Goal: Task Accomplishment & Management: Use online tool/utility

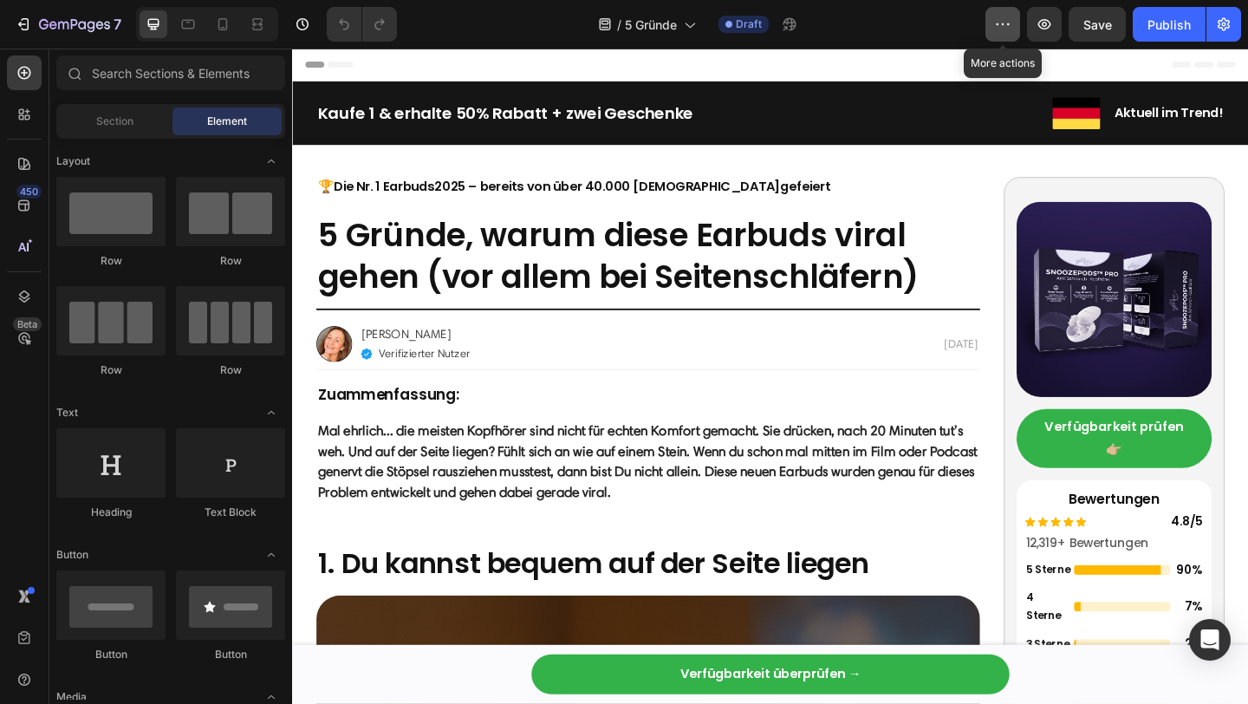
click at [1005, 21] on icon "button" at bounding box center [1002, 24] width 17 height 17
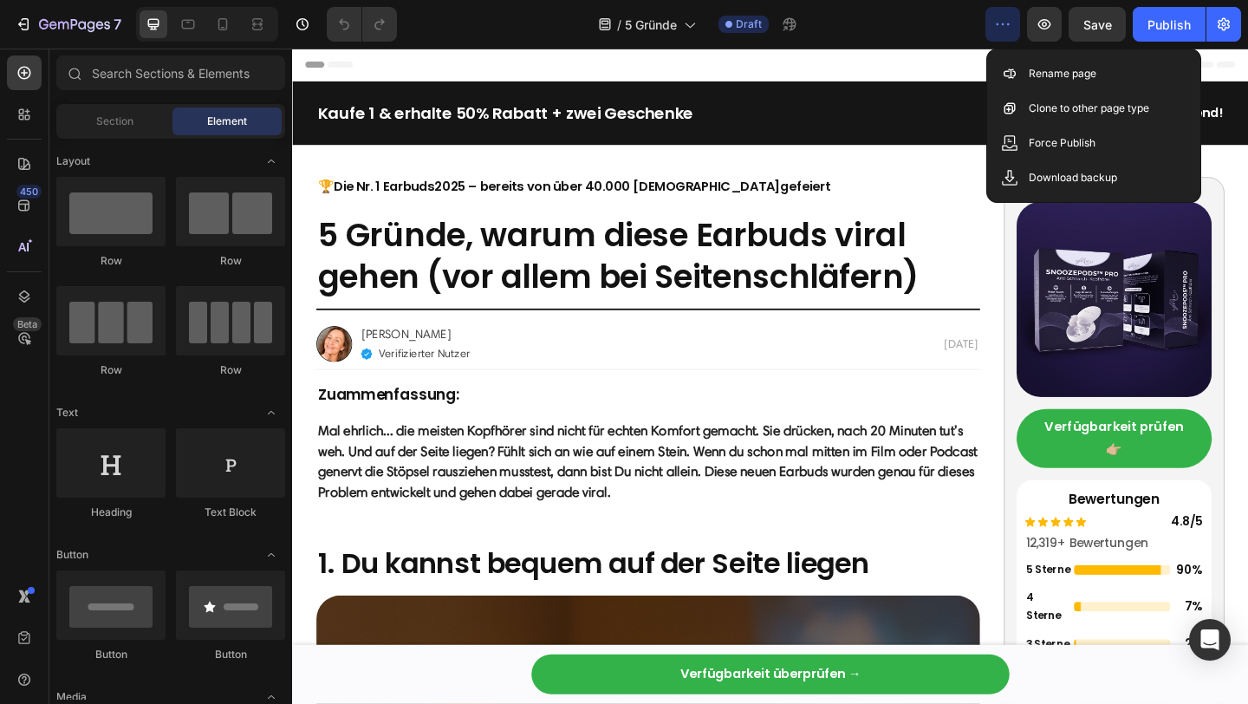
click at [1005, 21] on icon "button" at bounding box center [1002, 24] width 17 height 17
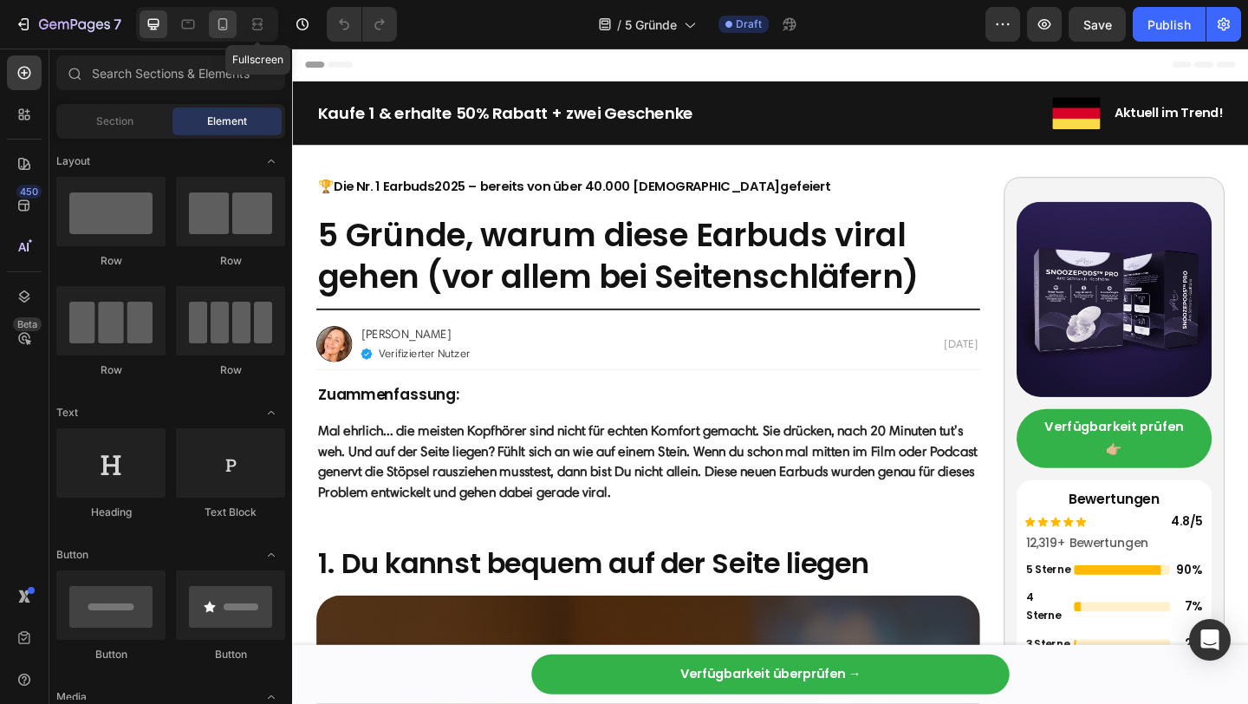
click at [235, 24] on div at bounding box center [223, 24] width 28 height 28
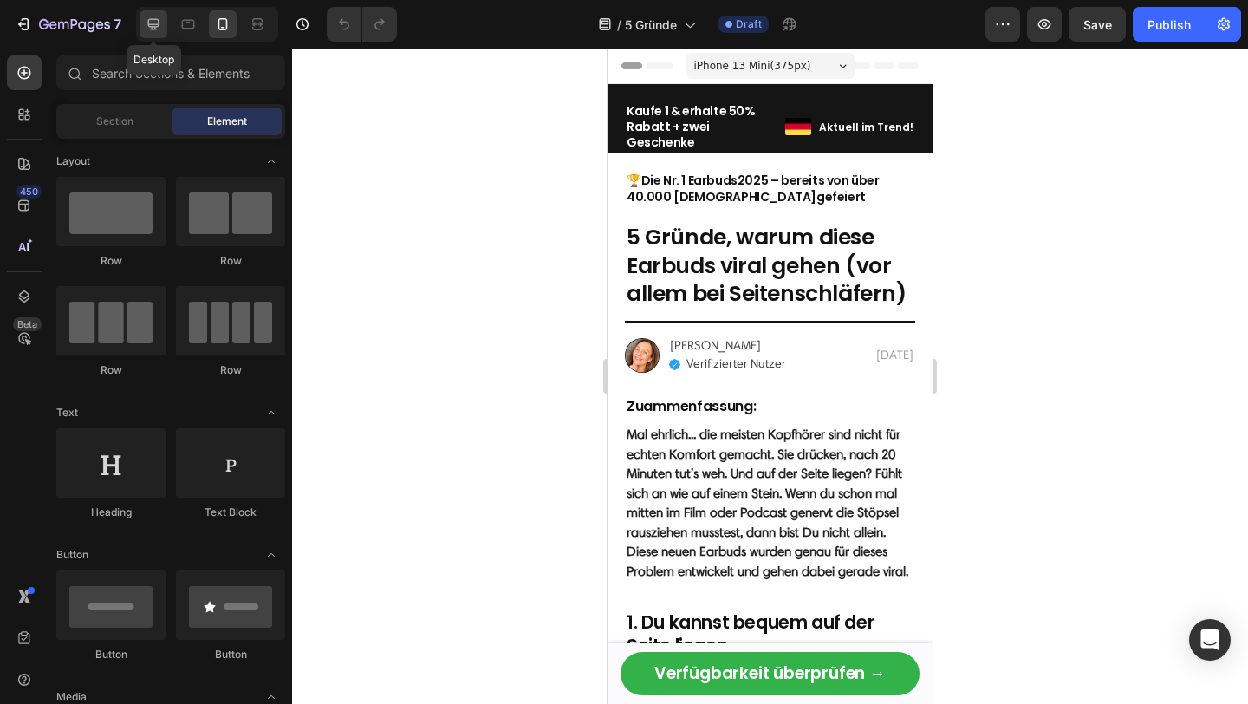
click at [153, 23] on icon at bounding box center [153, 24] width 17 height 17
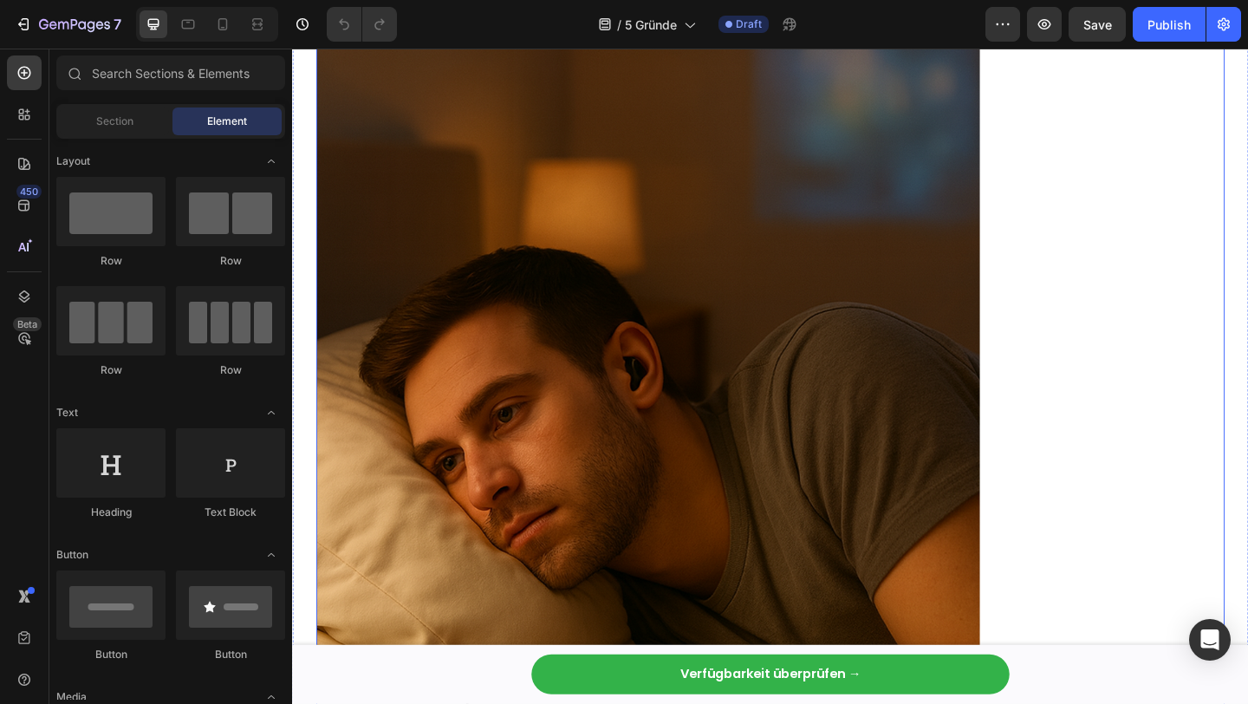
scroll to position [1554, 0]
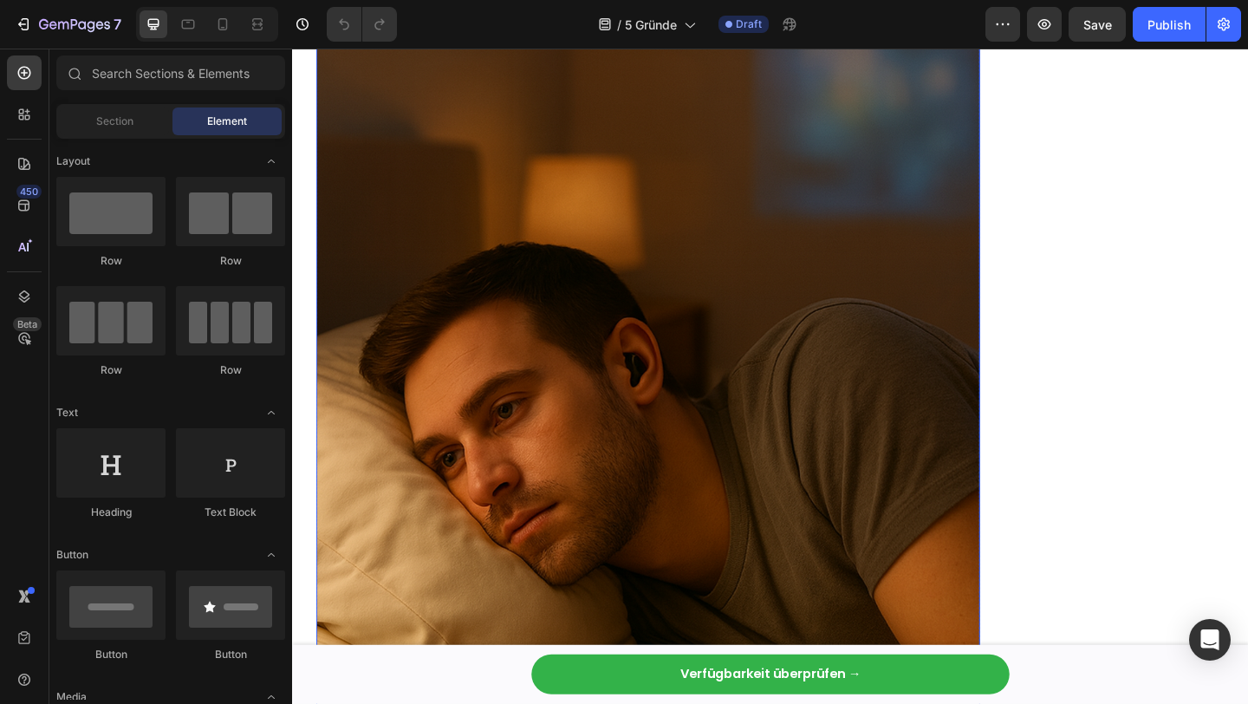
click at [873, 403] on img at bounding box center [679, 366] width 722 height 722
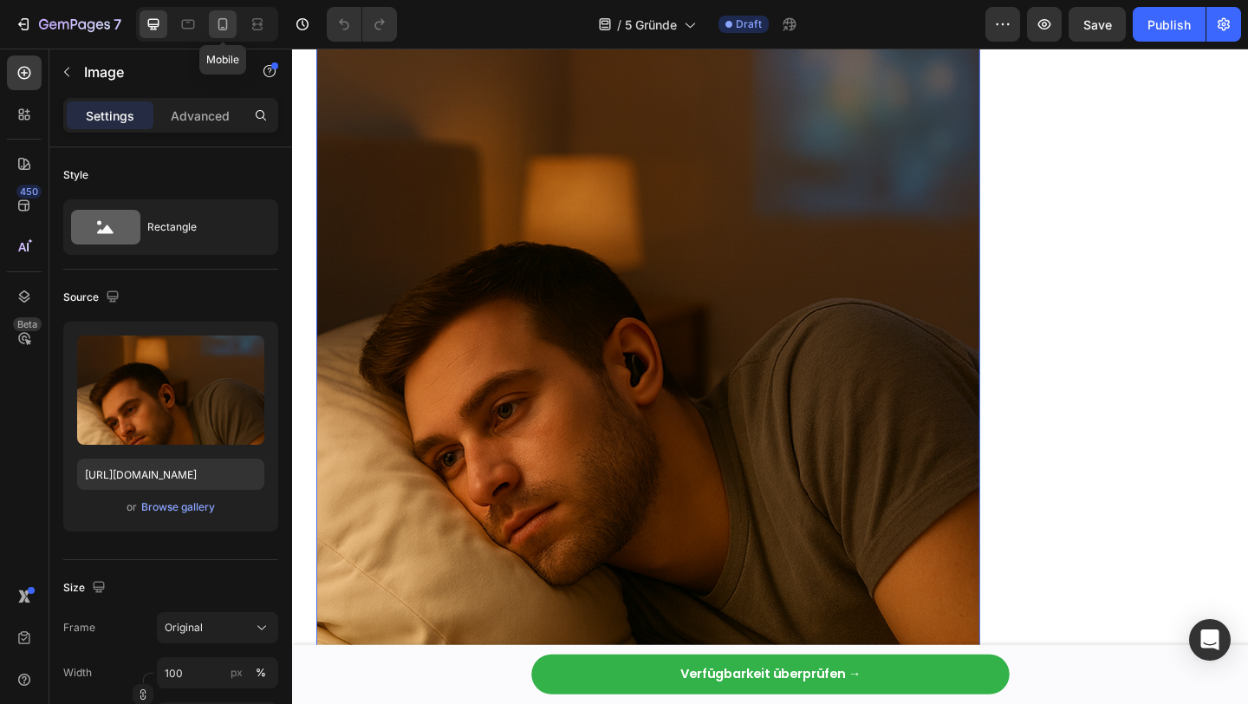
click at [219, 25] on icon at bounding box center [222, 24] width 17 height 17
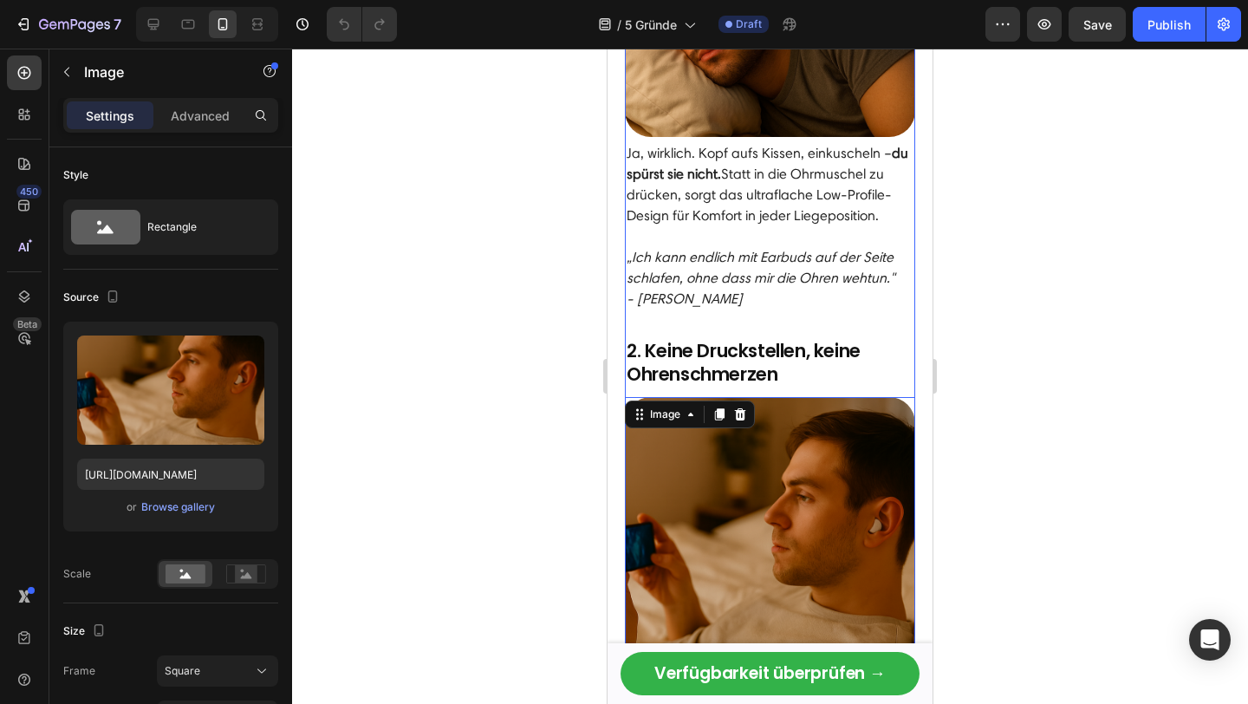
scroll to position [864, 0]
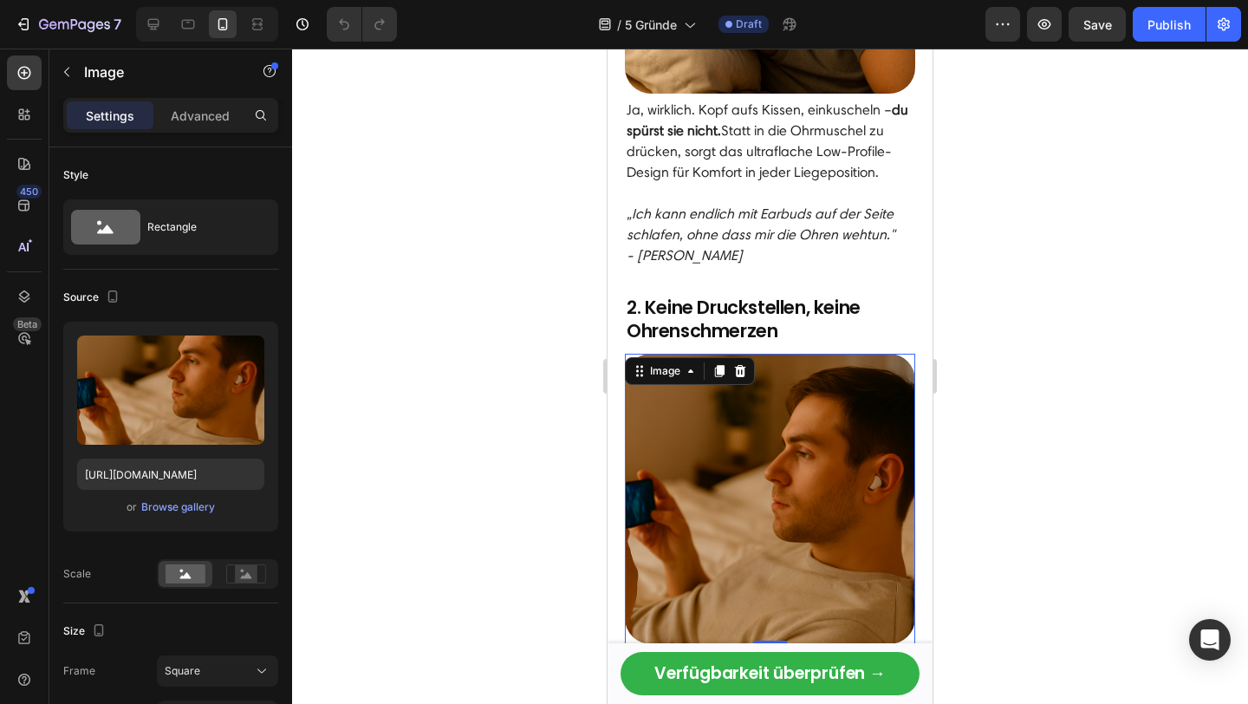
click at [762, 470] on img at bounding box center [770, 499] width 290 height 290
click at [159, 473] on input "[URL][DOMAIN_NAME]" at bounding box center [170, 473] width 187 height 31
click at [191, 18] on icon at bounding box center [187, 24] width 17 height 17
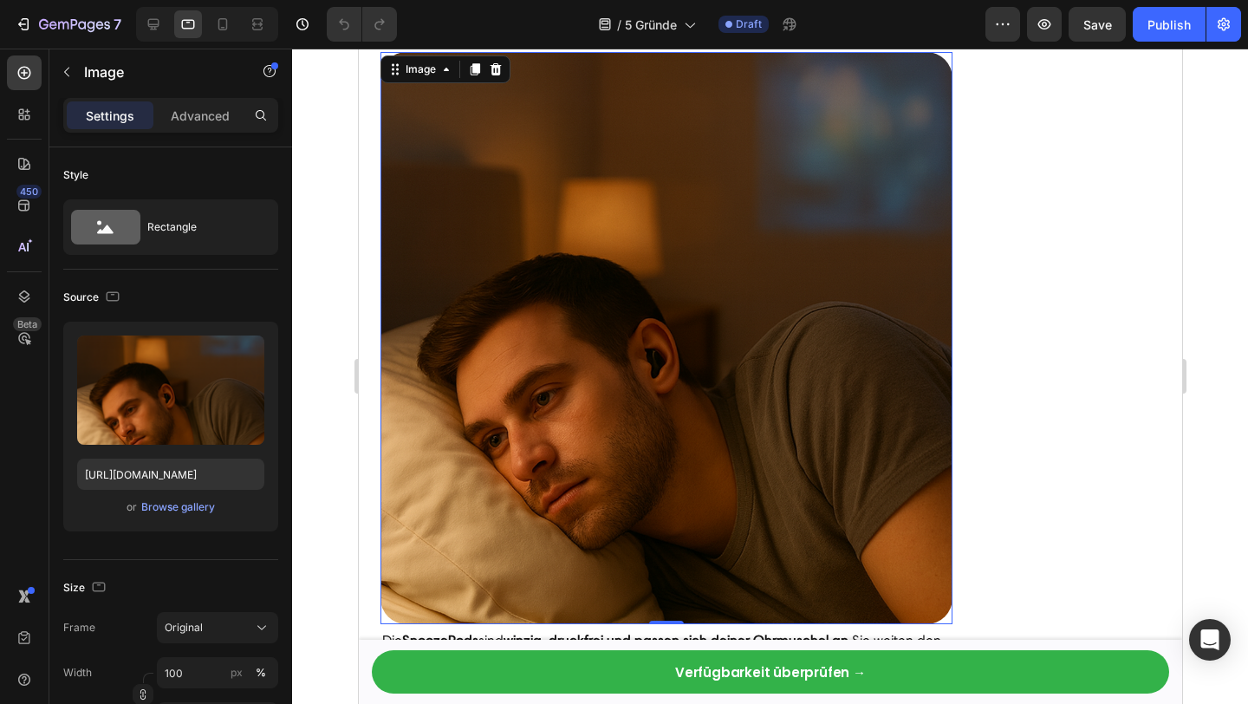
scroll to position [1353, 0]
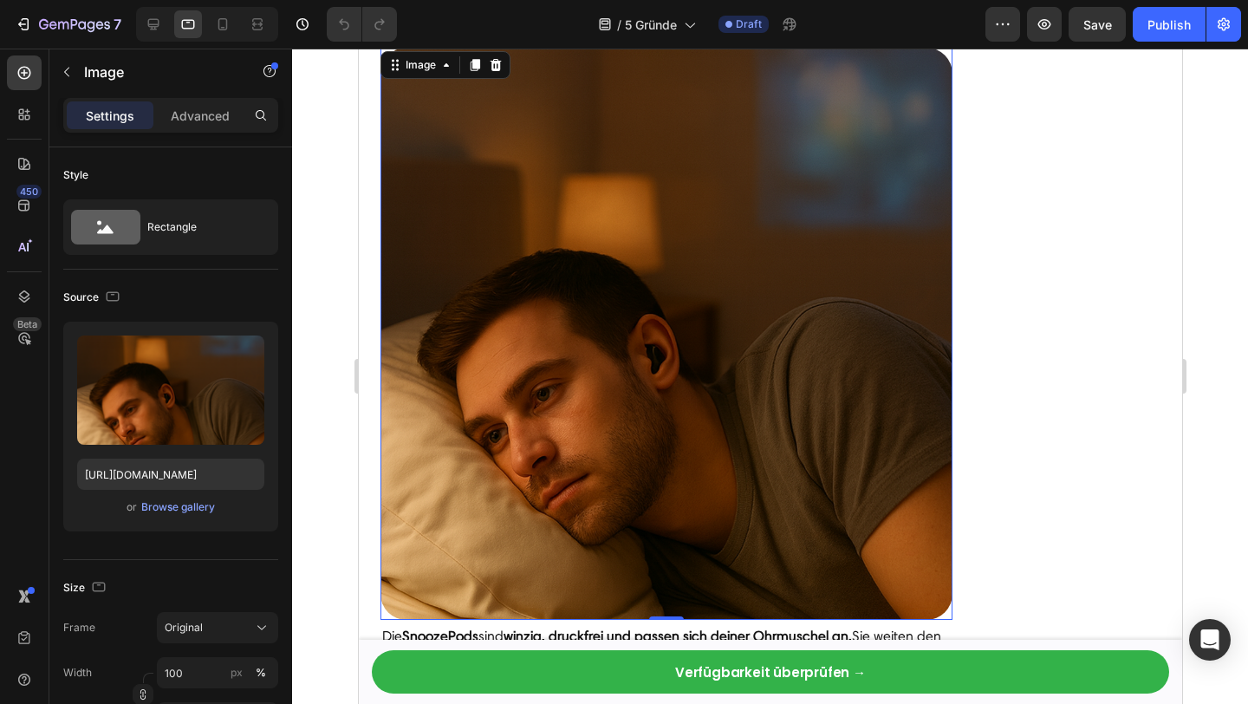
click at [691, 544] on img at bounding box center [666, 334] width 572 height 572
click at [155, 465] on input "[URL][DOMAIN_NAME]" at bounding box center [170, 473] width 187 height 31
paste input "93fd49d3-c4bc-4c8d-89c7-ee4d3ec75364"
type input "[URL][DOMAIN_NAME]"
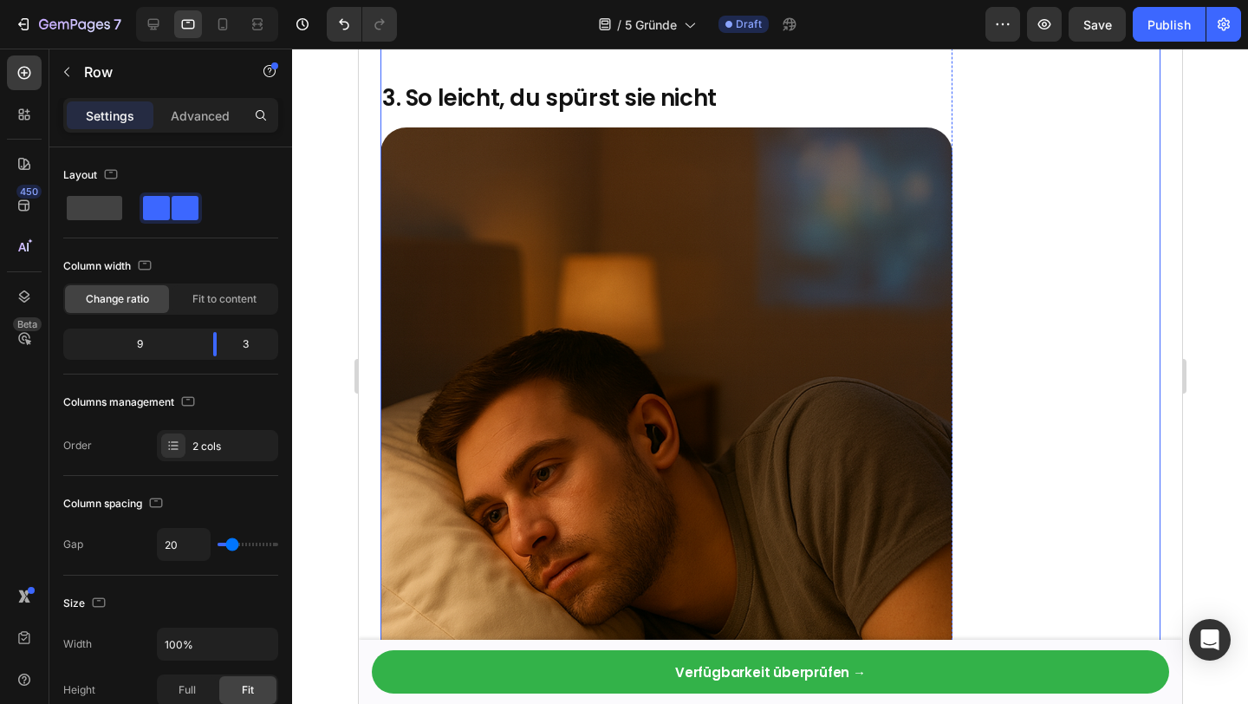
scroll to position [2089, 0]
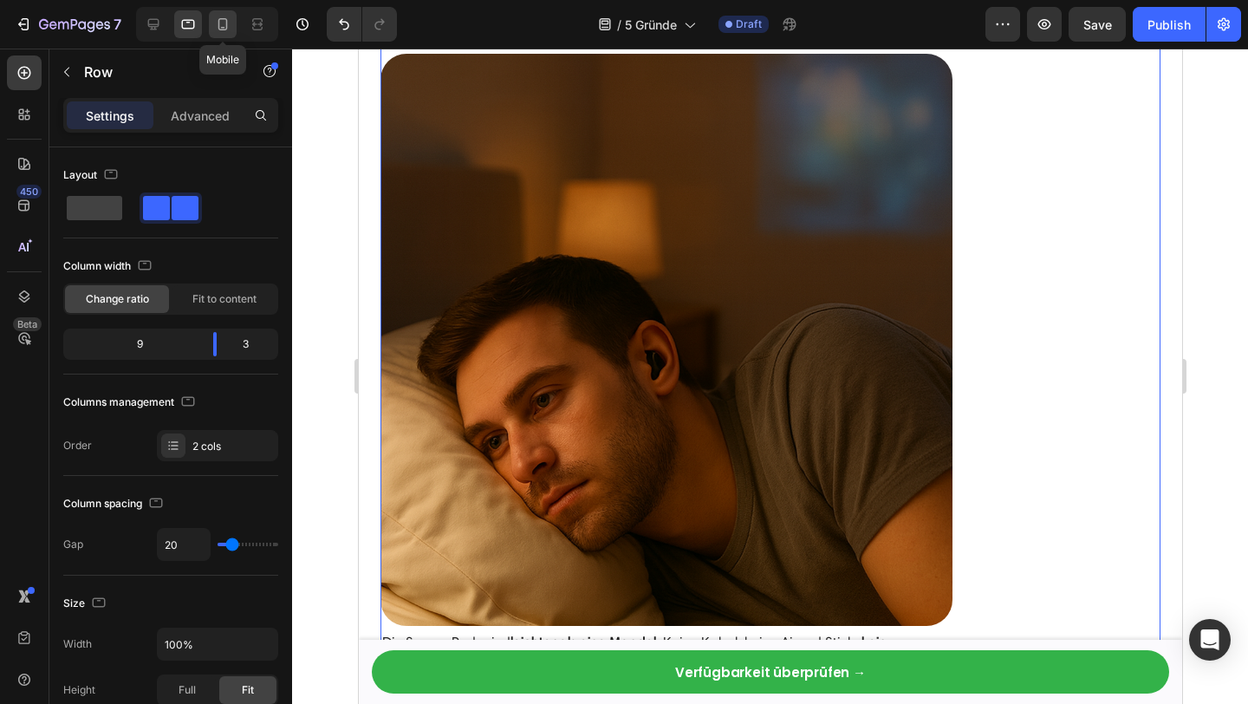
click at [219, 25] on icon at bounding box center [222, 24] width 17 height 17
type input "0"
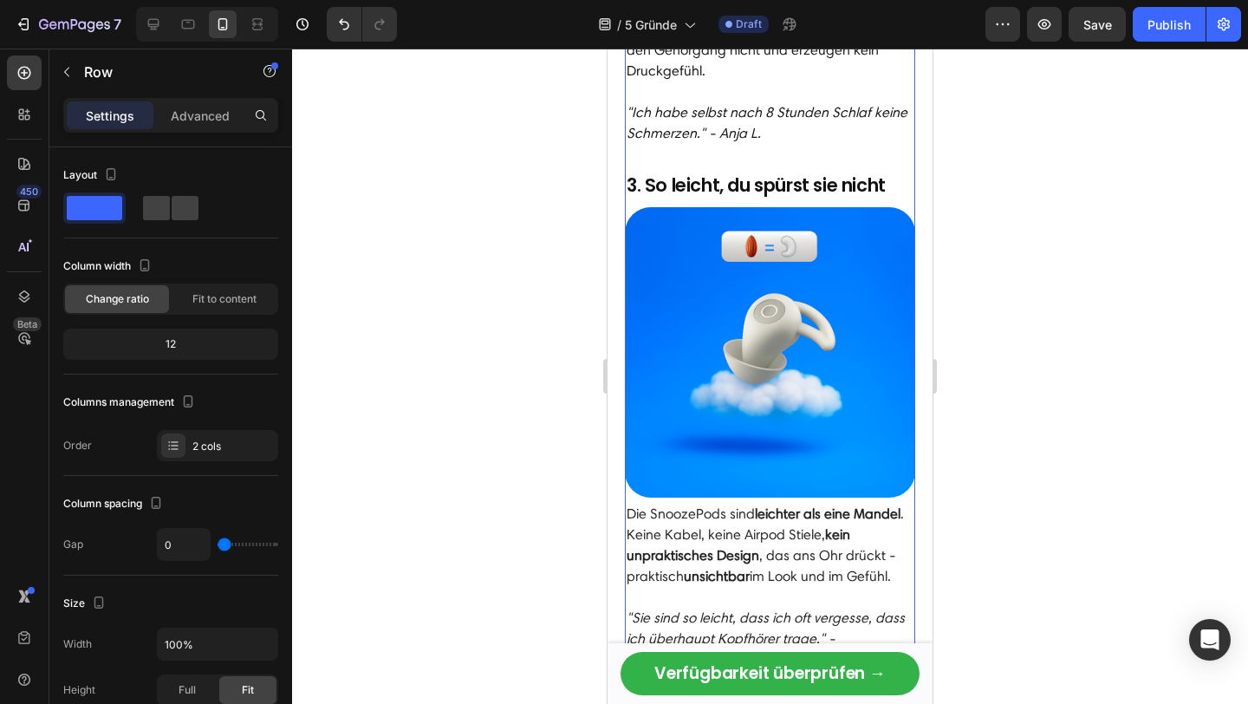
scroll to position [1601, 0]
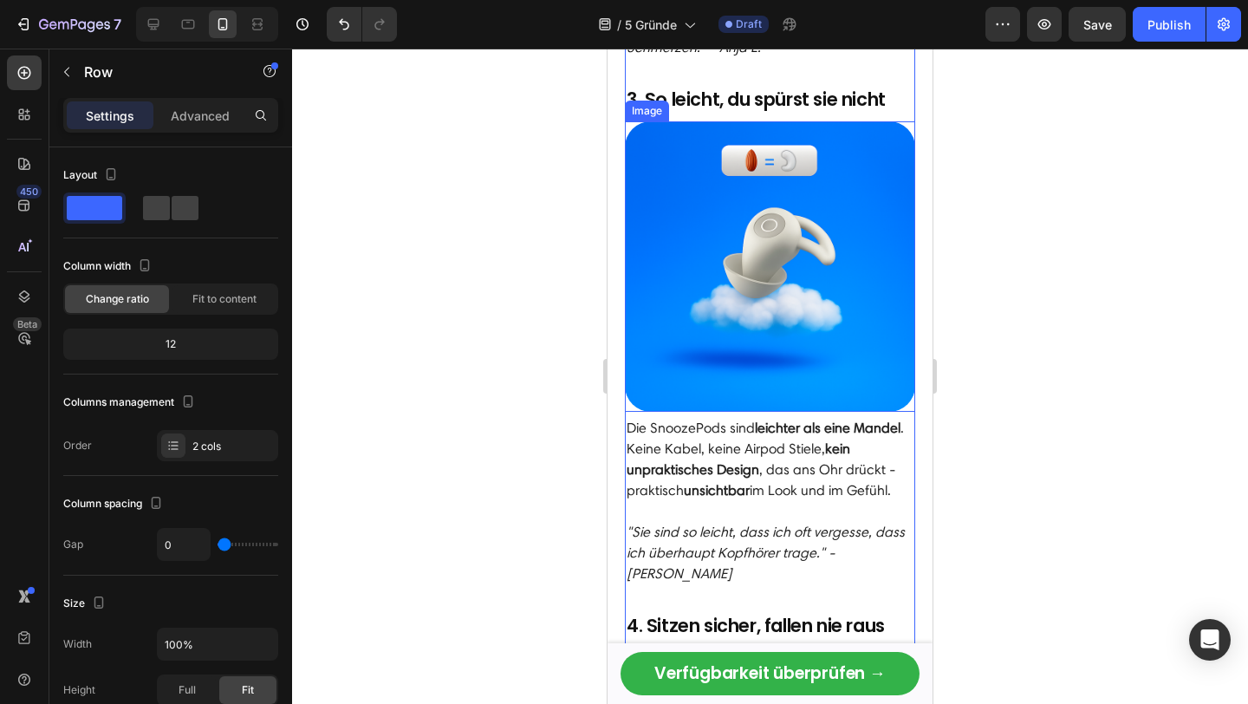
click at [767, 314] on img at bounding box center [770, 266] width 290 height 290
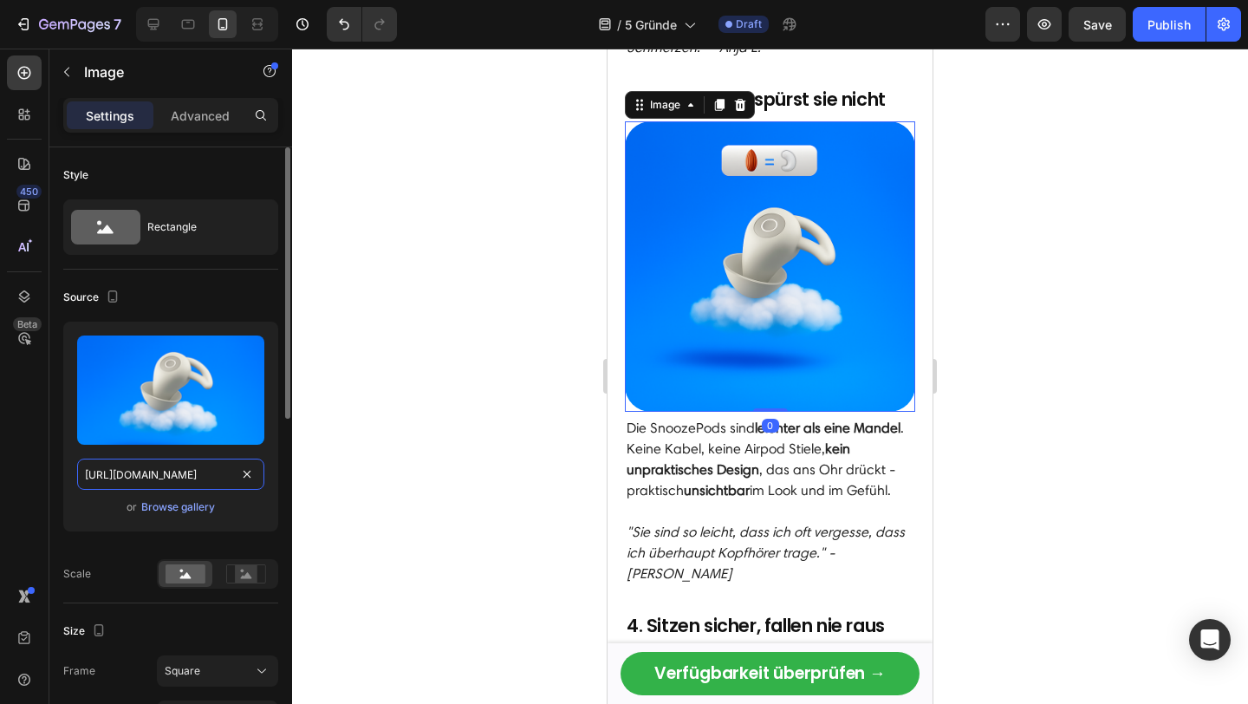
click at [189, 475] on input "[URL][DOMAIN_NAME]" at bounding box center [170, 473] width 187 height 31
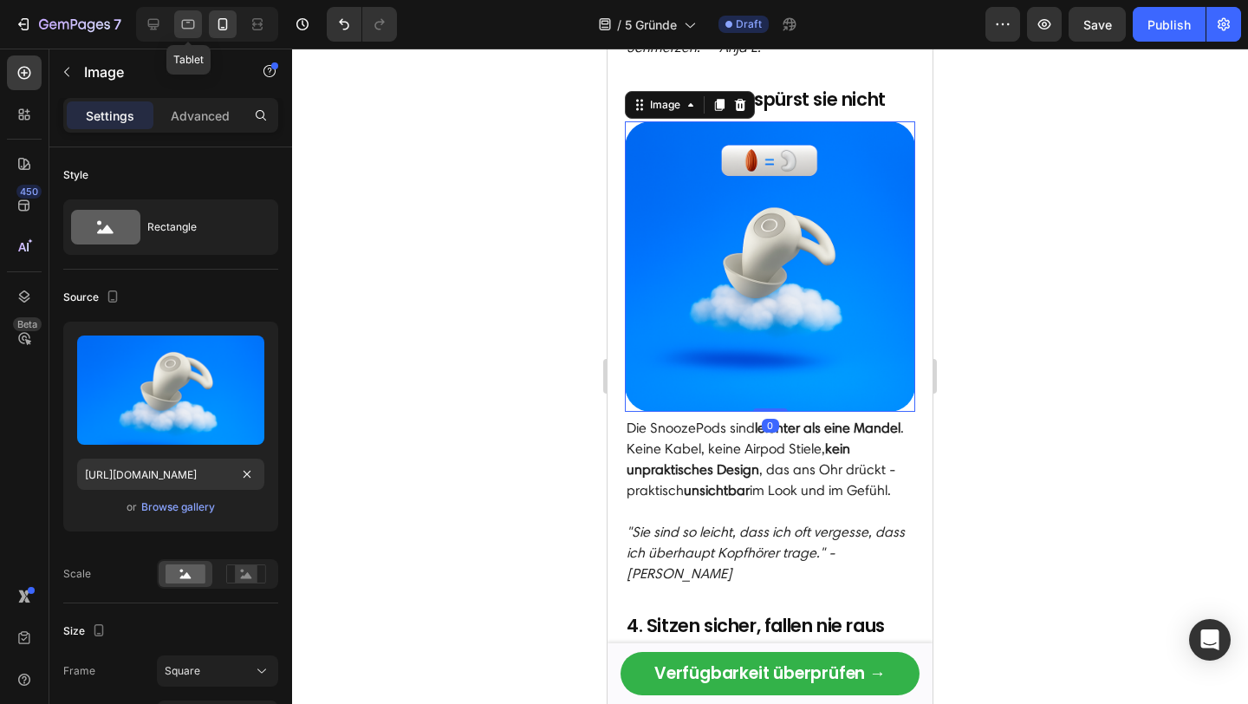
click at [192, 25] on icon at bounding box center [187, 24] width 17 height 17
type input "[URL][DOMAIN_NAME]"
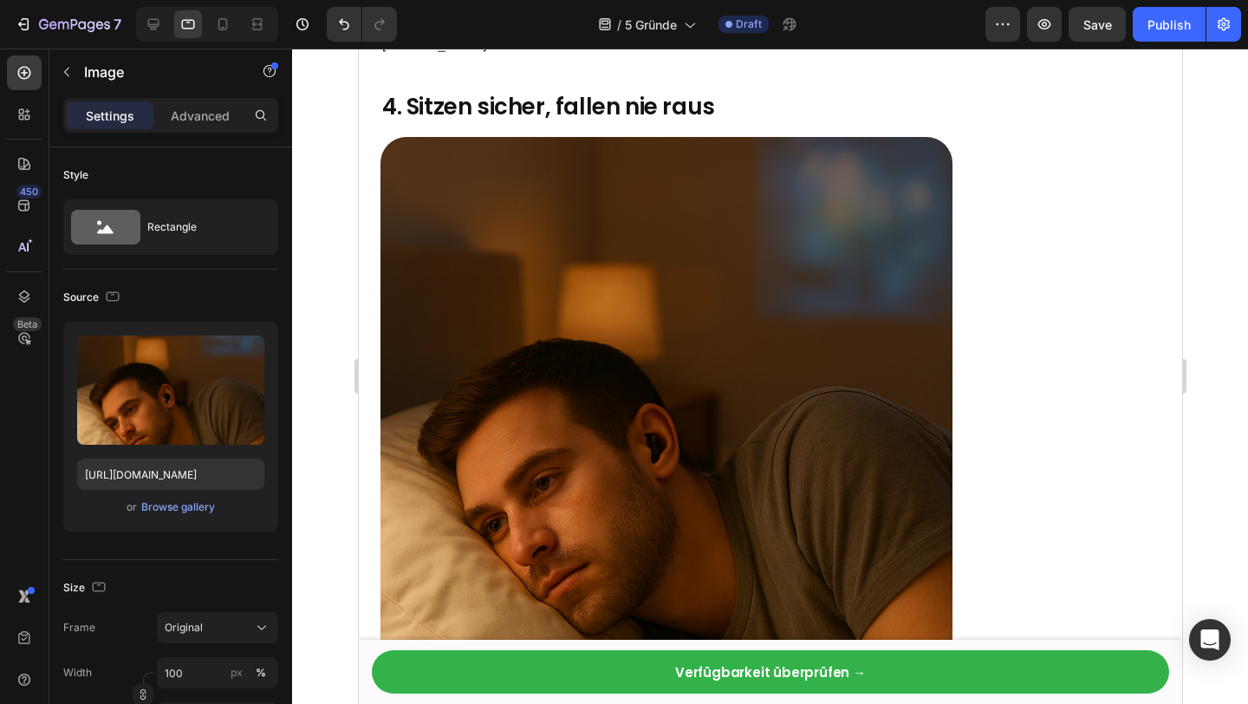
scroll to position [2871, 0]
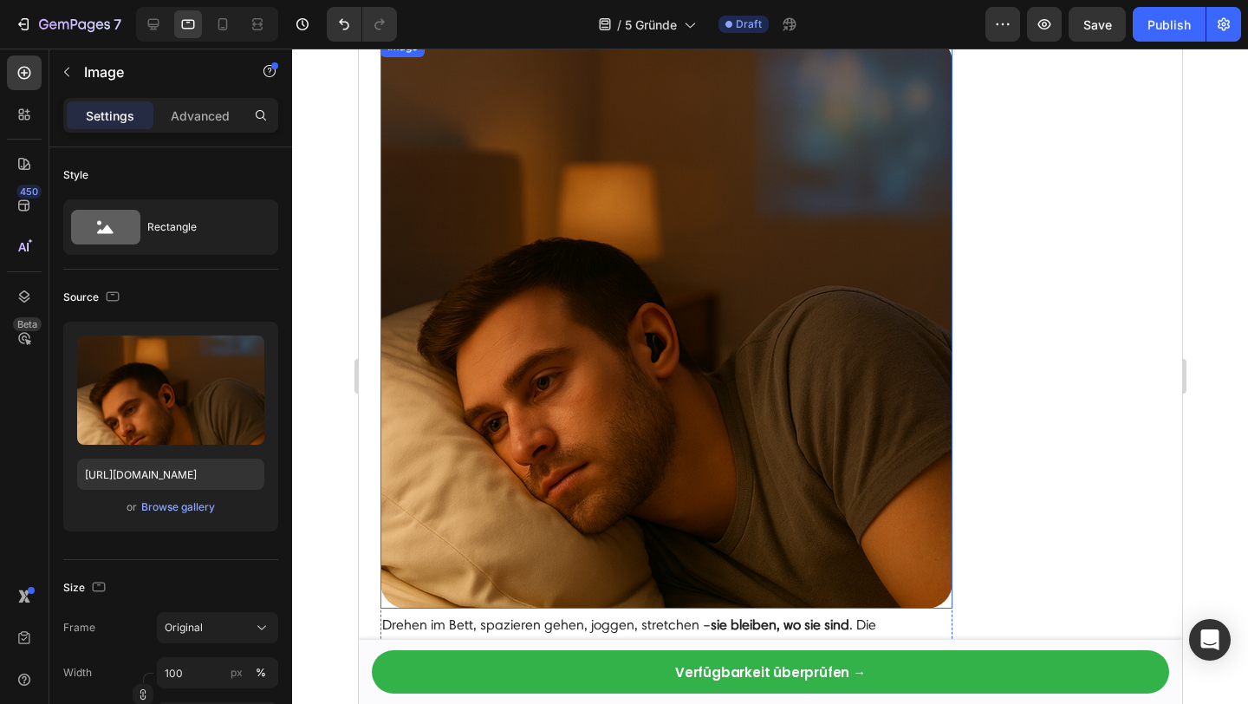
click at [750, 385] on img at bounding box center [666, 322] width 572 height 572
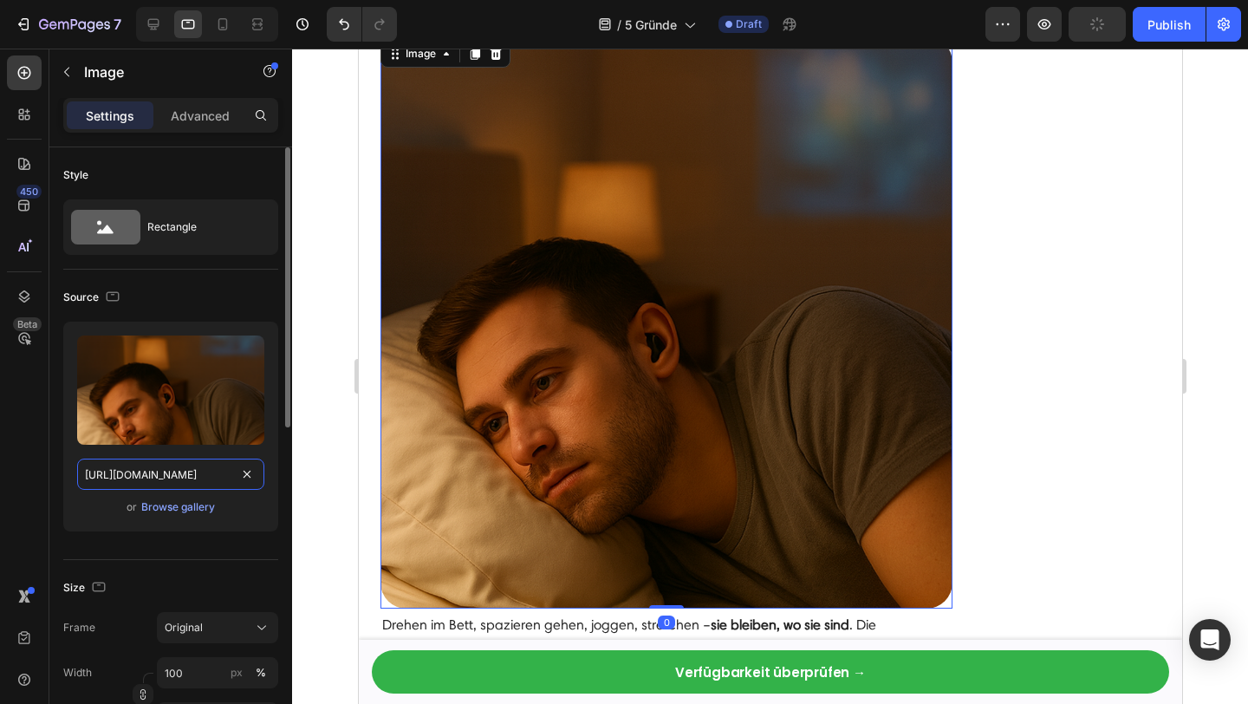
click at [170, 475] on input "[URL][DOMAIN_NAME]" at bounding box center [170, 473] width 187 height 31
paste input "06e30f8c-1348-43e0-98eb-60547181c2eb"
type input "[URL][DOMAIN_NAME]"
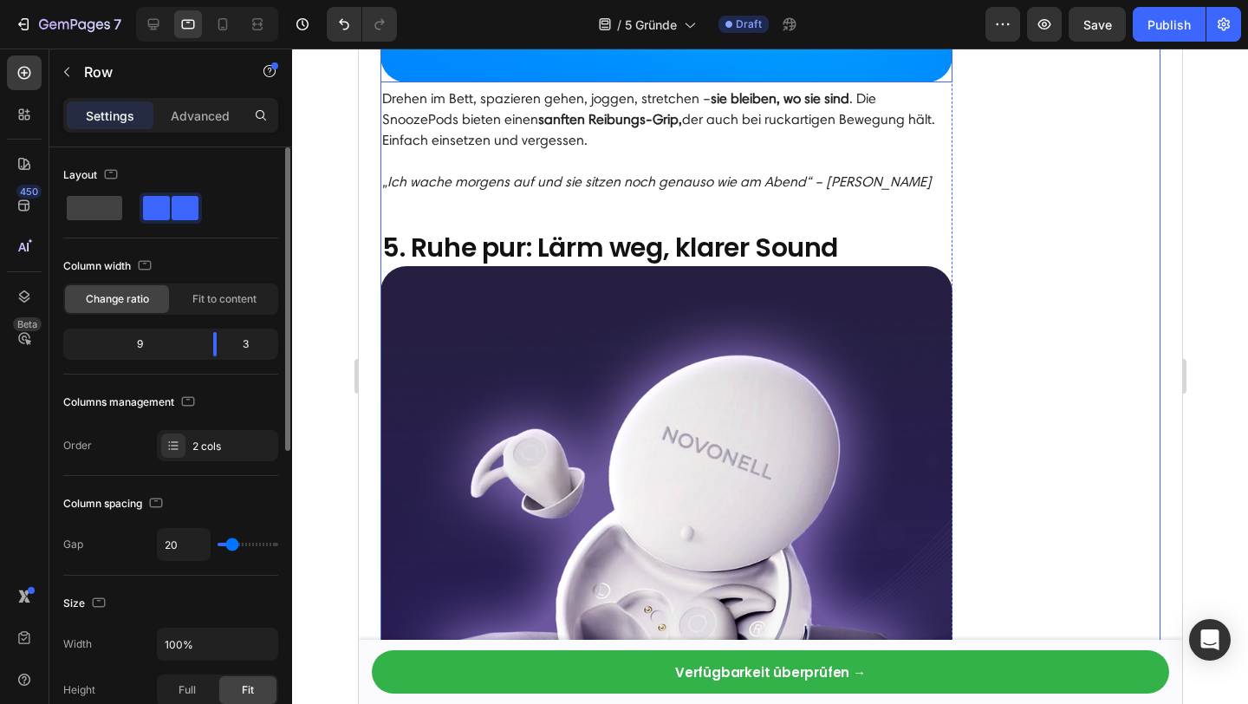
scroll to position [3410, 0]
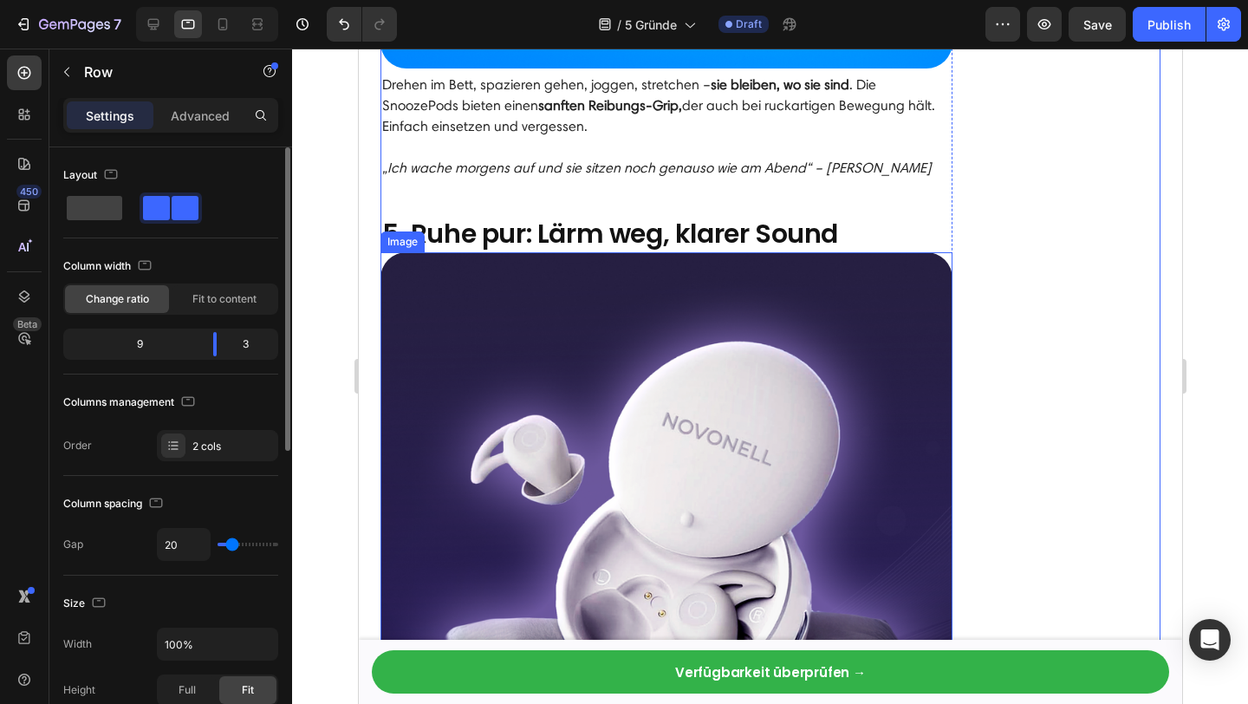
click at [700, 396] on img at bounding box center [666, 538] width 572 height 572
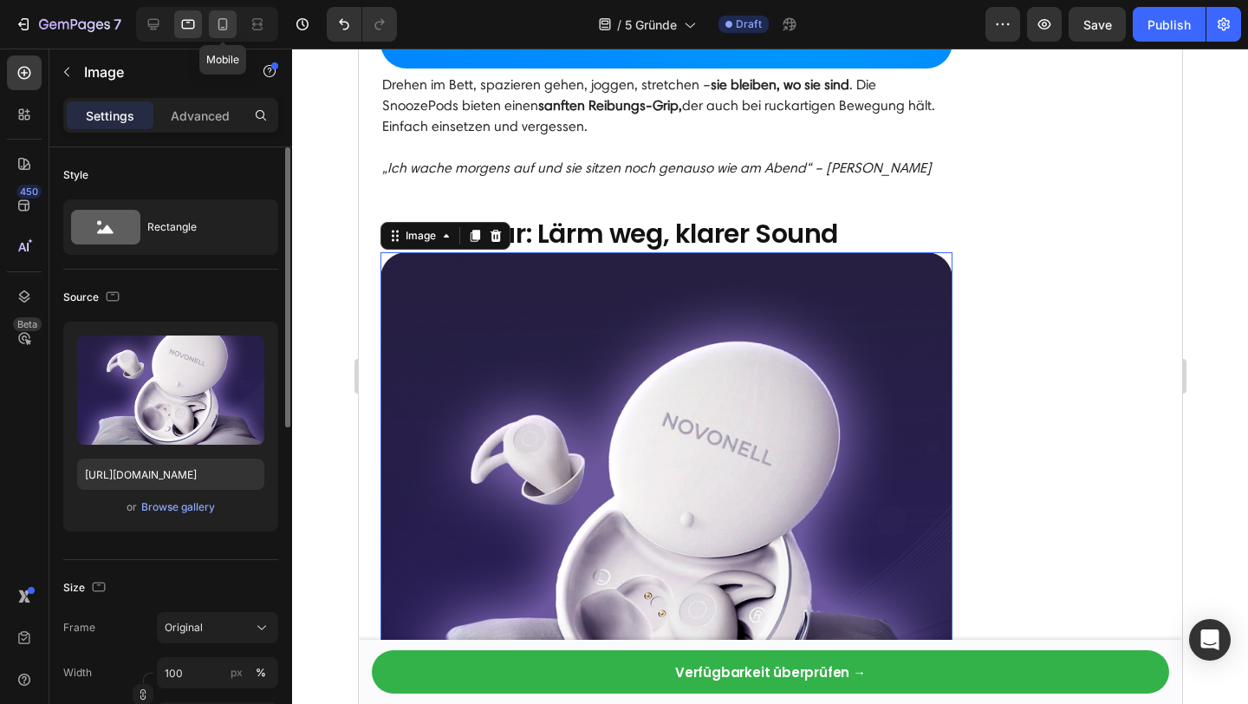
click at [224, 26] on icon at bounding box center [222, 24] width 17 height 17
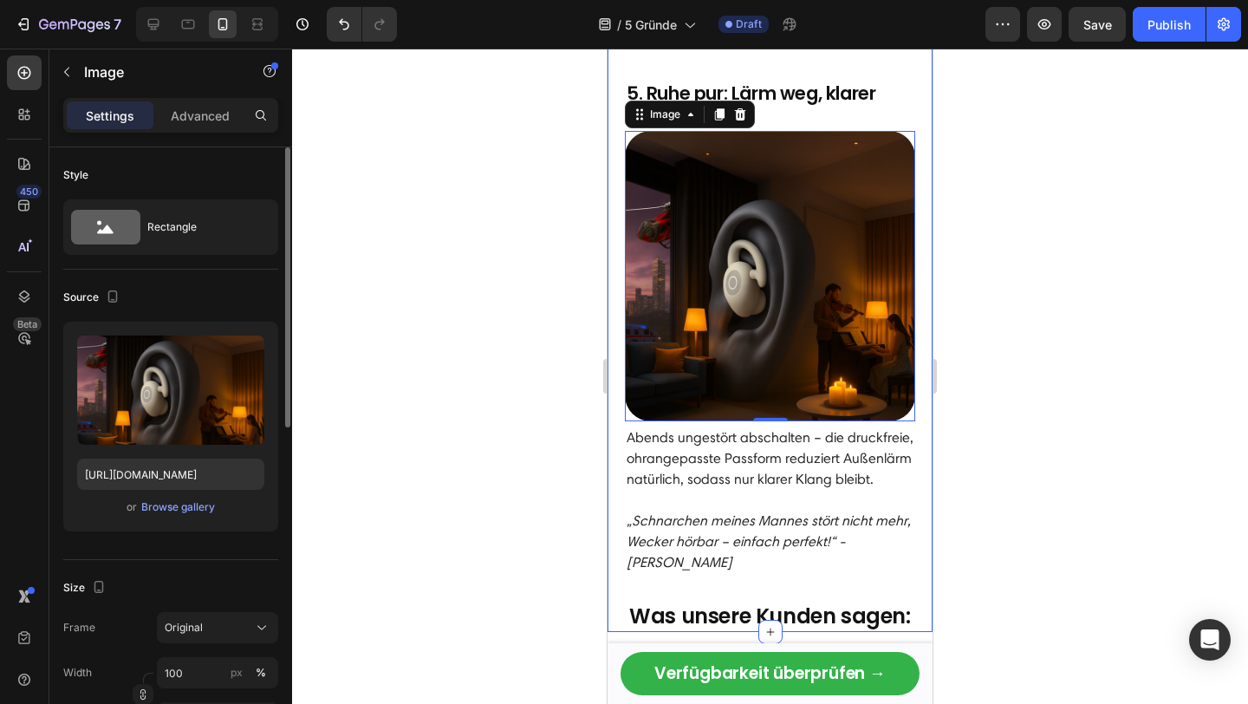
scroll to position [2660, 0]
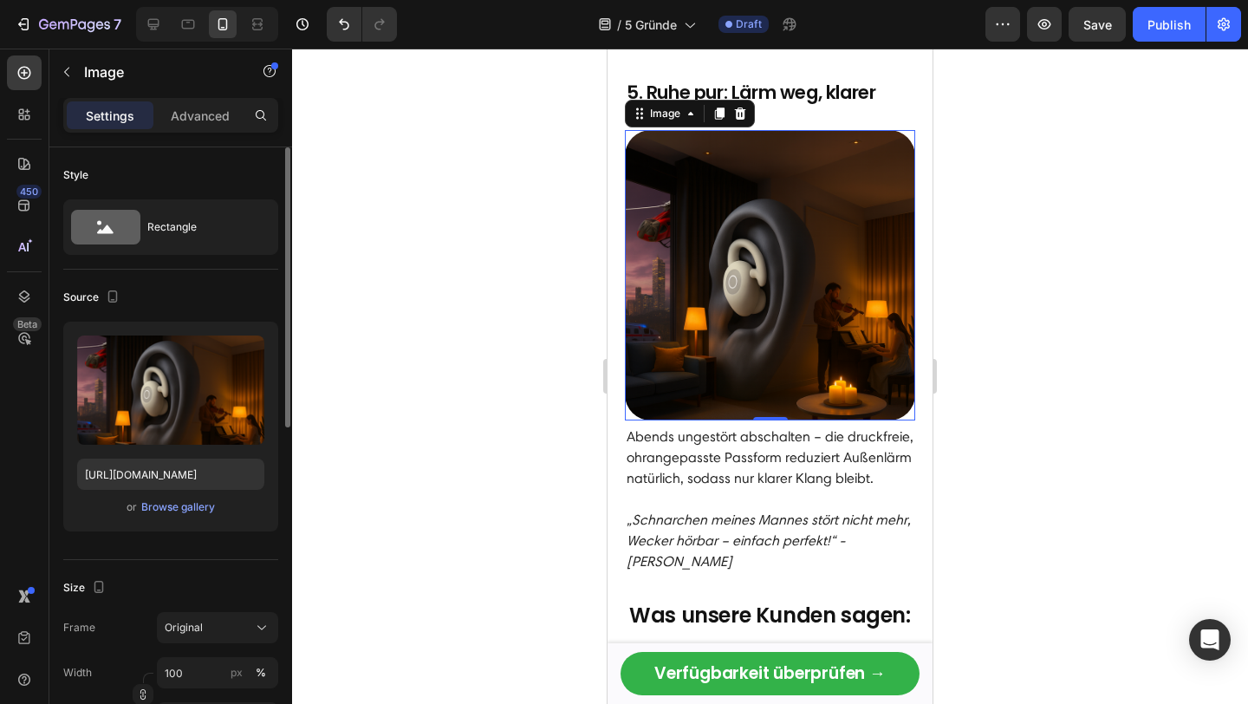
click at [806, 321] on img at bounding box center [770, 275] width 290 height 290
click at [178, 470] on input "[URL][DOMAIN_NAME]" at bounding box center [170, 473] width 187 height 31
click at [168, 23] on div at bounding box center [207, 24] width 142 height 35
click at [198, 22] on div at bounding box center [188, 24] width 28 height 28
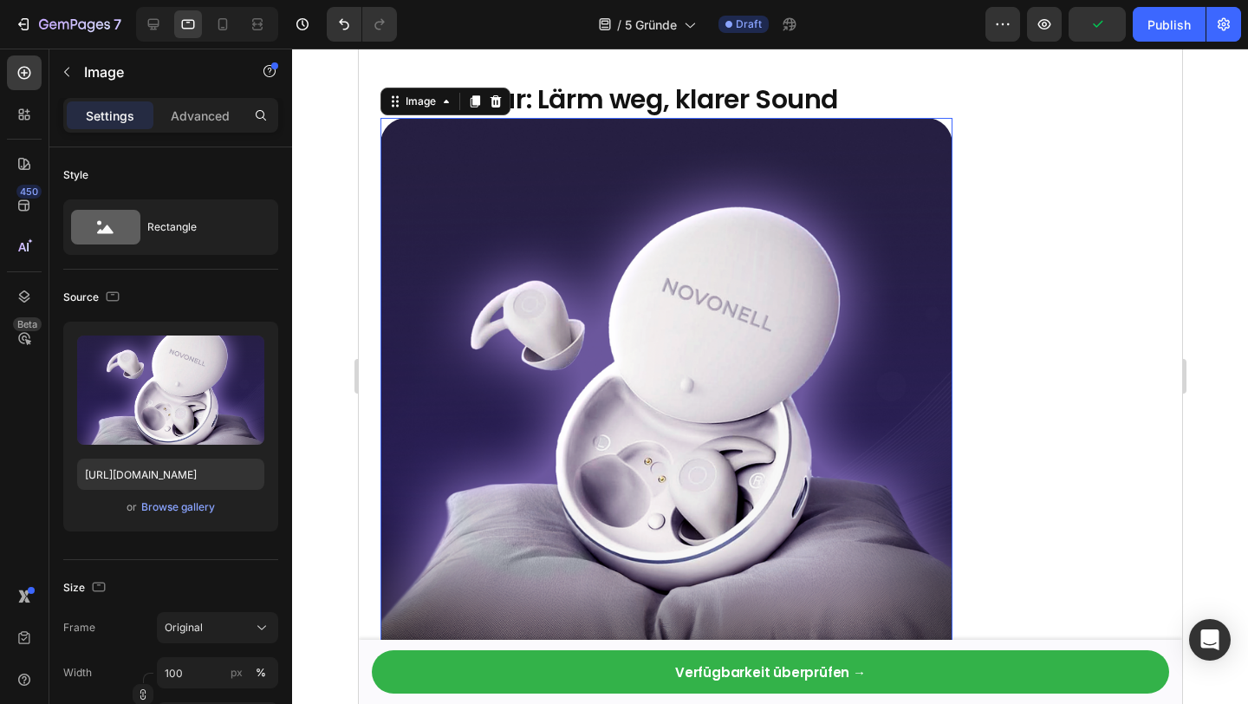
scroll to position [3479, 0]
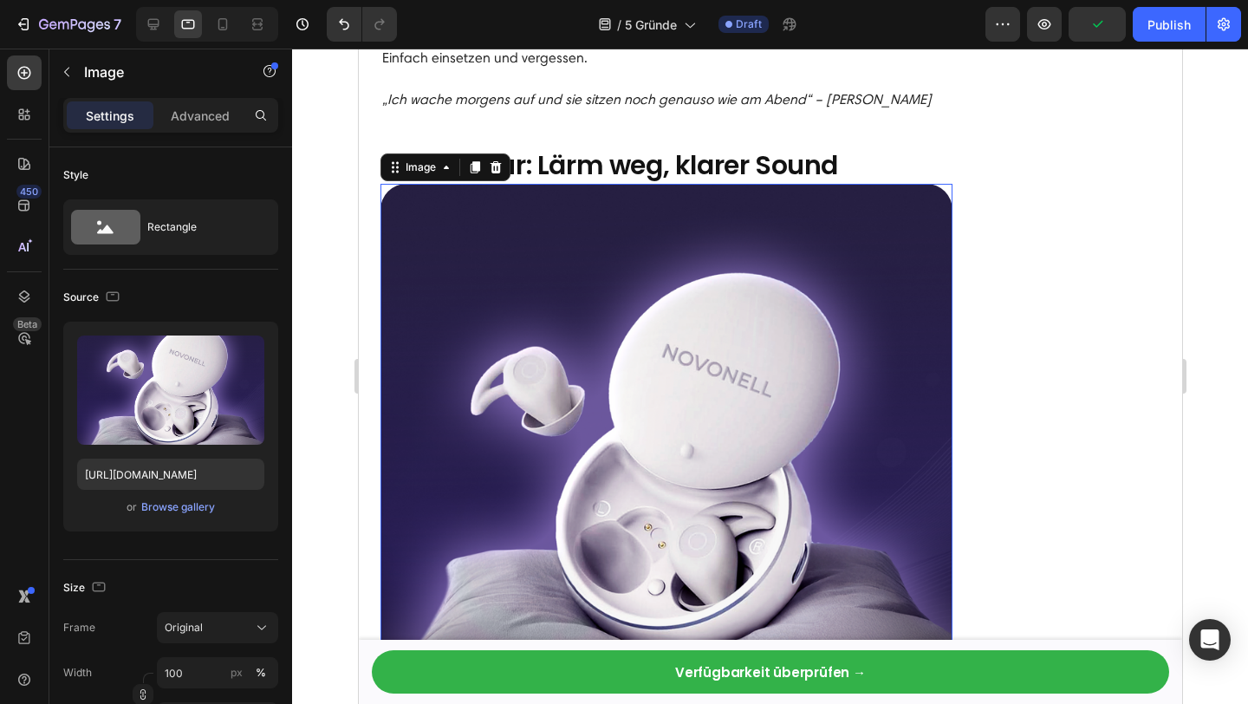
click at [709, 374] on img at bounding box center [666, 470] width 572 height 572
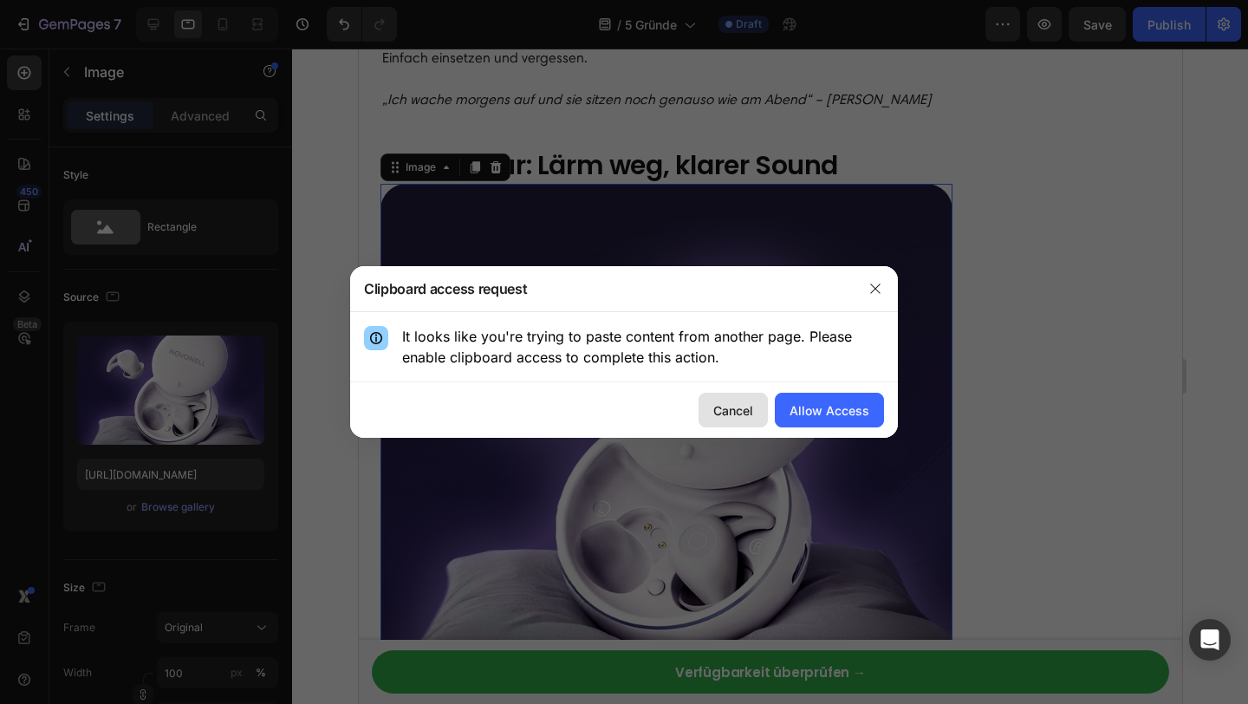
click at [749, 404] on div "Cancel" at bounding box center [733, 410] width 40 height 18
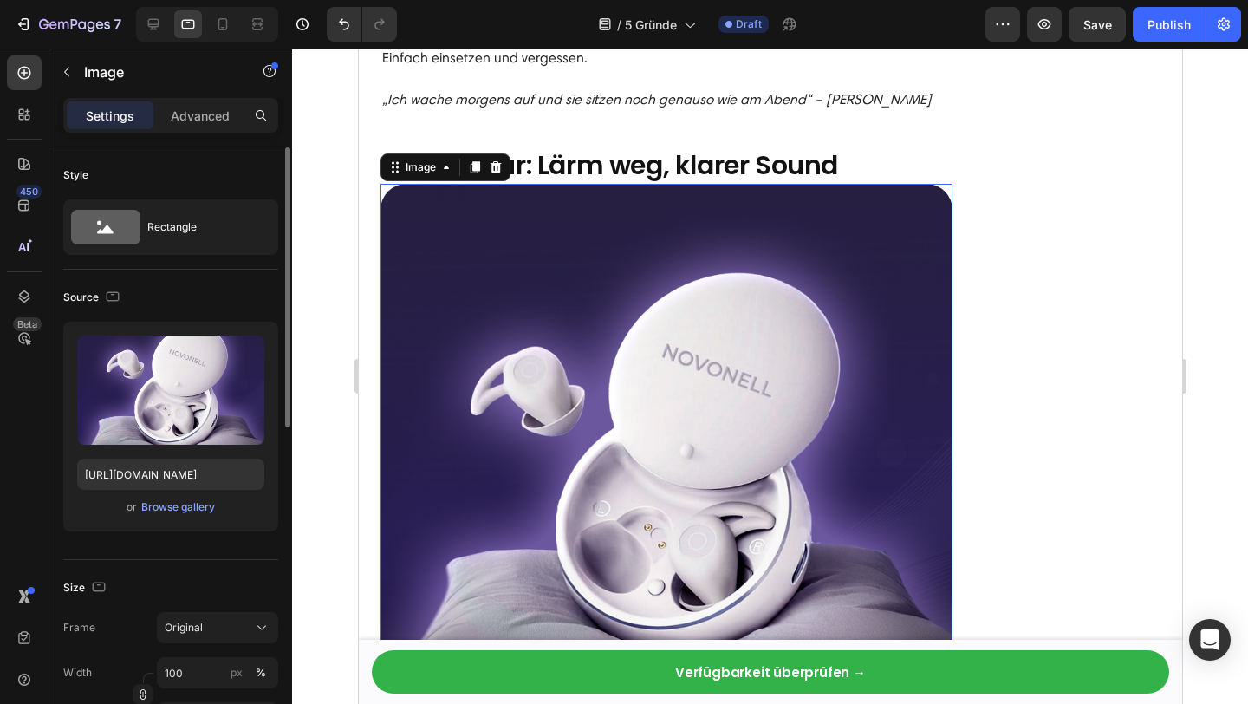
click at [159, 490] on div "Upload Image [URL][DOMAIN_NAME] or Browse gallery" at bounding box center [170, 426] width 215 height 210
click at [163, 476] on input "[URL][DOMAIN_NAME]" at bounding box center [170, 473] width 187 height 31
paste input "[DOMAIN_NAME][URL]"
type input "[URL][DOMAIN_NAME]"
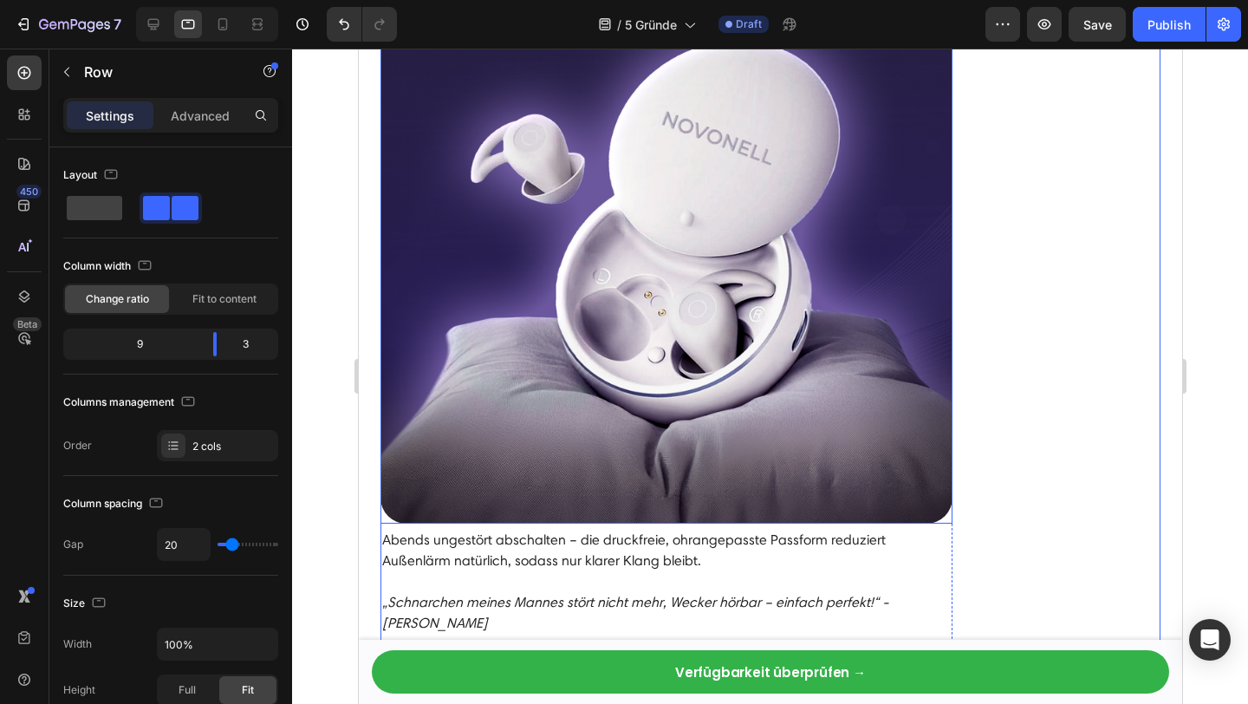
scroll to position [3699, 0]
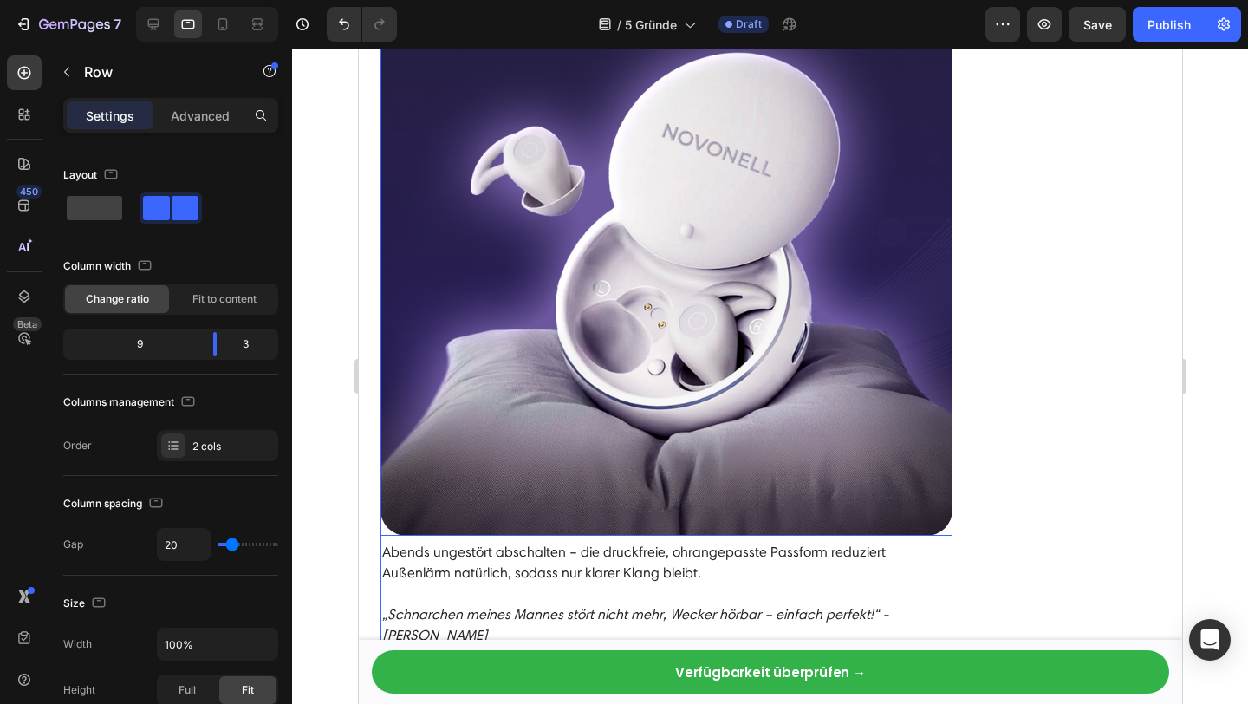
click at [756, 354] on img at bounding box center [666, 250] width 572 height 572
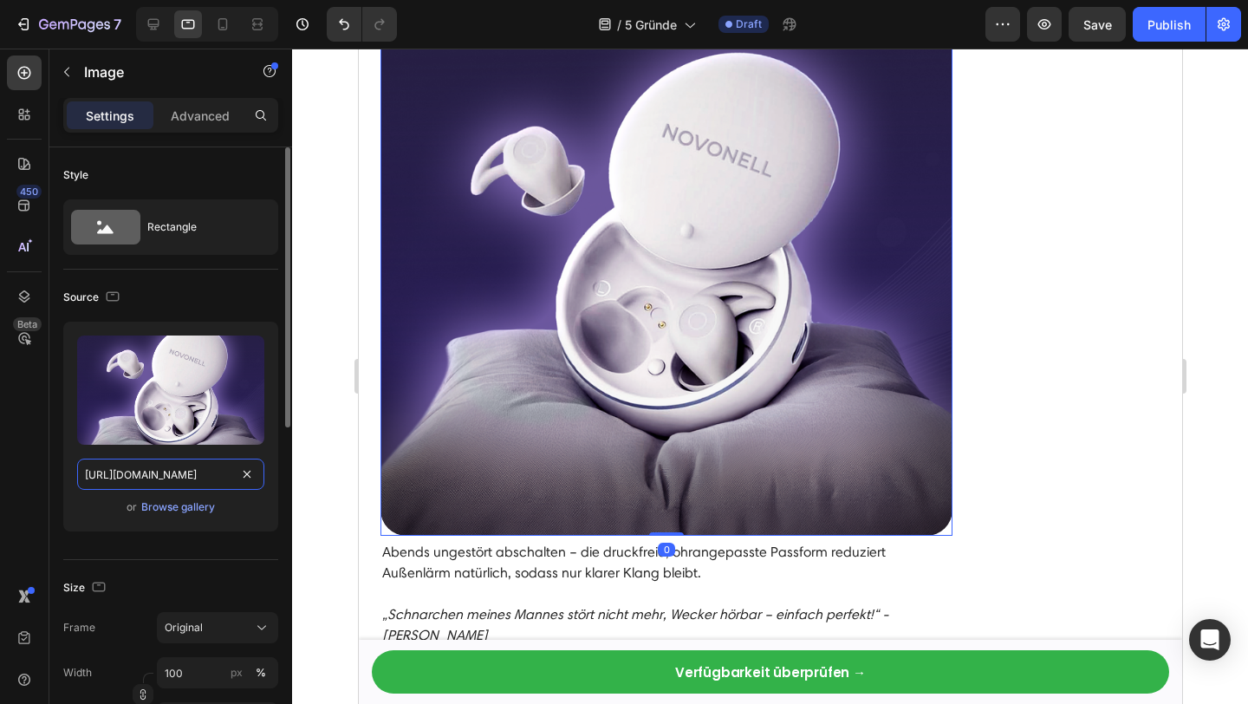
click at [185, 476] on input "[URL][DOMAIN_NAME]" at bounding box center [170, 473] width 187 height 31
paste input "[DOMAIN_NAME][URL]"
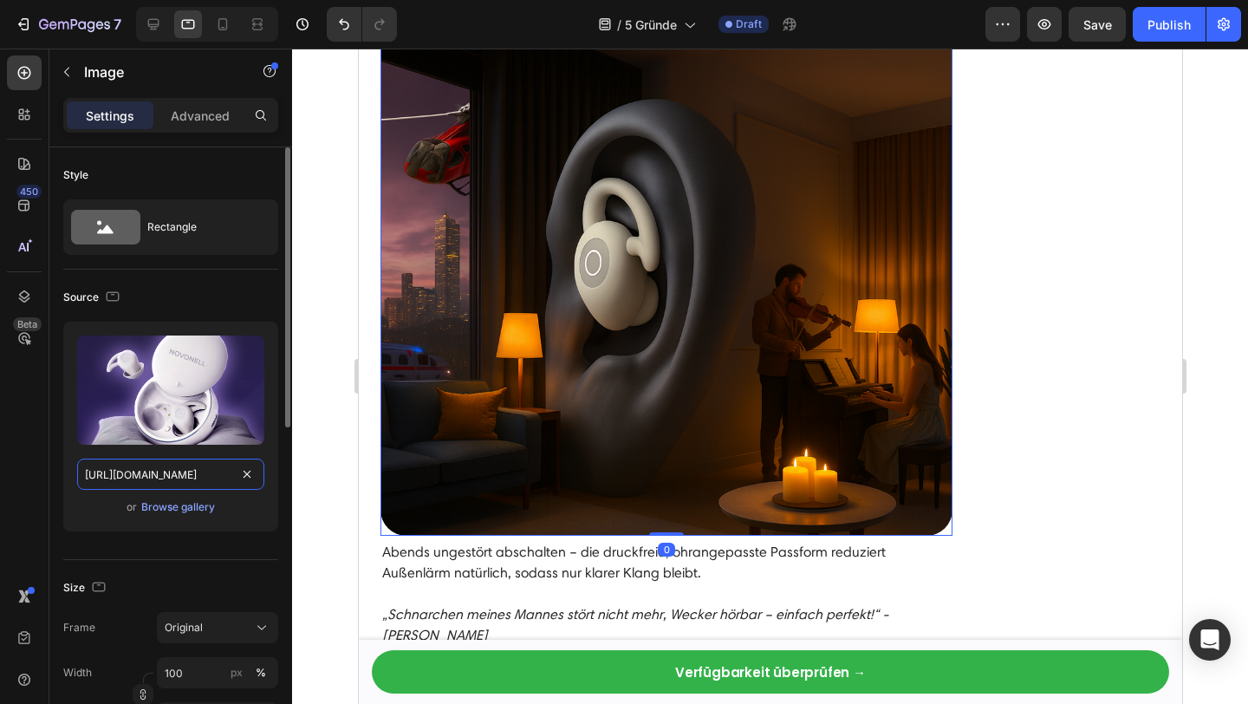
scroll to position [0, 542]
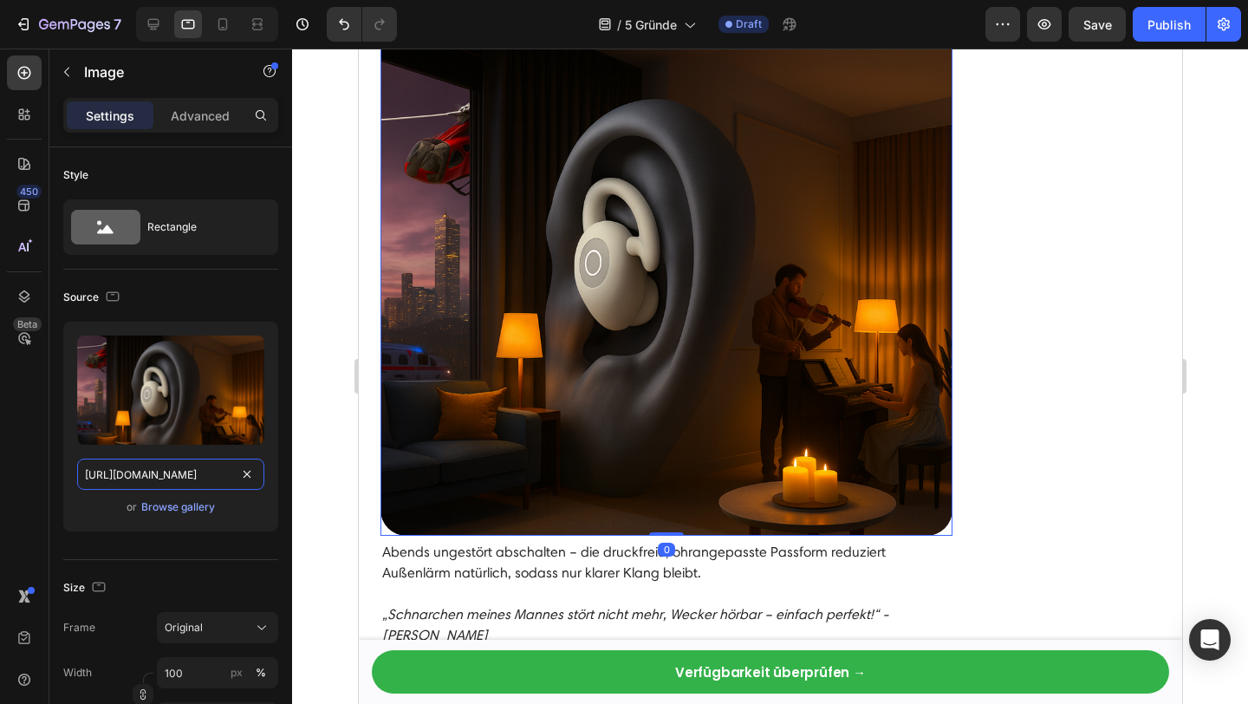
type input "[URL][DOMAIN_NAME]"
click at [574, 383] on img at bounding box center [666, 250] width 572 height 572
click at [932, 288] on img at bounding box center [666, 250] width 572 height 572
click at [224, 27] on icon at bounding box center [222, 24] width 17 height 17
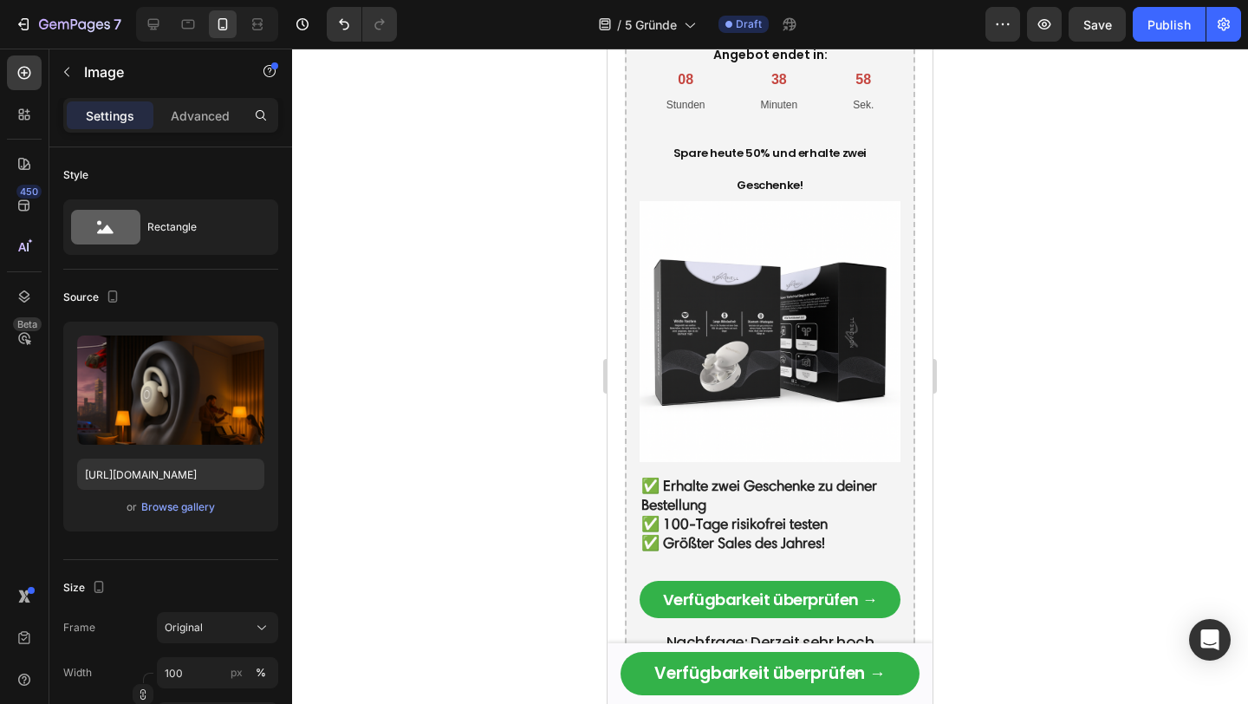
scroll to position [4480, 0]
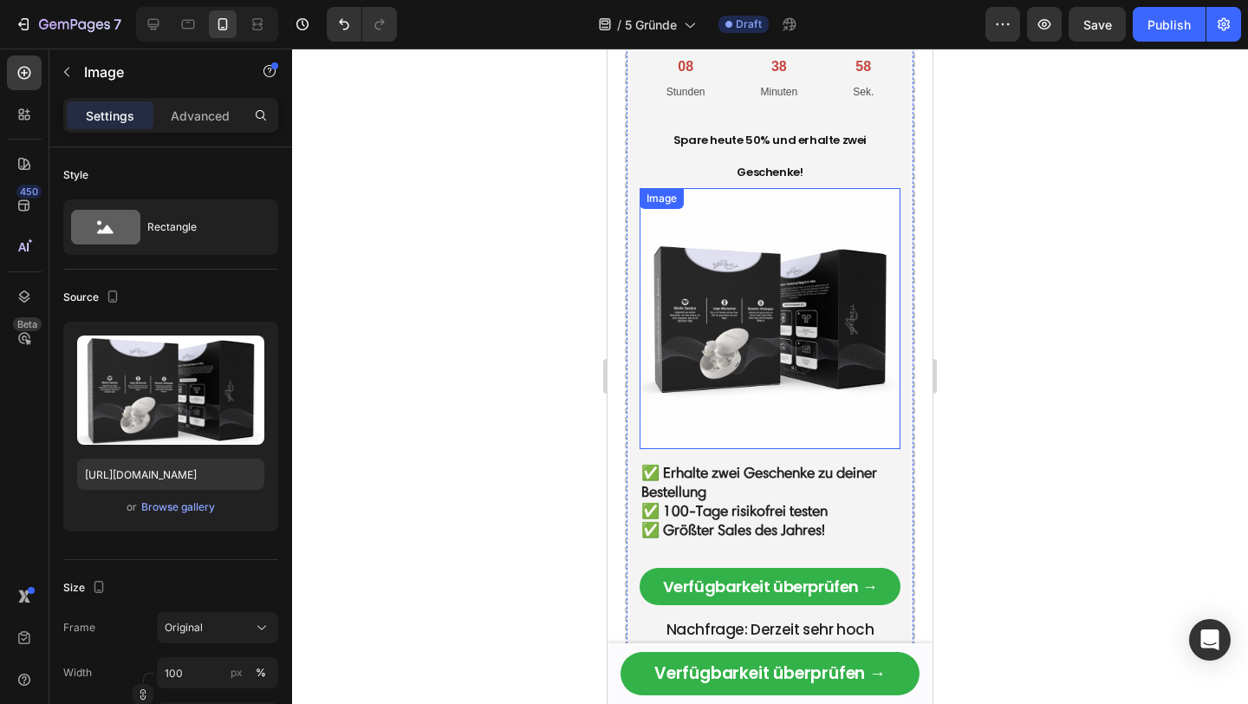
click at [767, 206] on img at bounding box center [769, 318] width 261 height 261
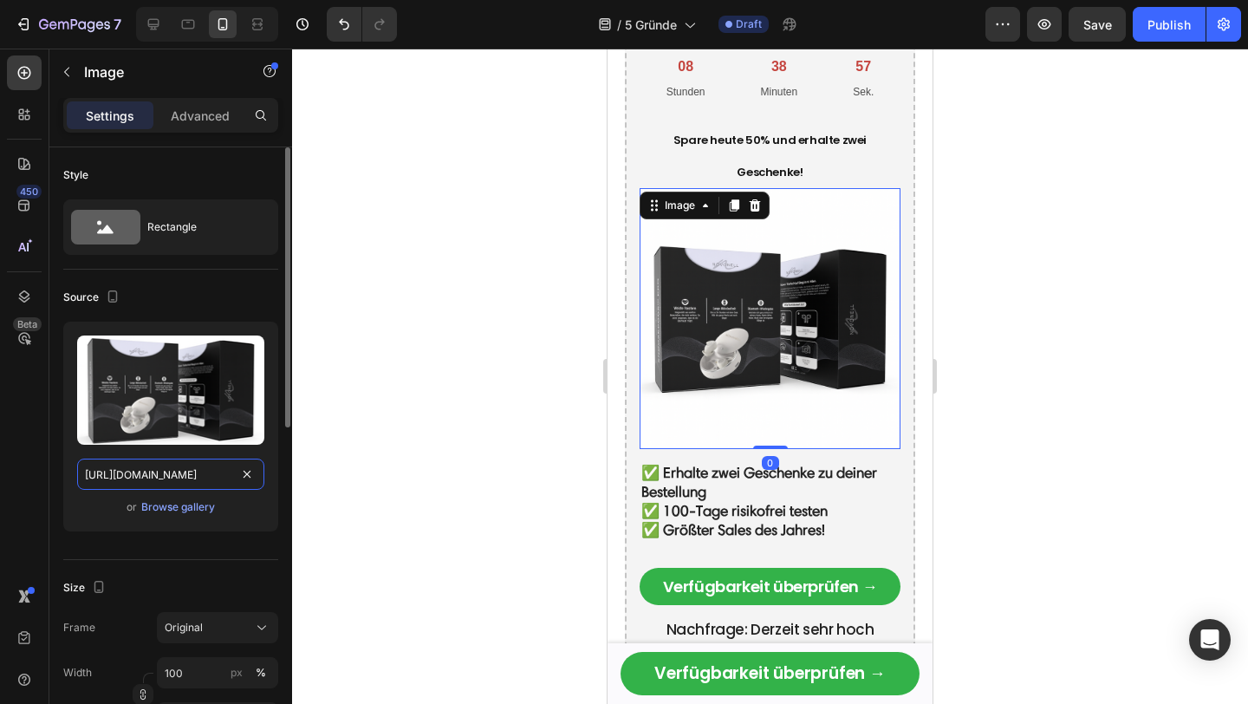
click at [133, 479] on input "[URL][DOMAIN_NAME]" at bounding box center [170, 473] width 187 height 31
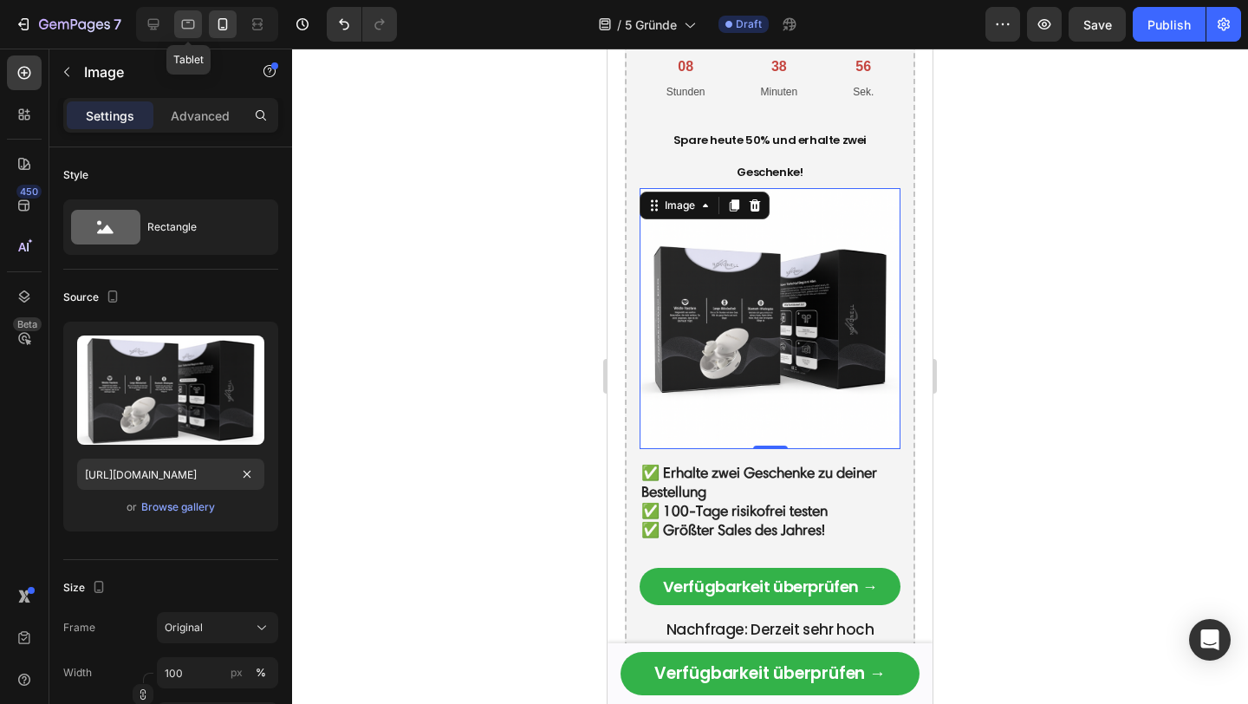
click at [191, 34] on div at bounding box center [188, 24] width 28 height 28
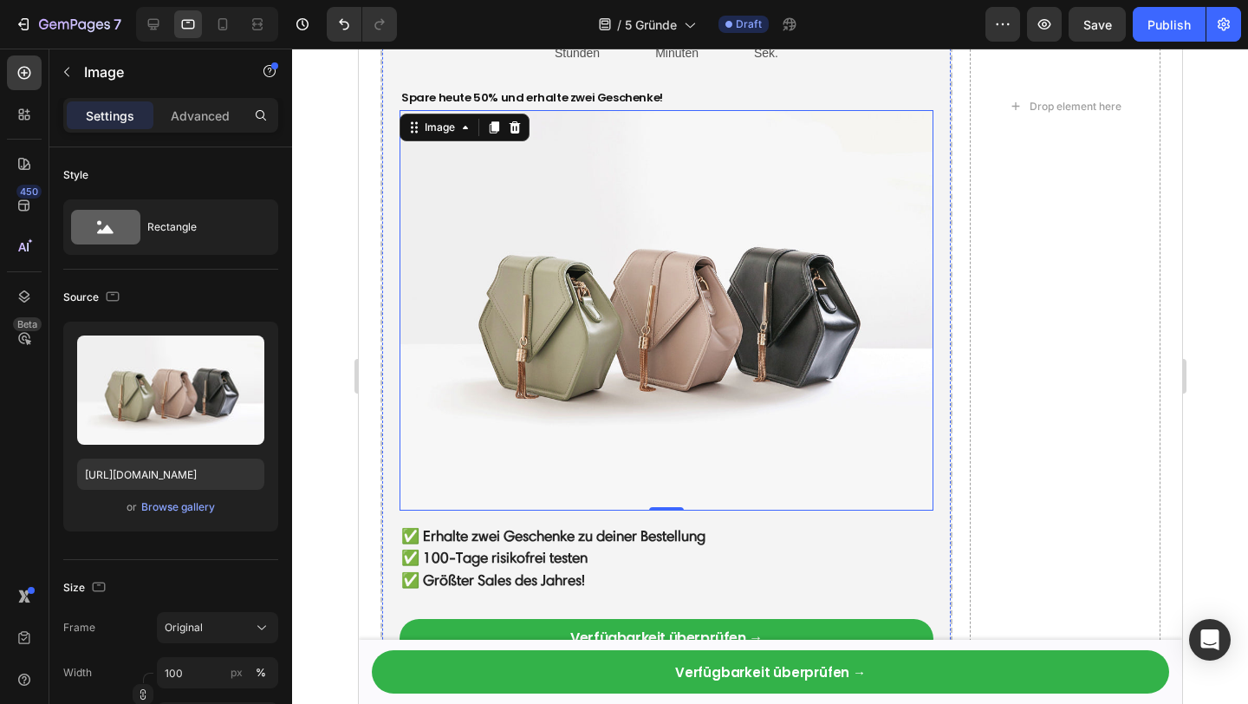
scroll to position [4327, 0]
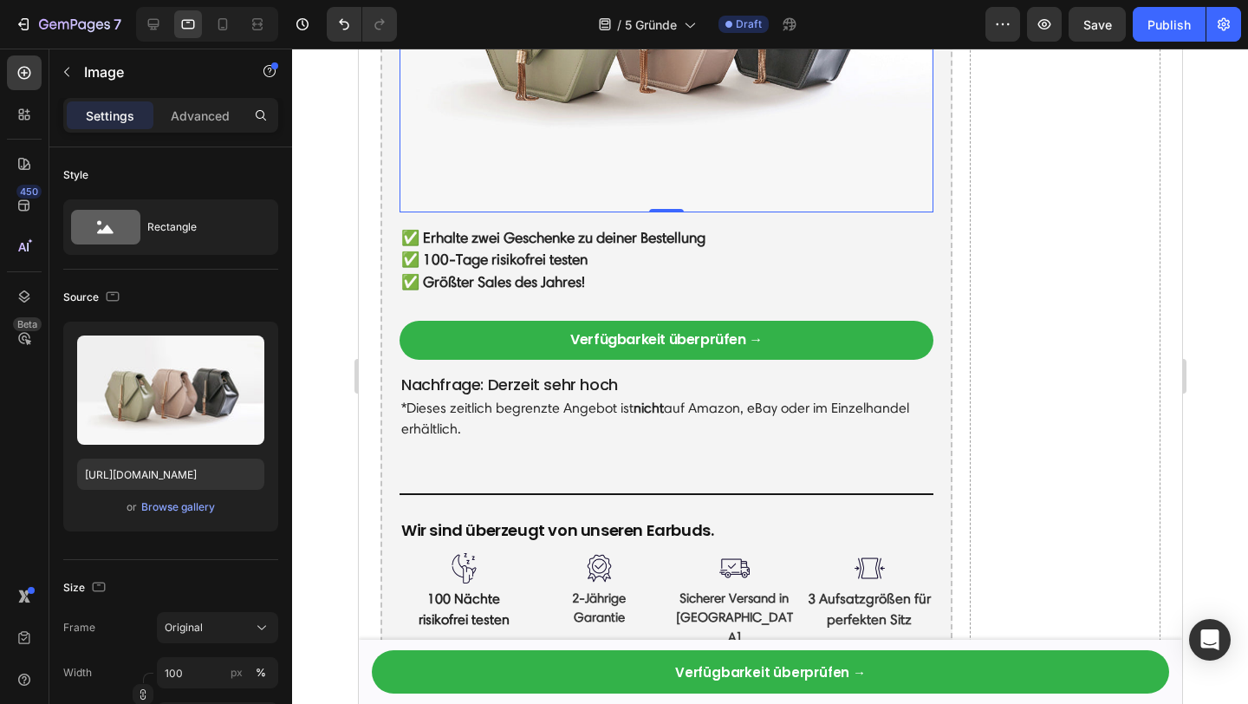
click at [731, 59] on img at bounding box center [666, 12] width 534 height 400
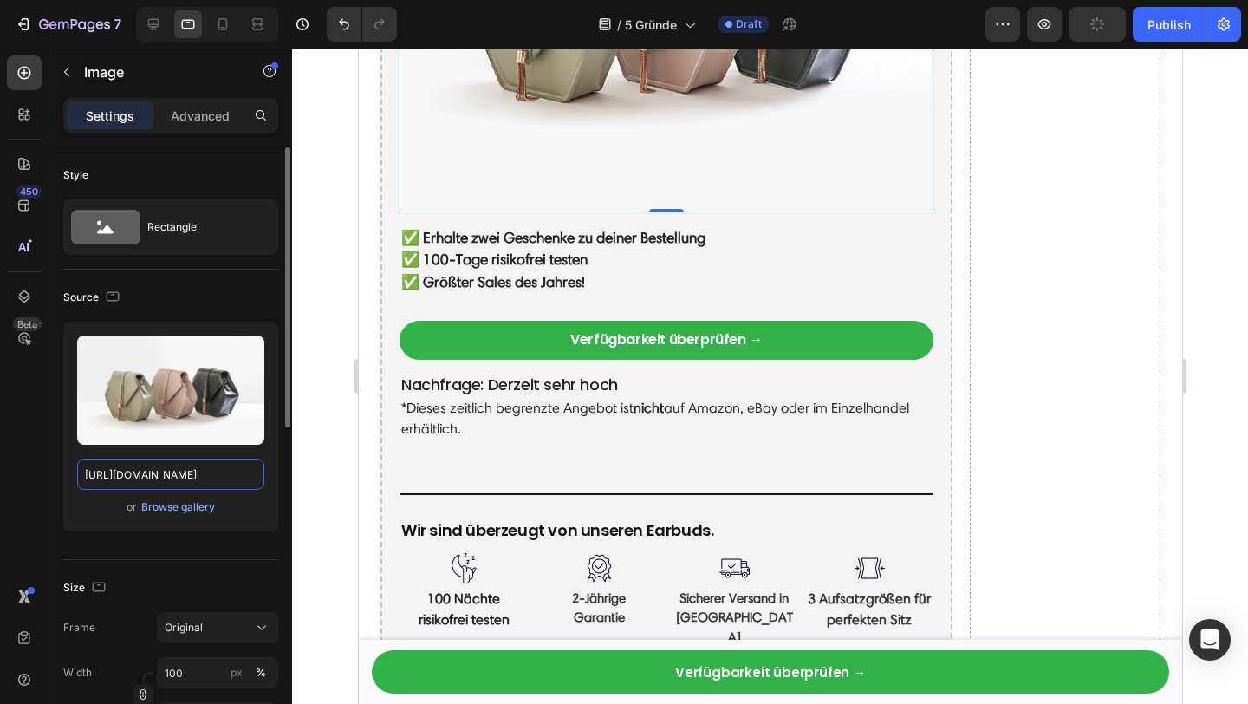
click at [159, 469] on input "[URL][DOMAIN_NAME]" at bounding box center [170, 473] width 187 height 31
paste input "0845/9966/9068/files/[URL][DOMAIN_NAME]"
type input "[URL][DOMAIN_NAME]"
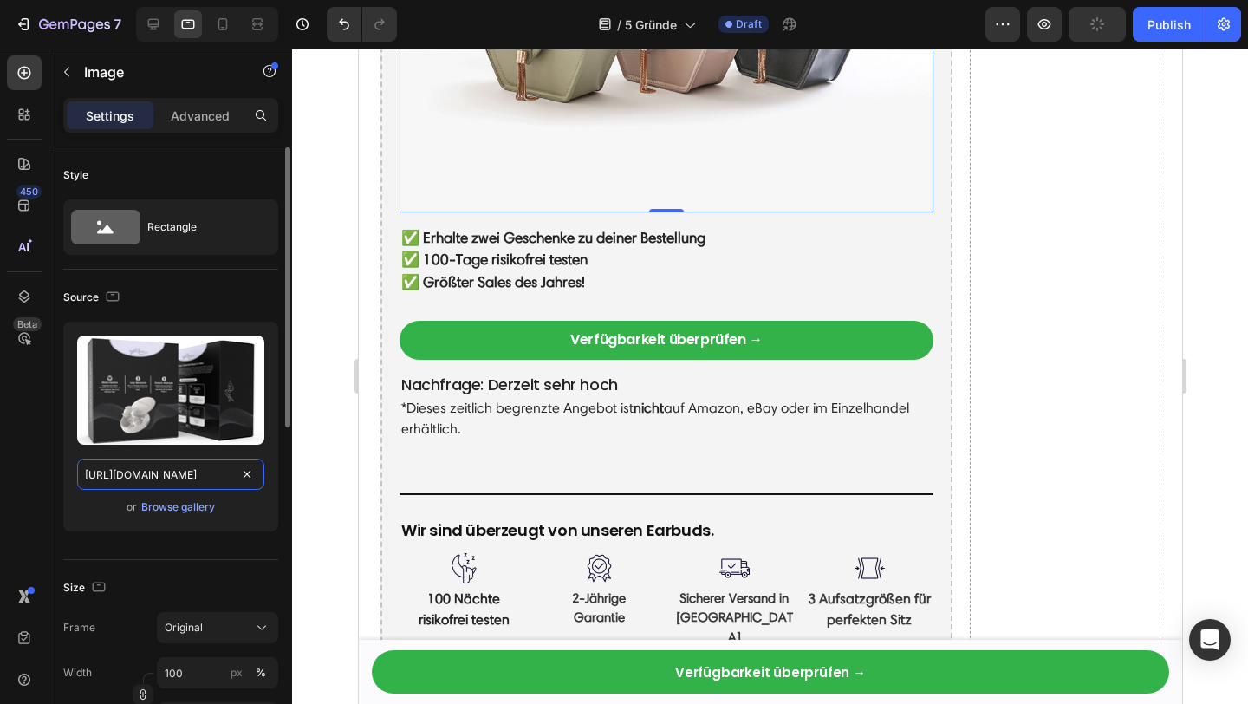
scroll to position [0, 541]
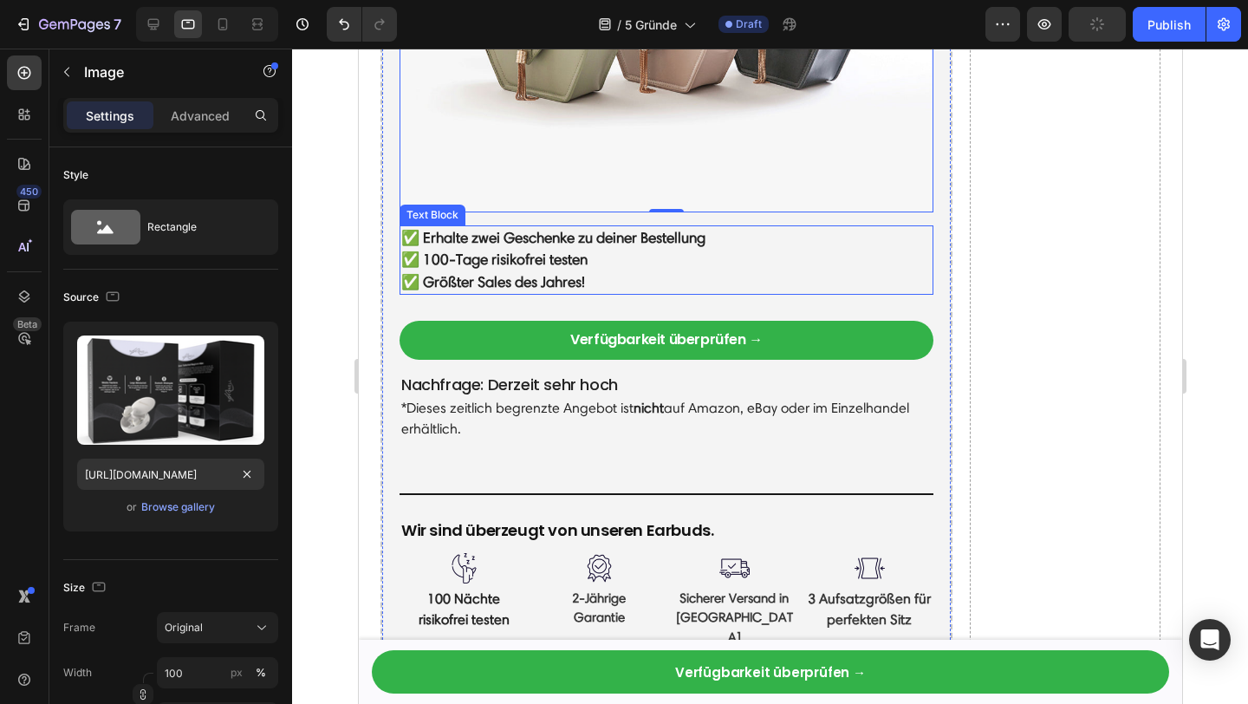
click at [898, 235] on p "✅ Erhalte zwei Geschenke zu deiner Bestellung" at bounding box center [665, 238] width 530 height 23
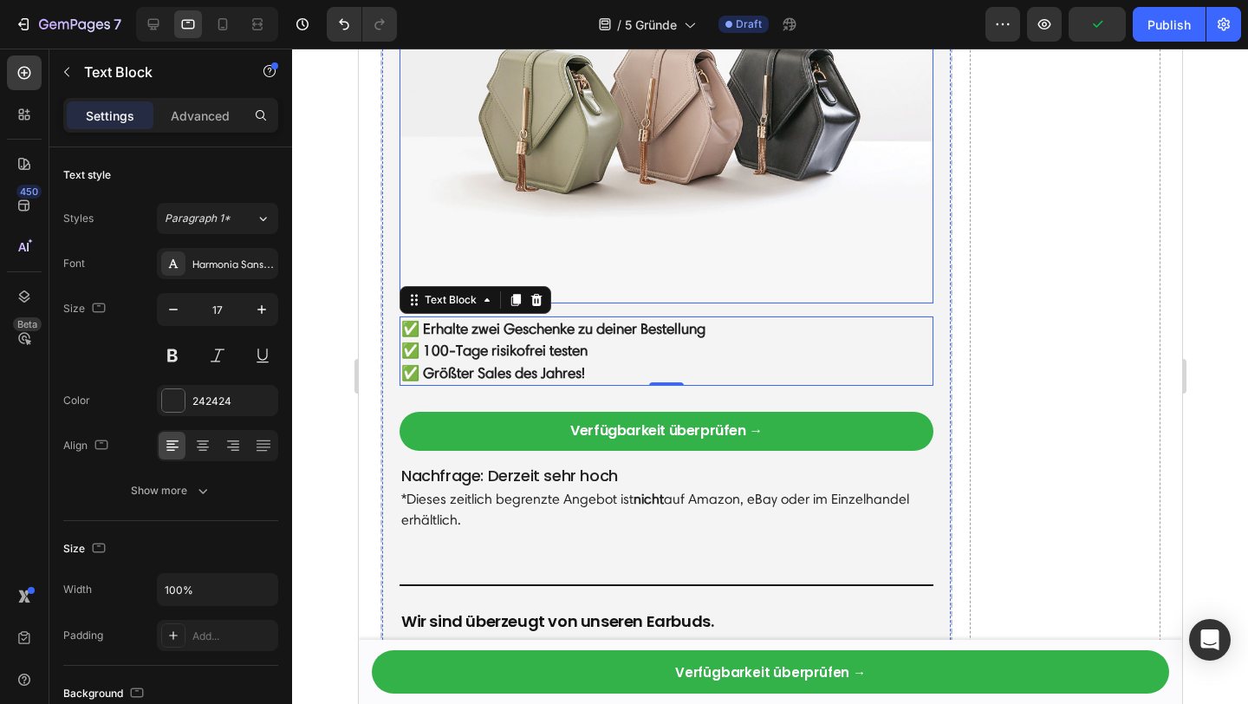
scroll to position [4206, 0]
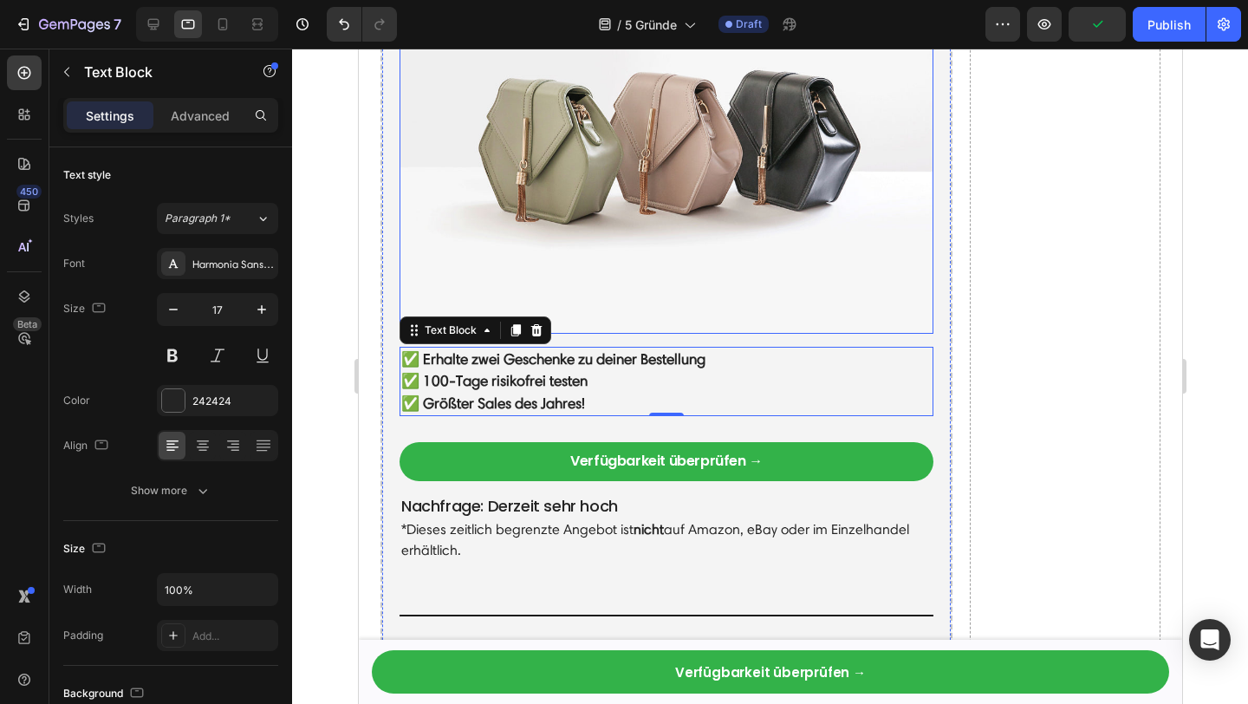
click at [747, 221] on img at bounding box center [666, 133] width 534 height 400
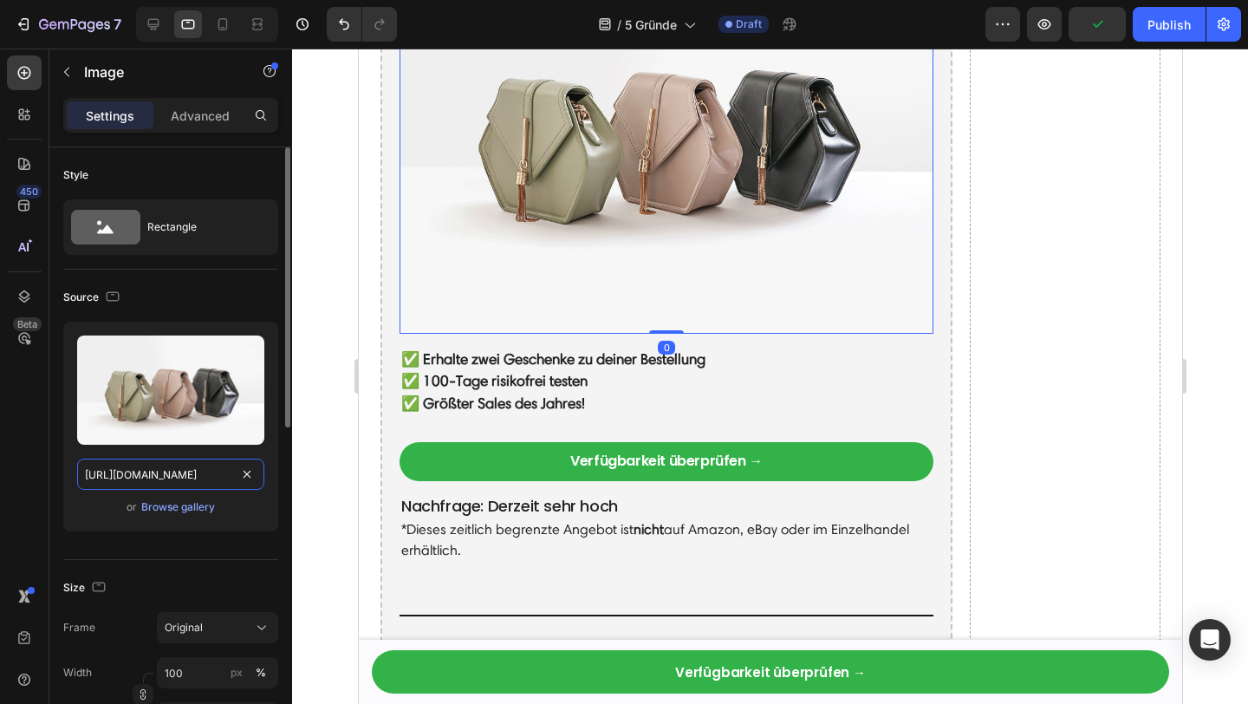
click at [177, 478] on input "[URL][DOMAIN_NAME]" at bounding box center [170, 473] width 187 height 31
paste input "0845/9966/9068/files/[URL][DOMAIN_NAME]"
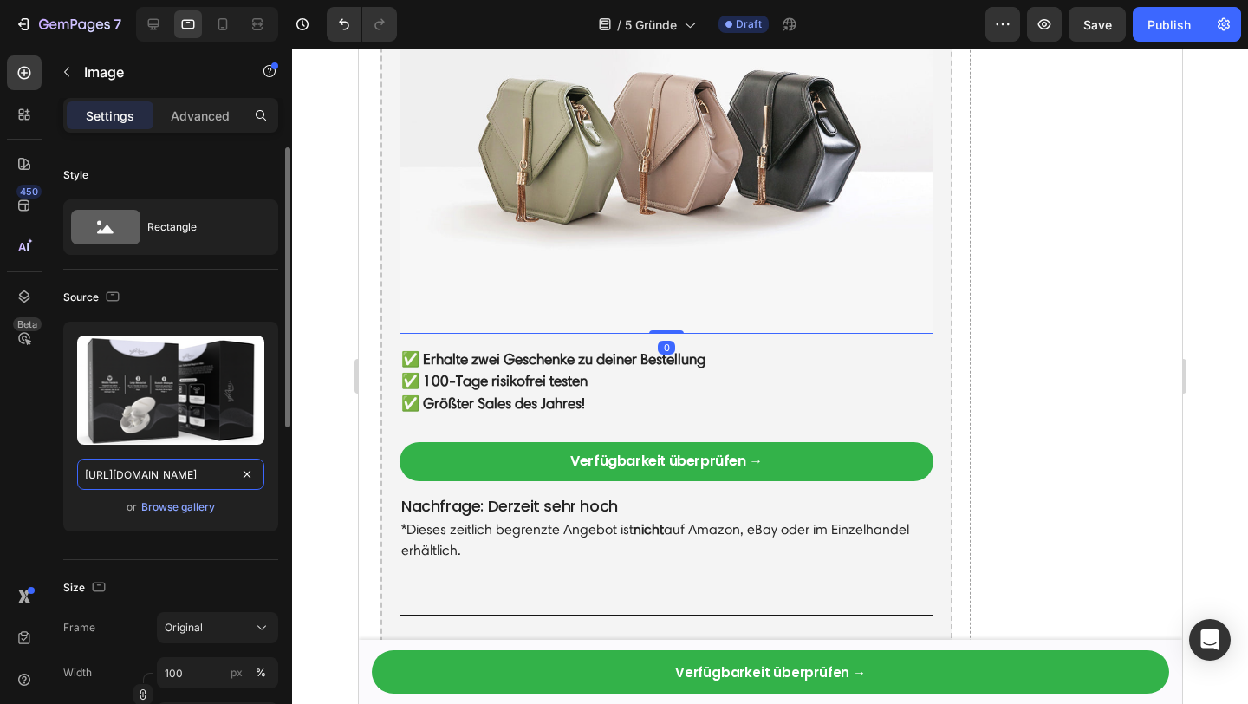
scroll to position [0, 541]
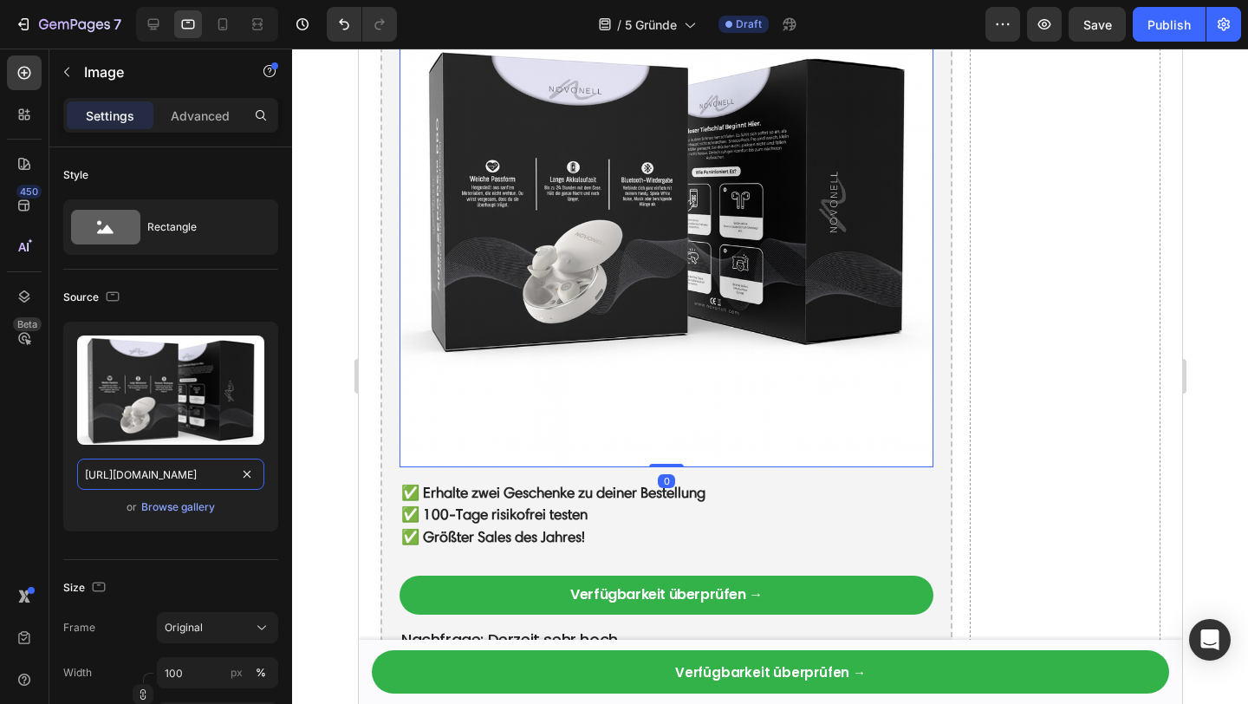
type input "[URL][DOMAIN_NAME]"
click at [735, 284] on img at bounding box center [666, 200] width 534 height 534
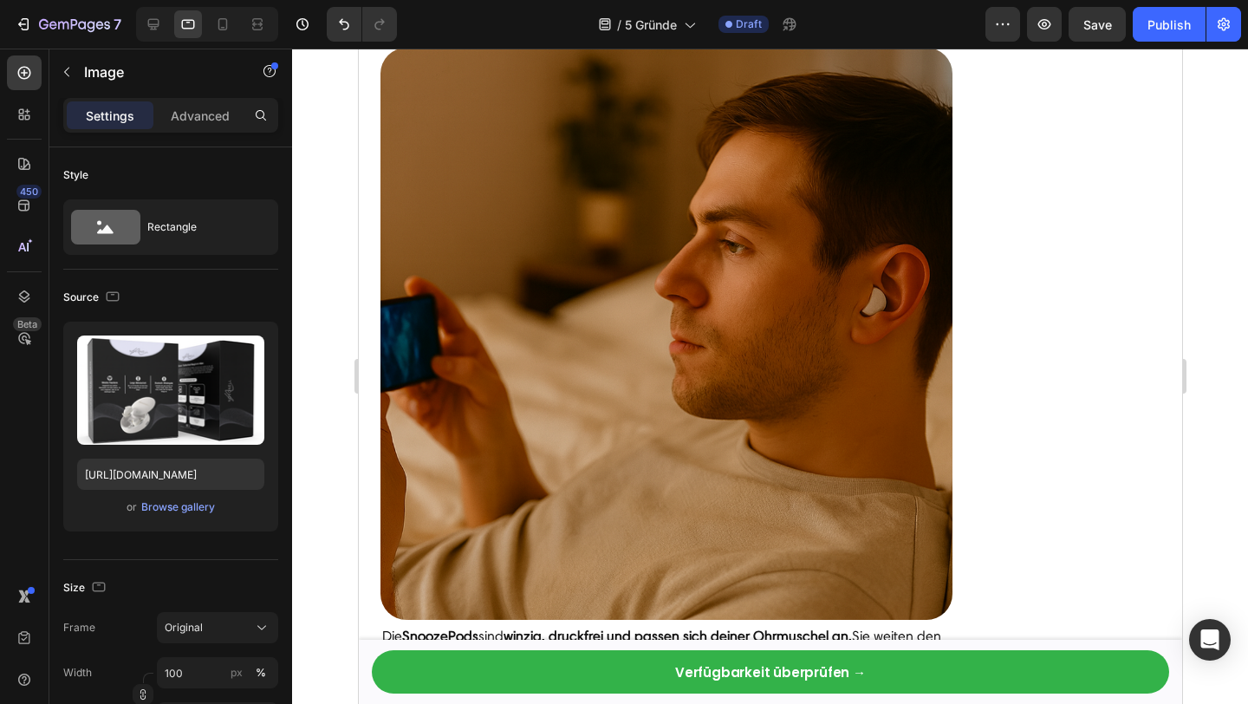
scroll to position [0, 0]
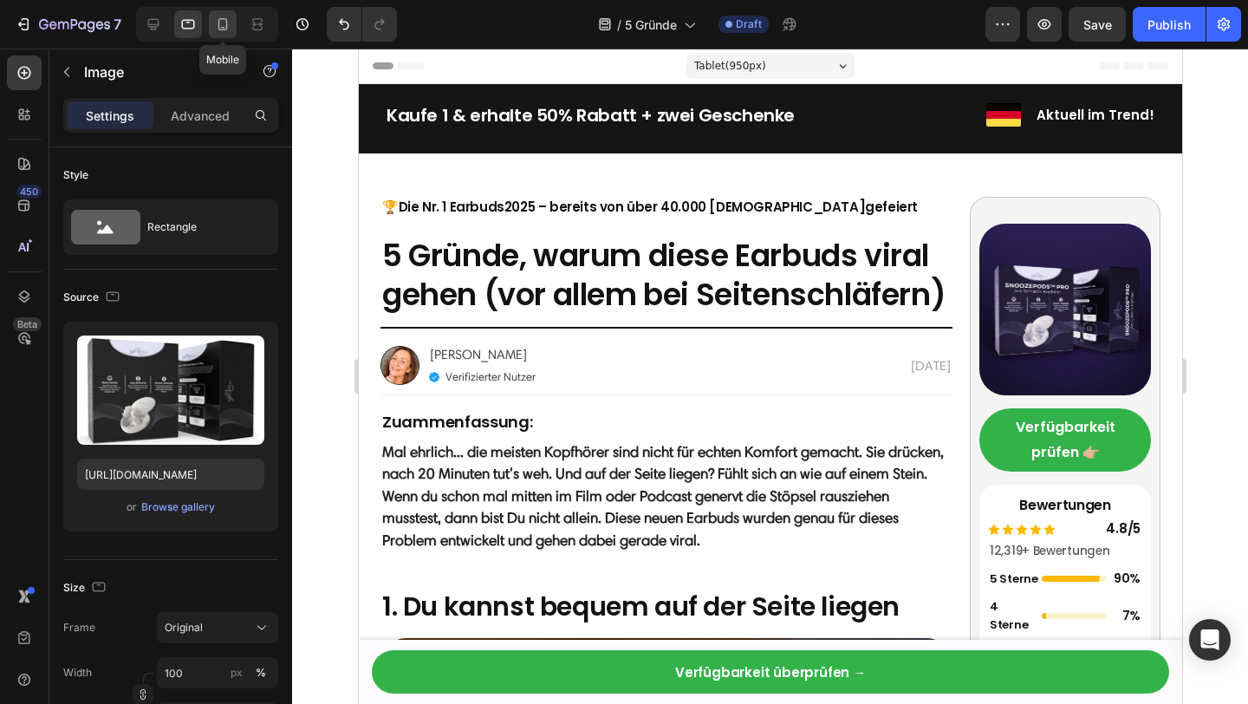
click at [220, 23] on icon at bounding box center [222, 24] width 17 height 17
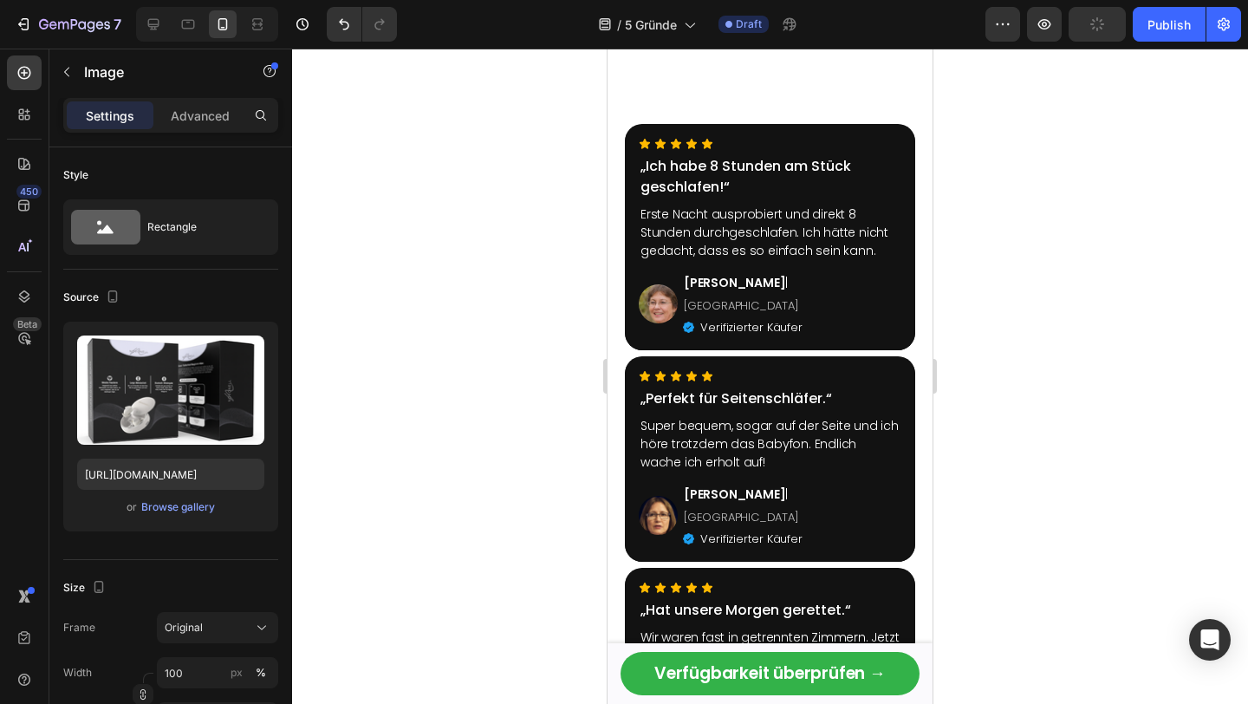
scroll to position [2746, 0]
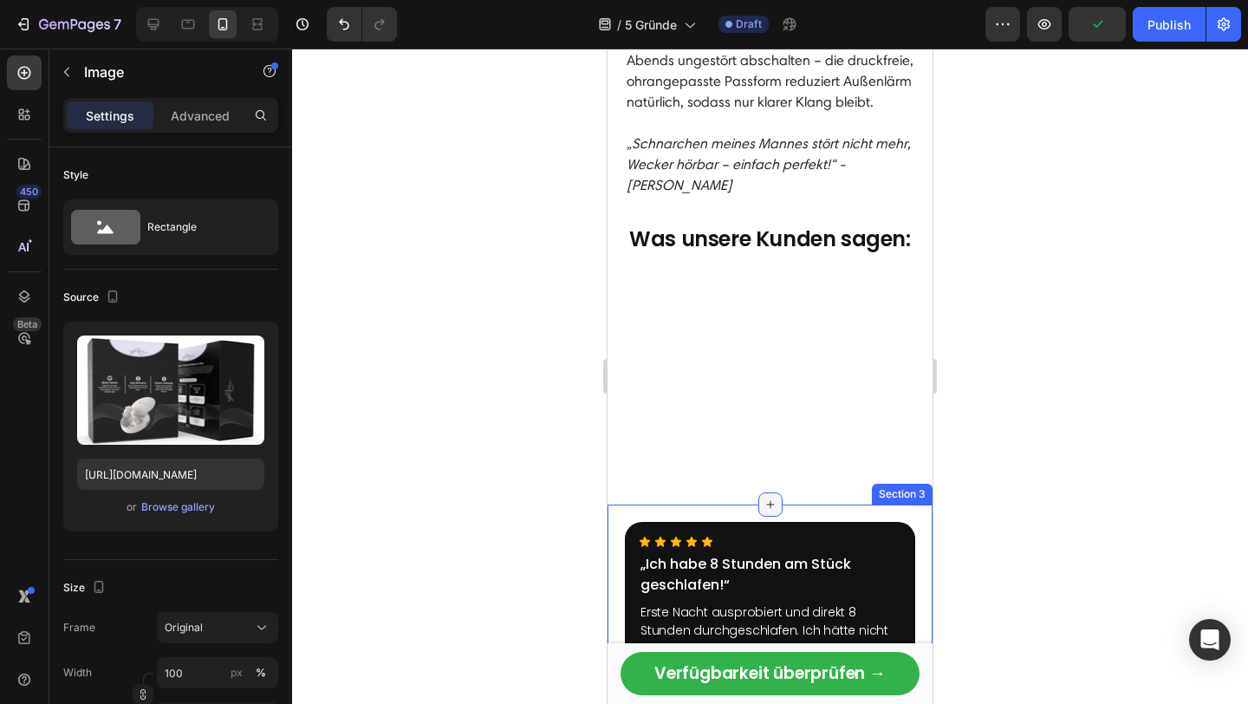
click at [771, 505] on icon at bounding box center [770, 504] width 14 height 14
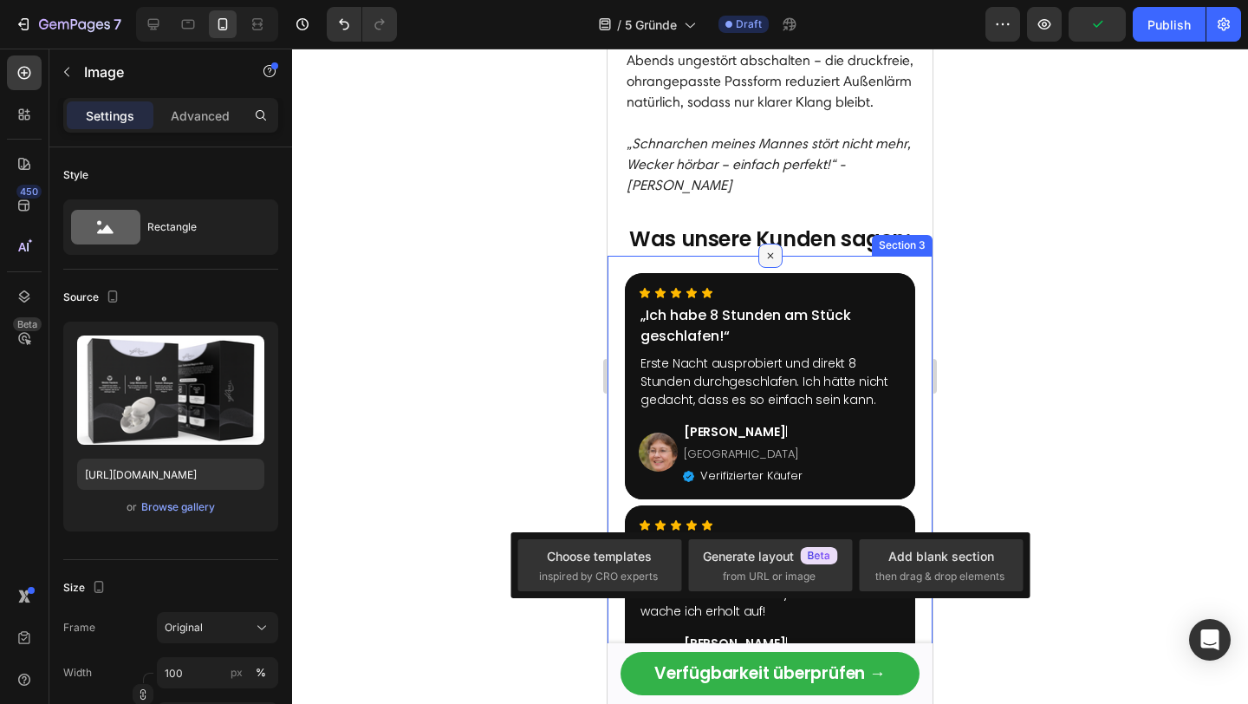
click at [770, 266] on icon at bounding box center [770, 256] width 20 height 20
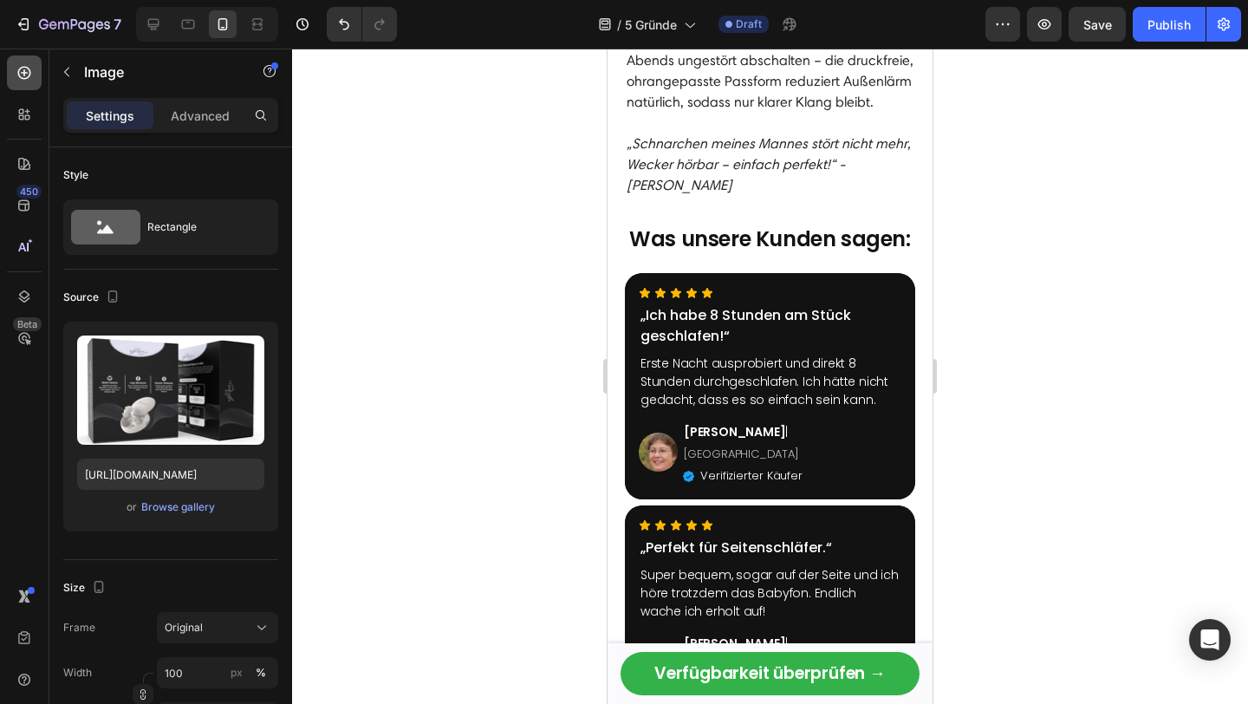
click at [29, 68] on icon at bounding box center [24, 72] width 17 height 17
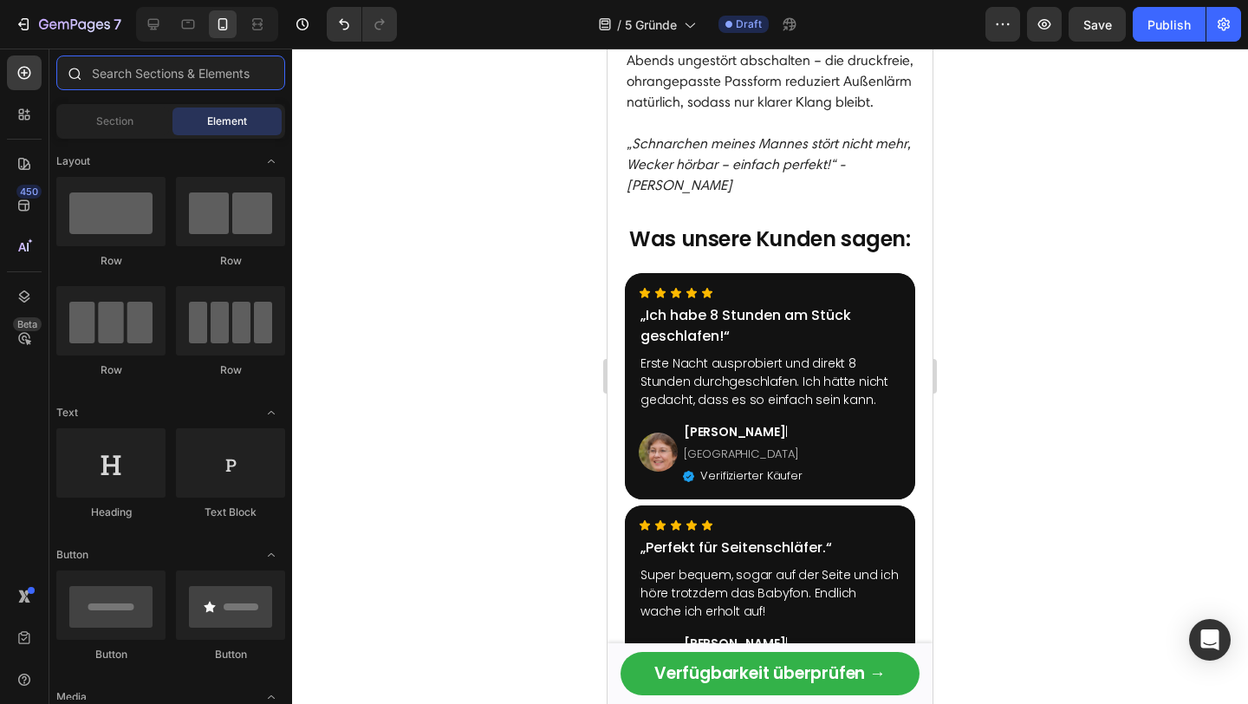
click at [136, 76] on input "text" at bounding box center [170, 72] width 229 height 35
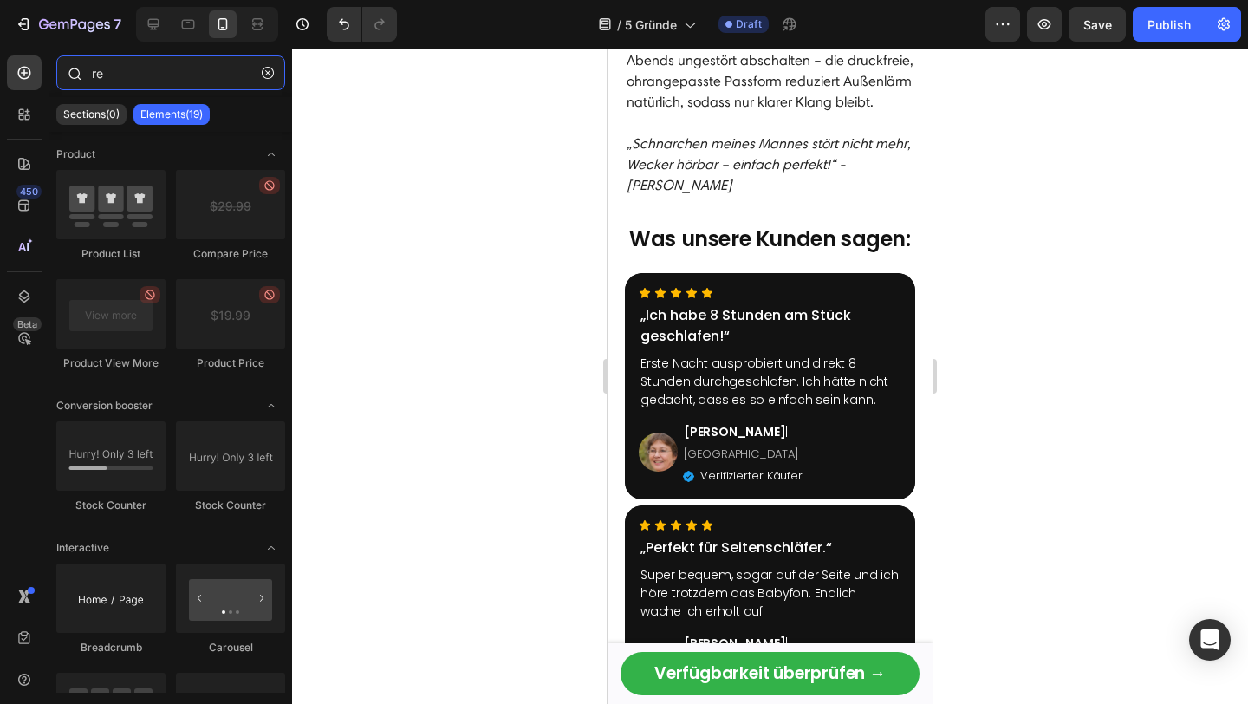
type input "r"
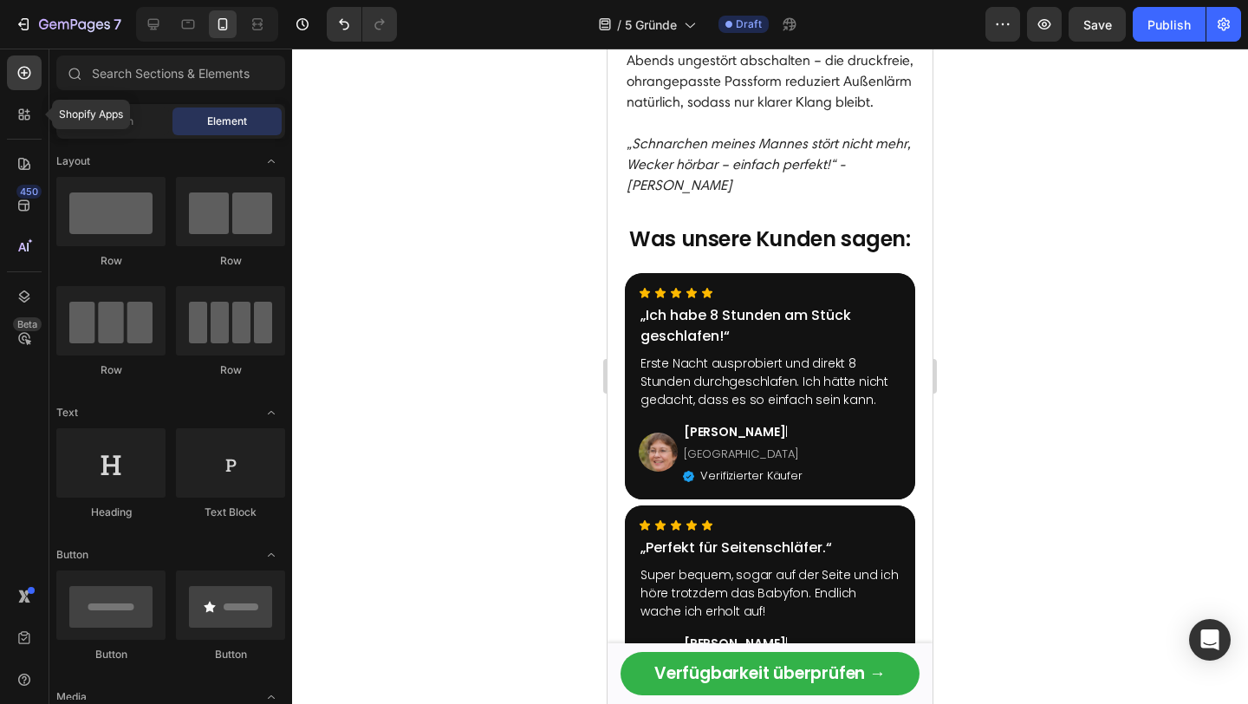
click at [6, 107] on div "Shopify Apps 450 Beta" at bounding box center [24, 376] width 49 height 655
click at [23, 113] on icon at bounding box center [24, 114] width 17 height 17
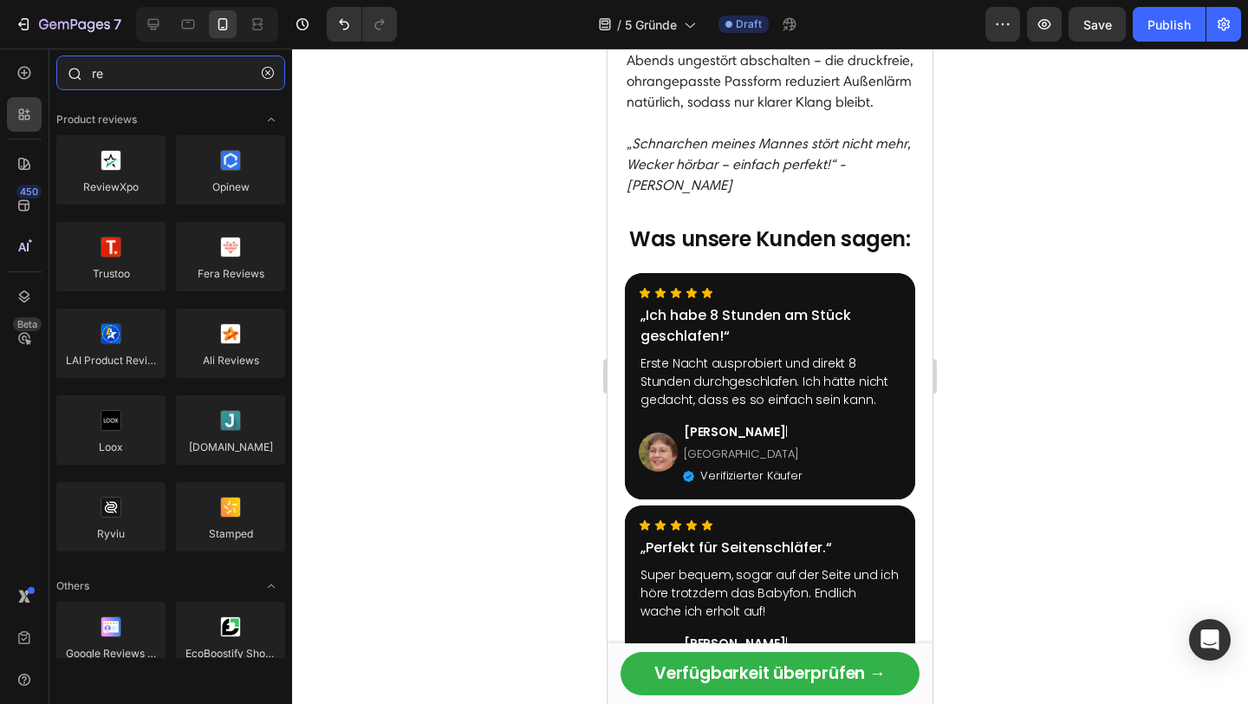
type input "r"
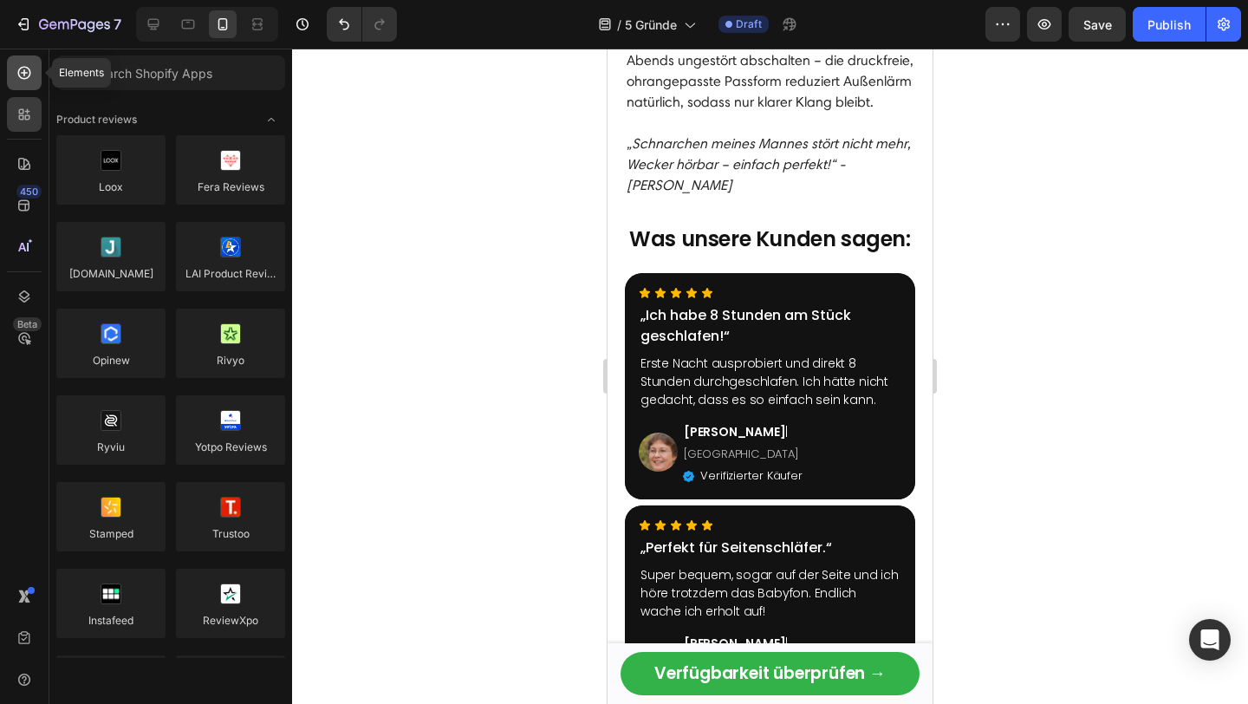
click at [19, 83] on div at bounding box center [24, 72] width 35 height 35
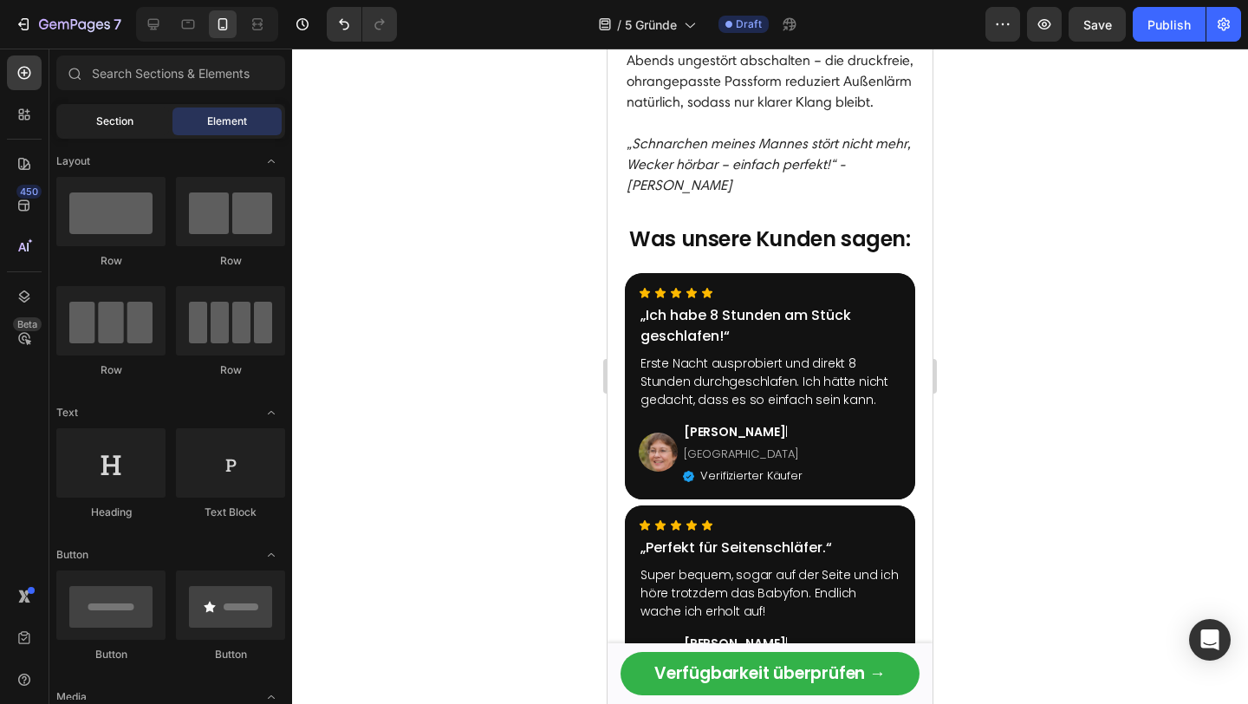
click at [127, 117] on span "Section" at bounding box center [114, 122] width 37 height 16
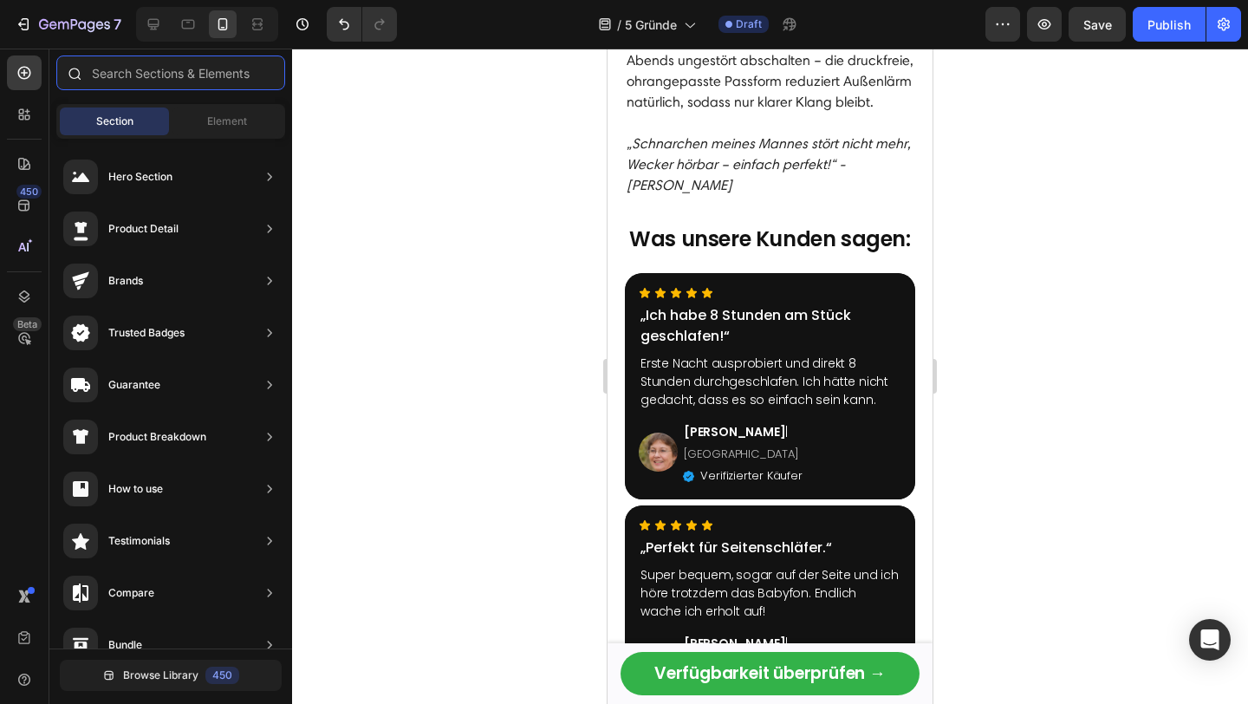
click at [185, 74] on input "text" at bounding box center [170, 72] width 229 height 35
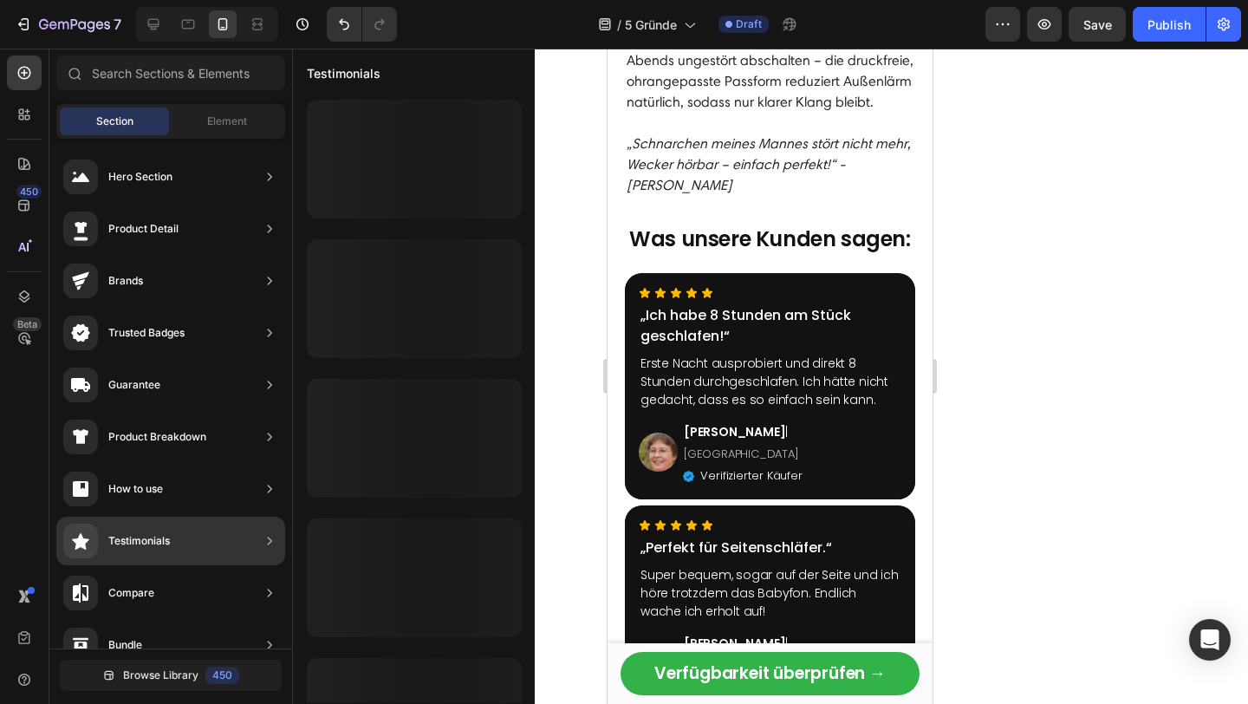
click at [150, 534] on div "Testimonials" at bounding box center [139, 540] width 62 height 17
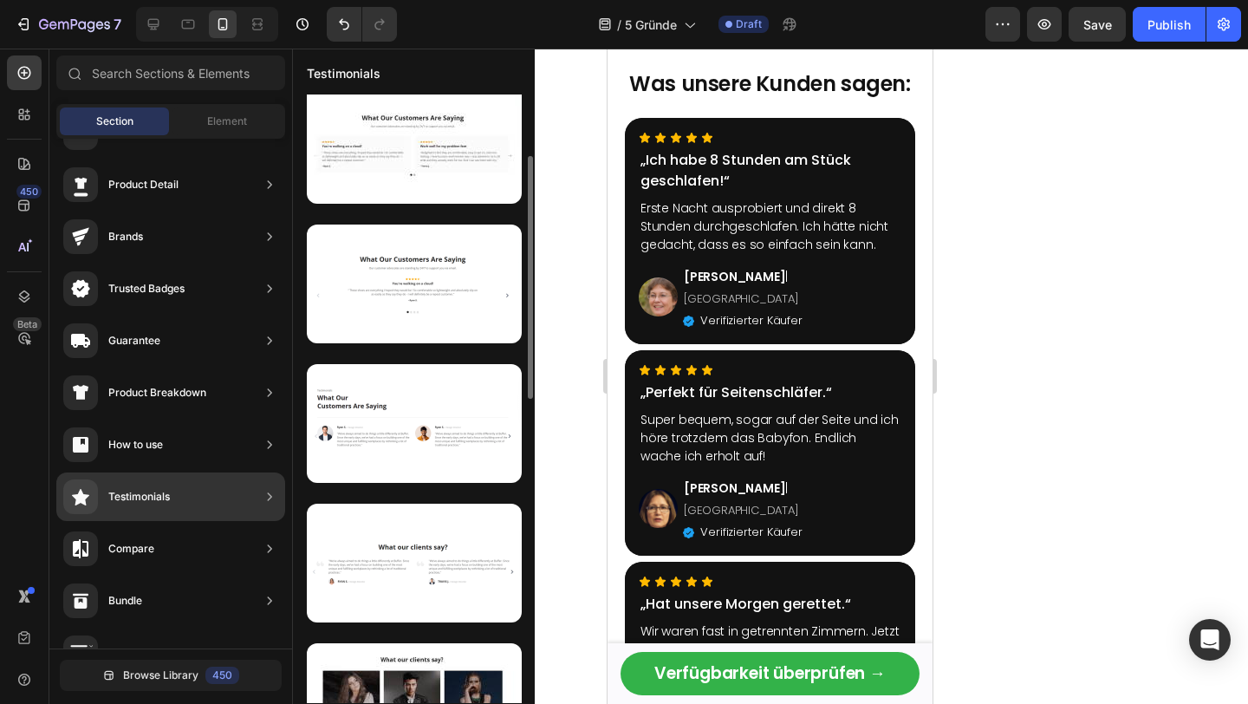
scroll to position [0, 0]
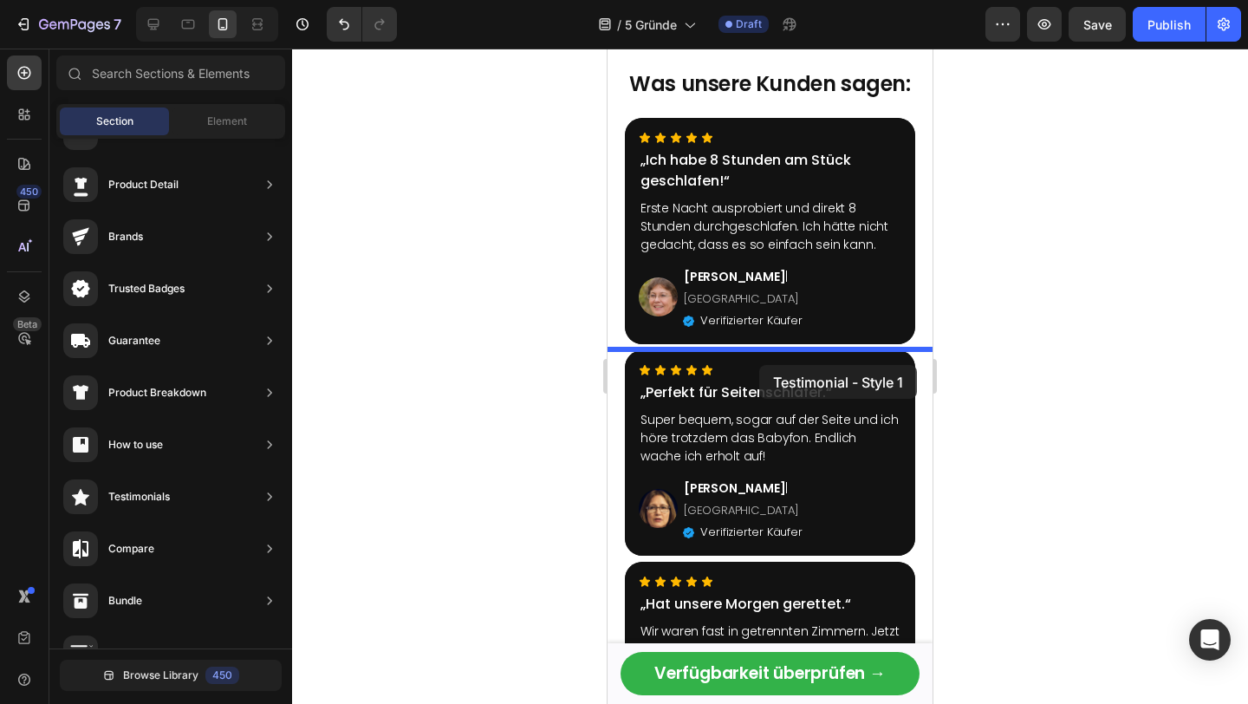
drag, startPoint x: 1029, startPoint y: 215, endPoint x: 759, endPoint y: 366, distance: 309.5
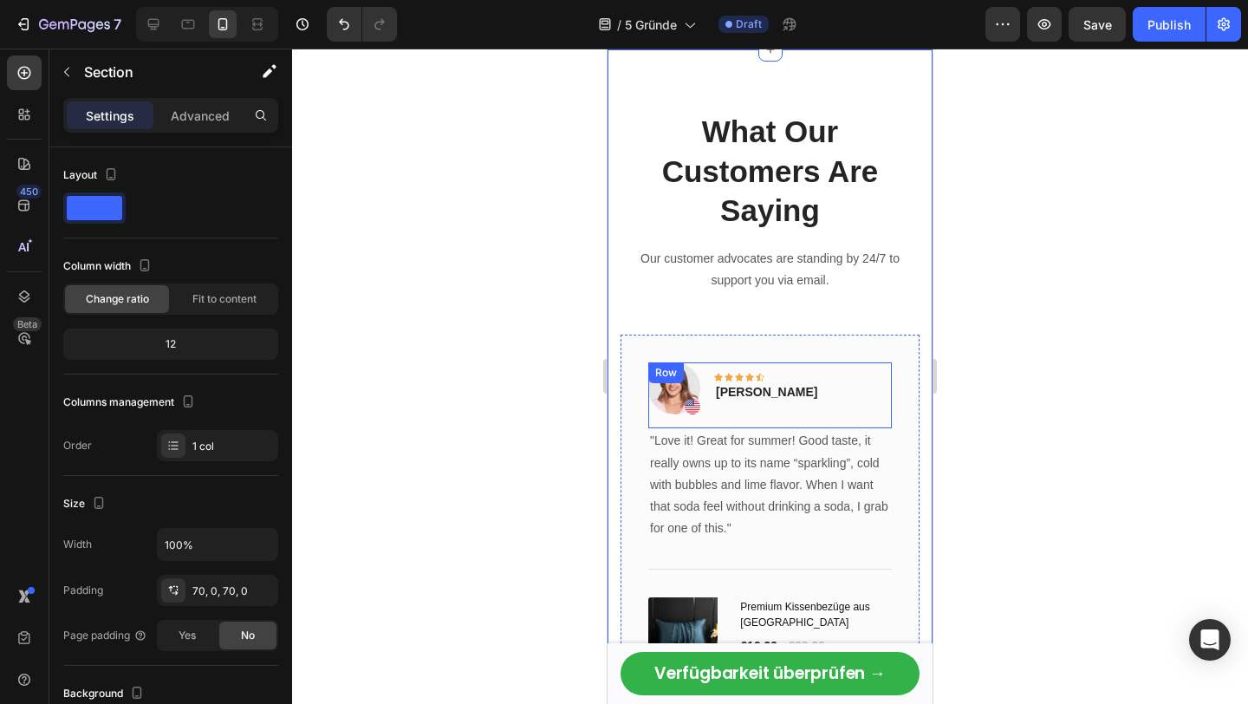
scroll to position [3157, 0]
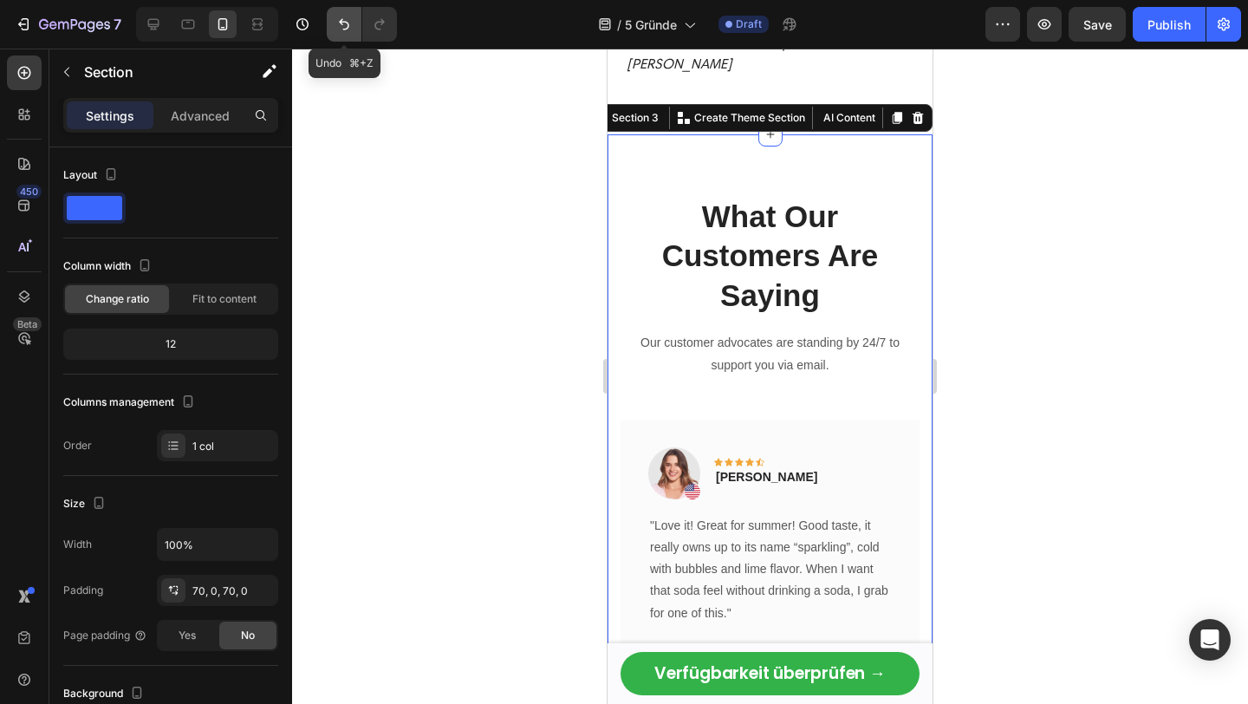
click at [356, 21] on button "Undo/Redo" at bounding box center [344, 24] width 35 height 35
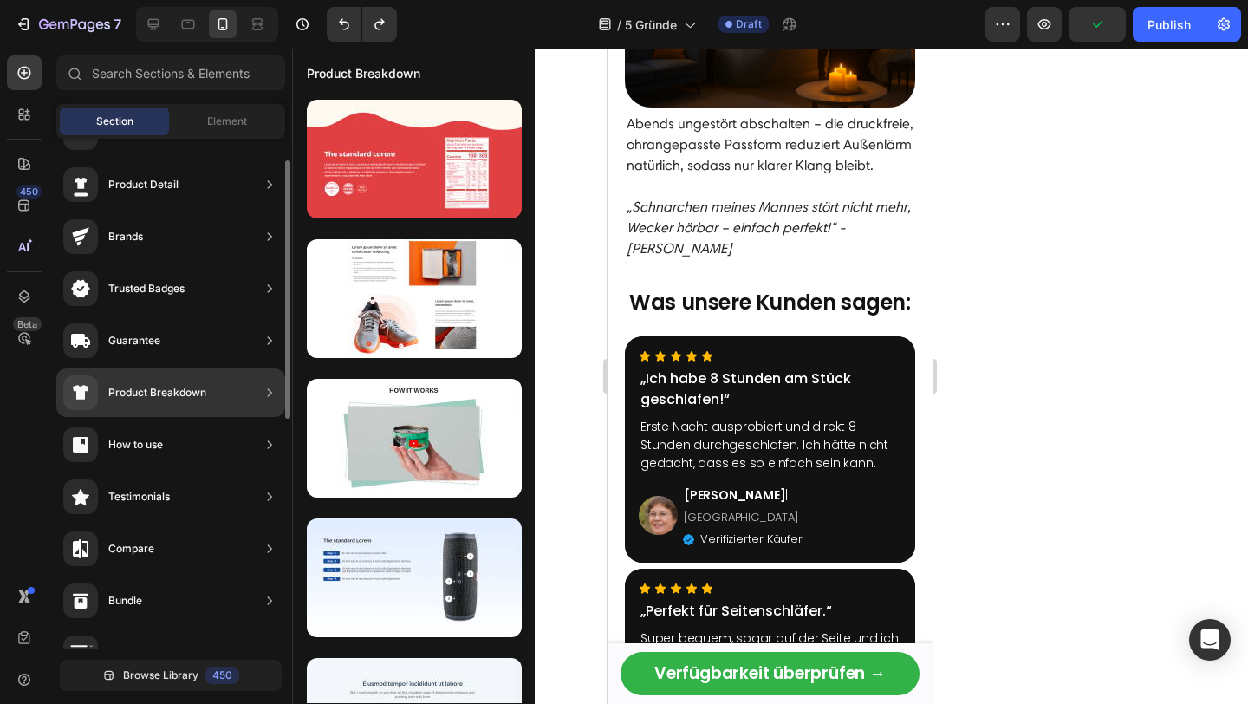
scroll to position [0, 0]
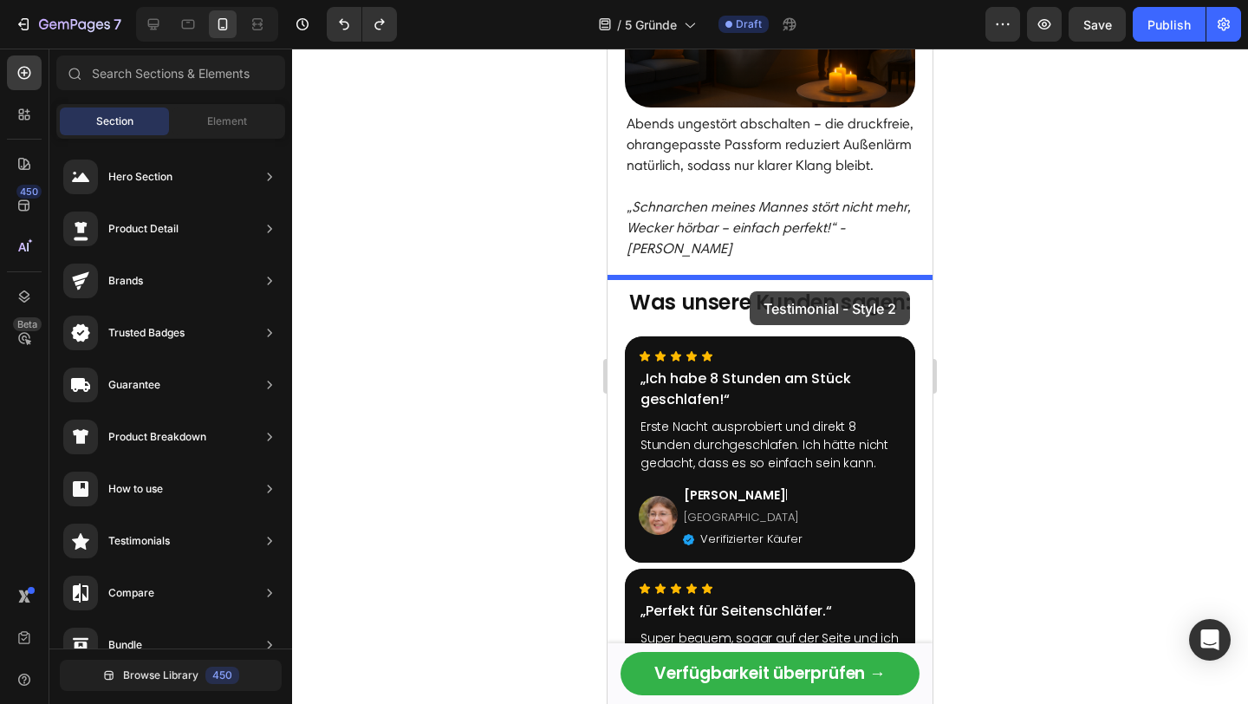
drag, startPoint x: 1012, startPoint y: 358, endPoint x: 749, endPoint y: 291, distance: 271.7
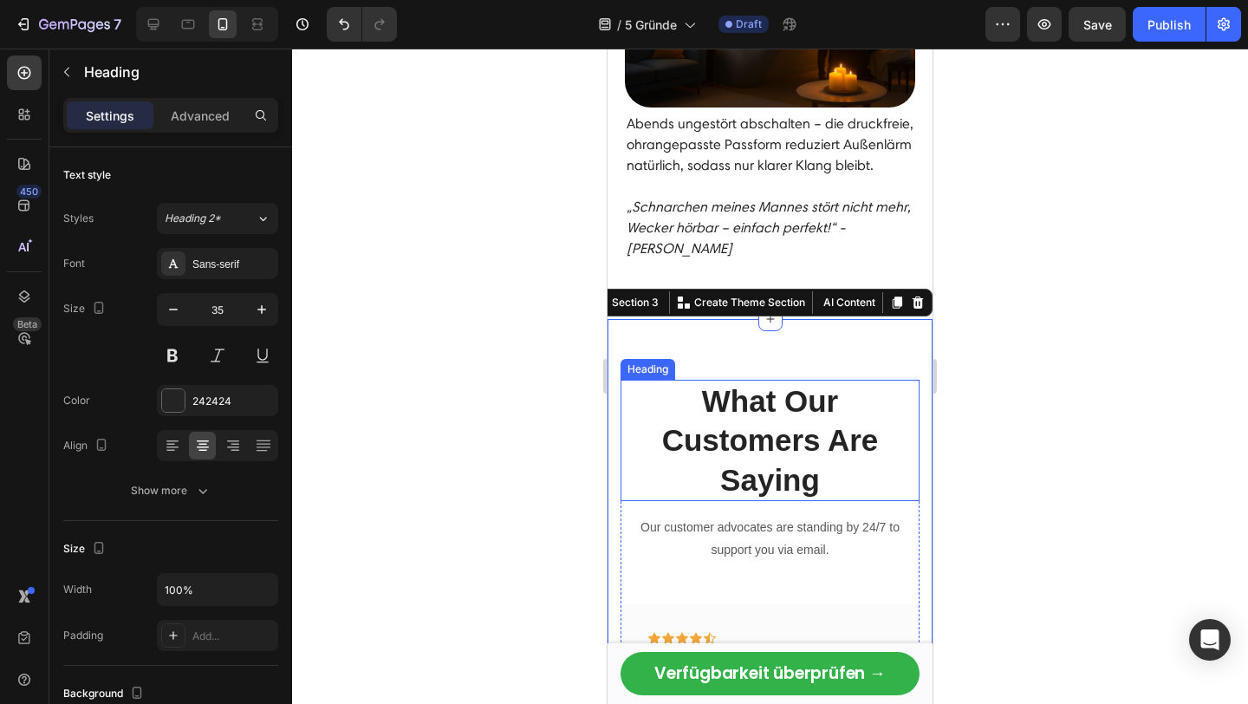
click at [788, 399] on p "What Our Customers Are Saying" at bounding box center [769, 440] width 295 height 119
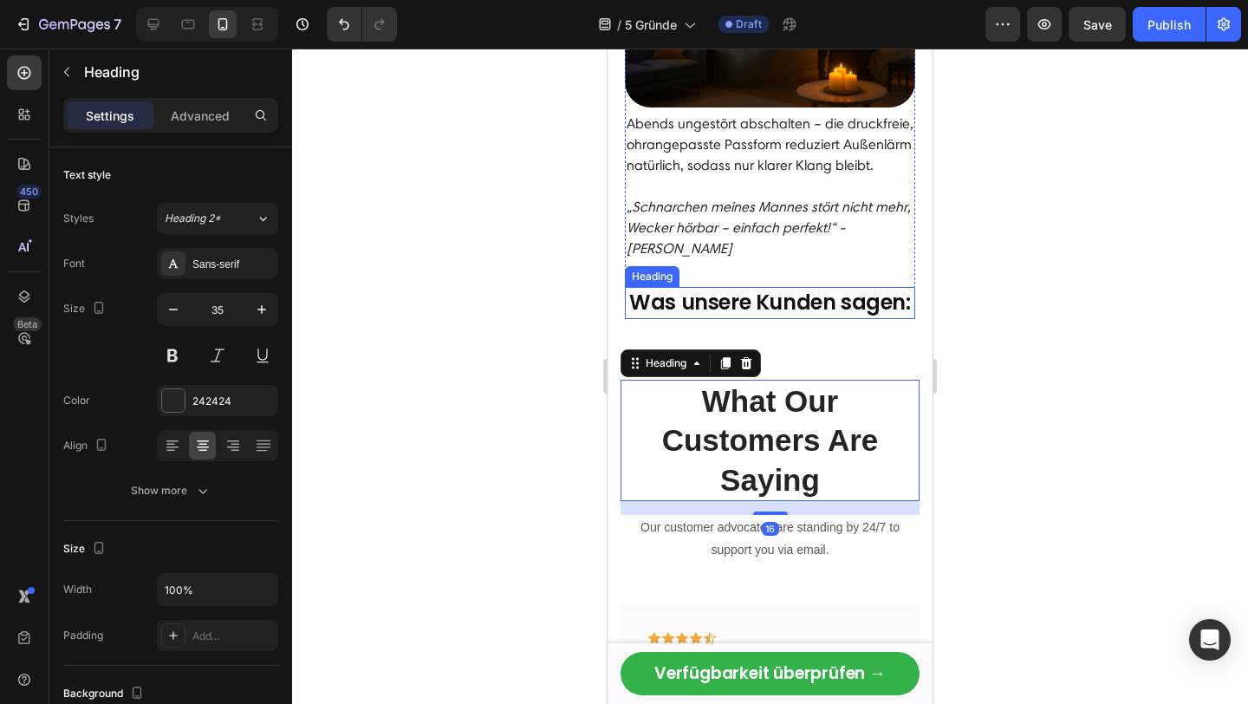
click at [791, 288] on strong "Was unsere Kunden sagen:" at bounding box center [769, 302] width 281 height 29
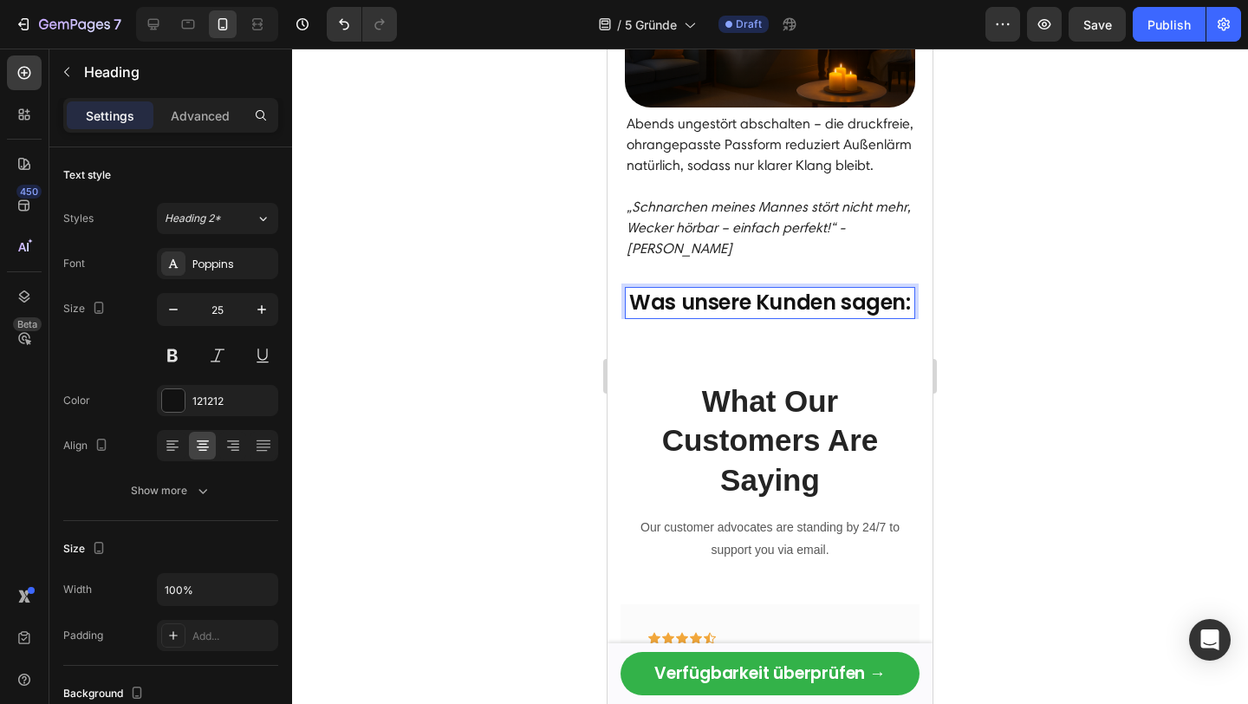
click at [791, 288] on strong "Was unsere Kunden sagen:" at bounding box center [769, 302] width 281 height 29
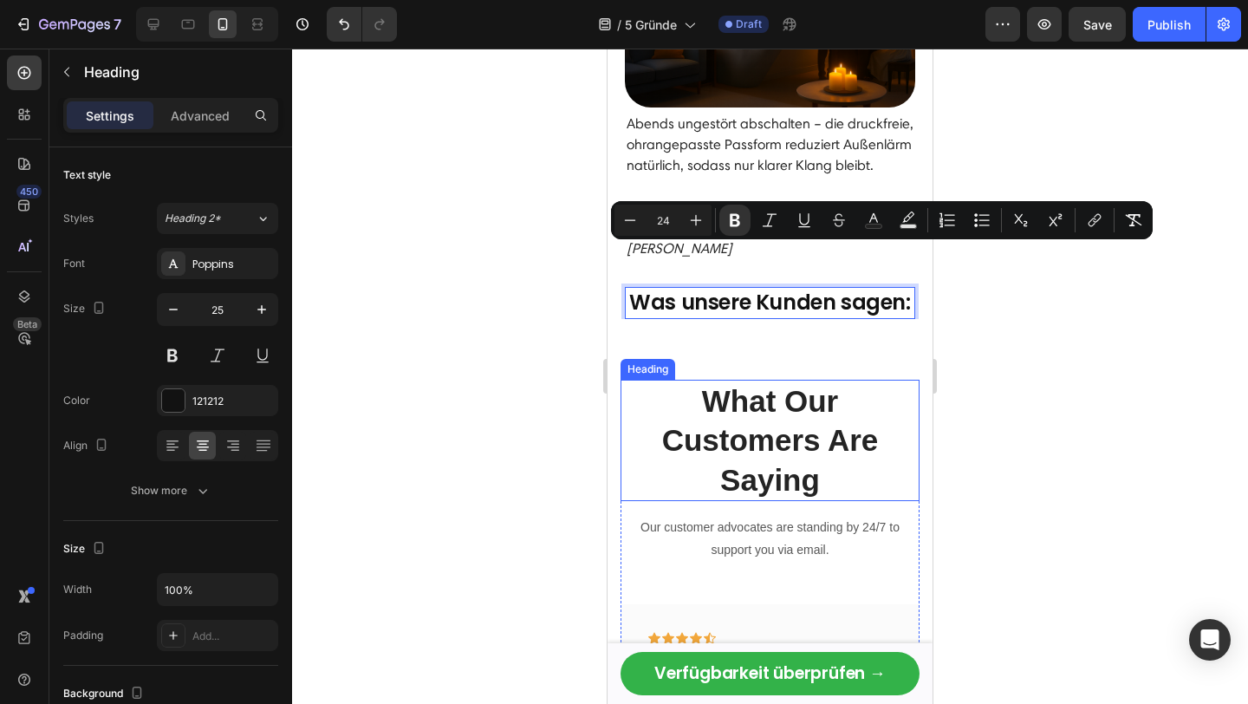
click at [757, 400] on p "What Our Customers Are Saying" at bounding box center [769, 440] width 295 height 119
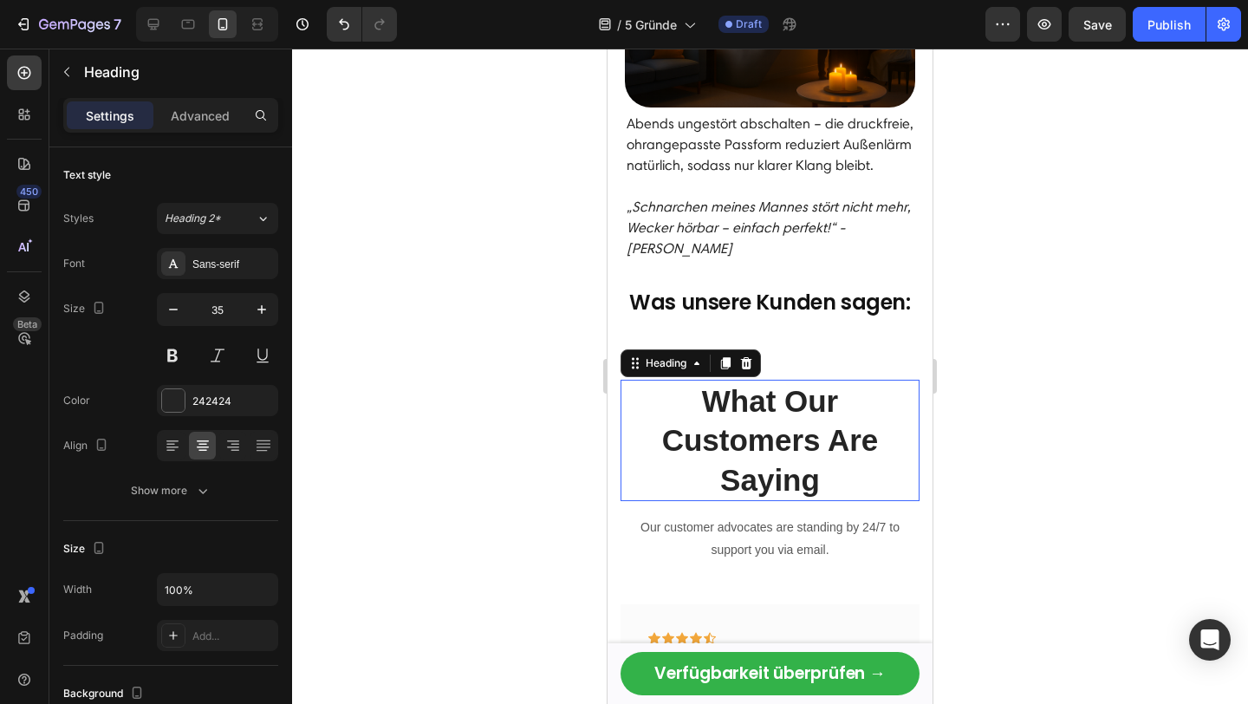
click at [757, 400] on p "What Our Customers Are Saying" at bounding box center [769, 440] width 295 height 119
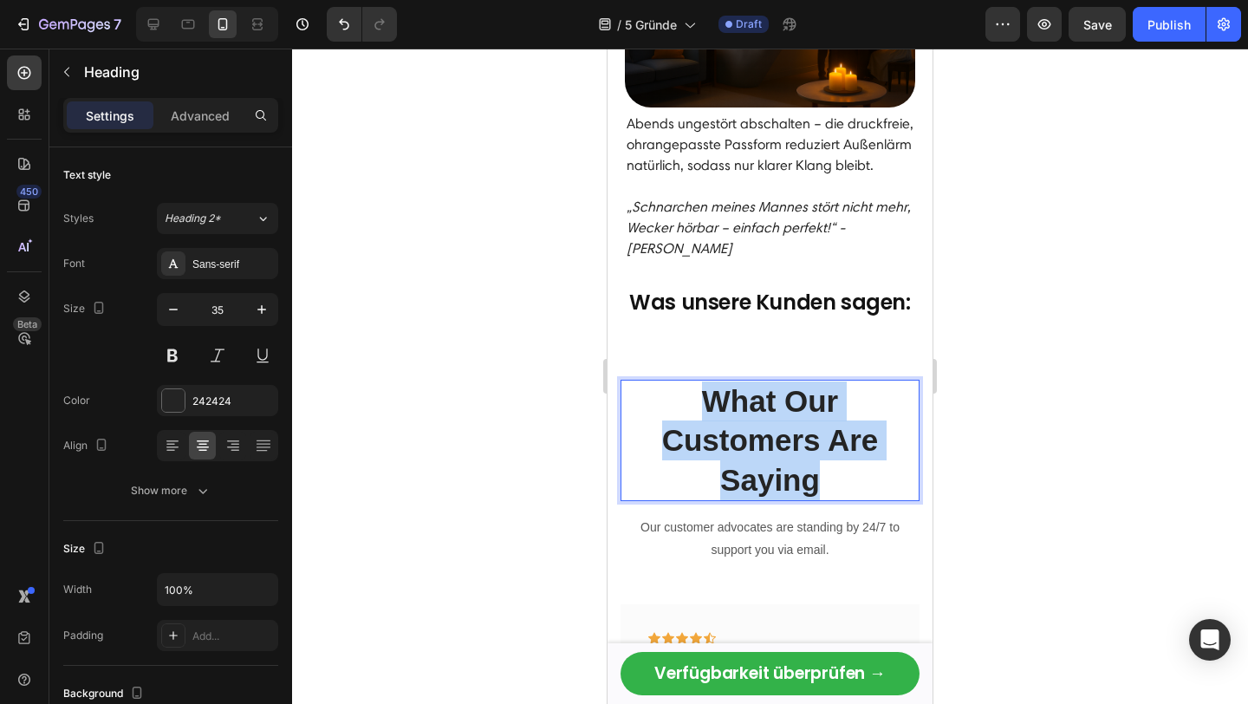
click at [757, 400] on p "What Our Customers Are Saying" at bounding box center [769, 440] width 295 height 119
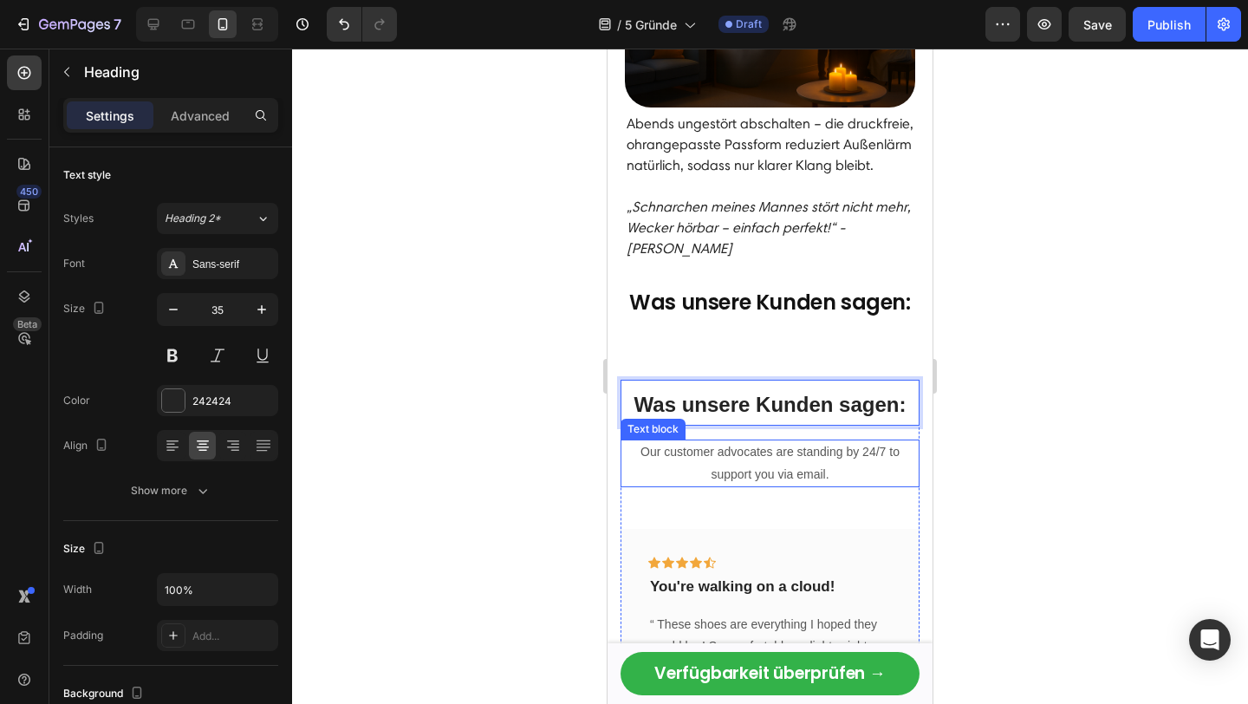
click at [731, 441] on p "Our customer advocates are standing by 24/7 to support you via email." at bounding box center [769, 462] width 295 height 43
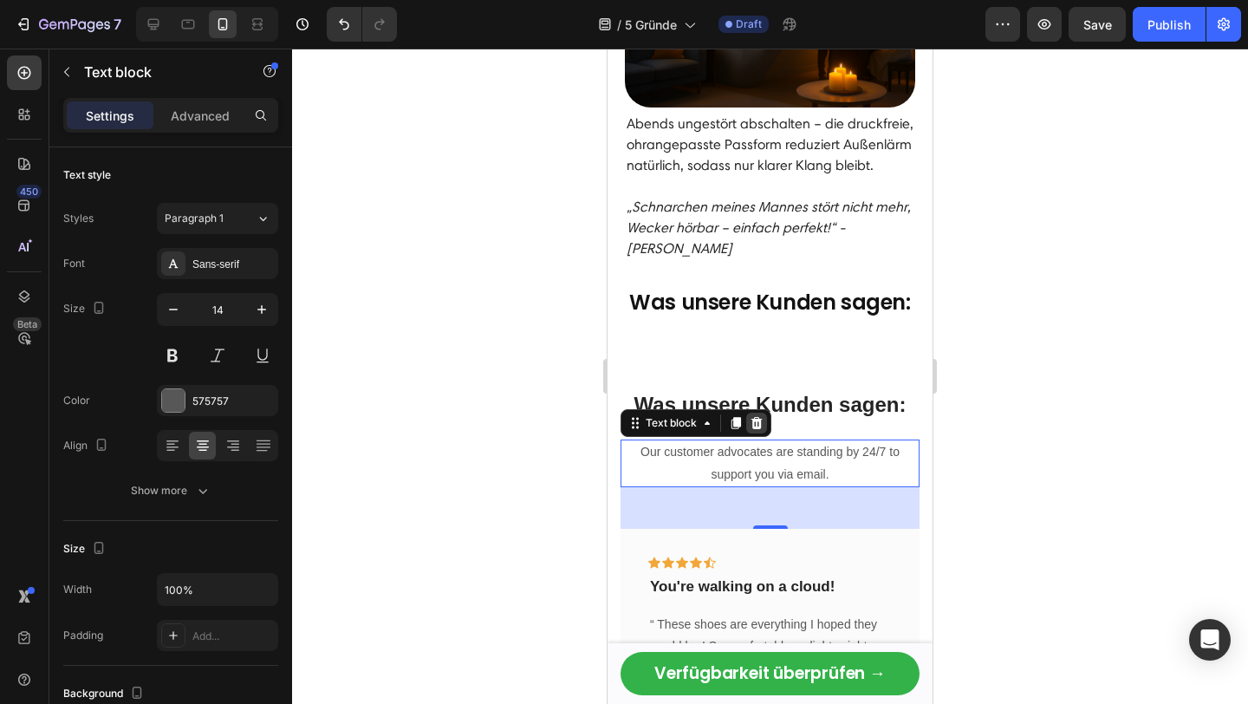
click at [757, 417] on icon at bounding box center [756, 423] width 11 height 12
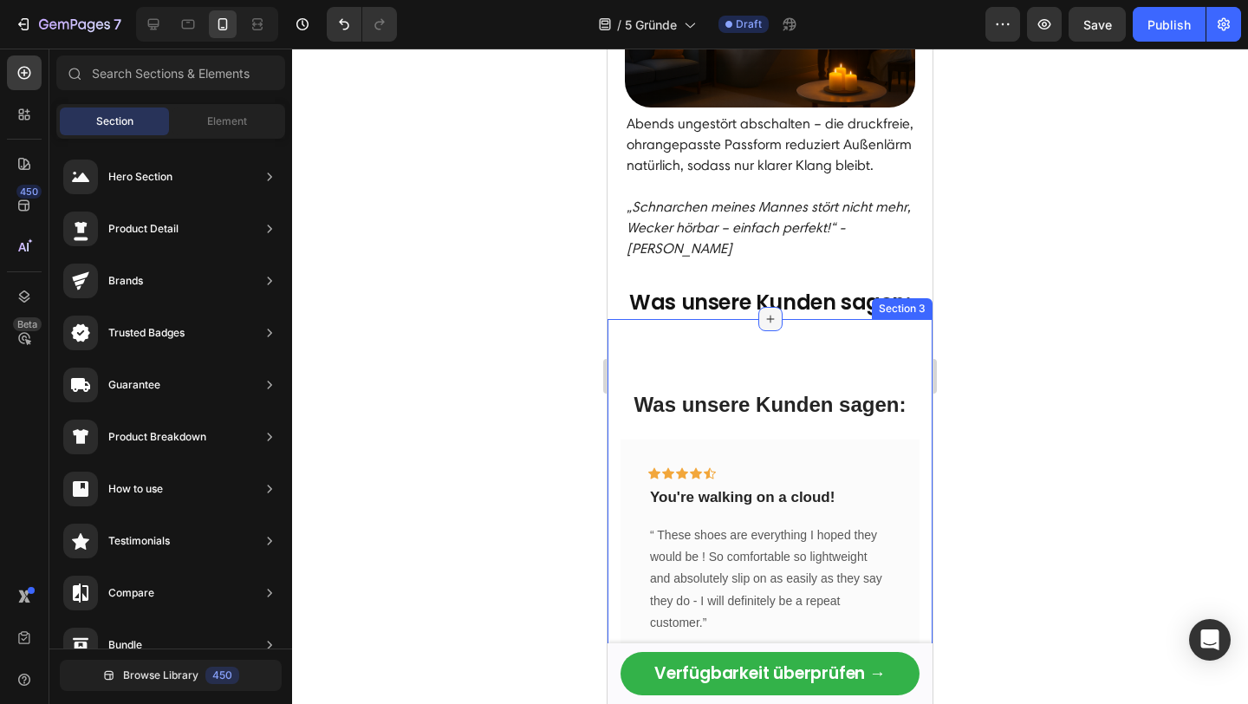
click at [761, 307] on div at bounding box center [770, 319] width 24 height 24
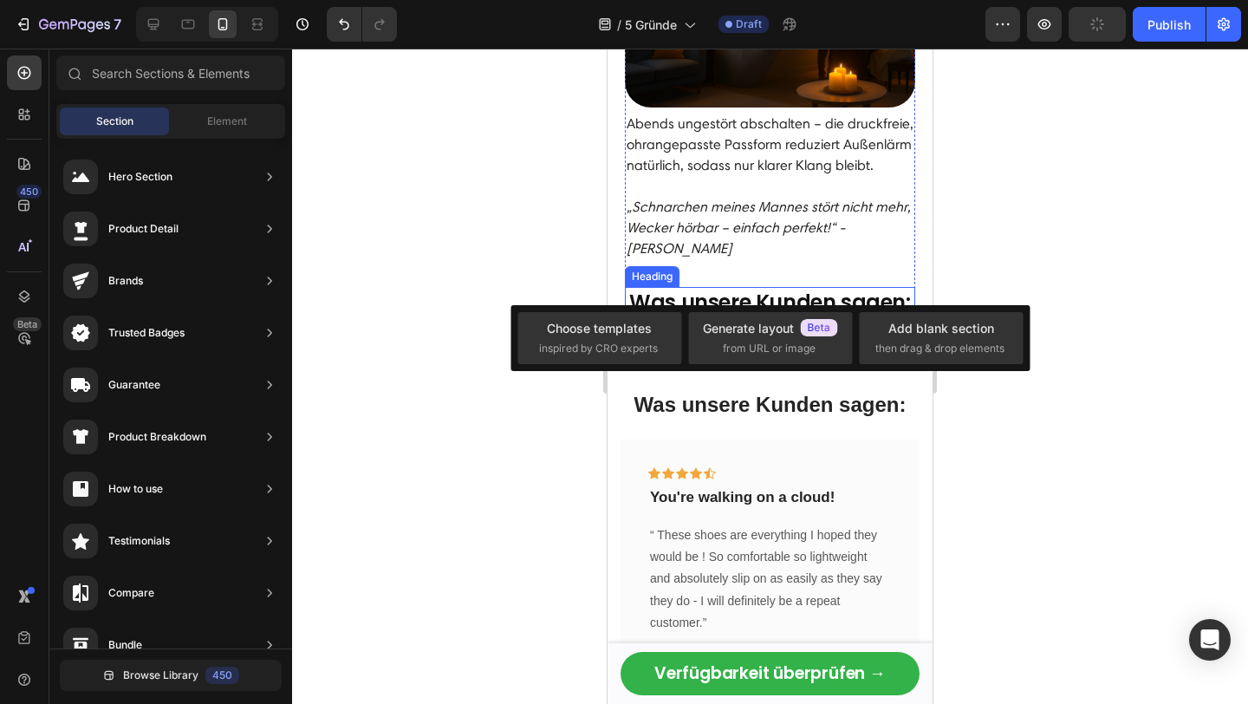
click at [764, 288] on strong "Was unsere Kunden sagen:" at bounding box center [769, 302] width 281 height 29
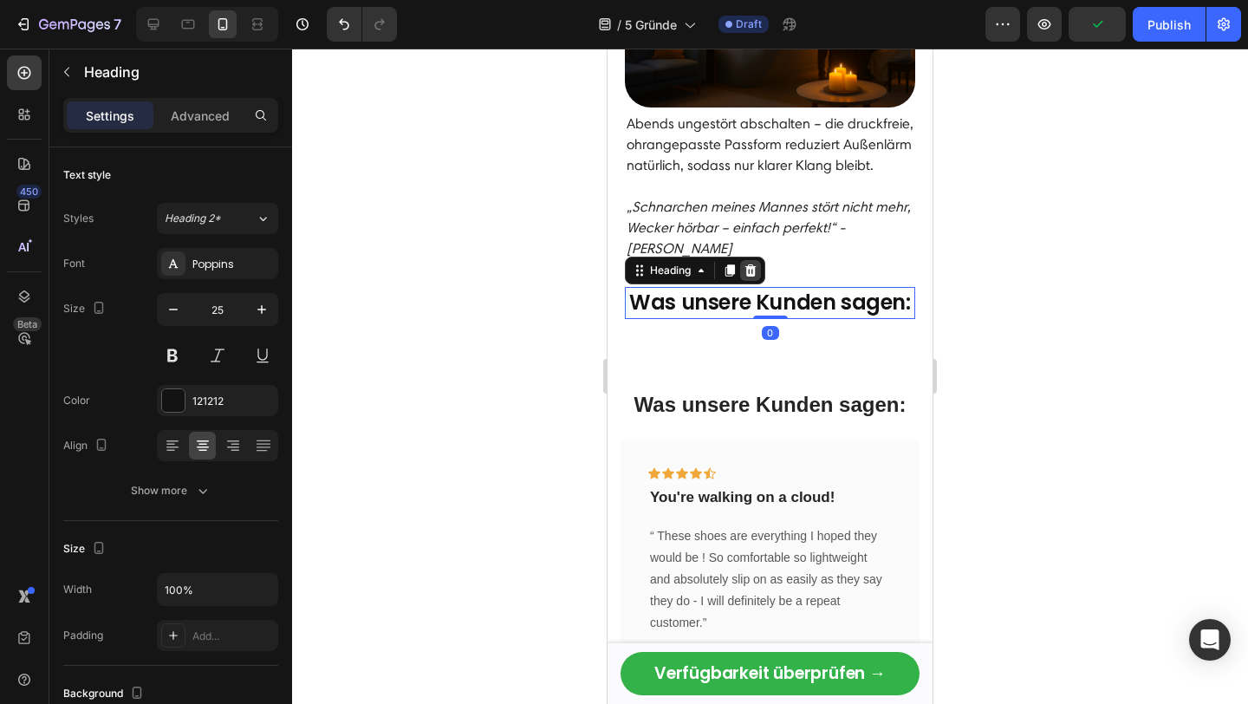
click at [754, 264] on icon at bounding box center [750, 270] width 11 height 12
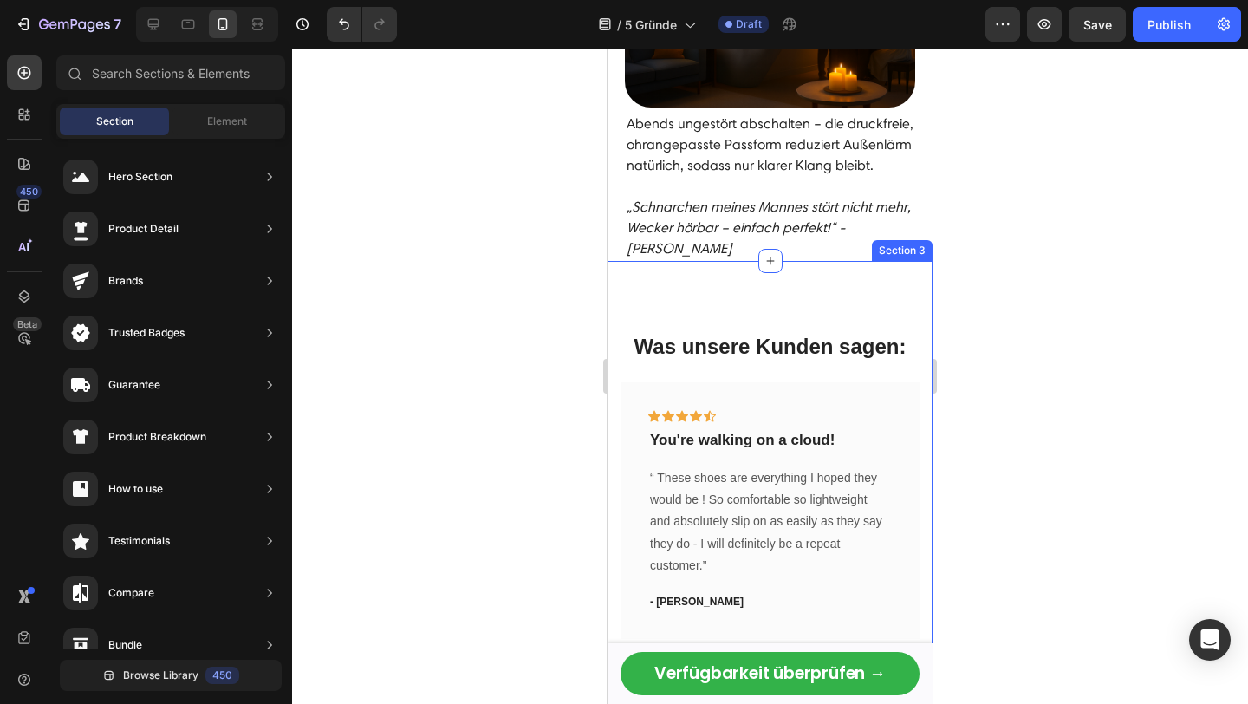
click at [734, 262] on div "⁠⁠⁠⁠⁠⁠⁠ Was unsere Kunden sagen: Heading Icon Icon Icon Icon Icon Row You're wa…" at bounding box center [769, 492] width 325 height 463
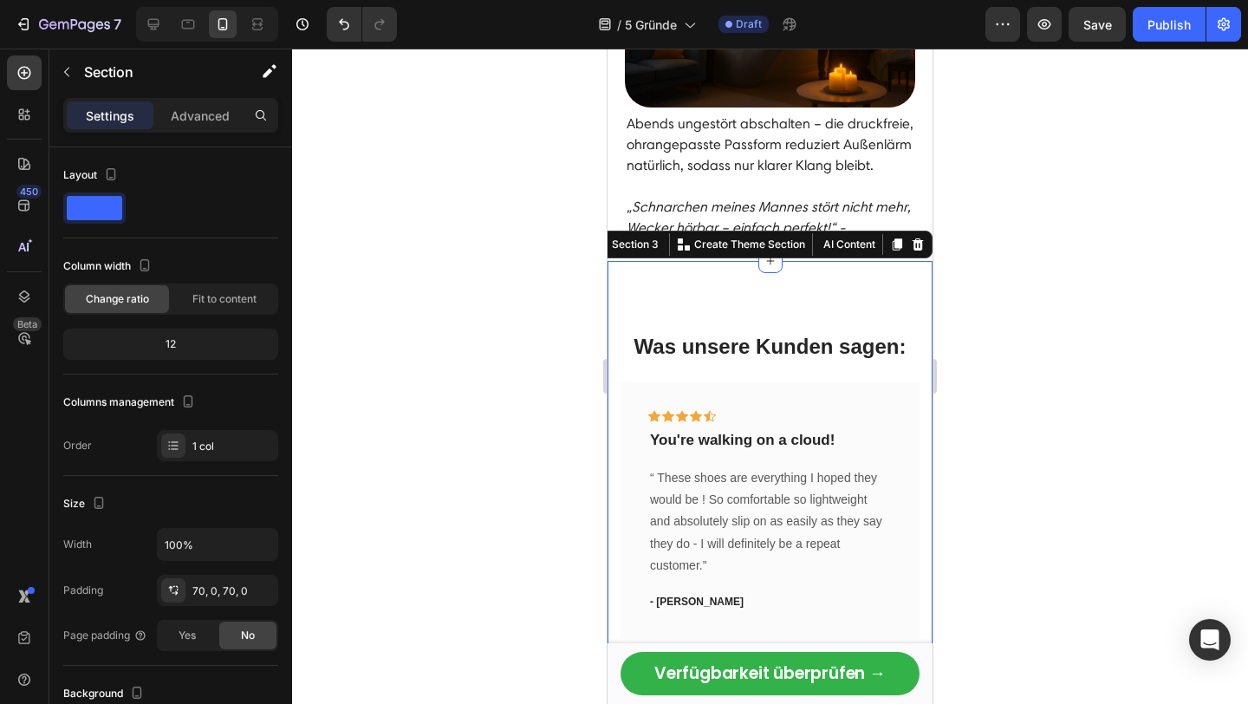
click at [700, 261] on div "⁠⁠⁠⁠⁠⁠⁠ Was unsere Kunden sagen: Heading Icon Icon Icon Icon Icon Row You're wa…" at bounding box center [769, 492] width 325 height 463
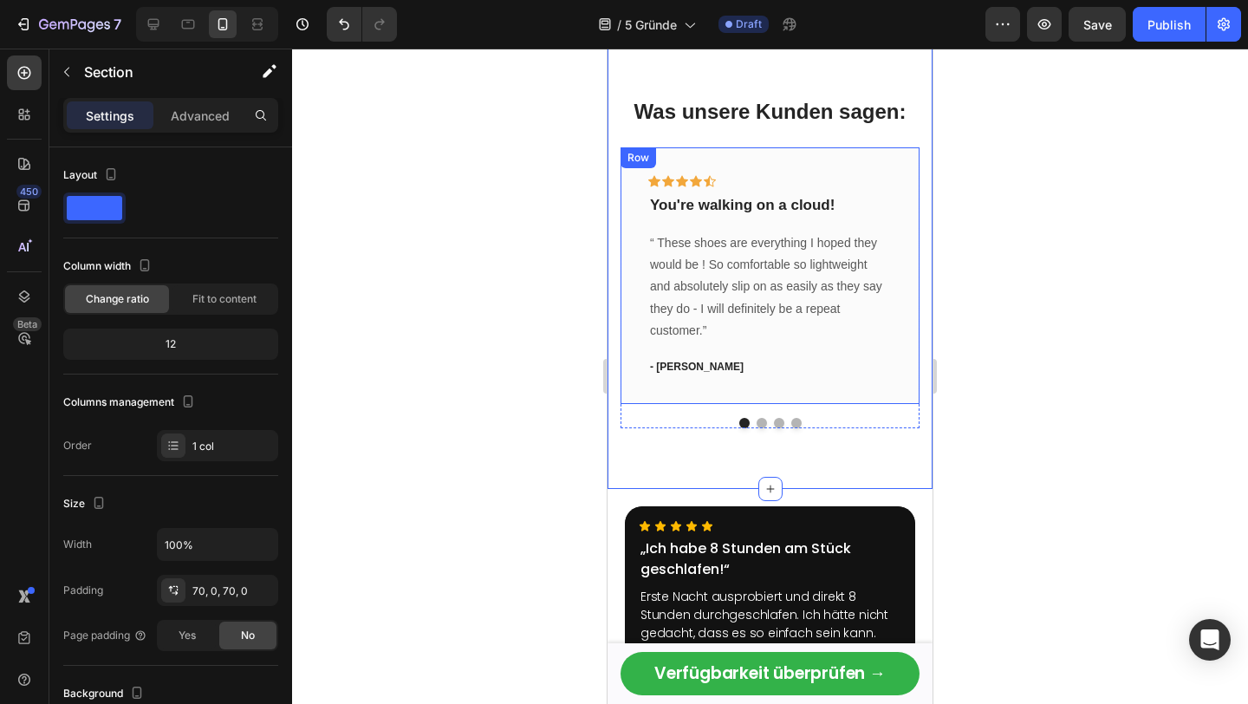
scroll to position [3117, 0]
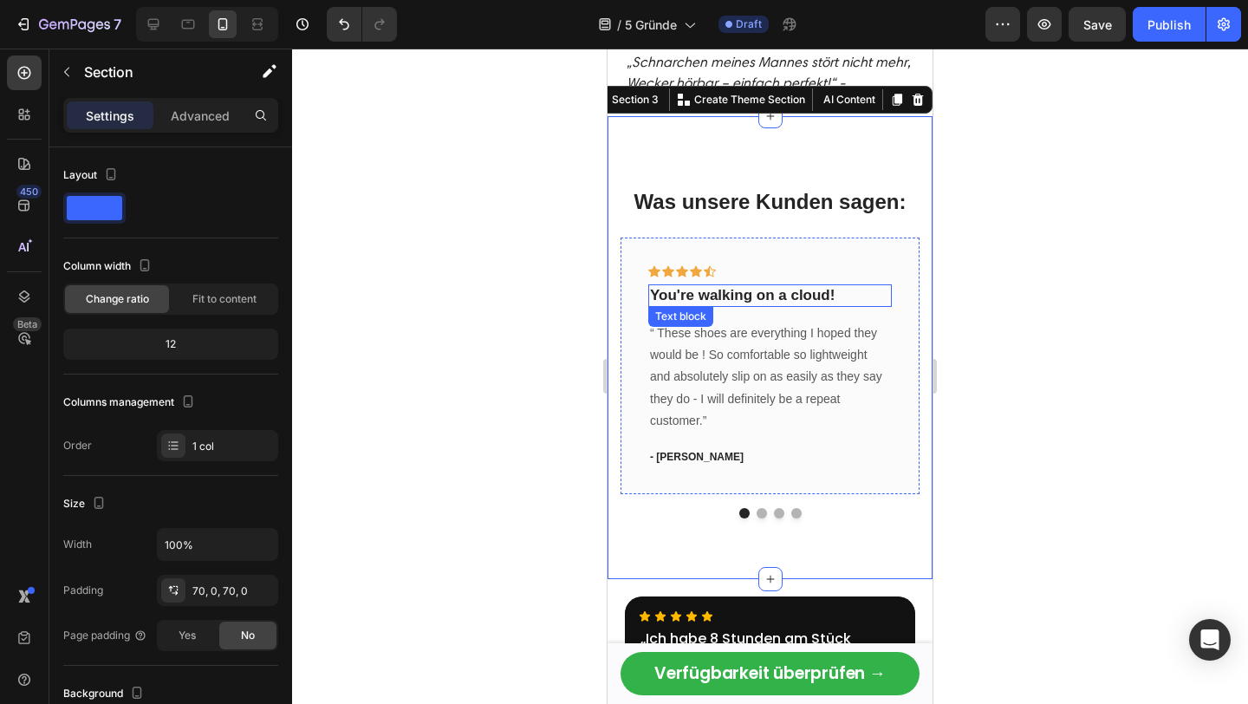
click at [866, 237] on div "Icon Icon Icon Icon Icon Row You're walking on a cloud! Text block “ These shoe…" at bounding box center [769, 365] width 299 height 256
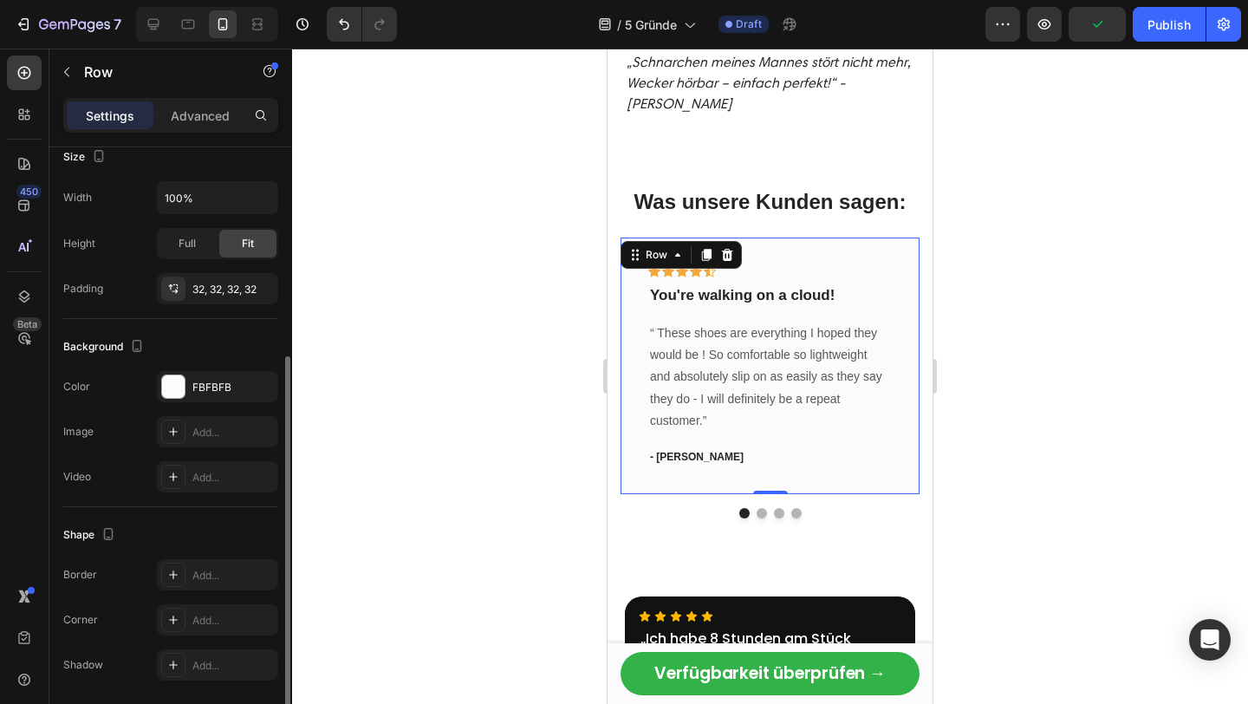
scroll to position [347, 0]
click at [174, 378] on div at bounding box center [173, 385] width 23 height 23
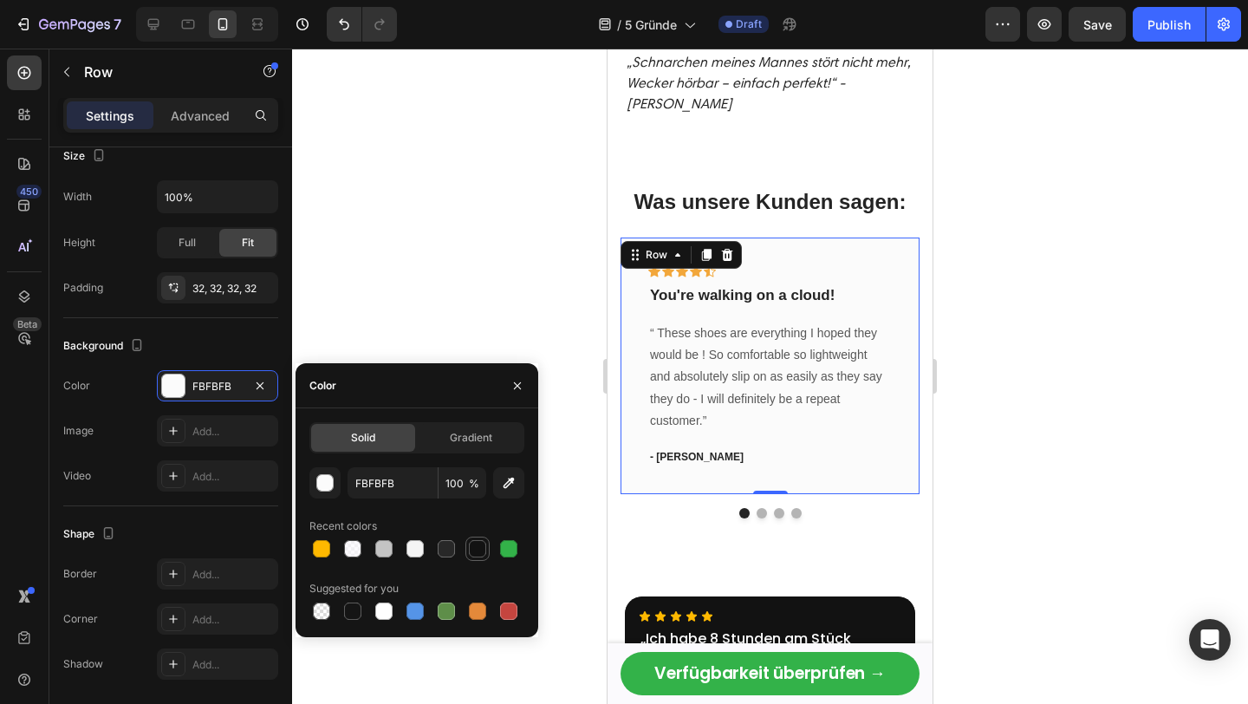
click at [470, 547] on div at bounding box center [477, 548] width 17 height 17
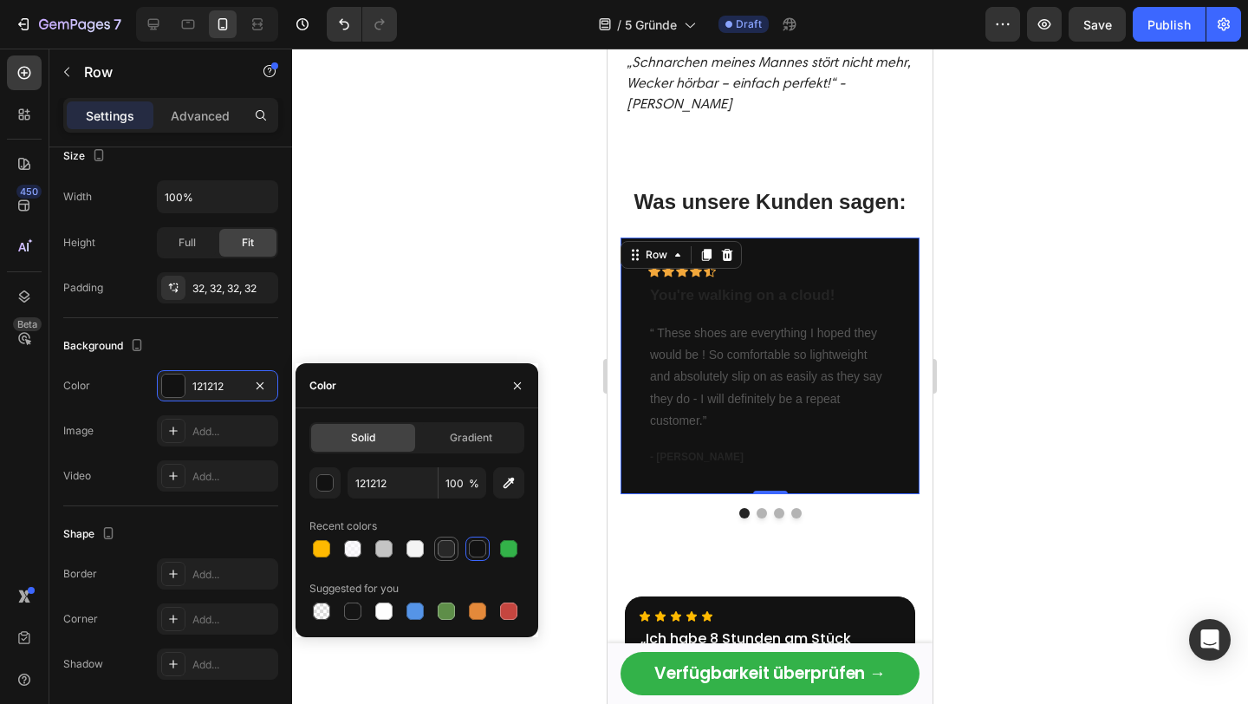
click at [445, 548] on div at bounding box center [446, 548] width 17 height 17
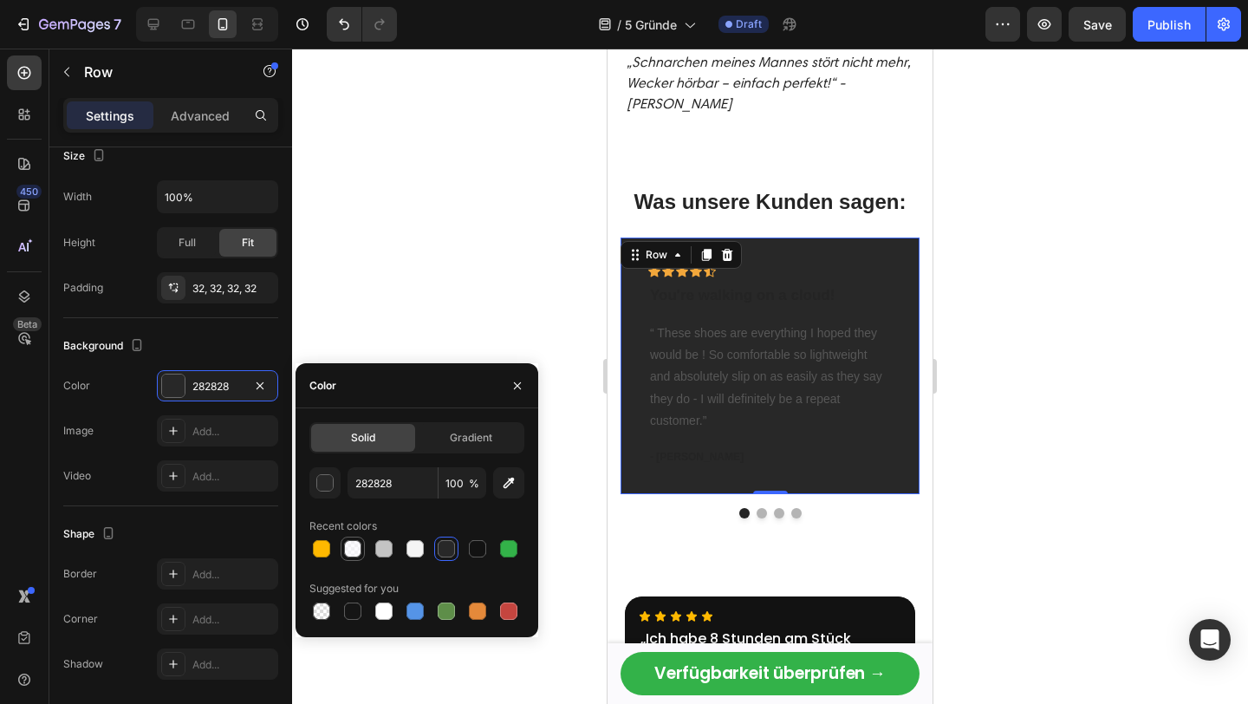
click at [356, 542] on div at bounding box center [352, 548] width 17 height 17
type input "FBFAFD"
type input "70"
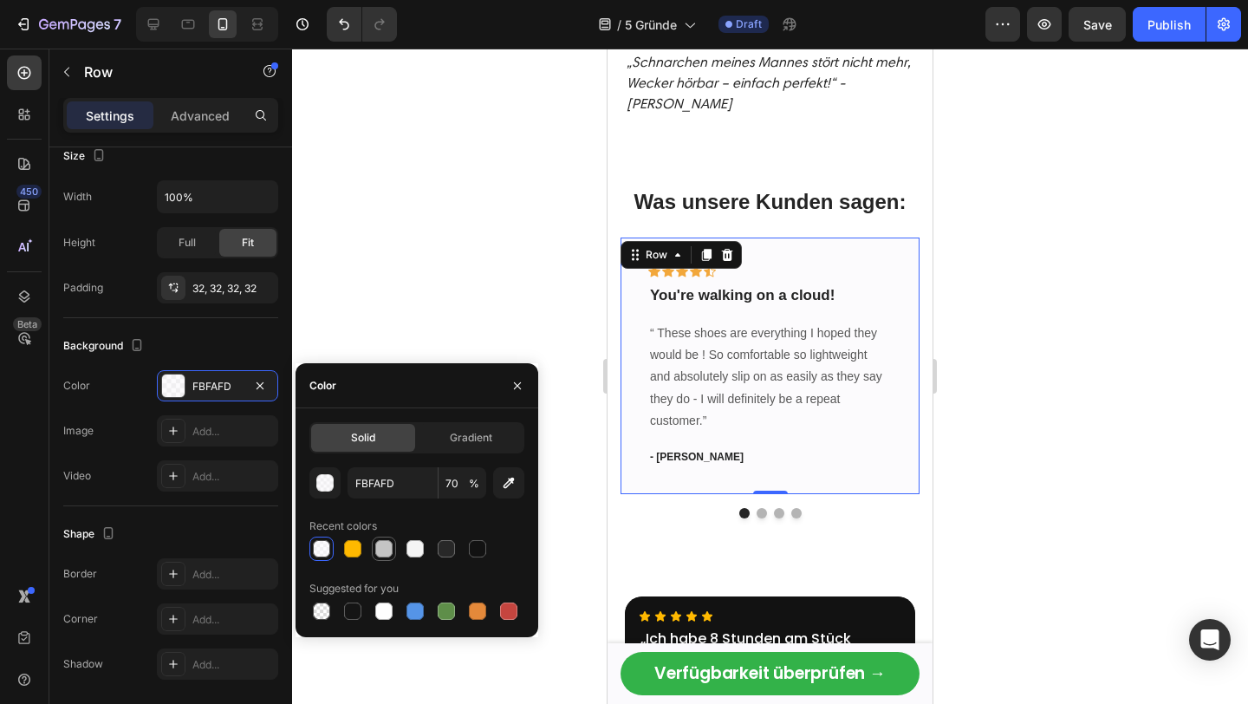
click at [379, 544] on div at bounding box center [383, 548] width 17 height 17
type input "C4C4C4"
type input "100"
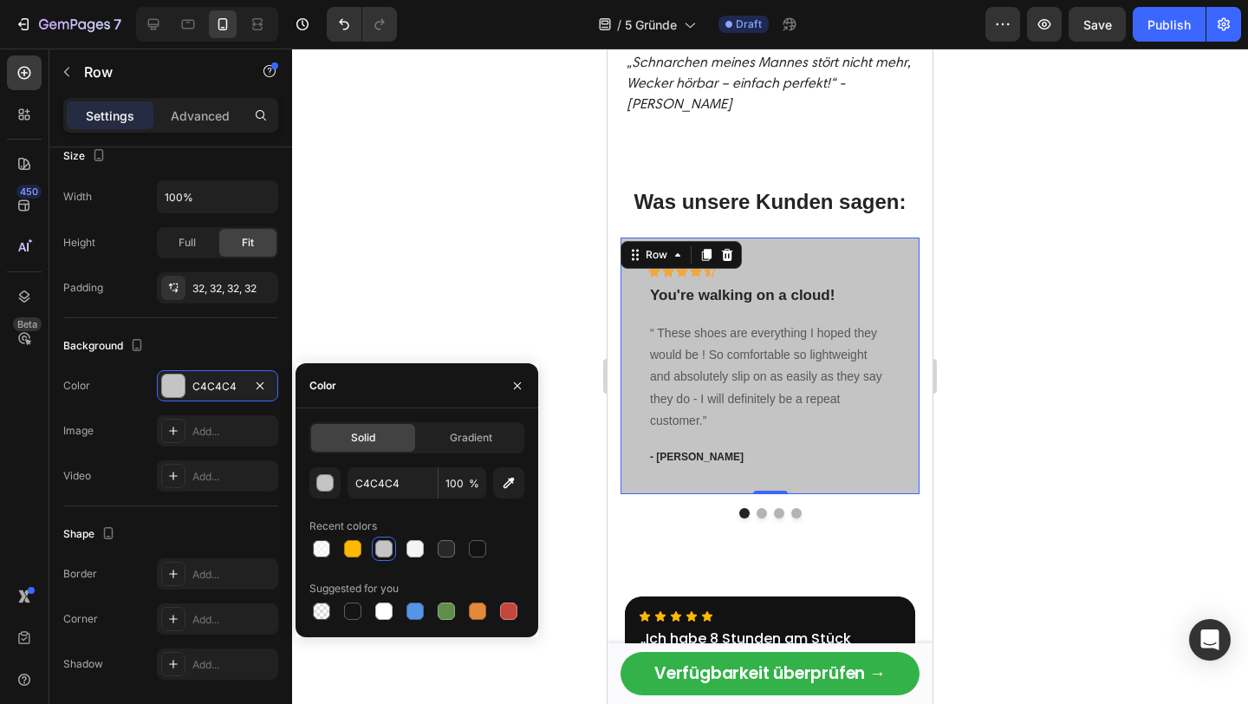
click at [970, 224] on div at bounding box center [770, 376] width 956 height 655
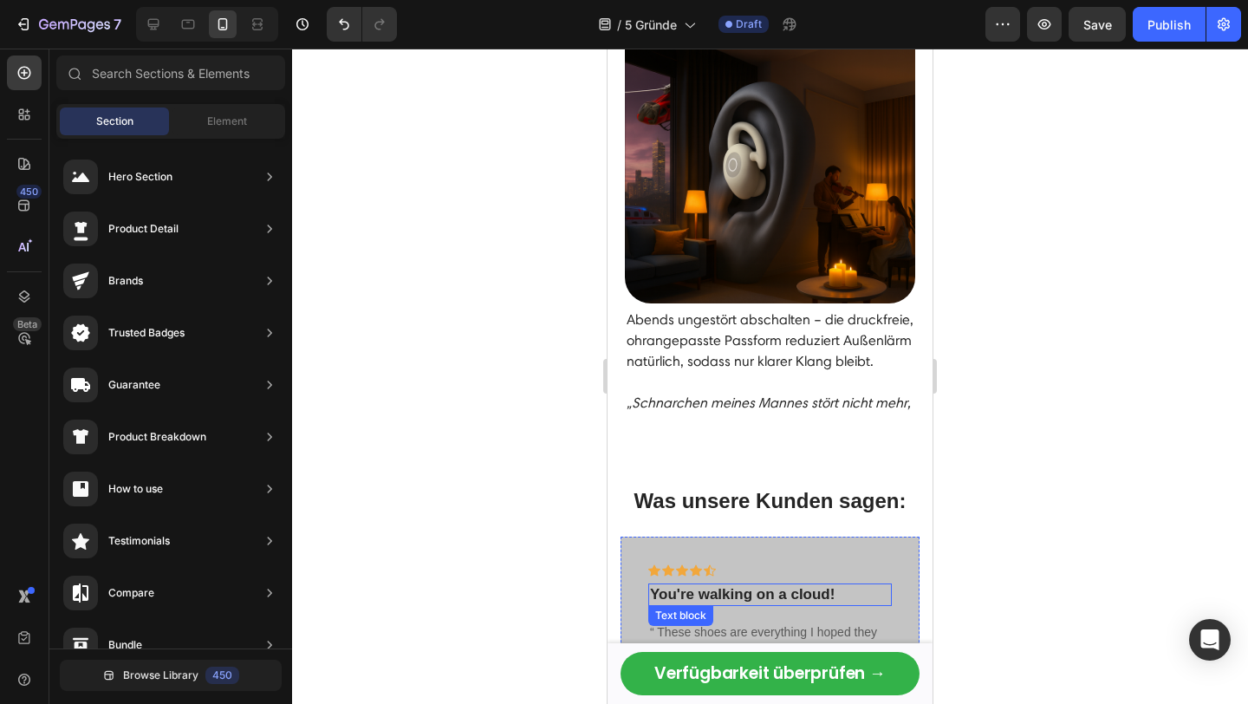
scroll to position [3379, 0]
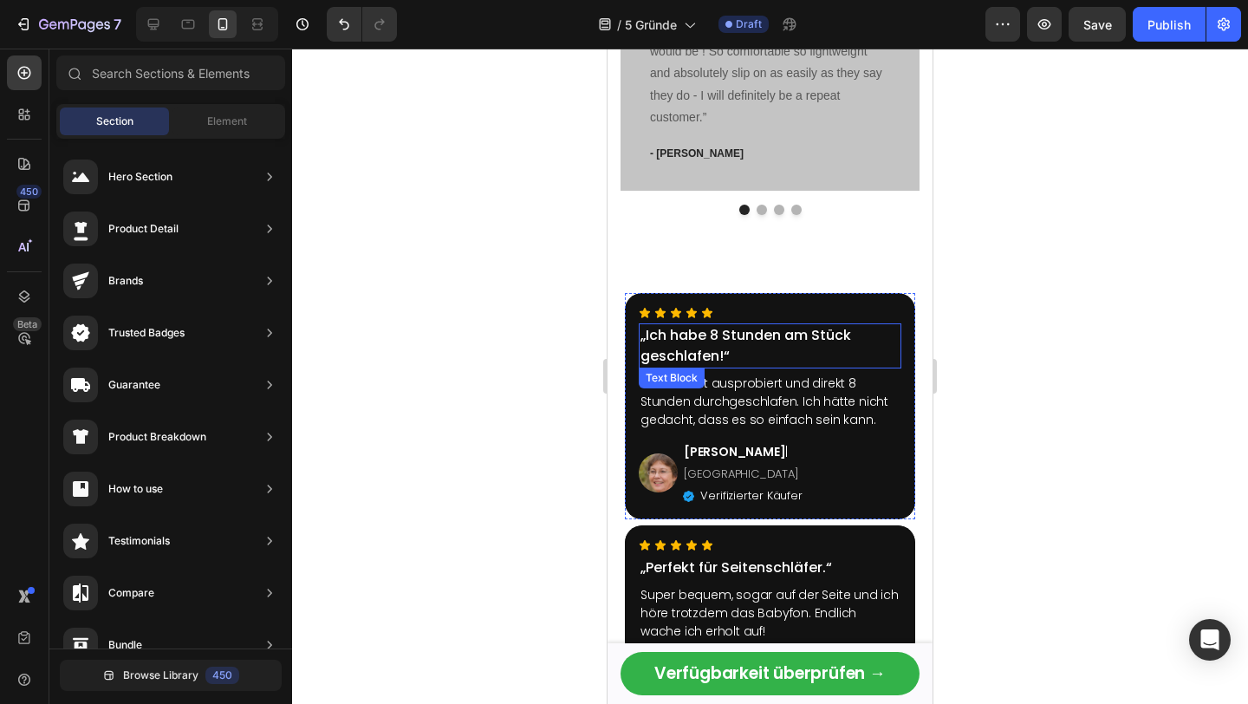
click at [714, 349] on p "„Ich habe 8 Stunden am Stück geschlafen!“" at bounding box center [769, 346] width 259 height 42
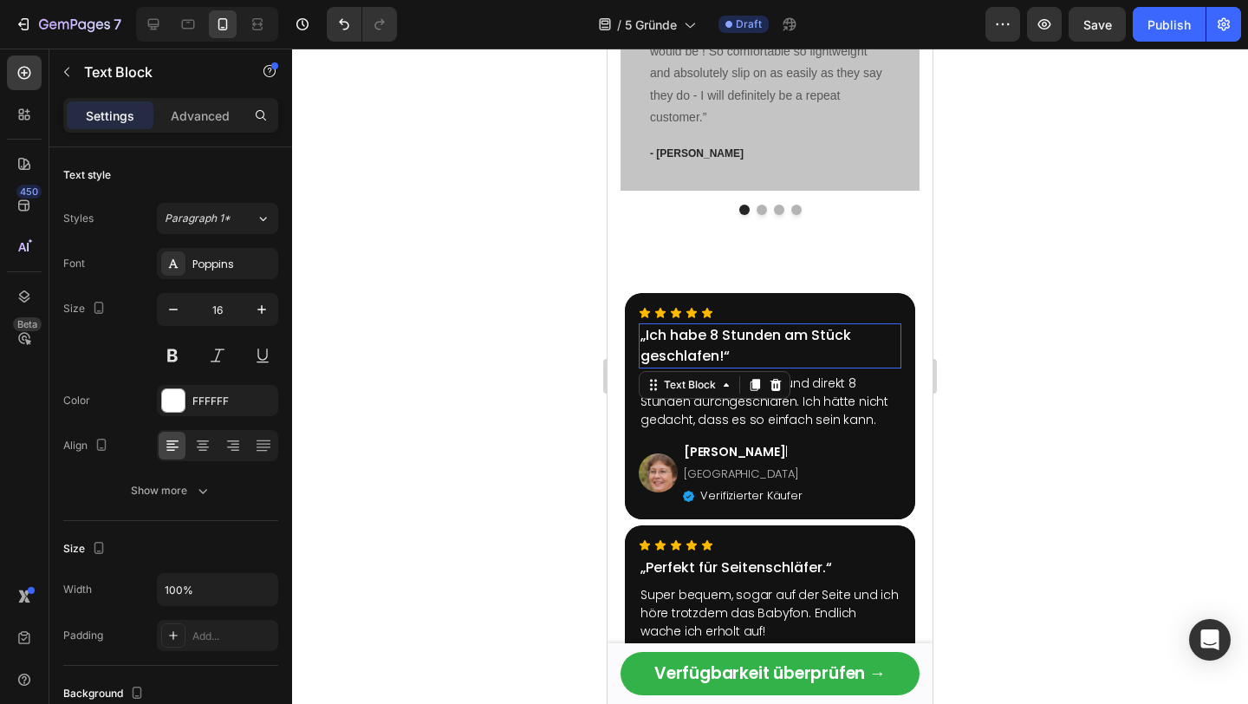
click at [714, 349] on p "„Ich habe 8 Stunden am Stück geschlafen!“" at bounding box center [769, 346] width 259 height 42
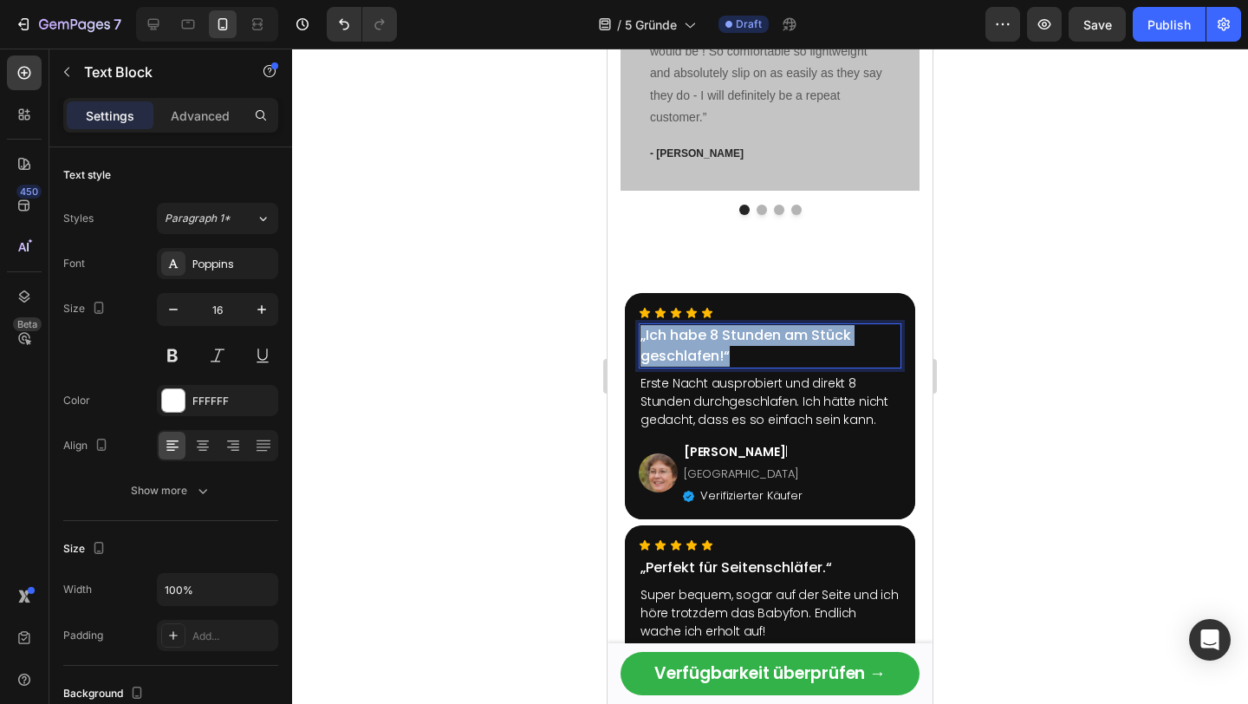
click at [714, 349] on p "„Ich habe 8 Stunden am Stück geschlafen!“" at bounding box center [769, 346] width 259 height 42
copy p "„Ich habe 8 Stunden am Stück geschlafen!“"
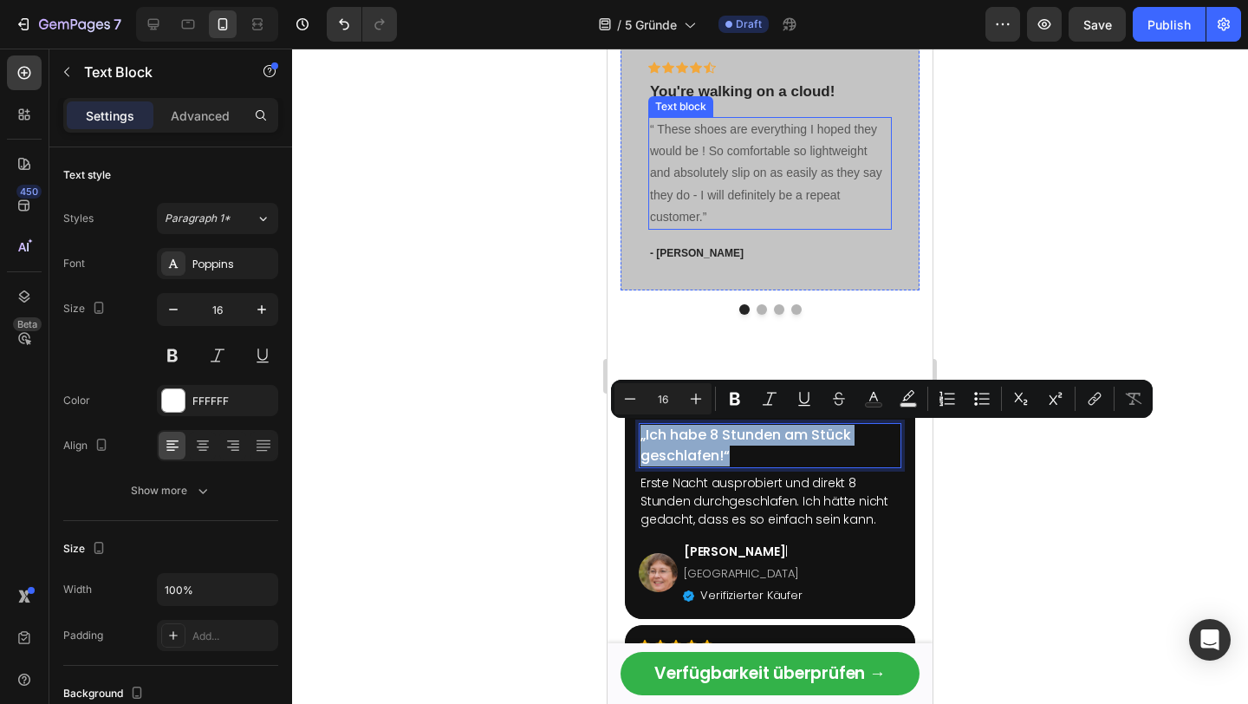
scroll to position [3246, 0]
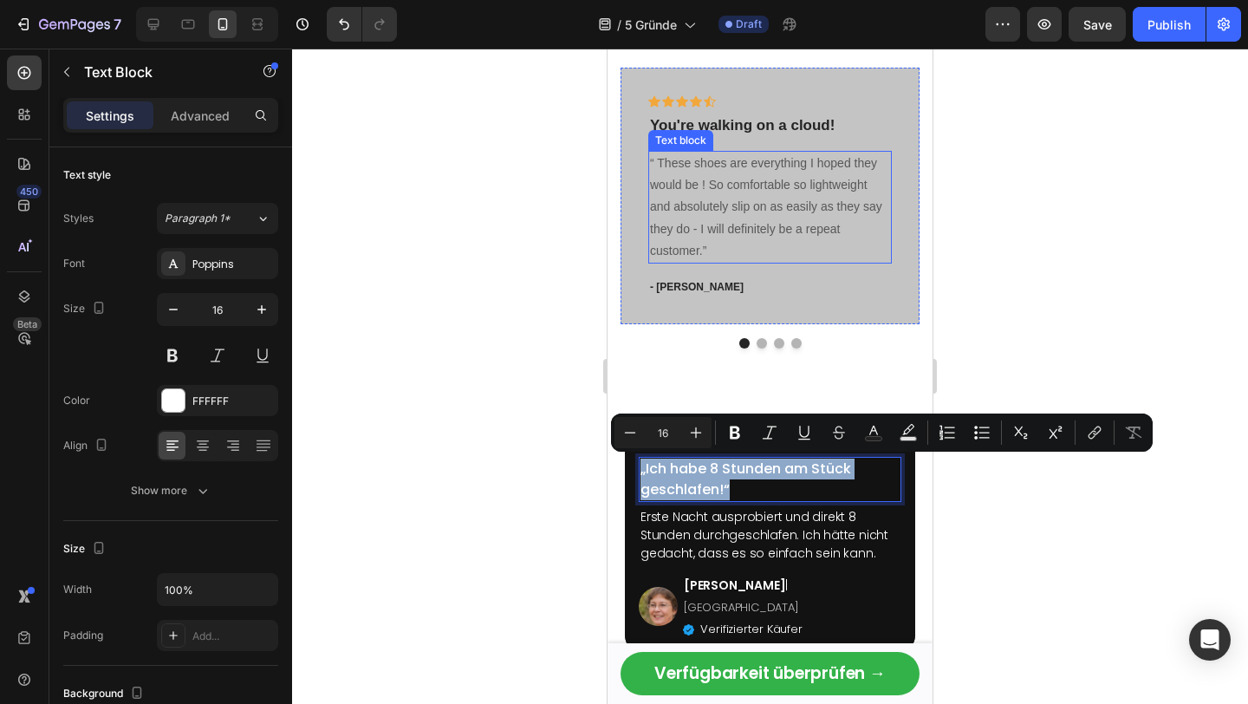
click at [756, 171] on p "“ These shoes are everything I hoped they would be ! So comfortable so lightwei…" at bounding box center [770, 206] width 240 height 109
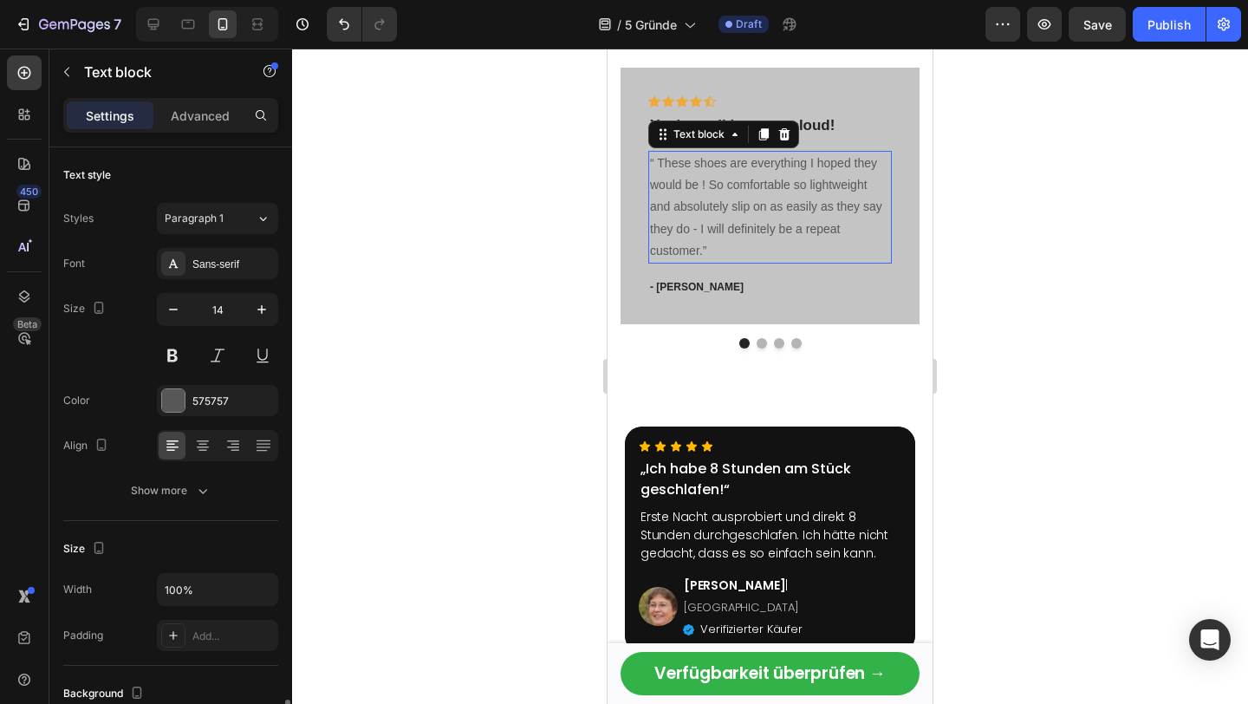
scroll to position [347, 0]
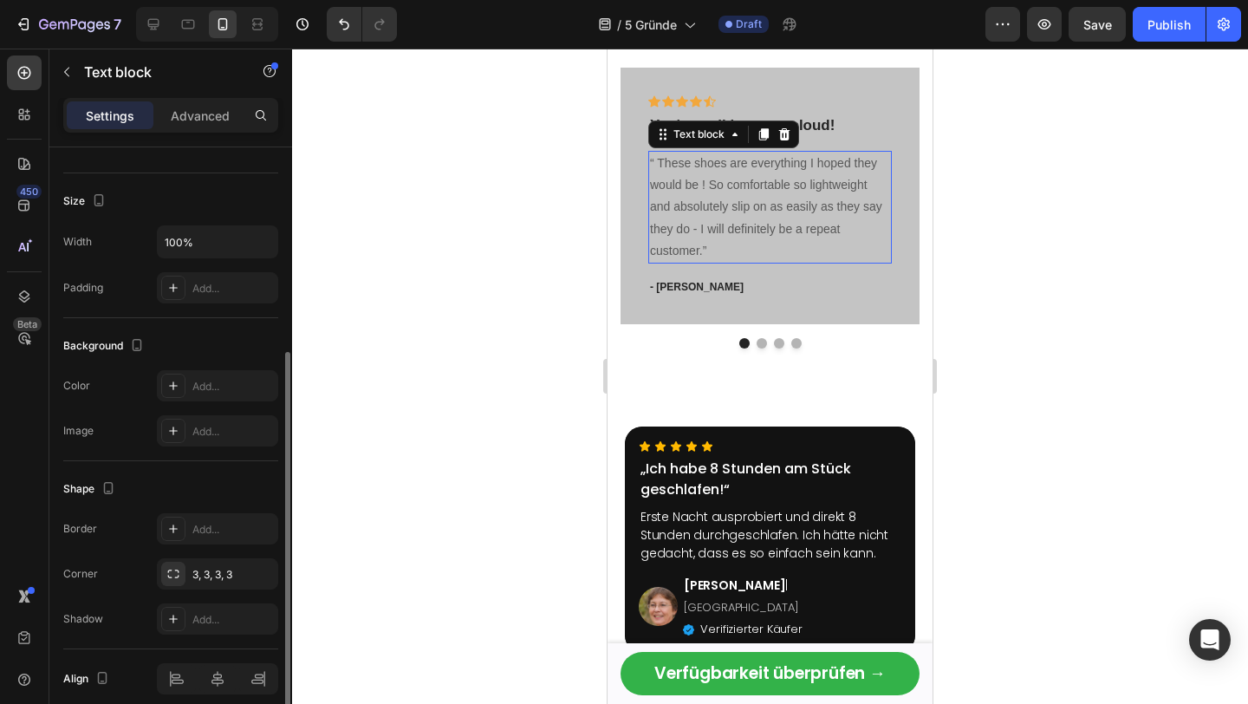
click at [756, 172] on p "“ These shoes are everything I hoped they would be ! So comfortable so lightwei…" at bounding box center [770, 206] width 240 height 109
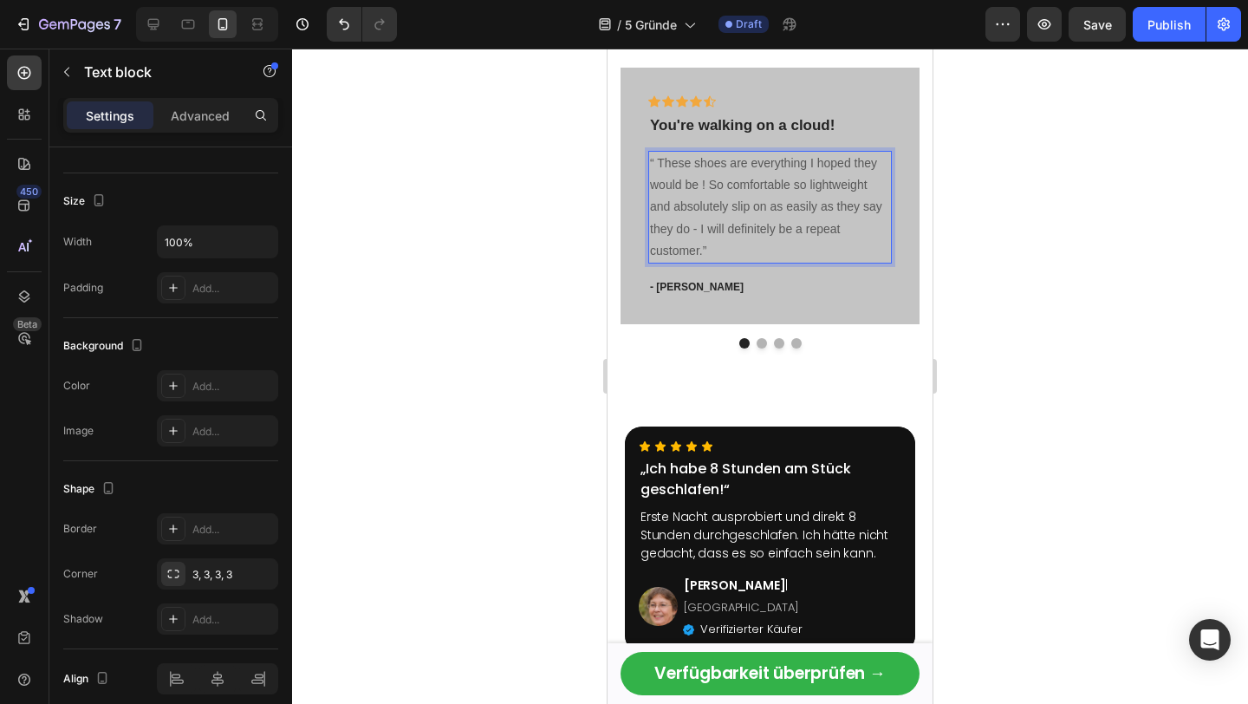
click at [731, 185] on p "“ These shoes are everything I hoped they would be ! So comfortable so lightwei…" at bounding box center [770, 206] width 240 height 109
click at [747, 120] on p "You're walking on a cloud!" at bounding box center [770, 125] width 240 height 19
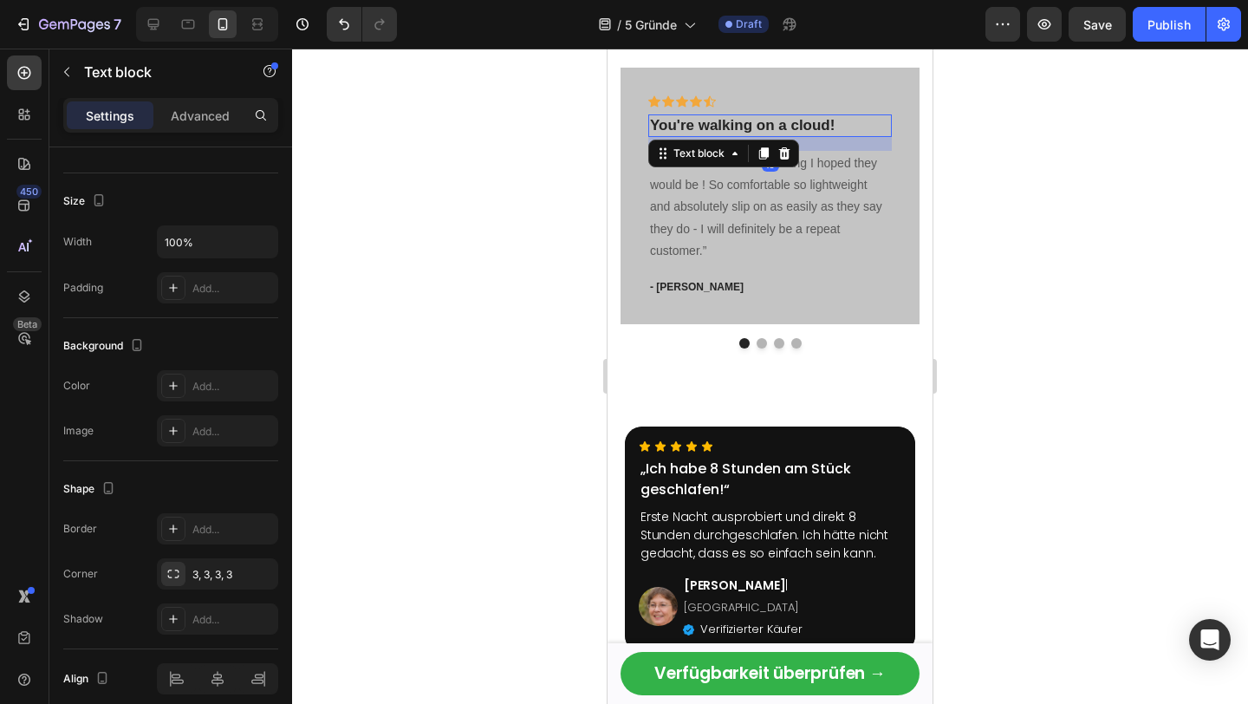
click at [747, 120] on p "You're walking on a cloud!" at bounding box center [770, 125] width 240 height 19
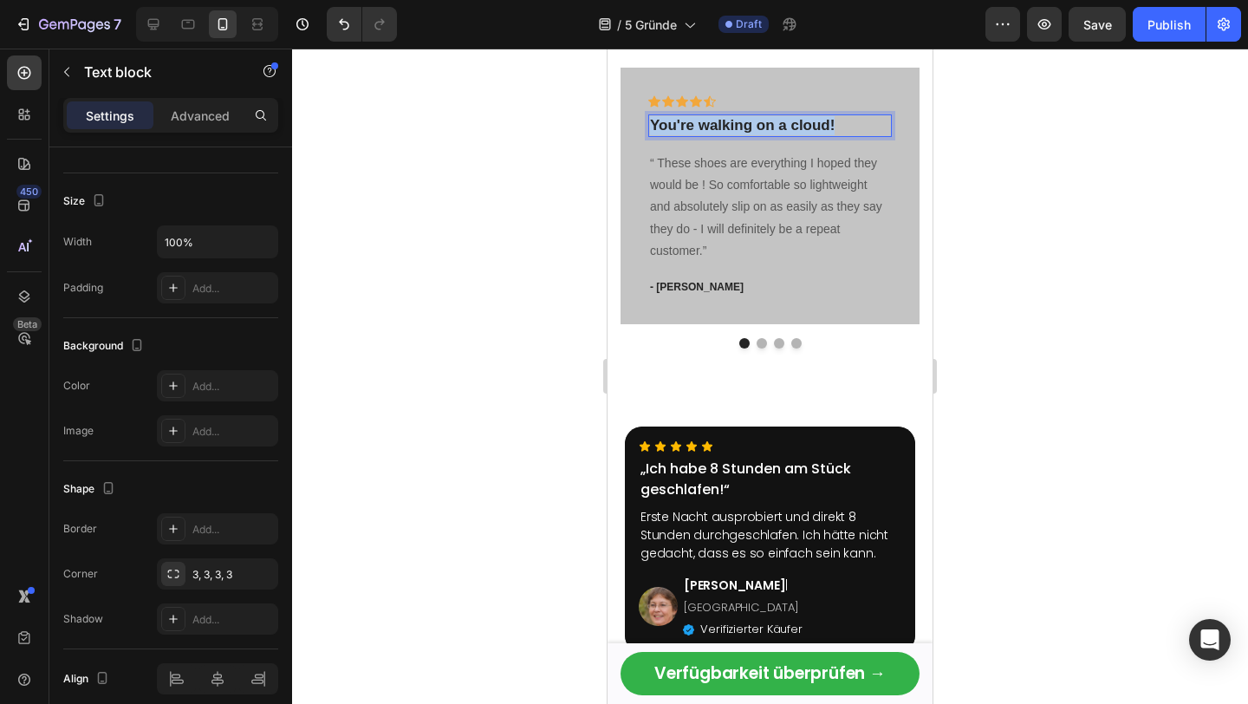
click at [747, 120] on p "You're walking on a cloud!" at bounding box center [770, 125] width 240 height 19
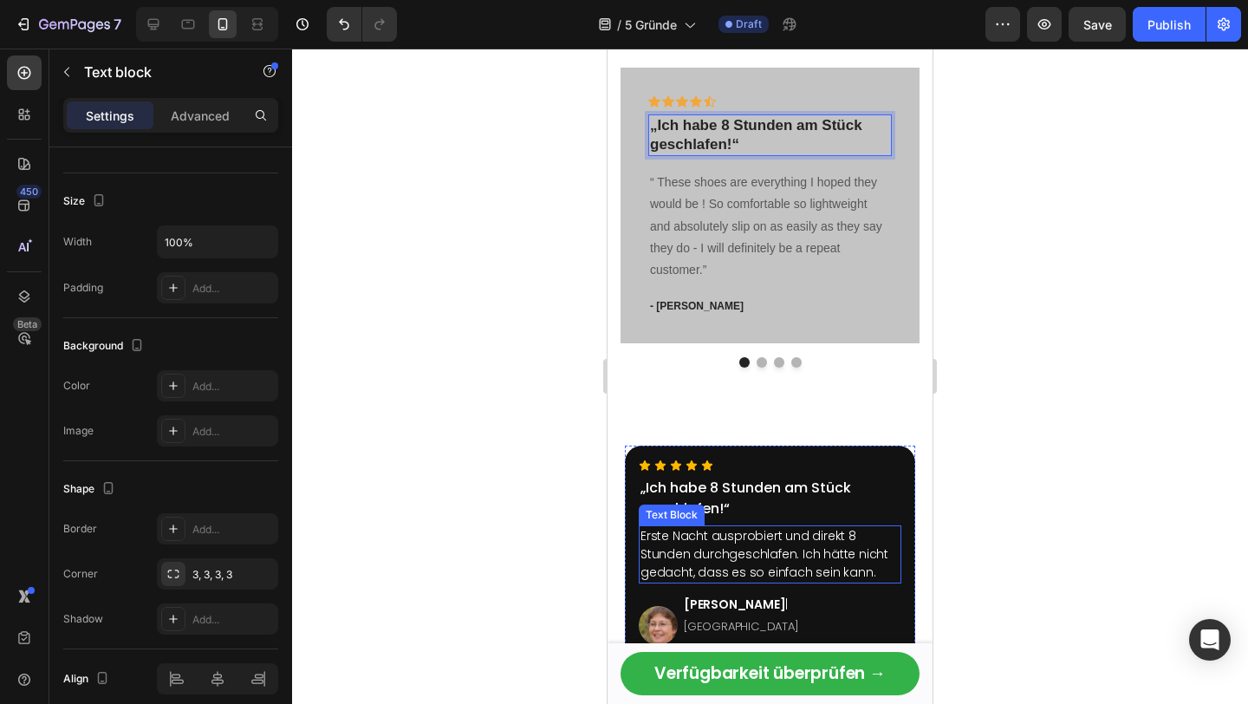
click at [693, 546] on p "Erste Nacht ausprobiert und direkt 8 Stunden durchgeschlafen. Ich hätte nicht g…" at bounding box center [769, 554] width 259 height 55
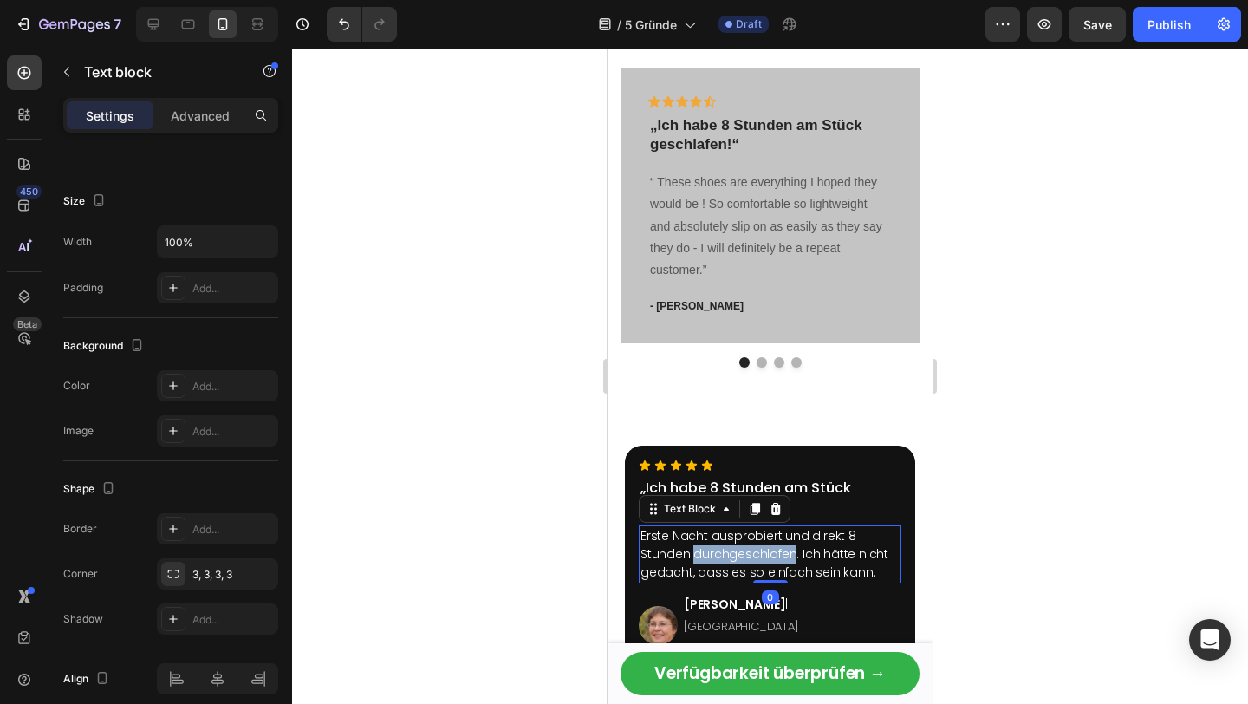
click at [693, 546] on p "Erste Nacht ausprobiert und direkt 8 Stunden durchgeschlafen. Ich hätte nicht g…" at bounding box center [769, 554] width 259 height 55
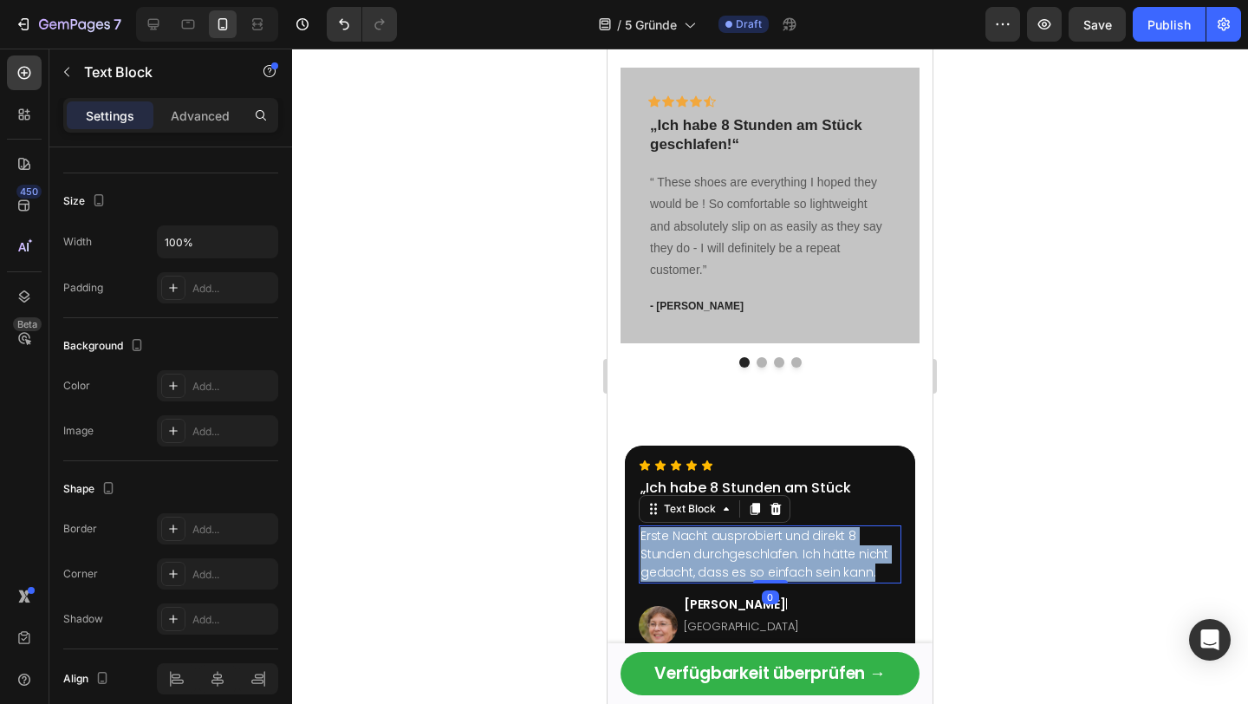
click at [693, 546] on p "Erste Nacht ausprobiert und direkt 8 Stunden durchgeschlafen. Ich hätte nicht g…" at bounding box center [769, 554] width 259 height 55
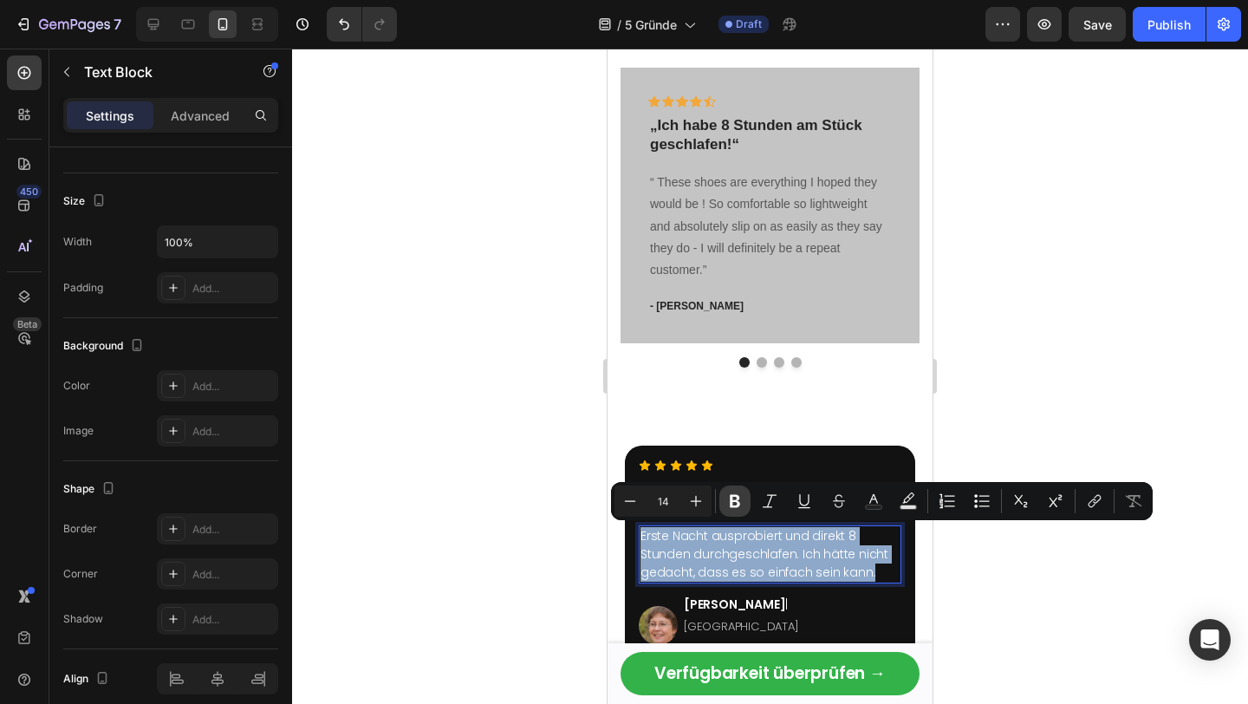
copy p "Erste Nacht ausprobiert und direkt 8 Stunden durchgeschlafen. Ich hätte nicht g…"
click at [723, 242] on p "“ These shoes are everything I hoped they would be ! So comfortable so lightwei…" at bounding box center [770, 226] width 240 height 109
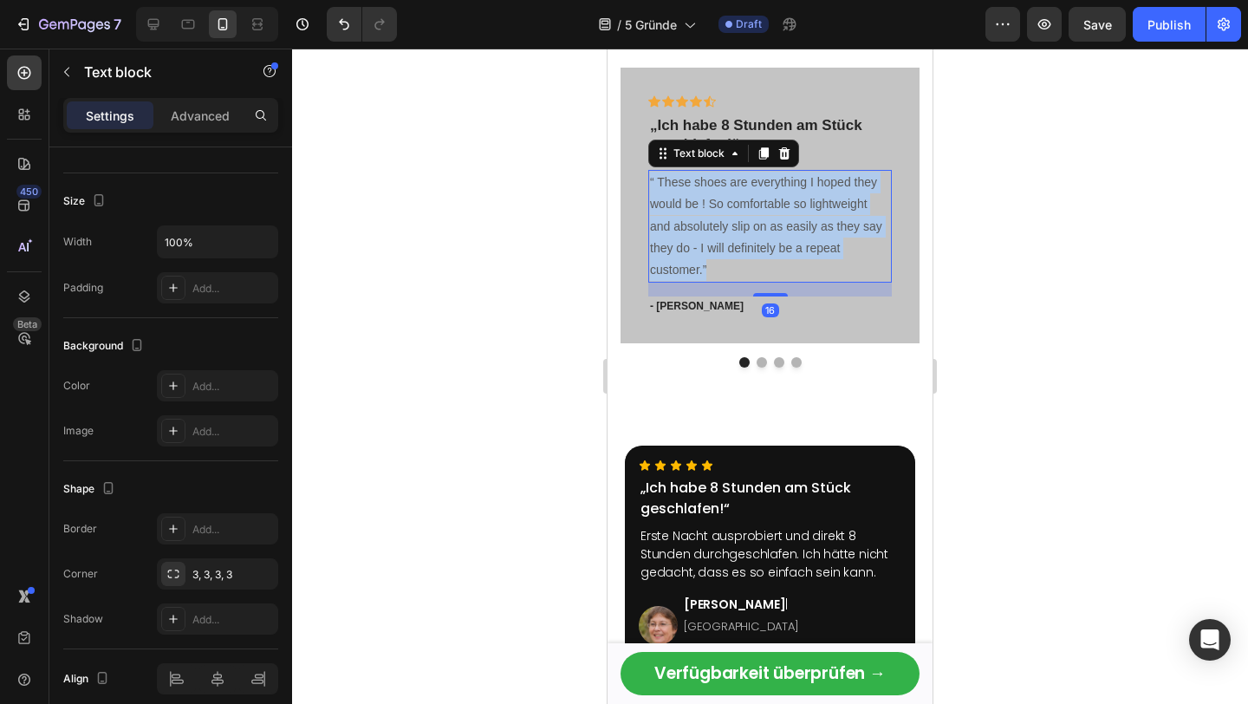
click at [722, 242] on p "“ These shoes are everything I hoped they would be ! So comfortable so lightwei…" at bounding box center [770, 226] width 240 height 109
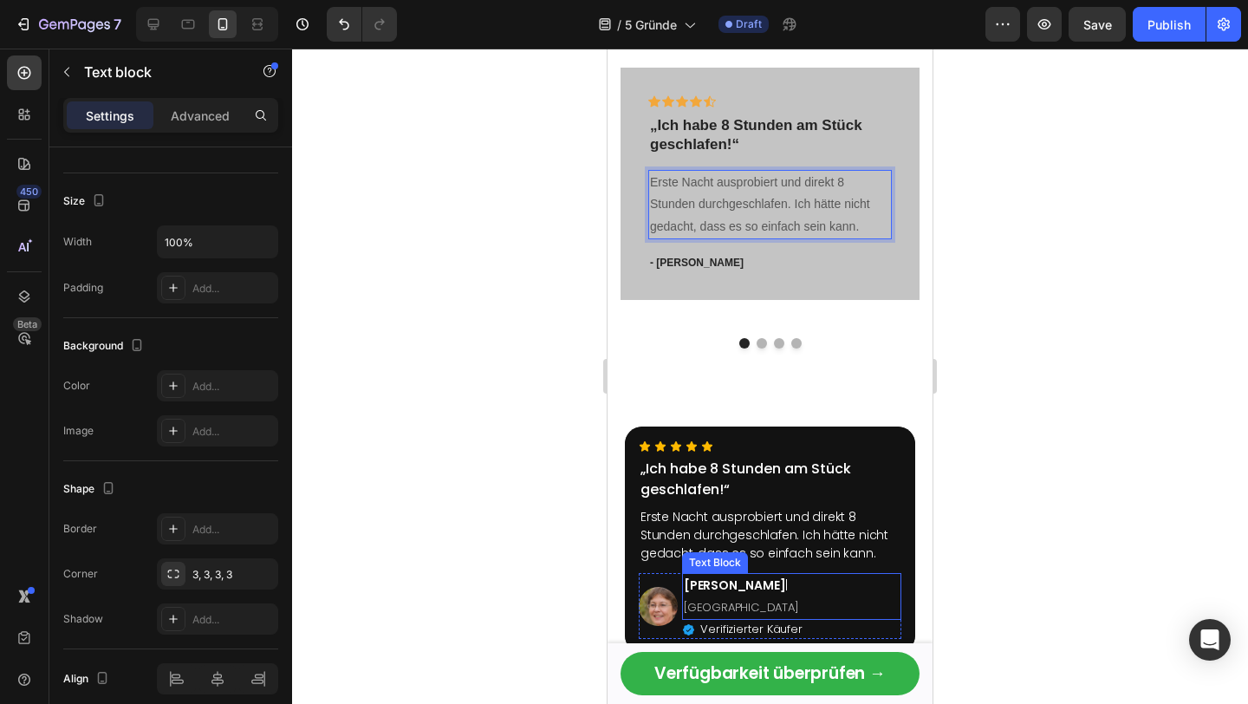
click at [696, 584] on strong "[PERSON_NAME]" at bounding box center [734, 584] width 101 height 17
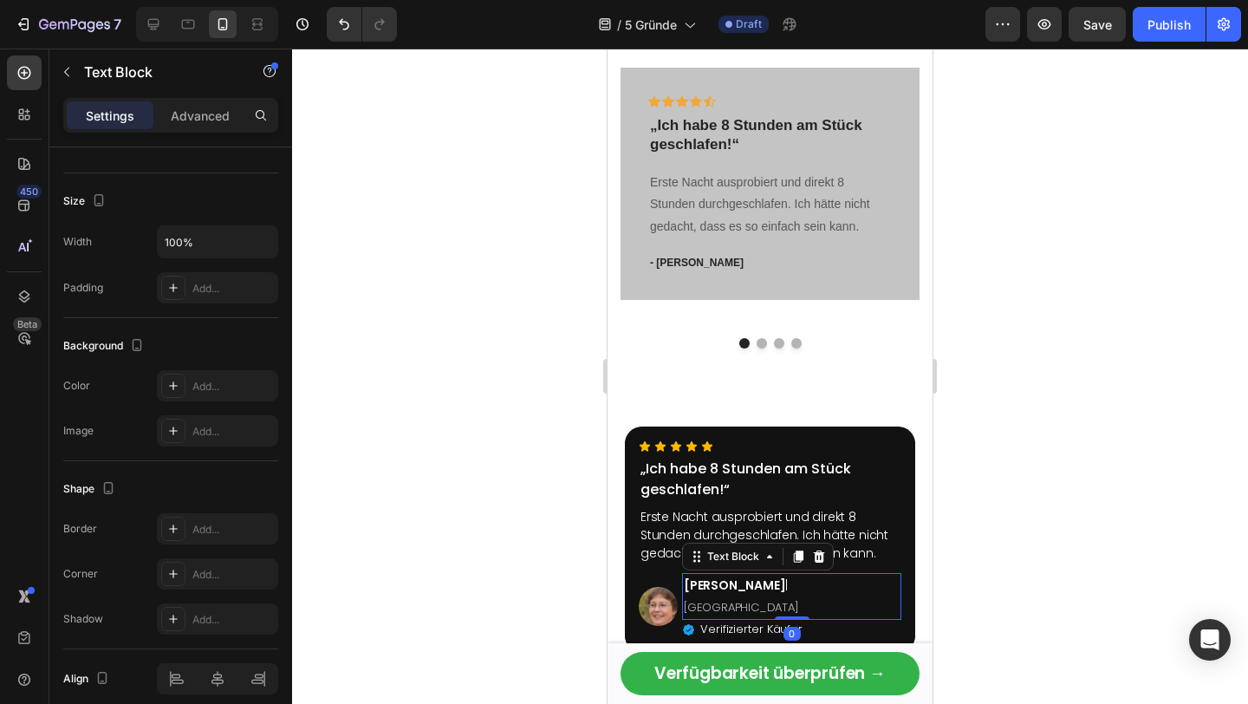
click at [696, 584] on strong "[PERSON_NAME]" at bounding box center [734, 584] width 101 height 17
copy p "[PERSON_NAME] | [GEOGRAPHIC_DATA]"
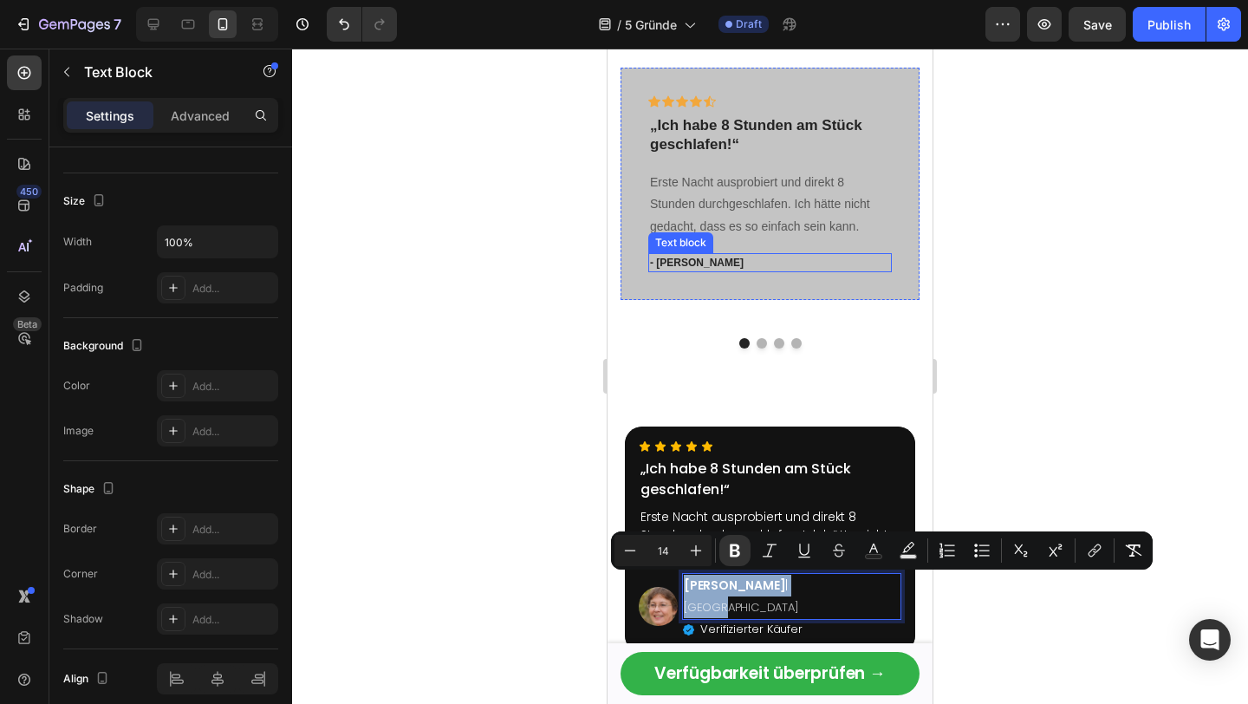
click at [672, 258] on p "- [PERSON_NAME]" at bounding box center [770, 263] width 240 height 16
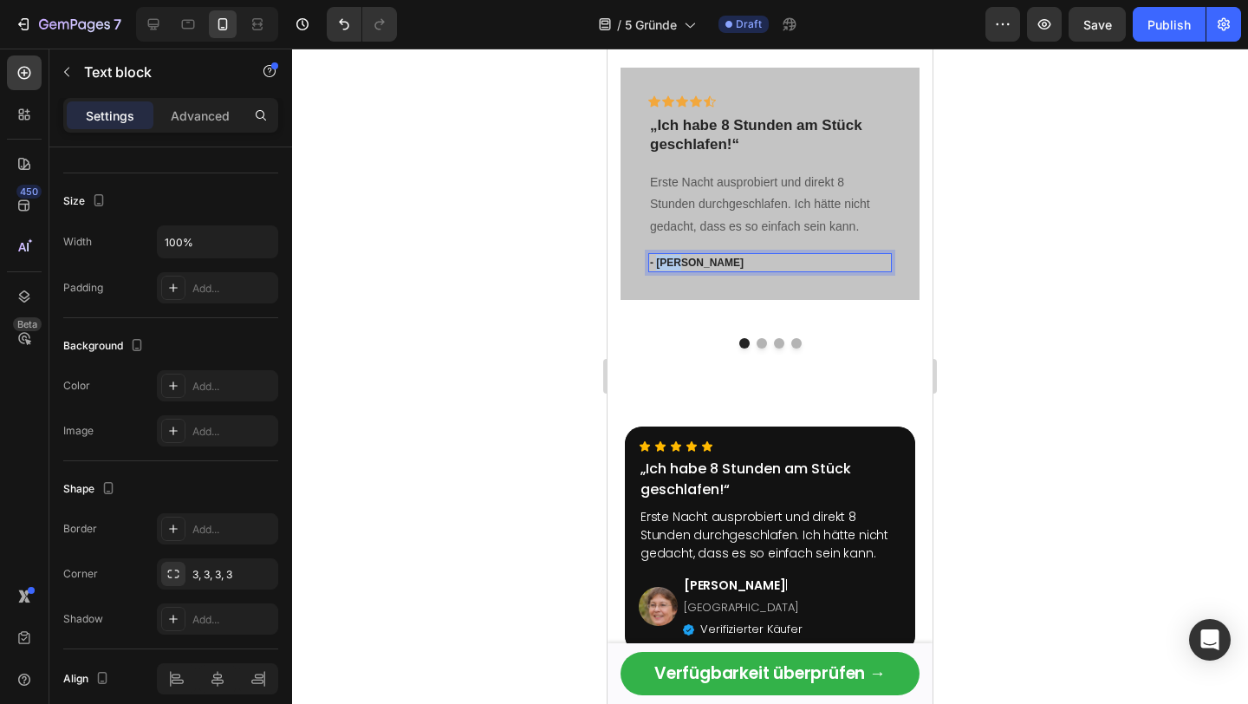
click at [672, 258] on p "- [PERSON_NAME]" at bounding box center [770, 263] width 240 height 16
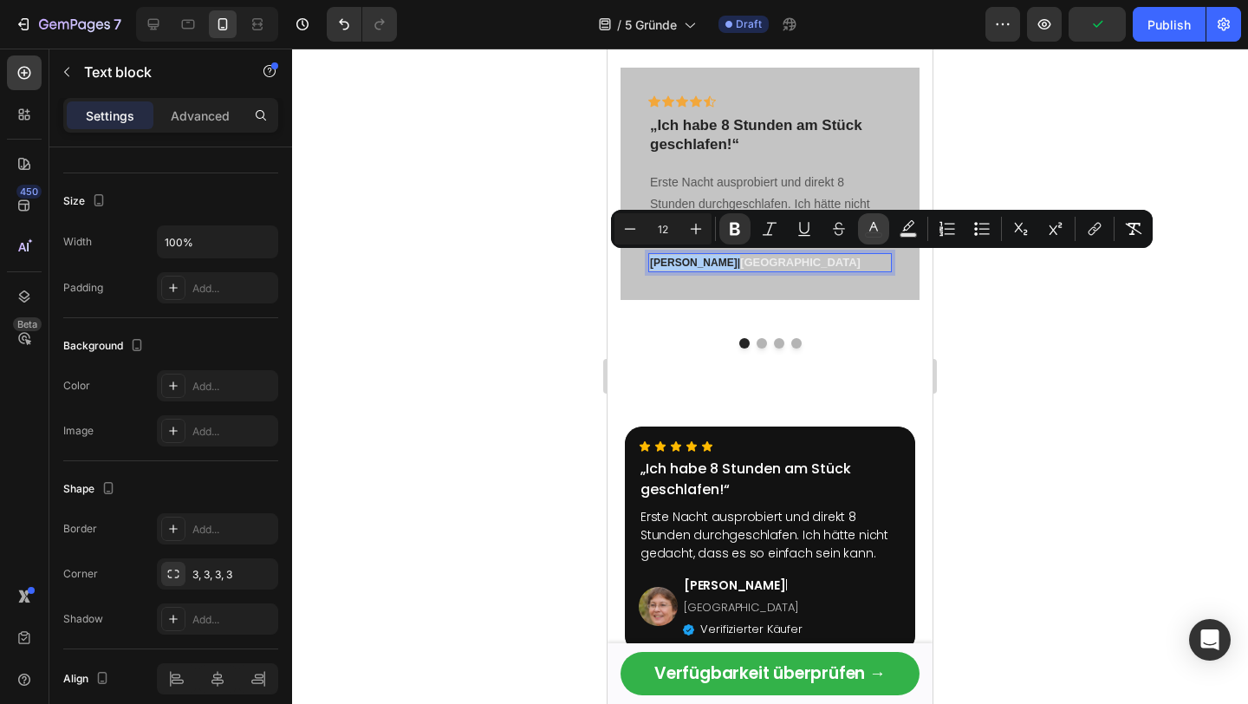
click at [875, 228] on icon "Editor contextual toolbar" at bounding box center [873, 227] width 9 height 10
type input "242424"
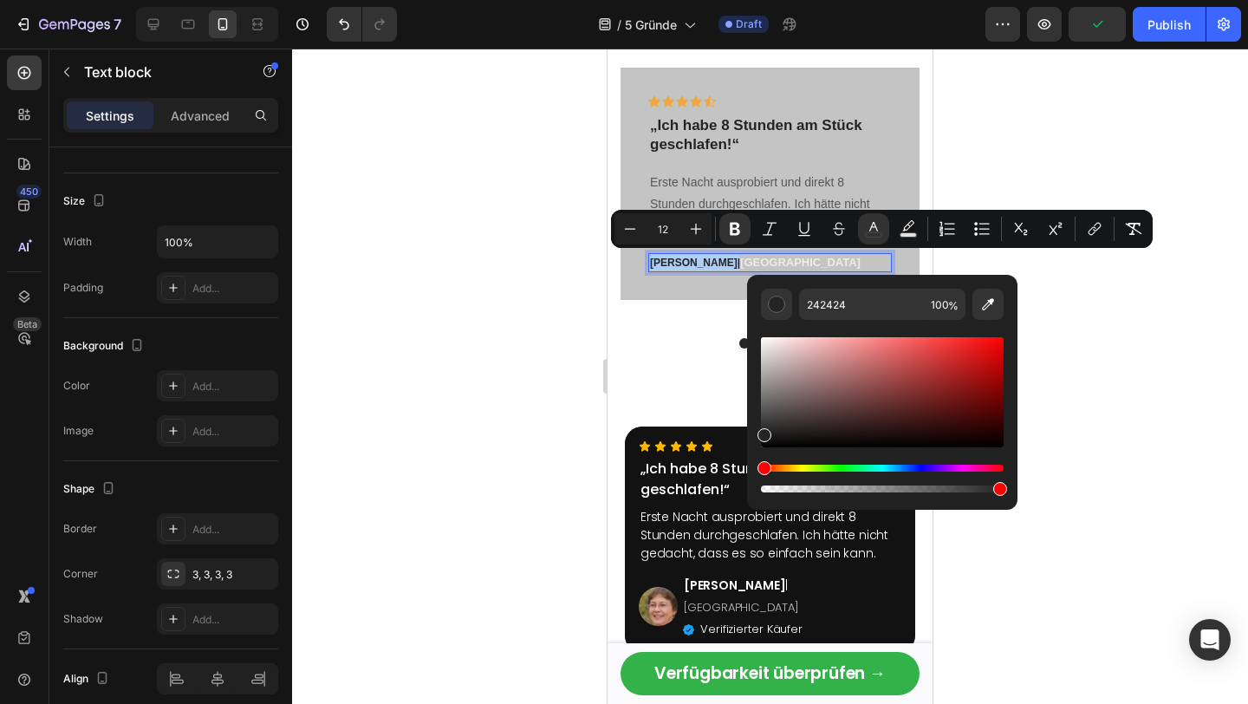
click at [797, 380] on div "Editor contextual toolbar" at bounding box center [882, 392] width 243 height 110
drag, startPoint x: 1405, startPoint y: 429, endPoint x: 711, endPoint y: 495, distance: 696.3
drag, startPoint x: 1423, startPoint y: 419, endPoint x: 744, endPoint y: 324, distance: 685.1
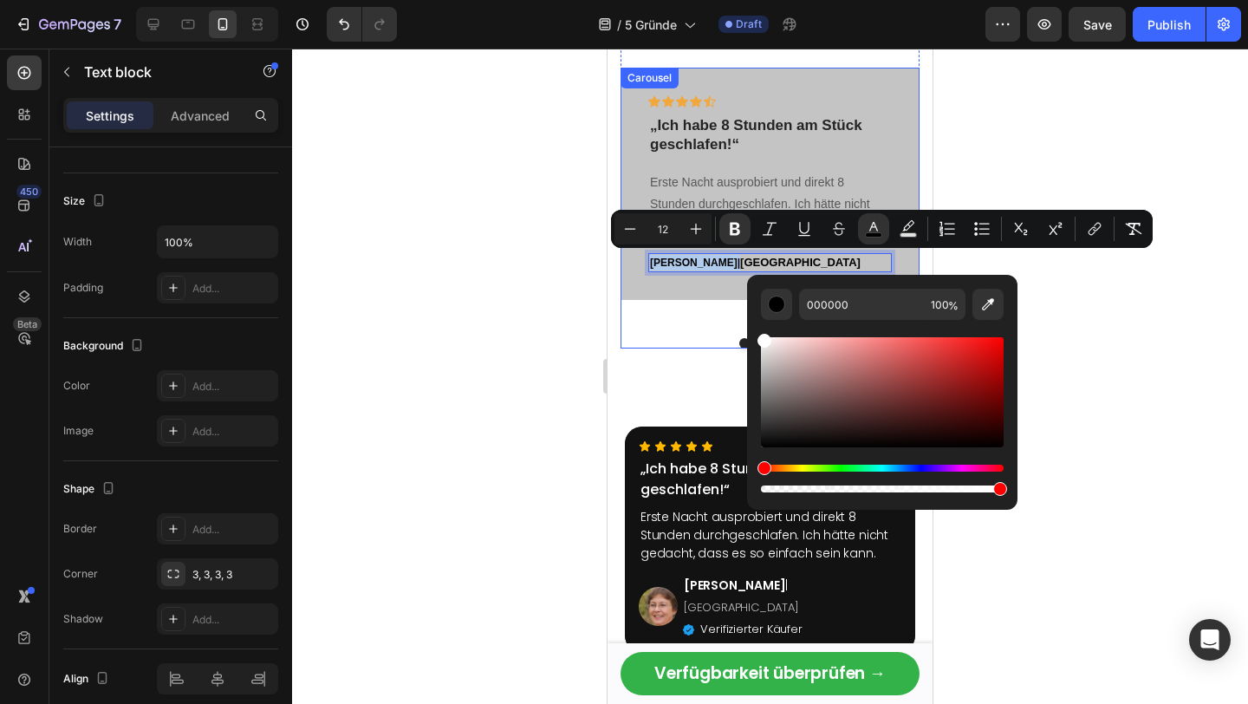
type input "FFFFFF"
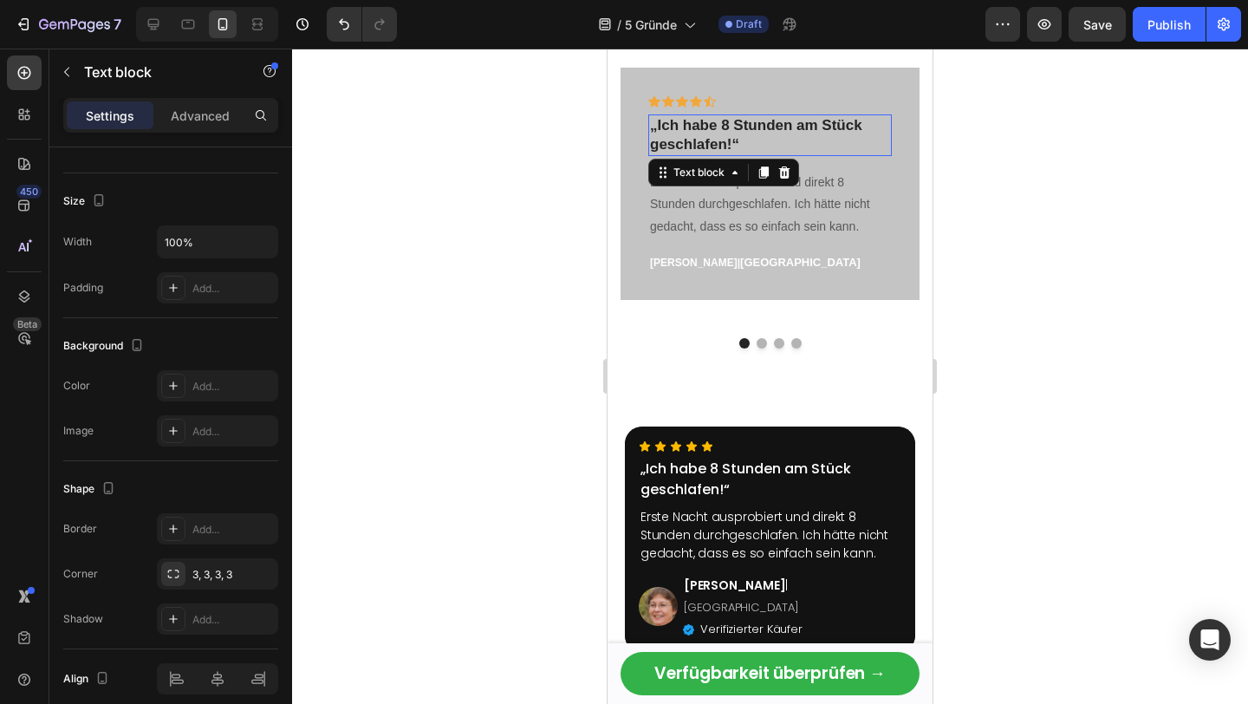
click at [752, 119] on p "„Ich habe 8 Stunden am Stück geschlafen!“" at bounding box center [770, 135] width 240 height 38
click at [751, 129] on p "„Ich habe 8 Stunden am Stück geschlafen!“" at bounding box center [770, 135] width 240 height 38
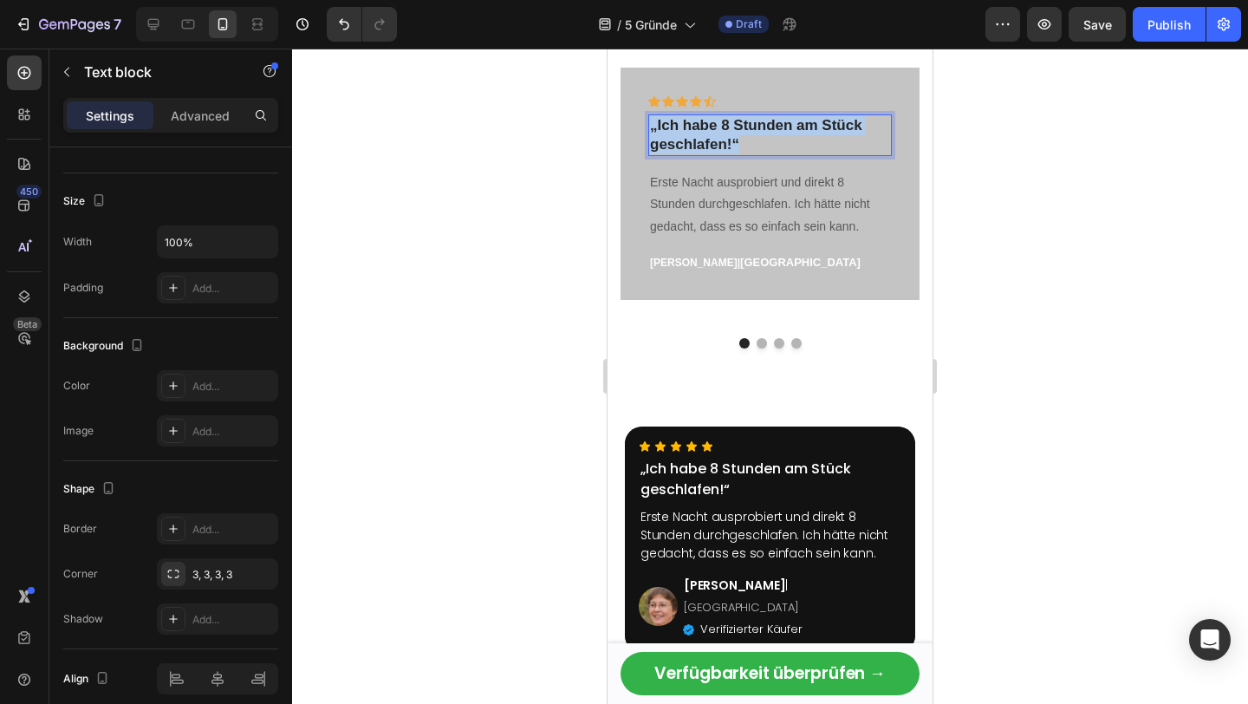
click at [751, 129] on p "„Ich habe 8 Stunden am Stück geschlafen!“" at bounding box center [770, 135] width 240 height 38
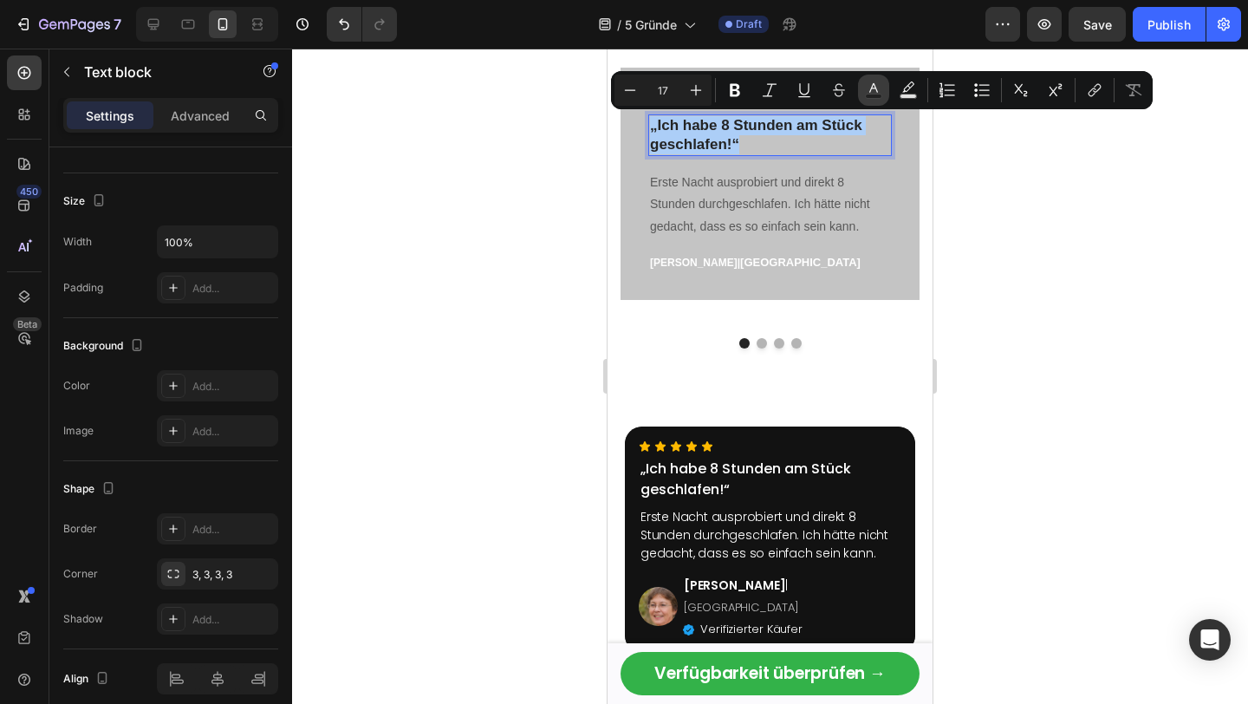
click at [877, 88] on icon "Editor contextual toolbar" at bounding box center [873, 89] width 17 height 17
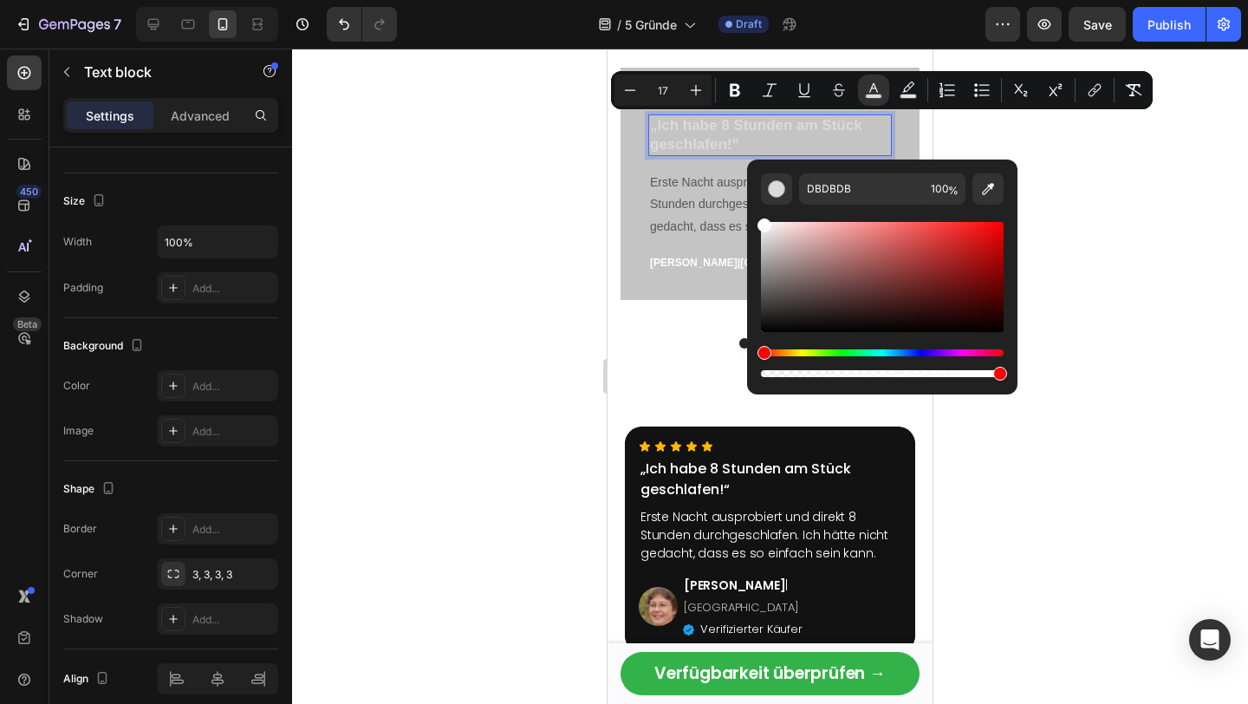
drag, startPoint x: 801, startPoint y: 257, endPoint x: 753, endPoint y: 200, distance: 74.4
click at [755, 200] on div "DBDBDB 100 %" at bounding box center [882, 269] width 270 height 221
type input "FFFFFF"
click at [847, 187] on input "FFFFFF" at bounding box center [861, 188] width 125 height 31
type input "16"
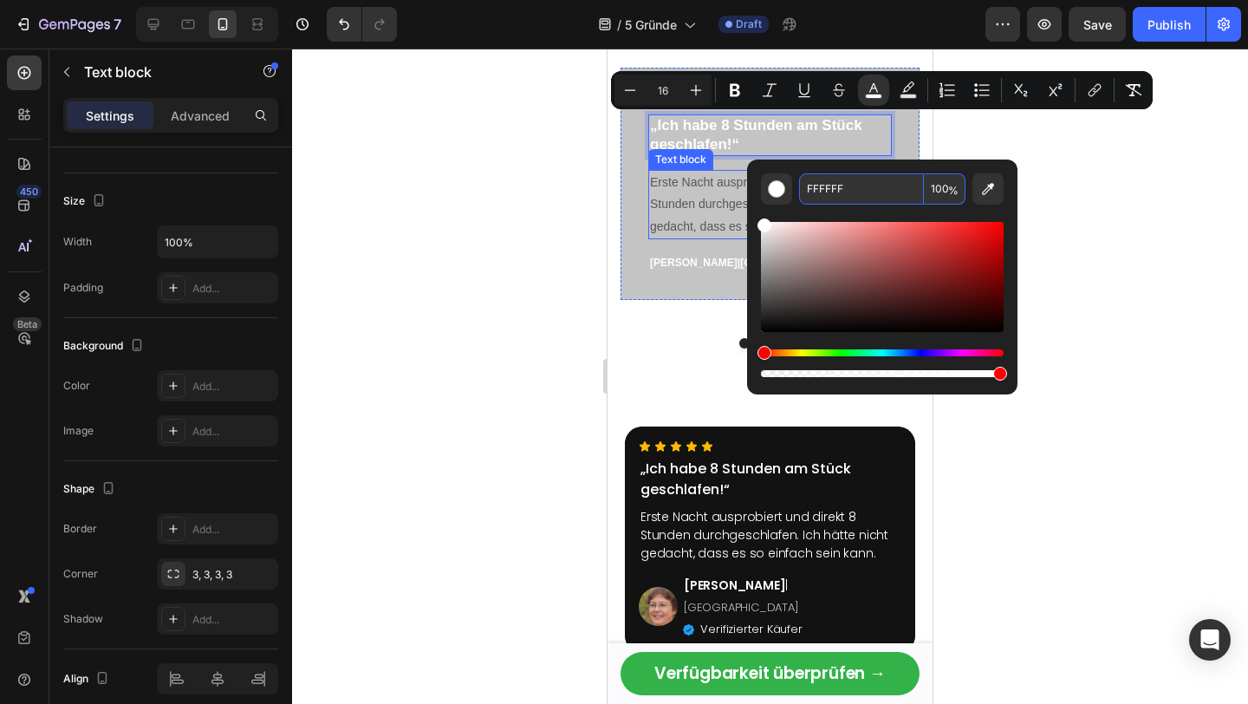
click at [687, 186] on p "Erste Nacht ausprobiert und direkt 8 Stunden durchgeschlafen. Ich hätte nicht g…" at bounding box center [770, 205] width 240 height 66
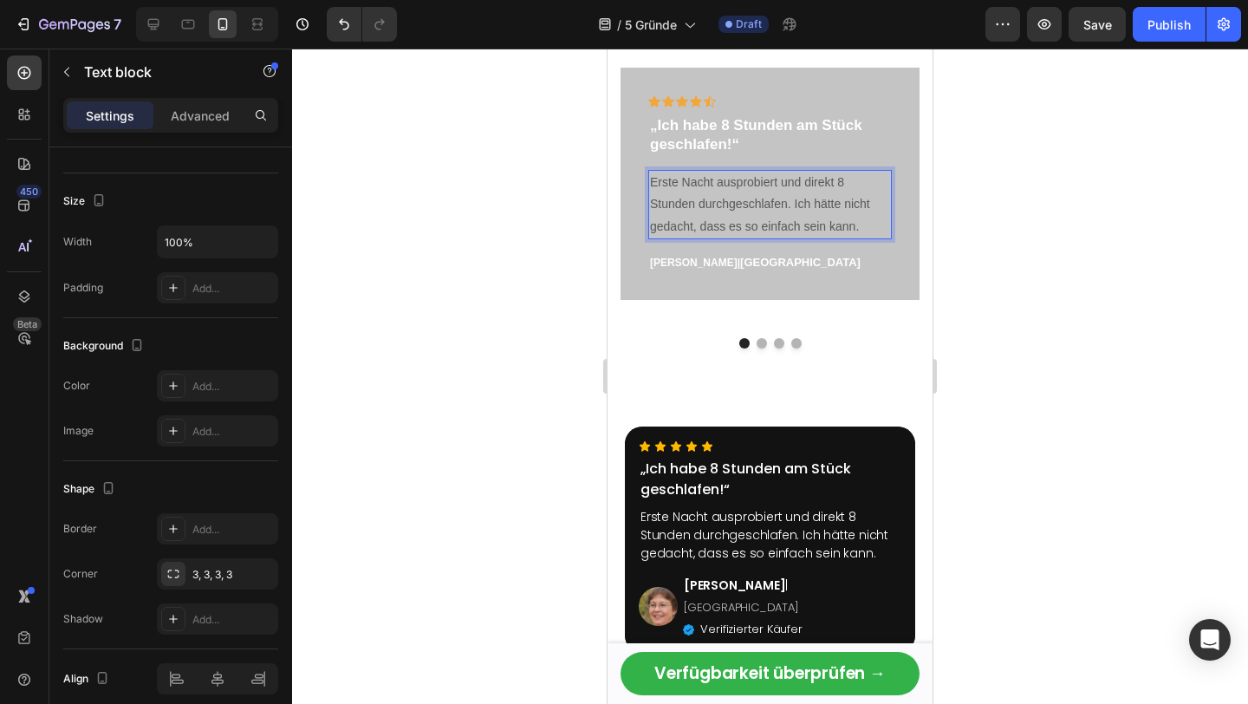
click at [686, 186] on p "Erste Nacht ausprobiert und direkt 8 Stunden durchgeschlafen. Ich hätte nicht g…" at bounding box center [770, 205] width 240 height 66
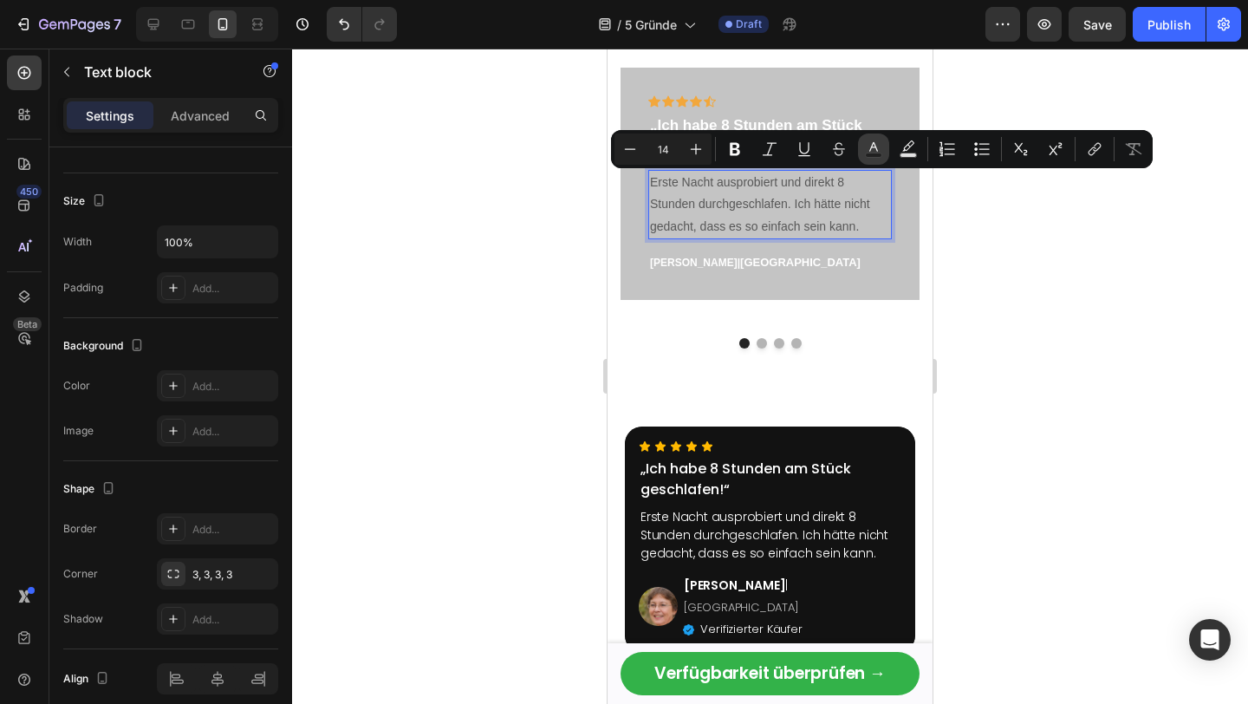
click at [870, 148] on icon "Editor contextual toolbar" at bounding box center [873, 148] width 17 height 17
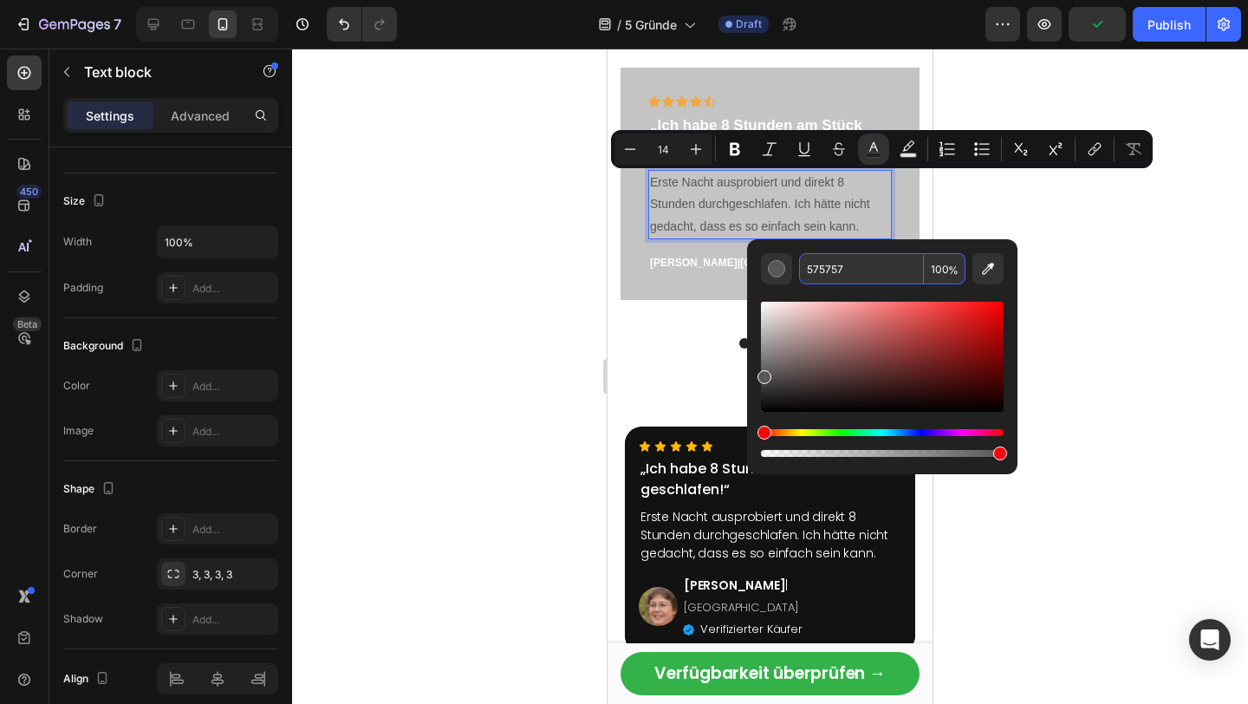
click at [825, 270] on input "575757" at bounding box center [861, 268] width 125 height 31
paste input "FFFFFF"
type input "FFFFFF"
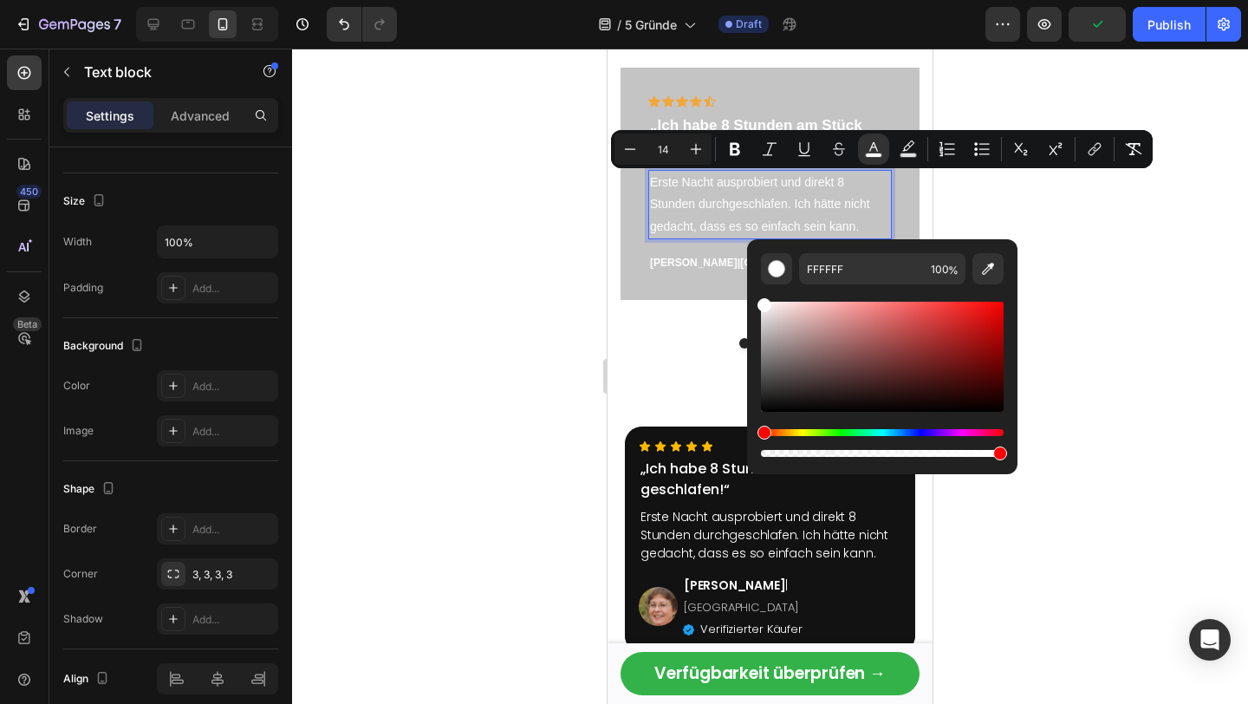
click at [665, 229] on span "Erste Nacht ausprobiert und direkt 8 Stunden durchgeschlafen. Ich hätte nicht g…" at bounding box center [760, 203] width 220 height 57
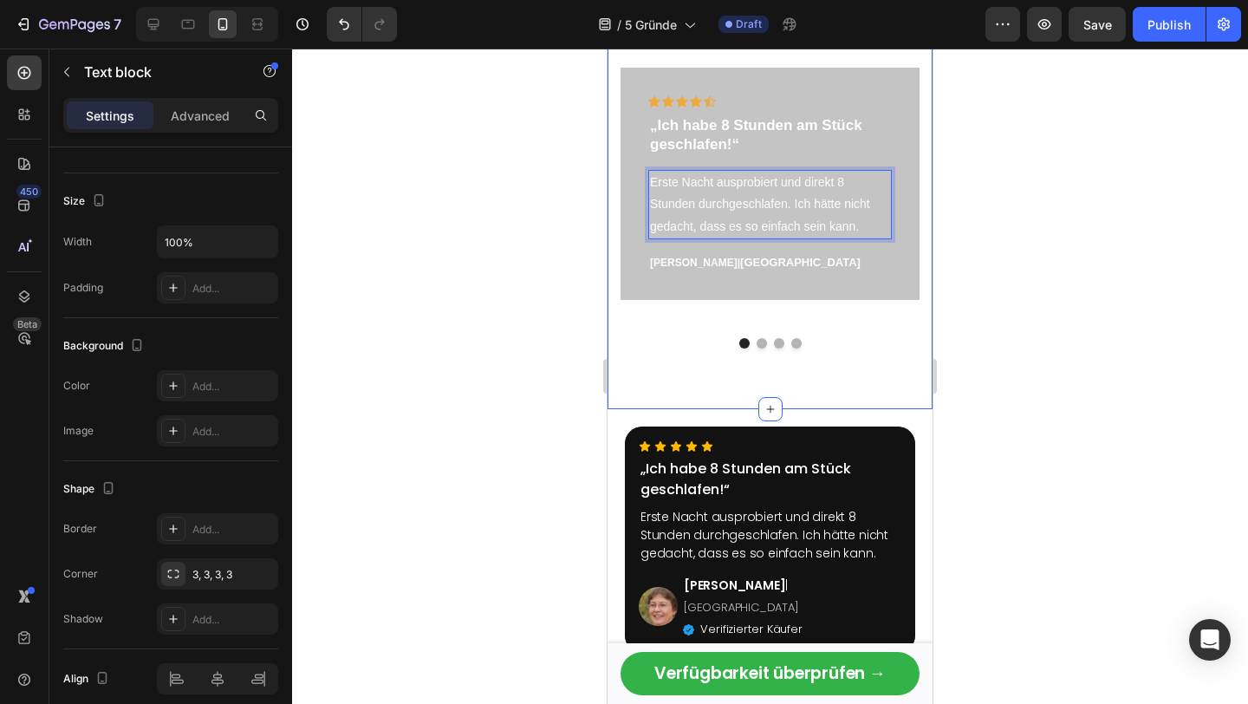
click at [889, 265] on p "[PERSON_NAME] | [GEOGRAPHIC_DATA]" at bounding box center [770, 263] width 240 height 16
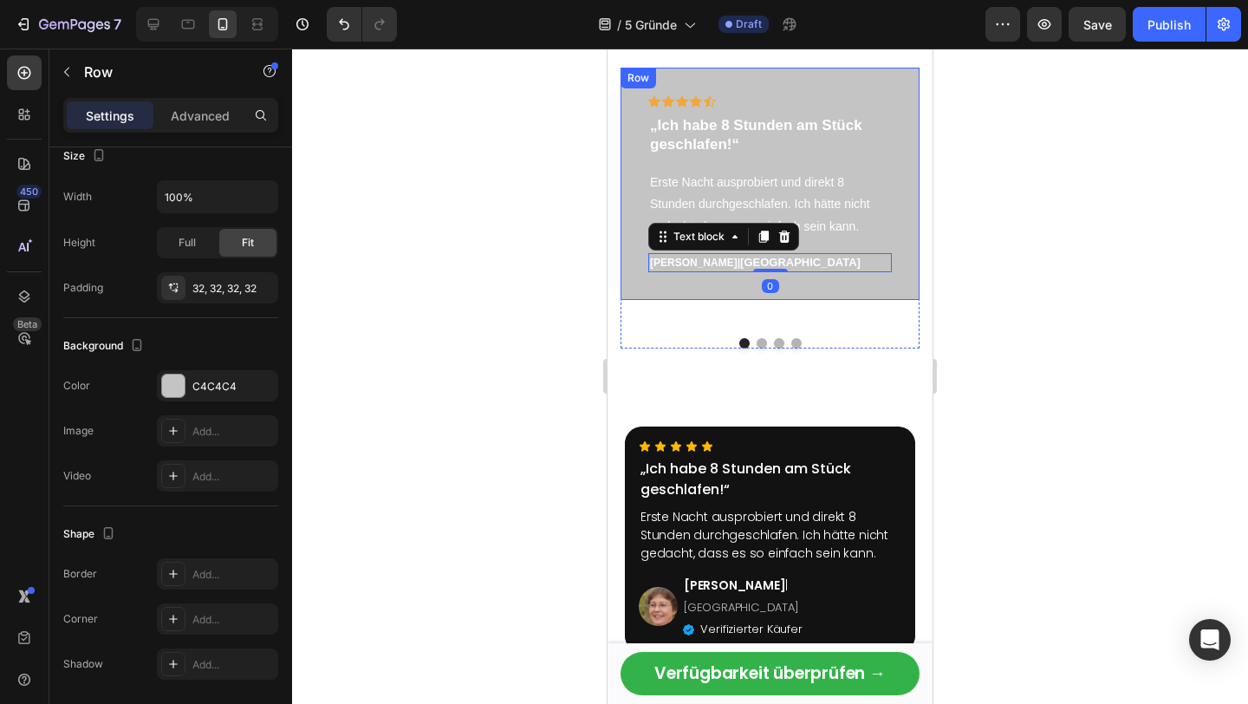
click at [918, 263] on div "Icon Icon Icon Icon Icon Row „Ich habe 8 Stunden am Stück geschlafen!“ Text blo…" at bounding box center [769, 184] width 299 height 232
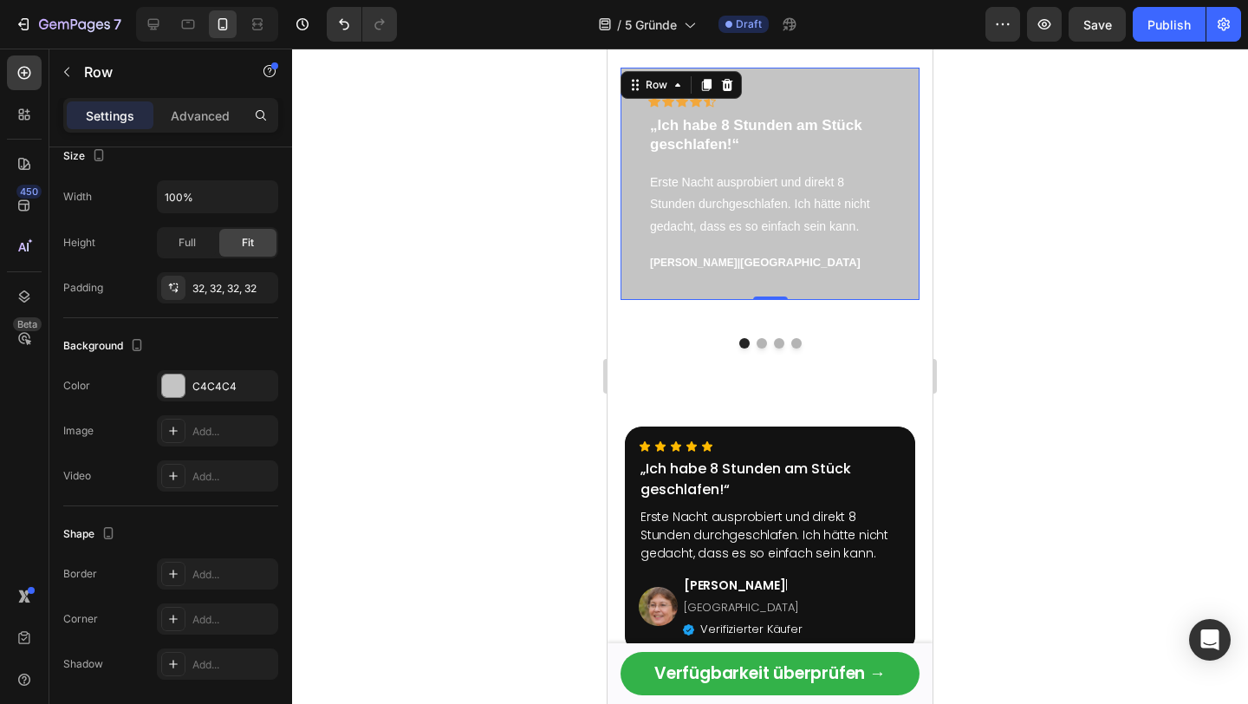
scroll to position [0, 0]
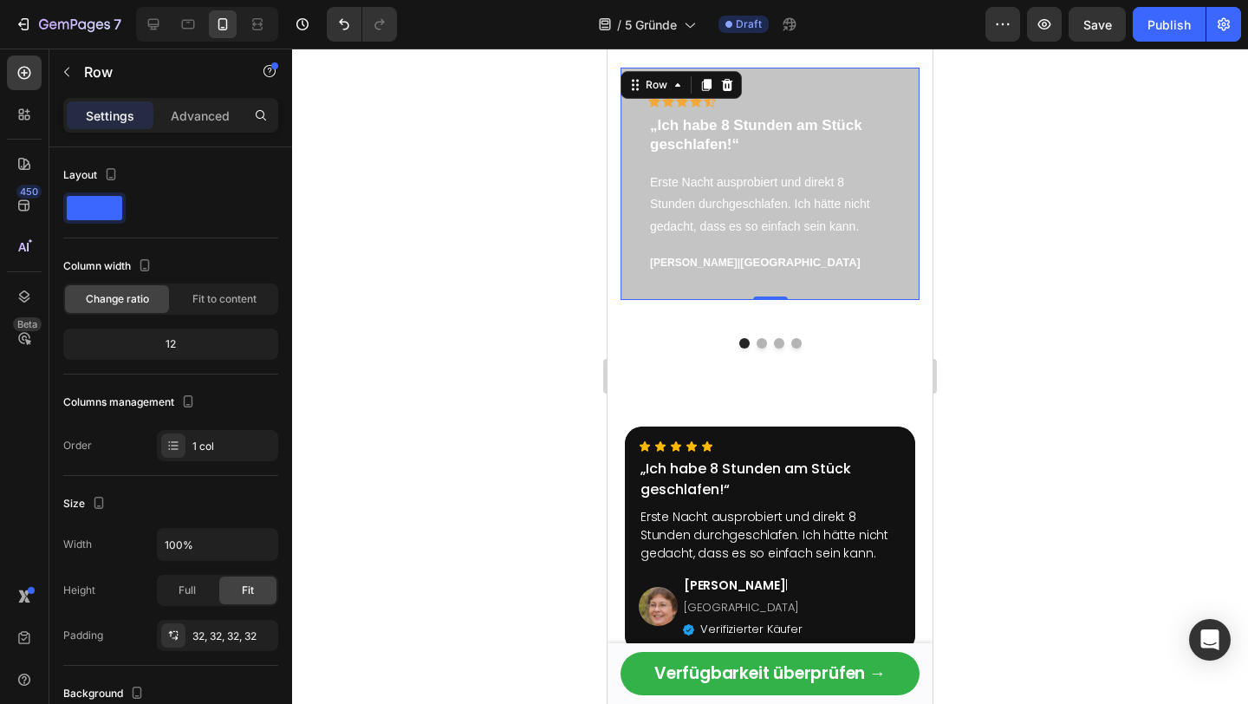
click at [892, 77] on div "Icon Icon Icon Icon Icon Row „Ich habe 8 Stunden am Stück geschlafen!“ Text blo…" at bounding box center [769, 184] width 299 height 232
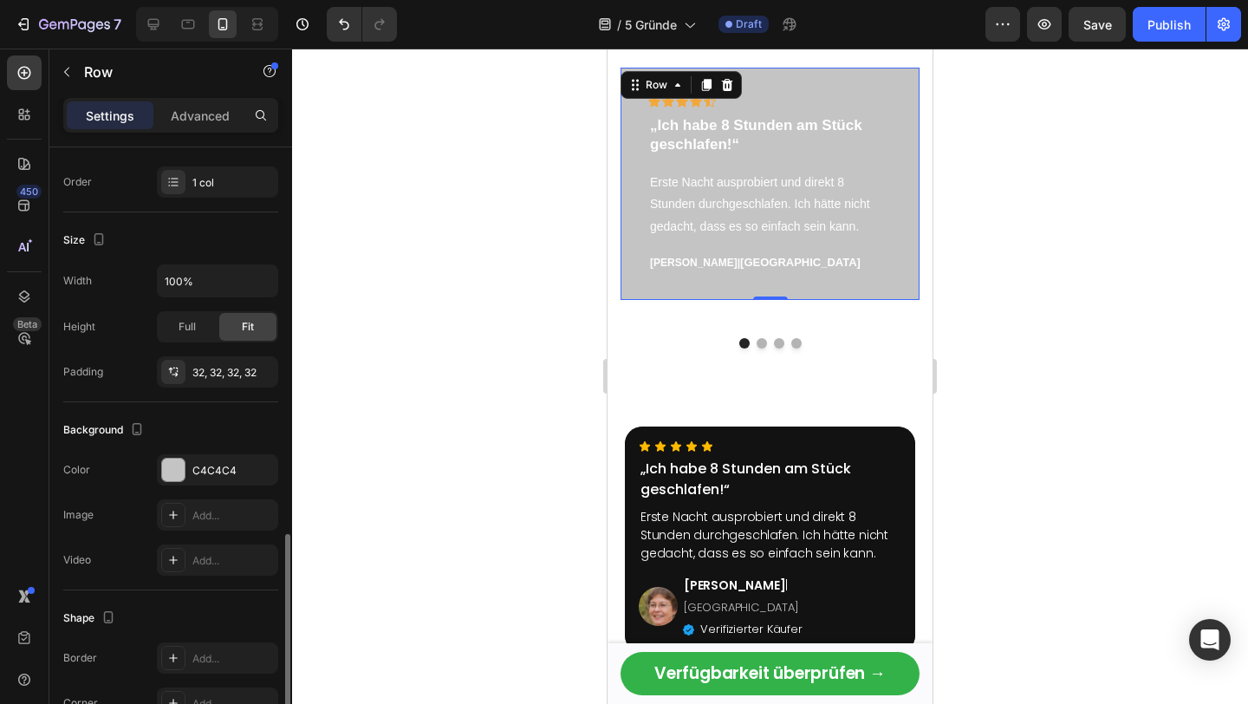
scroll to position [406, 0]
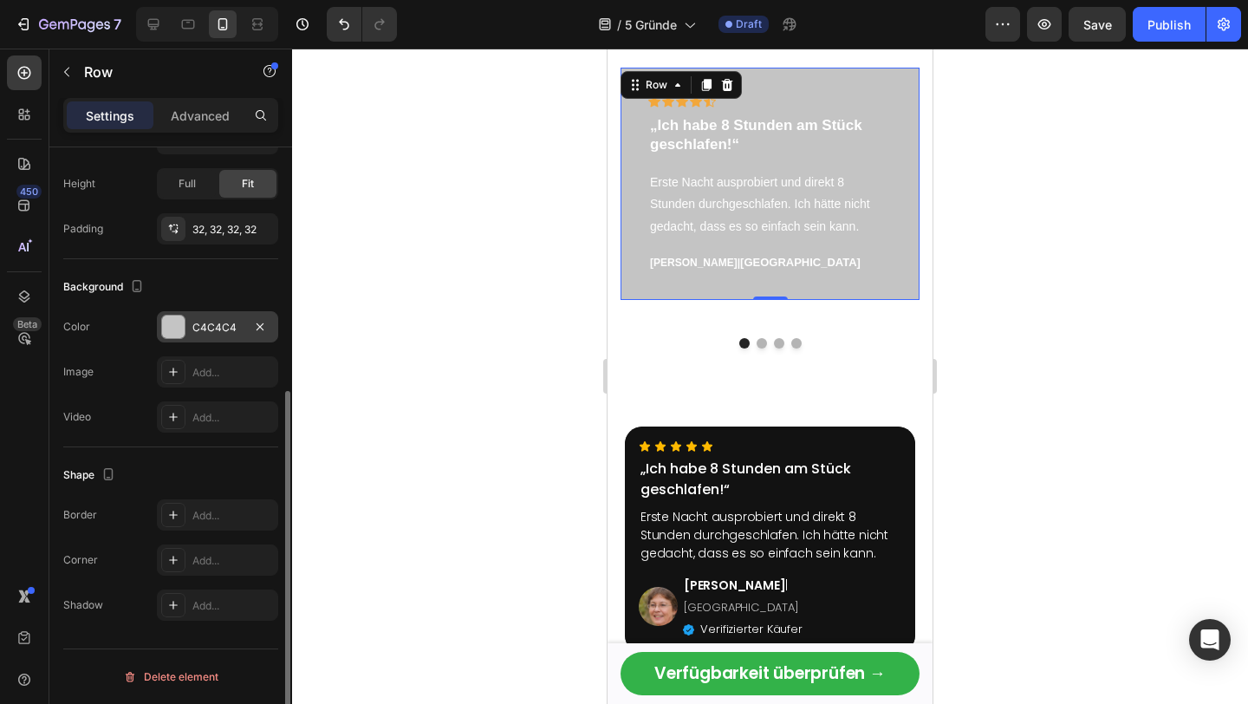
click at [179, 315] on div at bounding box center [173, 326] width 23 height 23
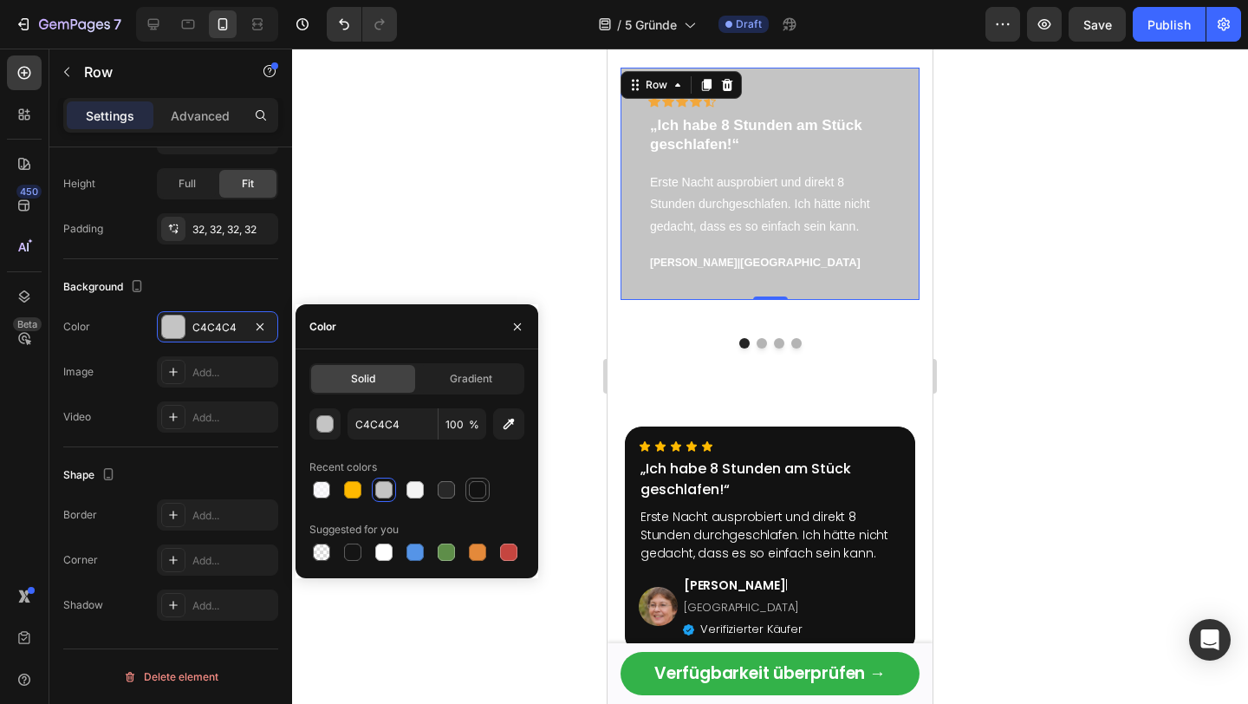
click at [489, 495] on div at bounding box center [477, 489] width 24 height 24
type input "121212"
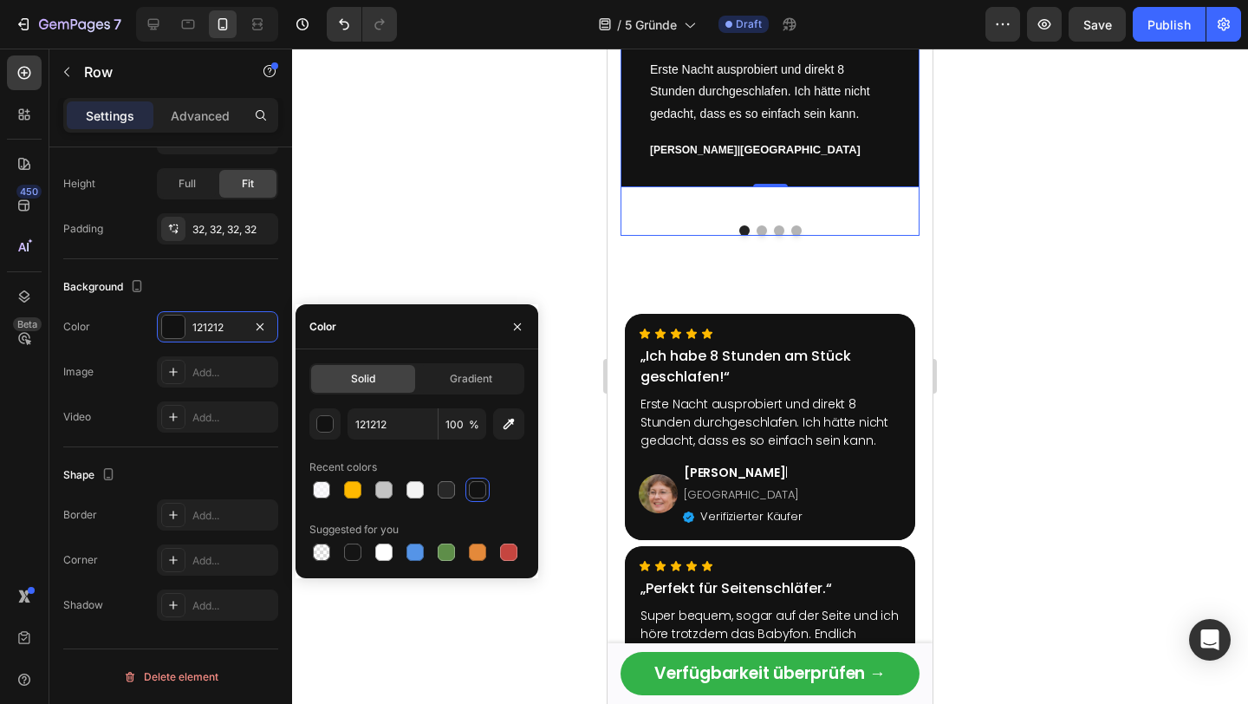
scroll to position [3282, 0]
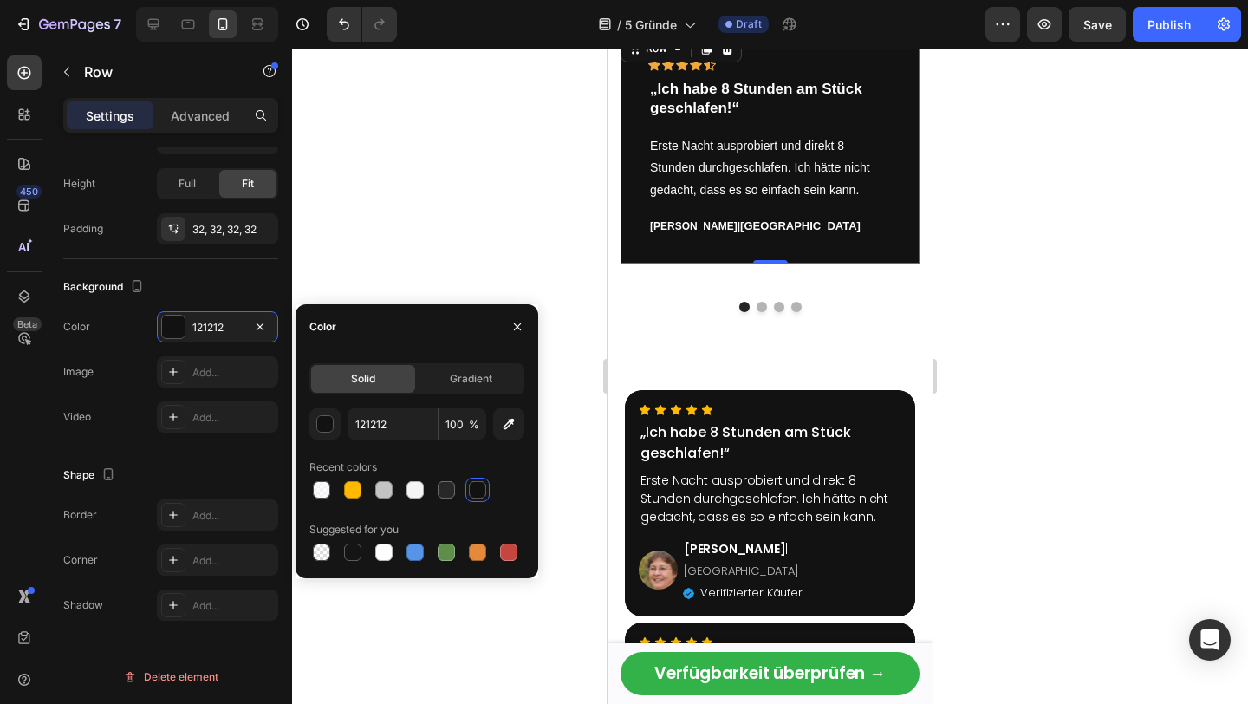
click at [691, 228] on span "[PERSON_NAME] |" at bounding box center [695, 226] width 90 height 12
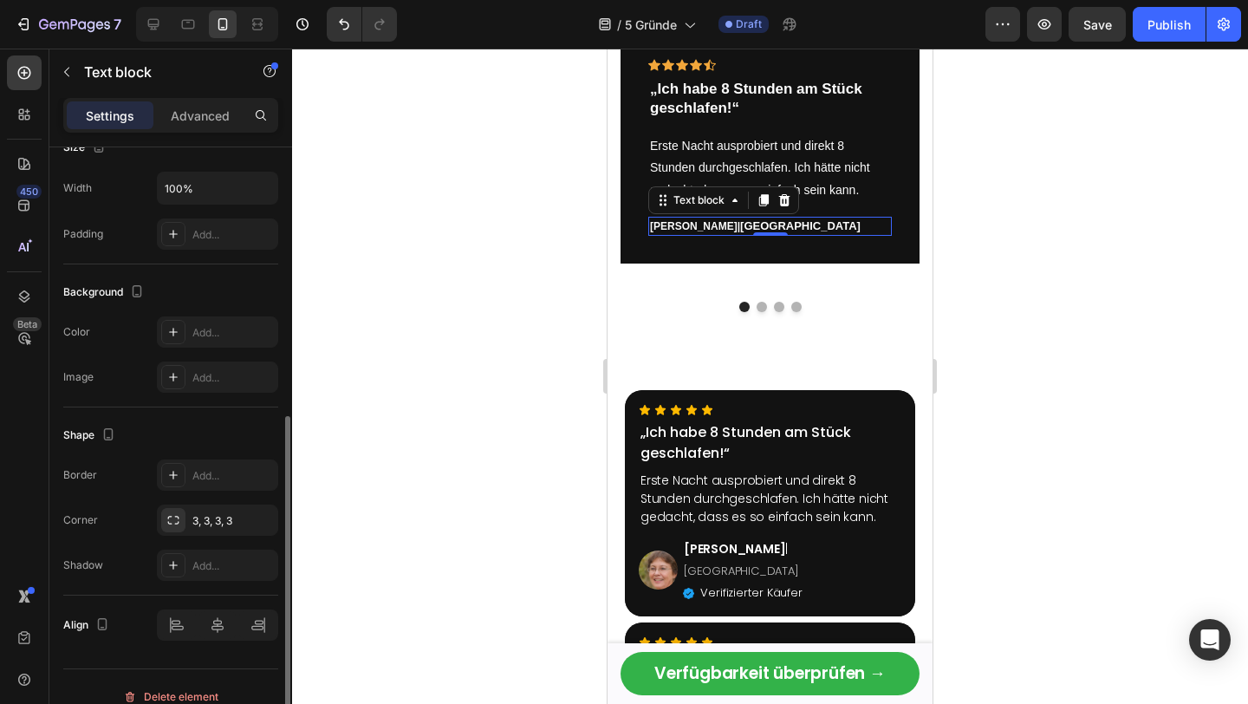
scroll to position [421, 0]
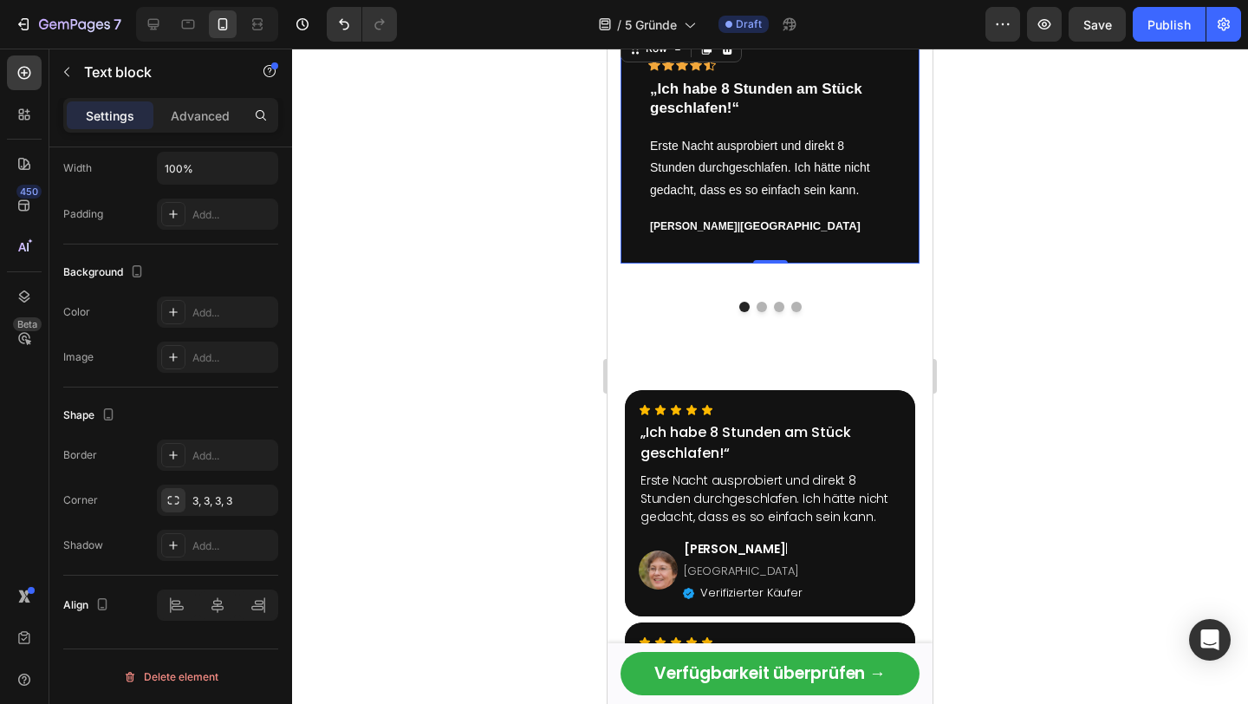
click at [903, 204] on div "Icon Icon Icon Icon Icon Row „Ich habe 8 Stunden am Stück geschlafen!“ Text blo…" at bounding box center [769, 147] width 299 height 232
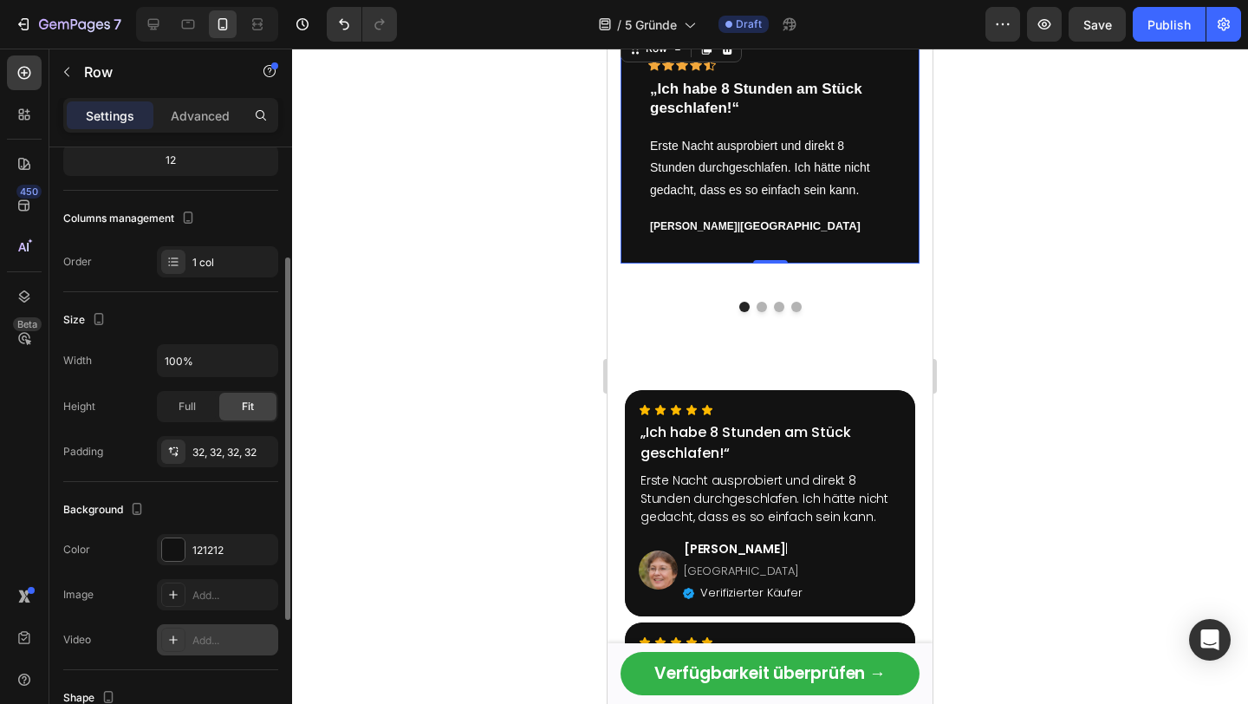
scroll to position [0, 0]
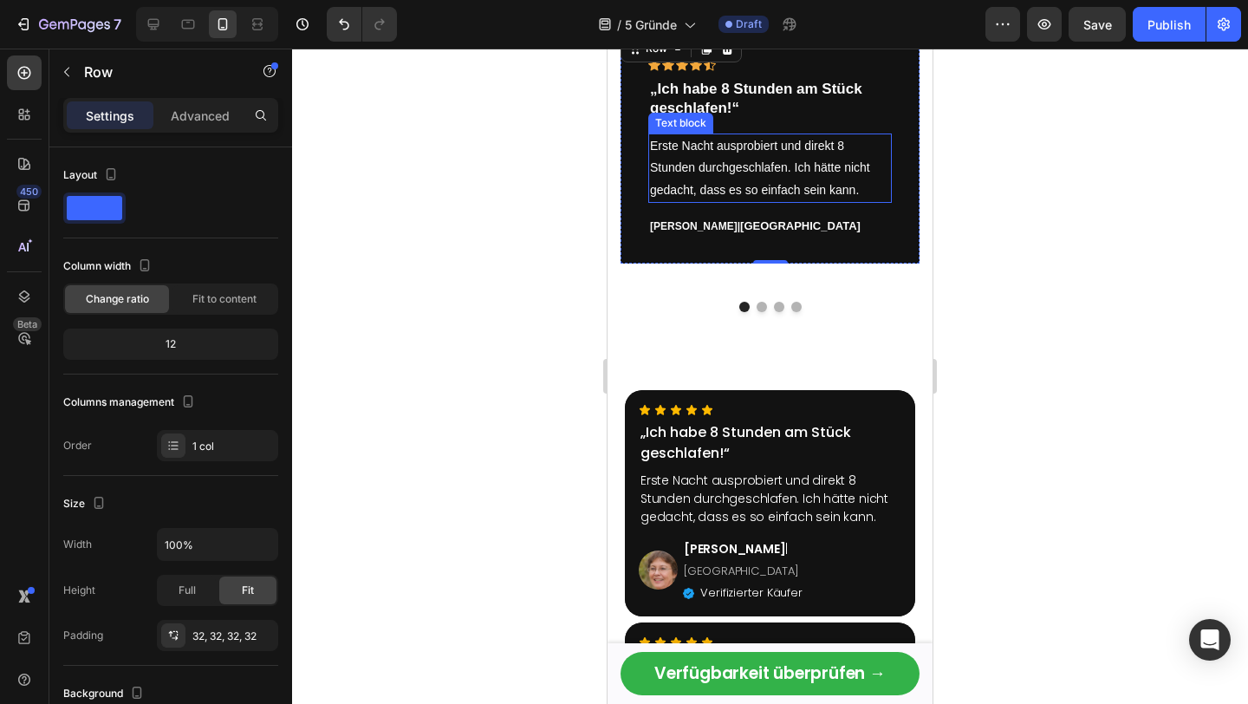
click at [701, 201] on div "Erste Nacht ausprobiert und direkt 8 Stunden durchgeschlafen. Ich hätte nicht g…" at bounding box center [769, 167] width 243 height 69
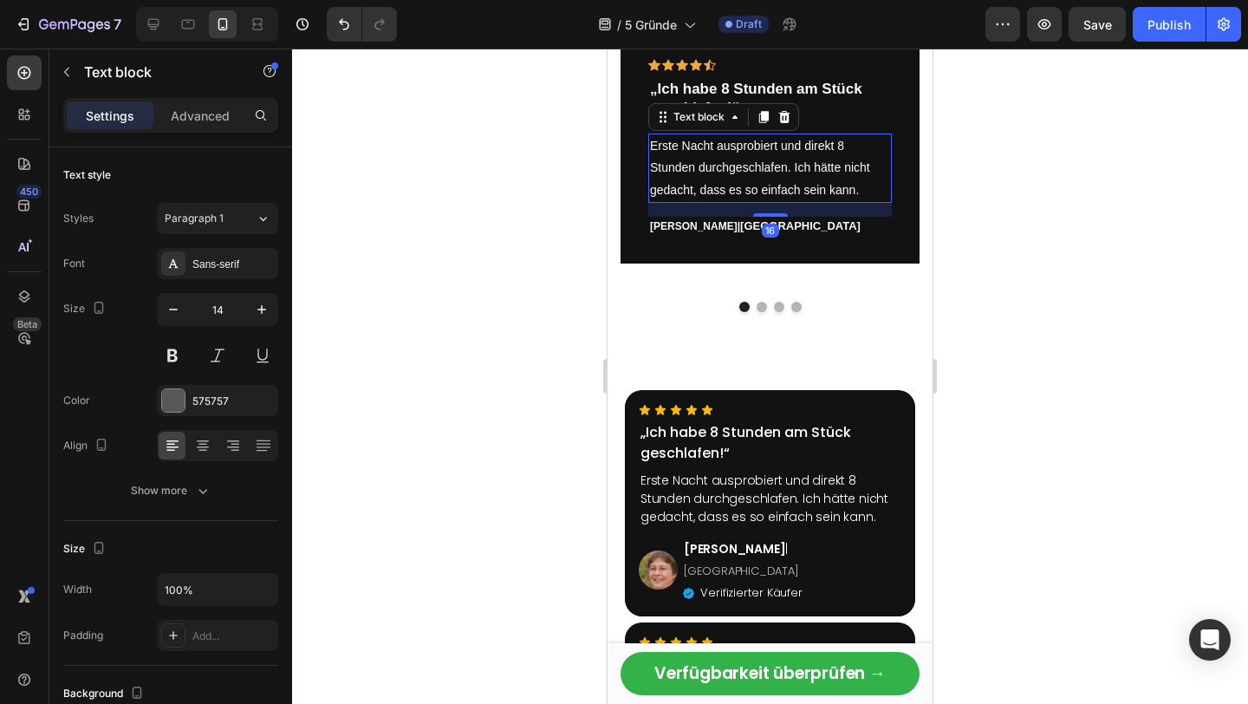
click at [668, 225] on strong "[PERSON_NAME]" at bounding box center [694, 226] width 88 height 12
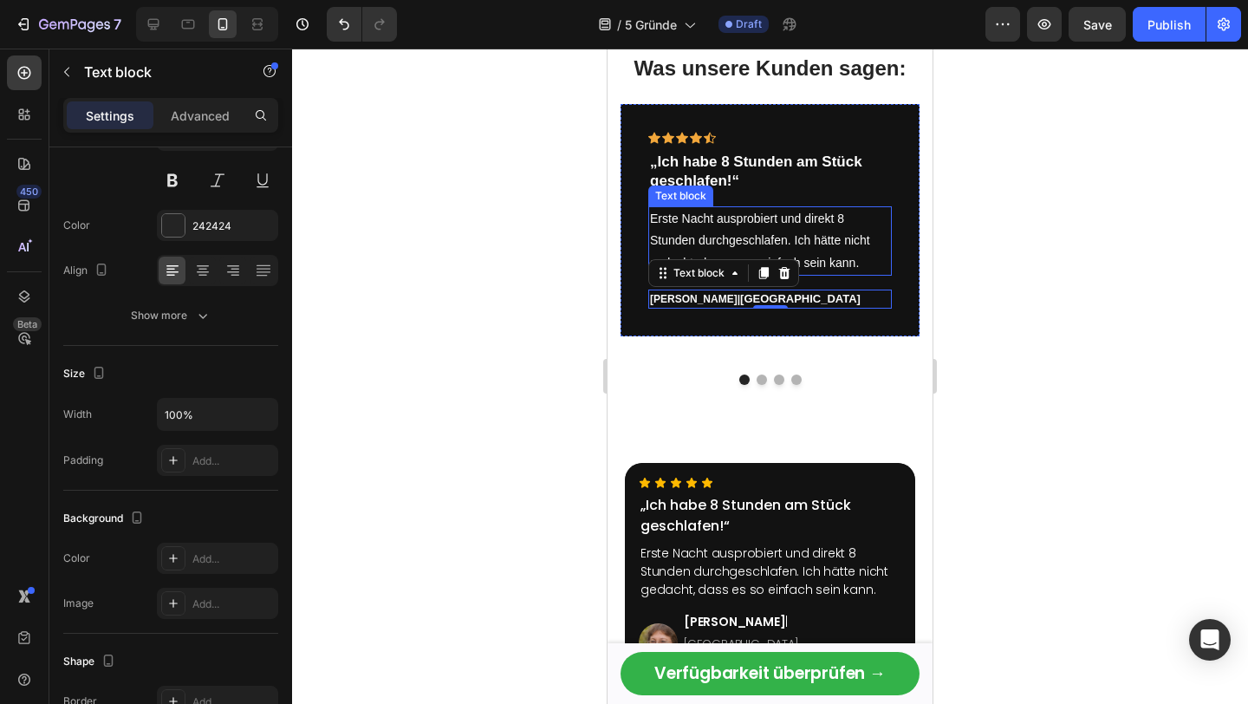
scroll to position [3208, 0]
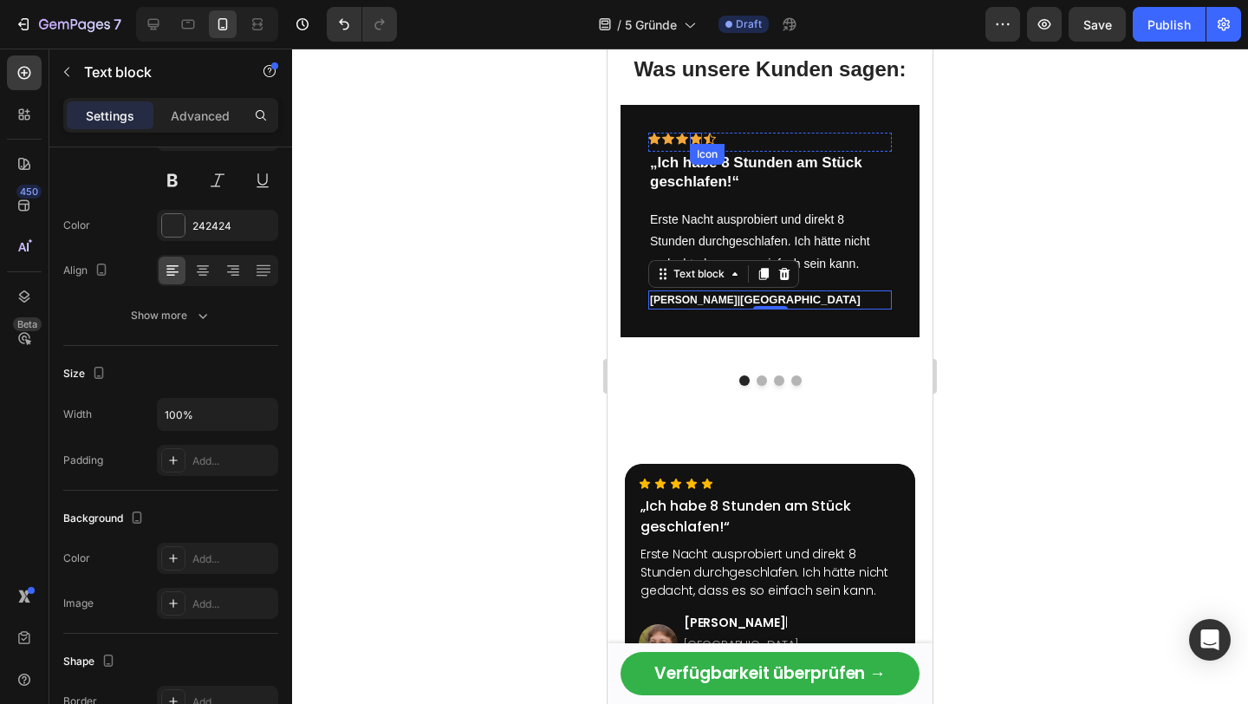
click at [691, 135] on icon at bounding box center [696, 139] width 12 height 12
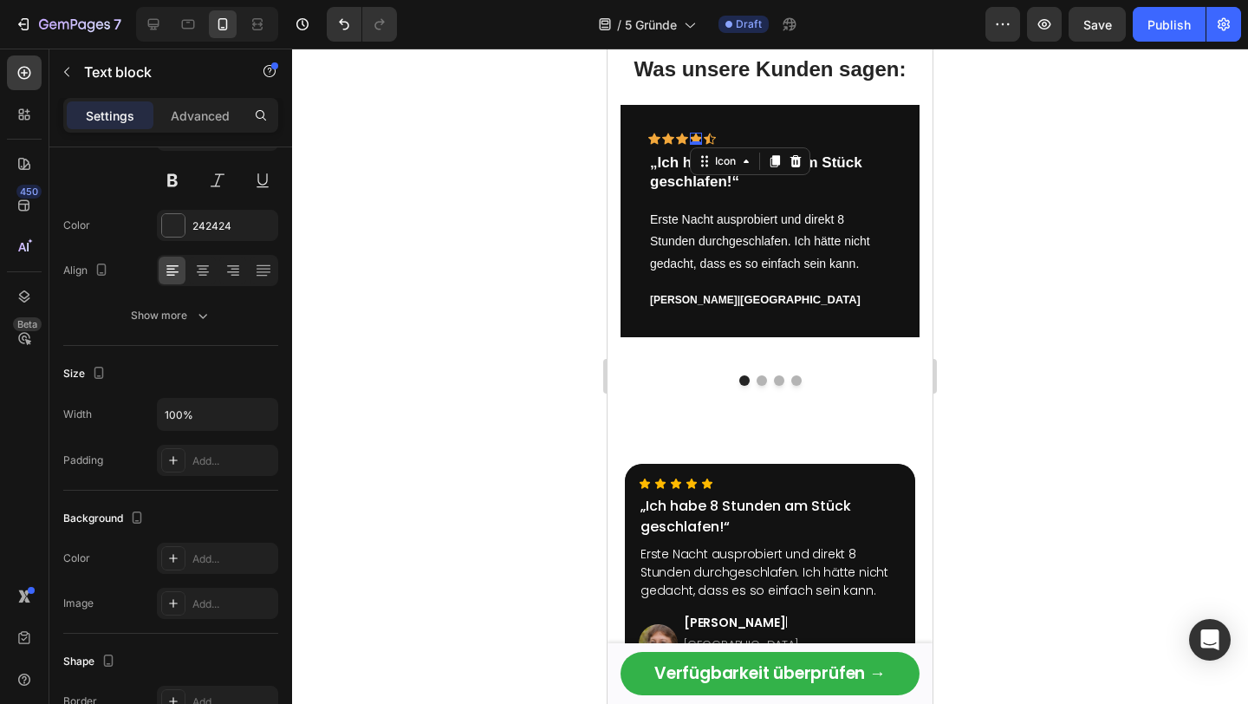
scroll to position [0, 0]
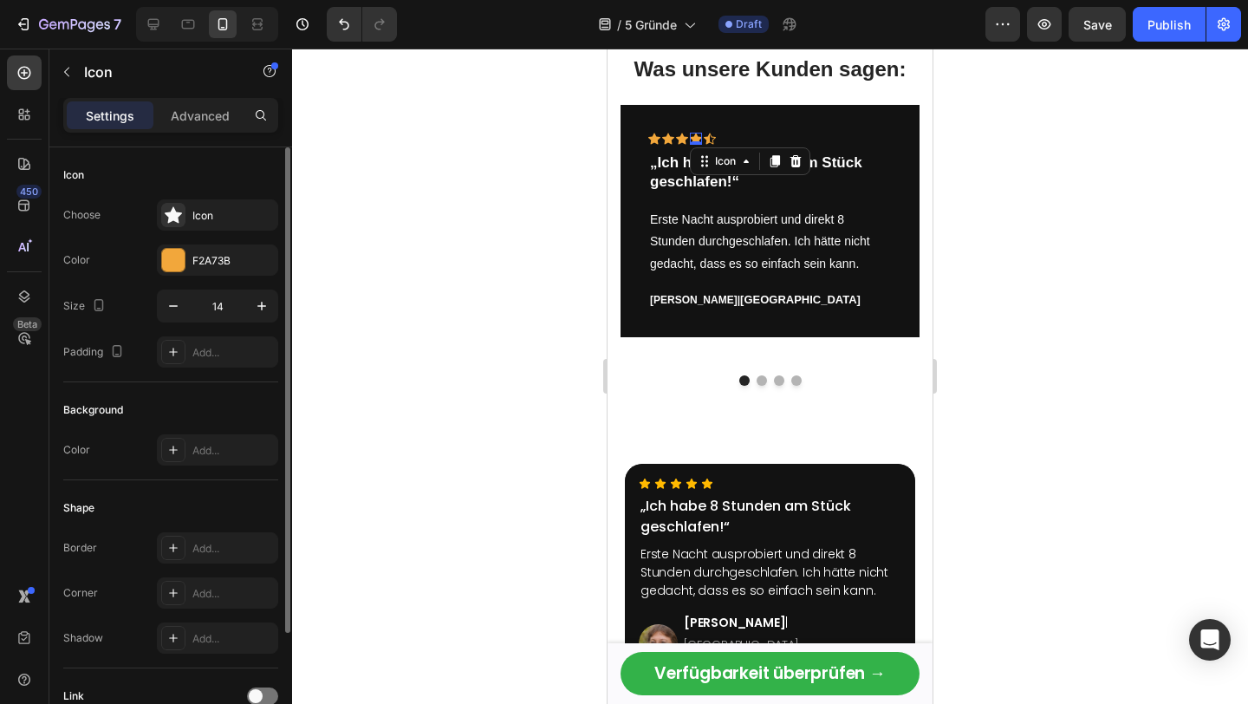
click at [691, 135] on icon at bounding box center [696, 139] width 12 height 12
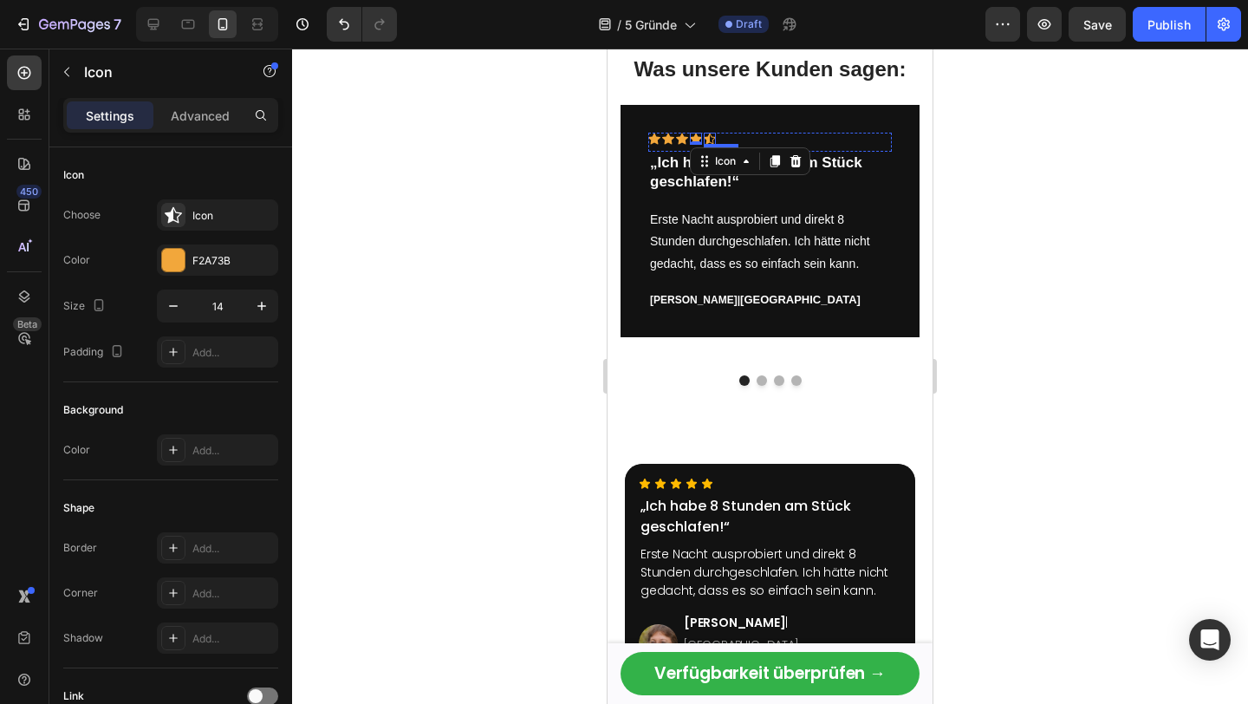
click at [708, 134] on icon at bounding box center [710, 138] width 12 height 11
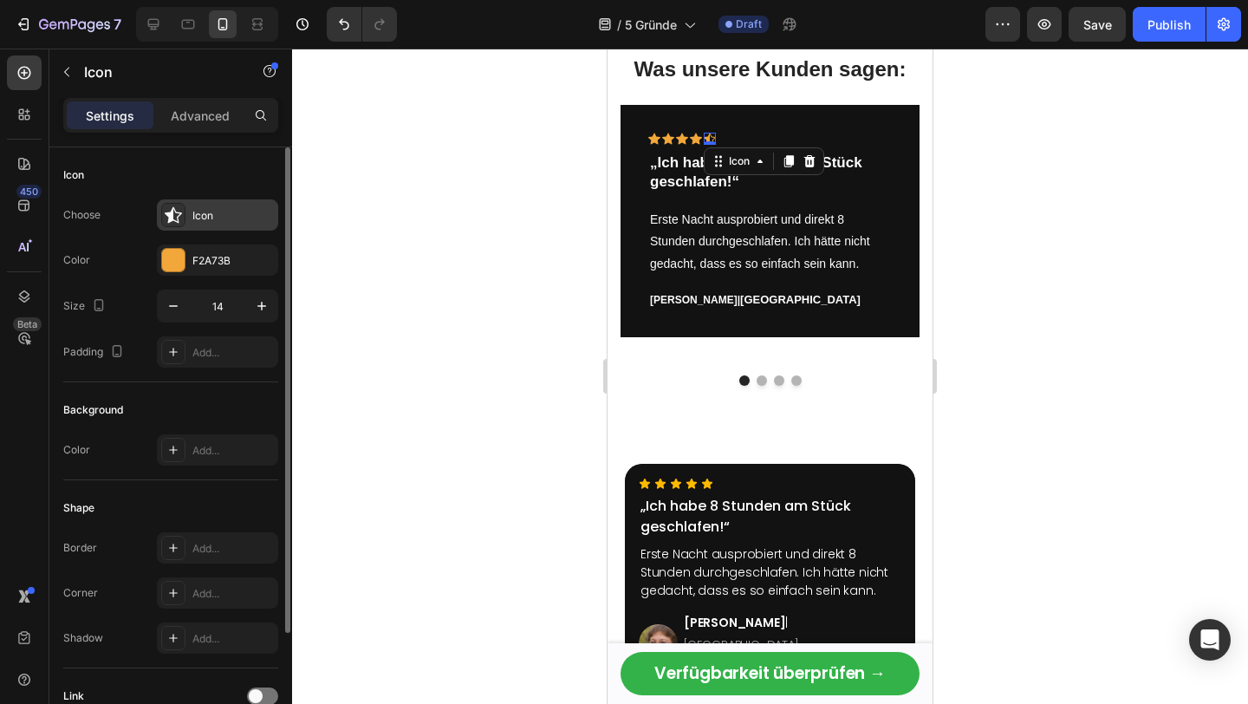
click at [174, 217] on icon at bounding box center [173, 214] width 17 height 17
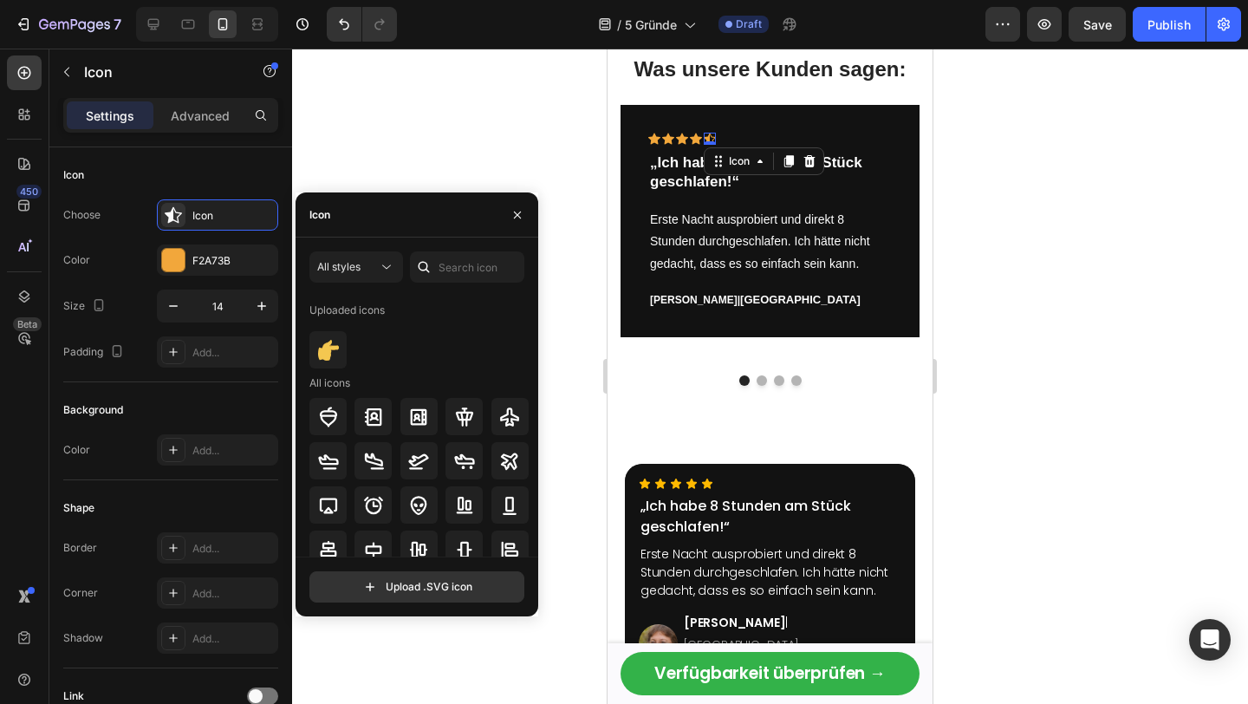
click at [385, 222] on div "Icon" at bounding box center [416, 214] width 243 height 45
click at [377, 213] on div "Icon" at bounding box center [416, 214] width 243 height 45
click at [376, 212] on div "Icon" at bounding box center [416, 214] width 243 height 45
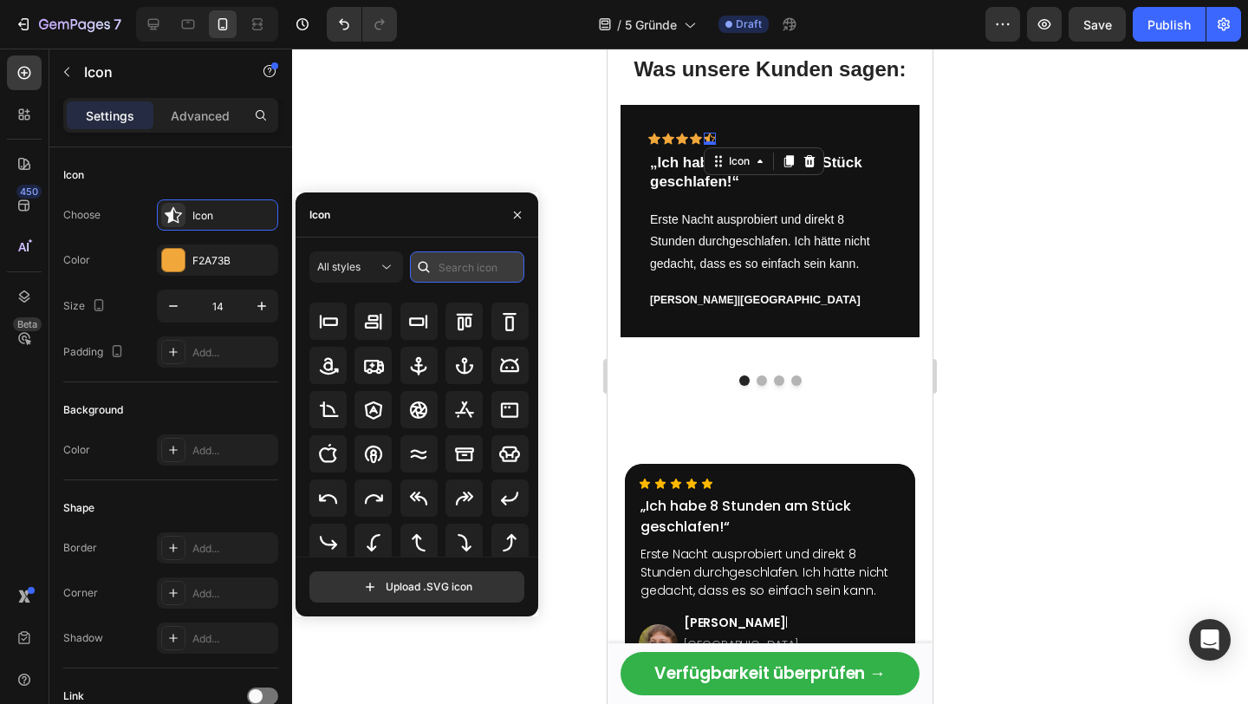
click at [491, 265] on input "text" at bounding box center [467, 266] width 114 height 31
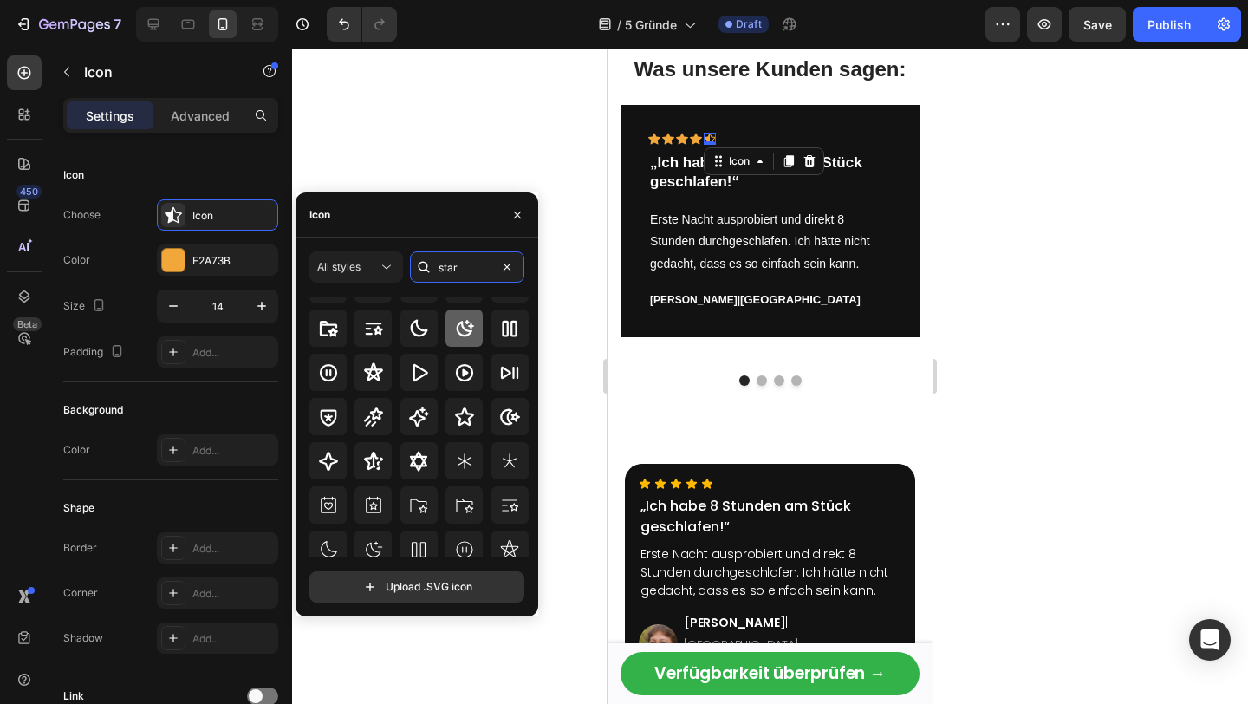
scroll to position [64, 0]
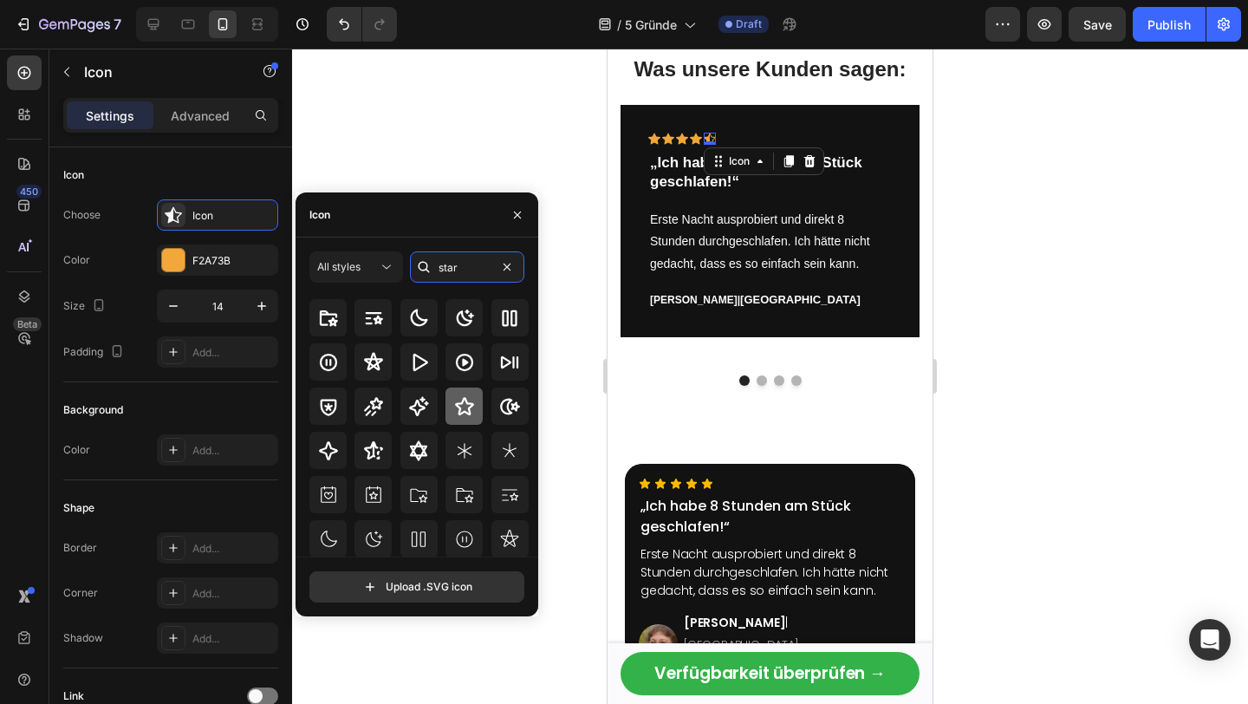
type input "star"
click at [468, 410] on icon at bounding box center [464, 406] width 21 height 21
click at [748, 127] on div "Icon Icon Icon Icon Icon 0 Row „Ich habe 8 Stunden am Stück geschlafen!“ Text b…" at bounding box center [769, 221] width 299 height 232
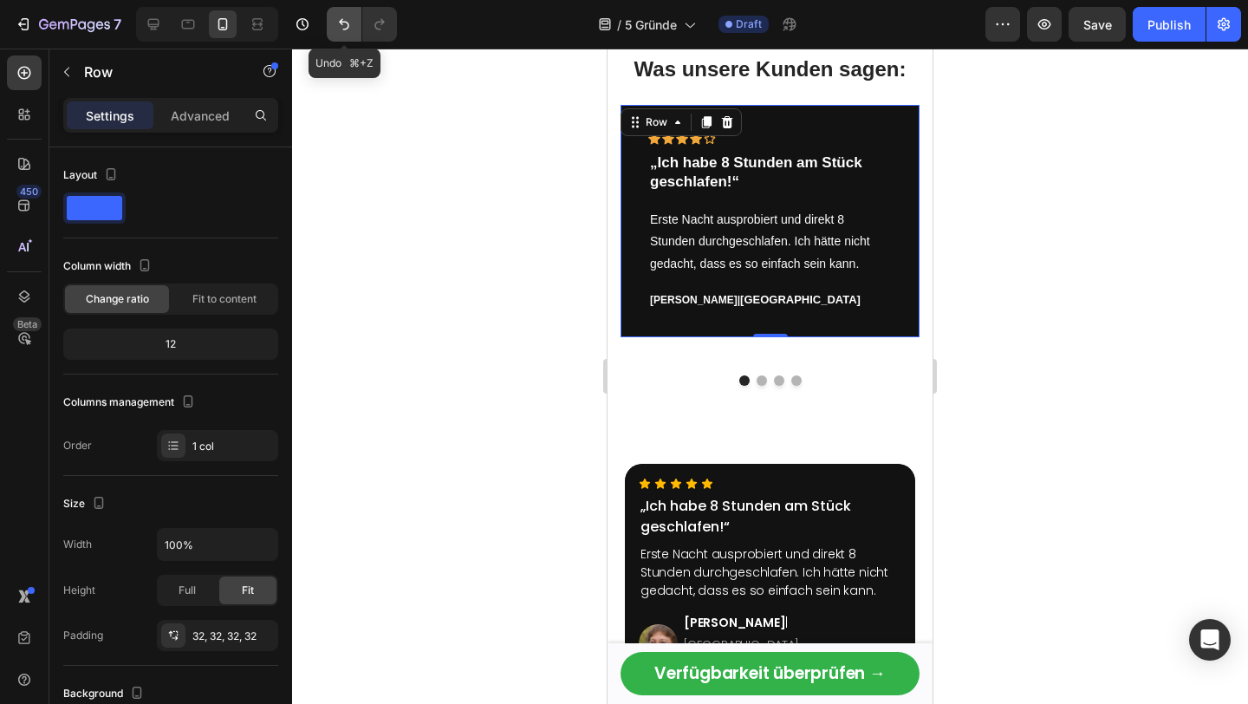
click at [332, 26] on button "Undo/Redo" at bounding box center [344, 24] width 35 height 35
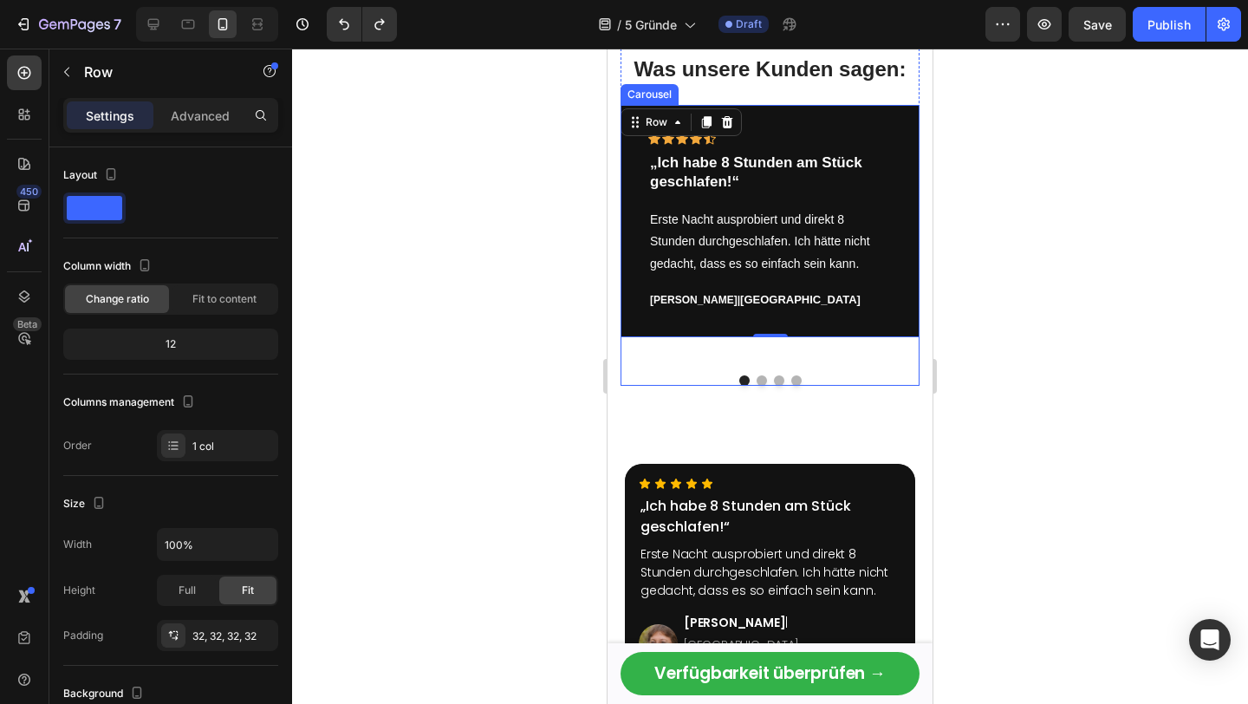
click at [762, 380] on button "Dot" at bounding box center [761, 380] width 10 height 10
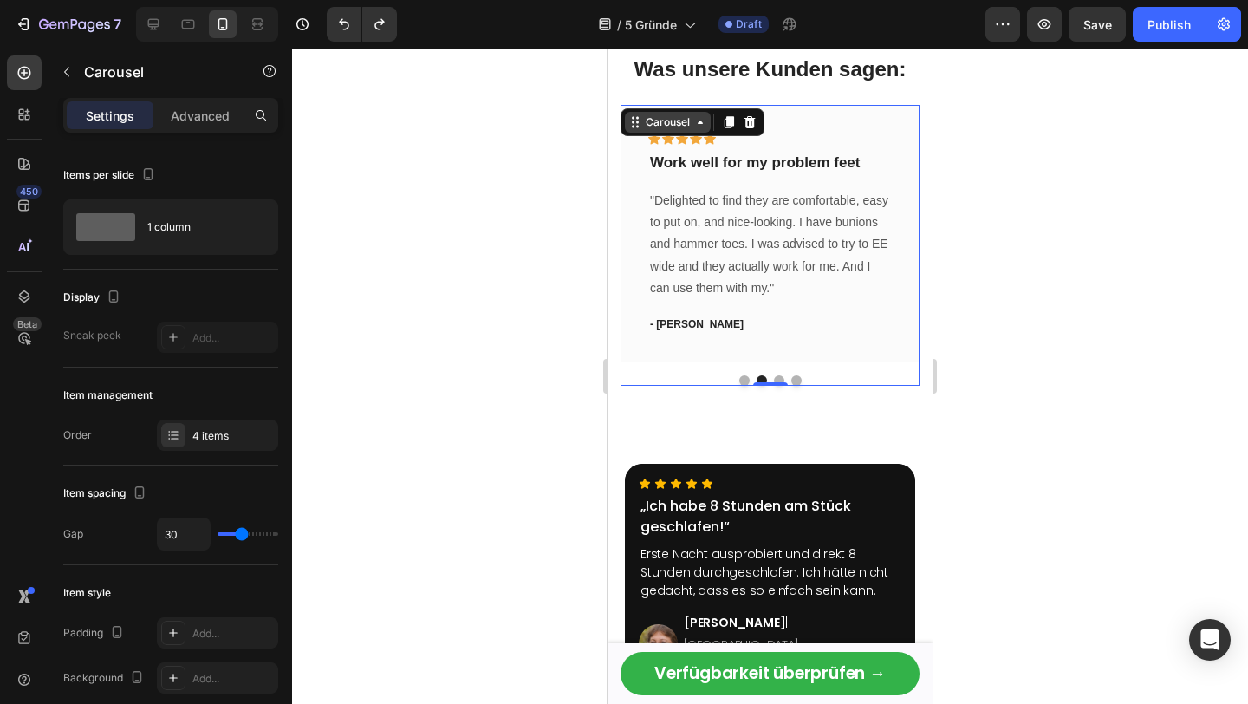
click at [659, 123] on div "Carousel" at bounding box center [667, 122] width 51 height 16
click at [641, 127] on icon at bounding box center [635, 122] width 14 height 14
click at [64, 73] on icon "button" at bounding box center [67, 72] width 14 height 14
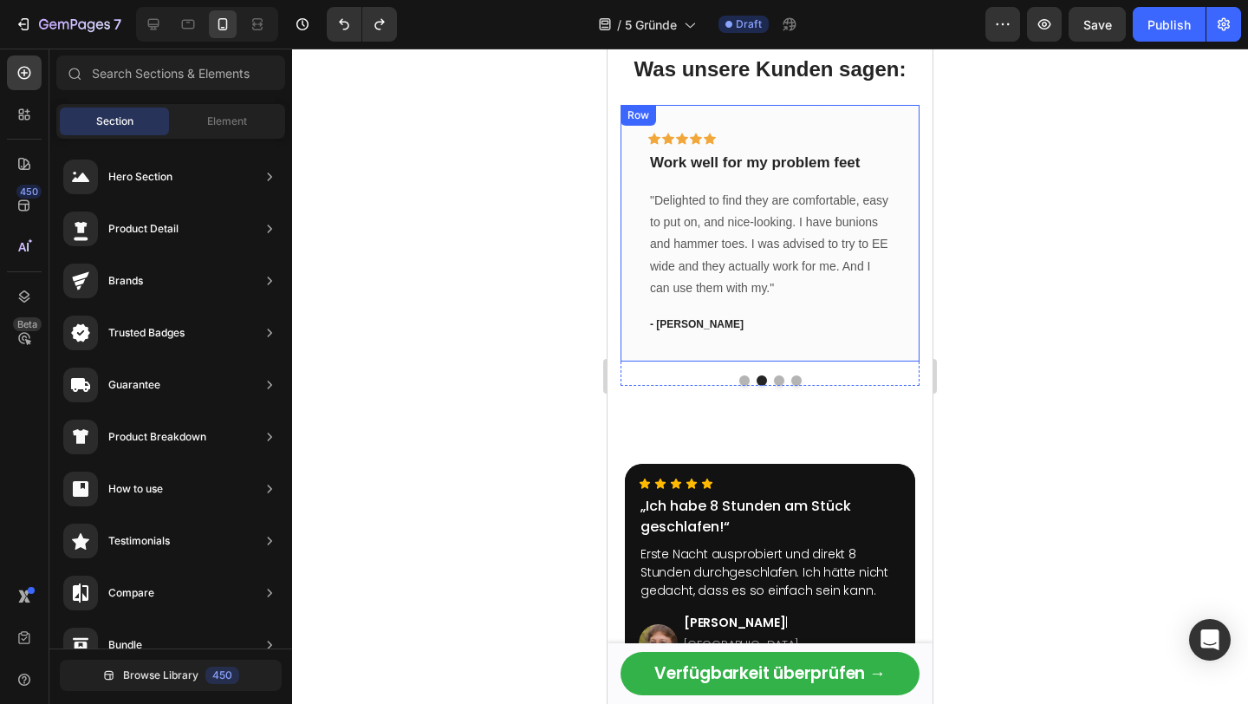
click at [721, 177] on div "Icon Icon Icon Icon Icon Row Work well for my problem feet Text block "Delighte…" at bounding box center [769, 233] width 243 height 201
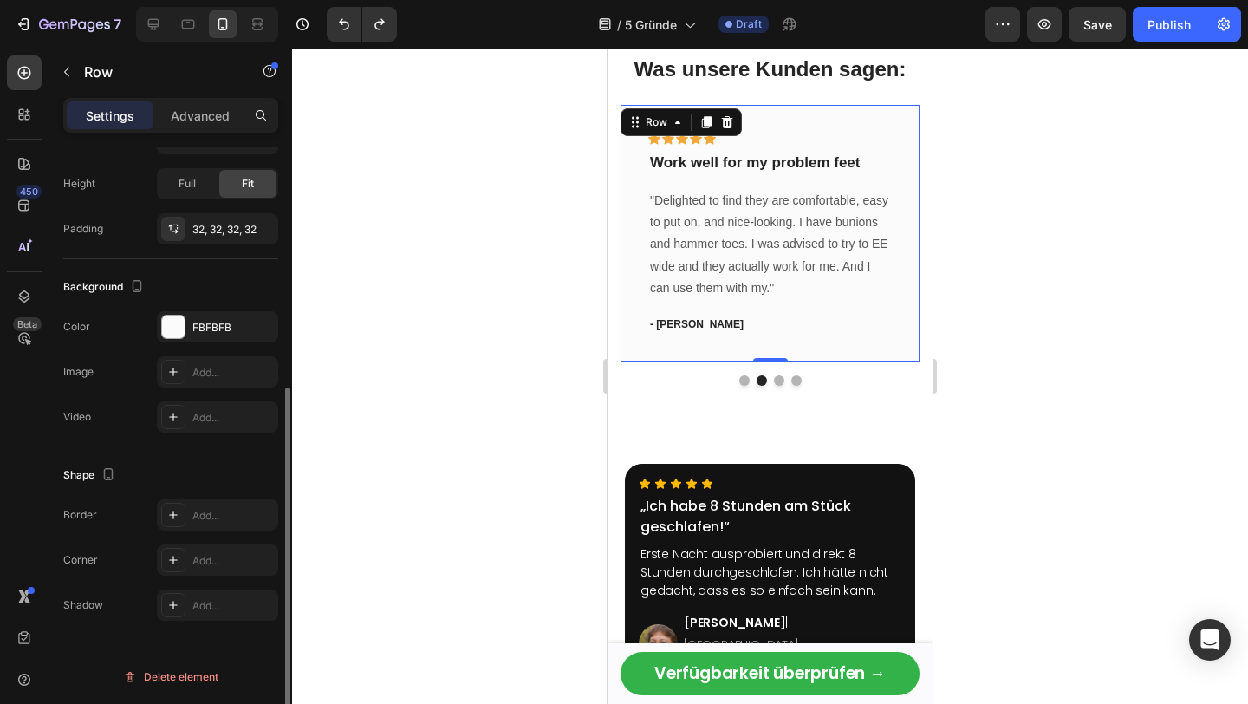
scroll to position [0, 0]
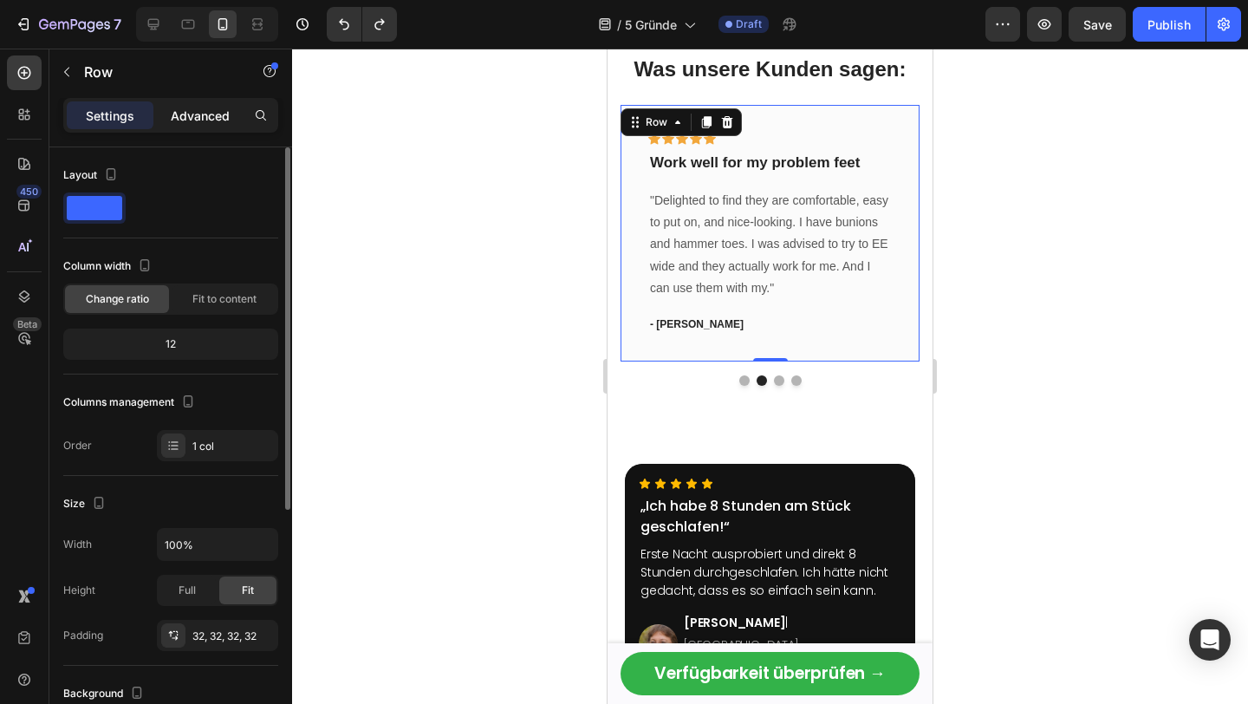
click at [184, 115] on p "Advanced" at bounding box center [200, 116] width 59 height 18
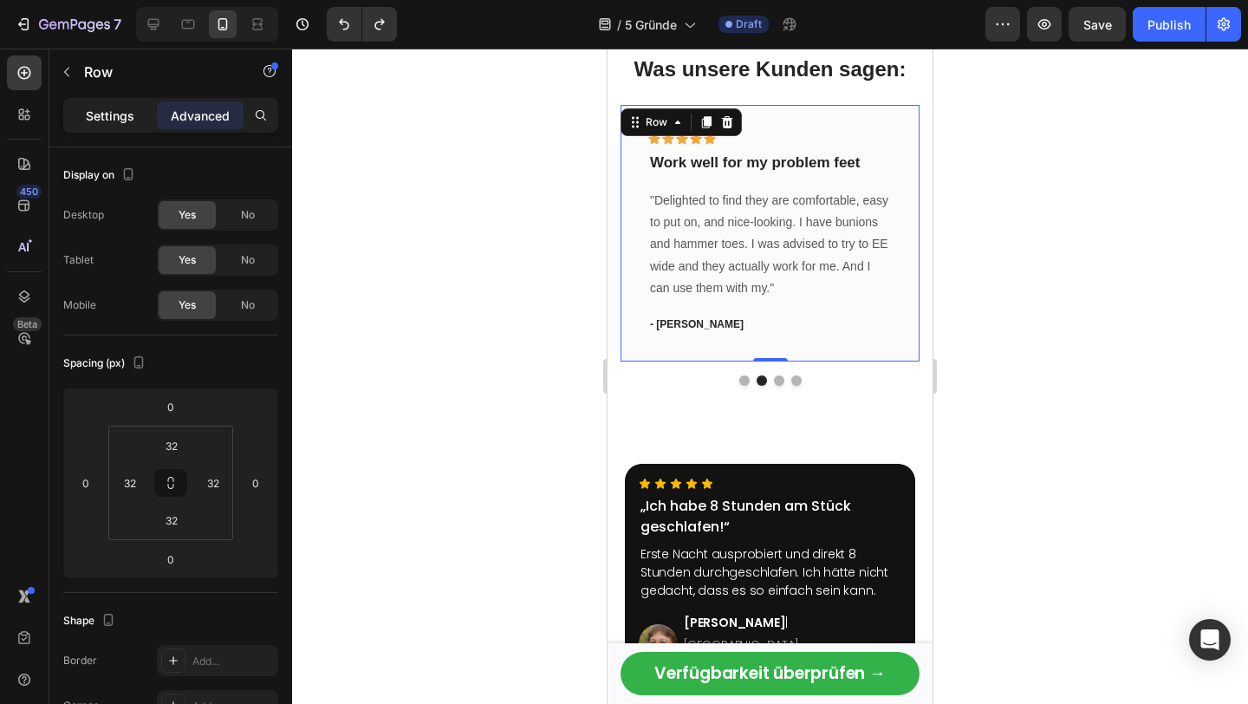
click at [108, 116] on p "Settings" at bounding box center [110, 116] width 49 height 18
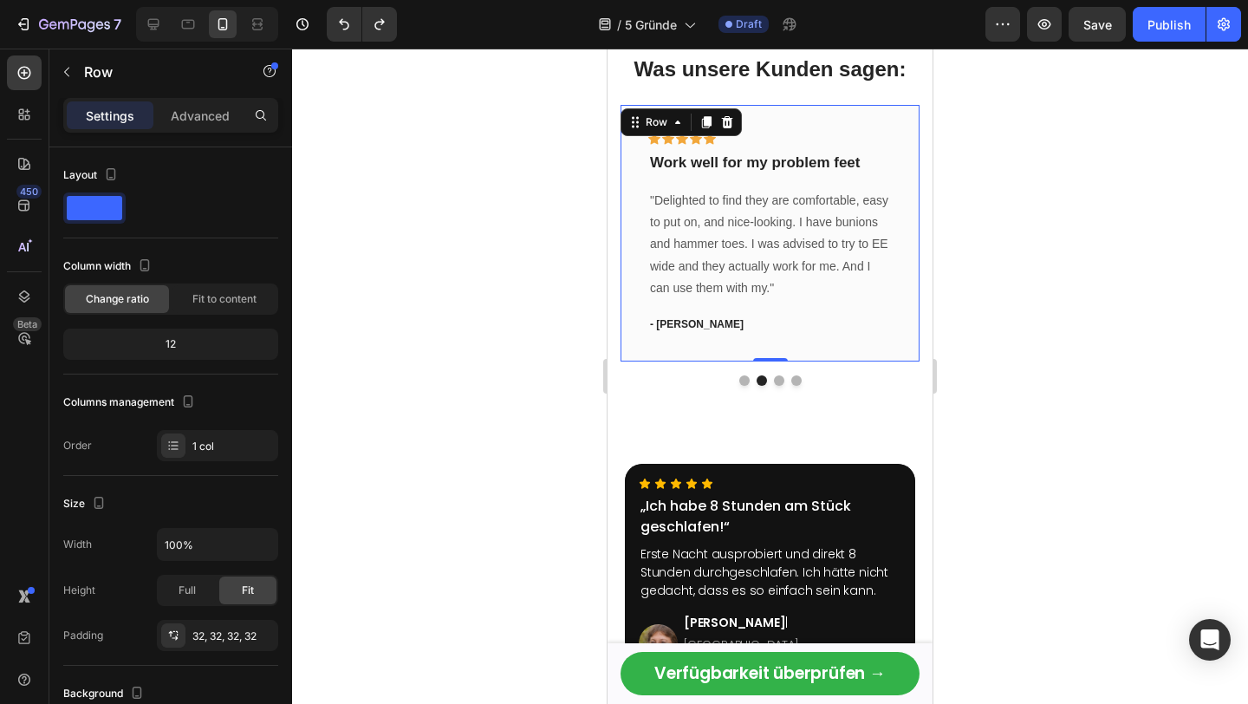
click at [779, 128] on div "Icon Icon Icon Icon Icon Row Work well for my problem feet Text block "Delighte…" at bounding box center [769, 233] width 299 height 256
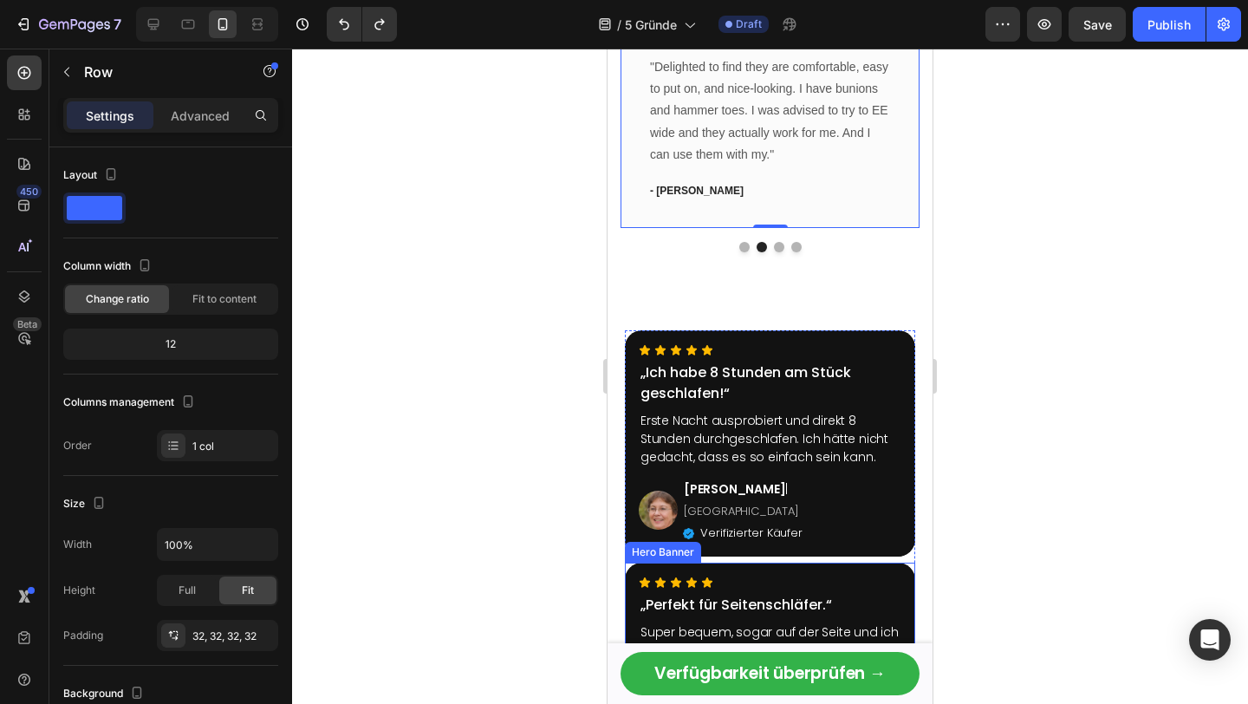
scroll to position [3468, 0]
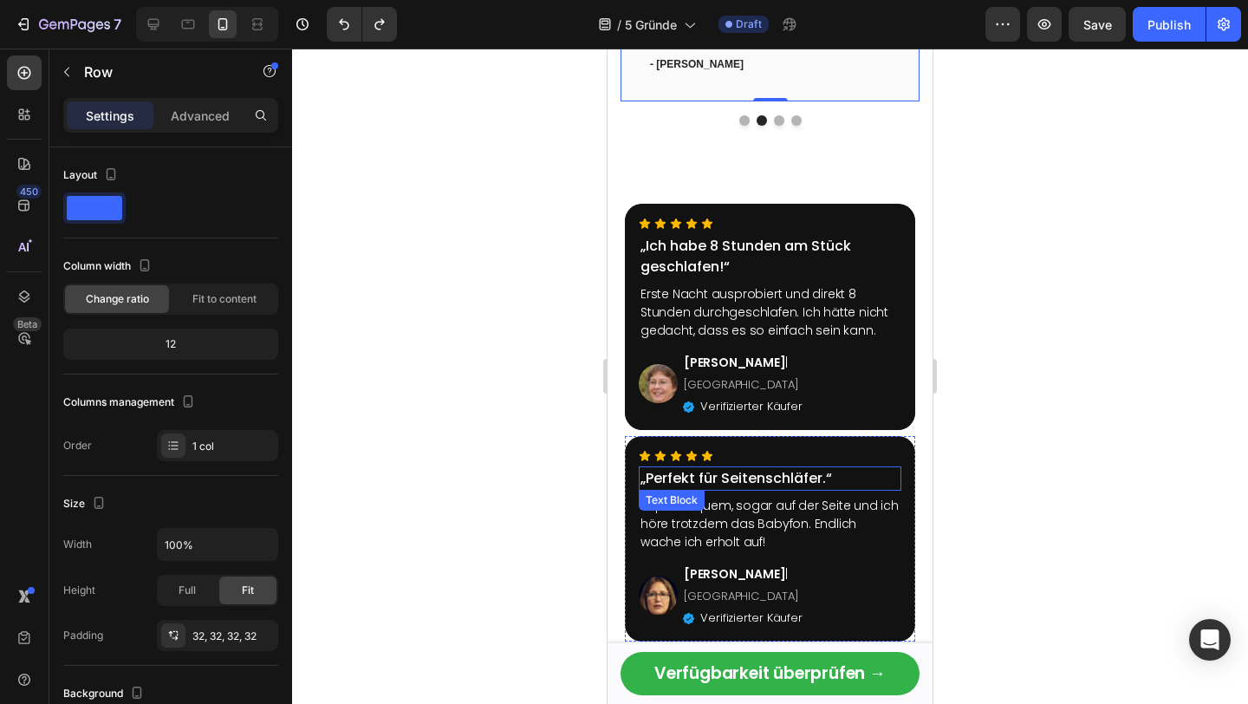
click at [708, 468] on p "„Perfekt für Seitenschläfer.“" at bounding box center [769, 478] width 259 height 21
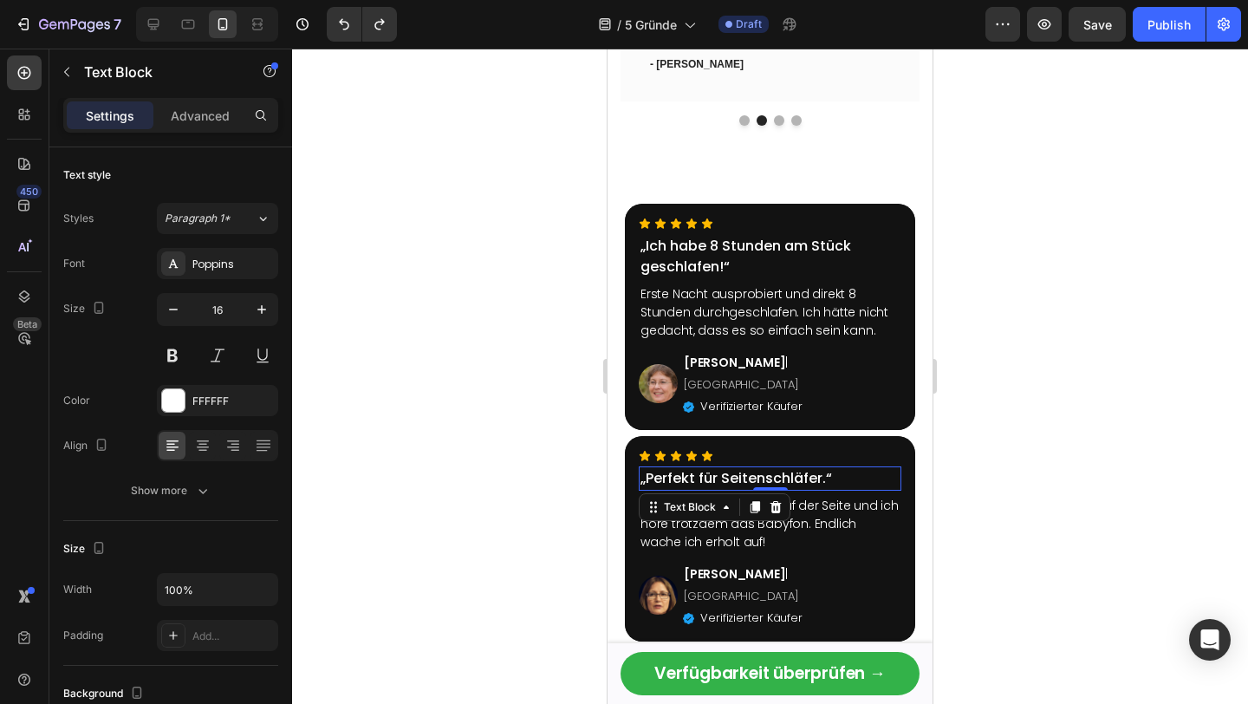
click at [708, 468] on p "„Perfekt für Seitenschläfer.“" at bounding box center [769, 478] width 259 height 21
copy p "„Perfekt für Seitenschläfer.“"
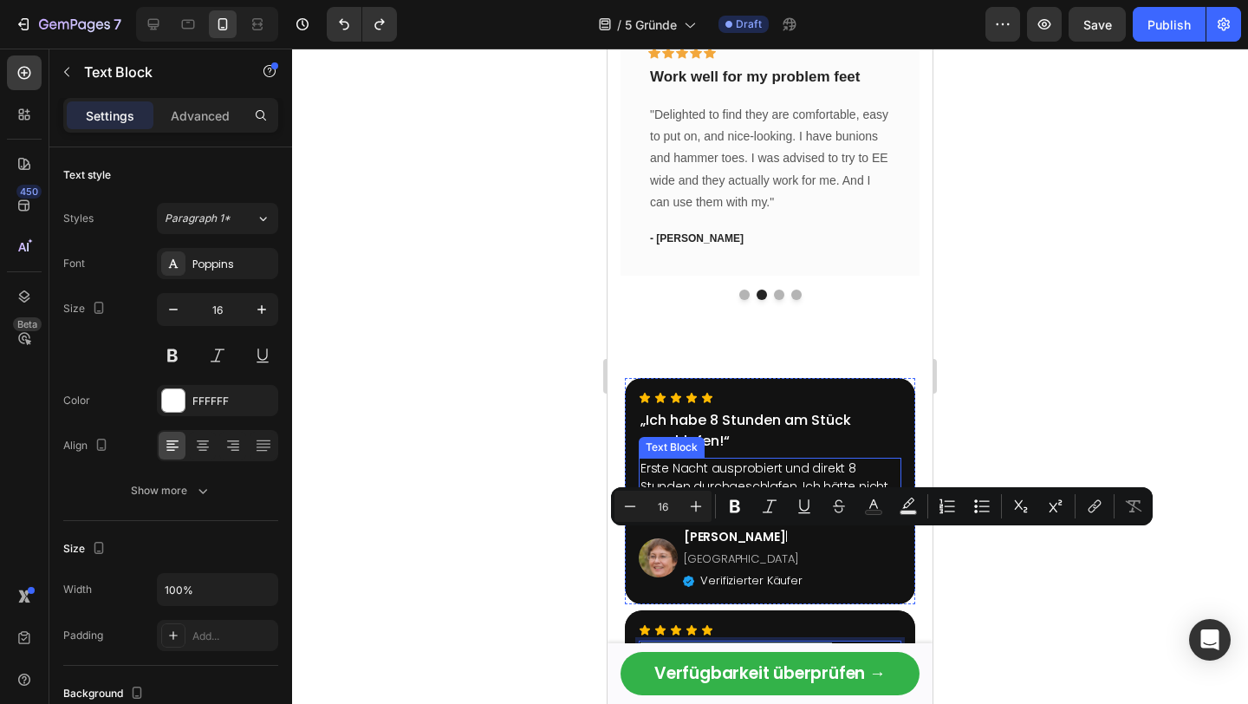
scroll to position [3159, 0]
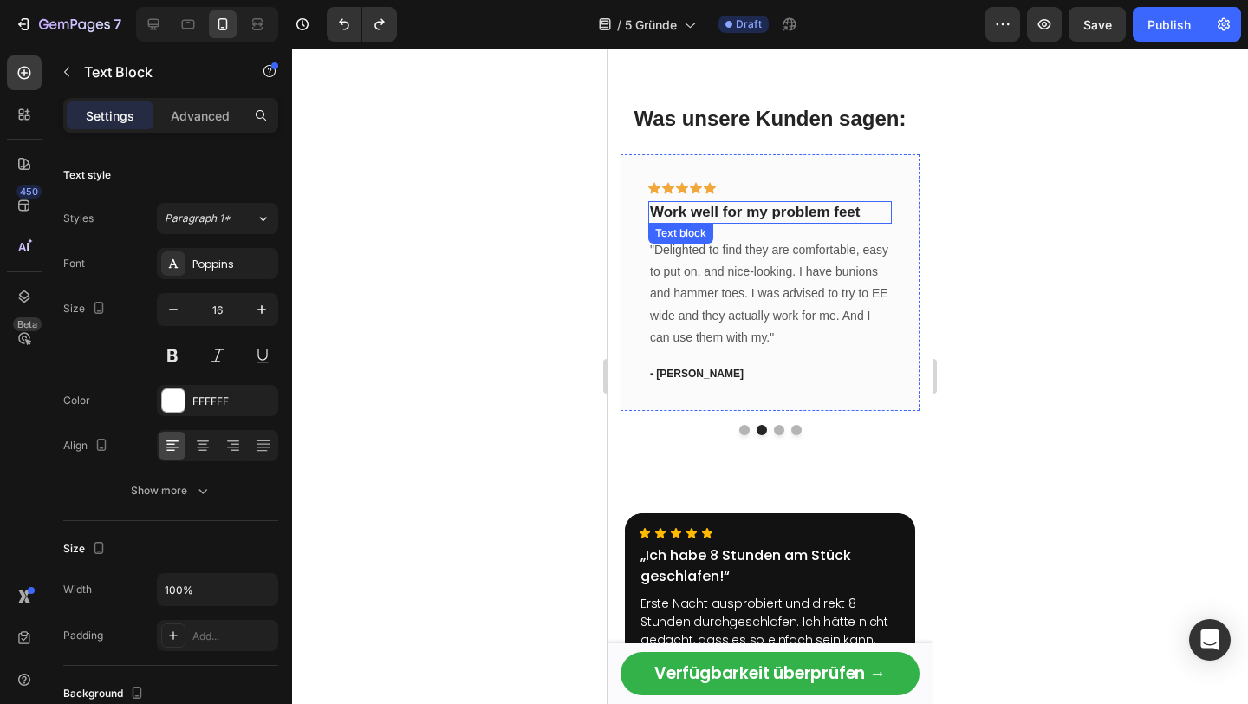
click at [739, 214] on p "Work well for my problem feet" at bounding box center [770, 212] width 240 height 19
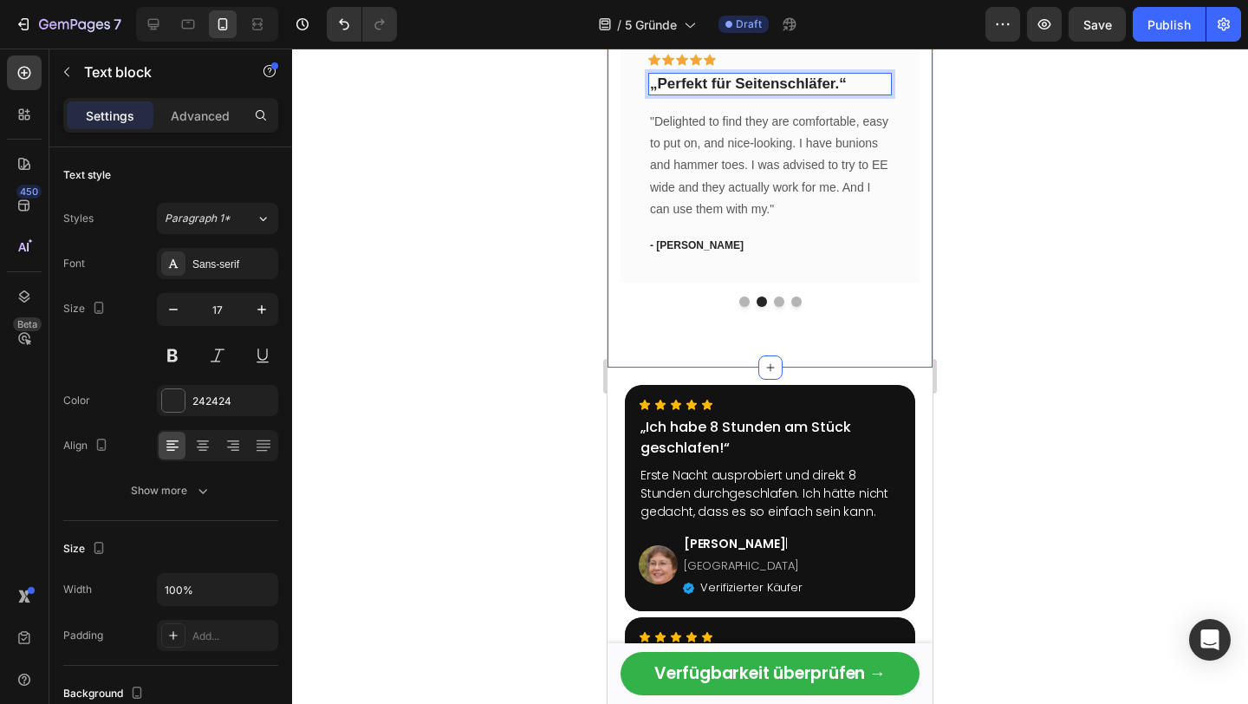
scroll to position [3511, 0]
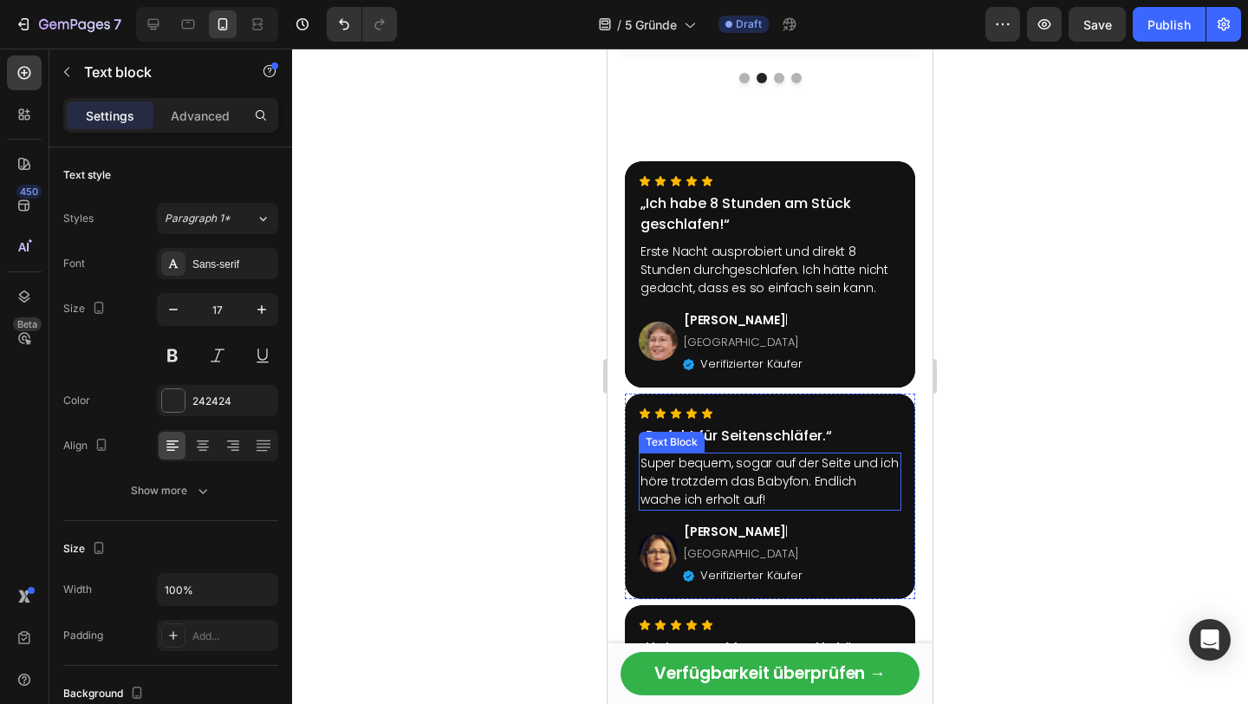
click at [718, 458] on p "Super bequem, sogar auf der Seite und ich höre trotzdem das Babyfon. Endlich wa…" at bounding box center [769, 481] width 259 height 55
click at [717, 457] on p "Super bequem, sogar auf der Seite und ich höre trotzdem das Babyfon. Endlich wa…" at bounding box center [769, 481] width 259 height 55
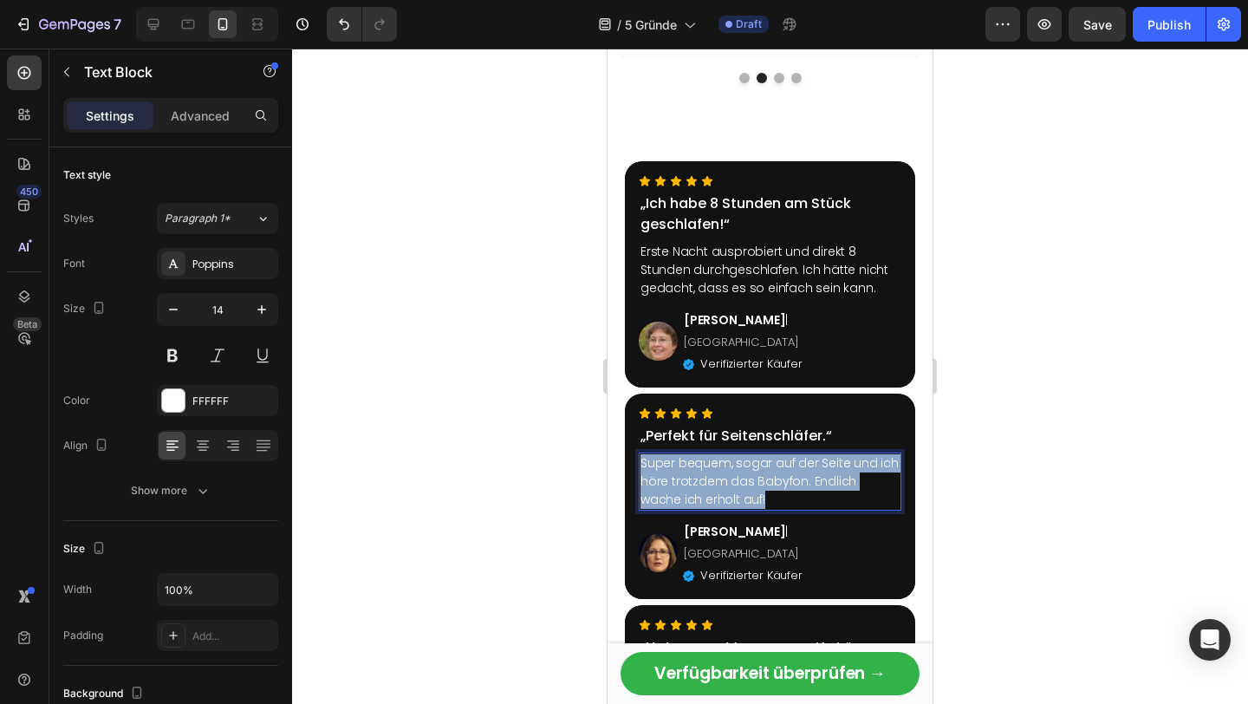
click at [717, 457] on p "Super bequem, sogar auf der Seite und ich höre trotzdem das Babyfon. Endlich wa…" at bounding box center [769, 481] width 259 height 55
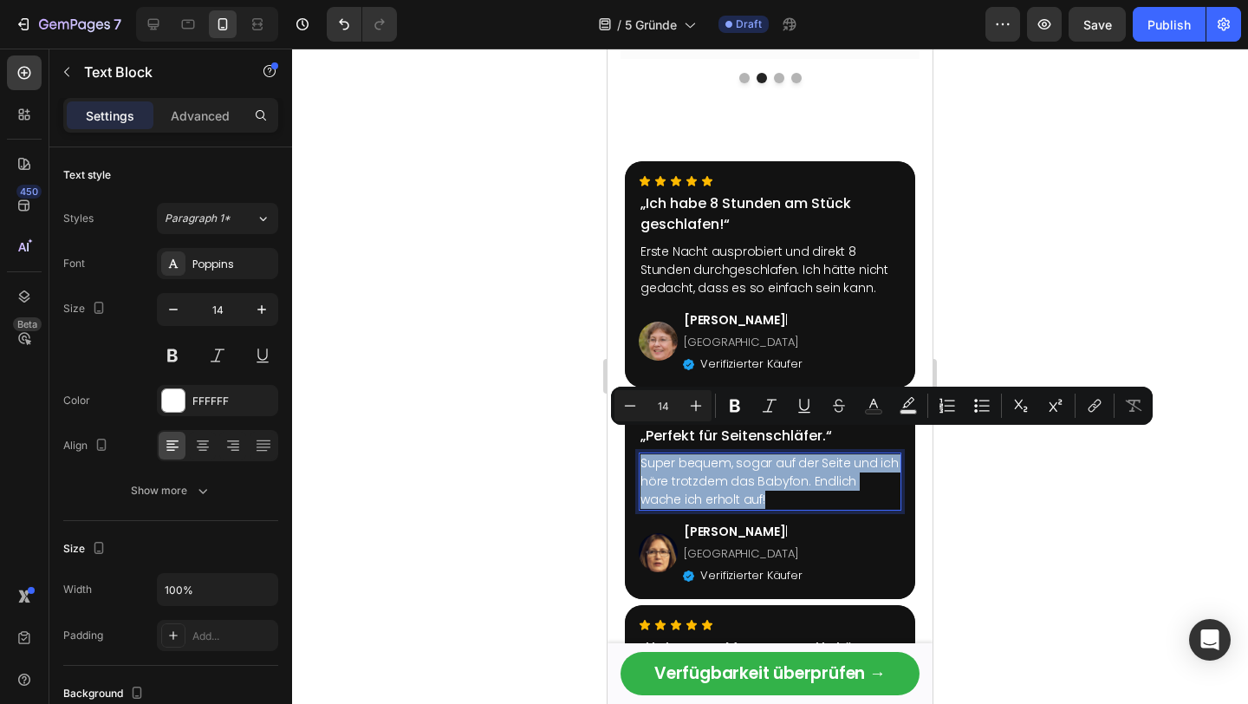
copy p "Super bequem, sogar auf der Seite und ich höre trotzdem das Babyfon. Endlich wa…"
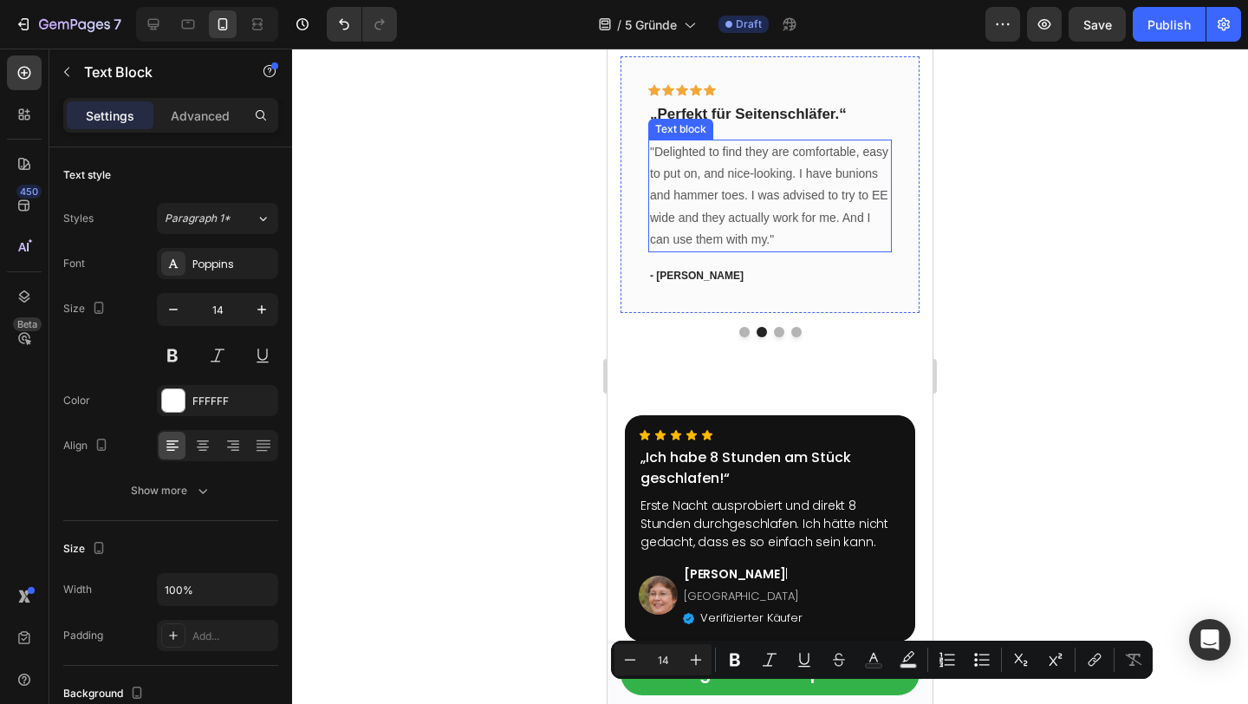
click at [732, 212] on p ""Delighted to find they are comfortable, easy to put on, and nice-looking. I ha…" at bounding box center [770, 195] width 240 height 109
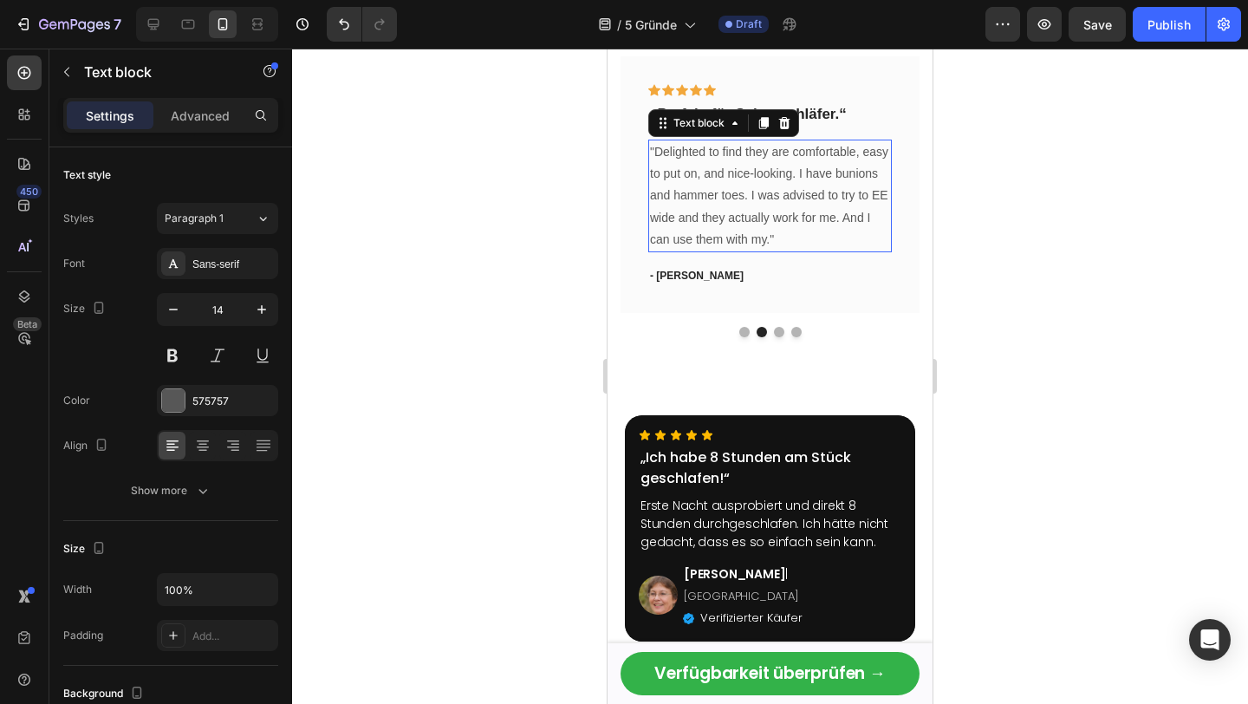
click at [732, 212] on p ""Delighted to find they are comfortable, easy to put on, and nice-looking. I ha…" at bounding box center [770, 195] width 240 height 109
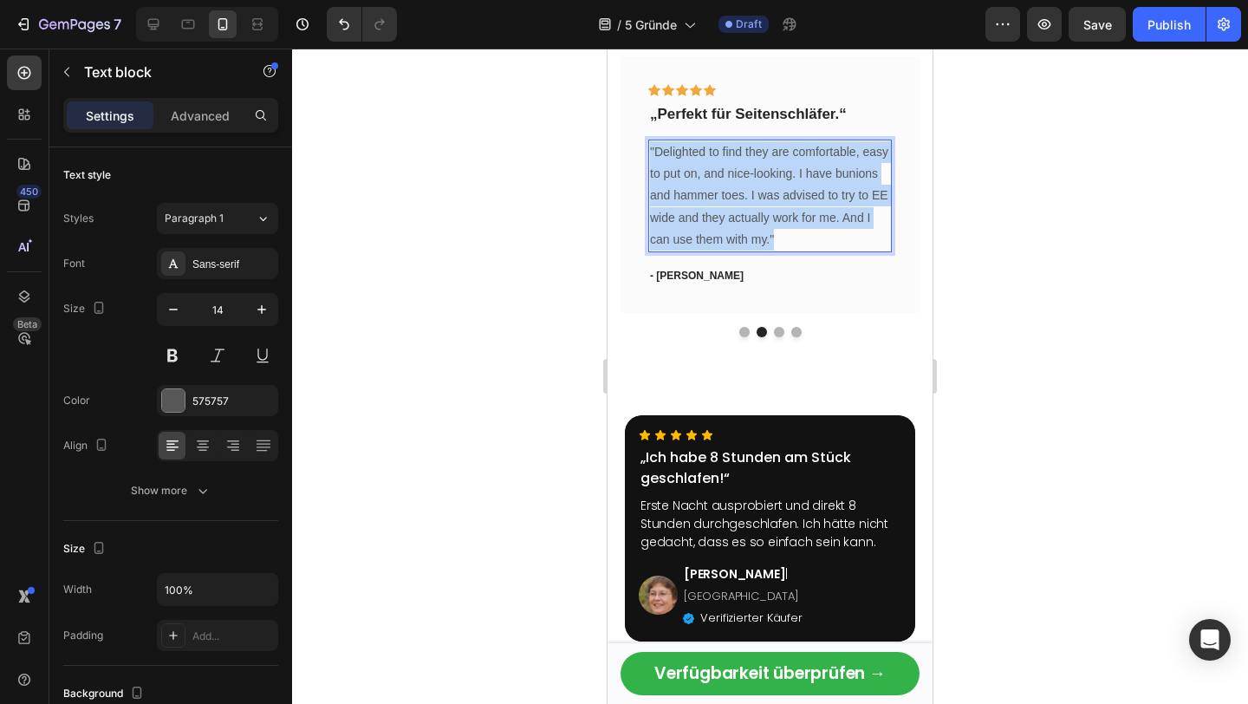
click at [732, 212] on p ""Delighted to find they are comfortable, easy to put on, and nice-looking. I ha…" at bounding box center [770, 195] width 240 height 109
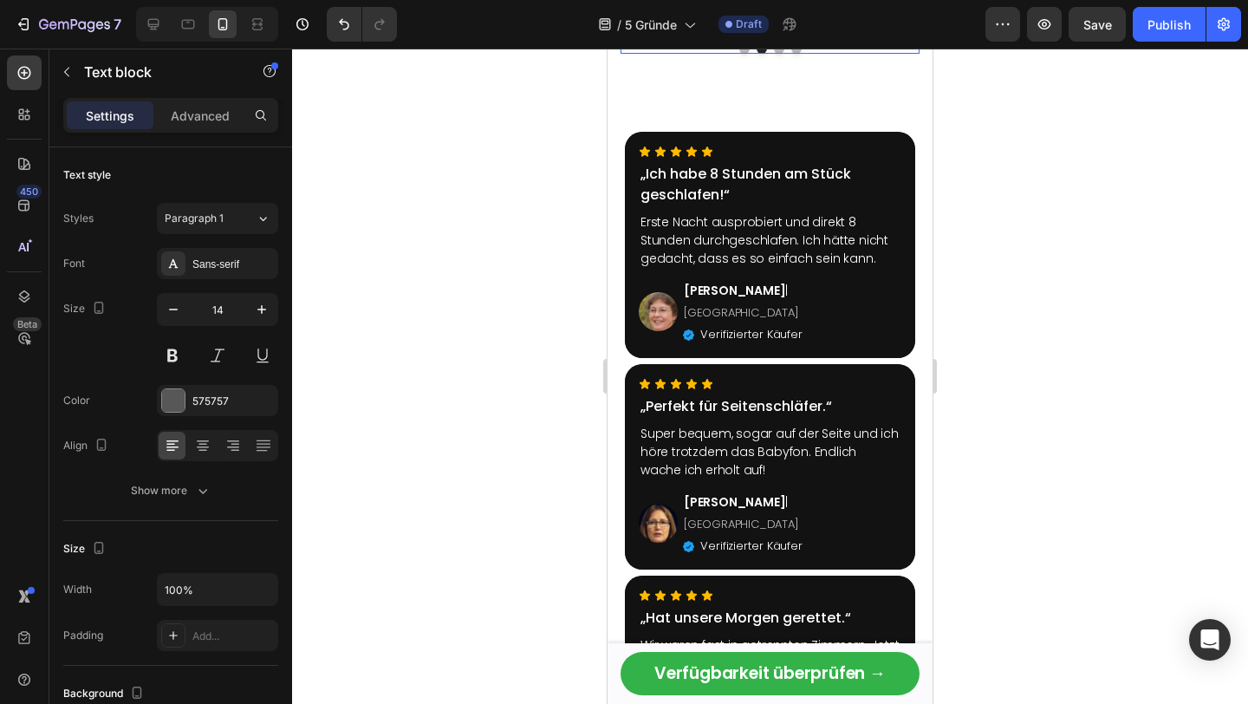
scroll to position [3575, 0]
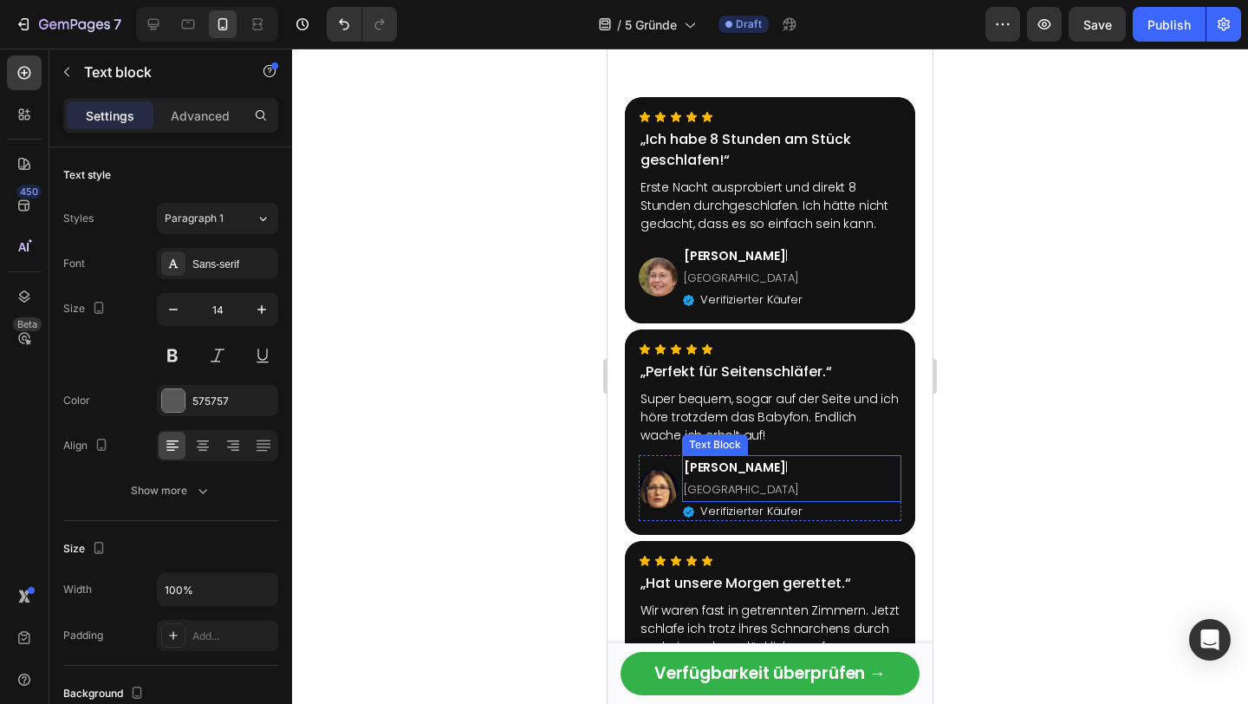
click at [765, 481] on span "[GEOGRAPHIC_DATA]" at bounding box center [741, 489] width 115 height 16
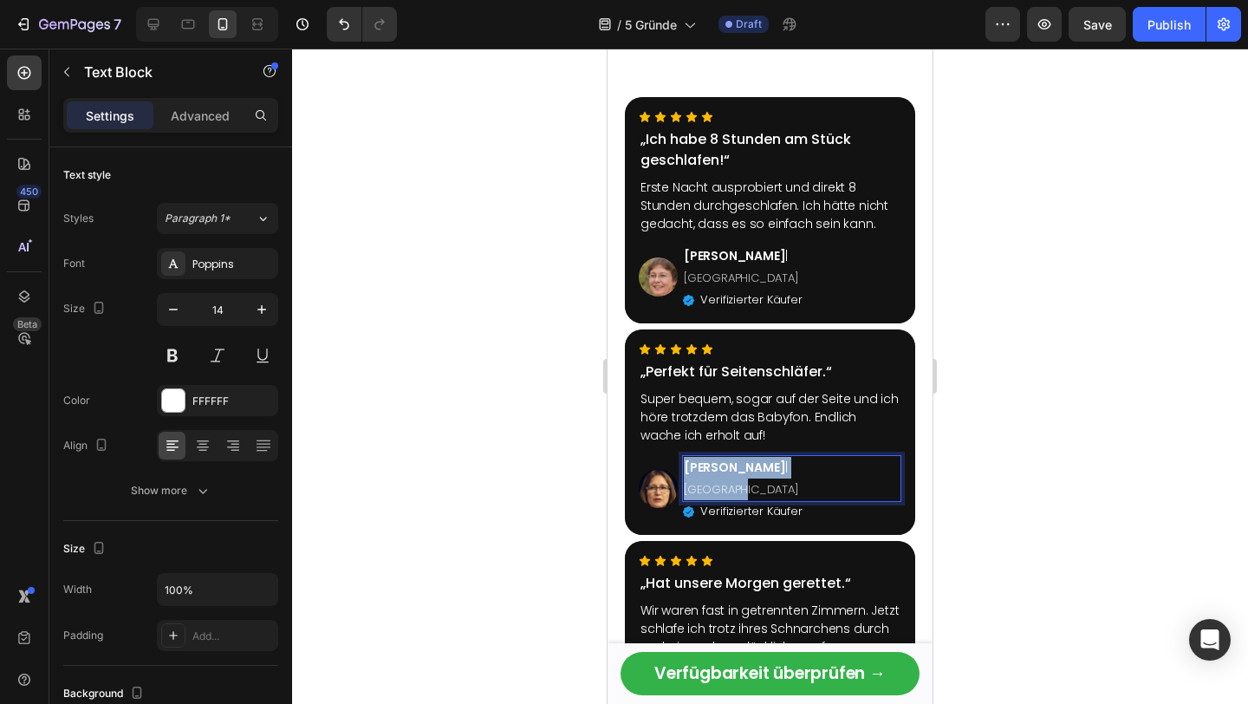
copy p "[PERSON_NAME] | [GEOGRAPHIC_DATA]"
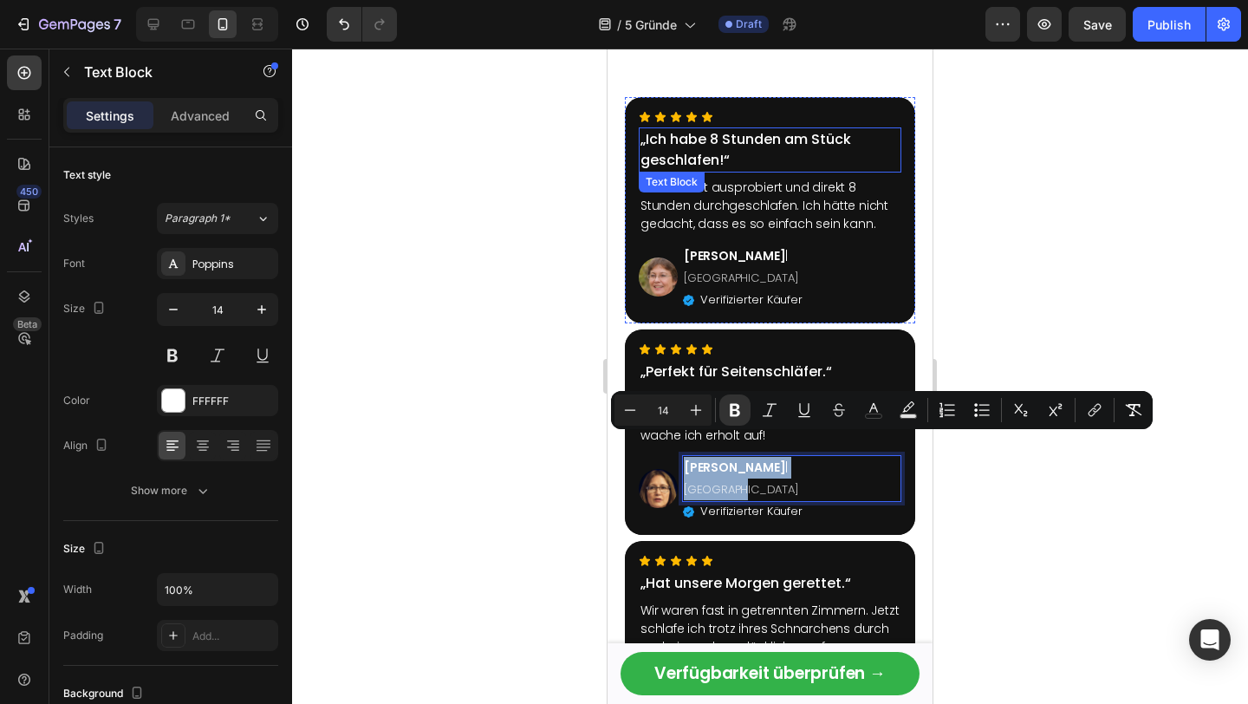
scroll to position [3223, 0]
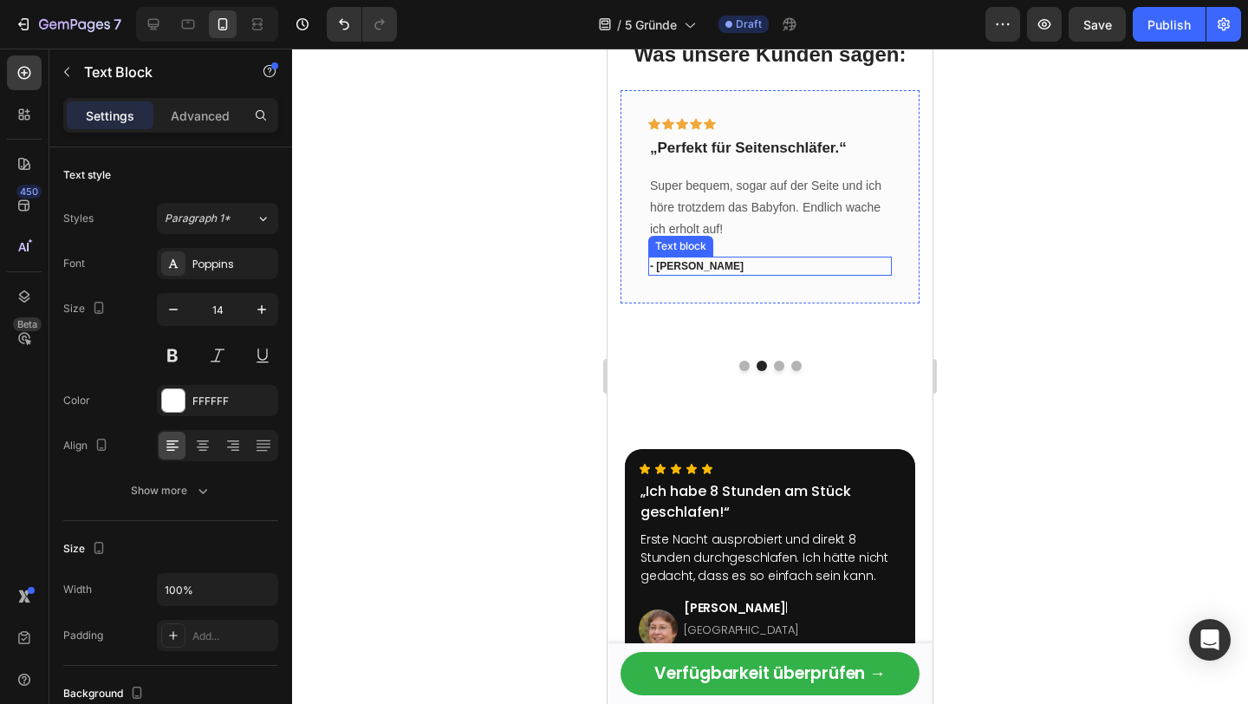
click at [679, 269] on p "- [PERSON_NAME]" at bounding box center [770, 266] width 240 height 16
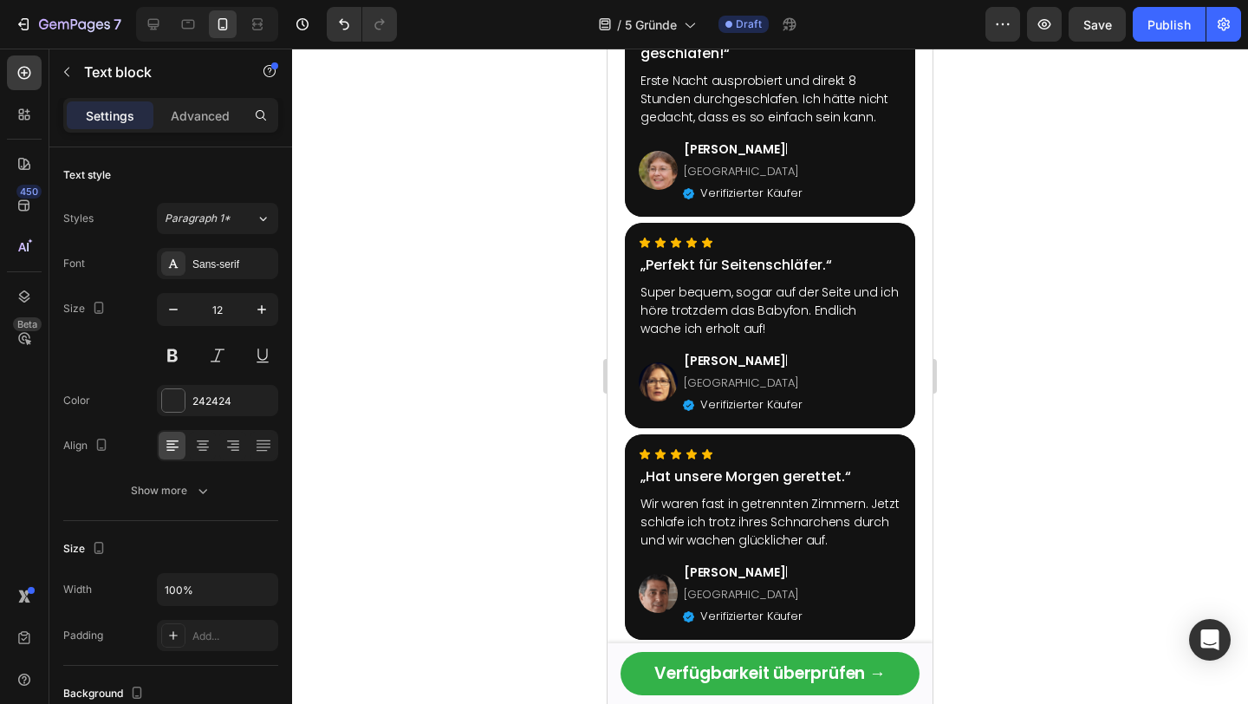
scroll to position [3829, 0]
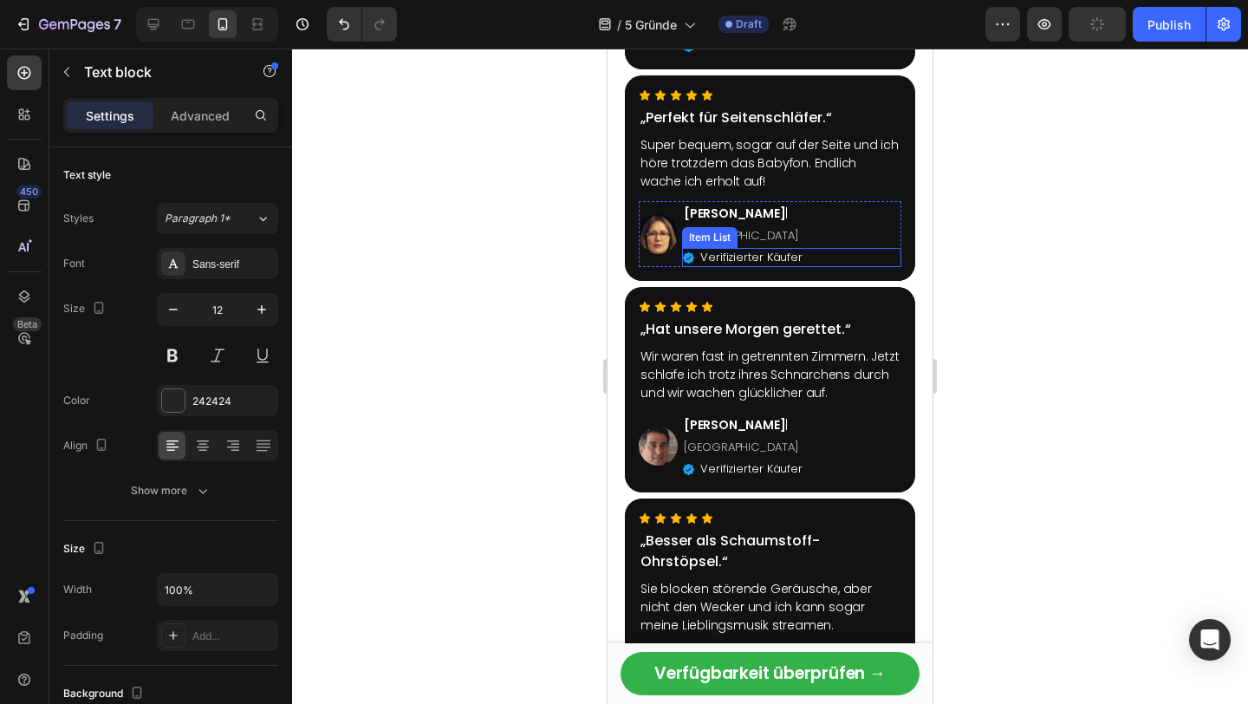
click at [736, 227] on div "Item List" at bounding box center [709, 237] width 55 height 21
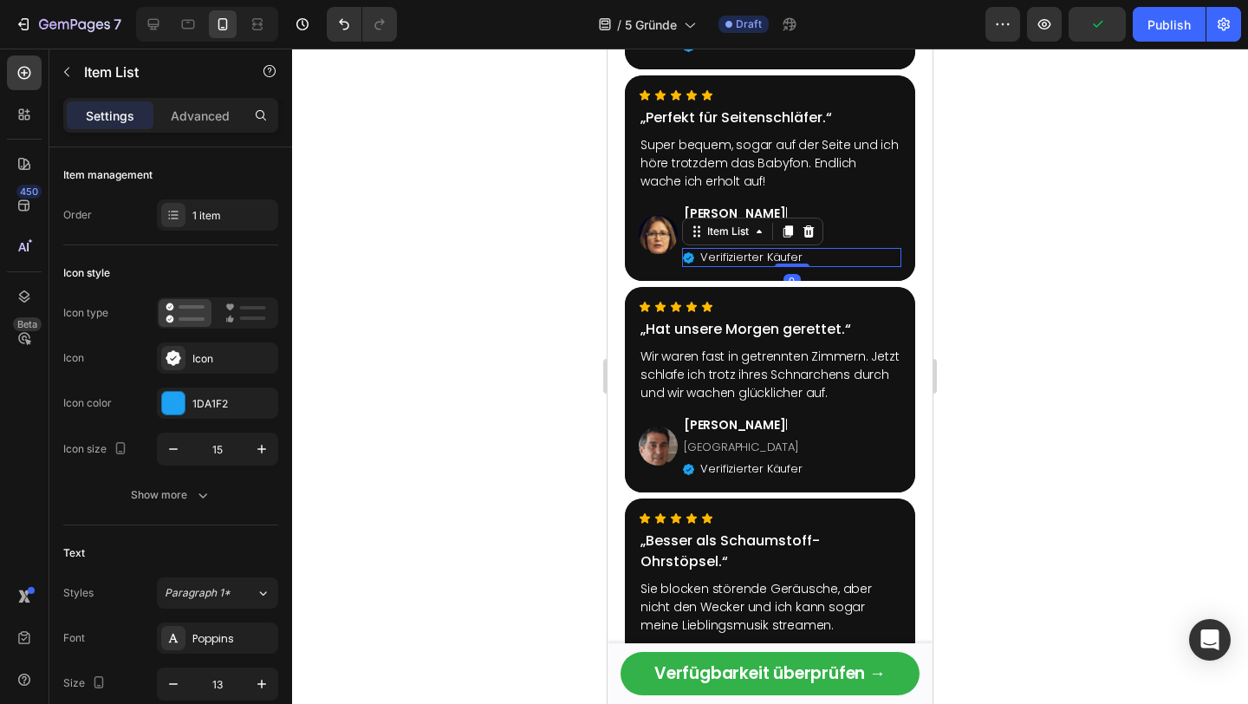
click at [864, 201] on div "Image [PERSON_NAME] | Frankfurt Text Block Verifizierter Käufer Item List 0 Row" at bounding box center [770, 234] width 263 height 66
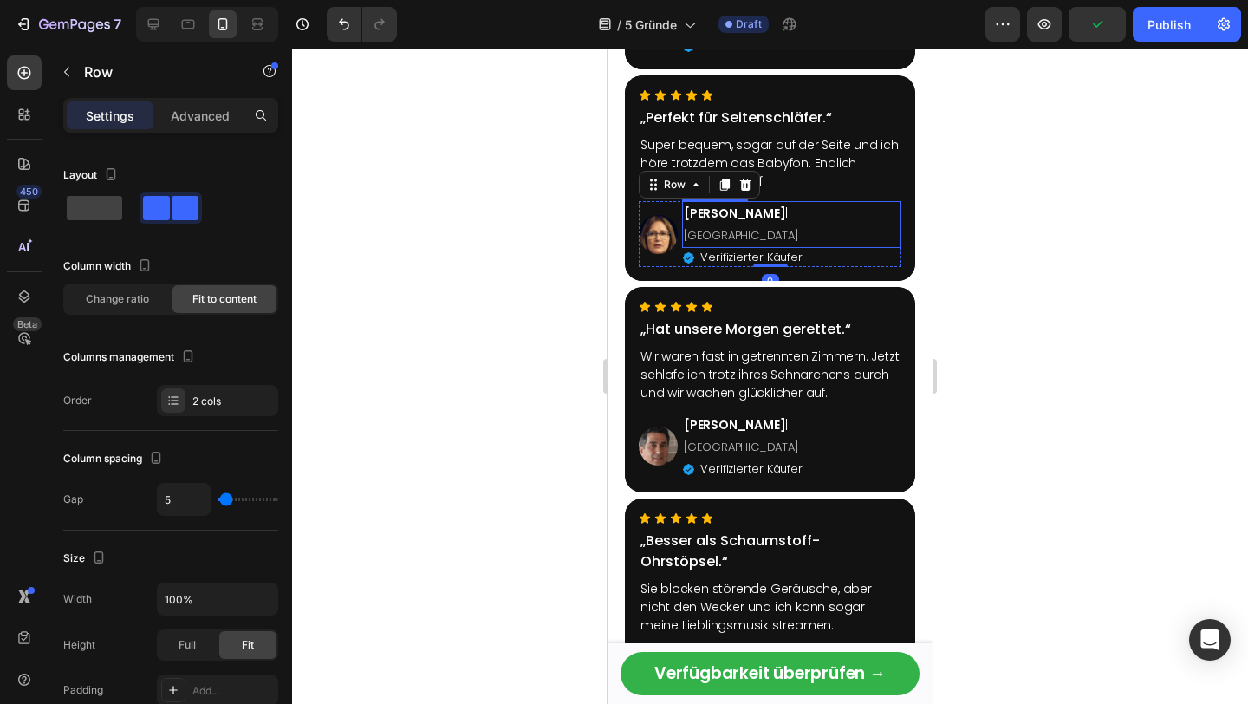
click at [749, 227] on span "[GEOGRAPHIC_DATA]" at bounding box center [741, 235] width 115 height 16
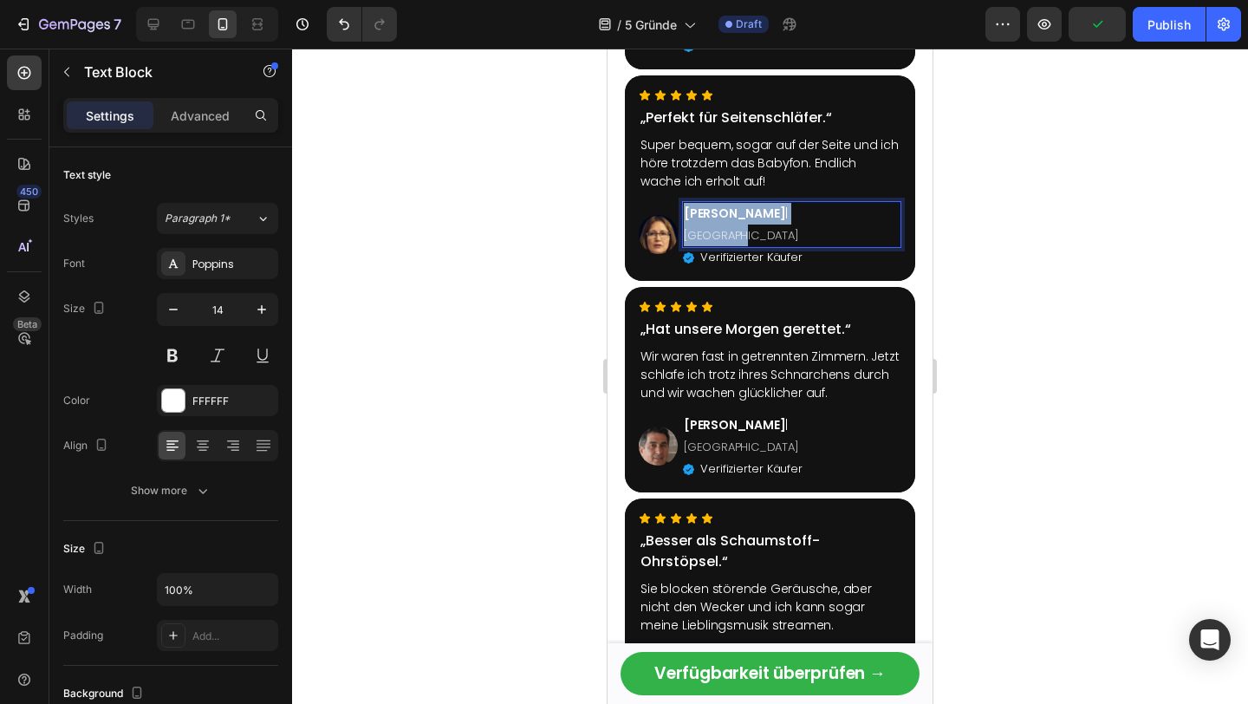
click at [749, 227] on span "[GEOGRAPHIC_DATA]" at bounding box center [741, 235] width 115 height 16
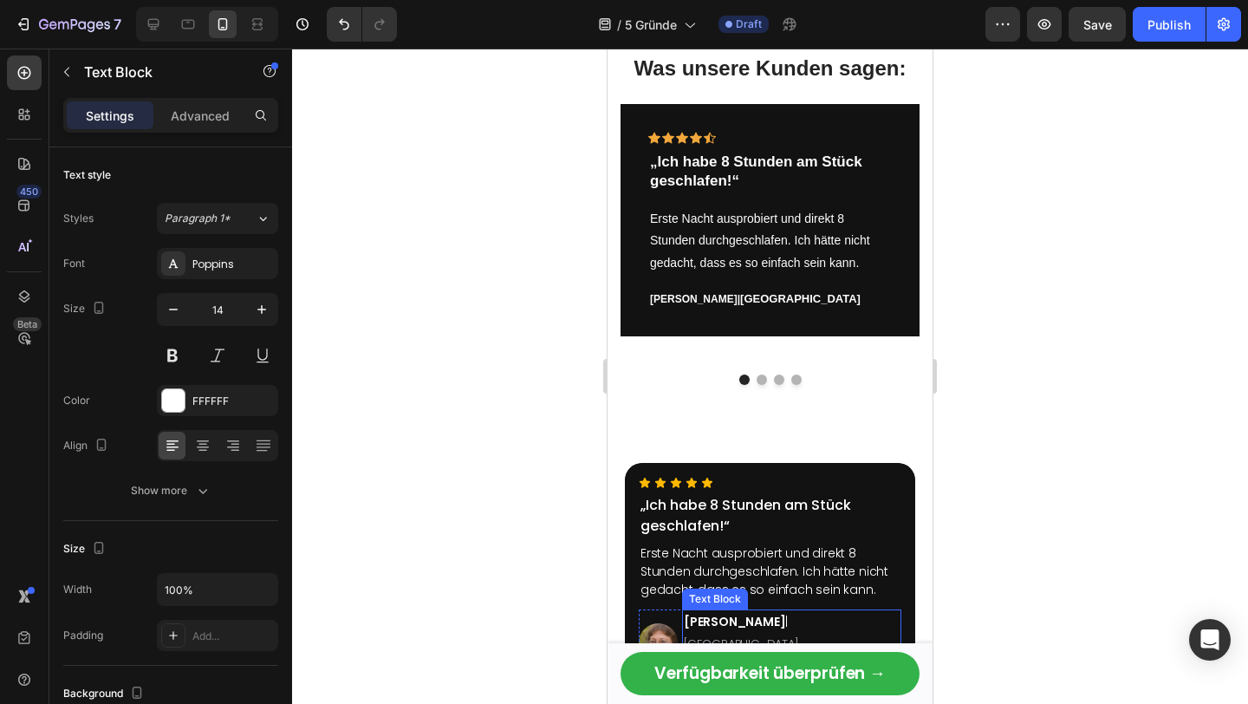
scroll to position [3078, 0]
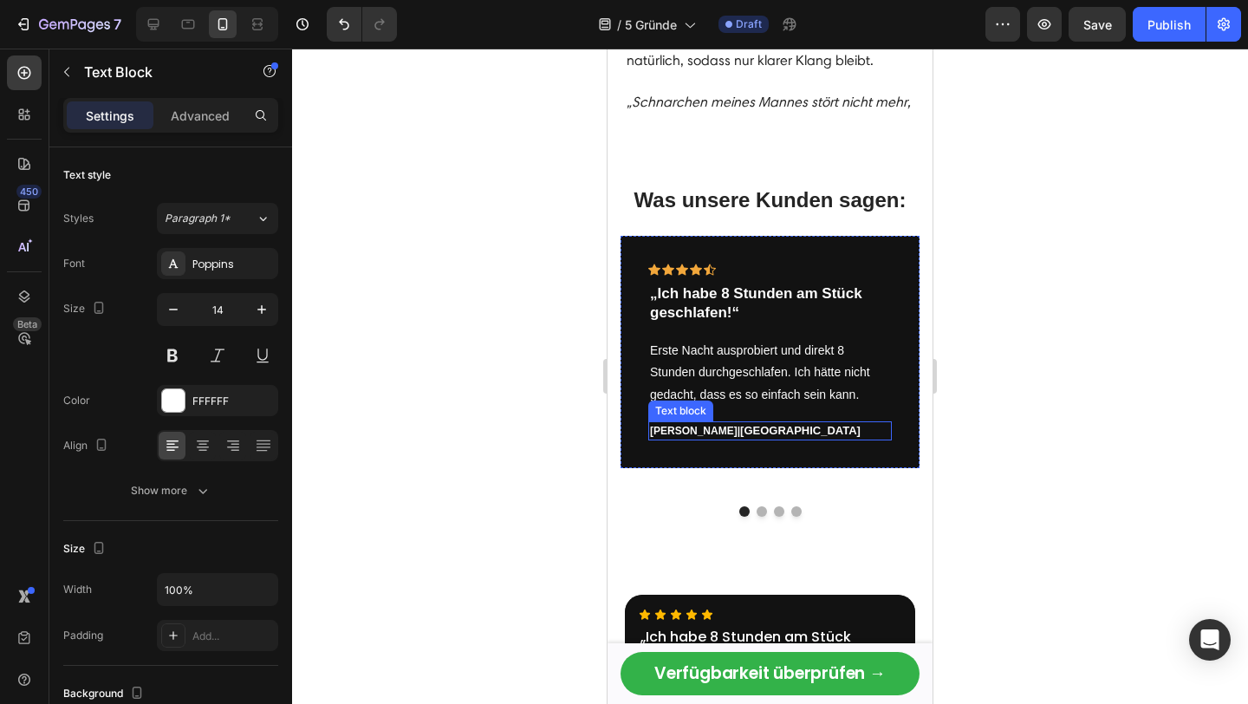
click at [697, 433] on p "[PERSON_NAME] | [GEOGRAPHIC_DATA]" at bounding box center [770, 431] width 240 height 16
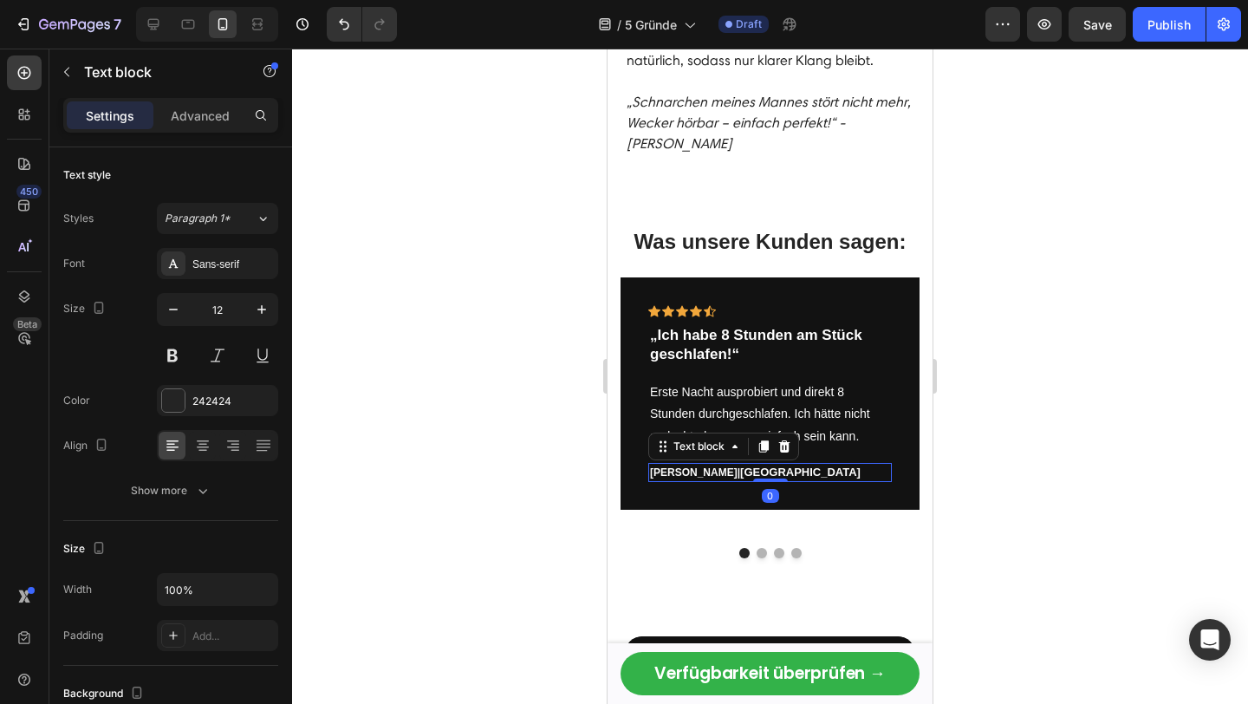
scroll to position [3124, 0]
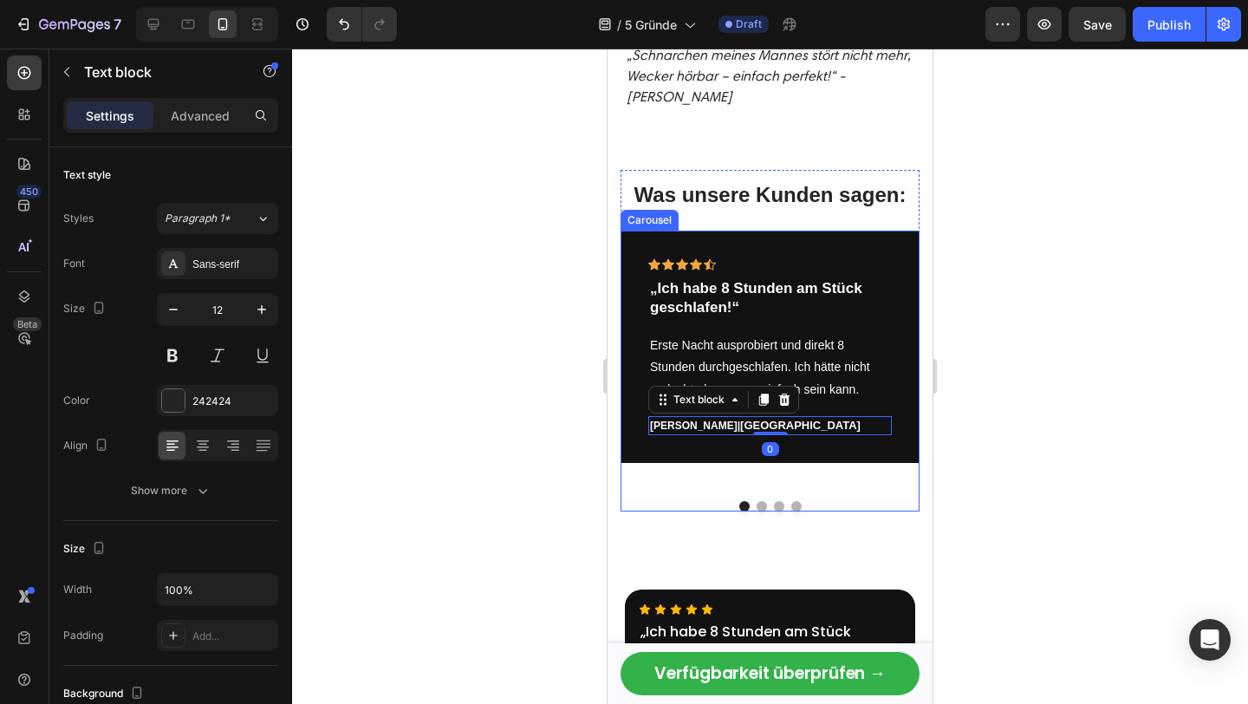
click at [761, 501] on button "Dot" at bounding box center [761, 506] width 10 height 10
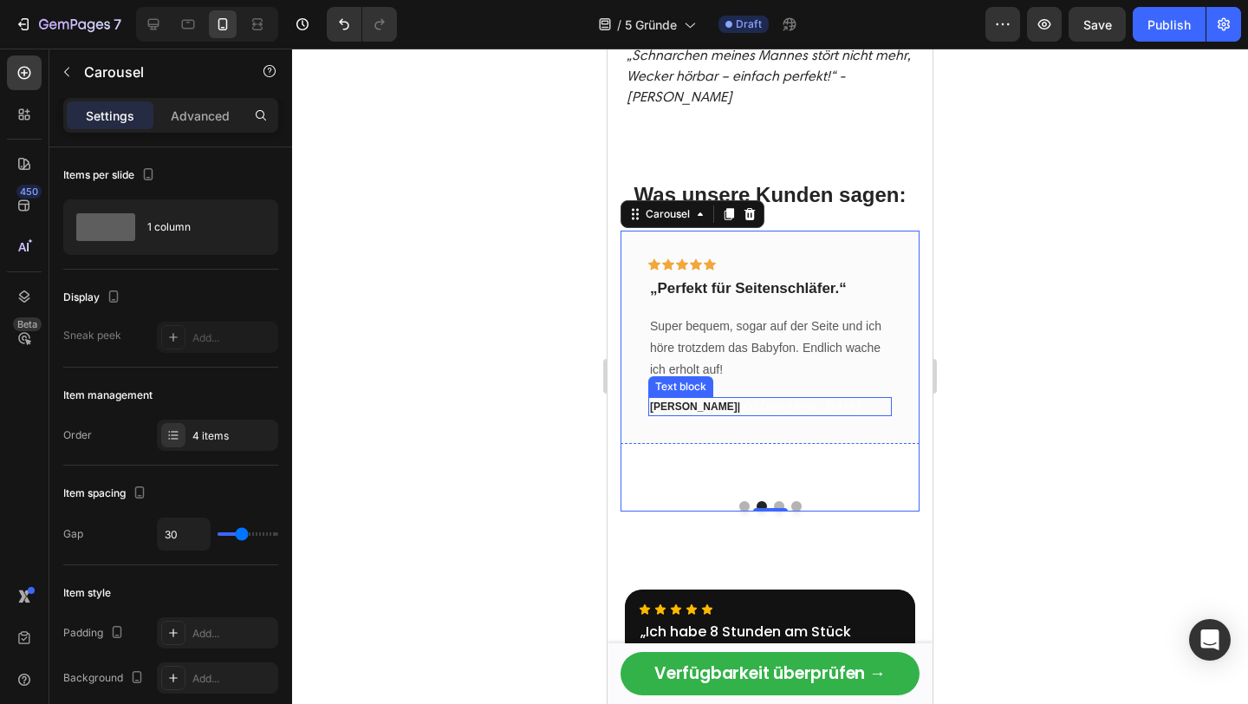
click at [672, 399] on p "[PERSON_NAME] | [GEOGRAPHIC_DATA]" at bounding box center [770, 407] width 240 height 16
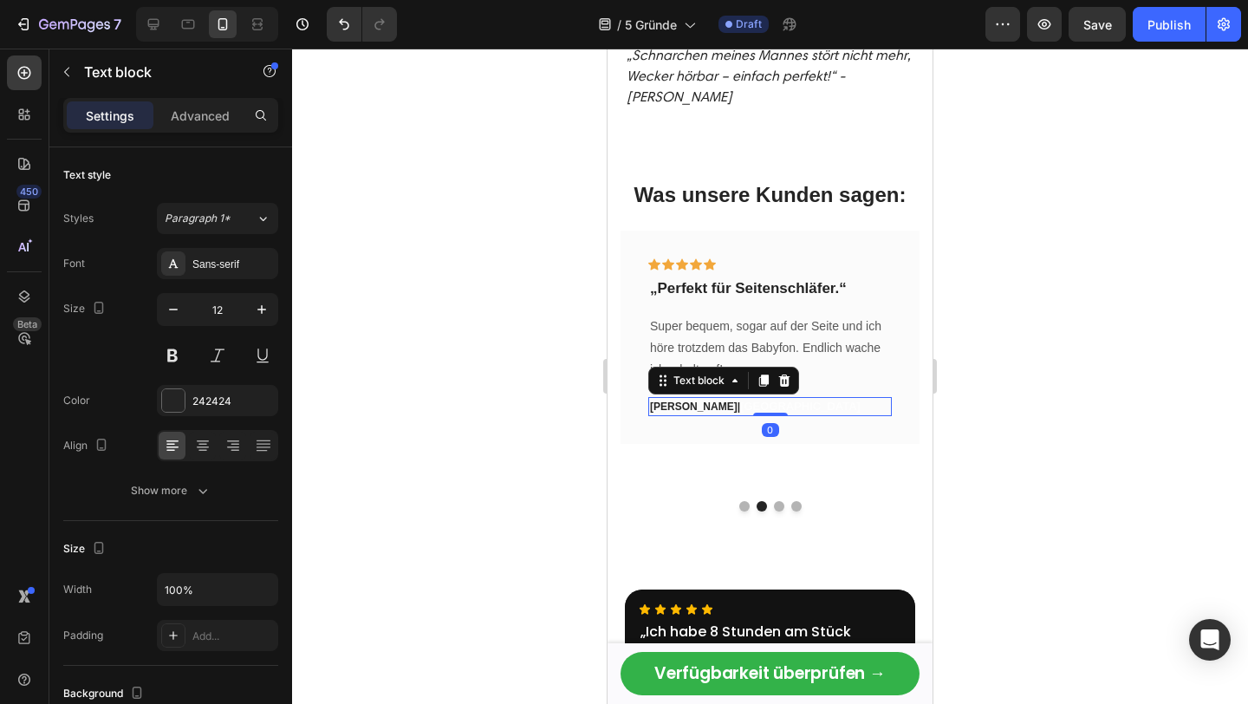
click at [672, 399] on p "[PERSON_NAME] | [GEOGRAPHIC_DATA]" at bounding box center [770, 407] width 240 height 16
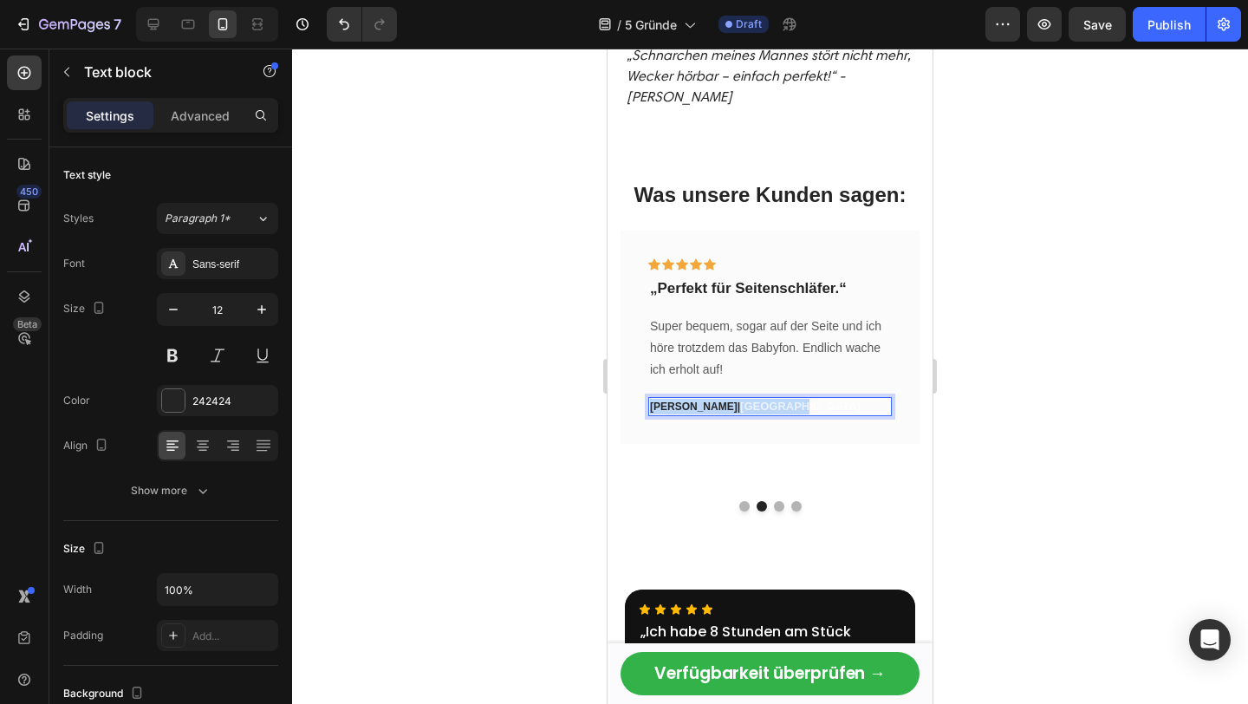
click at [672, 399] on p "[PERSON_NAME] | [GEOGRAPHIC_DATA]" at bounding box center [770, 407] width 240 height 16
click at [740, 399] on span "[GEOGRAPHIC_DATA]" at bounding box center [800, 405] width 120 height 13
click at [743, 399] on p "[PERSON_NAME] | [GEOGRAPHIC_DATA]" at bounding box center [770, 407] width 240 height 16
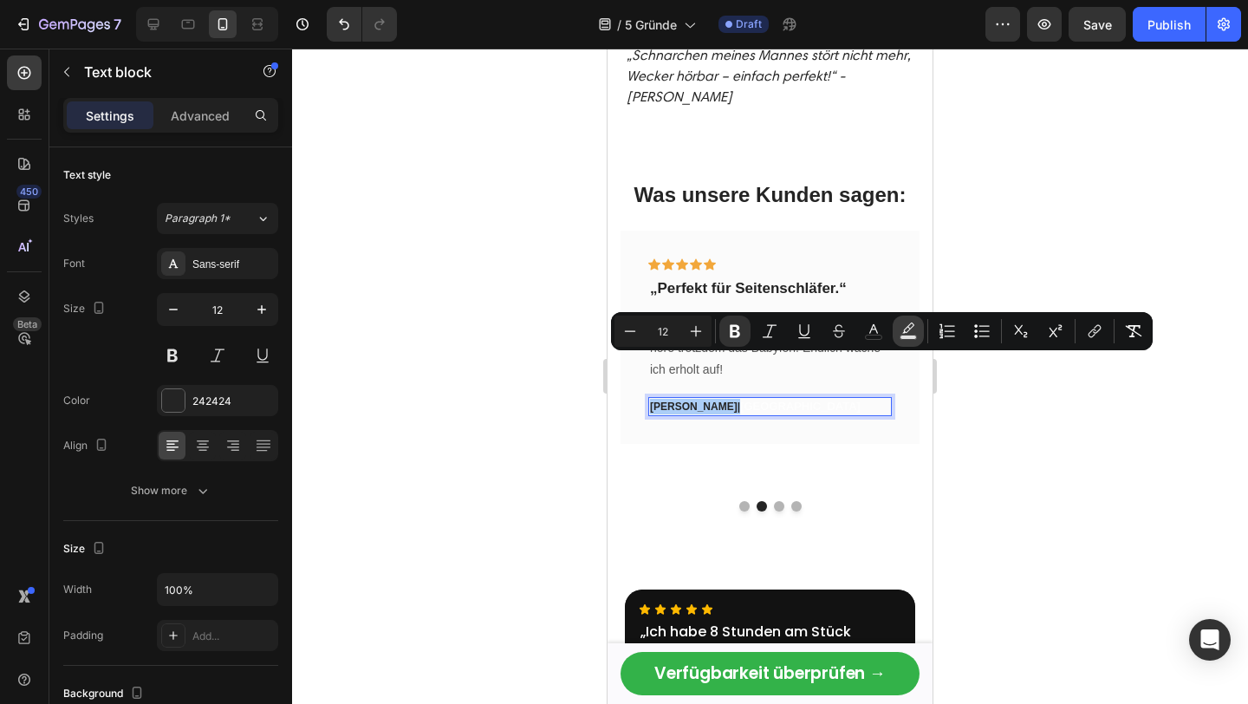
click at [904, 330] on icon "Editor contextual toolbar" at bounding box center [908, 327] width 12 height 10
type input "000000"
type input "77"
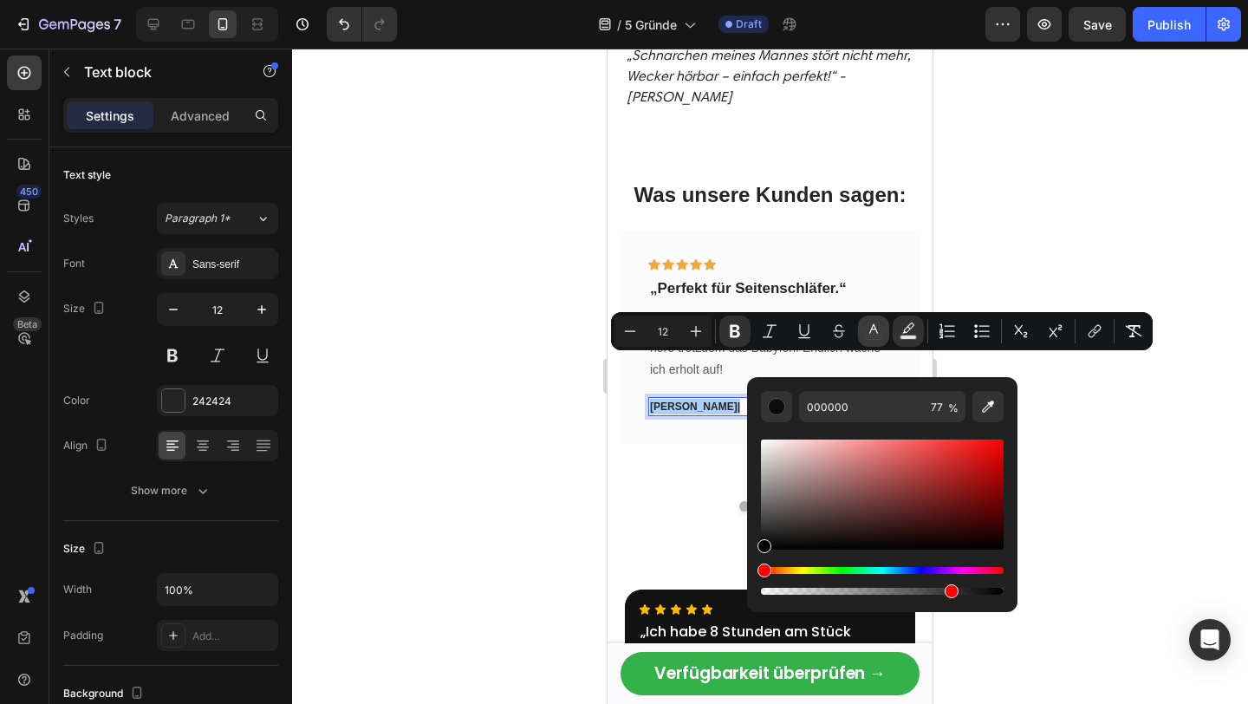
click at [874, 336] on icon "Editor contextual toolbar" at bounding box center [873, 330] width 17 height 17
drag, startPoint x: 1399, startPoint y: 531, endPoint x: 738, endPoint y: 419, distance: 670.5
type input "FFFFFF"
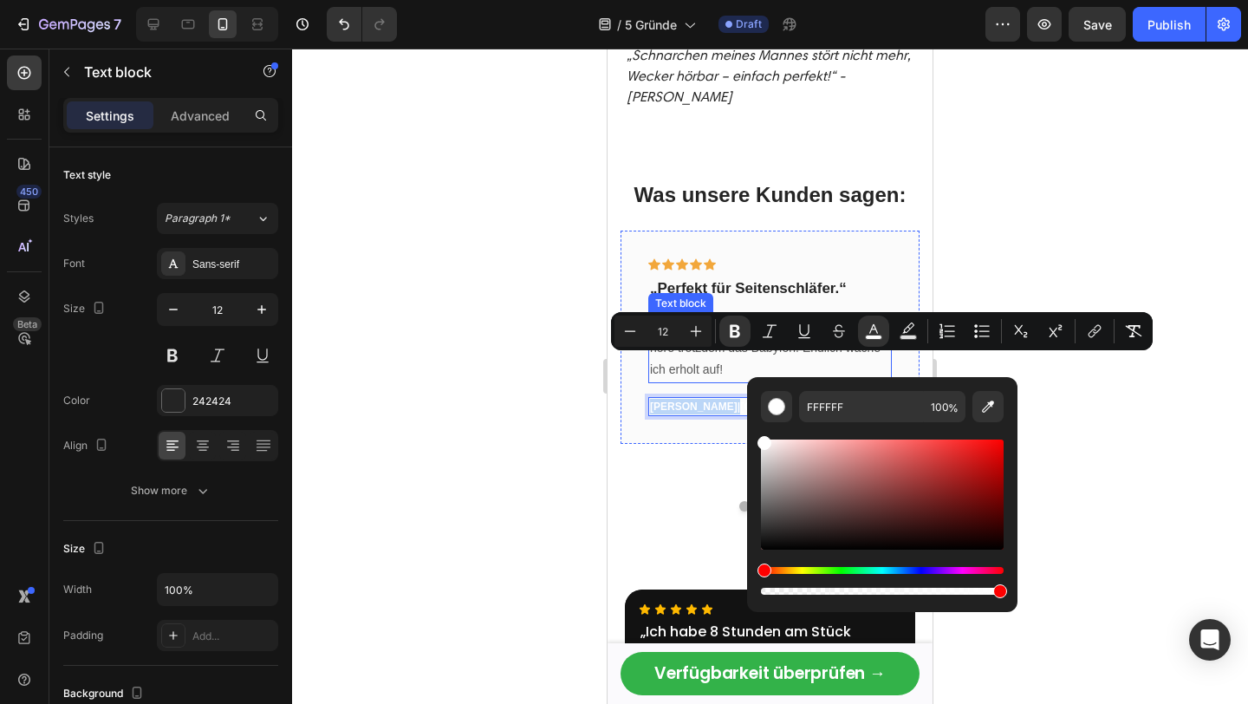
click at [742, 315] on p "Super bequem, sogar auf der Seite und ich höre trotzdem das Babyfon. Endlich wa…" at bounding box center [770, 348] width 240 height 66
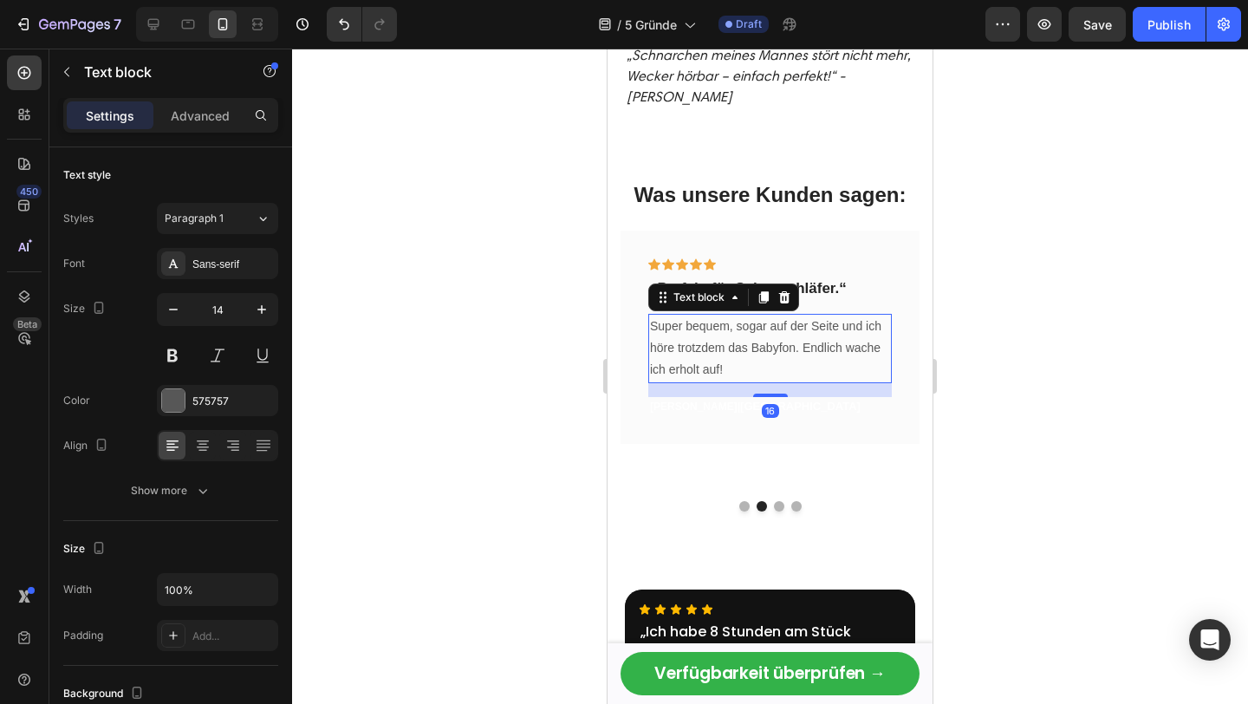
click at [741, 315] on p "Super bequem, sogar auf der Seite und ich höre trotzdem das Babyfon. Endlich wa…" at bounding box center [770, 348] width 240 height 66
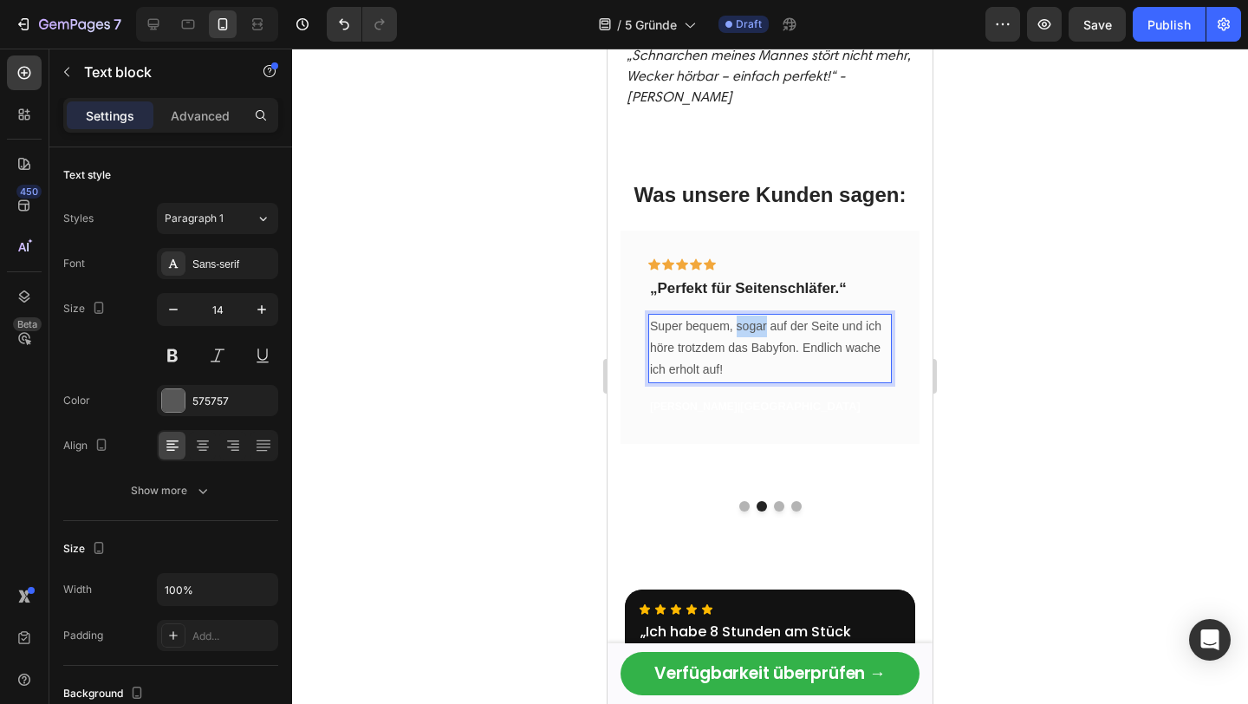
click at [741, 315] on p "Super bequem, sogar auf der Seite und ich höre trotzdem das Babyfon. Endlich wa…" at bounding box center [770, 348] width 240 height 66
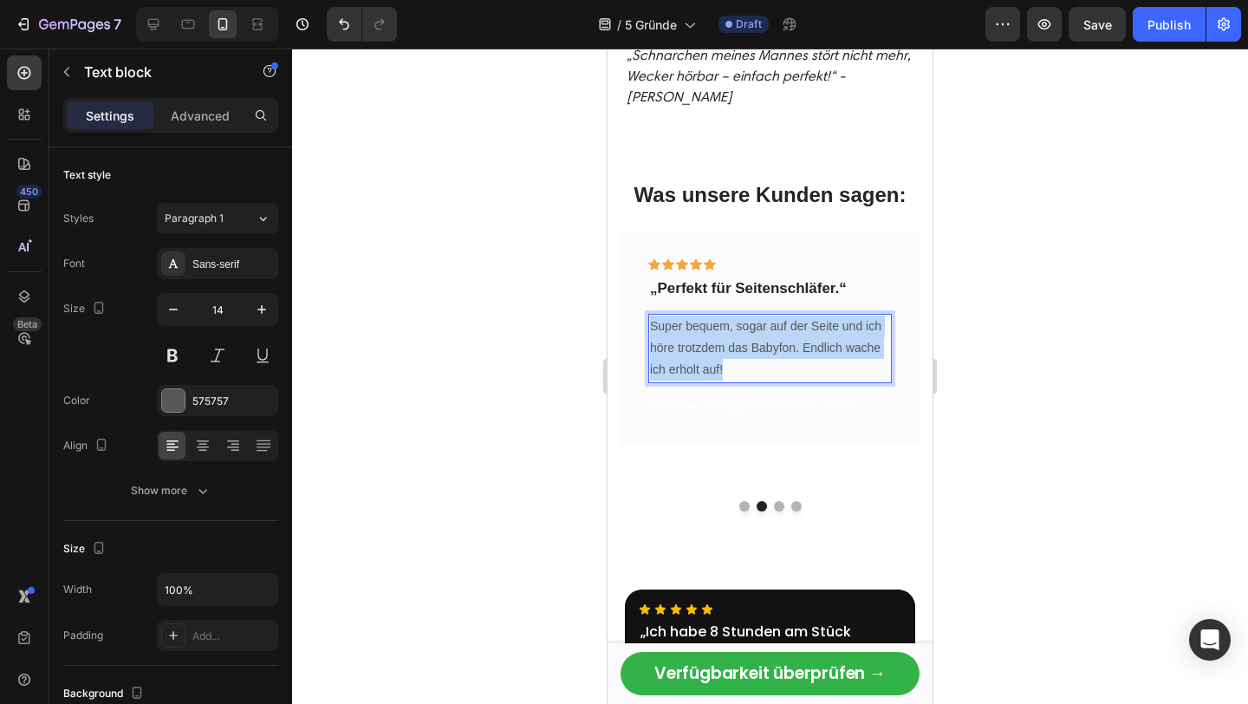
click at [741, 315] on p "Super bequem, sogar auf der Seite und ich höre trotzdem das Babyfon. Endlich wa…" at bounding box center [770, 348] width 240 height 66
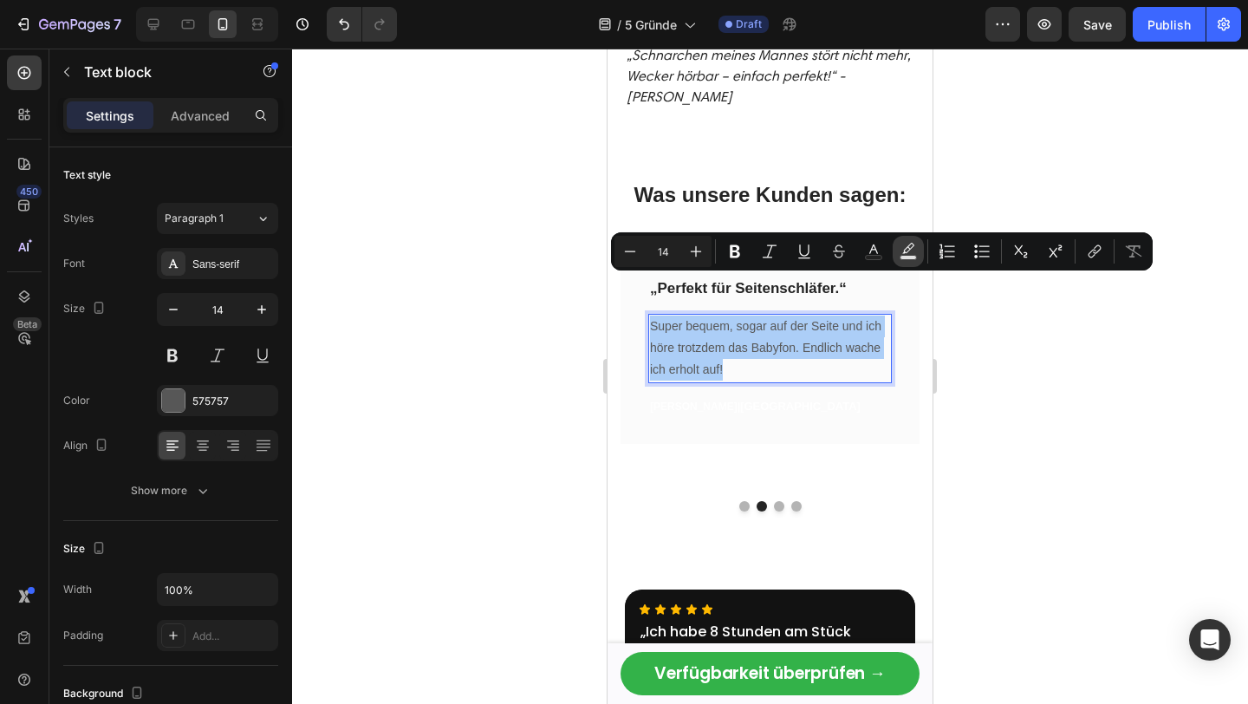
click at [905, 257] on rect "Editor contextual toolbar" at bounding box center [908, 258] width 16 height 4
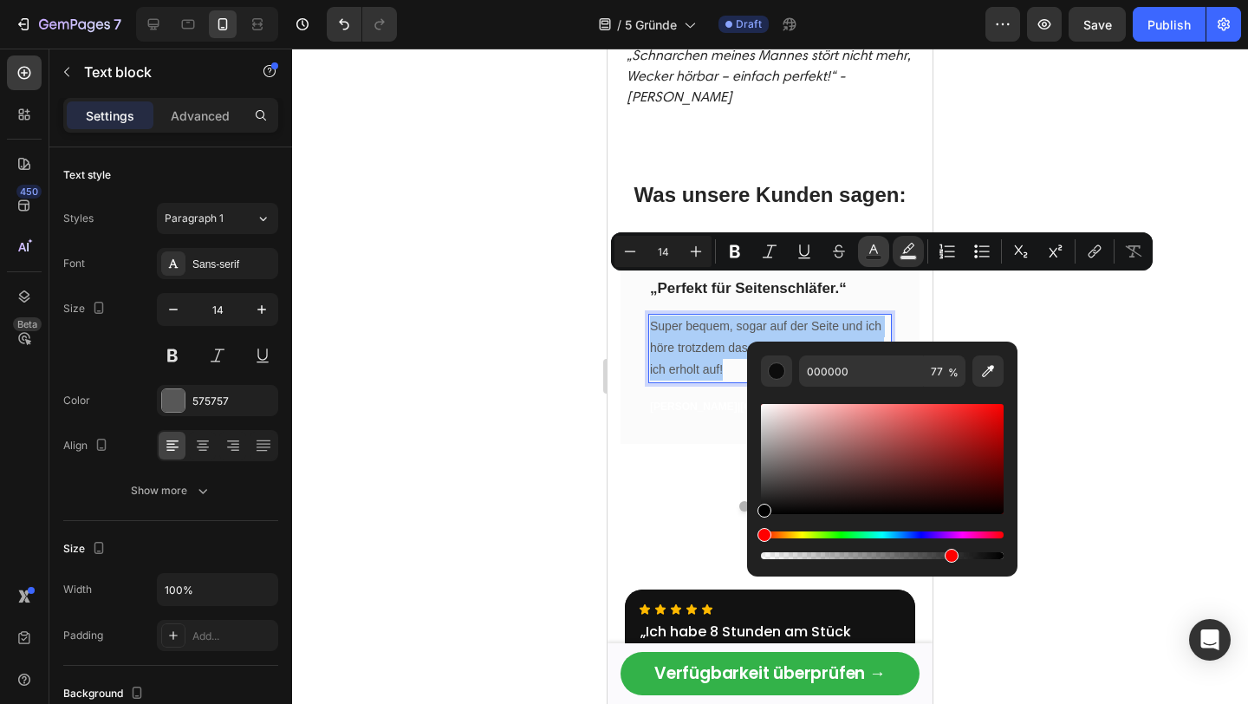
click at [873, 248] on icon "Editor contextual toolbar" at bounding box center [873, 251] width 17 height 17
drag, startPoint x: 782, startPoint y: 431, endPoint x: 749, endPoint y: 382, distance: 58.2
click at [749, 382] on div "575757 100 %" at bounding box center [882, 451] width 270 height 221
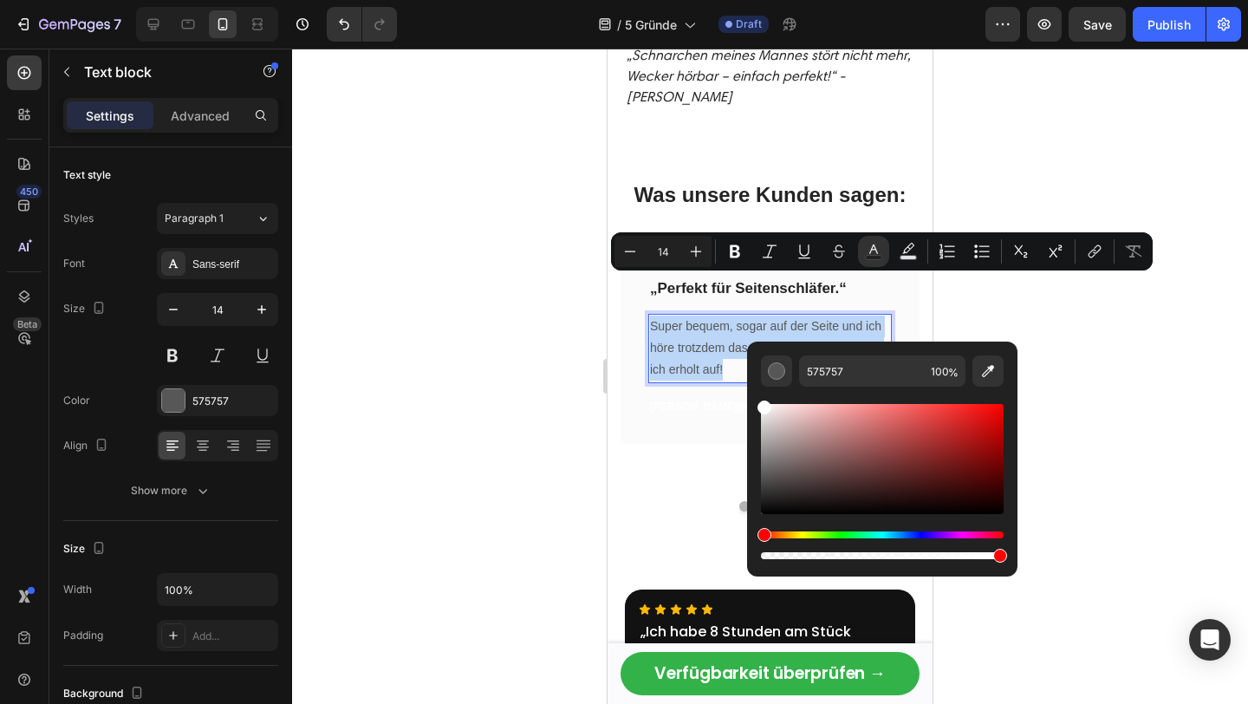
type input "FFFFFF"
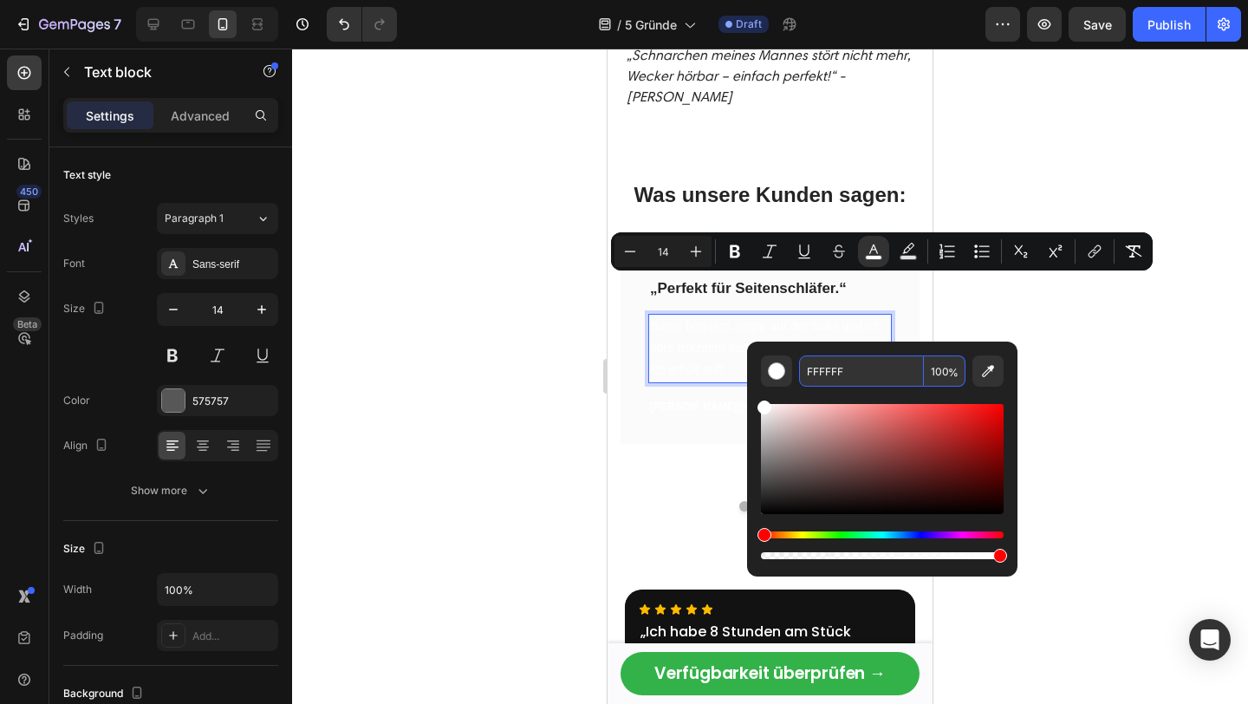
click at [855, 380] on input "FFFFFF" at bounding box center [861, 370] width 125 height 31
click at [730, 230] on div "Icon Icon Icon Icon Icon Row „Perfekt für Seitenschläfer.“ Text block Super beq…" at bounding box center [769, 336] width 299 height 213
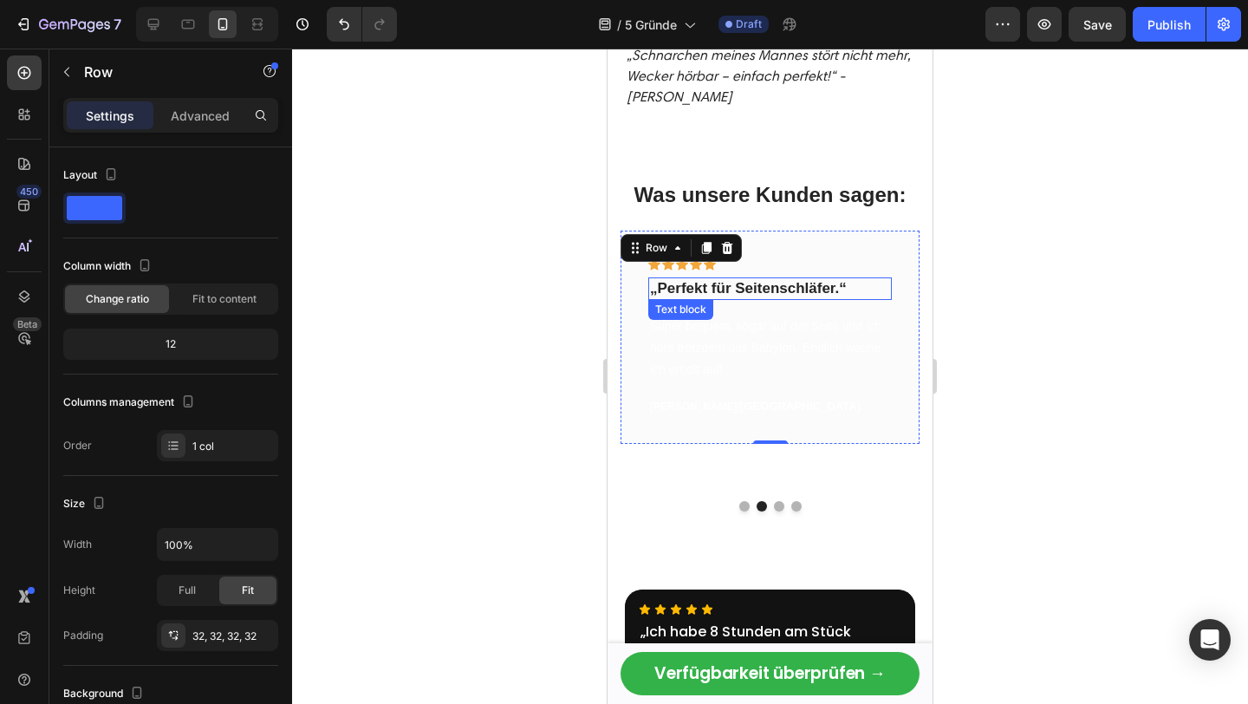
click at [757, 279] on p "„Perfekt für Seitenschläfer.“" at bounding box center [770, 288] width 240 height 19
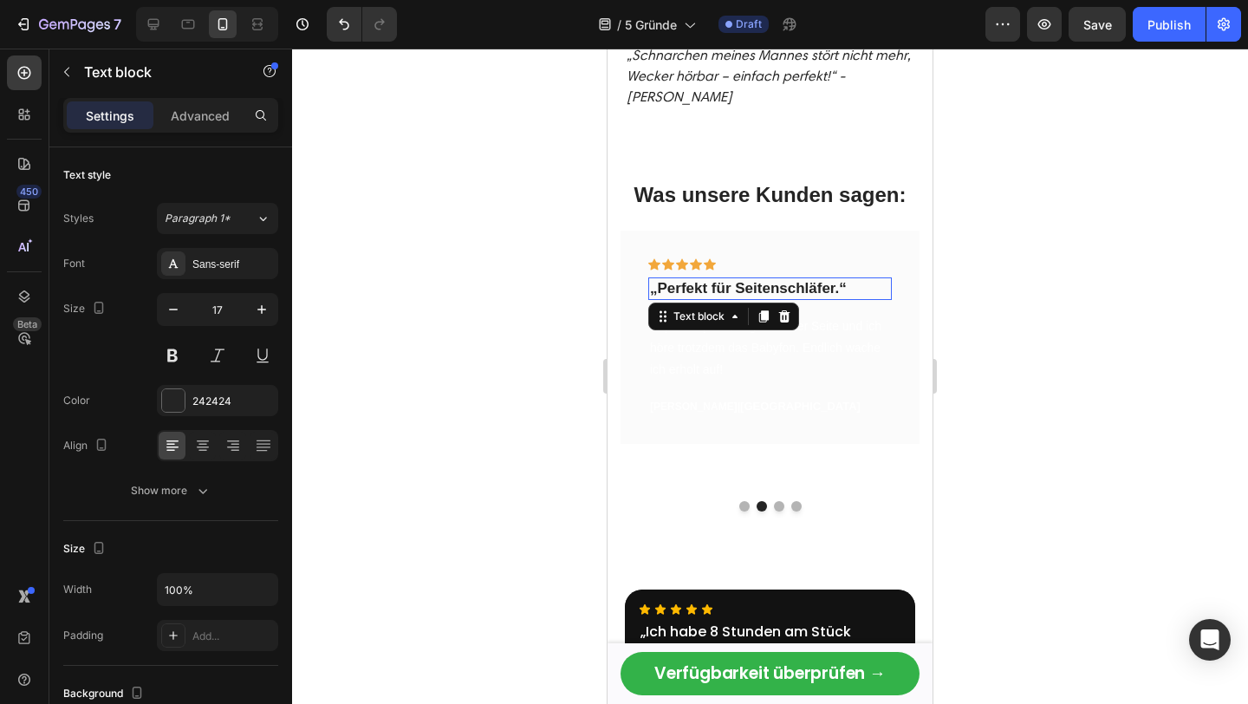
click at [757, 279] on p "„Perfekt für Seitenschläfer.“" at bounding box center [770, 288] width 240 height 19
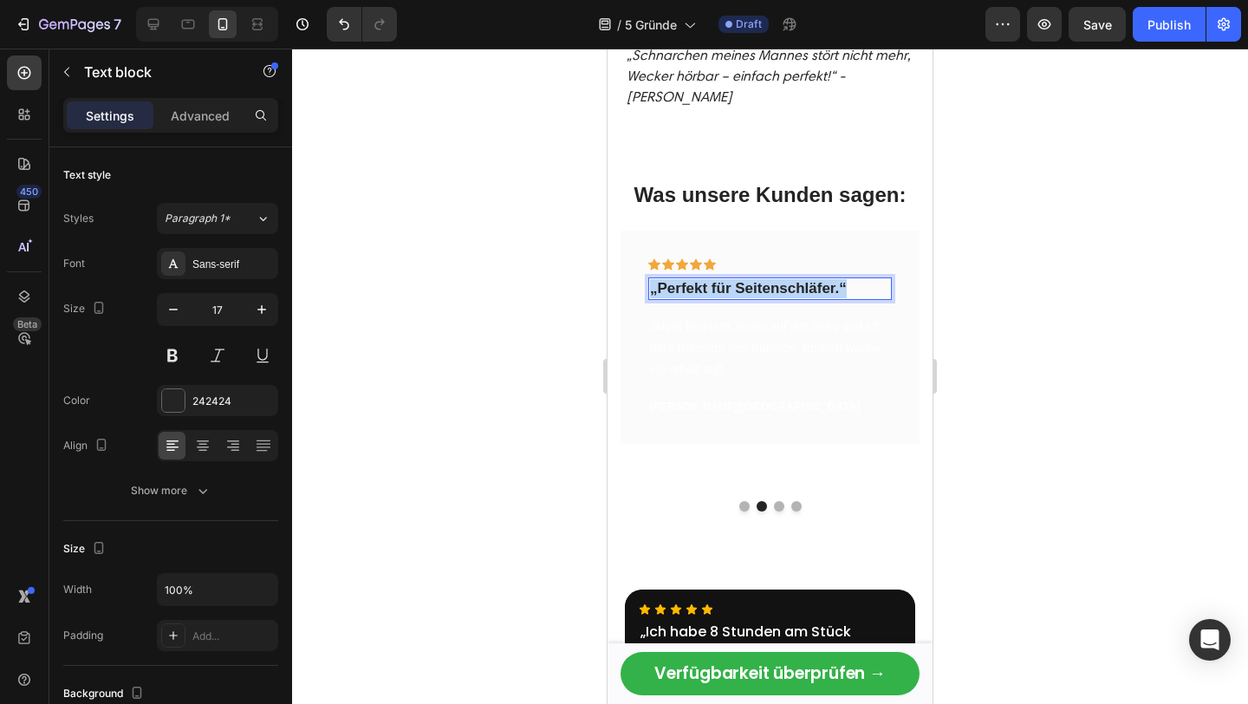
click at [757, 279] on p "„Perfekt für Seitenschläfer.“" at bounding box center [770, 288] width 240 height 19
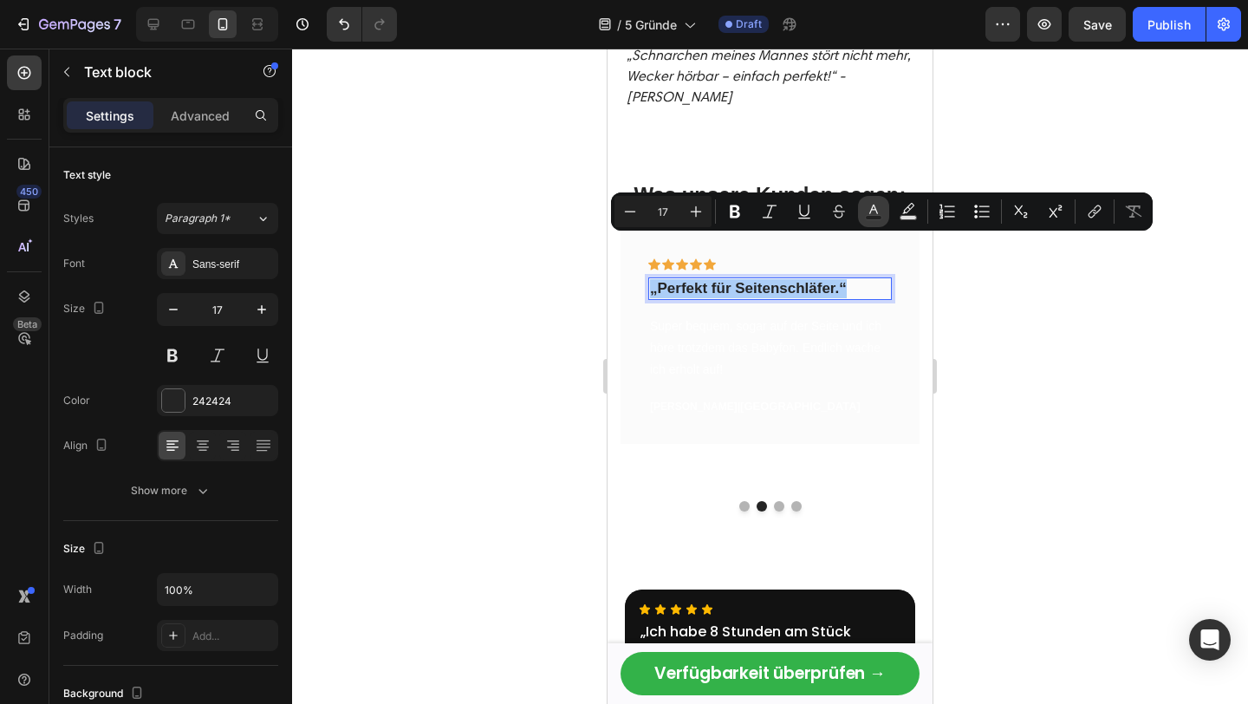
click at [879, 209] on icon "Editor contextual toolbar" at bounding box center [873, 211] width 17 height 17
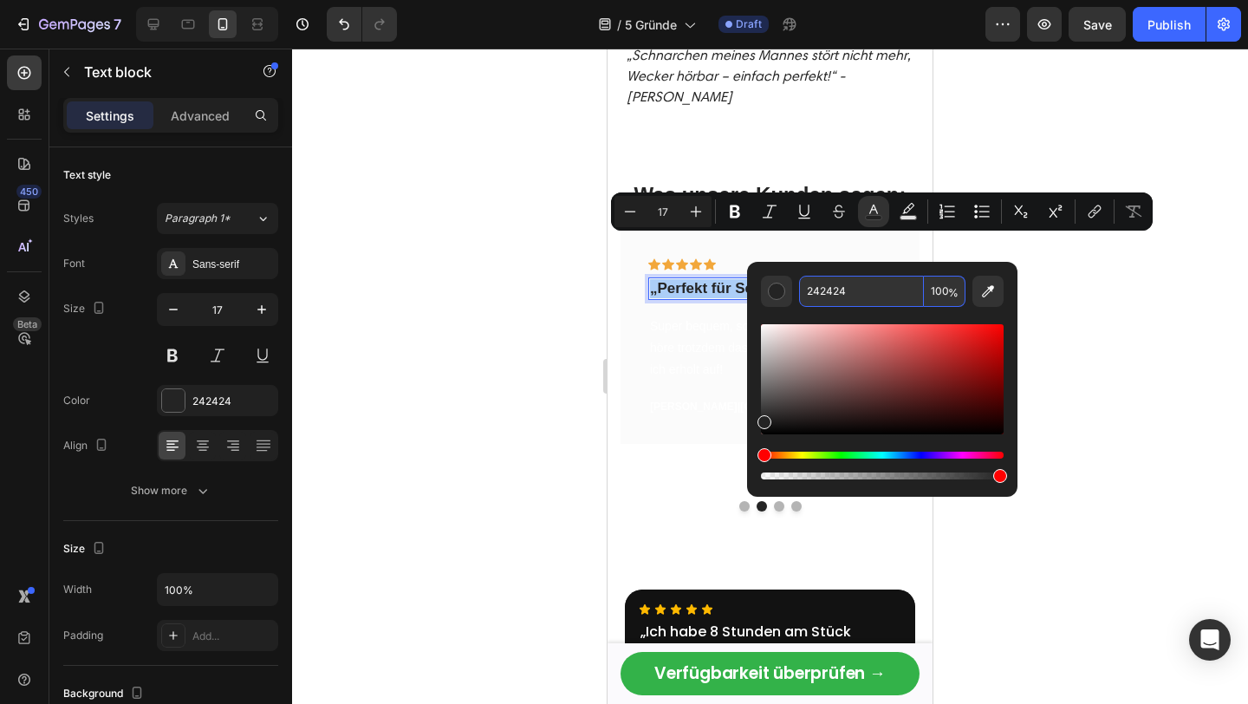
click at [847, 286] on input "242424" at bounding box center [861, 291] width 125 height 31
paste input "FFFFFF"
type input "FFFFFF"
click at [1062, 311] on div at bounding box center [770, 376] width 956 height 655
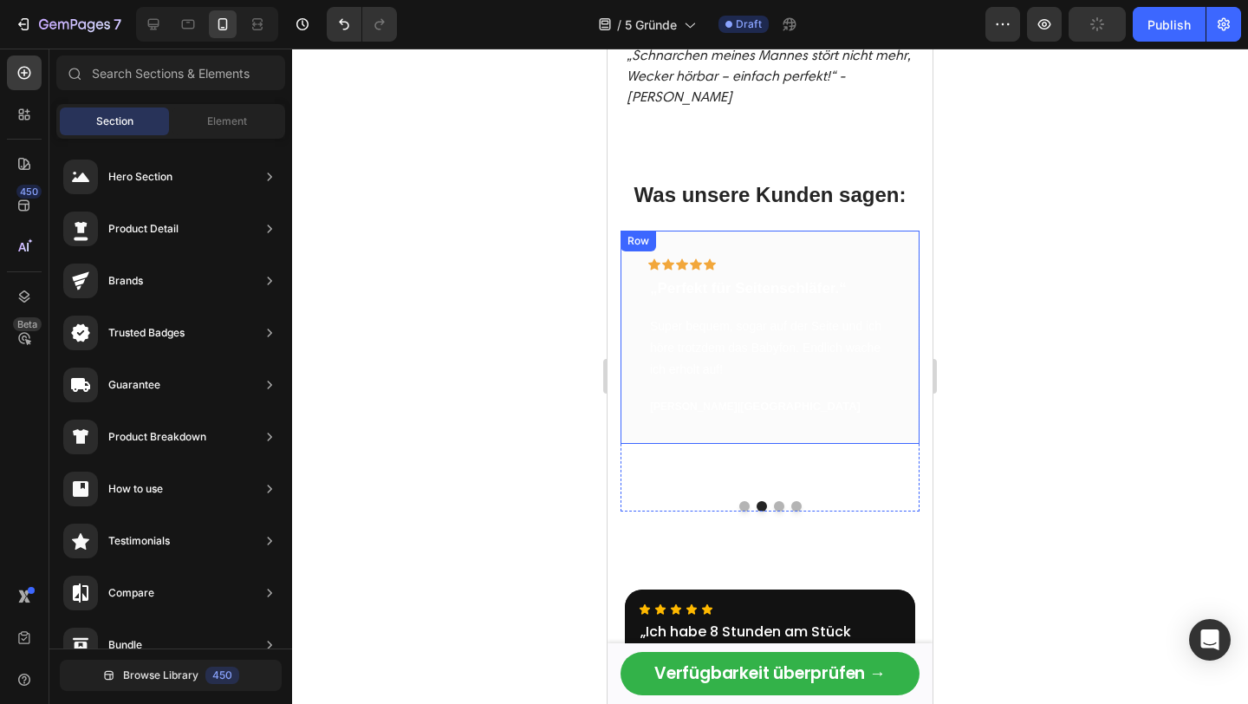
click at [785, 230] on div "Icon Icon Icon Icon Icon Row „Perfekt für Seitenschläfer.“ Text block Super beq…" at bounding box center [769, 336] width 299 height 213
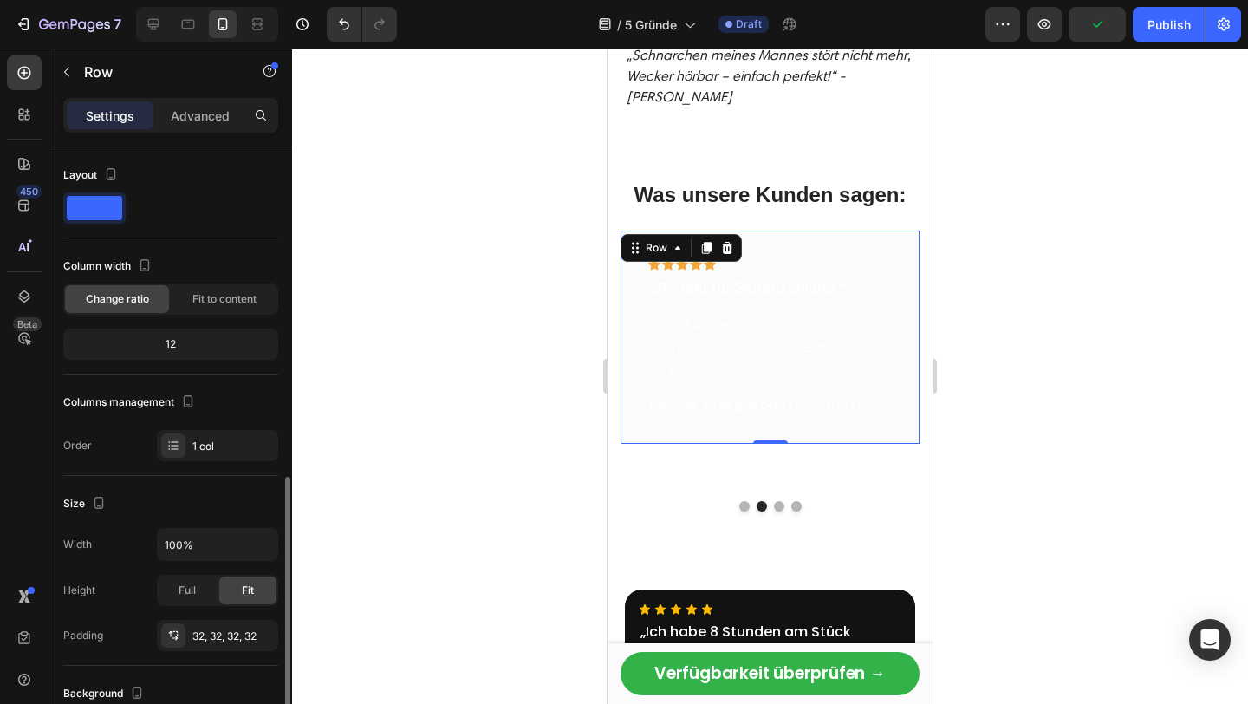
scroll to position [406, 0]
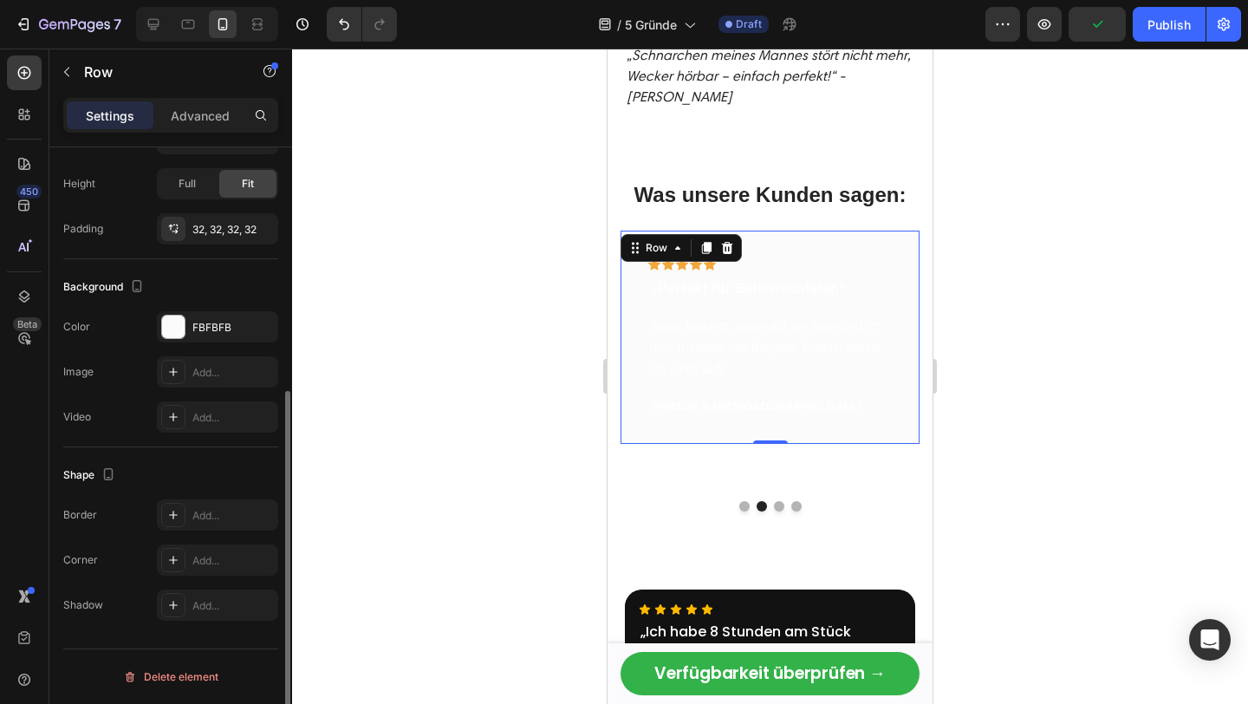
click at [192, 302] on div "Background The changes might be hidden by the video. Color FBFBFB Image Add... …" at bounding box center [170, 353] width 215 height 188
click at [191, 305] on div "Background The changes might be hidden by the video. Color FBFBFB Image Add... …" at bounding box center [170, 353] width 215 height 188
click at [180, 334] on div at bounding box center [173, 326] width 23 height 23
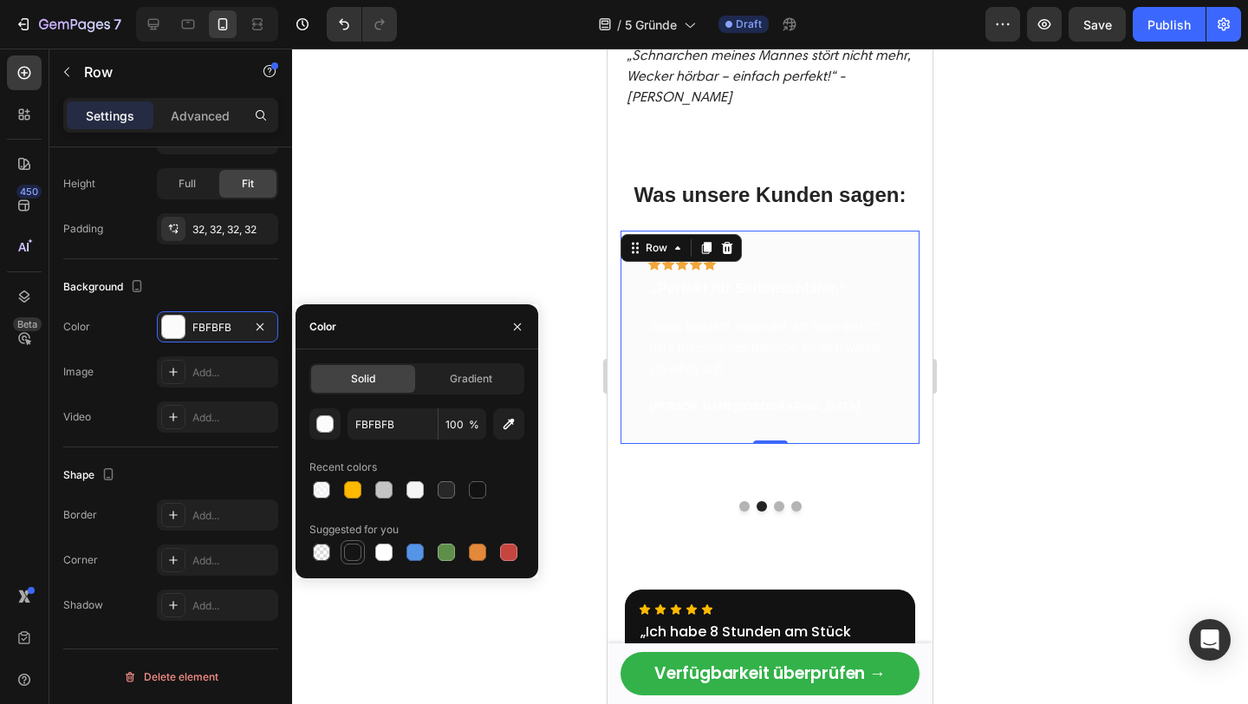
click at [350, 544] on div at bounding box center [352, 551] width 17 height 17
type input "151515"
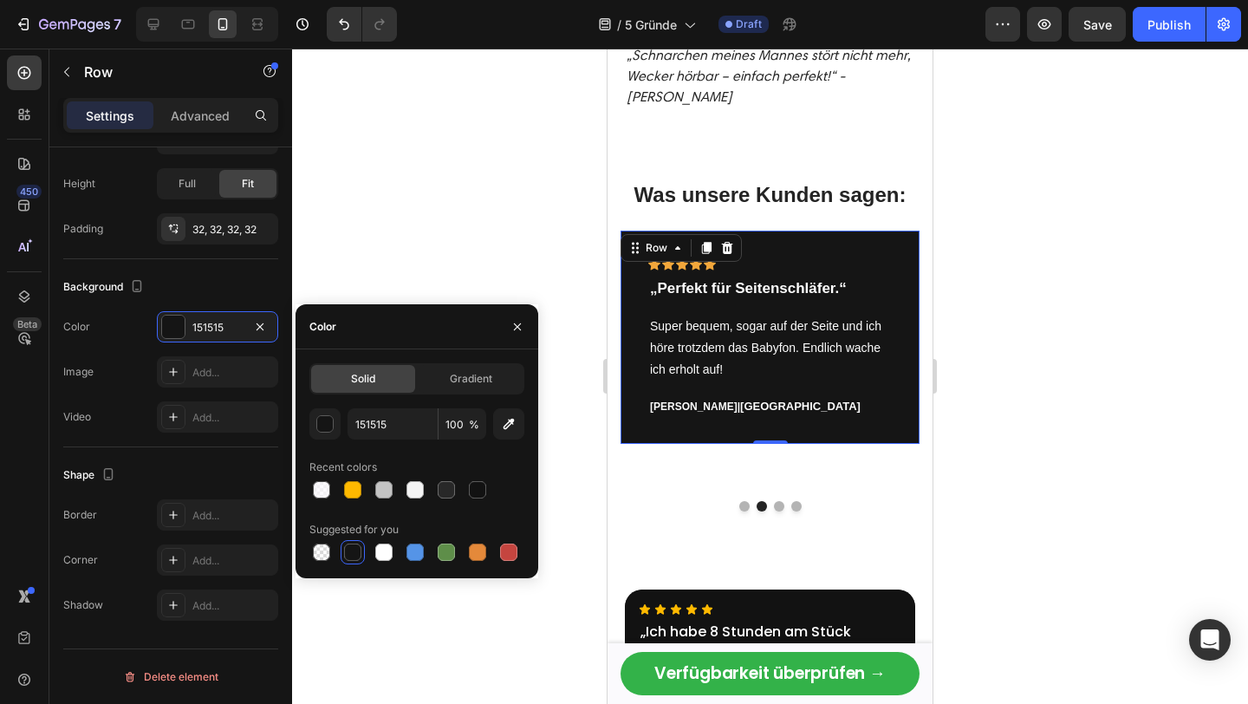
click at [1022, 335] on div at bounding box center [770, 376] width 956 height 655
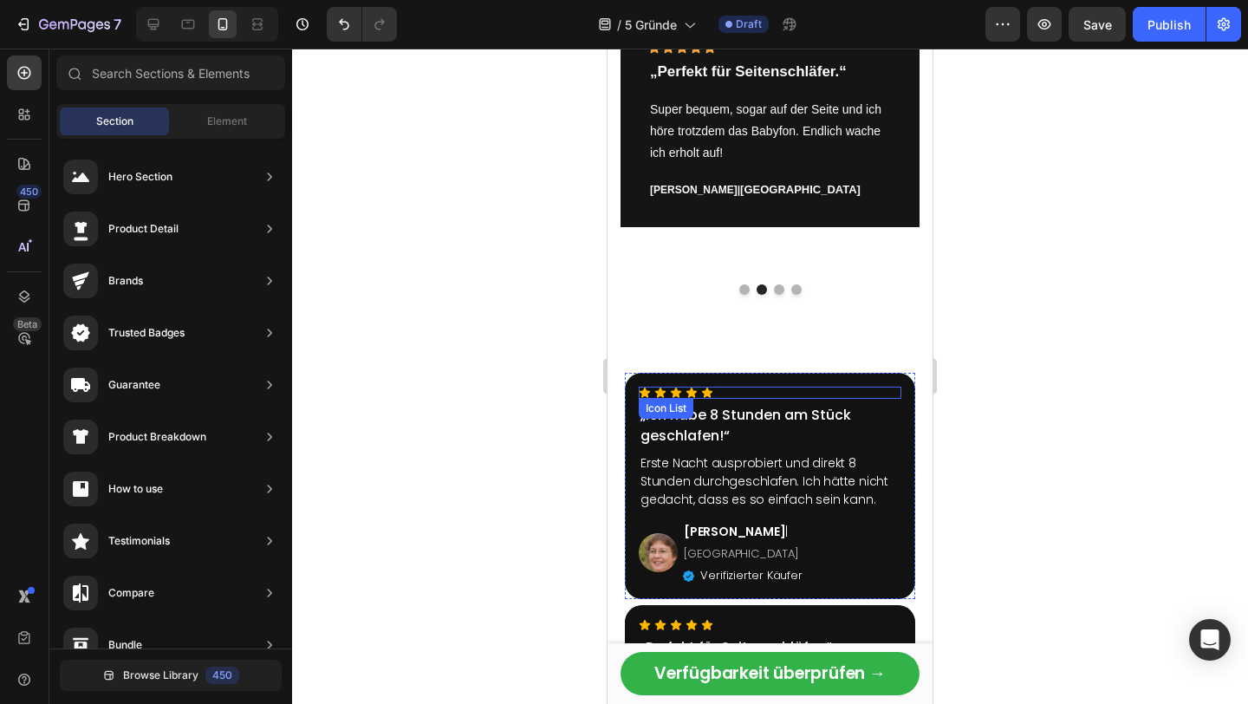
scroll to position [3306, 0]
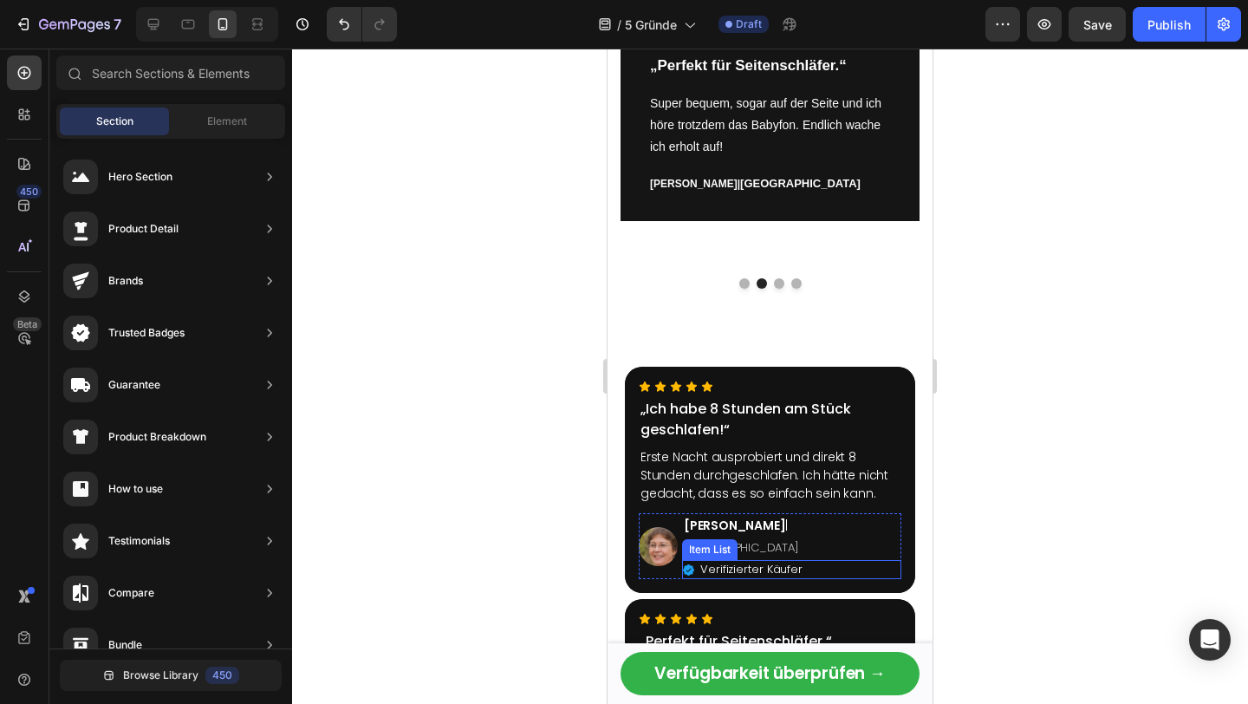
click at [739, 562] on p "Verifizierter Käufer" at bounding box center [751, 569] width 102 height 14
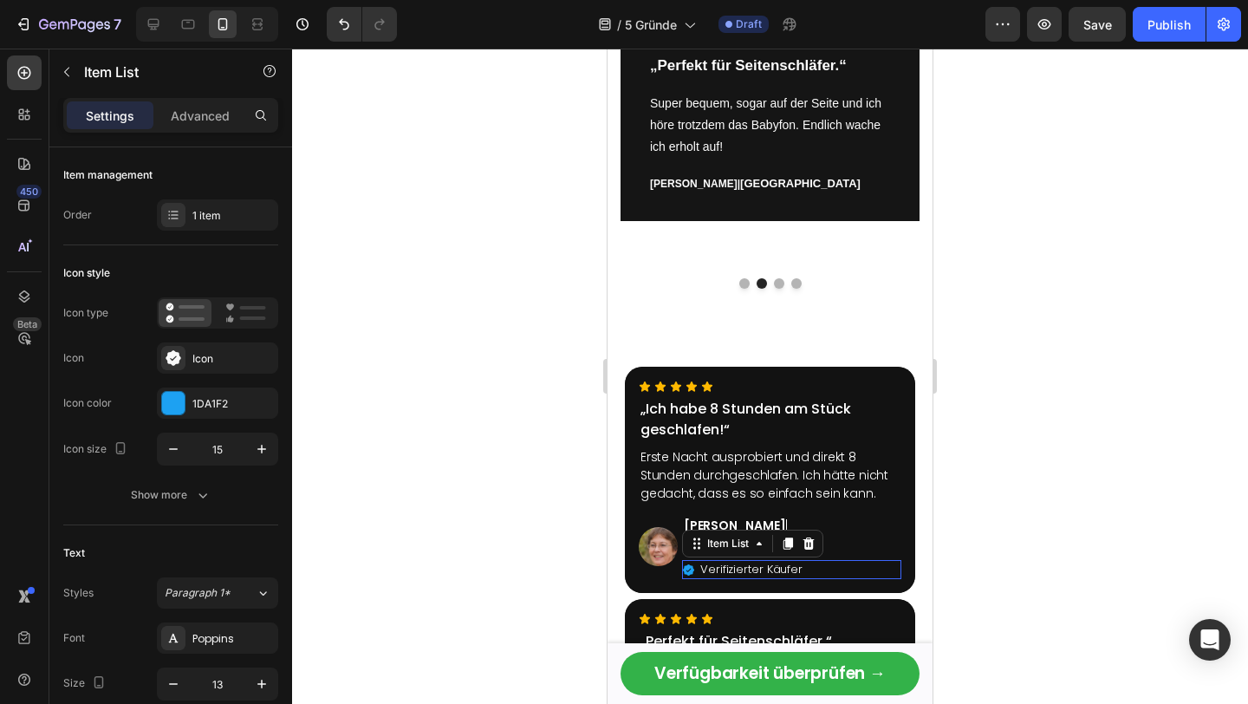
click at [739, 562] on p "Verifizierter Käufer" at bounding box center [751, 569] width 102 height 14
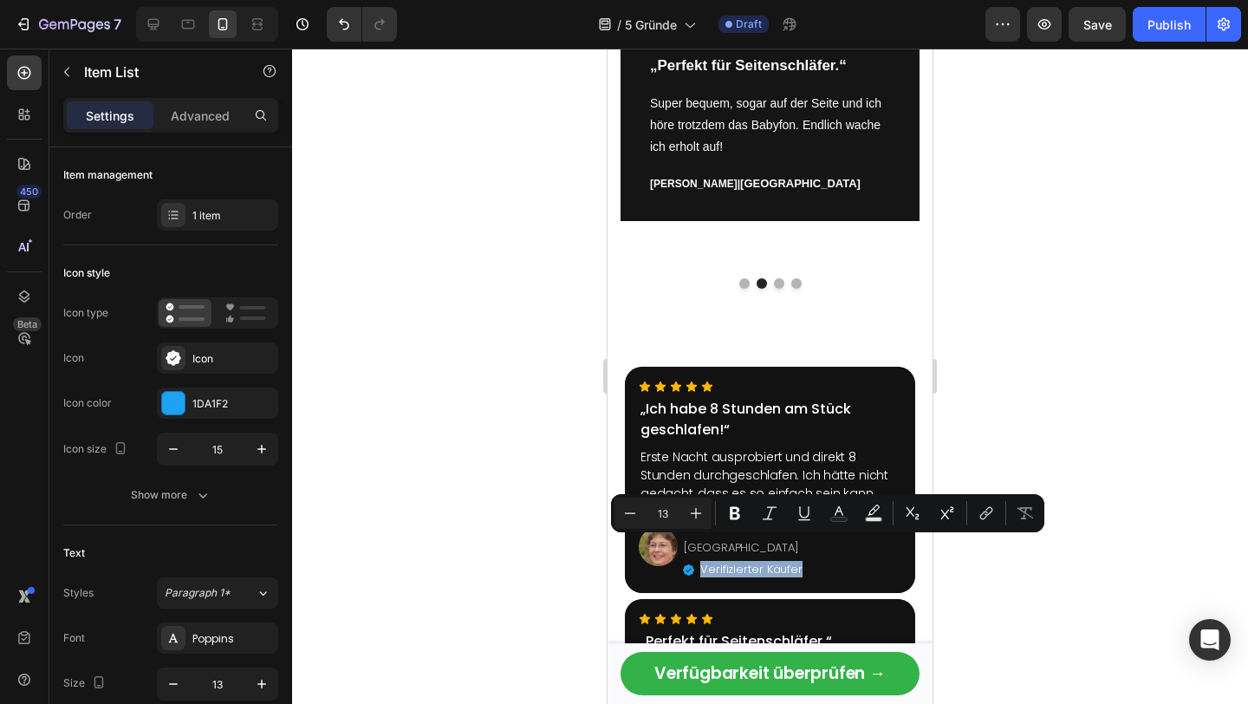
click at [686, 564] on icon at bounding box center [688, 569] width 11 height 11
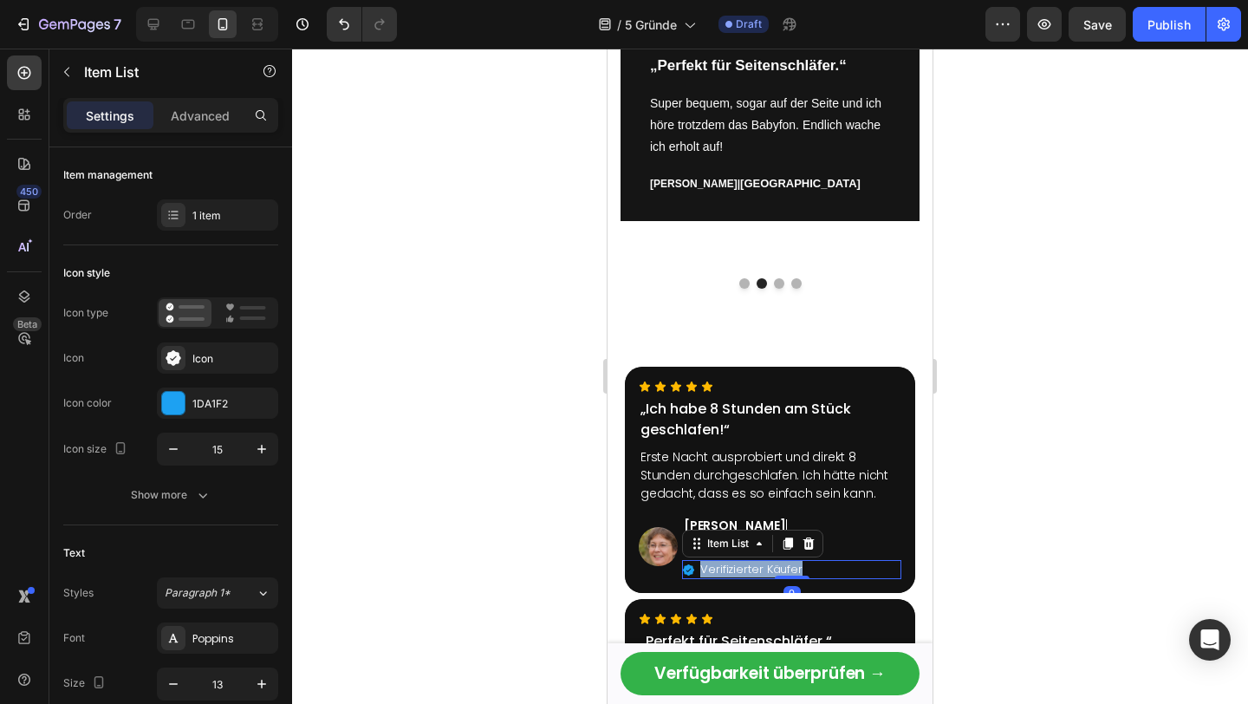
click at [691, 564] on icon at bounding box center [688, 569] width 11 height 11
copy p "Verifizierter Käufer"
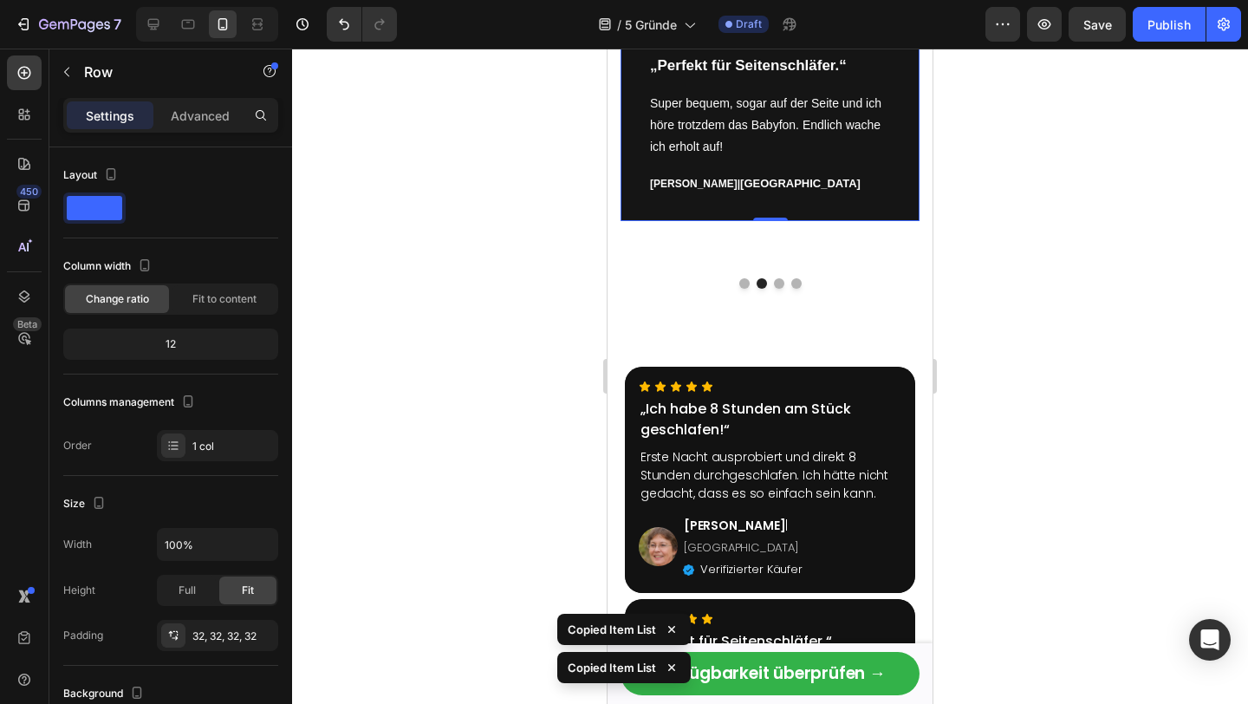
click at [697, 204] on div "Icon Icon Icon Icon Icon Row „Perfekt für Seitenschläfer.“ Text block Super beq…" at bounding box center [769, 114] width 299 height 213
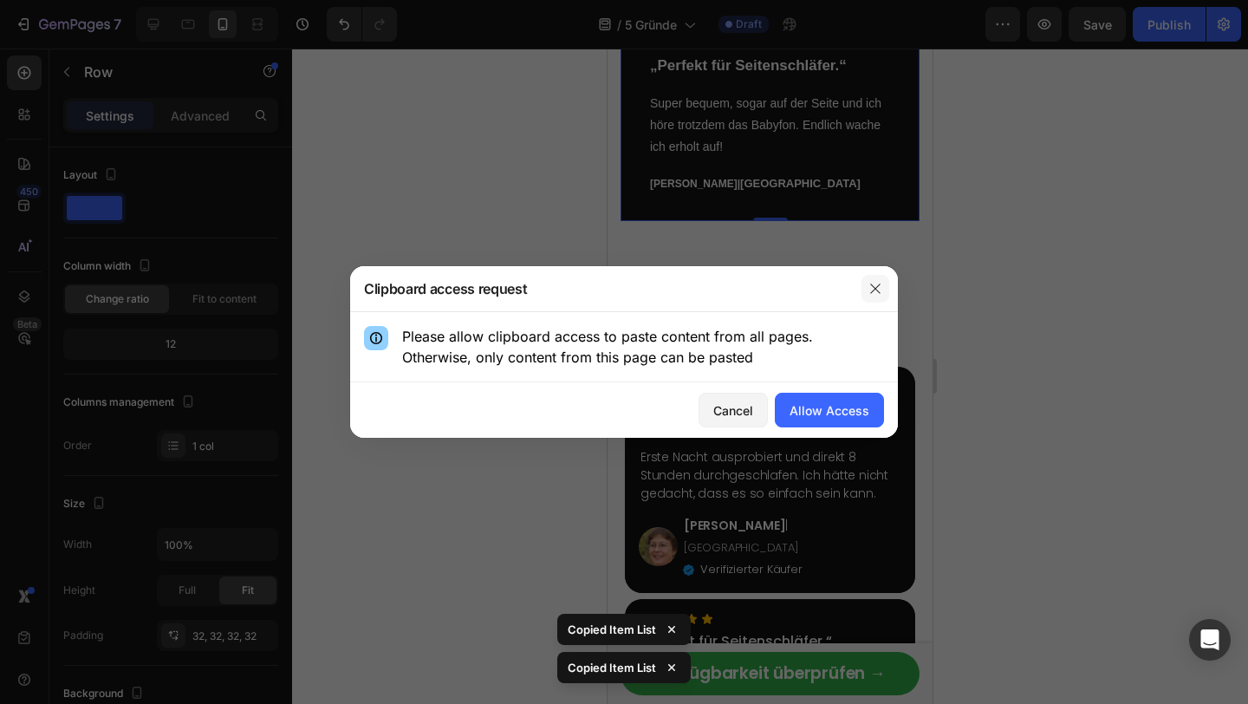
click at [880, 283] on icon "button" at bounding box center [875, 289] width 14 height 14
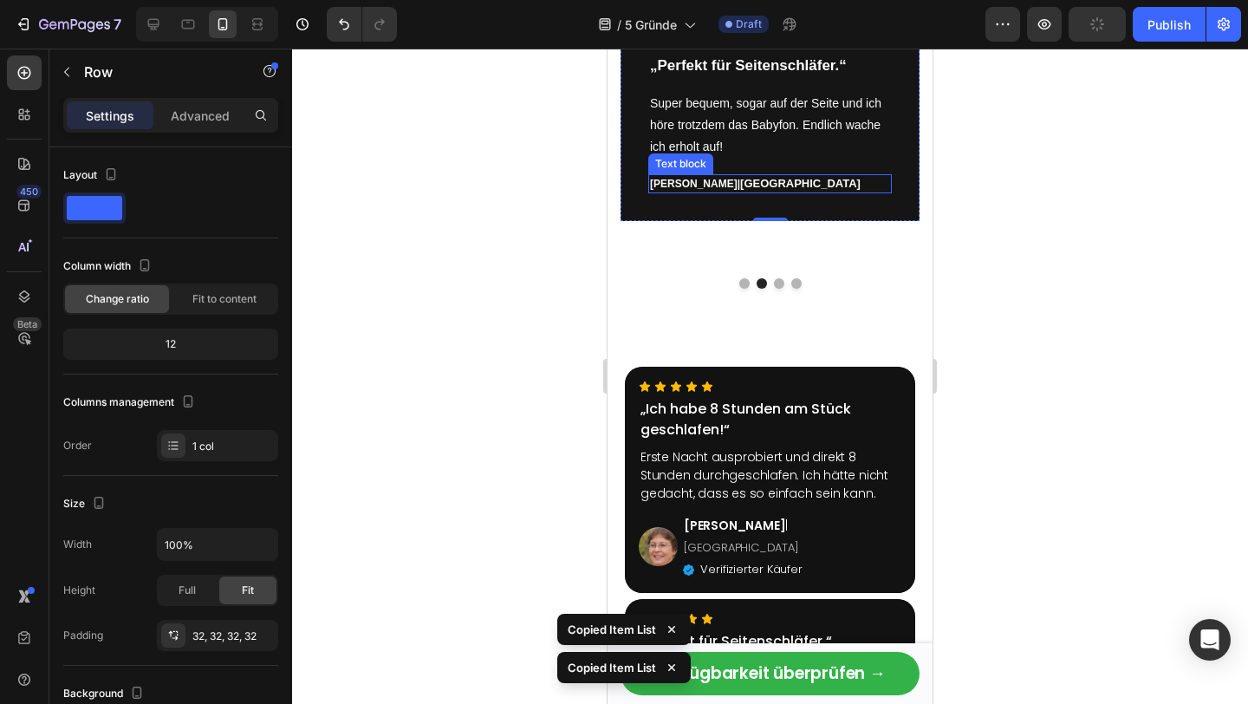
click at [753, 185] on p "[PERSON_NAME] | [GEOGRAPHIC_DATA]" at bounding box center [770, 184] width 240 height 16
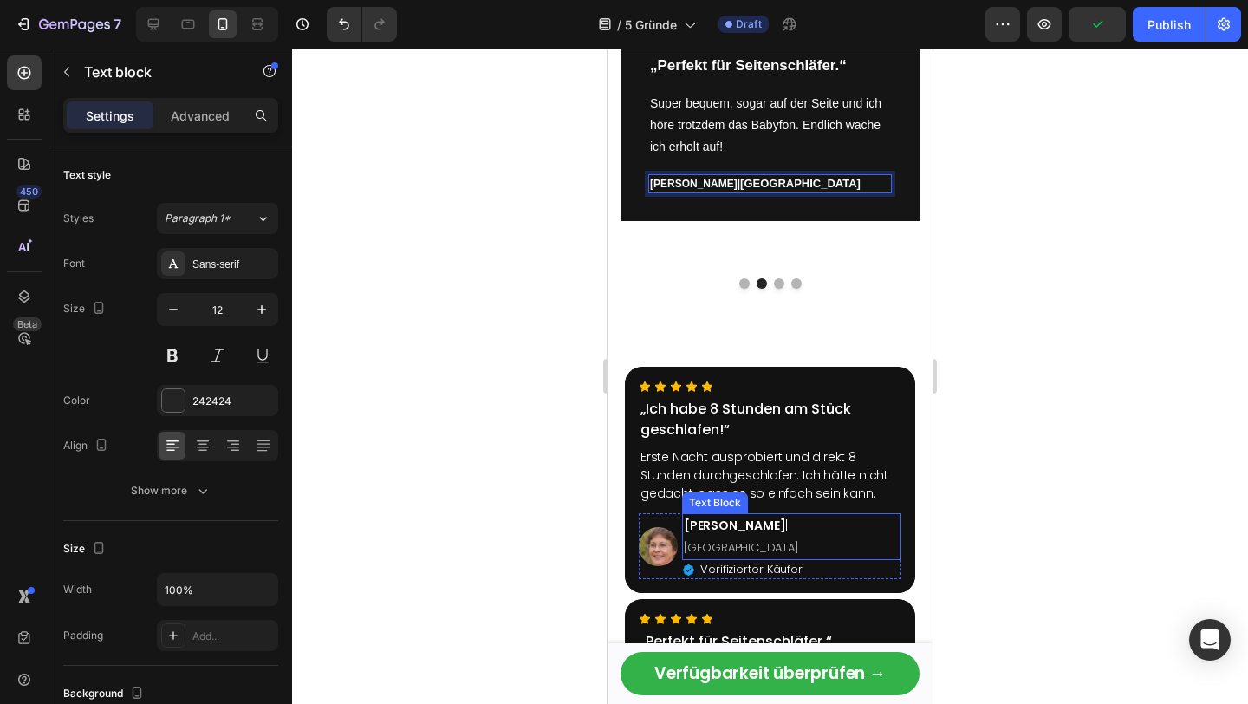
click at [730, 562] on p "Verifizierter Käufer" at bounding box center [751, 569] width 102 height 14
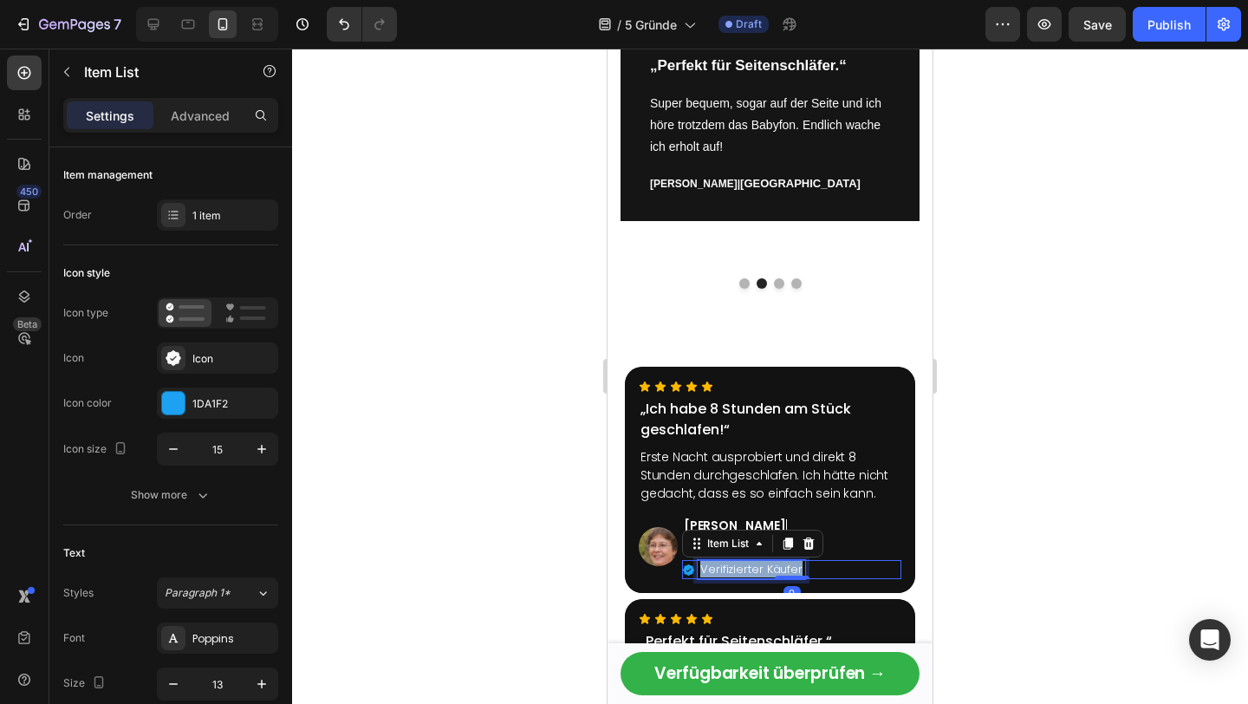
click at [730, 562] on p "Verifizierter Käufer" at bounding box center [751, 569] width 102 height 14
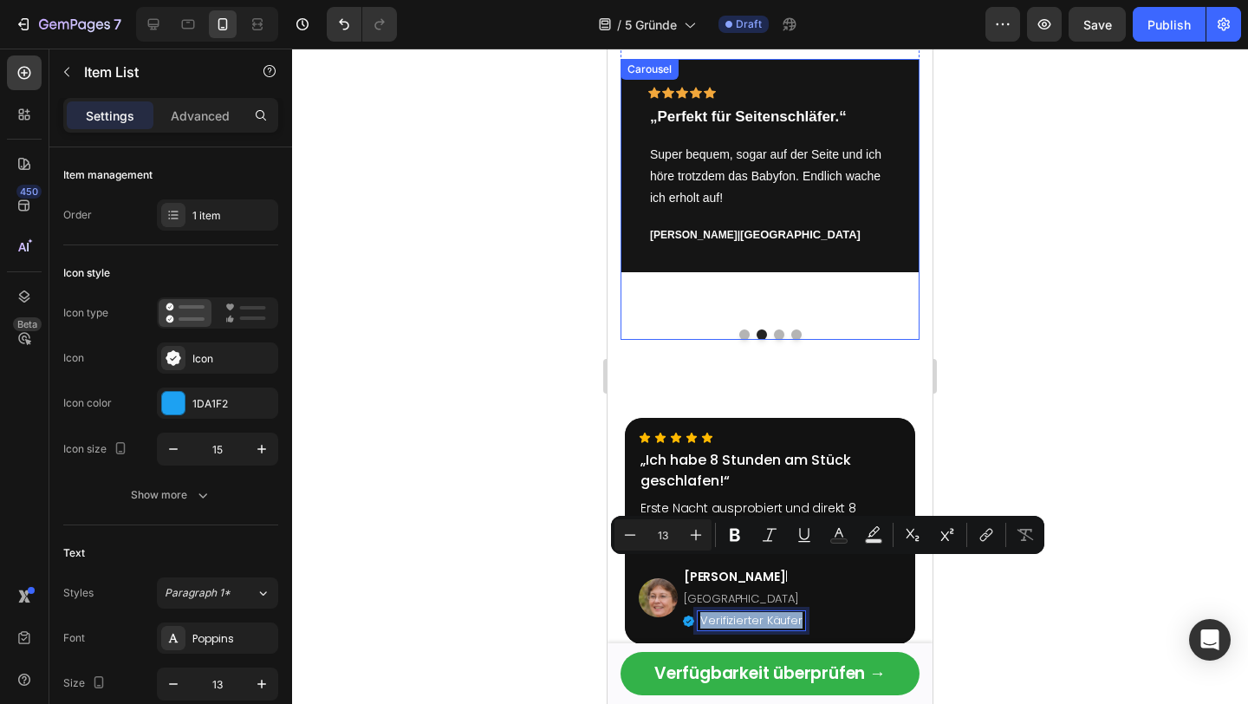
scroll to position [3204, 0]
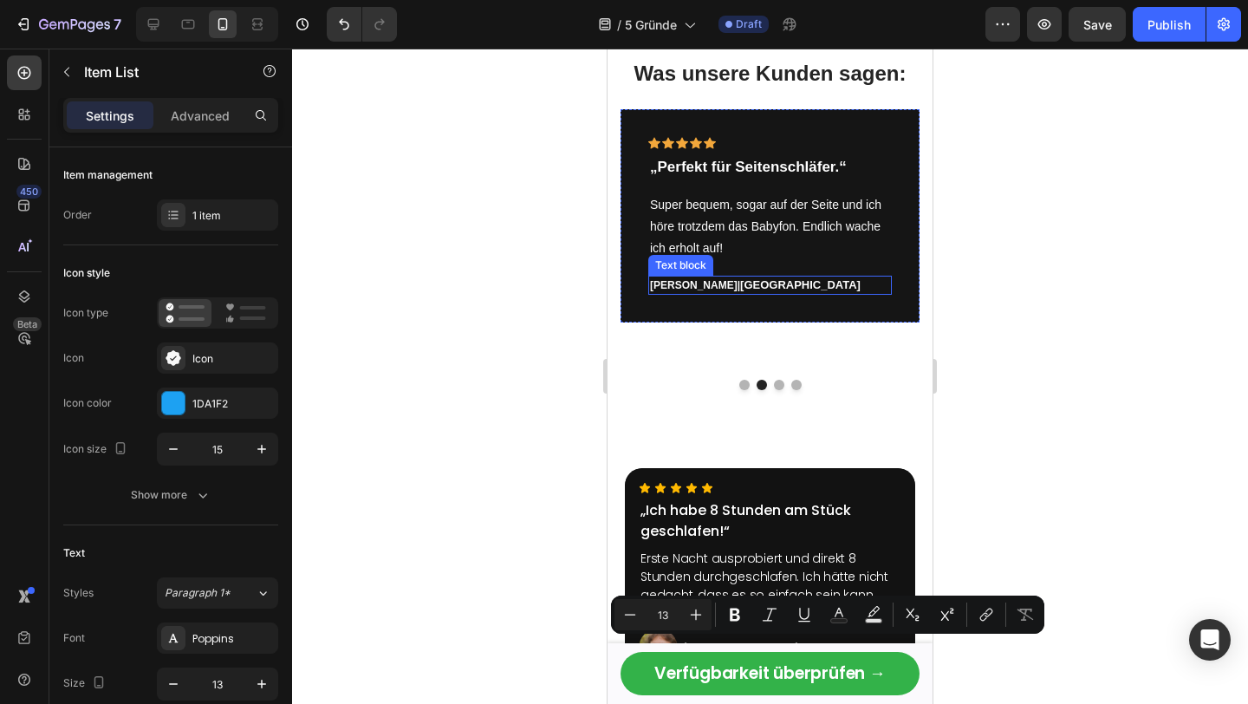
click at [745, 285] on p "[PERSON_NAME] | [GEOGRAPHIC_DATA]" at bounding box center [770, 285] width 240 height 16
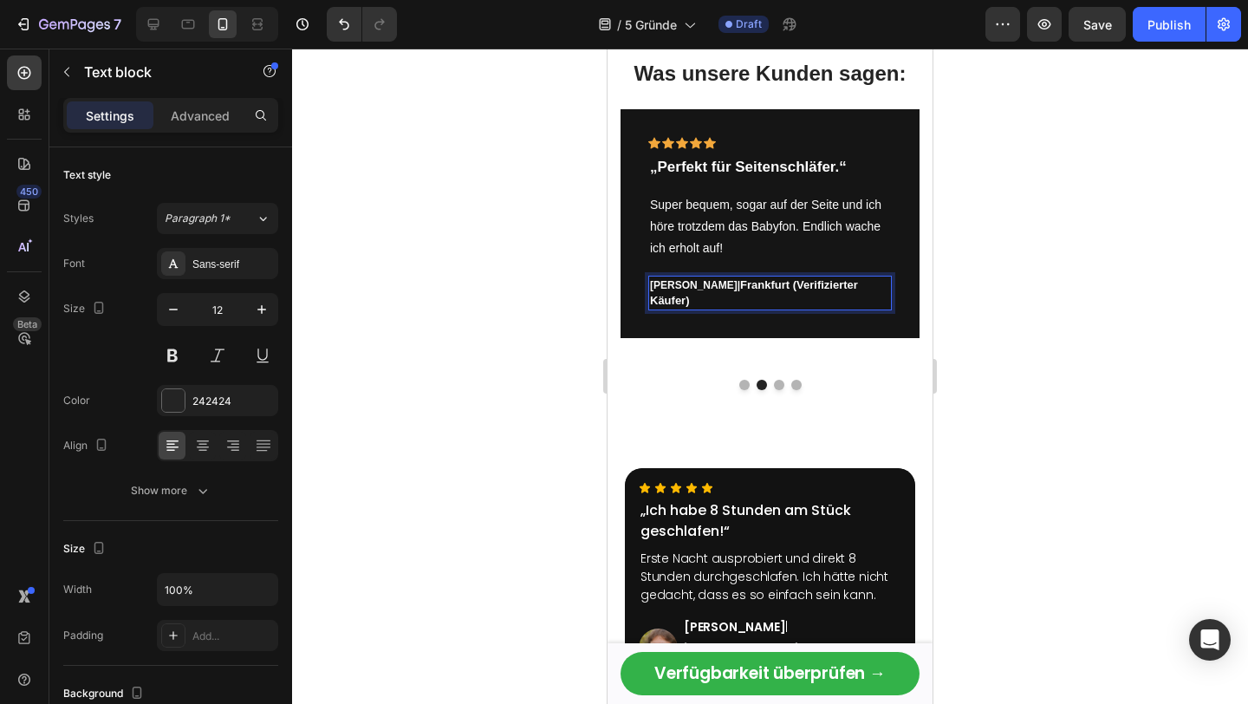
click at [745, 283] on span "Frankfurt (Verifizierter Käufer)" at bounding box center [754, 292] width 208 height 29
click at [778, 302] on p "(Verifizierter Käufer)" at bounding box center [770, 301] width 240 height 16
click at [659, 300] on span "(Verifizierter Käufer" at bounding box center [702, 300] width 104 height 13
click at [655, 300] on span "(Verifizierter Käufer" at bounding box center [702, 300] width 104 height 13
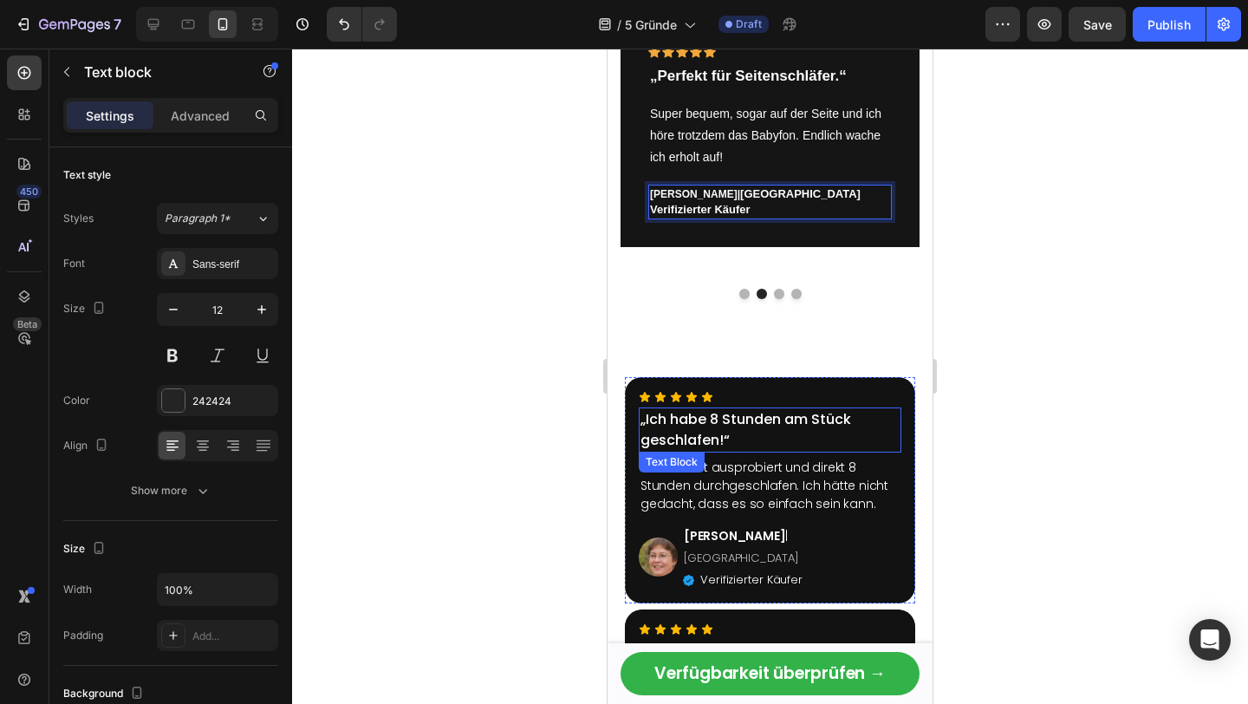
scroll to position [3307, 0]
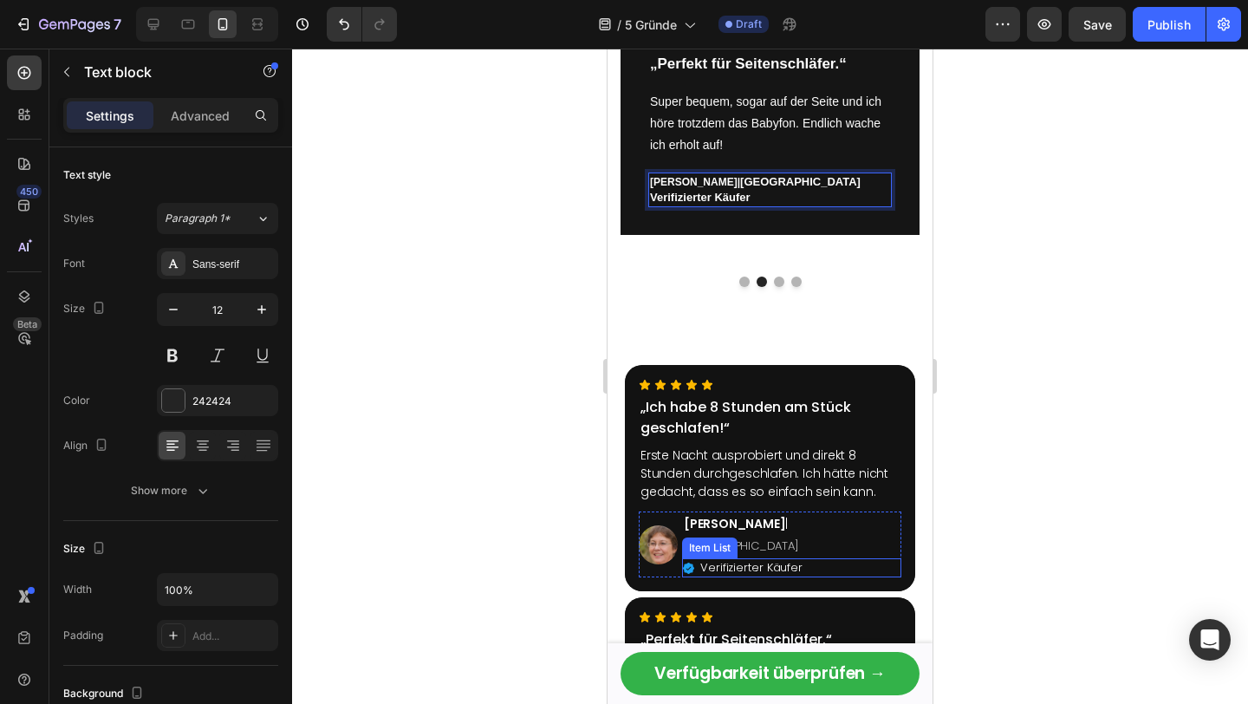
click at [685, 562] on icon at bounding box center [688, 567] width 11 height 11
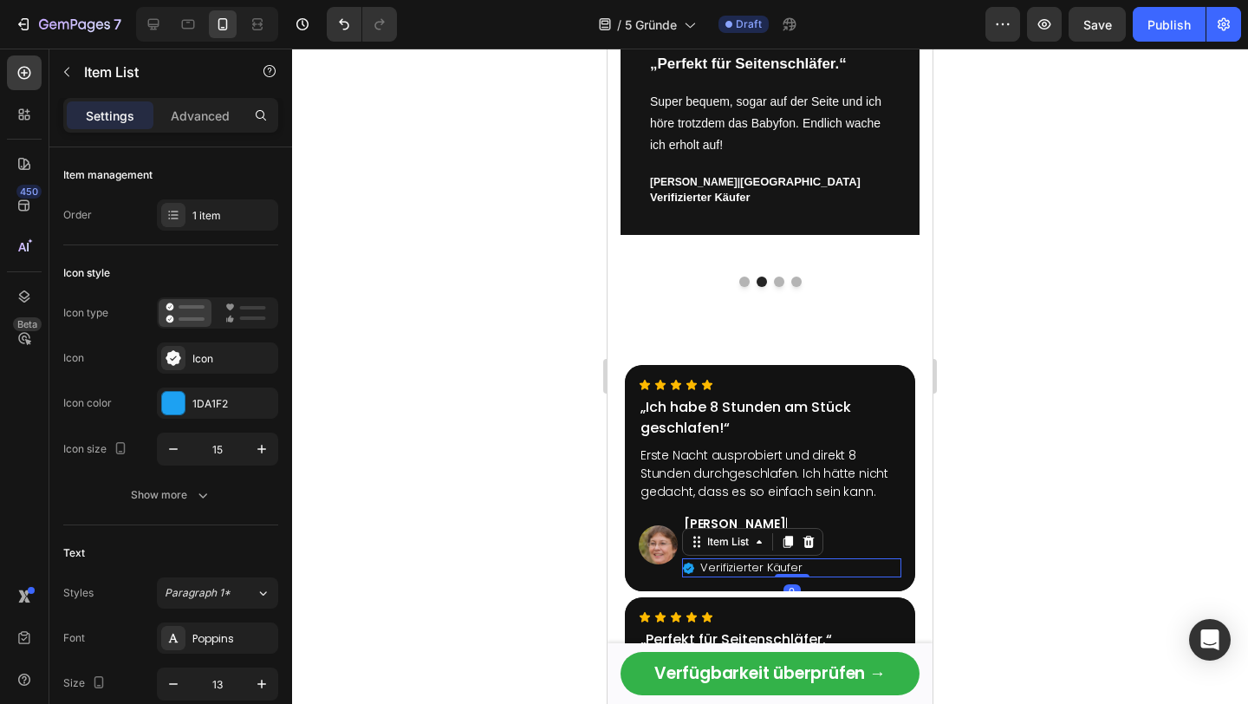
click at [685, 562] on icon at bounding box center [688, 567] width 11 height 11
click at [690, 562] on icon at bounding box center [688, 567] width 11 height 11
click at [685, 562] on icon at bounding box center [688, 567] width 11 height 11
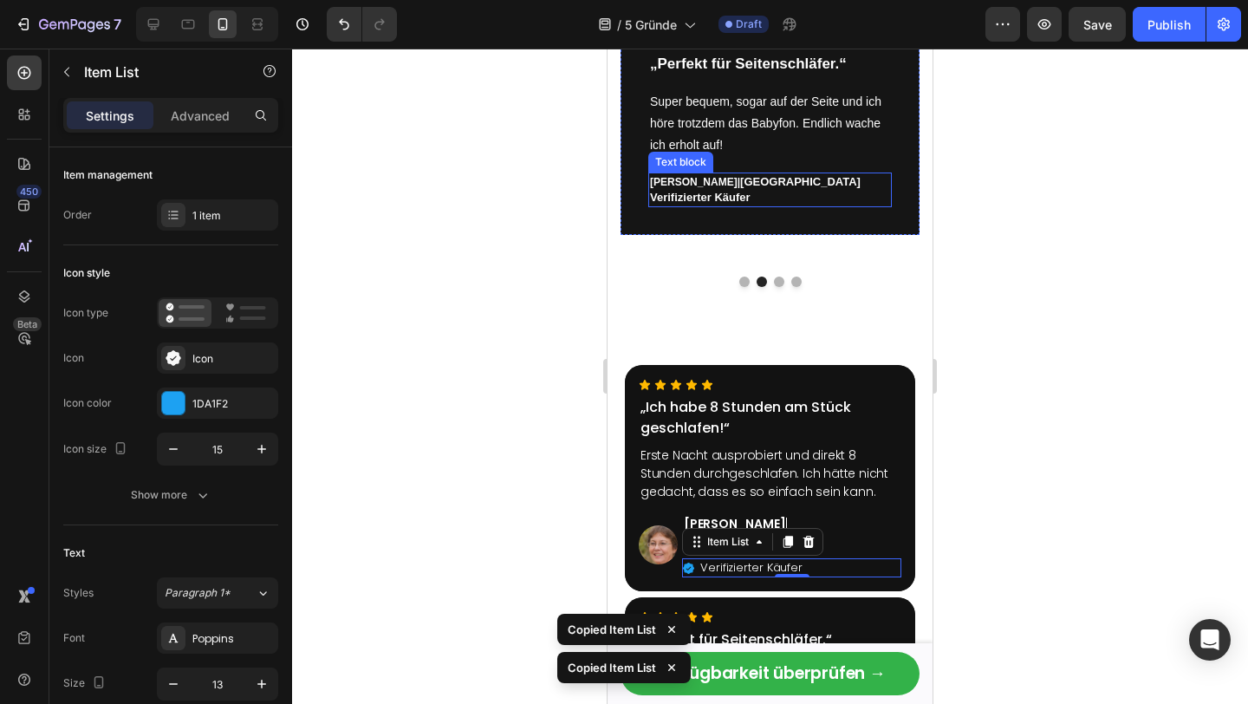
click at [671, 181] on strong "[PERSON_NAME]" at bounding box center [694, 182] width 88 height 12
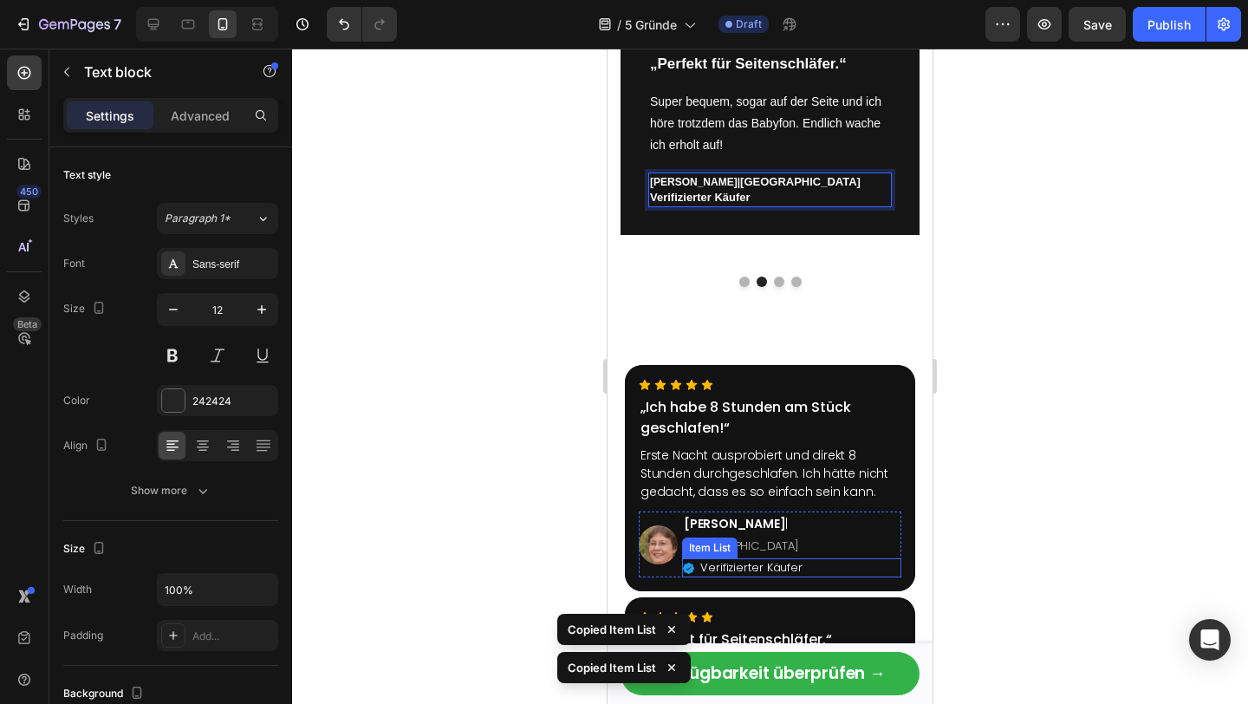
click at [689, 562] on icon at bounding box center [688, 567] width 11 height 11
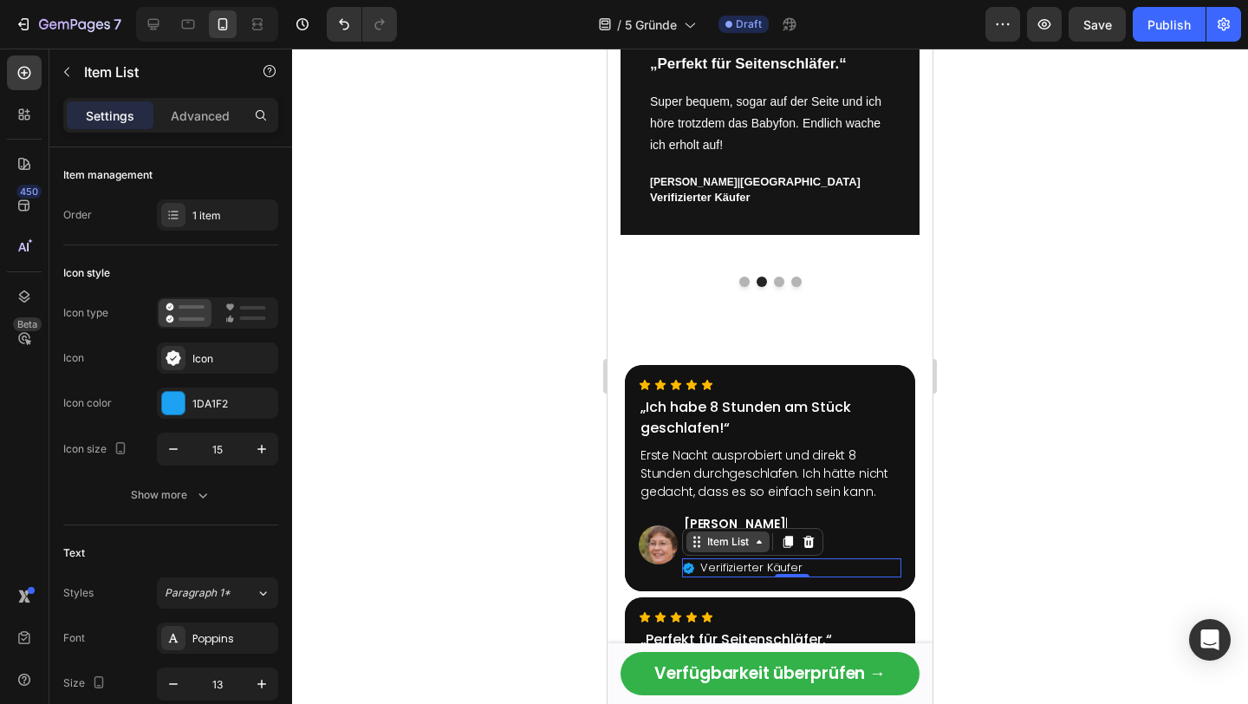
click at [708, 531] on div "Item List" at bounding box center [727, 541] width 83 height 21
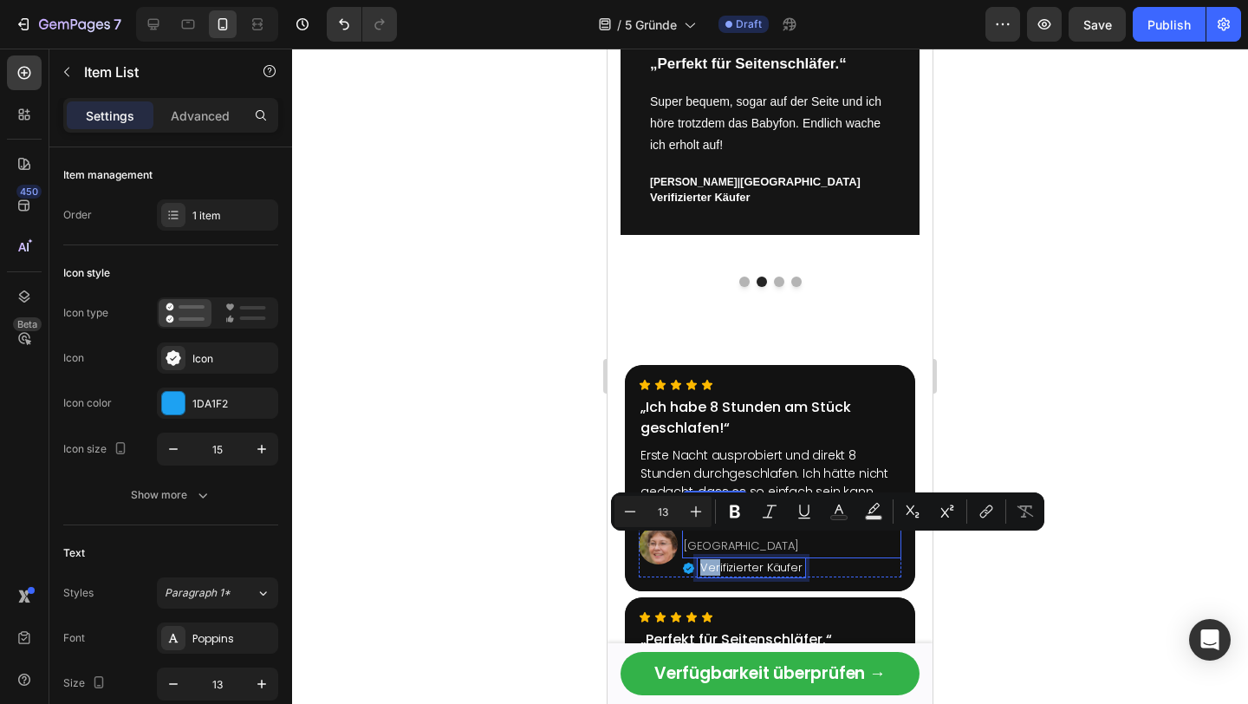
drag, startPoint x: 717, startPoint y: 552, endPoint x: 746, endPoint y: 521, distance: 42.9
click at [685, 562] on icon at bounding box center [688, 567] width 11 height 11
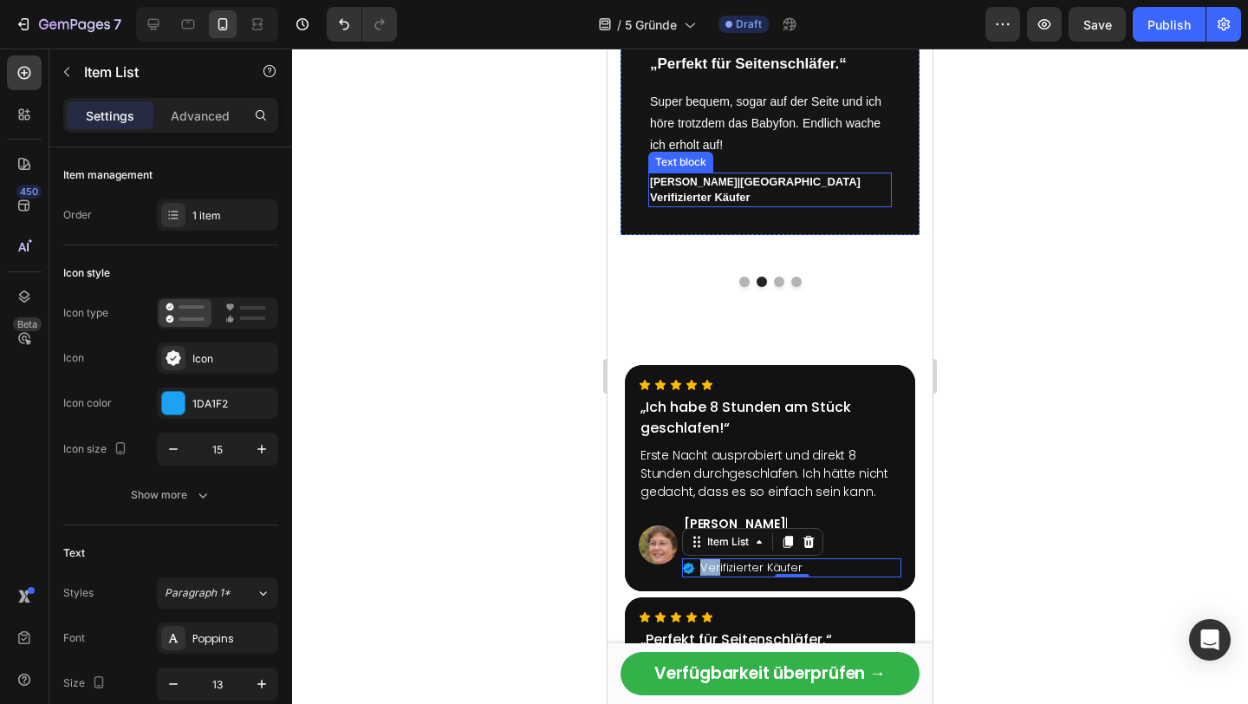
drag, startPoint x: 691, startPoint y: 545, endPoint x: 657, endPoint y: 198, distance: 348.2
click at [685, 558] on div "Verifizierter Käufer" at bounding box center [743, 567] width 123 height 19
click at [689, 562] on icon at bounding box center [688, 567] width 11 height 11
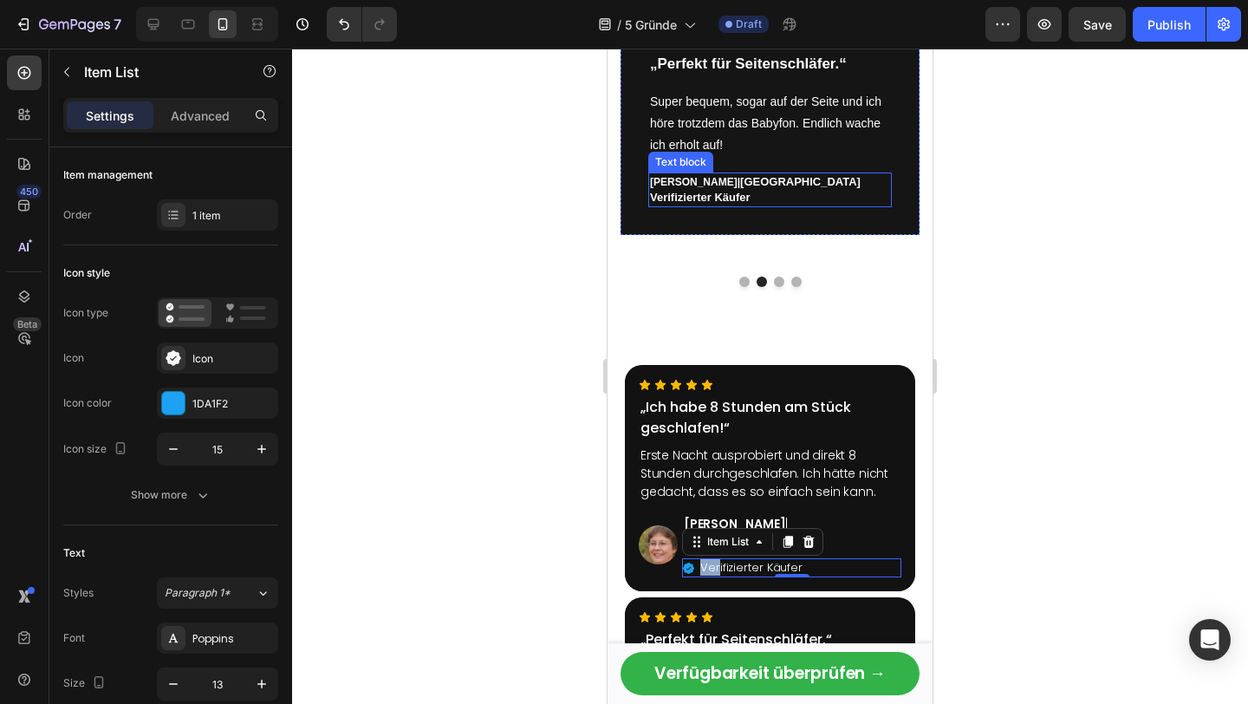
click at [662, 194] on span "Verifizierter Käufer" at bounding box center [700, 197] width 101 height 13
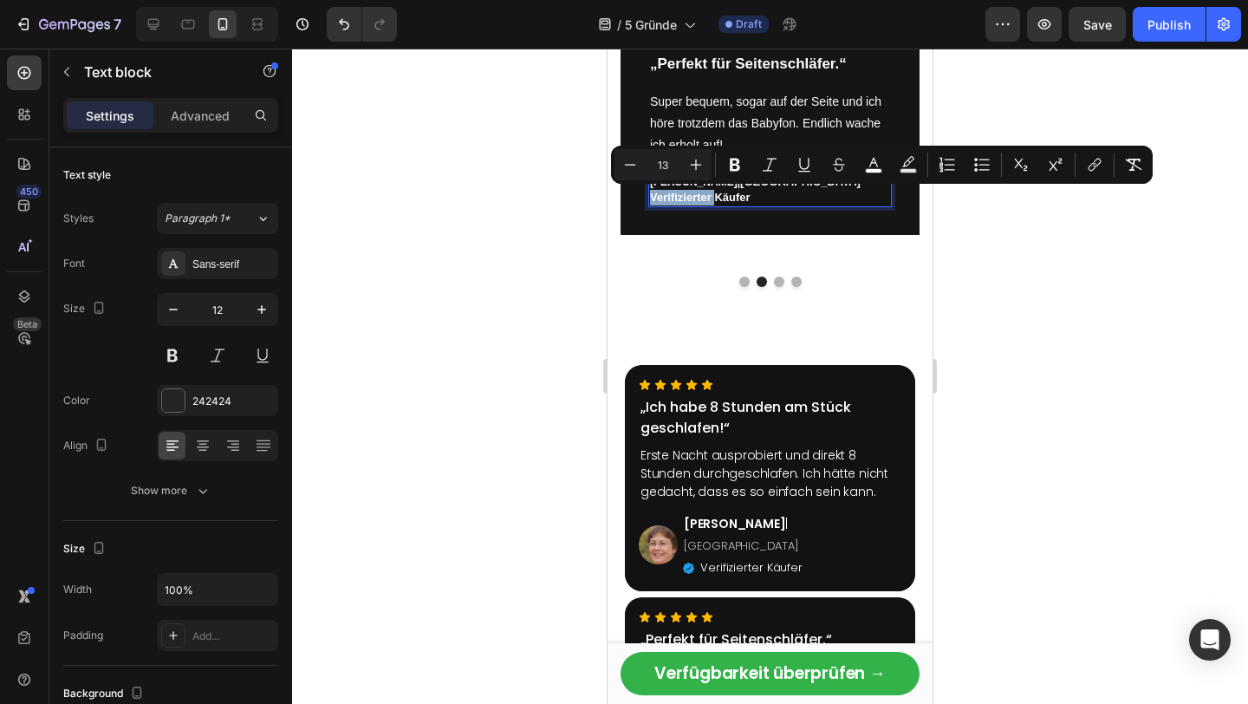
click at [651, 196] on span "Verifizierter Käufer" at bounding box center [700, 197] width 101 height 13
click at [653, 196] on span "Verifizierter Käufer" at bounding box center [700, 197] width 101 height 13
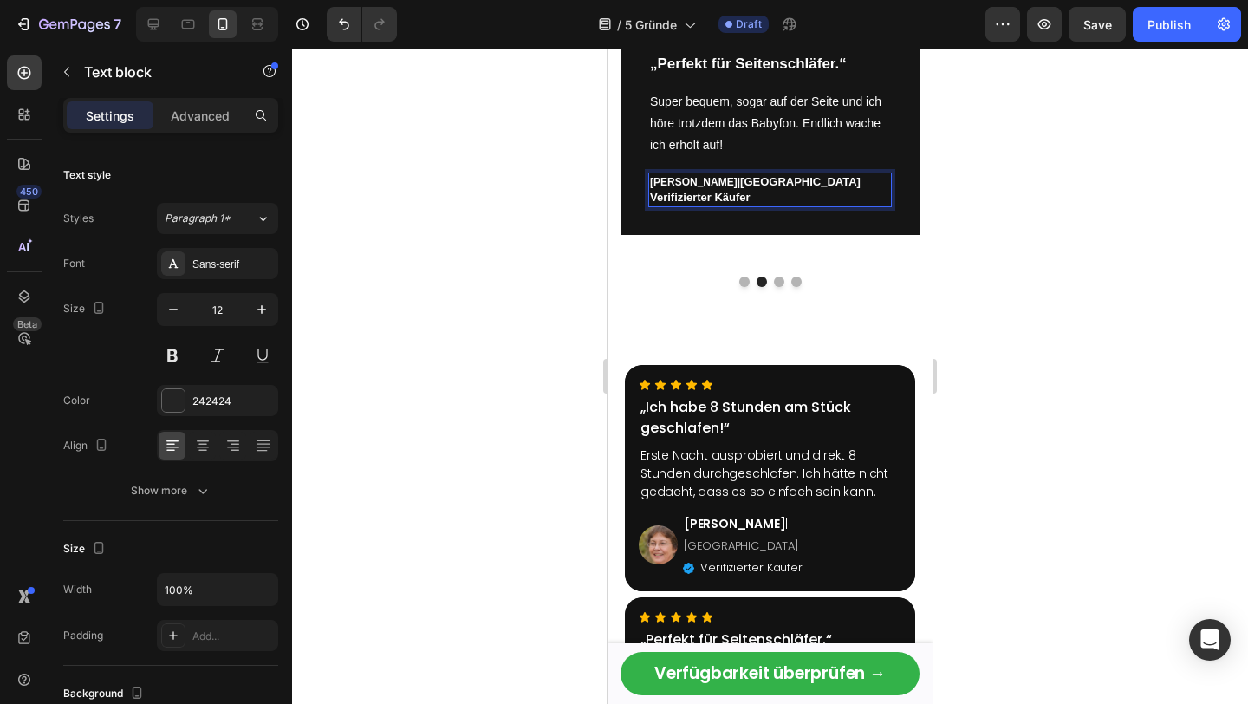
click at [655, 198] on span "Verifizierter Käufer" at bounding box center [700, 197] width 101 height 13
click at [673, 197] on span "✅ Verifizierter Käufer" at bounding box center [713, 197] width 127 height 13
click at [678, 197] on span "✅ Verifizierter Käufer" at bounding box center [713, 197] width 127 height 13
click at [655, 194] on span "✅ Verifizierter Käufer" at bounding box center [708, 197] width 117 height 13
drag, startPoint x: 665, startPoint y: 200, endPoint x: 636, endPoint y: 200, distance: 28.6
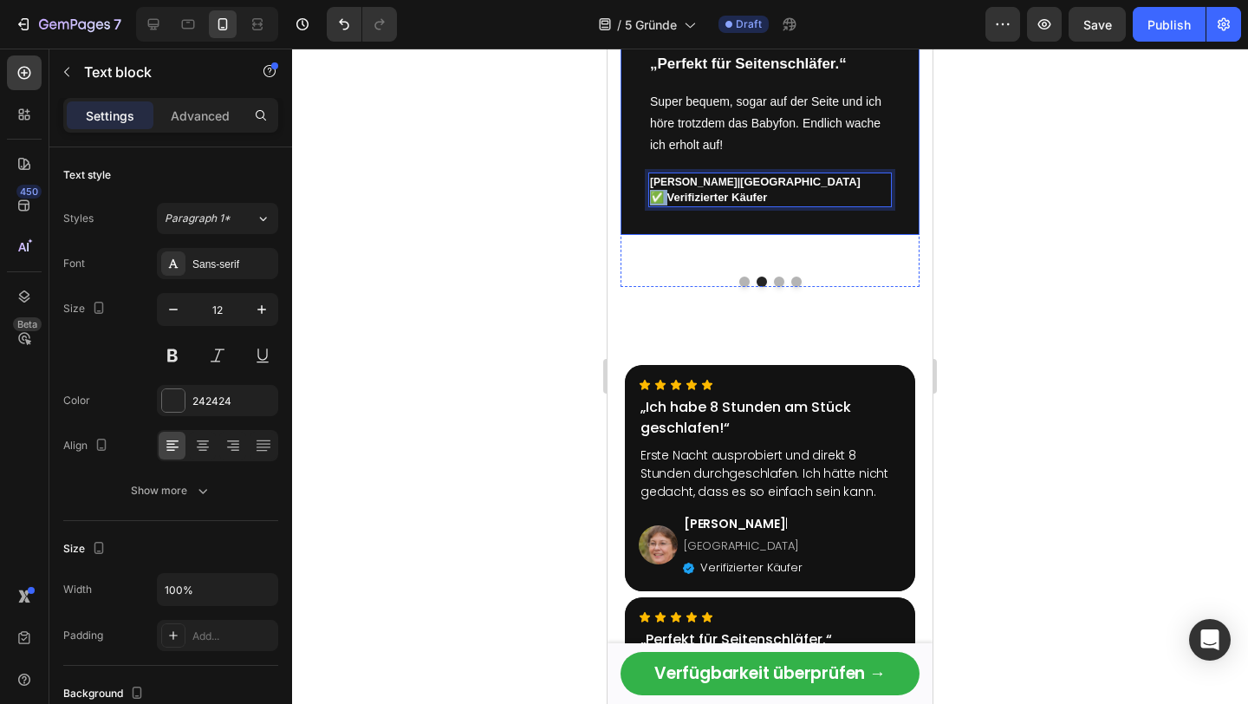
click at [636, 200] on div "Icon Icon Icon Icon Icon Row „Perfekt für Seitenschläfer.“ Text block Super beq…" at bounding box center [769, 120] width 299 height 229
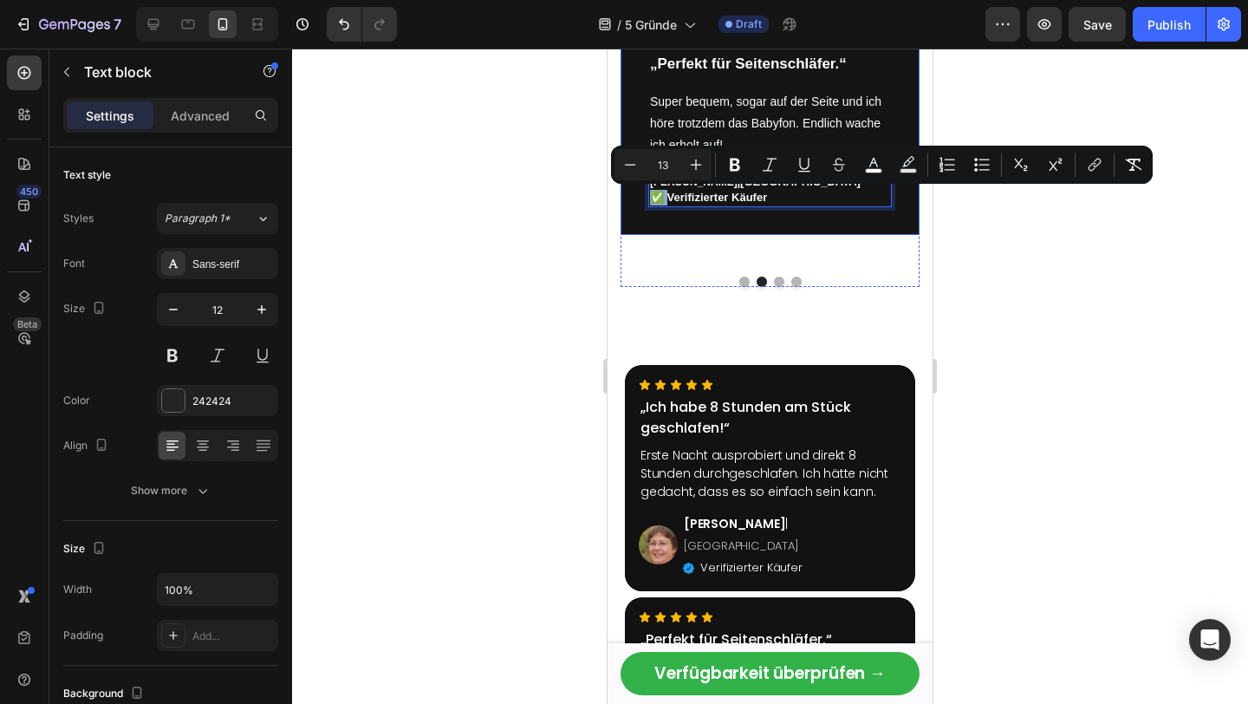
copy span "✅"
click at [746, 282] on button "Dot" at bounding box center [744, 281] width 10 height 10
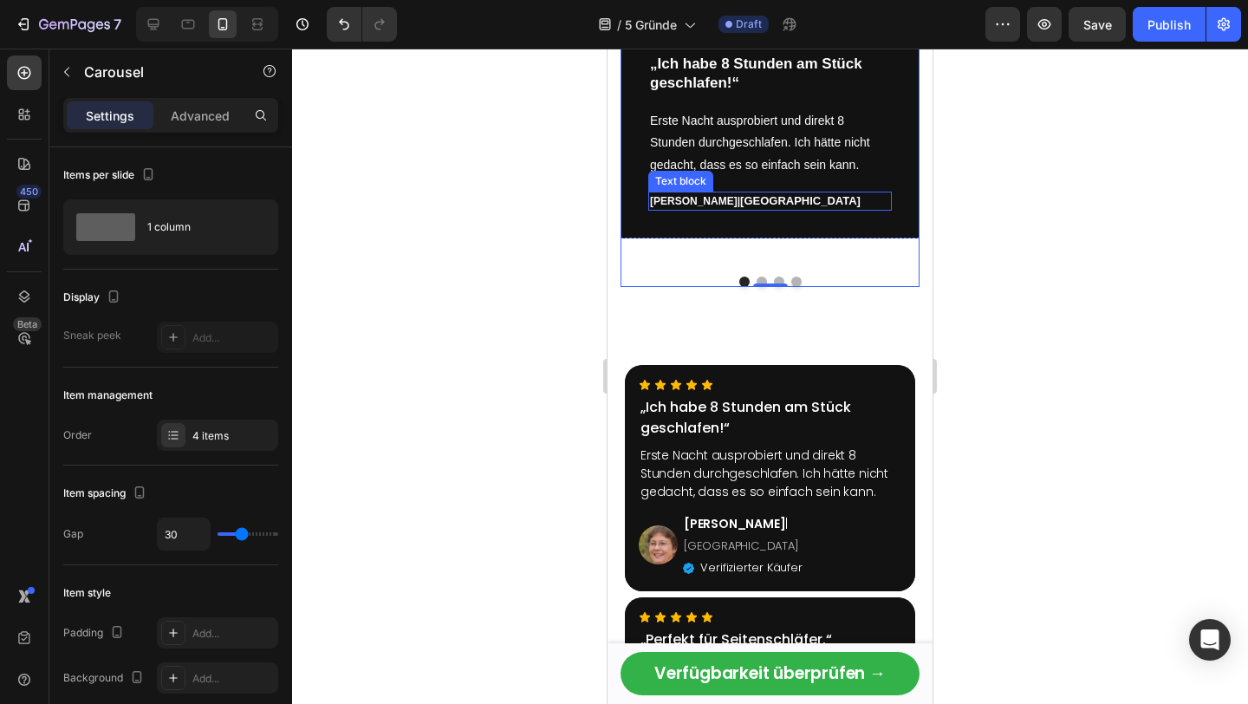
click at [665, 195] on strong "[PERSON_NAME]" at bounding box center [694, 201] width 88 height 12
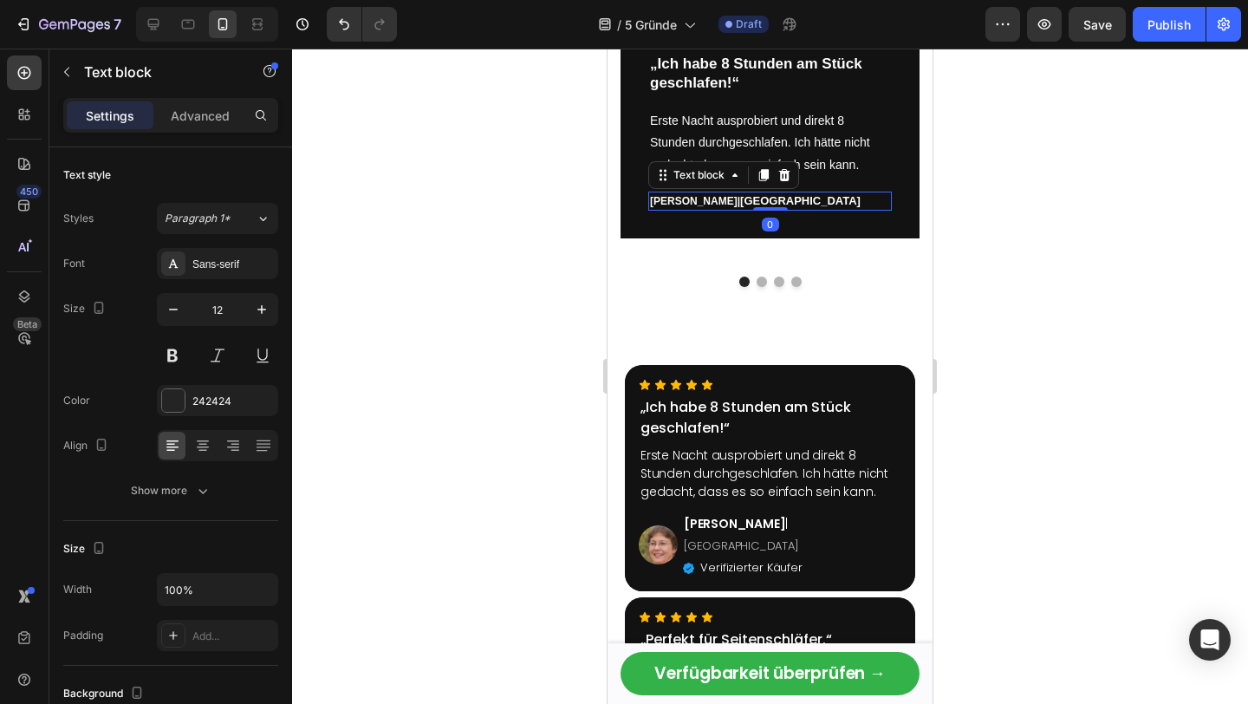
click at [665, 195] on strong "[PERSON_NAME]" at bounding box center [694, 201] width 88 height 12
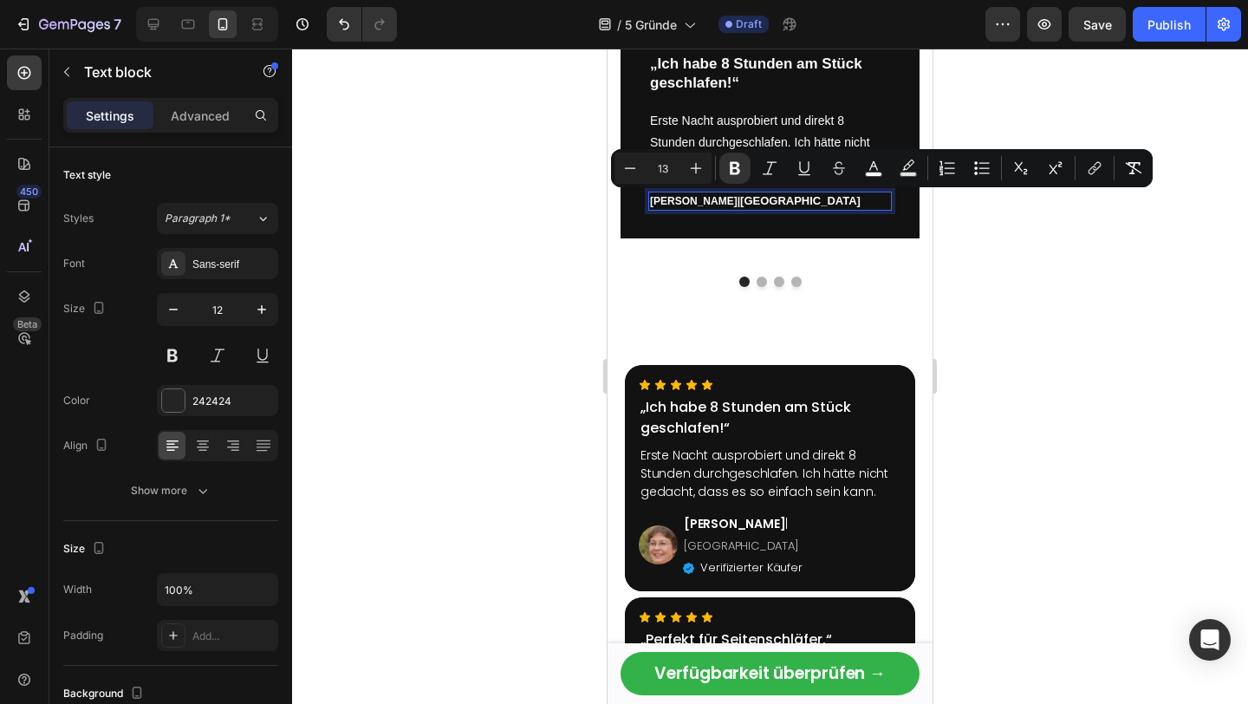
click at [740, 203] on span "[GEOGRAPHIC_DATA]" at bounding box center [800, 200] width 120 height 13
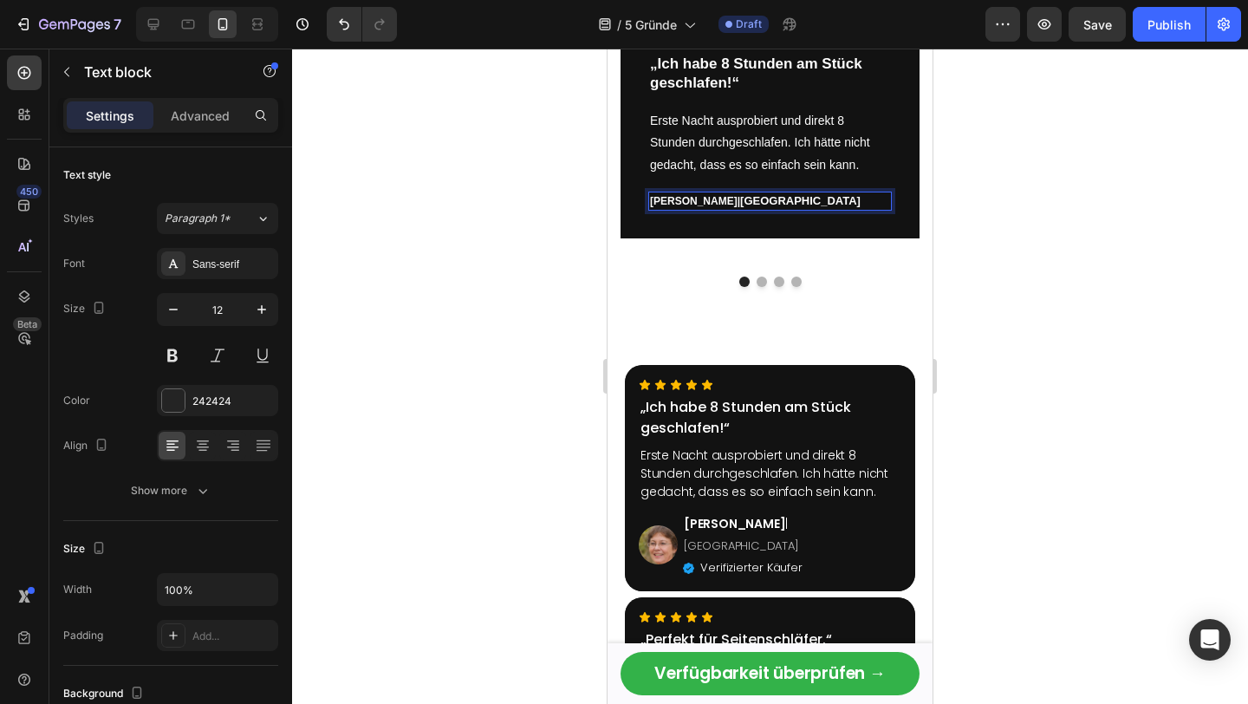
click at [739, 203] on p "[PERSON_NAME] | [GEOGRAPHIC_DATA]" at bounding box center [770, 201] width 240 height 16
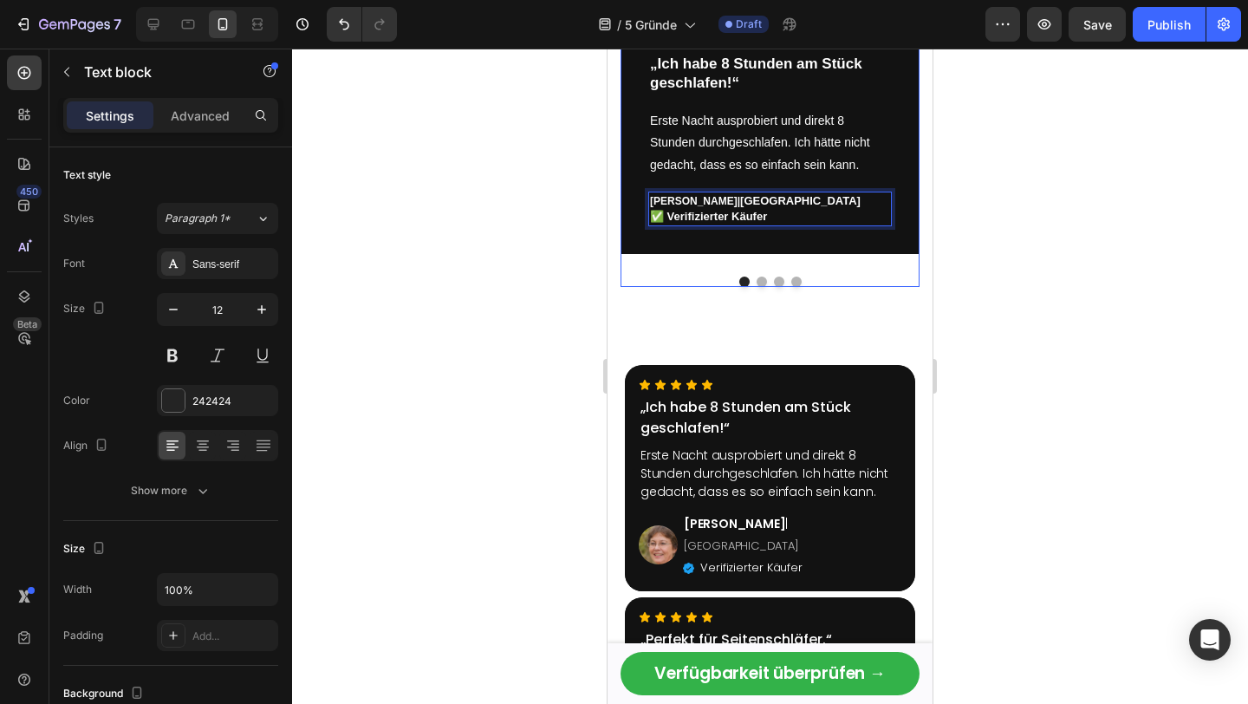
click at [780, 280] on button "Dot" at bounding box center [779, 281] width 10 height 10
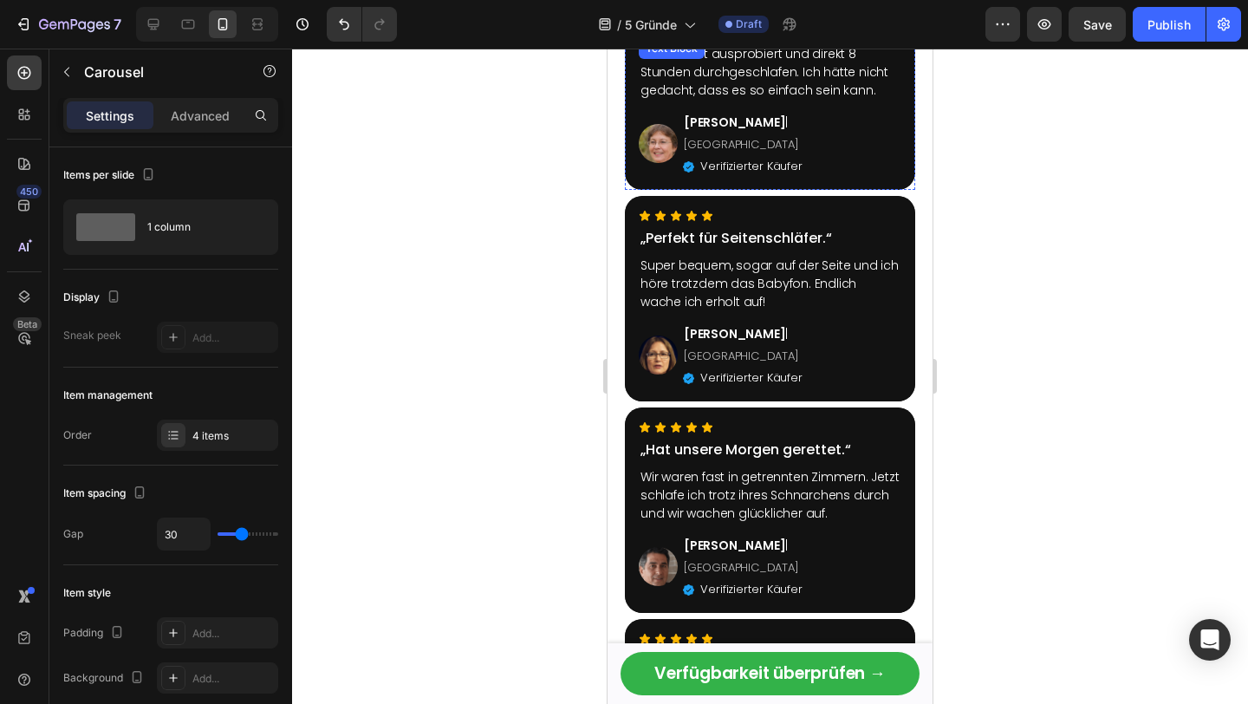
scroll to position [3730, 0]
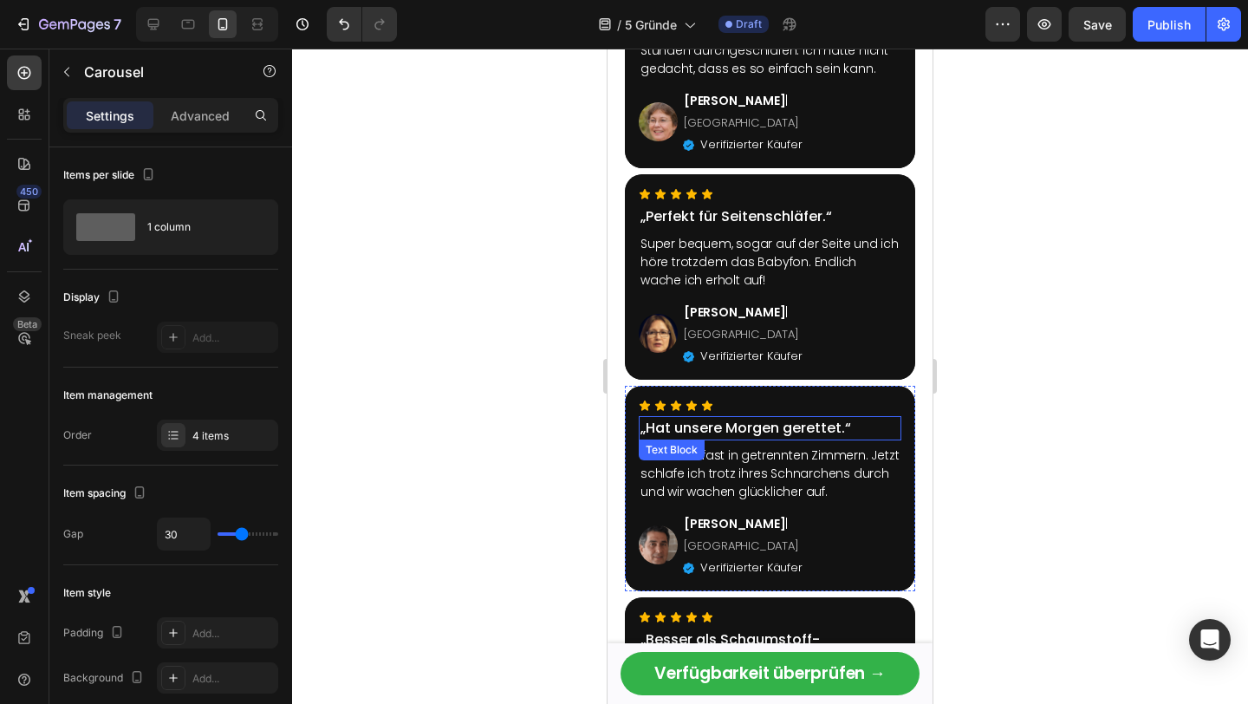
click at [739, 418] on p "„Hat unsere Morgen gerettet.“" at bounding box center [769, 428] width 259 height 21
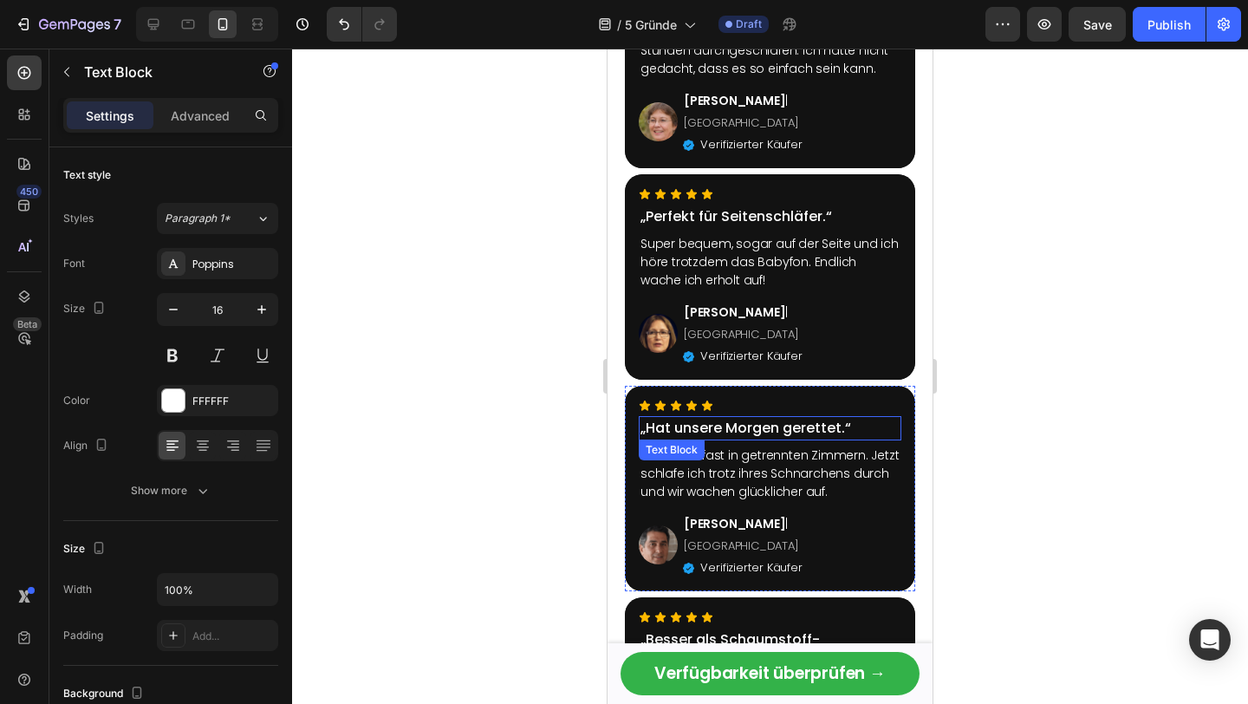
click at [739, 418] on p "„Hat unsere Morgen gerettet.“" at bounding box center [769, 428] width 259 height 21
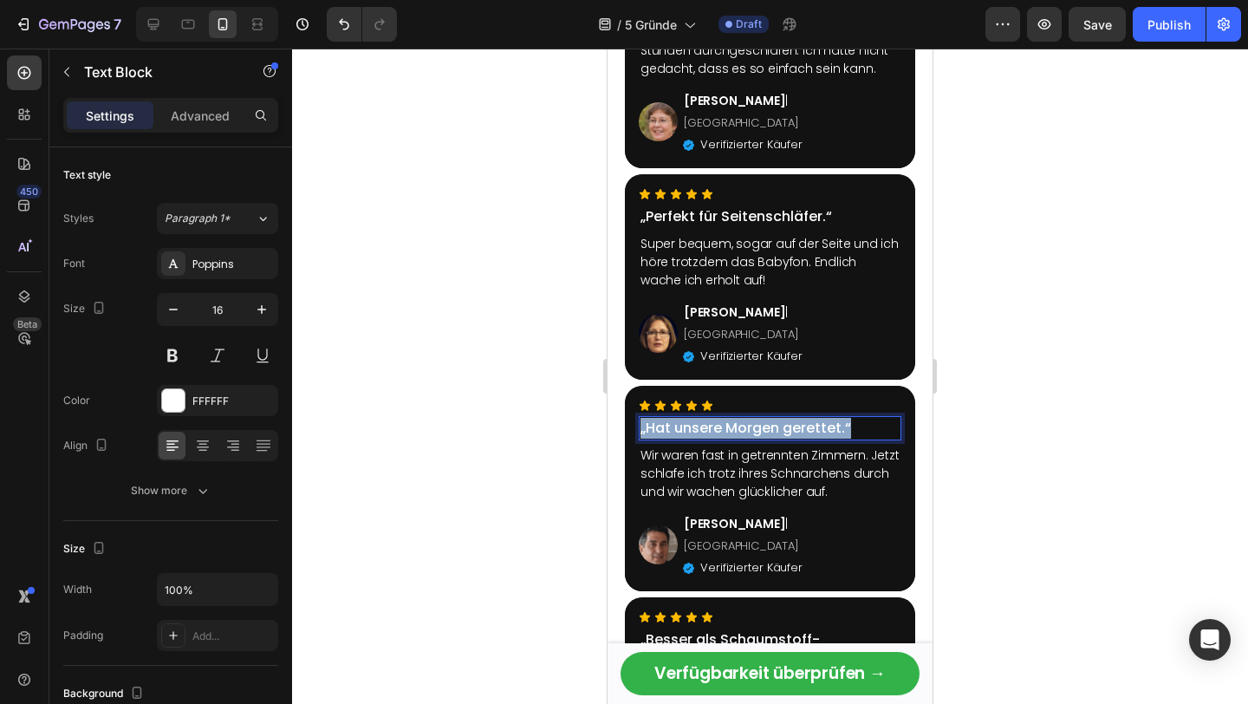
click at [739, 418] on p "„Hat unsere Morgen gerettet.“" at bounding box center [769, 428] width 259 height 21
copy p "„Hat unsere Morgen gerettet.“"
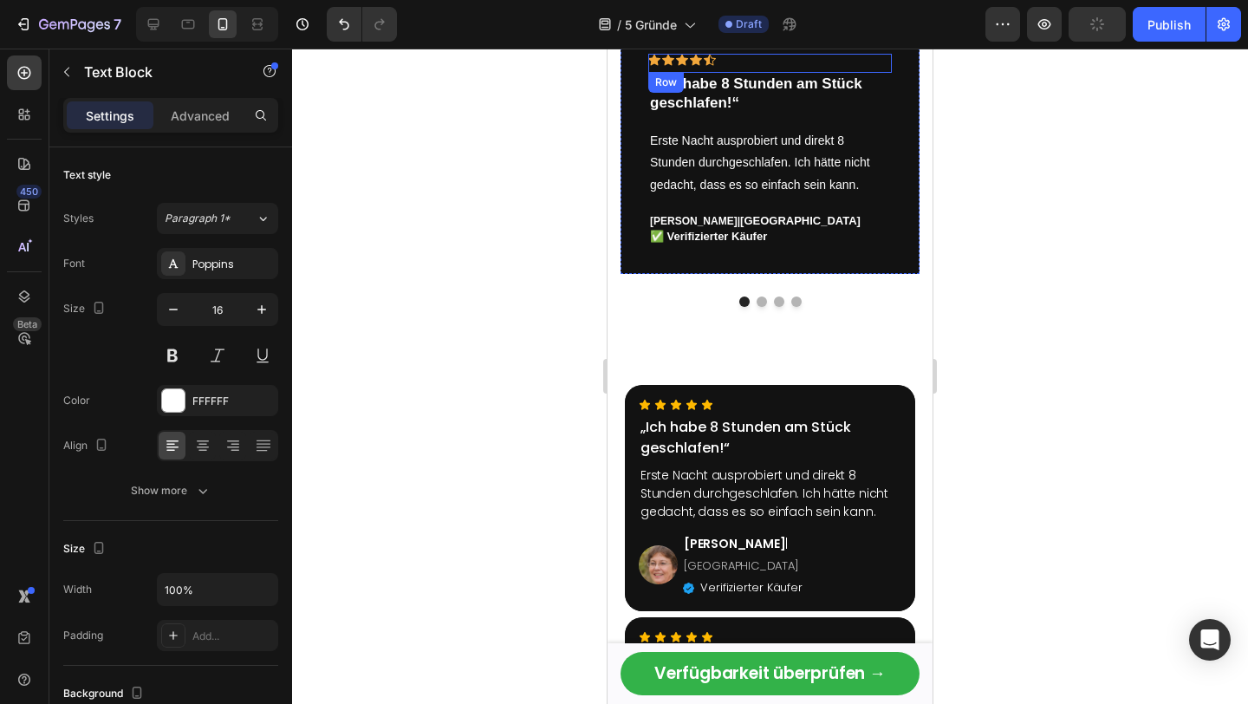
scroll to position [3068, 0]
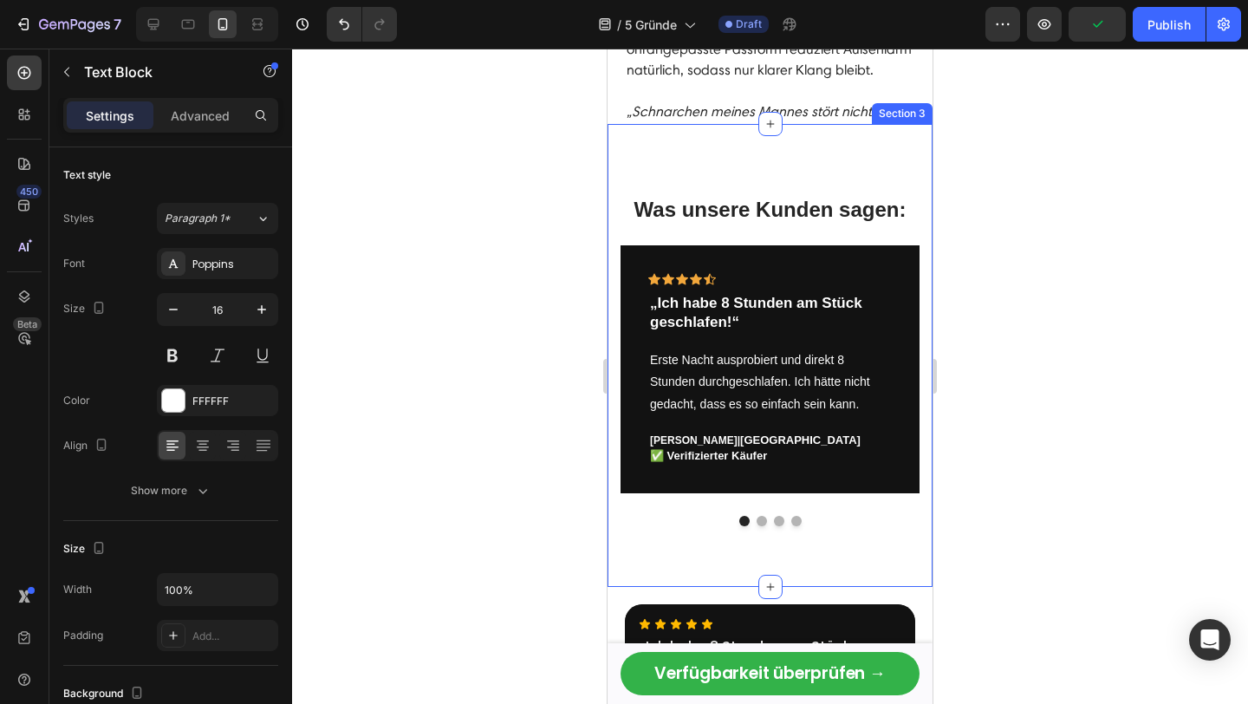
click at [779, 522] on button "Dot" at bounding box center [779, 521] width 10 height 10
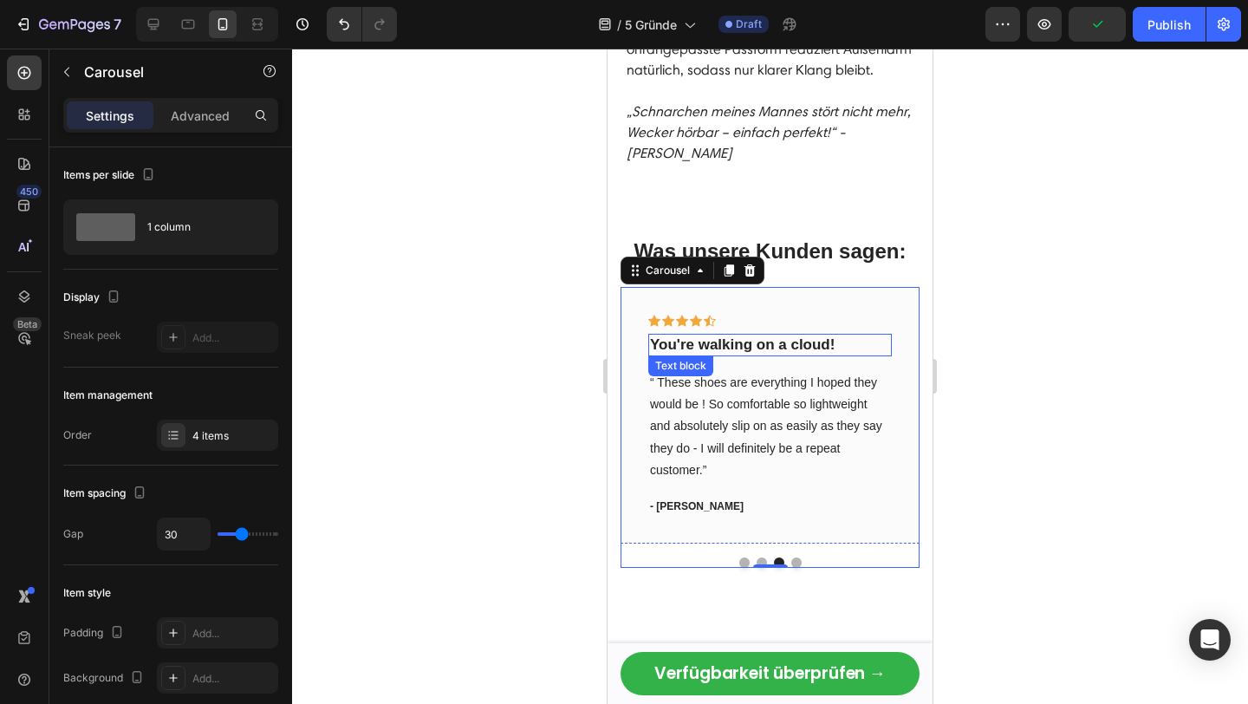
click at [717, 335] on p "You're walking on a cloud!" at bounding box center [770, 344] width 240 height 19
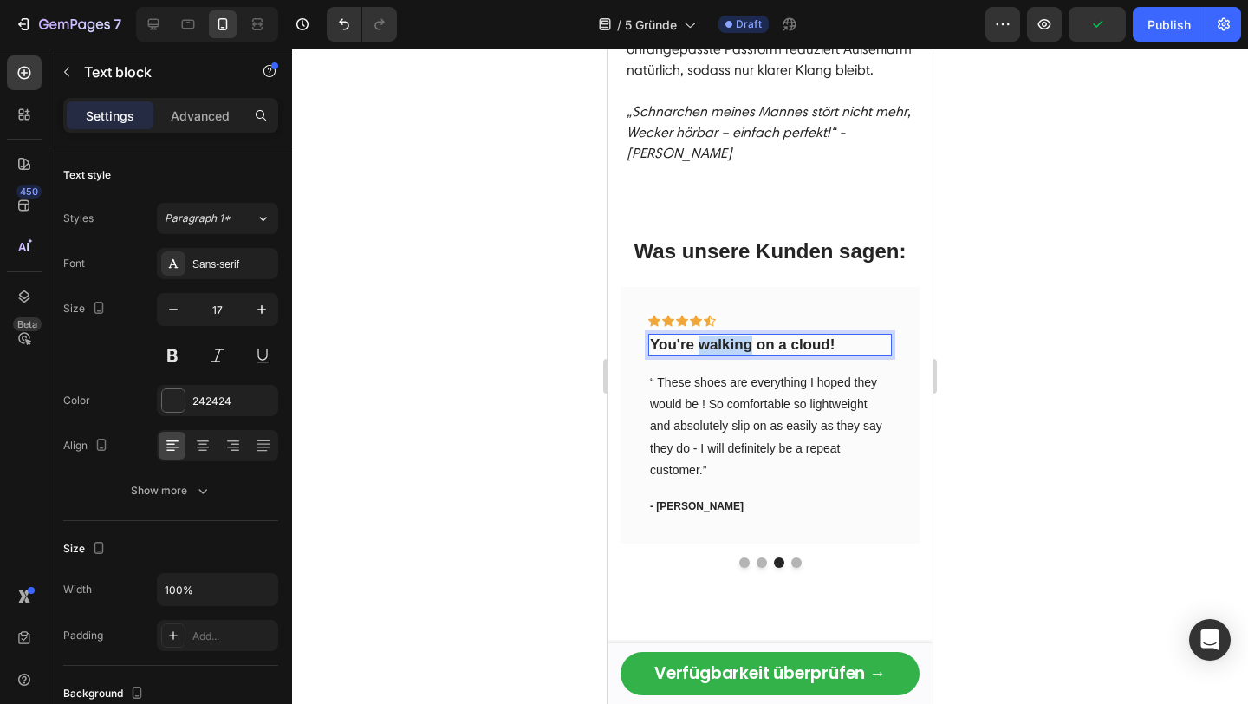
click at [717, 335] on p "You're walking on a cloud!" at bounding box center [770, 344] width 240 height 19
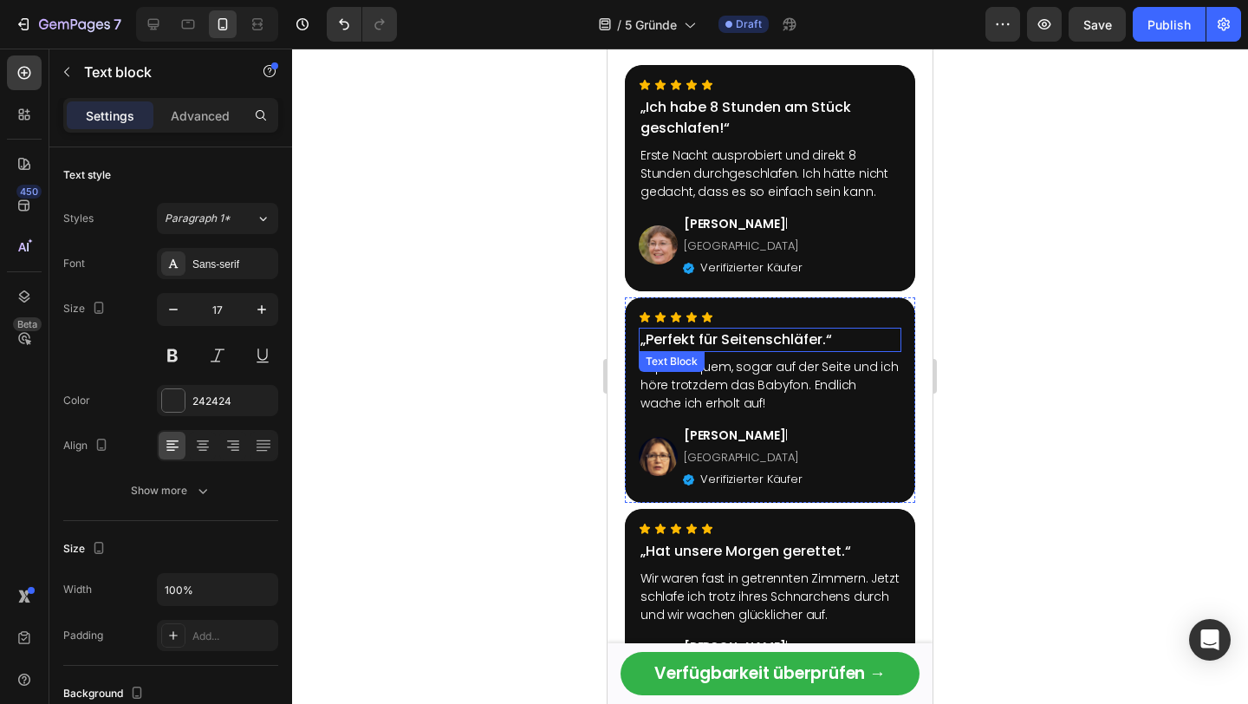
scroll to position [3624, 0]
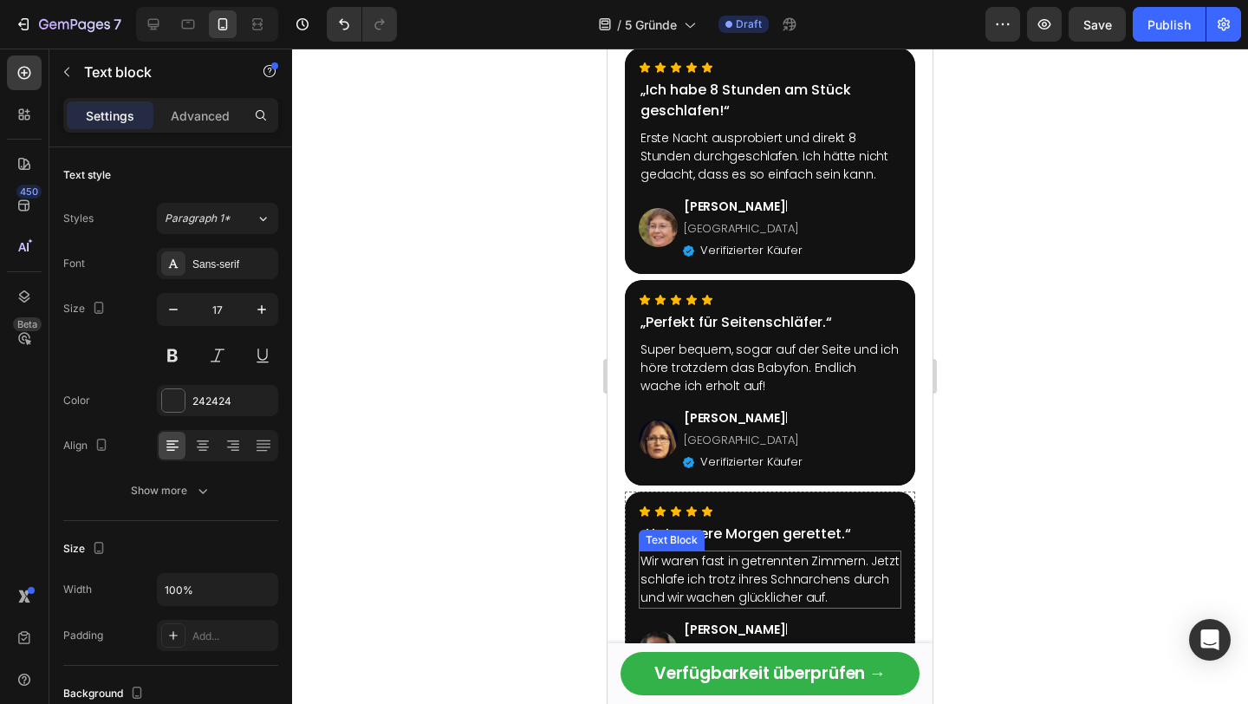
click at [707, 552] on p "Wir waren fast in getrennten Zimmern. Jetzt schlafe ich trotz ihres Schnarchens…" at bounding box center [769, 579] width 259 height 55
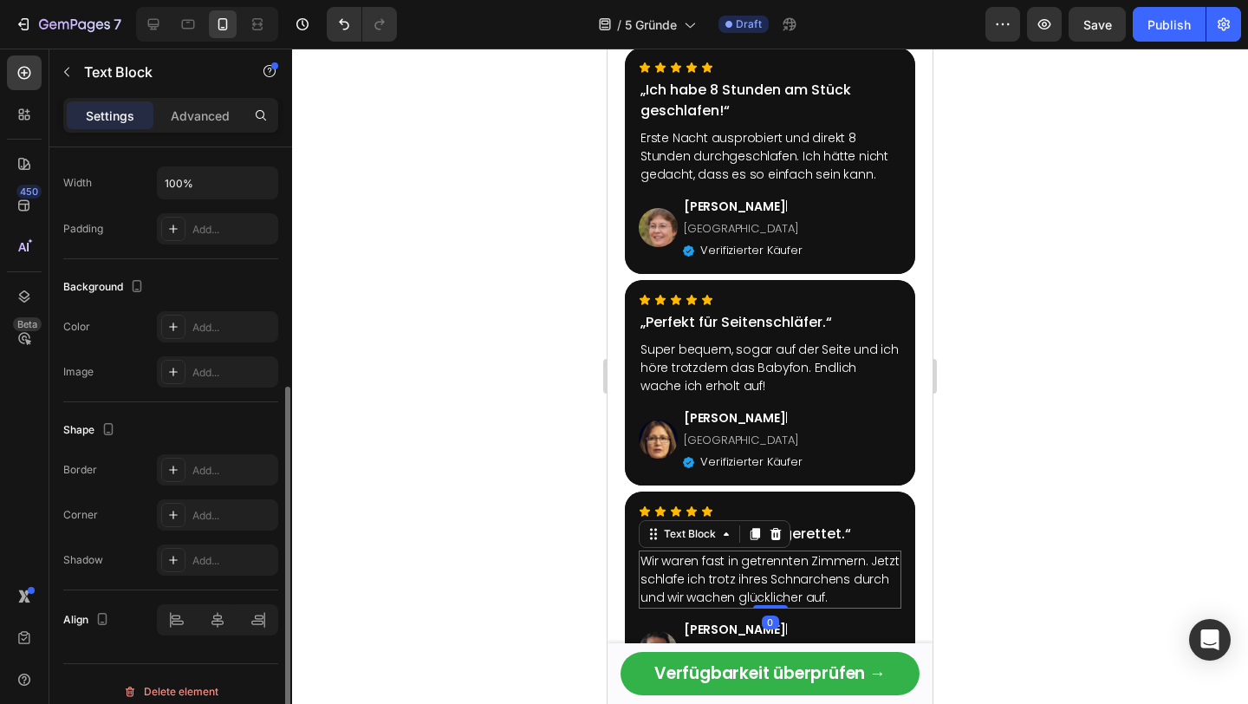
click at [707, 552] on p "Wir waren fast in getrennten Zimmern. Jetzt schlafe ich trotz ihres Schnarchens…" at bounding box center [769, 579] width 259 height 55
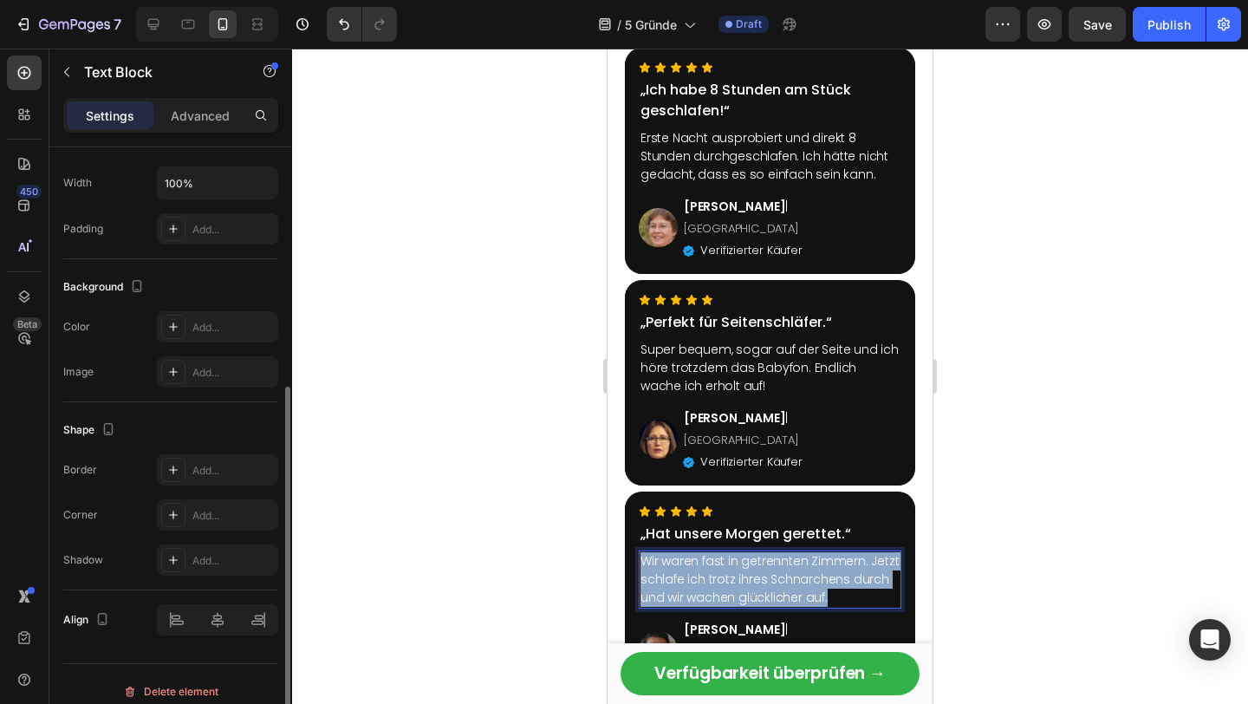
click at [707, 552] on p "Wir waren fast in getrennten Zimmern. Jetzt schlafe ich trotz ihres Schnarchens…" at bounding box center [769, 579] width 259 height 55
copy p "Wir waren fast in getrennten Zimmern. Jetzt schlafe ich trotz ihres Schnarchens…"
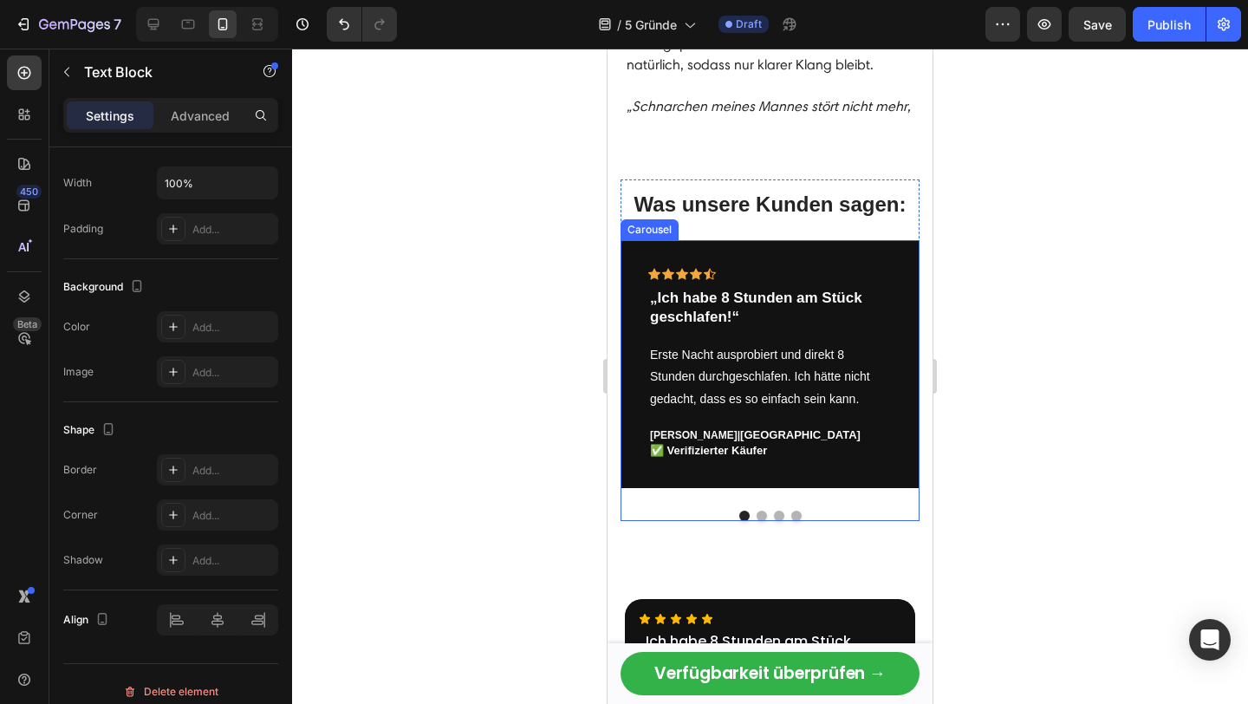
click at [782, 510] on button "Dot" at bounding box center [779, 515] width 10 height 10
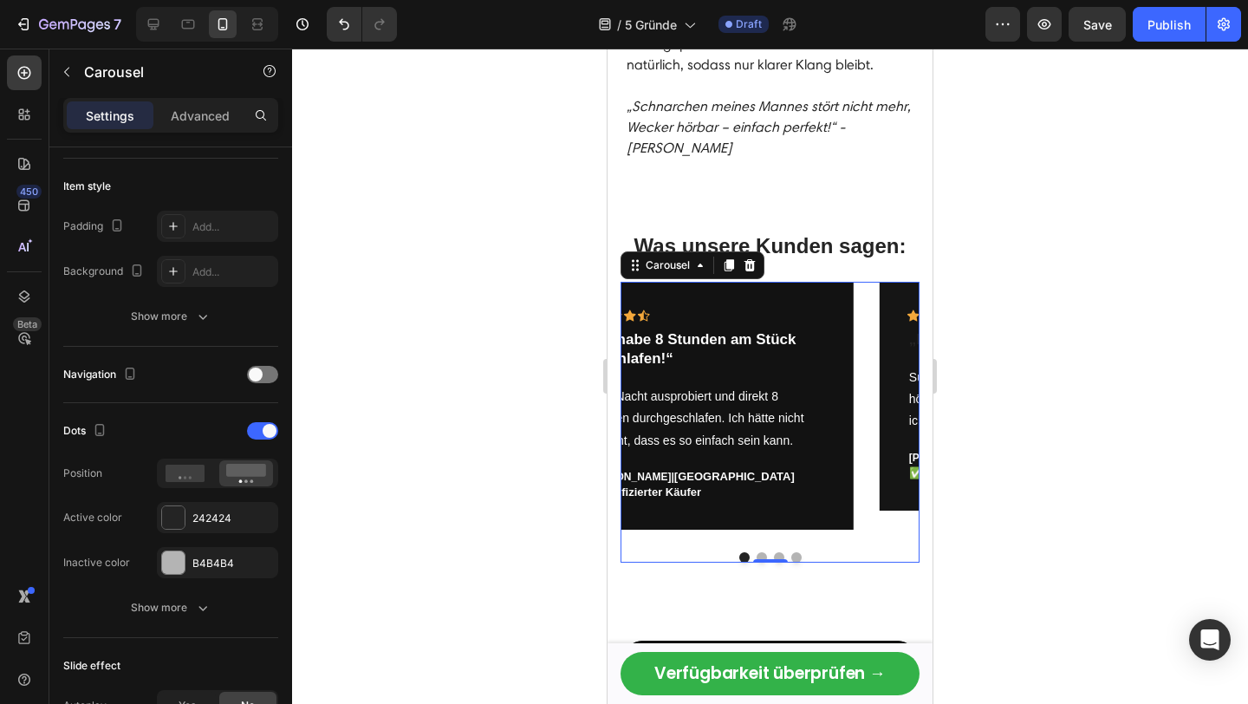
scroll to position [0, 0]
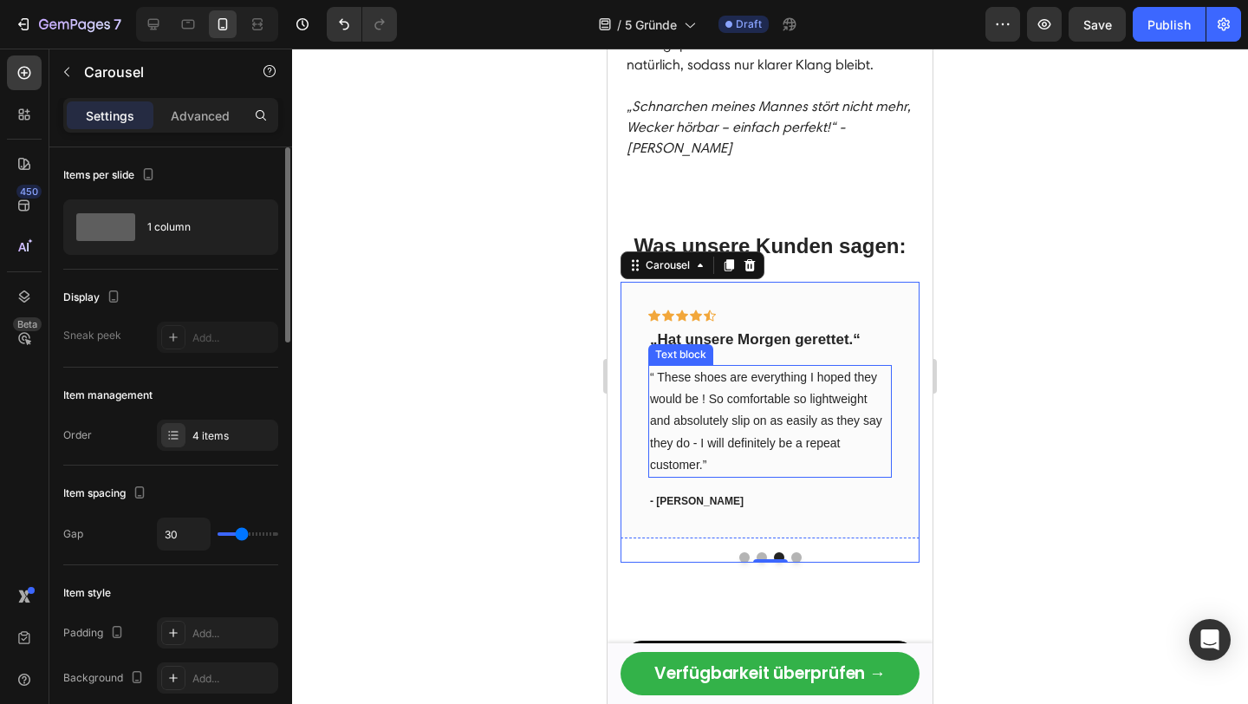
click at [713, 367] on p "“ These shoes are everything I hoped they would be ! So comfortable so lightwei…" at bounding box center [770, 421] width 240 height 109
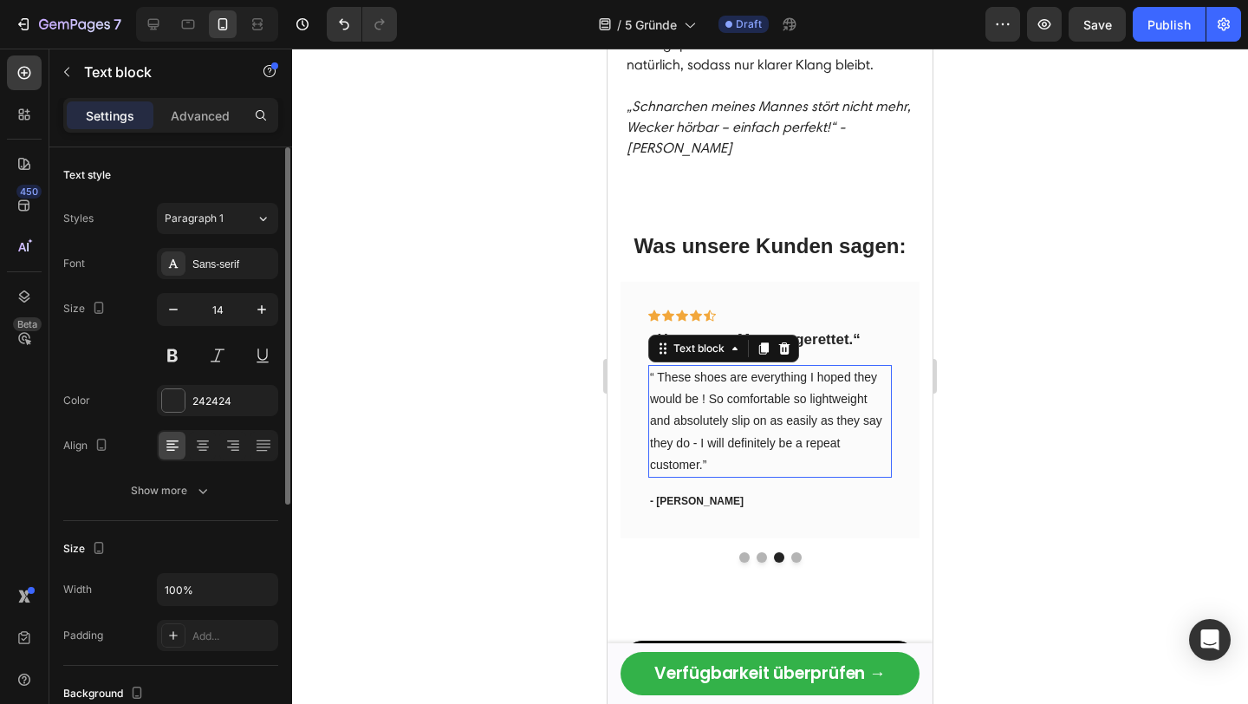
click at [713, 367] on p "“ These shoes are everything I hoped they would be ! So comfortable so lightwei…" at bounding box center [770, 421] width 240 height 109
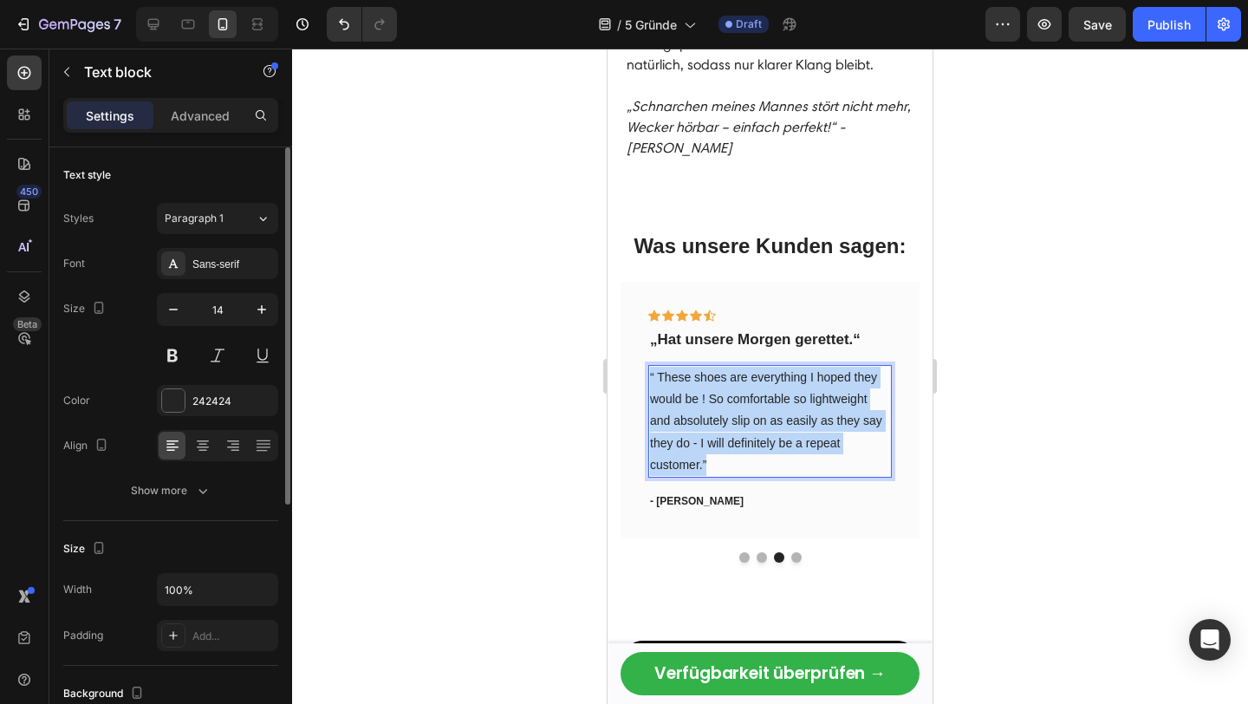
click at [713, 367] on p "“ These shoes are everything I hoped they would be ! So comfortable so lightwei…" at bounding box center [770, 421] width 240 height 109
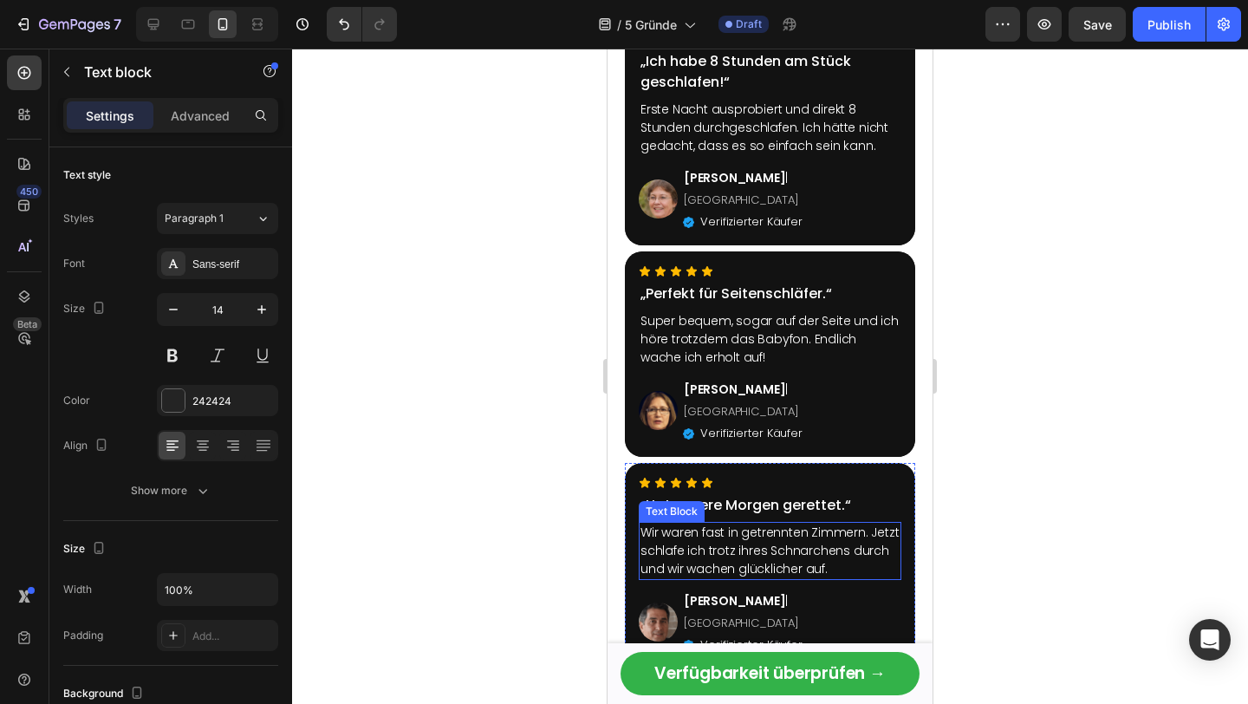
scroll to position [3686, 0]
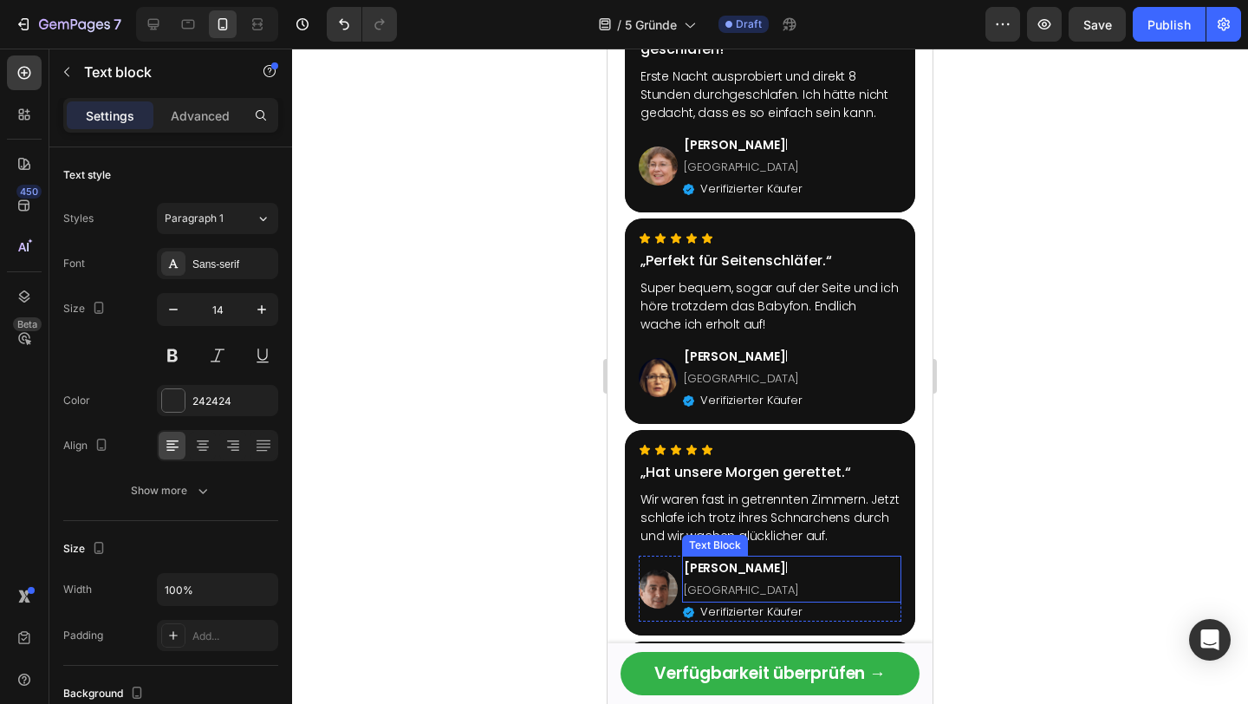
click at [727, 605] on p "Verifizierter Käufer" at bounding box center [751, 612] width 102 height 14
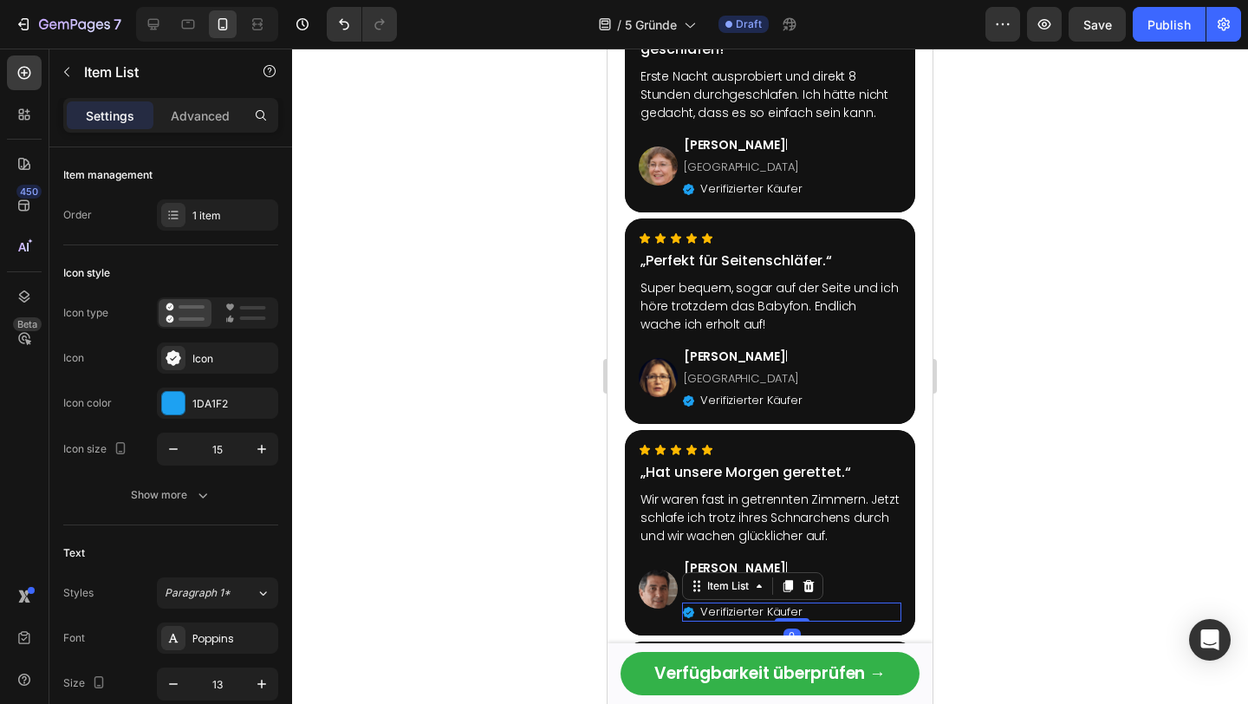
click at [727, 605] on p "Verifizierter Käufer" at bounding box center [751, 612] width 102 height 14
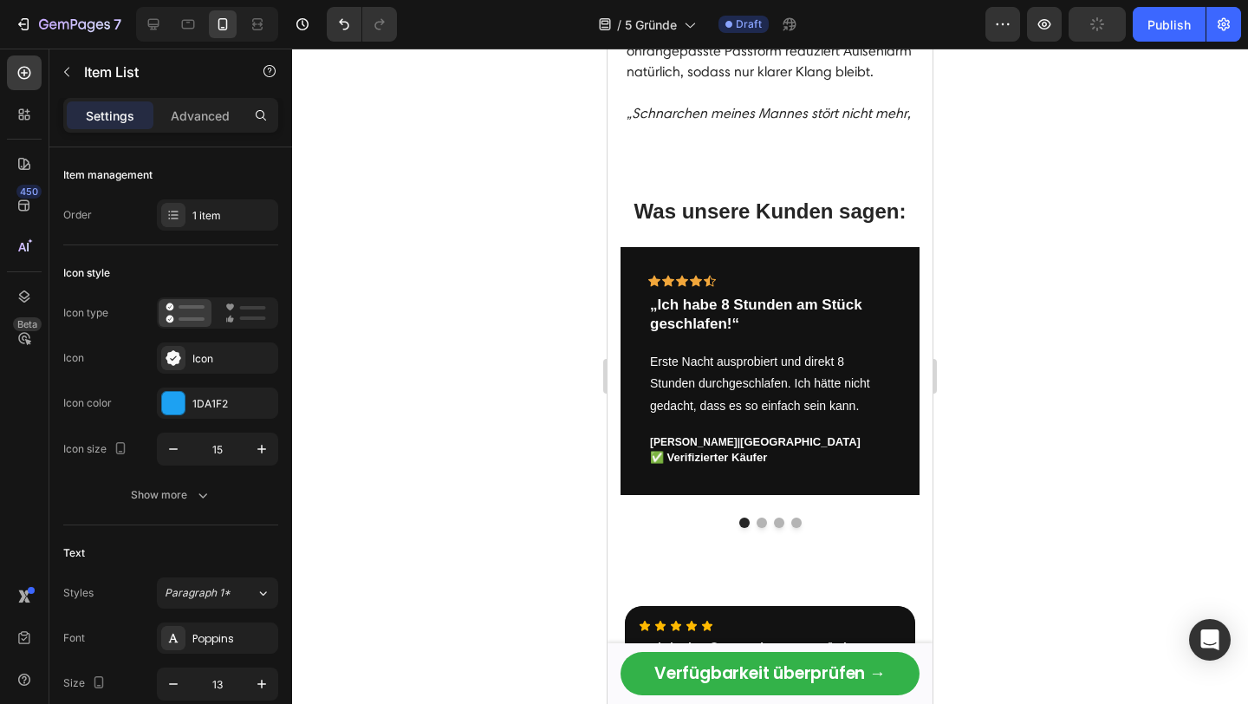
scroll to position [3034, 0]
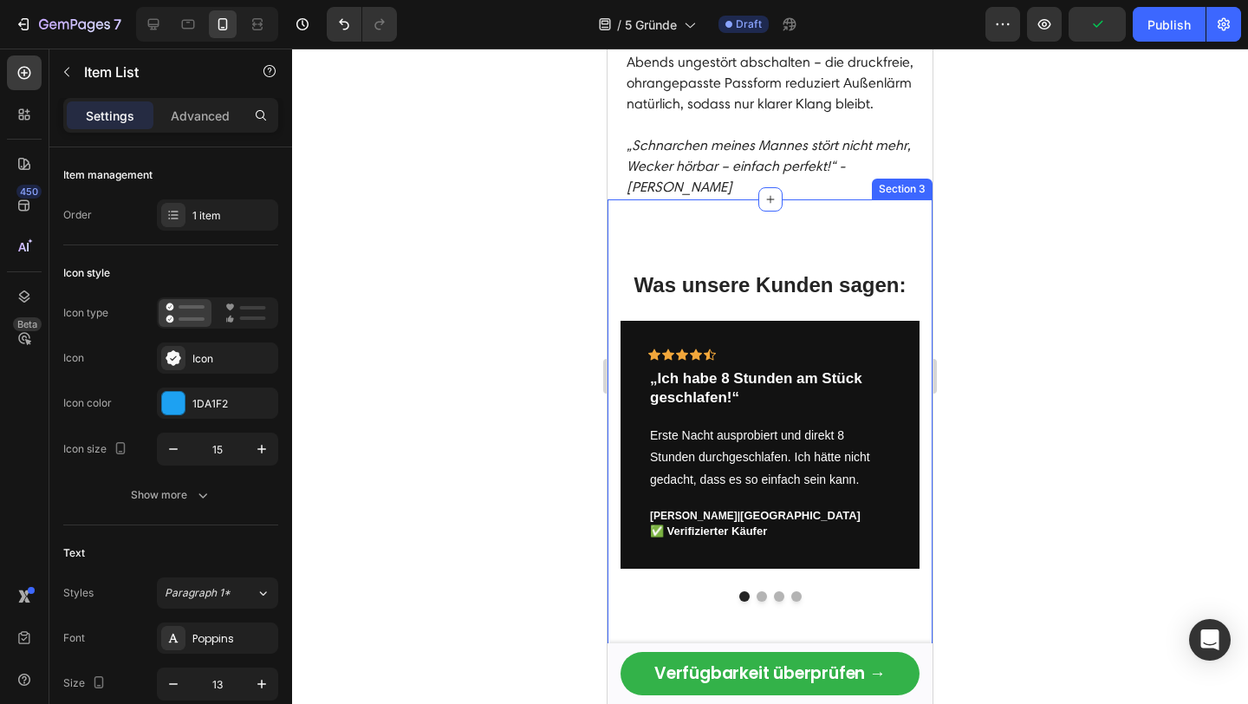
click at [777, 591] on button "Dot" at bounding box center [779, 596] width 10 height 10
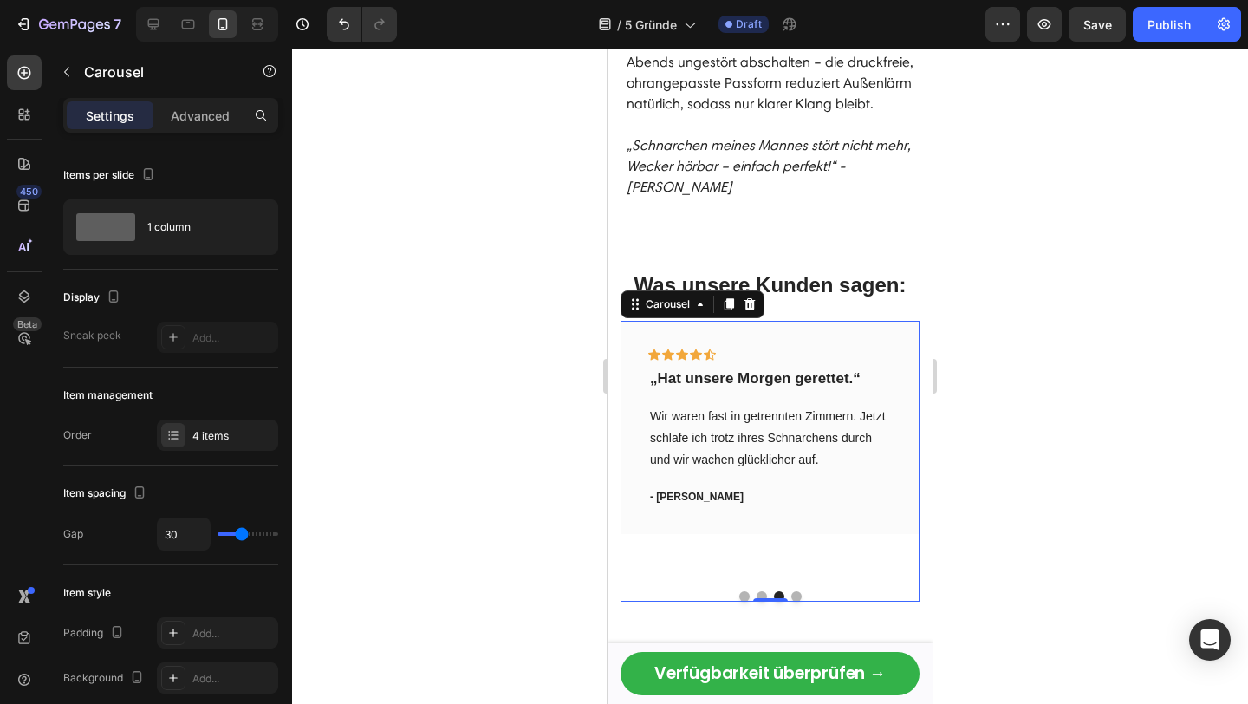
click at [759, 591] on button "Dot" at bounding box center [761, 596] width 10 height 10
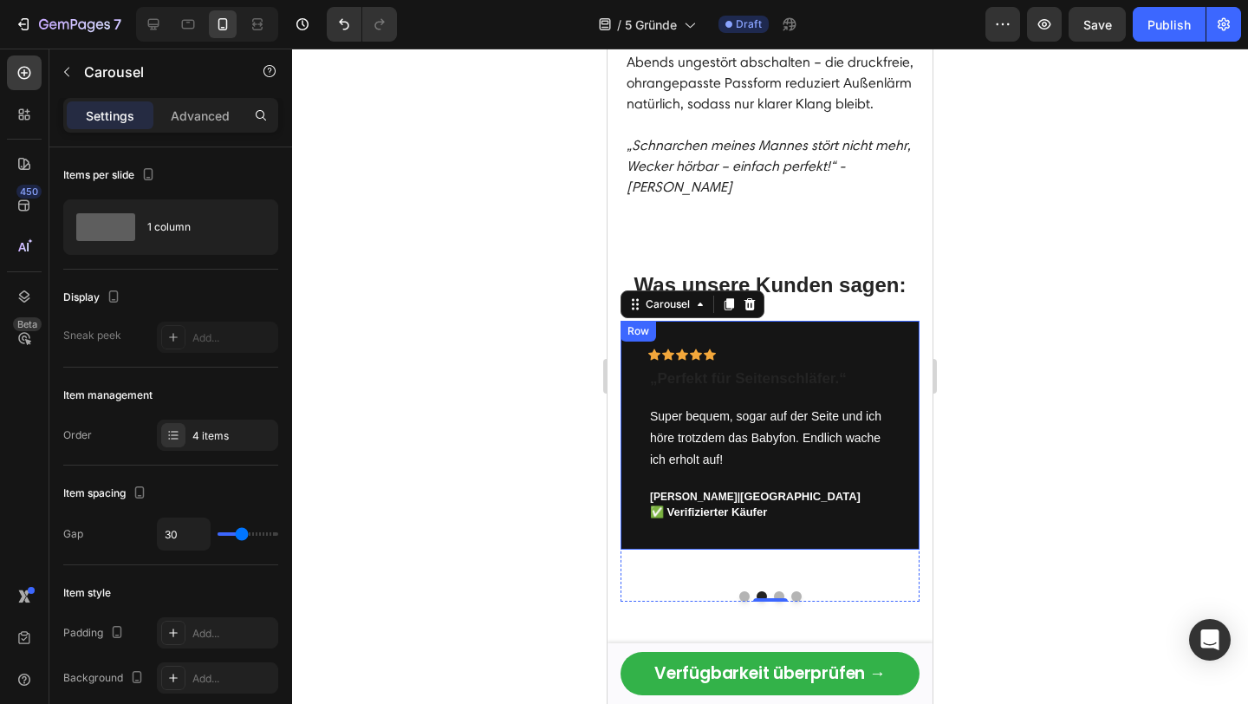
click at [719, 504] on p "✅ Verifizierter Käufer" at bounding box center [770, 512] width 240 height 16
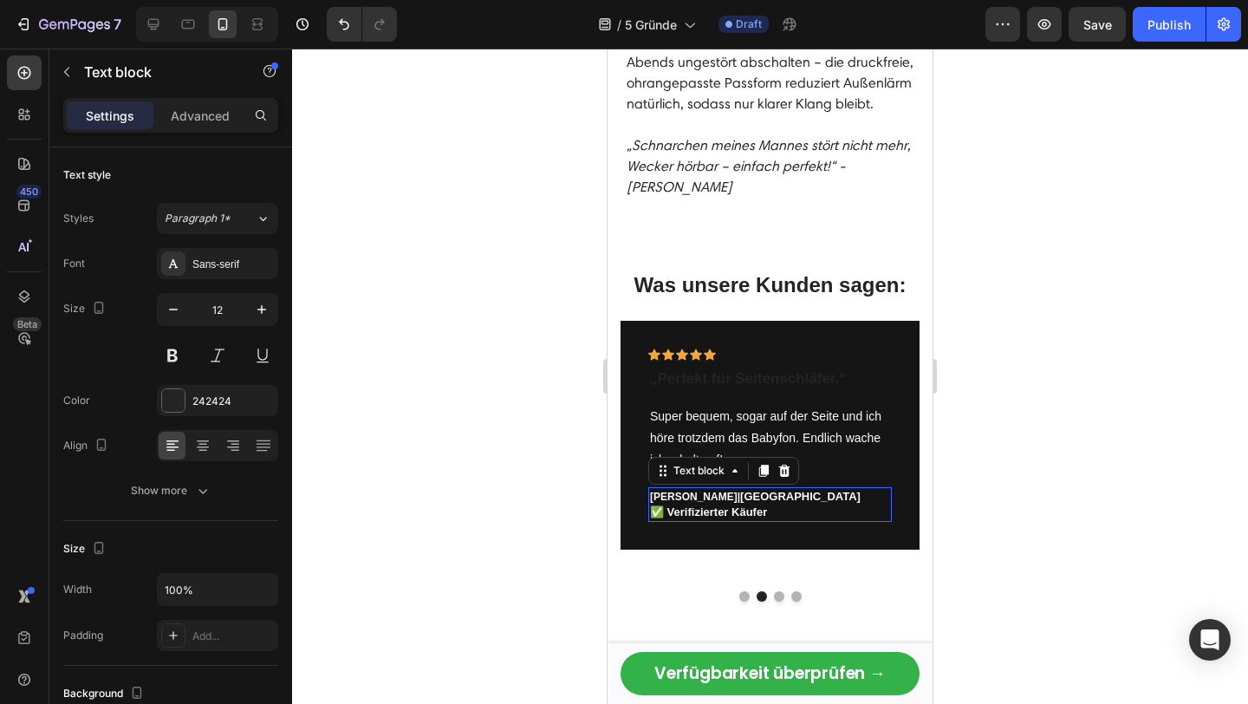
click at [717, 505] on span "✅ Verifizierter Käufer" at bounding box center [708, 511] width 117 height 13
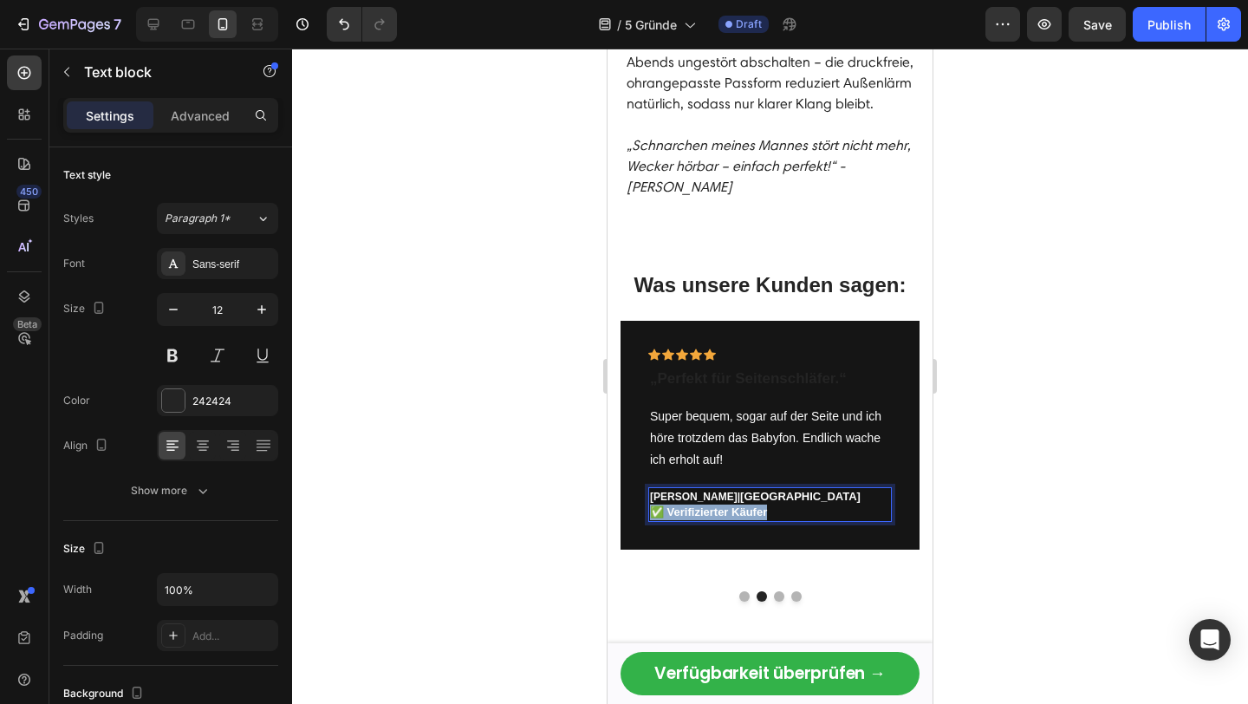
click at [717, 505] on span "✅ Verifizierter Käufer" at bounding box center [708, 511] width 117 height 13
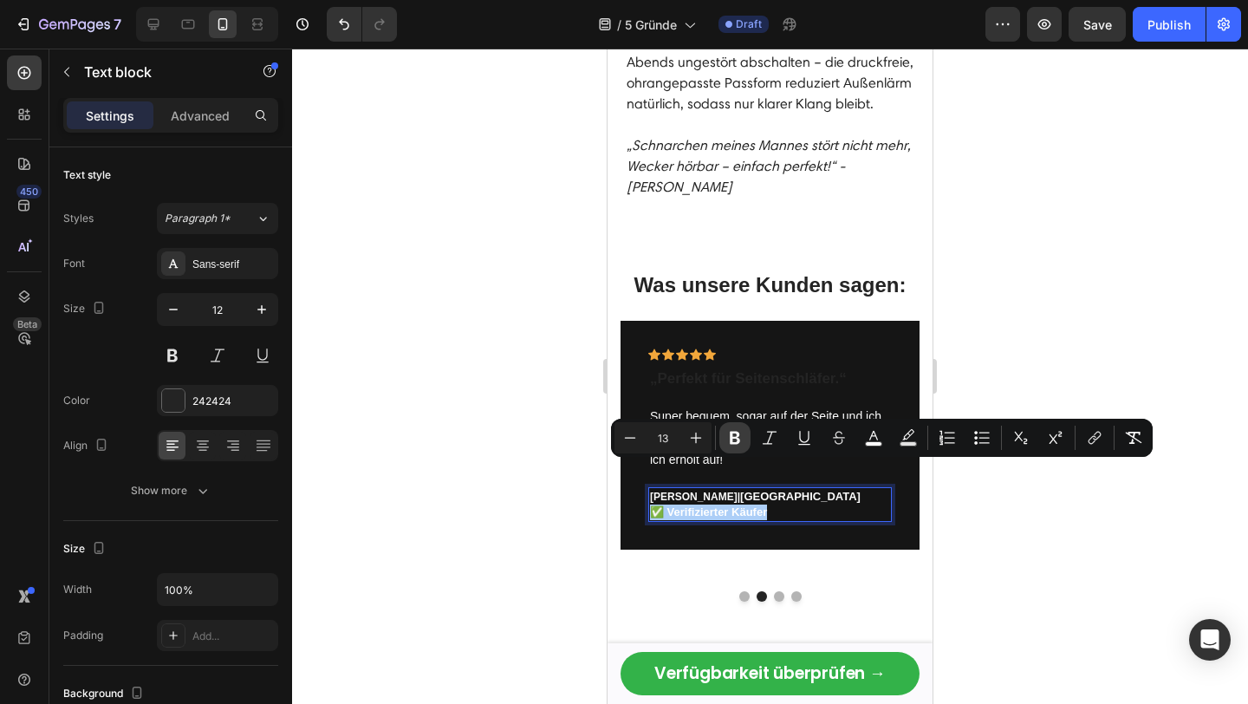
click at [736, 444] on icon "Editor contextual toolbar" at bounding box center [735, 437] width 10 height 13
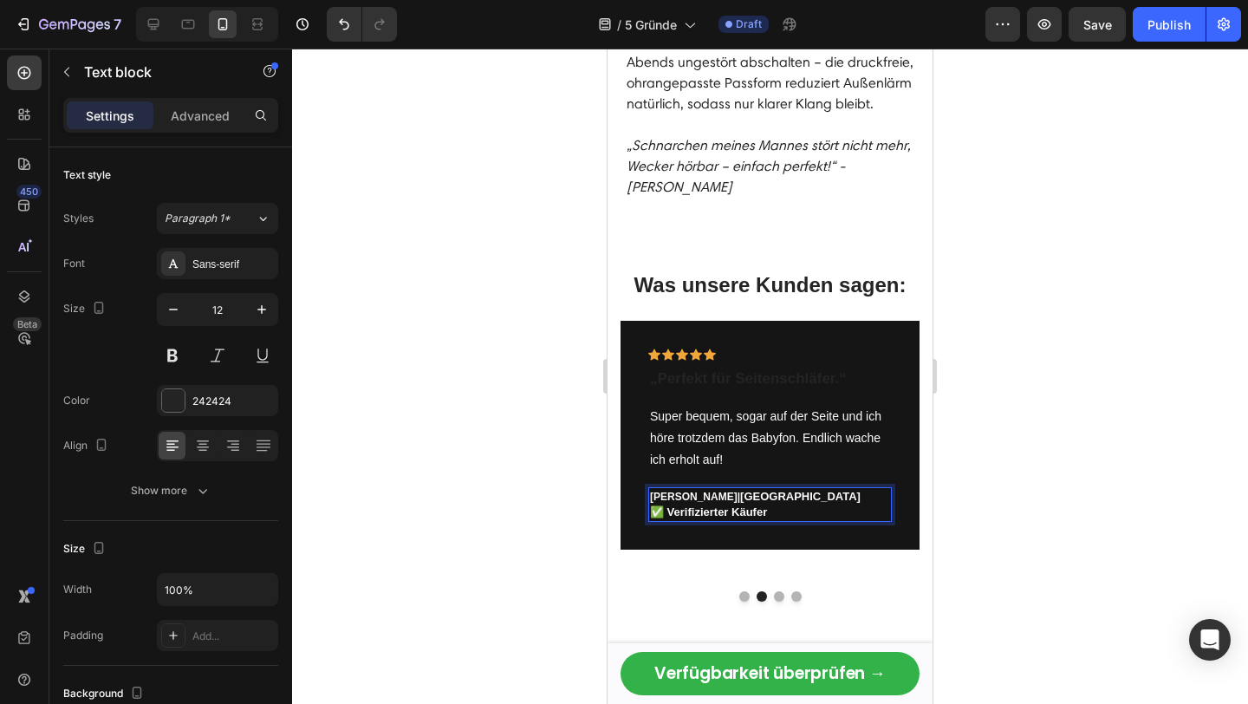
click at [709, 505] on strong "✅ Verifizierter Käufer" at bounding box center [708, 511] width 117 height 13
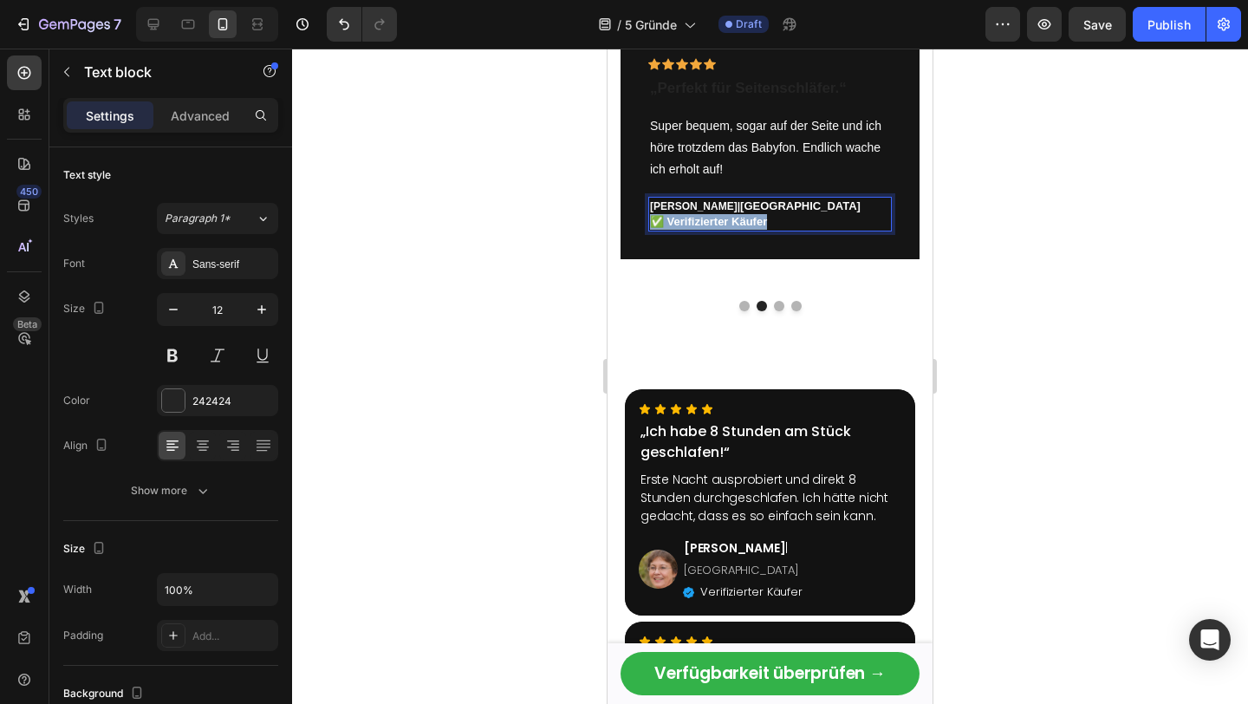
click at [764, 230] on p "✅ Verifizierter Käufer" at bounding box center [770, 222] width 240 height 16
drag, startPoint x: 771, startPoint y: 467, endPoint x: 649, endPoint y: 464, distance: 122.2
click at [650, 230] on p "✅ Verifizierter Käufer" at bounding box center [770, 222] width 240 height 16
click at [778, 311] on button "Dot" at bounding box center [779, 306] width 10 height 10
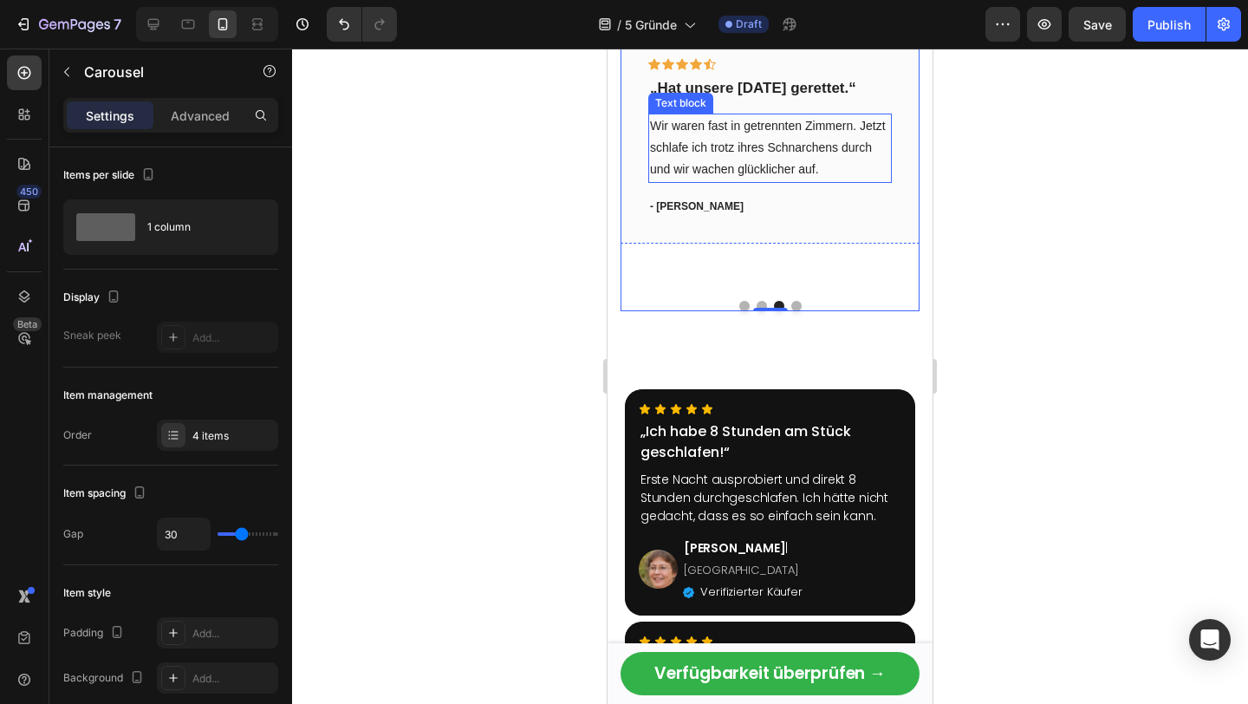
click at [720, 181] on p "Wir waren fast in getrennten Zimmern. Jetzt schlafe ich trotz ihres Schnarchens…" at bounding box center [770, 148] width 240 height 66
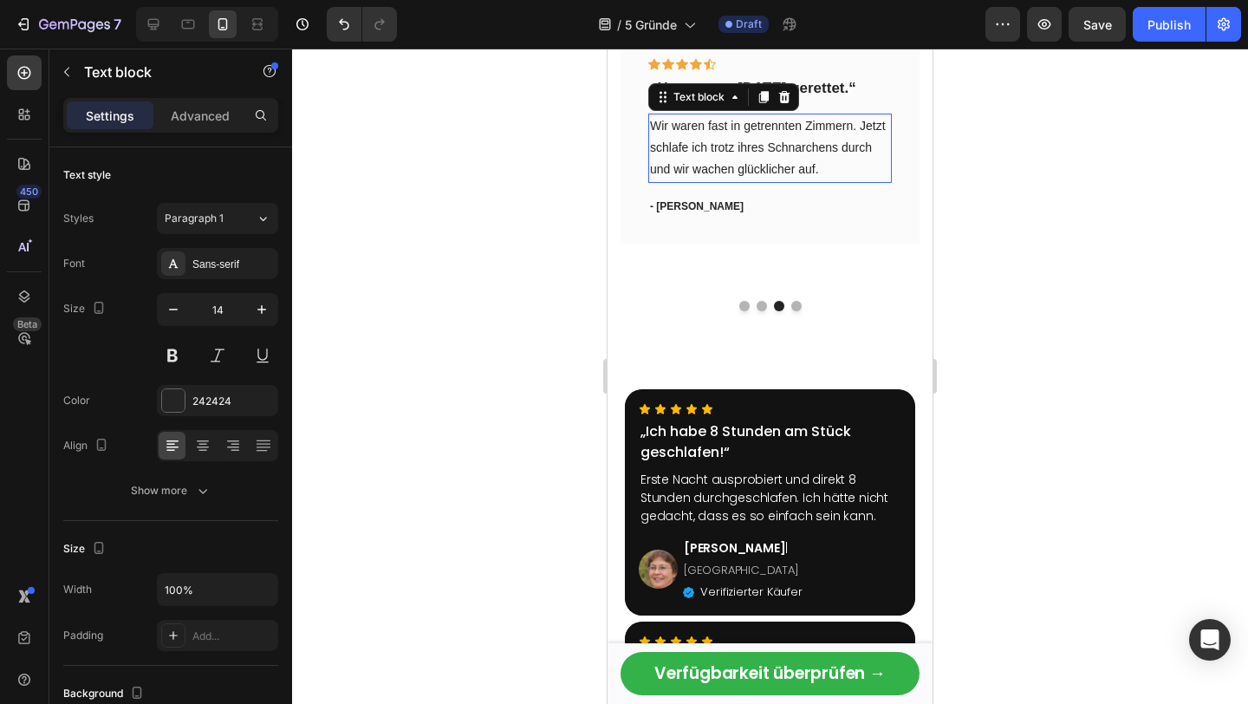
click at [720, 181] on p "Wir waren fast in getrennten Zimmern. Jetzt schlafe ich trotz ihres Schnarchens…" at bounding box center [770, 148] width 240 height 66
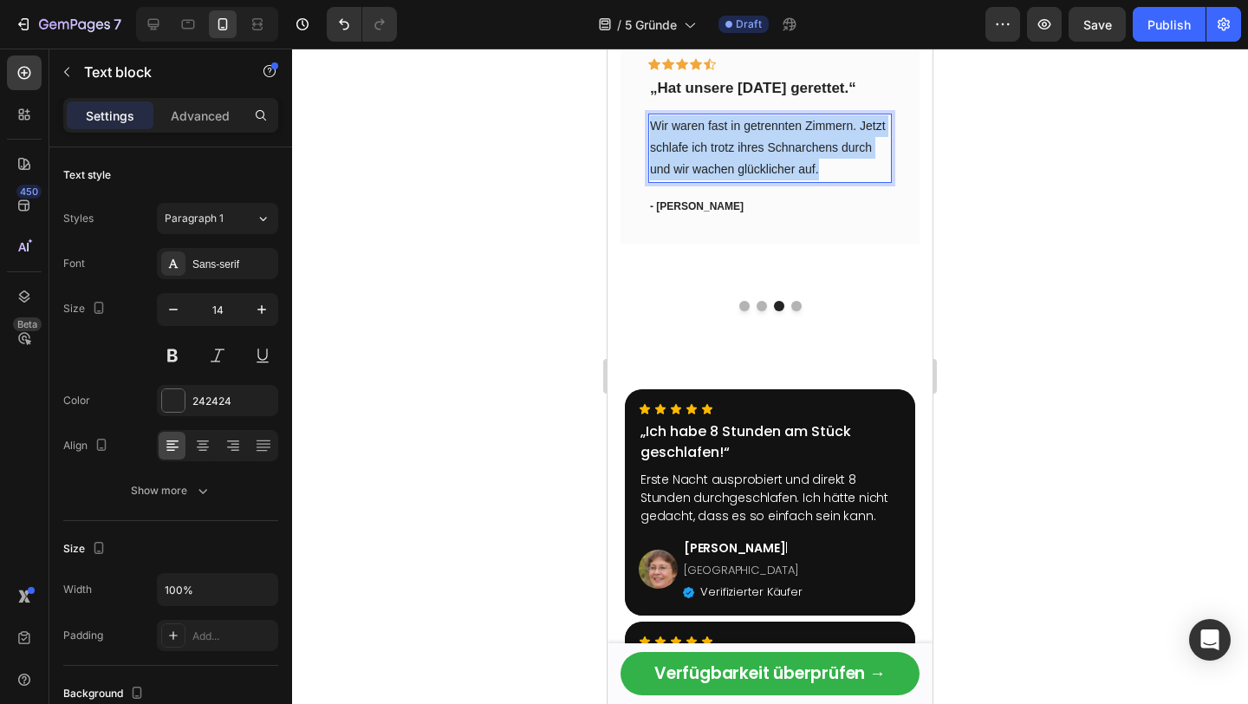
click at [720, 181] on p "Wir waren fast in getrennten Zimmern. Jetzt schlafe ich trotz ihres Schnarchens…" at bounding box center [770, 148] width 240 height 66
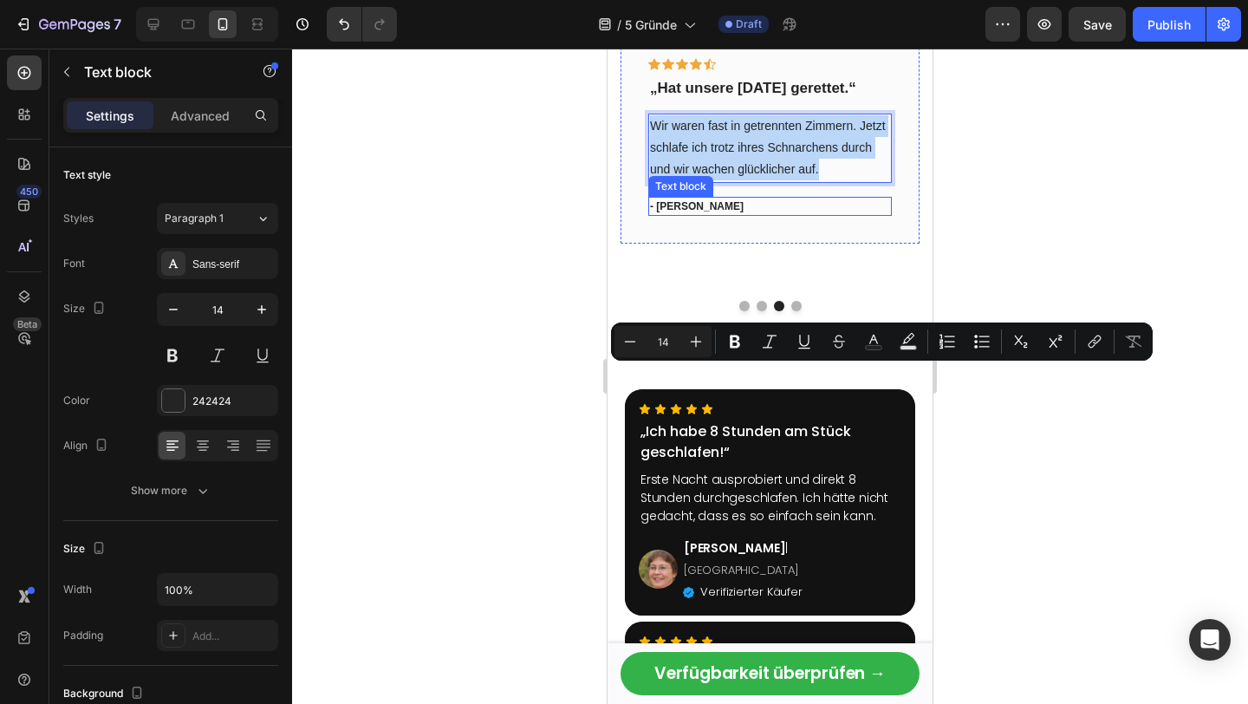
click at [692, 214] on p "- [PERSON_NAME]" at bounding box center [770, 206] width 240 height 16
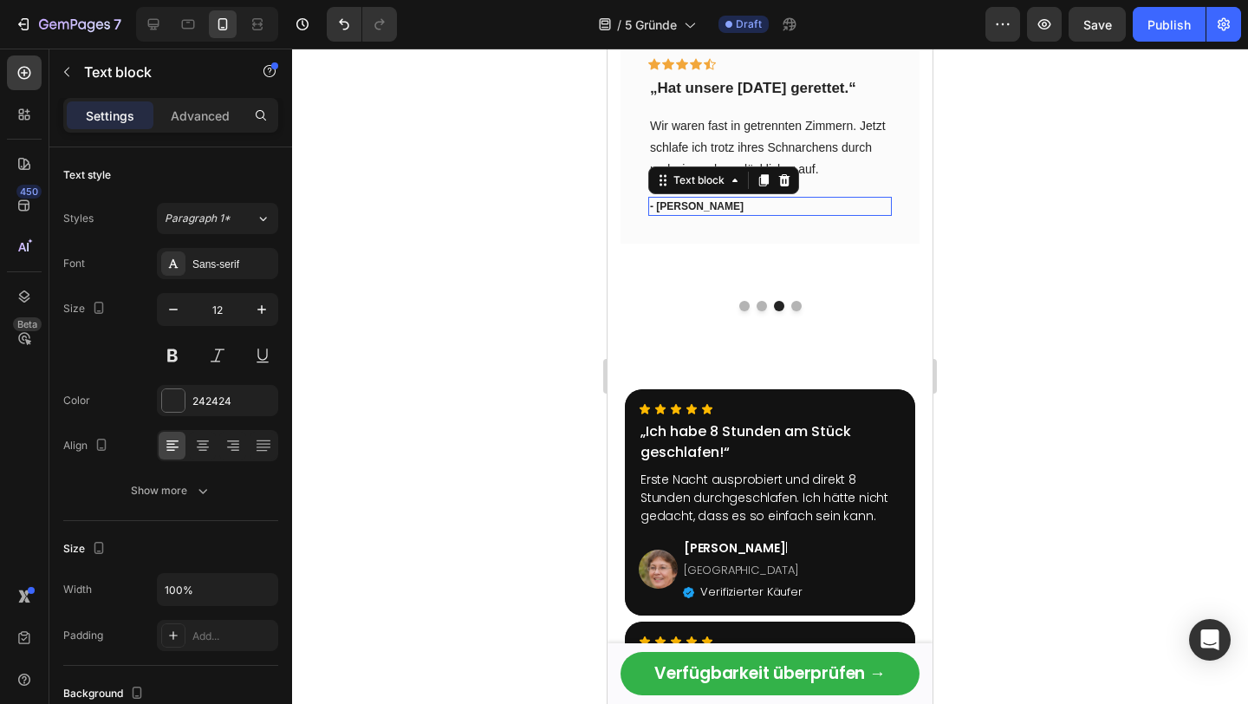
click at [692, 214] on p "- [PERSON_NAME]" at bounding box center [770, 206] width 240 height 16
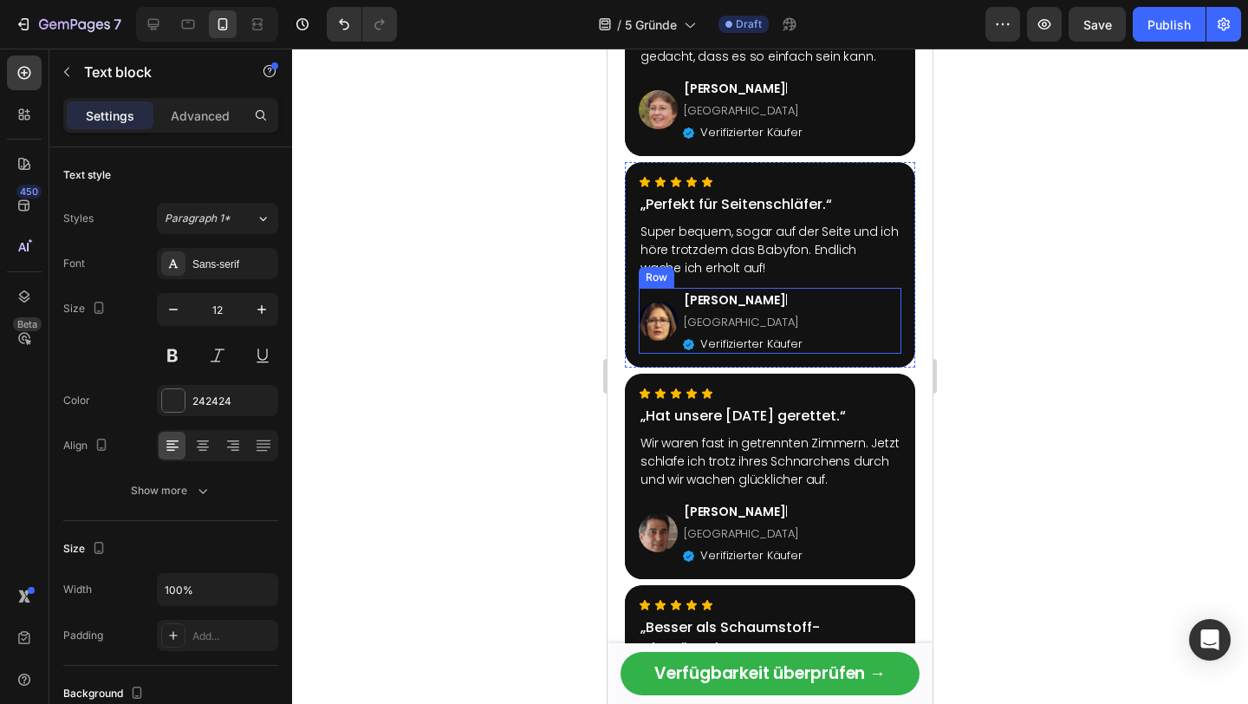
scroll to position [3813, 0]
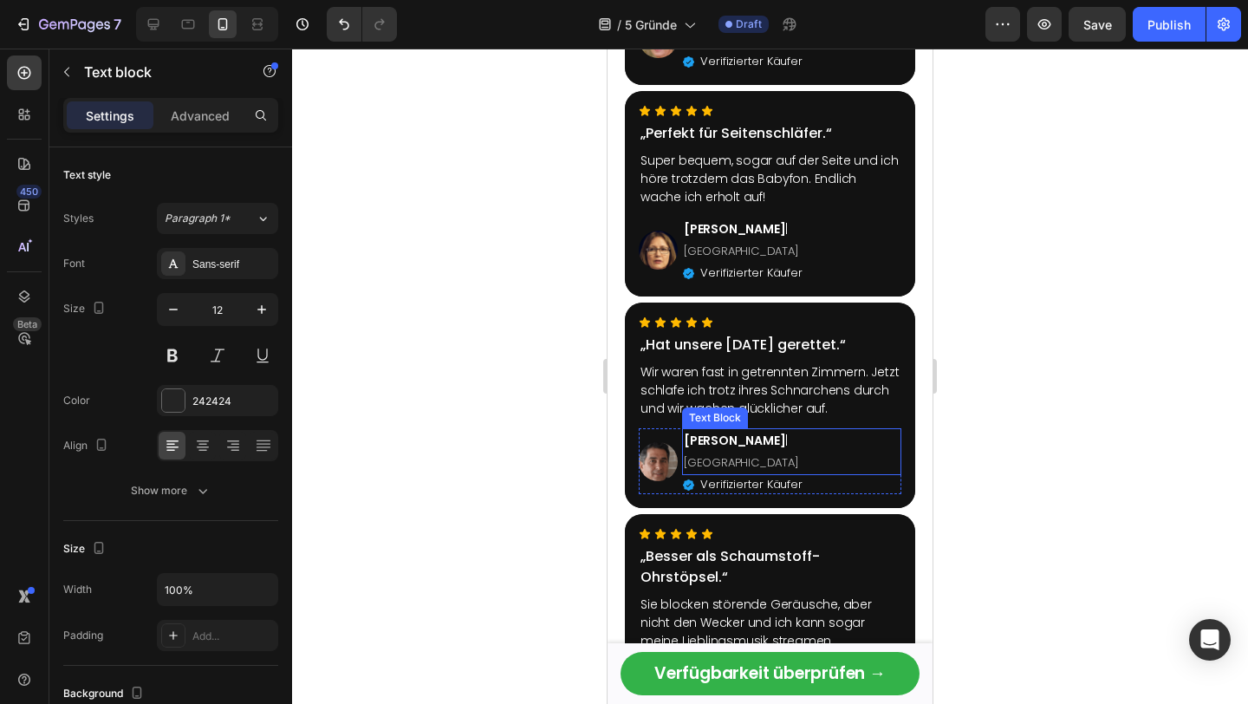
click at [725, 431] on strong "[PERSON_NAME]" at bounding box center [734, 439] width 101 height 17
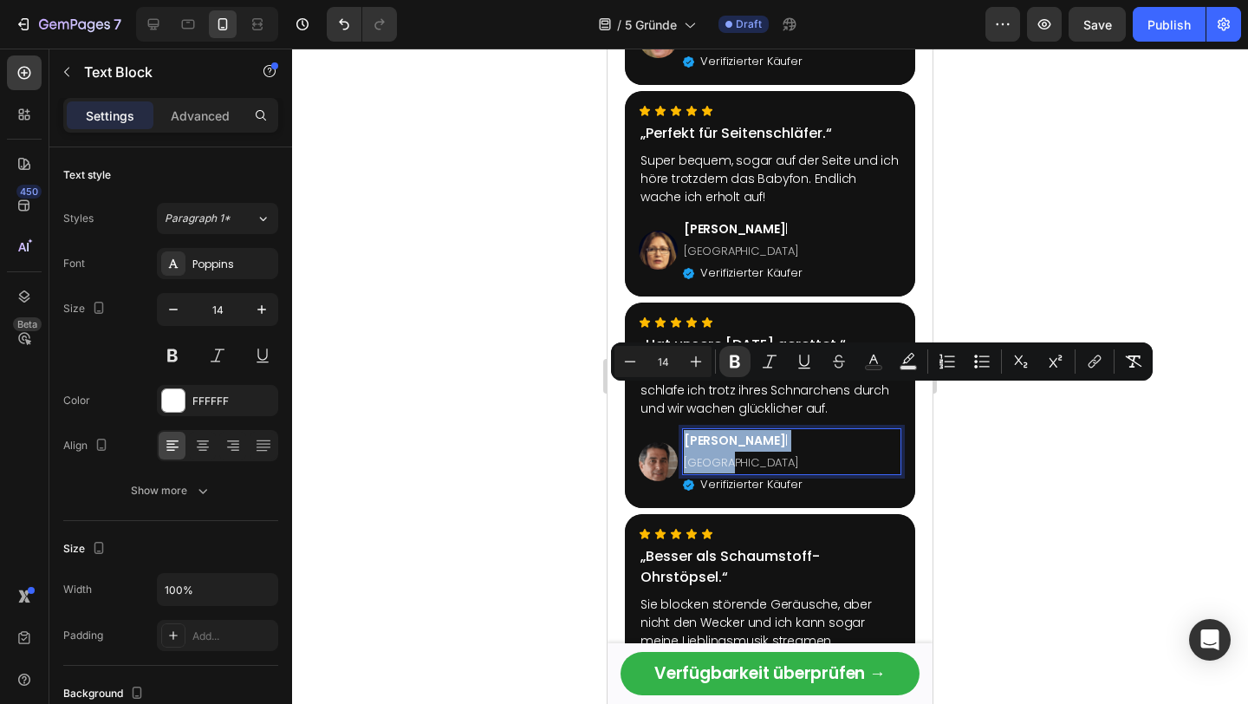
copy p "Siegfried P. | Hamburg"
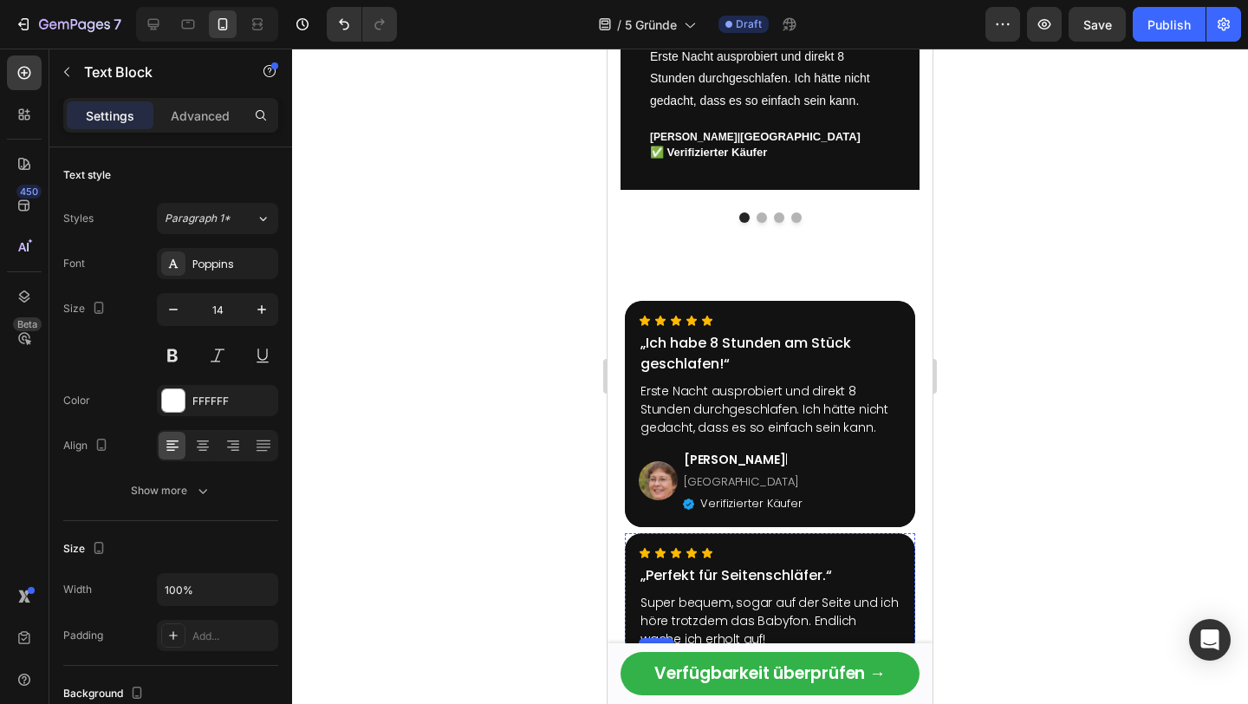
scroll to position [3364, 0]
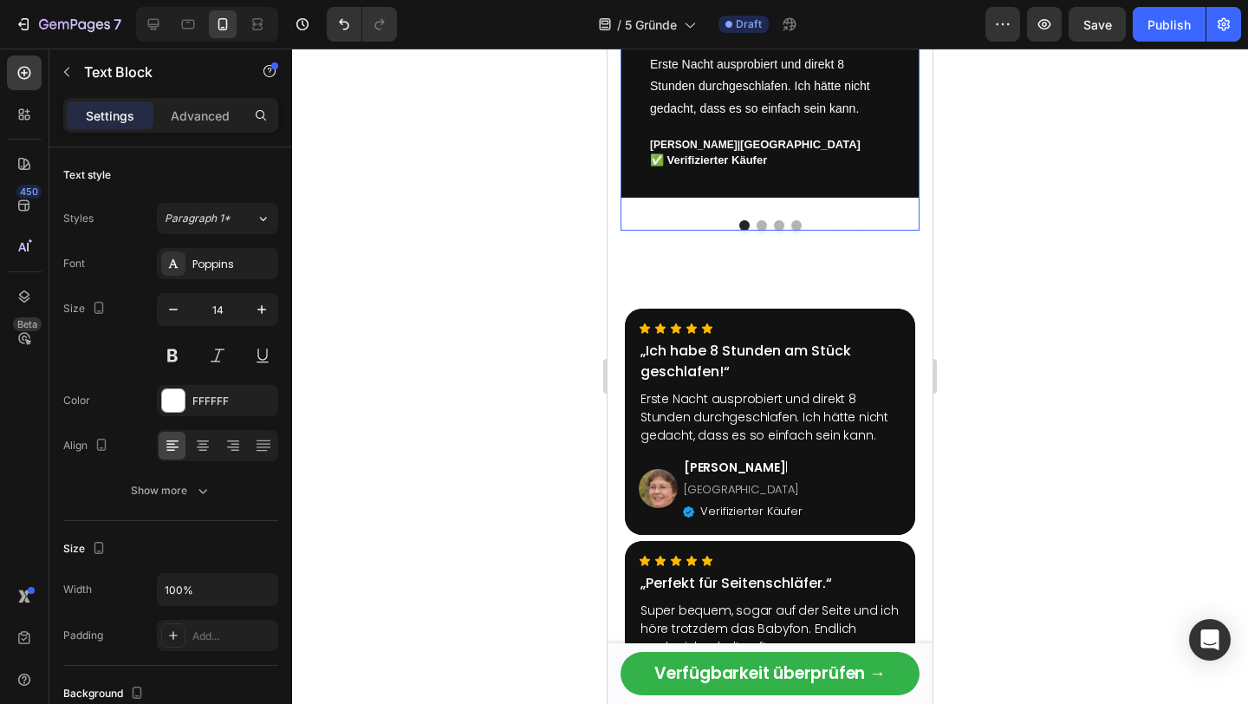
click at [778, 229] on button "Dot" at bounding box center [779, 225] width 10 height 10
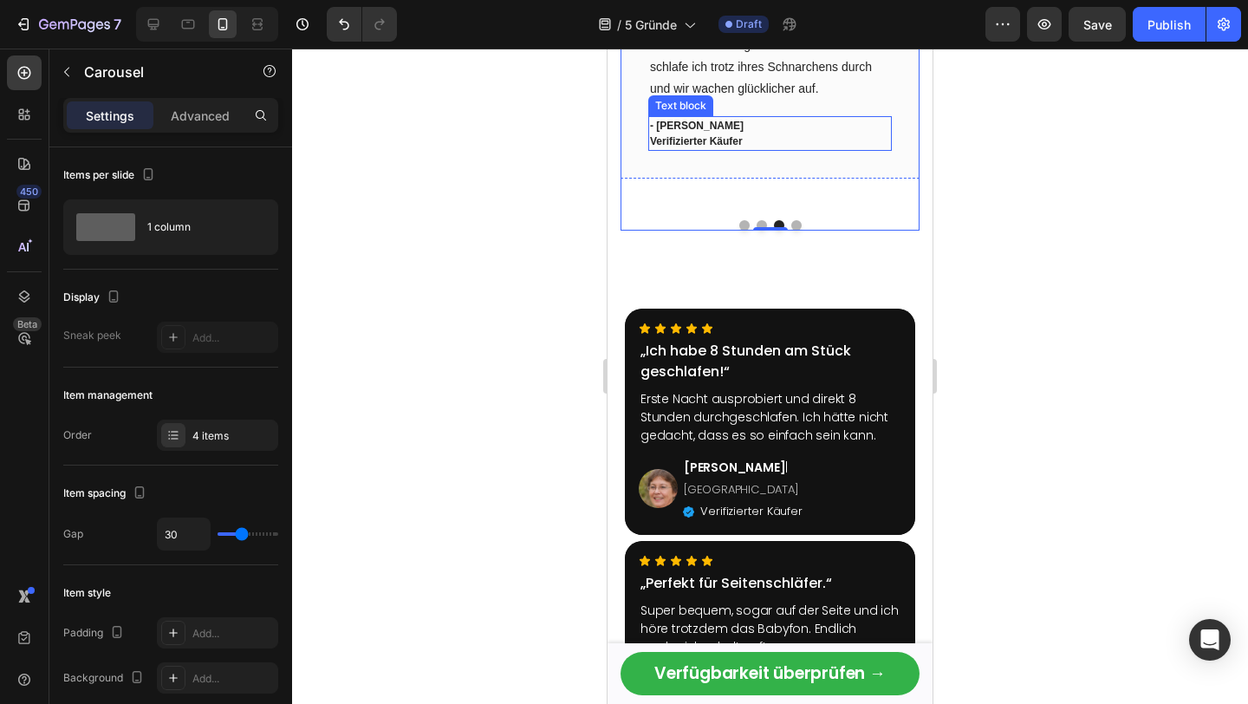
click at [681, 125] on p "- Ryan S" at bounding box center [770, 126] width 240 height 16
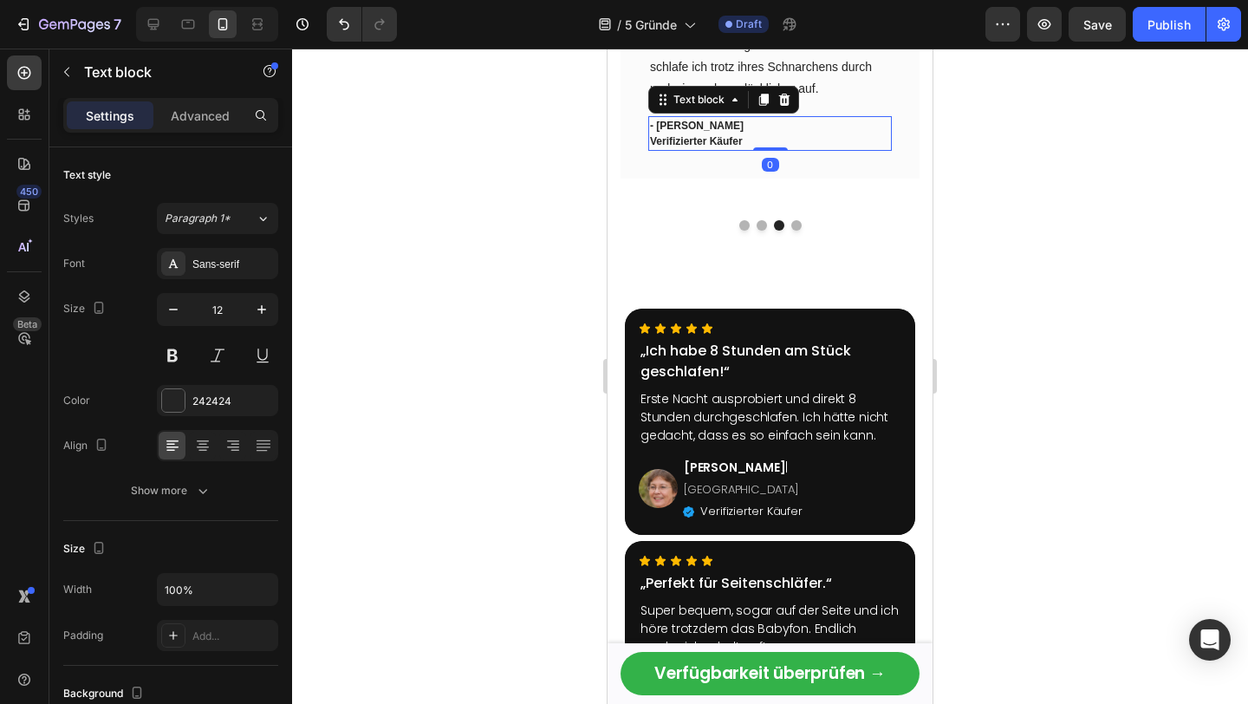
click at [681, 125] on p "- Ryan S" at bounding box center [770, 126] width 240 height 16
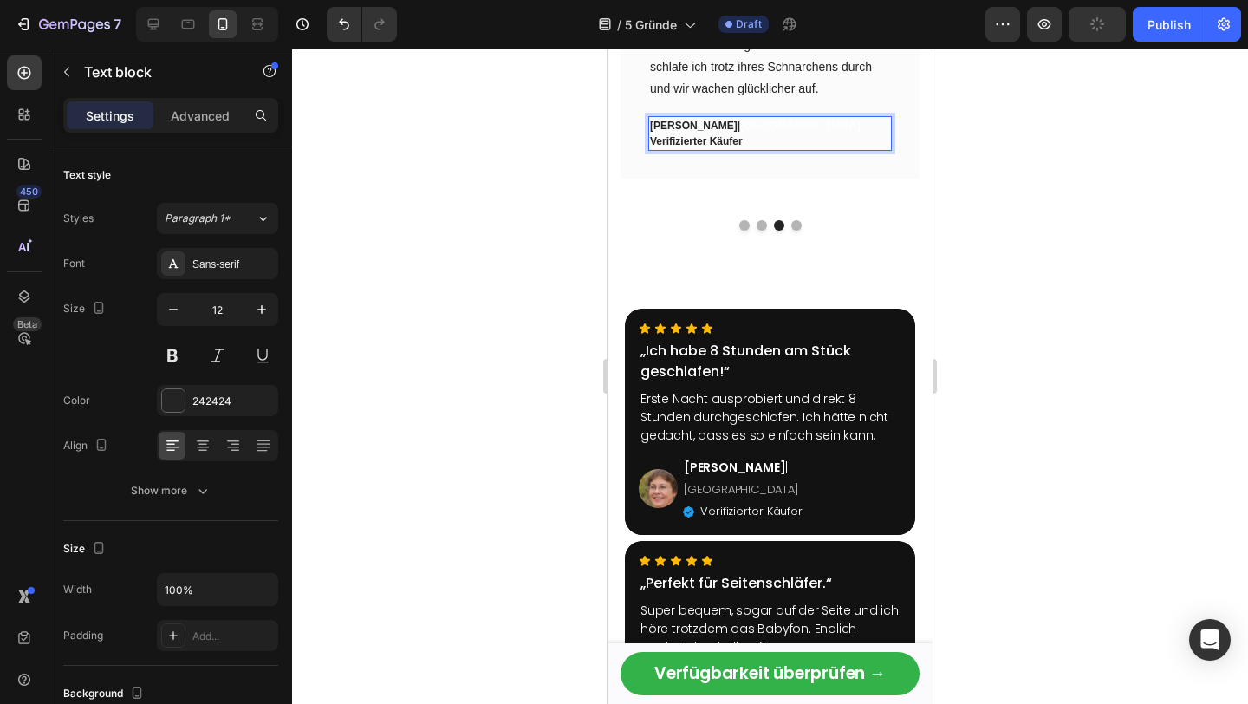
click at [740, 127] on span "[GEOGRAPHIC_DATA]" at bounding box center [800, 125] width 120 height 13
click at [709, 121] on p "Siegfried P. | Hamburg" at bounding box center [770, 126] width 240 height 16
click at [712, 122] on p "Siegfried P. | Hamburg" at bounding box center [770, 126] width 240 height 16
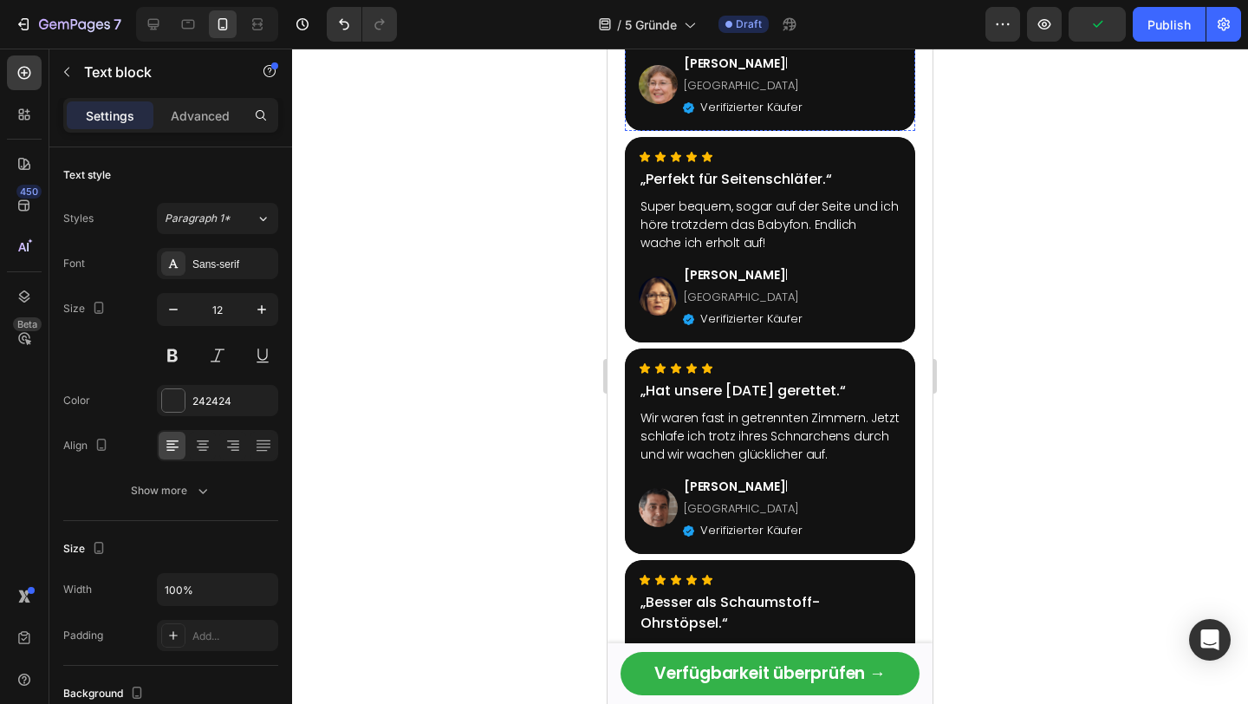
scroll to position [3864, 0]
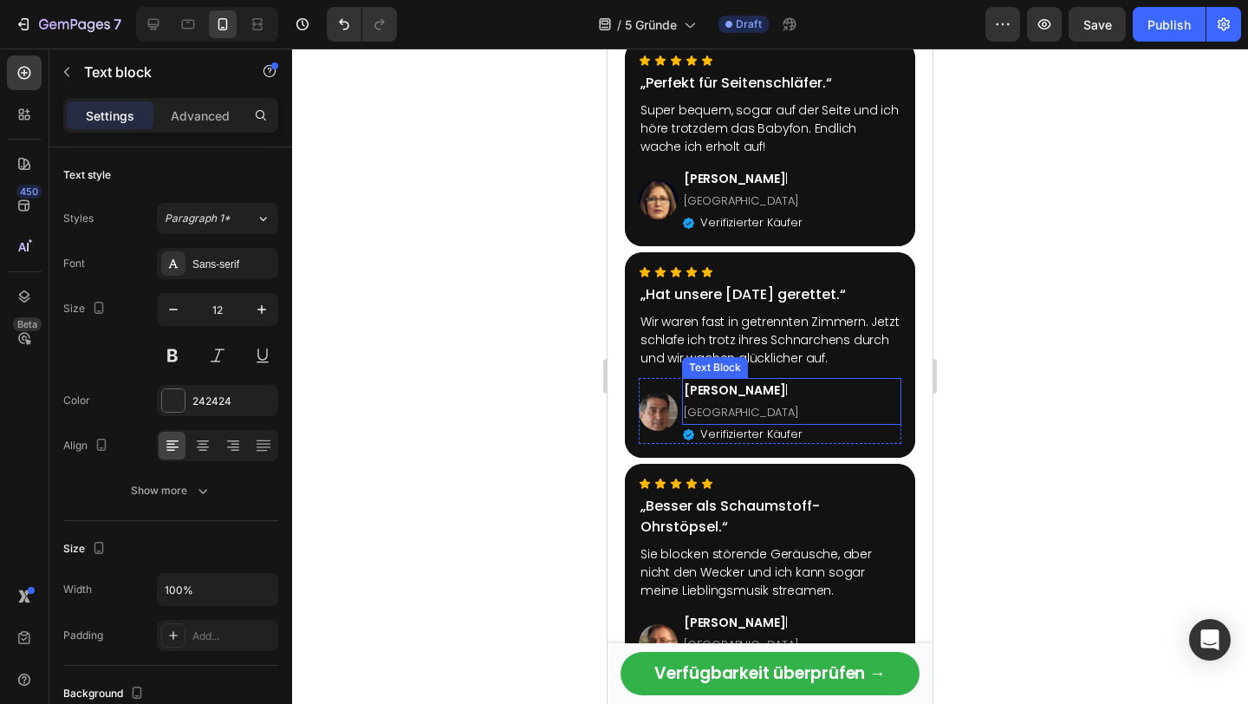
click at [769, 404] on span "[GEOGRAPHIC_DATA]" at bounding box center [741, 412] width 115 height 16
click at [778, 404] on span "[GEOGRAPHIC_DATA]" at bounding box center [741, 412] width 115 height 16
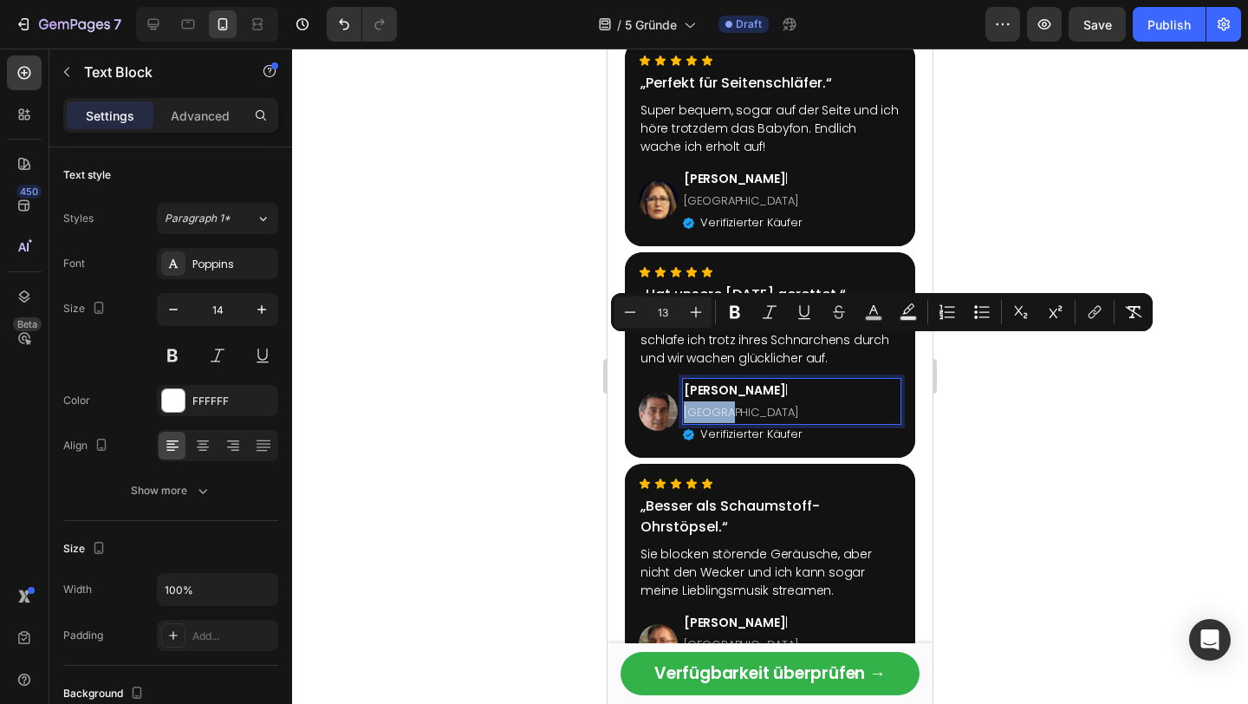
copy span "[GEOGRAPHIC_DATA]"
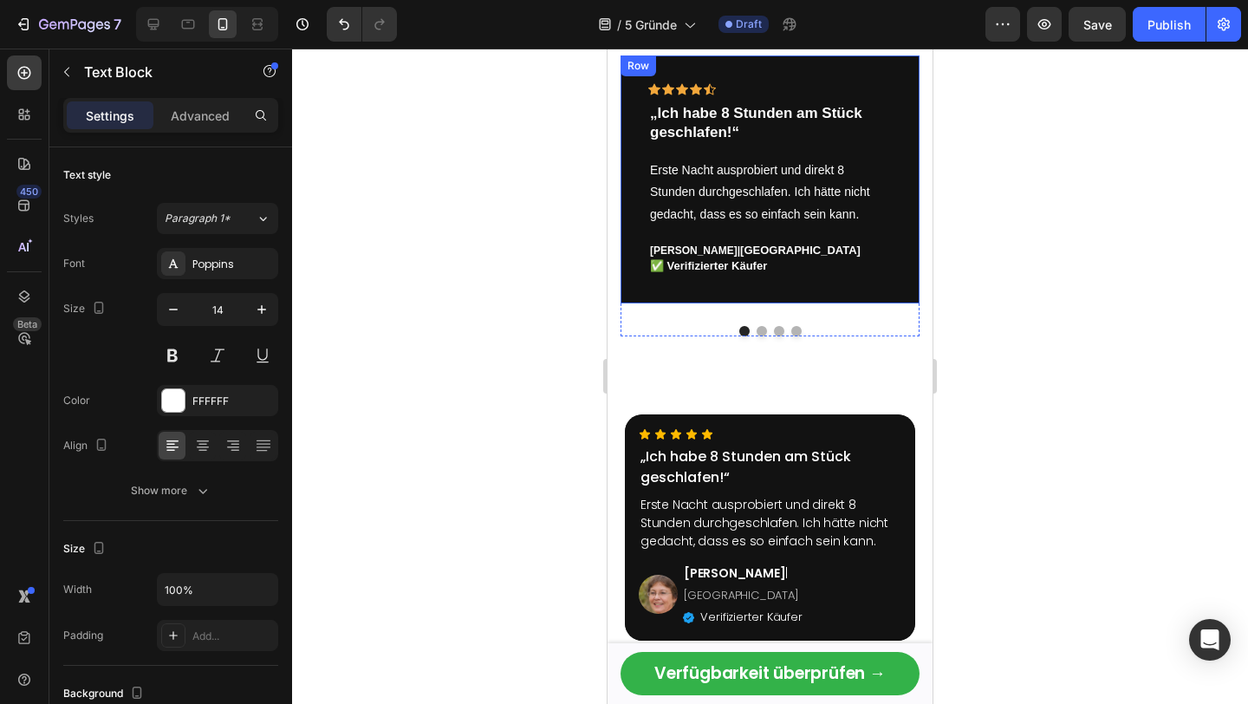
scroll to position [3254, 0]
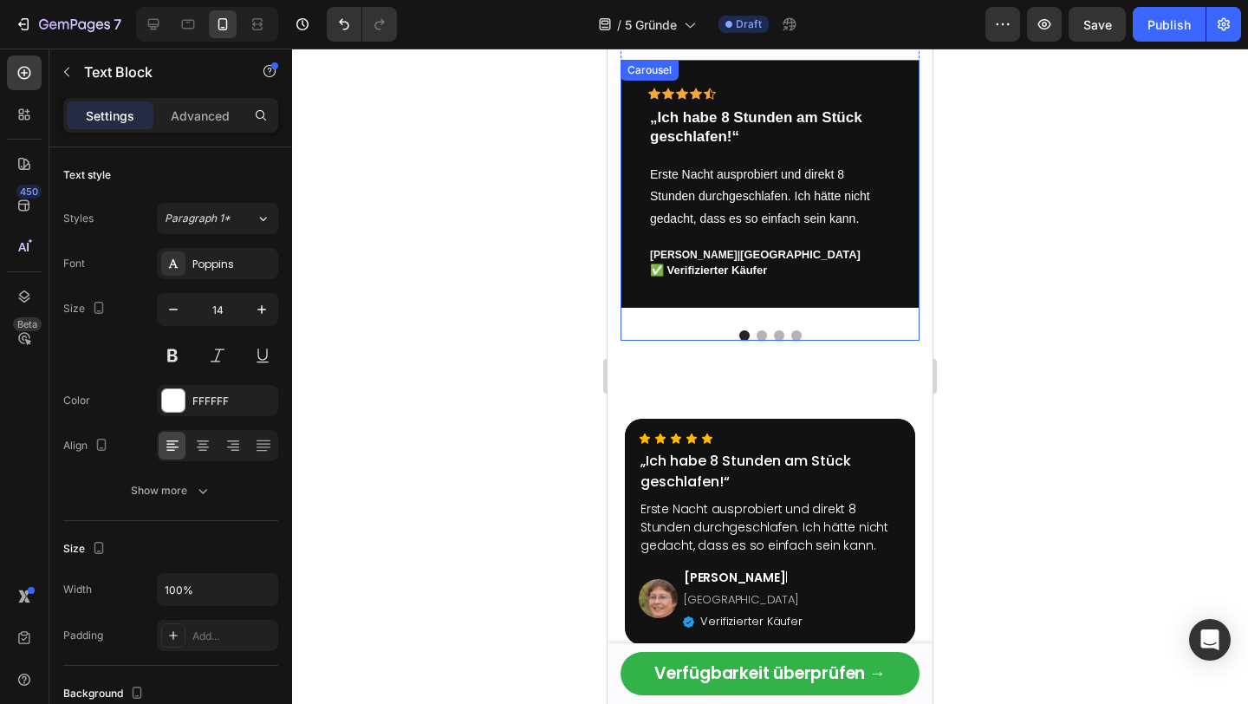
click at [770, 334] on div at bounding box center [769, 335] width 299 height 10
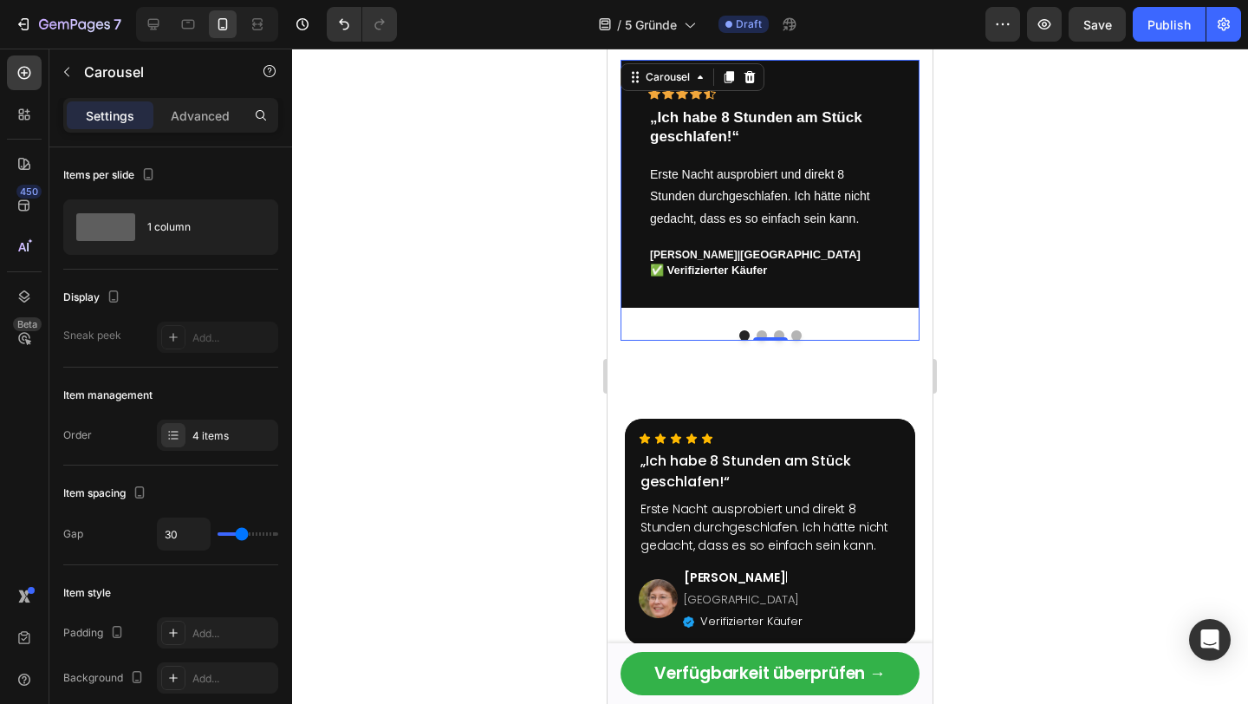
click at [776, 334] on button "Dot" at bounding box center [779, 335] width 10 height 10
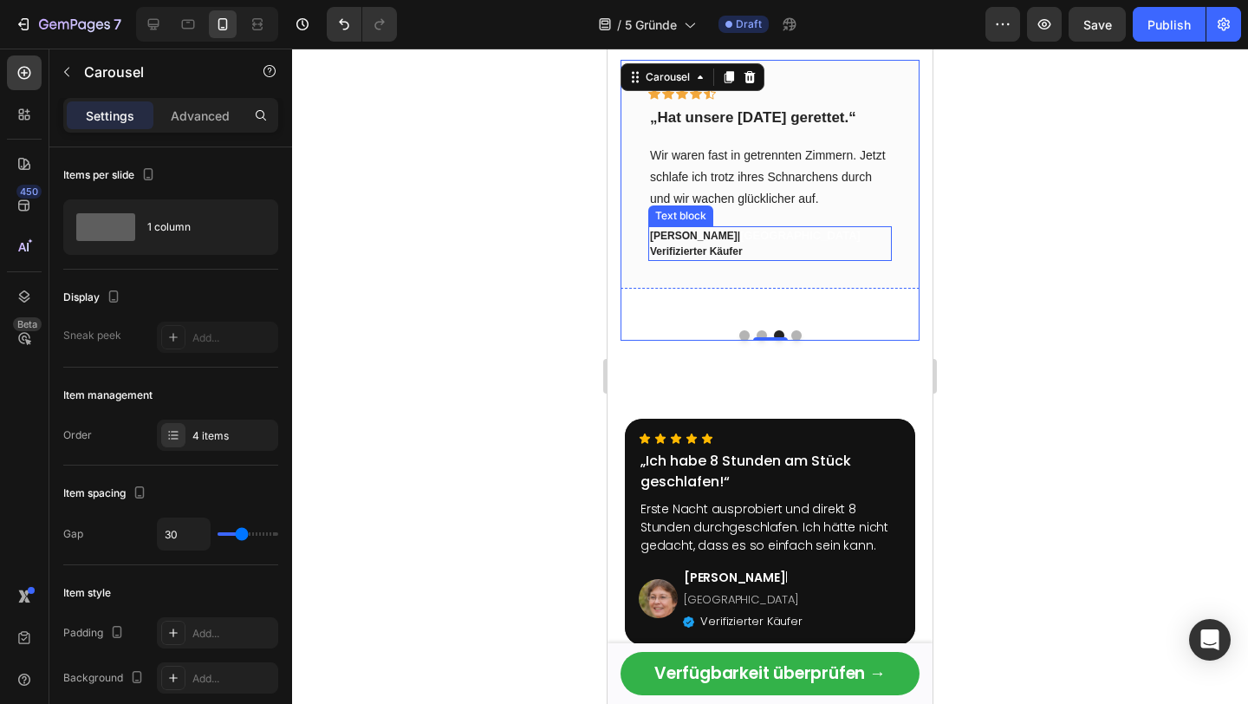
click at [743, 233] on span "[GEOGRAPHIC_DATA]" at bounding box center [800, 235] width 120 height 13
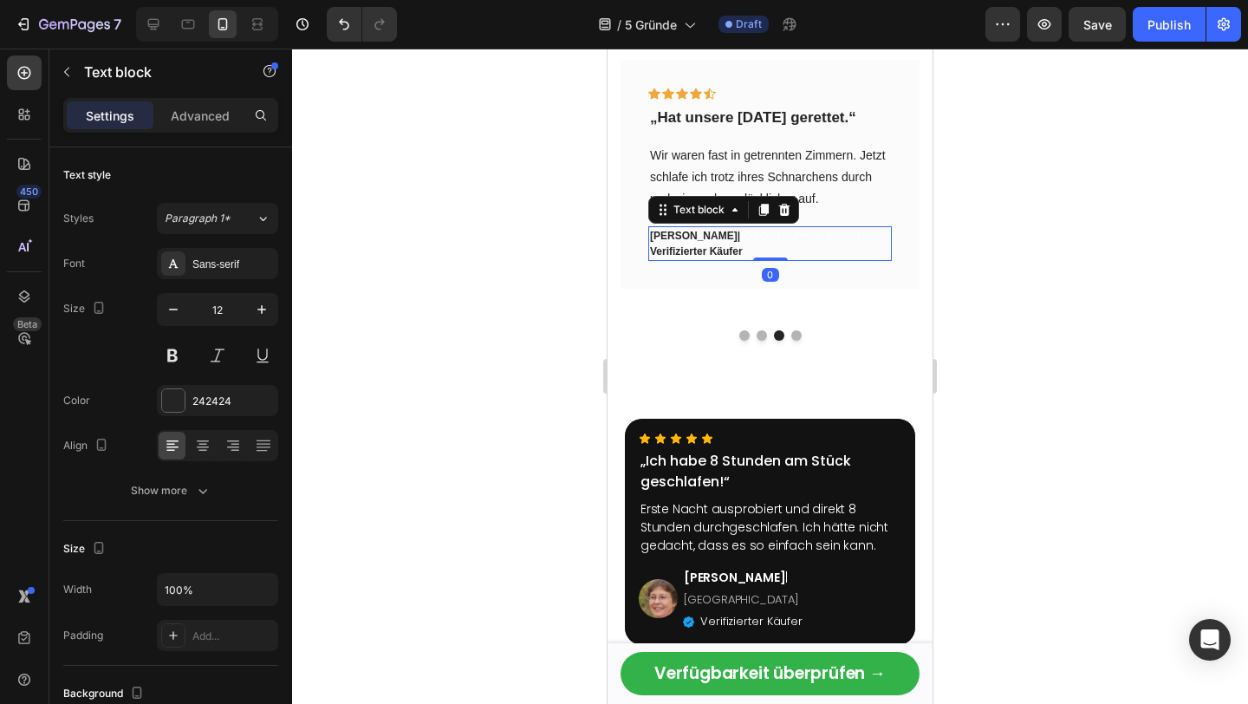
click at [743, 233] on span "[GEOGRAPHIC_DATA]" at bounding box center [800, 235] width 120 height 13
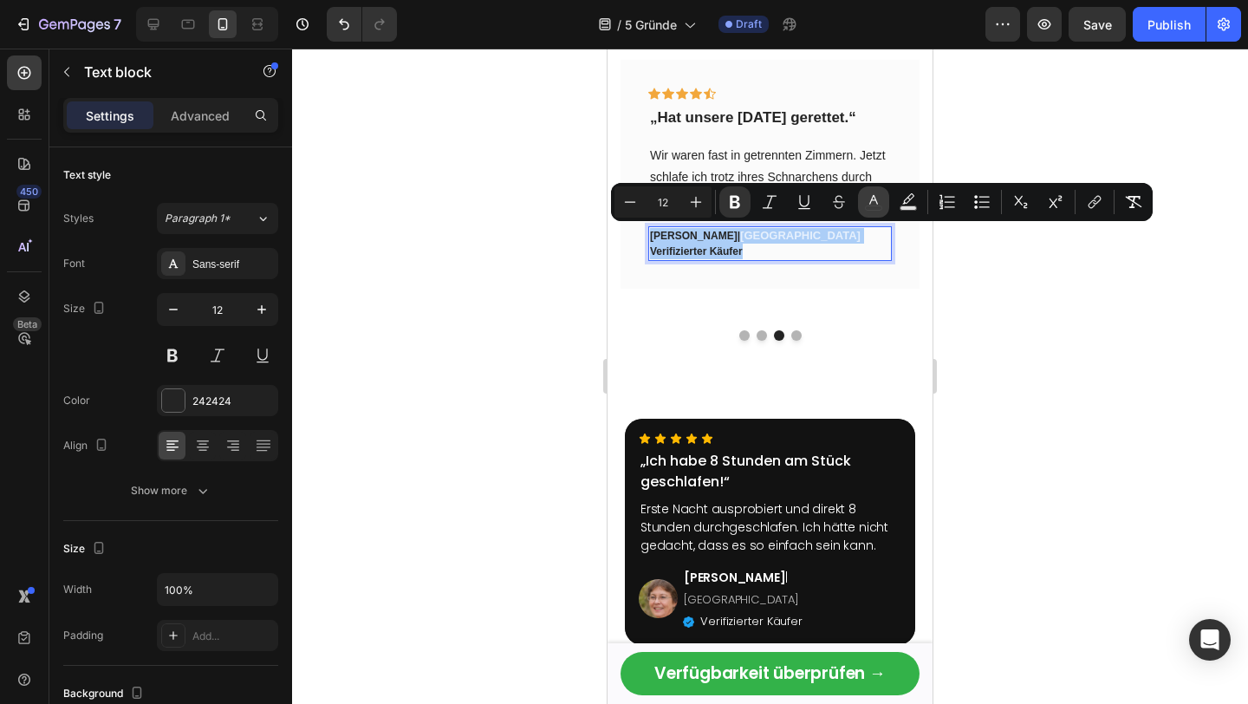
click at [876, 203] on icon "Editor contextual toolbar" at bounding box center [873, 200] width 9 height 10
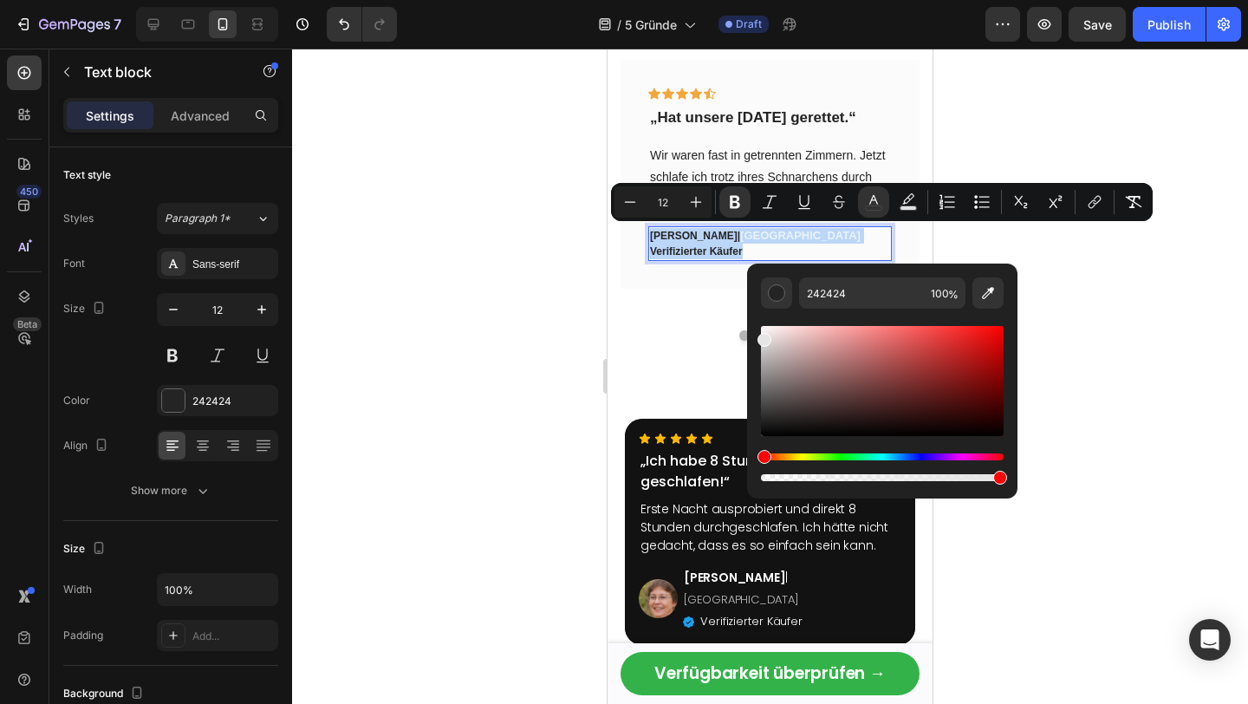
drag, startPoint x: 1432, startPoint y: 406, endPoint x: 738, endPoint y: 328, distance: 698.5
drag, startPoint x: 790, startPoint y: 355, endPoint x: 771, endPoint y: 305, distance: 53.7
click at [771, 307] on div "E5E5E5 100 %" at bounding box center [882, 380] width 243 height 207
type input "FFF4F4"
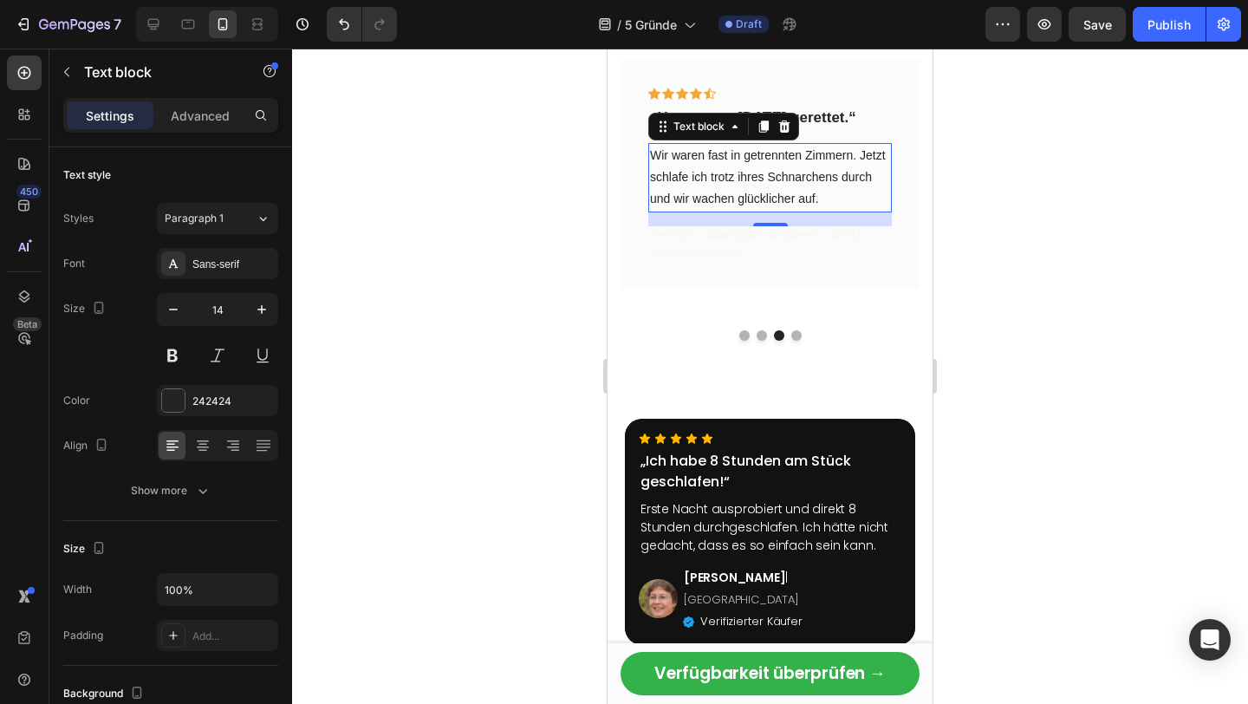
click at [754, 163] on p "Wir waren fast in getrennten Zimmern. Jetzt schlafe ich trotz ihres Schnarchens…" at bounding box center [770, 178] width 240 height 66
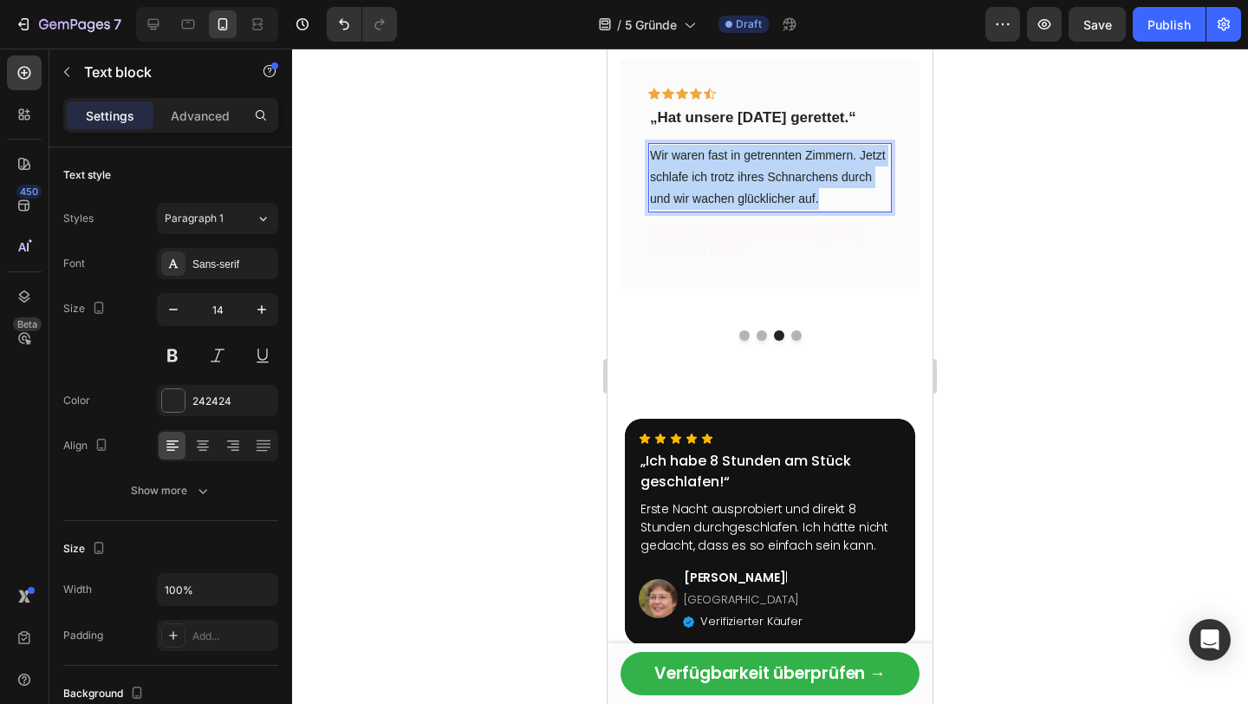
click at [754, 163] on p "Wir waren fast in getrennten Zimmern. Jetzt schlafe ich trotz ihres Schnarchens…" at bounding box center [770, 178] width 240 height 66
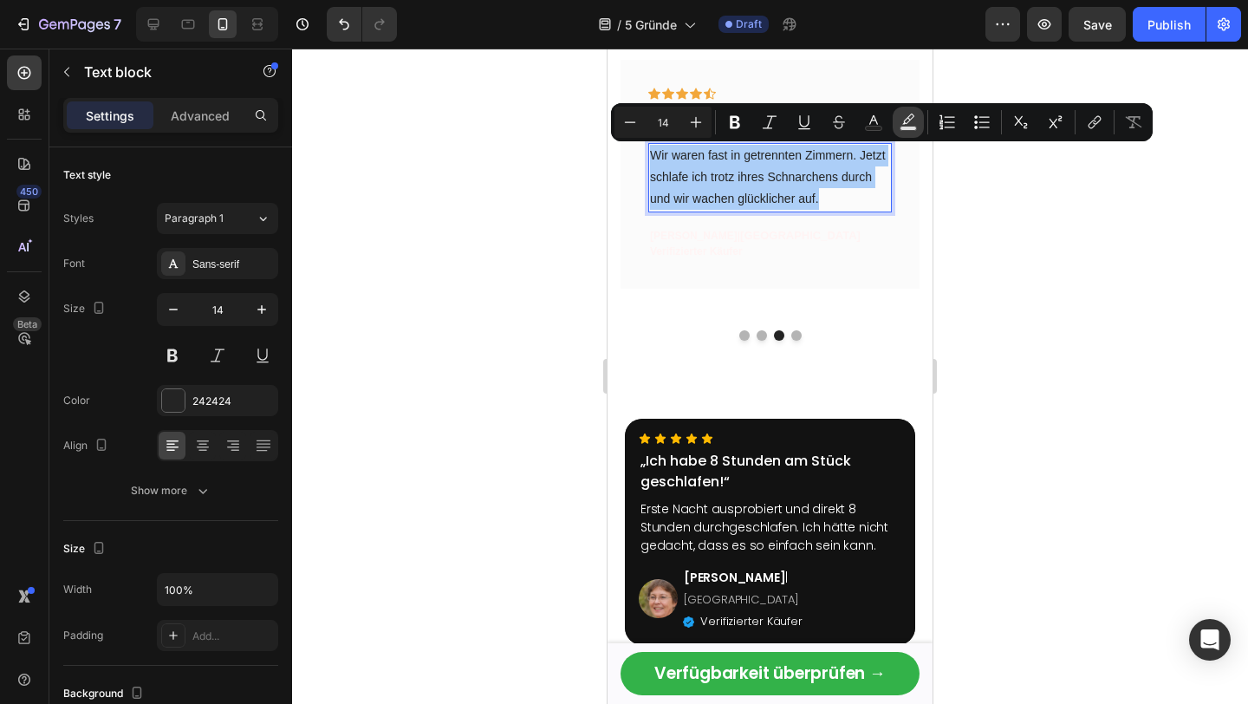
click at [910, 127] on rect "Editor contextual toolbar" at bounding box center [908, 129] width 16 height 4
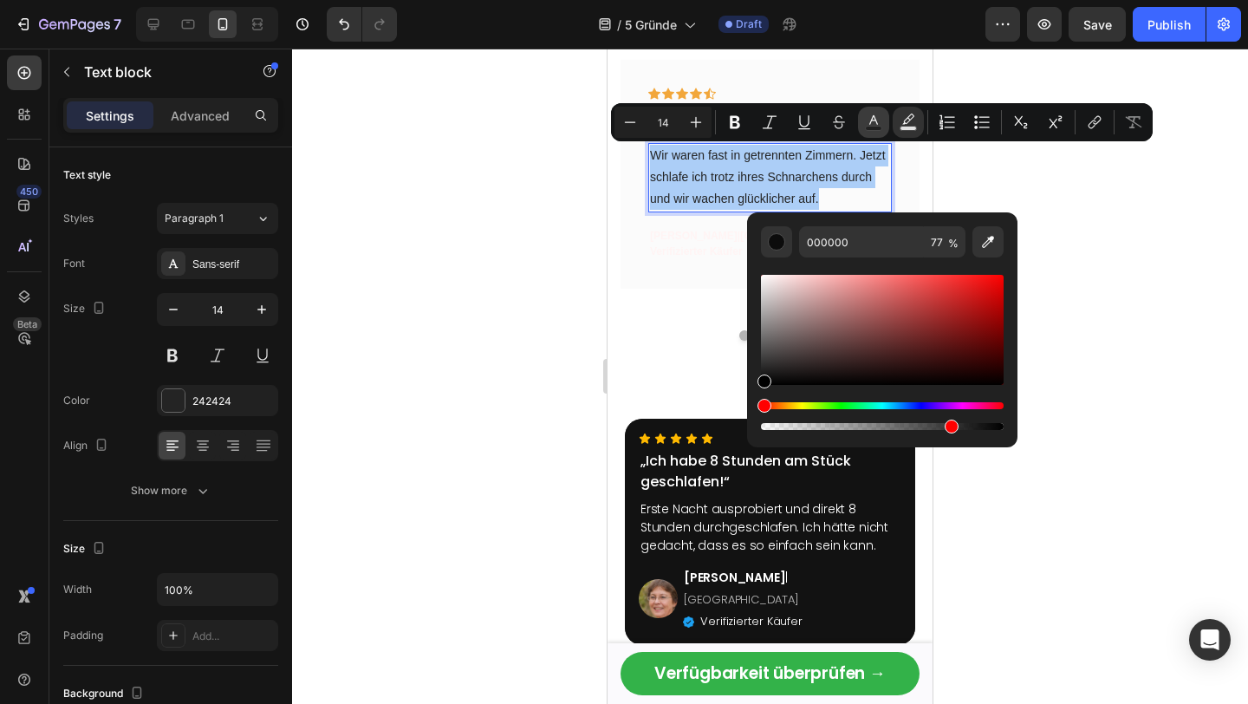
click at [879, 124] on icon "Editor contextual toolbar" at bounding box center [873, 122] width 17 height 17
drag, startPoint x: 1419, startPoint y: 347, endPoint x: 738, endPoint y: 260, distance: 686.6
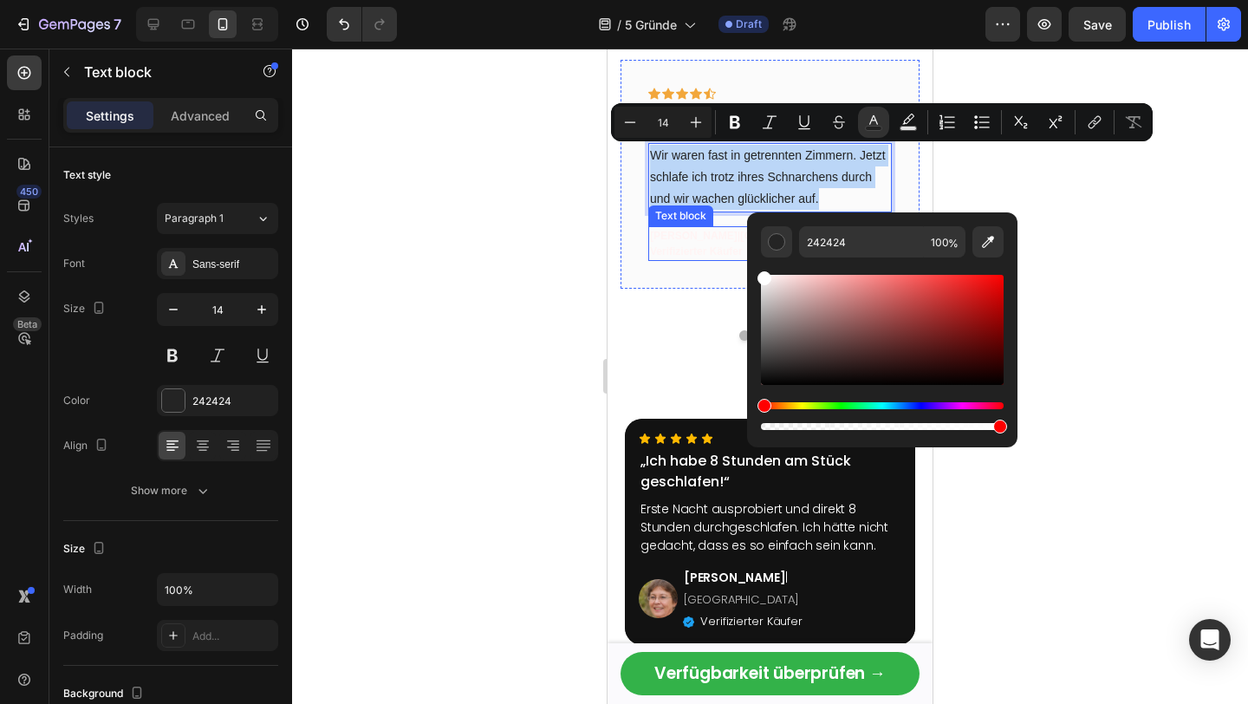
type input "FFFFFF"
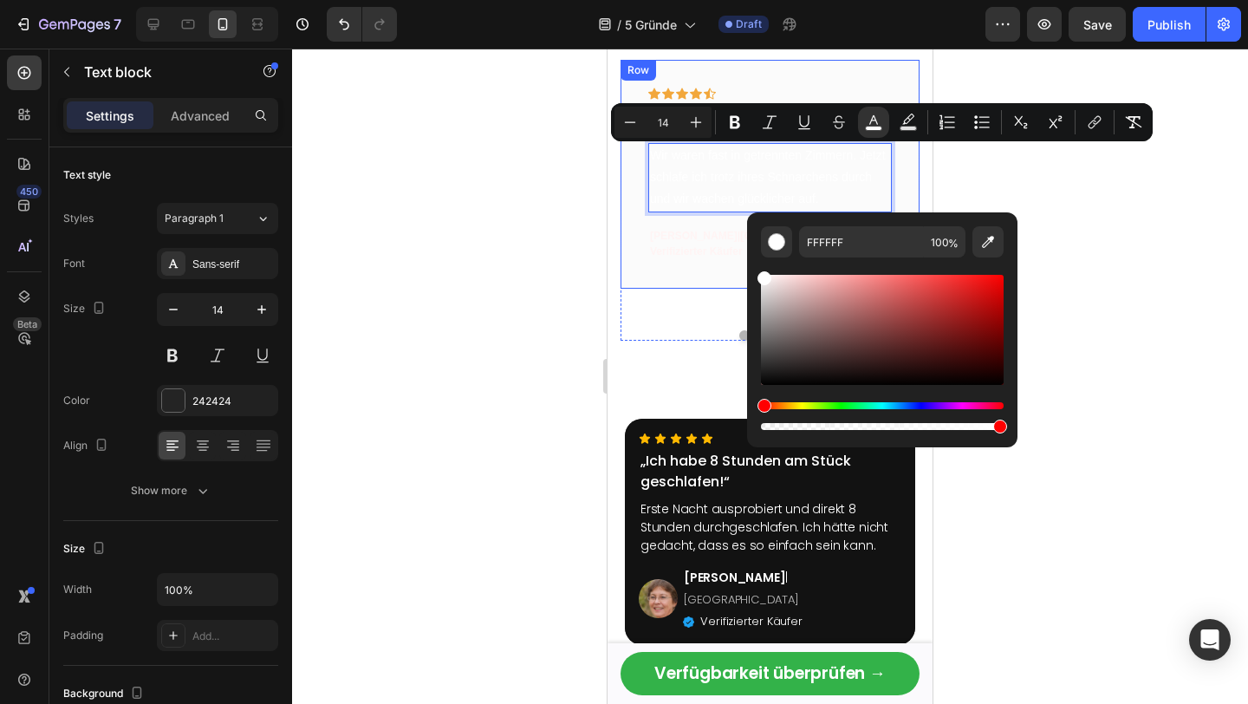
click at [770, 63] on div "Icon Icon Icon Icon Icon Row „Hat unsere Morgen gerettet.“ Text block Wir waren…" at bounding box center [769, 174] width 299 height 229
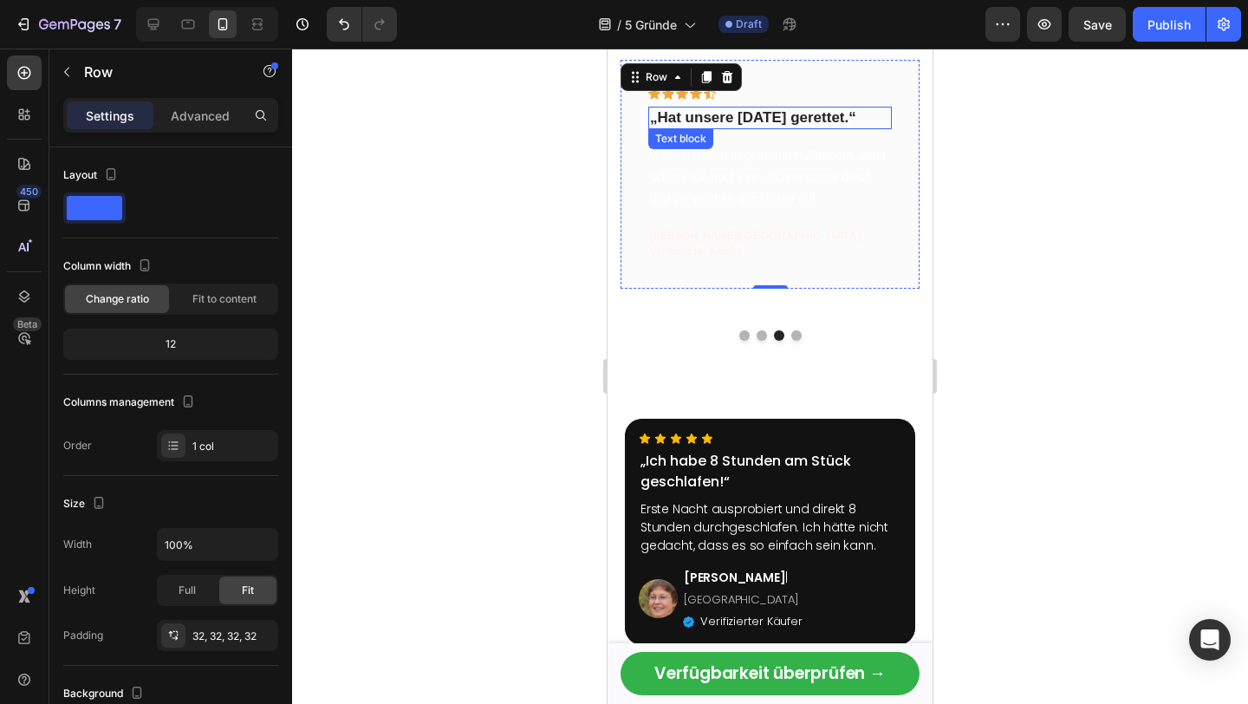
click at [746, 115] on p "„Hat unsere Morgen gerettet.“" at bounding box center [770, 117] width 240 height 19
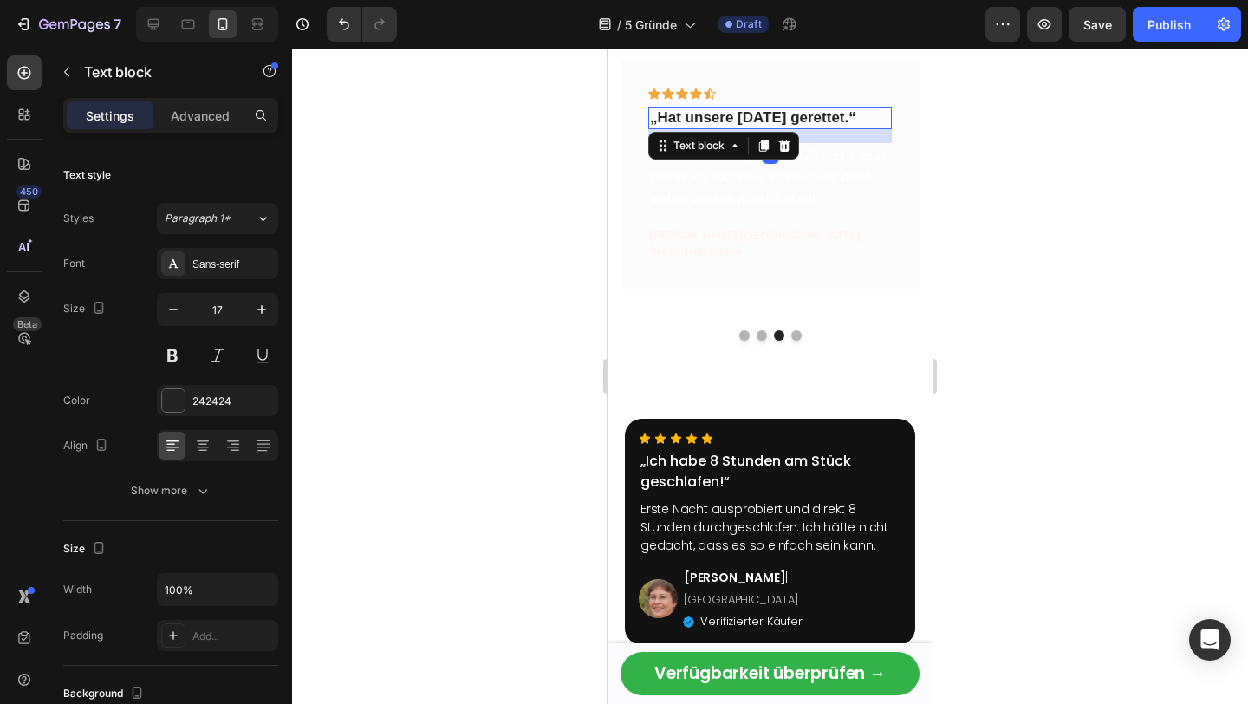
click at [746, 116] on p "„Hat unsere Morgen gerettet.“" at bounding box center [770, 117] width 240 height 19
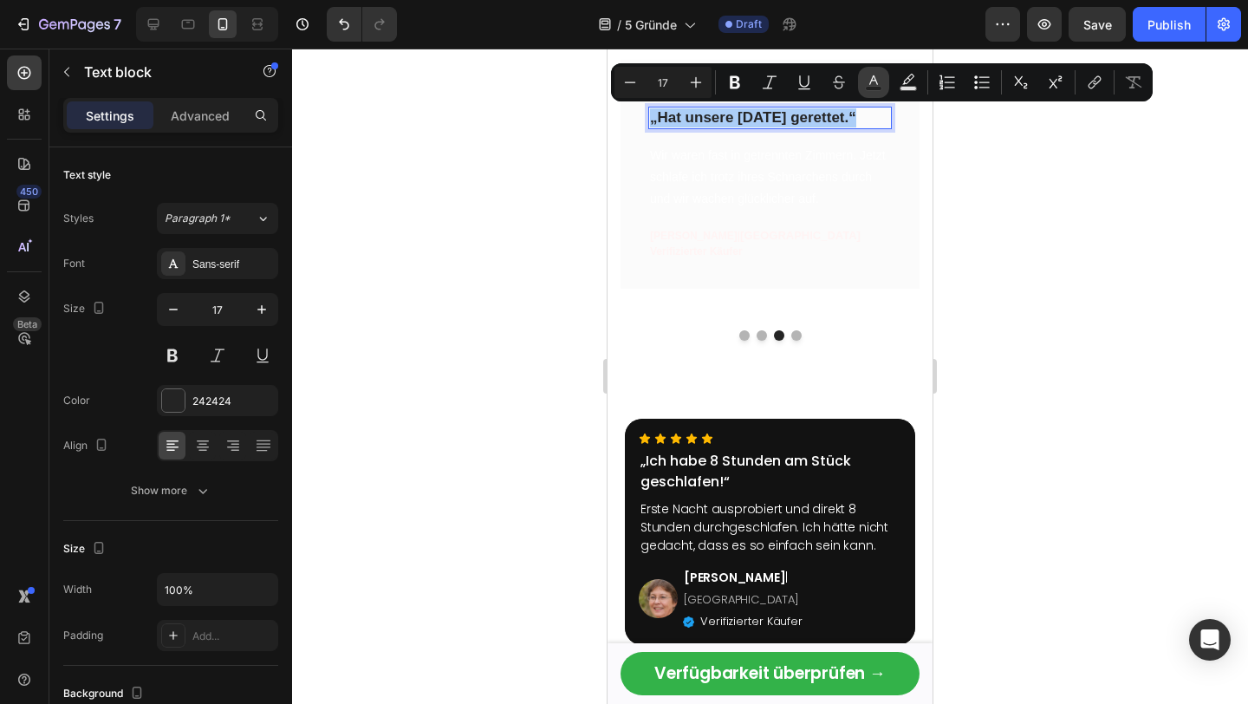
click at [879, 81] on icon "Editor contextual toolbar" at bounding box center [873, 82] width 17 height 17
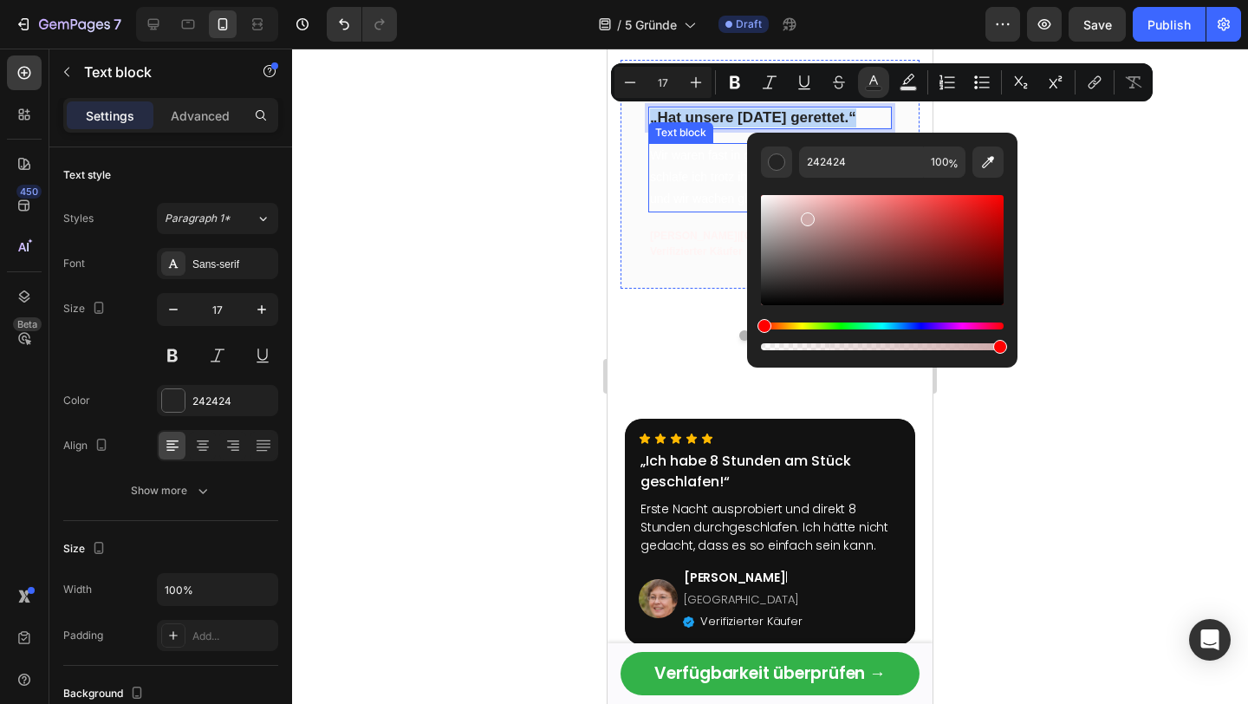
drag, startPoint x: 1439, startPoint y: 263, endPoint x: 668, endPoint y: 168, distance: 777.0
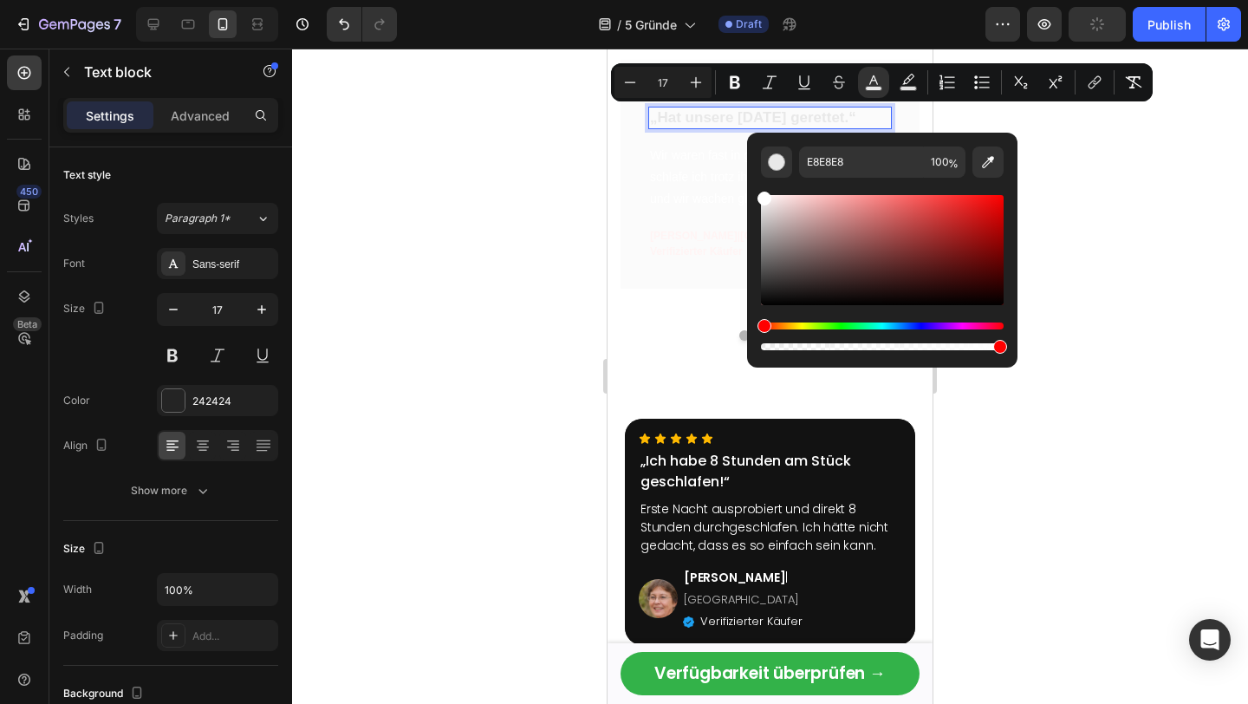
drag, startPoint x: 783, startPoint y: 212, endPoint x: 755, endPoint y: 184, distance: 40.4
click at [756, 185] on div "E8E8E8 100 %" at bounding box center [882, 243] width 270 height 221
type input "FFFFFF"
click at [678, 171] on span "Wir waren fast in getrennten Zimmern. Jetzt schlafe ich trotz ihres Schnarchens…" at bounding box center [768, 176] width 236 height 57
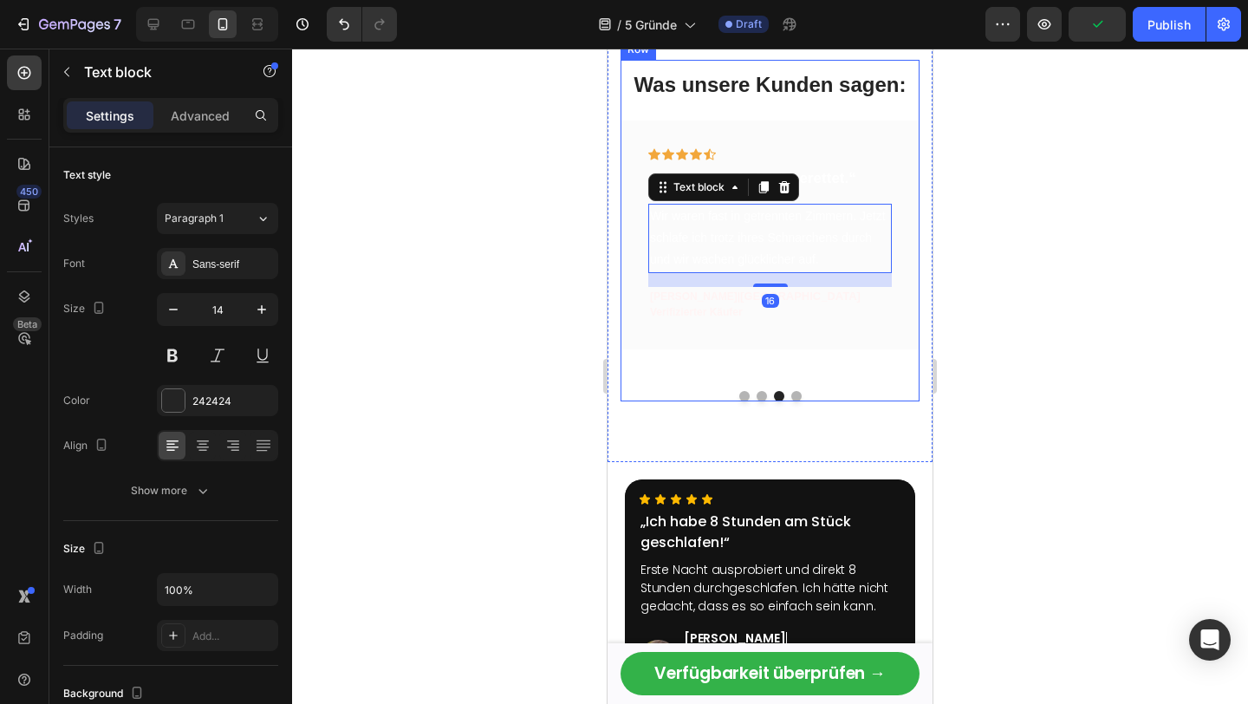
scroll to position [3039, 0]
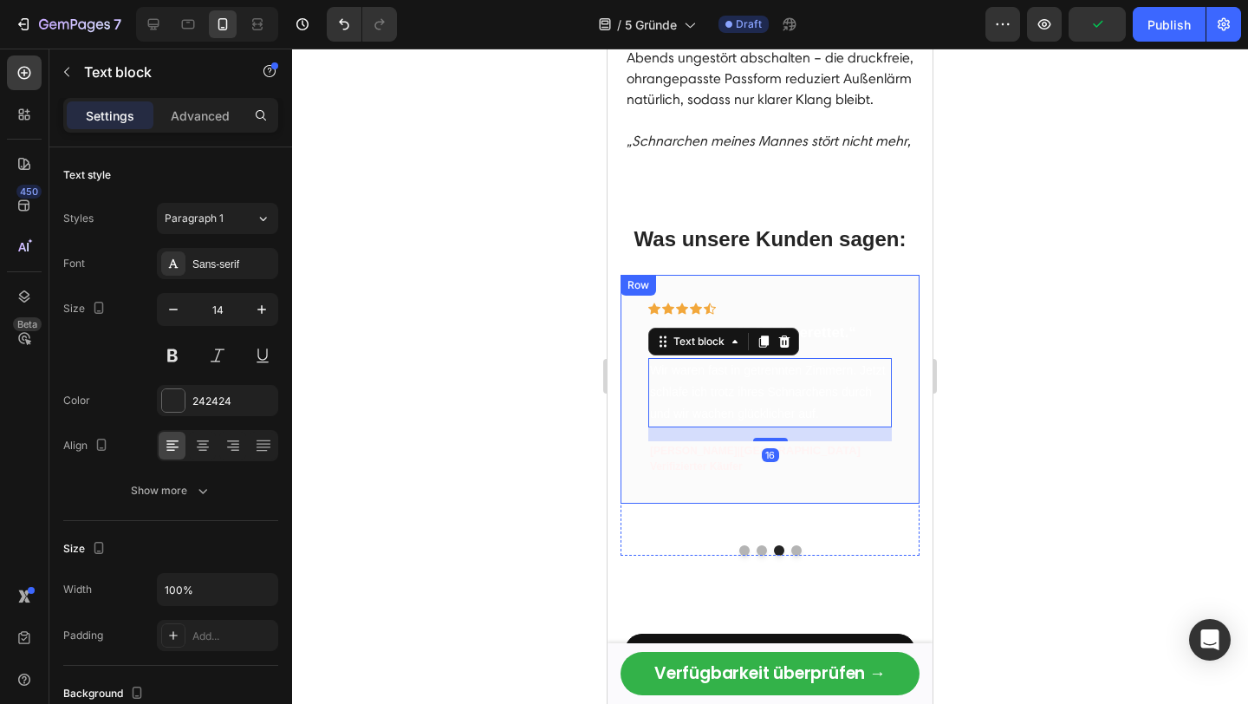
click at [867, 275] on div "Icon Icon Icon Icon Icon Row „Hat unsere Morgen gerettet.“ Text block Wir waren…" at bounding box center [769, 389] width 299 height 229
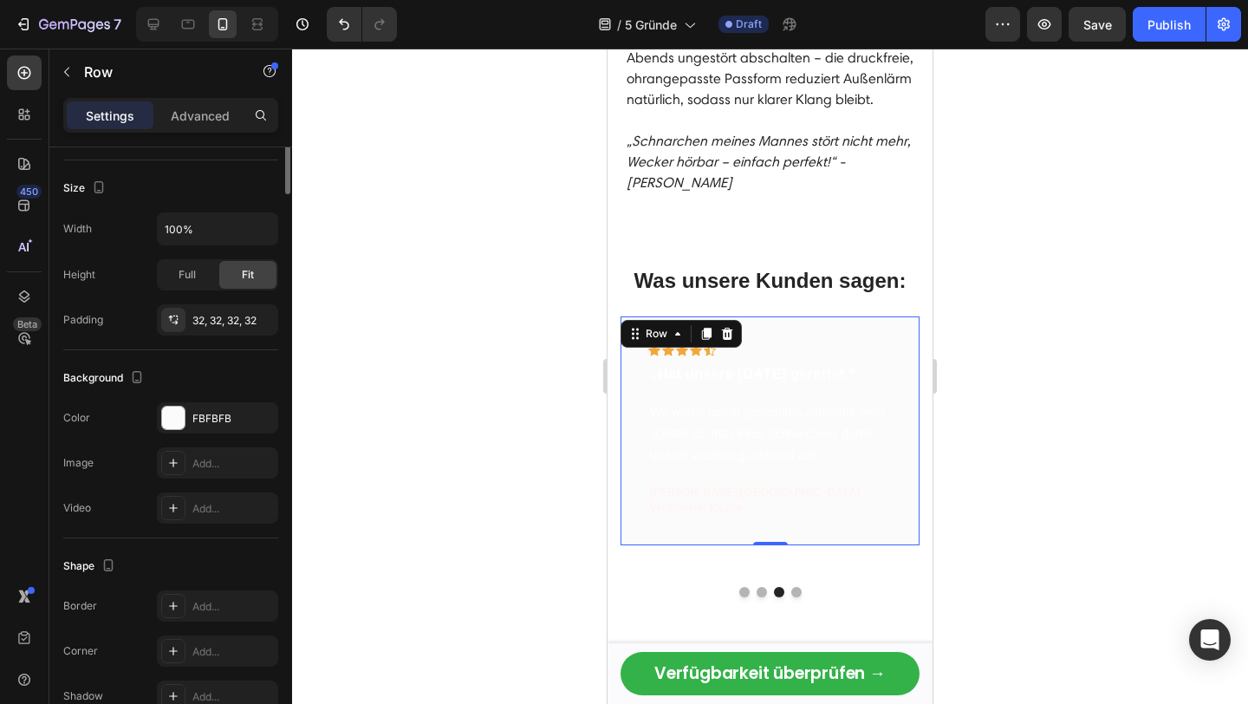
scroll to position [406, 0]
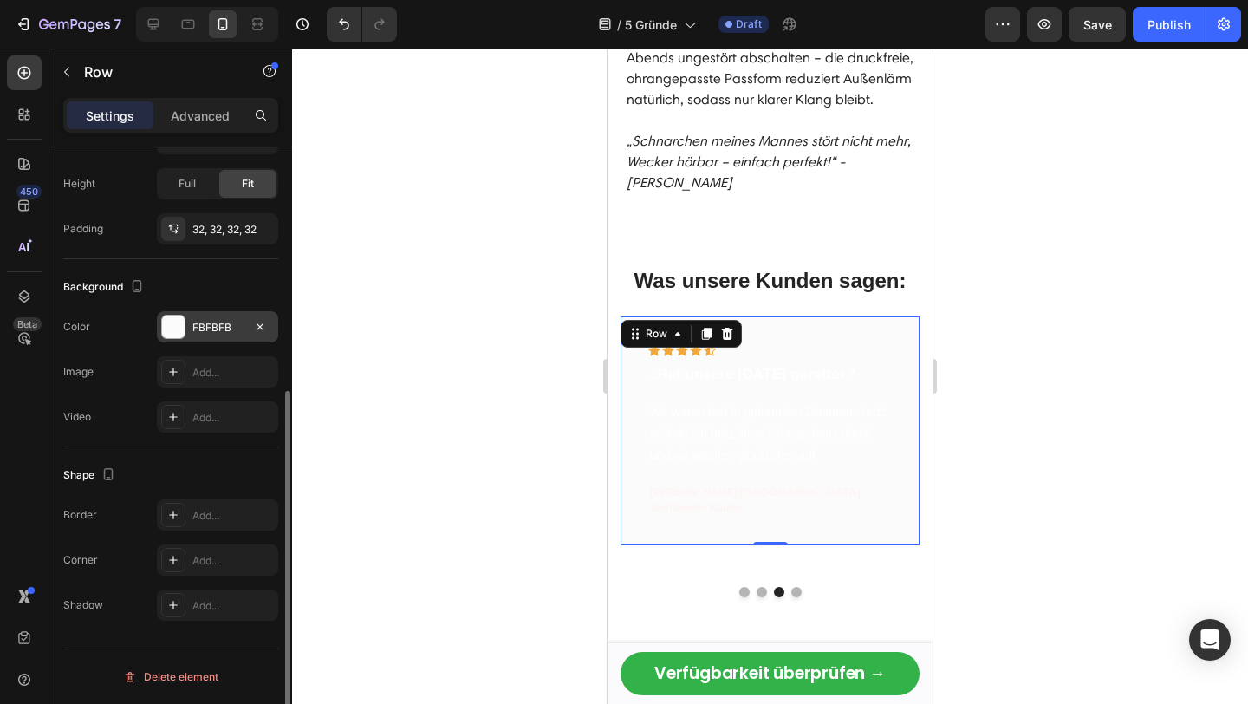
click at [177, 321] on div at bounding box center [173, 326] width 23 height 23
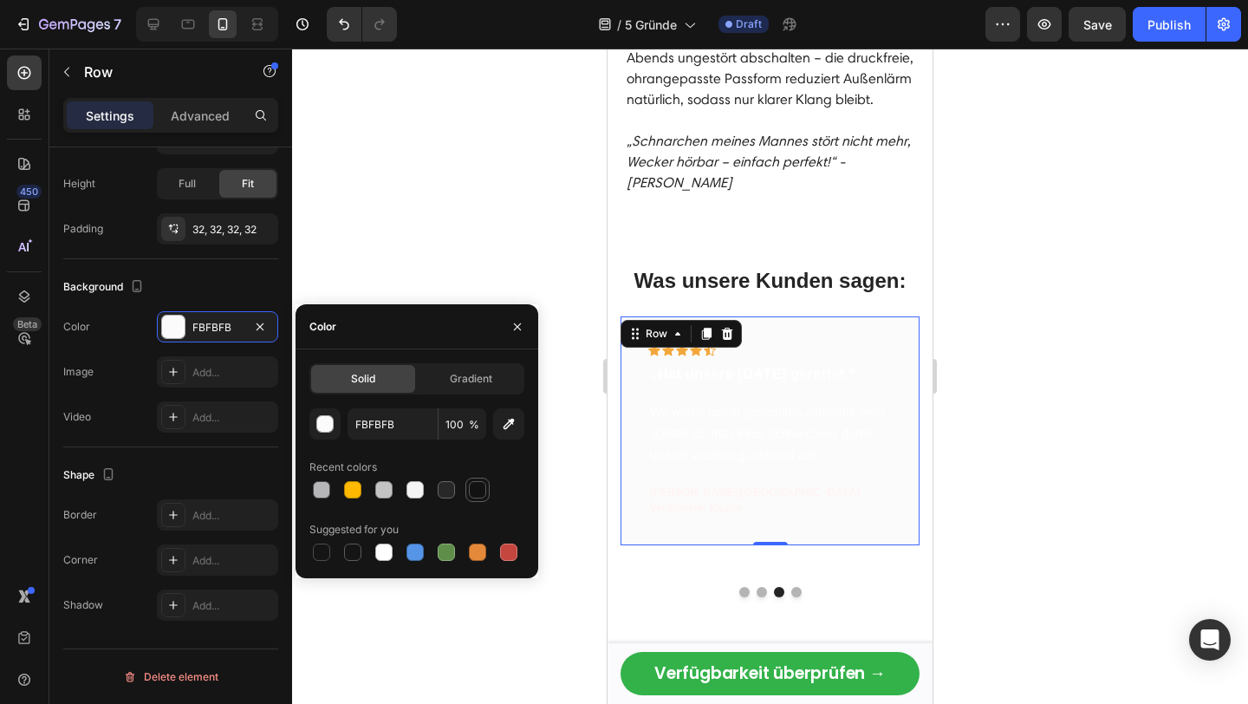
click at [473, 487] on div at bounding box center [477, 489] width 17 height 17
type input "121212"
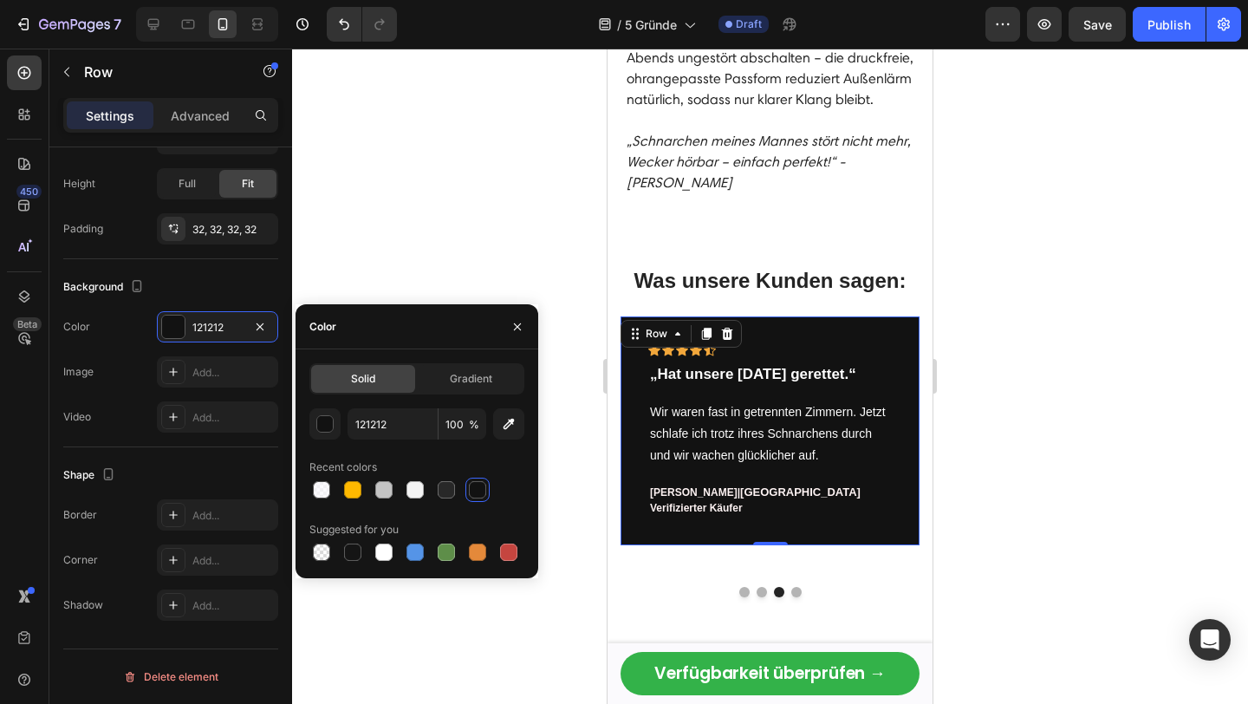
click at [1096, 386] on div at bounding box center [770, 376] width 956 height 655
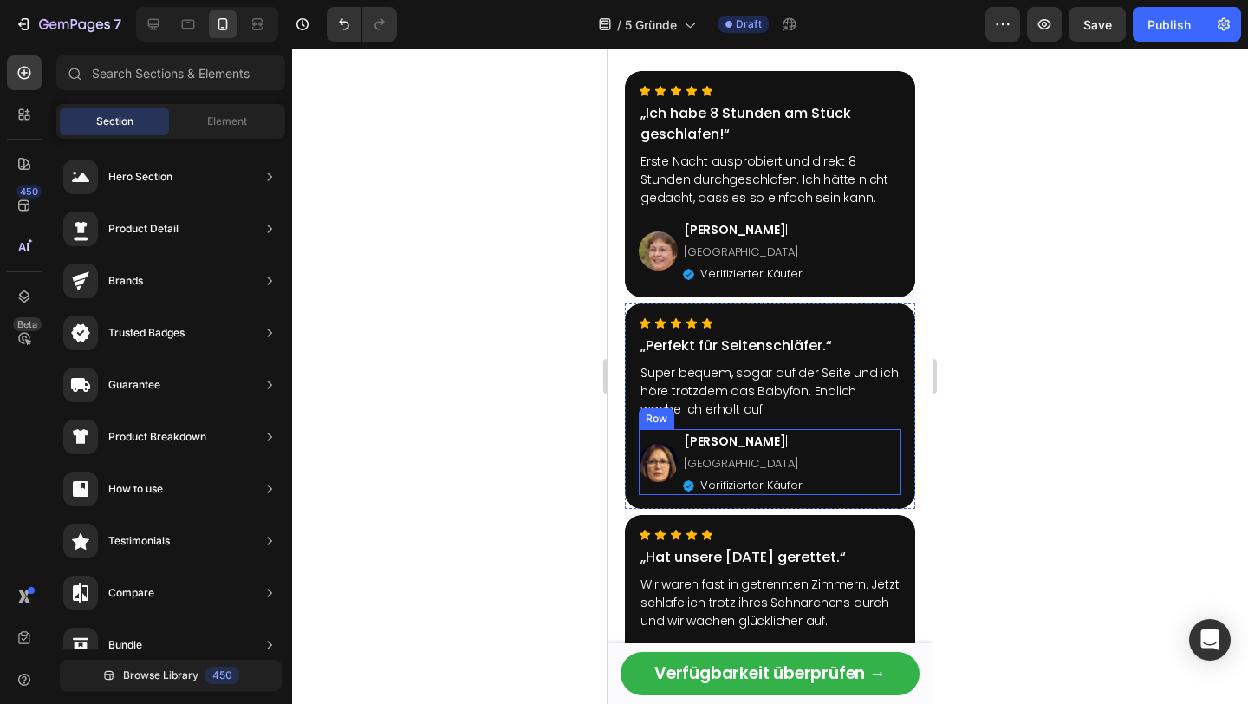
scroll to position [3367, 0]
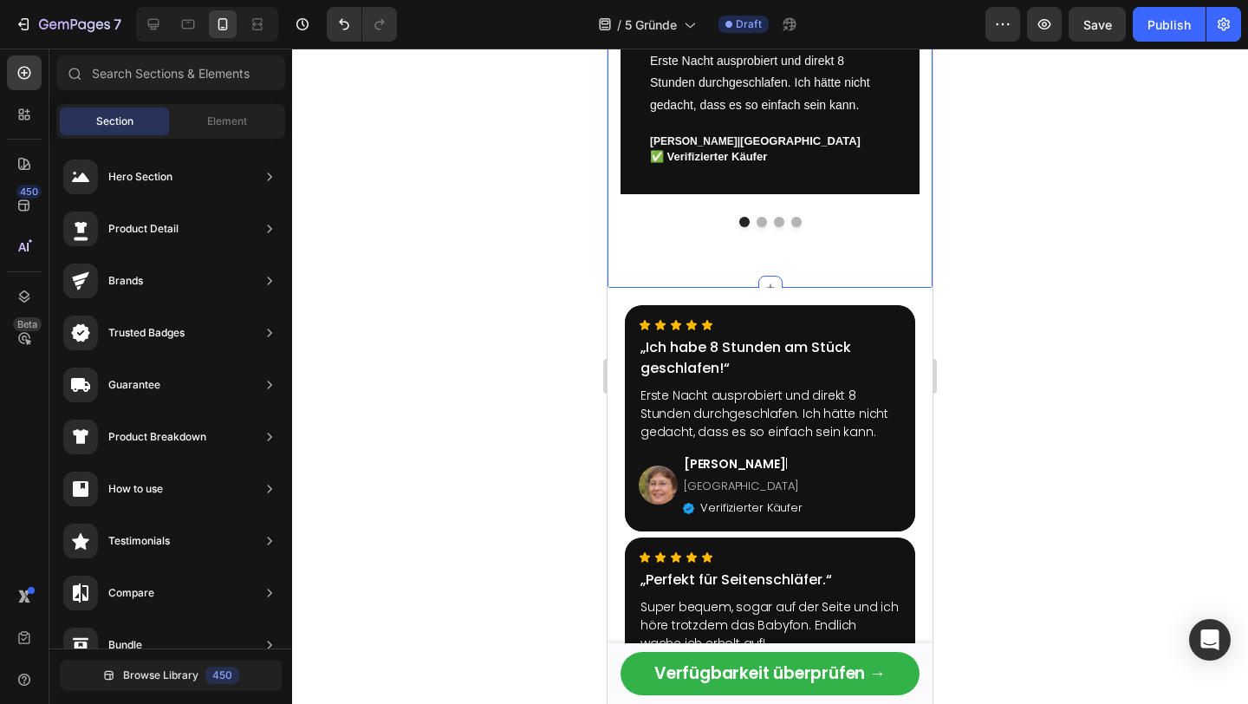
click at [807, 342] on p "„Ich habe 8 Stunden am Stück geschlafen!“" at bounding box center [769, 358] width 259 height 42
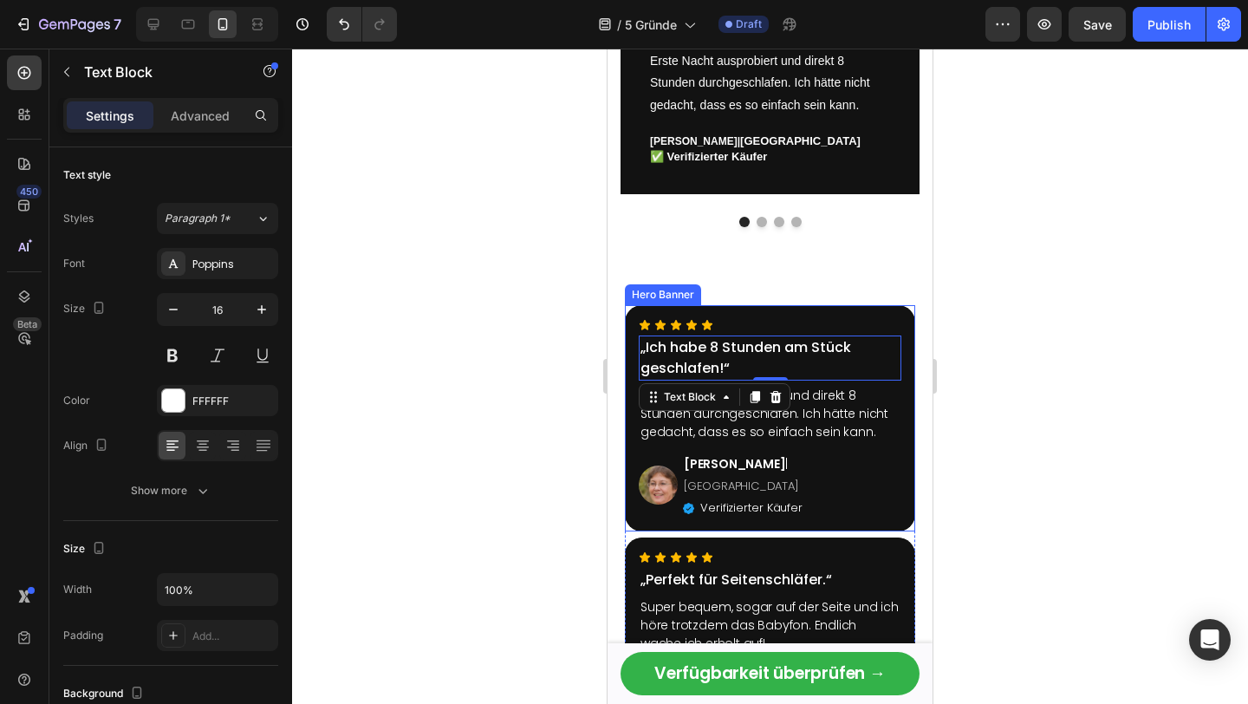
click at [801, 309] on div "Icon Icon Icon Icon Icon Icon List „Ich habe 8 Stunden am Stück geschlafen!“ Te…" at bounding box center [770, 418] width 290 height 226
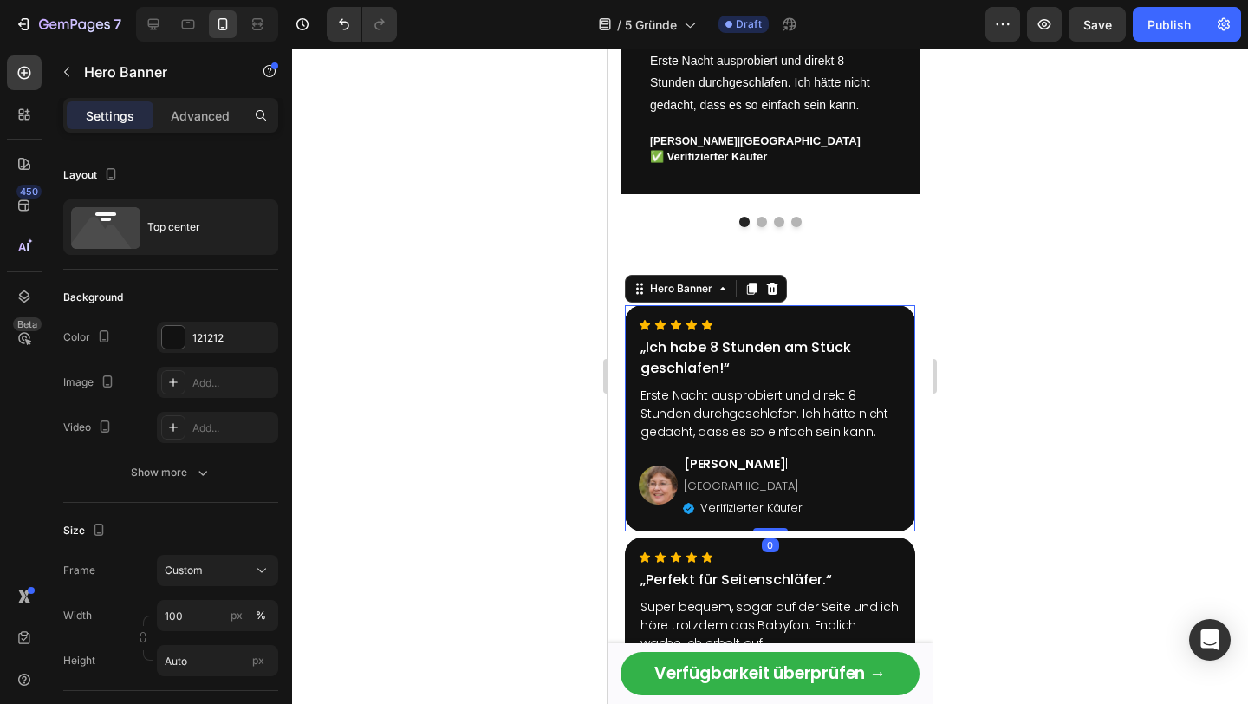
click at [765, 289] on icon at bounding box center [772, 289] width 14 height 14
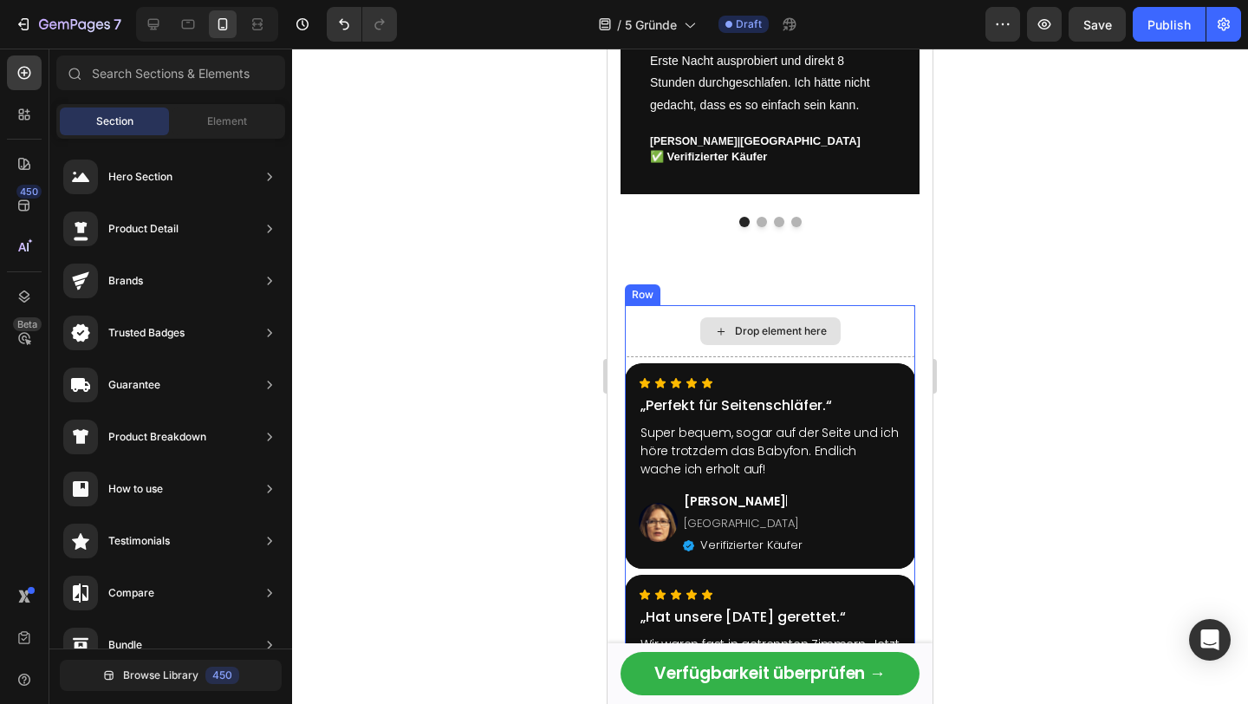
click at [673, 349] on div "Drop element here" at bounding box center [770, 331] width 290 height 52
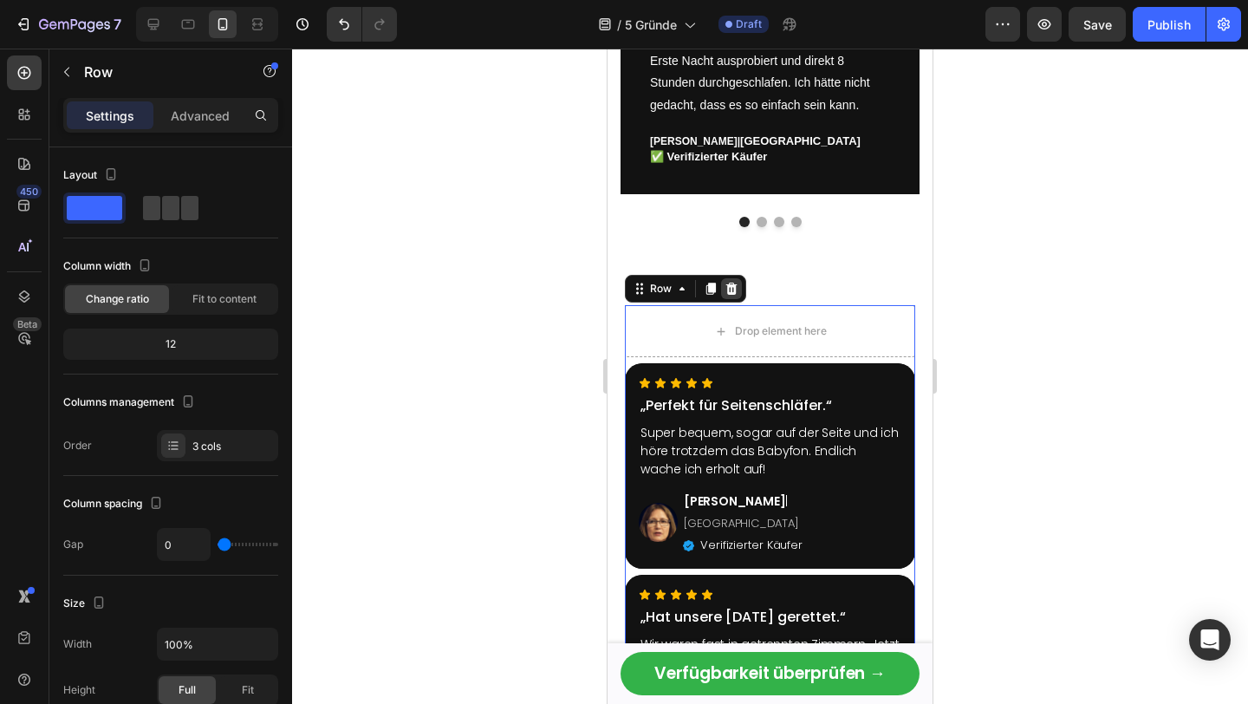
click at [725, 290] on icon at bounding box center [731, 289] width 14 height 14
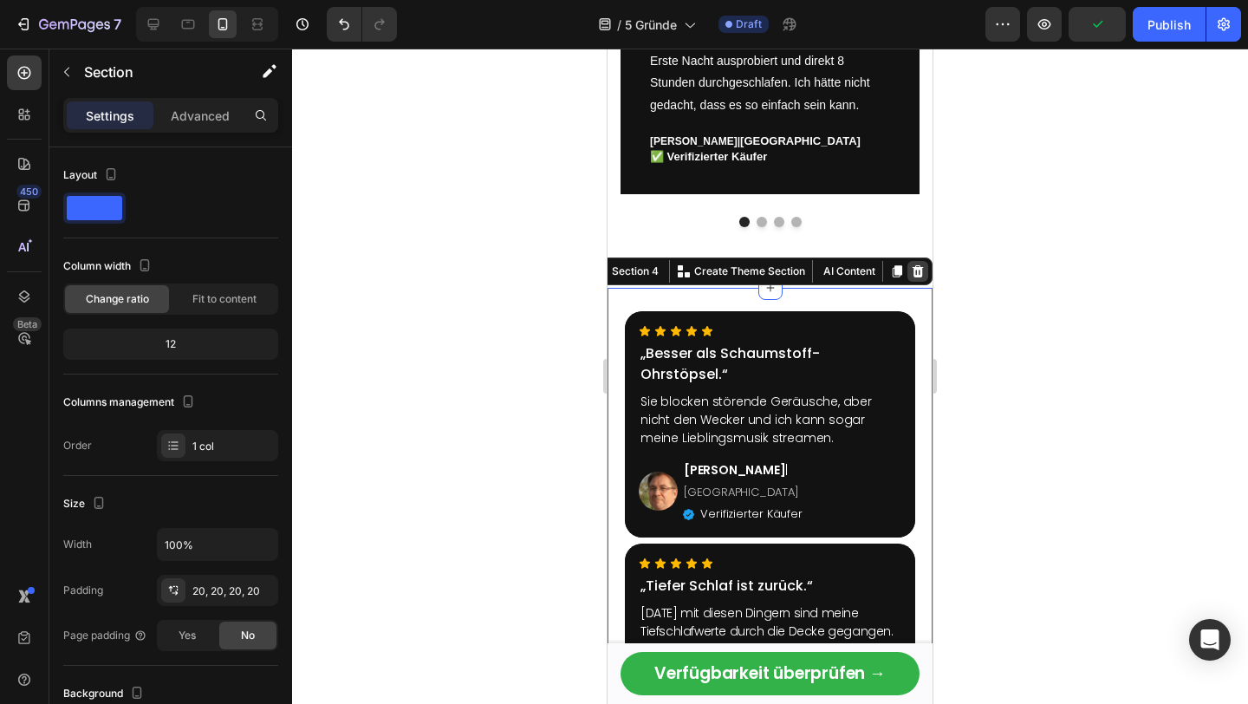
click at [924, 273] on icon at bounding box center [918, 271] width 14 height 14
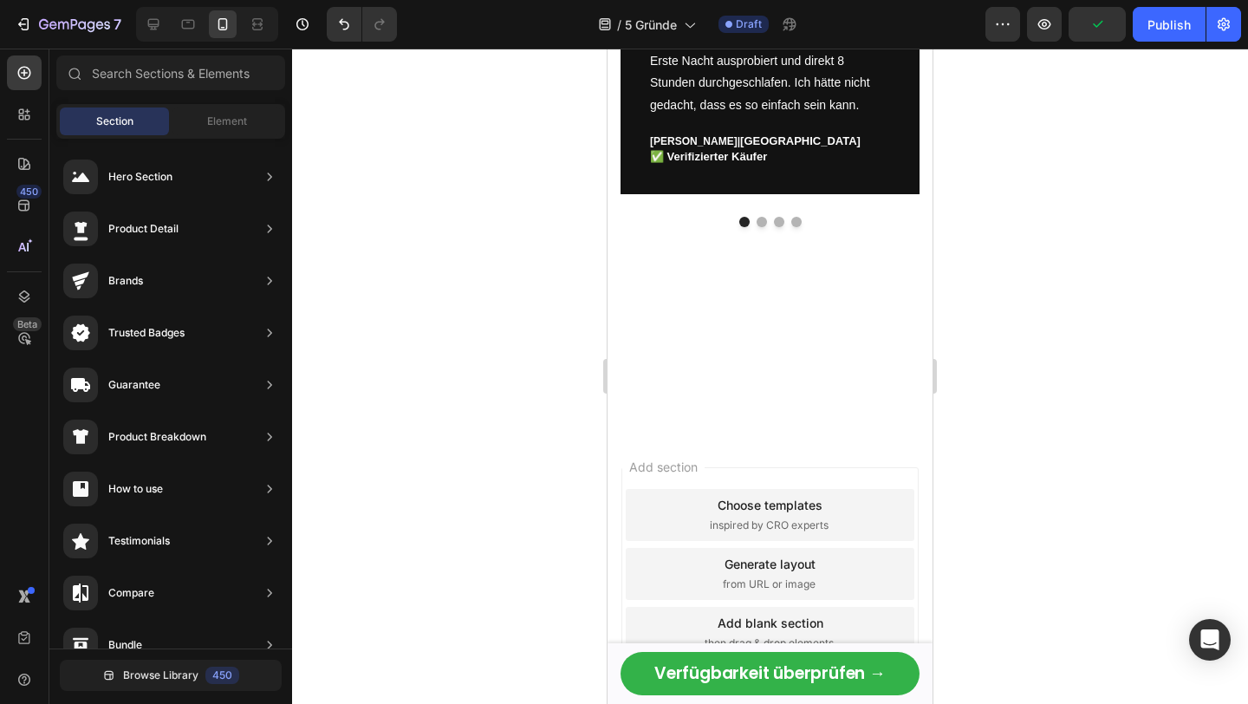
click at [842, 329] on div at bounding box center [769, 360] width 325 height 145
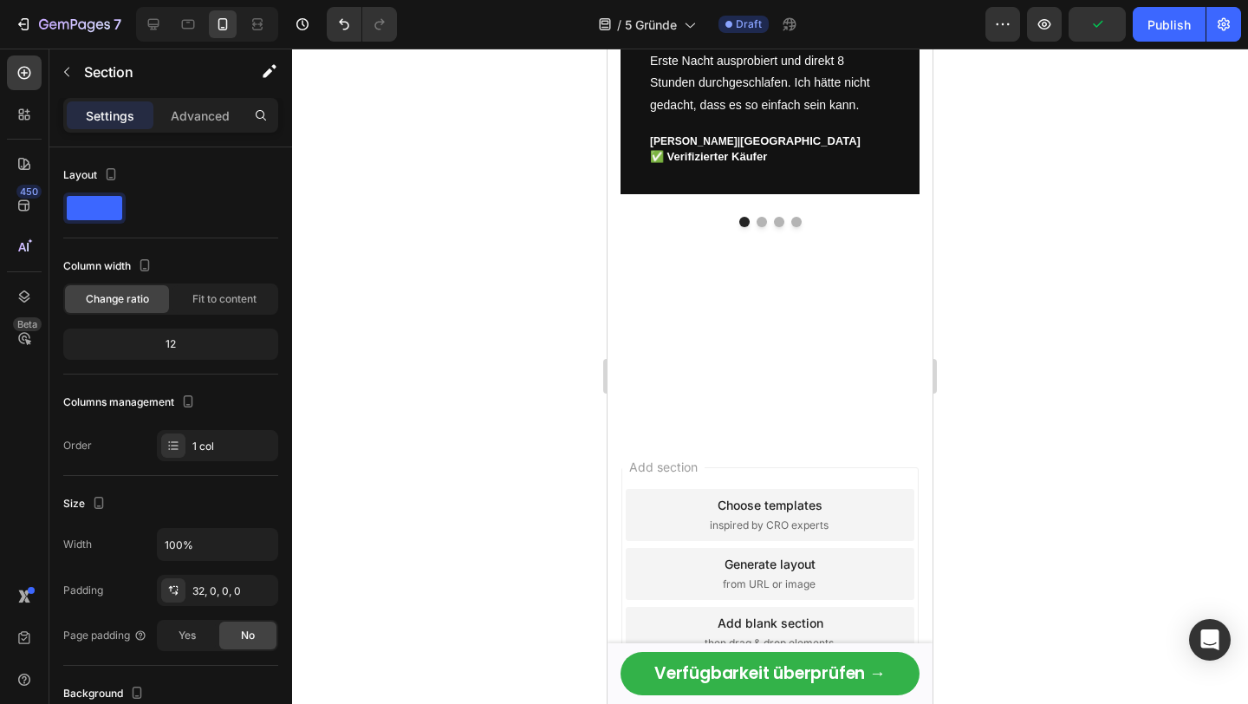
click at [747, 384] on div at bounding box center [769, 360] width 325 height 145
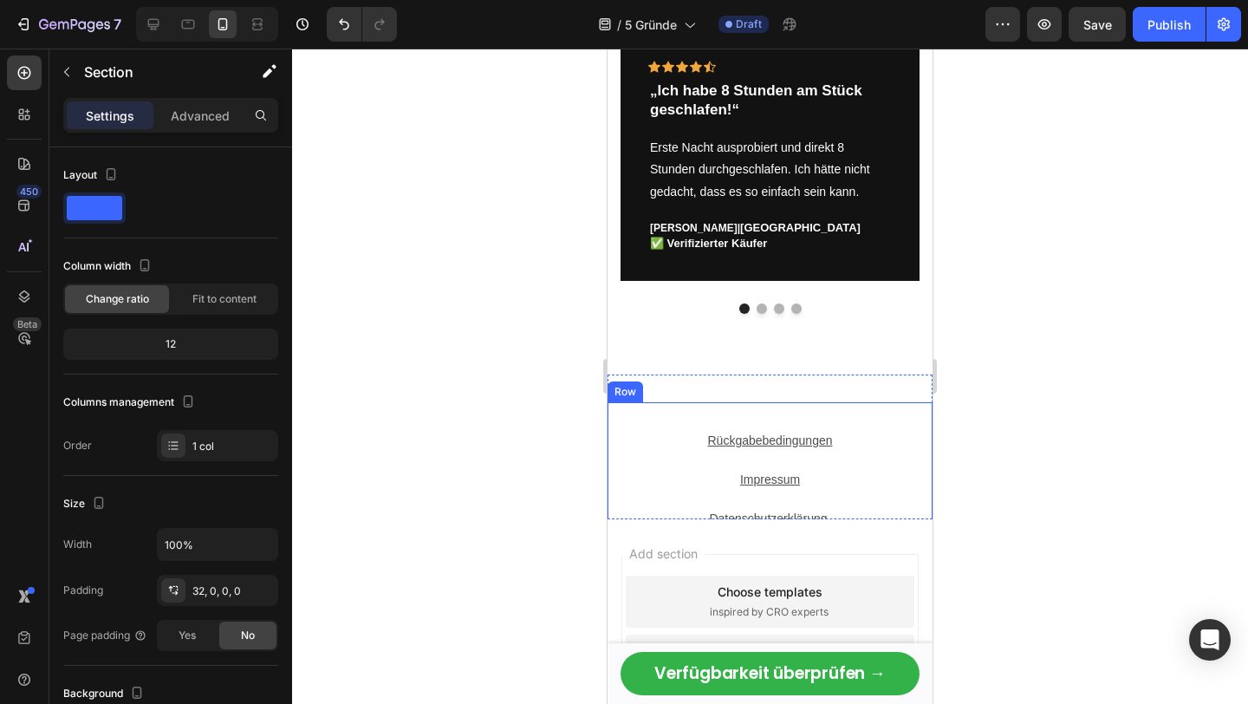
scroll to position [3270, 0]
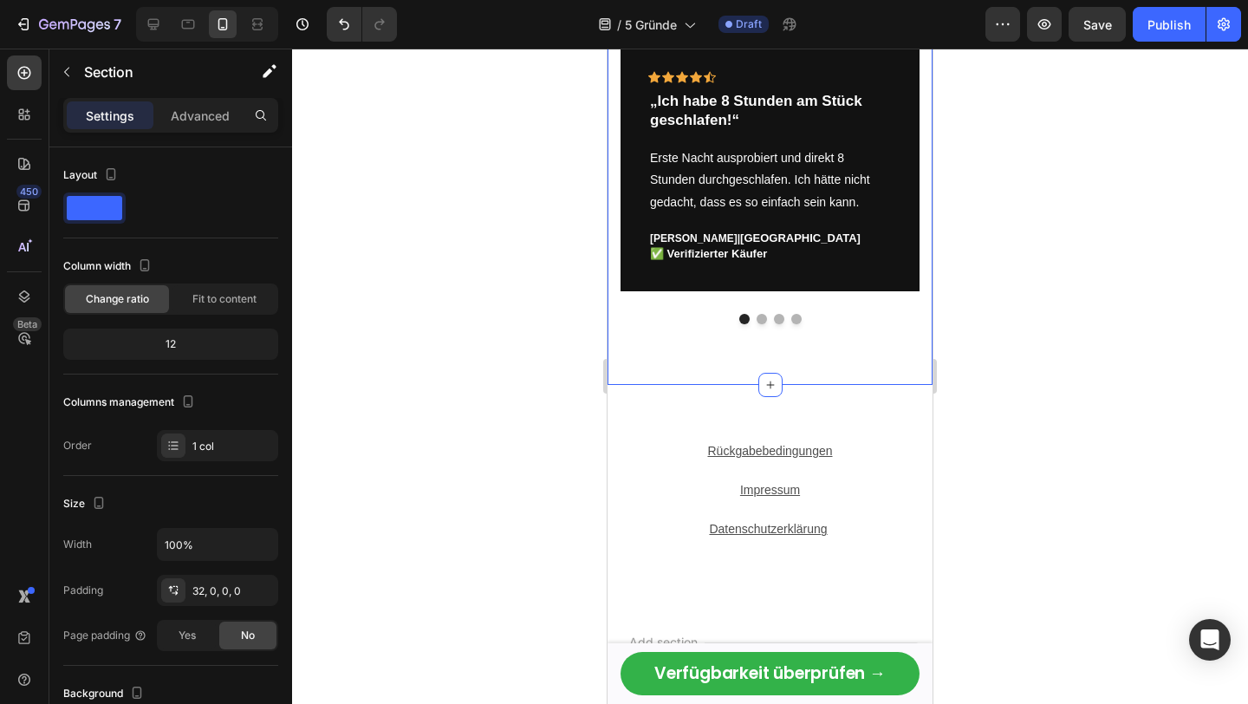
click at [757, 366] on div "Was unsere Kunden sagen: Heading Icon Icon Icon Icon Icon Row „Ich habe 8 Stund…" at bounding box center [769, 153] width 325 height 463
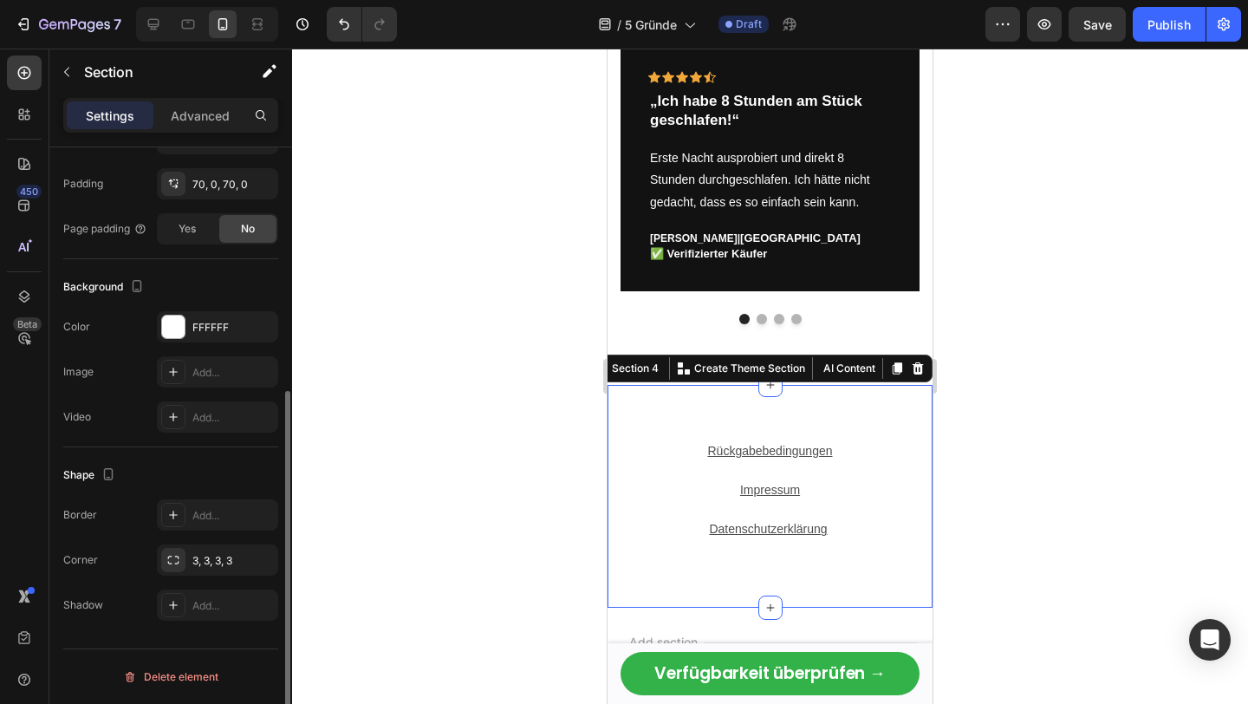
click at [805, 386] on div "Rückgabebedingungen Text Block Impressum Text Block Datenschutzerklärung Text B…" at bounding box center [769, 496] width 325 height 223
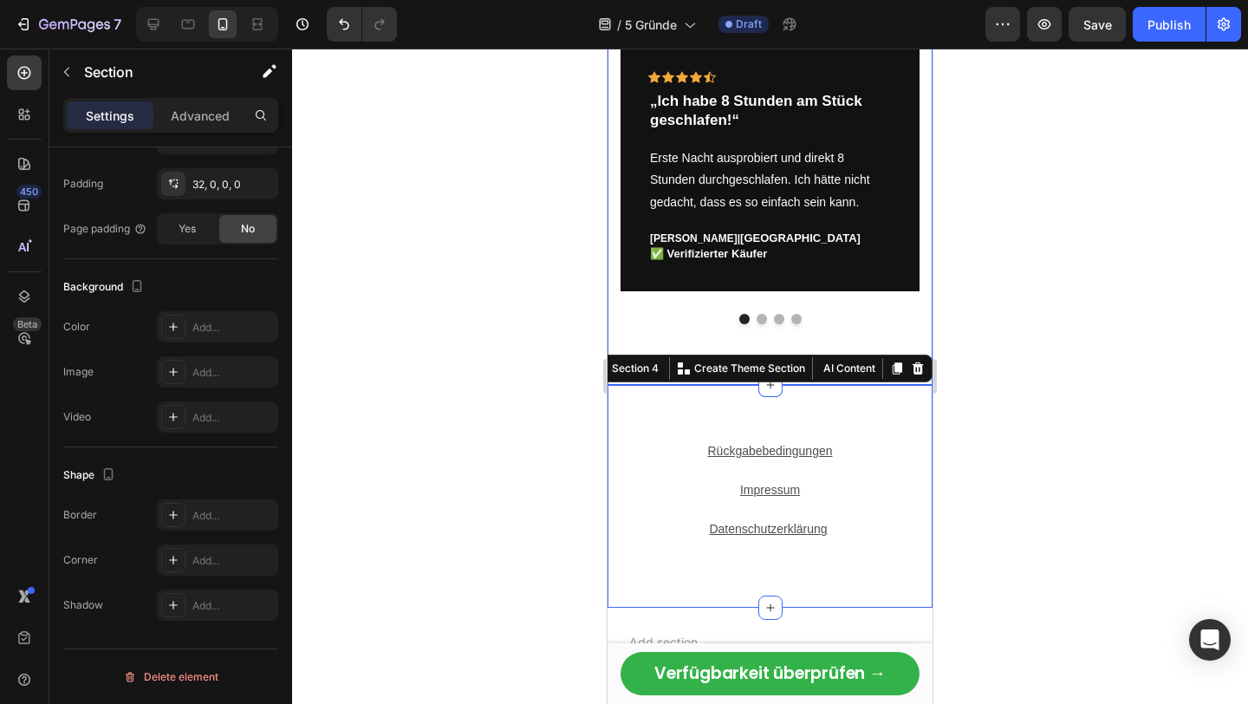
click at [857, 321] on div at bounding box center [769, 319] width 299 height 10
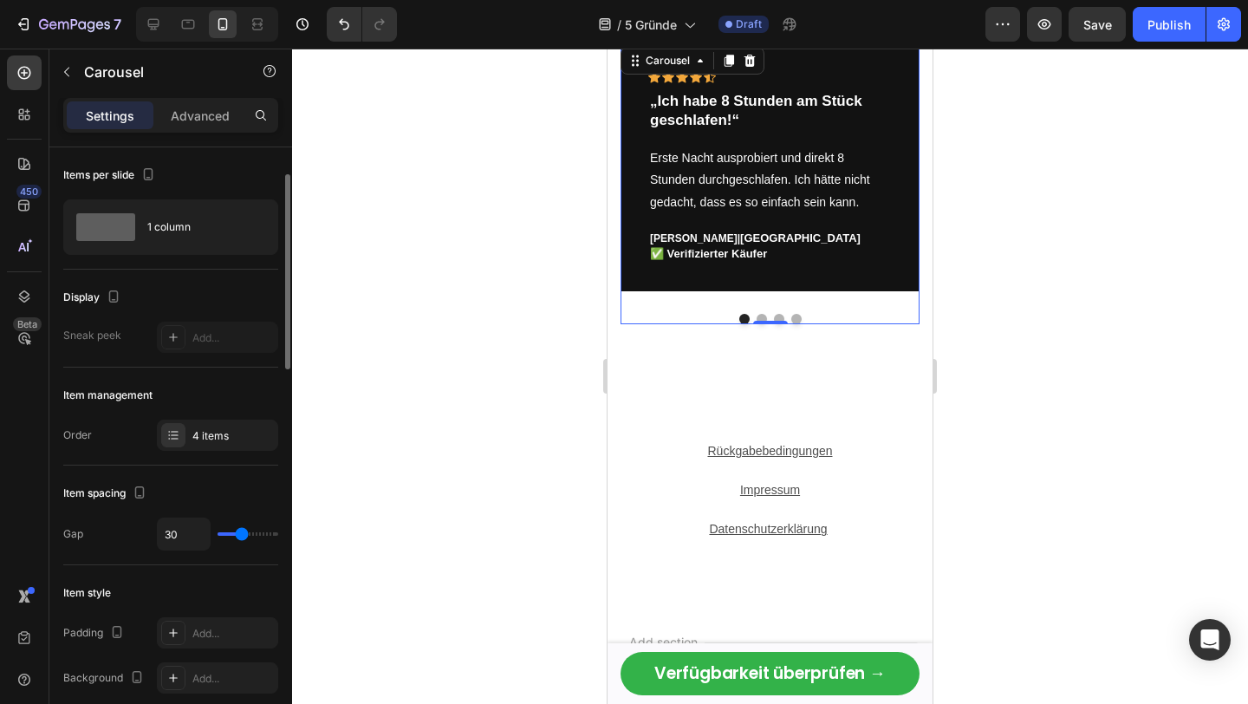
scroll to position [42, 0]
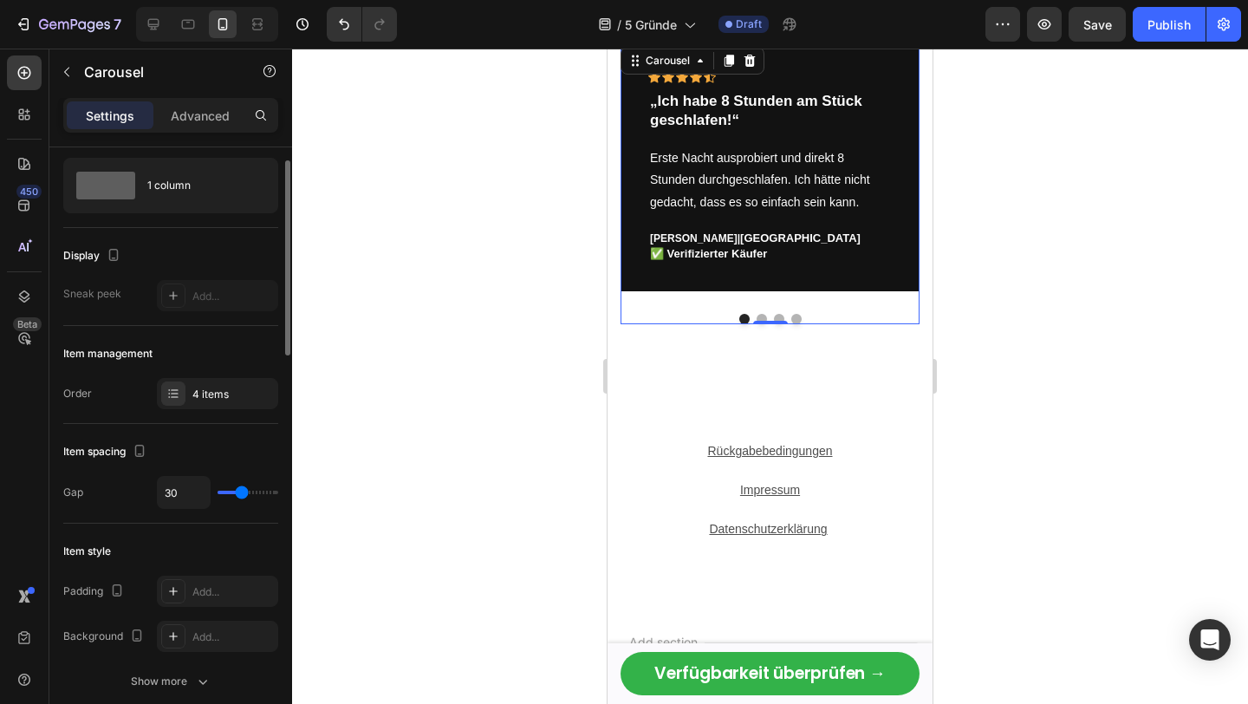
type input "27"
type input "16"
type input "12"
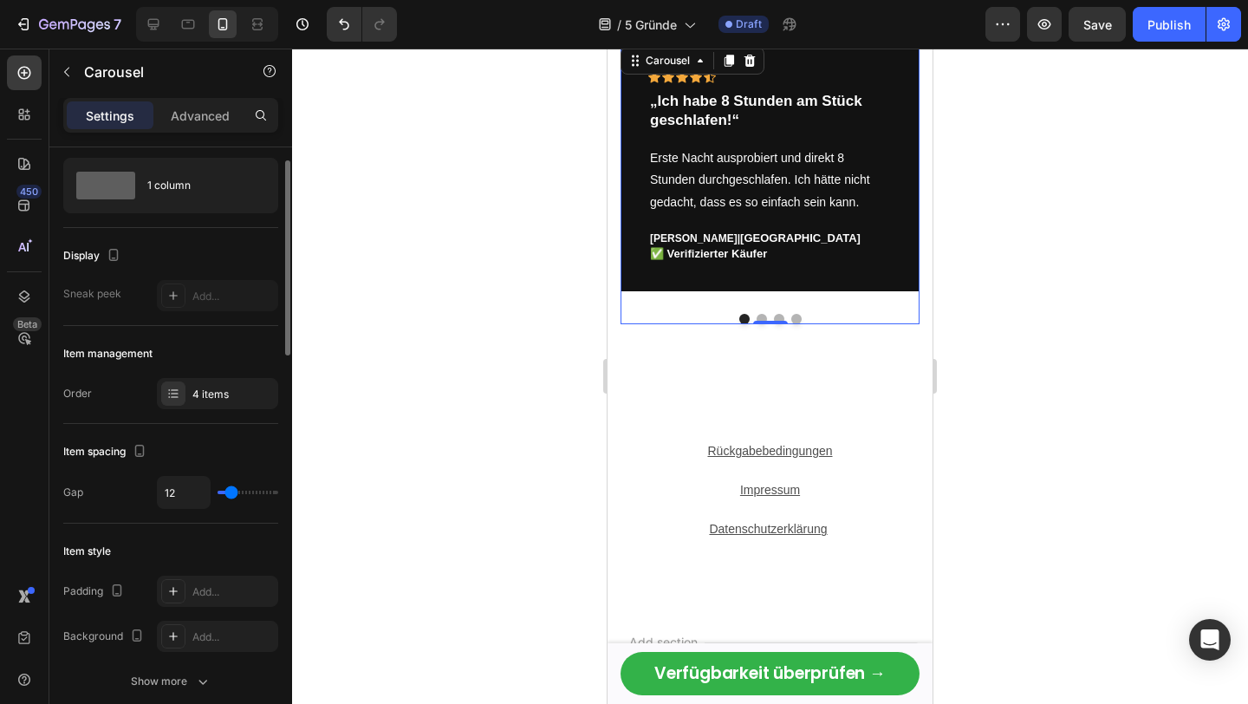
drag, startPoint x: 246, startPoint y: 493, endPoint x: 230, endPoint y: 493, distance: 15.6
type input "12"
click at [230, 493] on input "range" at bounding box center [247, 491] width 61 height 3
type input "1"
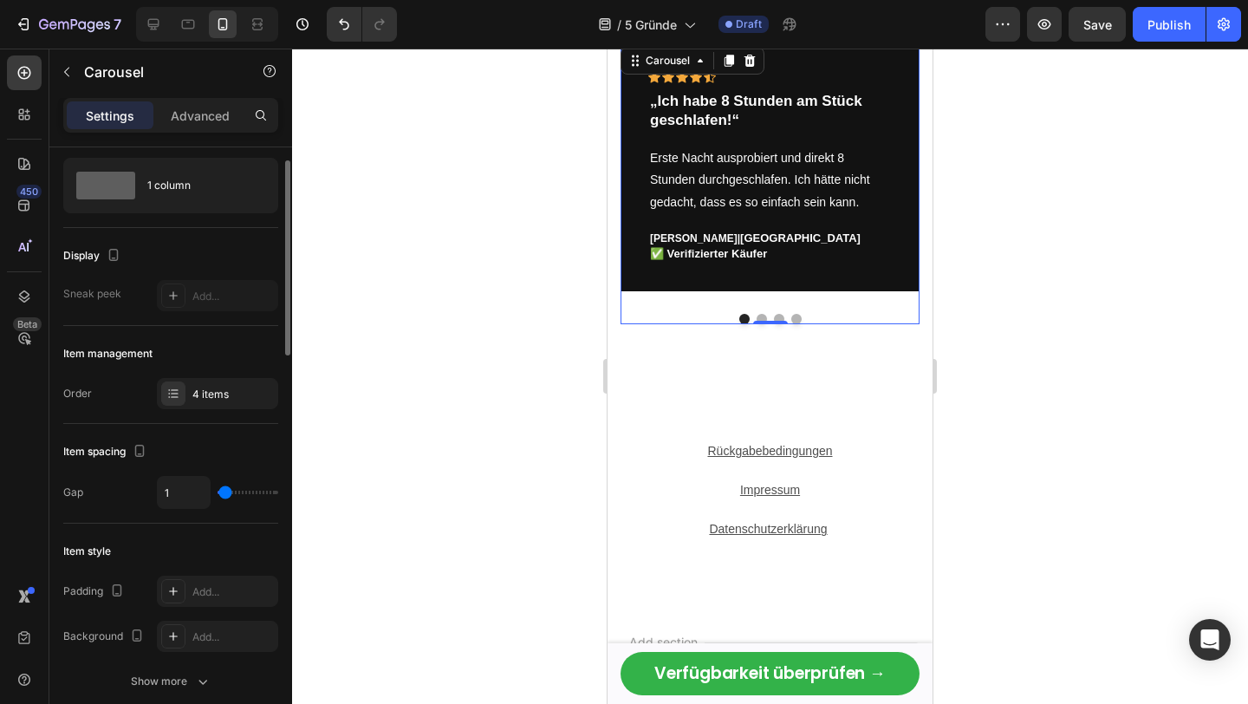
type input "0"
drag, startPoint x: 230, startPoint y: 493, endPoint x: 216, endPoint y: 493, distance: 14.7
type input "0"
click at [217, 493] on input "range" at bounding box center [247, 491] width 61 height 3
type input "30"
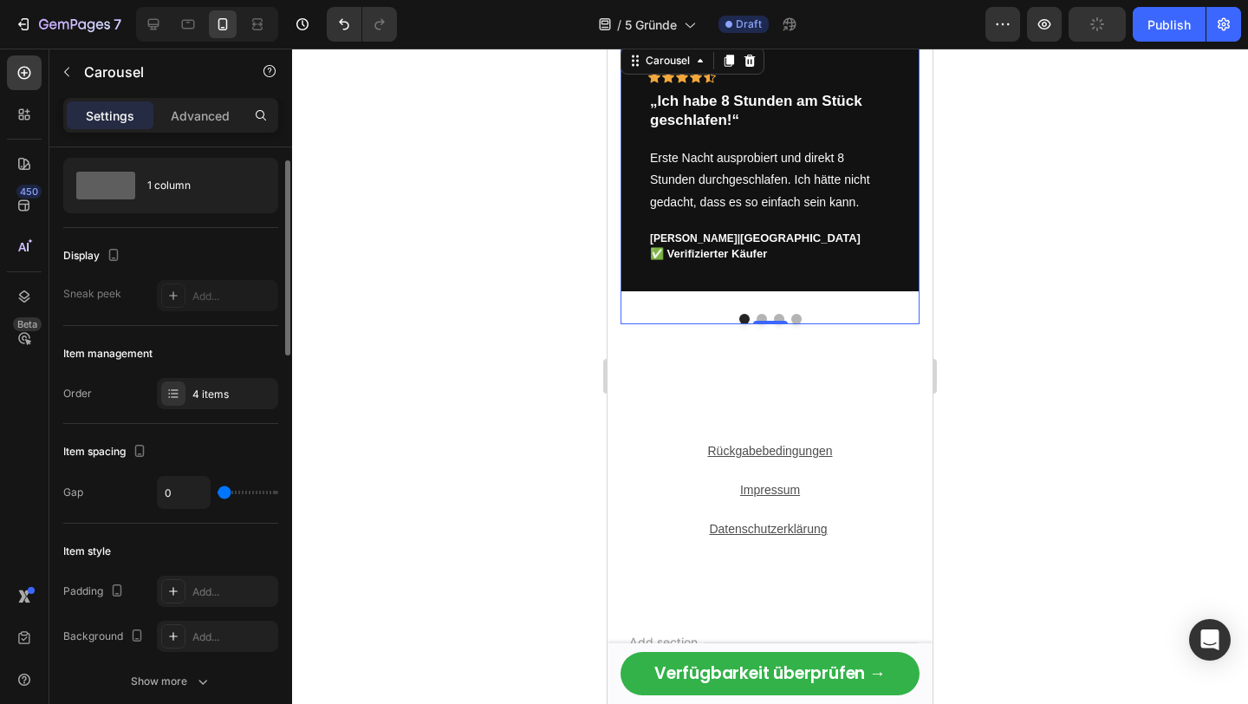
type input "30"
type input "35"
type input "39"
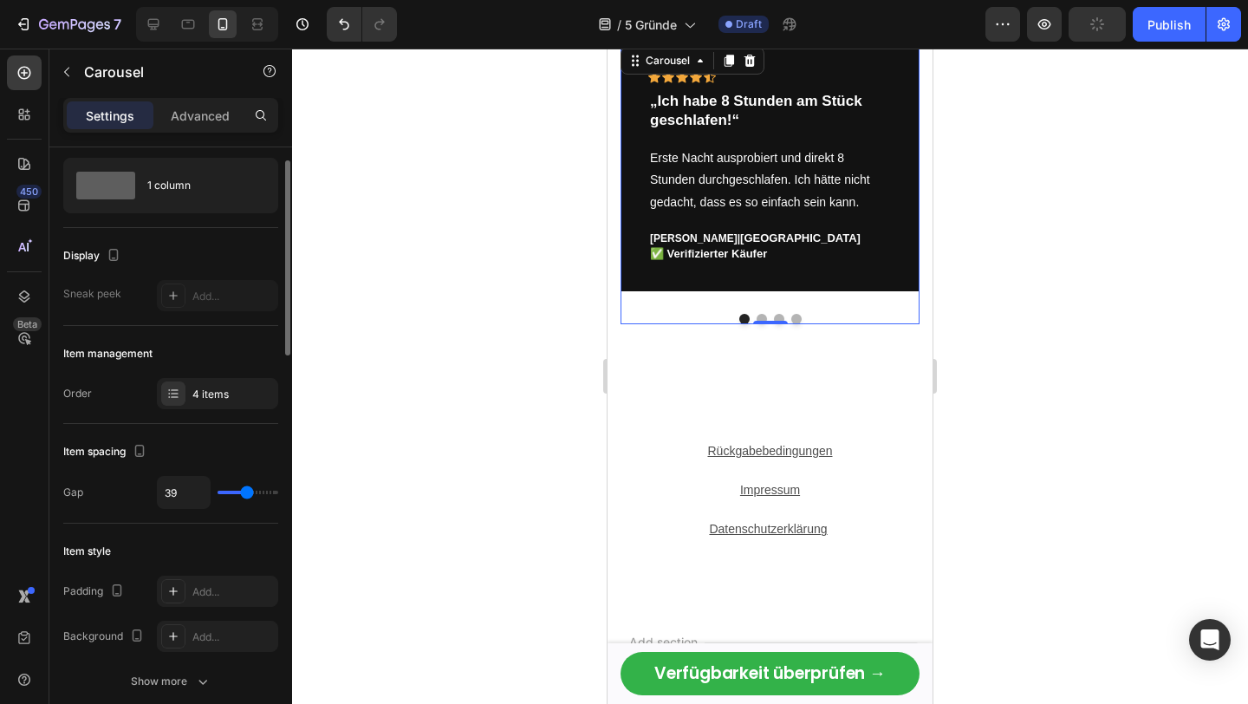
type input "42"
type input "44"
type input "34"
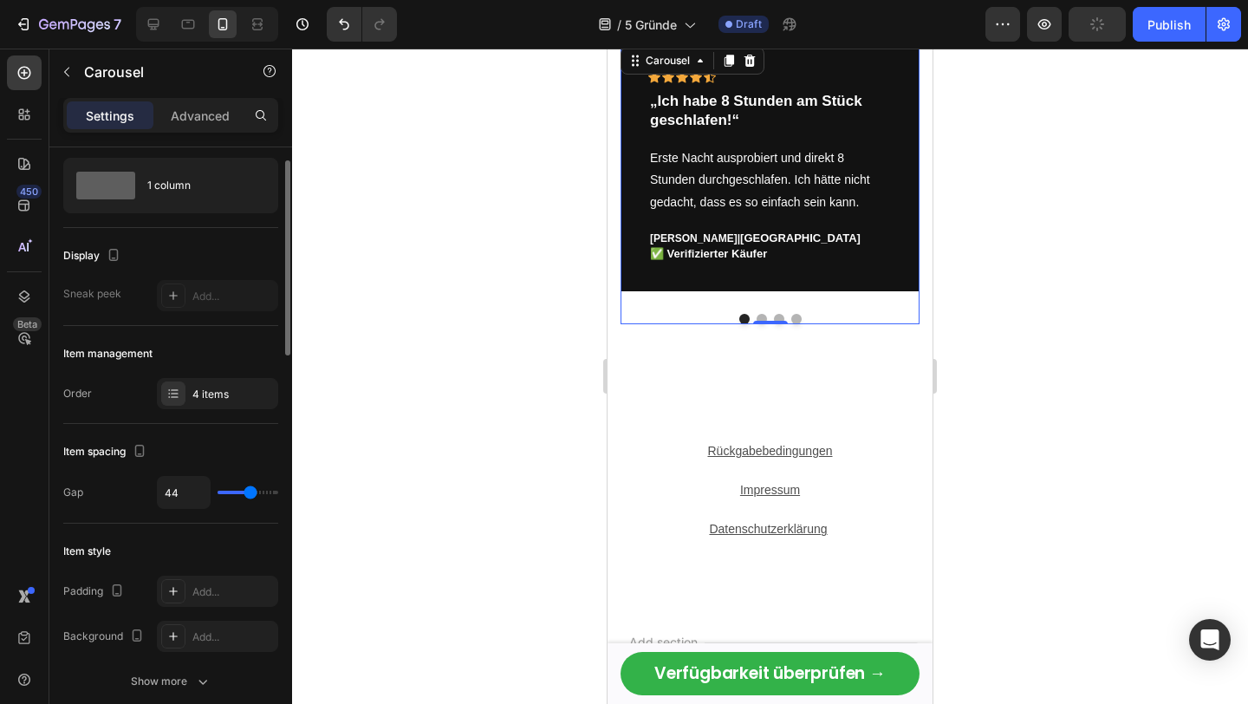
type input "34"
type input "35"
type input "31"
drag, startPoint x: 227, startPoint y: 490, endPoint x: 243, endPoint y: 490, distance: 15.6
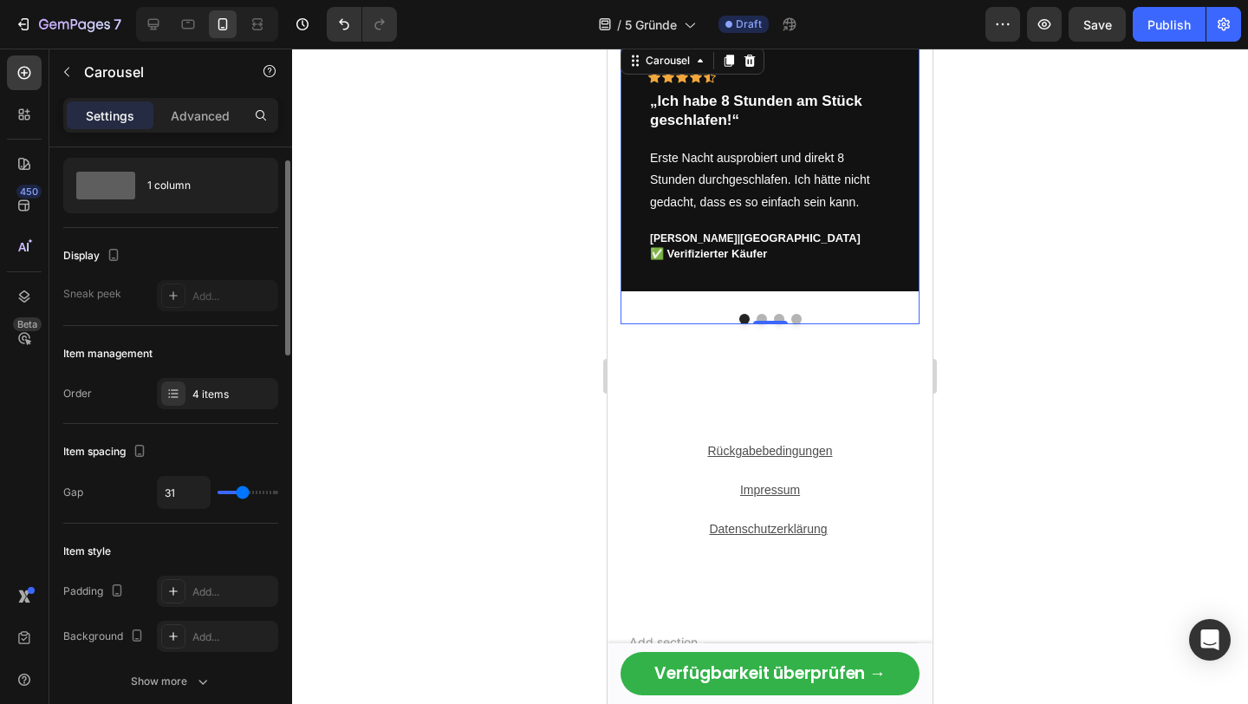
type input "31"
click at [243, 490] on input "range" at bounding box center [247, 491] width 61 height 3
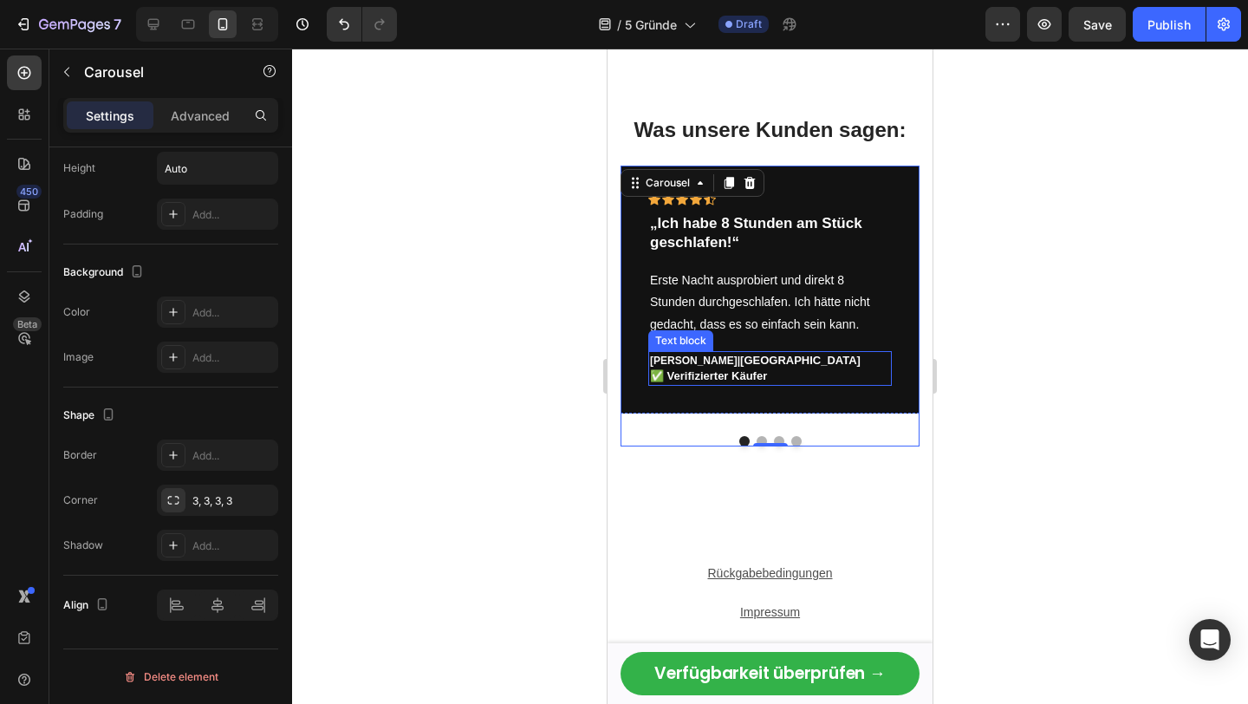
scroll to position [3046, 0]
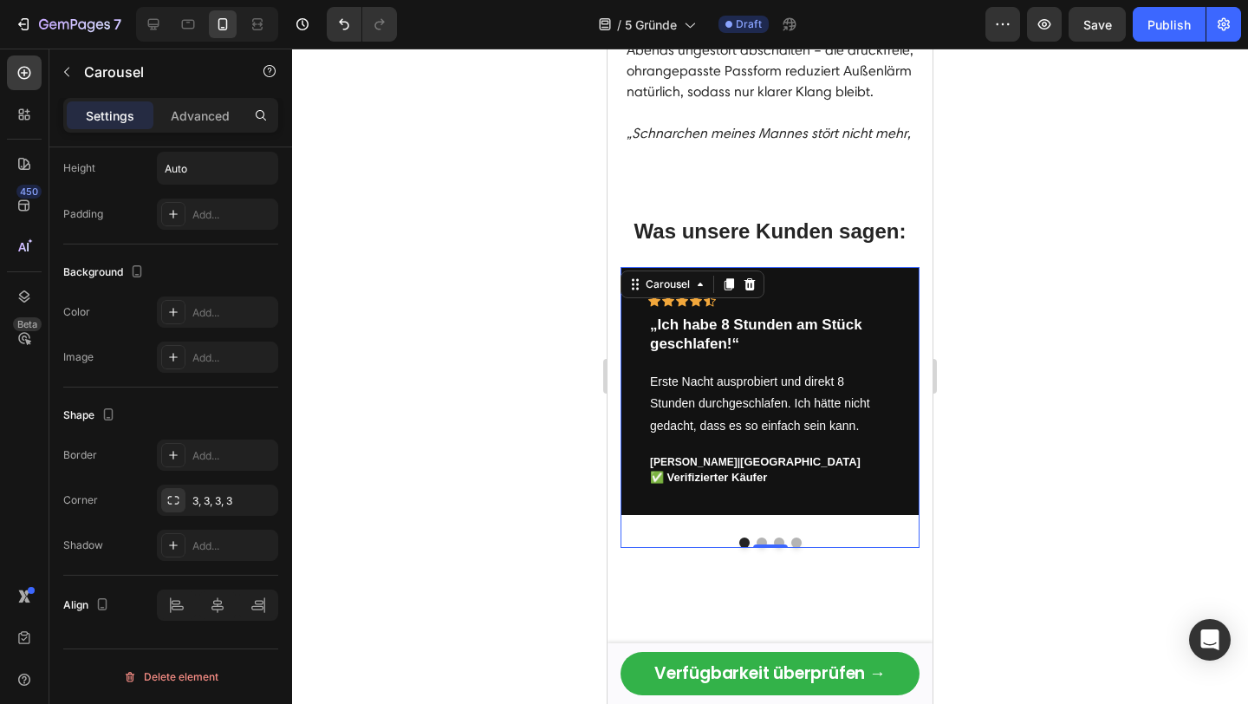
click at [1128, 319] on div at bounding box center [770, 376] width 956 height 655
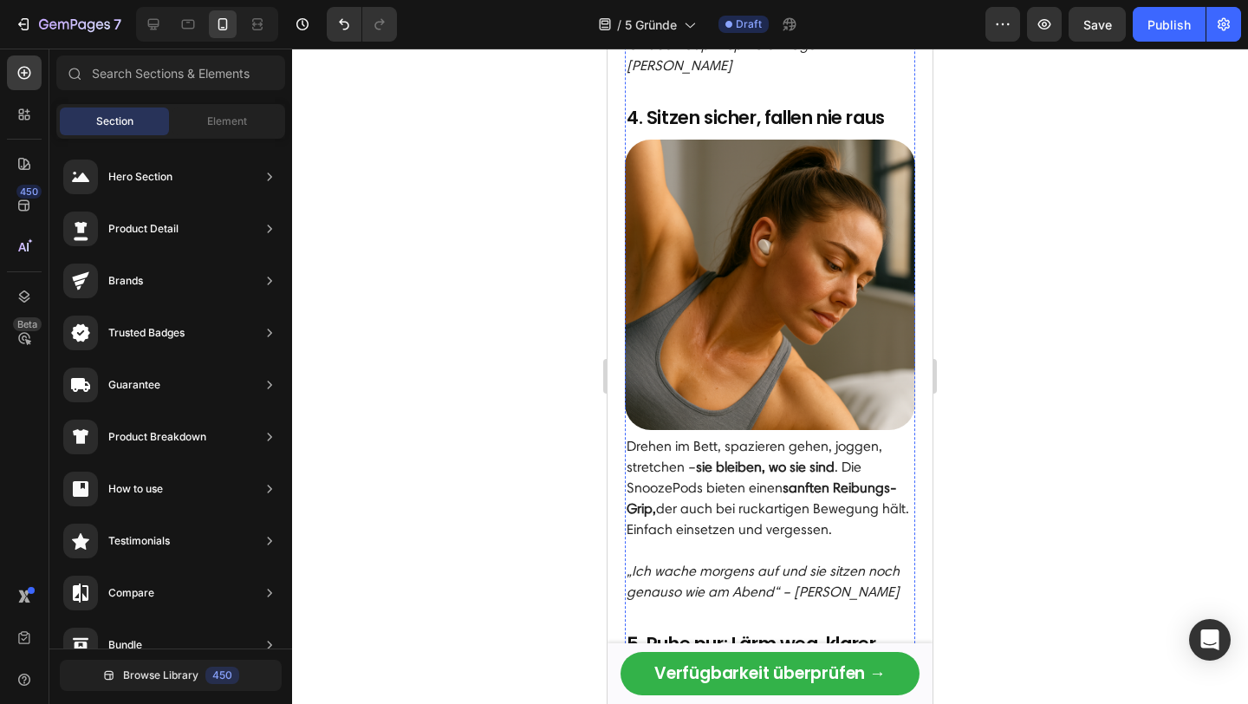
scroll to position [3500, 0]
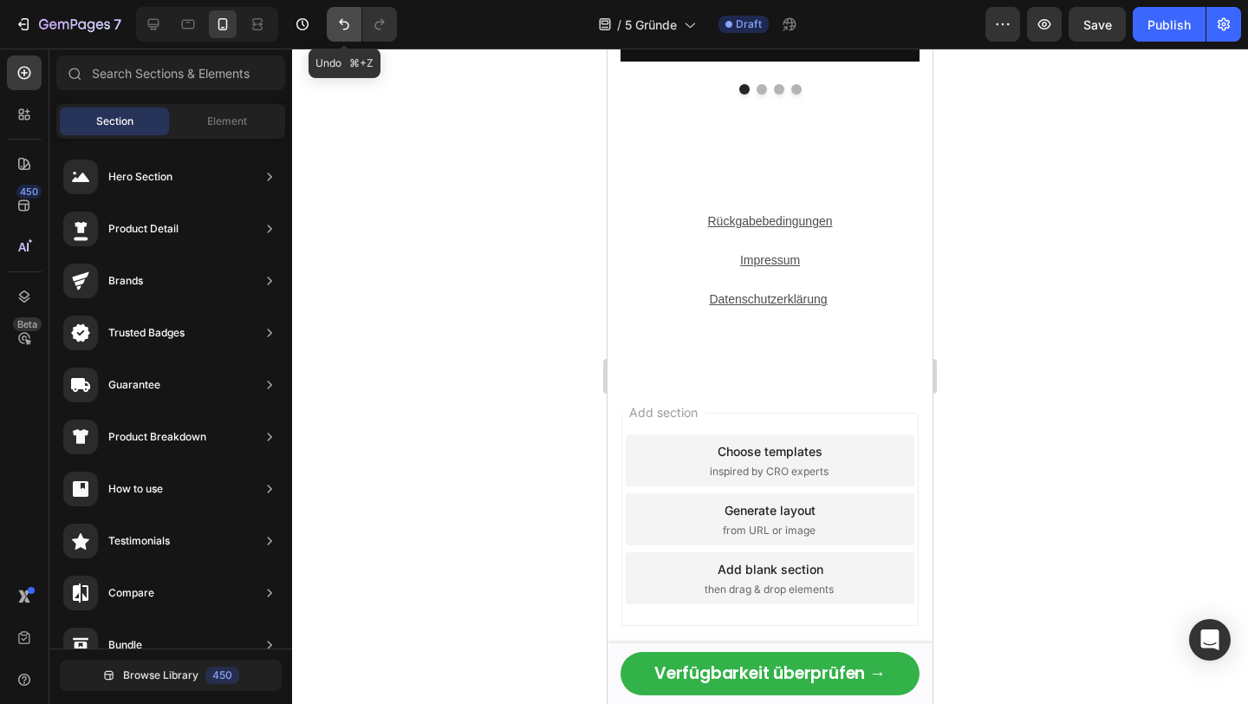
click at [350, 26] on icon "Undo/Redo" at bounding box center [343, 24] width 17 height 17
click at [343, 25] on icon "Undo/Redo" at bounding box center [343, 24] width 17 height 17
click at [353, 23] on button "Undo/Redo" at bounding box center [344, 24] width 35 height 35
click at [353, 23] on icon "Undo/Redo" at bounding box center [343, 24] width 17 height 17
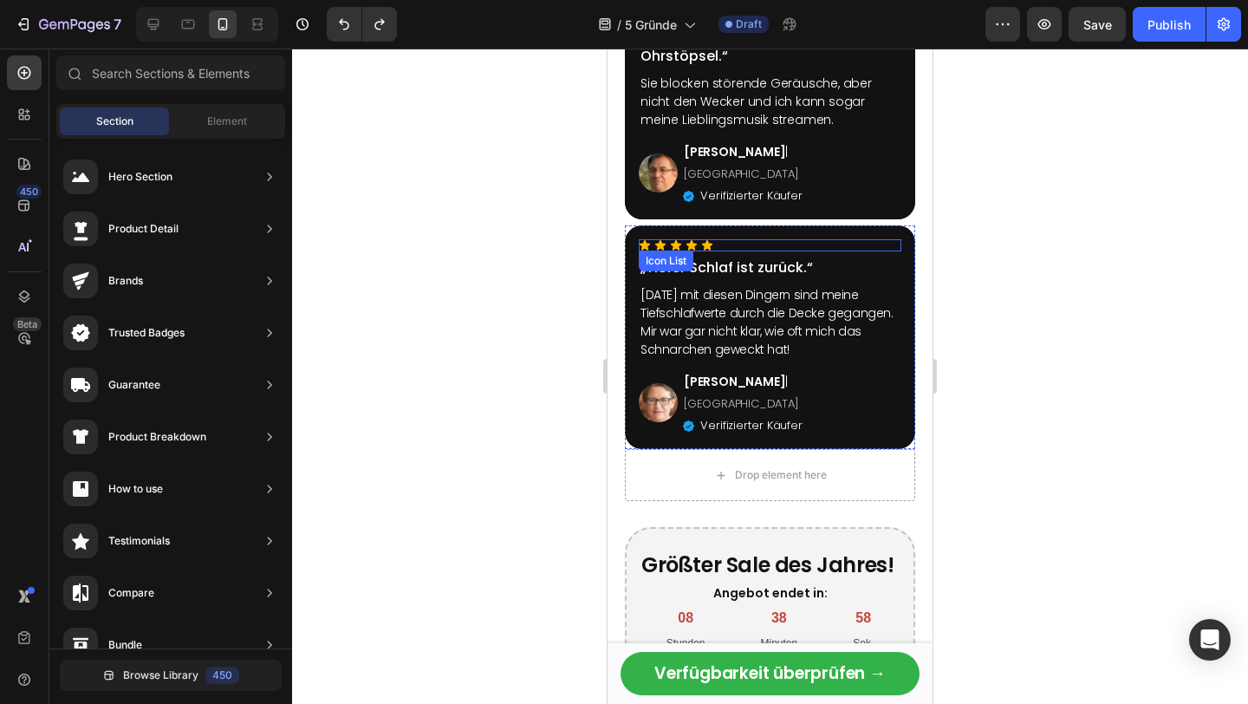
scroll to position [3649, 0]
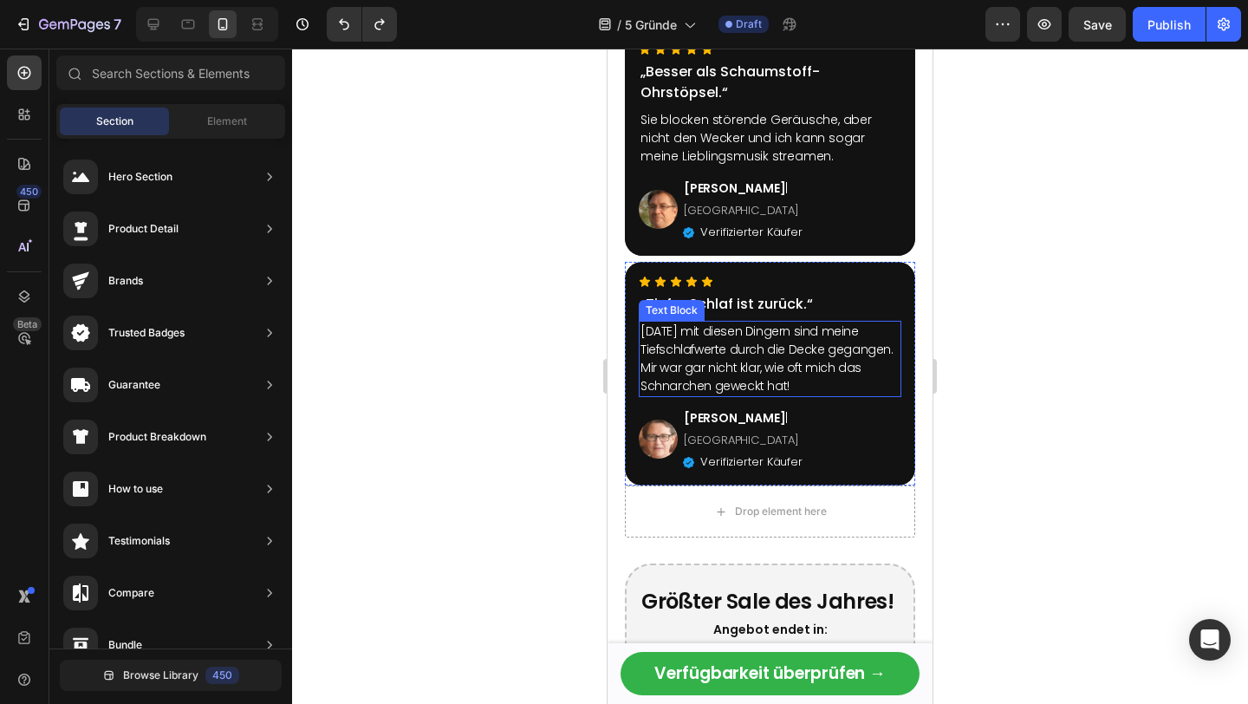
click at [847, 322] on p "Nach einer Woche mit diesen Dingern sind meine Tiefschlafwerte durch die Decke …" at bounding box center [769, 358] width 259 height 73
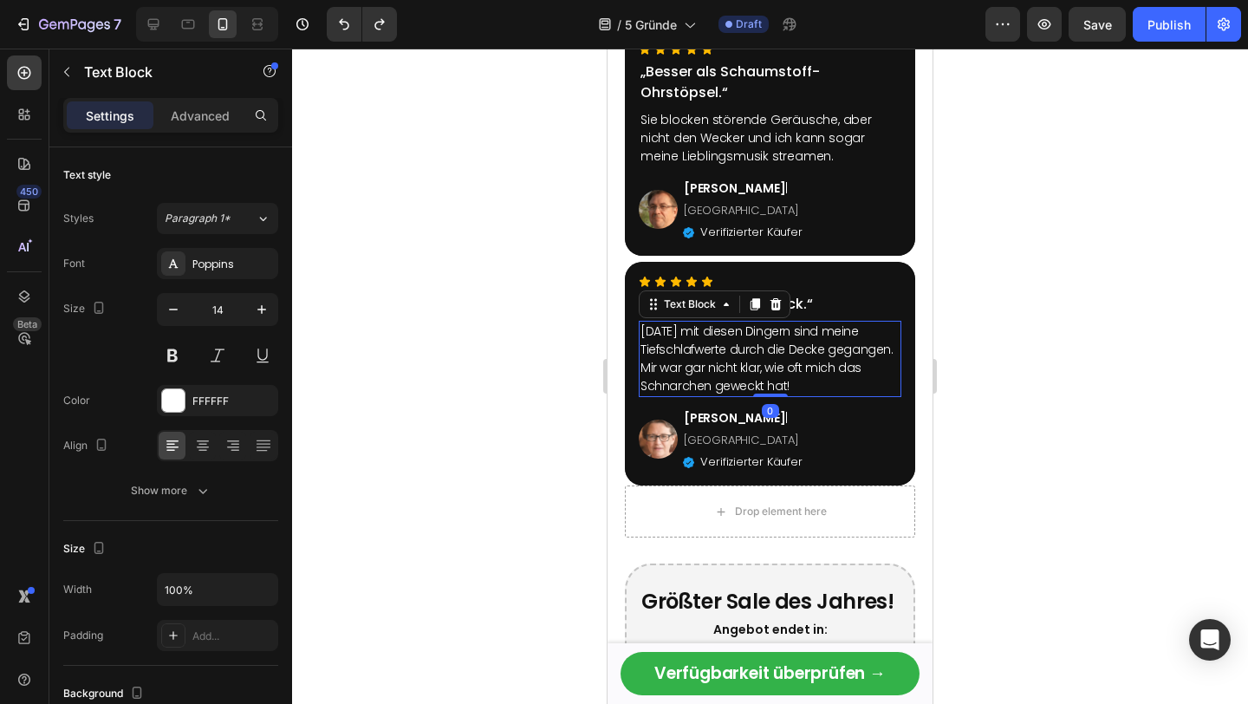
click at [871, 294] on p "„Tiefer Schlaf ist zurück.“" at bounding box center [769, 304] width 259 height 21
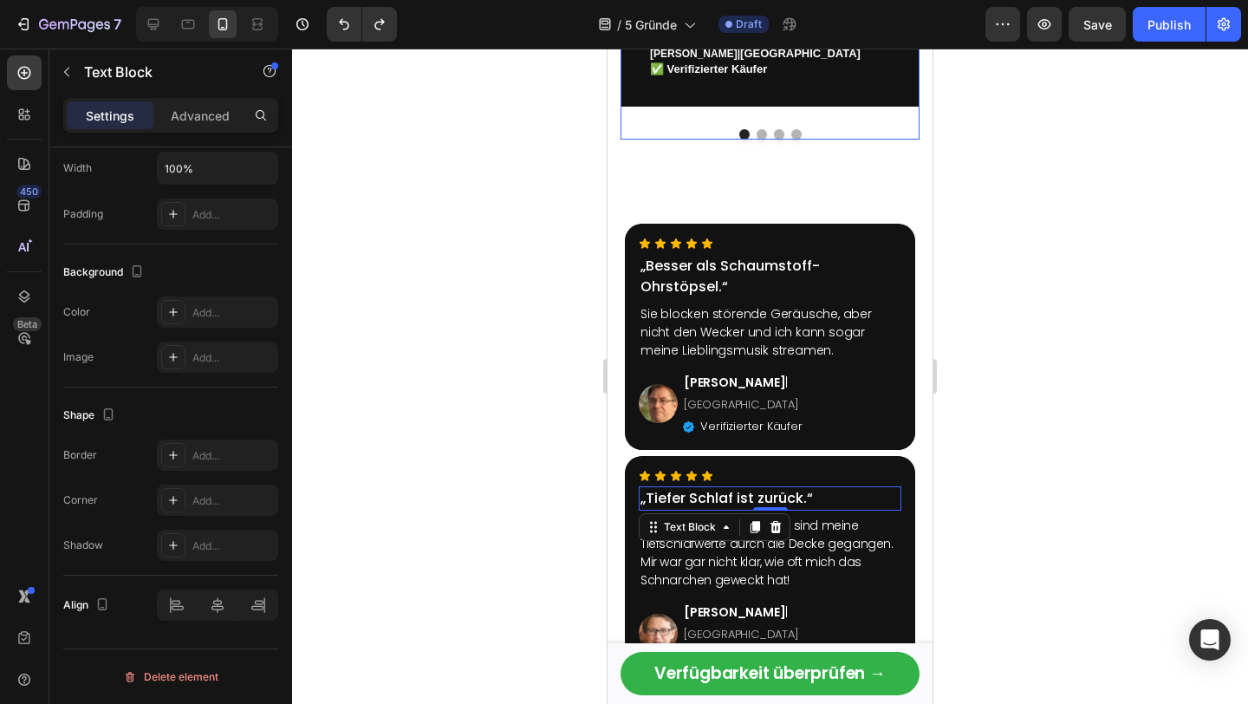
scroll to position [3481, 0]
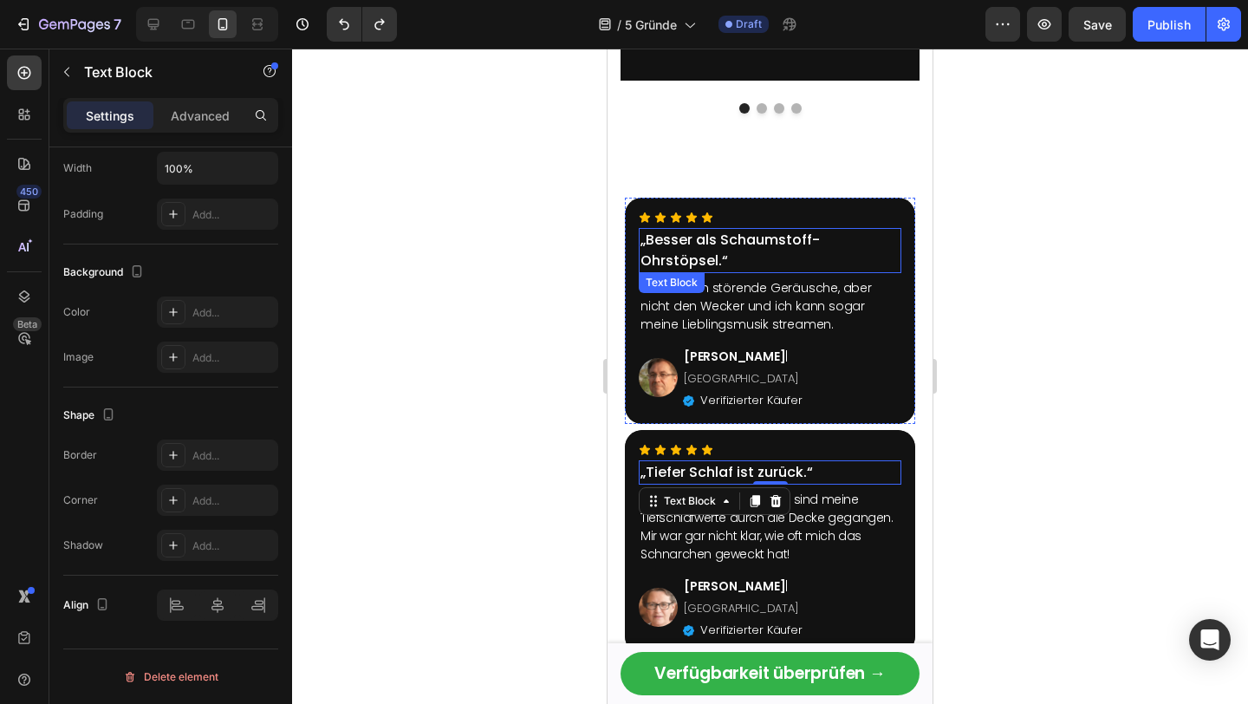
click at [853, 243] on p "„Besser als Schaumstoff-Ohrstöpsel.“" at bounding box center [769, 251] width 259 height 42
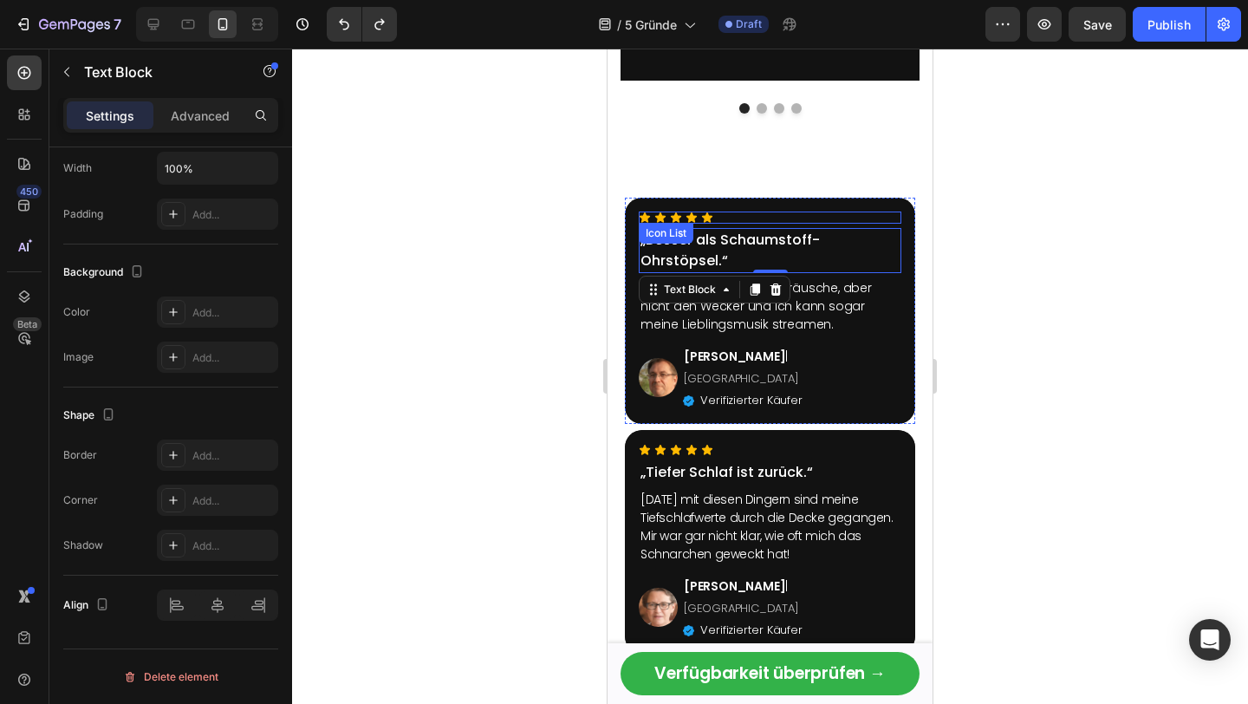
click at [870, 211] on div "Icon Icon Icon Icon Icon" at bounding box center [770, 217] width 263 height 12
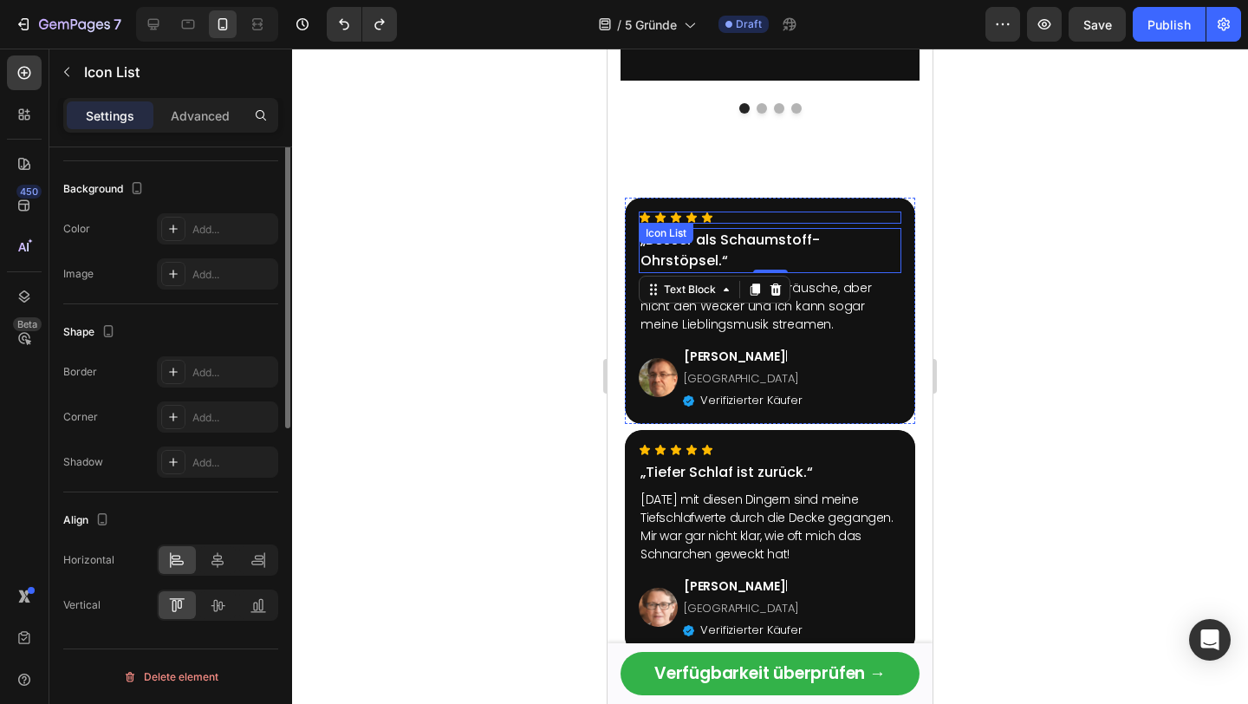
scroll to position [0, 0]
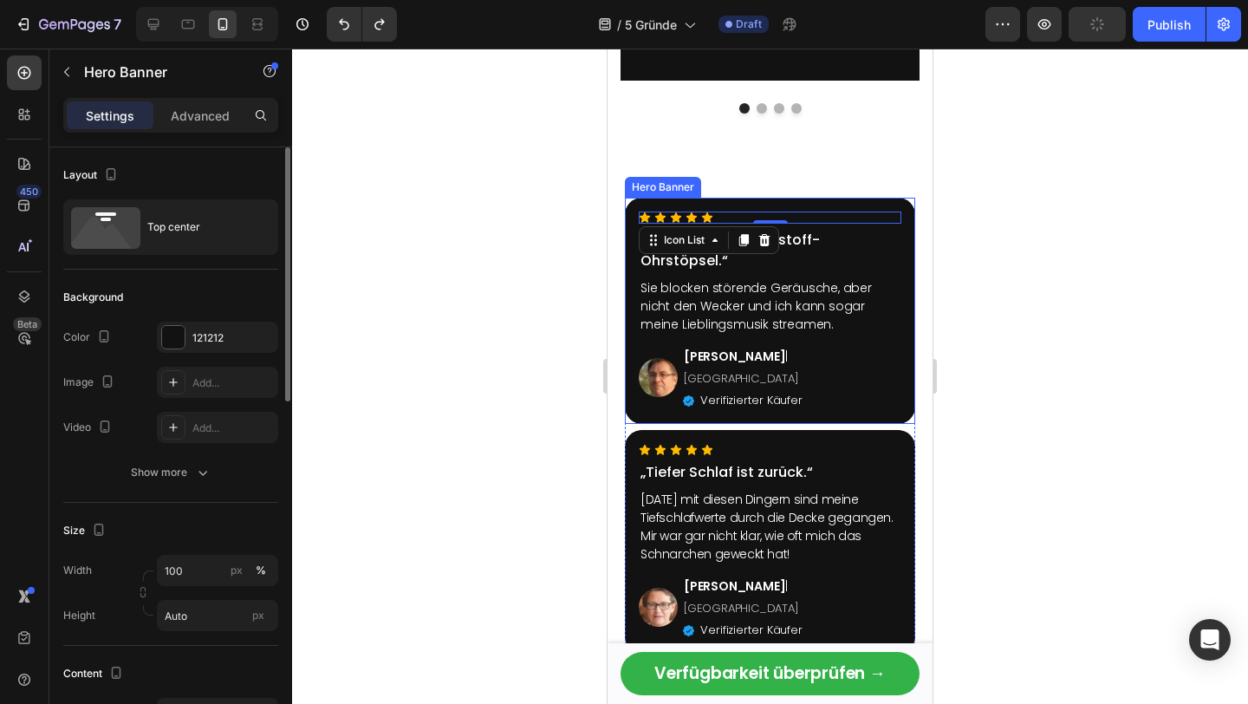
click at [873, 206] on div "Icon Icon Icon Icon Icon Icon List 0 „Besser als Schaumstoff-Ohrstöpsel.“ Text …" at bounding box center [770, 311] width 290 height 226
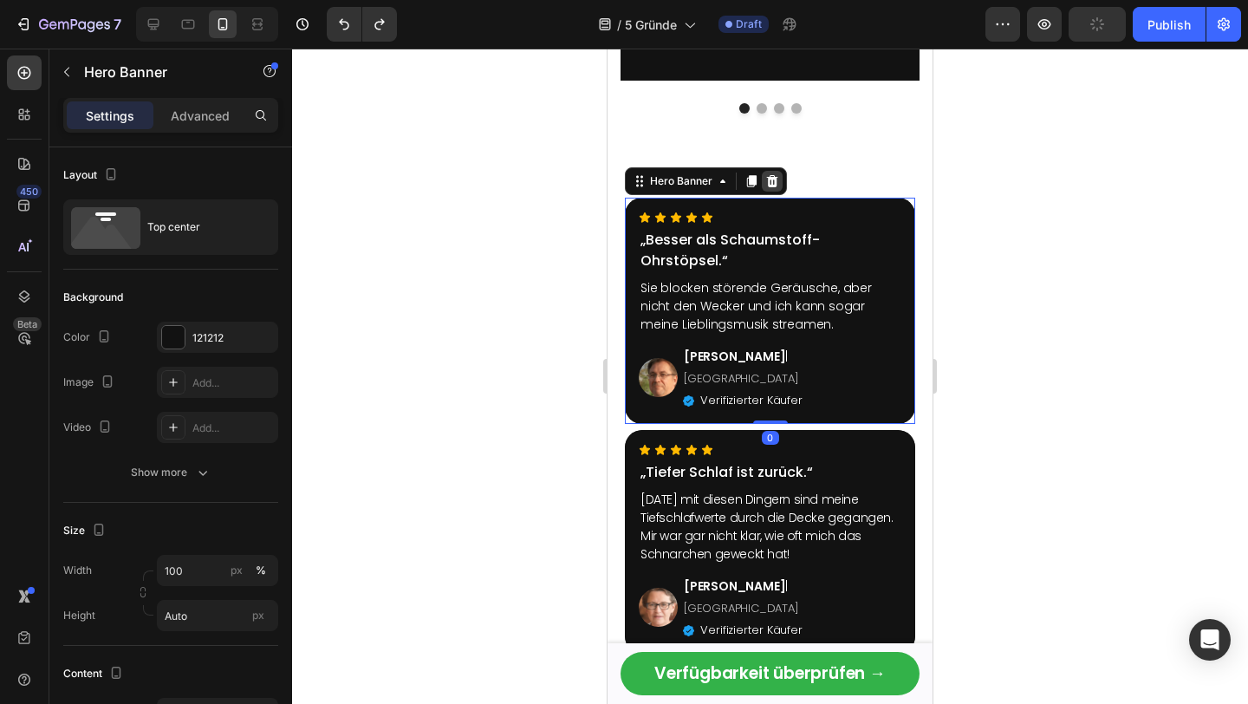
click at [765, 181] on icon at bounding box center [772, 181] width 14 height 14
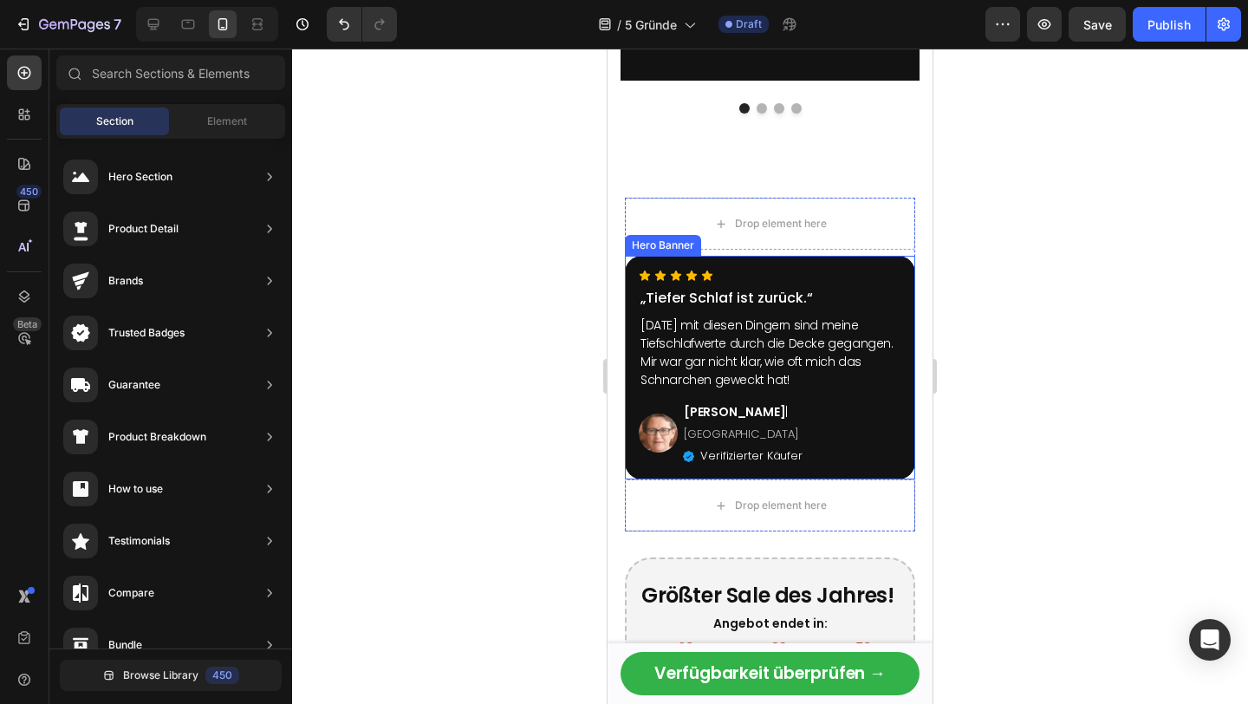
click at [879, 257] on div "Icon Icon Icon Icon Icon Icon List „Tiefer Schlaf ist zurück.“ Text Block Nach …" at bounding box center [770, 368] width 290 height 224
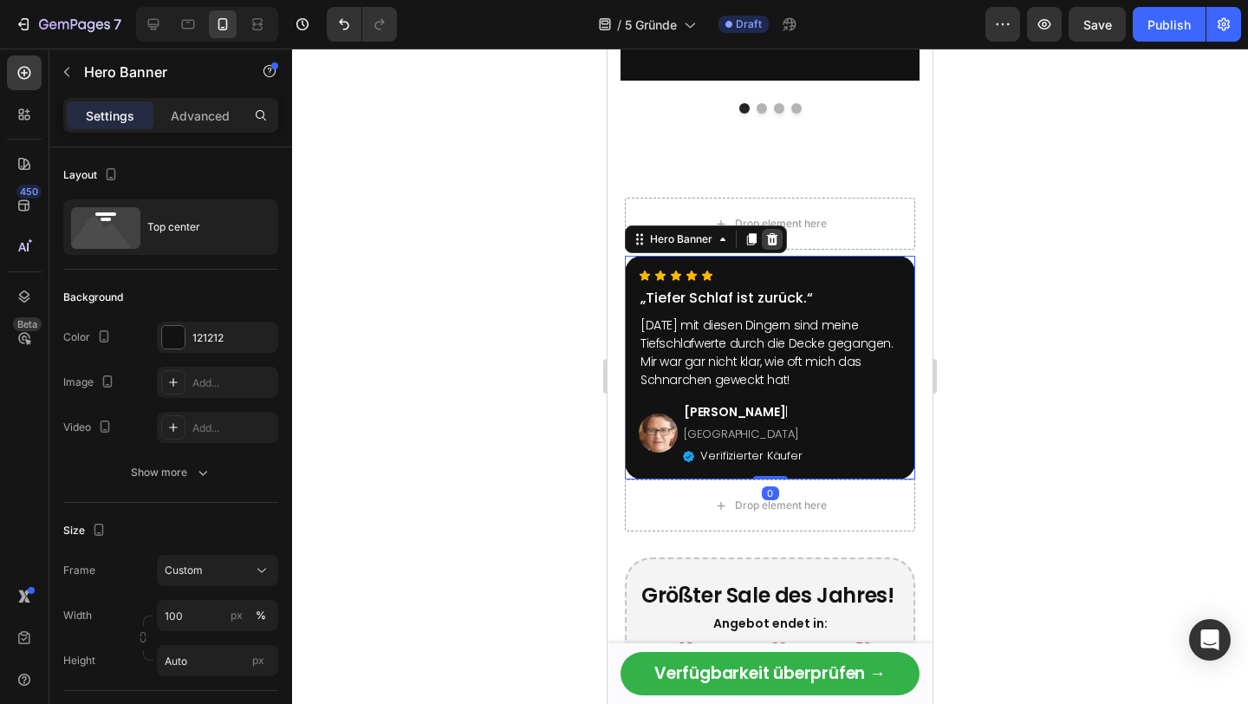
click at [770, 236] on icon at bounding box center [772, 239] width 11 height 12
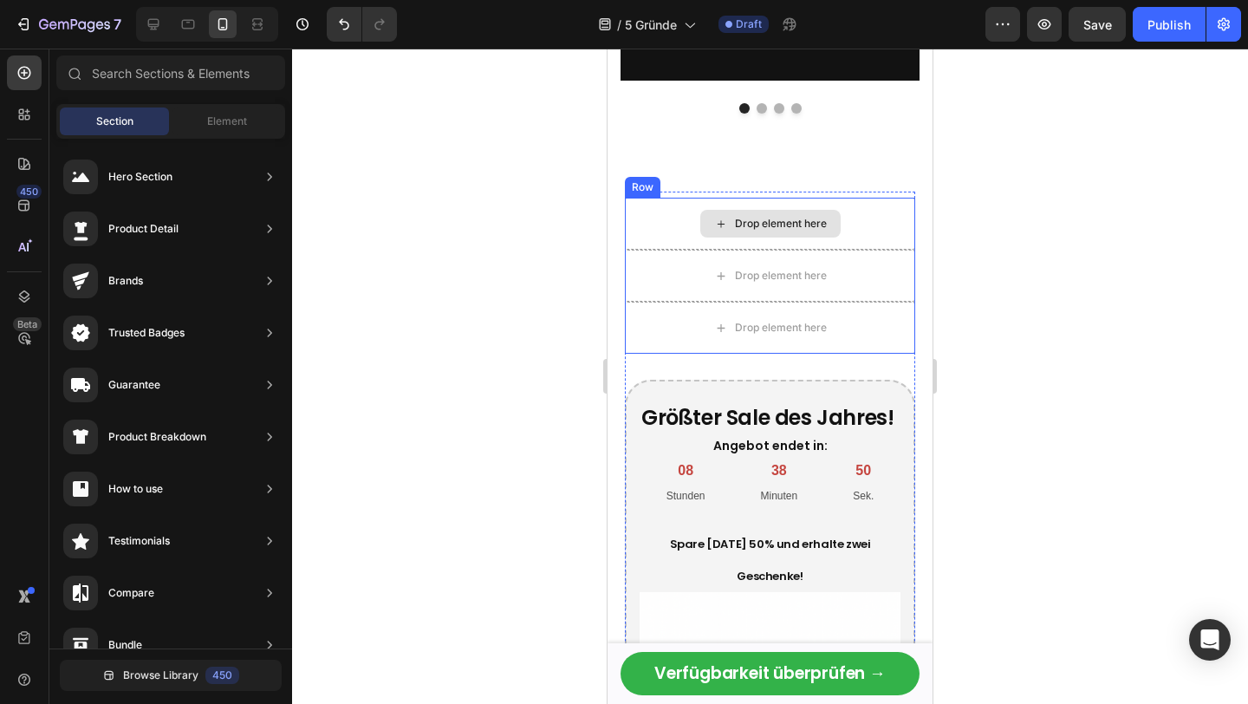
click at [849, 220] on div "Drop element here" at bounding box center [770, 224] width 290 height 52
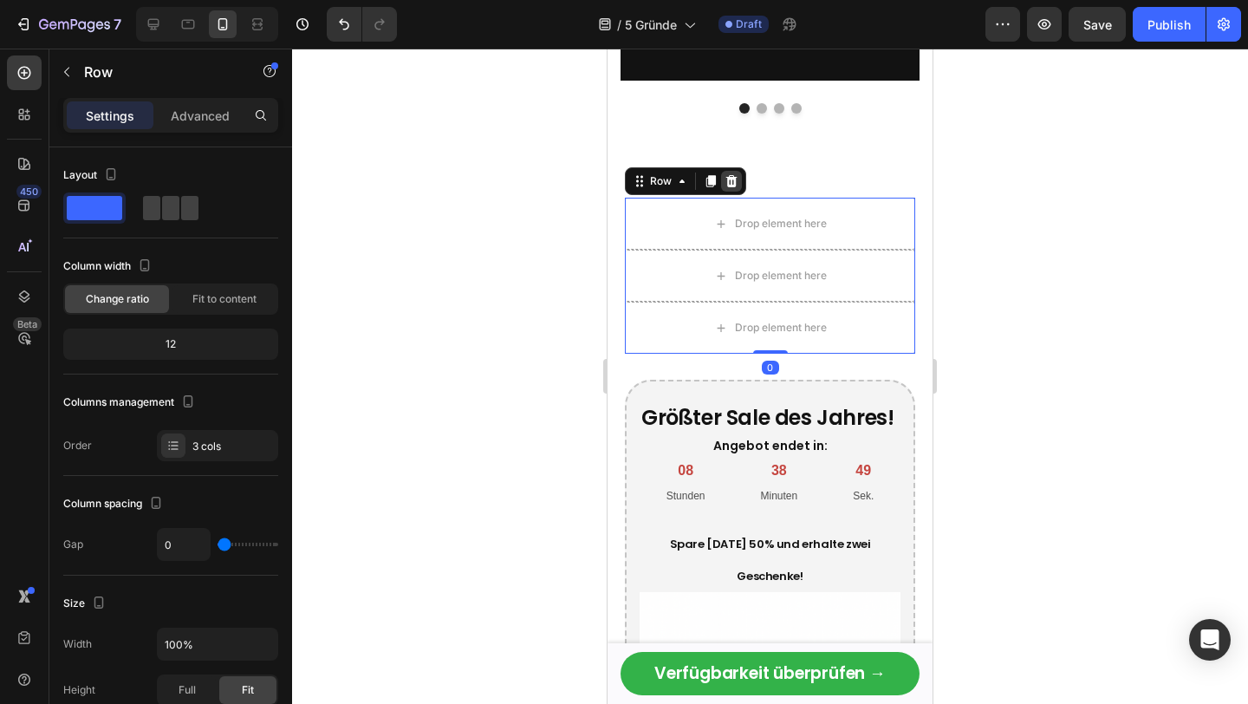
click at [734, 176] on icon at bounding box center [731, 181] width 14 height 14
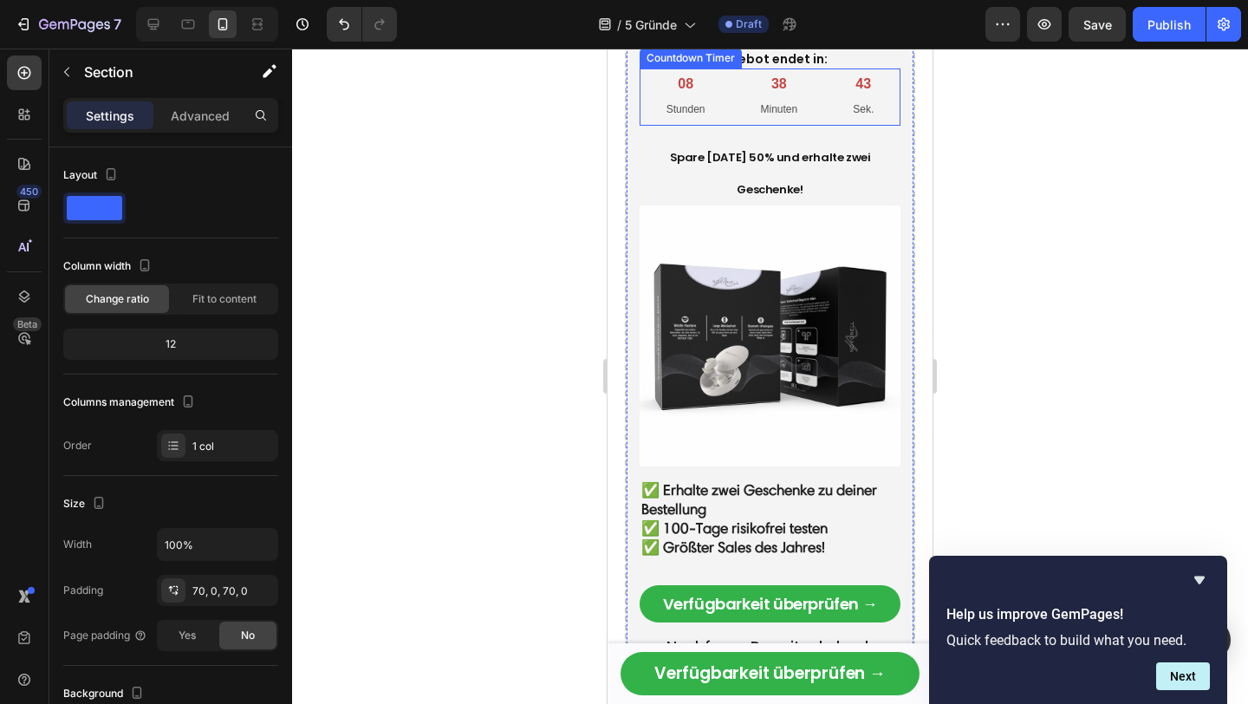
scroll to position [3361, 0]
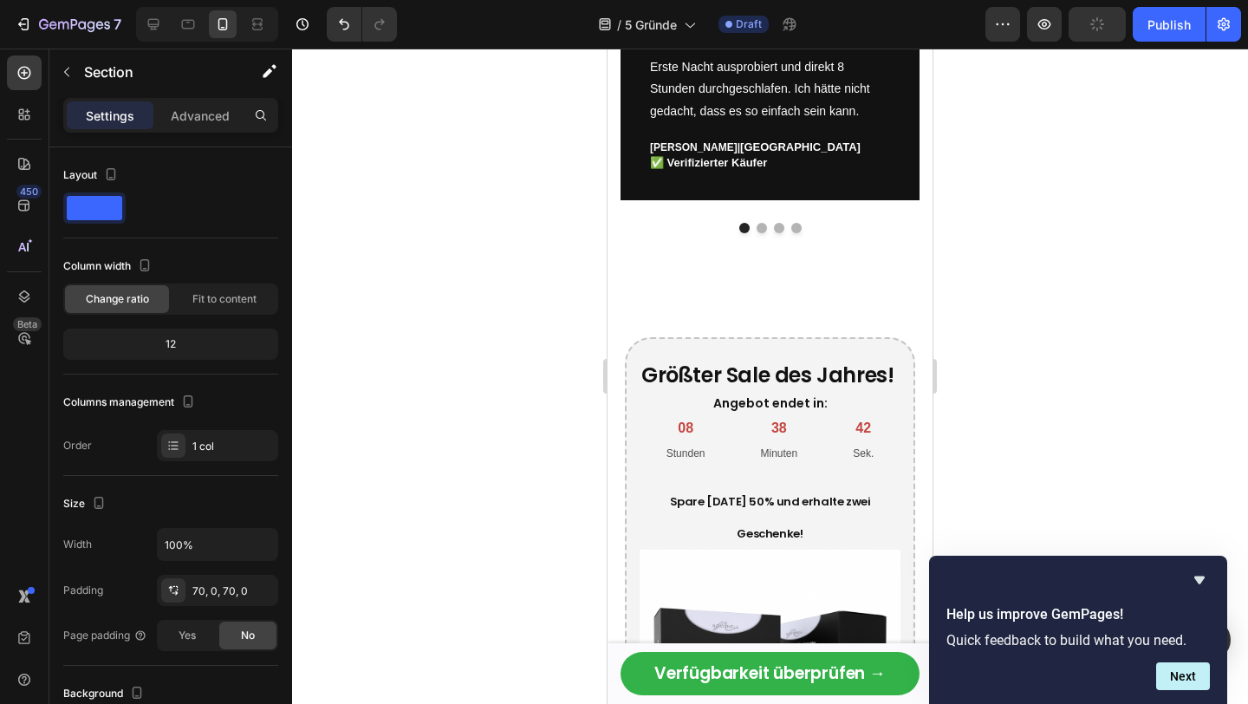
click at [795, 263] on div "Was unsere Kunden sagen: Heading Icon Icon Icon Icon Icon Row „Ich habe 8 Stund…" at bounding box center [769, 62] width 325 height 463
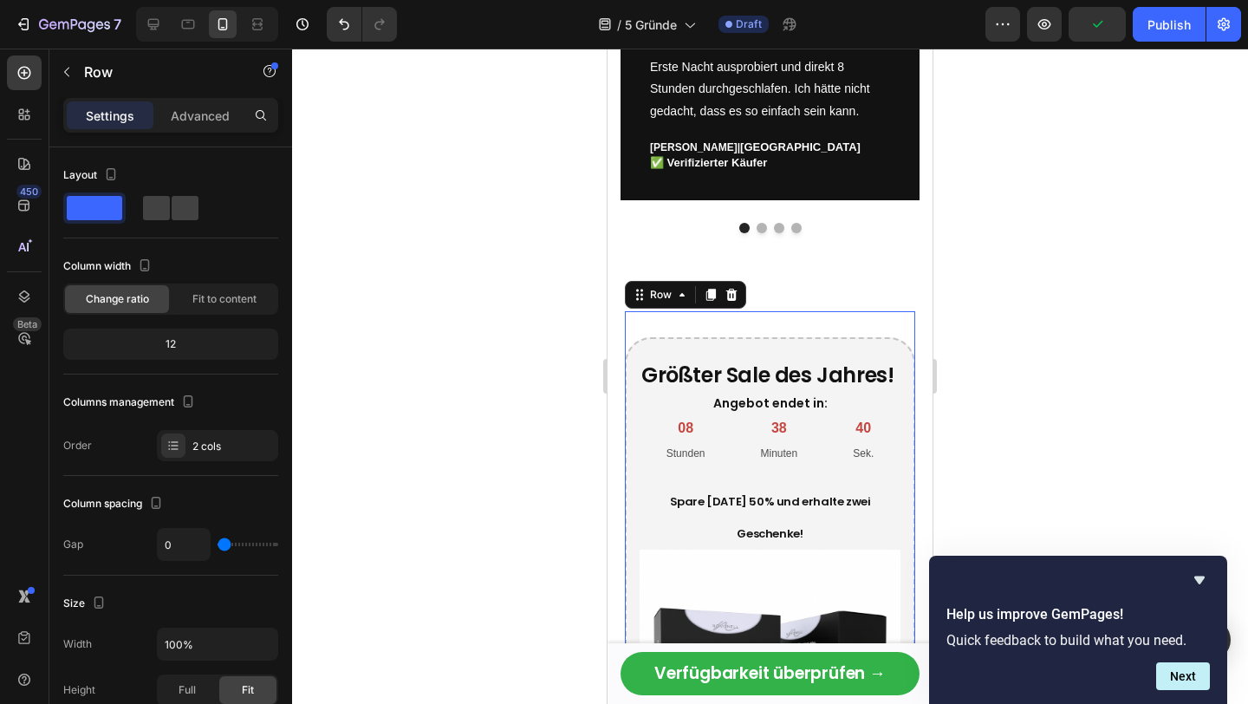
click at [823, 213] on div "Icon Icon Icon Icon Icon Row „Ich habe 8 Stunden am Stück geschlafen!“ Text blo…" at bounding box center [769, 92] width 299 height 281
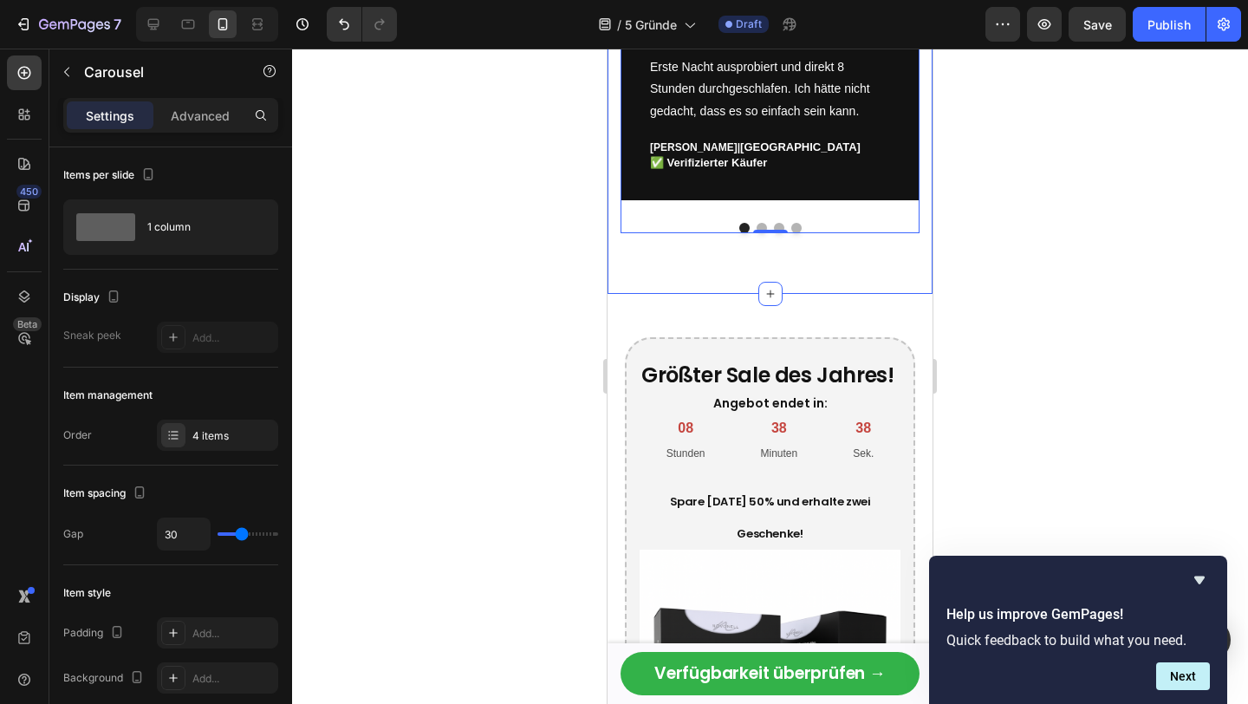
click at [815, 276] on div "Was unsere Kunden sagen: Heading Icon Icon Icon Icon Icon Row „Ich habe 8 Stund…" at bounding box center [769, 62] width 325 height 463
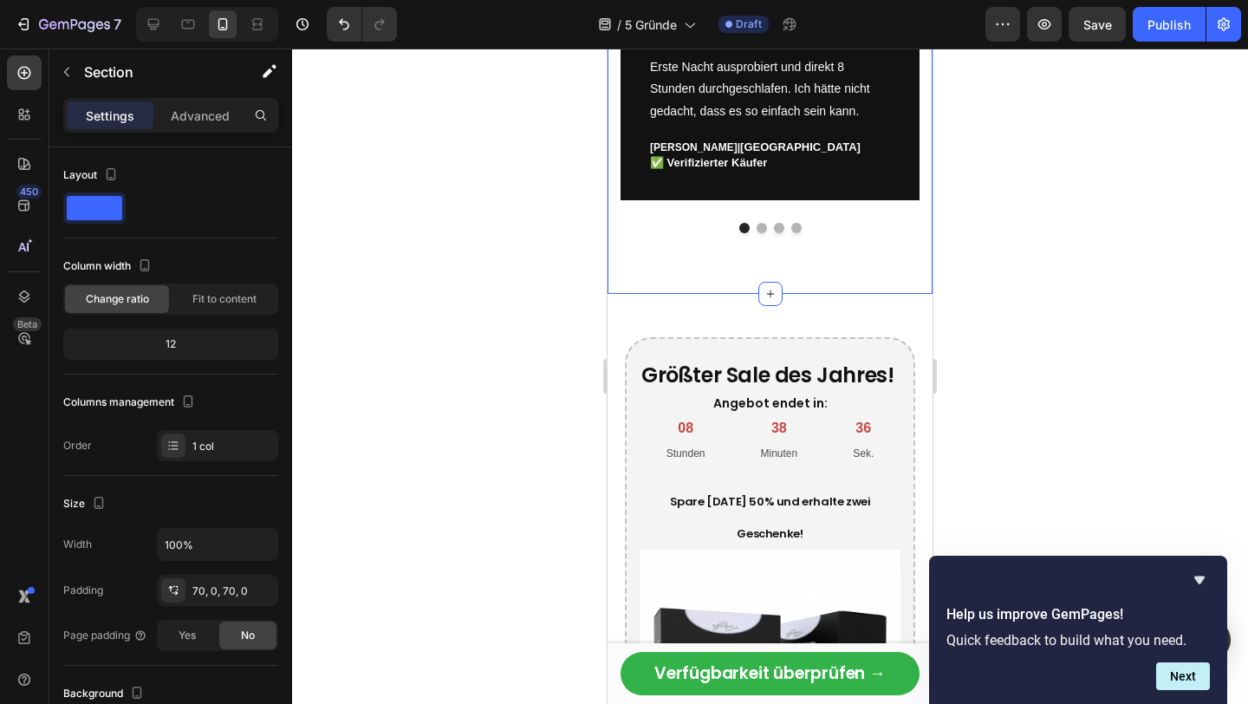
drag, startPoint x: 773, startPoint y: 289, endPoint x: 773, endPoint y: 231, distance: 58.1
click at [773, 231] on div "Was unsere Kunden sagen: Heading Icon Icon Icon Icon Icon Row „Ich habe 8 Stund…" at bounding box center [769, 62] width 325 height 463
click at [770, 295] on icon at bounding box center [770, 294] width 14 height 14
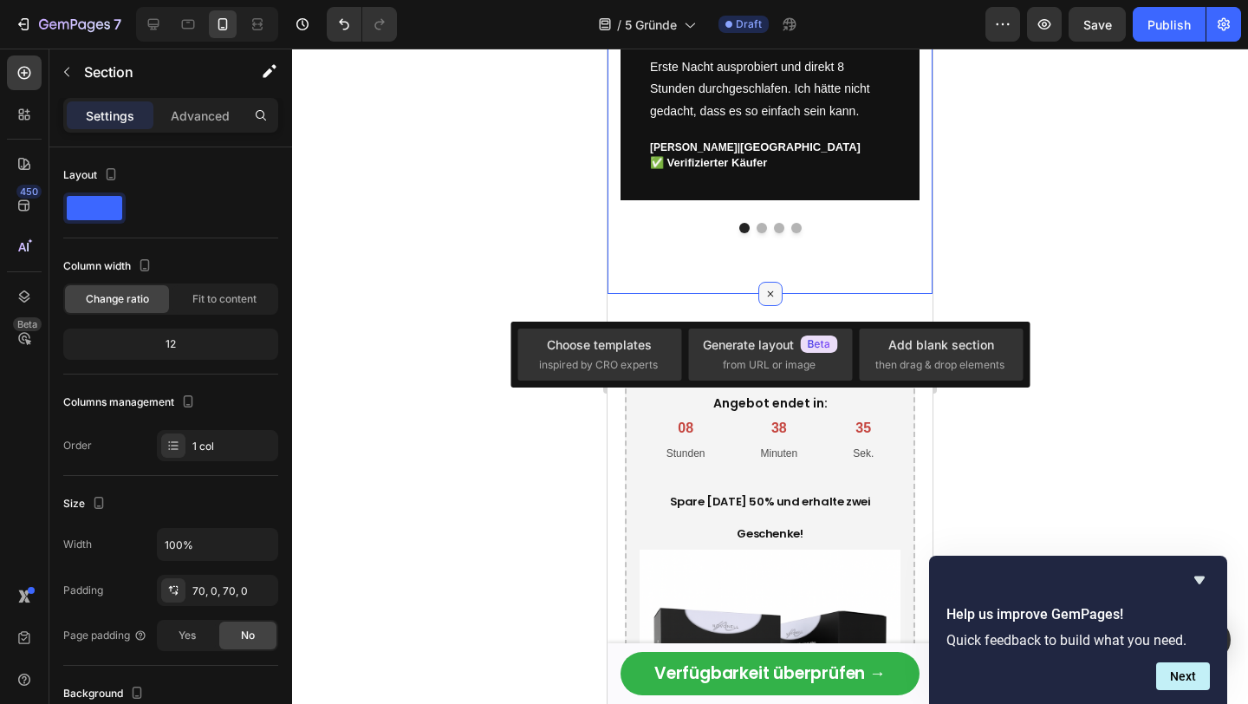
click at [770, 295] on icon at bounding box center [770, 294] width 20 height 20
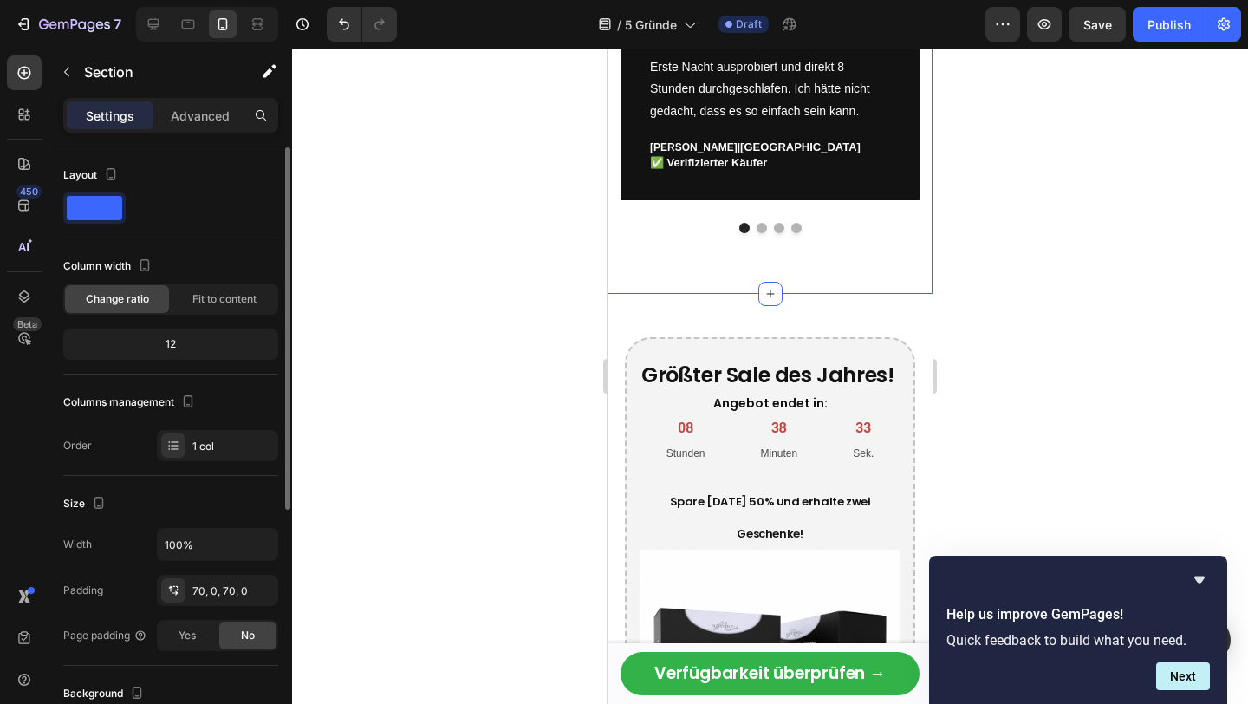
click at [198, 341] on div "12" at bounding box center [171, 344] width 208 height 24
click at [198, 342] on div "12" at bounding box center [171, 344] width 208 height 24
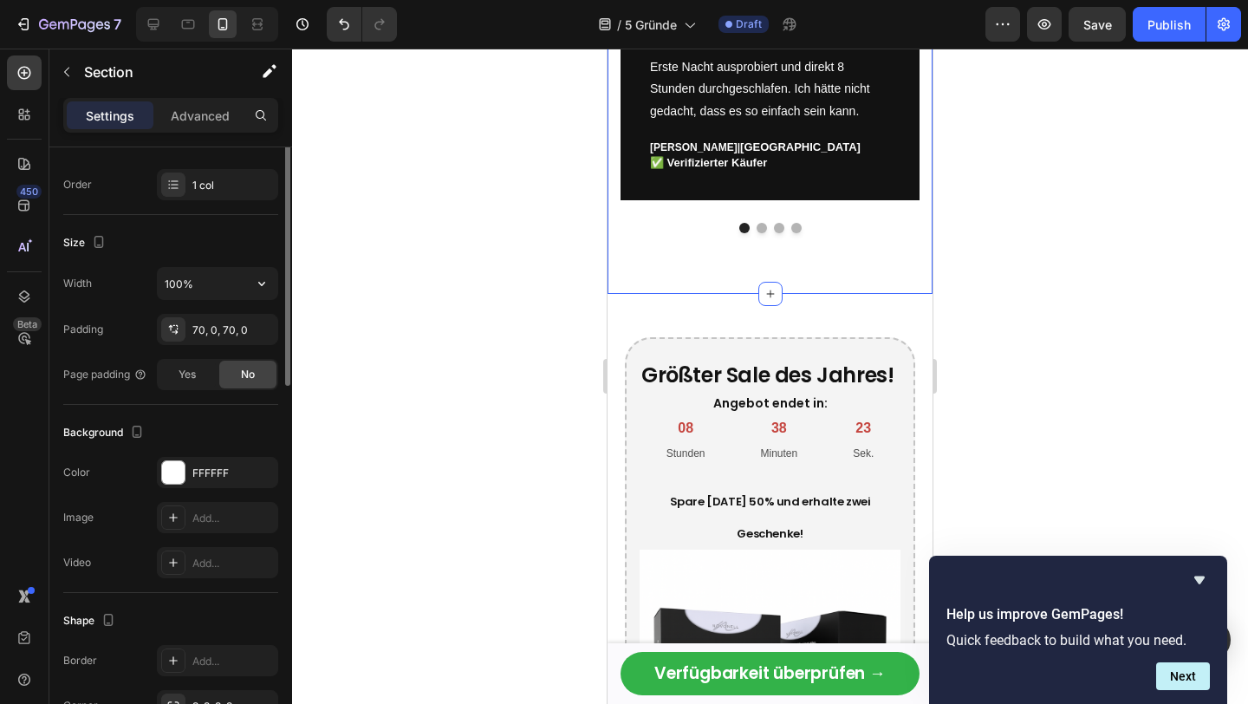
scroll to position [0, 0]
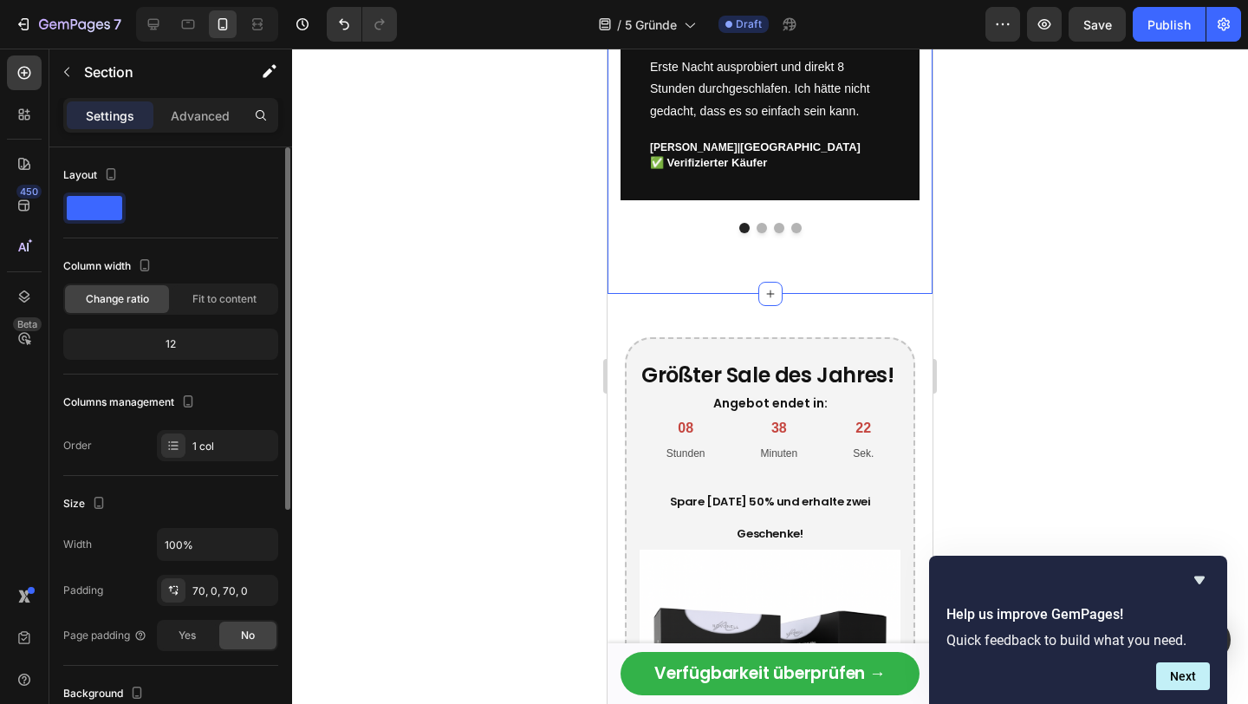
click at [170, 348] on div "12" at bounding box center [171, 344] width 208 height 24
click at [221, 300] on span "Fit to content" at bounding box center [224, 299] width 64 height 16
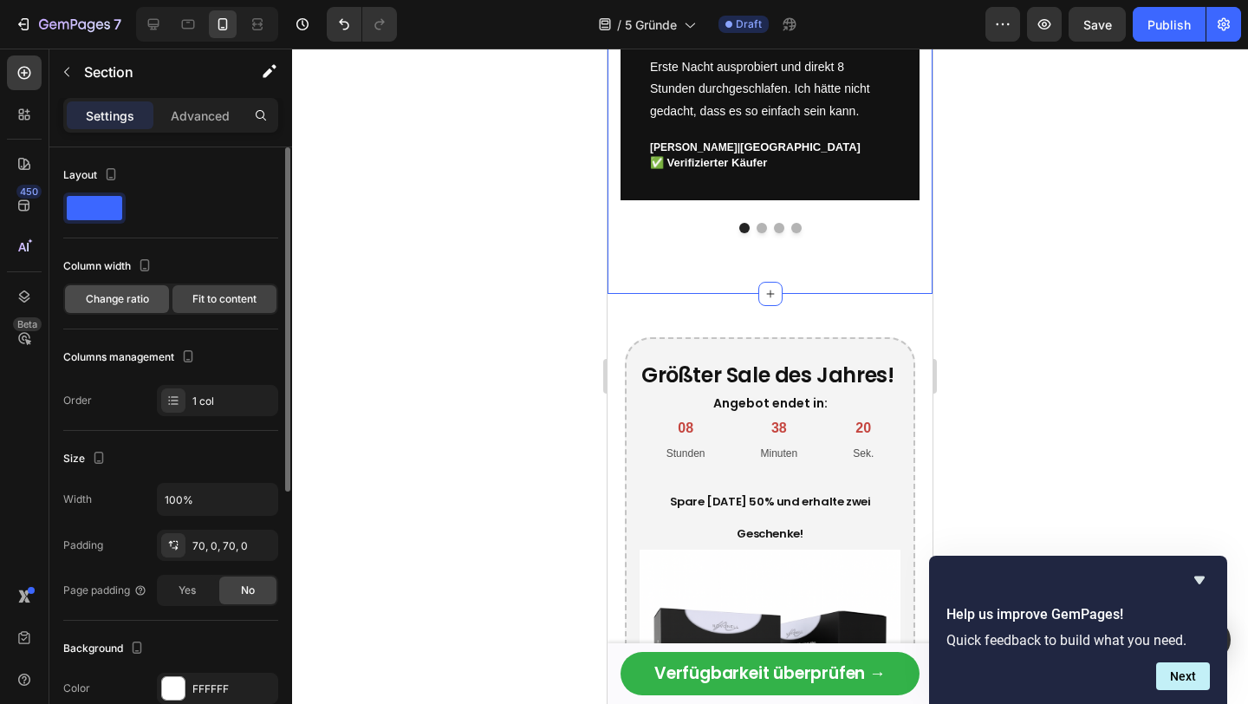
click at [138, 302] on span "Change ratio" at bounding box center [117, 299] width 63 height 16
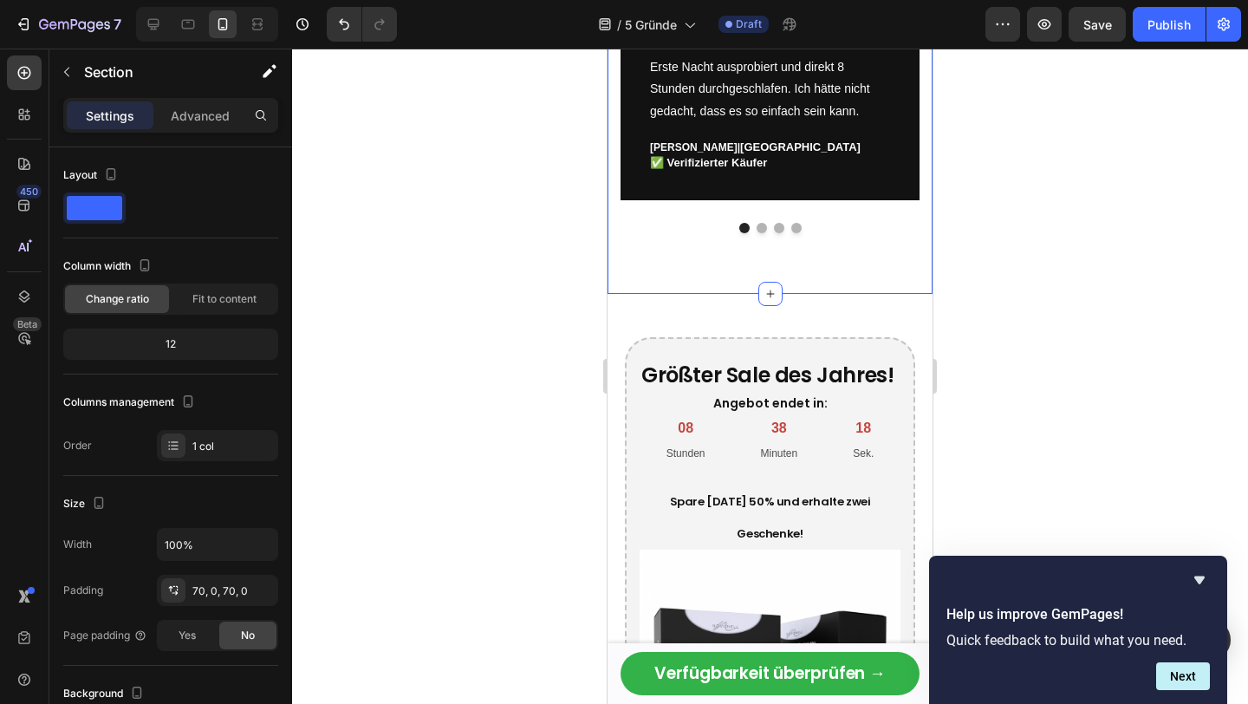
click at [787, 276] on div "Was unsere Kunden sagen: Heading Icon Icon Icon Icon Icon Row „Ich habe 8 Stund…" at bounding box center [769, 62] width 325 height 463
click at [830, 260] on div "Was unsere Kunden sagen: Heading Icon Icon Icon Icon Icon Row „Ich habe 8 Stund…" at bounding box center [769, 62] width 325 height 463
click at [831, 260] on div "Was unsere Kunden sagen: Heading Icon Icon Icon Icon Icon Row „Ich habe 8 Stund…" at bounding box center [769, 62] width 325 height 463
click at [834, 192] on div "Icon Icon Icon Icon Icon Row „Ich habe 8 Stunden am Stück geschlafen!“ Text blo…" at bounding box center [769, 76] width 299 height 248
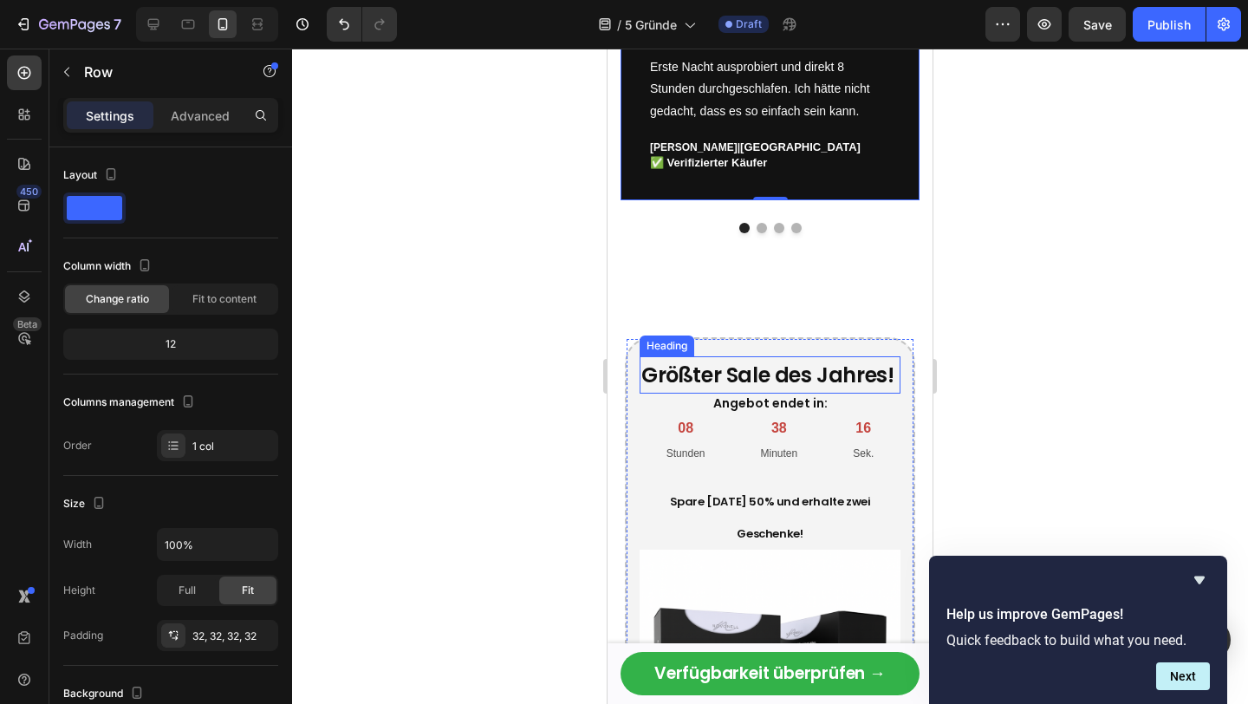
click at [829, 410] on h2 "Angebot endet in:" at bounding box center [769, 402] width 261 height 19
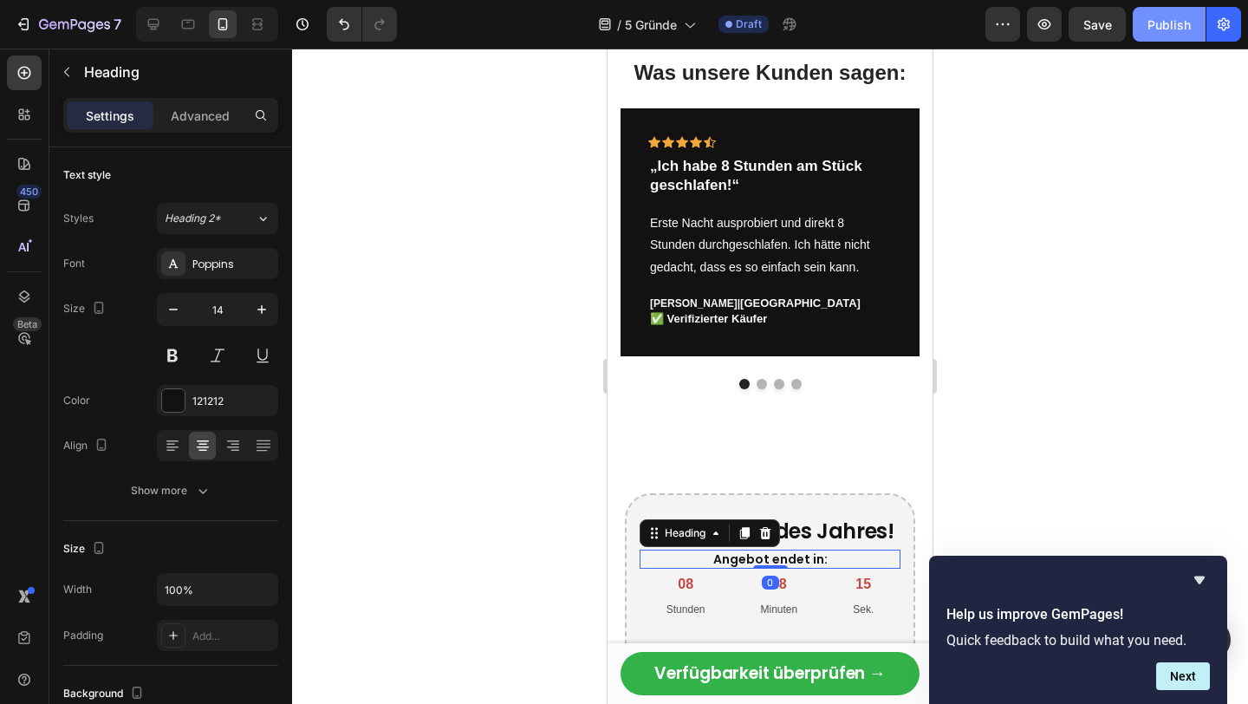
scroll to position [2560, 0]
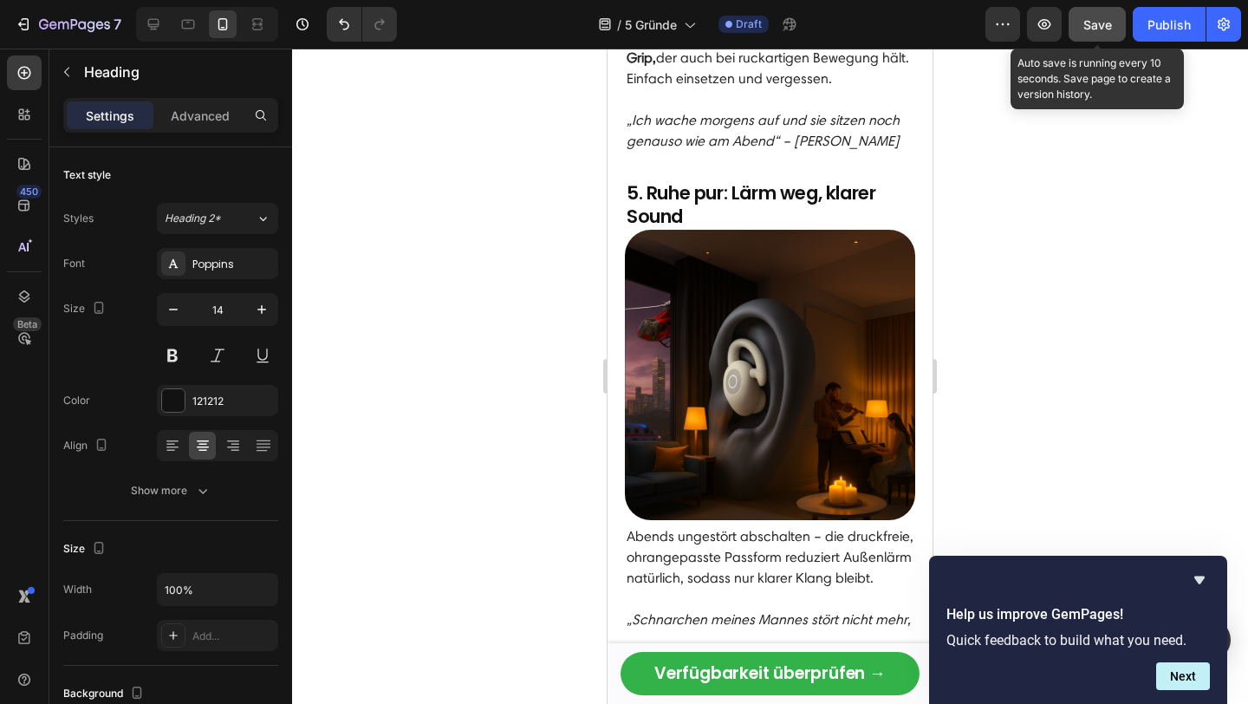
click at [1093, 23] on span "Save" at bounding box center [1097, 24] width 29 height 15
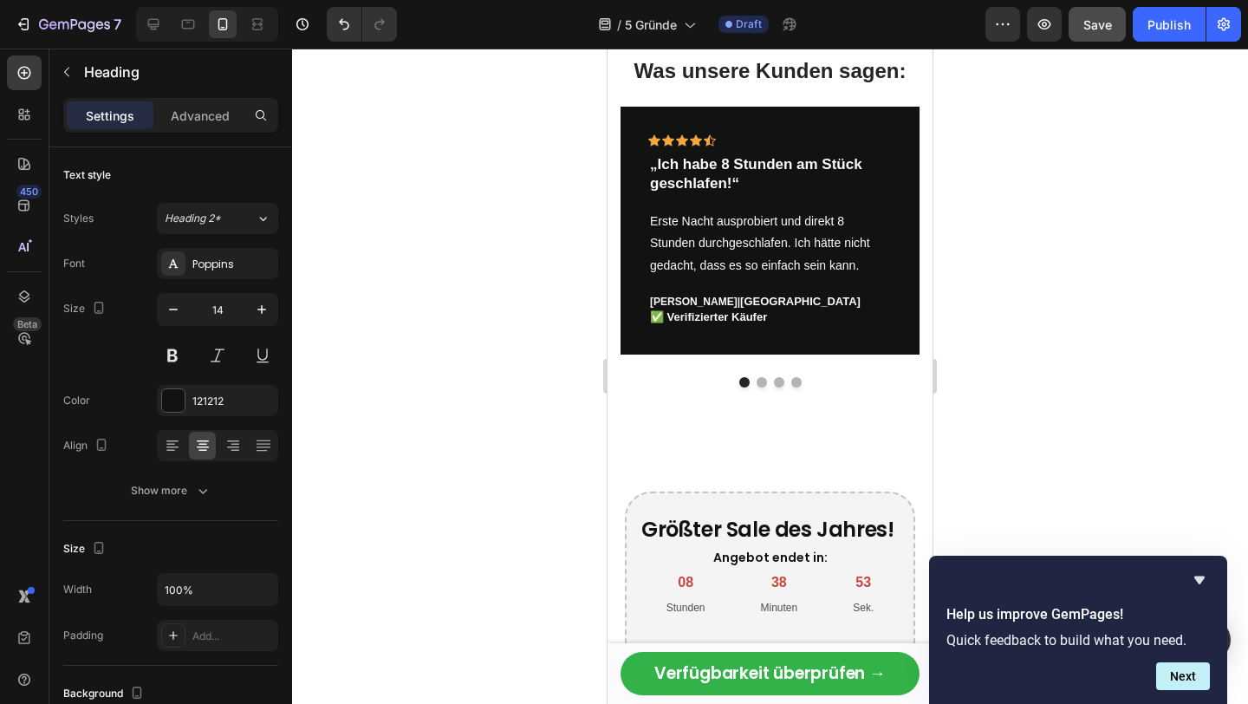
scroll to position [3069, 0]
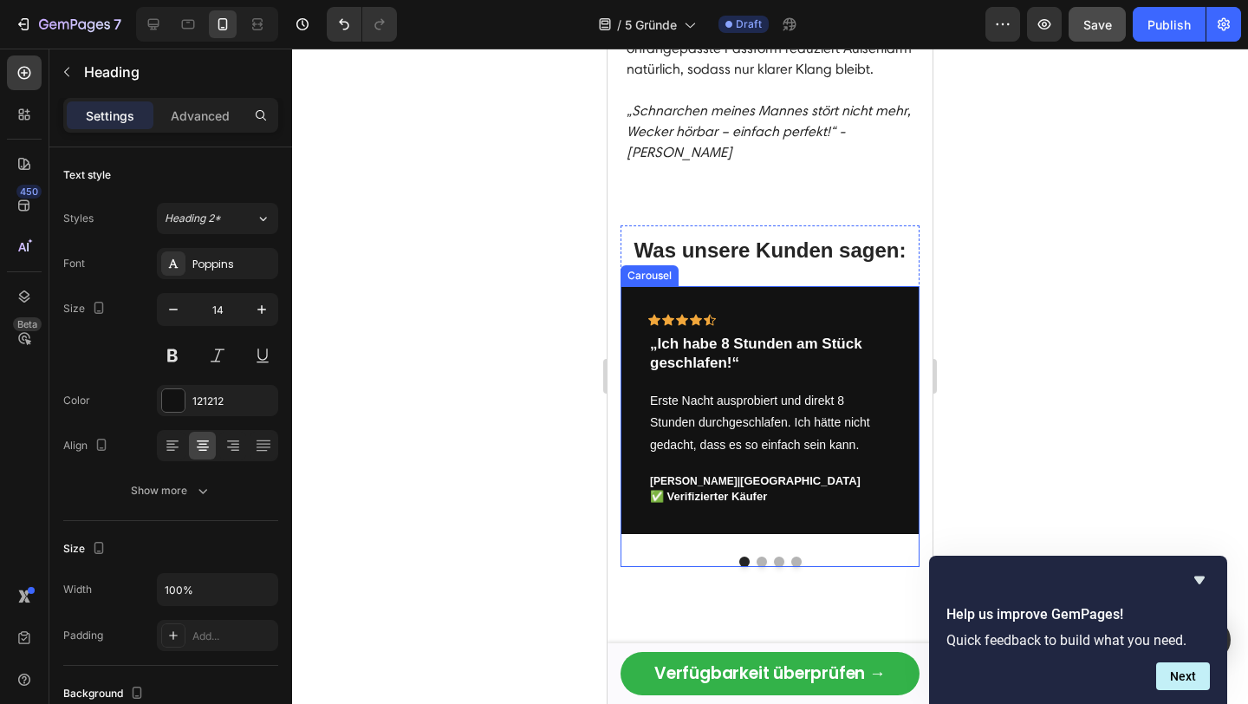
click at [765, 556] on button "Dot" at bounding box center [761, 561] width 10 height 10
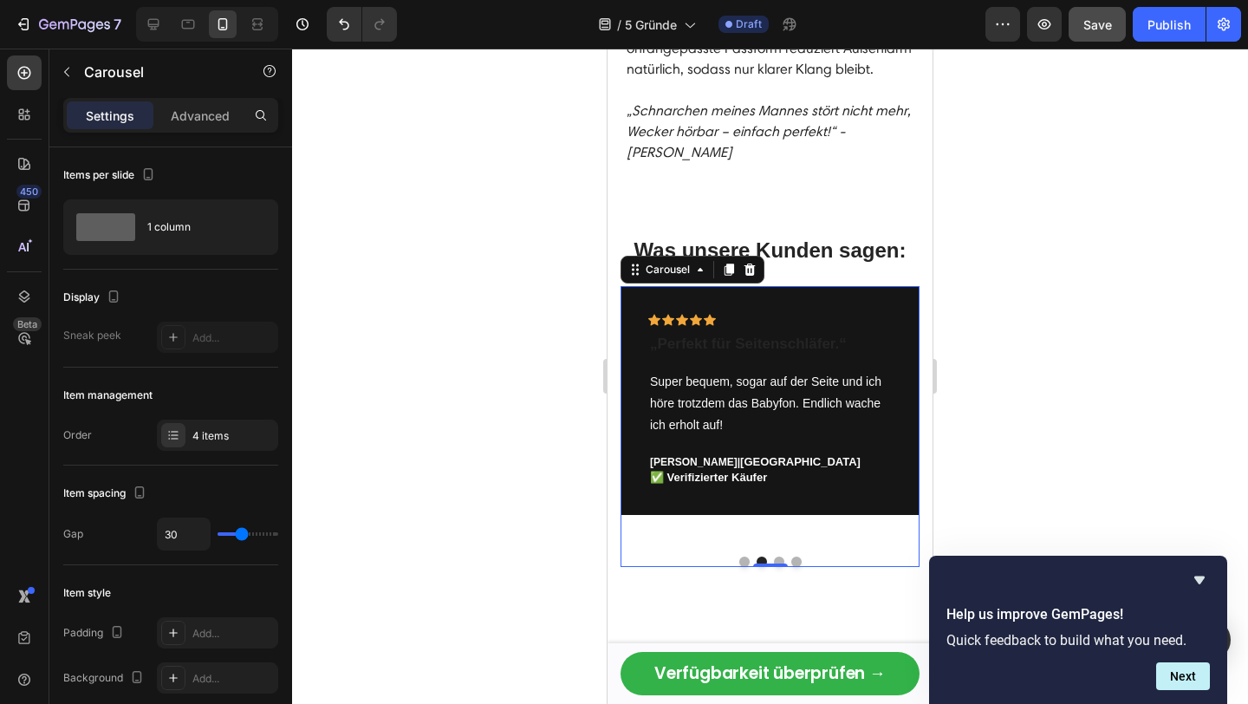
click at [783, 556] on button "Dot" at bounding box center [779, 561] width 10 height 10
click at [769, 561] on div at bounding box center [770, 563] width 35 height 5
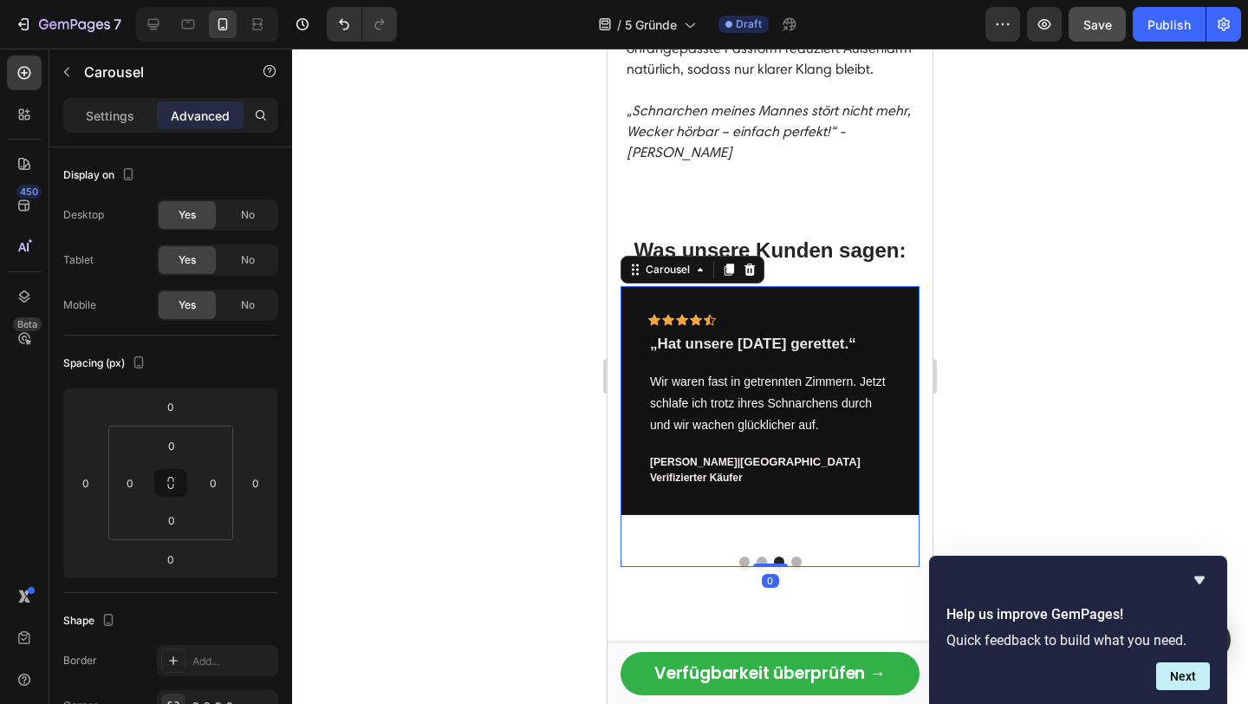
click at [762, 512] on div "Icon Icon Icon Icon Icon Row „Ich habe 8 Stunden am Stück geschlafen!“ Text blo…" at bounding box center [769, 426] width 299 height 281
click at [756, 556] on button "Dot" at bounding box center [761, 561] width 10 height 10
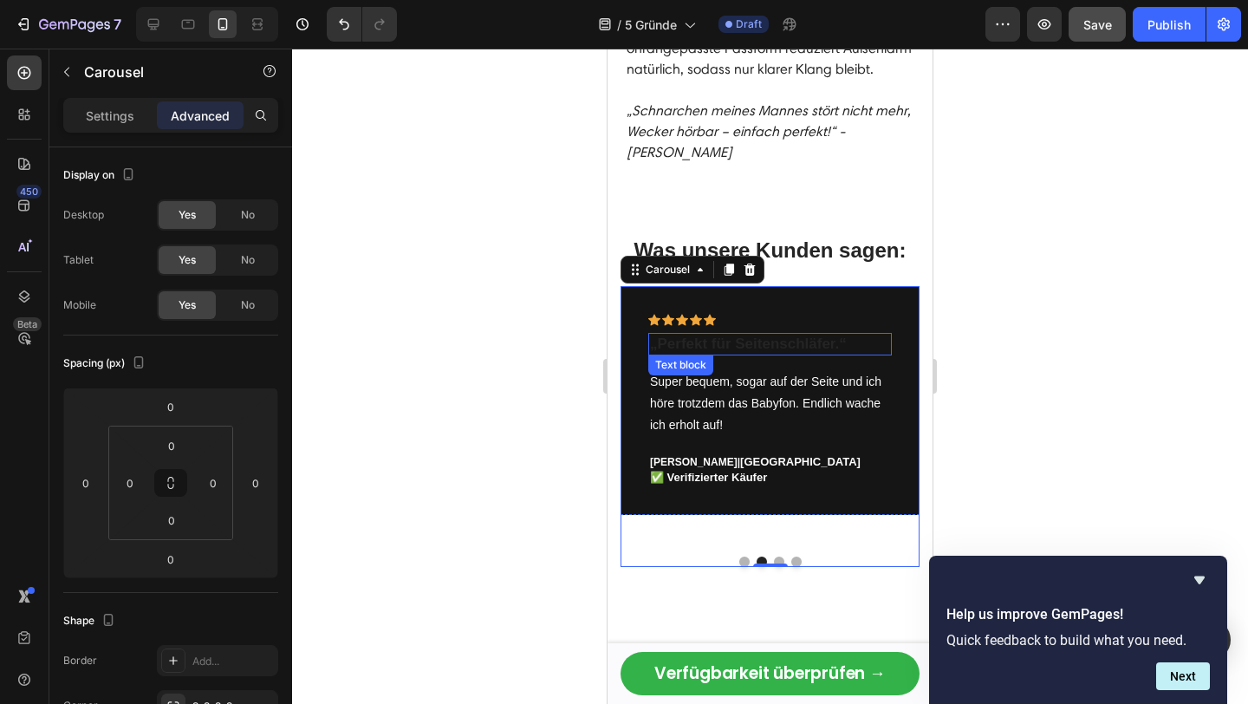
click at [730, 334] on p "„Perfekt für Seitenschläfer.“" at bounding box center [770, 343] width 240 height 19
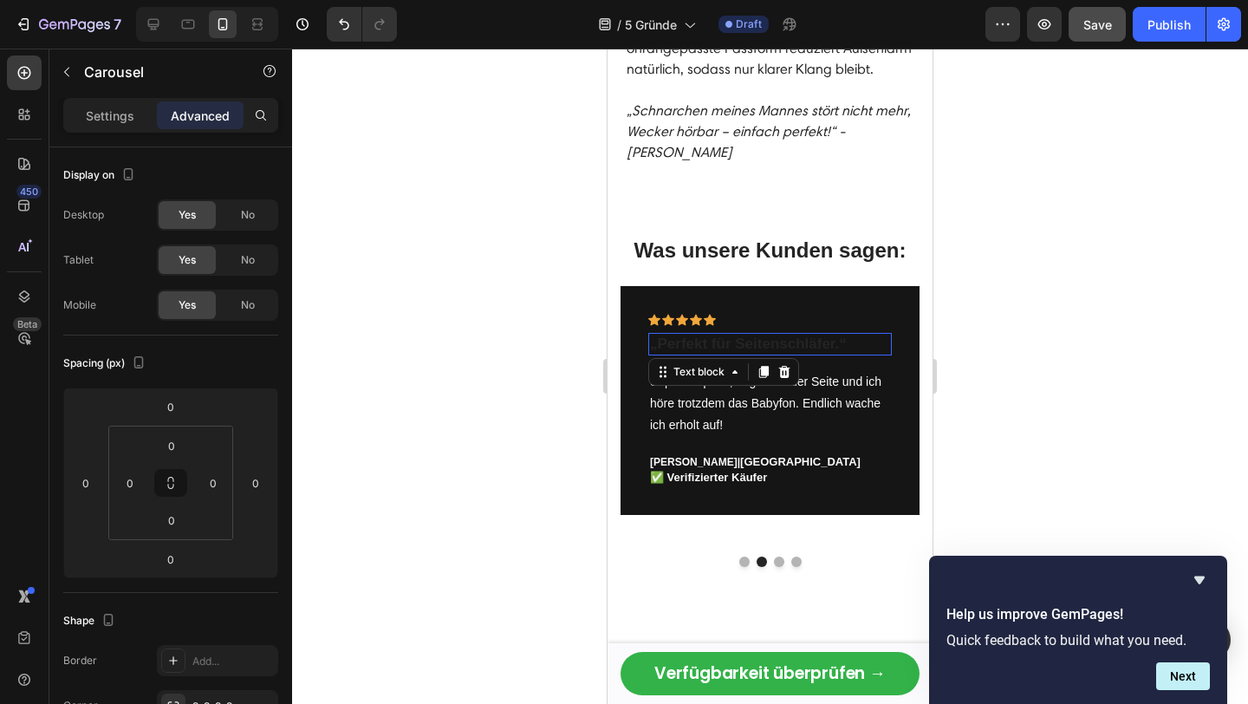
click at [730, 334] on p "„Perfekt für Seitenschläfer.“" at bounding box center [770, 343] width 240 height 19
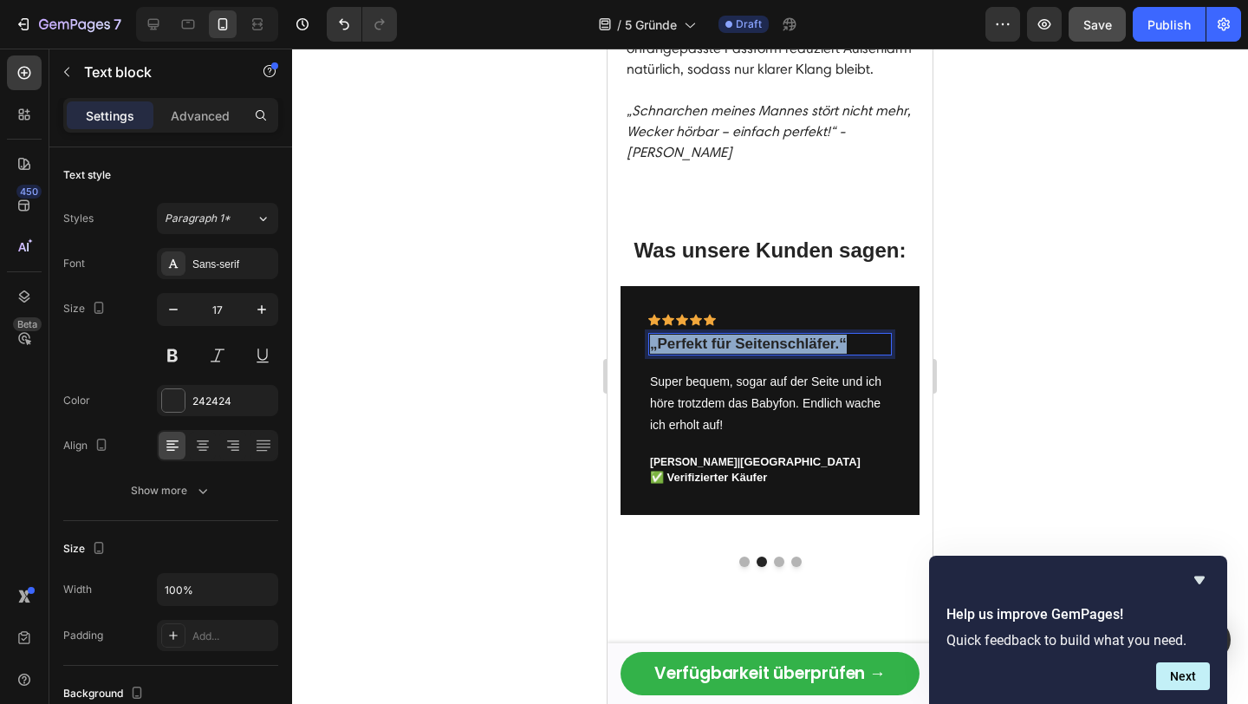
click at [730, 334] on p "„Perfekt für Seitenschläfer.“" at bounding box center [770, 343] width 240 height 19
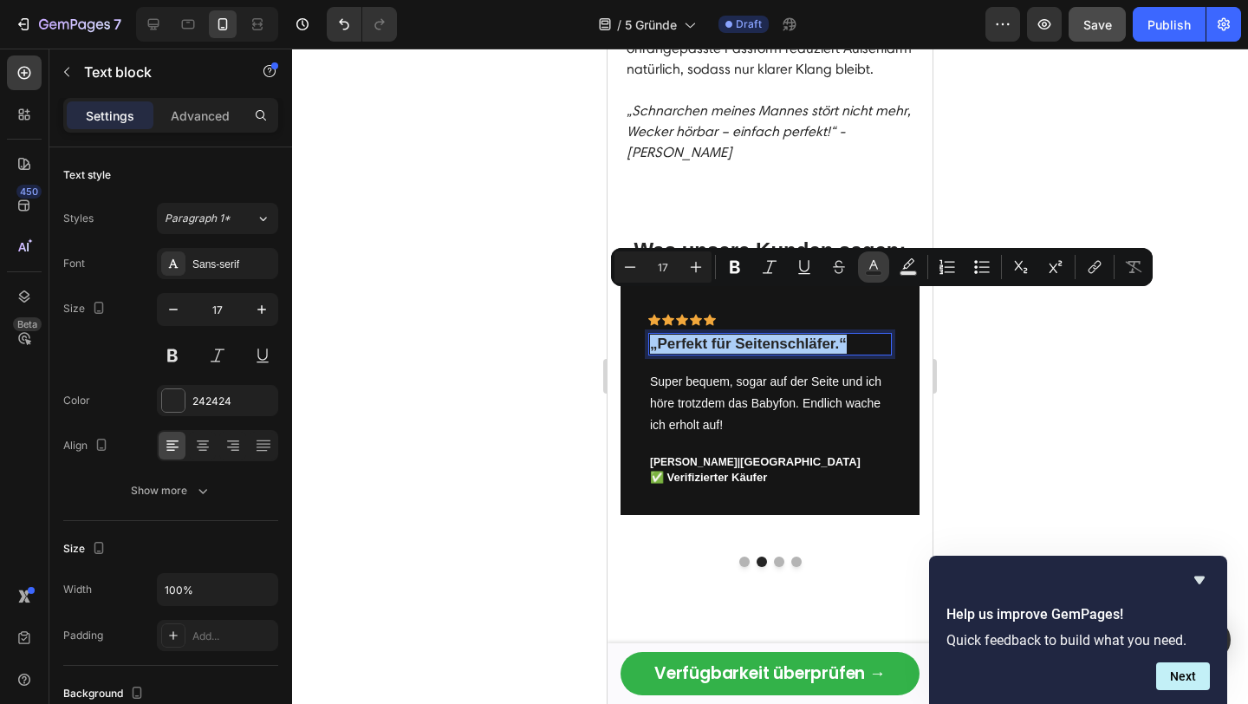
click at [876, 264] on icon "Editor contextual toolbar" at bounding box center [873, 266] width 17 height 17
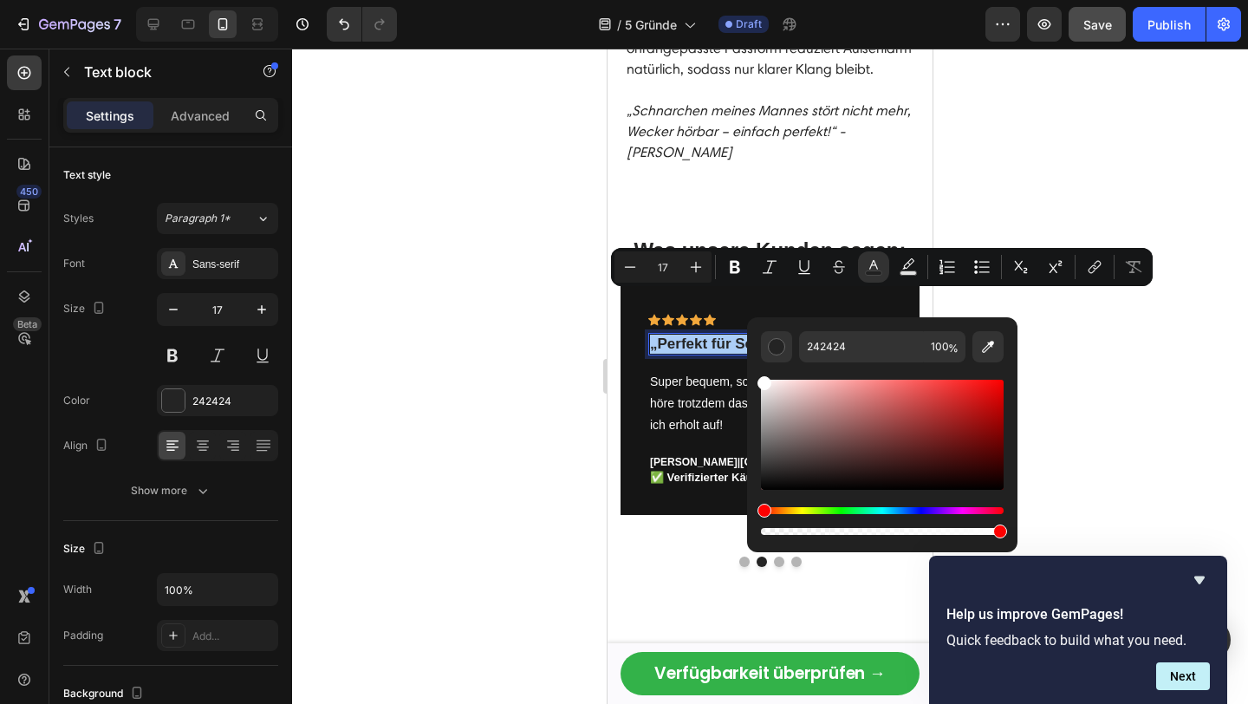
drag, startPoint x: 778, startPoint y: 395, endPoint x: 755, endPoint y: 367, distance: 36.9
click at [755, 367] on div "242424 100 %" at bounding box center [882, 427] width 270 height 221
type input "FFFFFF"
click at [713, 374] on span "Super bequem, sogar auf der Seite und ich höre trotzdem das Babyfon. Endlich wa…" at bounding box center [765, 402] width 231 height 57
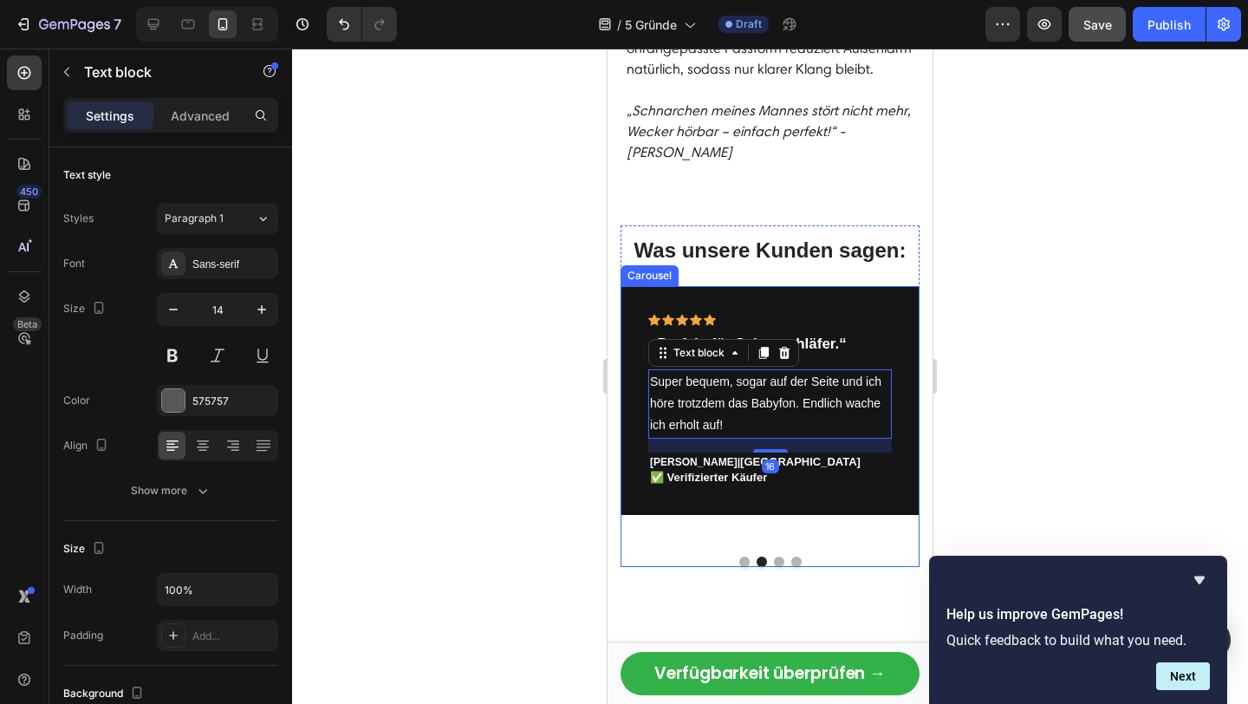
click at [789, 512] on div "Icon Icon Icon Icon Icon Row „Ich habe 8 Stunden am Stück geschlafen!“ Text blo…" at bounding box center [769, 426] width 299 height 281
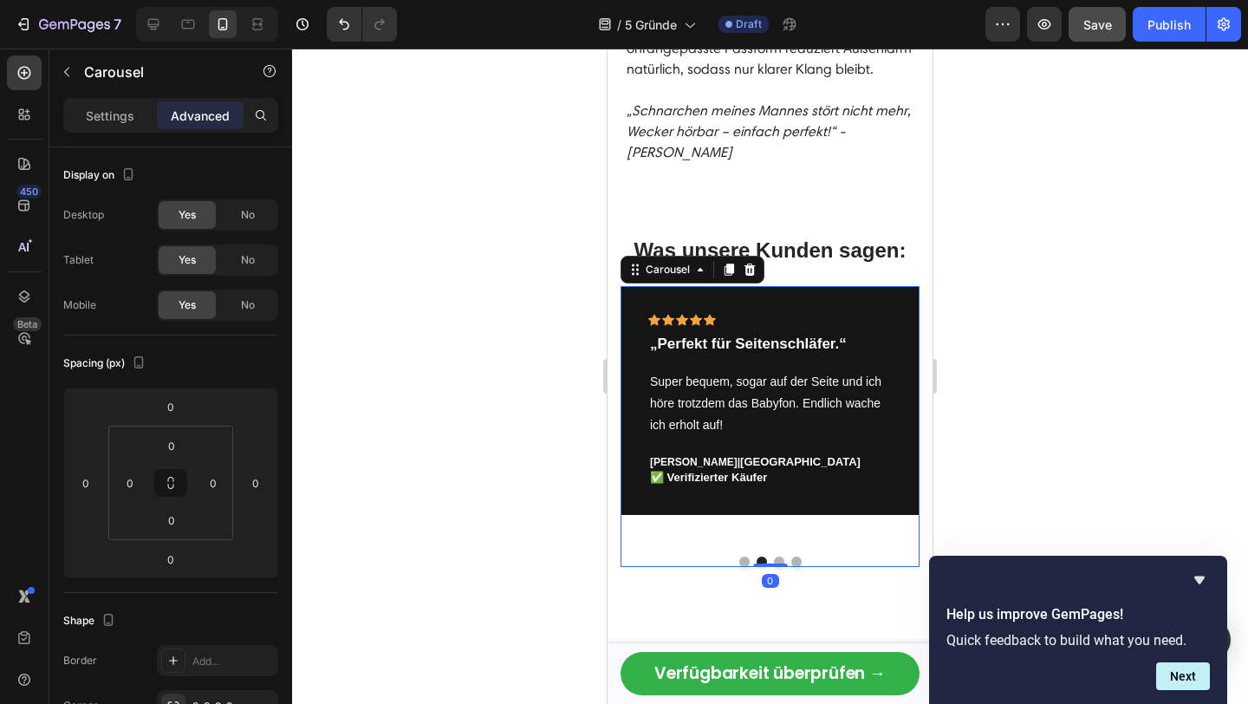
click at [794, 556] on button "Dot" at bounding box center [796, 561] width 10 height 10
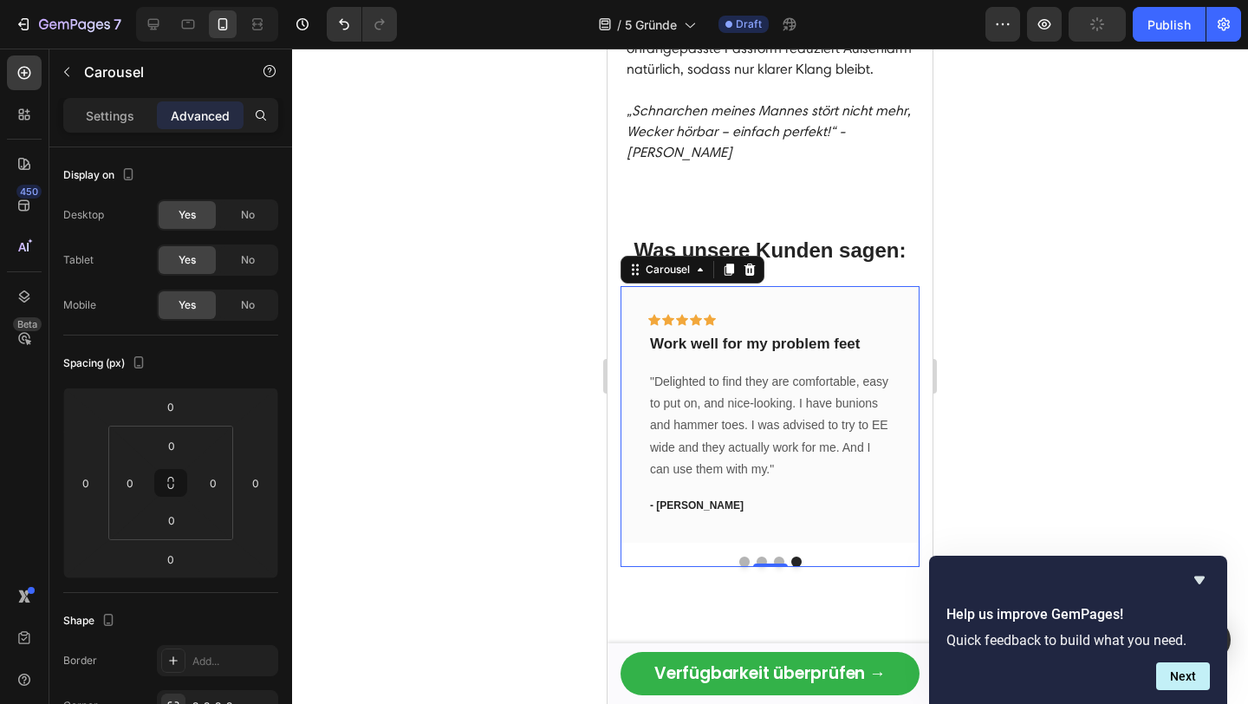
click at [800, 556] on button "Dot" at bounding box center [796, 561] width 10 height 10
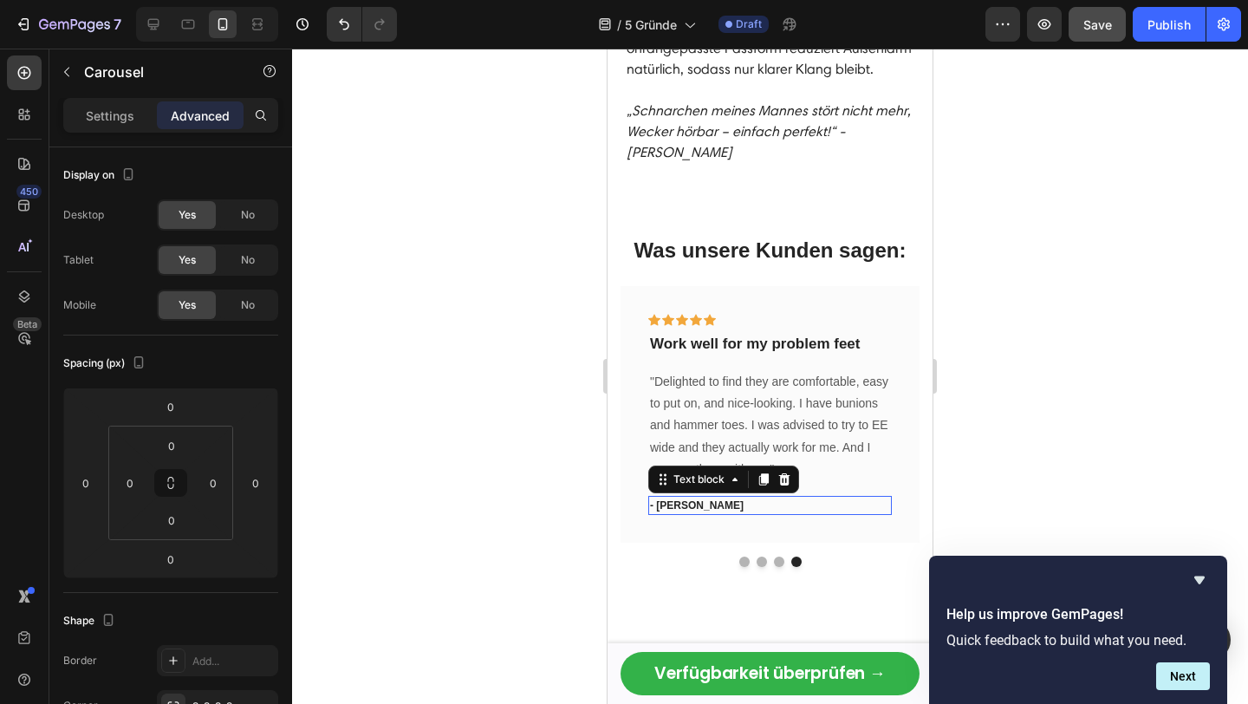
click at [808, 497] on p "- [PERSON_NAME]" at bounding box center [770, 505] width 240 height 16
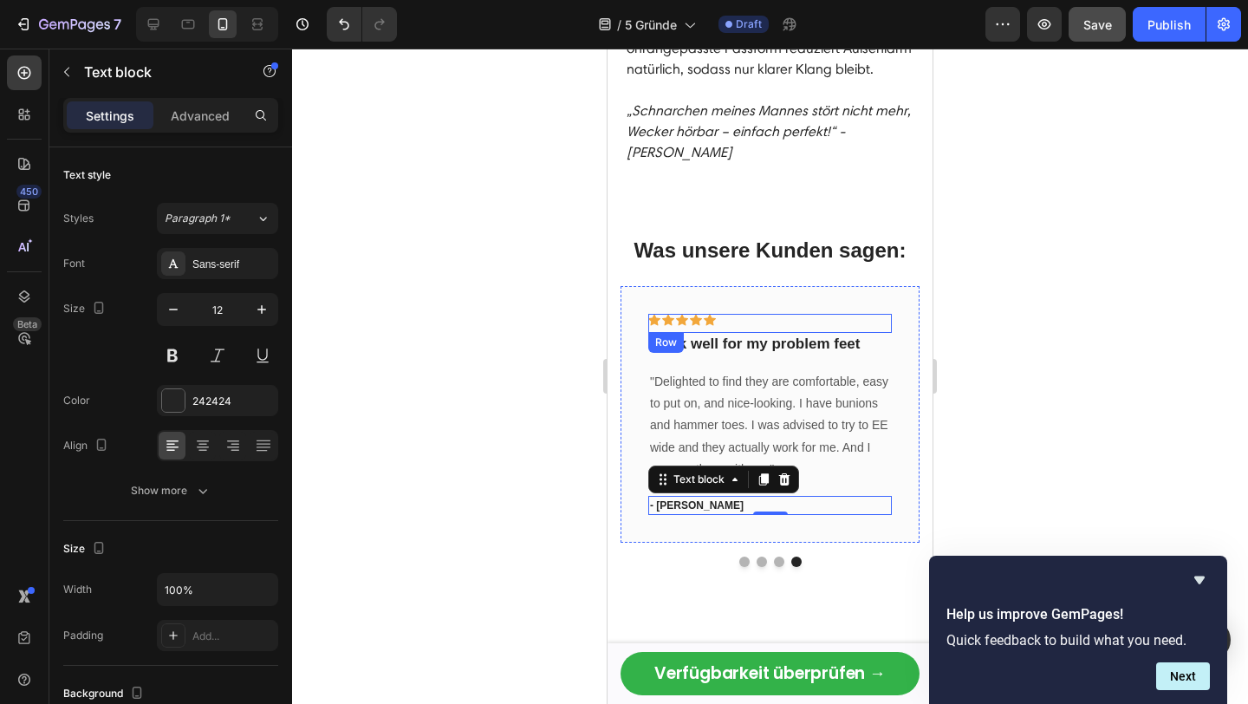
click at [821, 314] on div "Icon Icon Icon Icon Icon Row" at bounding box center [769, 323] width 243 height 19
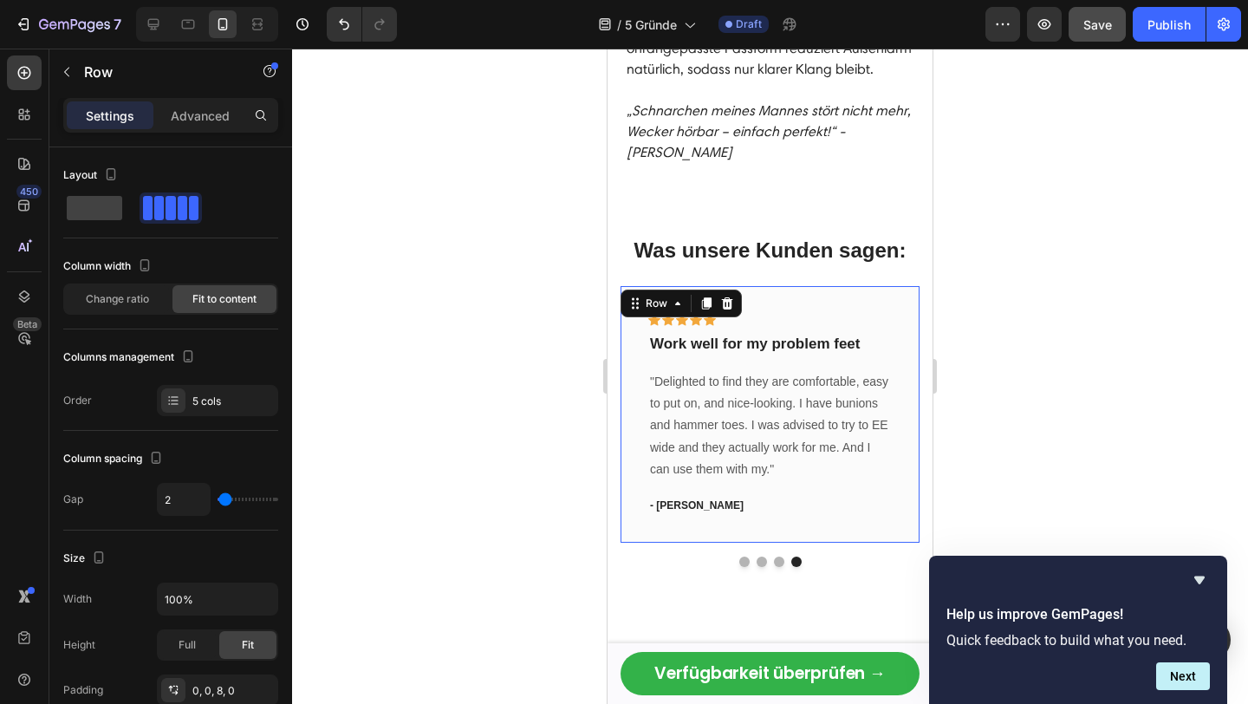
click at [822, 286] on div "Icon Icon Icon Icon Icon Row Work well for my problem feet Text block "Delighte…" at bounding box center [769, 414] width 299 height 256
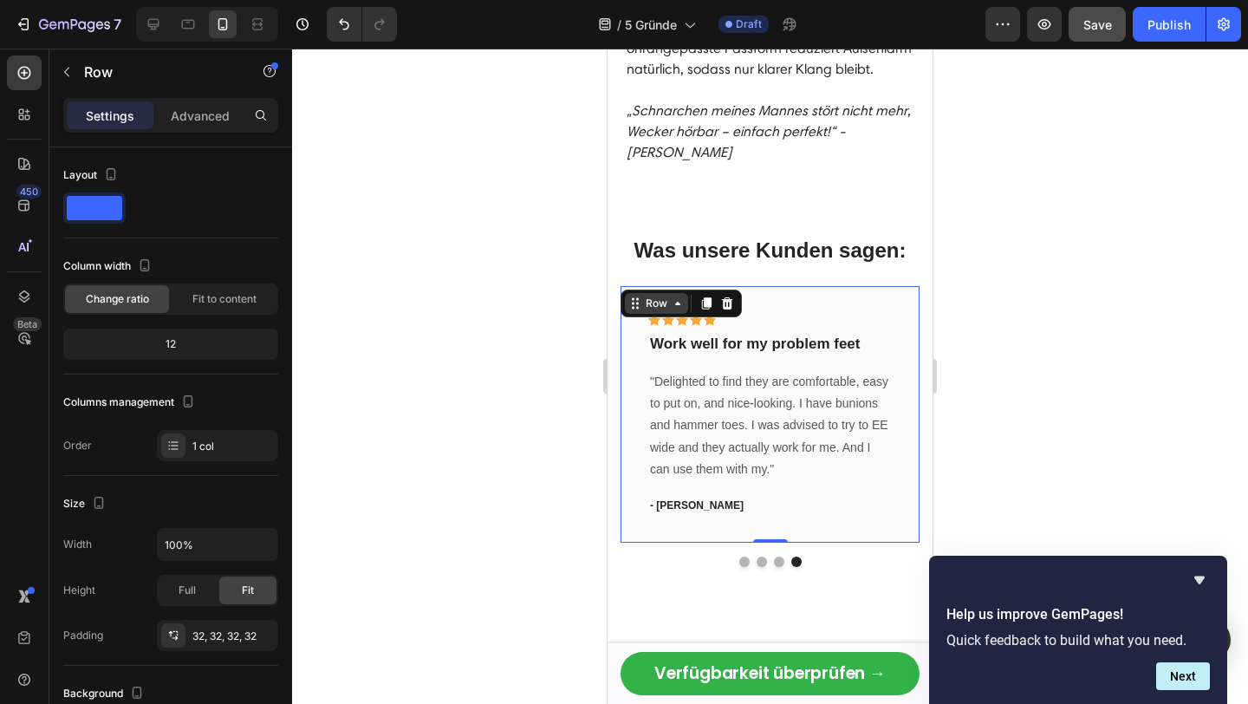
click at [672, 296] on icon at bounding box center [678, 303] width 14 height 14
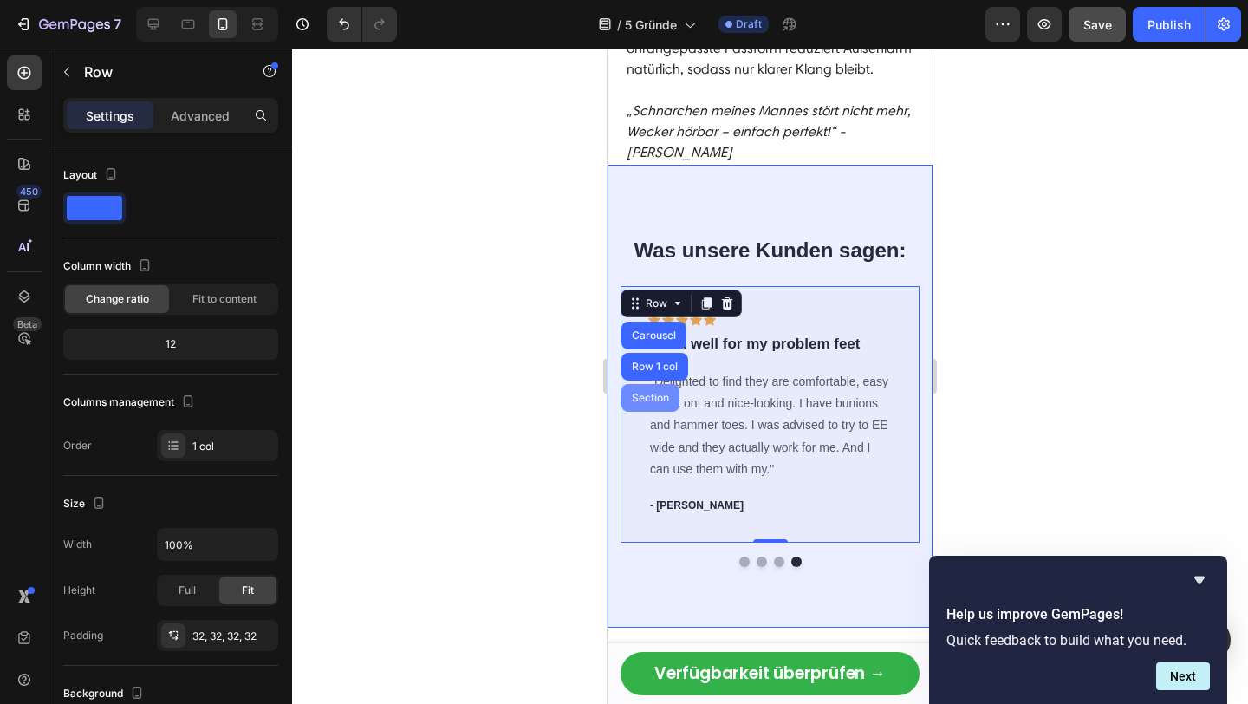
click at [653, 393] on div "Section" at bounding box center [650, 398] width 44 height 10
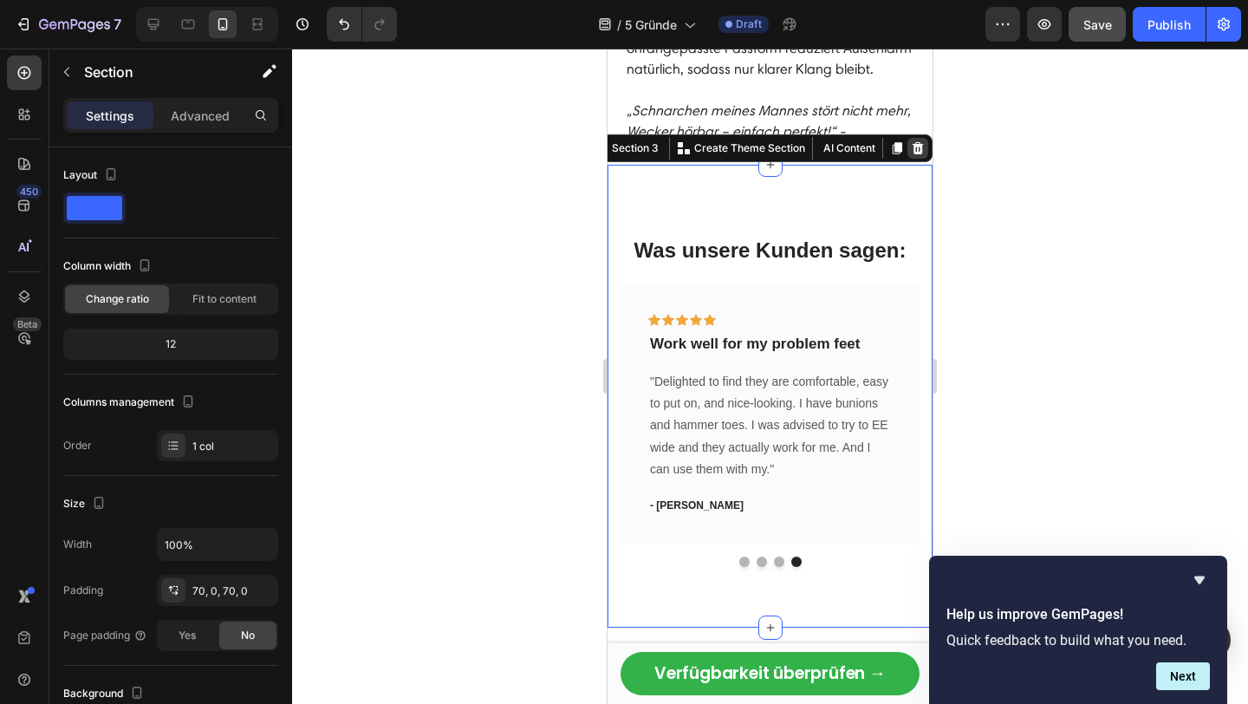
click at [912, 141] on icon at bounding box center [918, 148] width 14 height 14
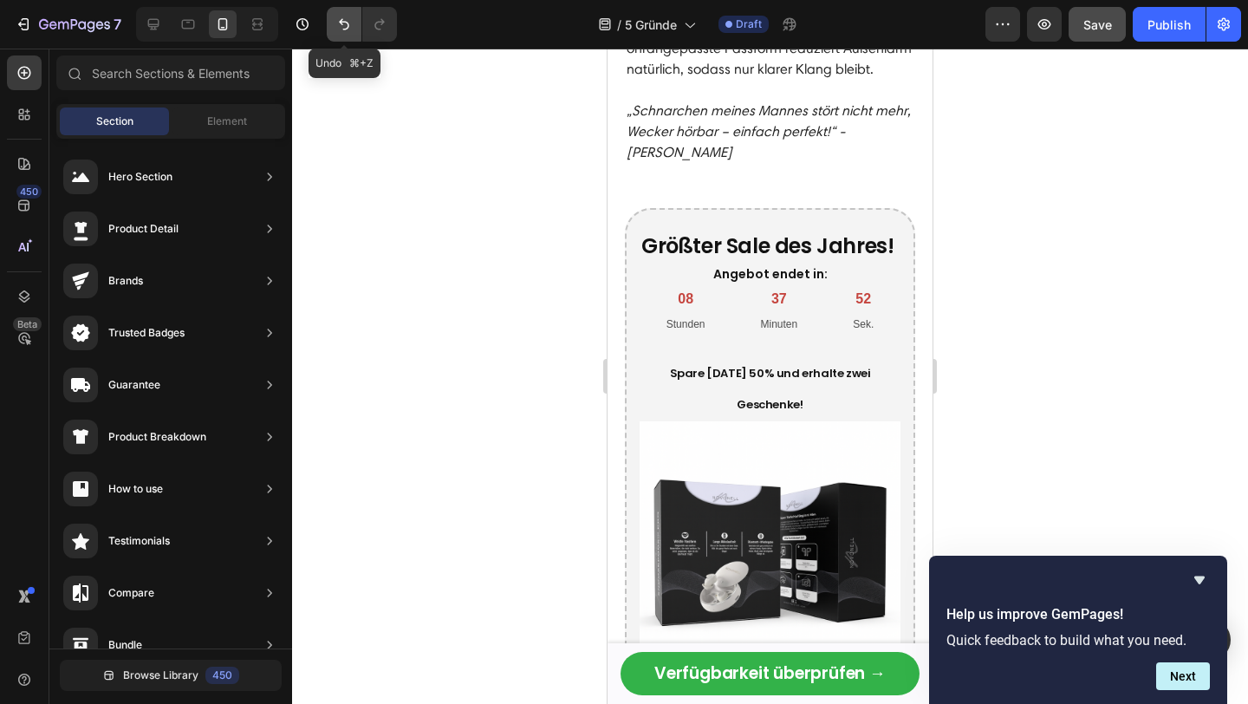
click at [328, 16] on button "Undo/Redo" at bounding box center [344, 24] width 35 height 35
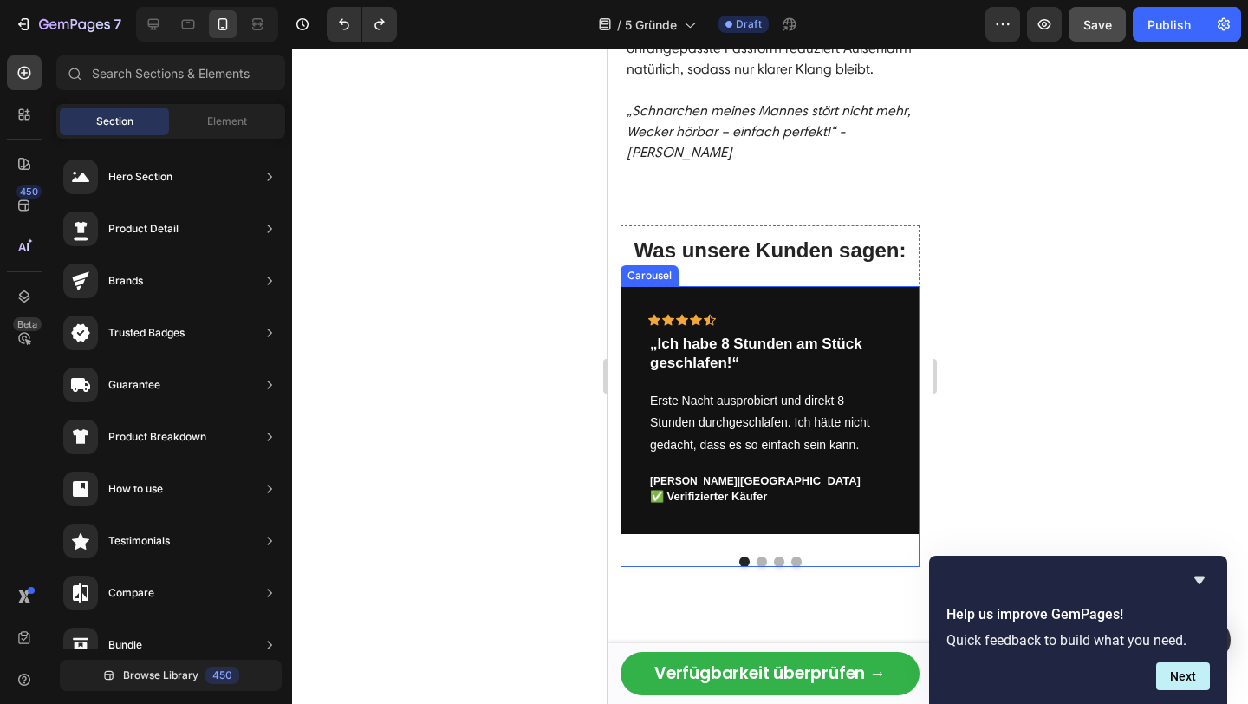
click at [802, 556] on div at bounding box center [769, 561] width 299 height 10
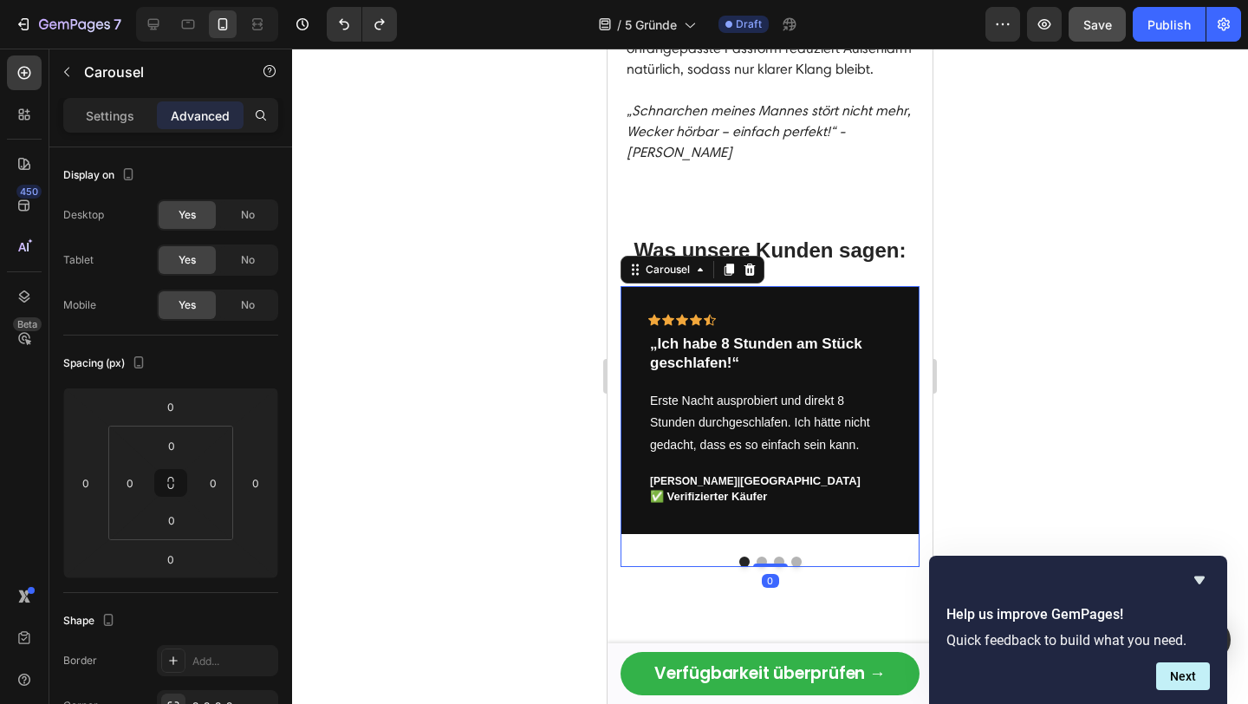
click at [796, 556] on button "Dot" at bounding box center [796, 561] width 10 height 10
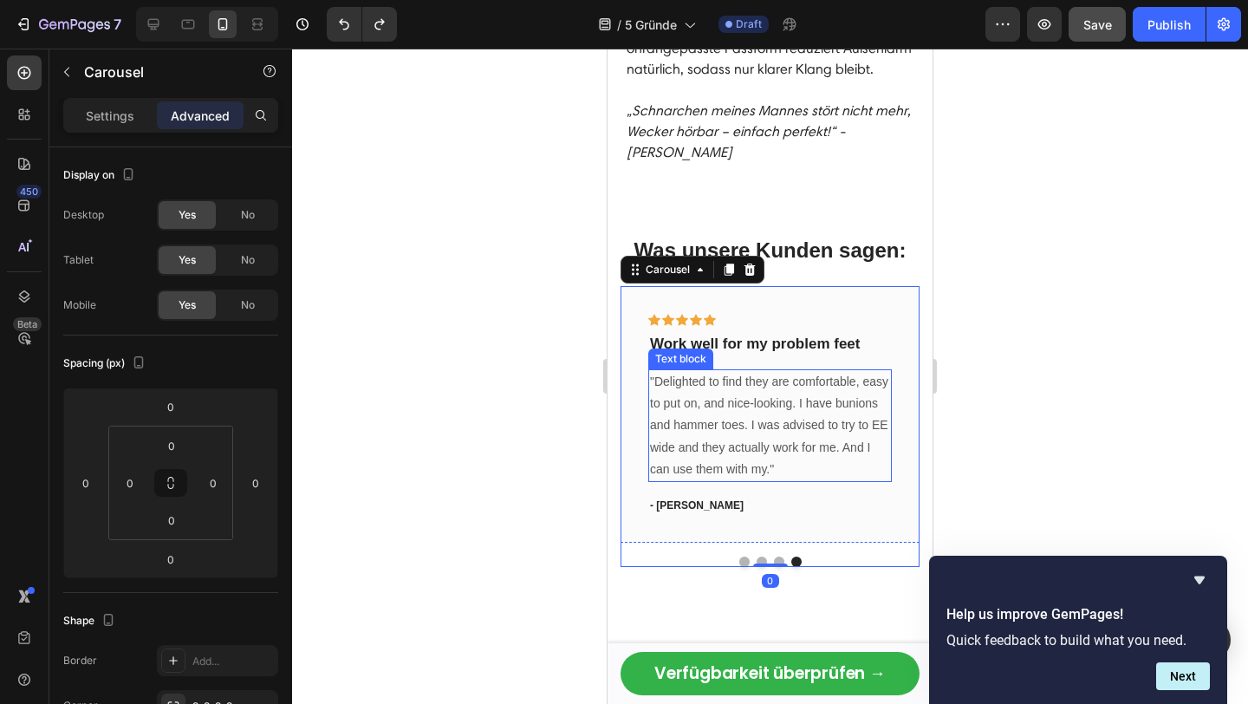
click at [840, 405] on p ""Delighted to find they are comfortable, easy to put on, and nice-looking. I ha…" at bounding box center [770, 425] width 240 height 109
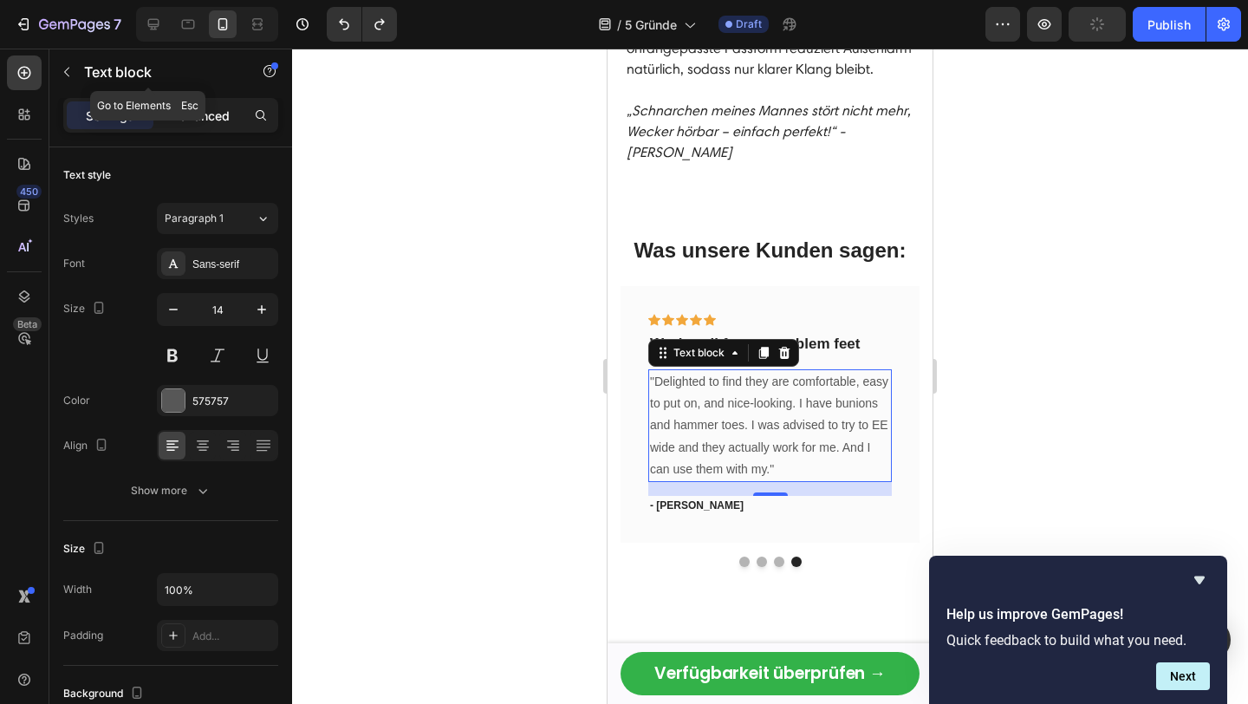
click at [186, 111] on p "Advanced" at bounding box center [200, 116] width 59 height 18
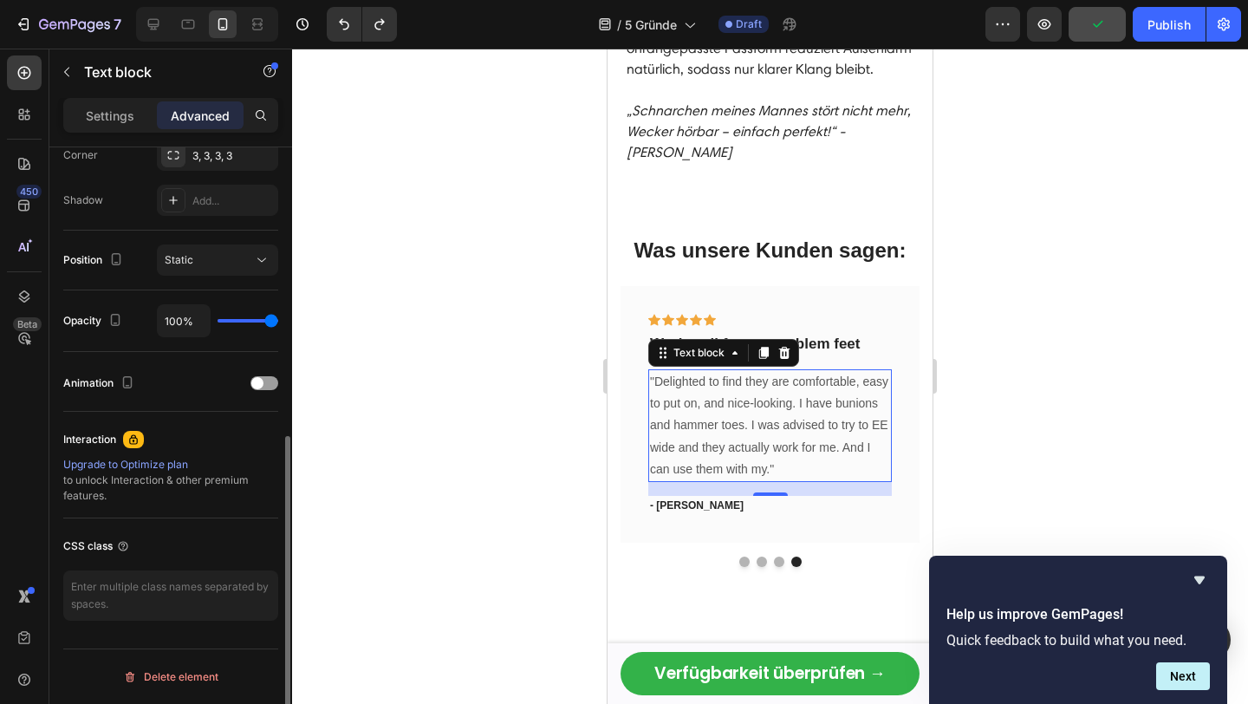
scroll to position [0, 0]
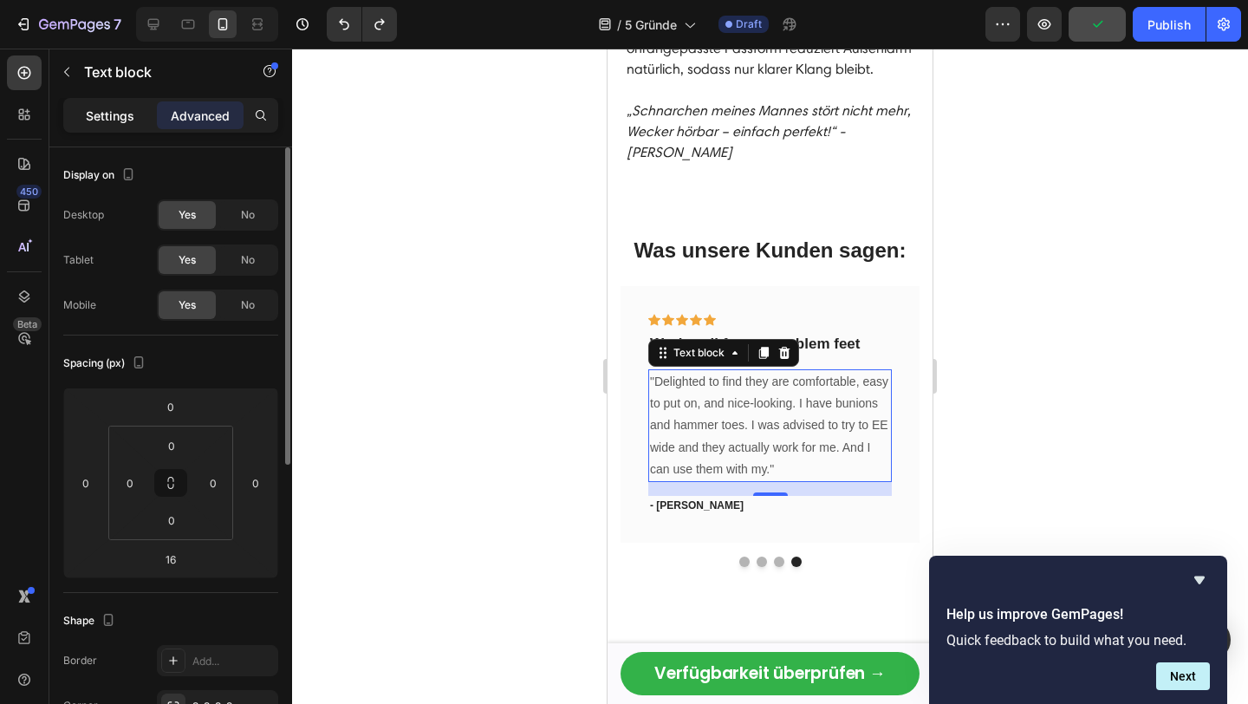
click at [82, 115] on div "Settings" at bounding box center [110, 115] width 87 height 28
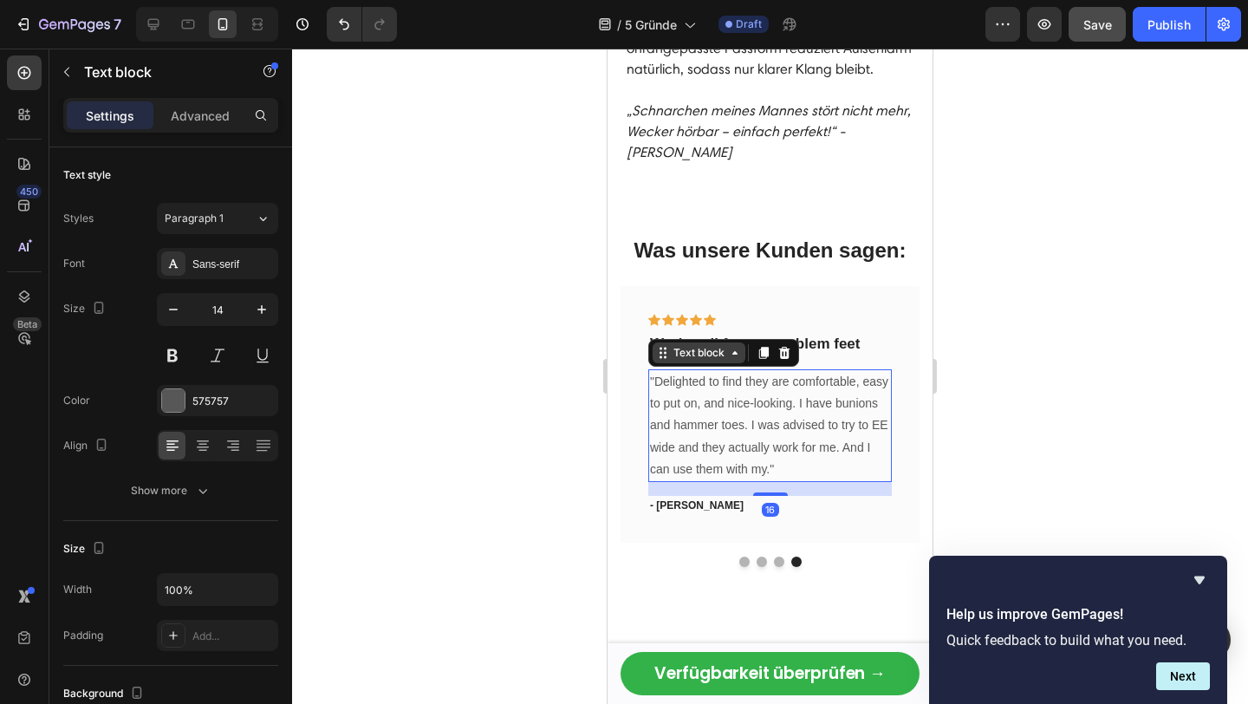
click at [713, 342] on div "Text block" at bounding box center [698, 352] width 93 height 21
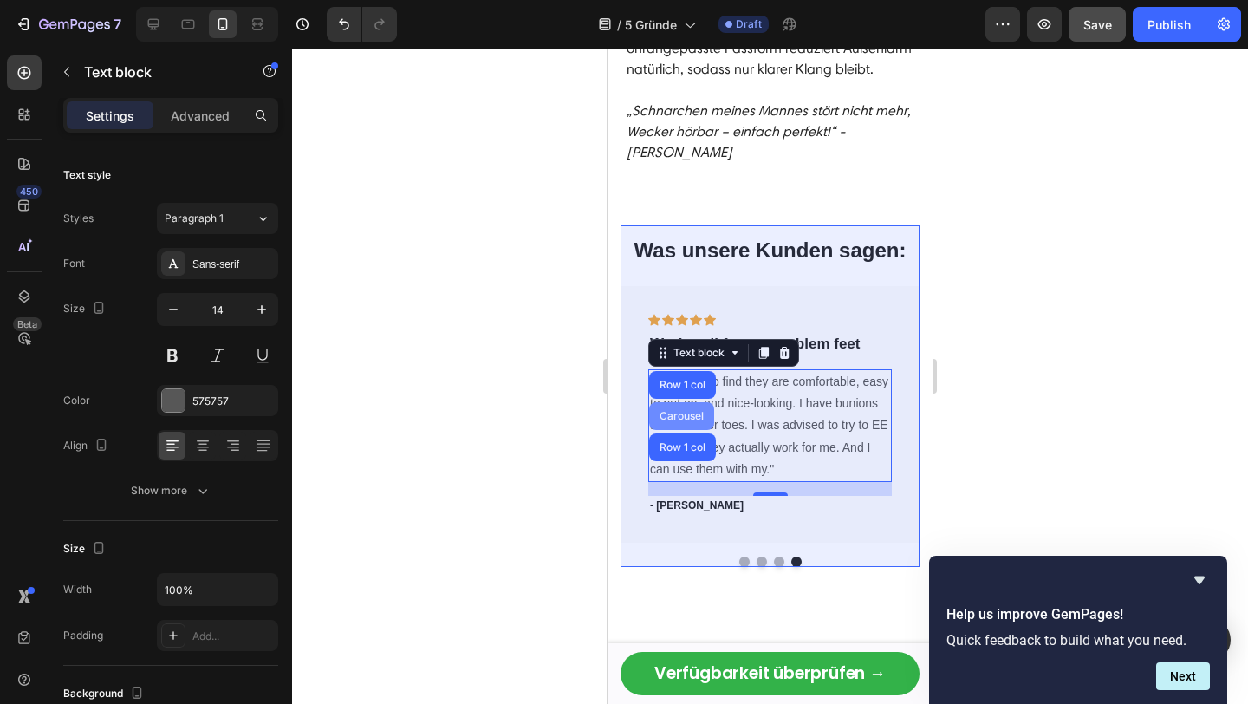
click at [692, 402] on div "Carousel" at bounding box center [681, 416] width 65 height 28
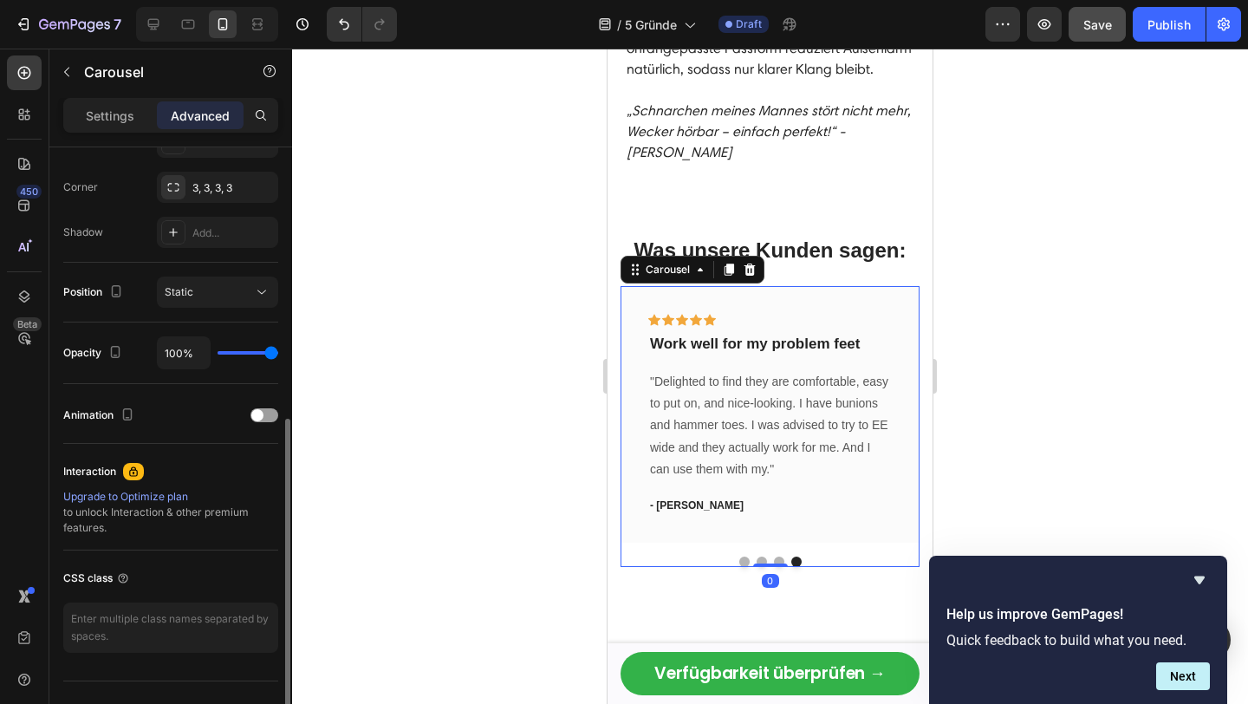
scroll to position [550, 0]
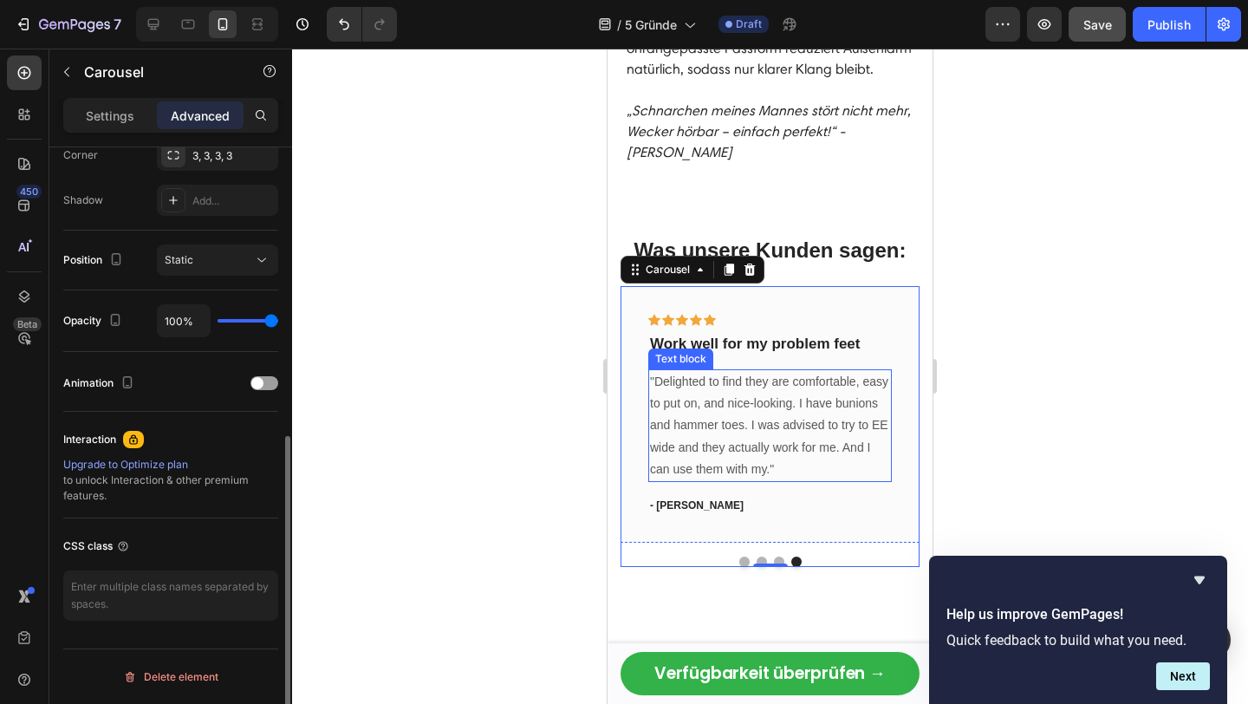
click at [800, 381] on p ""Delighted to find they are comfortable, easy to put on, and nice-looking. I ha…" at bounding box center [770, 425] width 240 height 109
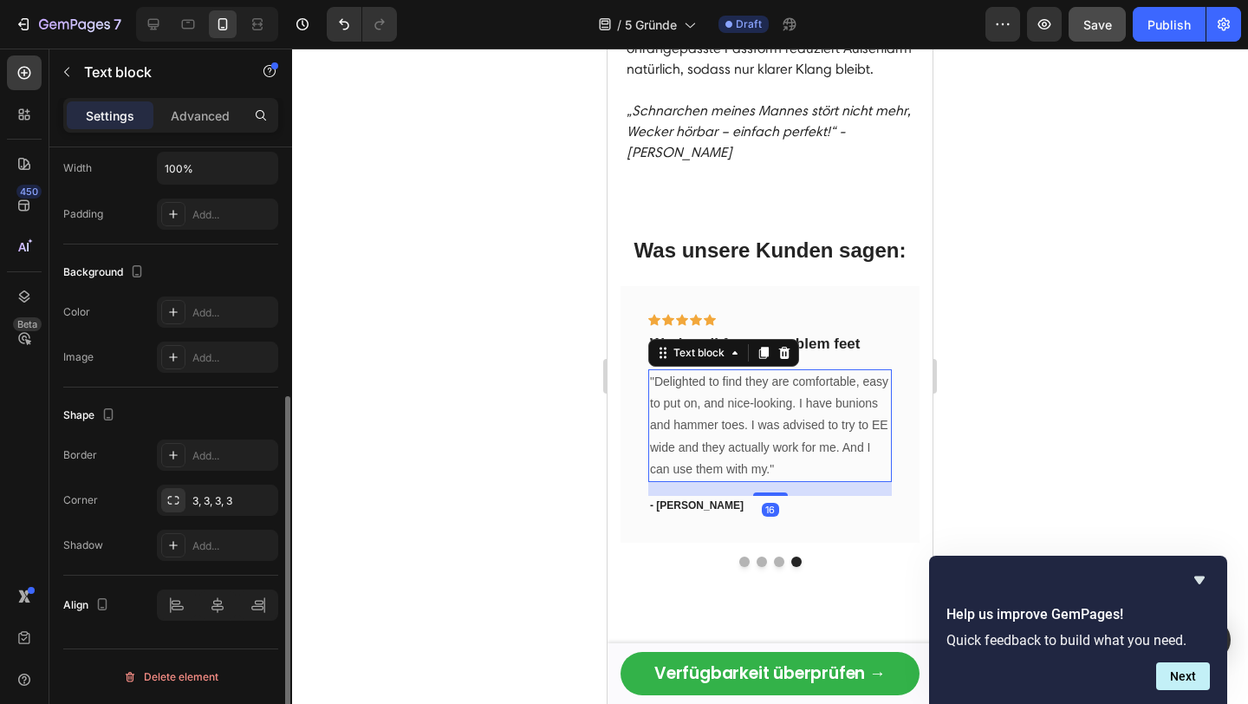
scroll to position [0, 0]
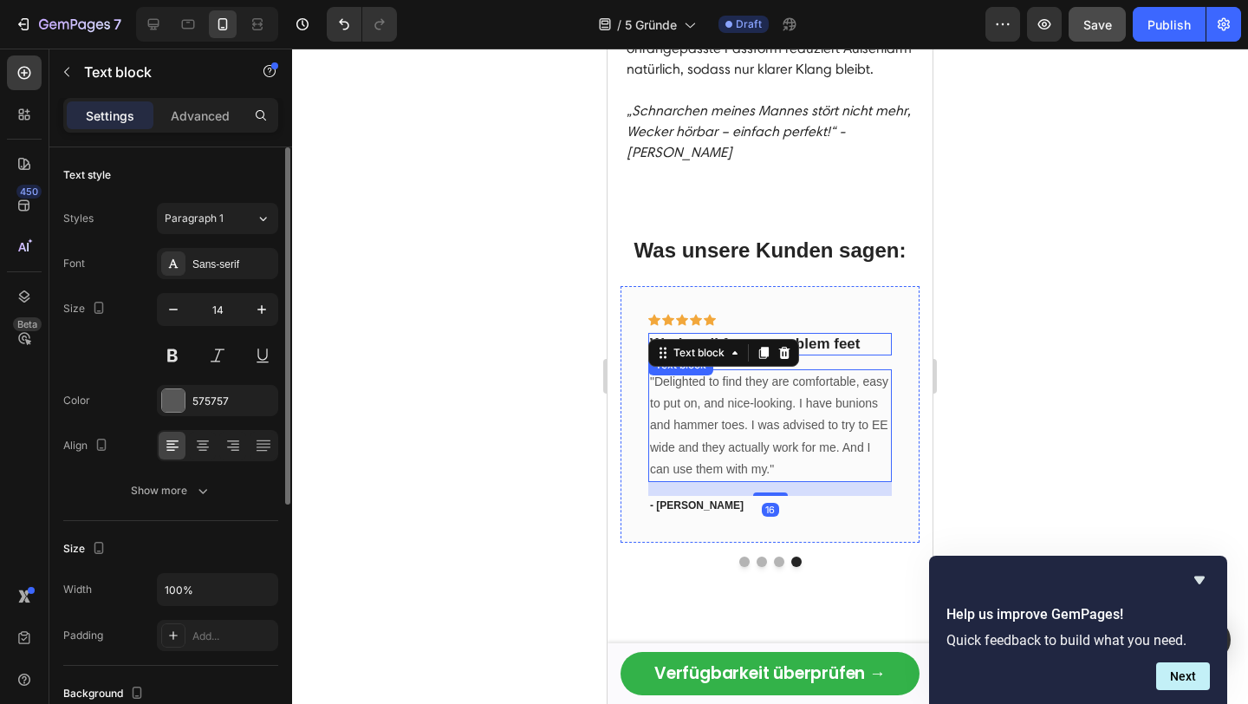
click at [835, 334] on p "Work well for my problem feet" at bounding box center [770, 343] width 240 height 19
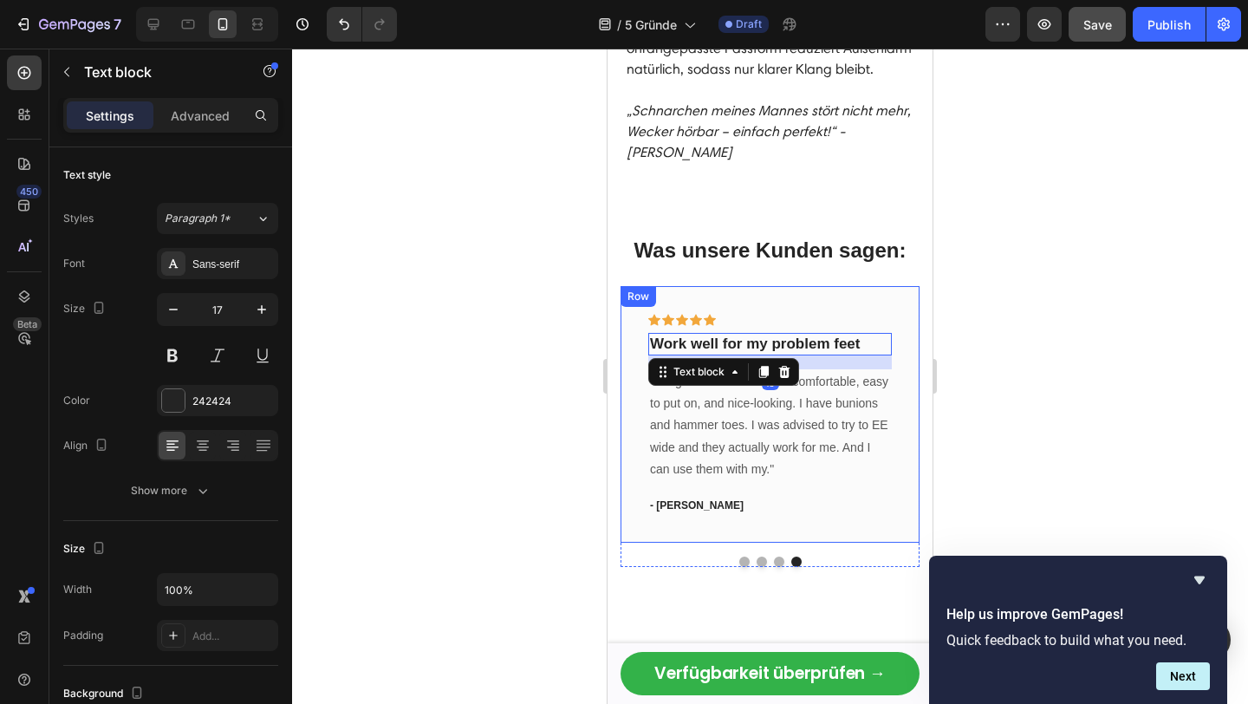
click at [880, 286] on div "Icon Icon Icon Icon Icon Row Work well for my problem feet Text block 16 "Delig…" at bounding box center [769, 414] width 299 height 256
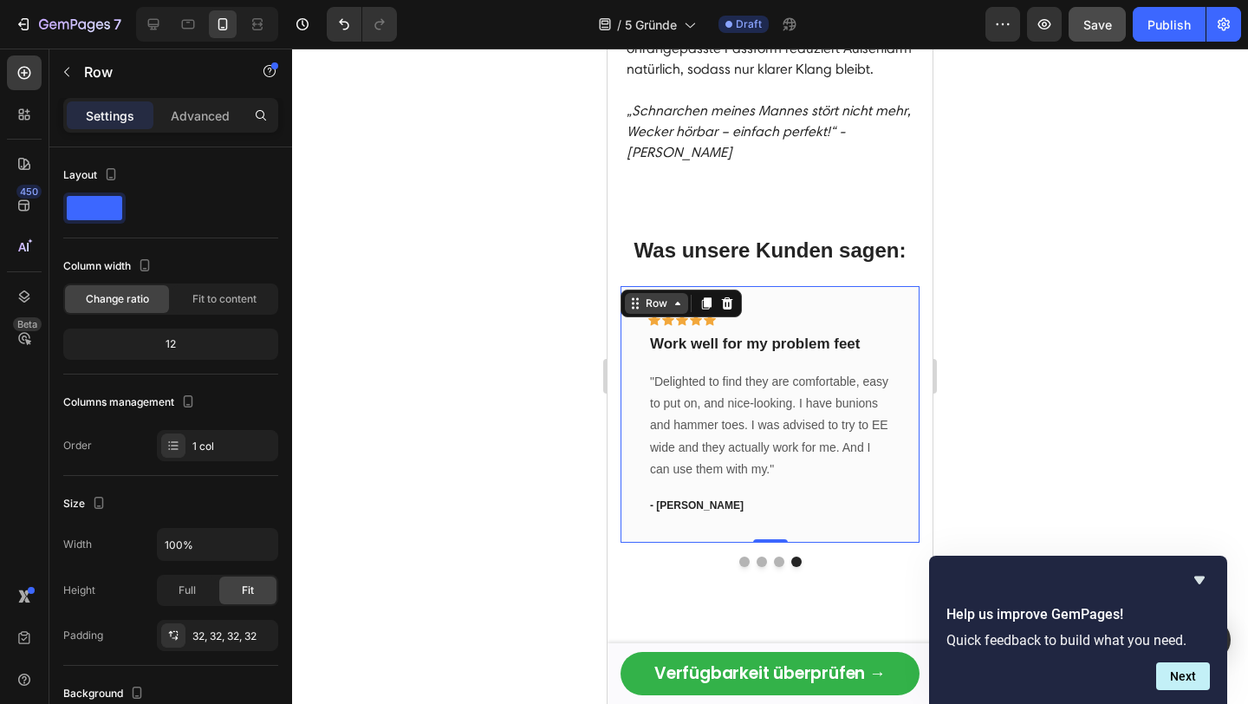
click at [648, 295] on div "Row" at bounding box center [656, 303] width 29 height 16
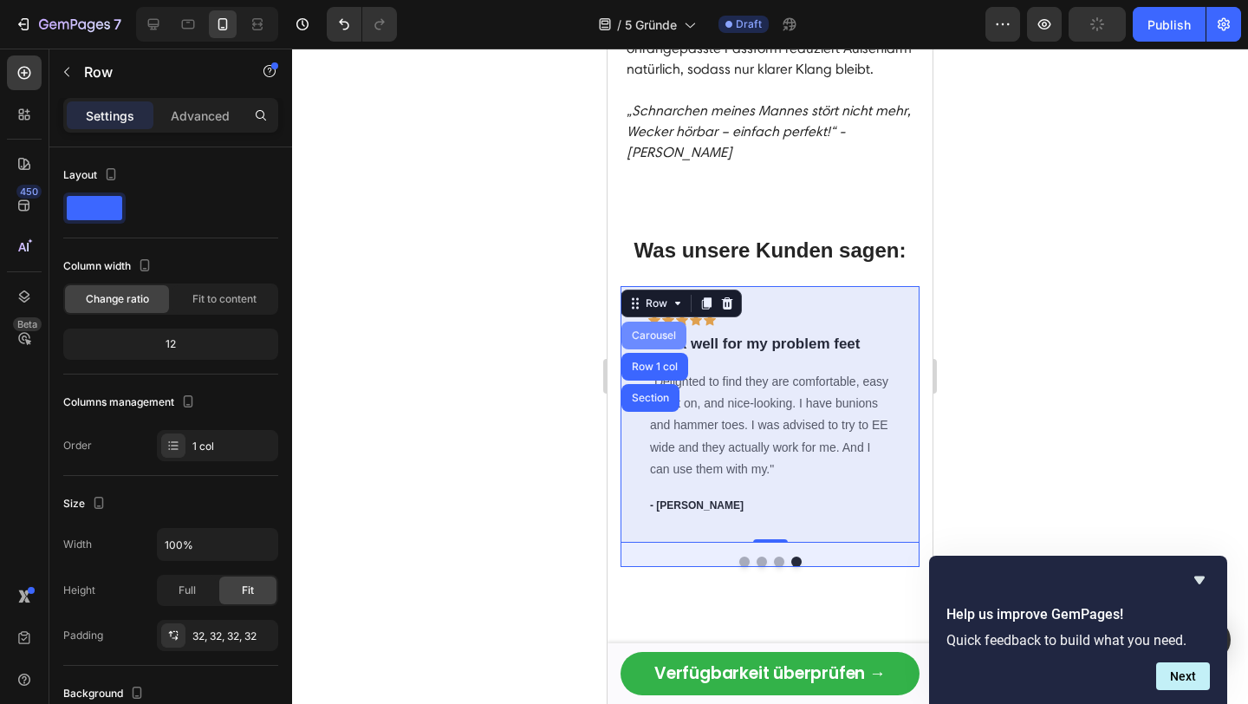
click at [655, 330] on div "Carousel" at bounding box center [653, 335] width 51 height 10
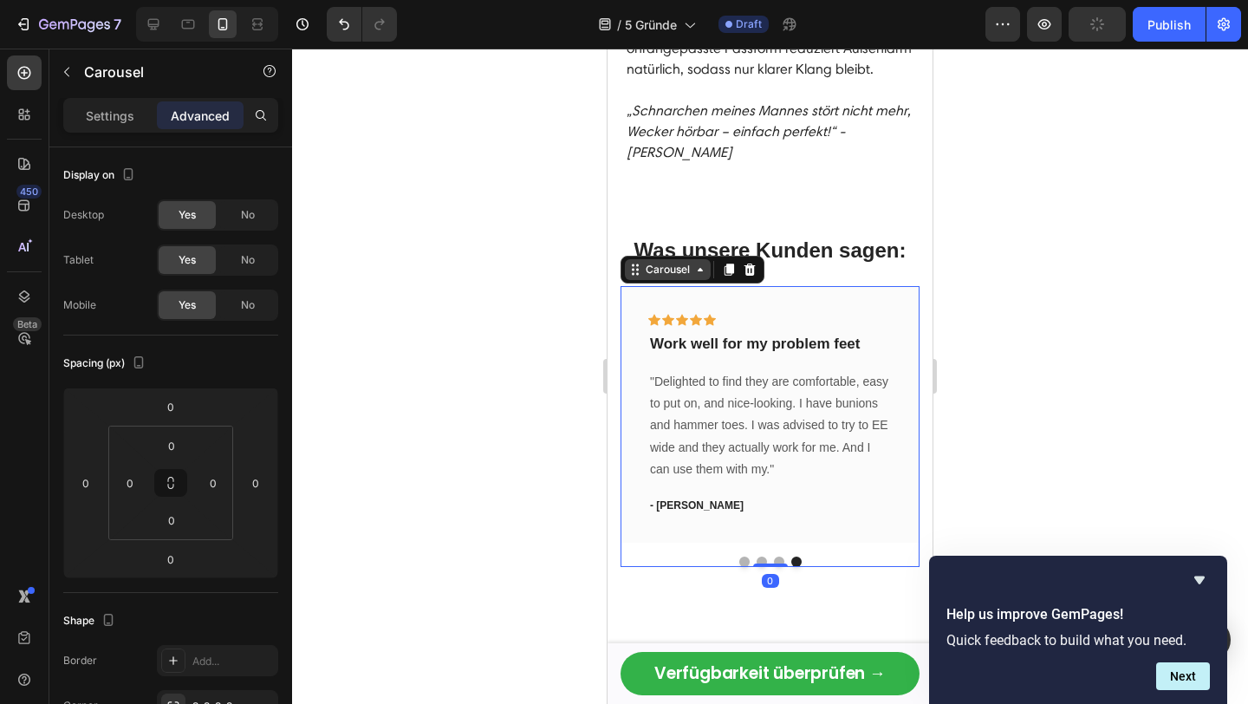
click at [664, 262] on div "Carousel" at bounding box center [667, 270] width 51 height 16
click at [654, 256] on div "Carousel Row 1 col Section" at bounding box center [692, 270] width 144 height 28
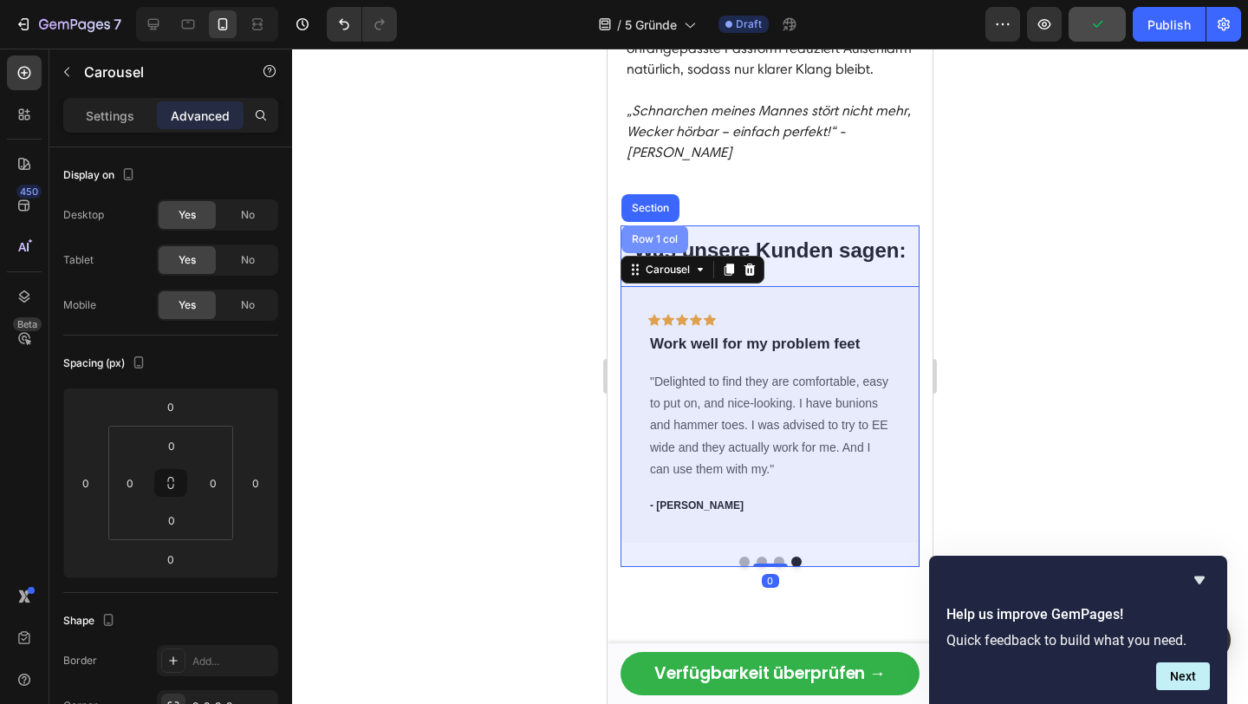
click at [654, 225] on div "Row 1 col" at bounding box center [654, 239] width 67 height 28
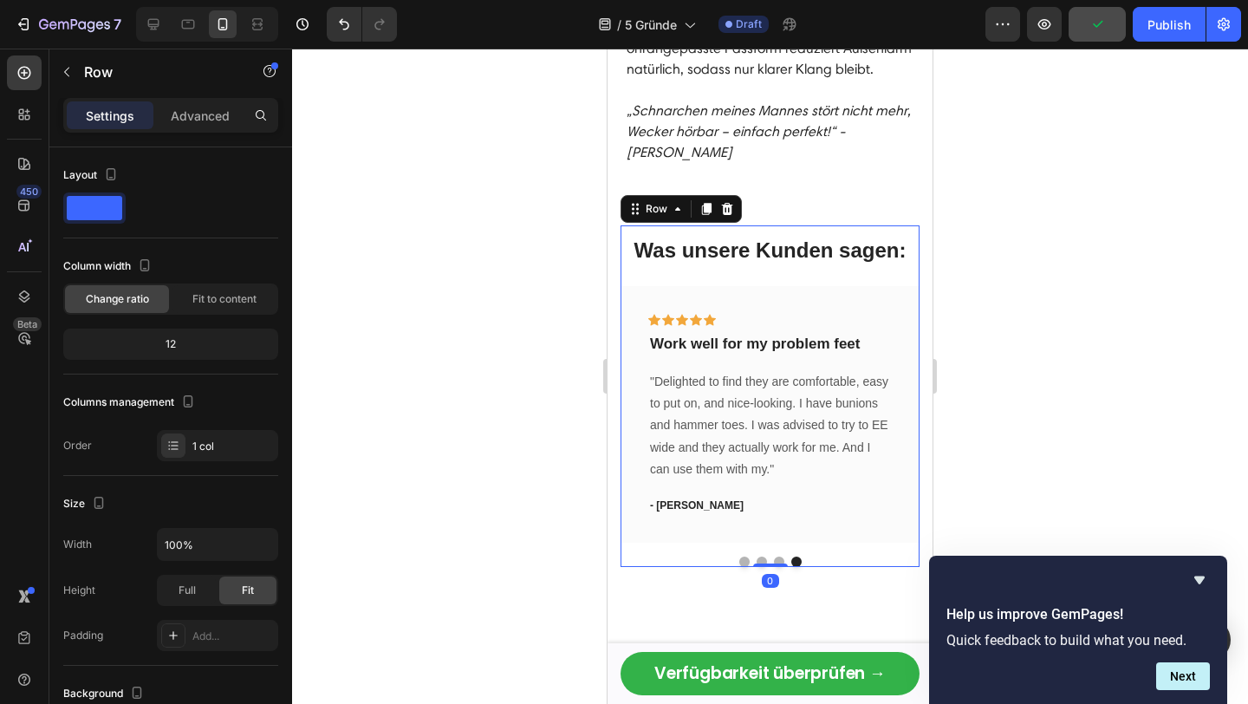
click at [847, 286] on div "Icon Icon Icon Icon Icon Row Work well for my problem feet Text block "Delighte…" at bounding box center [769, 414] width 299 height 256
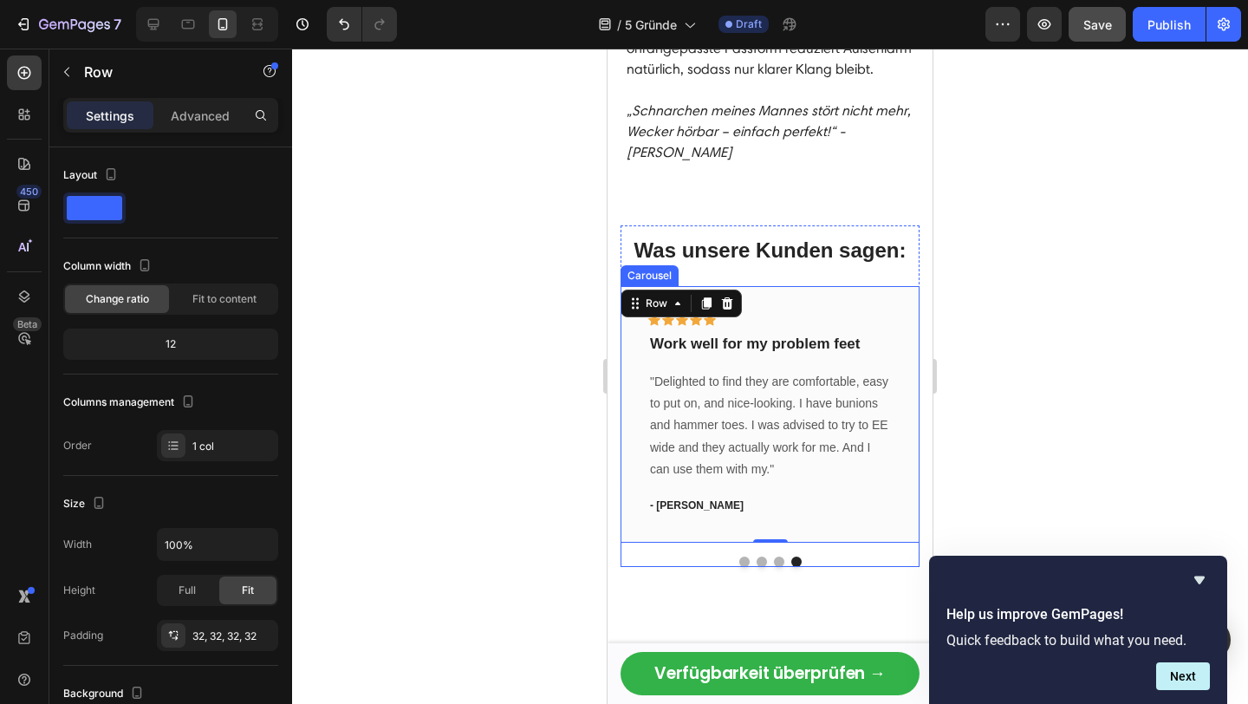
click at [804, 556] on div at bounding box center [769, 561] width 299 height 10
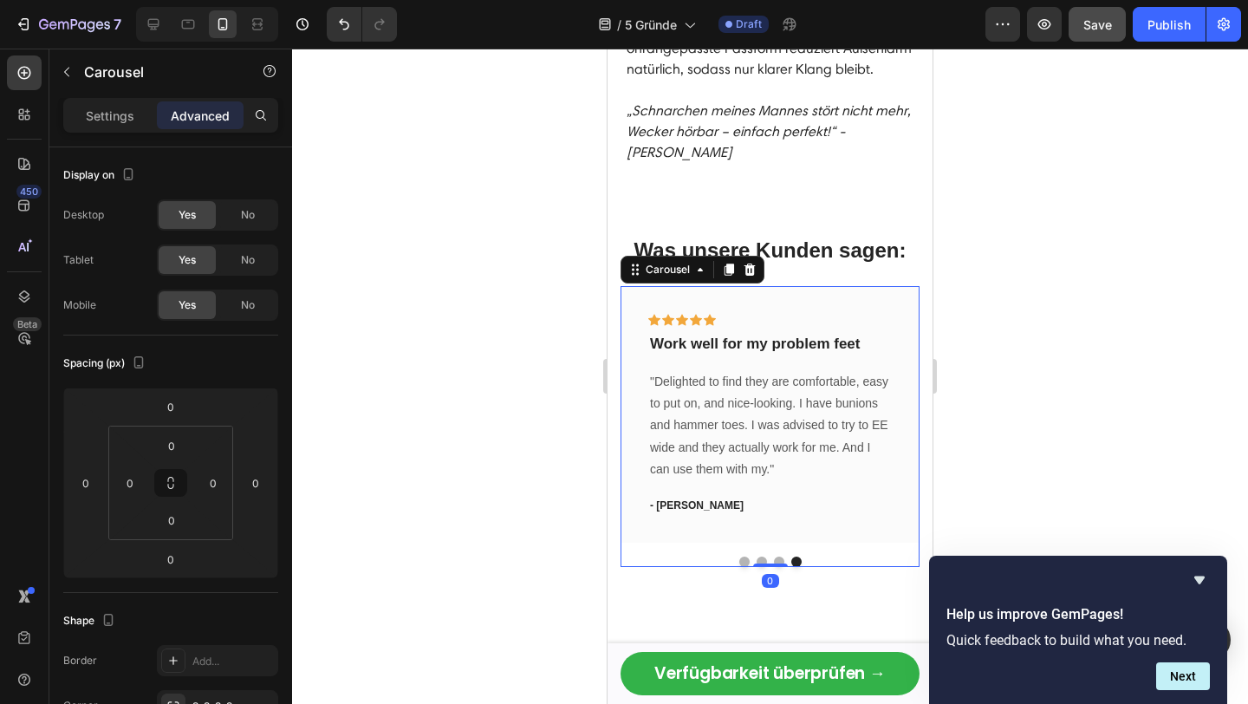
click at [798, 556] on button "Dot" at bounding box center [796, 561] width 10 height 10
click at [797, 556] on button "Dot" at bounding box center [796, 561] width 10 height 10
click at [796, 556] on button "Dot" at bounding box center [796, 561] width 10 height 10
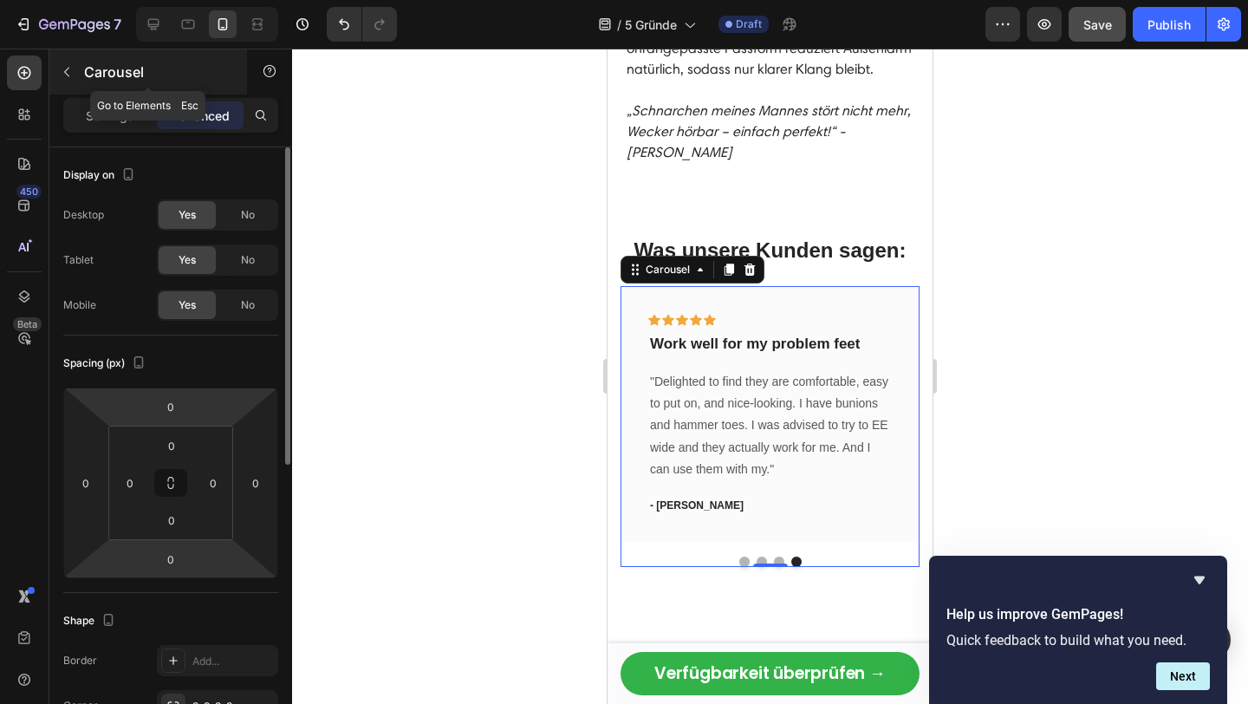
click at [76, 68] on button "button" at bounding box center [67, 72] width 28 height 28
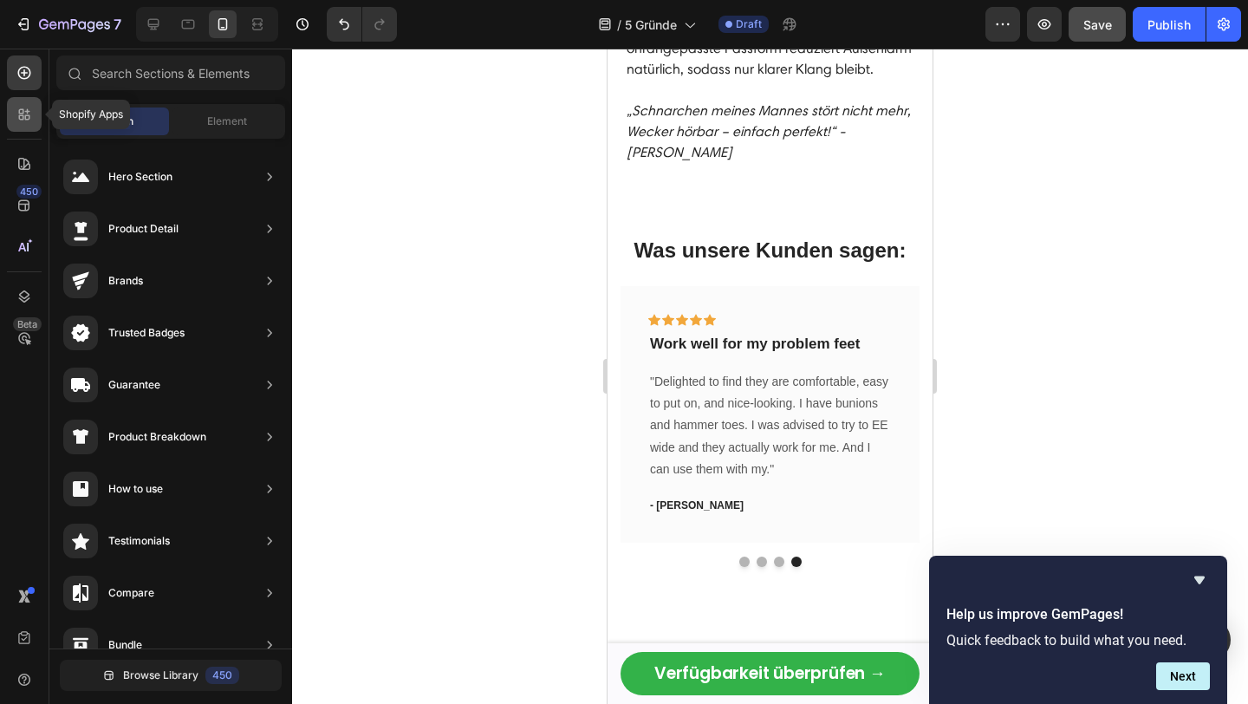
click at [26, 112] on icon at bounding box center [24, 114] width 17 height 17
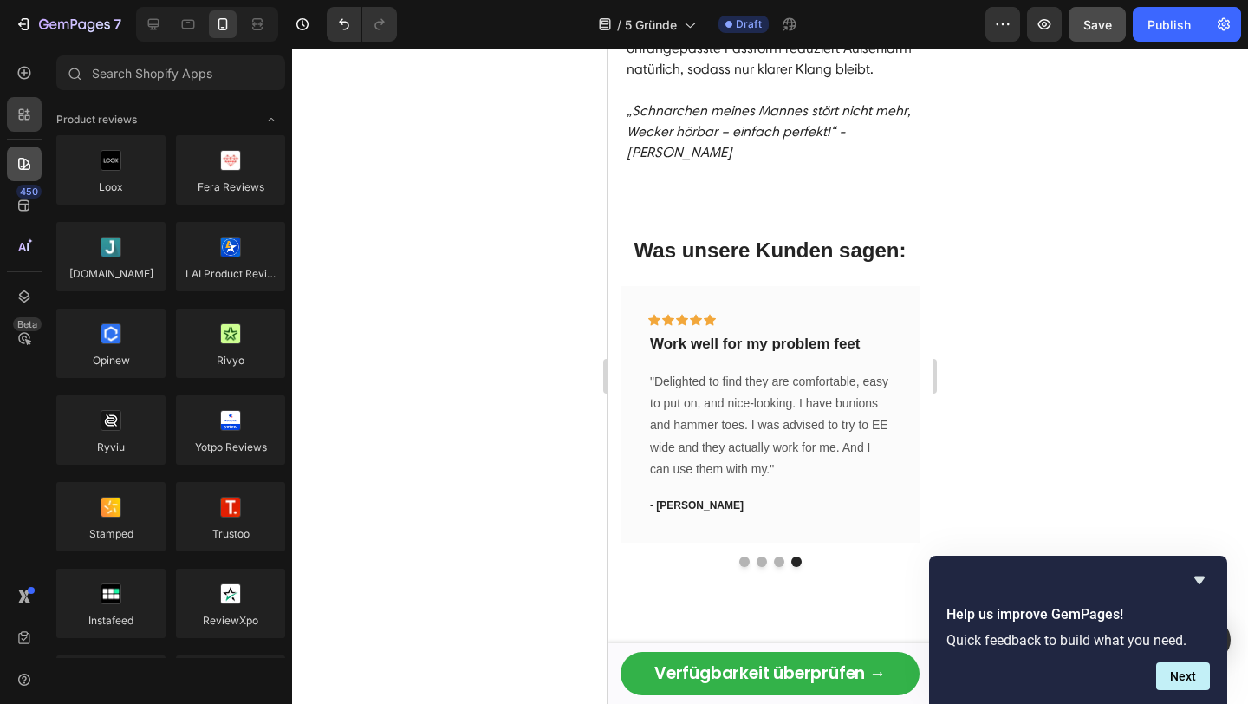
click at [25, 170] on icon at bounding box center [24, 163] width 17 height 17
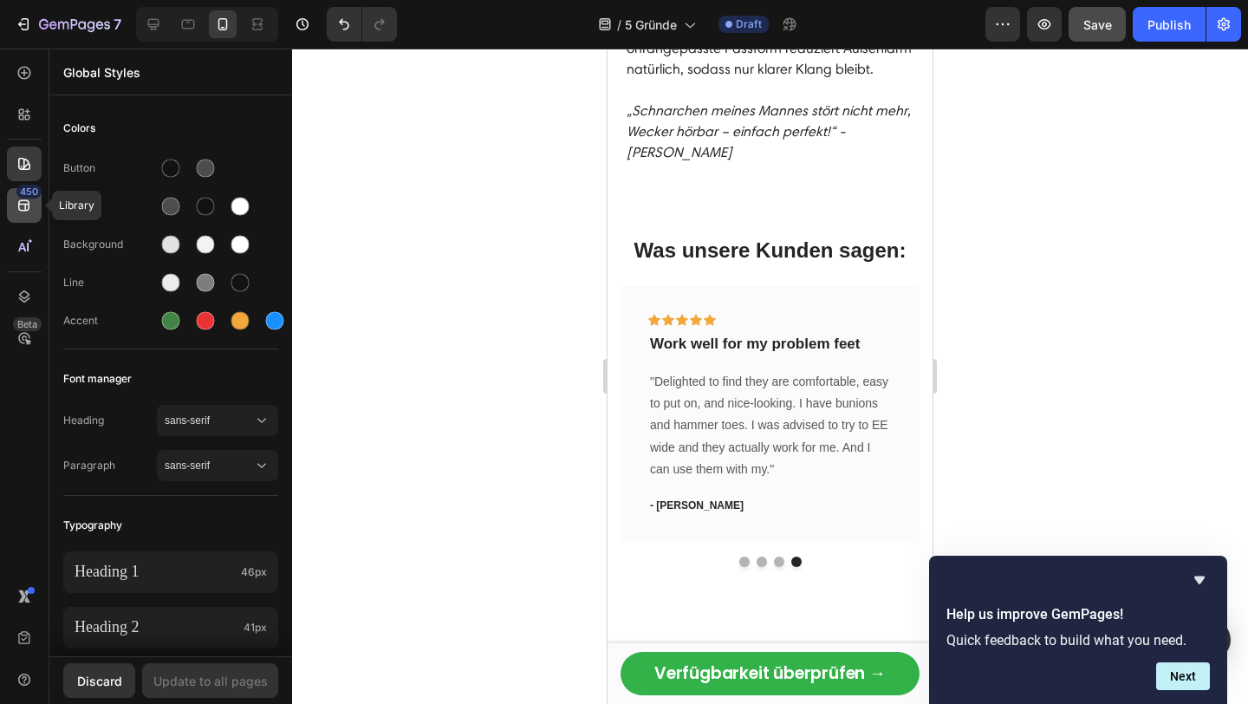
click at [20, 210] on icon at bounding box center [23, 205] width 11 height 11
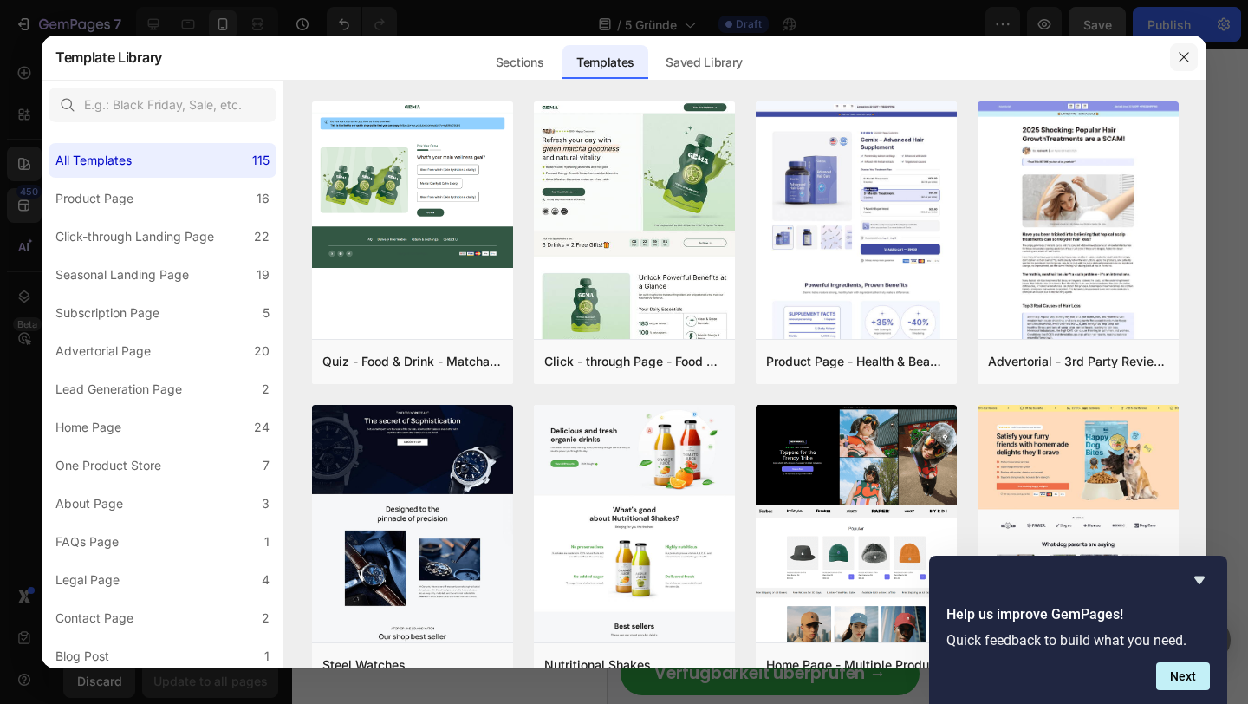
click at [1171, 49] on button "button" at bounding box center [1184, 57] width 28 height 28
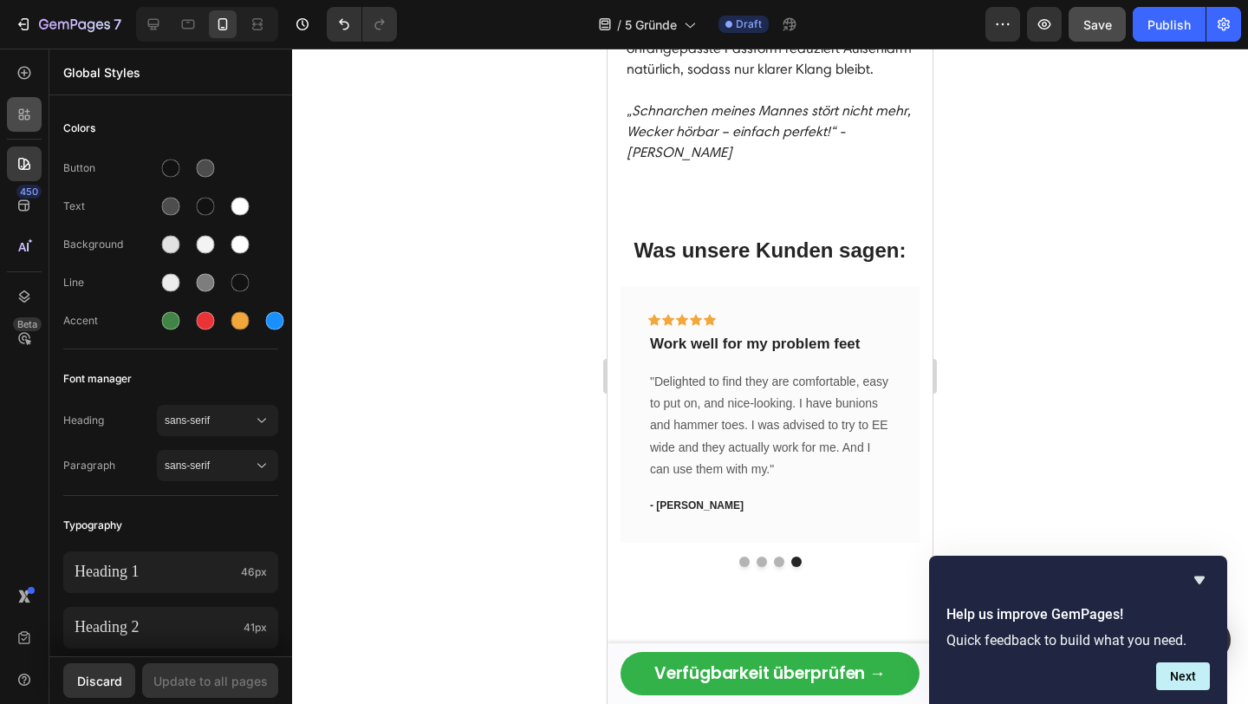
click at [24, 121] on icon at bounding box center [24, 114] width 17 height 17
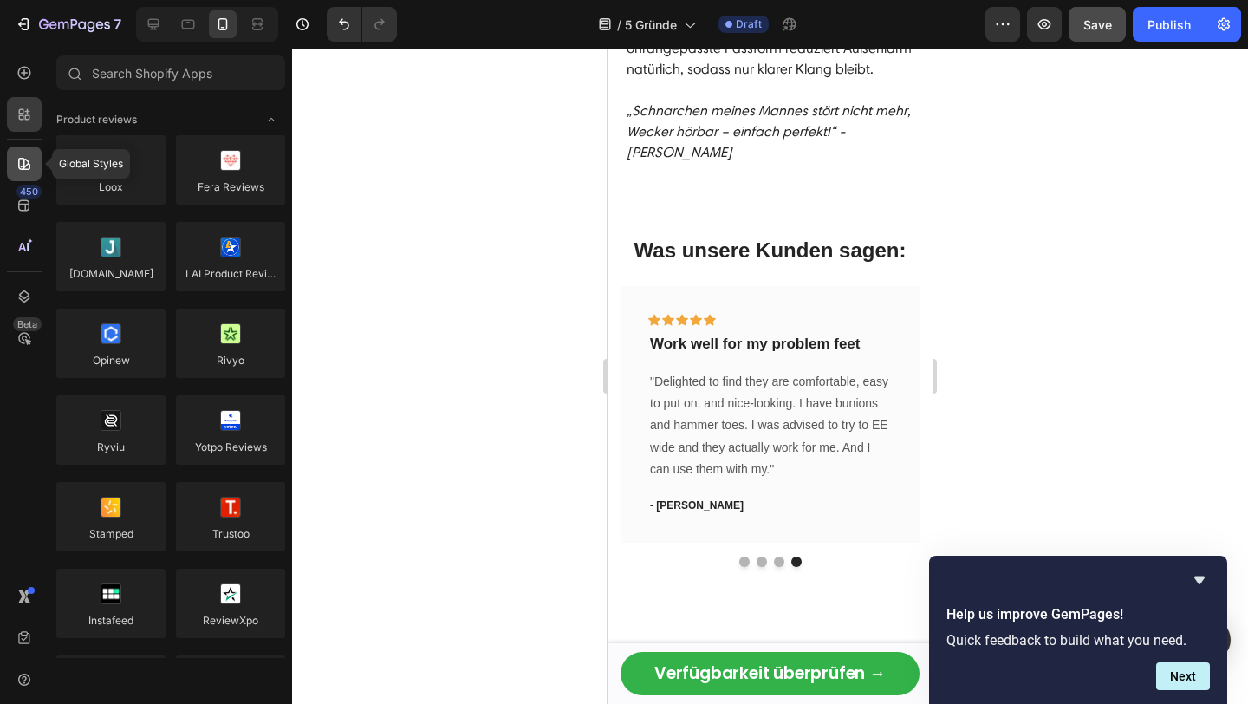
click at [16, 164] on icon at bounding box center [24, 163] width 17 height 17
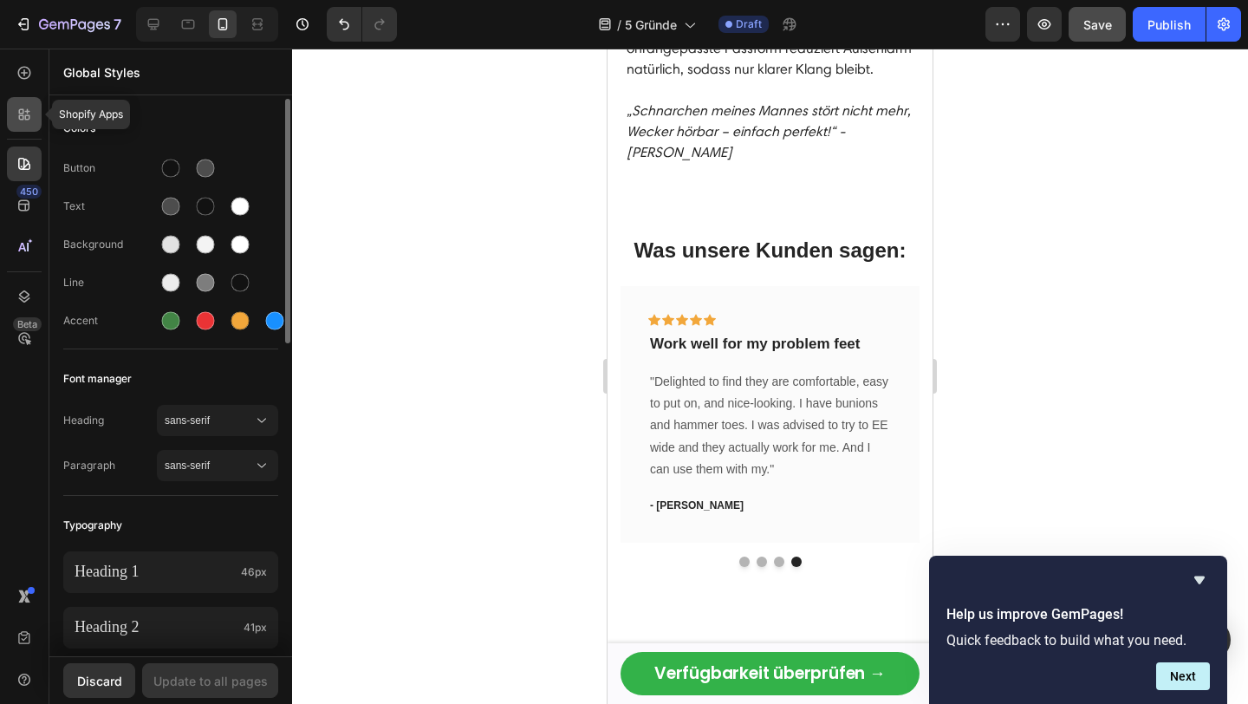
click at [22, 114] on icon at bounding box center [24, 114] width 17 height 17
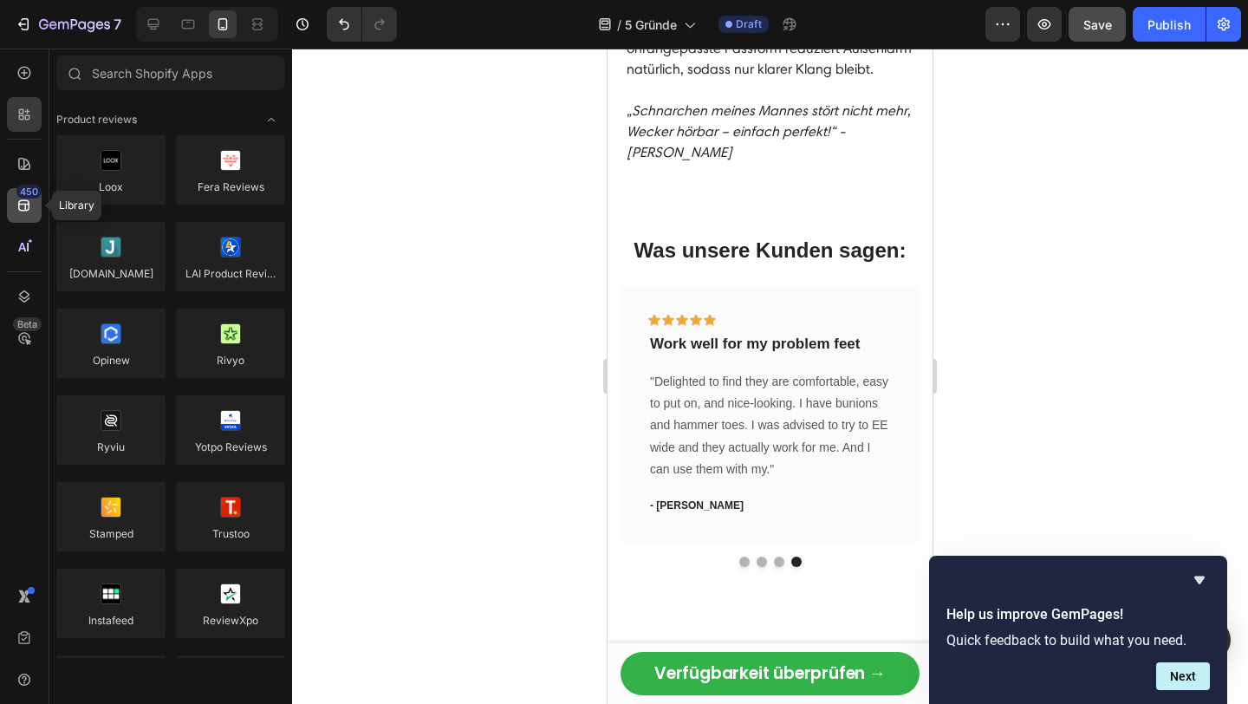
click at [16, 211] on icon at bounding box center [24, 205] width 17 height 17
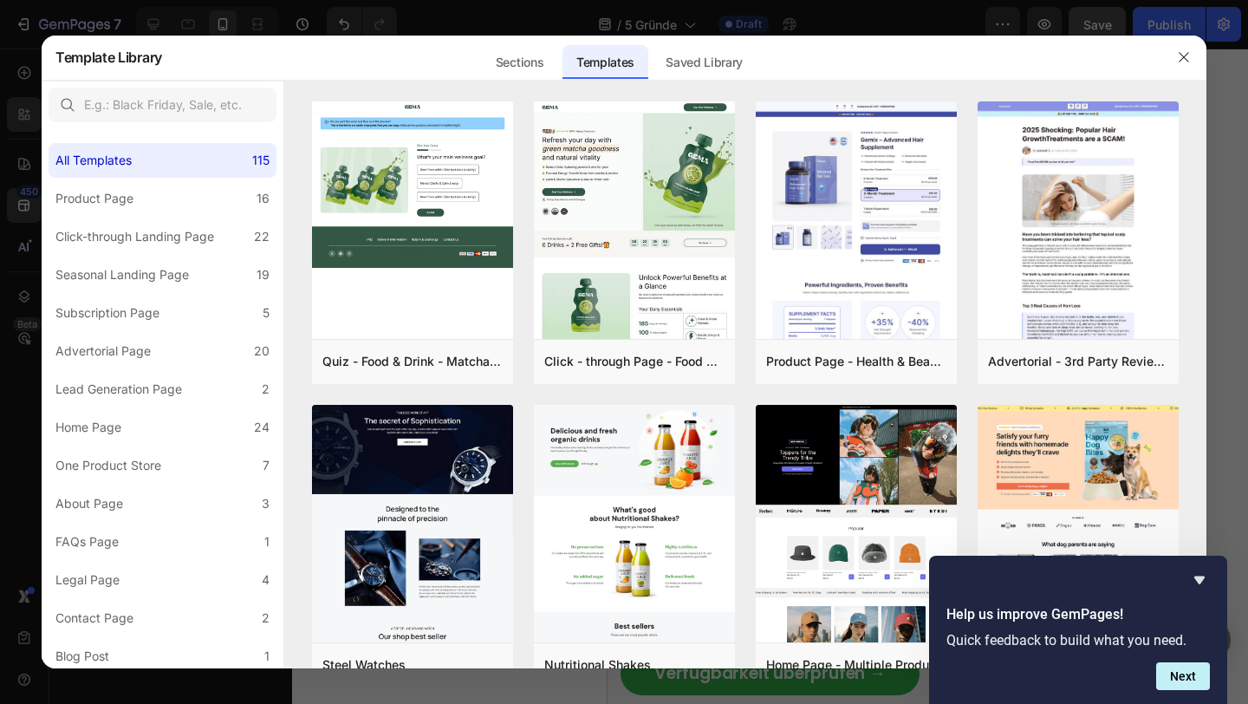
click at [27, 198] on div at bounding box center [624, 352] width 1248 height 704
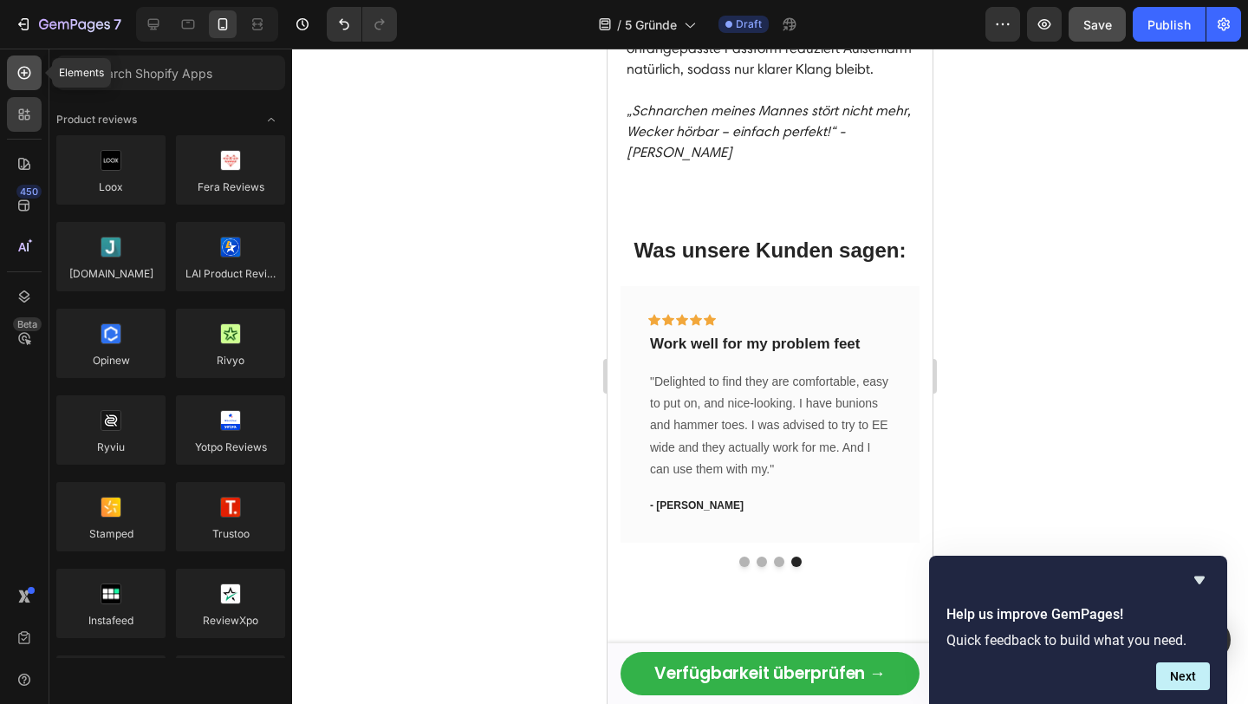
click at [27, 76] on icon at bounding box center [24, 72] width 17 height 17
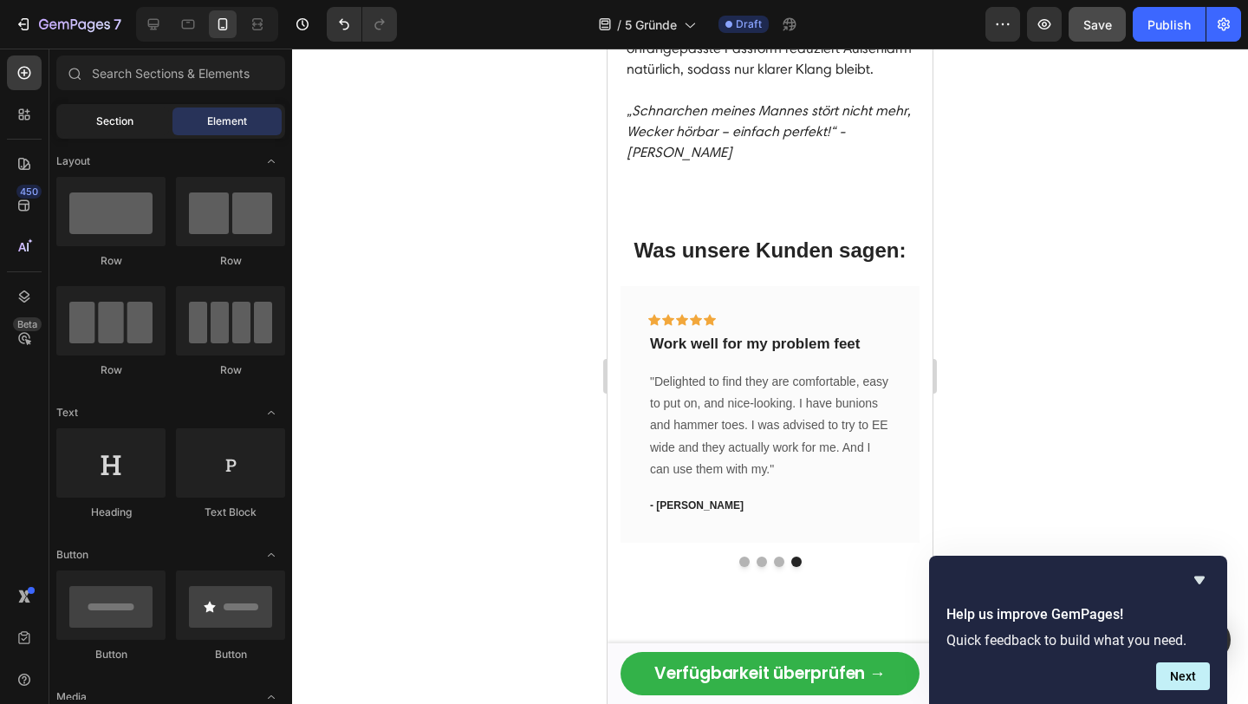
click at [110, 120] on span "Section" at bounding box center [114, 122] width 37 height 16
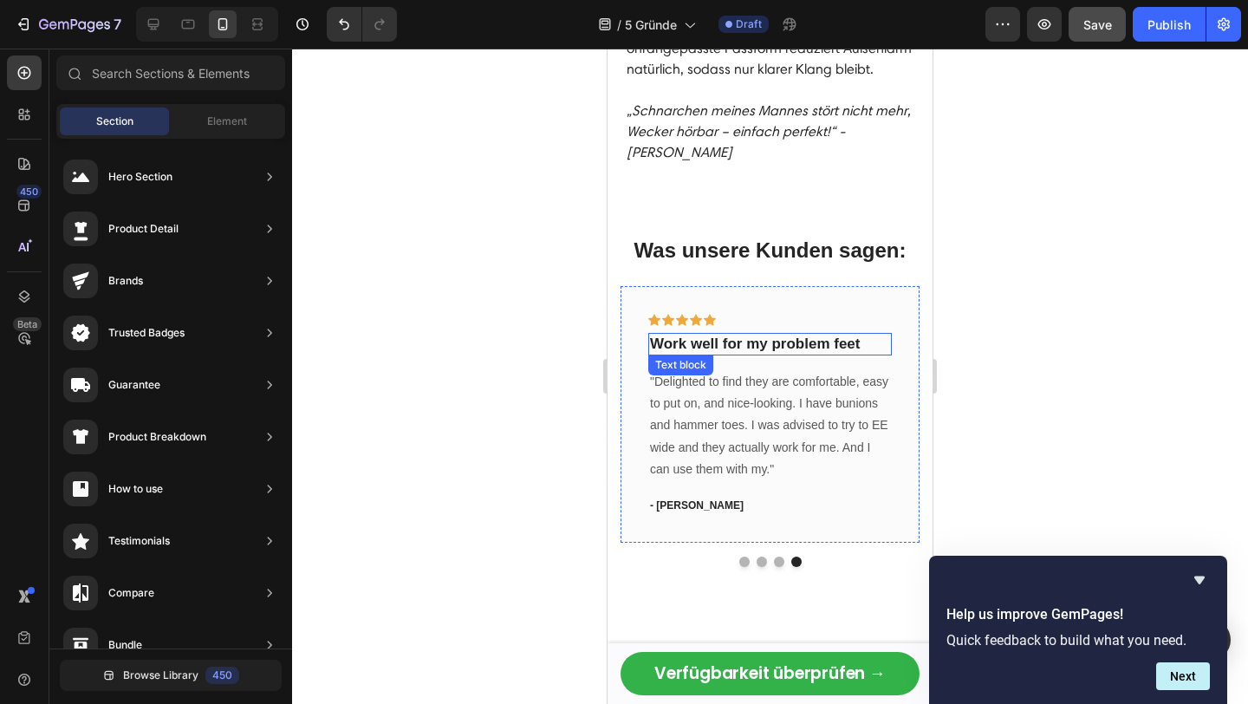
click at [807, 334] on p "Work well for my problem feet" at bounding box center [770, 343] width 240 height 19
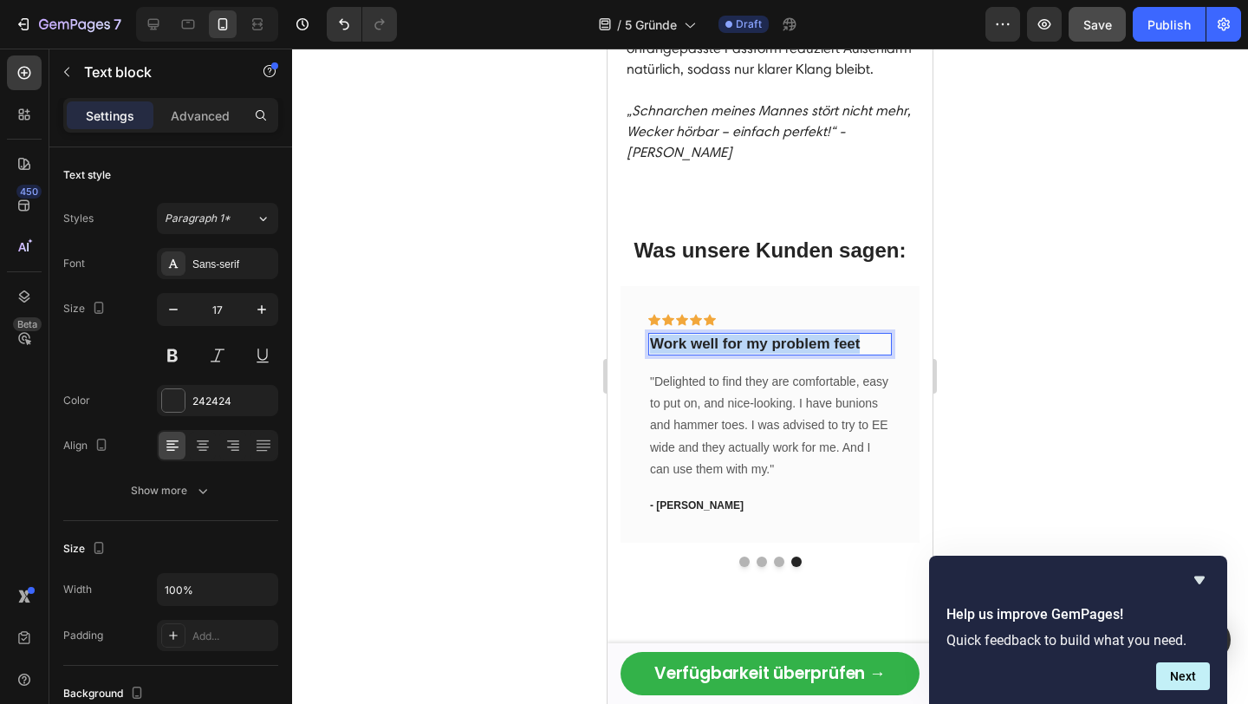
click at [807, 334] on p "Work well for my problem feet" at bounding box center [770, 343] width 240 height 19
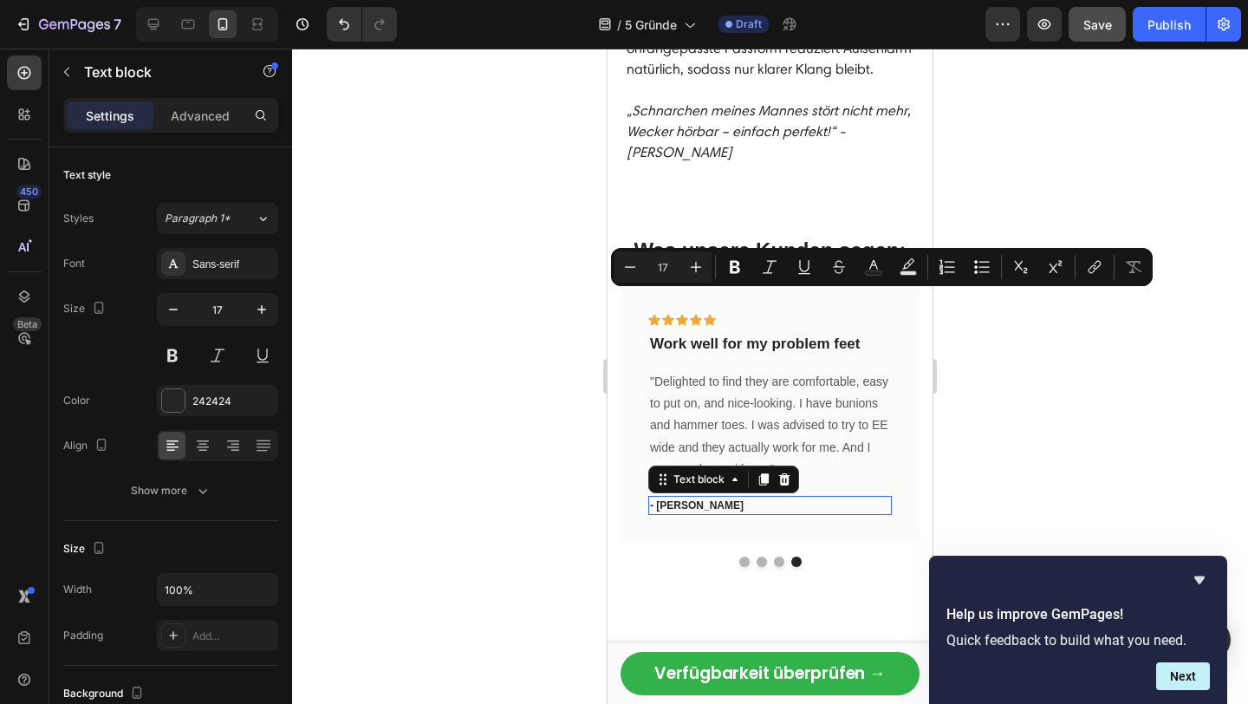
click at [812, 496] on div "- [PERSON_NAME]" at bounding box center [769, 505] width 243 height 19
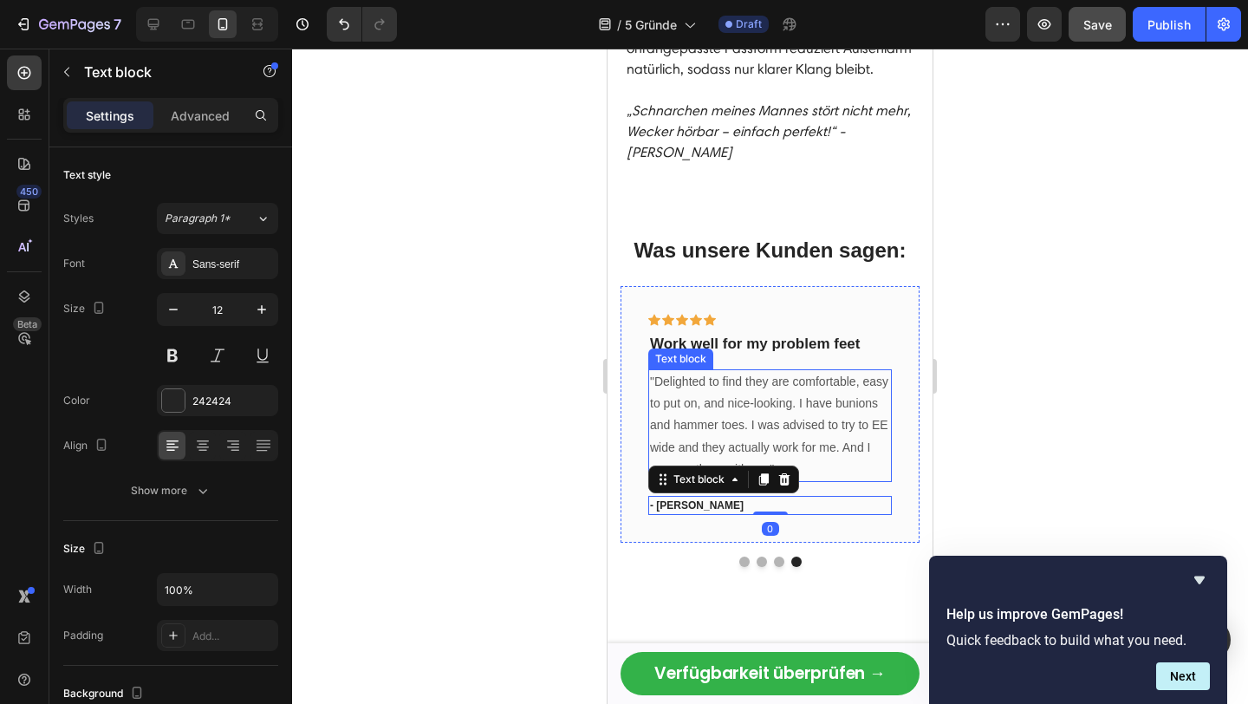
click at [793, 395] on p ""Delighted to find they are comfortable, easy to put on, and nice-looking. I ha…" at bounding box center [770, 425] width 240 height 109
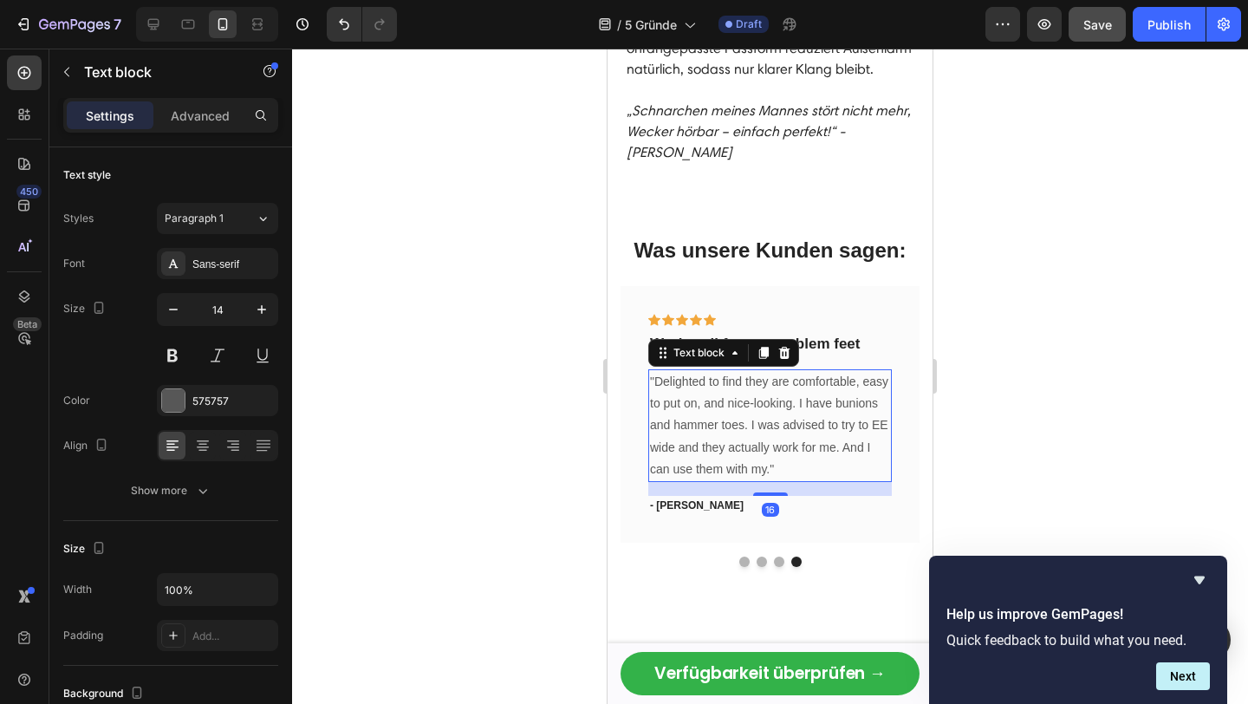
click at [793, 395] on p ""Delighted to find they are comfortable, easy to put on, and nice-looking. I ha…" at bounding box center [770, 425] width 240 height 109
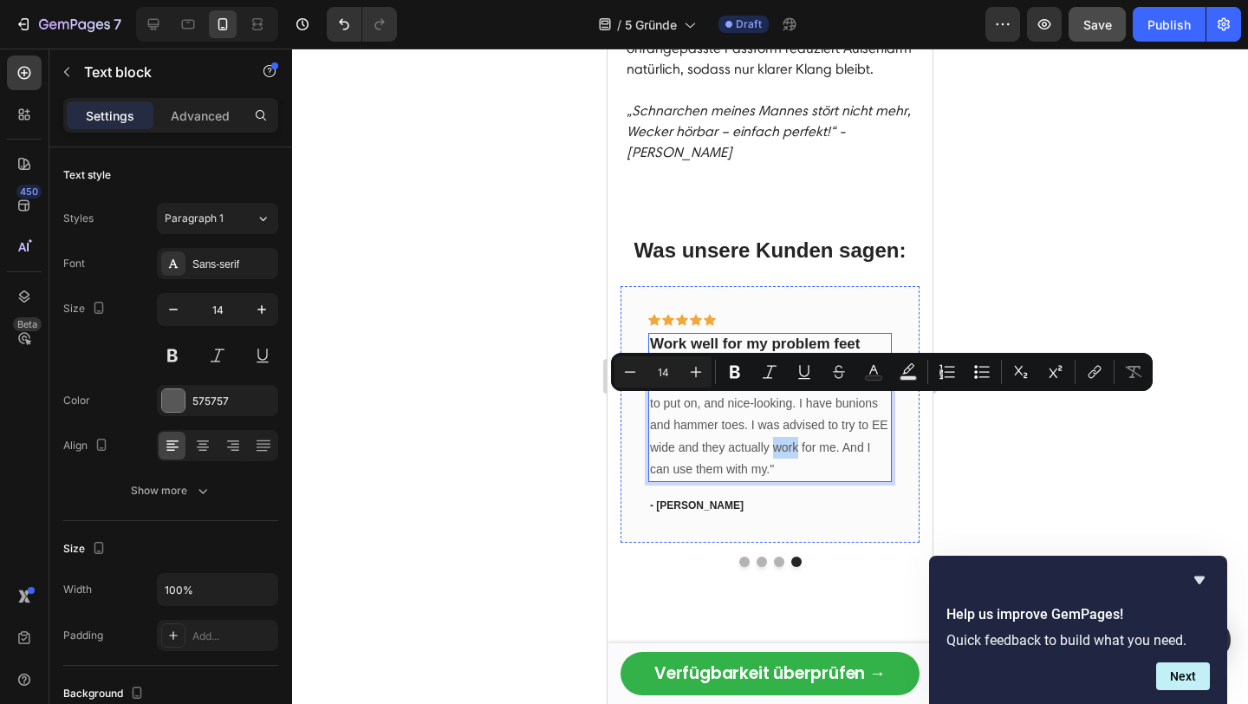
click at [726, 334] on p "Work well for my problem feet" at bounding box center [770, 343] width 240 height 19
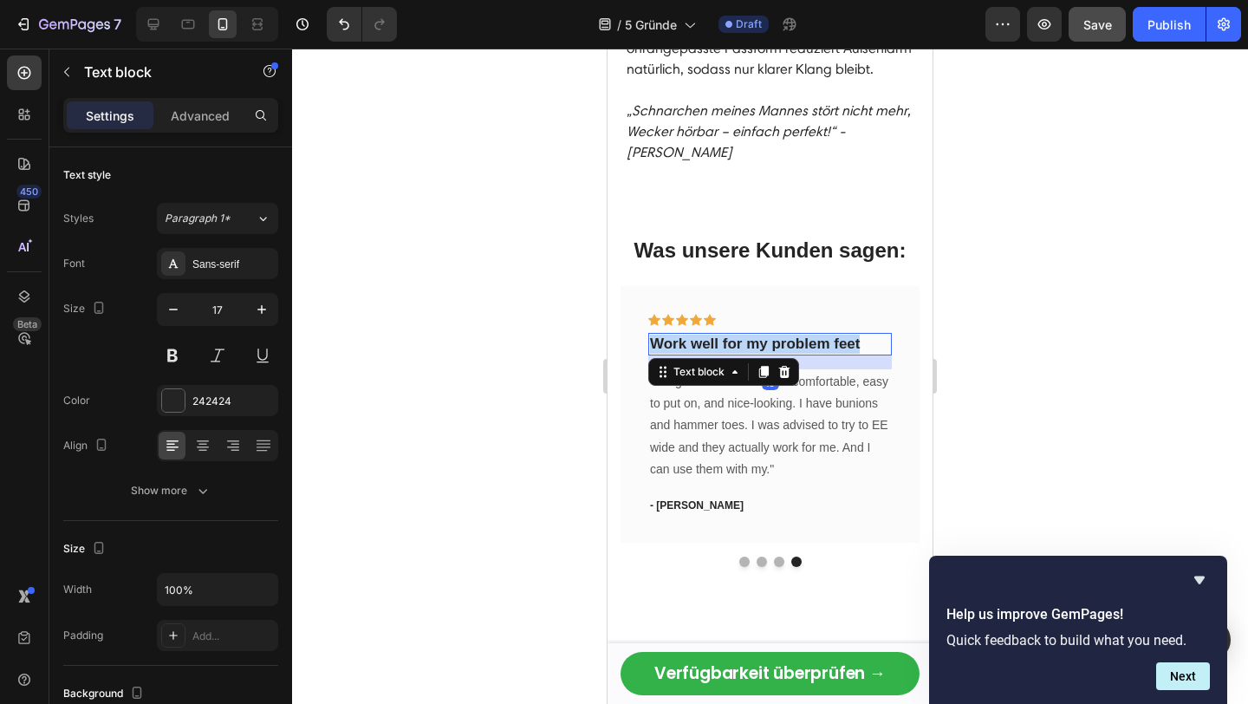
click at [725, 334] on p "Work well for my problem feet" at bounding box center [770, 343] width 240 height 19
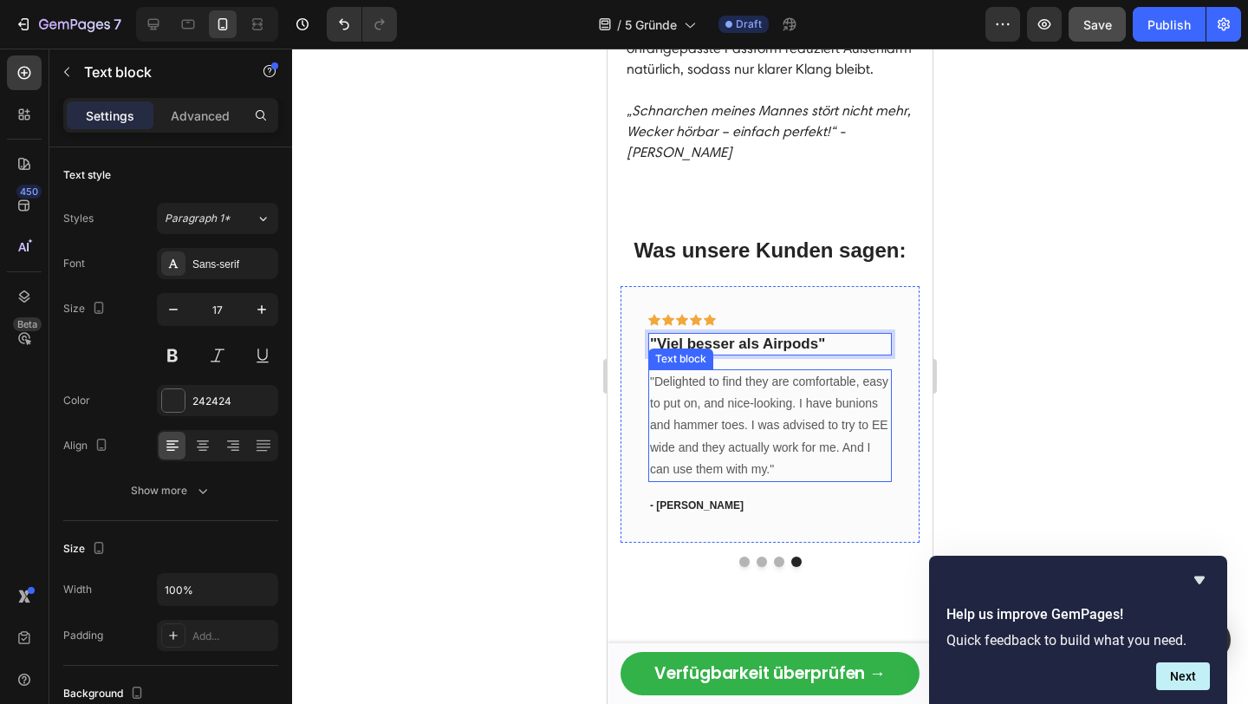
click at [691, 371] on p ""Delighted to find they are comfortable, easy to put on, and nice-looking. I ha…" at bounding box center [770, 425] width 240 height 109
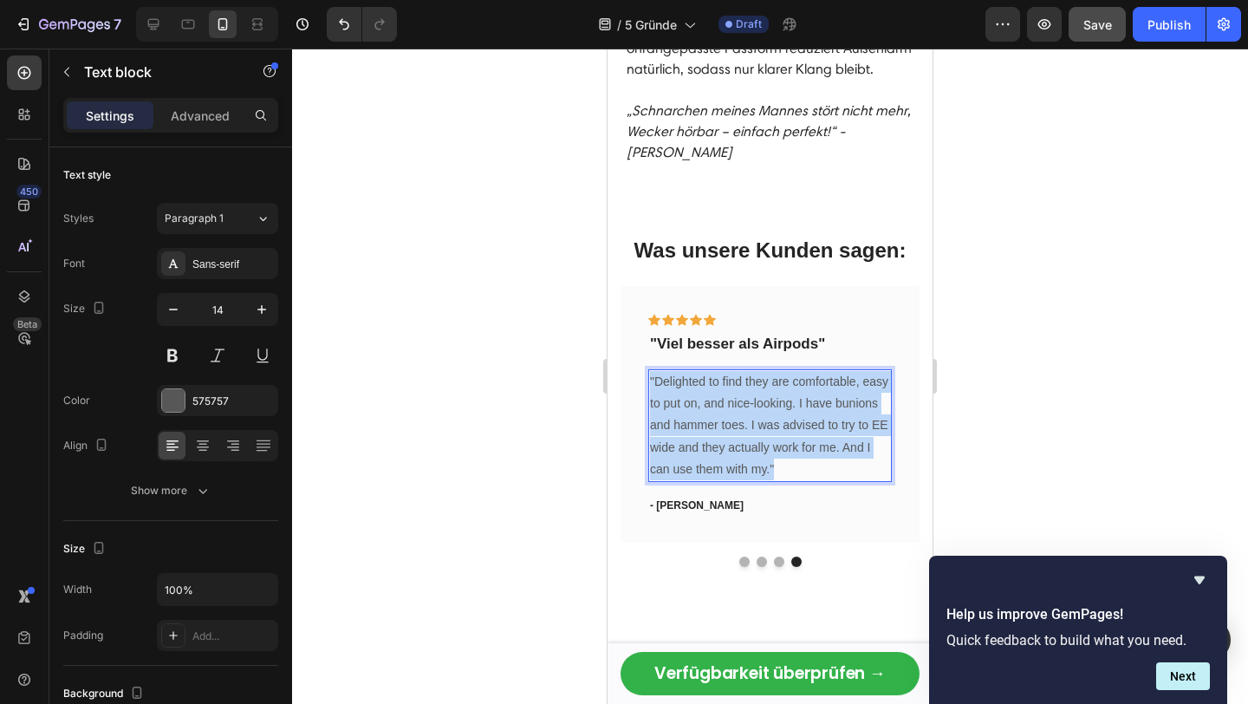
click at [691, 371] on p ""Delighted to find they are comfortable, easy to put on, and nice-looking. I ha…" at bounding box center [770, 425] width 240 height 109
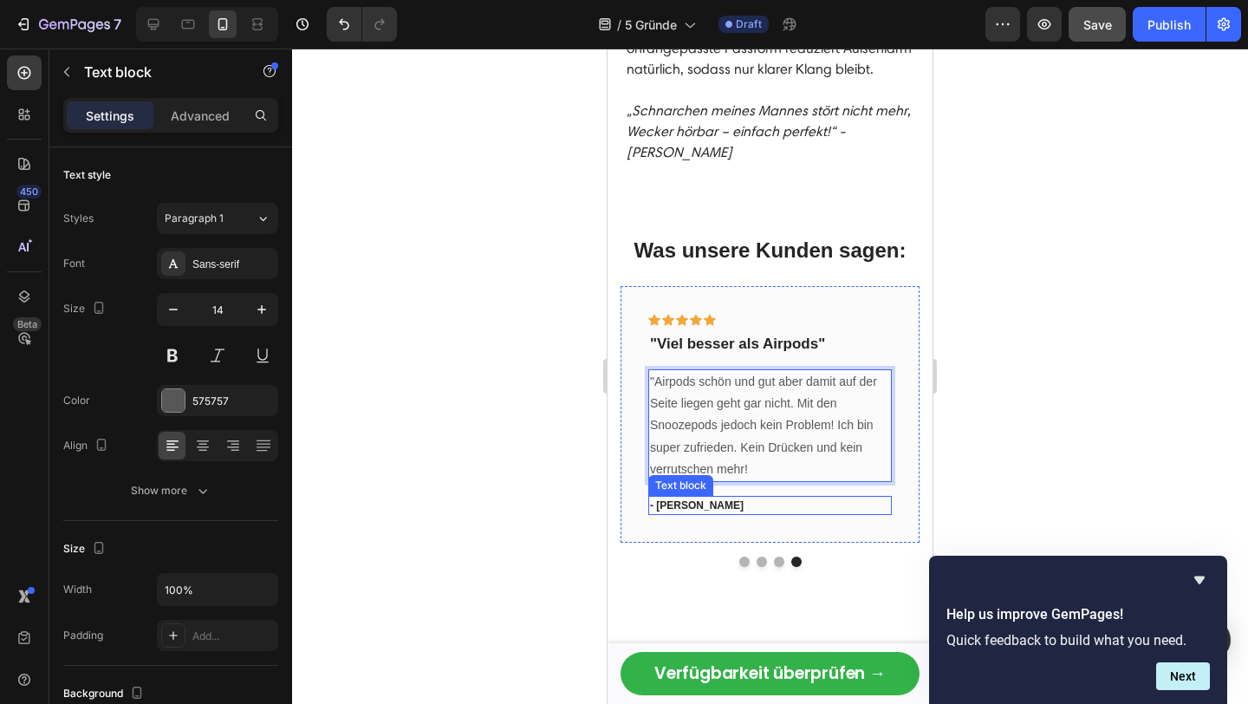
click at [688, 497] on p "- [PERSON_NAME]" at bounding box center [770, 505] width 240 height 16
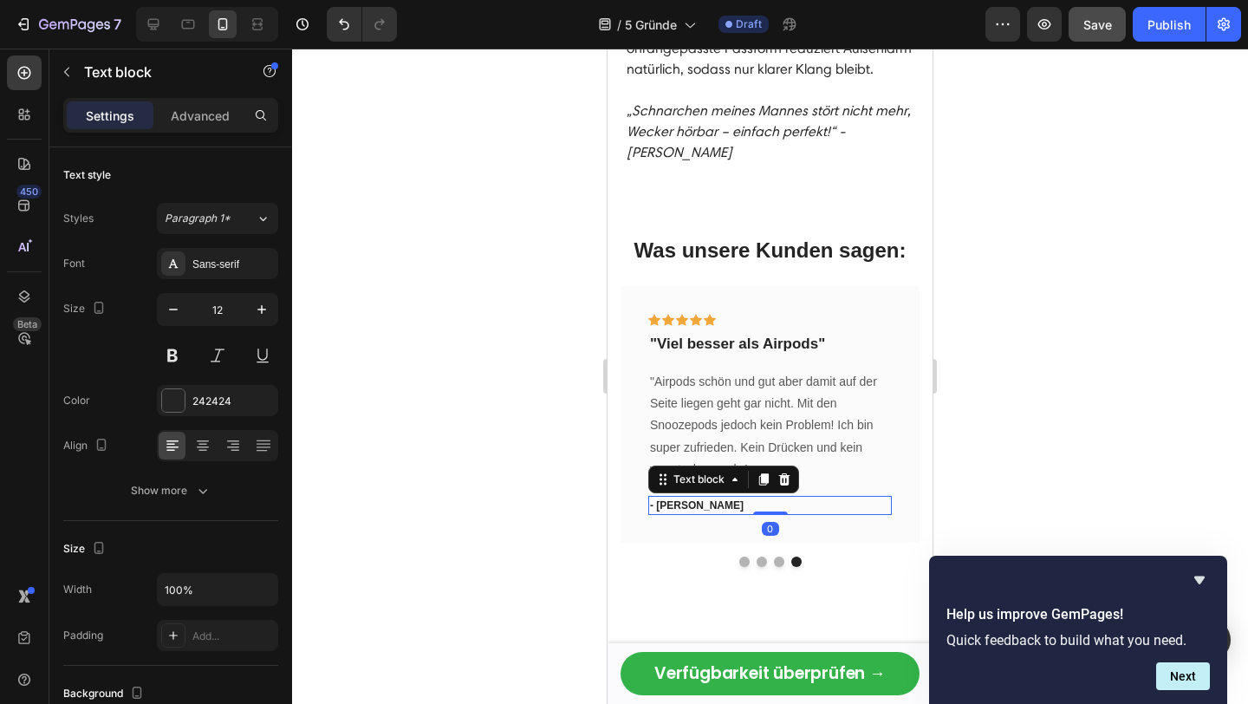
click at [688, 497] on p "- [PERSON_NAME]" at bounding box center [770, 505] width 240 height 16
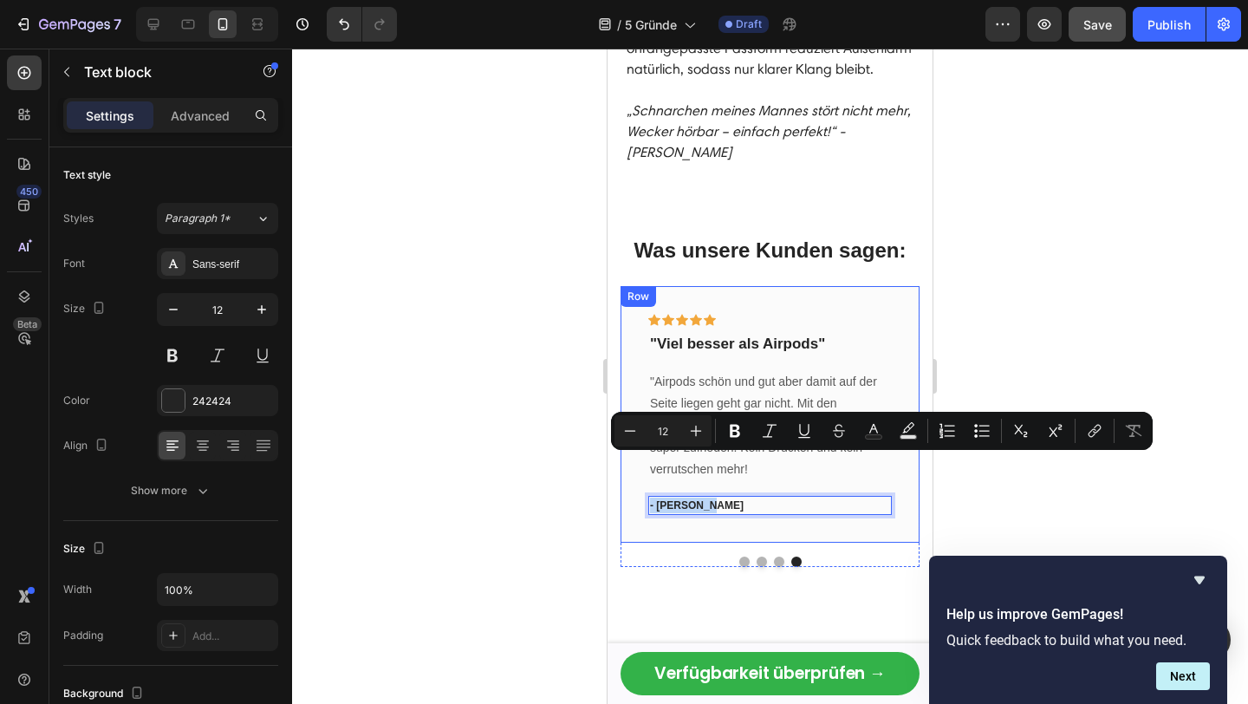
click at [742, 483] on div "Icon Icon Icon Icon Icon Row "Viel besser als Airpods" Text block "Airpods schö…" at bounding box center [769, 414] width 299 height 256
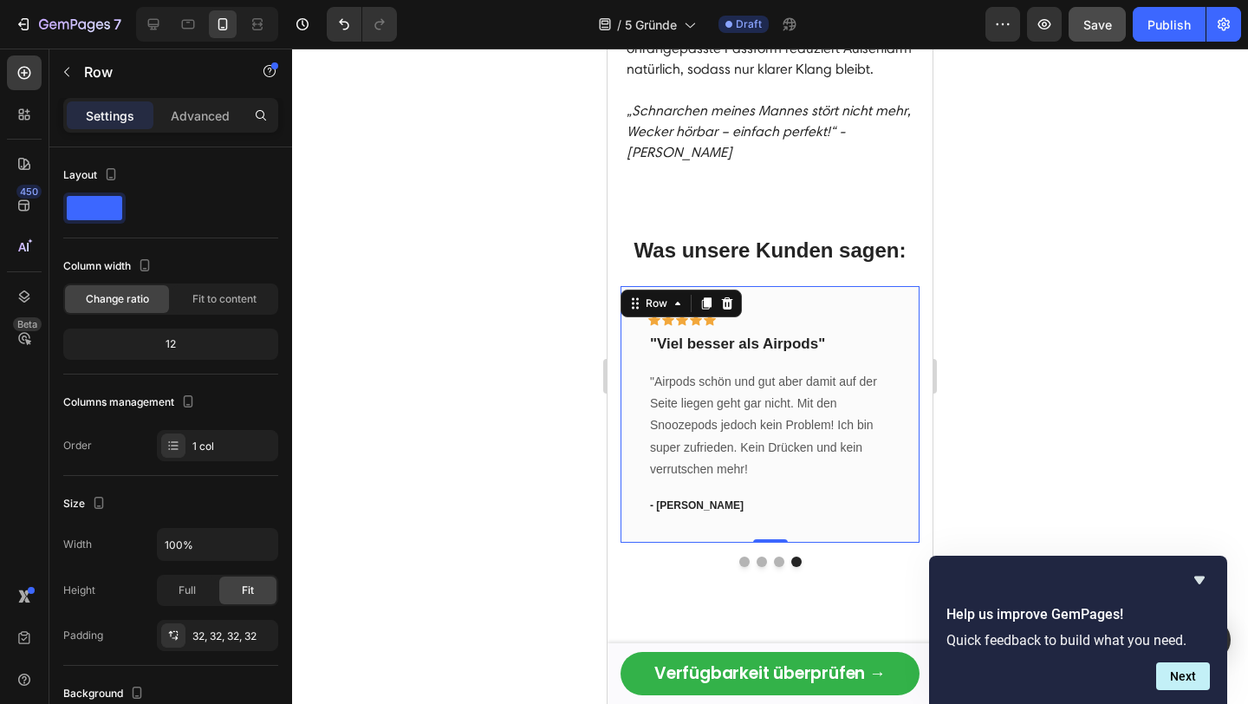
click at [726, 497] on p "- [PERSON_NAME]" at bounding box center [770, 505] width 240 height 16
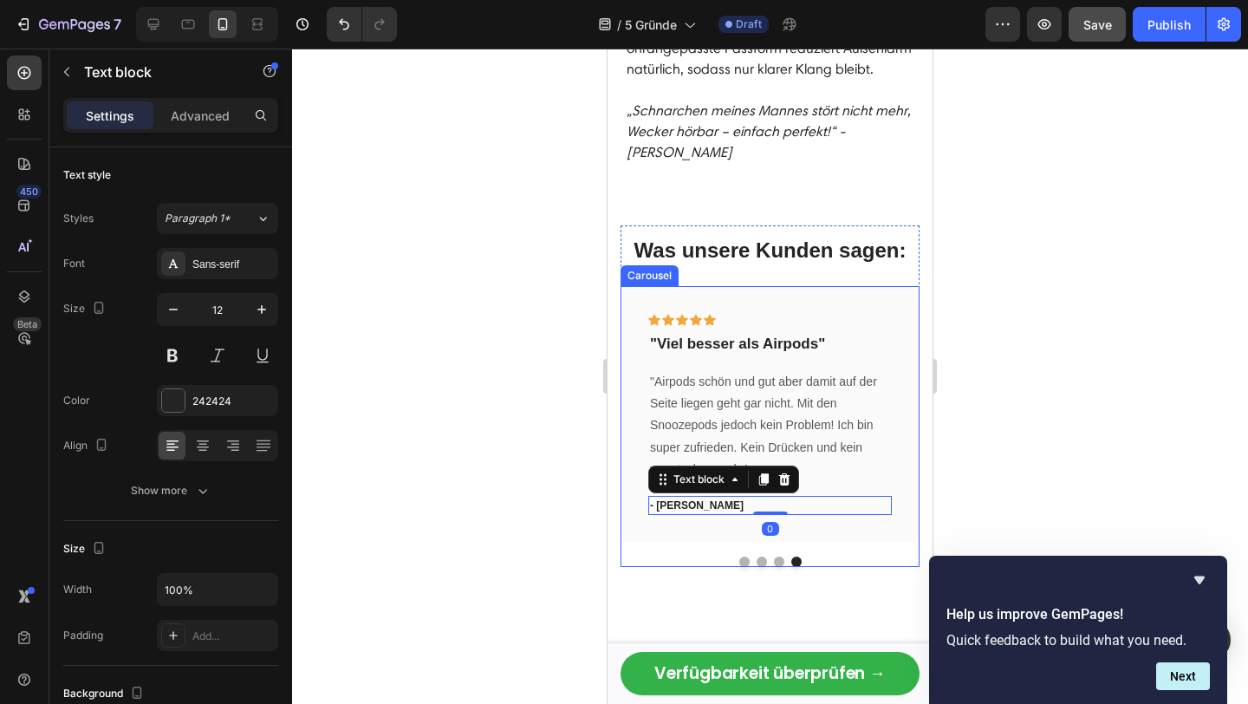
click at [778, 556] on button "Dot" at bounding box center [779, 561] width 10 height 10
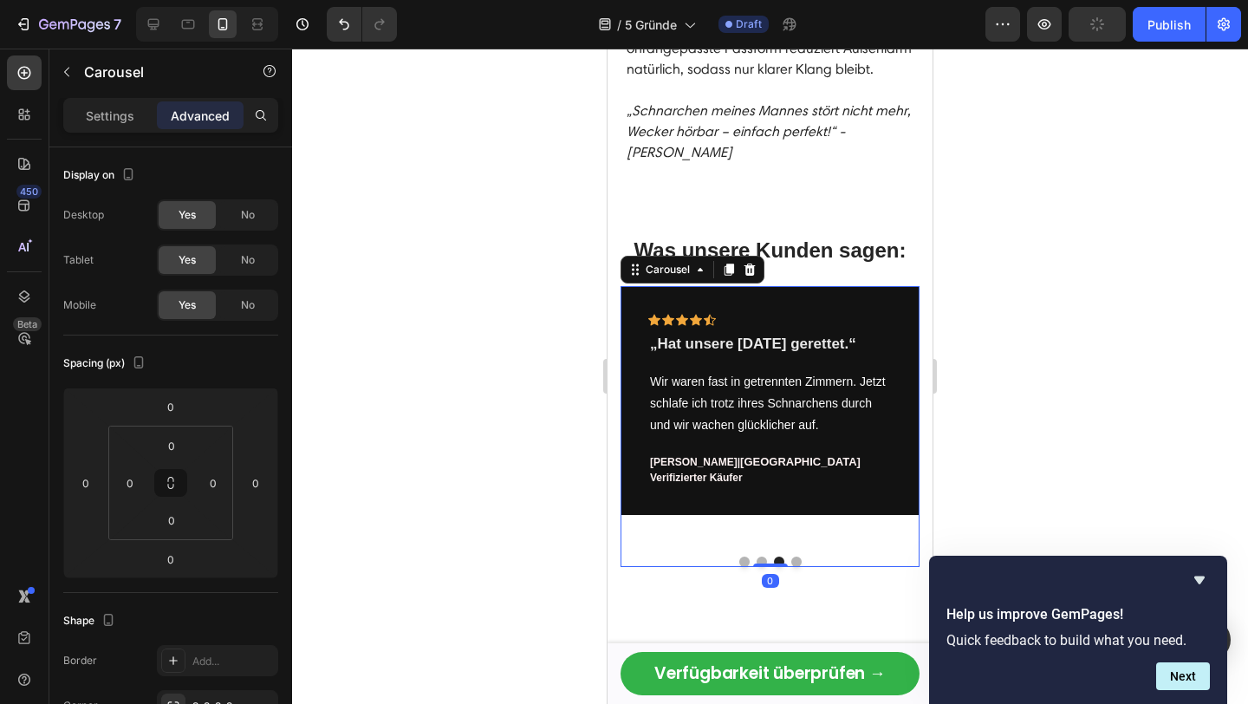
click at [801, 556] on div at bounding box center [769, 561] width 299 height 10
click at [797, 556] on button "Dot" at bounding box center [796, 561] width 10 height 10
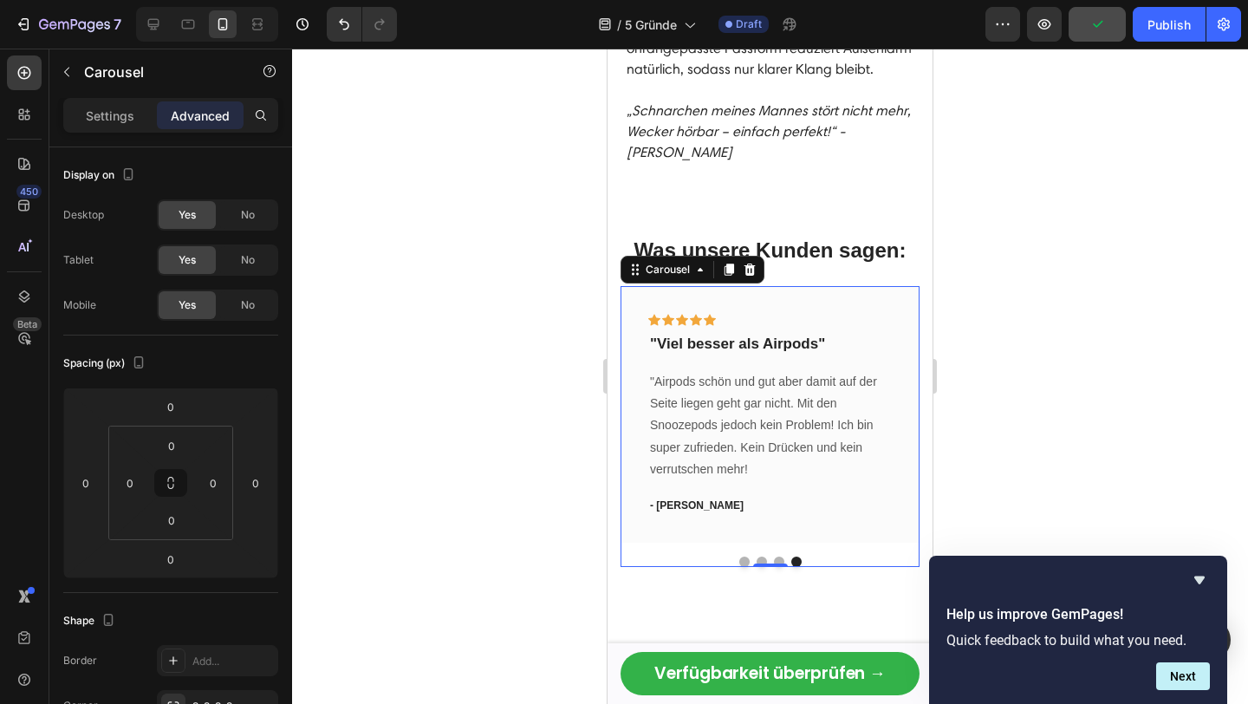
click at [775, 556] on button "Dot" at bounding box center [779, 561] width 10 height 10
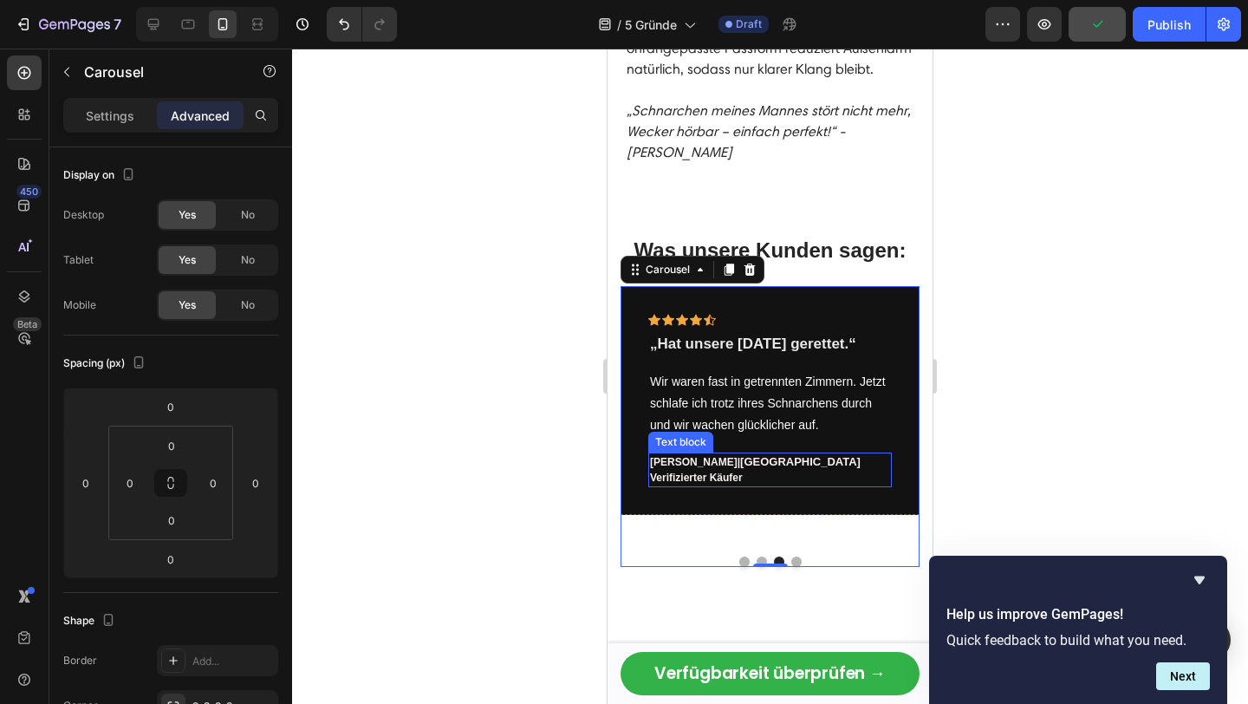
click at [761, 454] on p "Siegfried P. | Hamburg" at bounding box center [770, 462] width 240 height 16
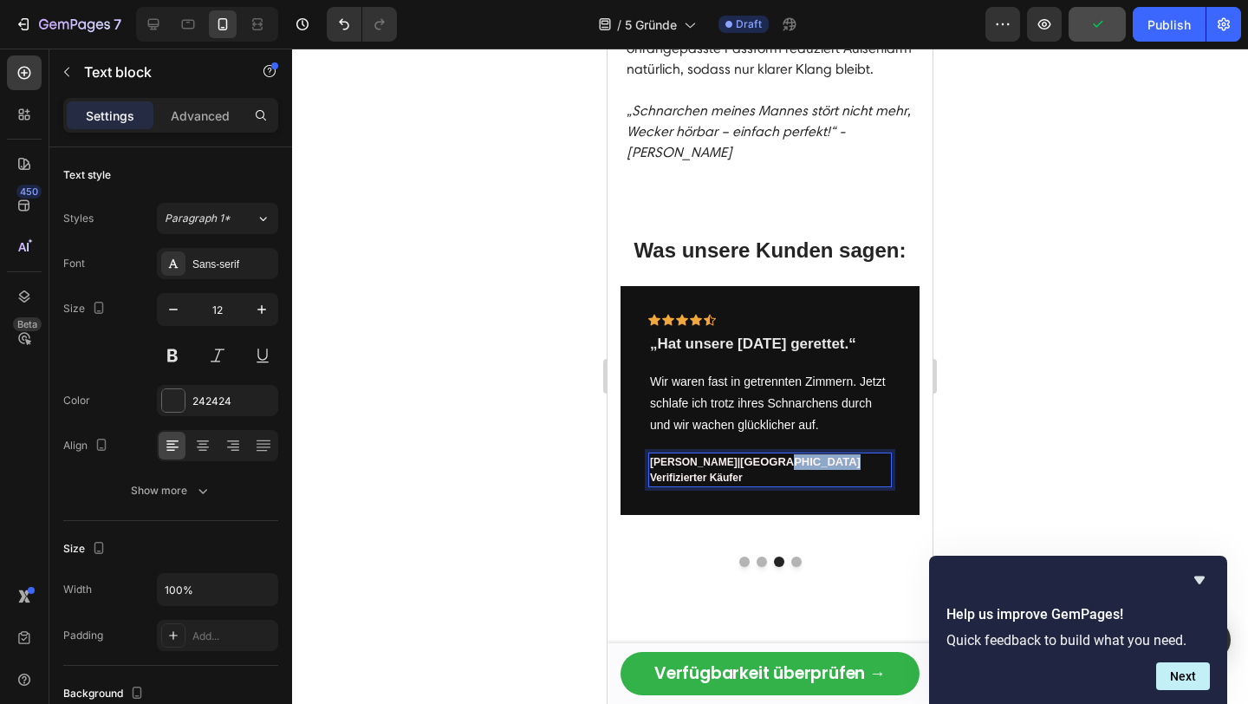
click at [761, 454] on p "Siegfried P. | Hamburg" at bounding box center [770, 462] width 240 height 16
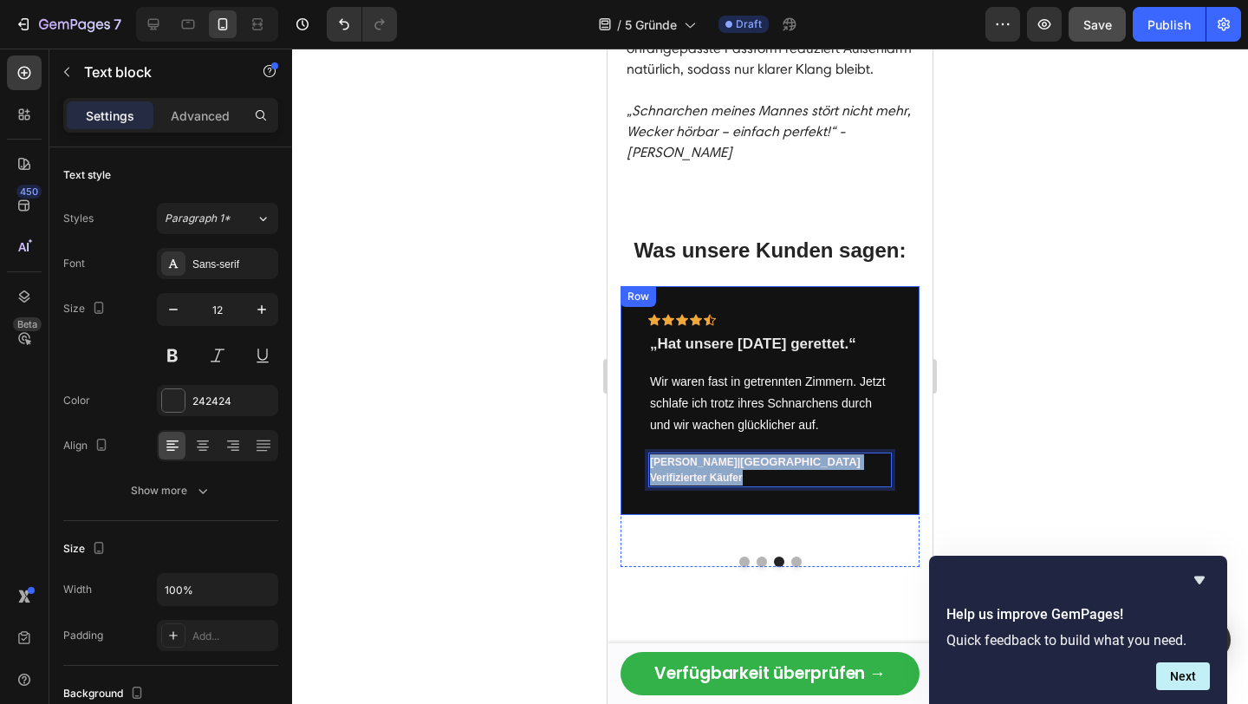
copy div "Siegfried P. | Hamburg Verifizierter Käufer"
drag, startPoint x: 771, startPoint y: 438, endPoint x: 634, endPoint y: 406, distance: 140.4
click at [634, 406] on div "Icon Icon Icon Icon Icon Row „Hat unsere Morgen gerettet.“ Text block Wir waren…" at bounding box center [769, 400] width 299 height 229
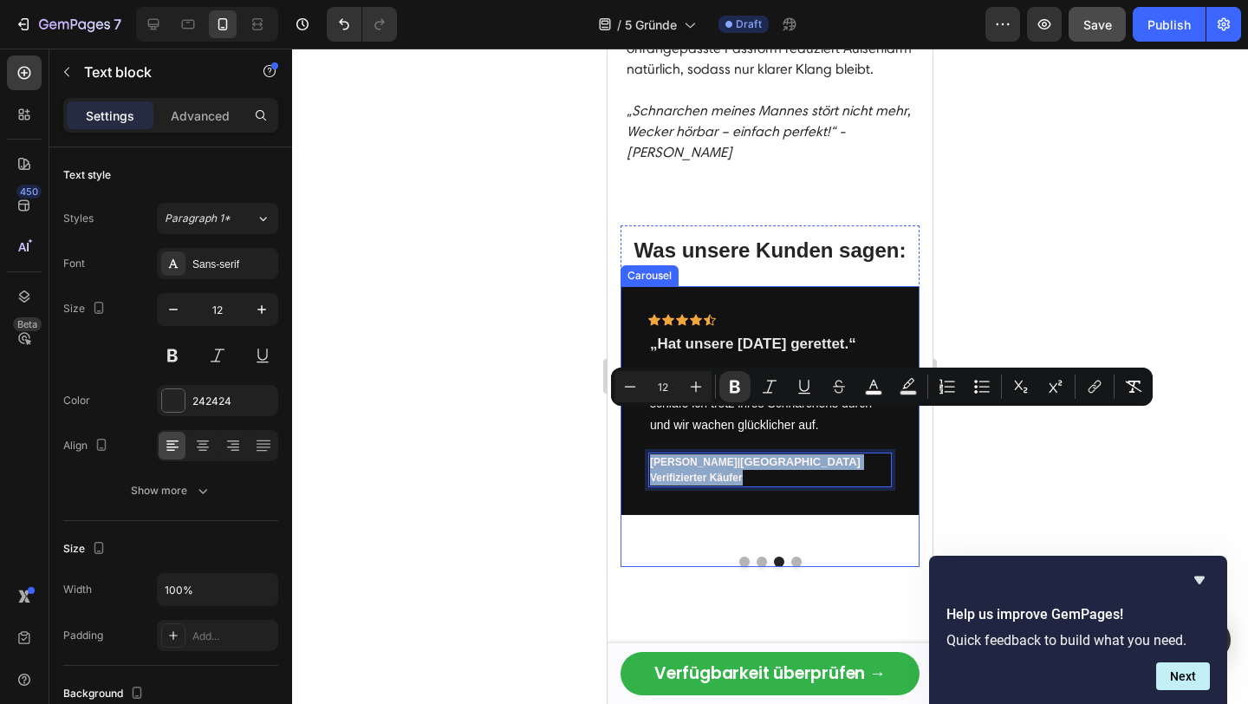
click at [794, 556] on button "Dot" at bounding box center [796, 561] width 10 height 10
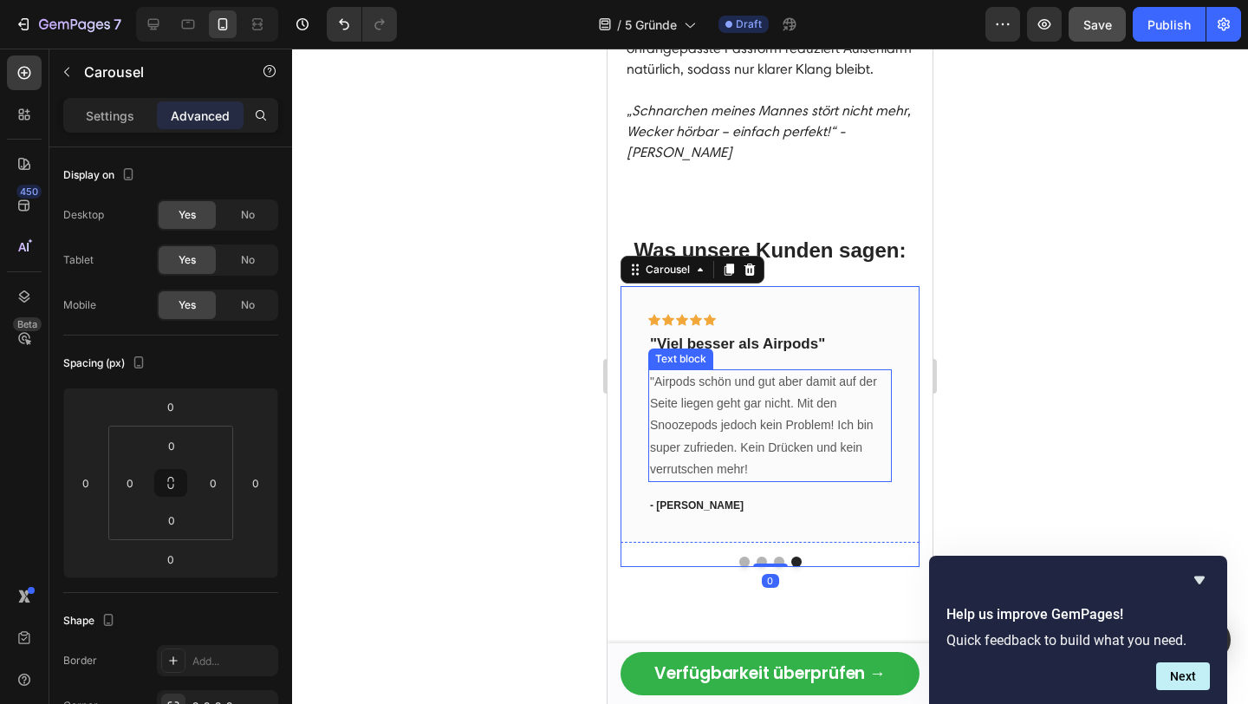
click at [691, 497] on p "- [PERSON_NAME]" at bounding box center [770, 505] width 240 height 16
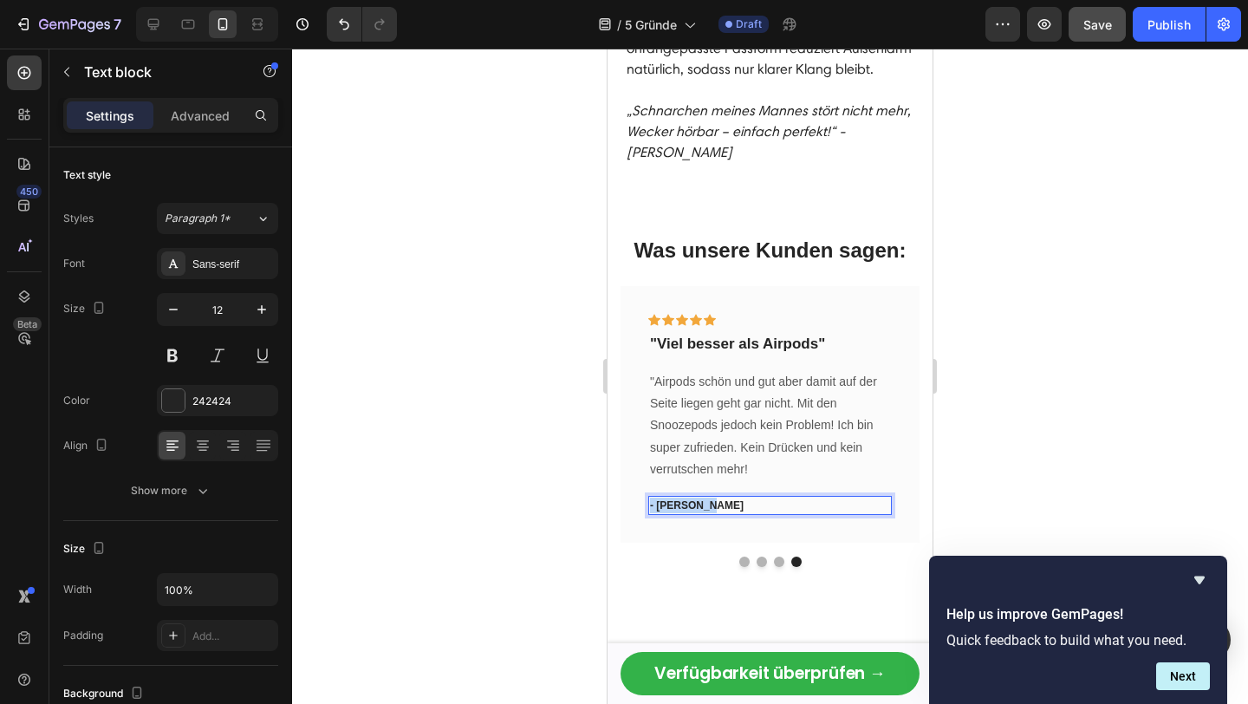
click at [691, 497] on p "- [PERSON_NAME]" at bounding box center [770, 505] width 240 height 16
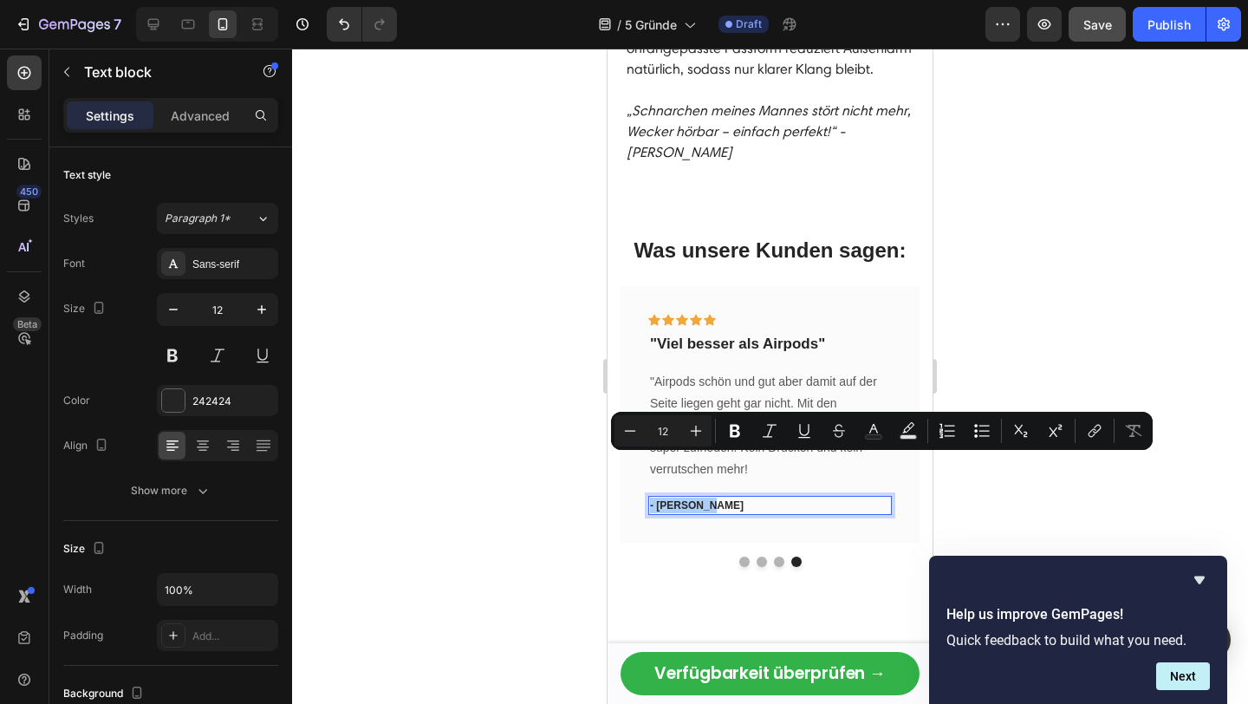
click at [783, 436] on button "Italic" at bounding box center [769, 430] width 31 height 31
click at [760, 432] on button "Italic" at bounding box center [769, 430] width 31 height 31
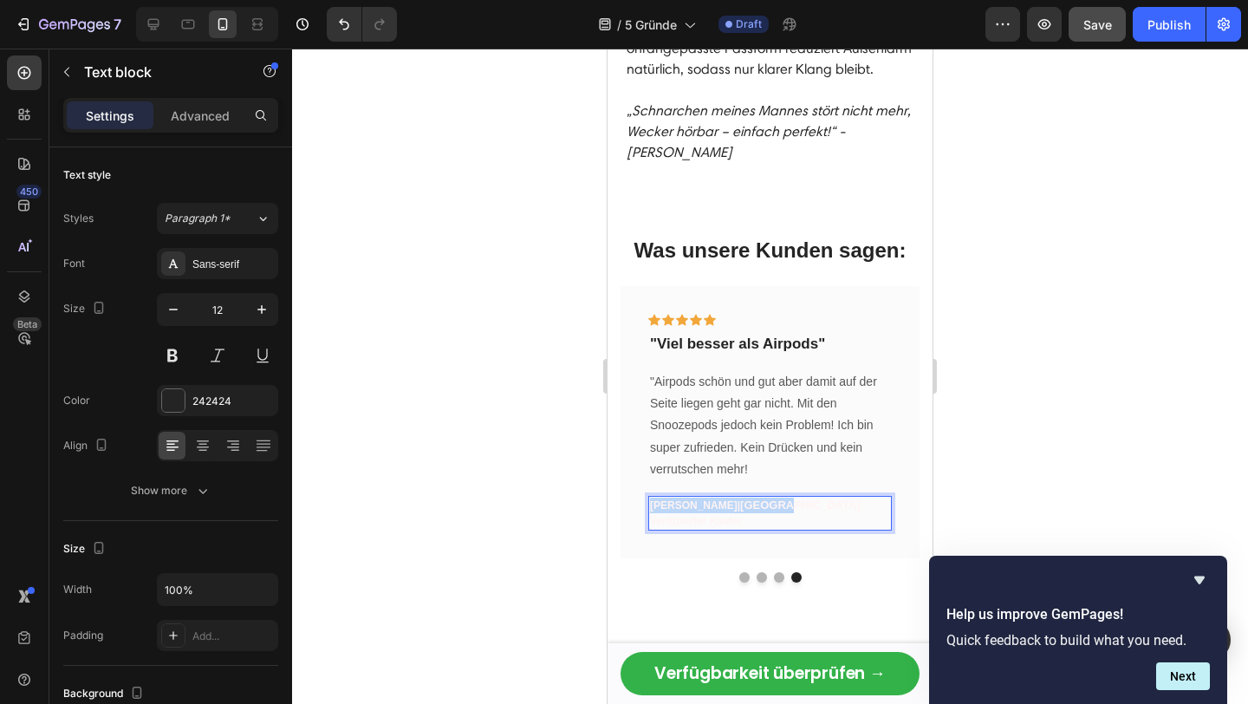
drag, startPoint x: 782, startPoint y: 463, endPoint x: 647, endPoint y: 461, distance: 135.2
click at [648, 496] on div "Siegfried P. | Hamburg Verifizierter Käufer" at bounding box center [769, 513] width 243 height 35
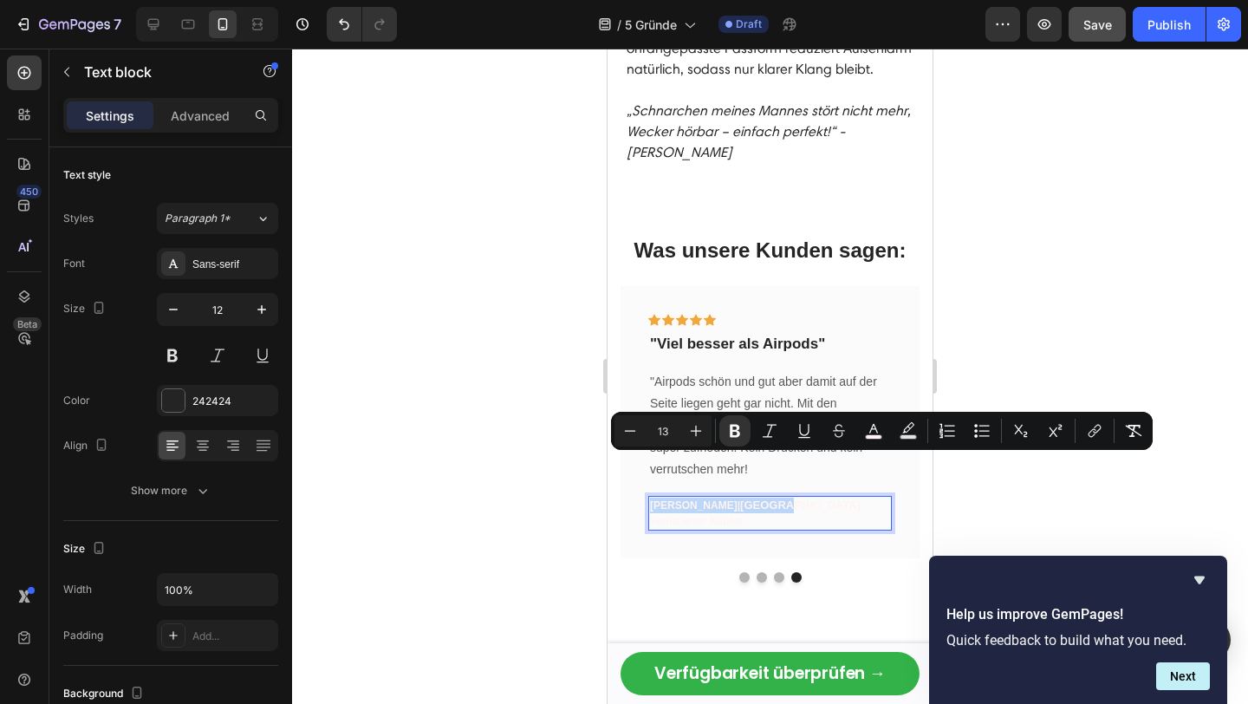
click at [741, 498] on span "[GEOGRAPHIC_DATA]" at bounding box center [800, 504] width 120 height 13
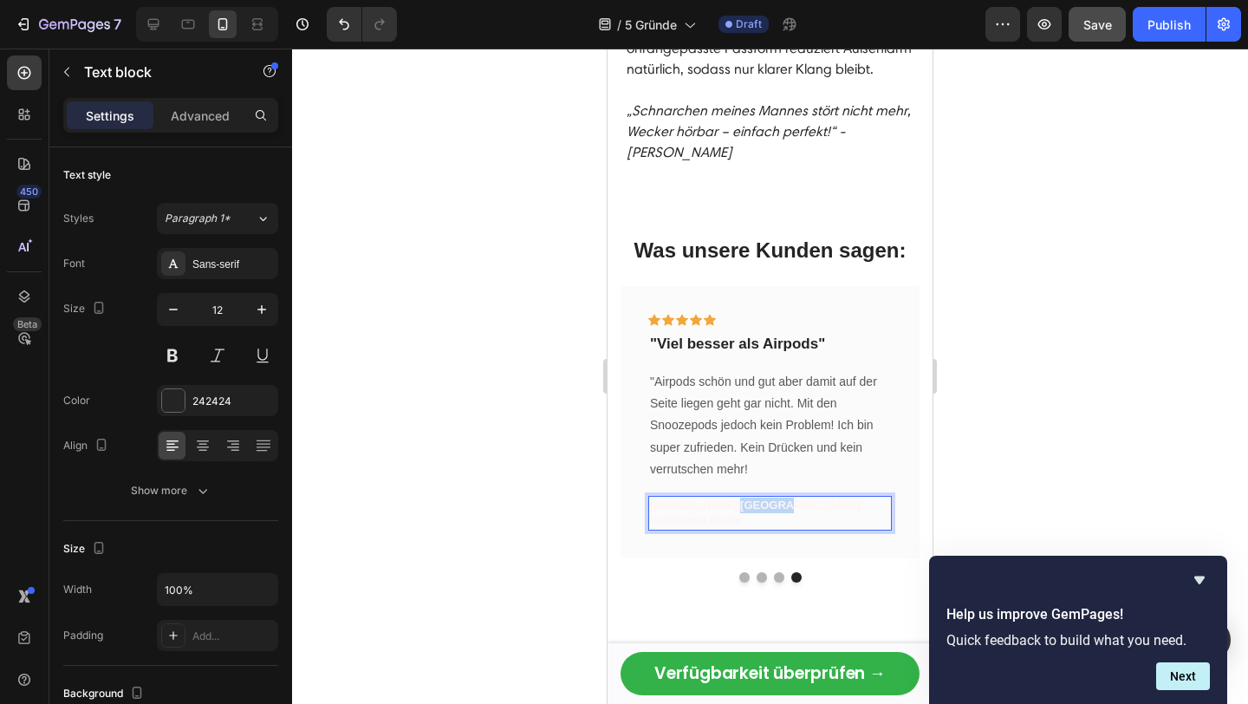
click at [741, 498] on span "[GEOGRAPHIC_DATA]" at bounding box center [800, 504] width 120 height 13
click at [661, 499] on strong "[PERSON_NAME]" at bounding box center [694, 505] width 88 height 12
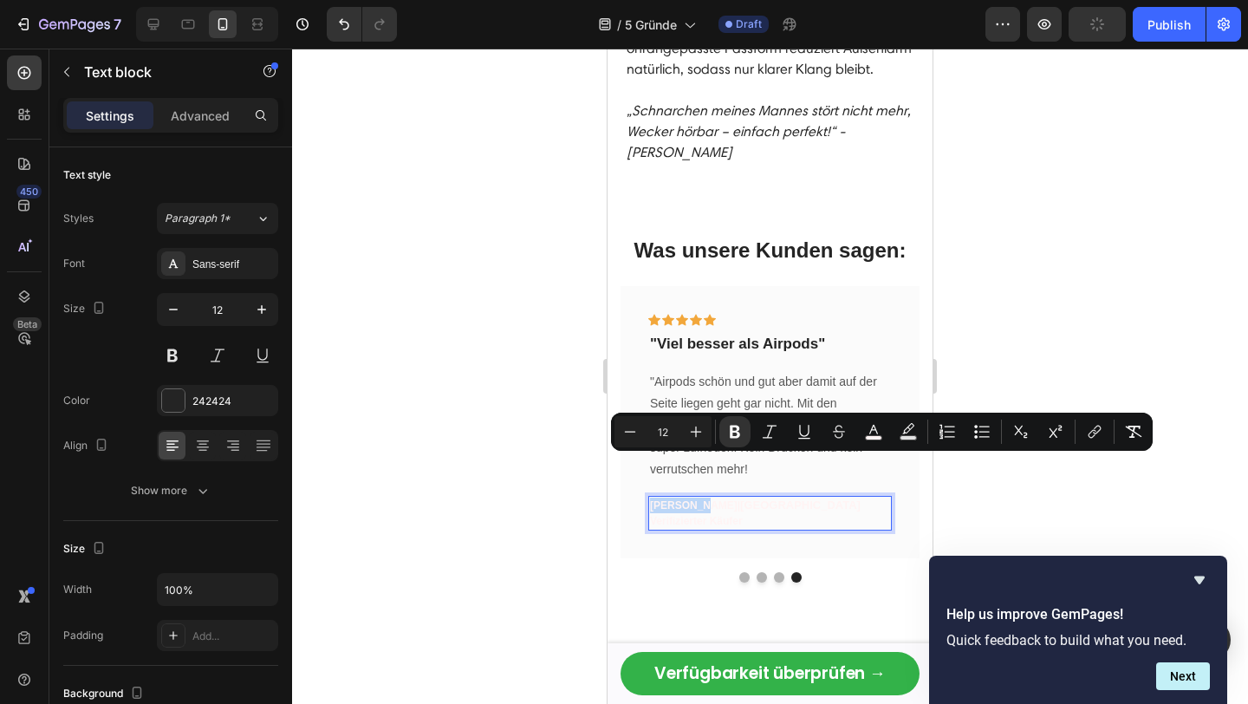
click at [695, 499] on strong "[PERSON_NAME]" at bounding box center [694, 505] width 88 height 12
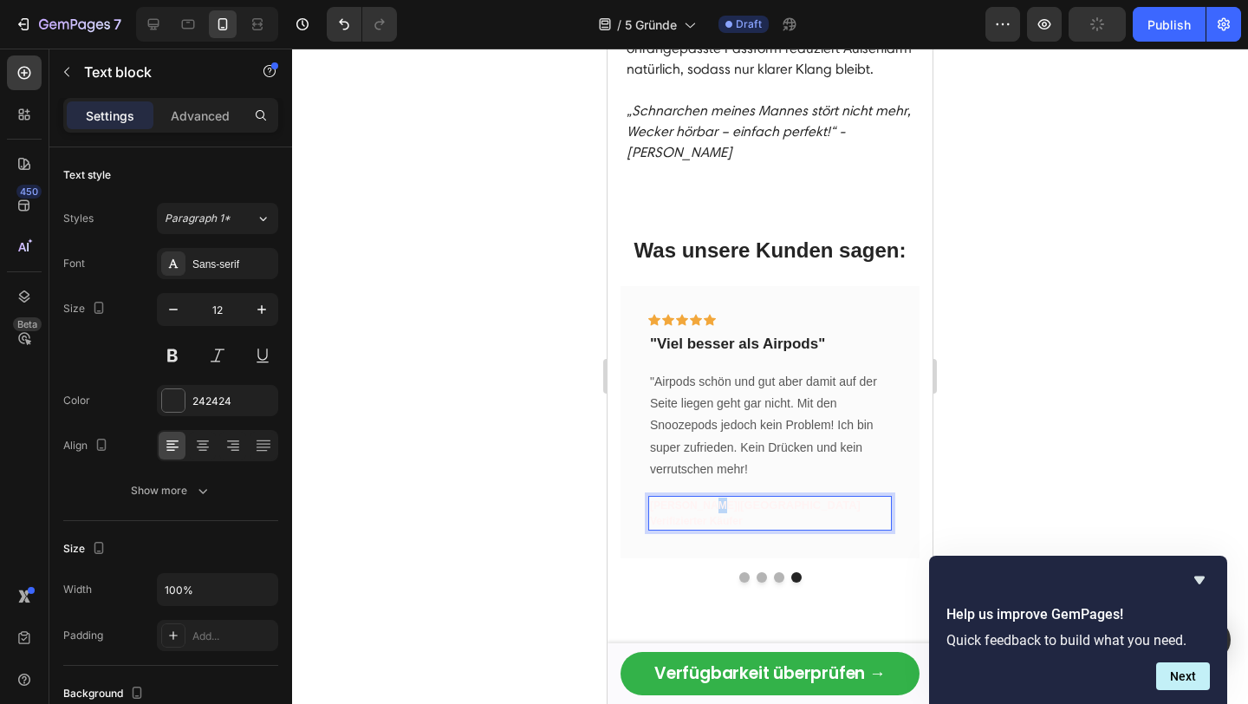
click at [696, 499] on strong "[PERSON_NAME]" at bounding box center [694, 505] width 88 height 12
click at [740, 498] on span "[GEOGRAPHIC_DATA]" at bounding box center [800, 504] width 120 height 13
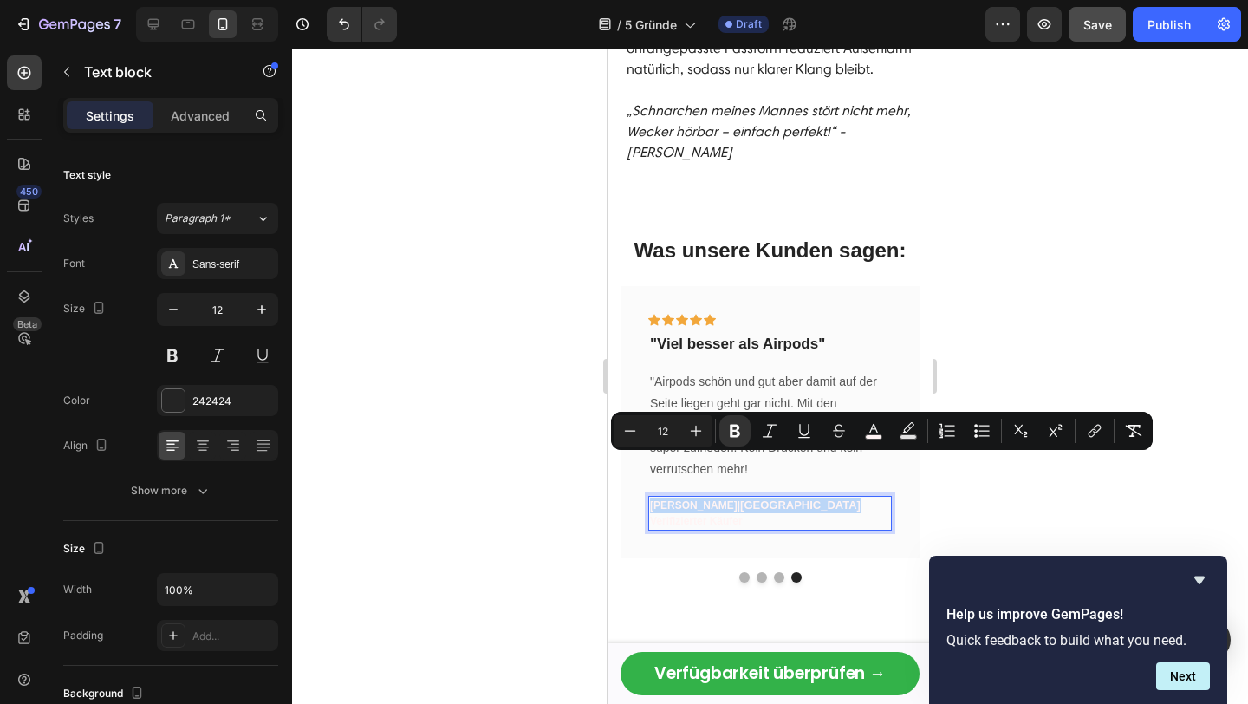
click at [673, 499] on strong "Siegfried S." at bounding box center [694, 505] width 88 height 12
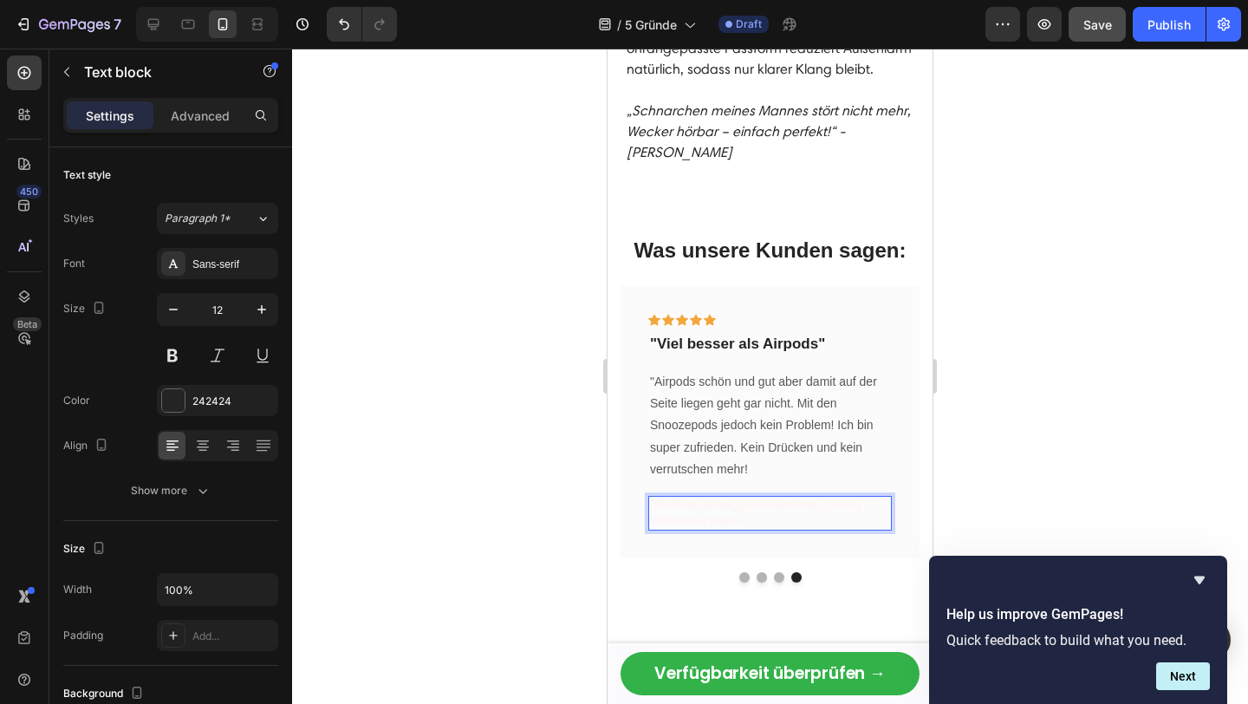
click at [666, 515] on span "Verifizierter Käufer" at bounding box center [696, 521] width 93 height 12
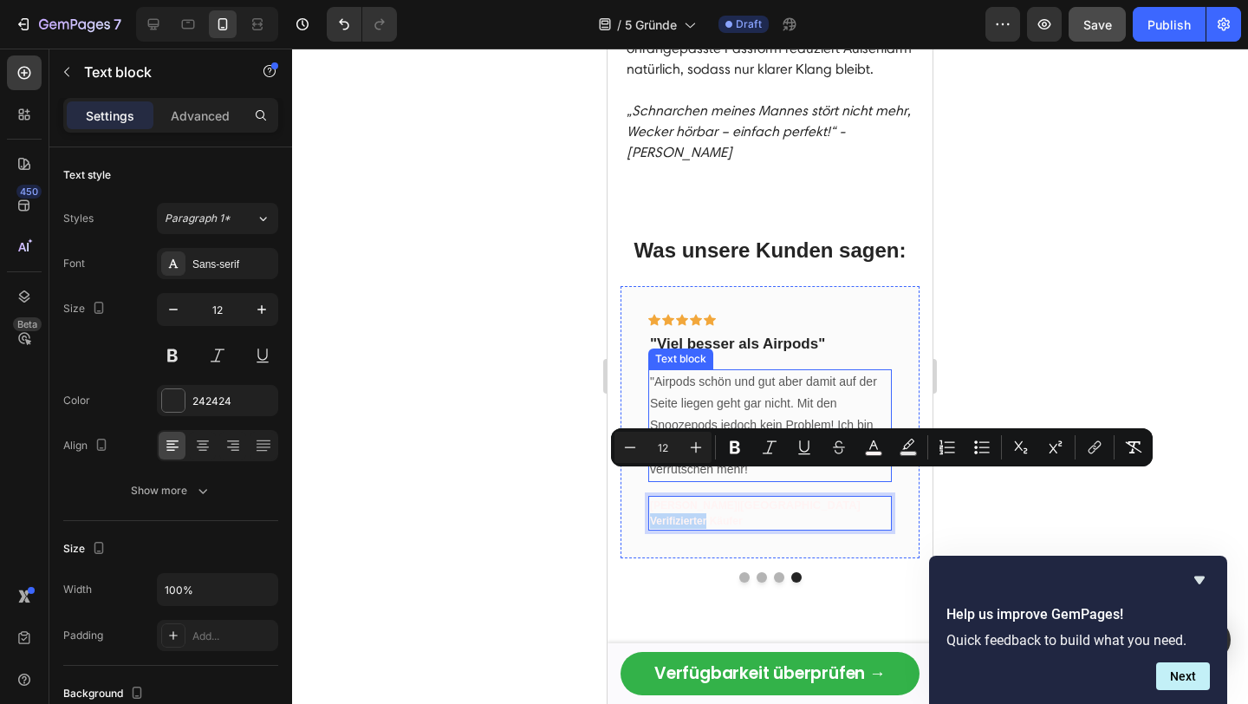
click at [744, 371] on p ""Airpods schön und gut aber damit auf der Seite liegen geht gar nicht. Mit den …" at bounding box center [770, 425] width 240 height 109
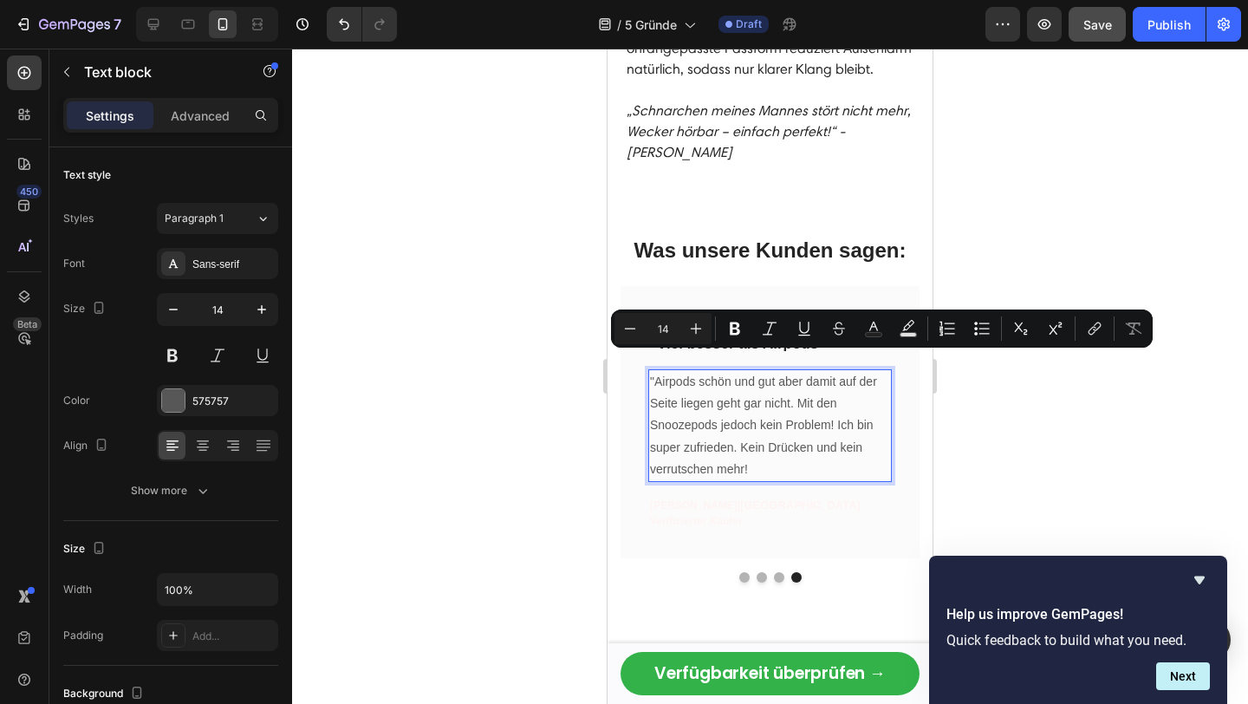
click at [743, 371] on p ""Airpods schön und gut aber damit auf der Seite liegen geht gar nicht. Mit den …" at bounding box center [770, 425] width 240 height 109
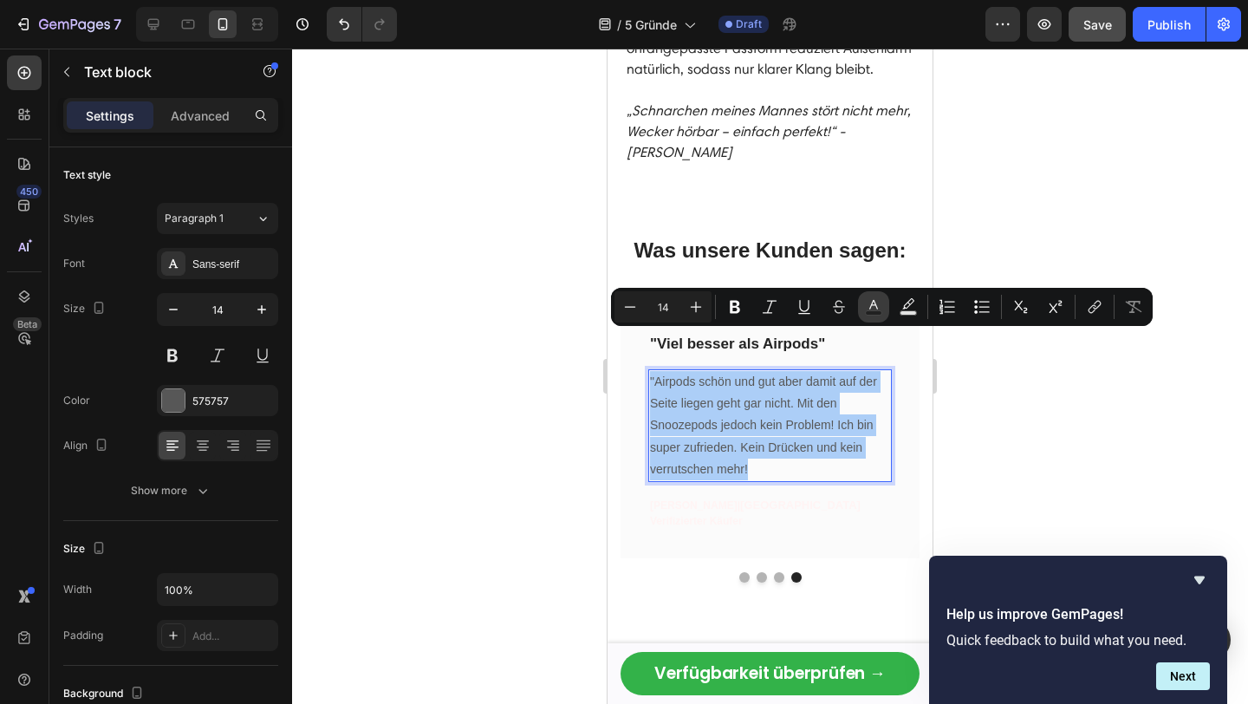
click at [869, 311] on rect "Editor contextual toolbar" at bounding box center [874, 313] width 16 height 4
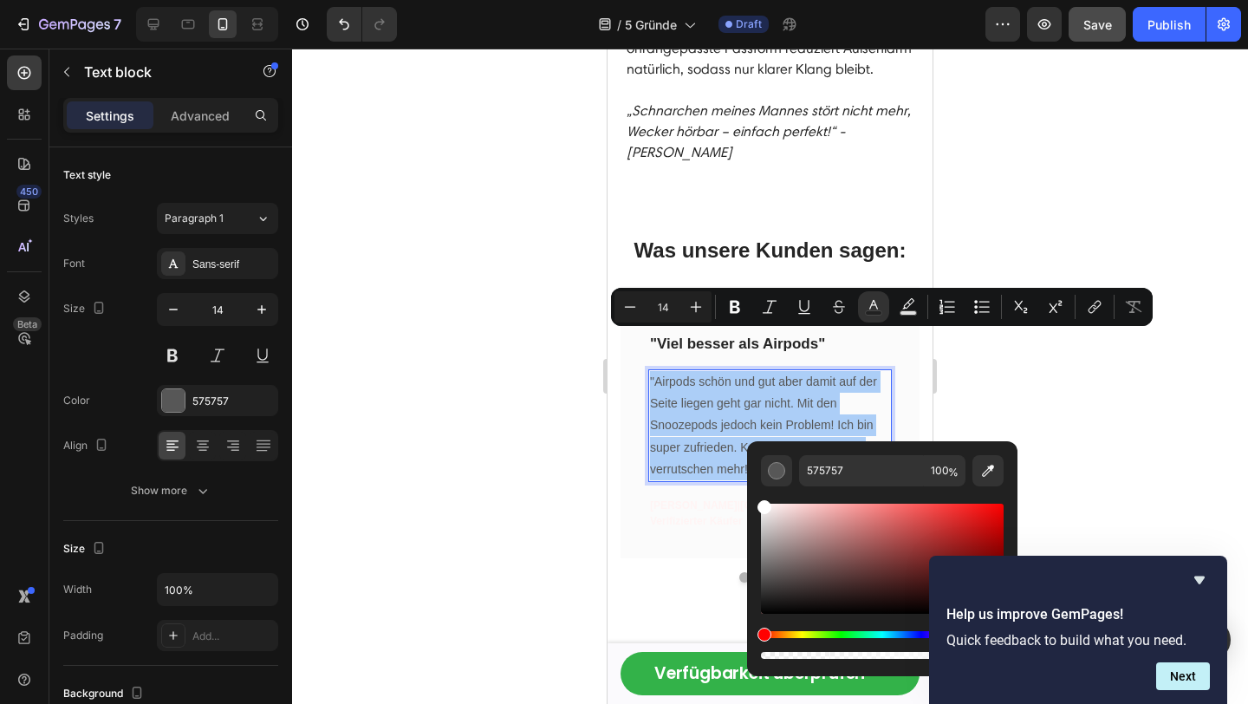
drag, startPoint x: 1385, startPoint y: 555, endPoint x: 741, endPoint y: 483, distance: 648.7
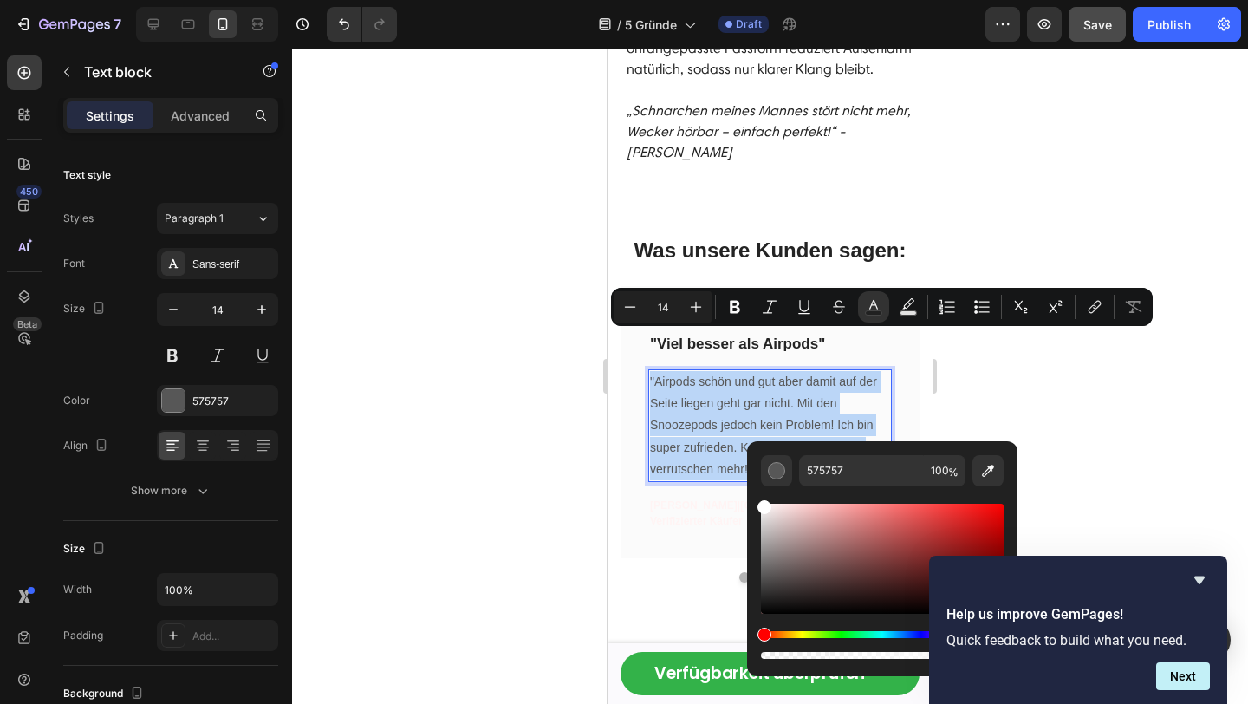
type input "FFFFFF"
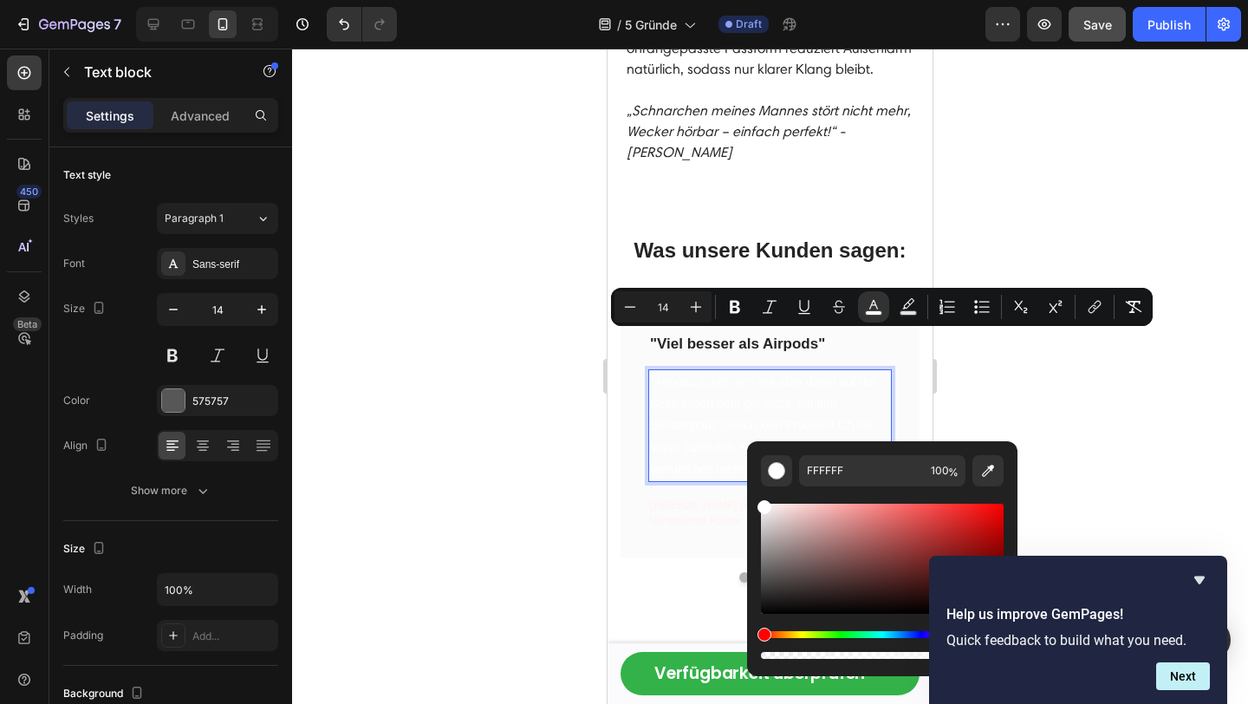
click at [728, 387] on span ""Airpods schön und gut aber damit auf der Seite liegen geht gar nicht. Mit den …" at bounding box center [763, 424] width 227 height 101
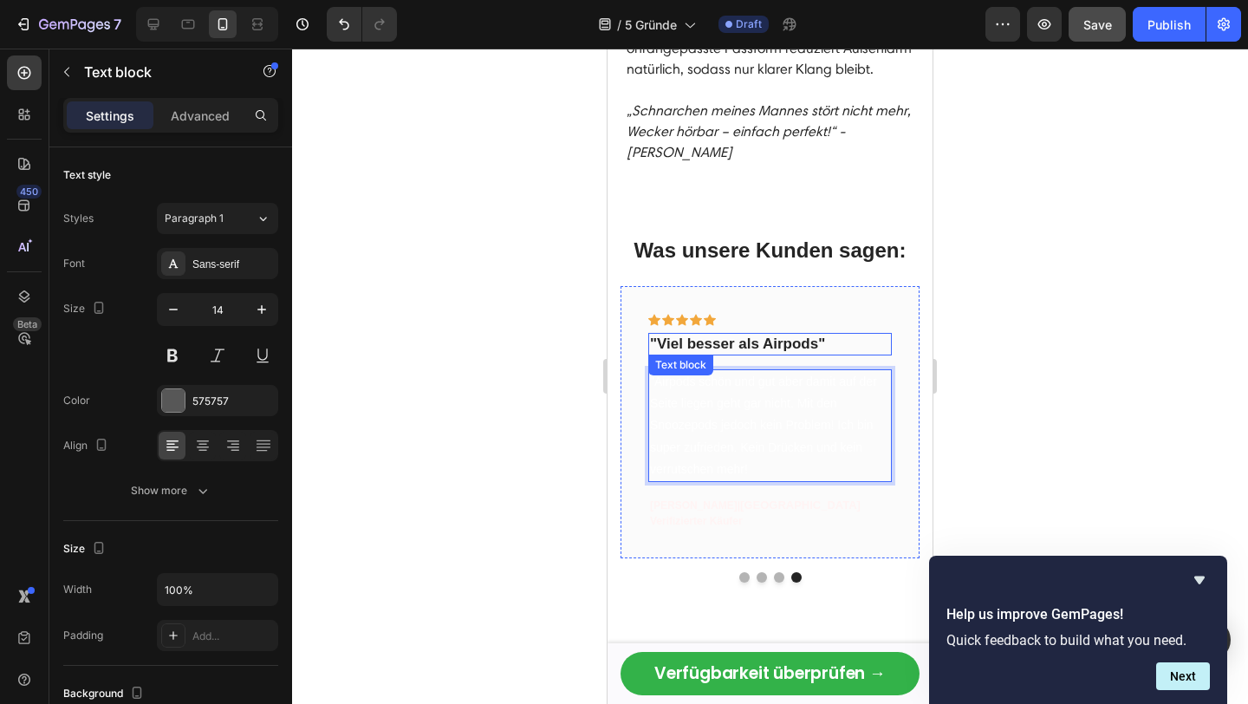
click at [775, 334] on p ""Viel besser als Airpods"" at bounding box center [770, 343] width 240 height 19
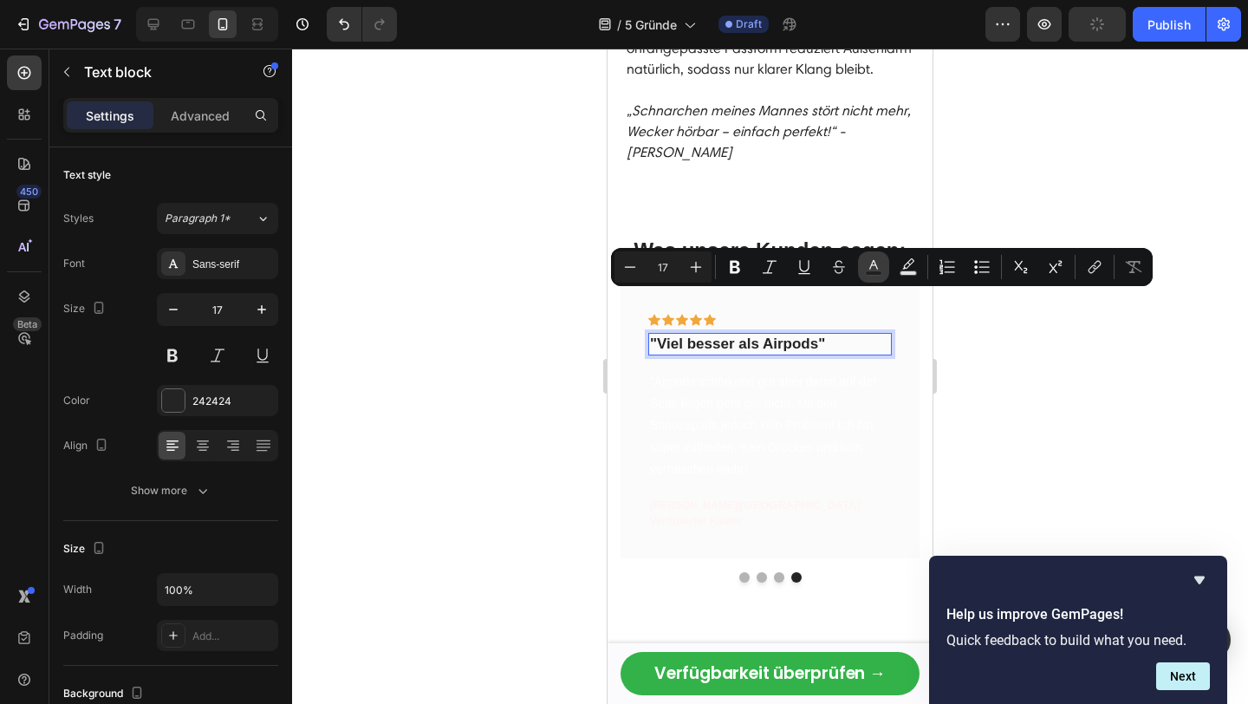
click at [873, 262] on icon "Editor contextual toolbar" at bounding box center [873, 266] width 17 height 17
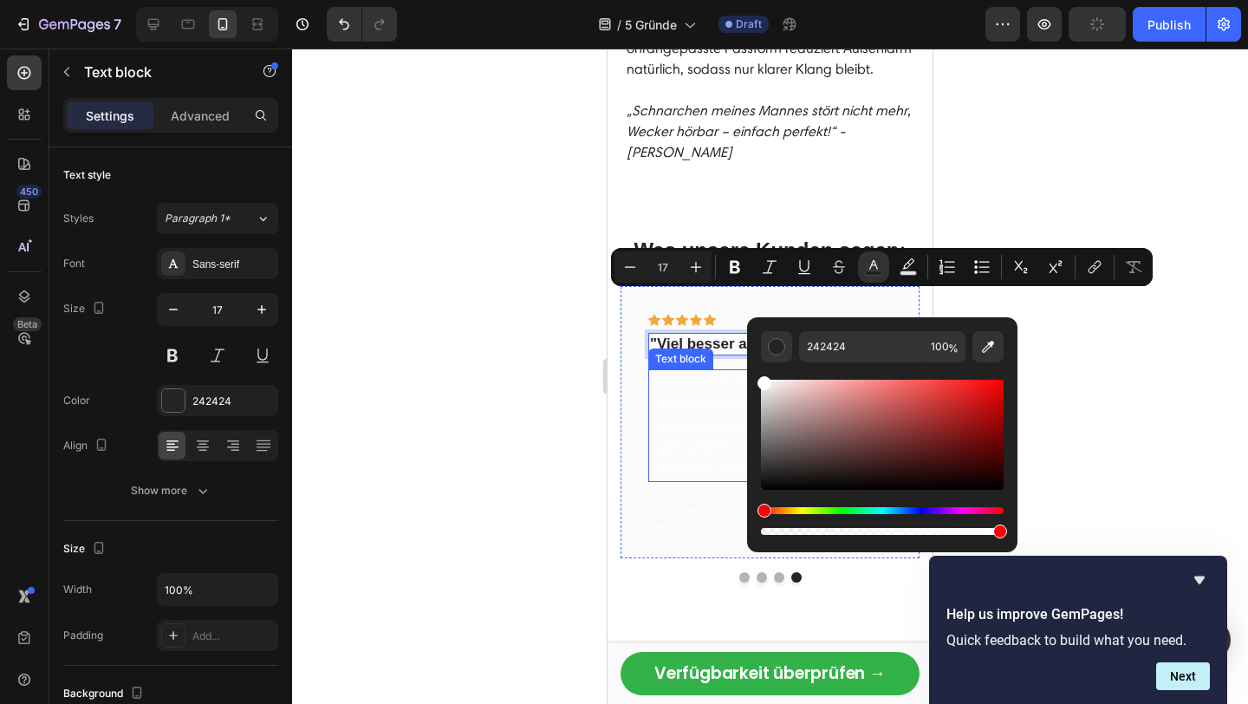
type input "FFFFFF"
drag, startPoint x: 1385, startPoint y: 457, endPoint x: 743, endPoint y: 321, distance: 656.5
click at [661, 402] on span ""Airpods schön und gut aber damit auf der Seite liegen geht gar nicht. Mit den …" at bounding box center [763, 424] width 227 height 101
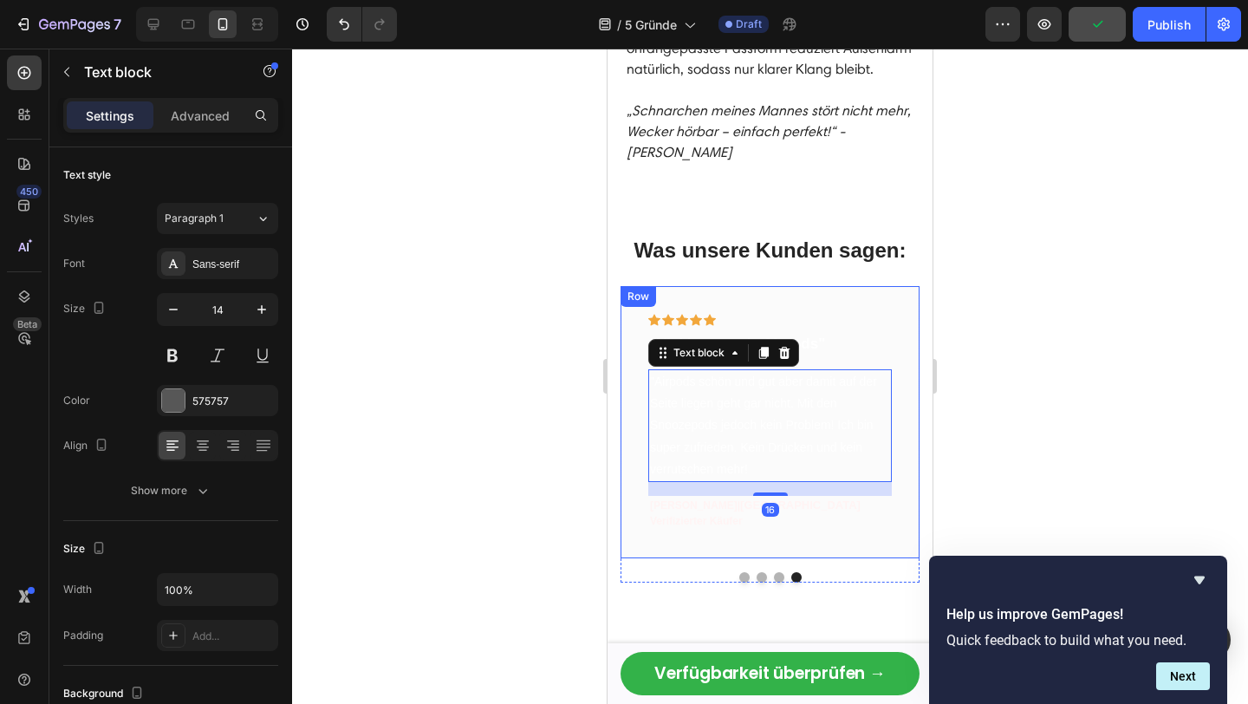
click at [890, 286] on div "Icon Icon Icon Icon Icon Row "Viel besser als Airpods" Text block "Airpods schö…" at bounding box center [769, 422] width 299 height 272
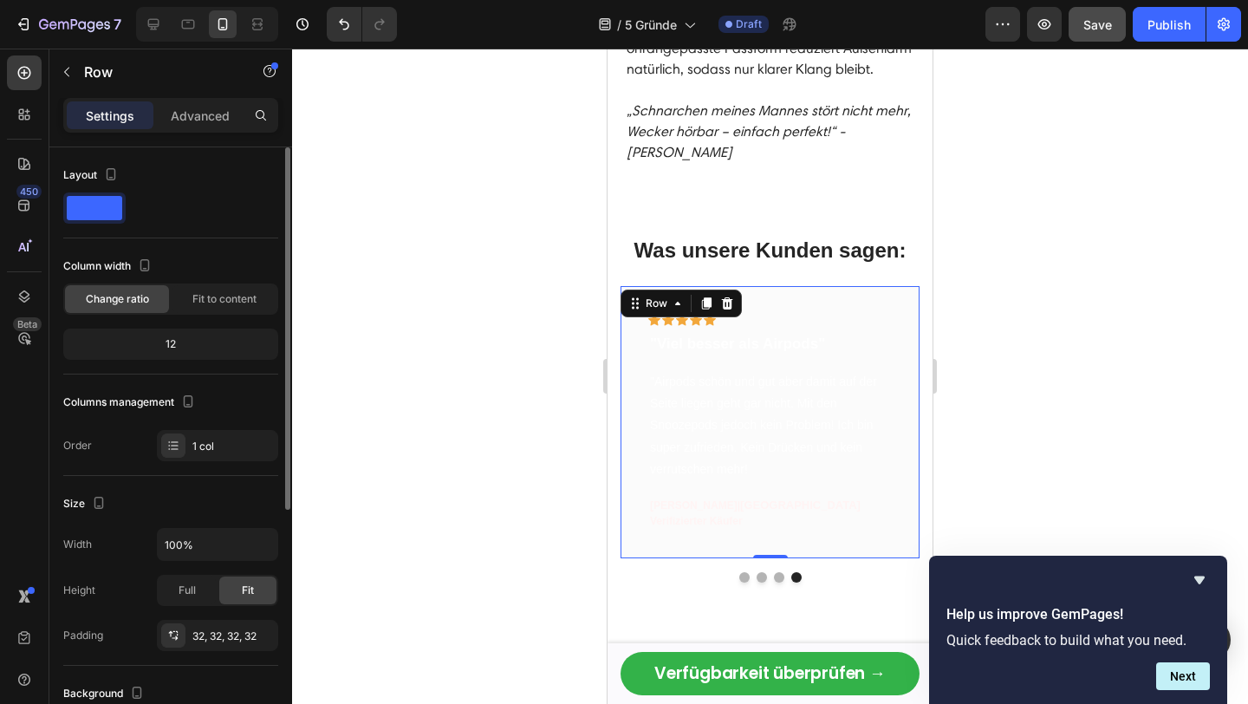
scroll to position [406, 0]
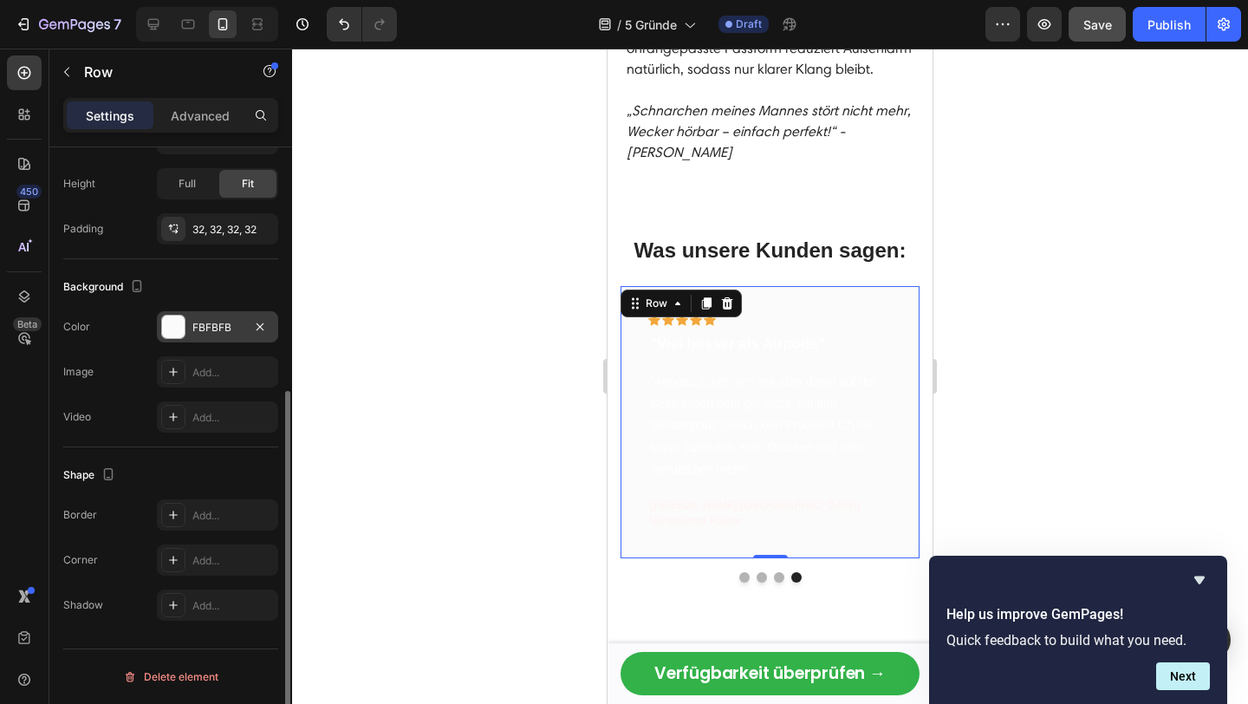
click at [192, 325] on div "FBFBFB" at bounding box center [217, 328] width 50 height 16
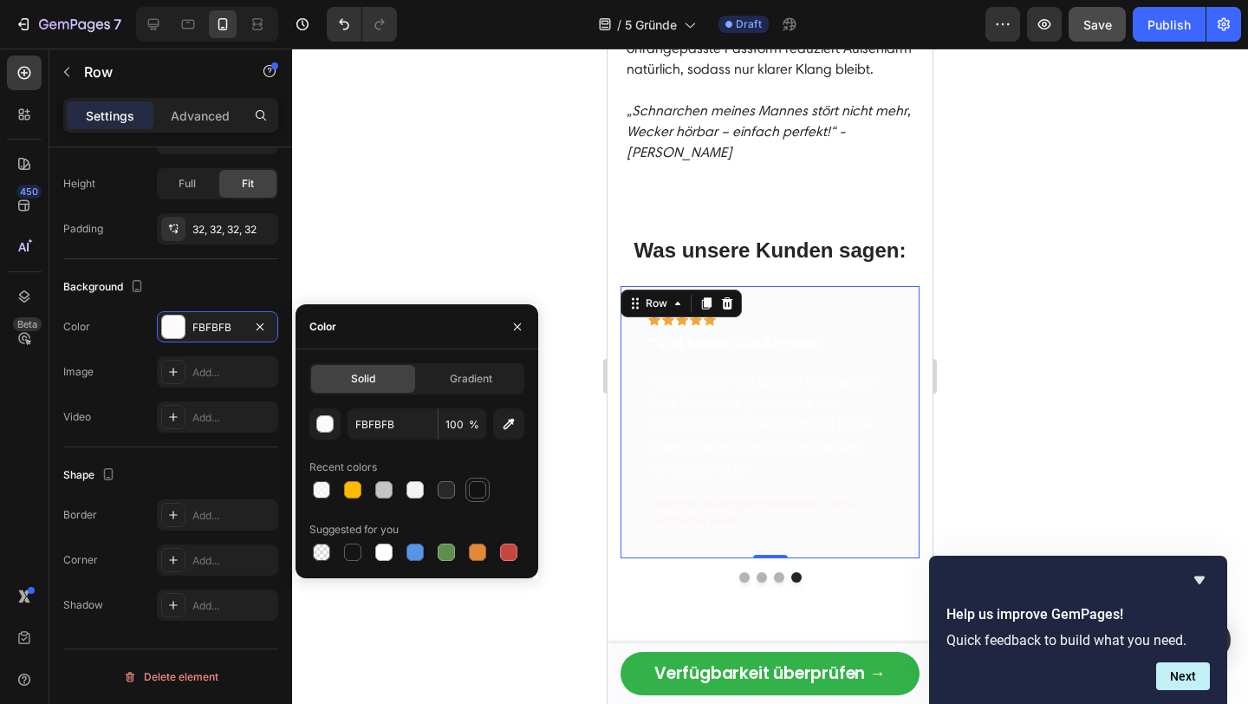
click at [475, 484] on div at bounding box center [477, 489] width 17 height 17
type input "121212"
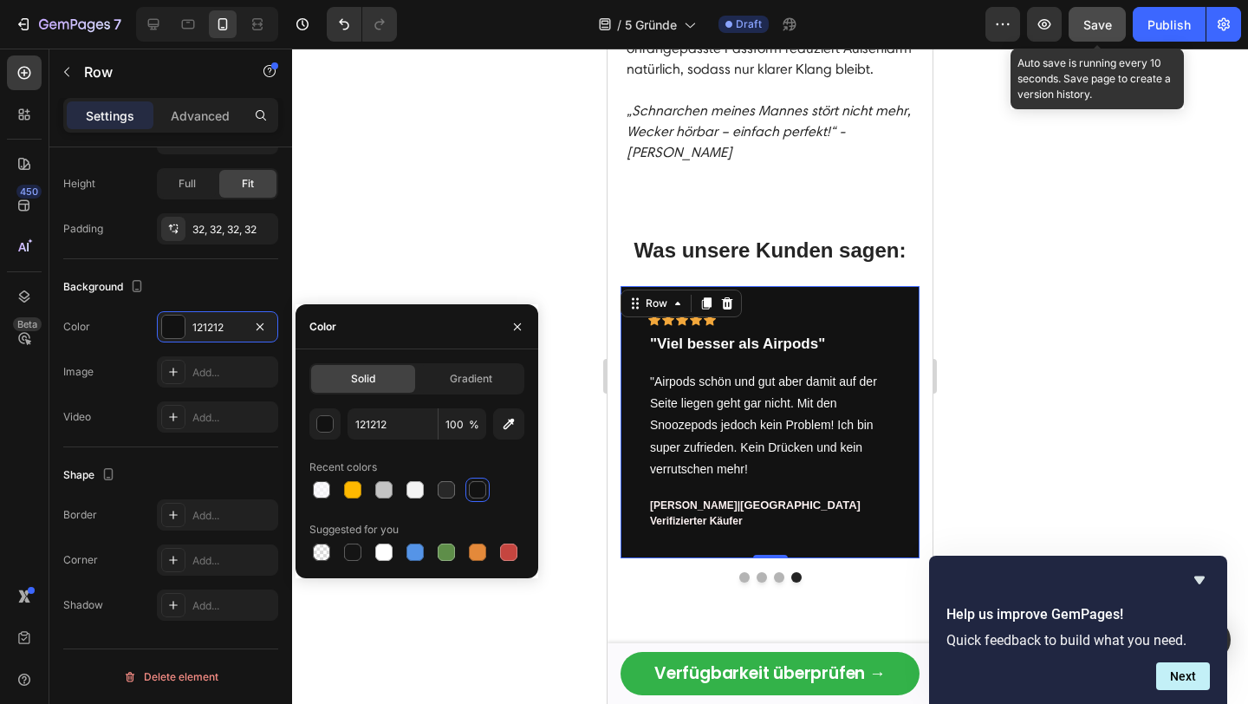
click at [1100, 23] on span "Save" at bounding box center [1097, 24] width 29 height 15
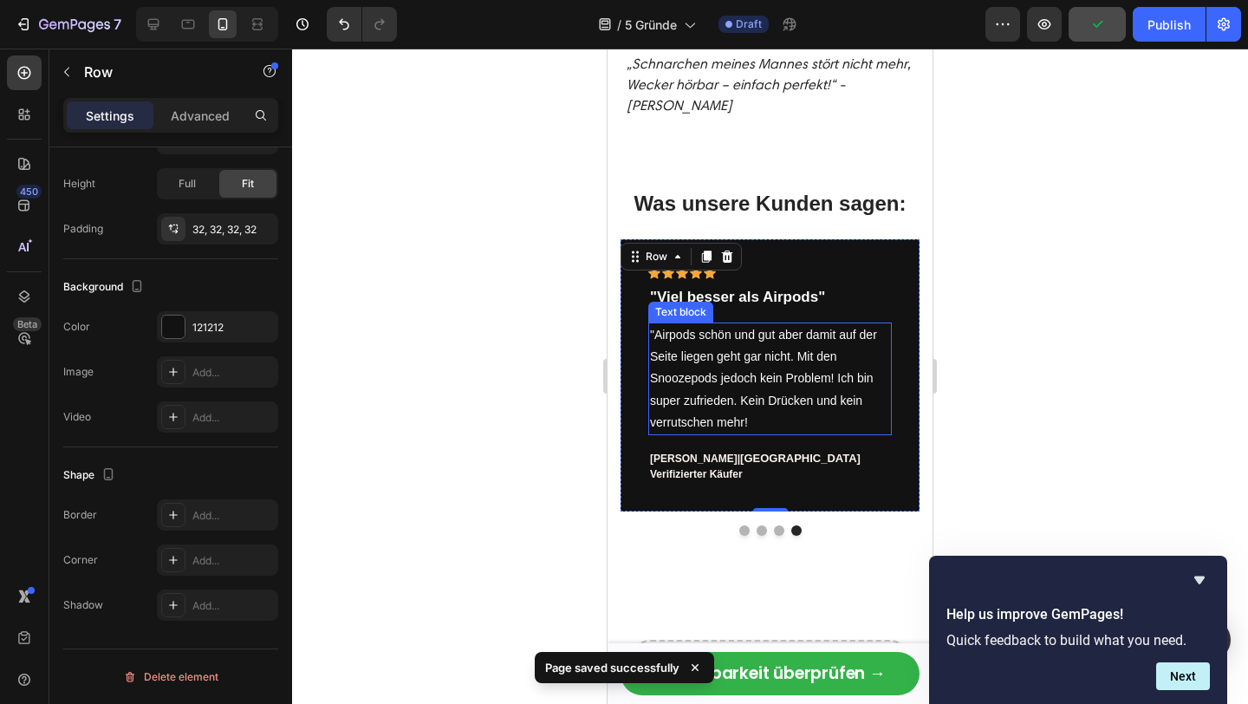
scroll to position [3185, 0]
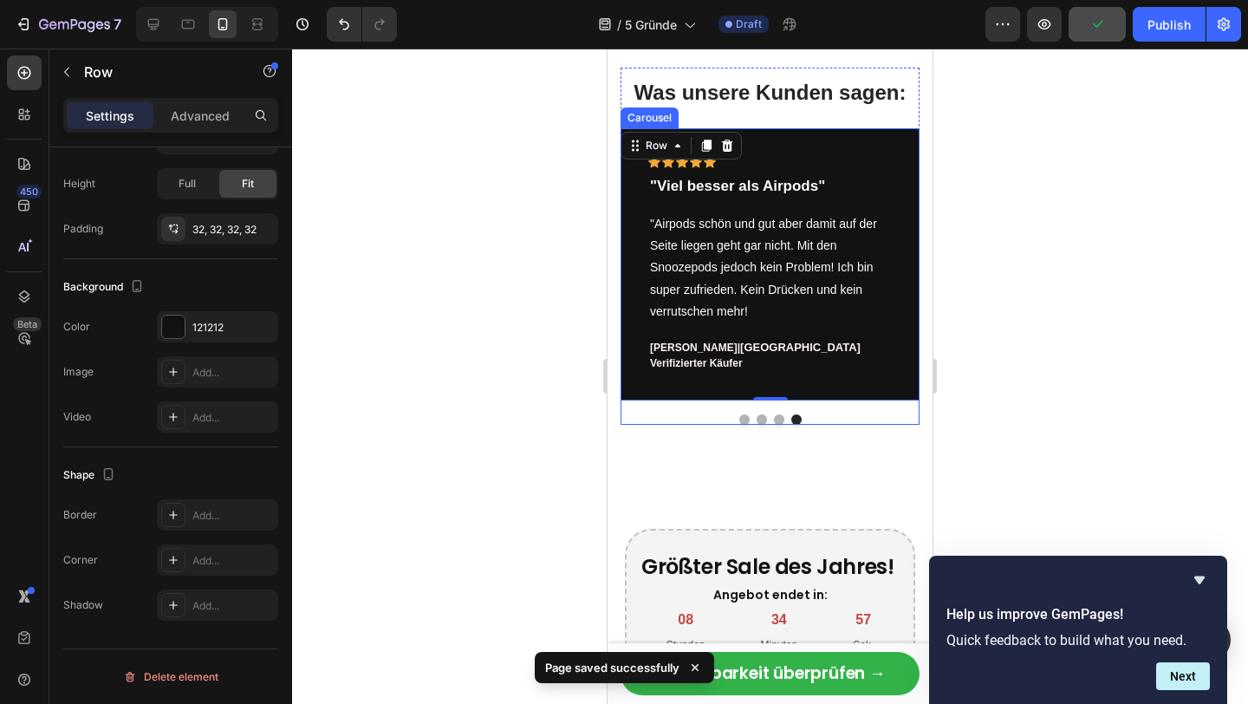
click at [733, 422] on div at bounding box center [769, 419] width 299 height 10
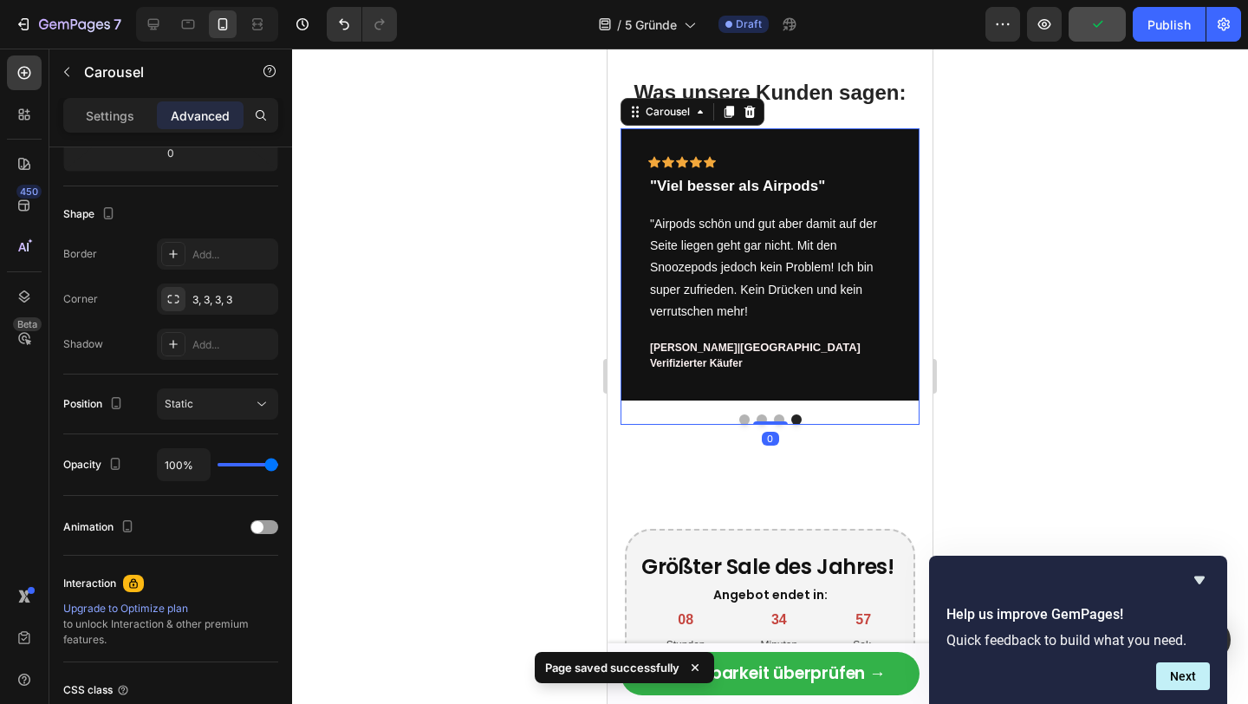
scroll to position [0, 0]
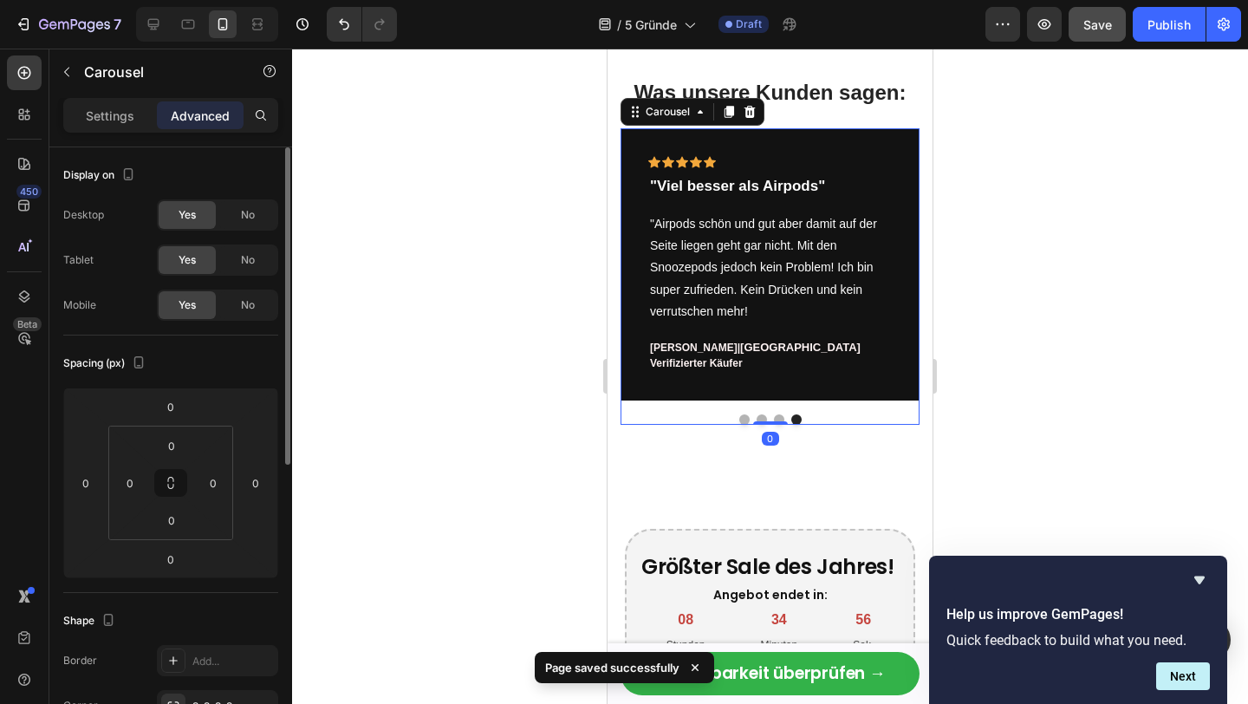
click at [733, 422] on div at bounding box center [769, 419] width 299 height 10
click at [744, 418] on button "Dot" at bounding box center [744, 419] width 10 height 10
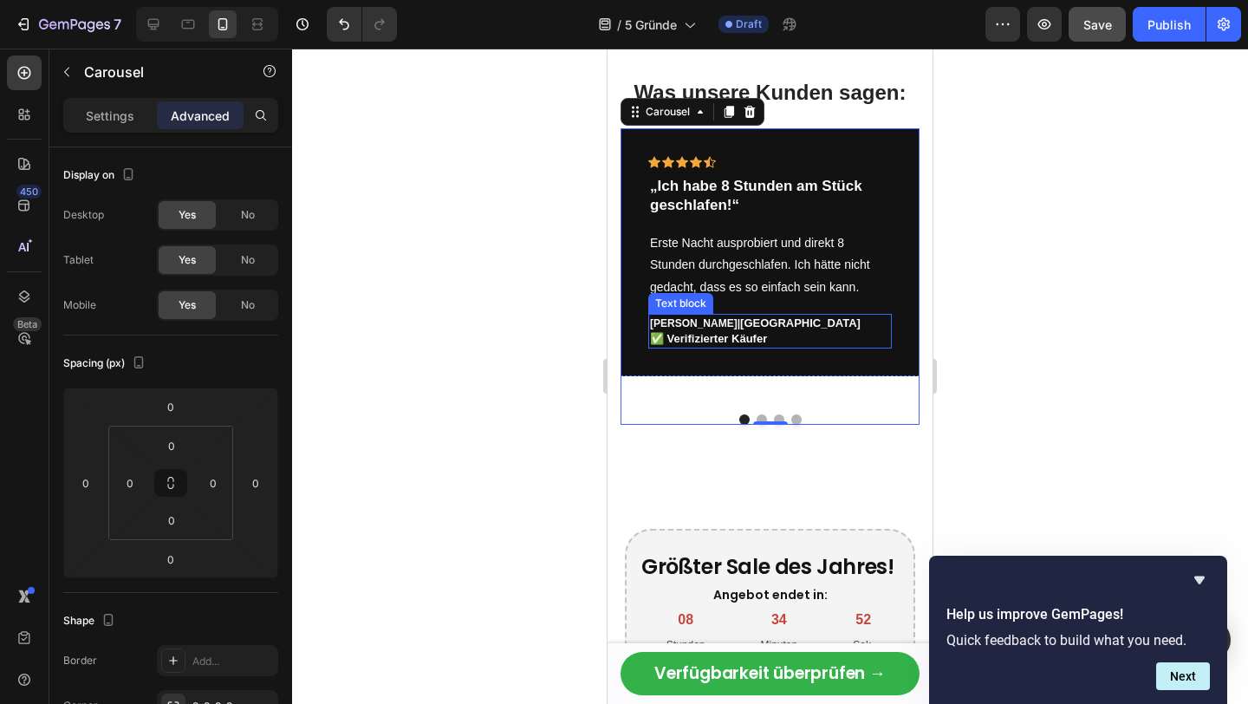
click at [734, 334] on span "✅ Verifizierter Käufer" at bounding box center [708, 338] width 117 height 13
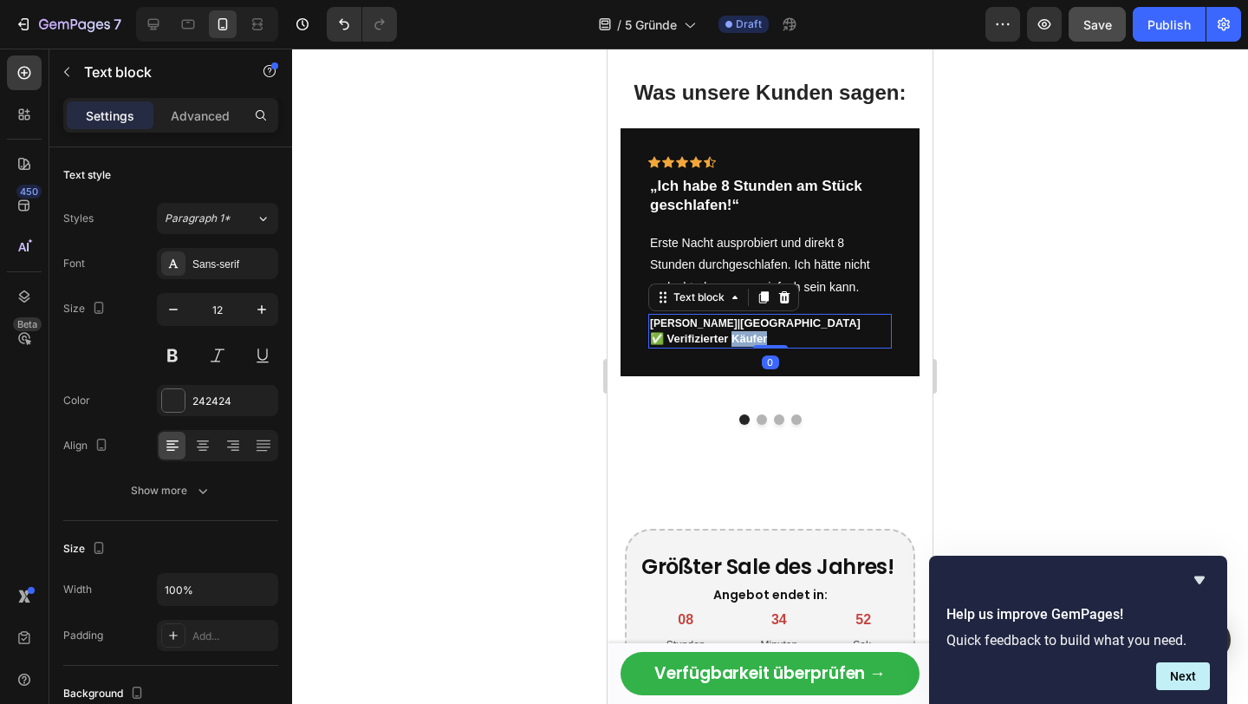
click at [734, 334] on span "✅ Verifizierter Käufer" at bounding box center [708, 338] width 117 height 13
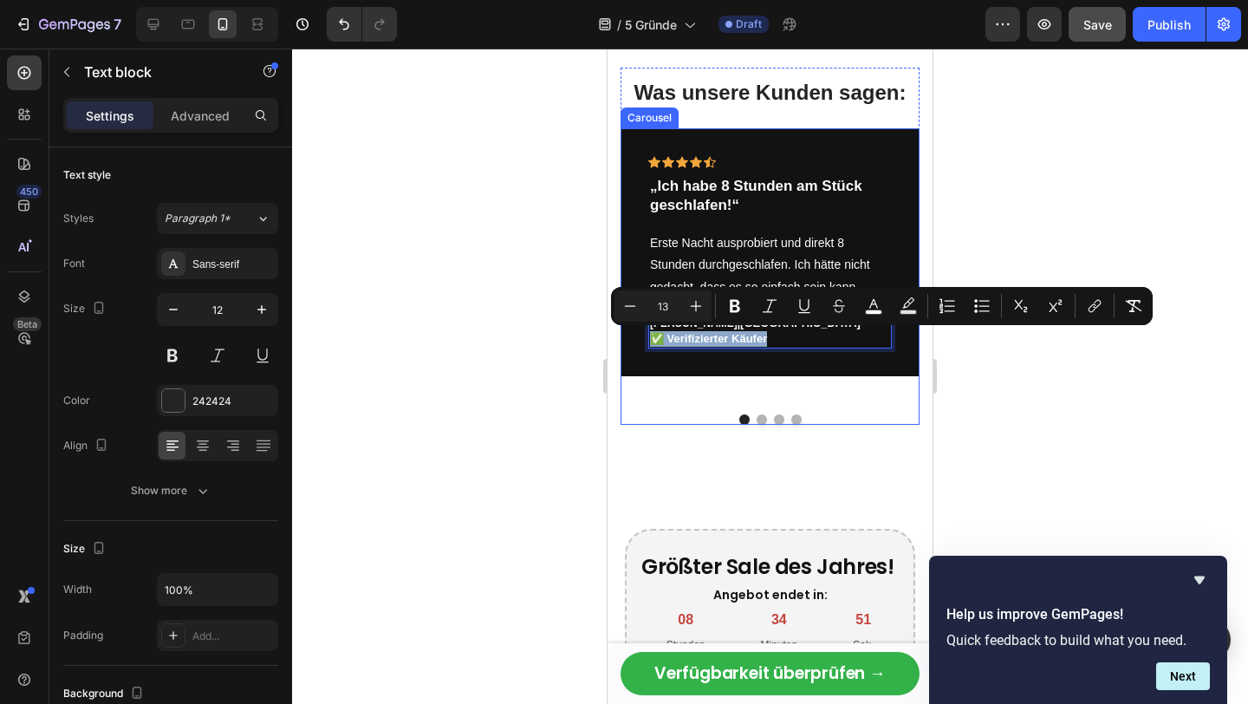
copy span "✅ Verifizierter Käufer"
click at [759, 422] on button "Dot" at bounding box center [761, 419] width 10 height 10
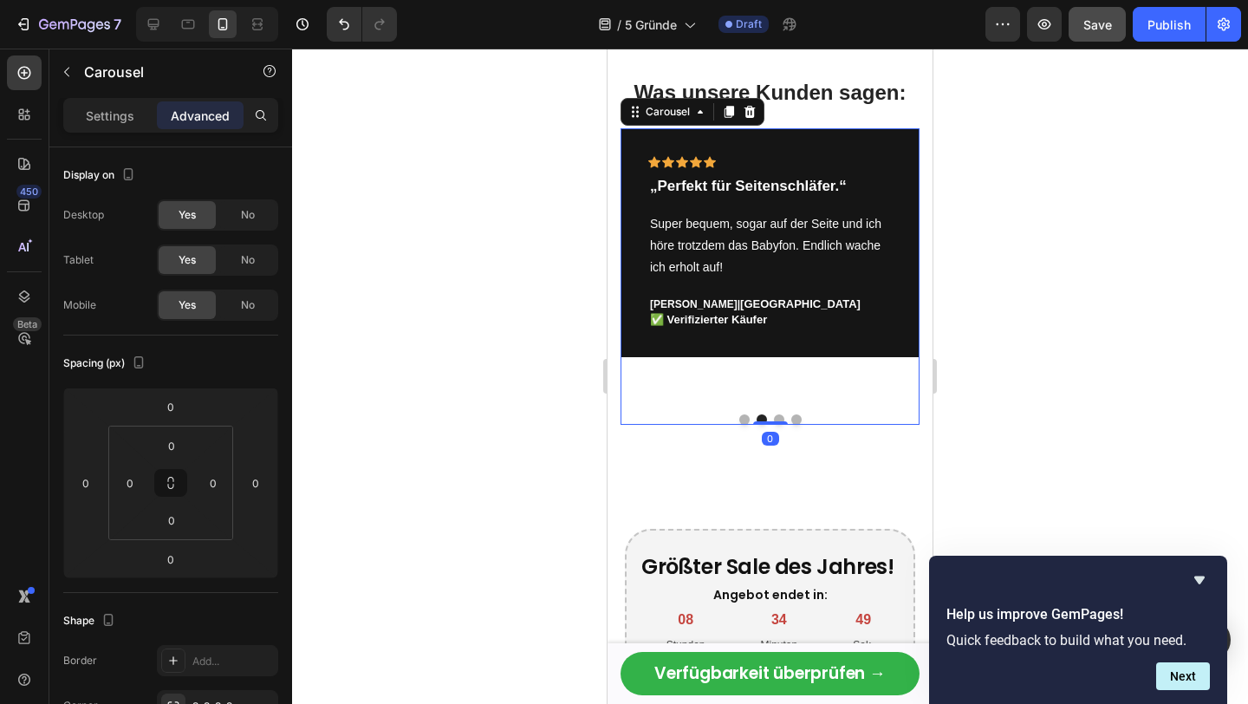
click at [782, 419] on button "Dot" at bounding box center [779, 419] width 10 height 10
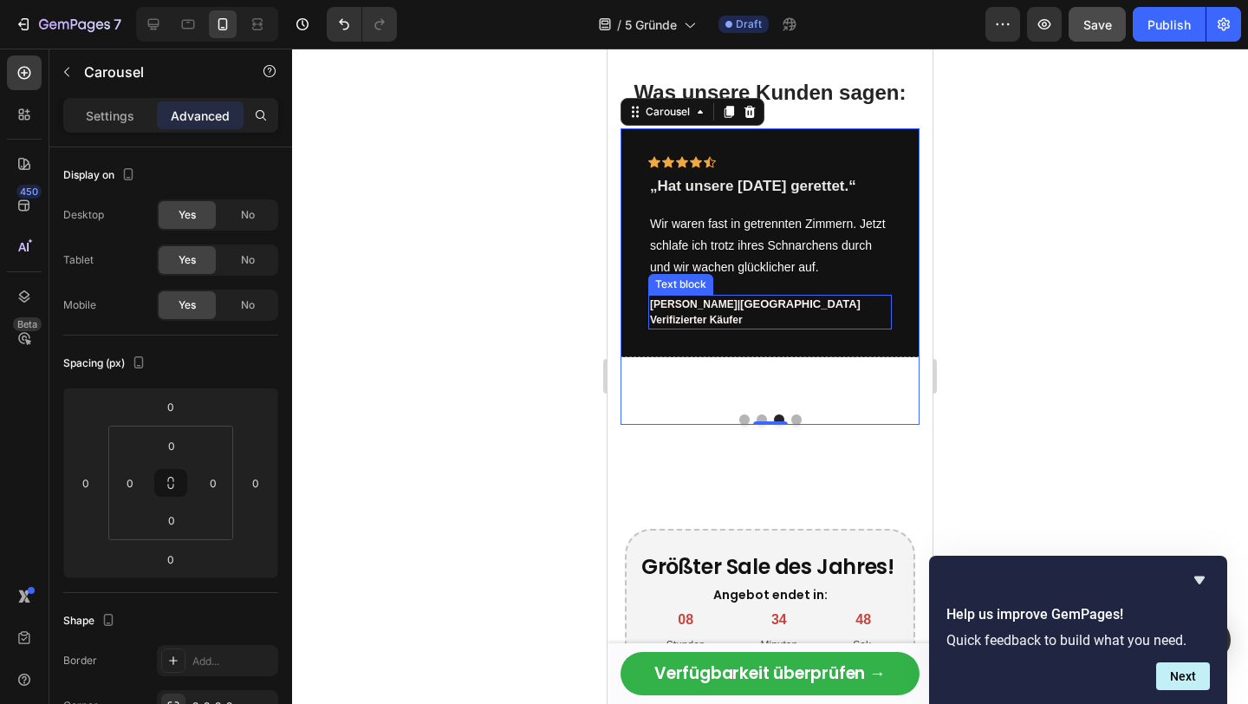
click at [704, 321] on span "Verifizierter Käufer" at bounding box center [696, 320] width 93 height 12
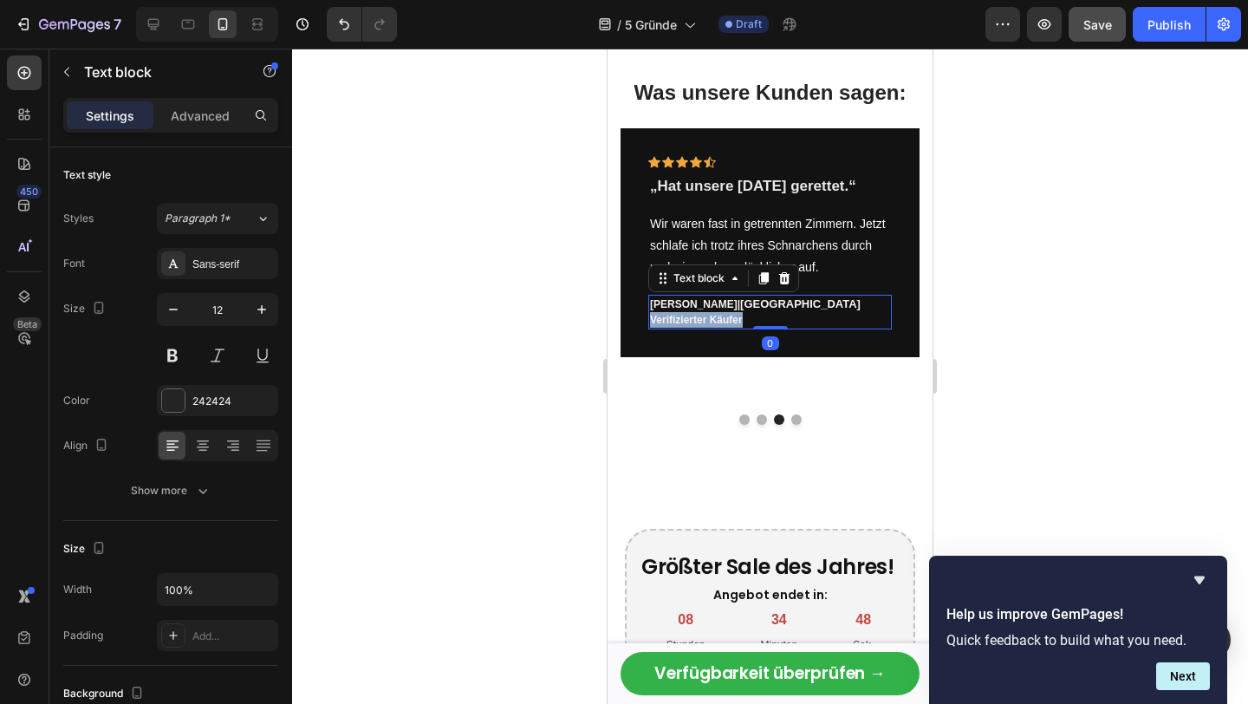
click at [704, 321] on span "Verifizierter Käufer" at bounding box center [696, 320] width 93 height 12
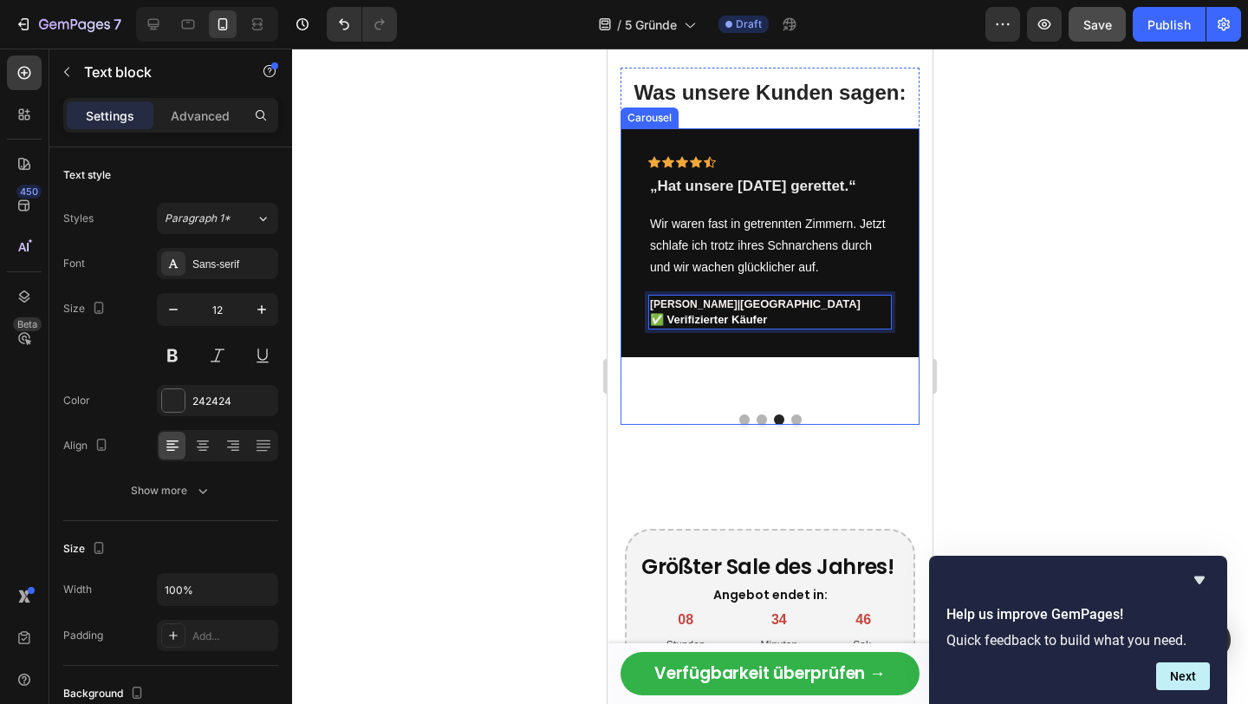
click at [795, 417] on button "Dot" at bounding box center [796, 419] width 10 height 10
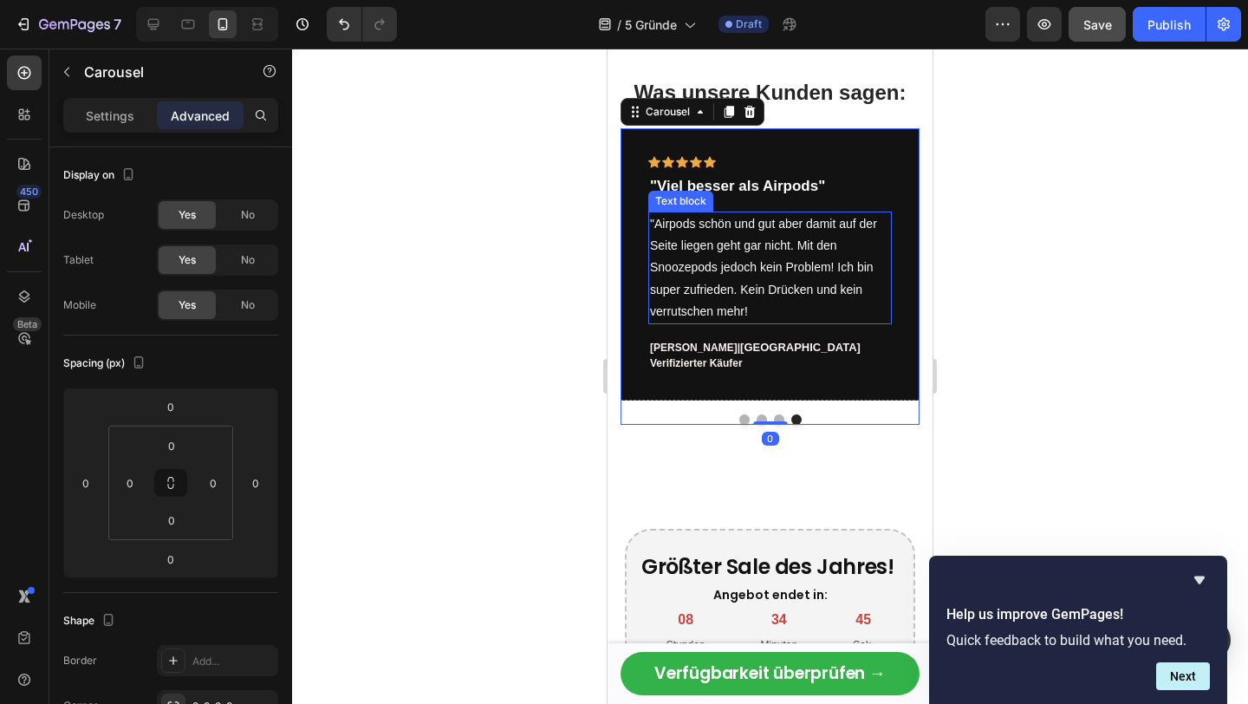
click at [740, 353] on span "[GEOGRAPHIC_DATA]" at bounding box center [800, 347] width 120 height 13
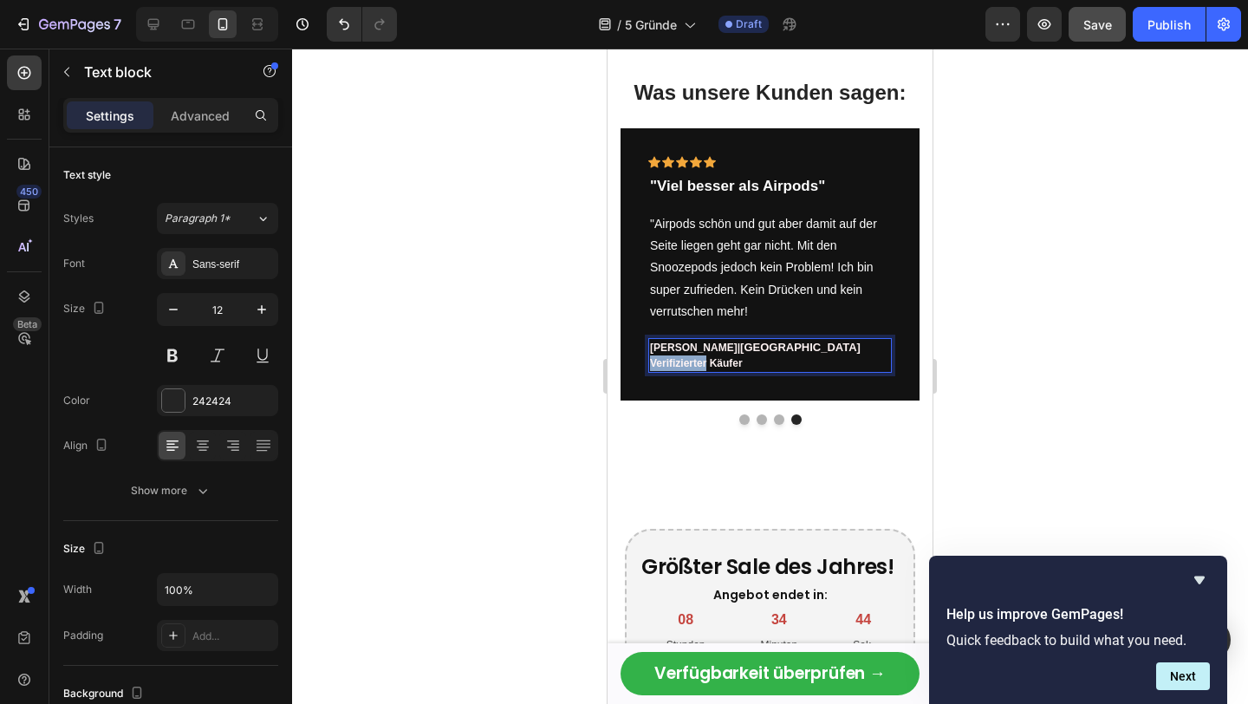
click at [696, 360] on span "Verifizierter Käufer" at bounding box center [696, 363] width 93 height 12
click at [945, 381] on div at bounding box center [770, 376] width 956 height 655
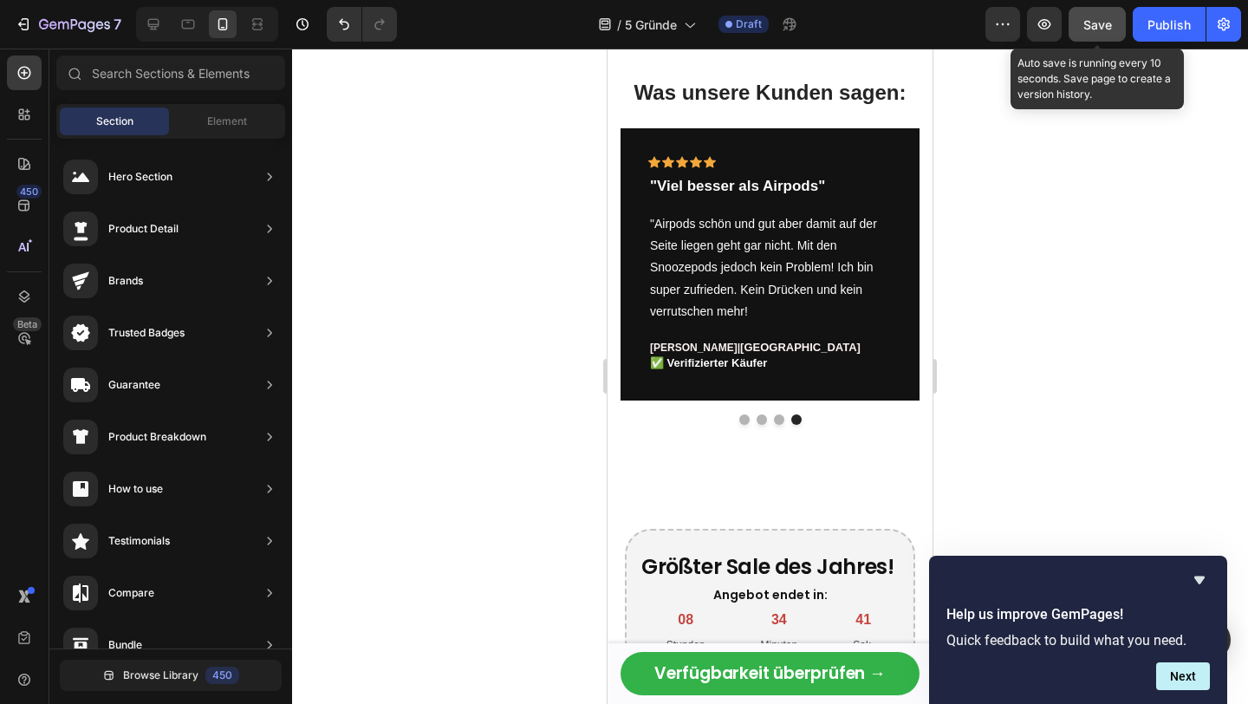
click at [1094, 20] on span "Save" at bounding box center [1097, 24] width 29 height 15
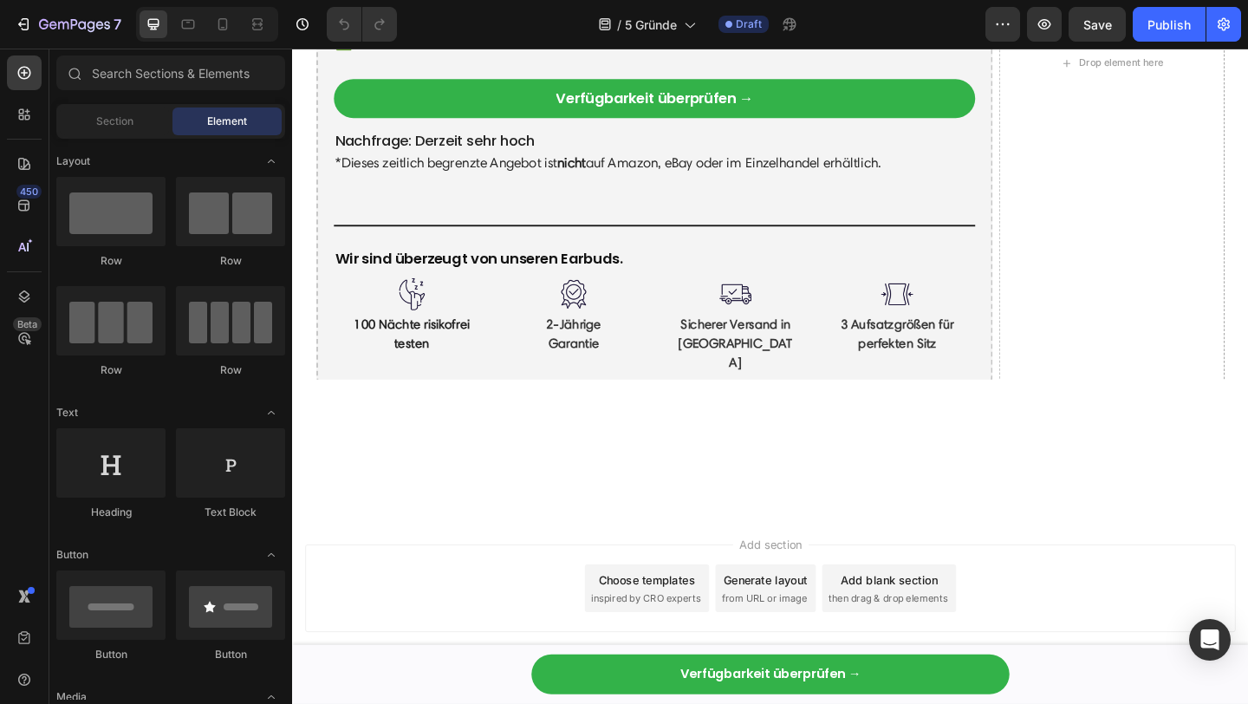
scroll to position [5161, 0]
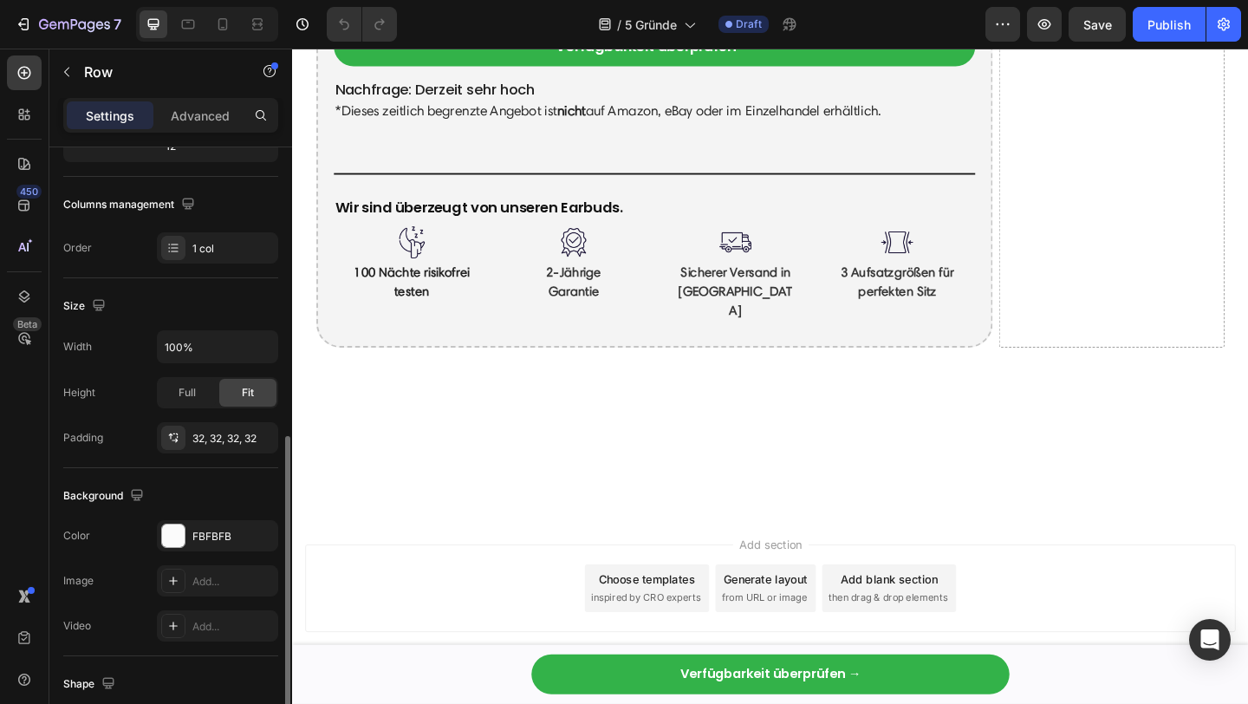
scroll to position [451, 0]
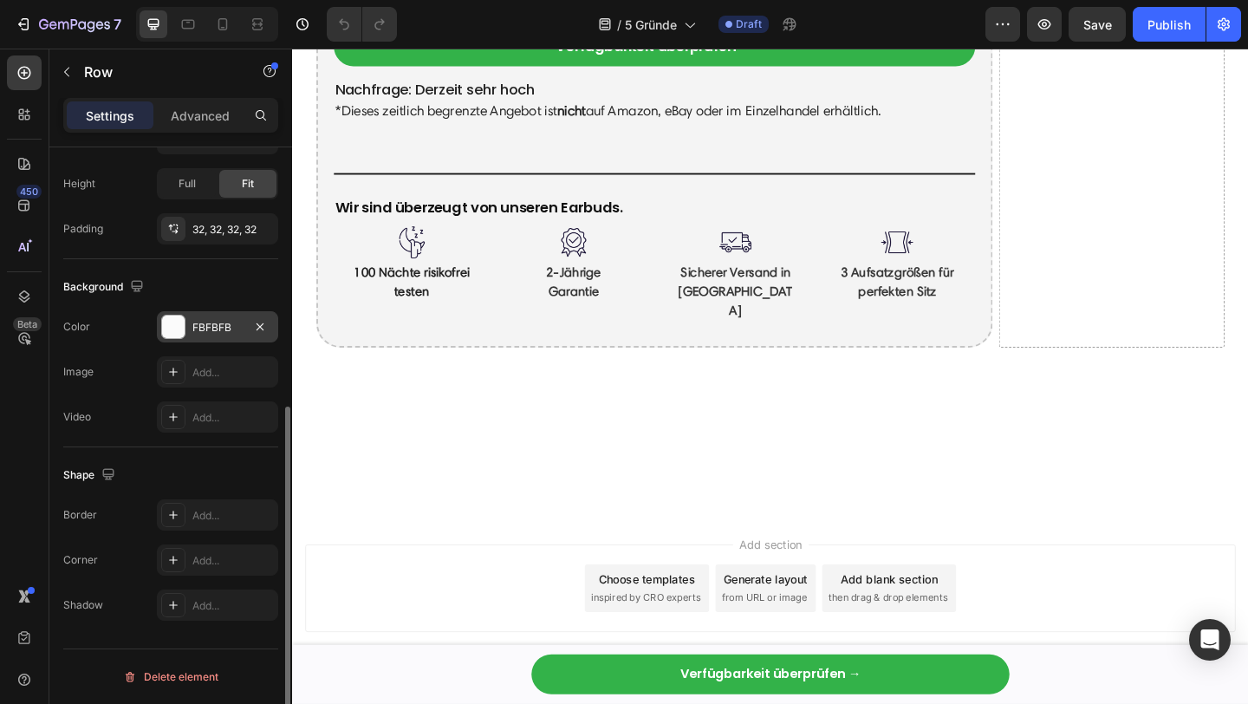
click at [178, 320] on div at bounding box center [173, 326] width 23 height 23
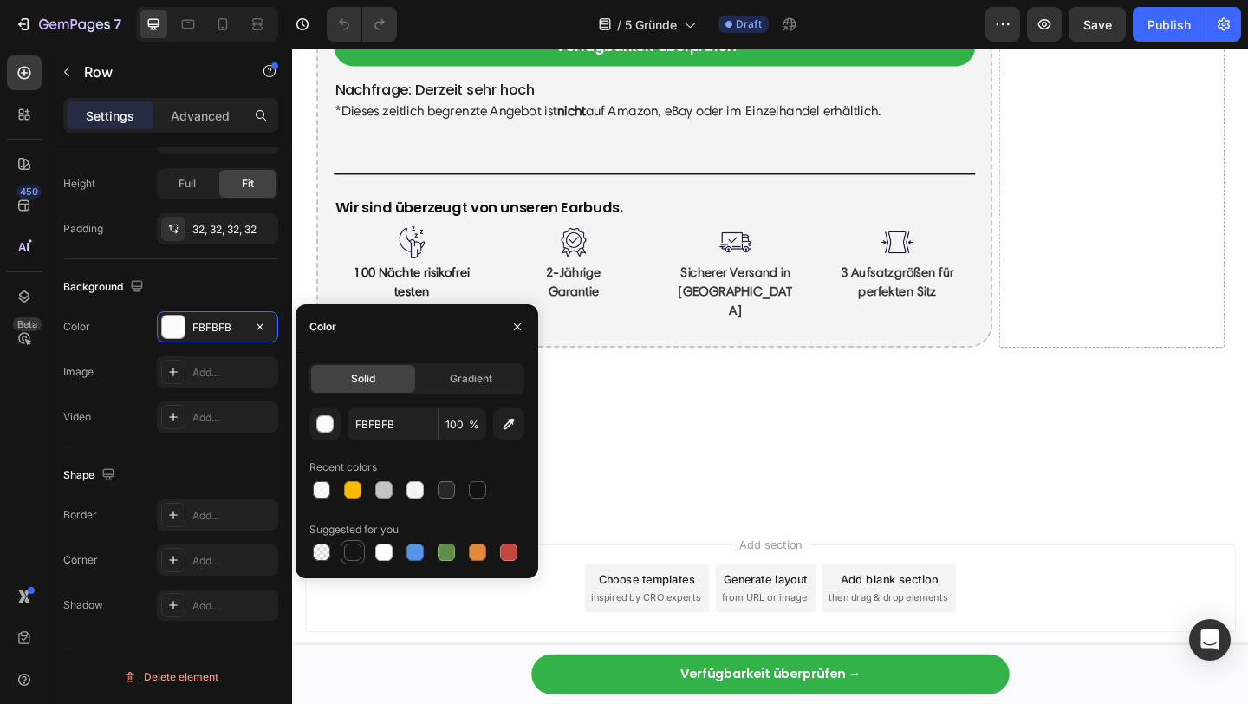
click at [355, 553] on div at bounding box center [352, 551] width 17 height 17
type input "151515"
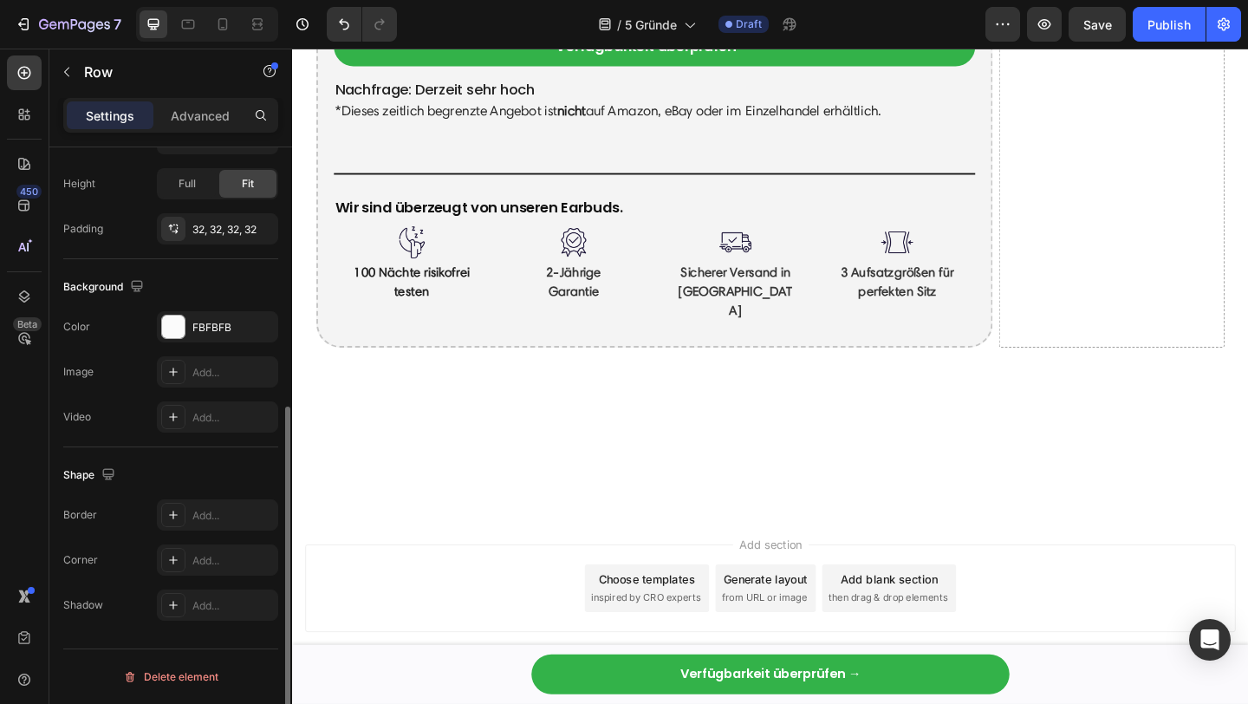
click at [208, 304] on div "Background The changes might be hidden by the video. Color FBFBFB Image Add... …" at bounding box center [170, 353] width 215 height 188
click at [196, 321] on div "FBFBFB" at bounding box center [217, 328] width 50 height 16
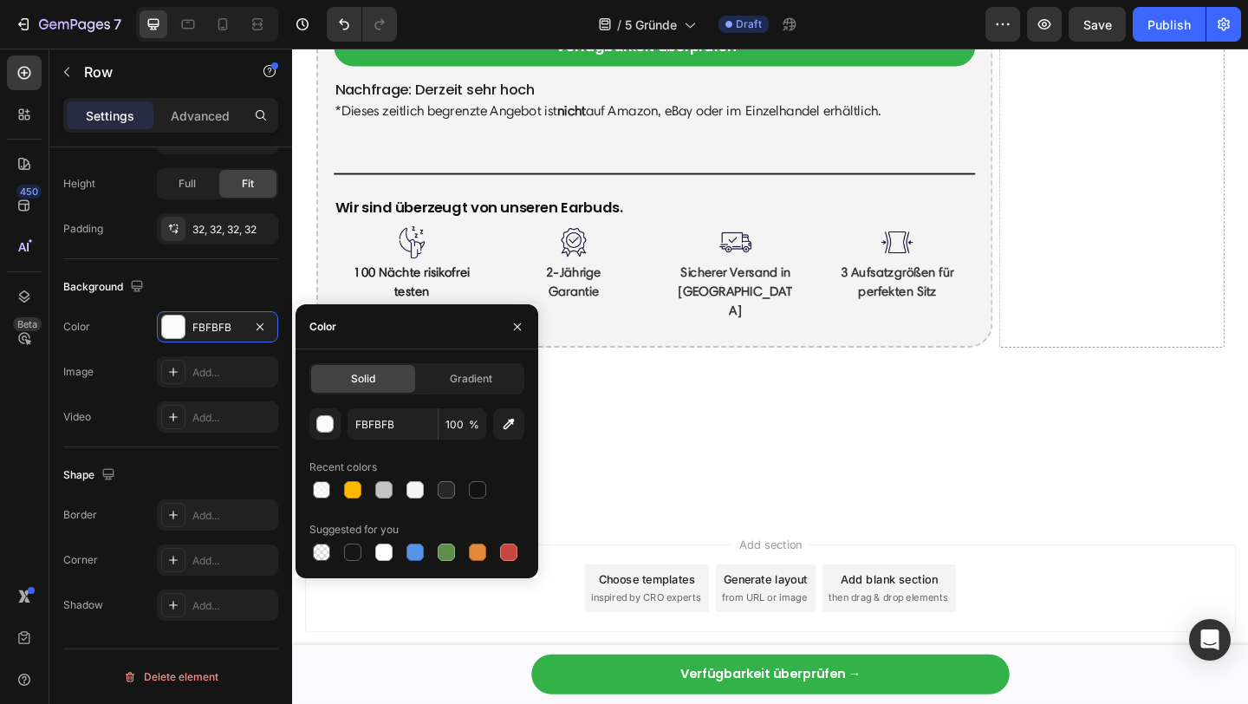
click at [365, 554] on div at bounding box center [416, 552] width 215 height 24
click at [352, 554] on div at bounding box center [352, 551] width 17 height 17
type input "151515"
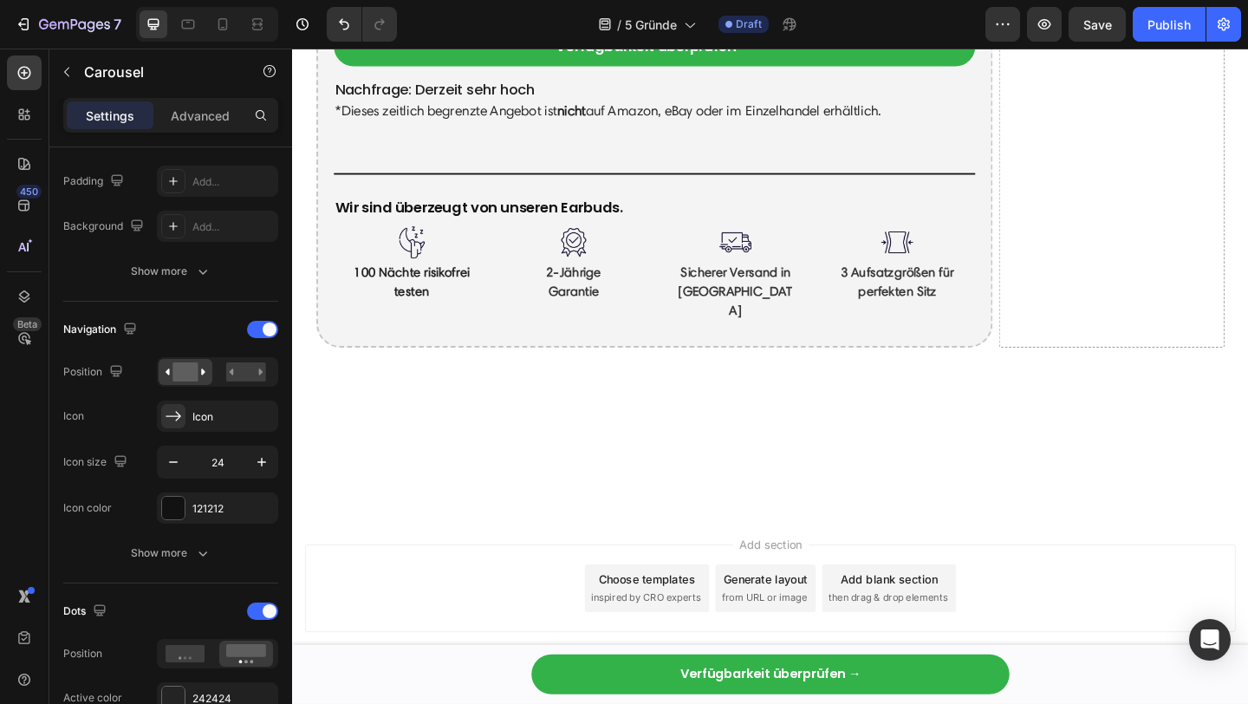
scroll to position [0, 0]
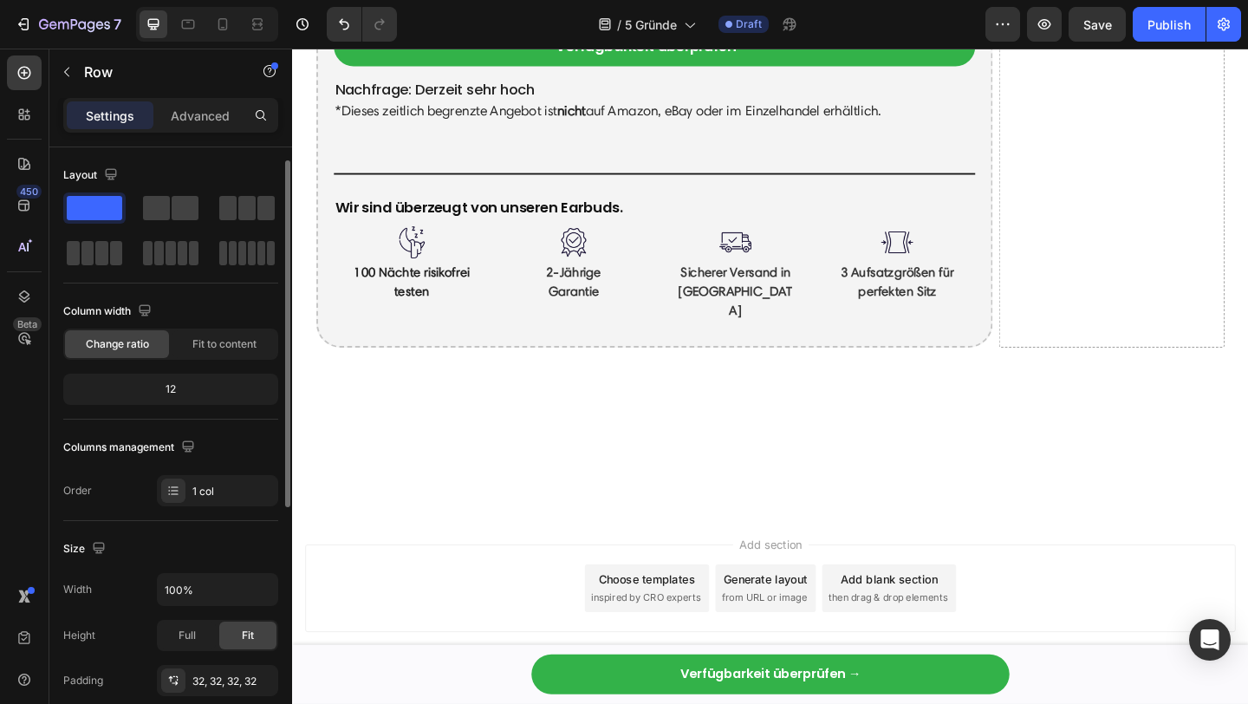
scroll to position [451, 0]
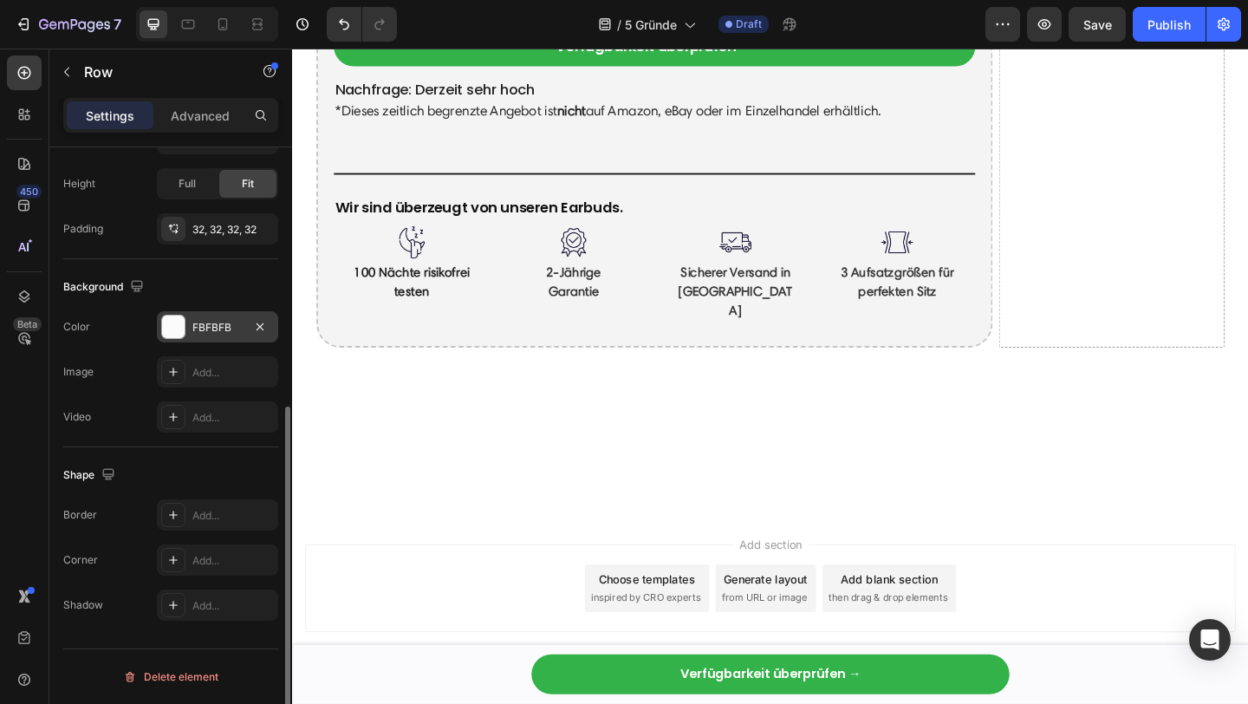
click at [179, 338] on div at bounding box center [173, 327] width 24 height 24
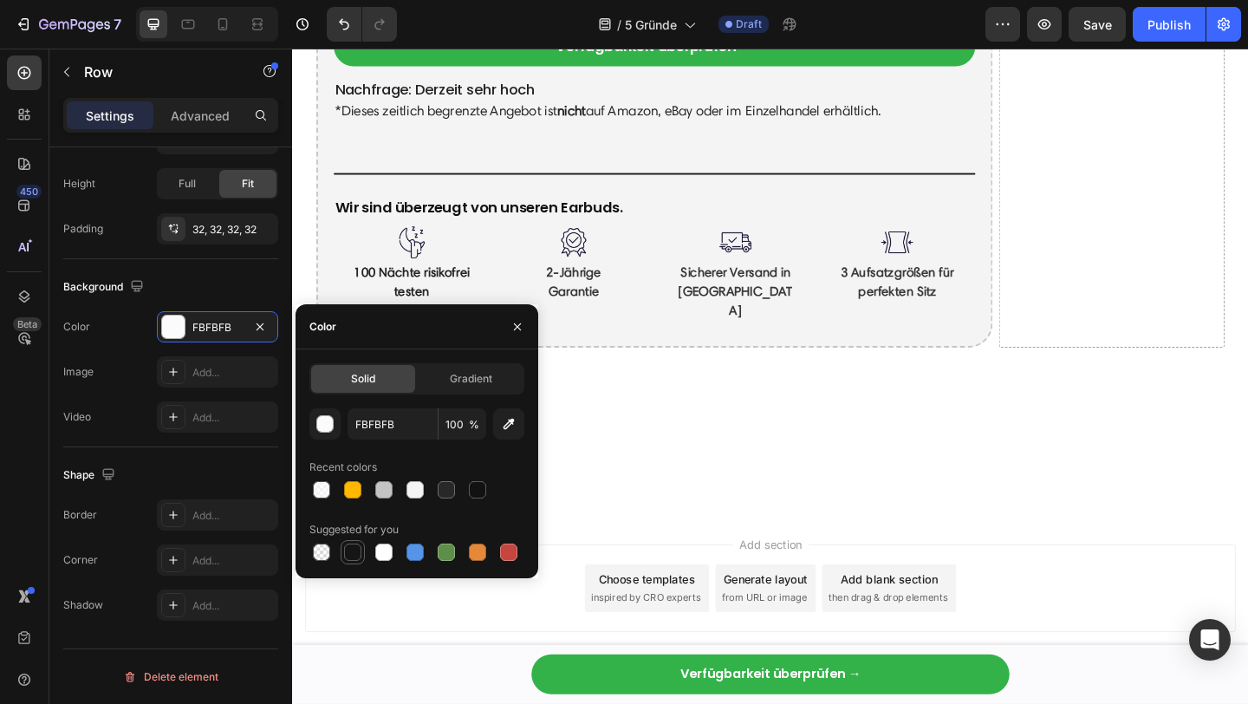
click at [352, 548] on div at bounding box center [352, 551] width 17 height 17
type input "151515"
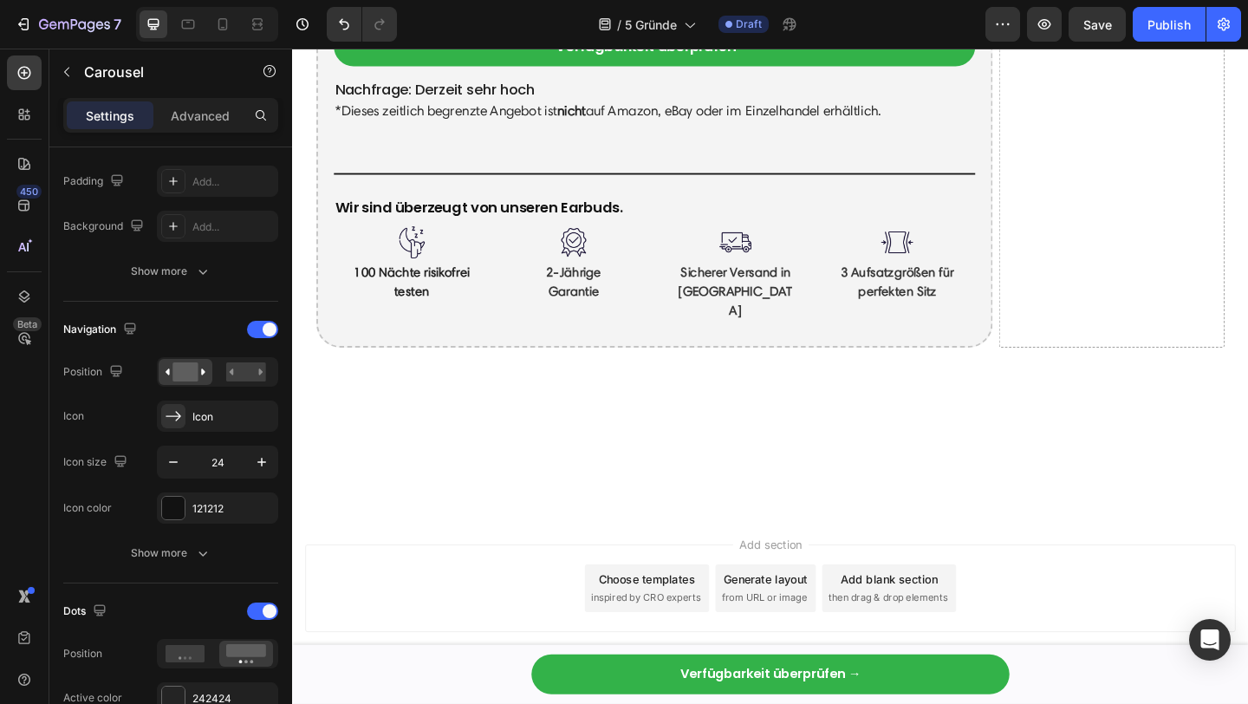
scroll to position [0, 0]
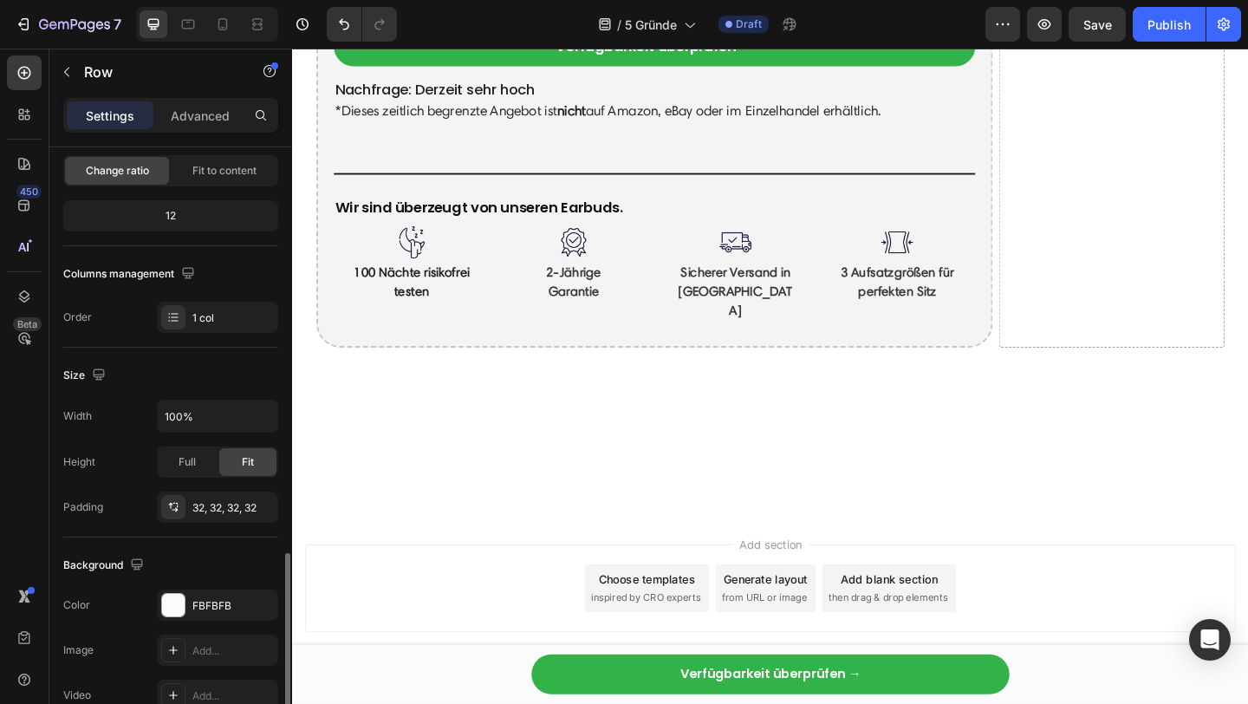
scroll to position [451, 0]
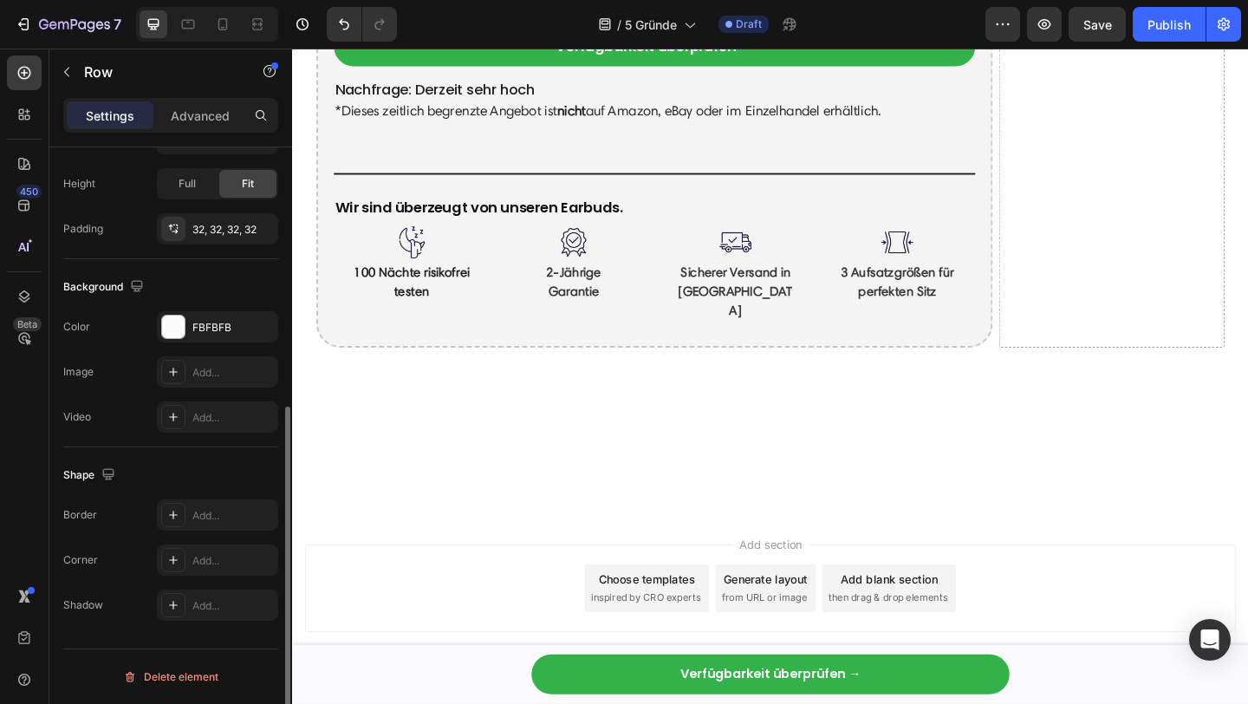
click at [182, 347] on div "The changes might be hidden by the video. Color FBFBFB Image Add... Video Add..." at bounding box center [170, 371] width 215 height 121
click at [185, 329] on div at bounding box center [173, 327] width 24 height 24
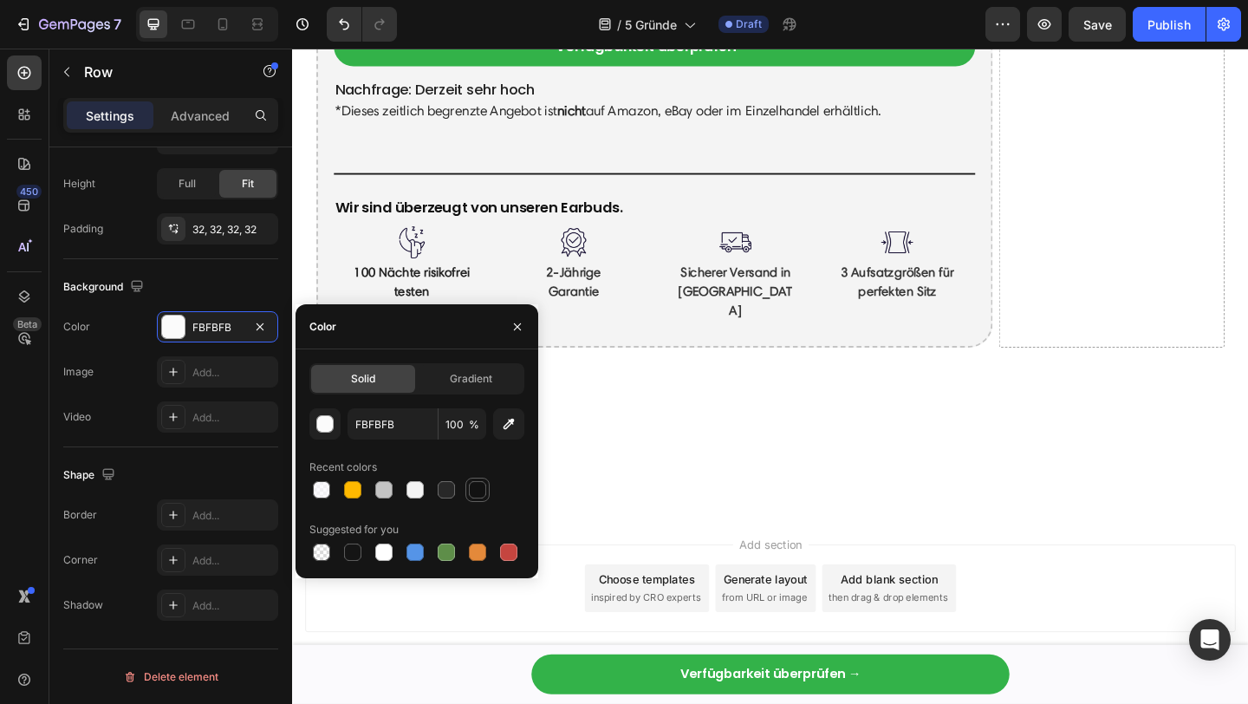
click at [478, 490] on div at bounding box center [477, 489] width 17 height 17
type input "121212"
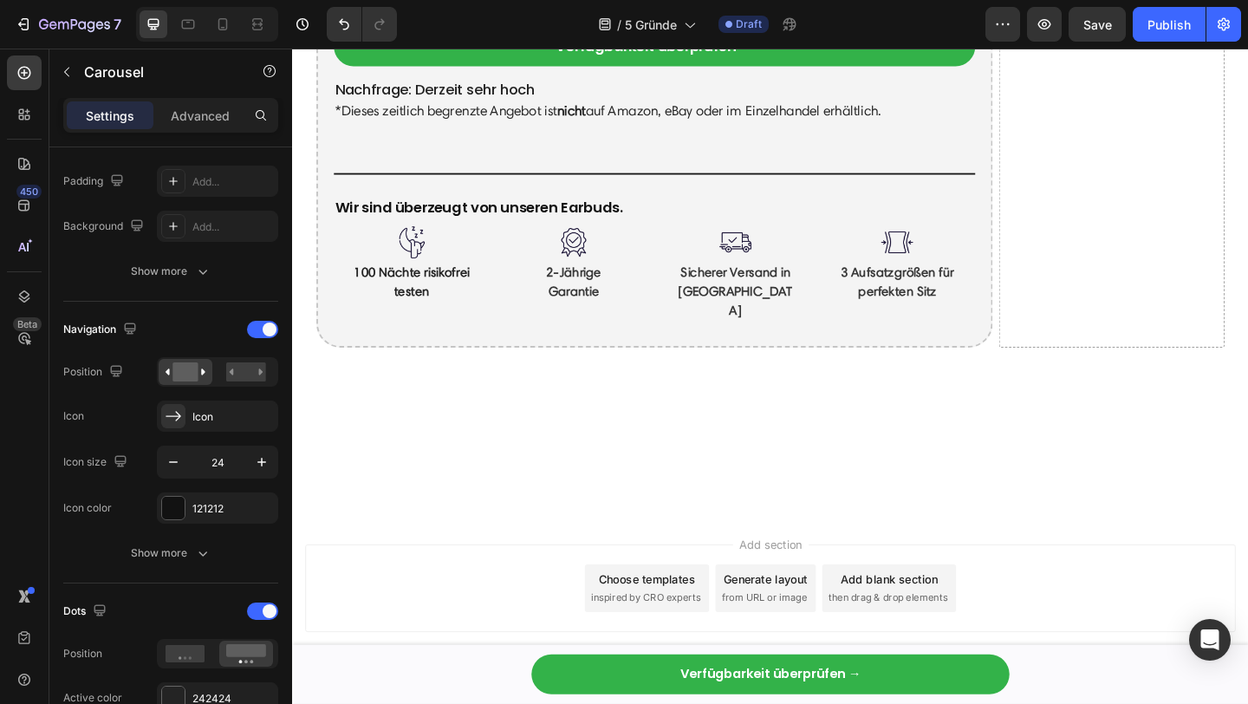
scroll to position [0, 0]
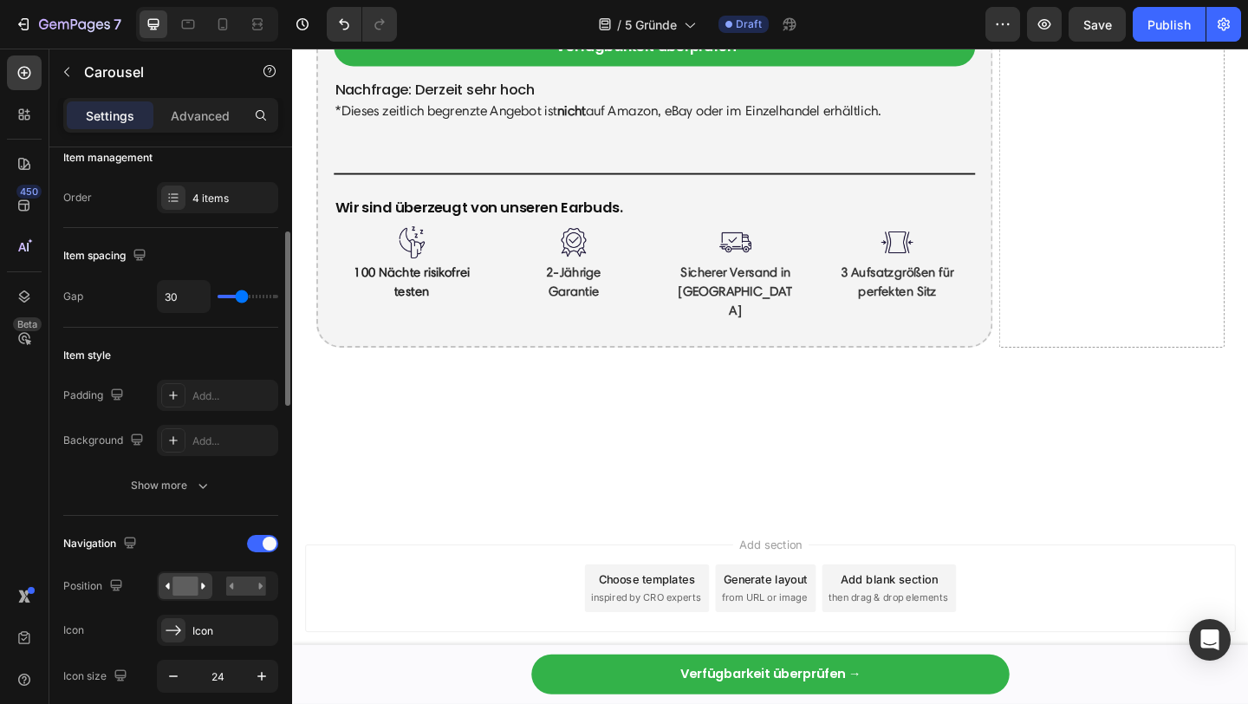
scroll to position [252, 0]
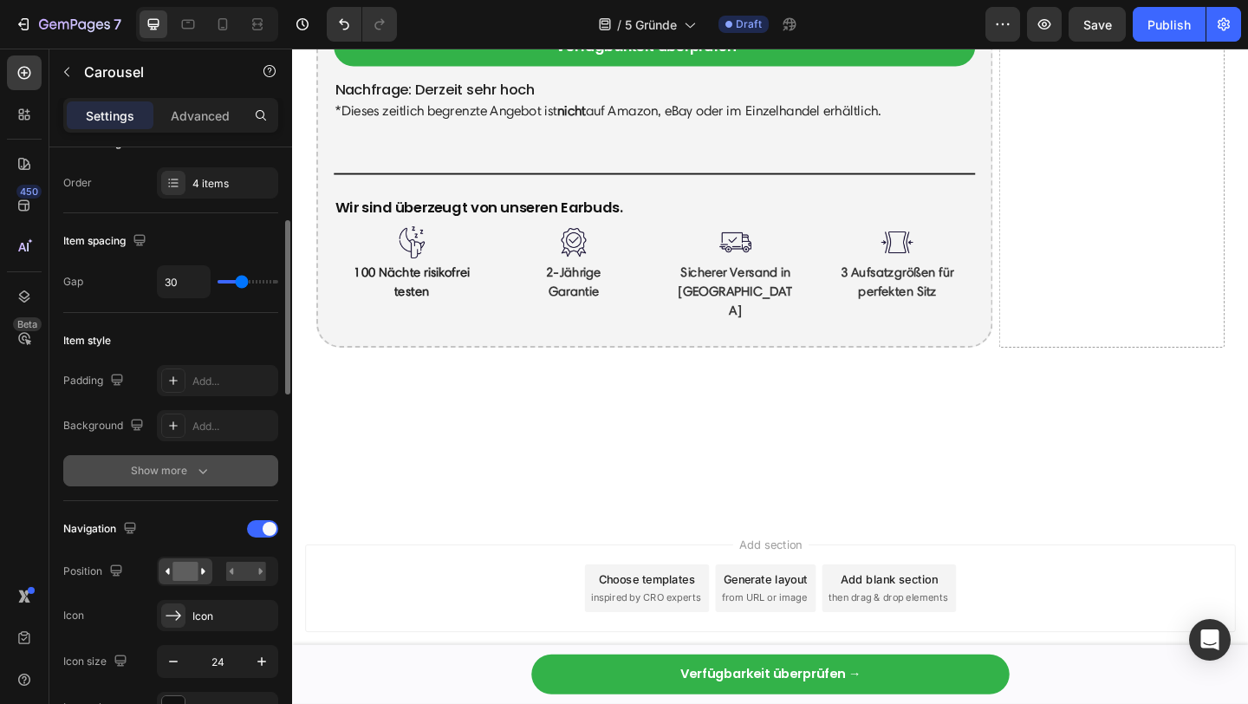
click at [185, 471] on div "Show more" at bounding box center [171, 470] width 81 height 17
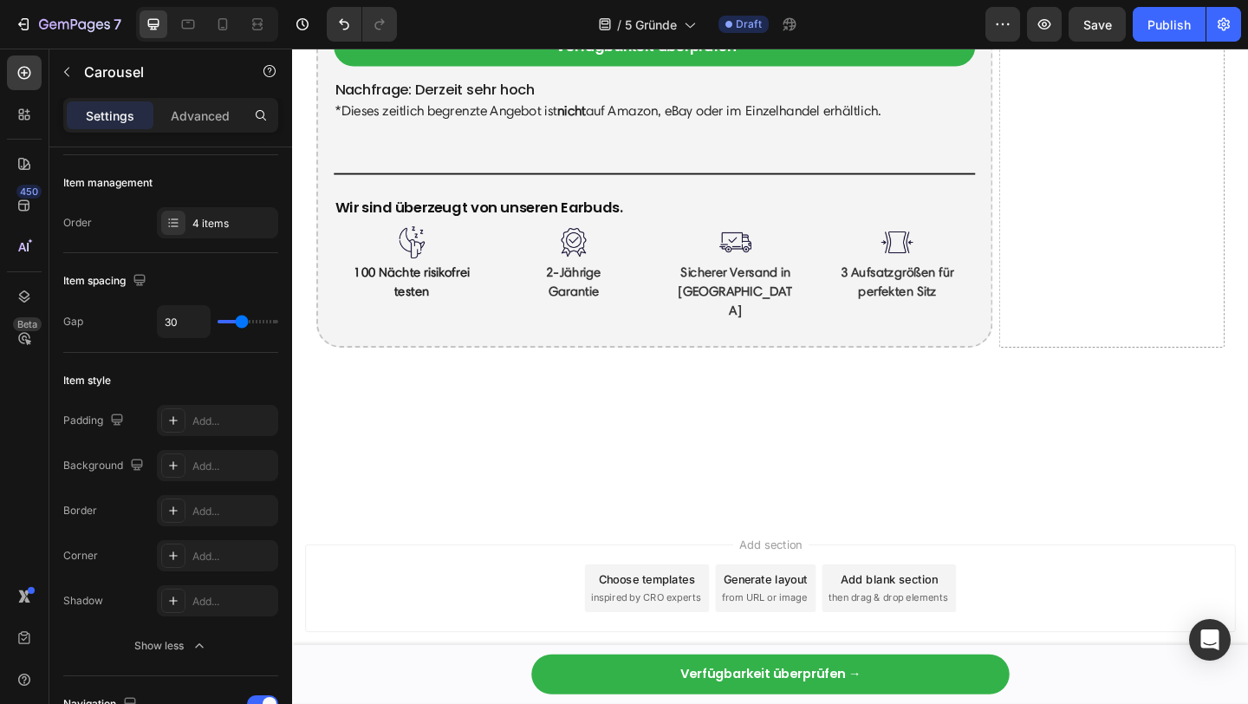
scroll to position [0, 0]
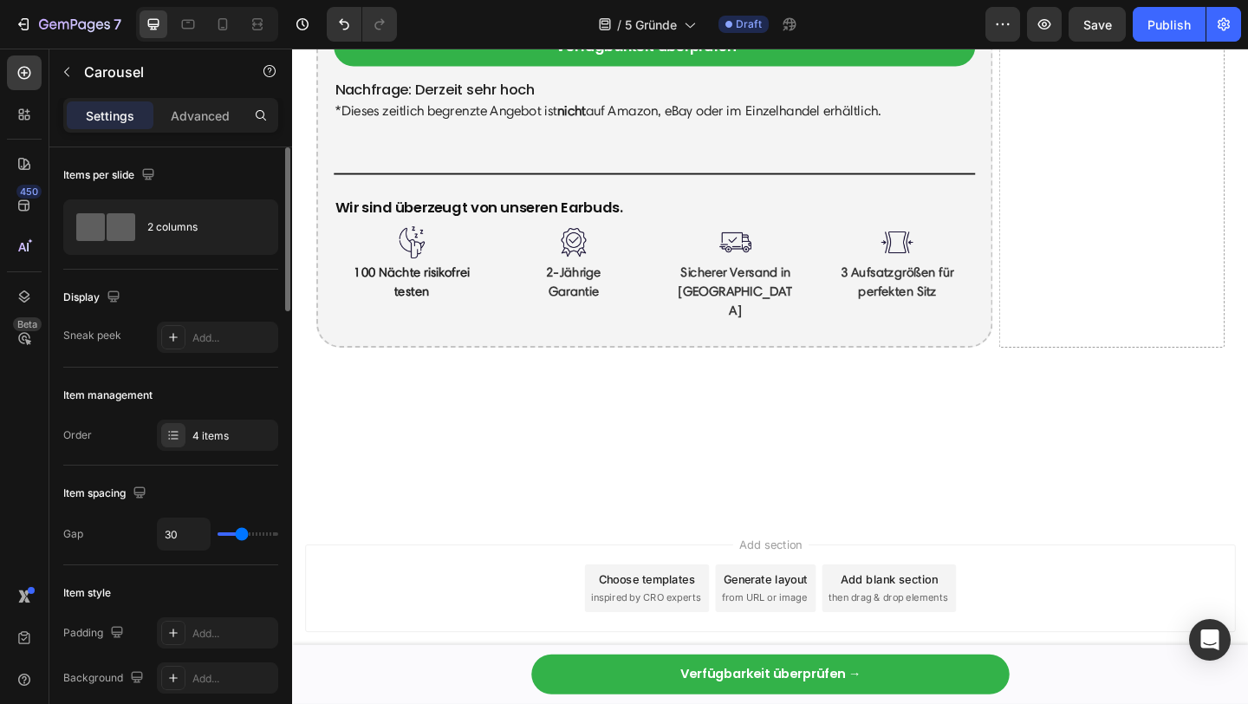
click at [177, 114] on p "Advanced" at bounding box center [200, 116] width 59 height 18
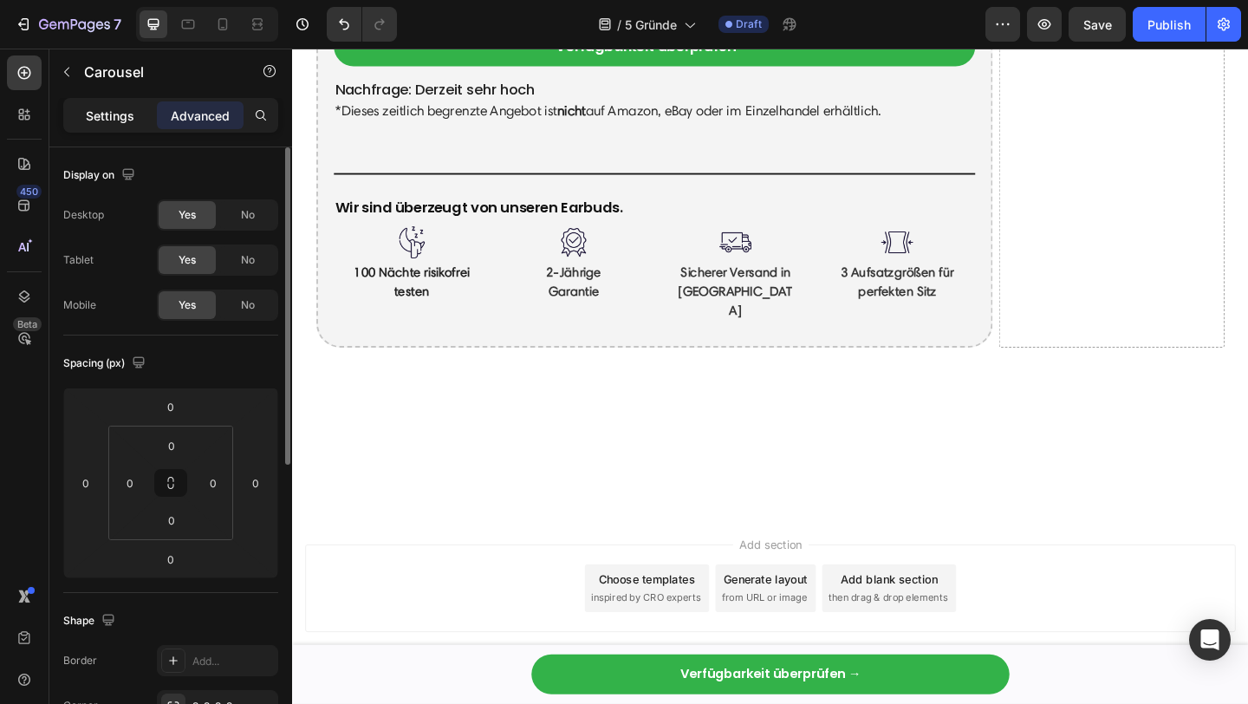
click at [115, 115] on p "Settings" at bounding box center [110, 116] width 49 height 18
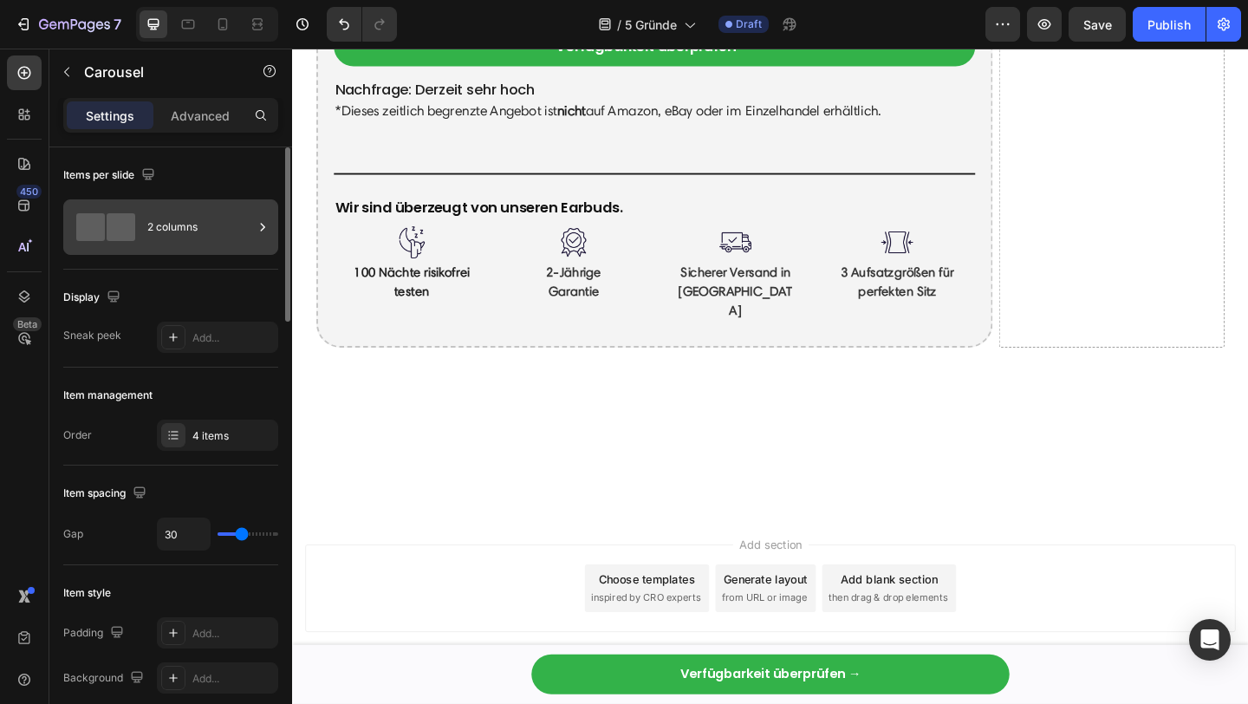
click at [150, 239] on div "2 columns" at bounding box center [200, 227] width 106 height 40
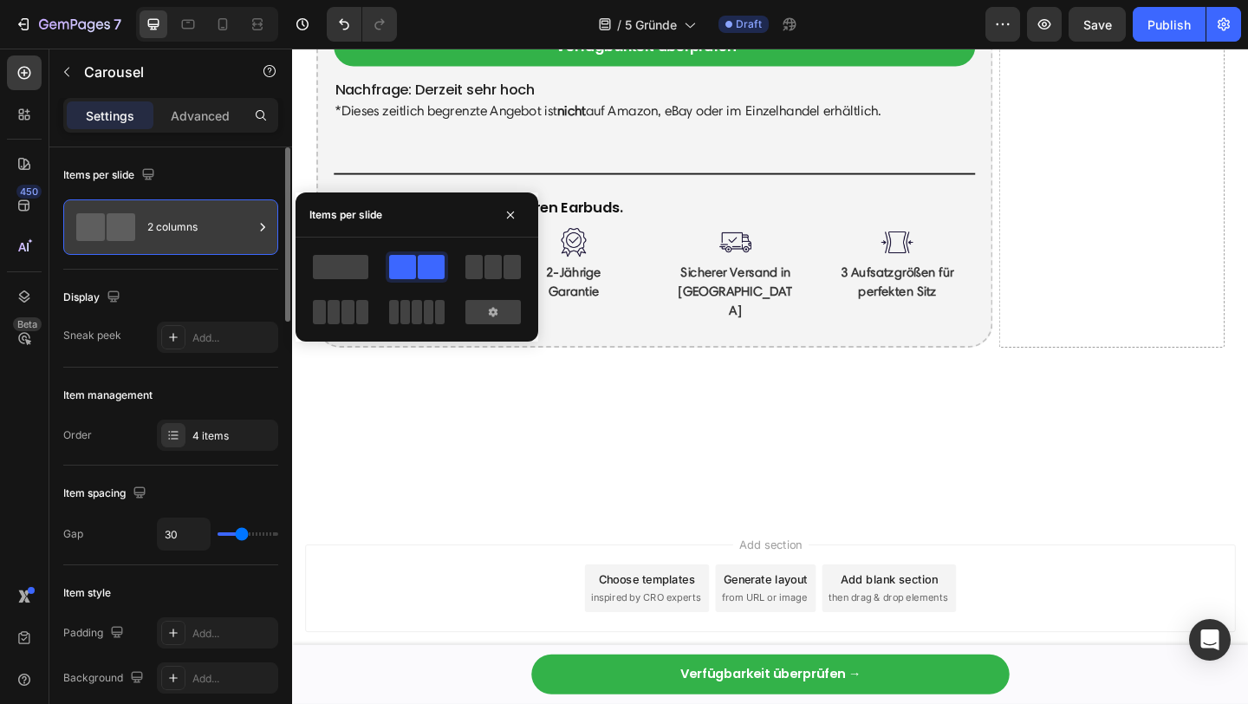
click at [162, 228] on div "2 columns" at bounding box center [200, 227] width 106 height 40
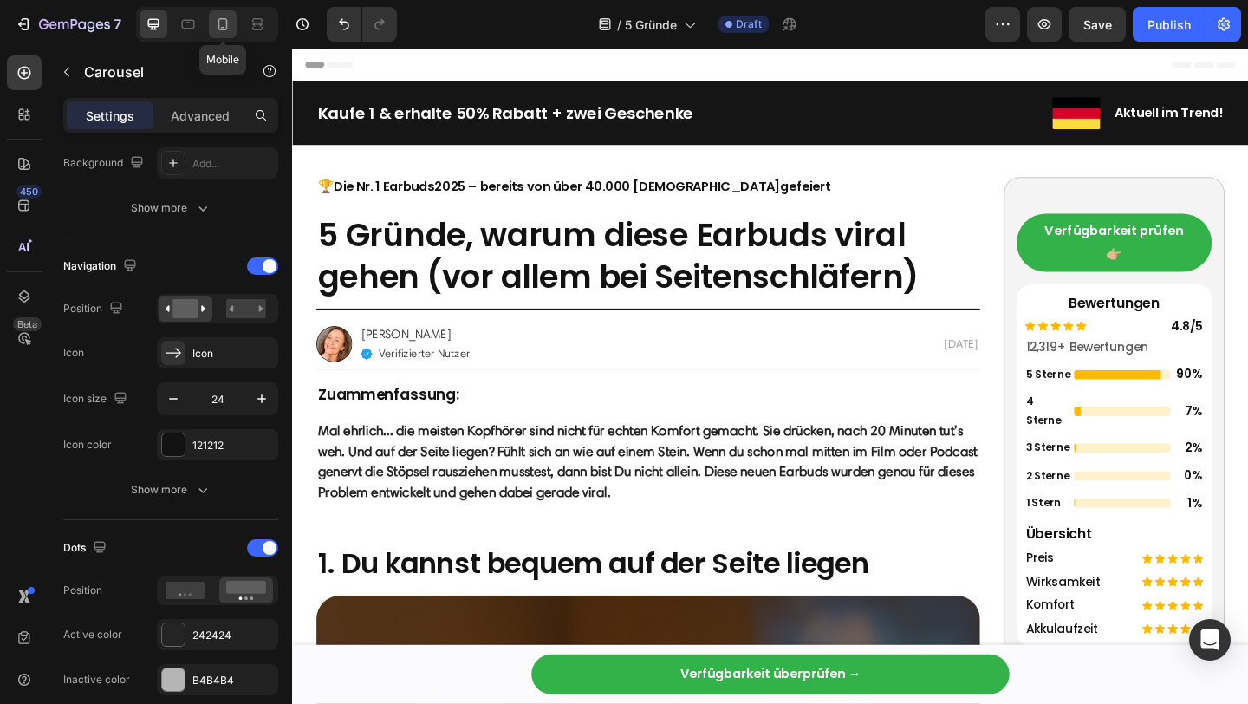
click at [225, 28] on icon at bounding box center [222, 24] width 17 height 17
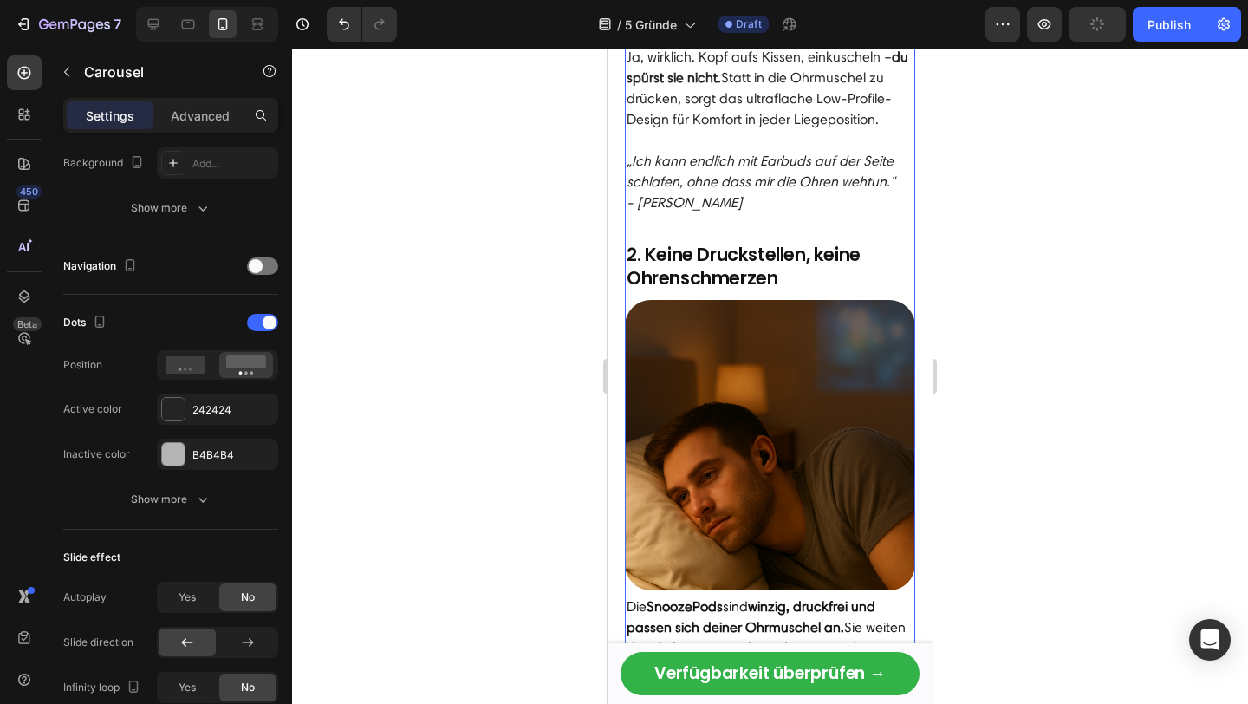
scroll to position [917, 0]
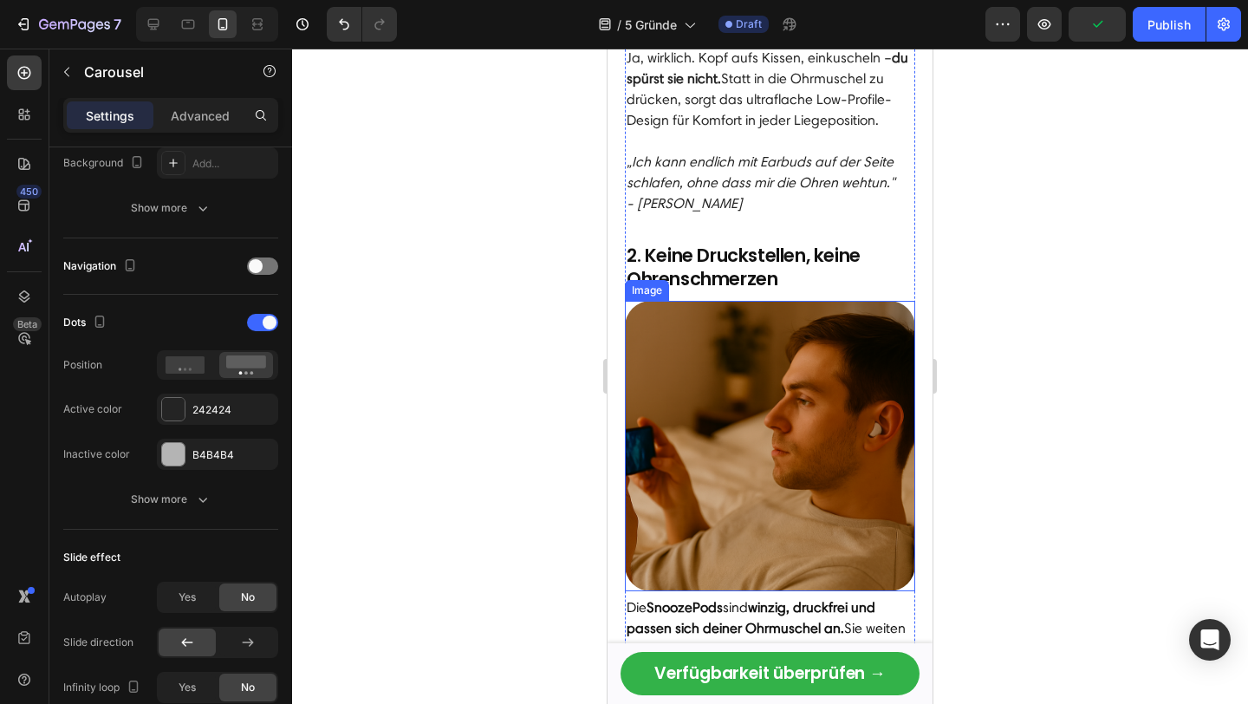
click at [815, 388] on img at bounding box center [770, 446] width 290 height 290
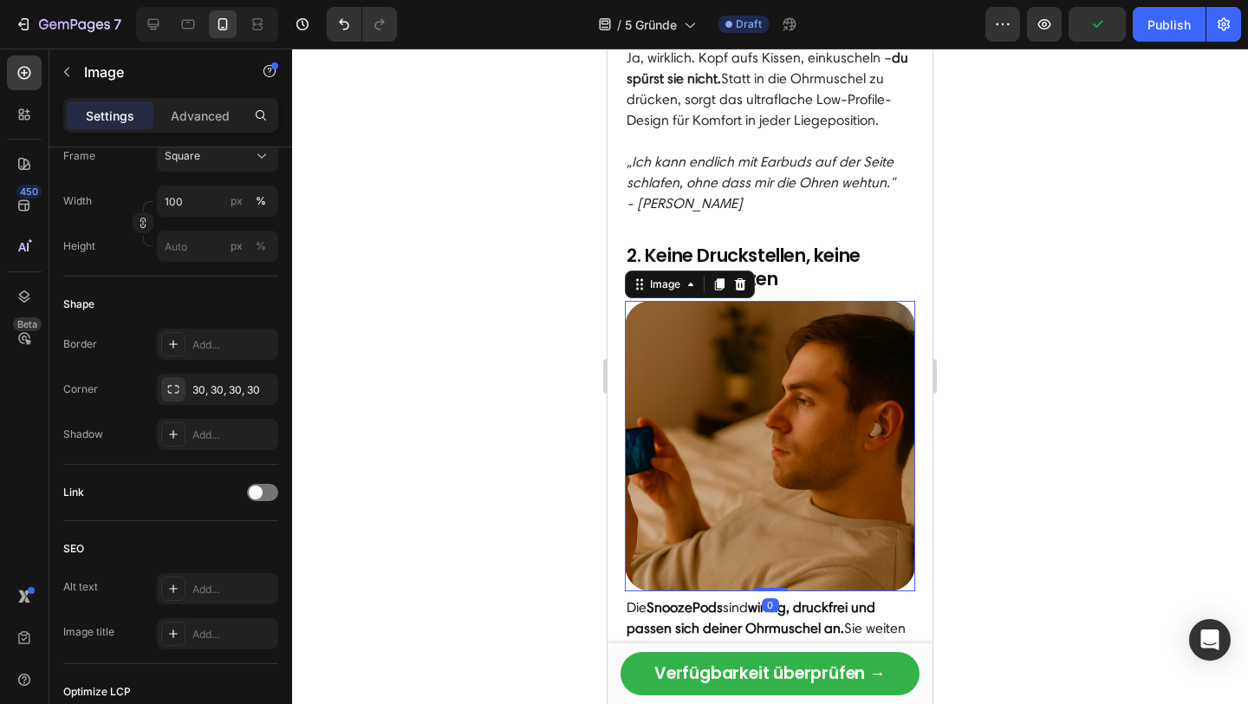
scroll to position [0, 0]
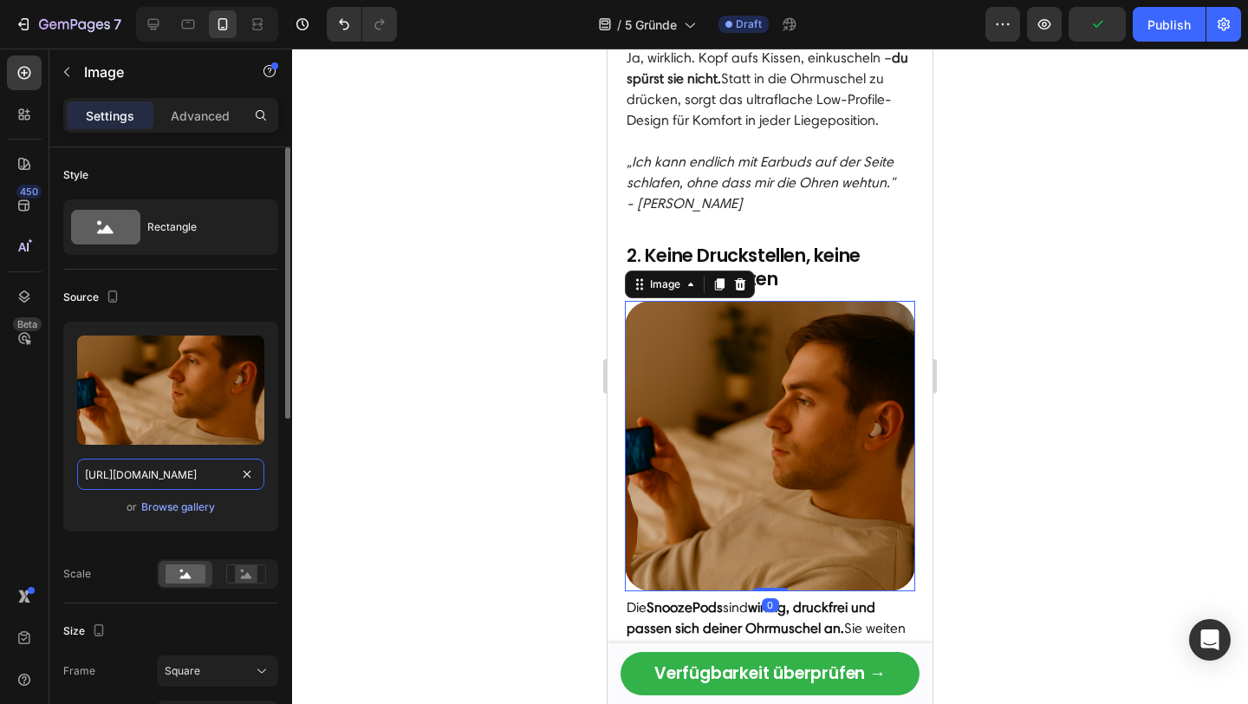
click at [180, 480] on input "[URL][DOMAIN_NAME]" at bounding box center [170, 473] width 187 height 31
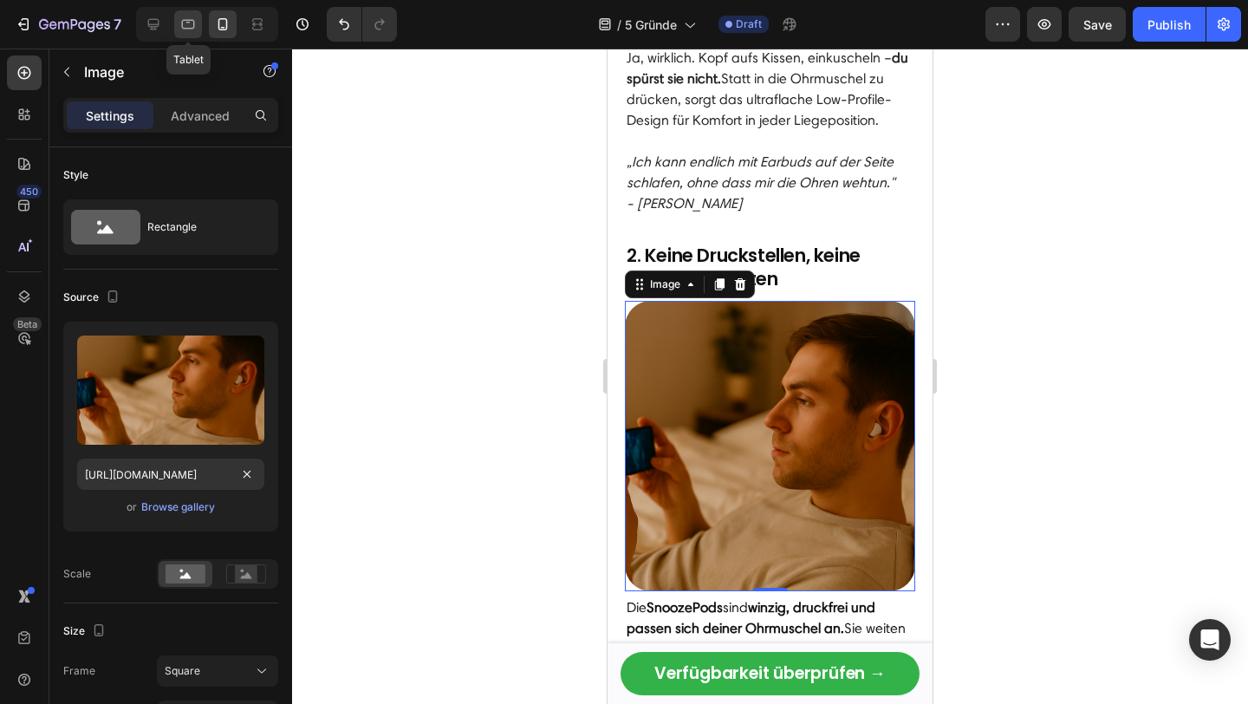
click at [193, 16] on icon at bounding box center [187, 24] width 17 height 17
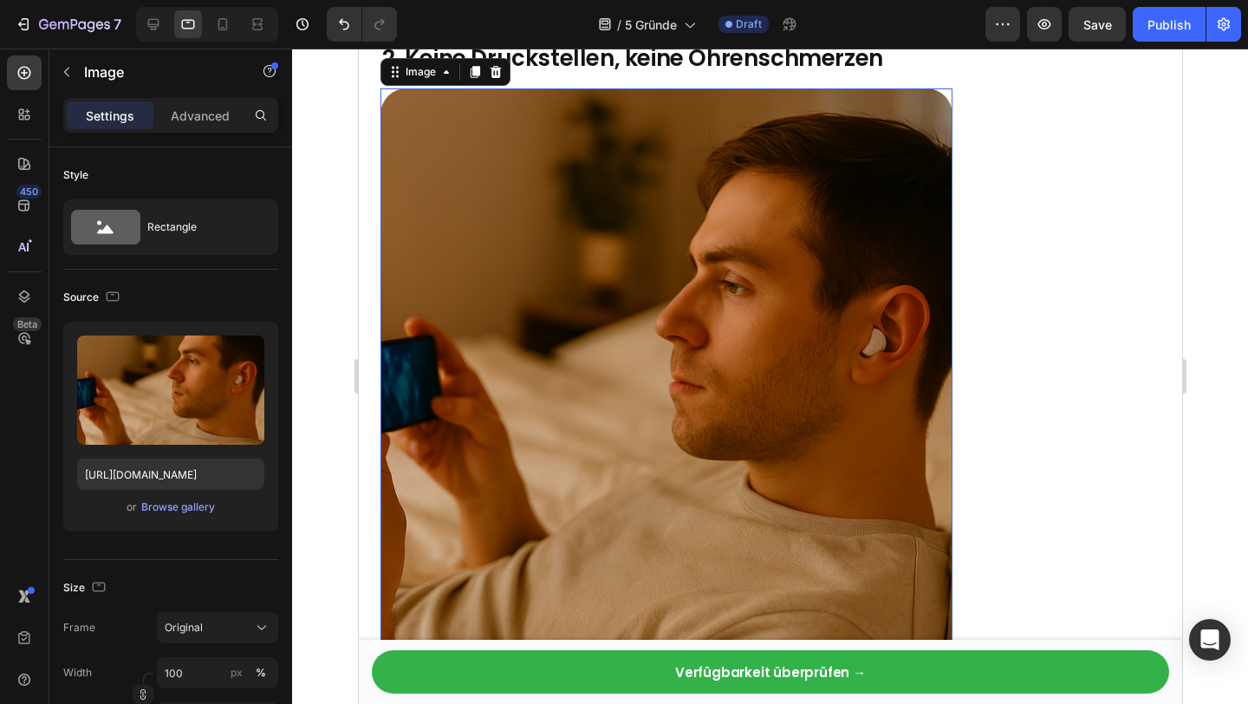
scroll to position [1309, 0]
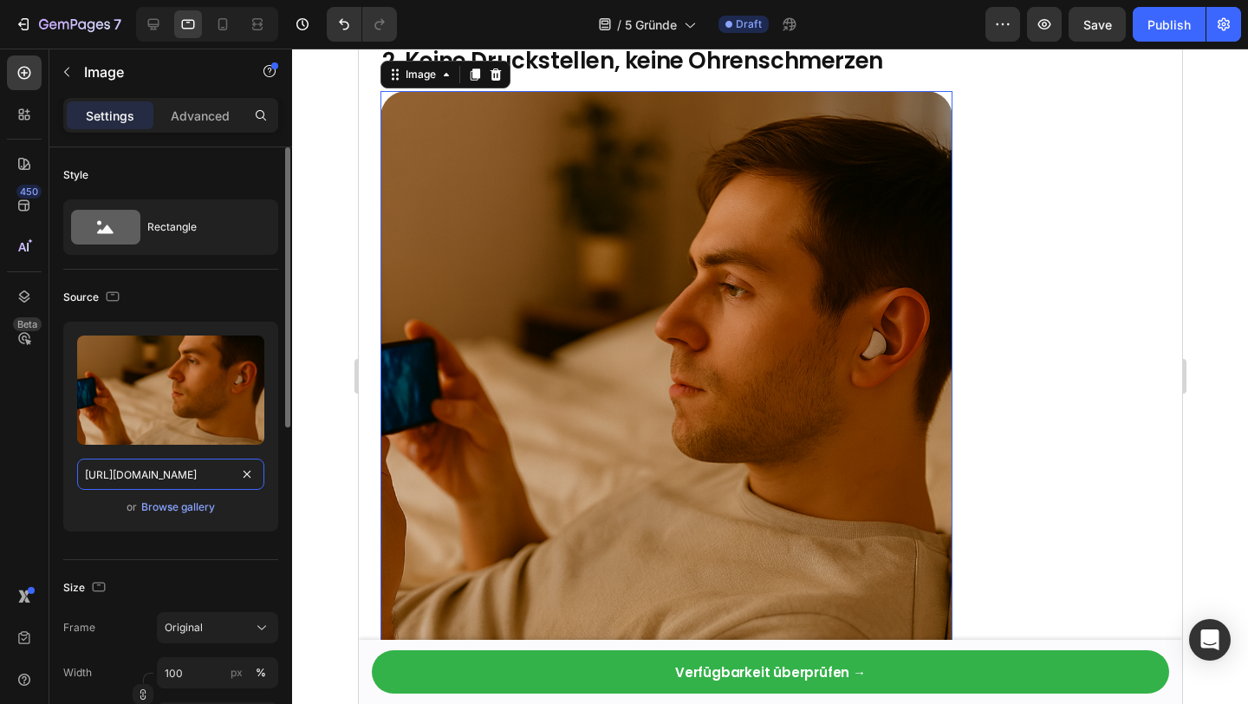
click at [156, 463] on input "[URL][DOMAIN_NAME]" at bounding box center [170, 473] width 187 height 31
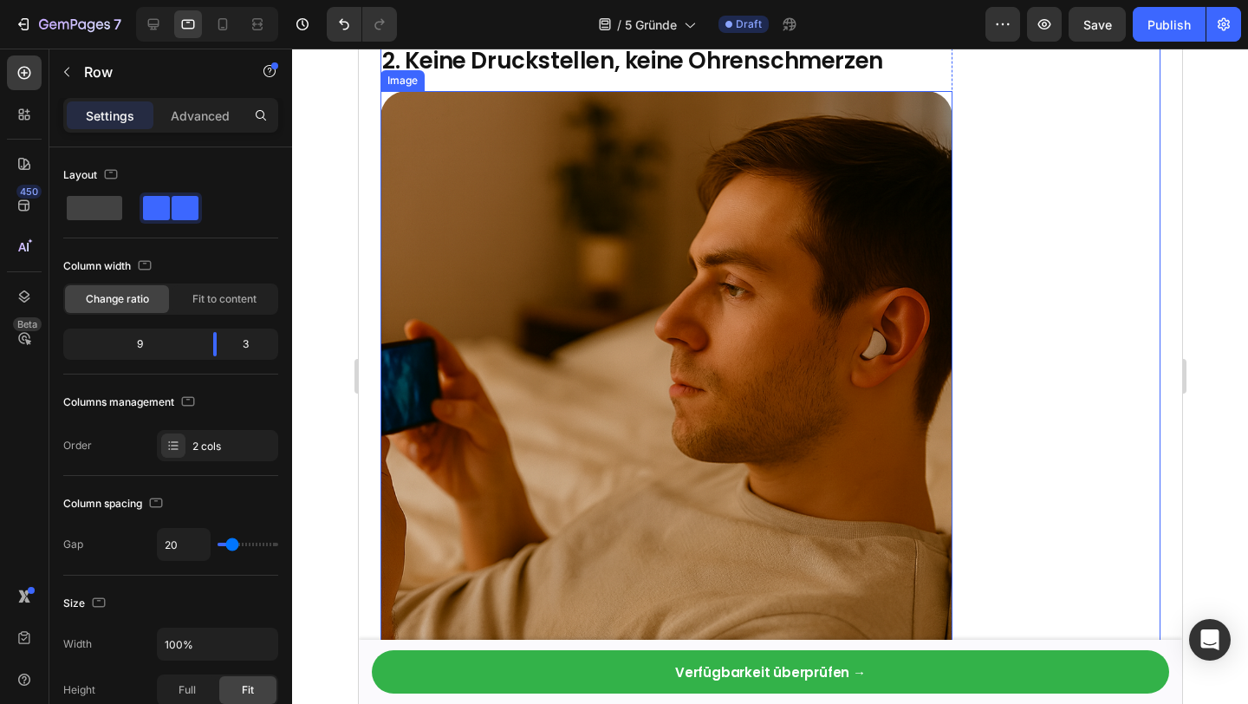
click at [643, 389] on img at bounding box center [666, 377] width 572 height 572
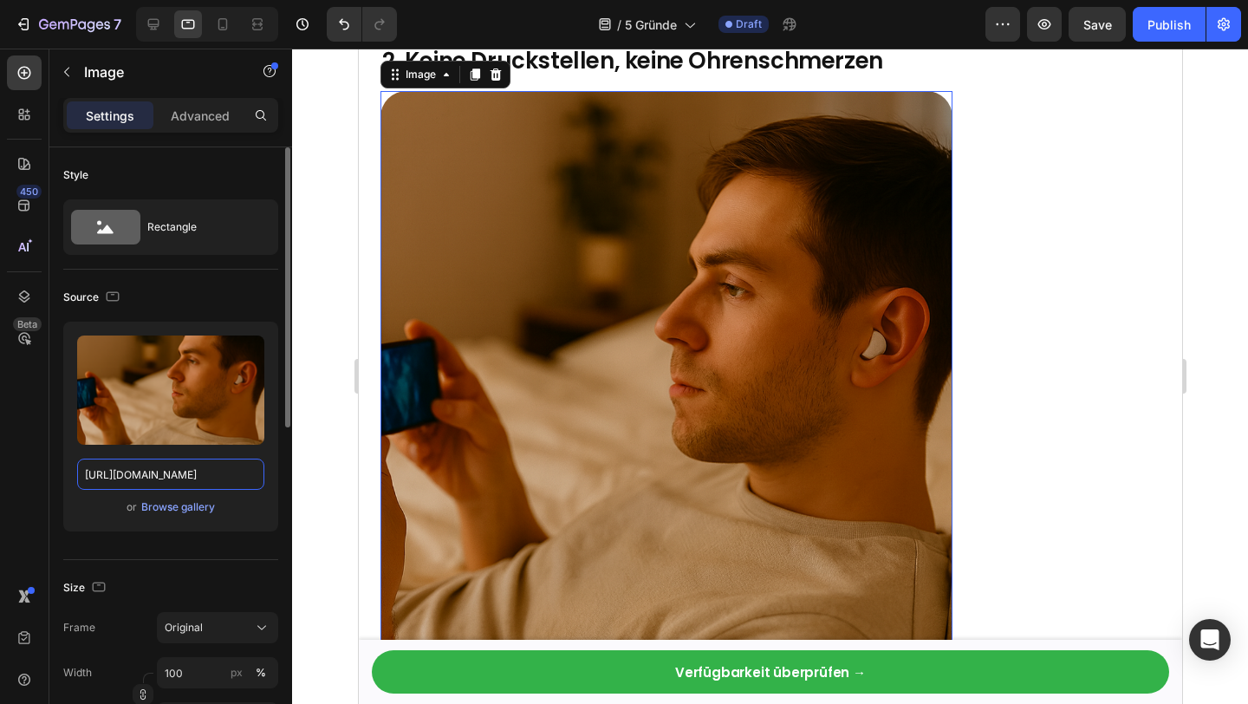
click at [154, 475] on input "[URL][DOMAIN_NAME]" at bounding box center [170, 473] width 187 height 31
click at [254, 517] on div "Upload Image https://cdn.shopify.com/s/files/1/0845/9966/9068/files/gempages_57…" at bounding box center [170, 426] width 215 height 210
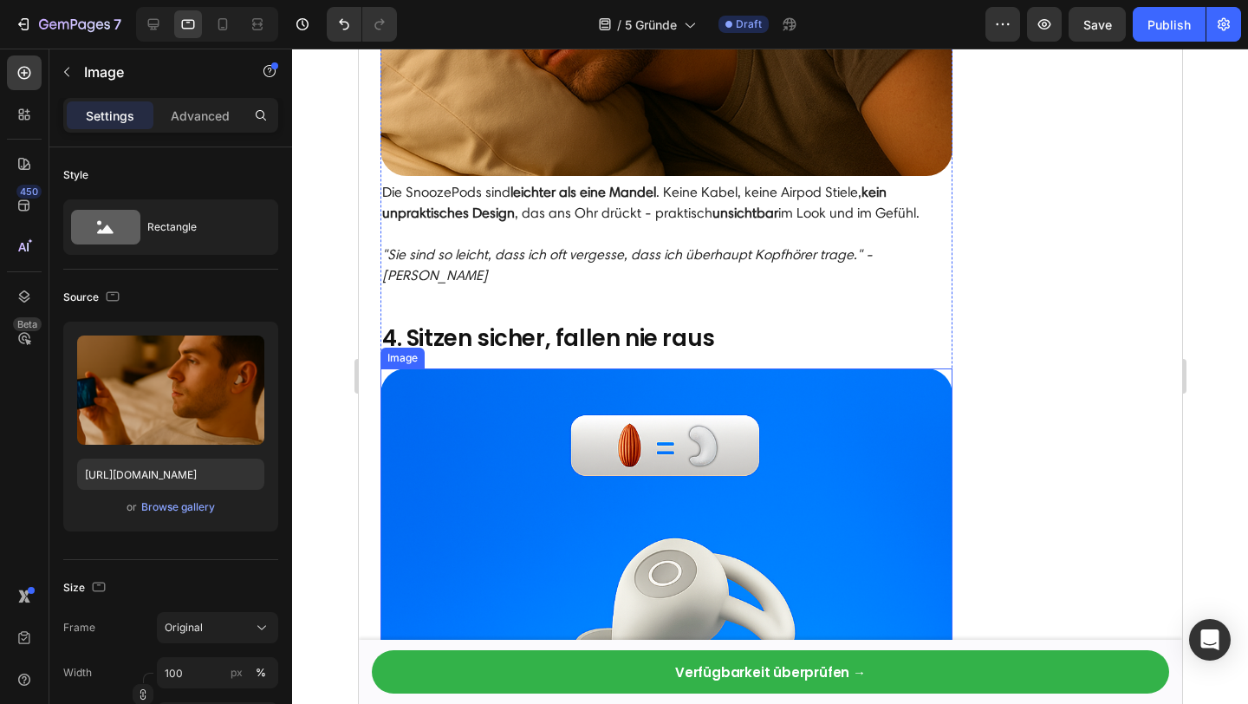
scroll to position [2544, 0]
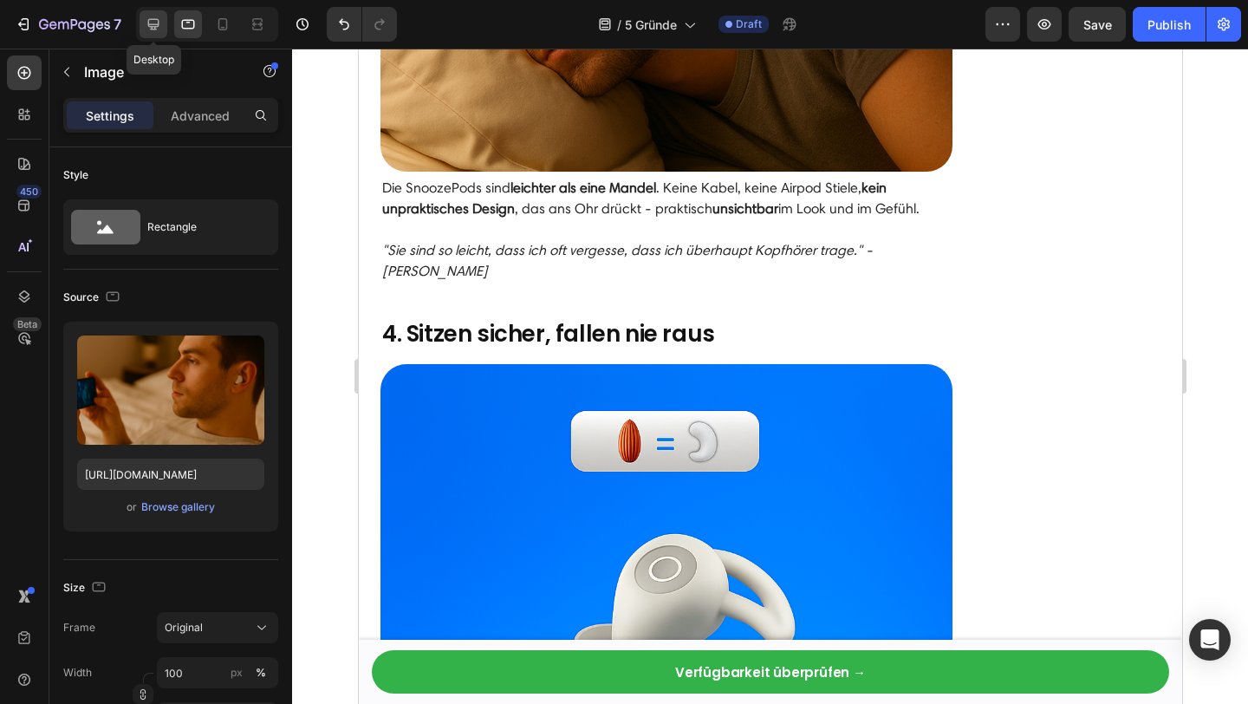
click at [153, 27] on icon at bounding box center [153, 24] width 11 height 11
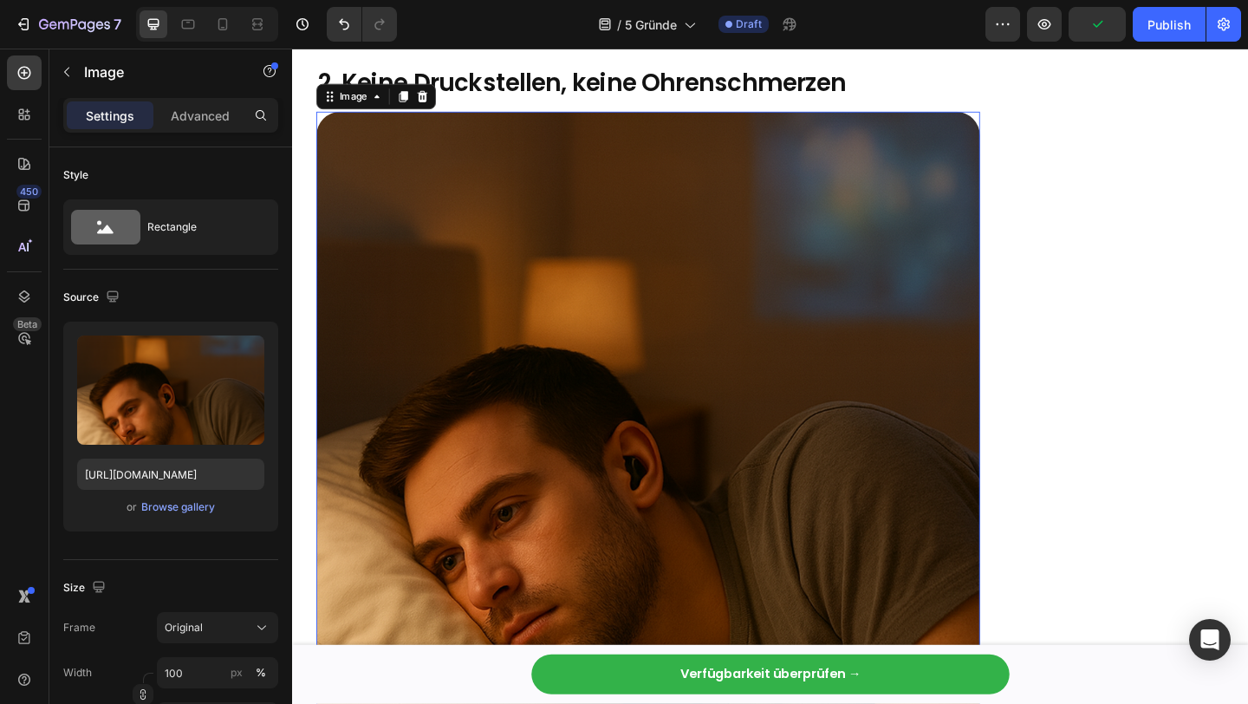
scroll to position [1330, 0]
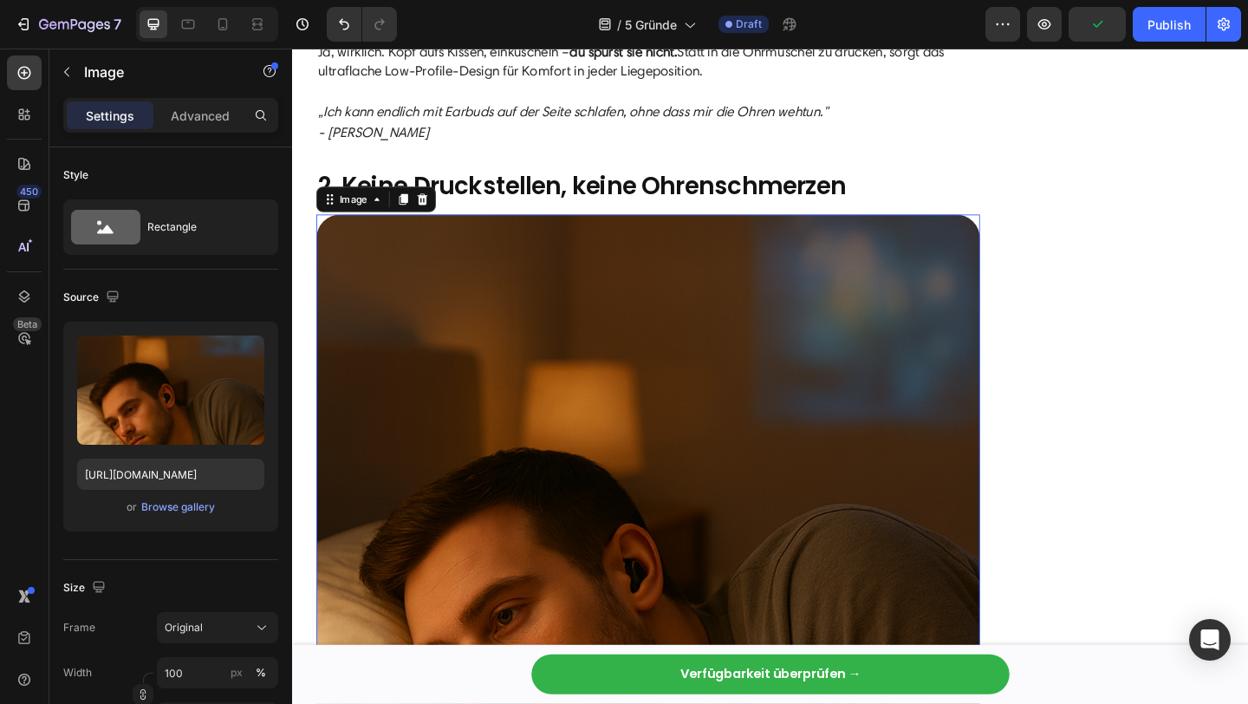
click at [699, 408] on img at bounding box center [679, 590] width 722 height 722
click at [149, 482] on input "[URL][DOMAIN_NAME]" at bounding box center [170, 473] width 187 height 31
paste input "93fd49d3-c4bc-4c8d-89c7-ee4d3ec75364"
type input "[URL][DOMAIN_NAME]"
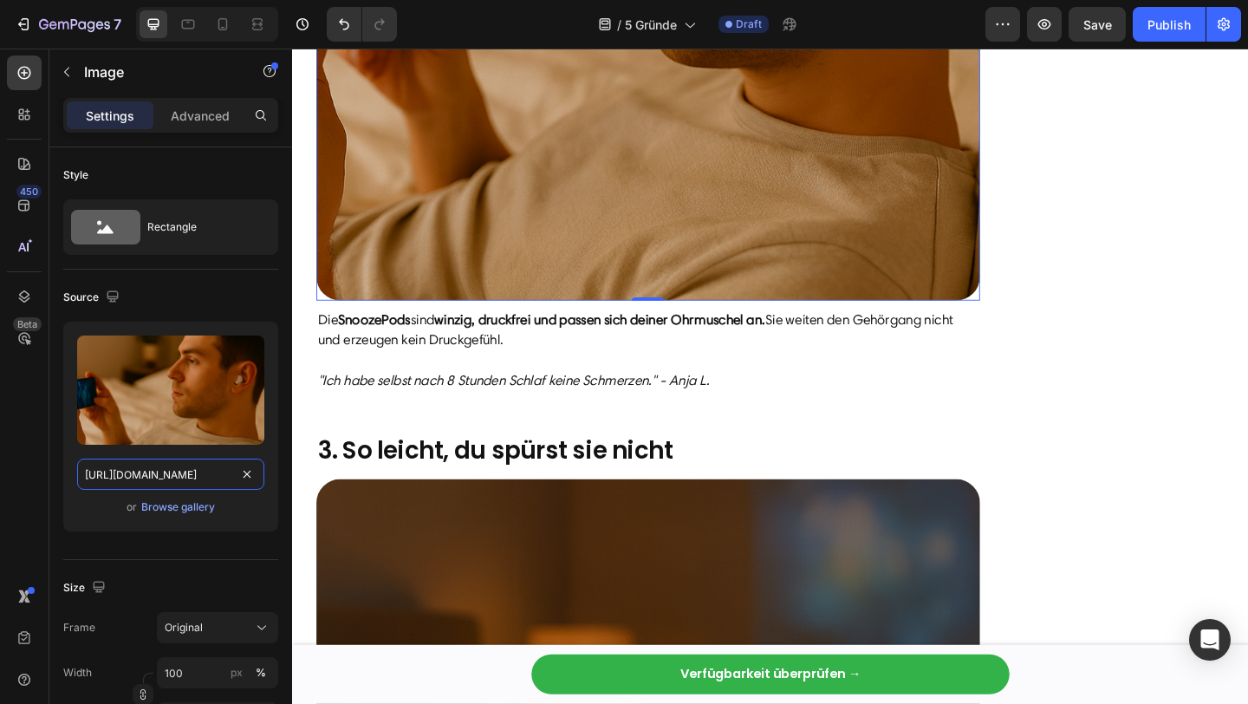
scroll to position [2125, 0]
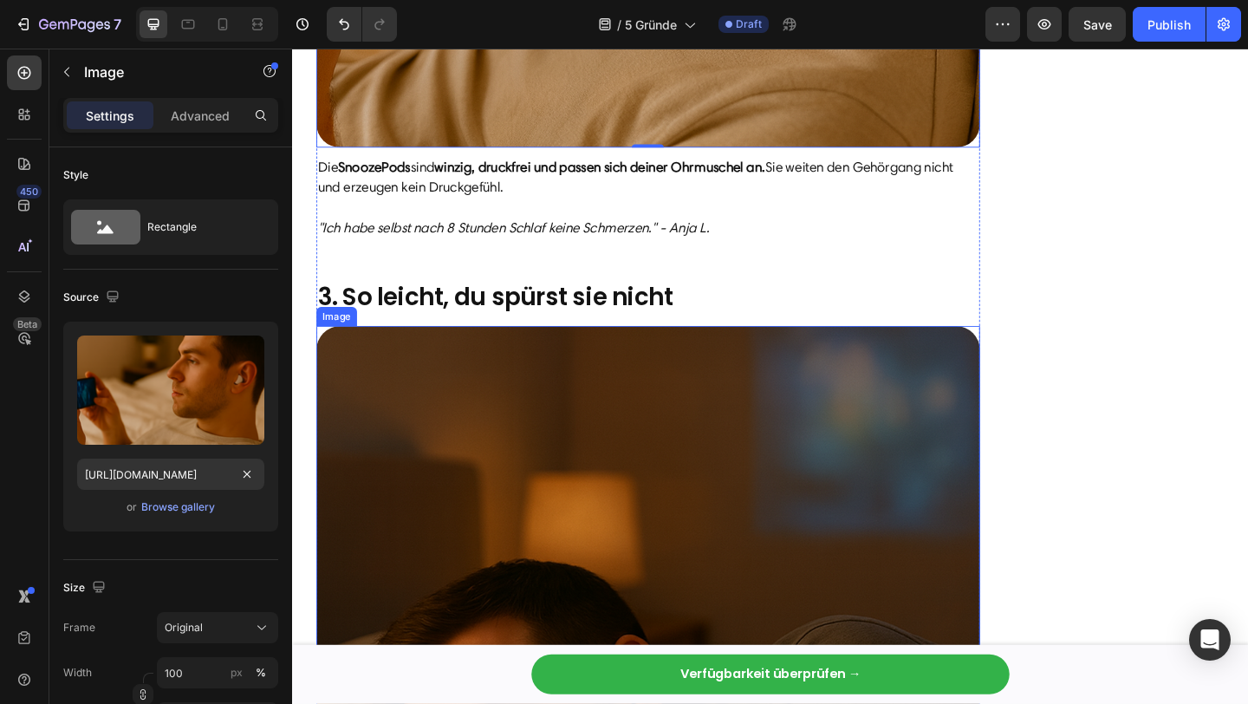
click at [556, 423] on img at bounding box center [679, 711] width 722 height 722
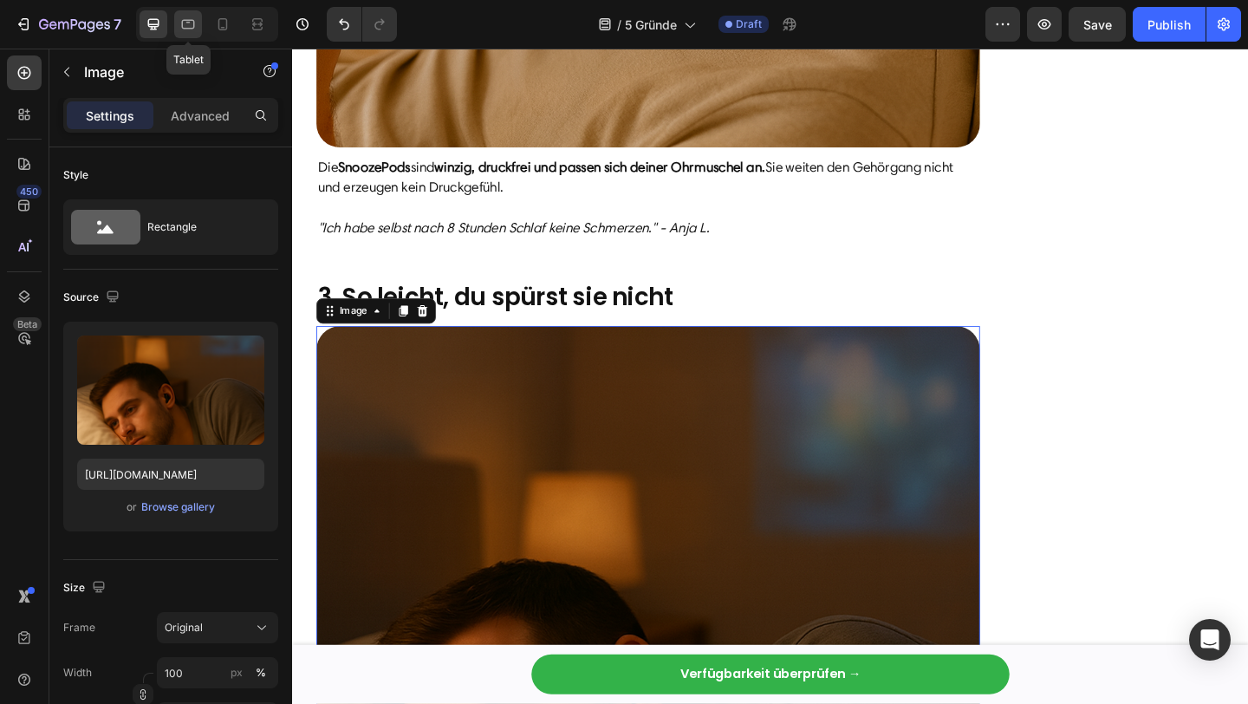
click at [188, 21] on icon at bounding box center [187, 24] width 17 height 17
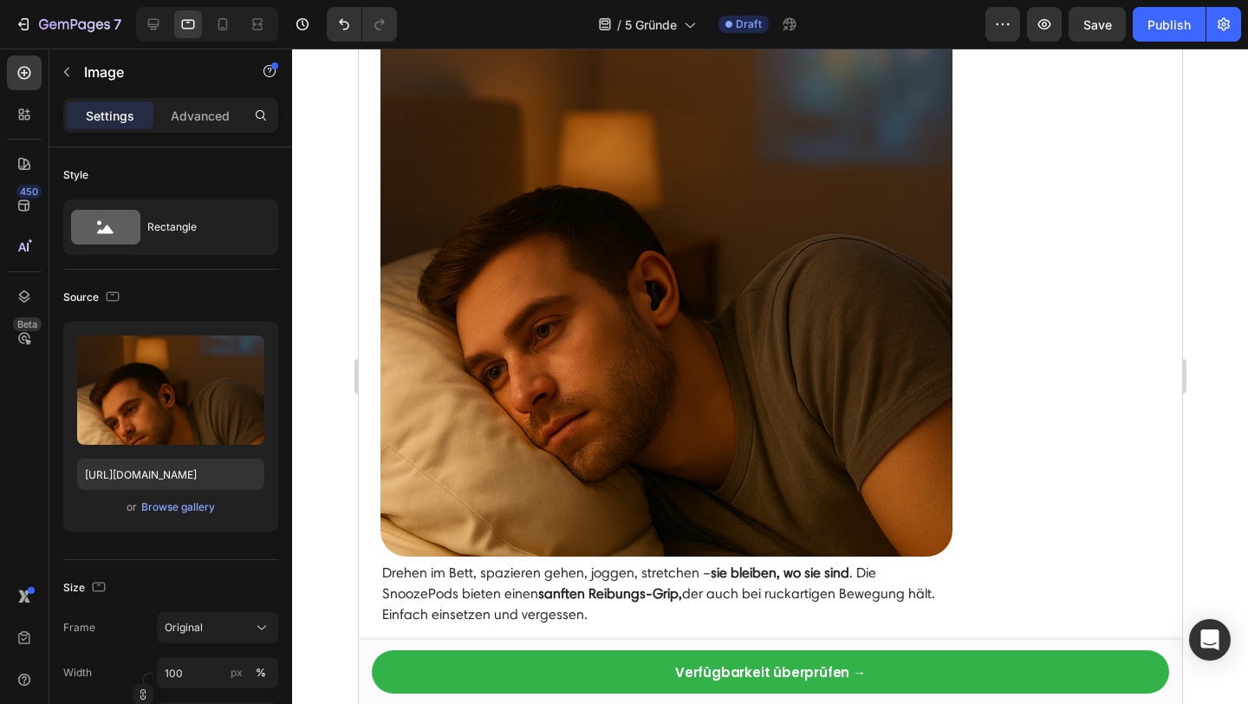
scroll to position [2949, 0]
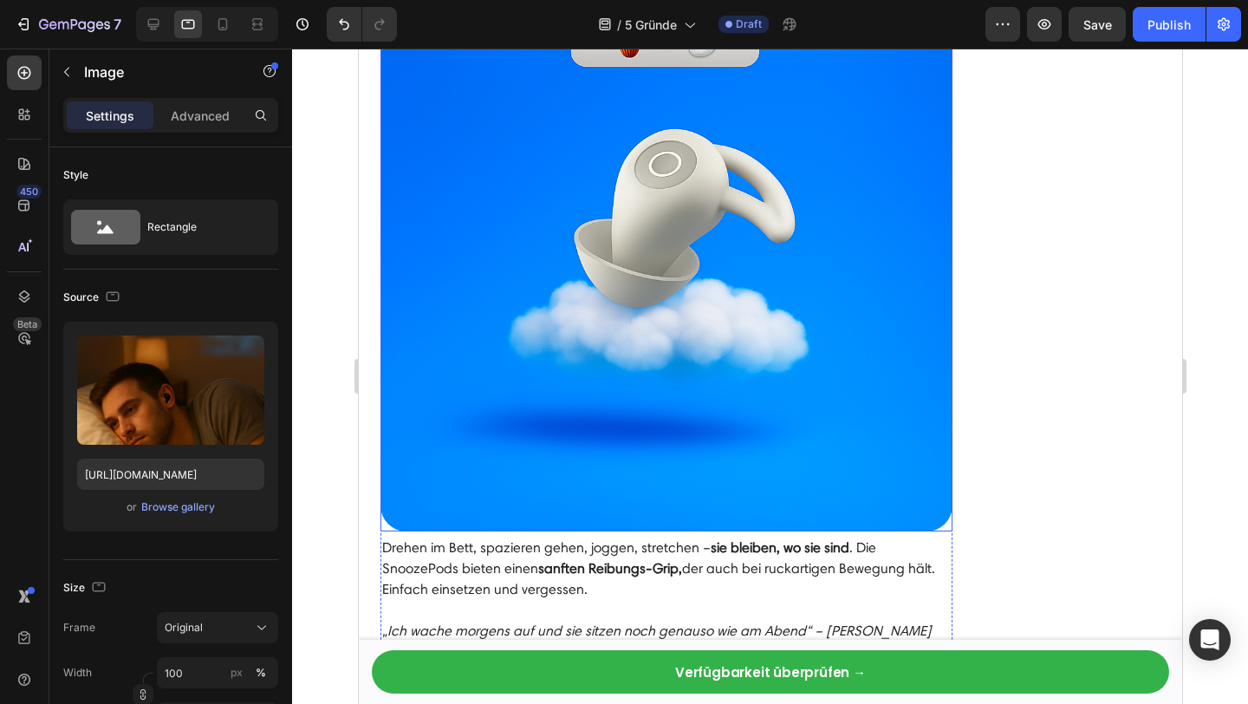
click at [734, 380] on img at bounding box center [666, 245] width 572 height 572
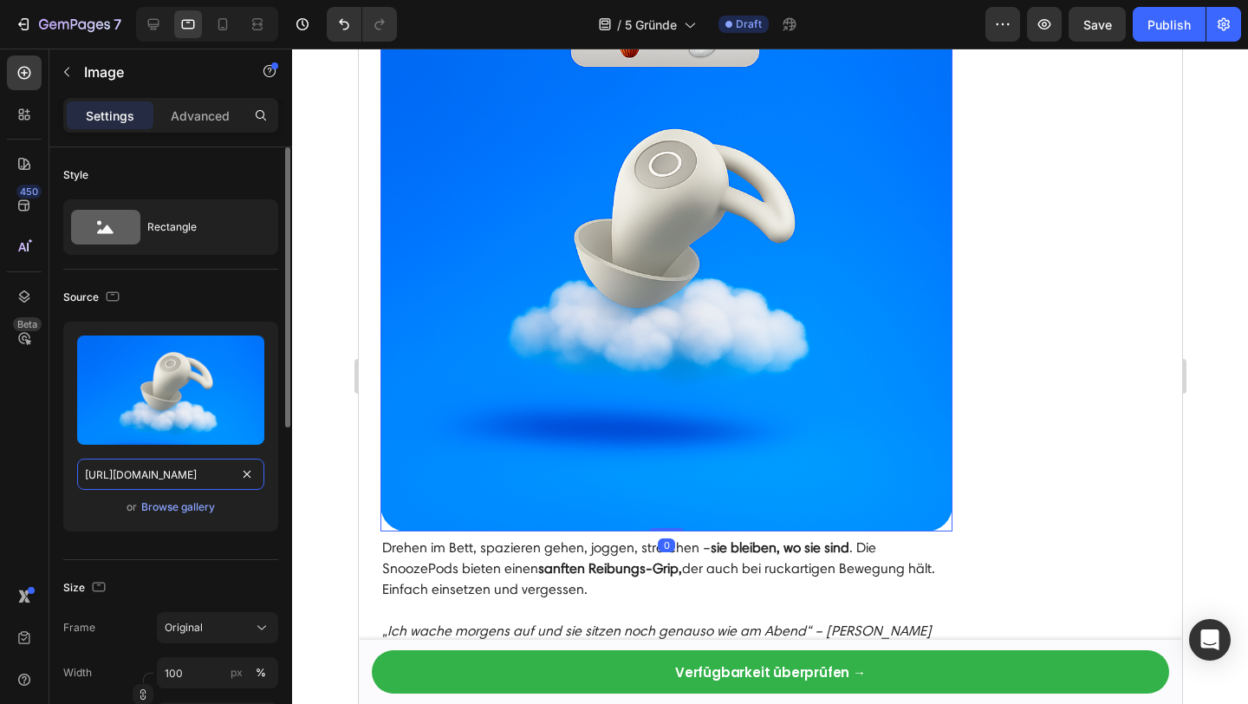
click at [128, 482] on input "[URL][DOMAIN_NAME]" at bounding box center [170, 473] width 187 height 31
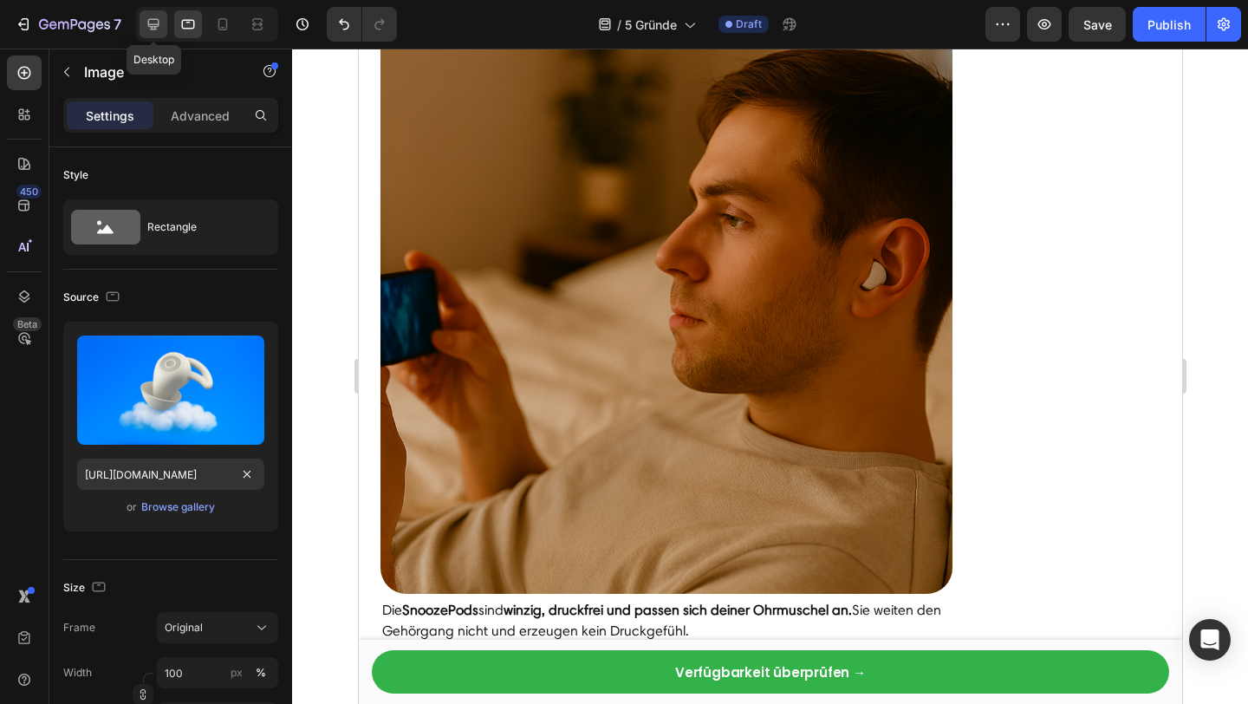
click at [152, 27] on icon at bounding box center [153, 24] width 11 height 11
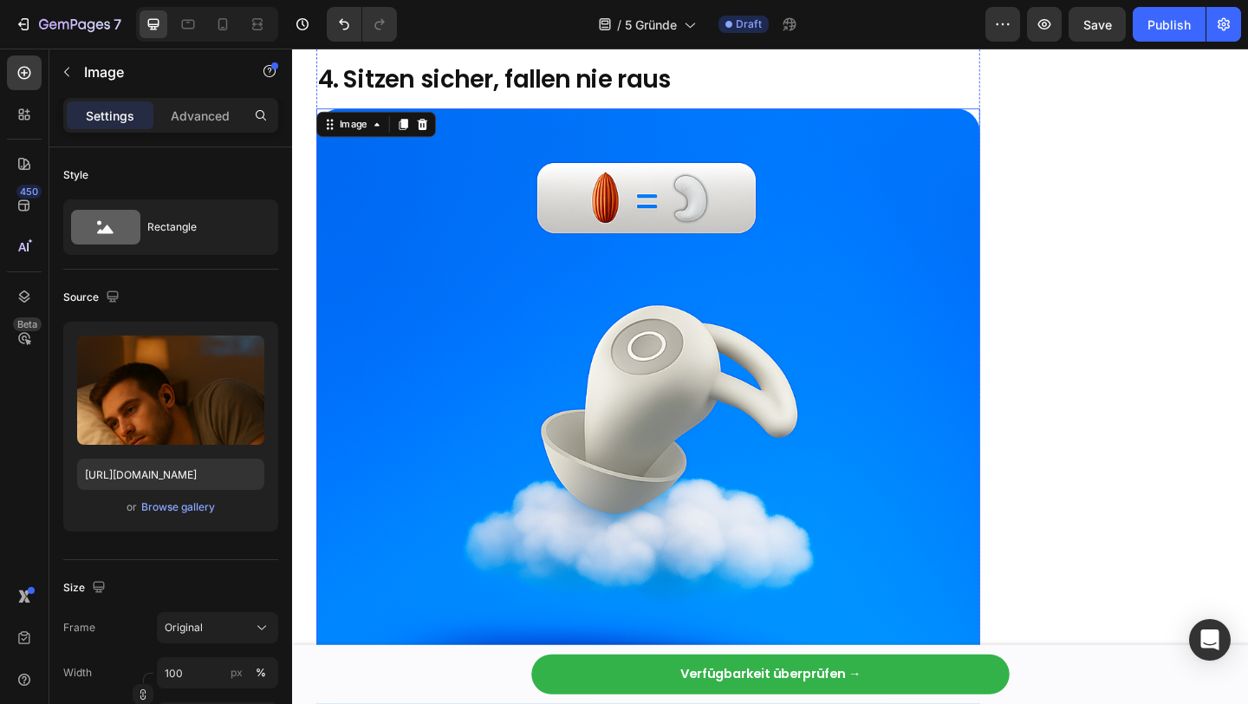
scroll to position [3280, 0]
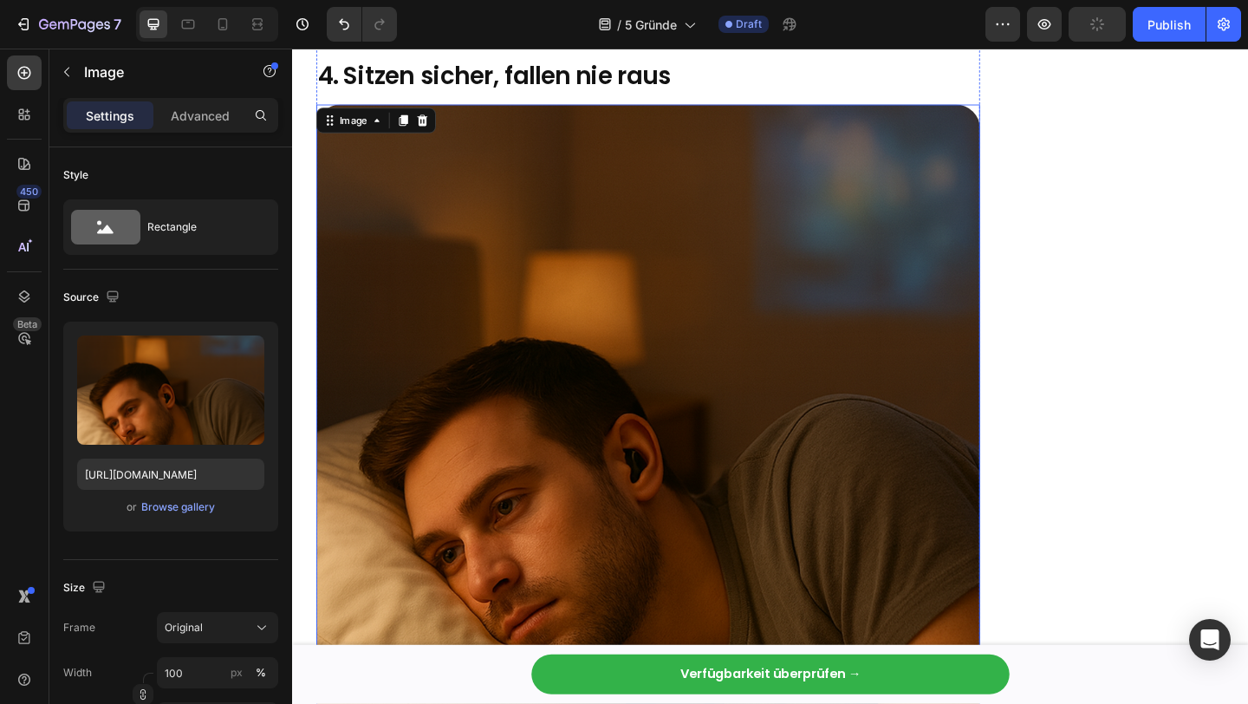
click at [675, 365] on img at bounding box center [679, 470] width 722 height 722
click at [134, 472] on input "[URL][DOMAIN_NAME]" at bounding box center [170, 473] width 187 height 31
paste input "06e30f8c-1348-43e0-98eb-60547181c2eb"
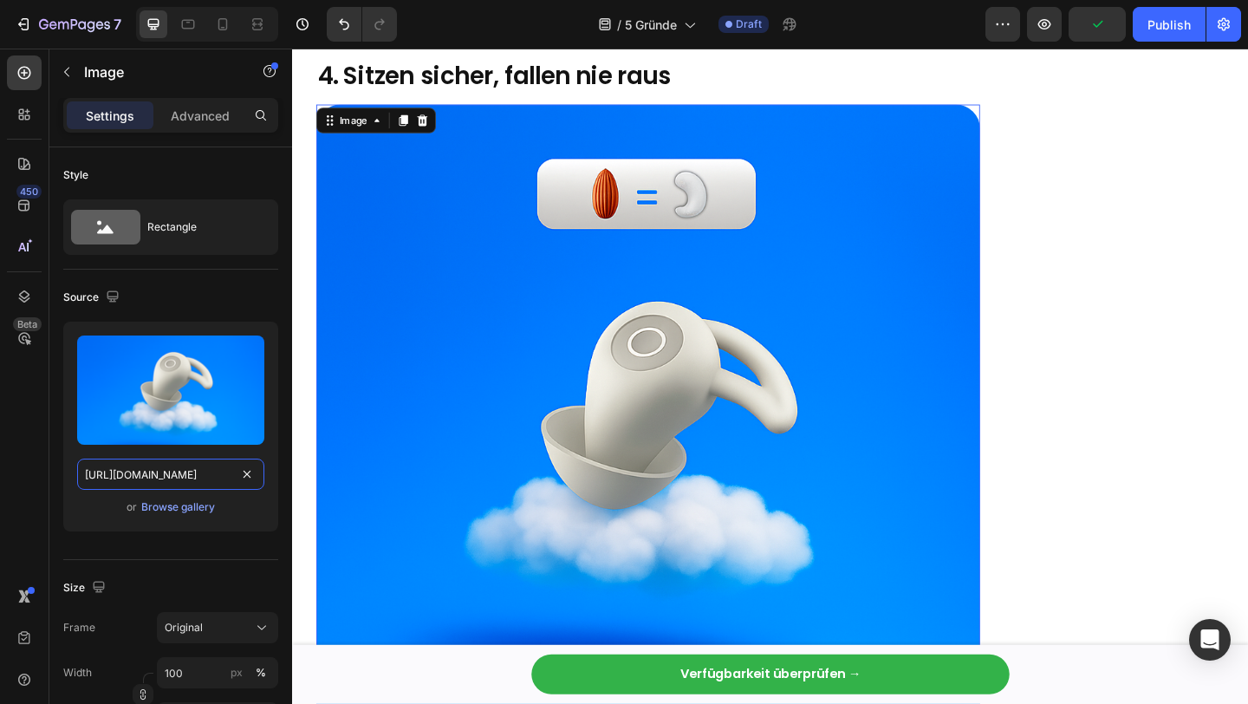
scroll to position [0, 538]
click at [847, 388] on img at bounding box center [679, 470] width 722 height 722
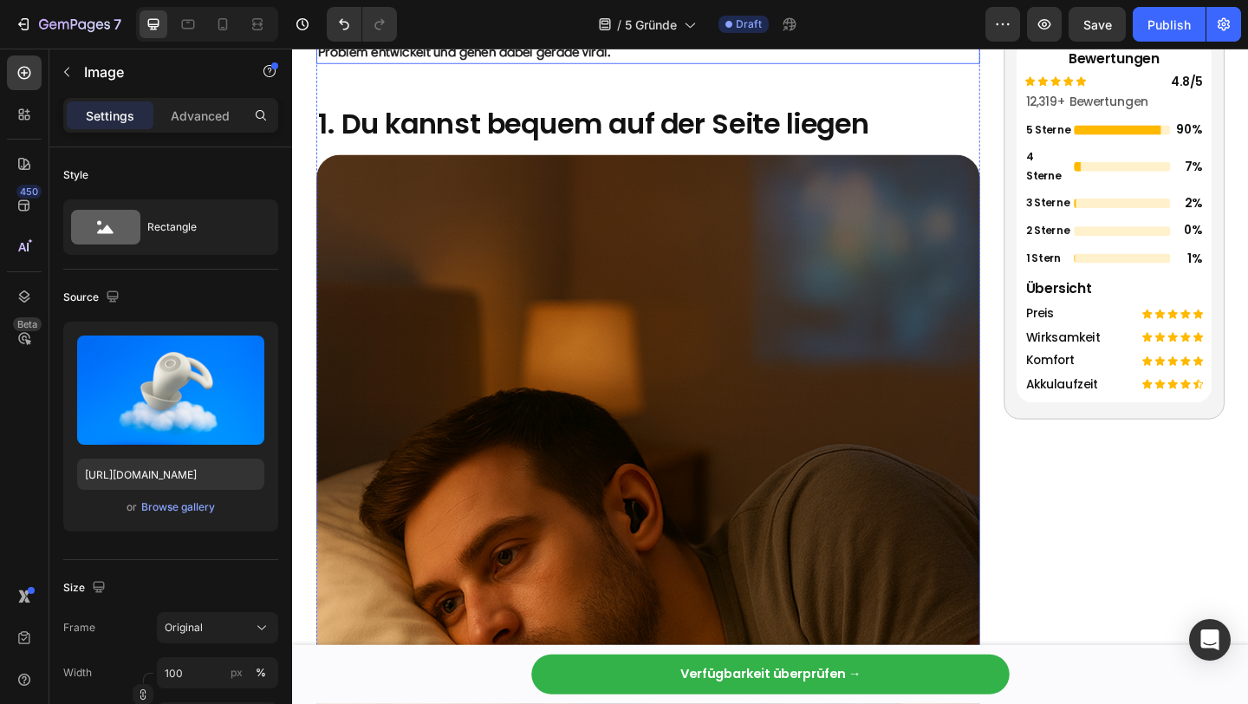
scroll to position [589, 0]
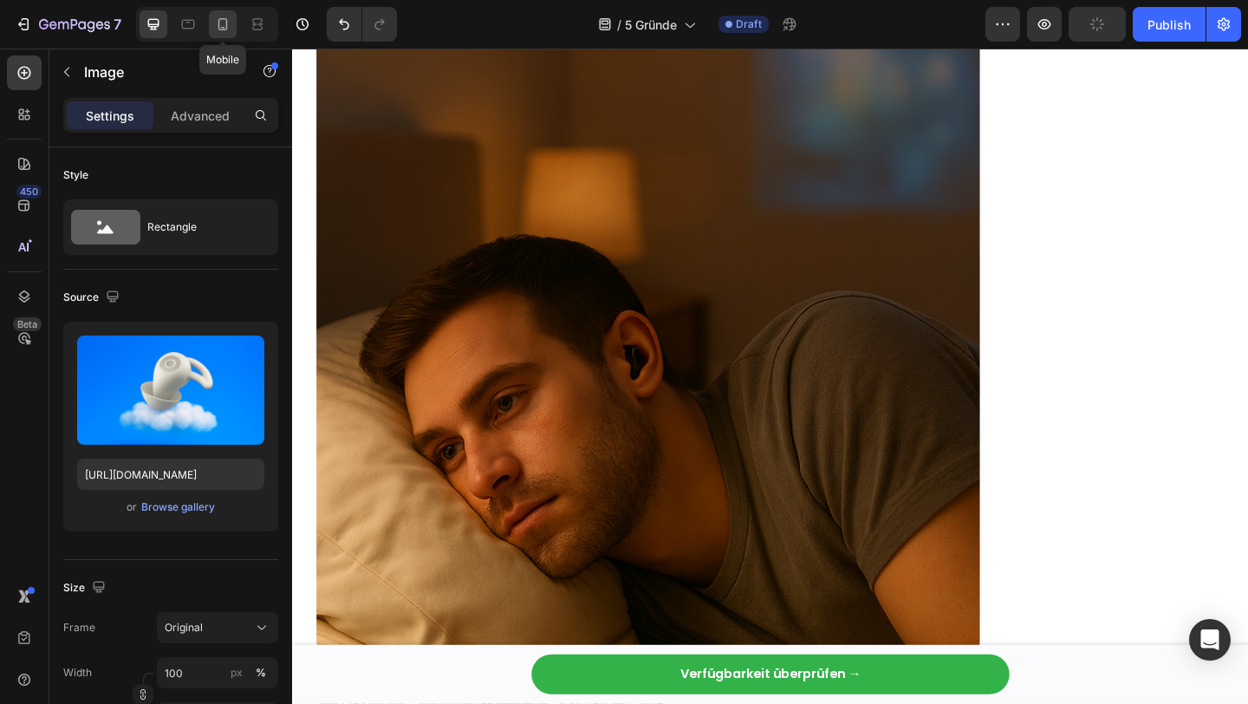
click at [222, 26] on icon at bounding box center [222, 24] width 17 height 17
type input "https://cdn.shopify.com/s/files/1/0845/9966/9068/files/gempages_574561727698436…"
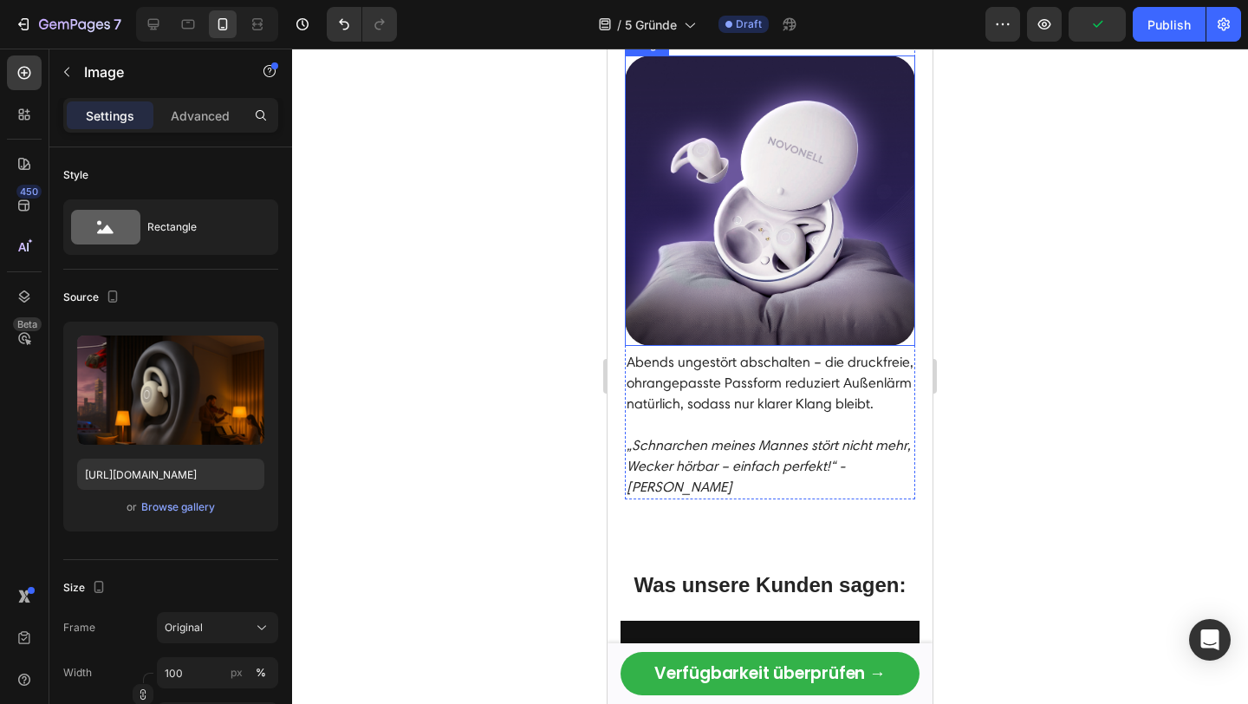
click at [793, 278] on img at bounding box center [770, 200] width 290 height 290
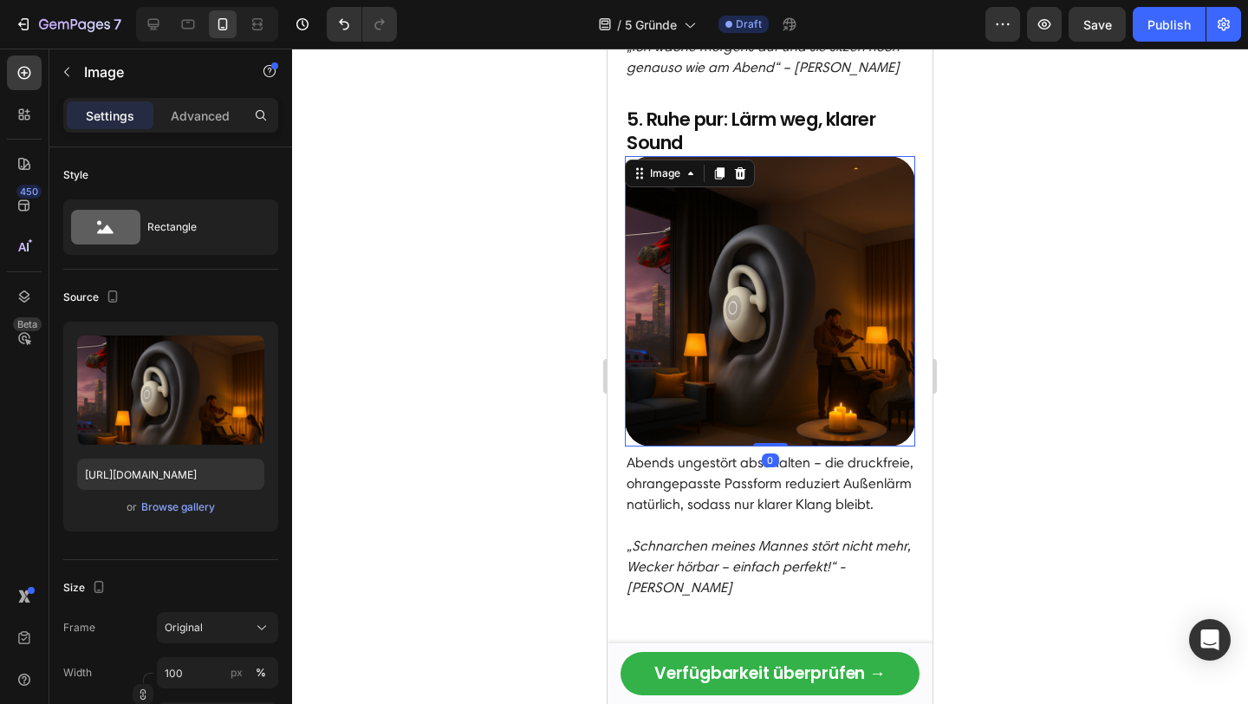
scroll to position [2447, 0]
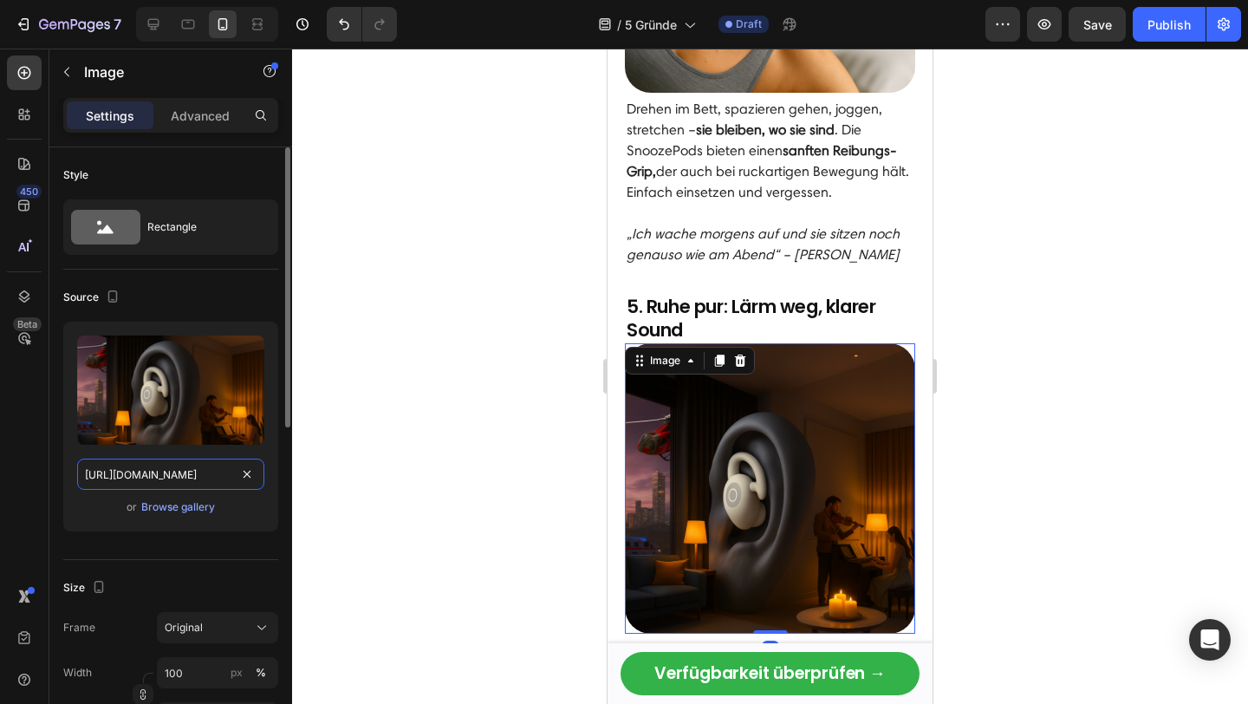
click at [178, 470] on input "[URL][DOMAIN_NAME]" at bounding box center [170, 473] width 187 height 31
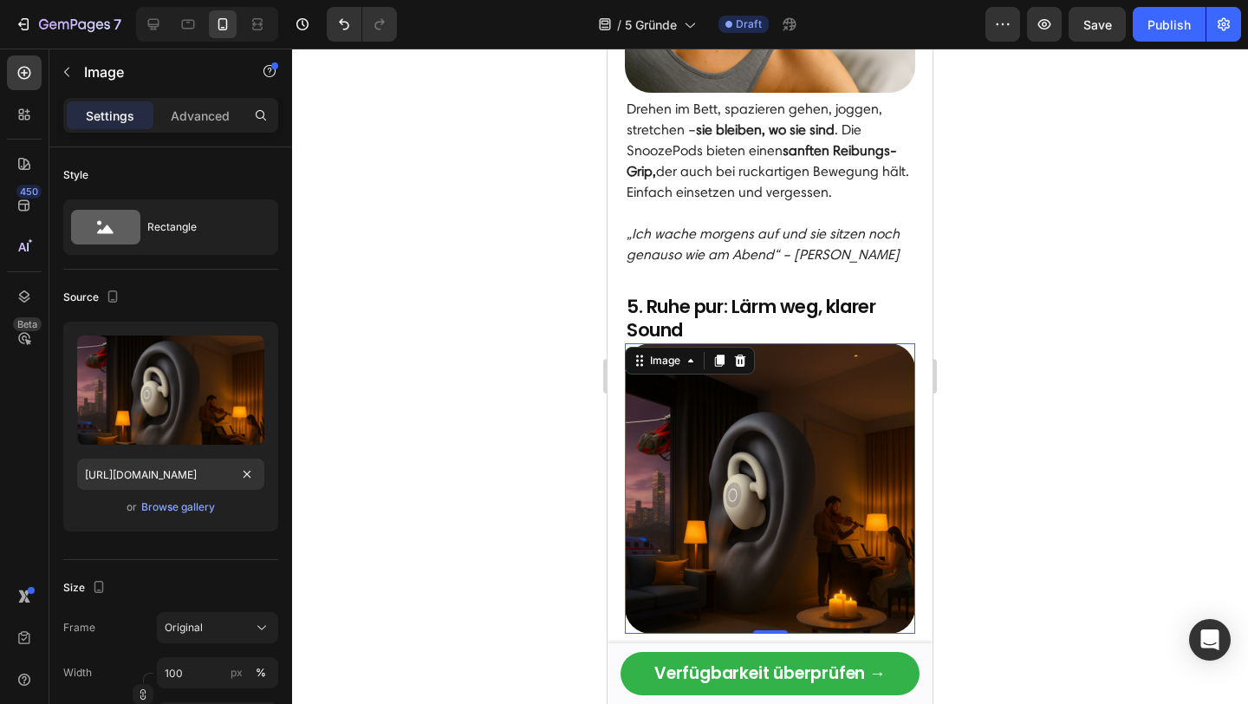
click at [204, 30] on div at bounding box center [207, 24] width 142 height 35
click at [191, 29] on icon at bounding box center [187, 24] width 17 height 17
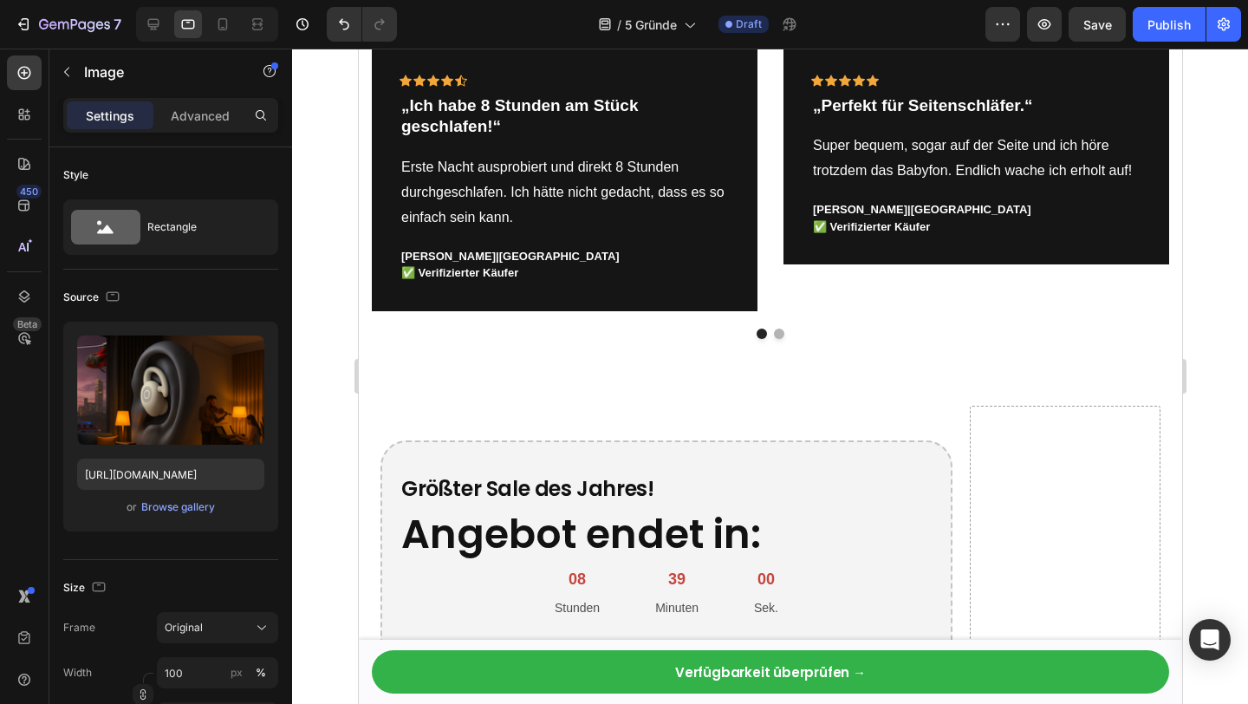
scroll to position [4598, 0]
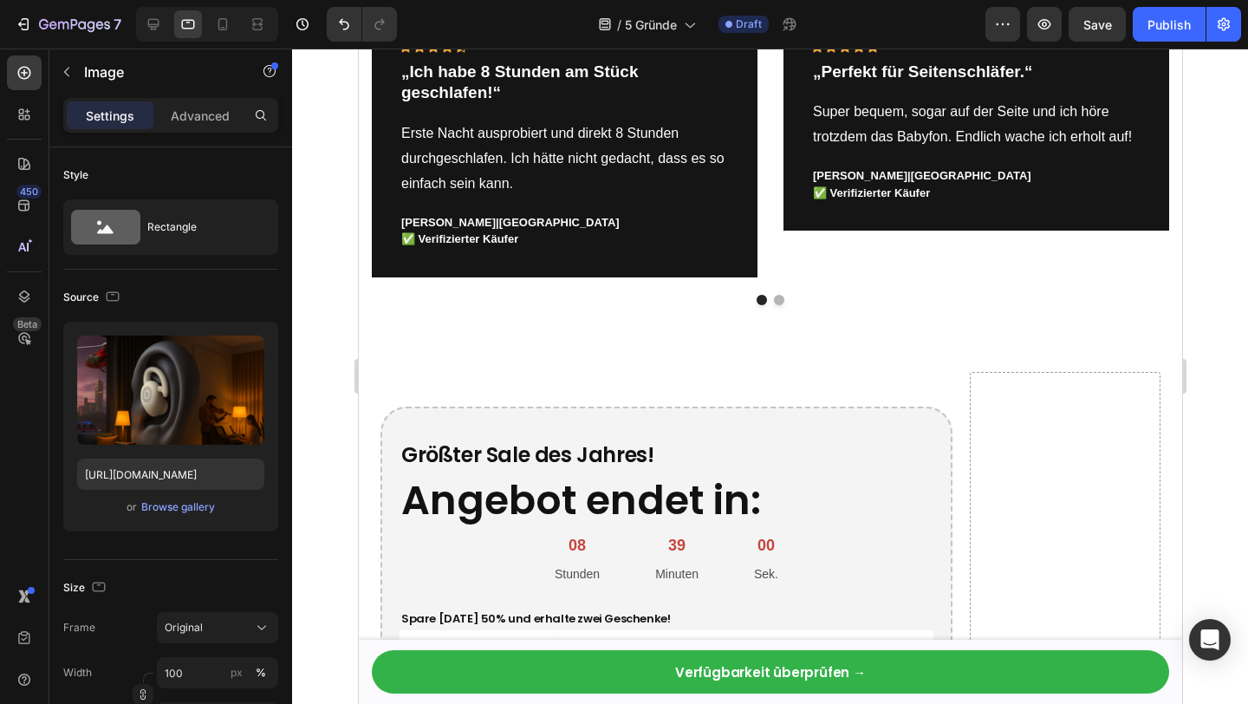
click at [154, 9] on div at bounding box center [207, 24] width 142 height 35
click at [153, 23] on icon at bounding box center [153, 24] width 17 height 17
type input "[URL][DOMAIN_NAME]"
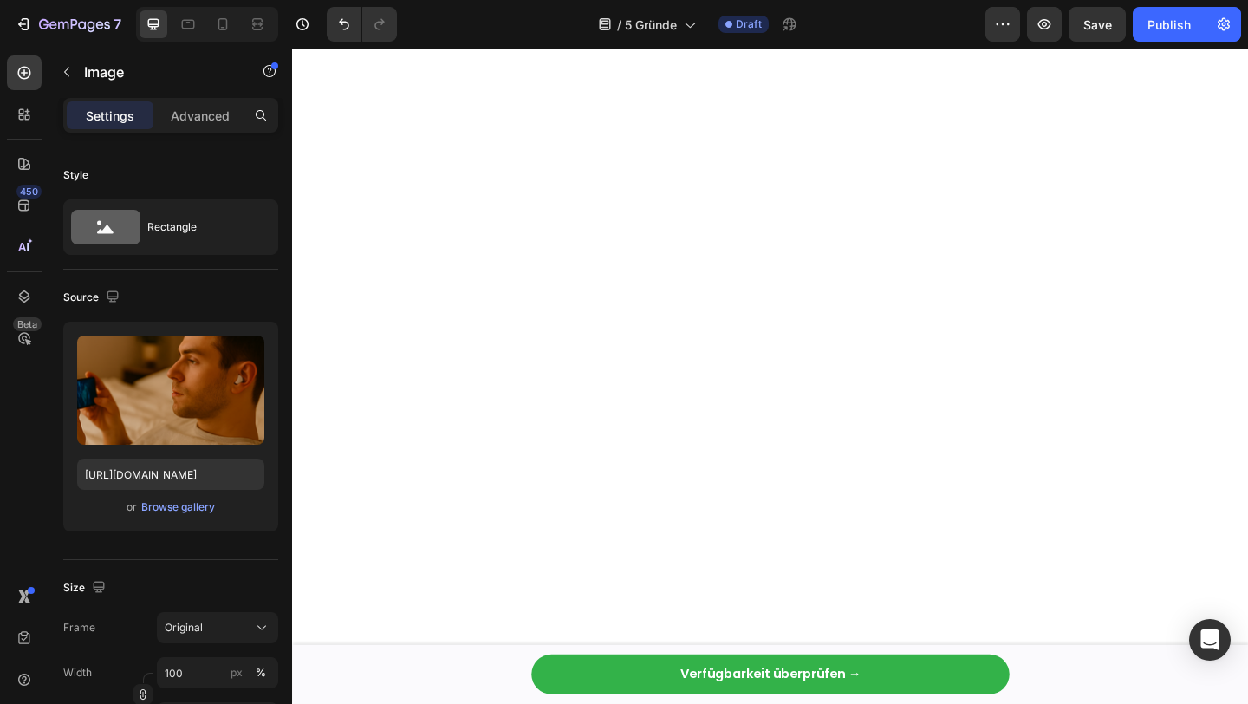
scroll to position [4323, 0]
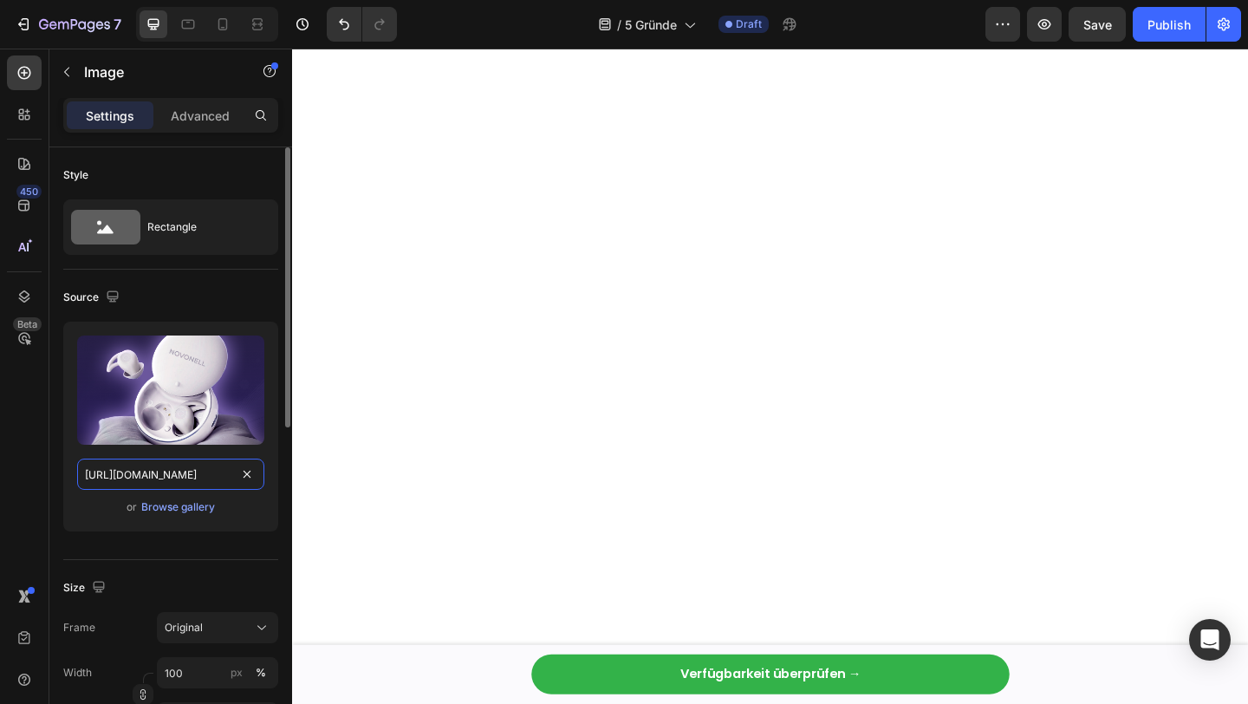
click at [141, 486] on input "[URL][DOMAIN_NAME]" at bounding box center [170, 473] width 187 height 31
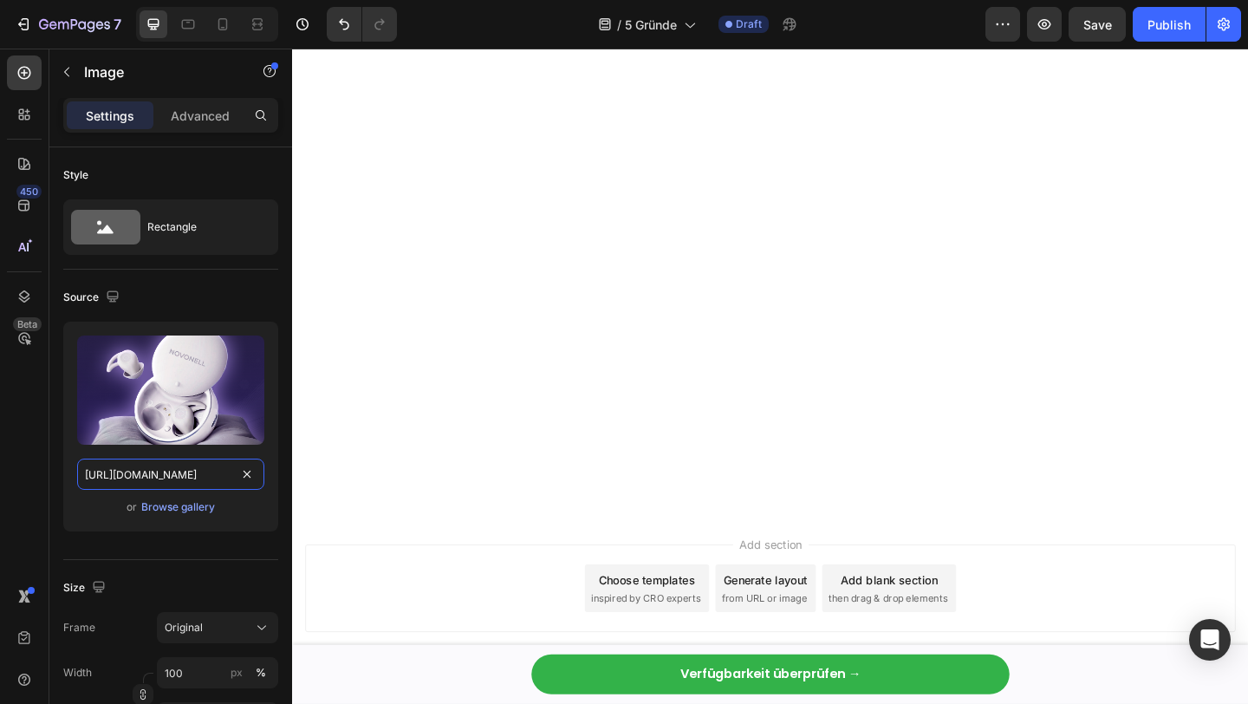
scroll to position [4084, 0]
paste input "[DOMAIN_NAME][URL]"
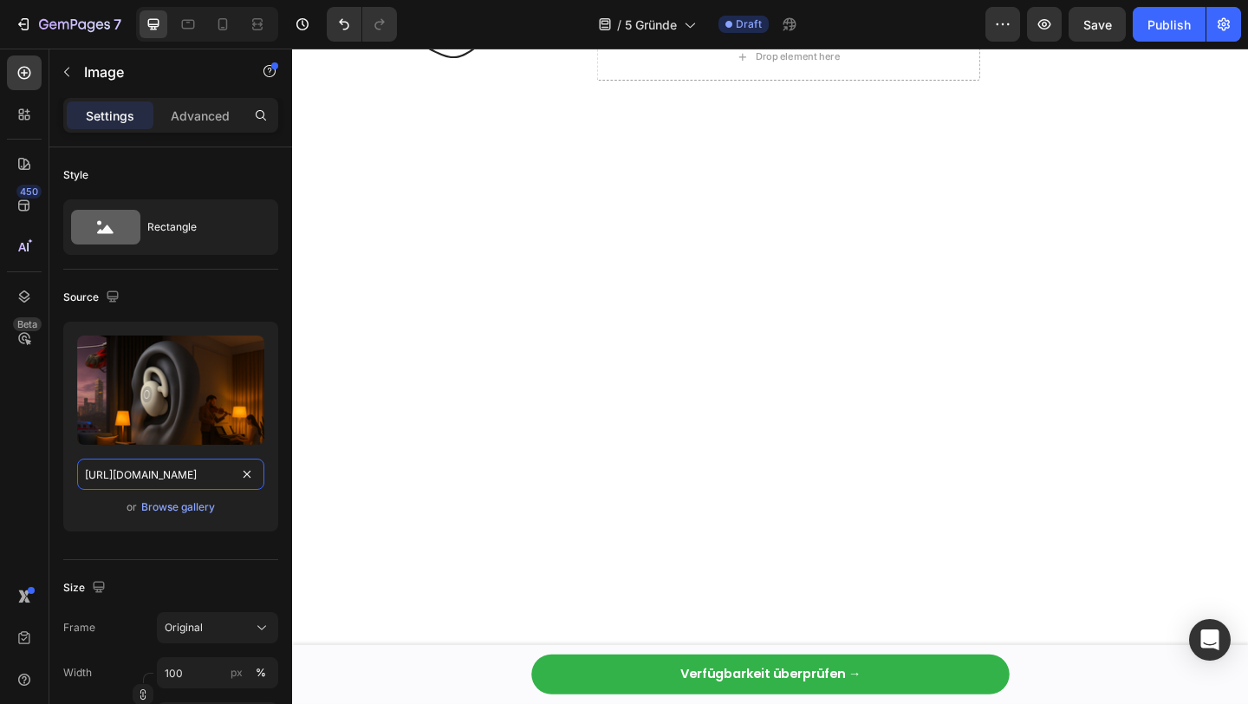
scroll to position [2317, 0]
type input "[URL][DOMAIN_NAME]"
click at [232, 22] on div at bounding box center [223, 24] width 28 height 28
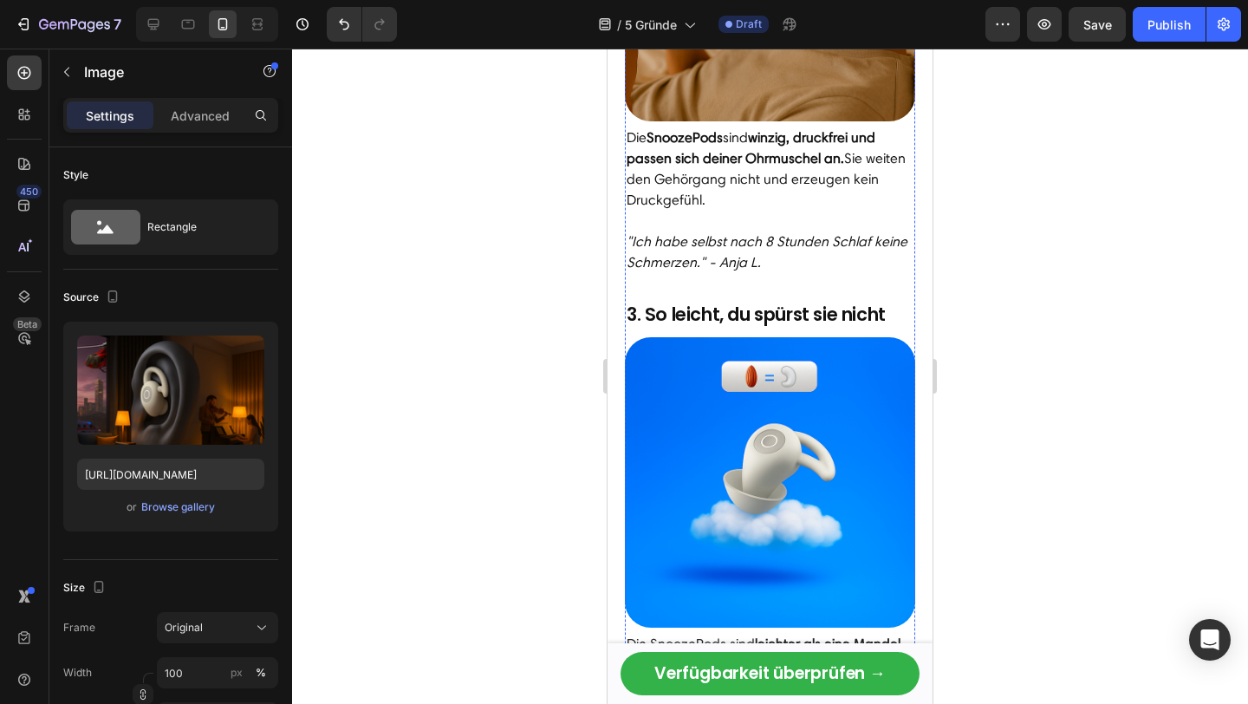
scroll to position [1414, 0]
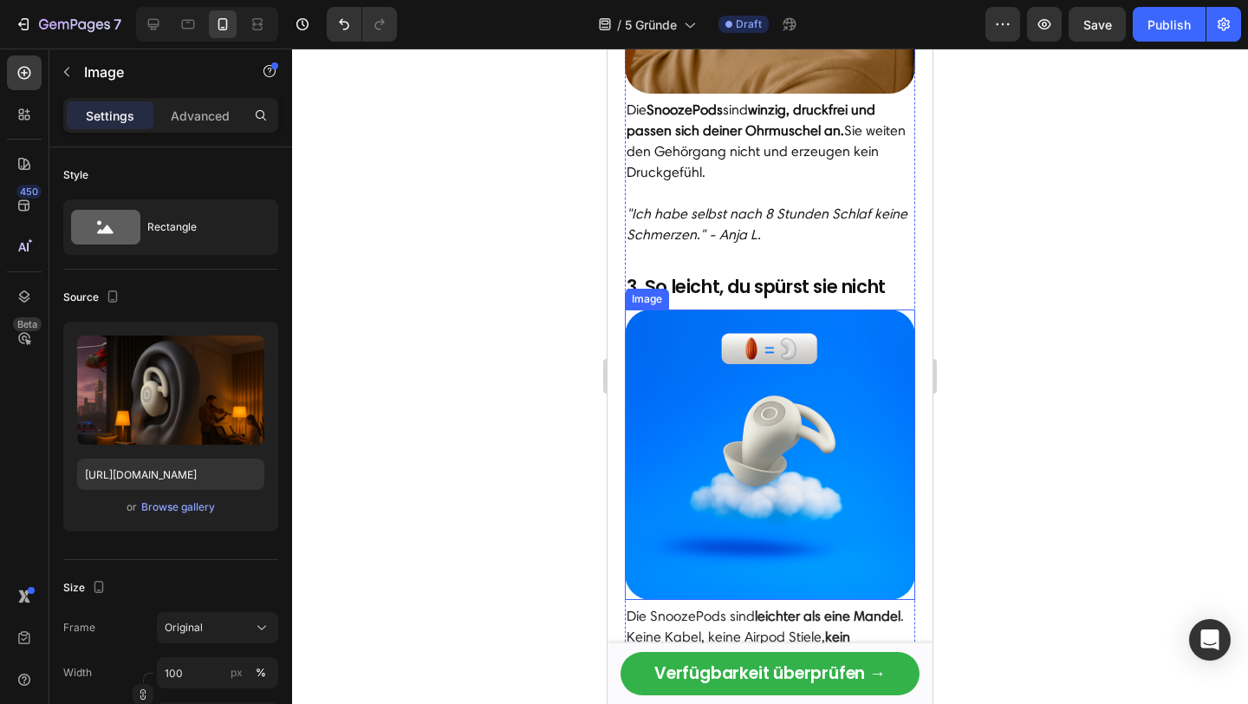
click at [760, 439] on img at bounding box center [770, 454] width 290 height 290
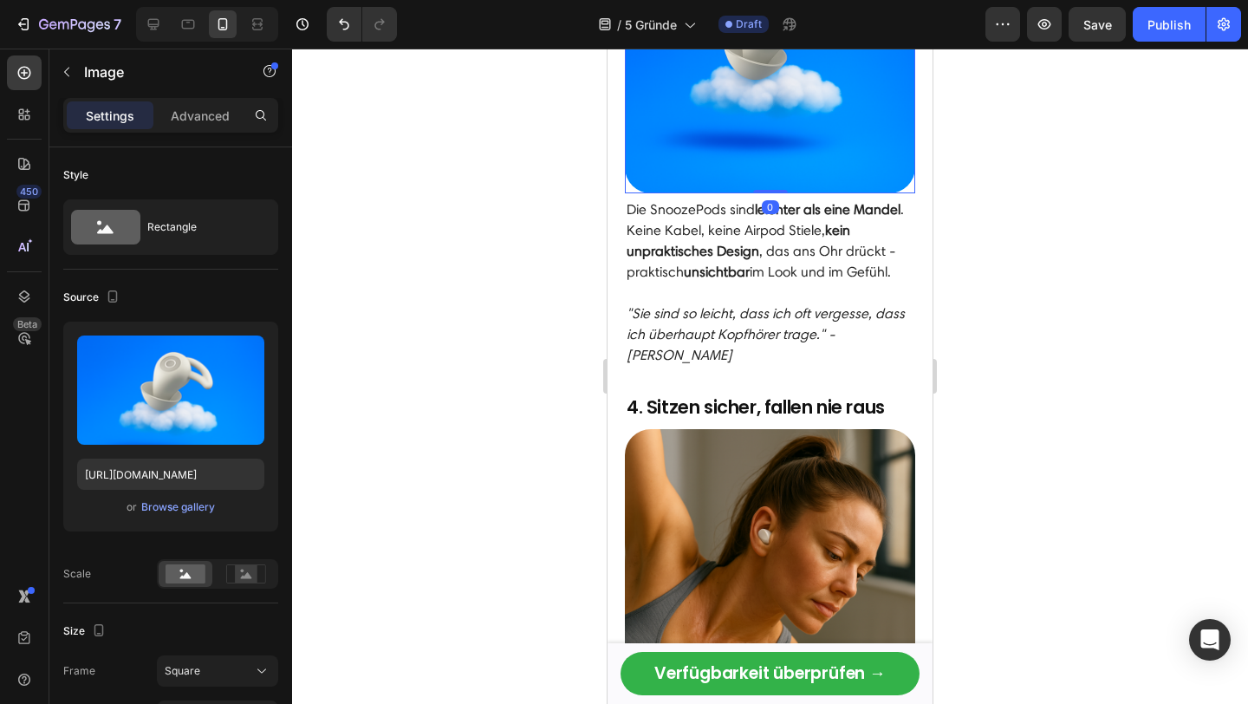
scroll to position [1821, 0]
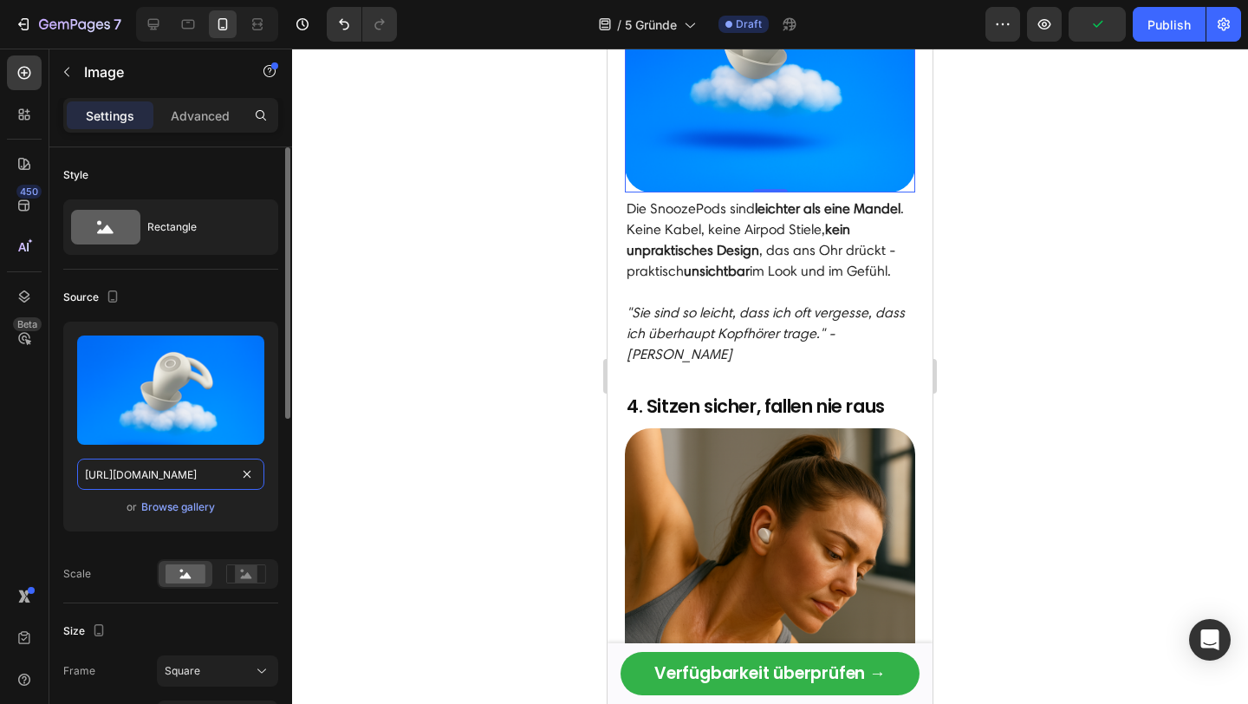
click at [176, 482] on input "[URL][DOMAIN_NAME]" at bounding box center [170, 473] width 187 height 31
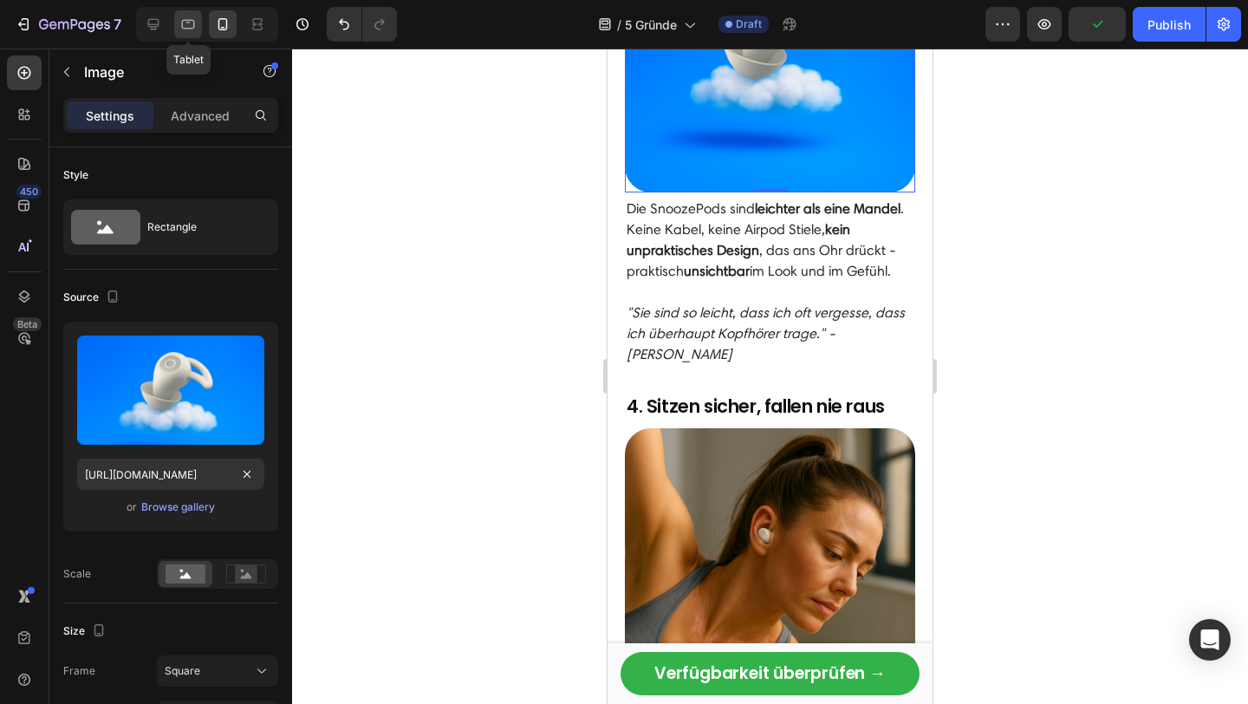
click at [196, 29] on icon at bounding box center [187, 24] width 17 height 17
type input "[URL][DOMAIN_NAME]"
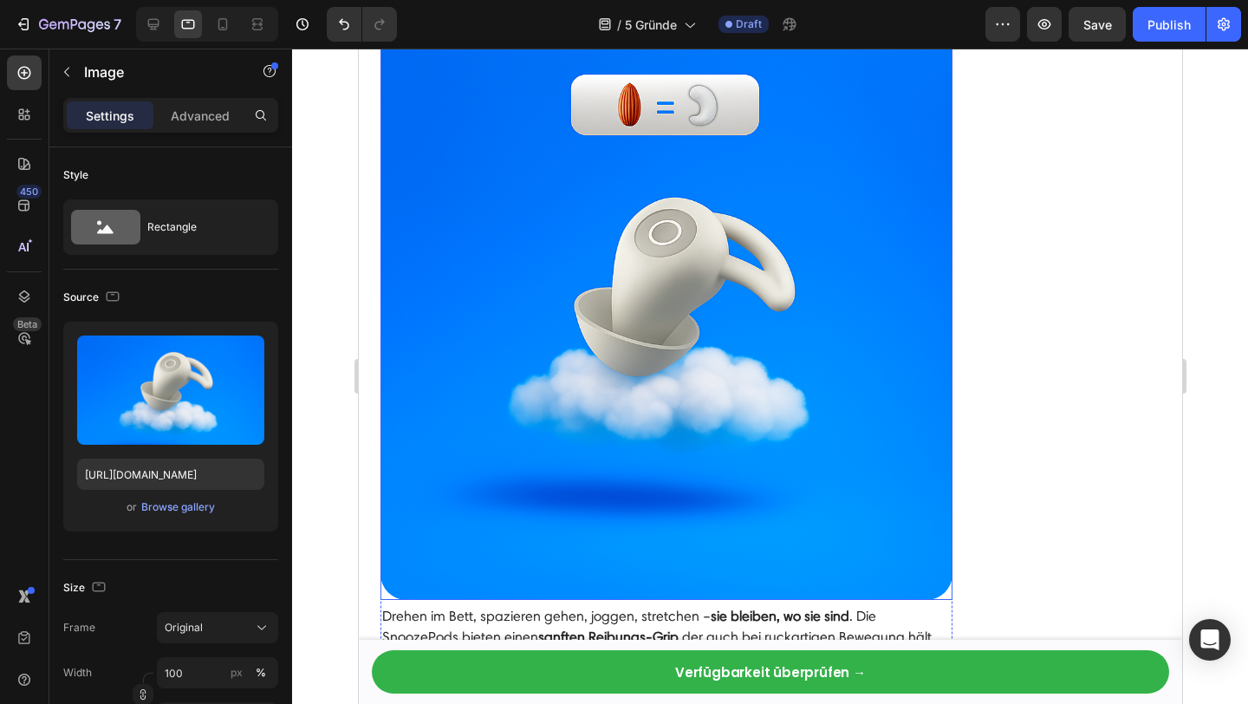
click at [730, 308] on img at bounding box center [666, 314] width 572 height 572
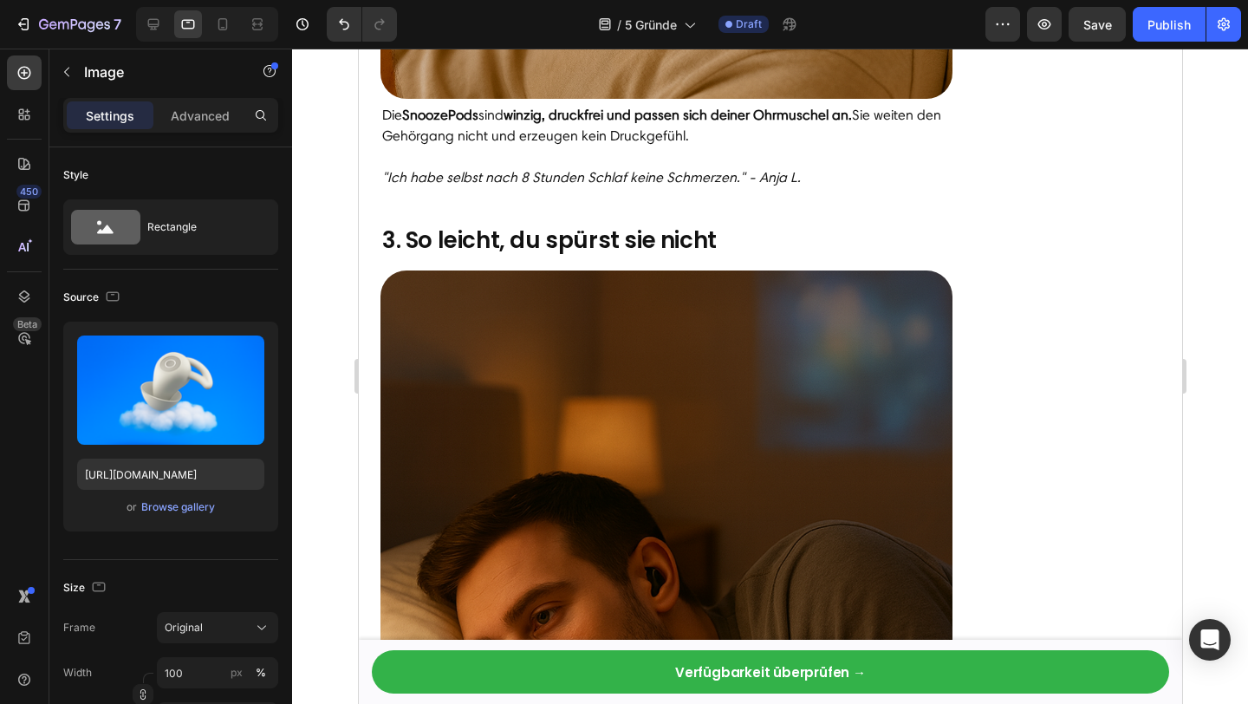
scroll to position [1818, 0]
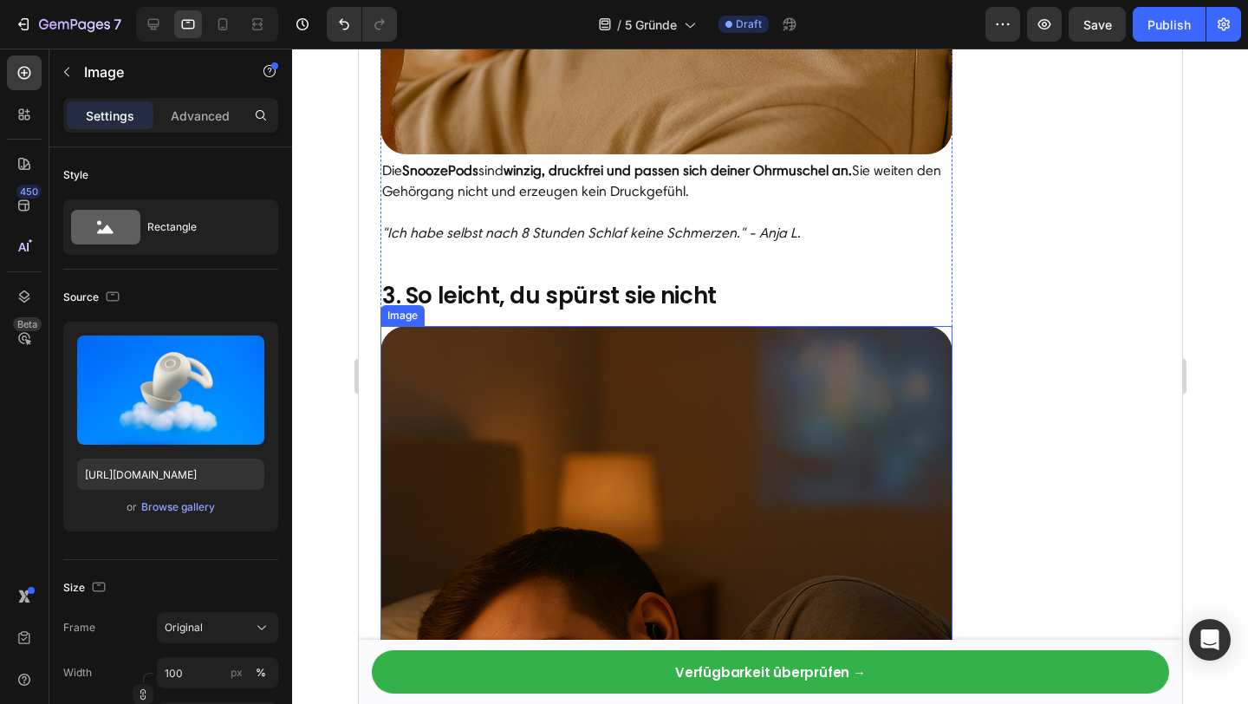
click at [626, 477] on img at bounding box center [666, 612] width 572 height 572
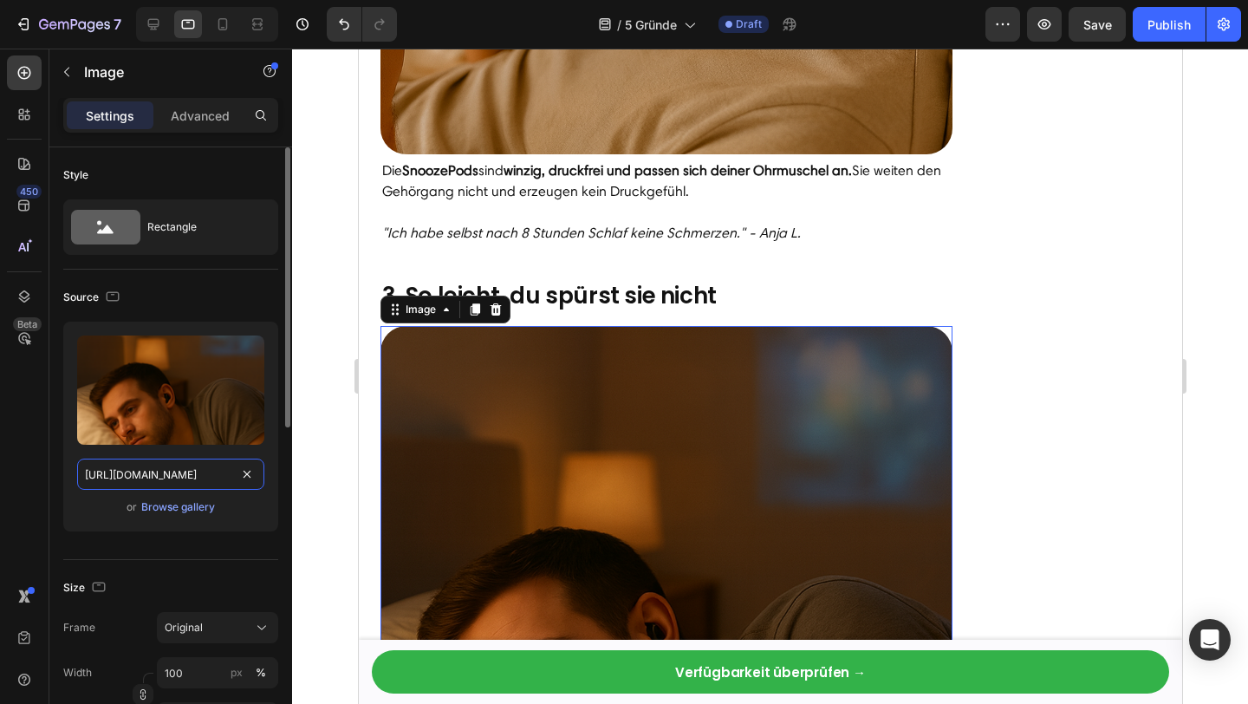
click at [120, 483] on input "[URL][DOMAIN_NAME]" at bounding box center [170, 473] width 187 height 31
paste input "06e30f8c-1348-43e0-98eb-60547181c2eb"
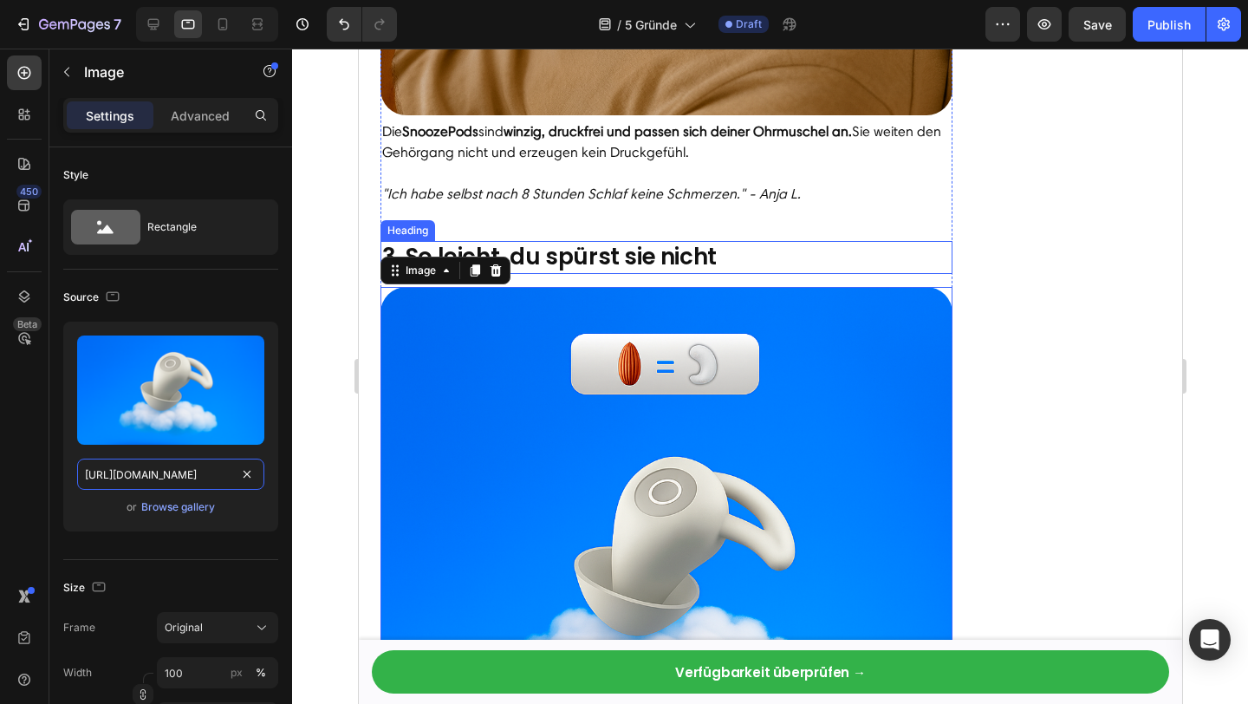
scroll to position [1858, 0]
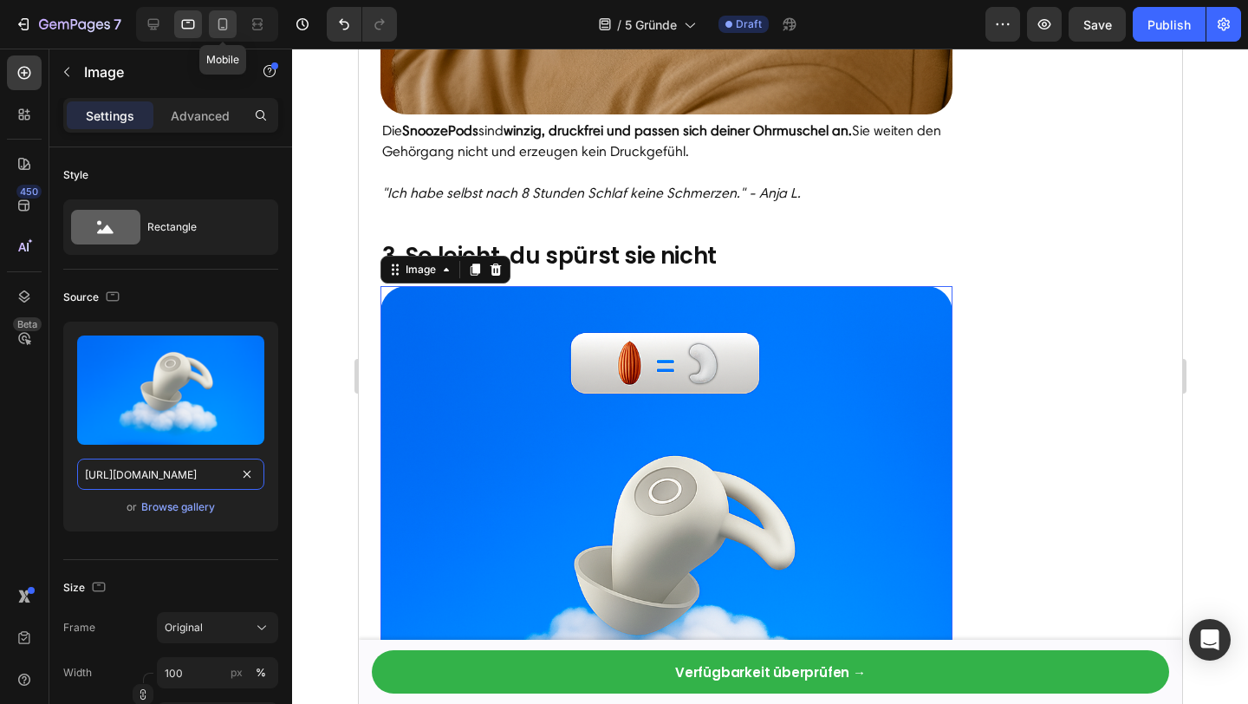
type input "[URL][DOMAIN_NAME]"
click at [225, 19] on icon at bounding box center [222, 24] width 17 height 17
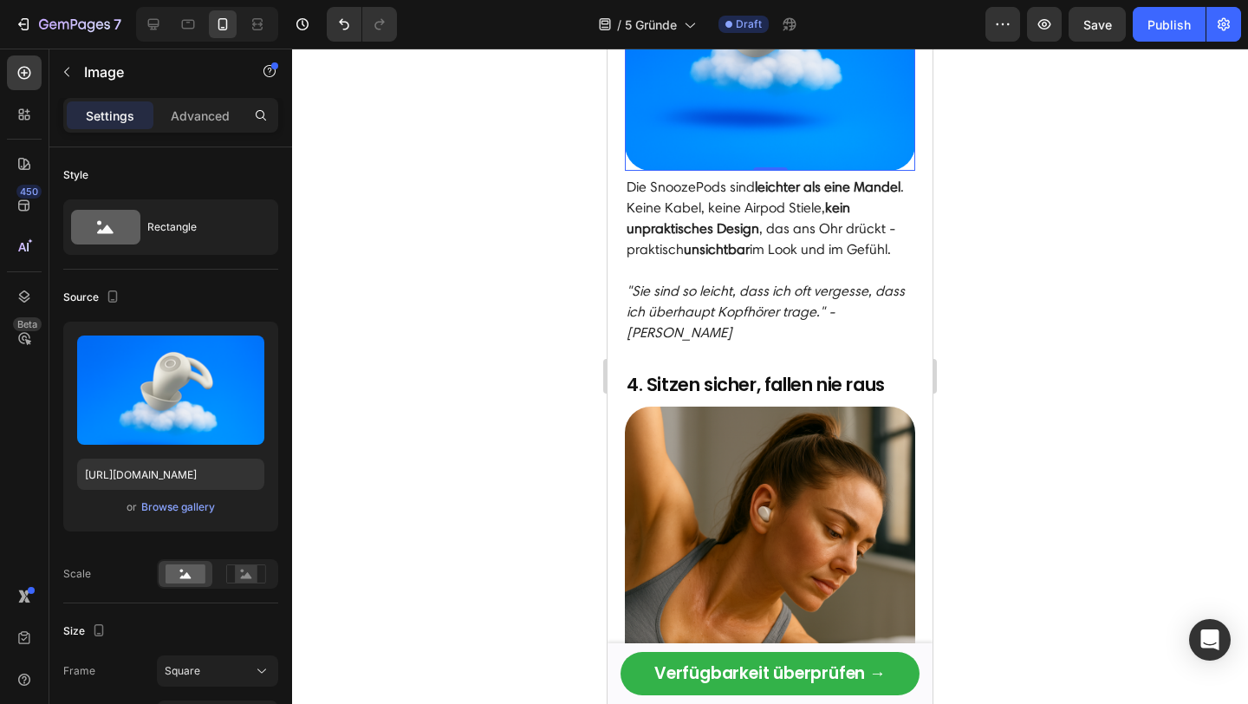
scroll to position [1943, 0]
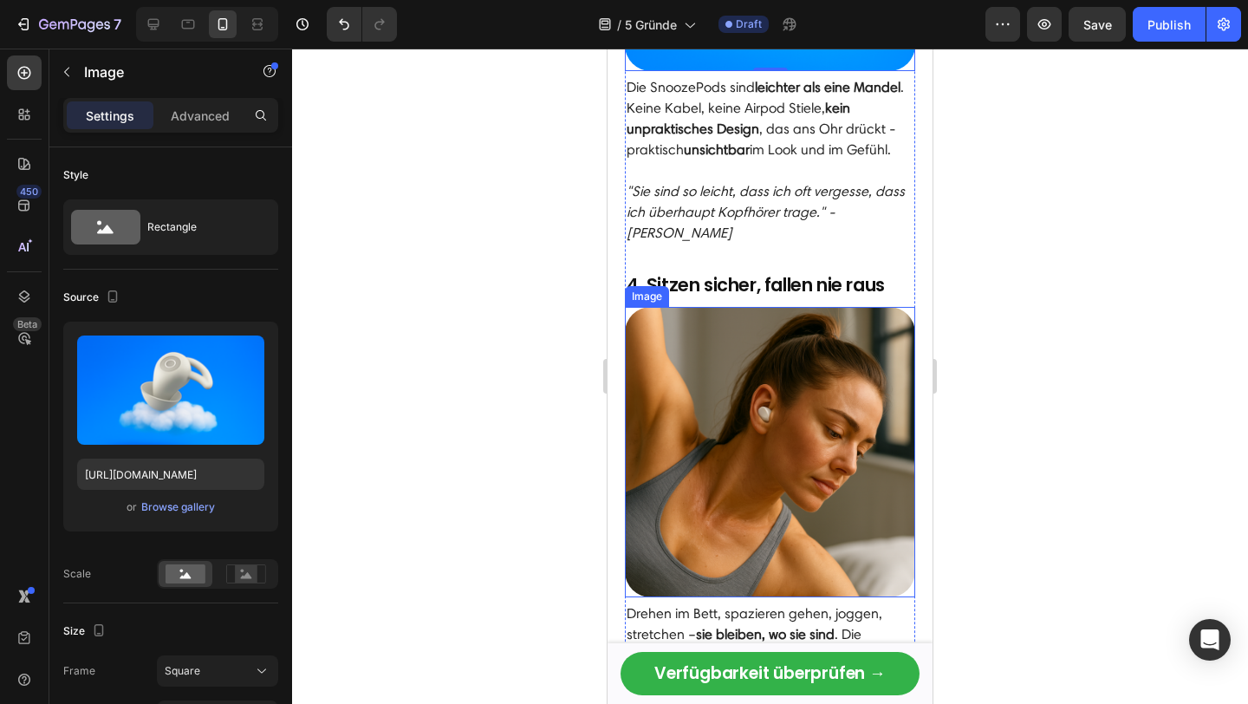
click at [739, 497] on img at bounding box center [770, 452] width 290 height 290
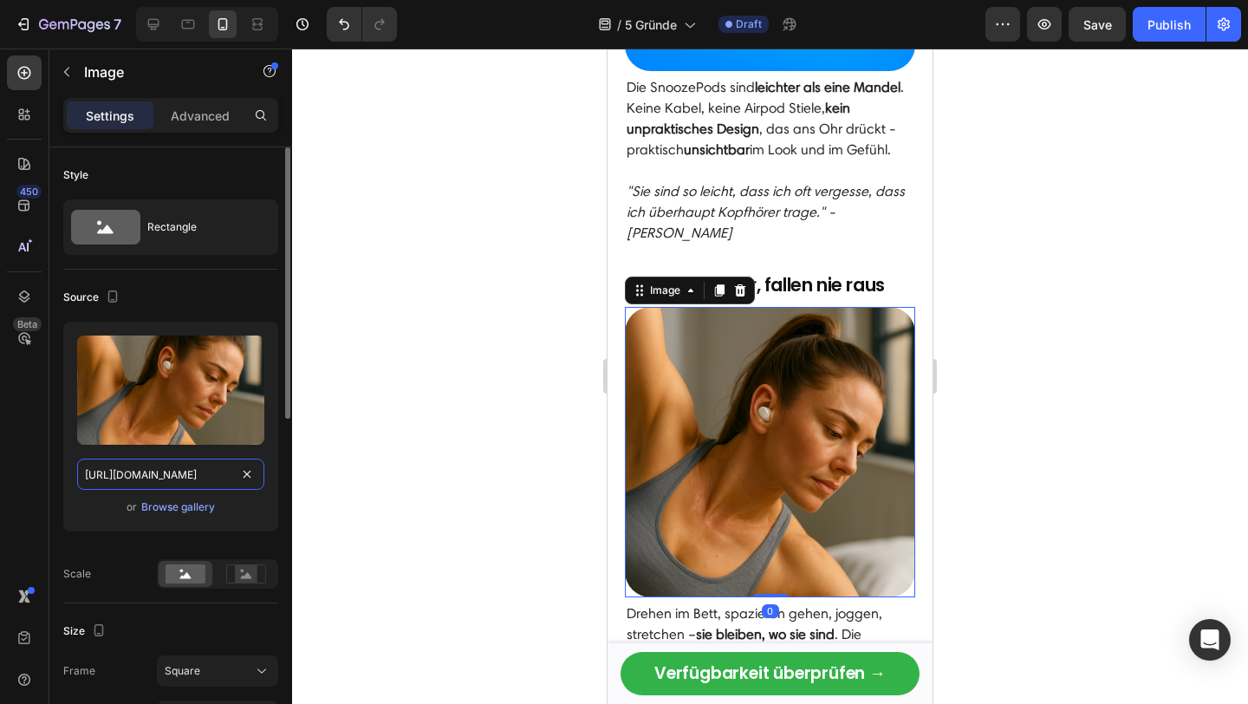
click at [90, 482] on input "https://cdn.shopify.com/s/files/1/0845/9966/9068/files/gempages_574561727698436…" at bounding box center [170, 473] width 187 height 31
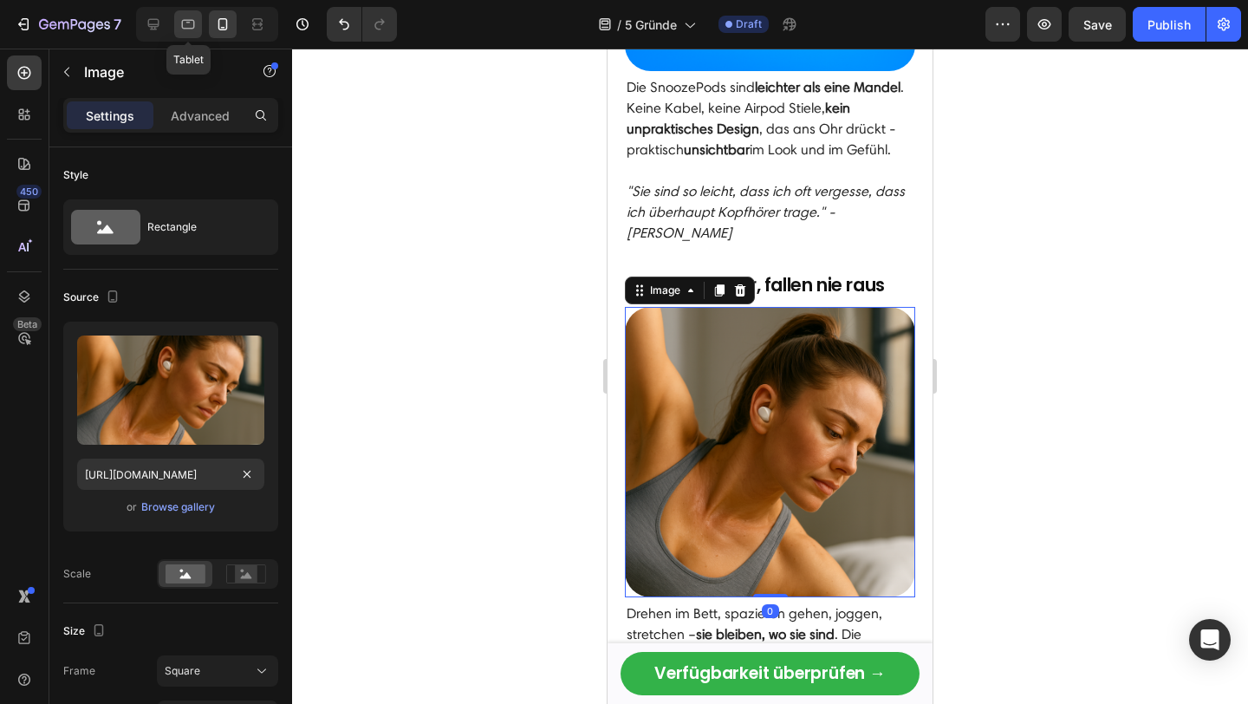
click at [185, 23] on icon at bounding box center [187, 24] width 17 height 17
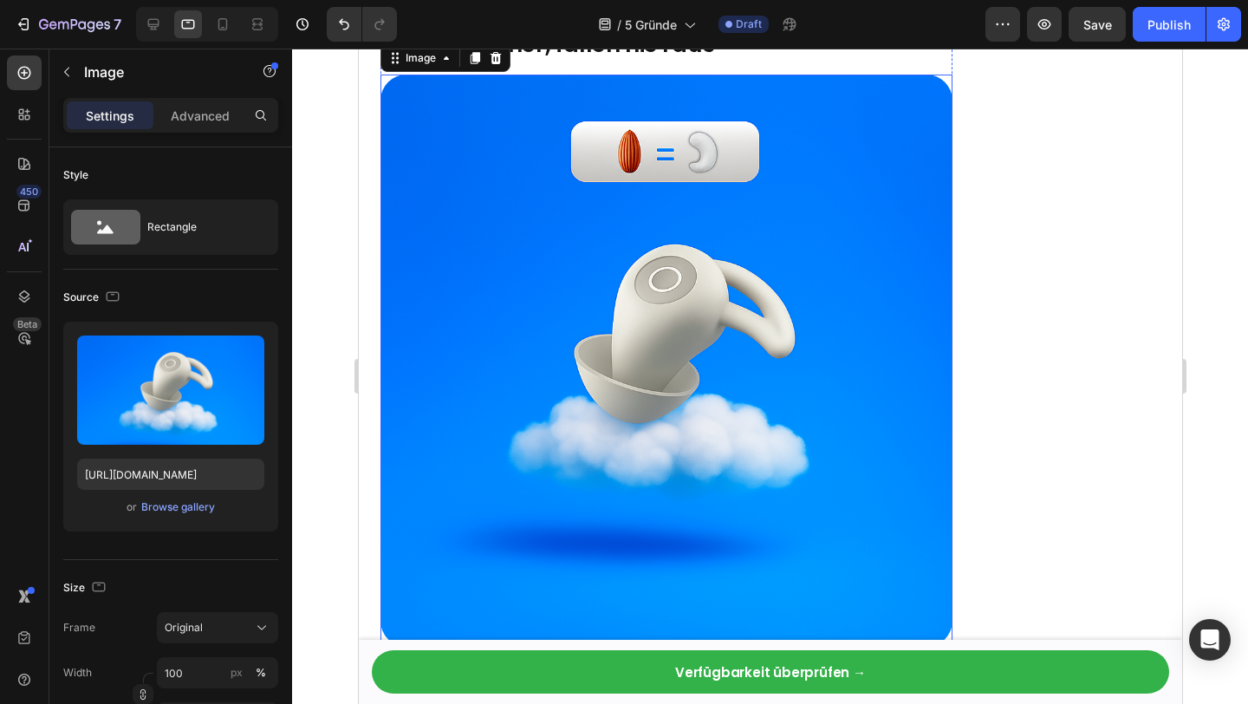
scroll to position [2839, 0]
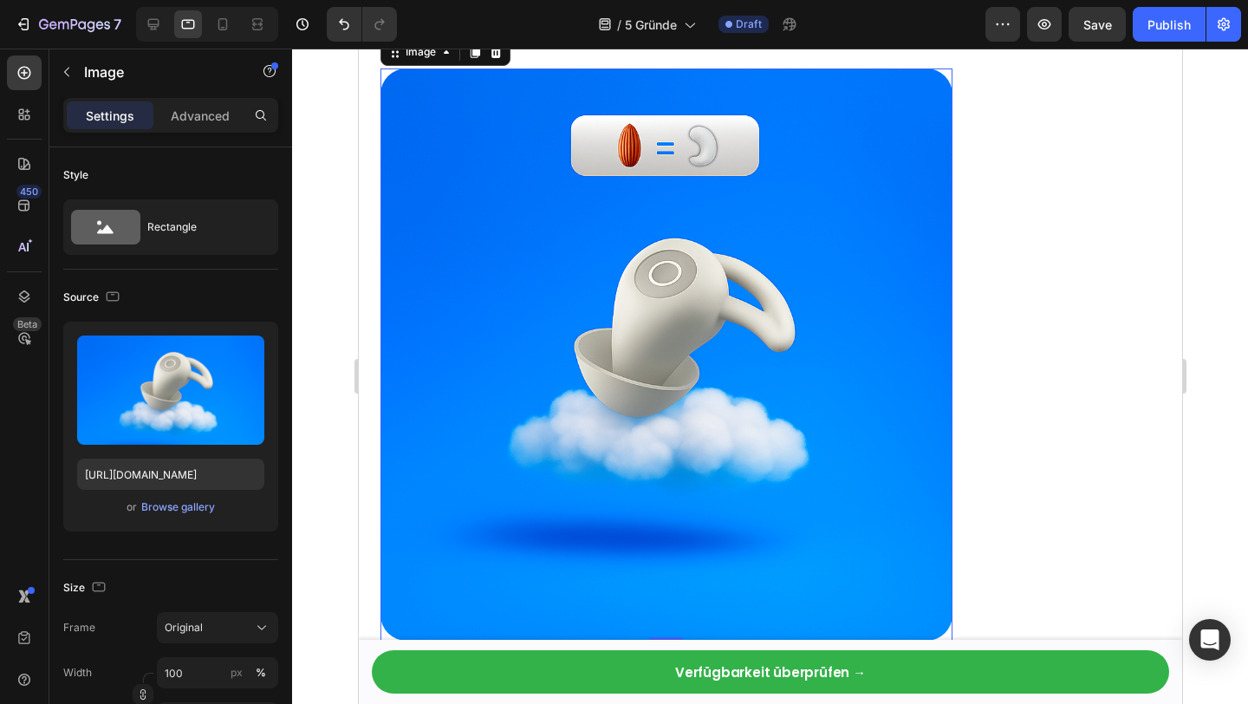
click at [666, 320] on img at bounding box center [666, 354] width 572 height 572
click at [127, 477] on input "[URL][DOMAIN_NAME]" at bounding box center [170, 473] width 187 height 31
paste input "5c3163de-19a3-4331-b1d3-18be78d0050"
type input "https://cdn.shopify.com/s/files/1/0845/9966/9068/files/gempages_574561727698436…"
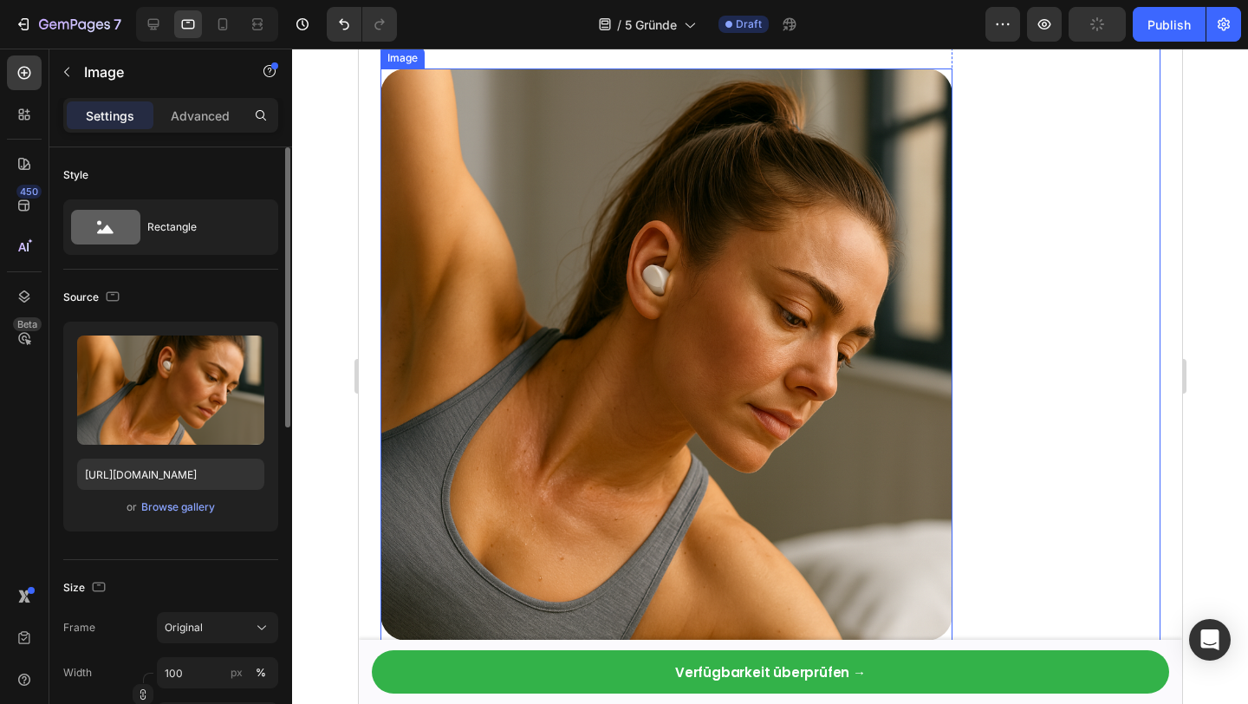
click at [646, 316] on img at bounding box center [666, 354] width 572 height 572
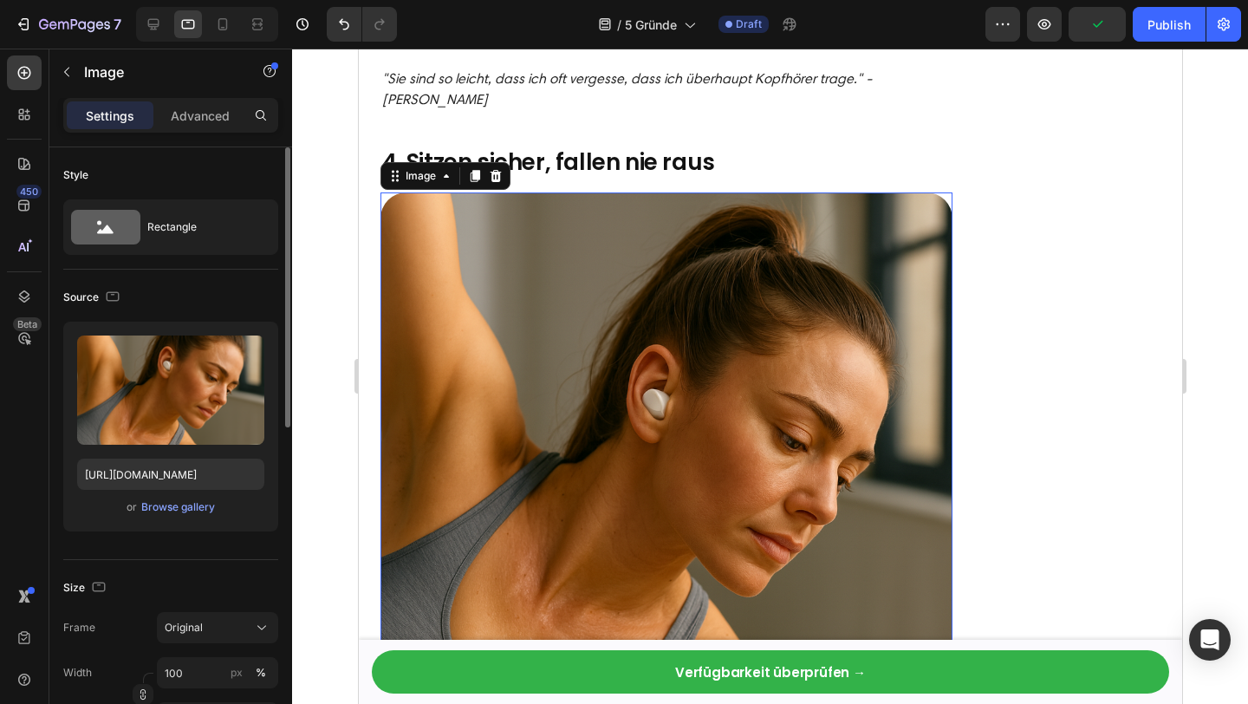
scroll to position [3183, 0]
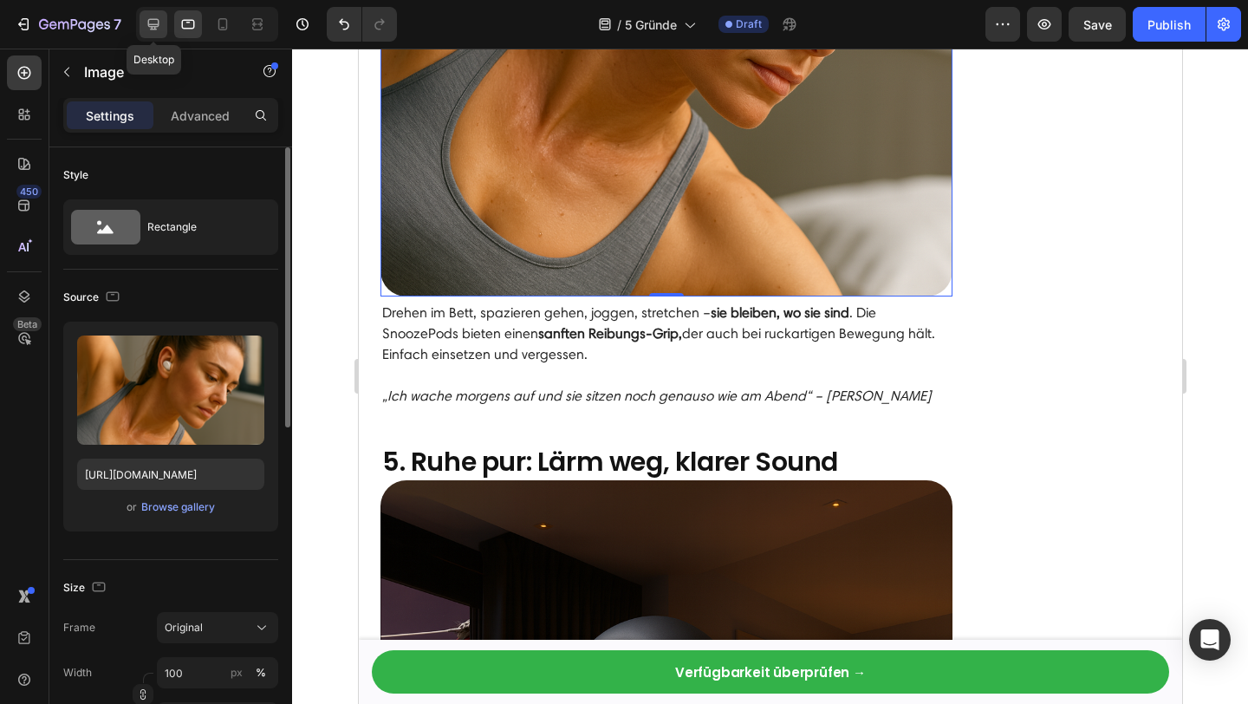
click at [155, 19] on icon at bounding box center [153, 24] width 11 height 11
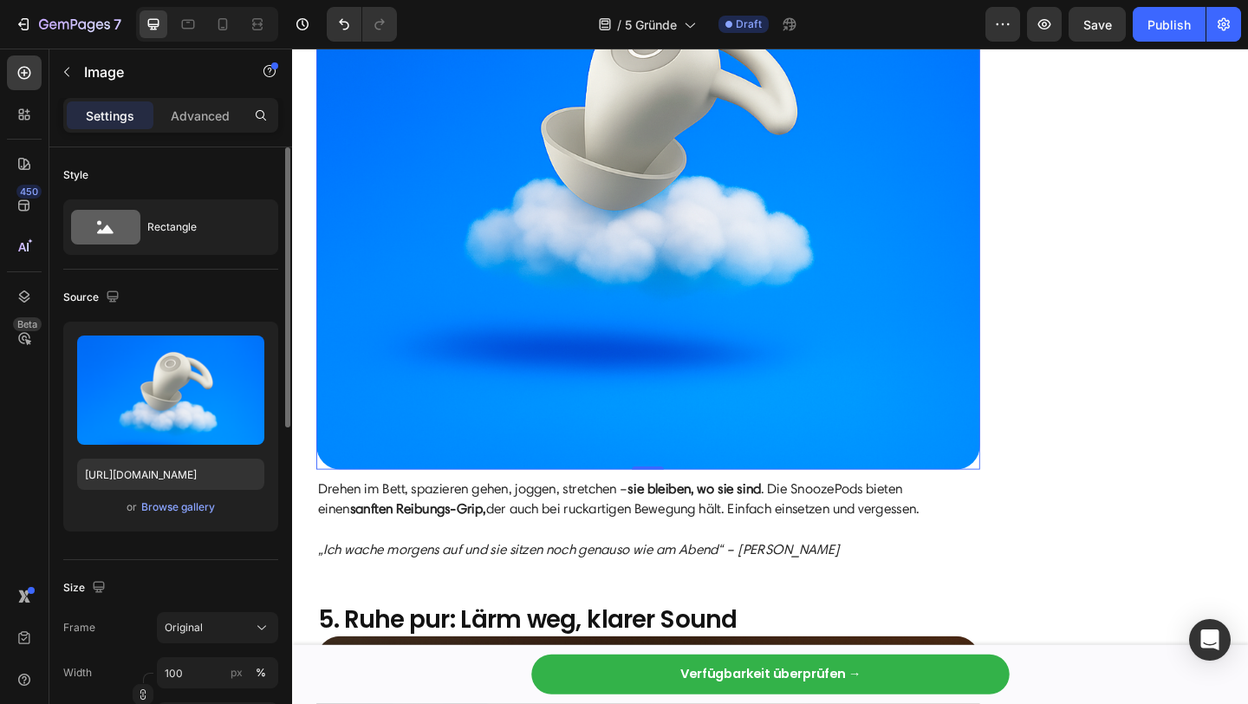
scroll to position [3501, 0]
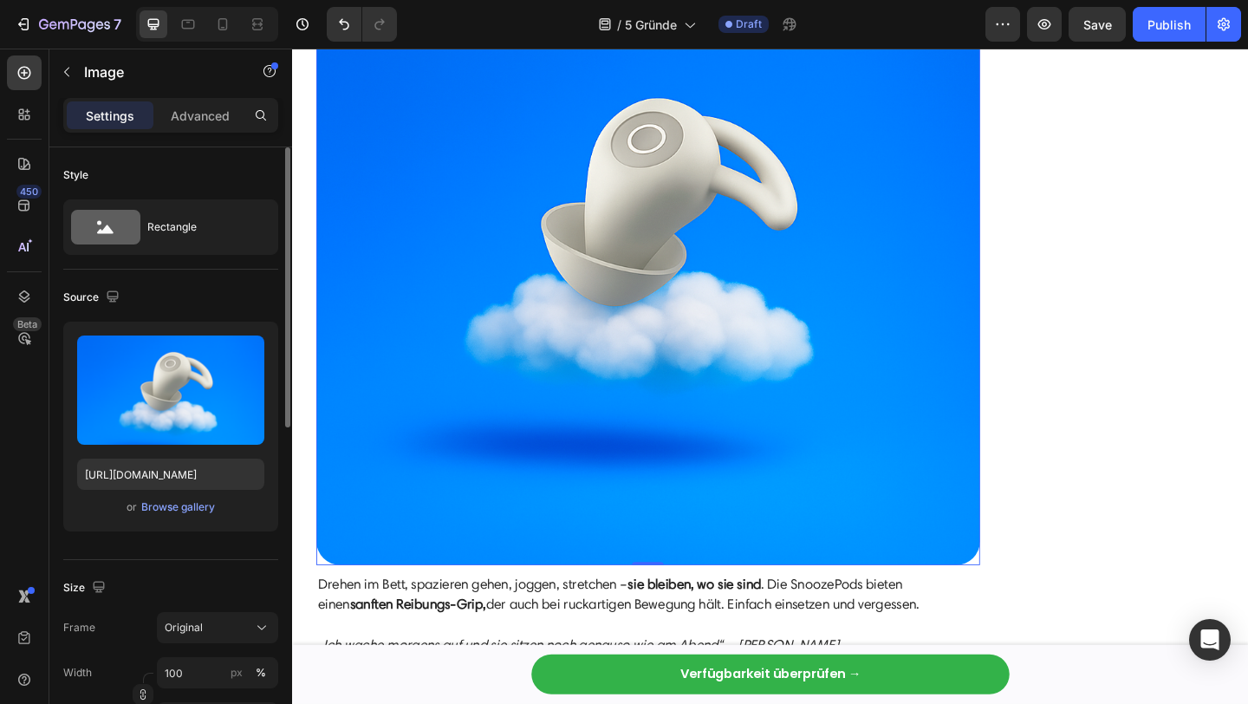
click at [799, 401] on img at bounding box center [679, 249] width 722 height 722
click at [141, 476] on input "[URL][DOMAIN_NAME]" at bounding box center [170, 473] width 187 height 31
paste input "5c3163de-19a3-4331-b1d3-18be78d0050"
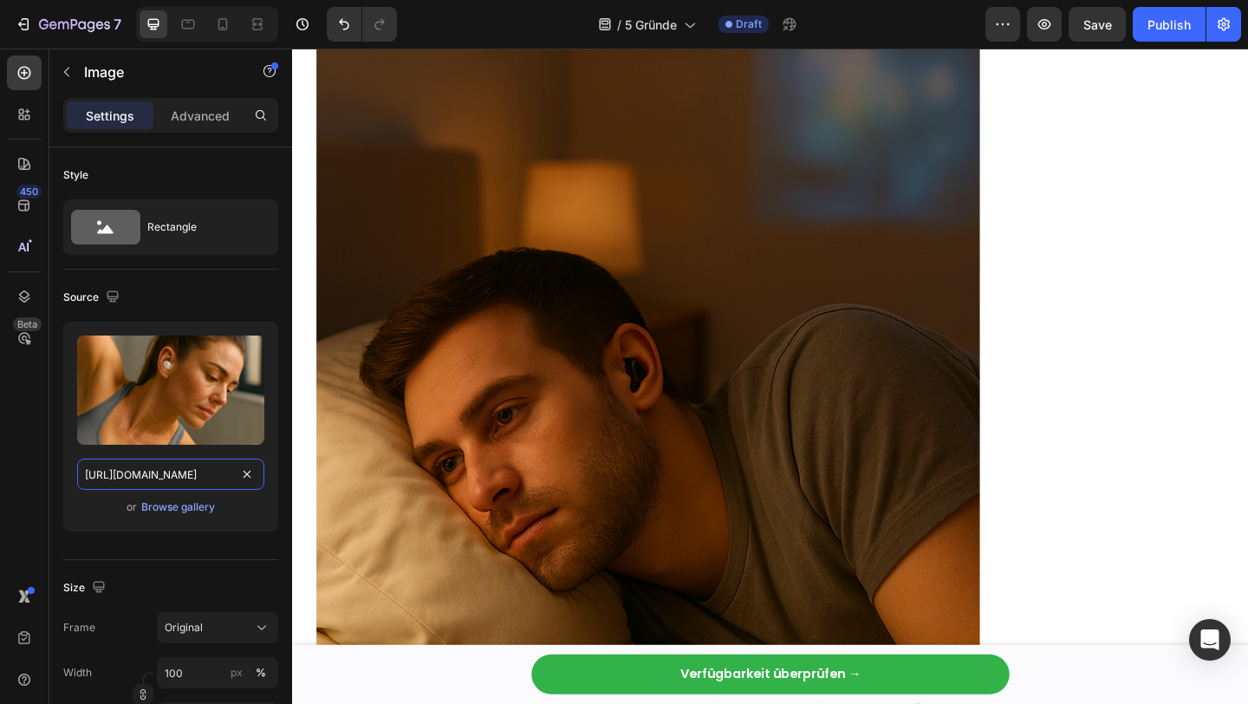
scroll to position [2407, 0]
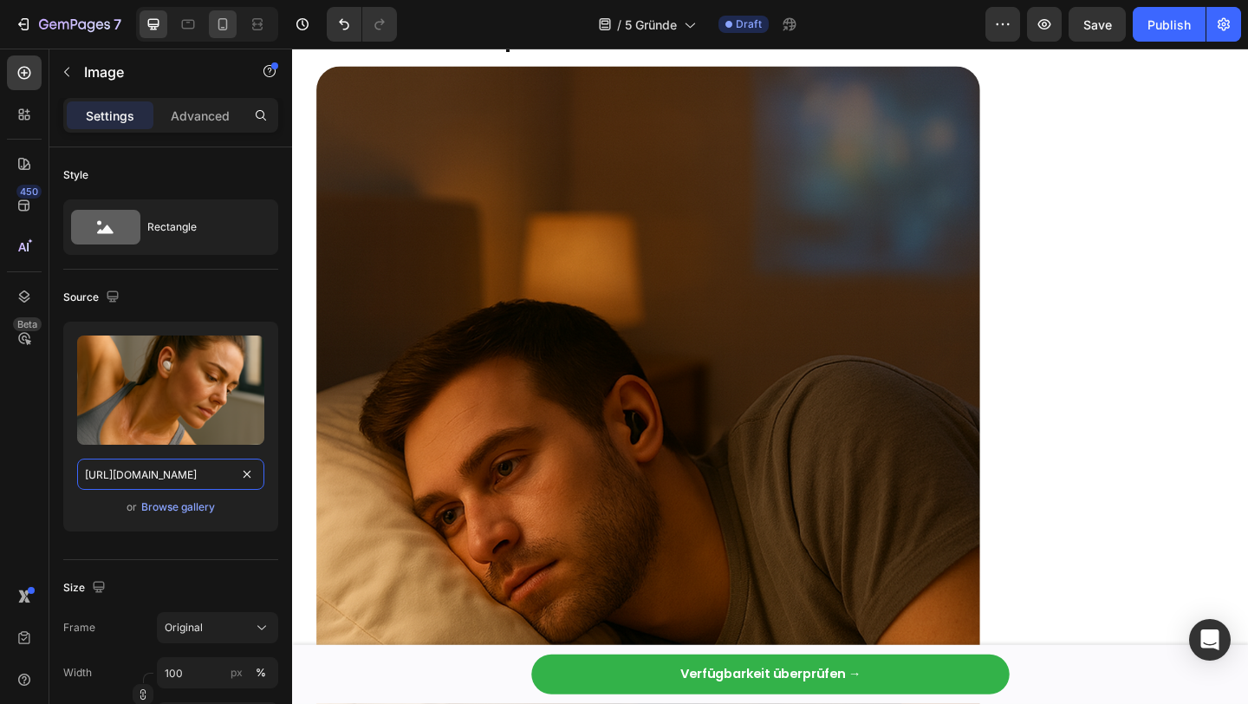
type input "https://cdn.shopify.com/s/files/1/0845/9966/9068/files/gempages_574561727698436…"
click at [214, 28] on icon at bounding box center [222, 24] width 17 height 17
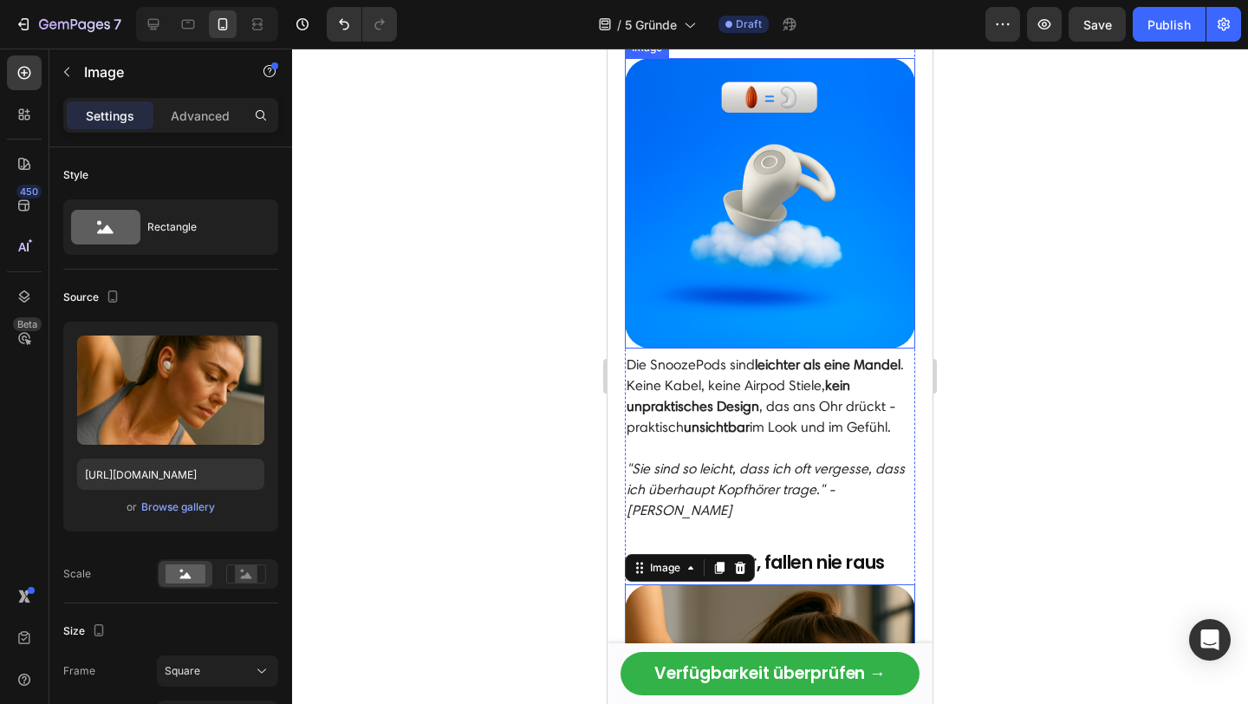
scroll to position [1566, 0]
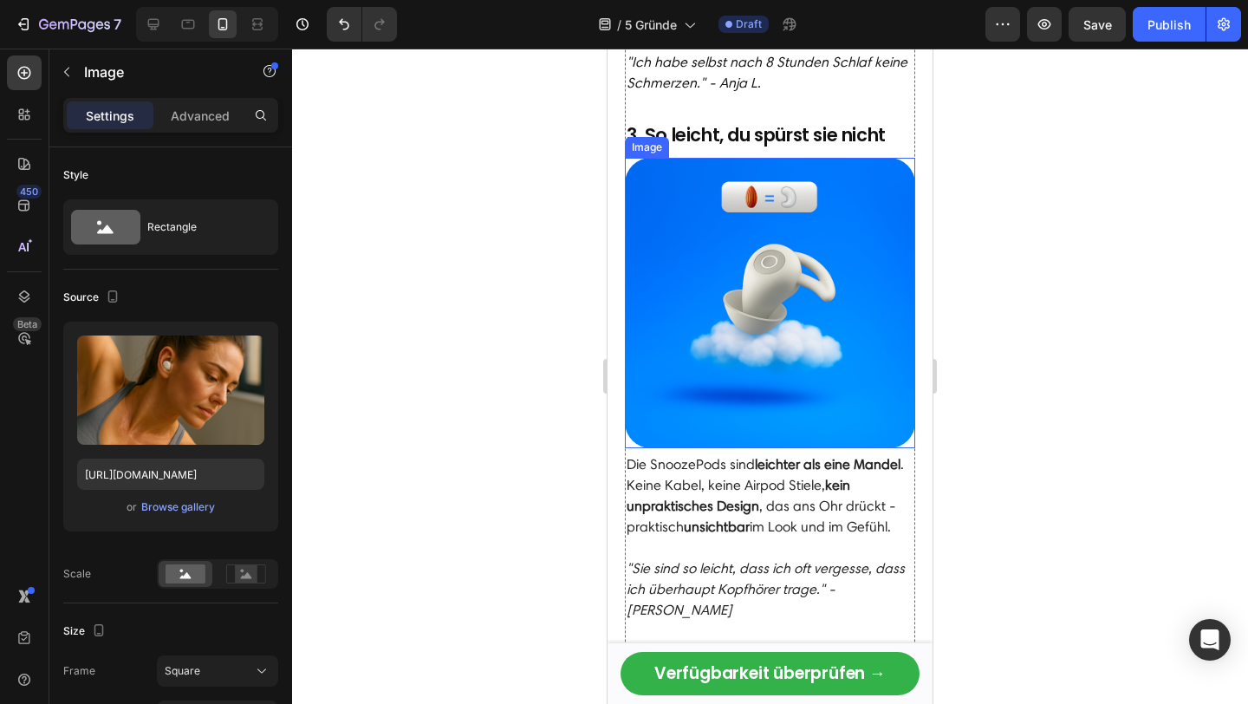
click at [747, 415] on img at bounding box center [770, 303] width 290 height 290
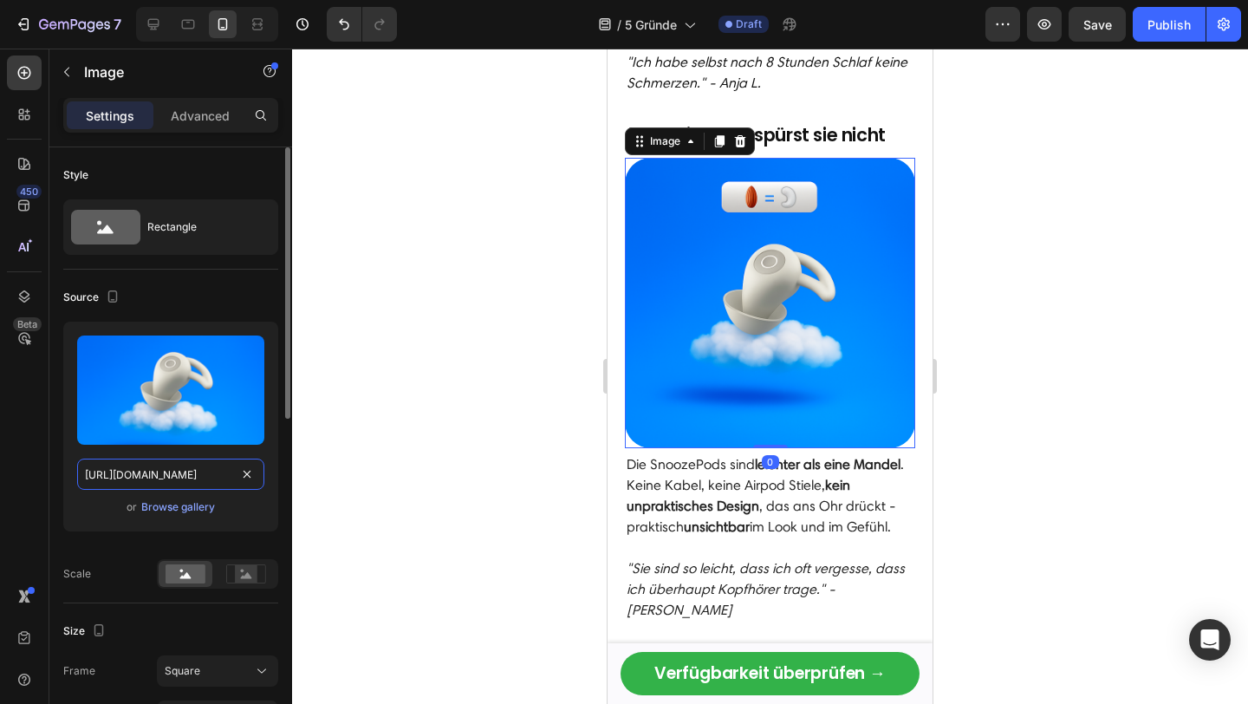
click at [151, 481] on input "[URL][DOMAIN_NAME]" at bounding box center [170, 473] width 187 height 31
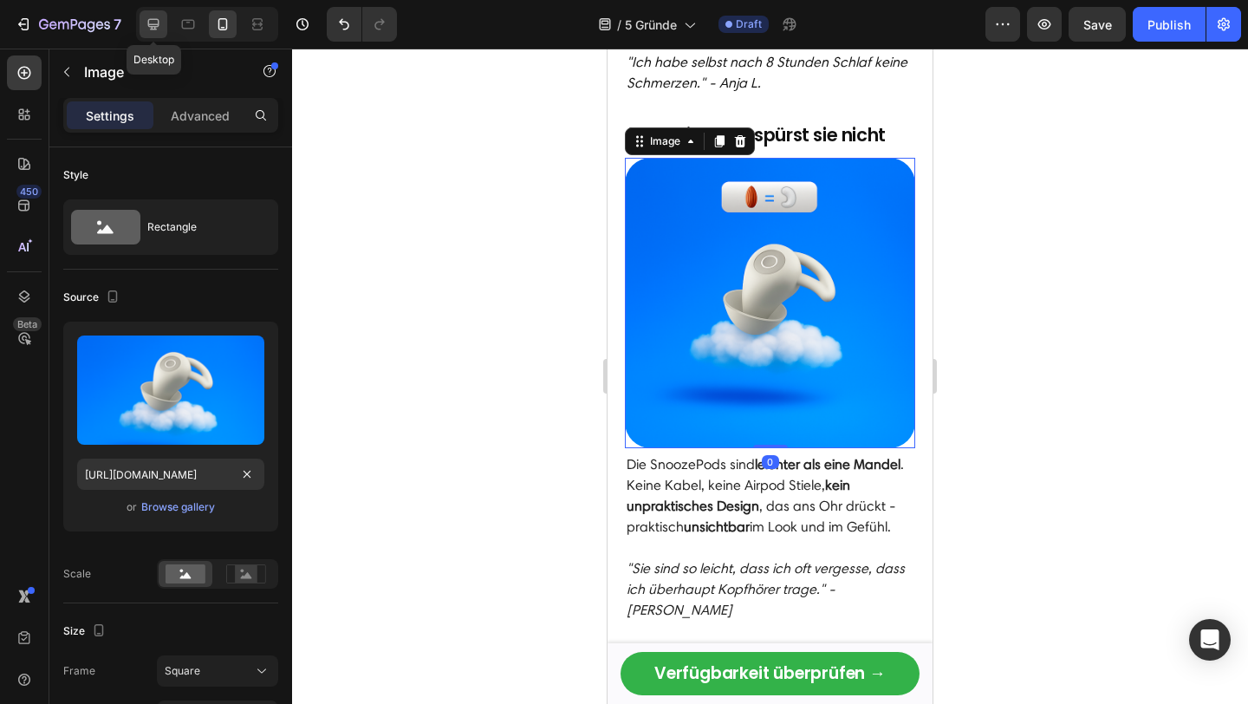
click at [152, 27] on icon at bounding box center [153, 24] width 17 height 17
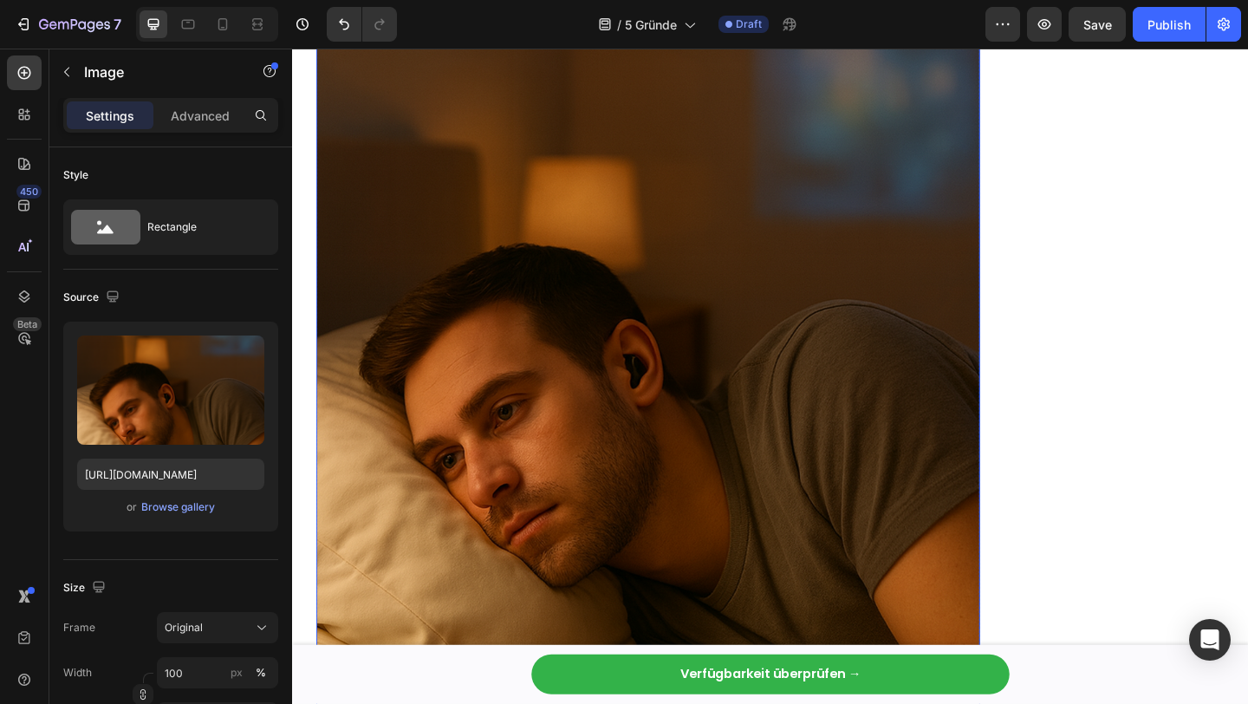
scroll to position [2526, 0]
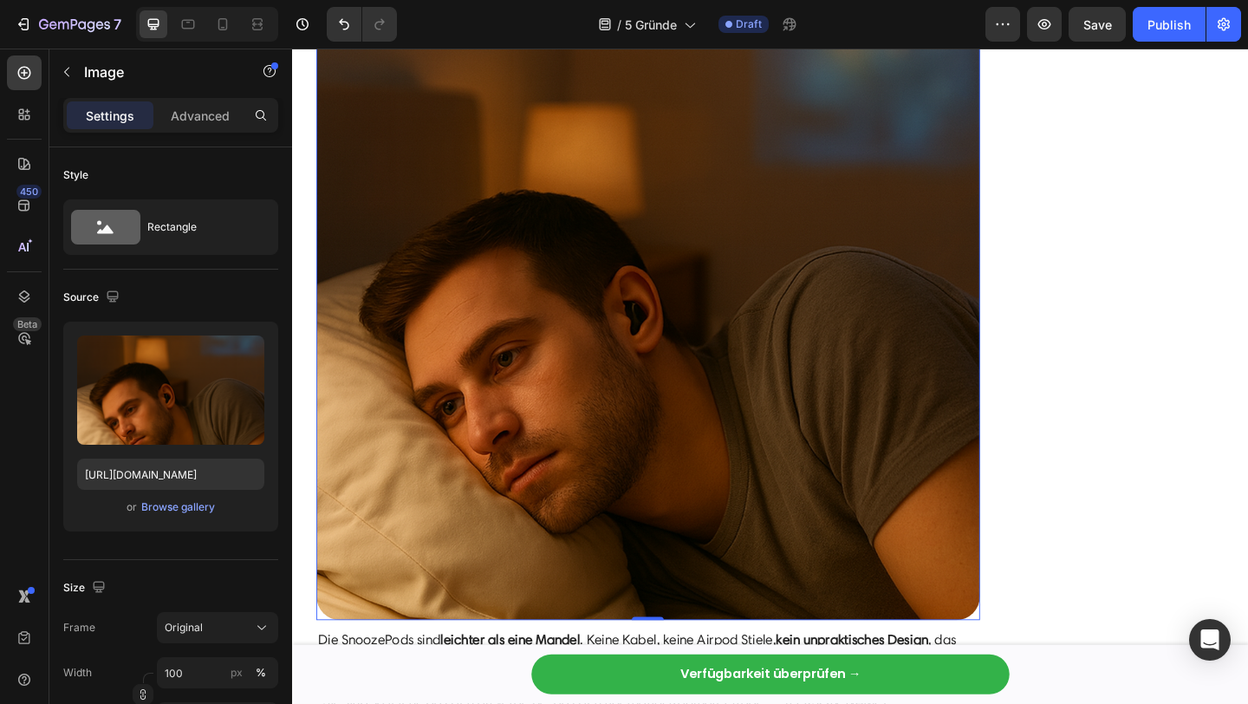
click at [820, 397] on img at bounding box center [679, 310] width 722 height 722
click at [134, 461] on input "[URL][DOMAIN_NAME]" at bounding box center [170, 473] width 187 height 31
paste input "06e30f8c-1348-43e0-98eb-60547181c2eb"
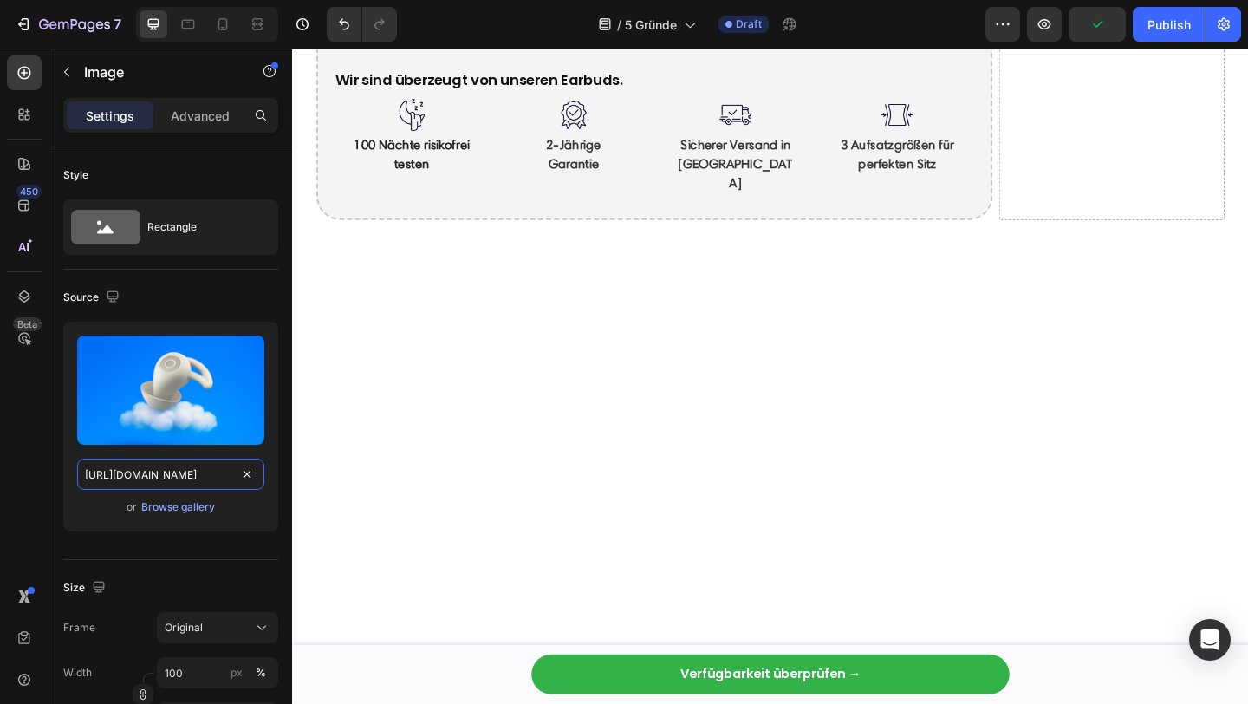
scroll to position [6055, 0]
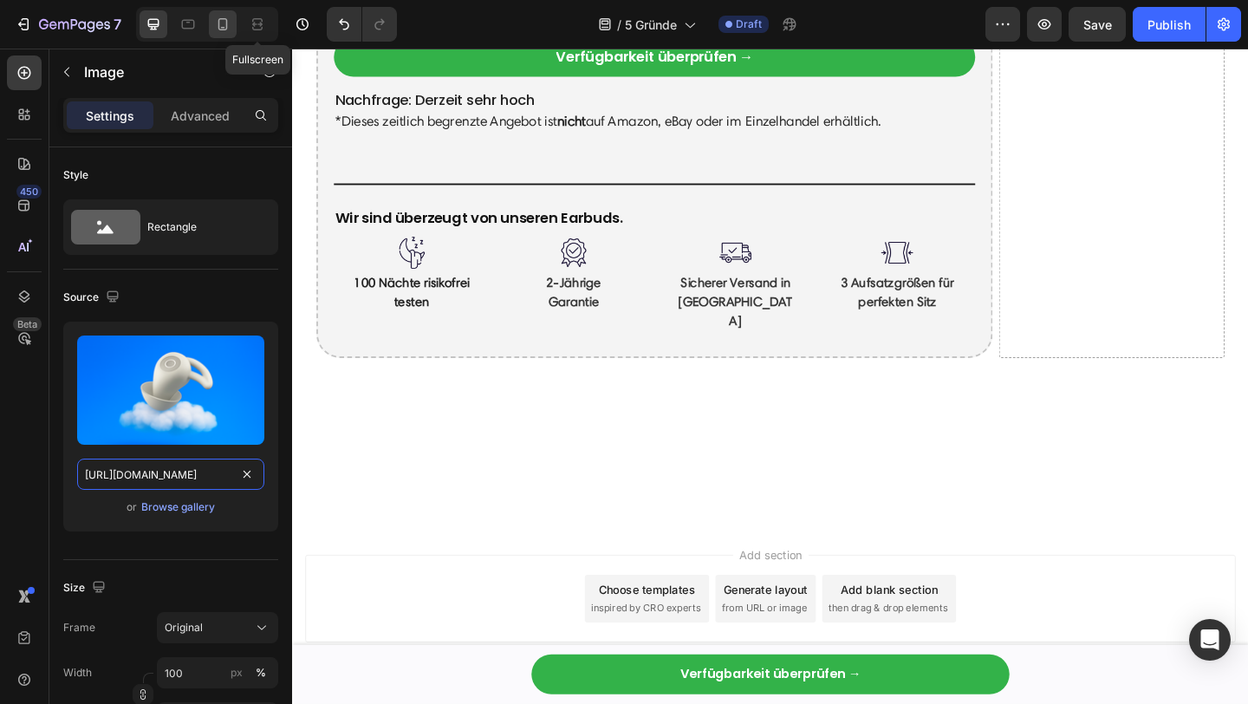
type input "[URL][DOMAIN_NAME]"
click at [215, 32] on icon at bounding box center [222, 24] width 17 height 17
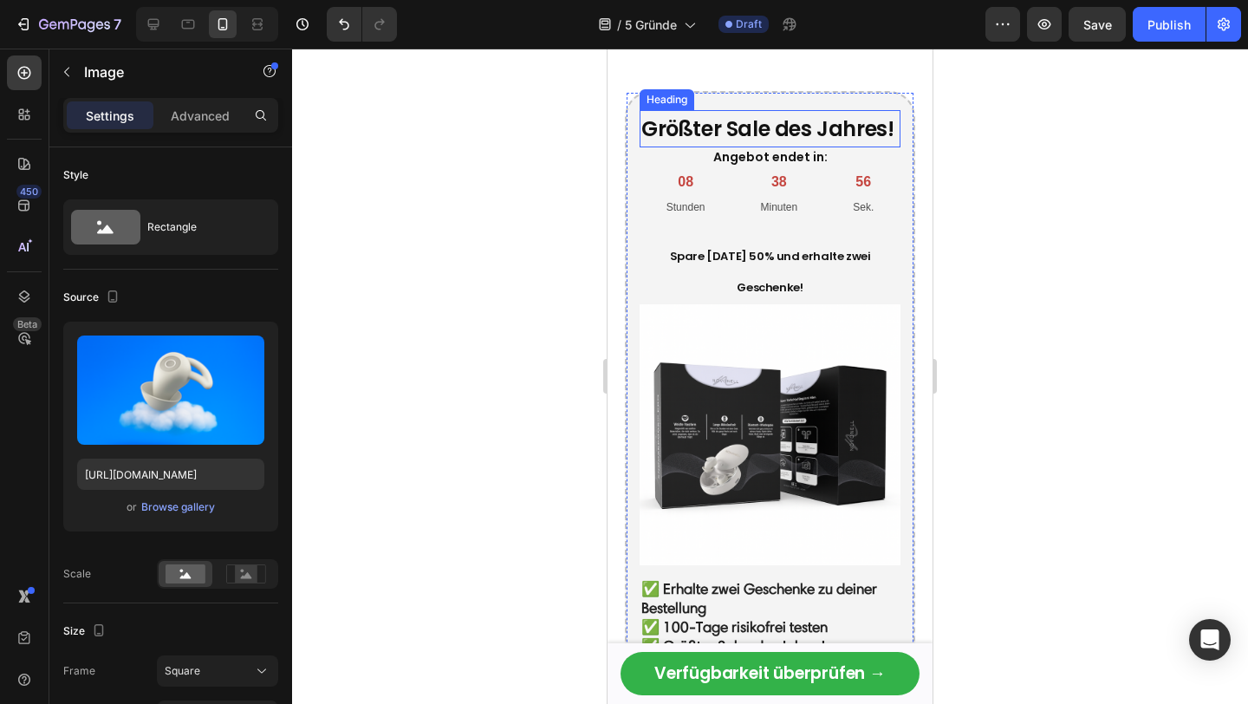
scroll to position [5674, 0]
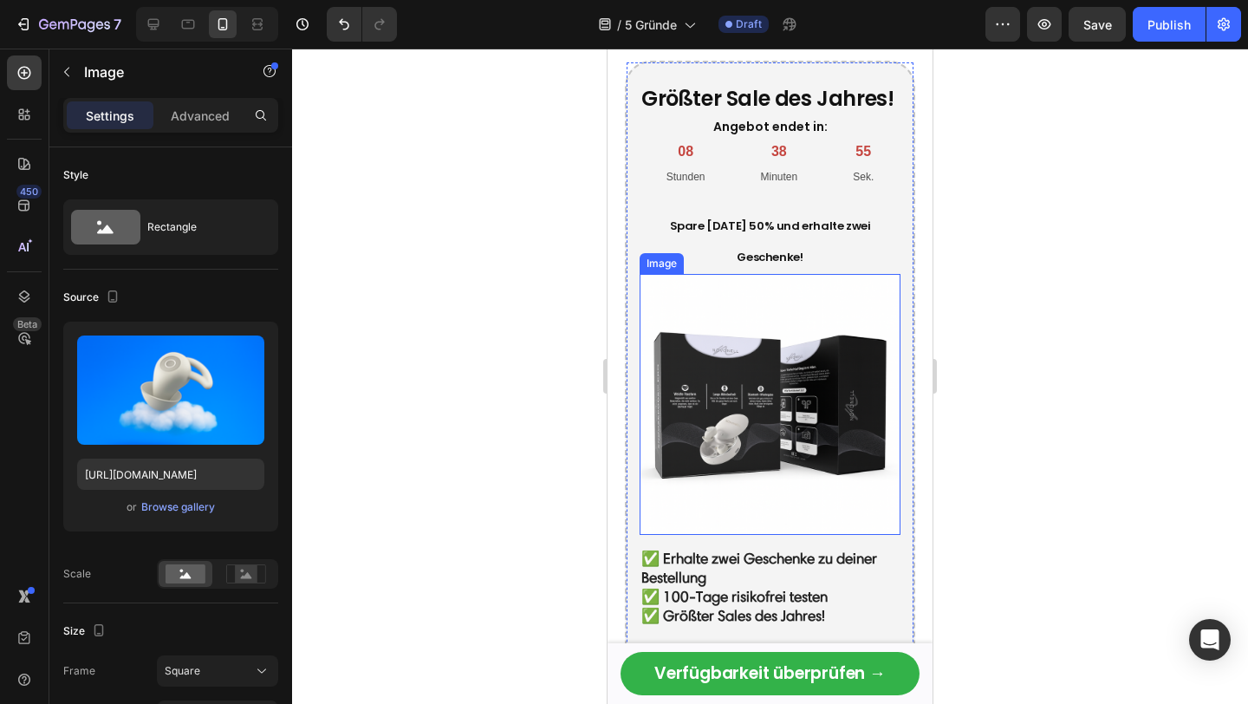
click at [736, 382] on img at bounding box center [769, 404] width 261 height 261
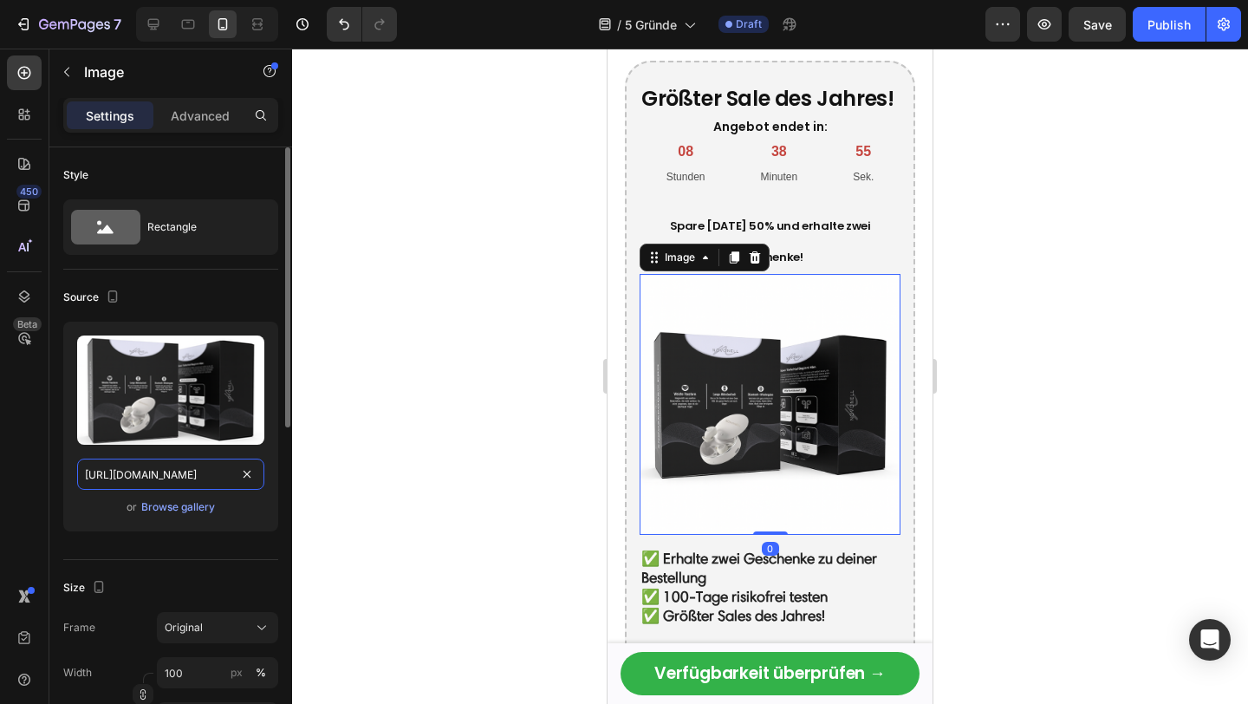
click at [167, 464] on input "[URL][DOMAIN_NAME]" at bounding box center [170, 473] width 187 height 31
click at [205, 24] on div at bounding box center [207, 24] width 142 height 35
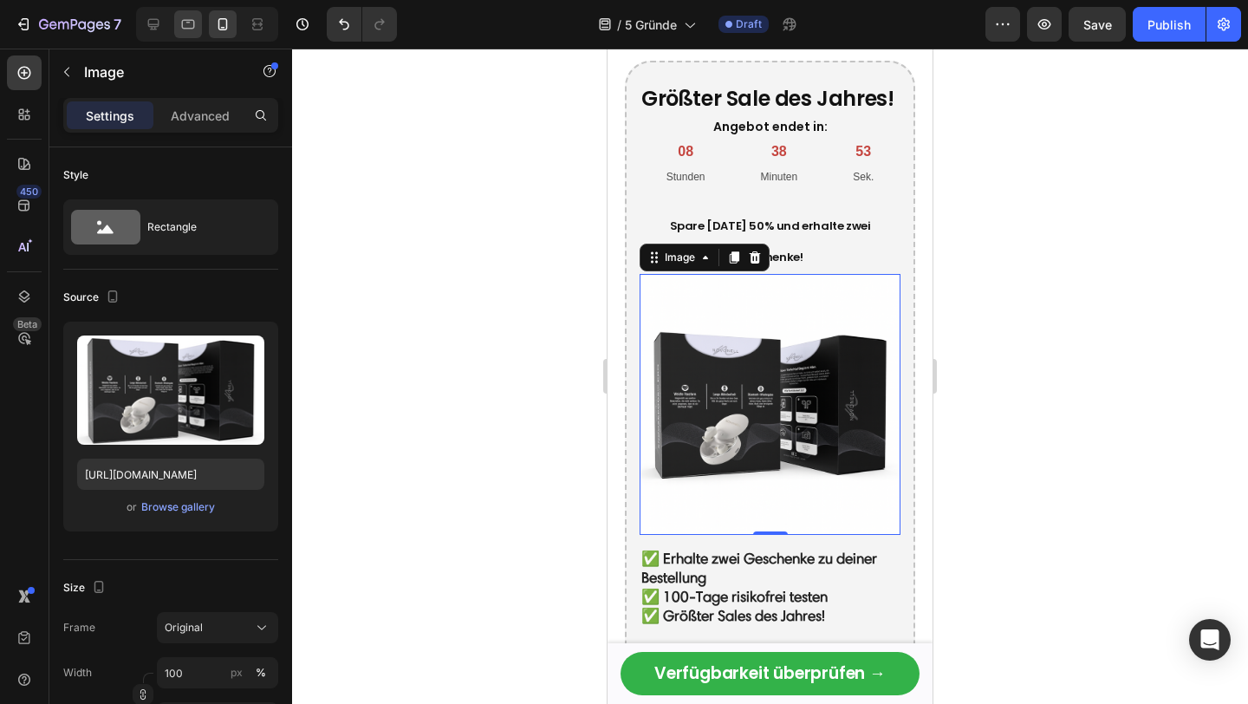
click at [191, 23] on icon at bounding box center [187, 24] width 17 height 17
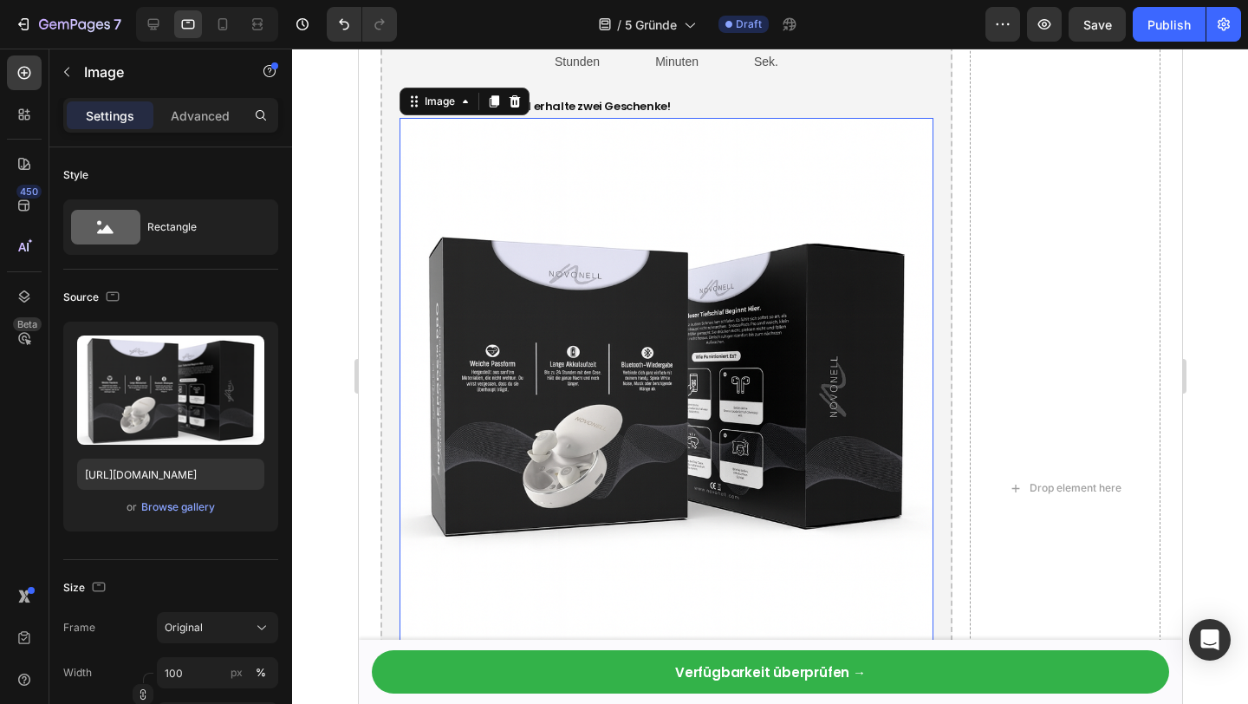
scroll to position [5857, 0]
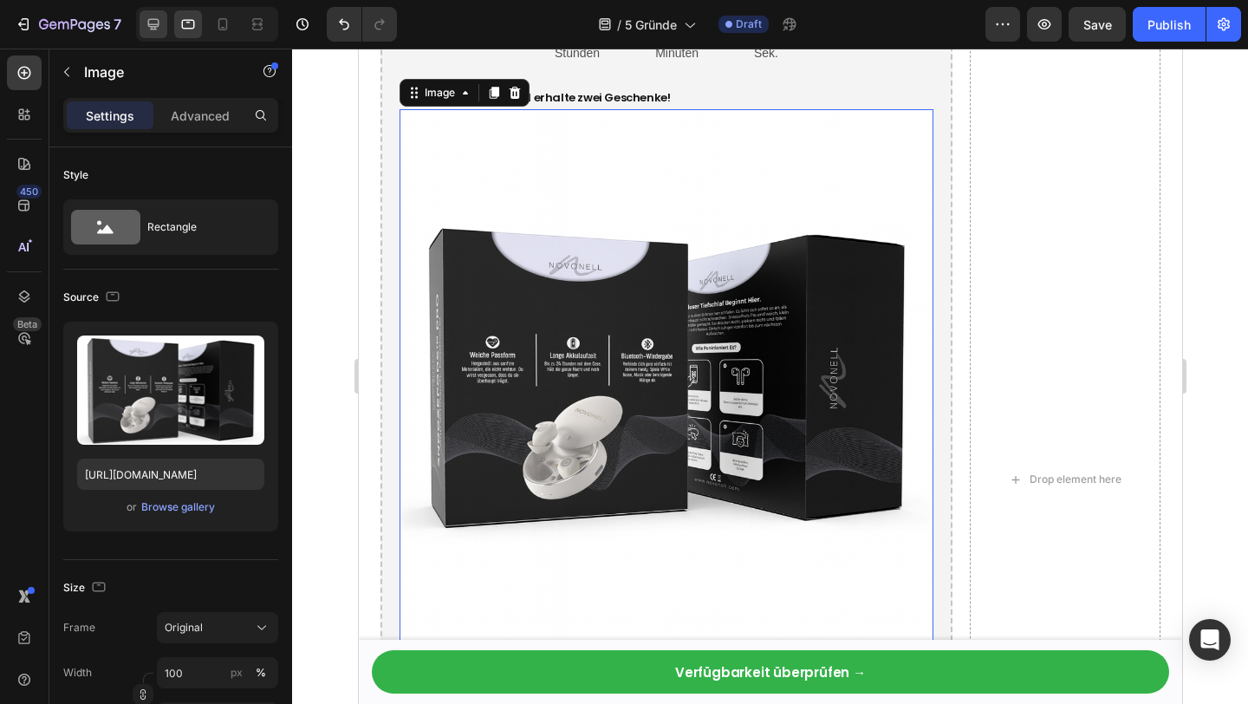
click at [141, 13] on div at bounding box center [153, 24] width 28 height 28
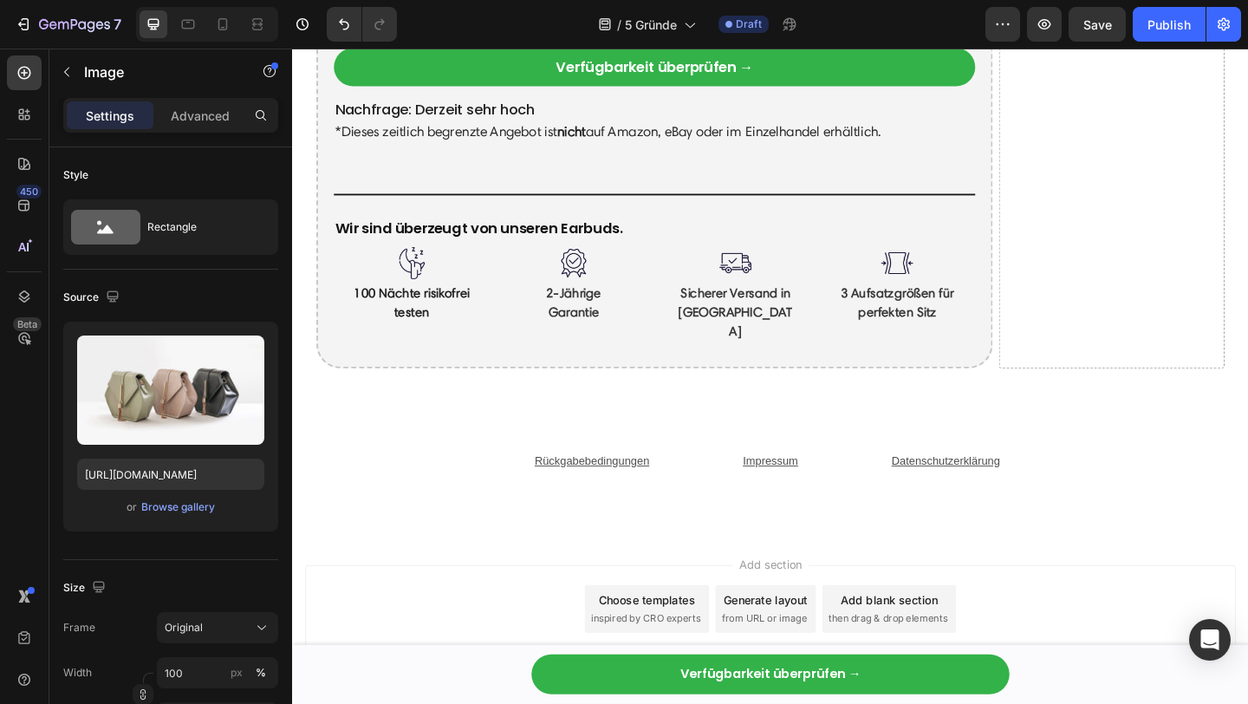
scroll to position [5914, 0]
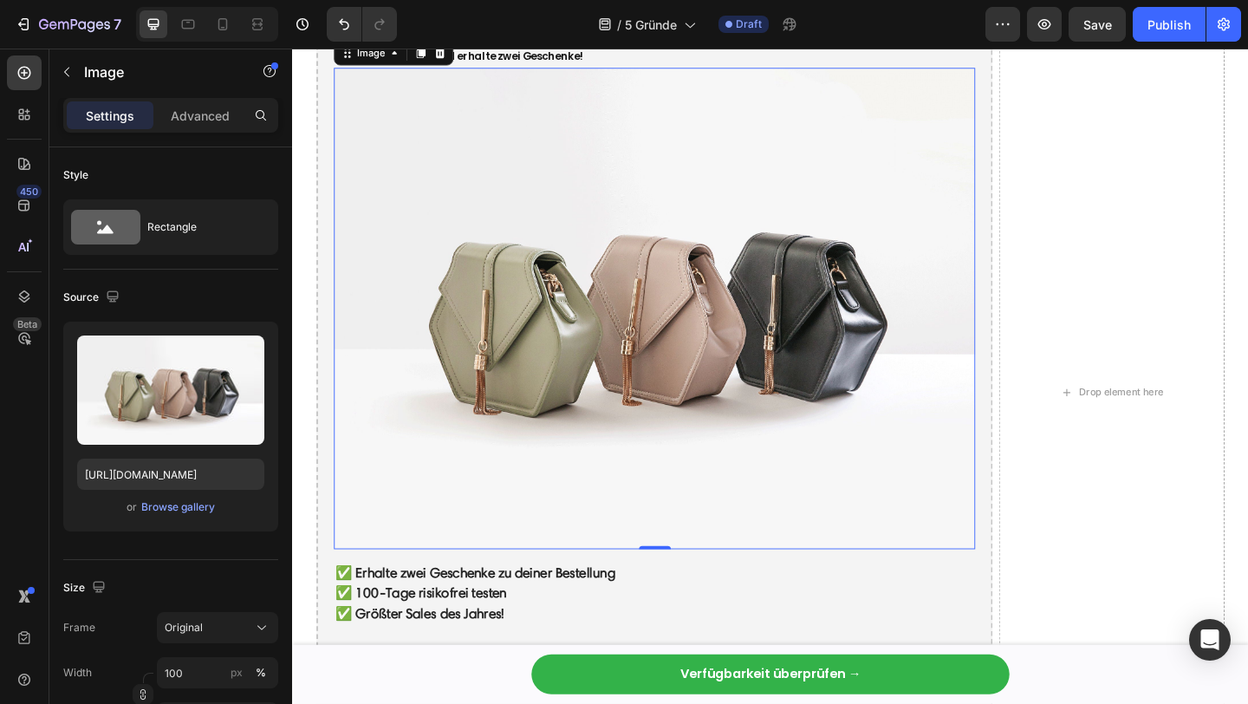
click at [655, 371] on img at bounding box center [685, 330] width 697 height 523
click at [153, 479] on input "[URL][DOMAIN_NAME]" at bounding box center [170, 473] width 187 height 31
paste input "0845/9966/9068/files/[URL][DOMAIN_NAME]"
type input "[URL][DOMAIN_NAME]"
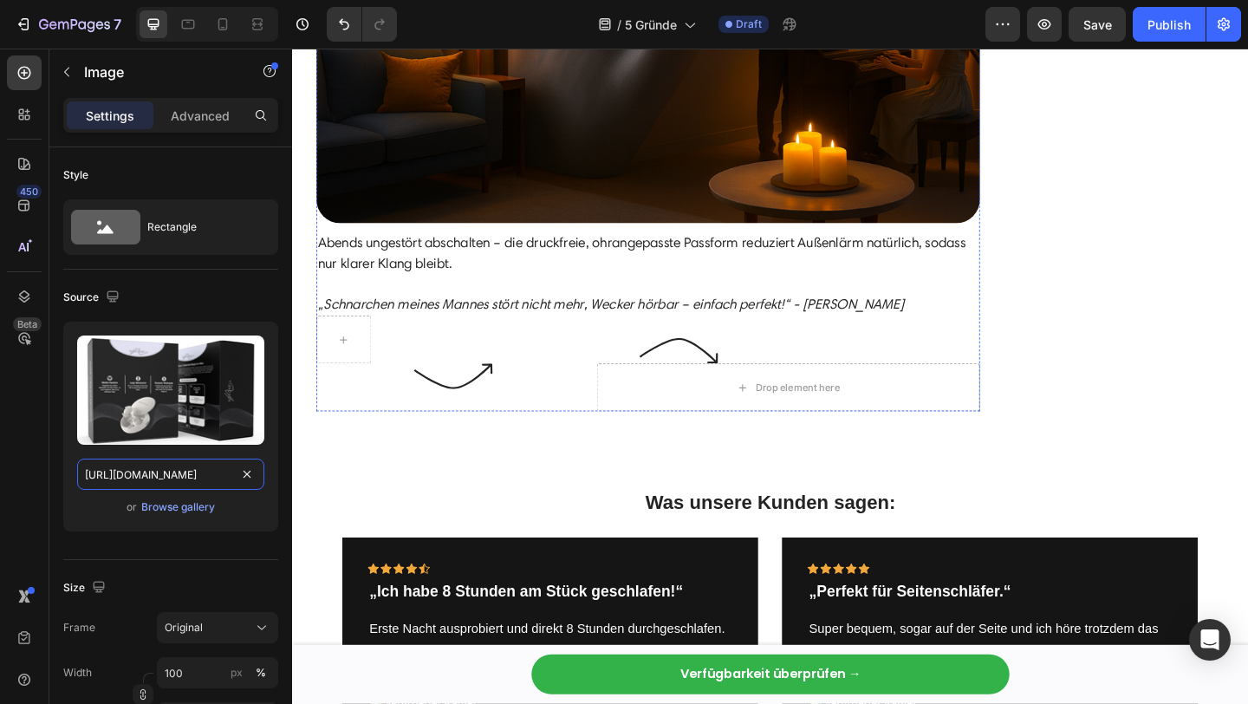
scroll to position [4776, 0]
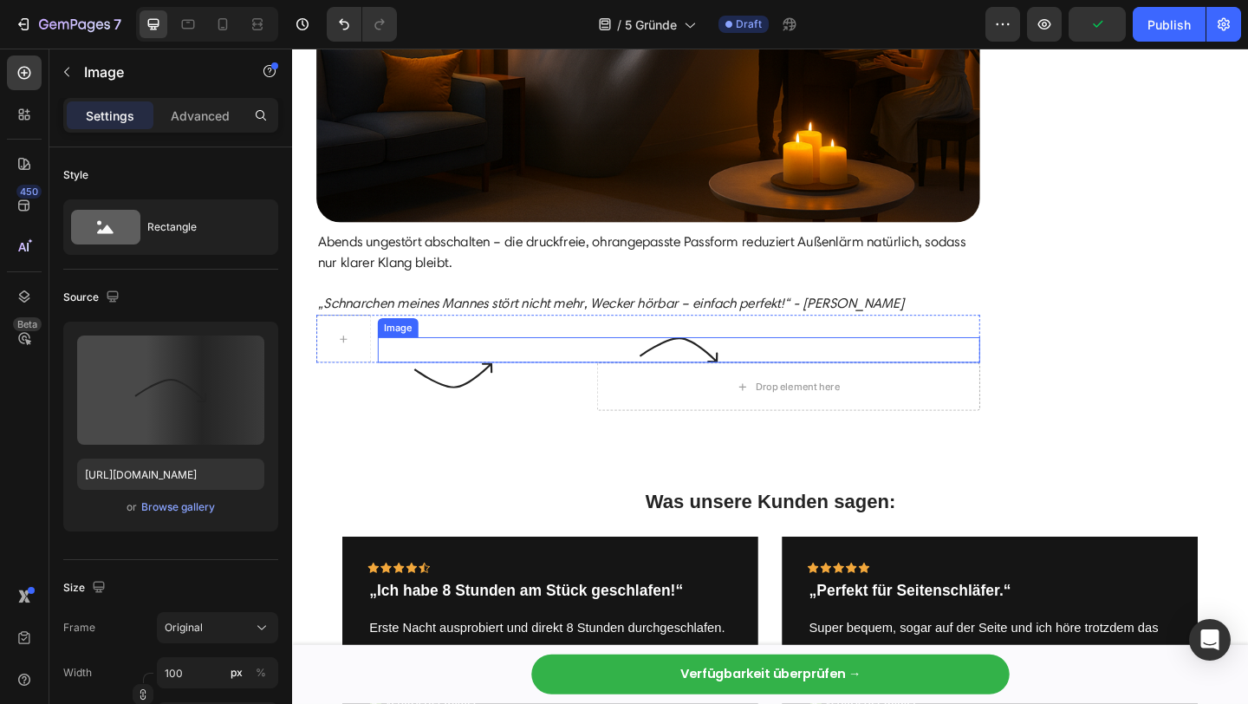
click at [698, 374] on img at bounding box center [712, 376] width 87 height 28
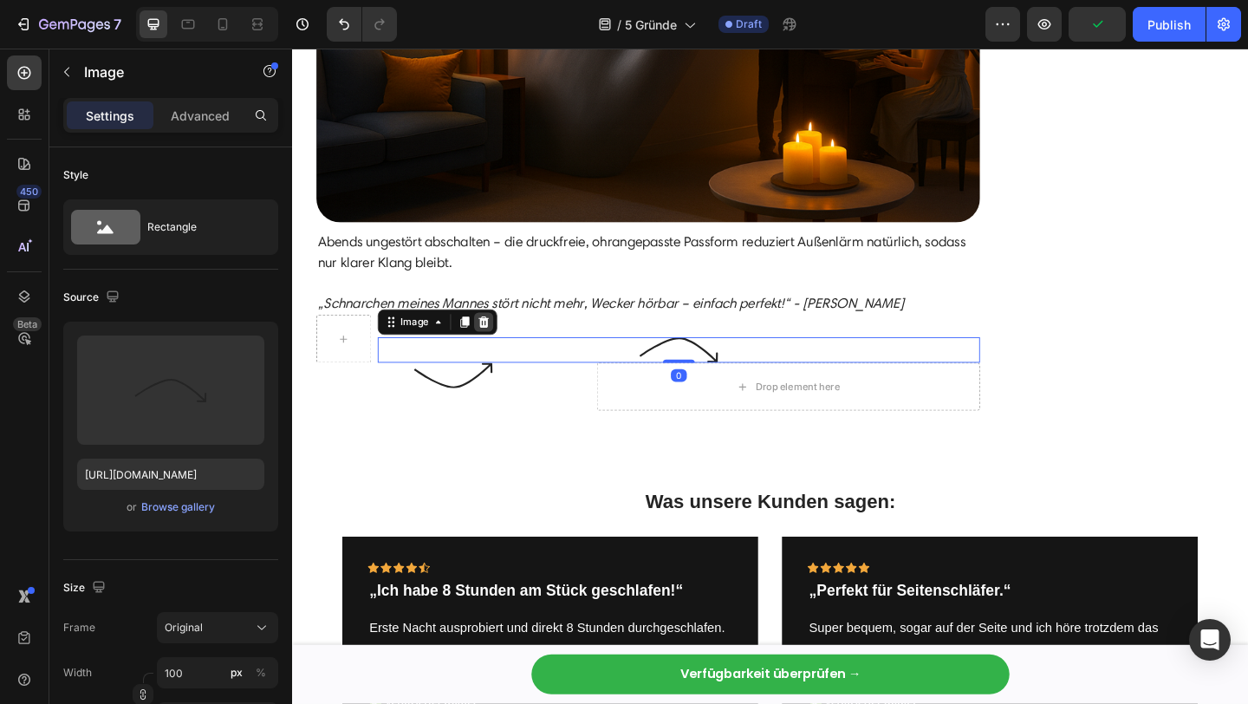
click at [501, 341] on icon at bounding box center [499, 346] width 11 height 12
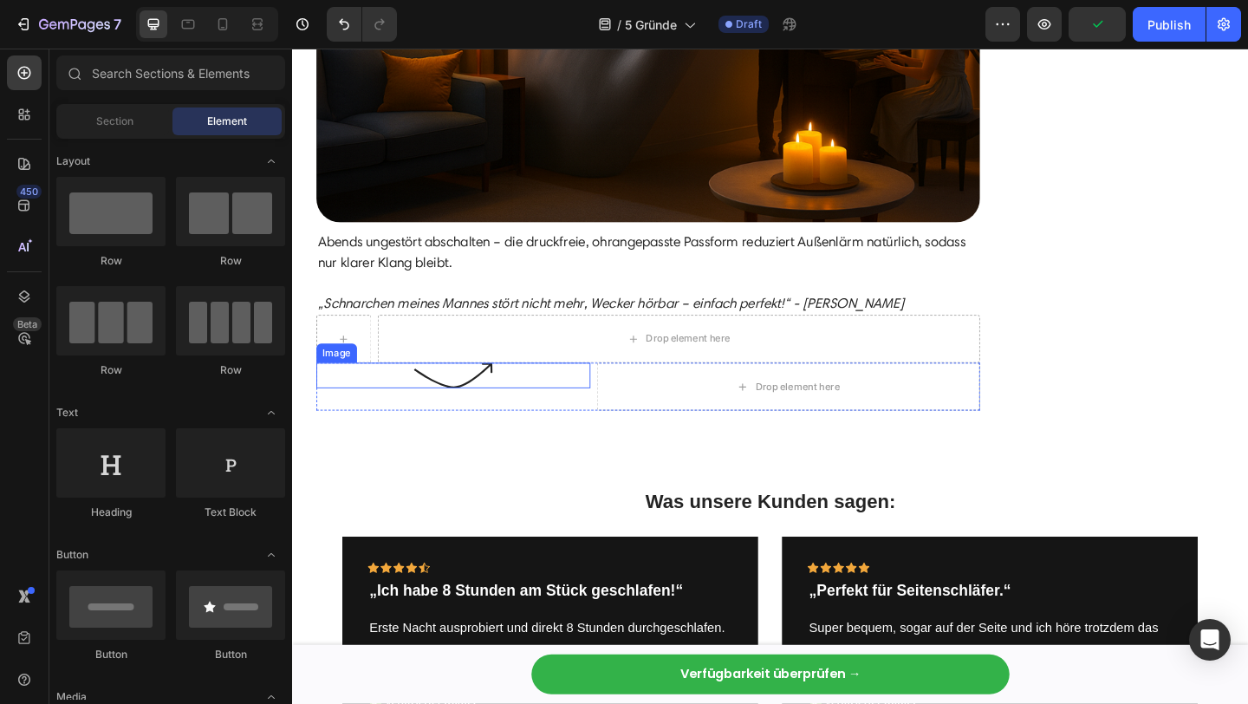
click at [496, 412] on img at bounding box center [467, 404] width 87 height 28
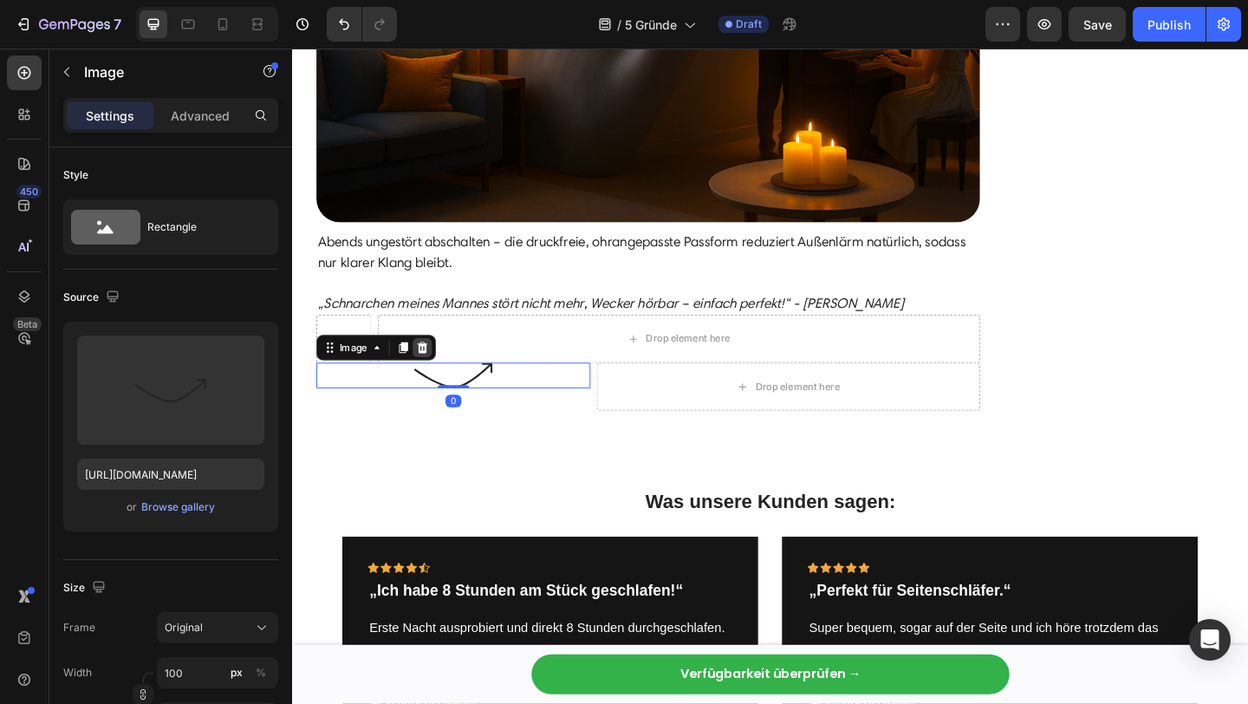
click at [442, 373] on div at bounding box center [433, 373] width 21 height 21
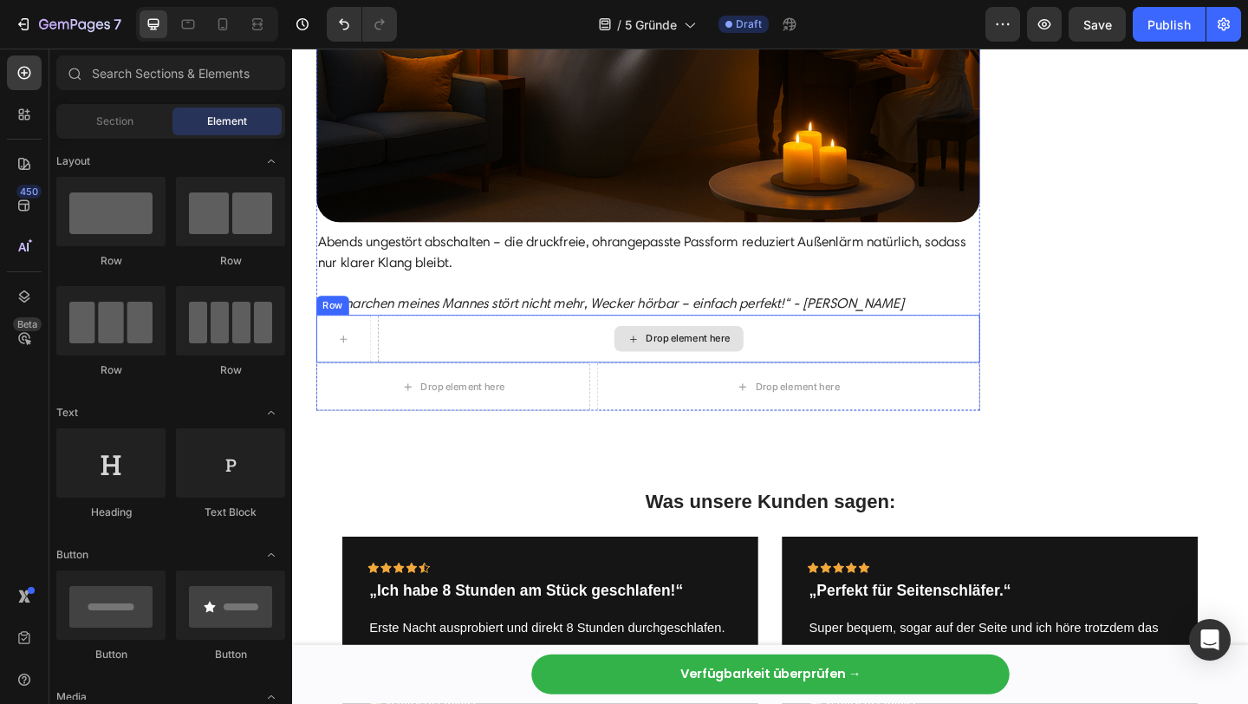
click at [603, 371] on div "Drop element here" at bounding box center [712, 364] width 655 height 52
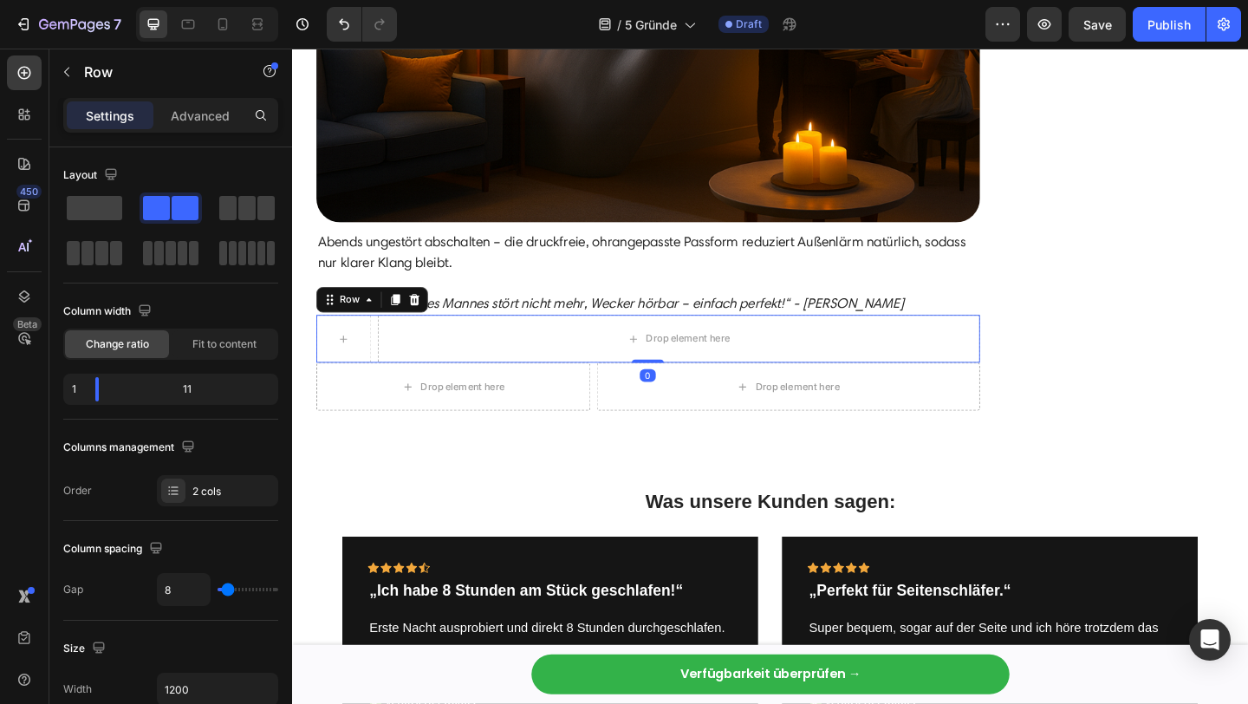
click at [431, 321] on div at bounding box center [424, 321] width 21 height 21
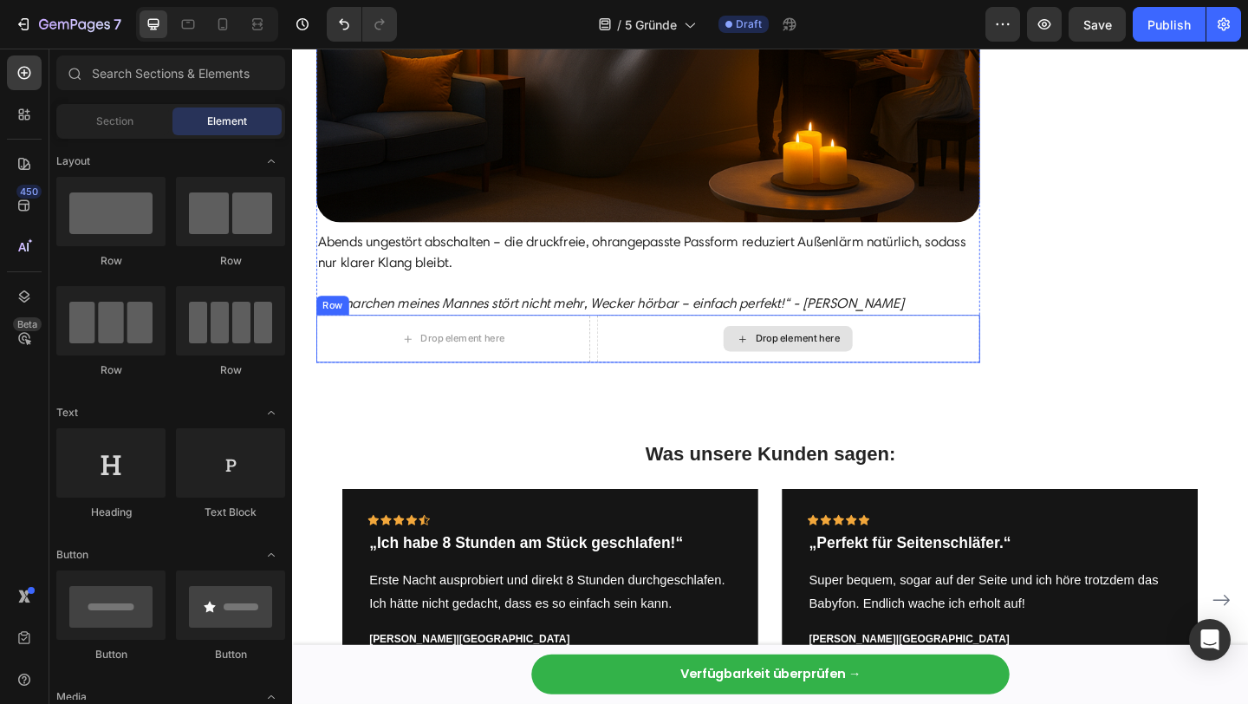
click at [560, 360] on div "Drop element here" at bounding box center [467, 364] width 298 height 52
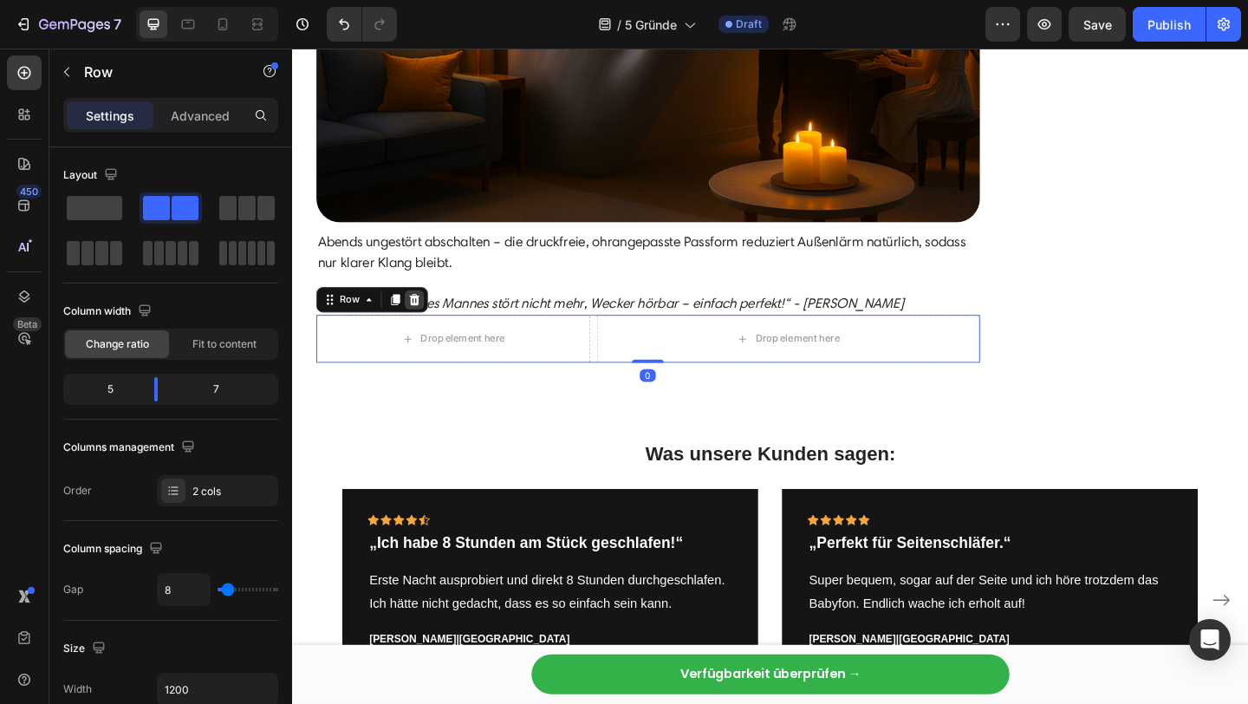
click at [431, 321] on div at bounding box center [424, 321] width 21 height 21
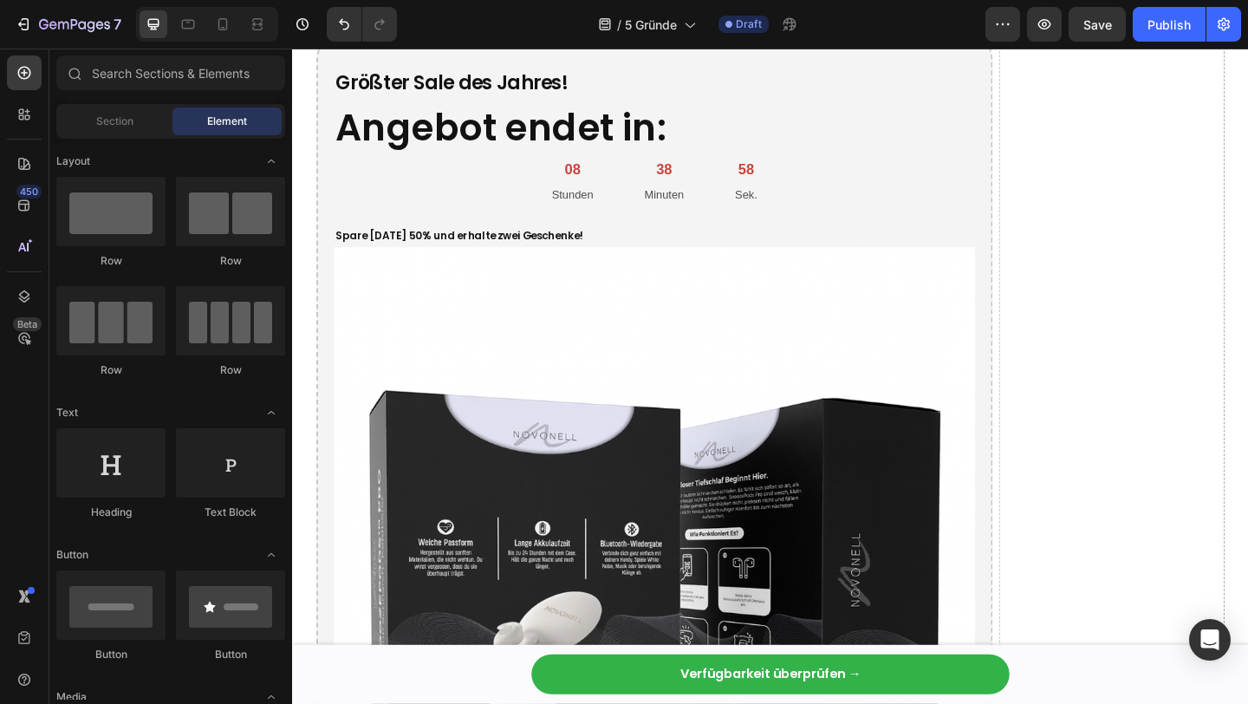
scroll to position [5466, 0]
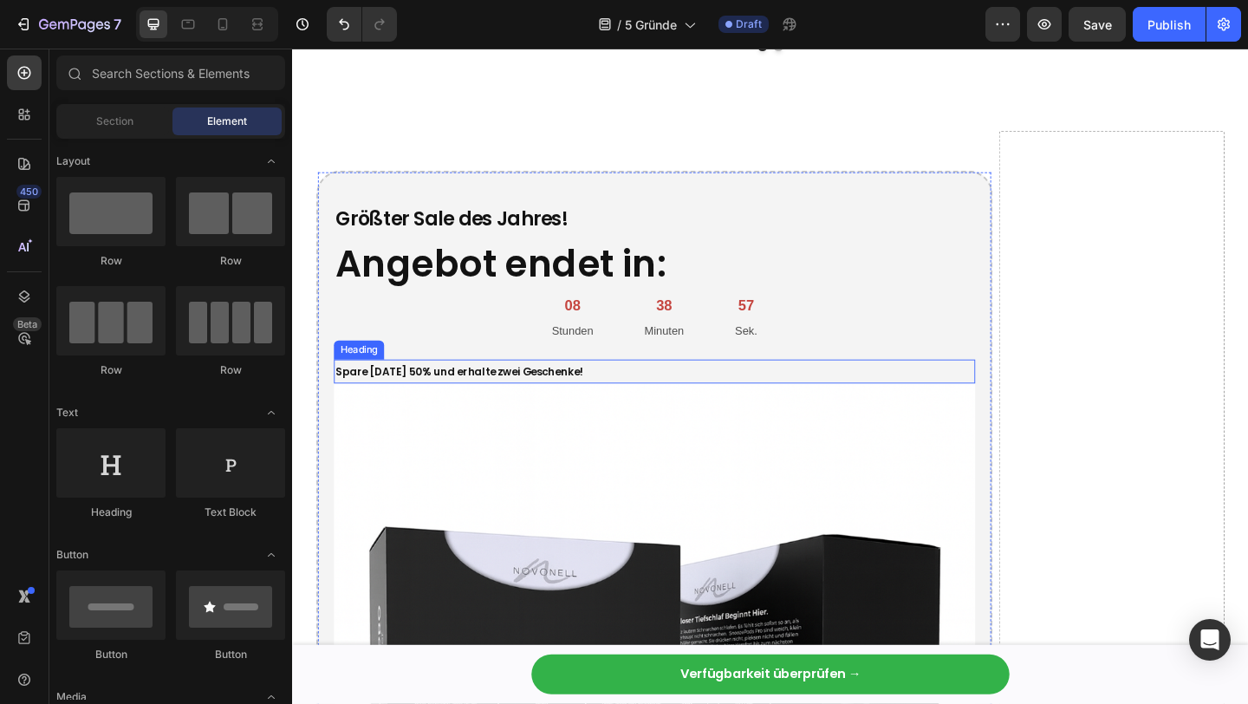
click at [479, 399] on span "Spare heute 50% und erhalte zwei Geschenke!" at bounding box center [473, 400] width 269 height 16
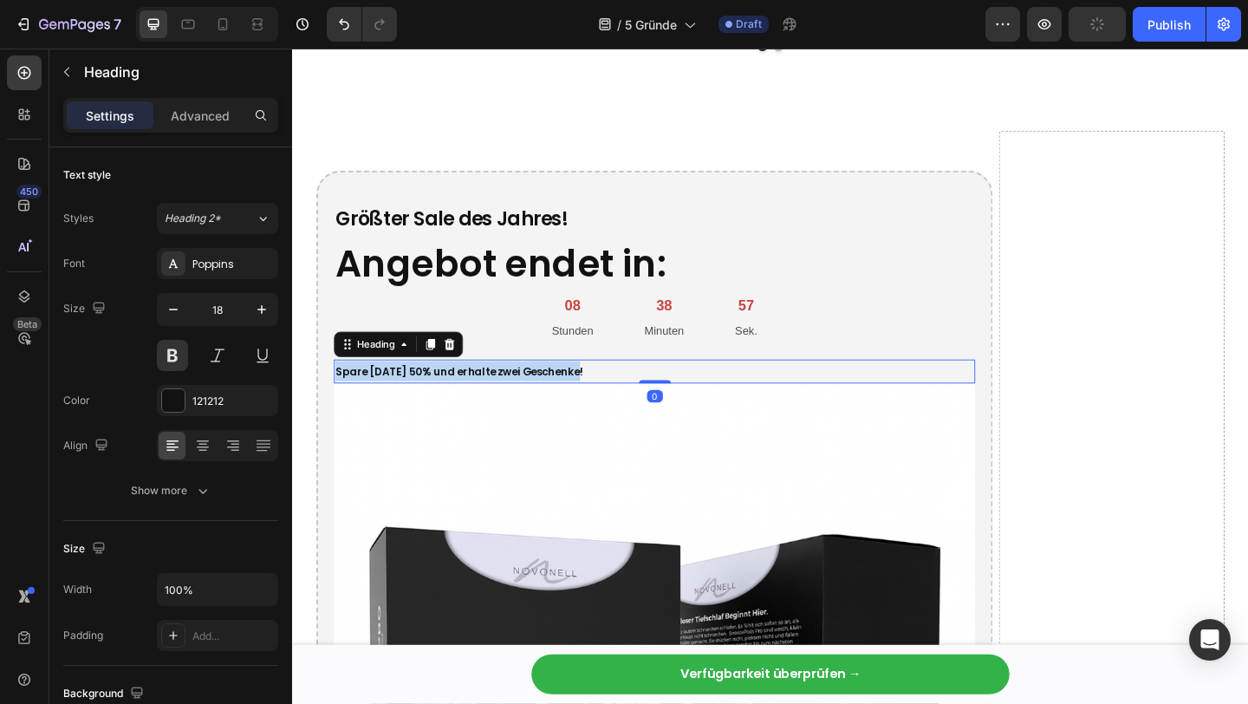
click at [479, 399] on span "Spare heute 50% und erhalte zwei Geschenke!" at bounding box center [473, 400] width 269 height 16
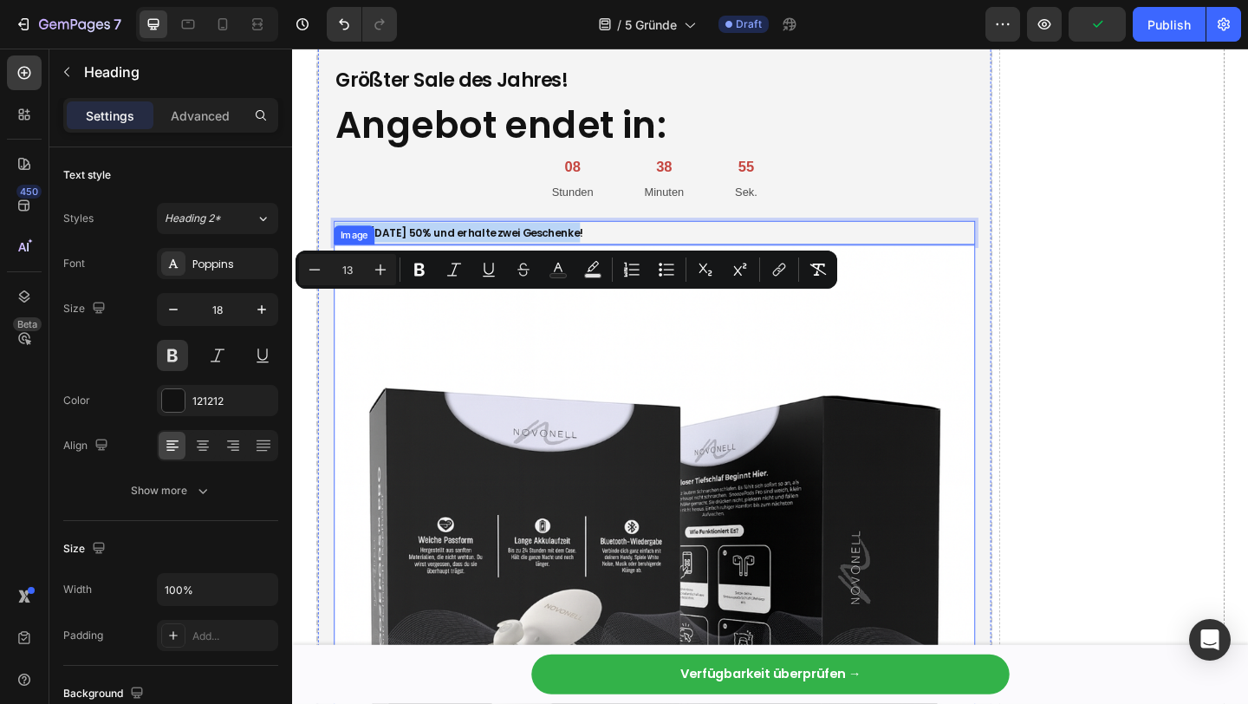
scroll to position [5542, 0]
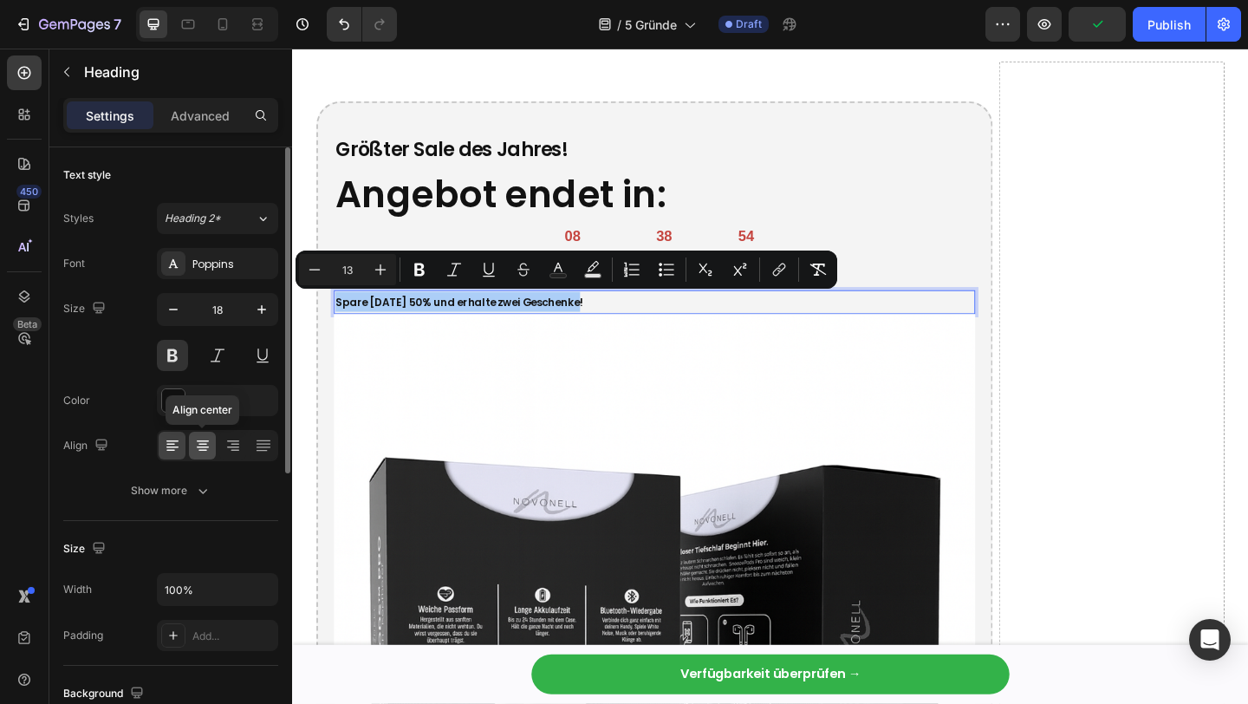
click at [199, 448] on icon at bounding box center [202, 445] width 17 height 17
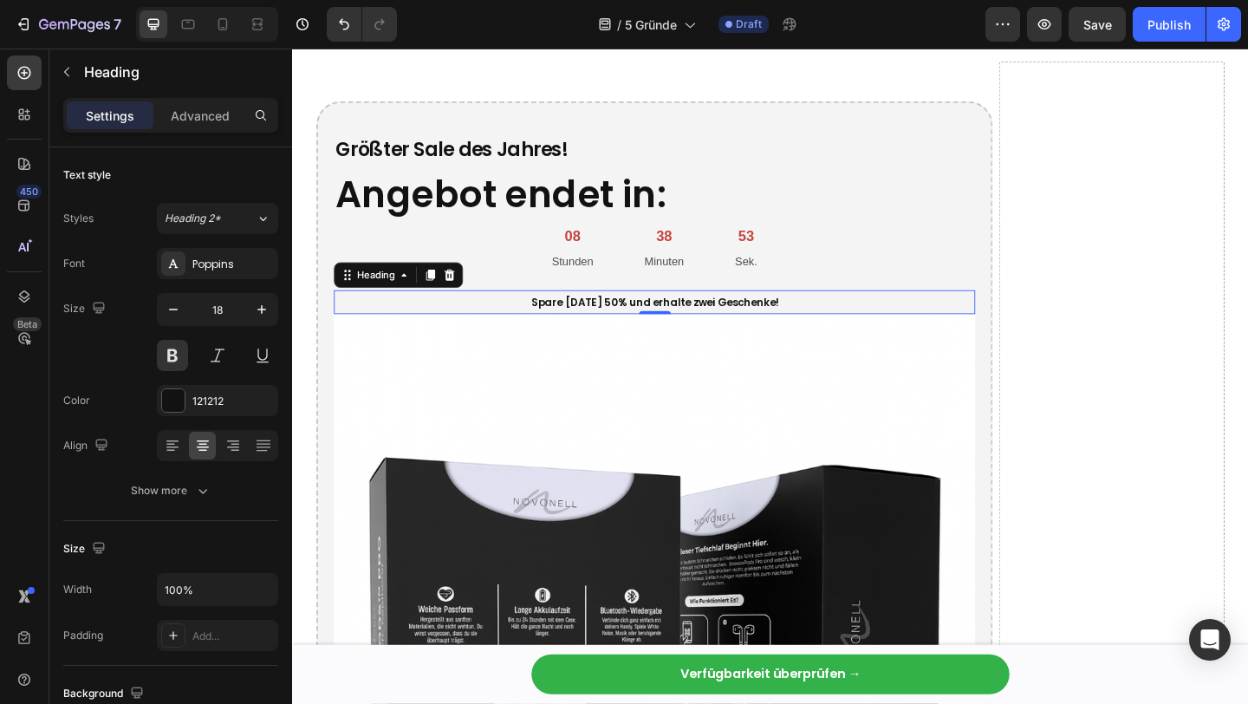
click at [623, 323] on span "Spare heute 50% und erhalte zwei Geschenke!" at bounding box center [685, 324] width 269 height 16
click at [623, 324] on span "Spare heute 50% und erhalte zwei Geschenke!" at bounding box center [685, 324] width 269 height 16
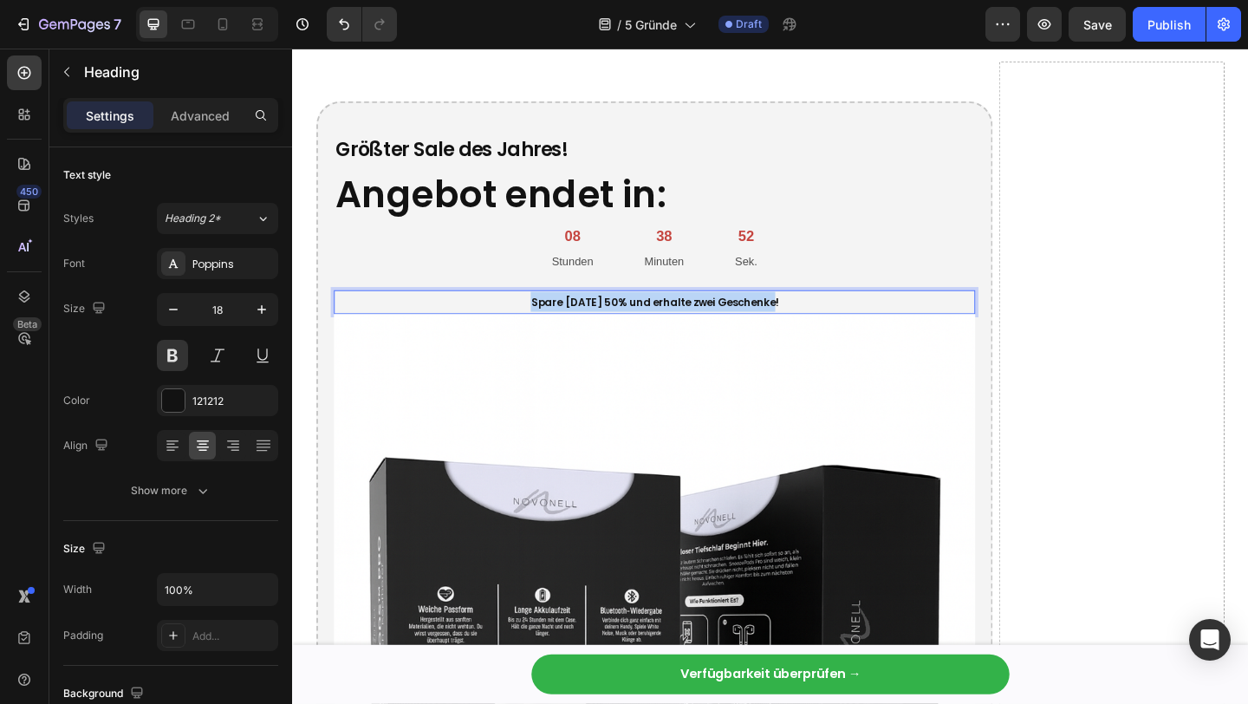
click at [623, 324] on span "Spare heute 50% und erhalte zwei Geschenke!" at bounding box center [685, 324] width 269 height 16
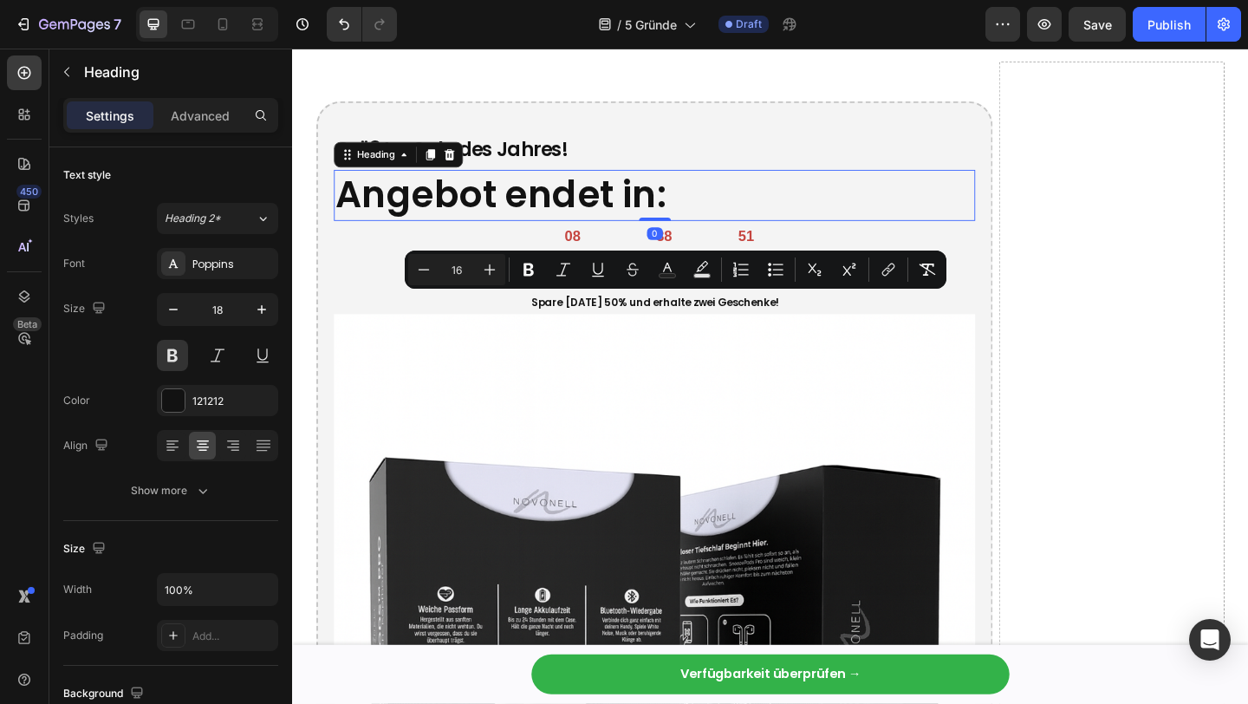
click at [423, 200] on strong "Angebot endet in:" at bounding box center [519, 206] width 360 height 55
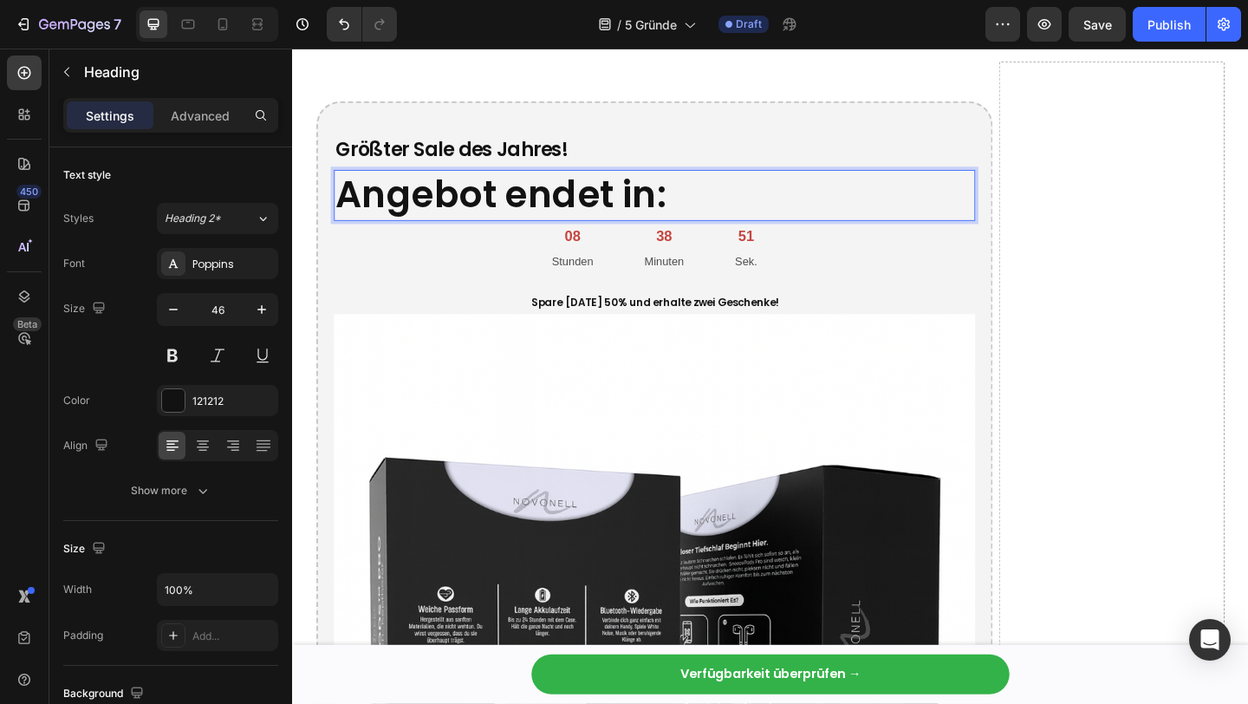
click at [422, 201] on strong "Angebot endet in:" at bounding box center [519, 206] width 360 height 55
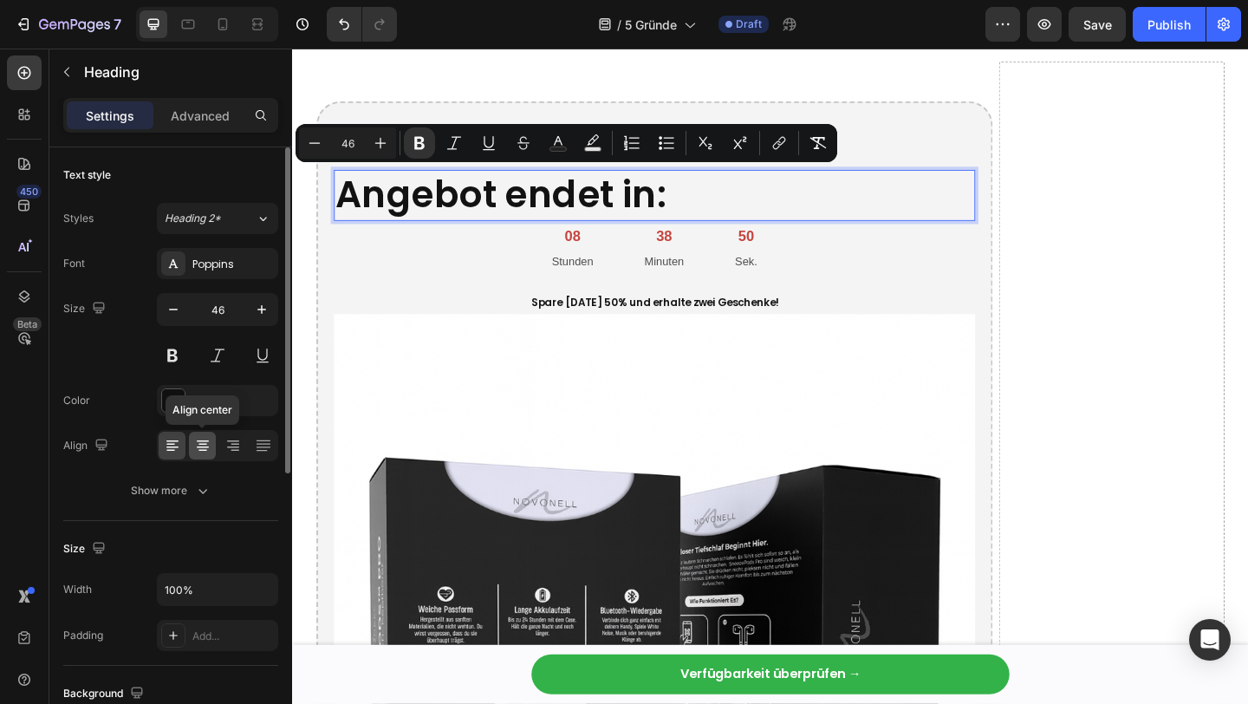
click at [200, 454] on div at bounding box center [202, 445] width 27 height 28
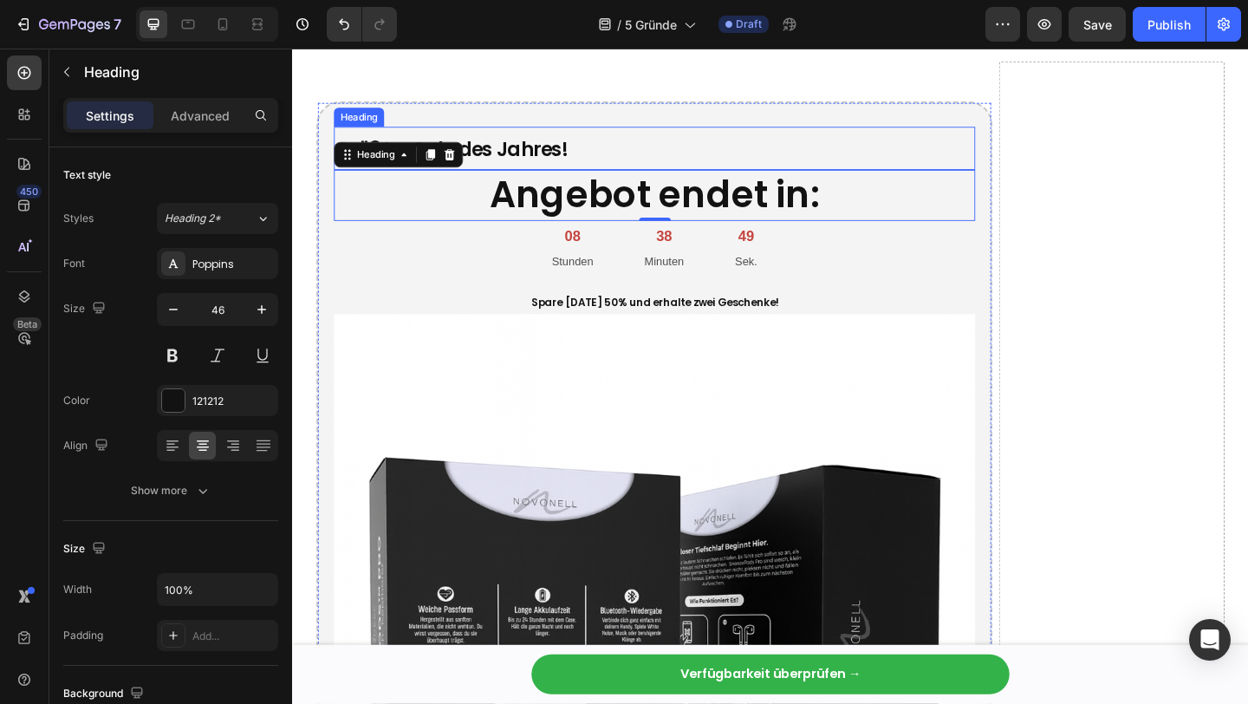
click at [560, 159] on span "Größter Sale des Jahres!" at bounding box center [465, 158] width 252 height 29
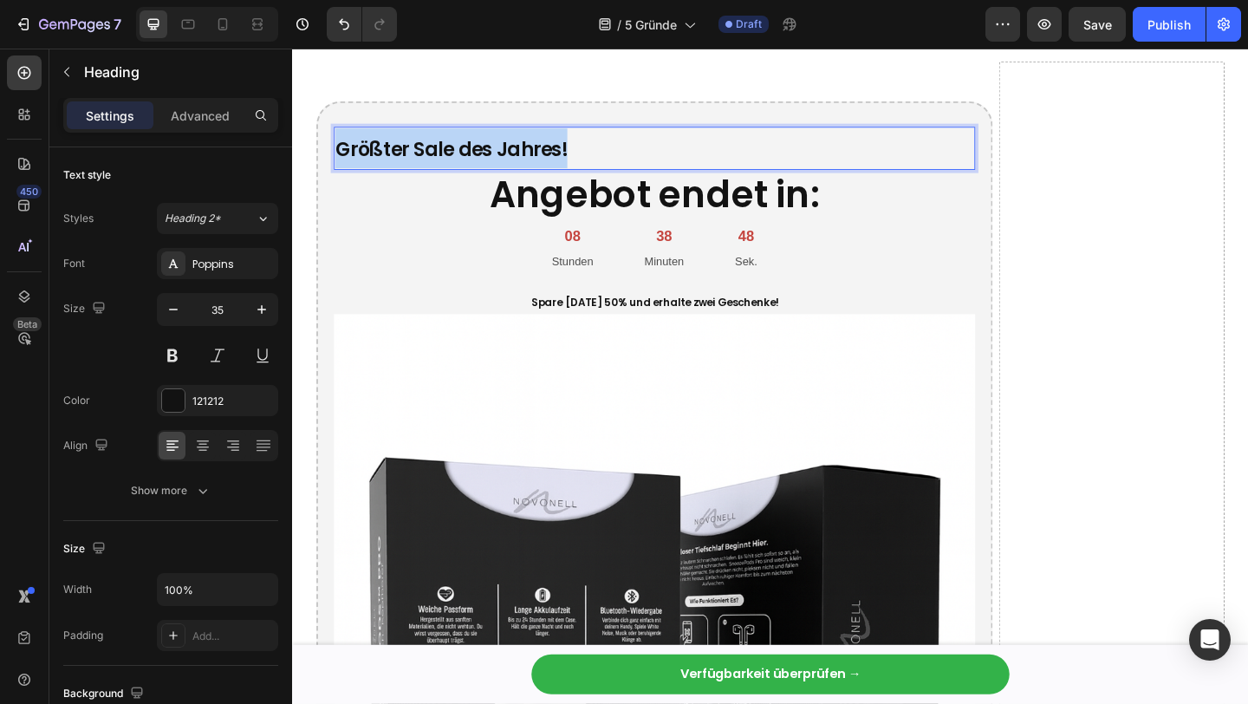
click at [559, 159] on span "Größter Sale des Jahres!" at bounding box center [465, 158] width 252 height 29
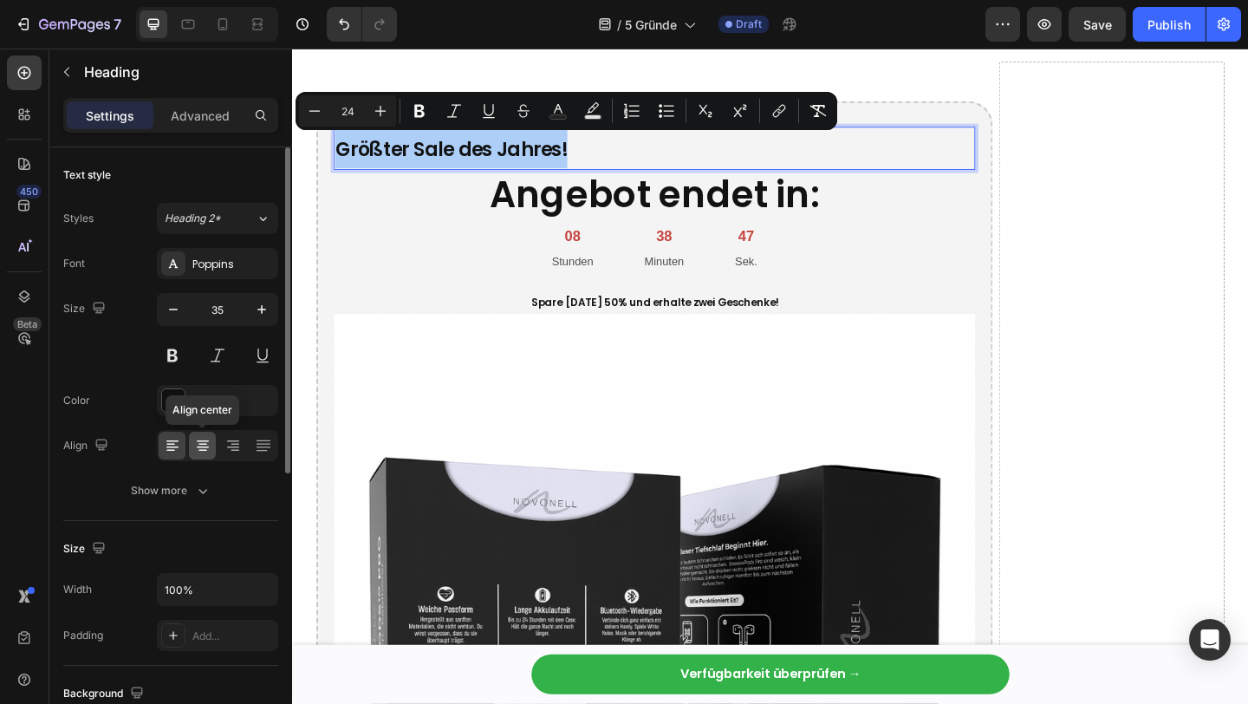
click at [196, 444] on icon at bounding box center [202, 445] width 17 height 17
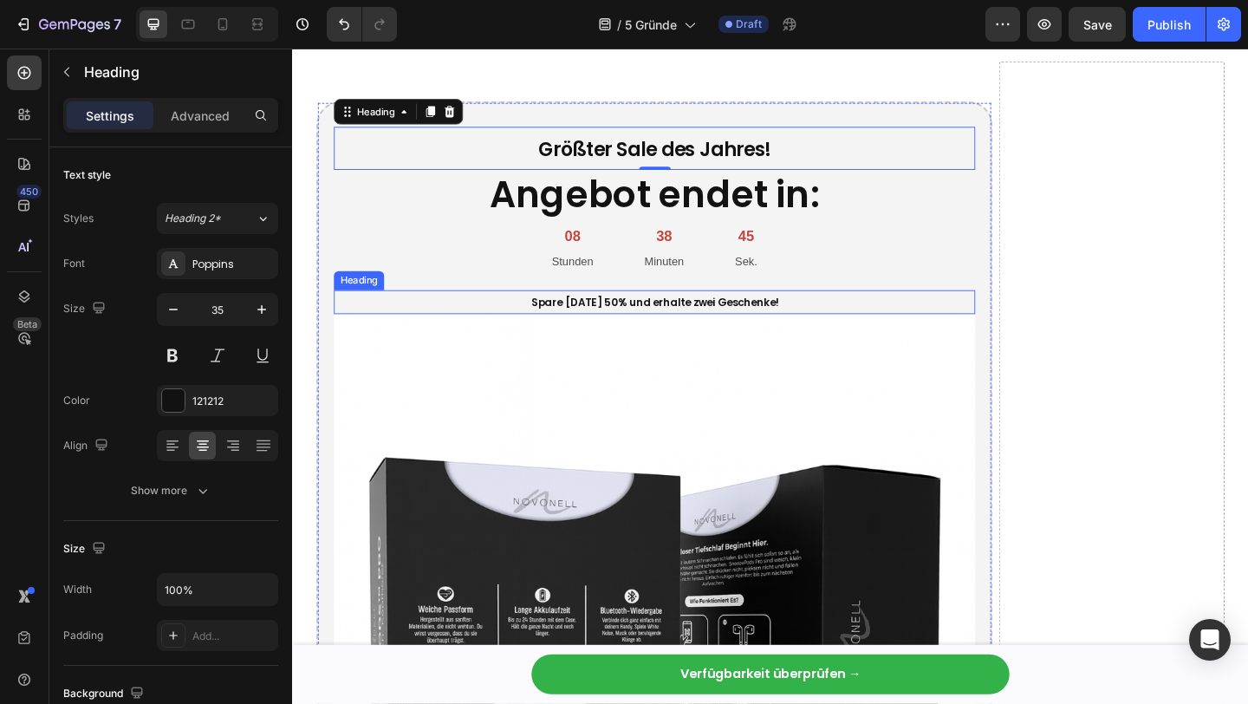
click at [679, 321] on span "Spare heute 50% und erhalte zwei Geschenke!" at bounding box center [685, 324] width 269 height 16
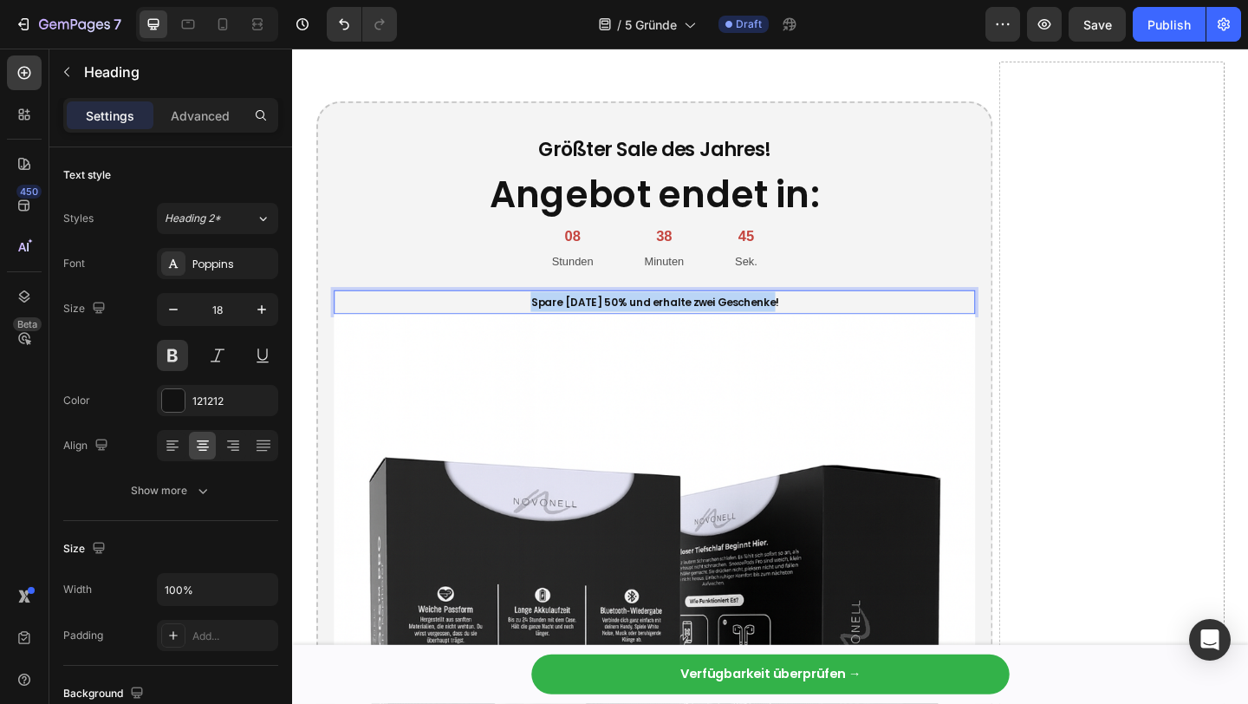
click at [679, 321] on span "Spare heute 50% und erhalte zwei Geschenke!" at bounding box center [685, 324] width 269 height 16
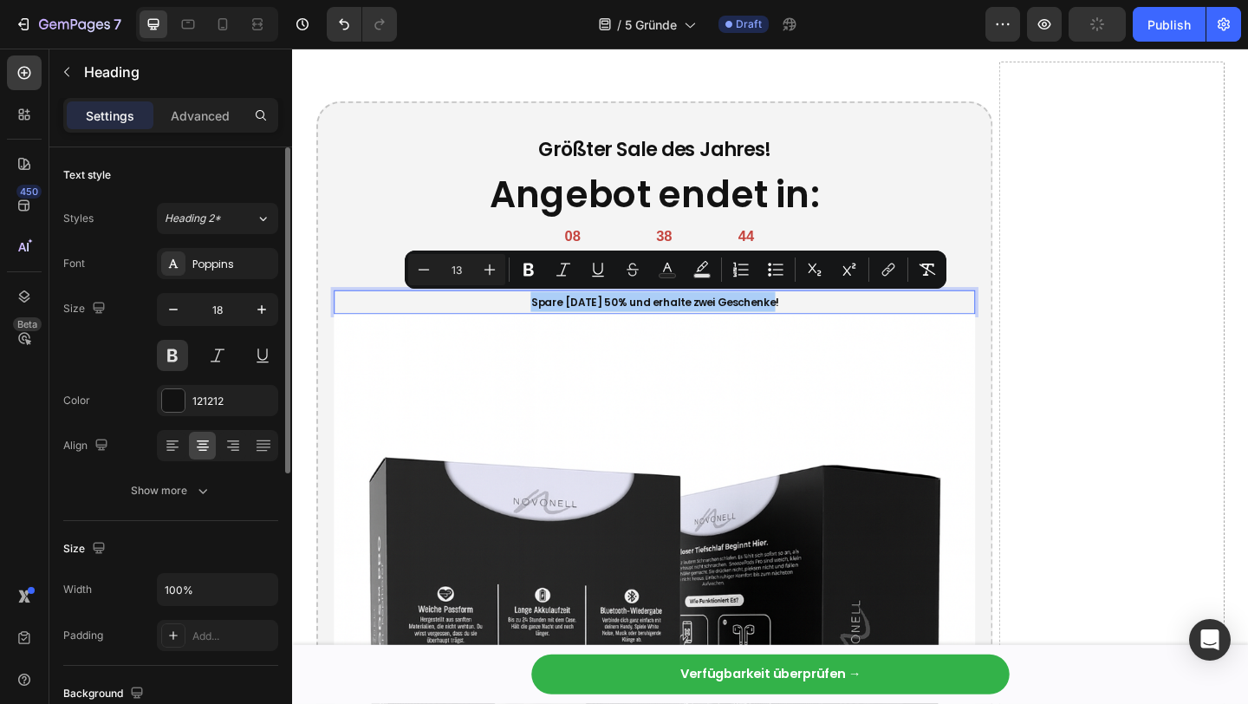
click at [263, 337] on div "18" at bounding box center [217, 332] width 121 height 78
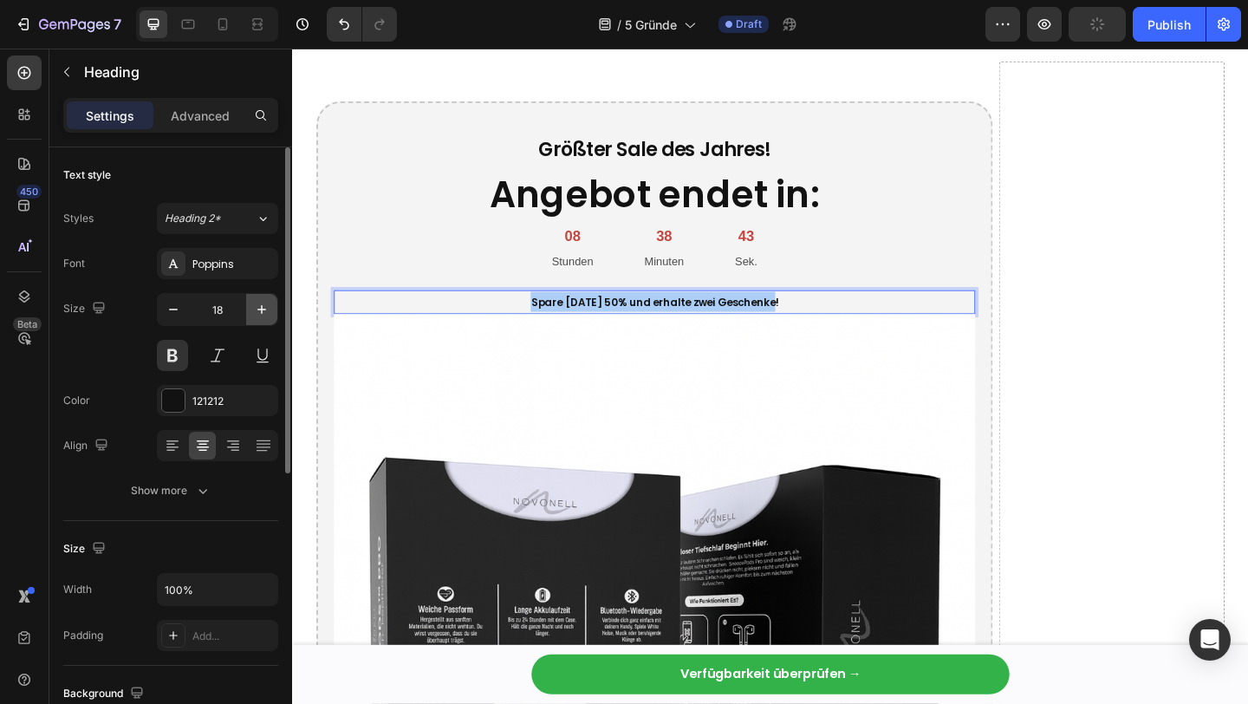
click at [263, 310] on icon "button" at bounding box center [261, 309] width 17 height 17
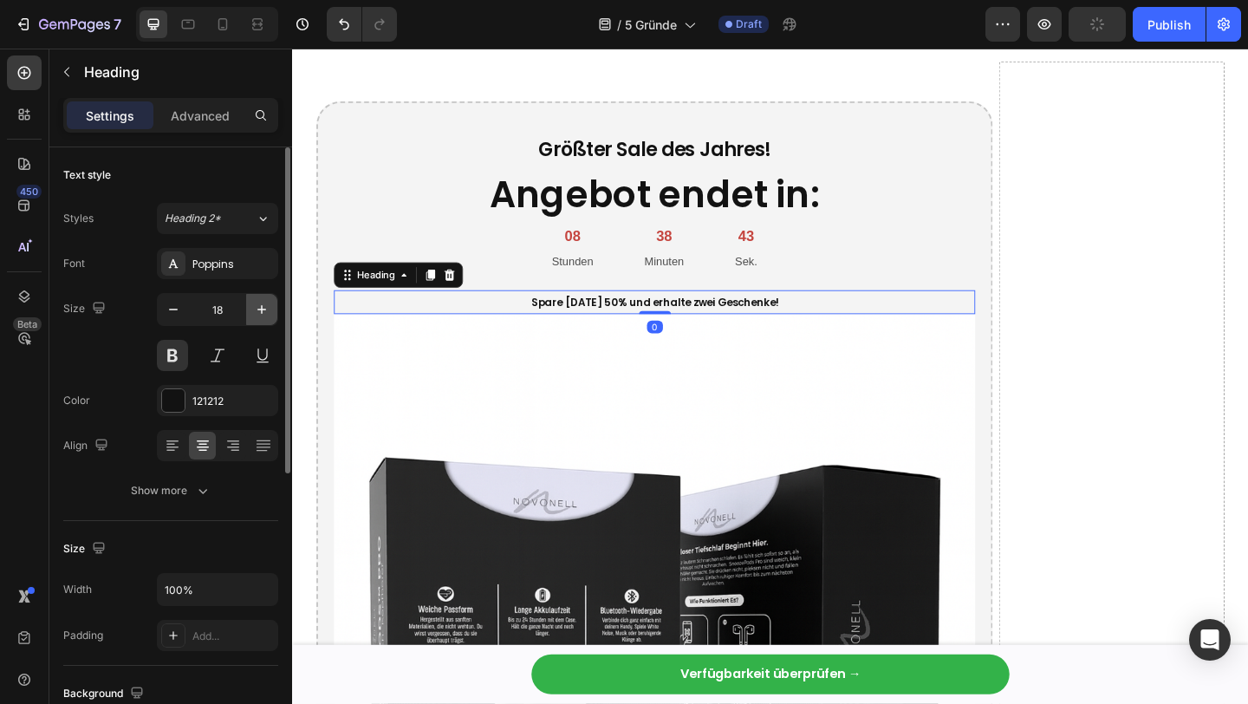
click at [263, 310] on icon "button" at bounding box center [261, 309] width 17 height 17
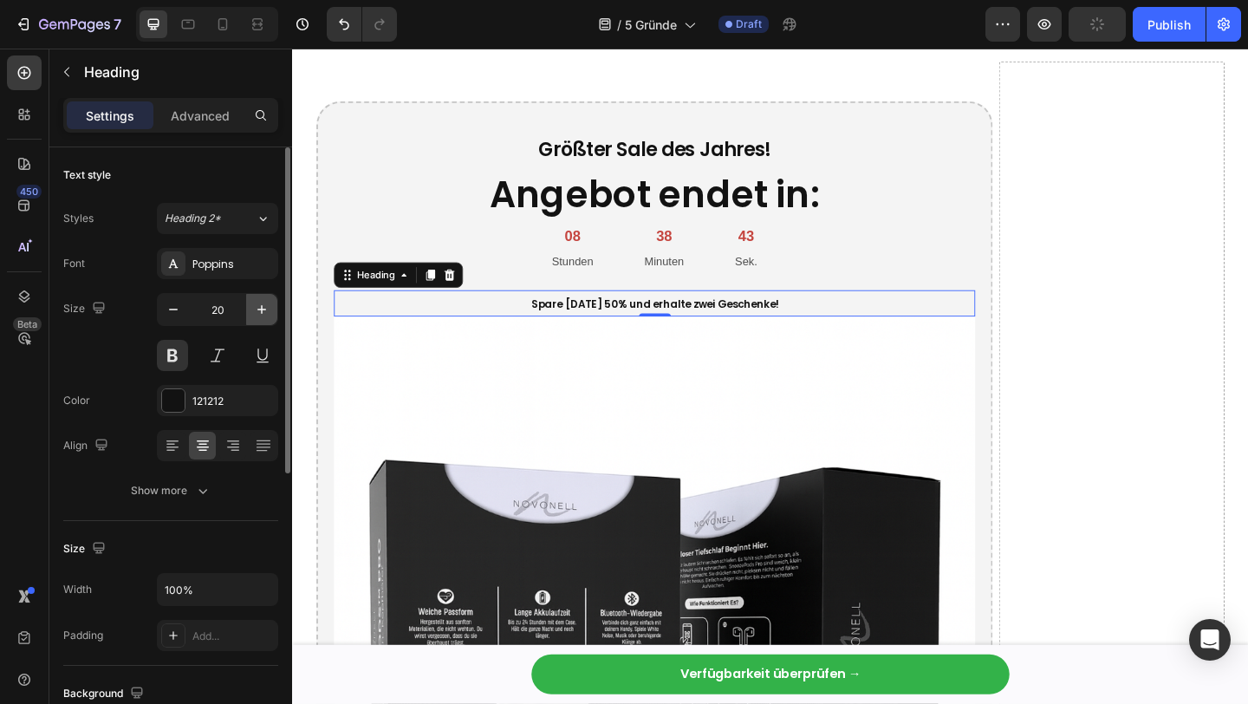
click at [263, 310] on icon "button" at bounding box center [261, 309] width 17 height 17
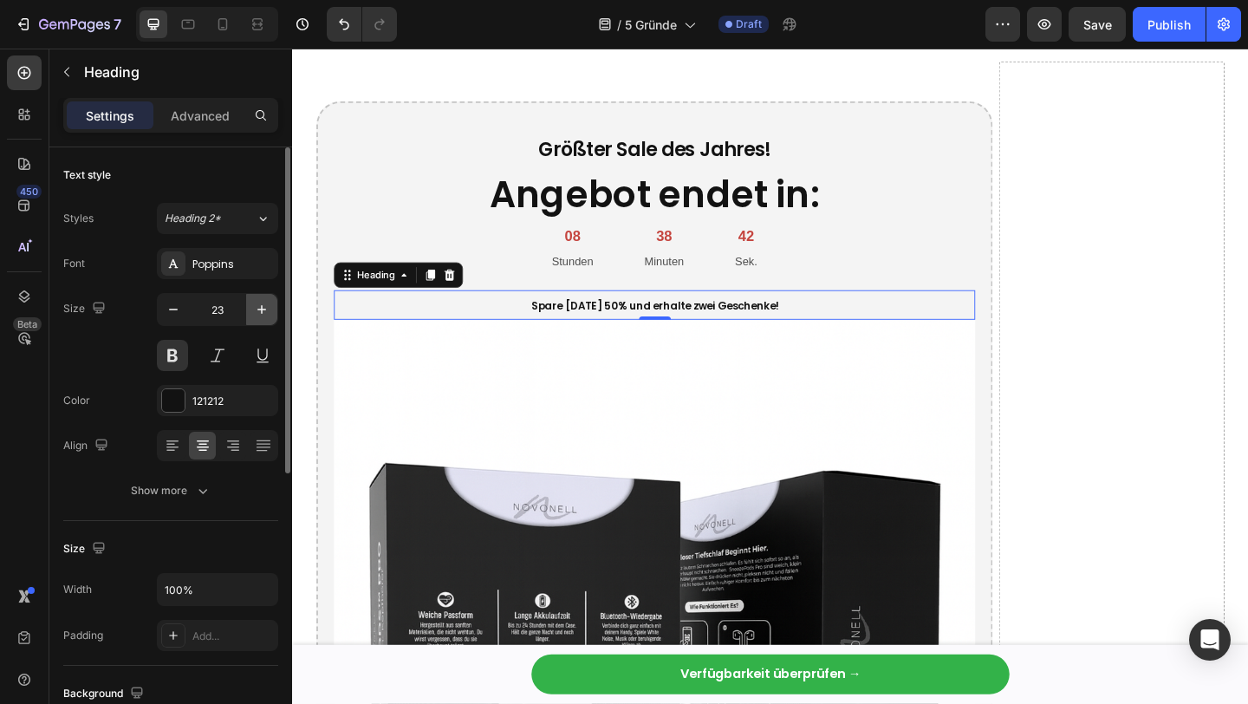
click at [263, 310] on icon "button" at bounding box center [261, 309] width 17 height 17
type input "25"
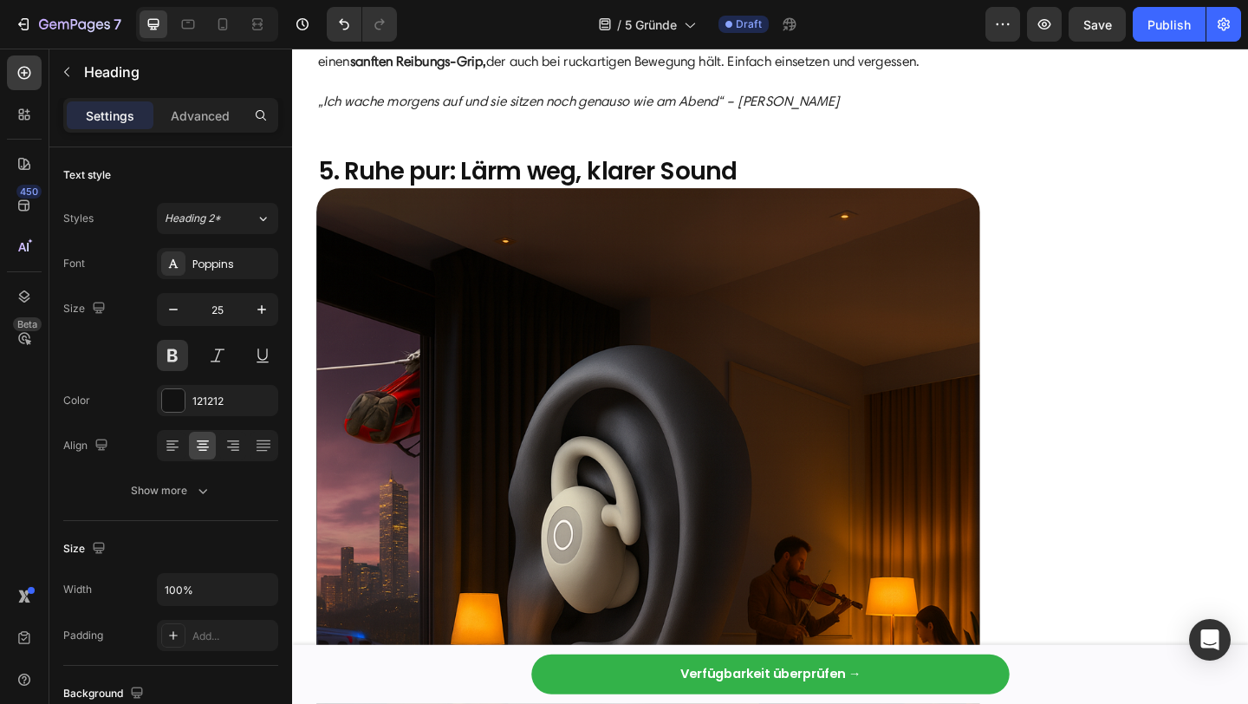
scroll to position [4191, 0]
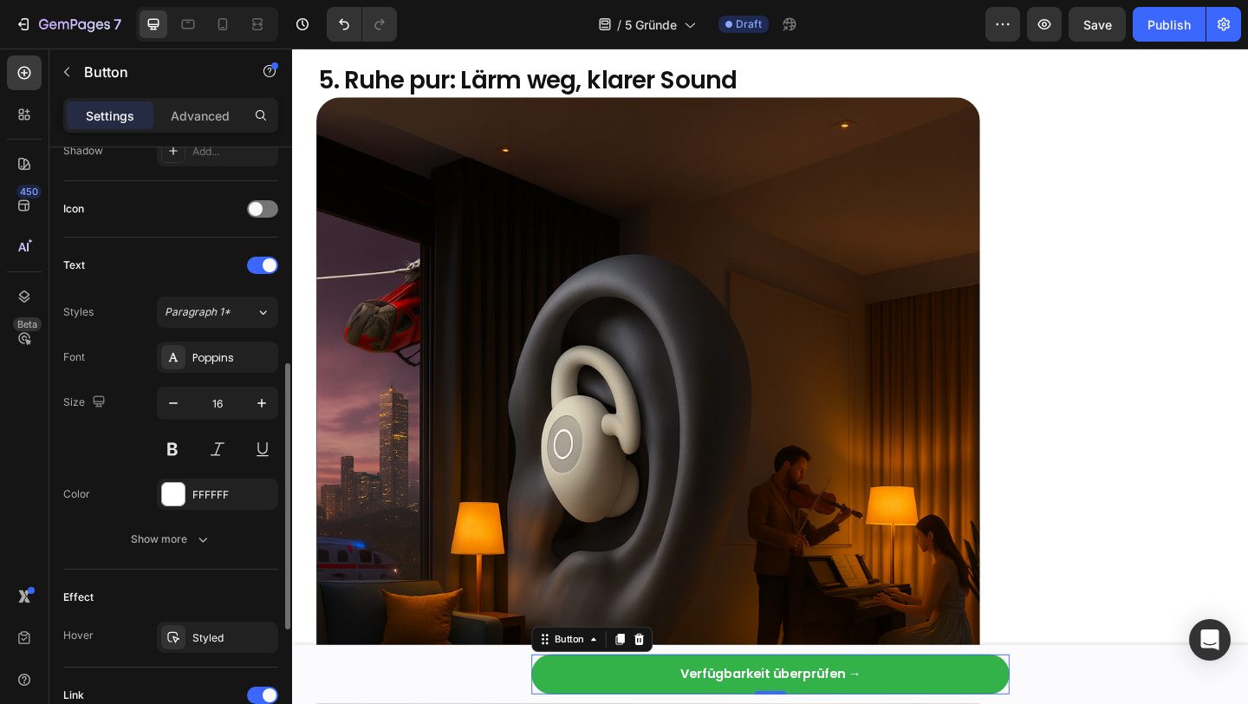
scroll to position [762, 0]
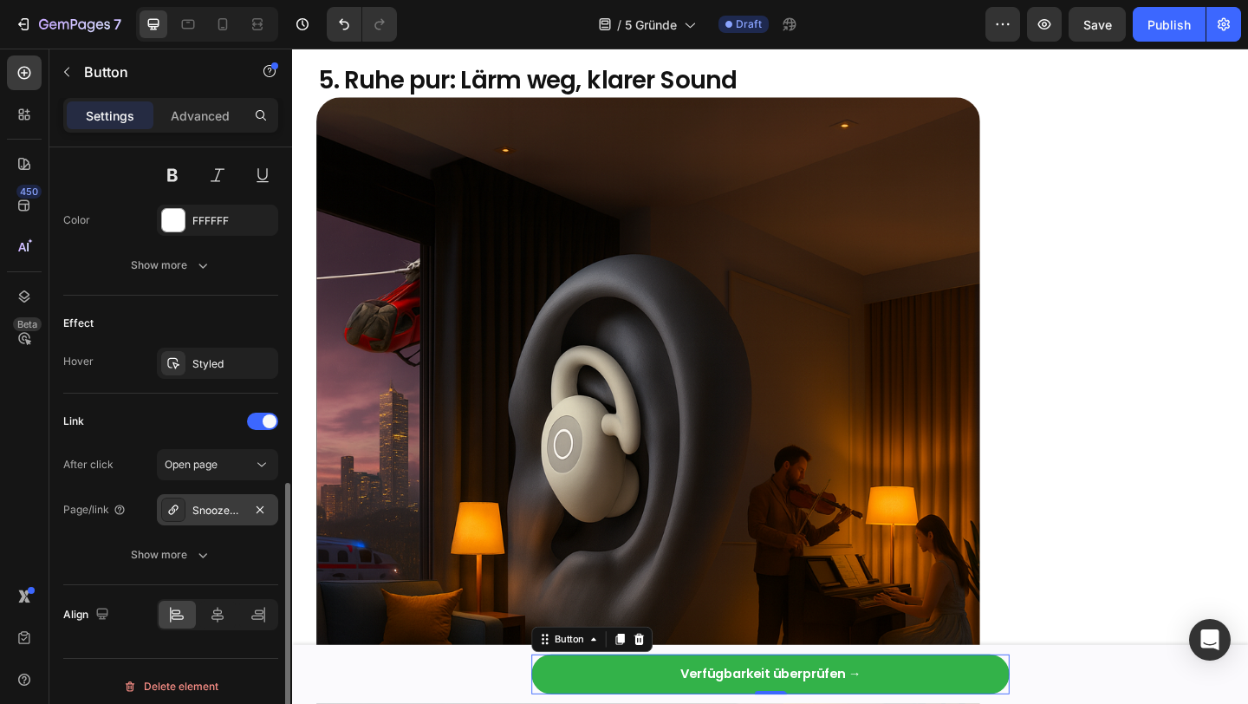
click at [226, 503] on div "SnoozePods™ Pro – Druckfreie Mini-Earbuds" at bounding box center [217, 511] width 50 height 16
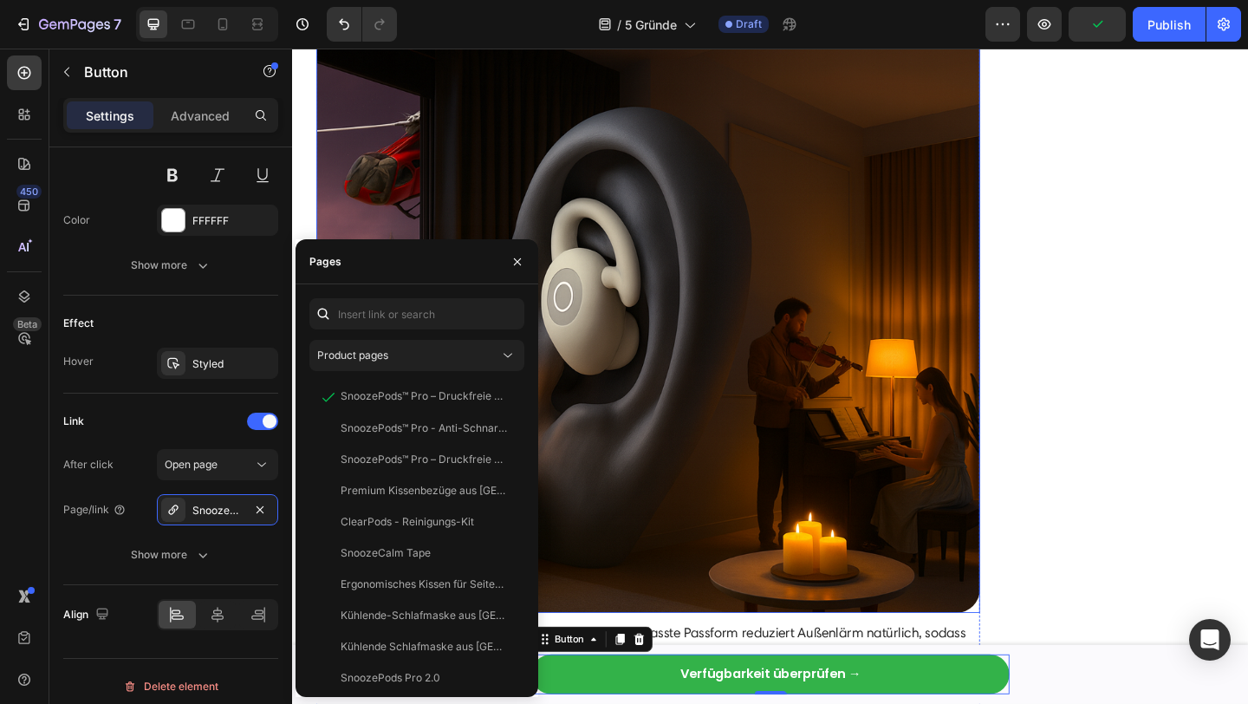
scroll to position [4442, 0]
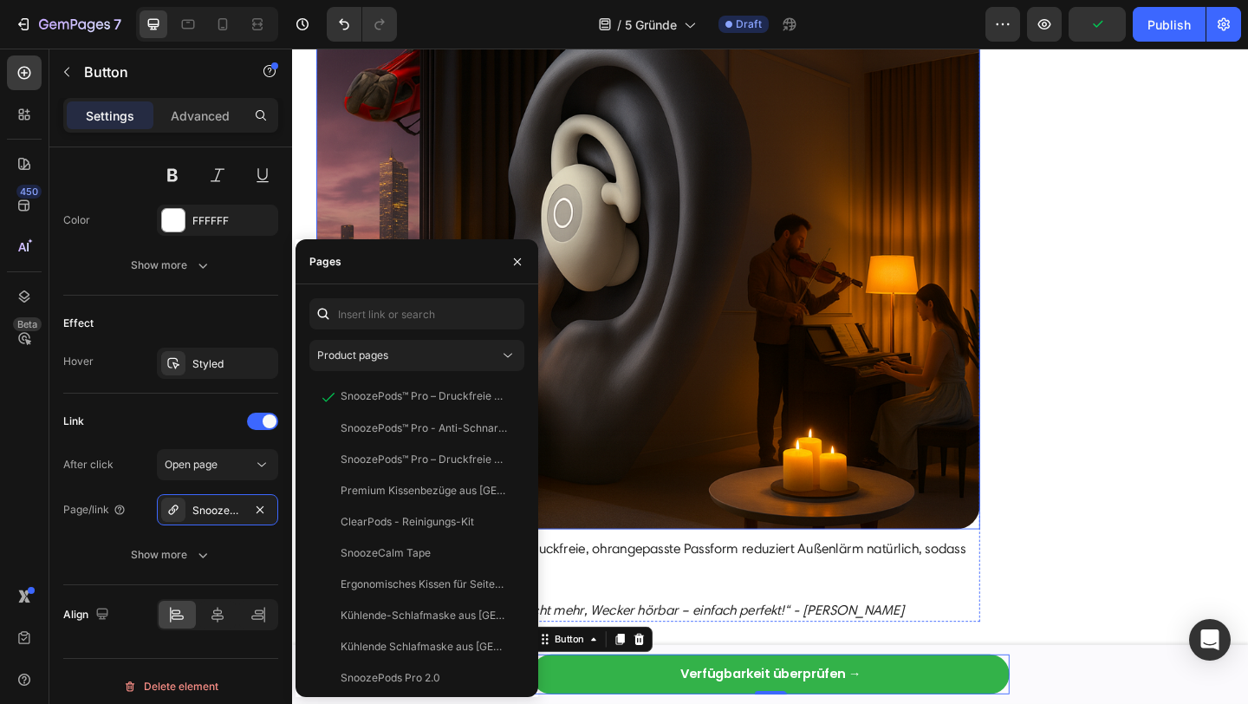
click at [869, 488] on img at bounding box center [679, 211] width 722 height 722
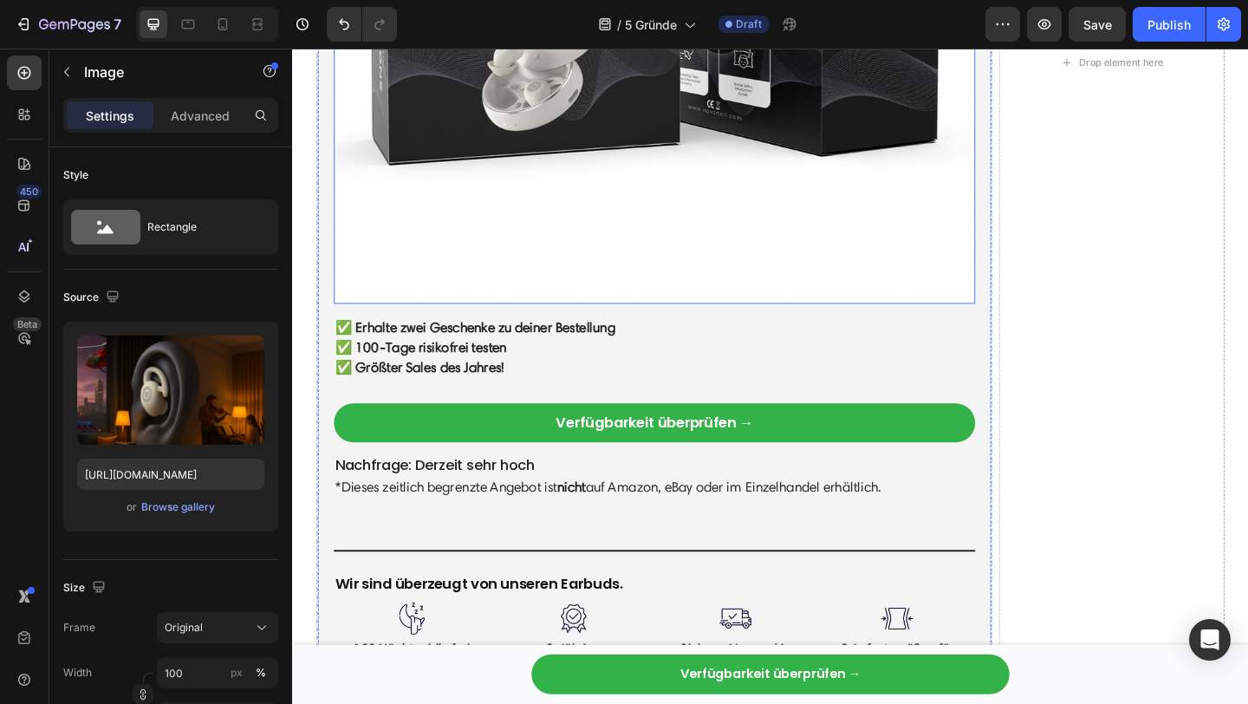
scroll to position [6298, 0]
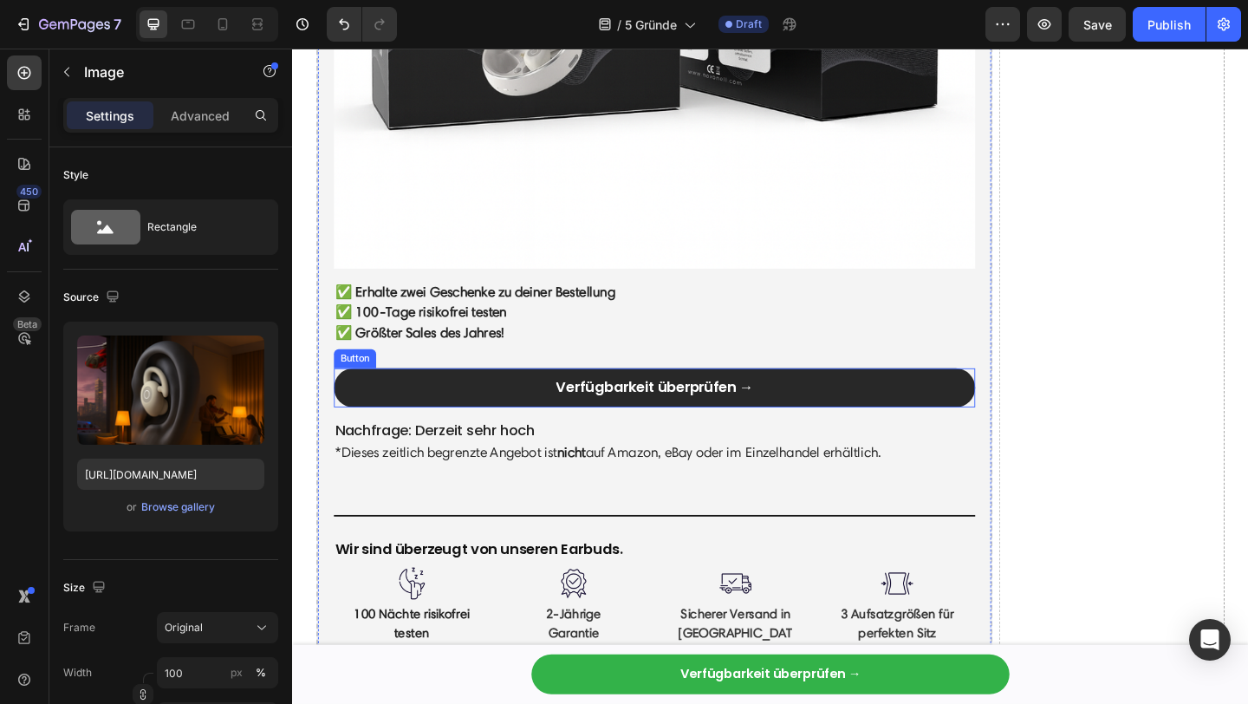
click at [535, 424] on link "Verfügbarkeit überprüfen →" at bounding box center [685, 417] width 697 height 42
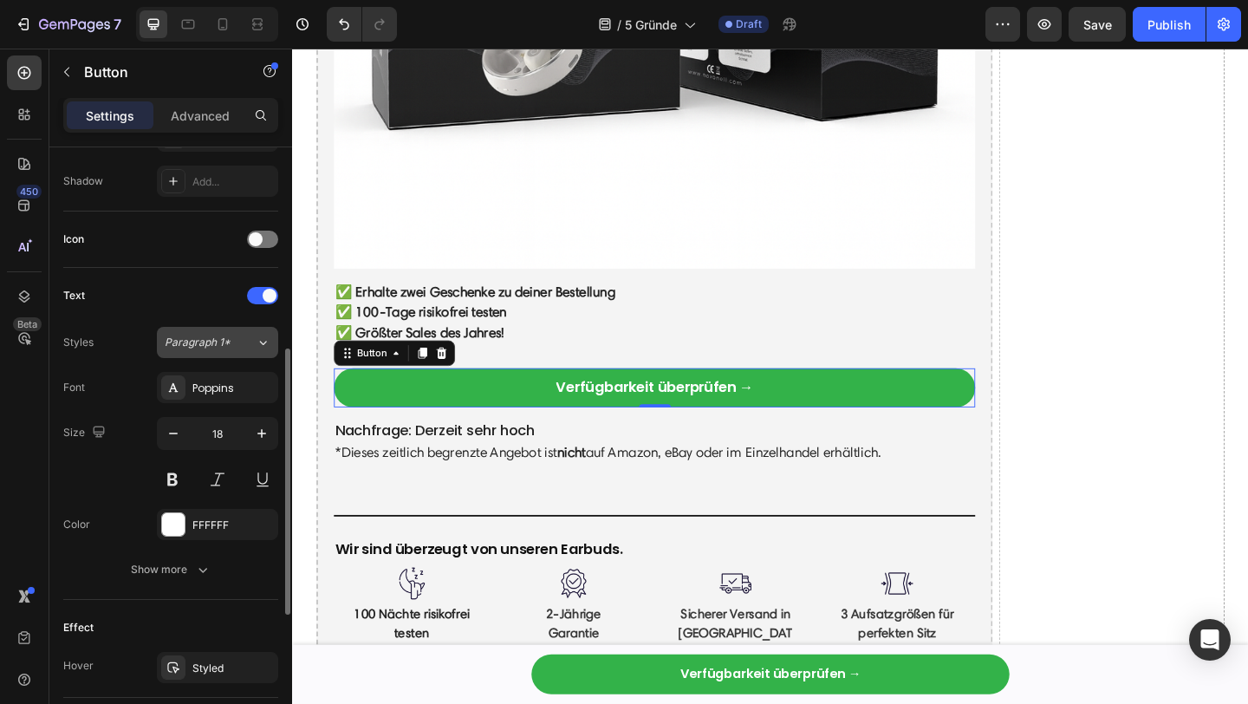
scroll to position [772, 0]
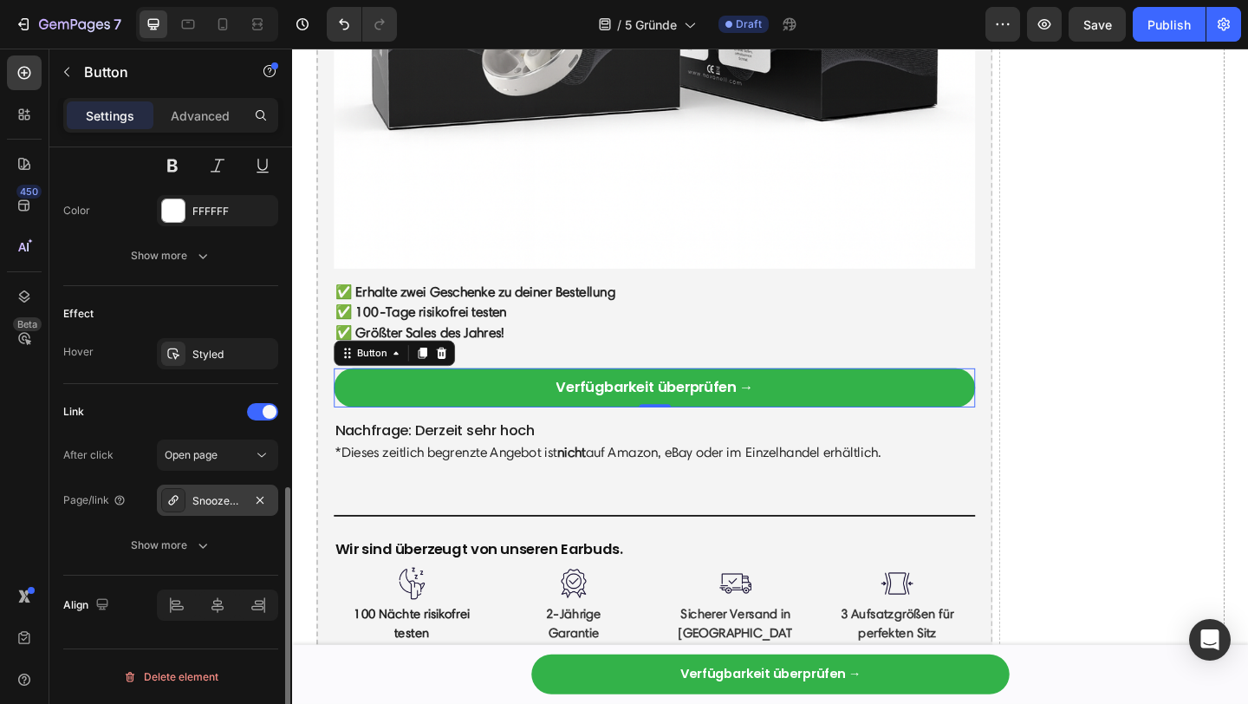
click at [191, 483] on div "After click Open page Page/link SnoozePods™ Pro – Druckfreie Mini-Earbuds Show …" at bounding box center [170, 499] width 215 height 121
click at [210, 493] on div "SnoozePods™ Pro – Druckfreie Mini-Earbuds" at bounding box center [217, 501] width 50 height 16
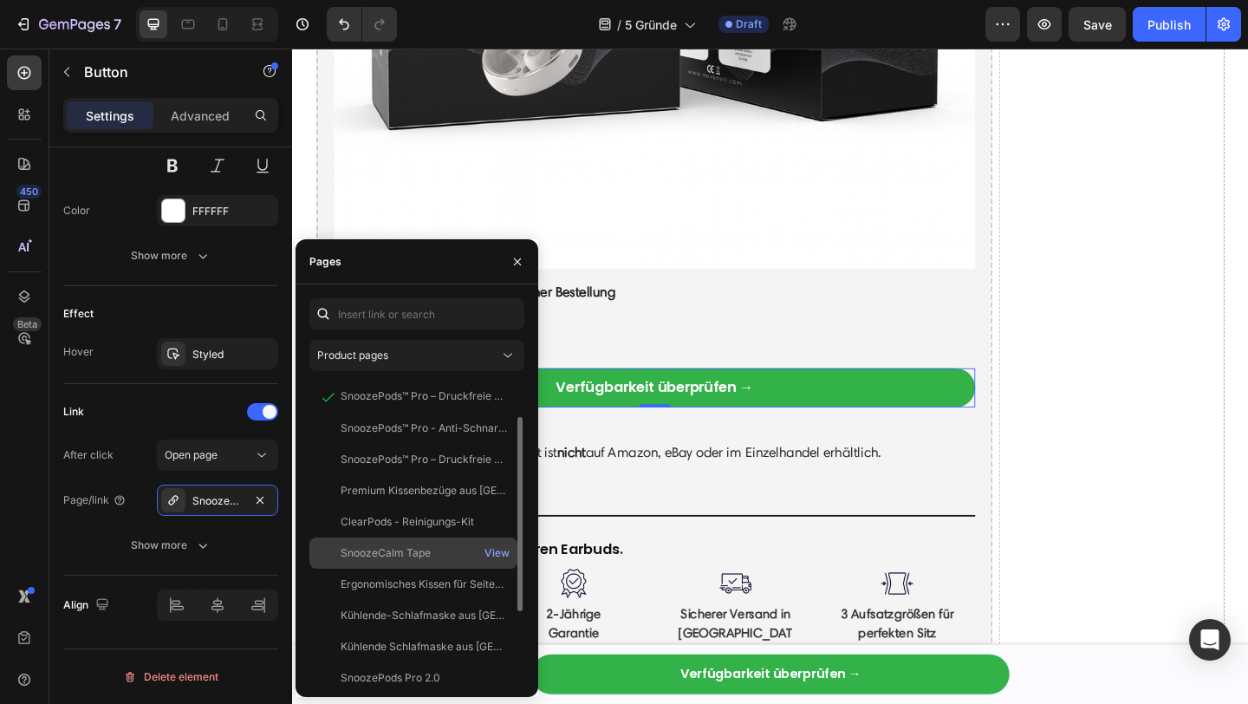
scroll to position [23, 0]
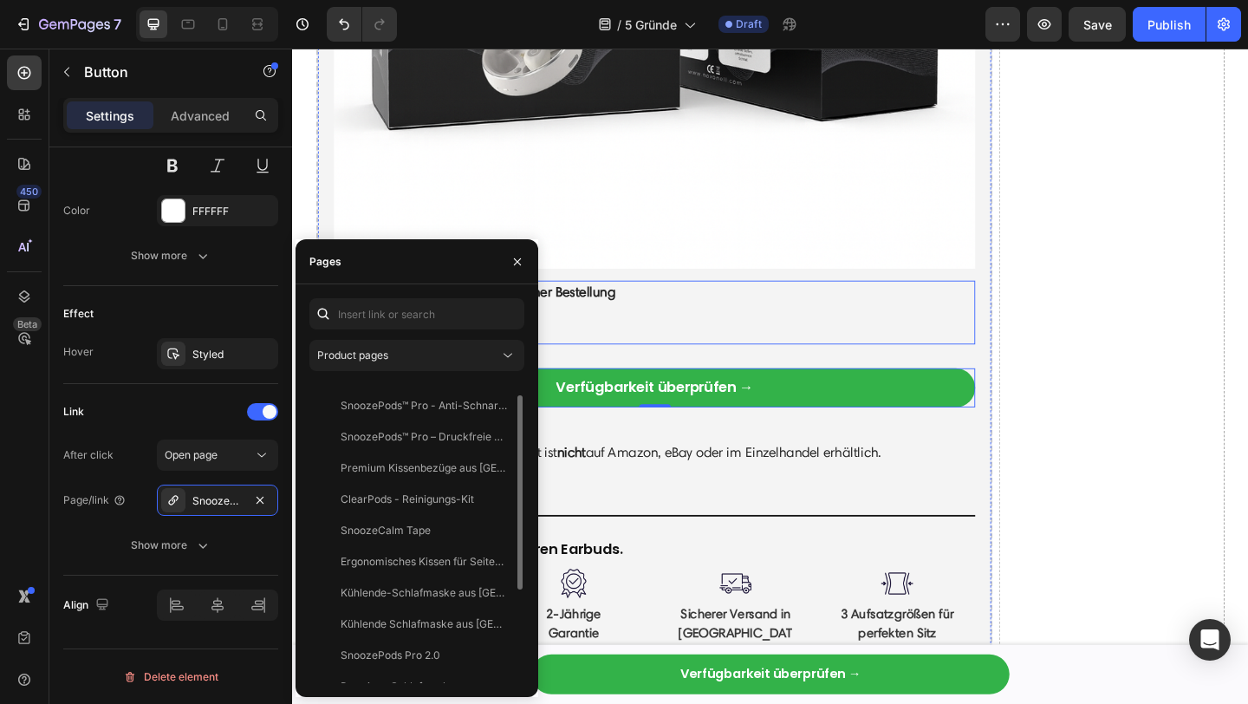
click at [797, 336] on p "✅ 100-Tage risikofrei testen" at bounding box center [686, 335] width 694 height 23
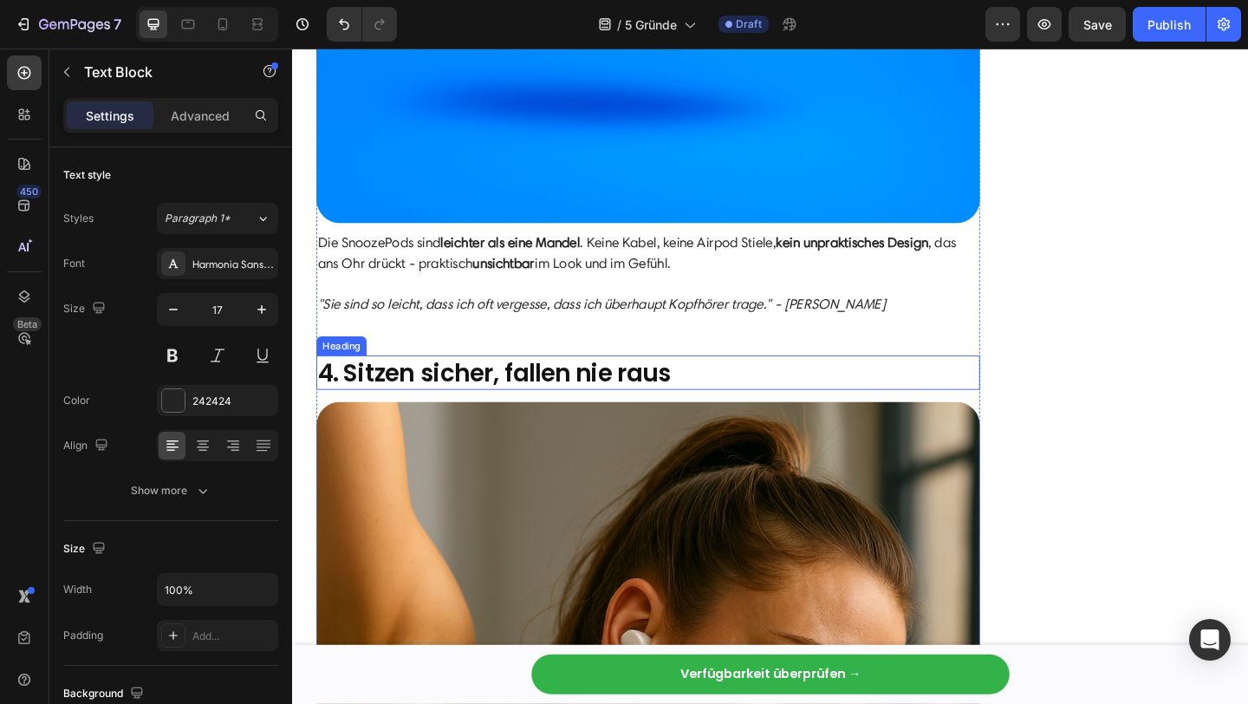
scroll to position [3100, 0]
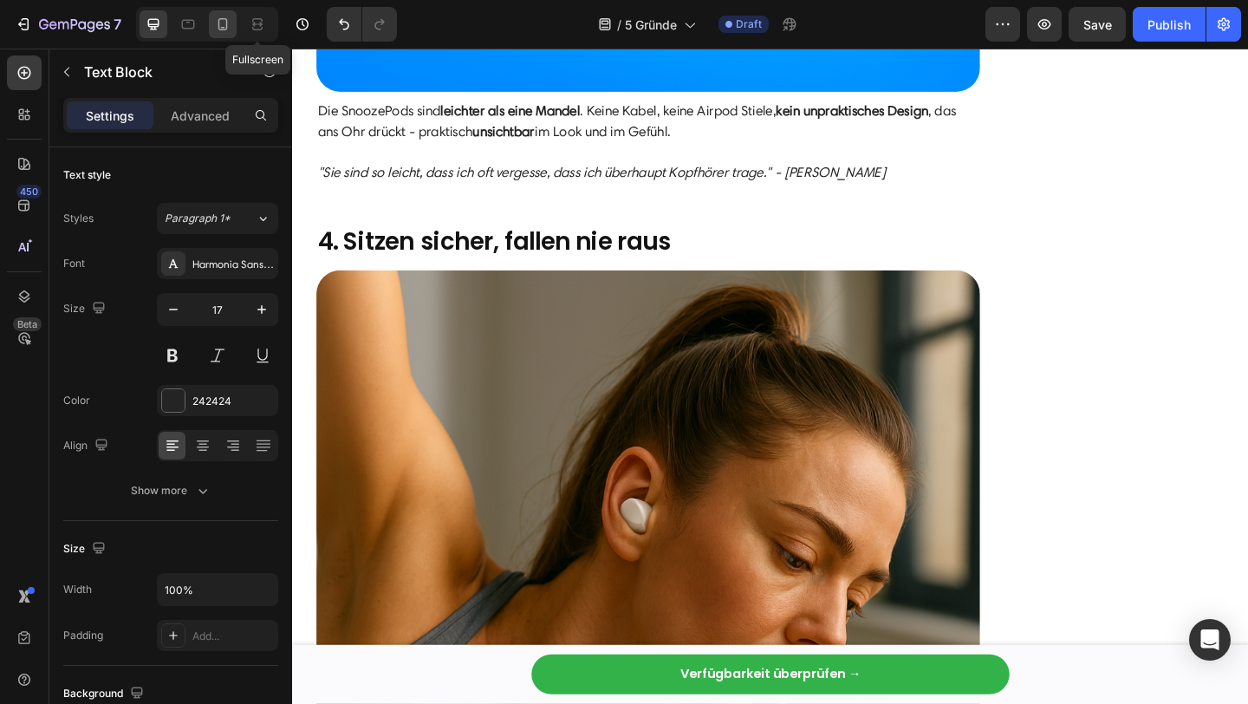
click at [222, 22] on icon at bounding box center [222, 24] width 17 height 17
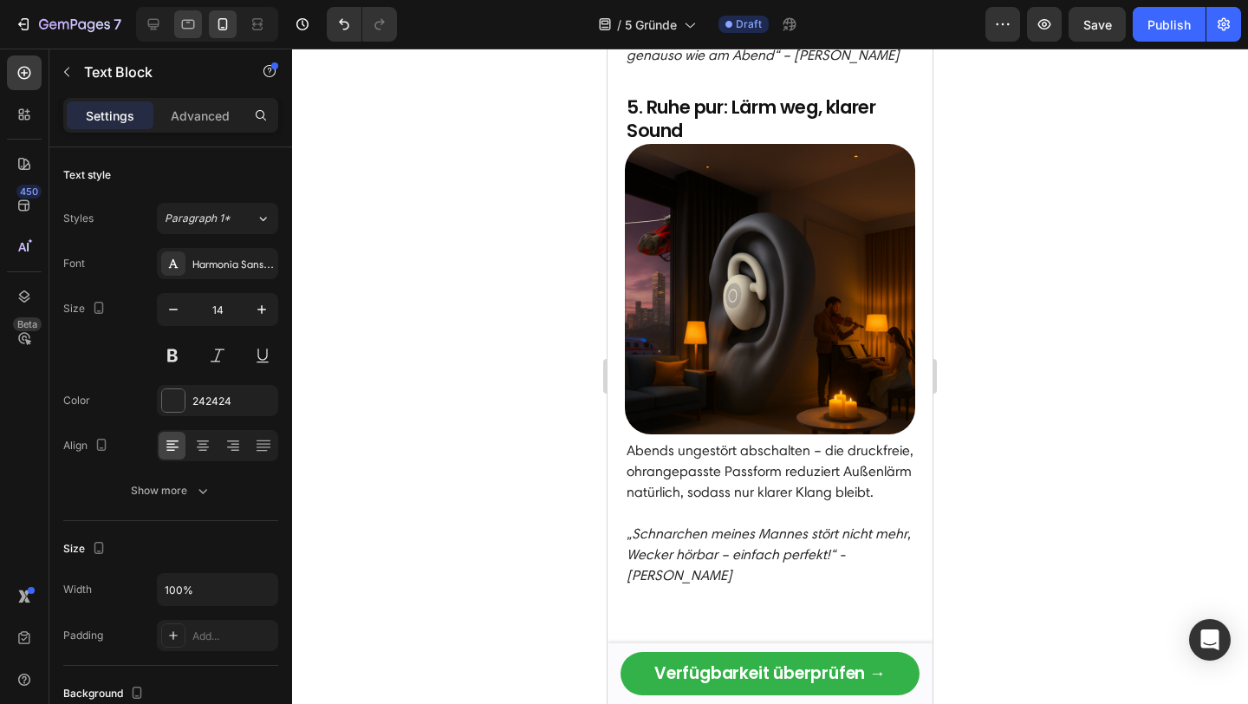
click at [184, 23] on icon at bounding box center [187, 24] width 17 height 17
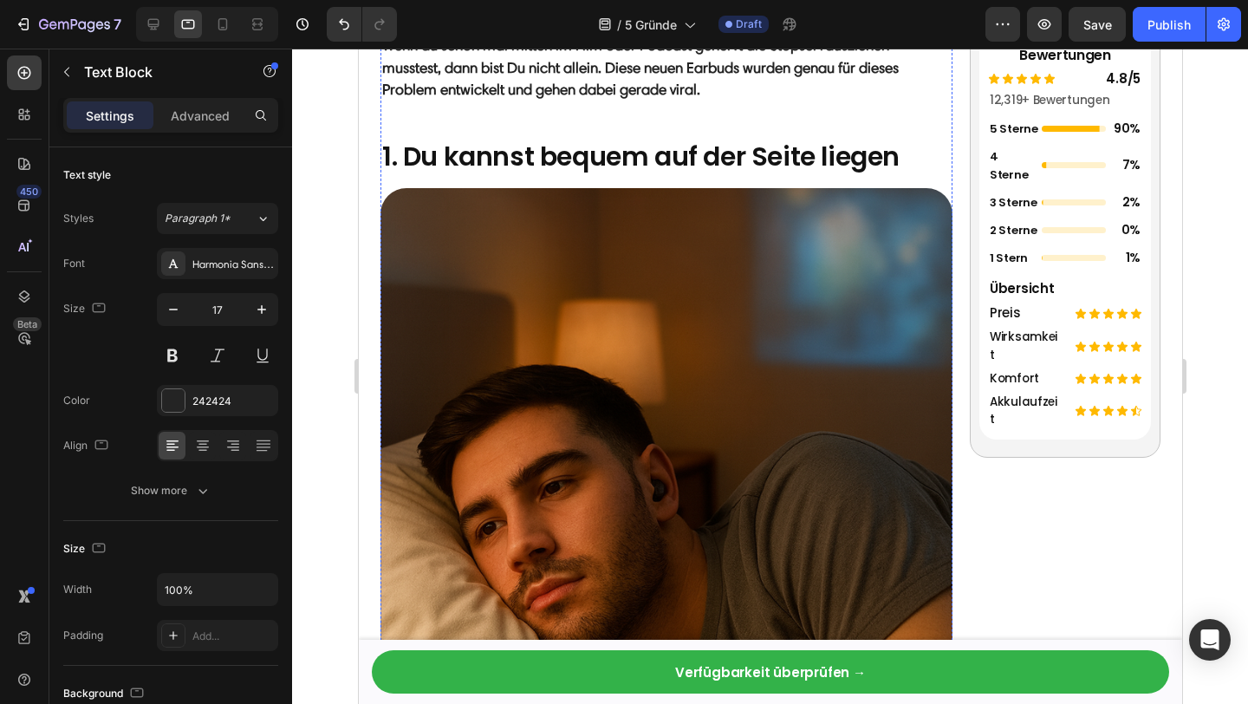
scroll to position [252, 0]
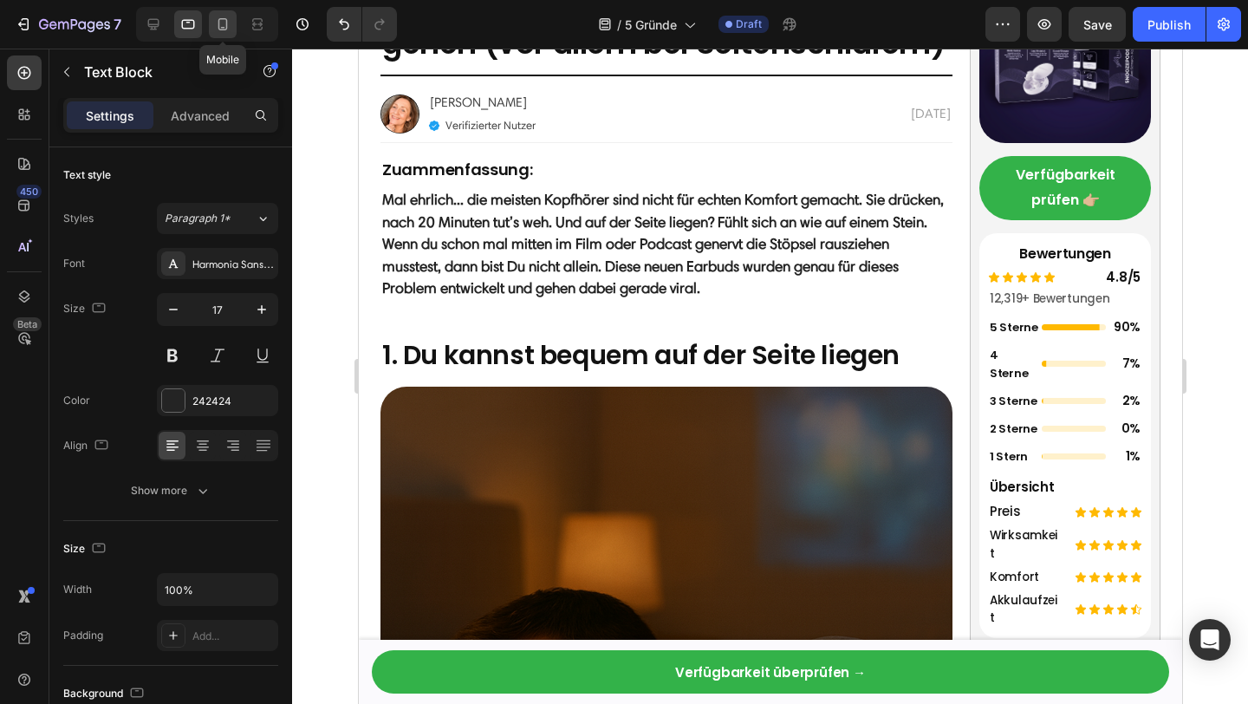
click at [217, 28] on icon at bounding box center [222, 24] width 17 height 17
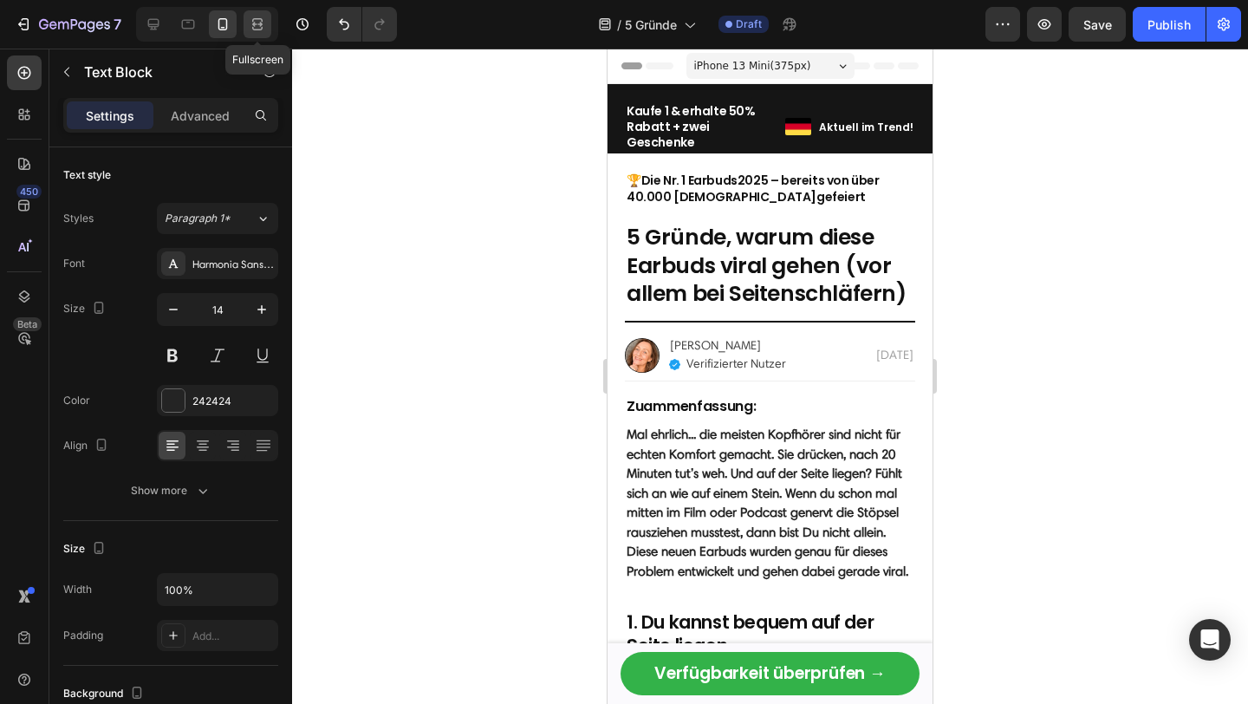
click at [266, 20] on div at bounding box center [257, 24] width 28 height 28
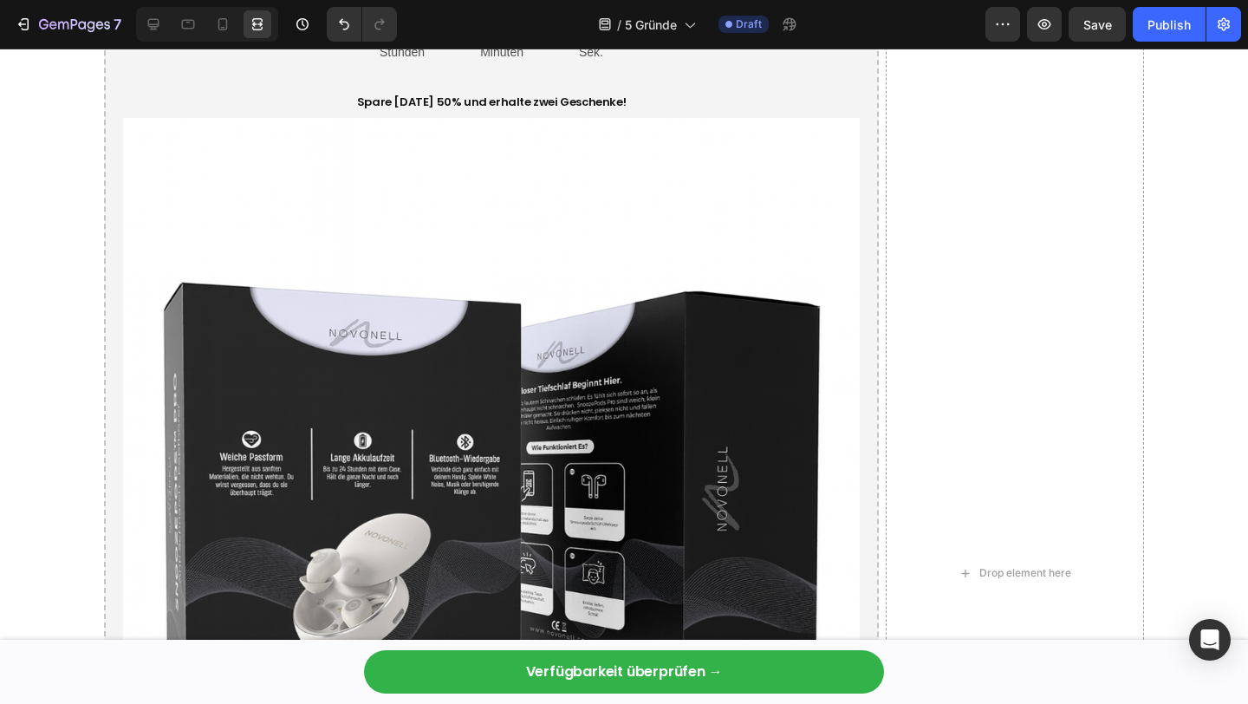
scroll to position [6039, 0]
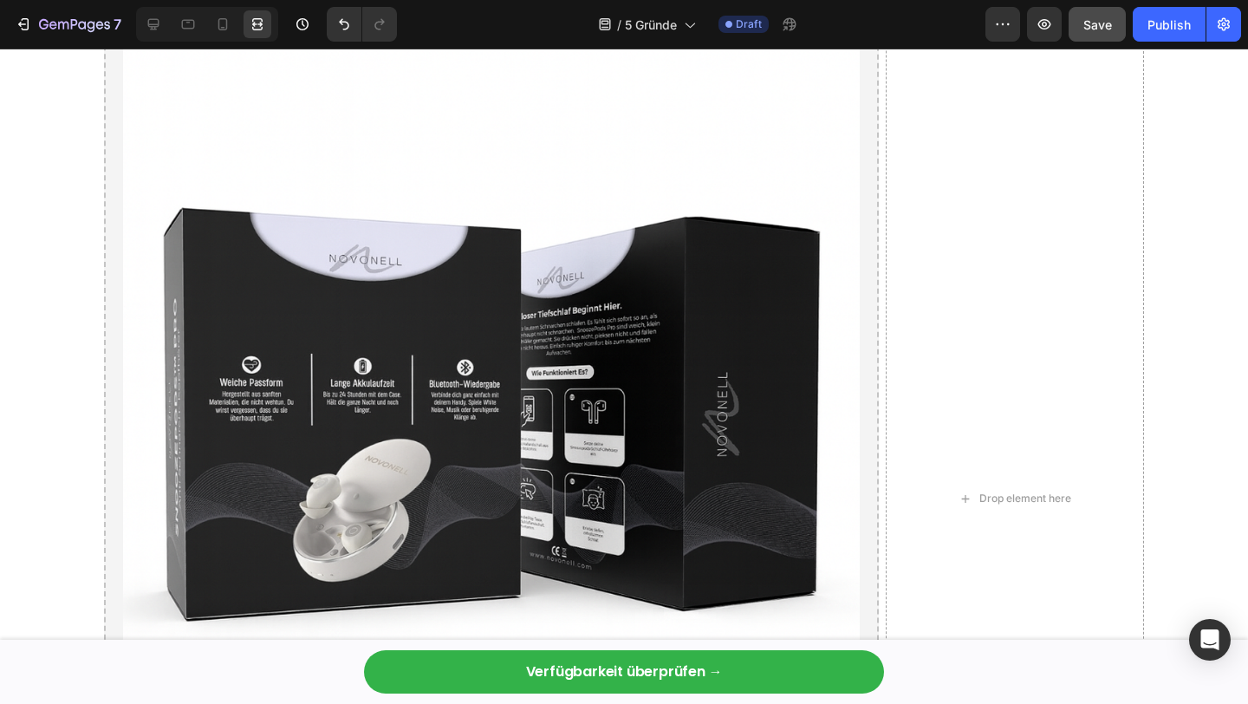
click at [1103, 19] on span "Save" at bounding box center [1097, 24] width 29 height 15
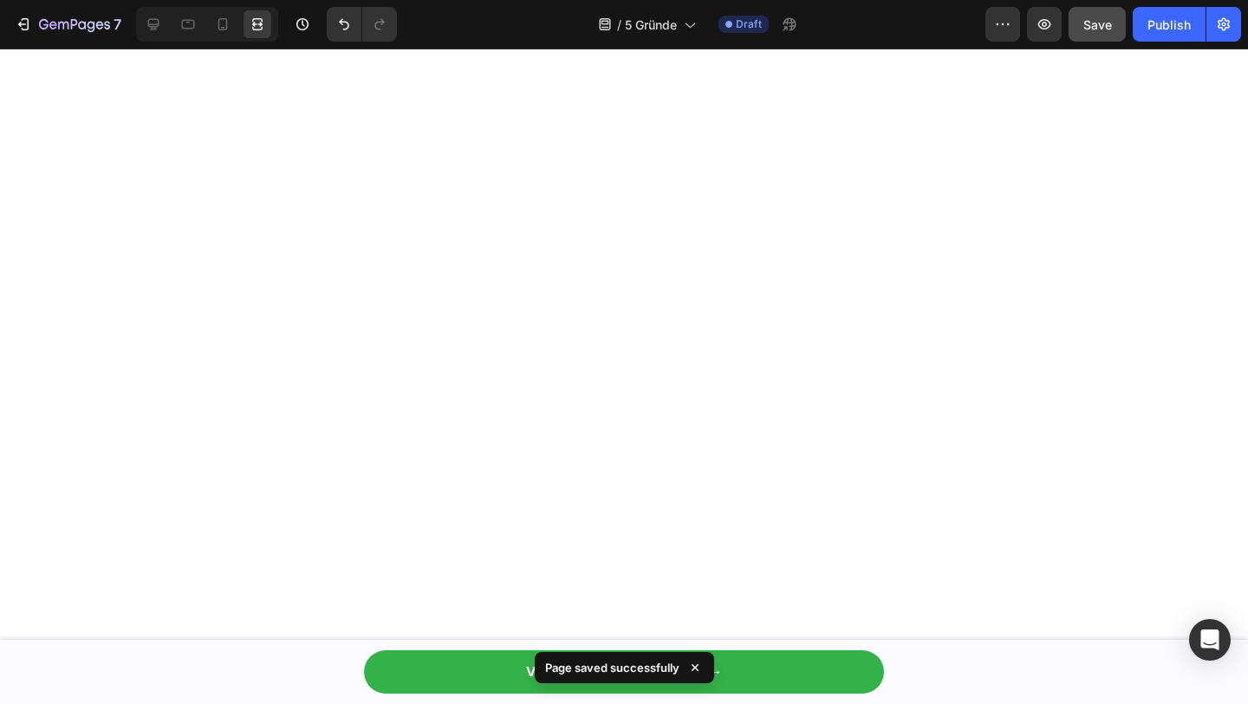
scroll to position [3496, 0]
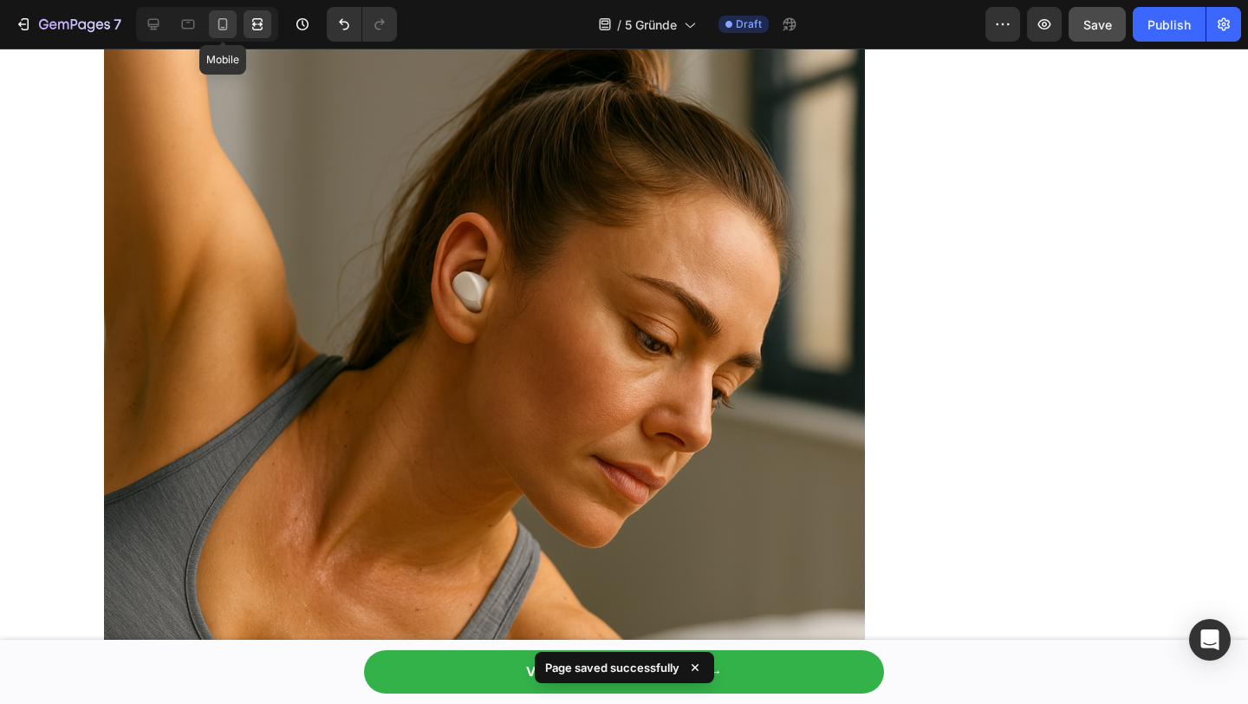
click at [224, 23] on icon at bounding box center [222, 24] width 17 height 17
type input "14"
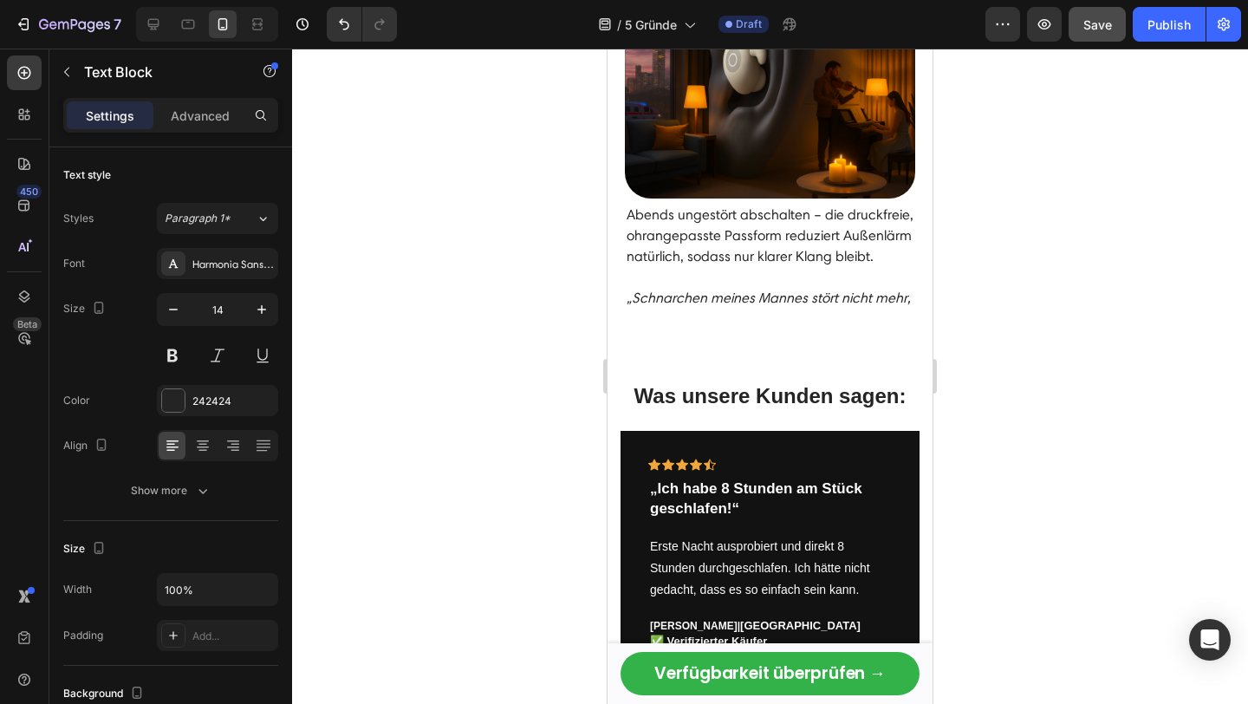
scroll to position [2845, 0]
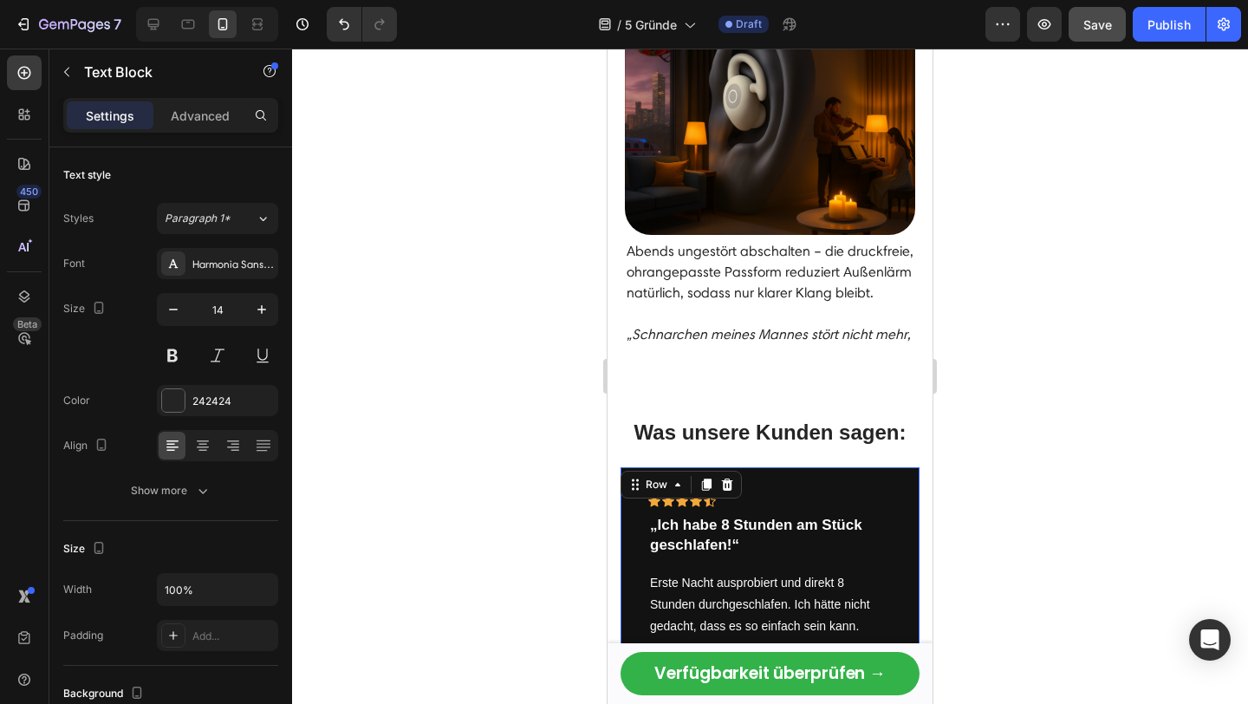
click at [774, 480] on div "Icon Icon Icon Icon Icon Row „Ich habe 8 Stunden am Stück geschlafen!“ Text blo…" at bounding box center [769, 591] width 299 height 248
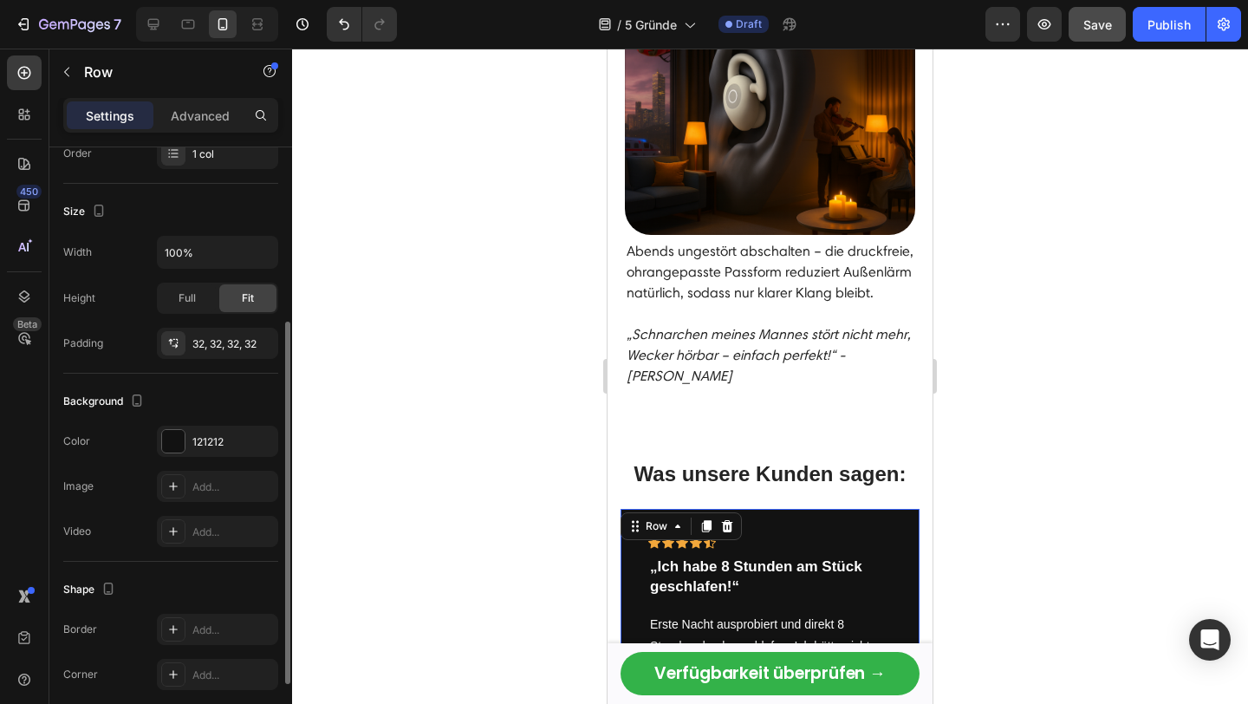
scroll to position [406, 0]
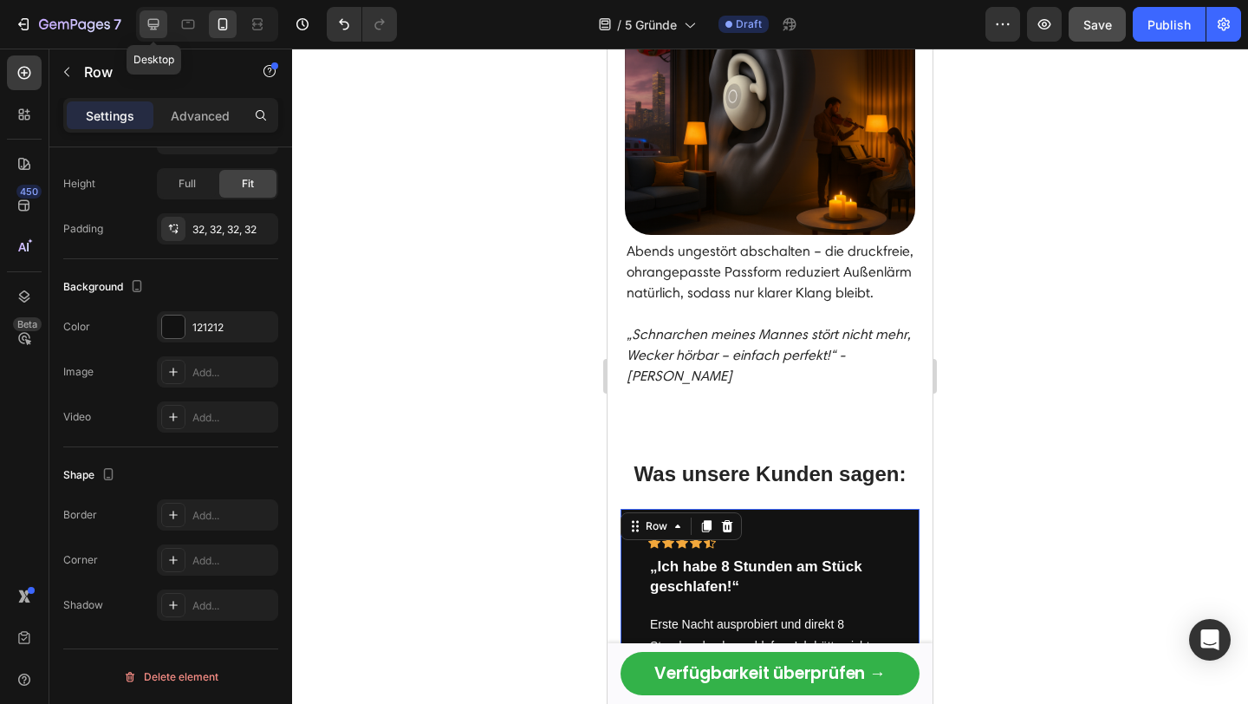
click at [156, 25] on icon at bounding box center [153, 24] width 17 height 17
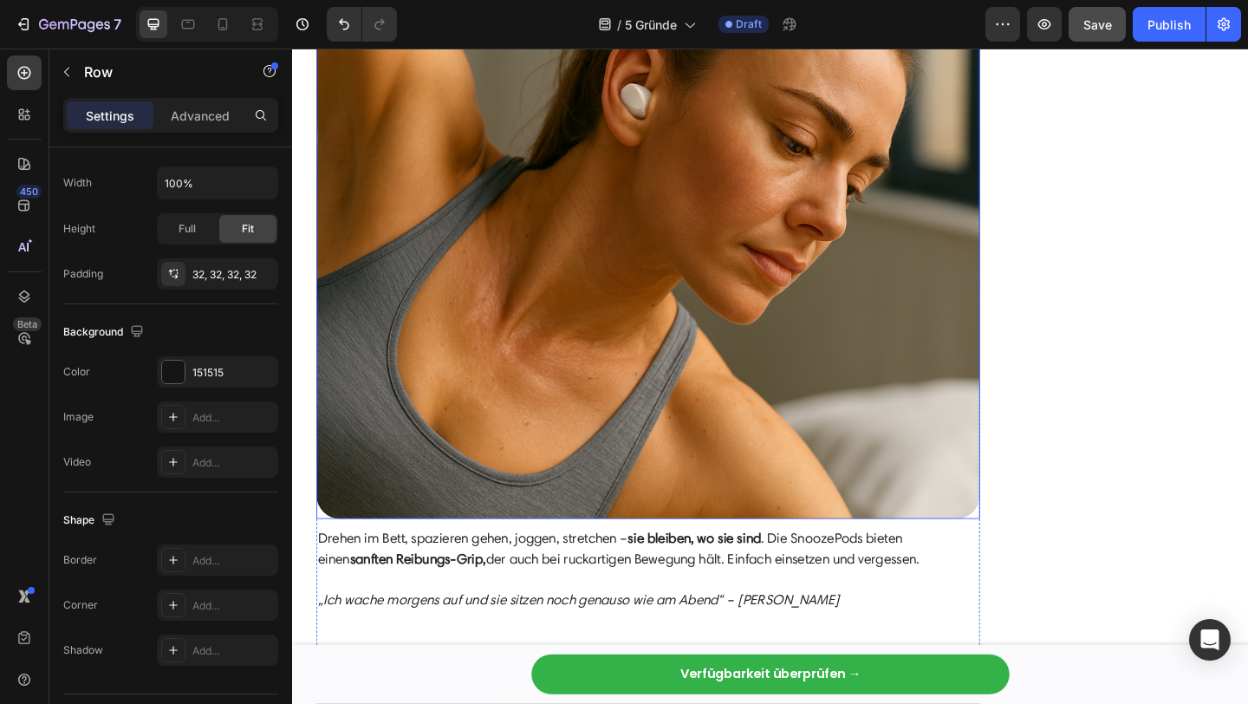
scroll to position [5018, 0]
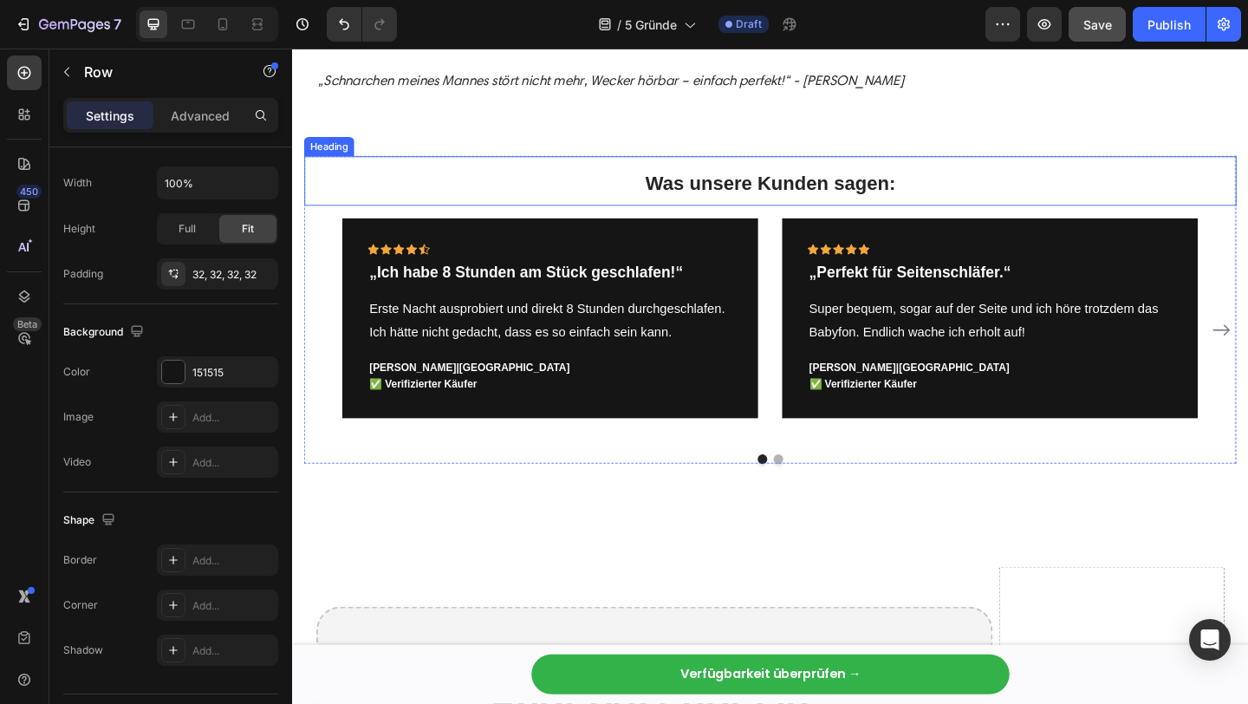
click at [489, 198] on h2 "Was unsere Kunden sagen:" at bounding box center [812, 192] width 1014 height 54
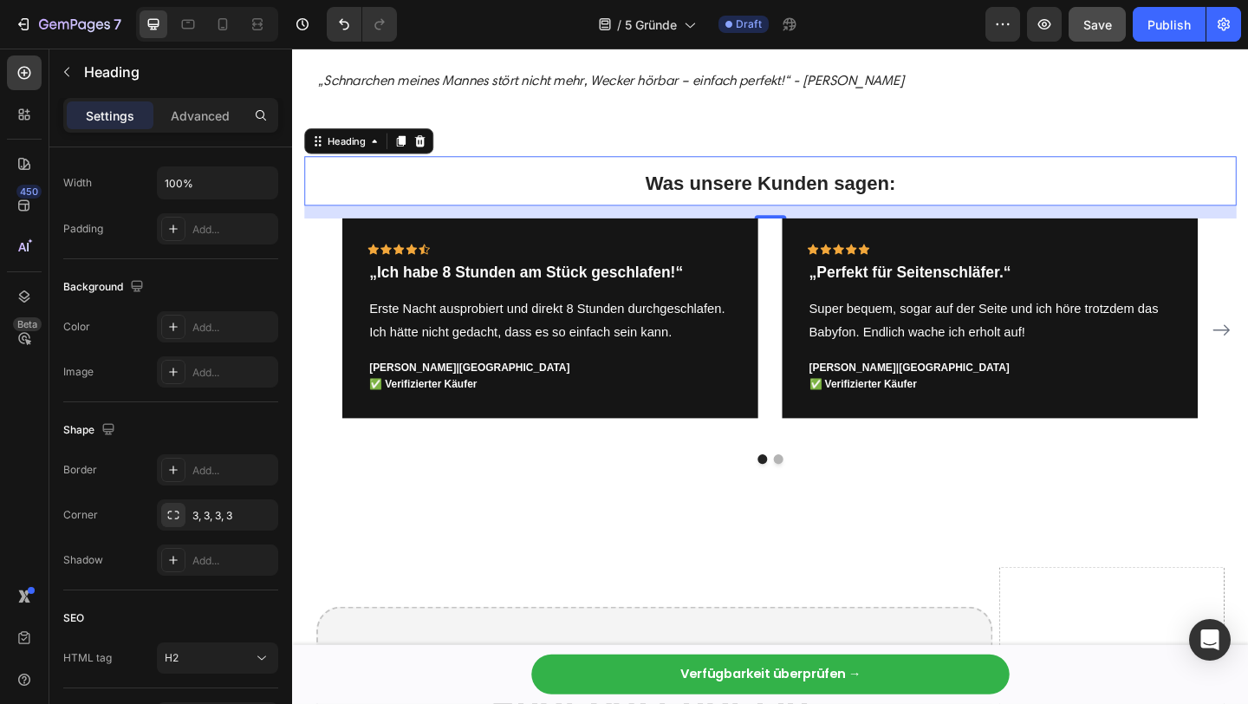
scroll to position [0, 0]
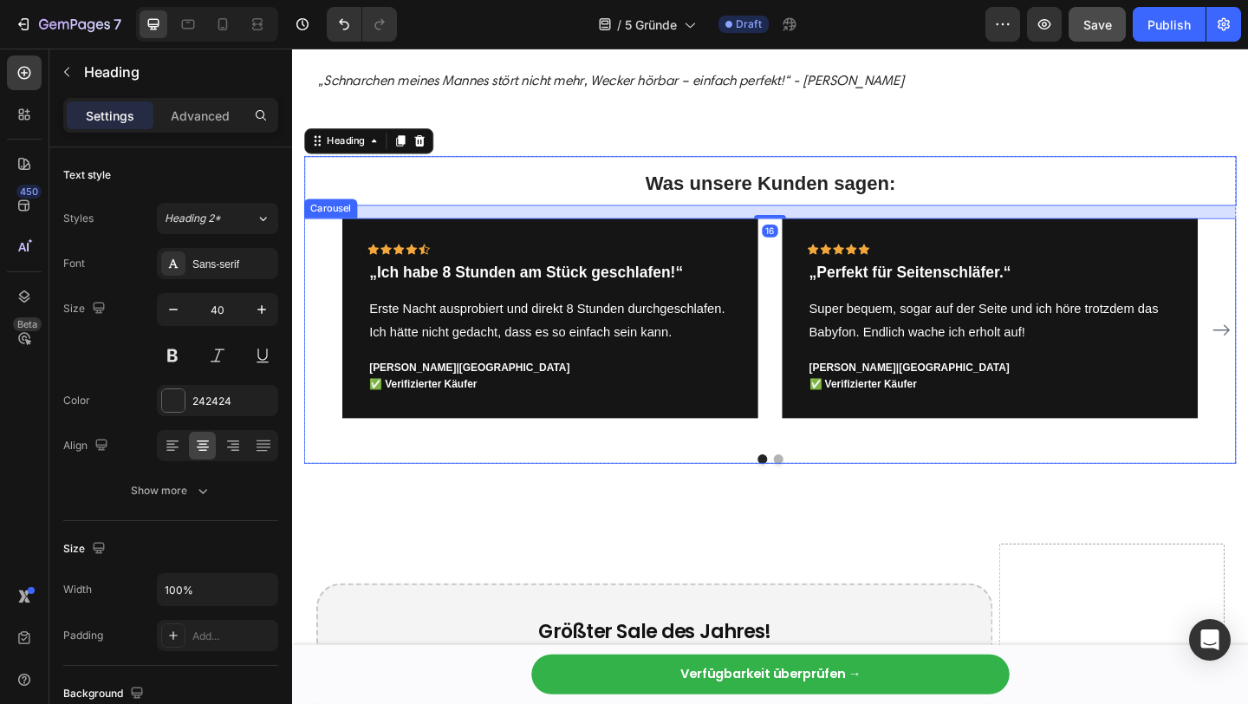
click at [322, 253] on div "Icon Icon Icon Icon Icon Row „Ich habe 8 Stunden am Stück geschlafen!“ Text blo…" at bounding box center [812, 354] width 1014 height 243
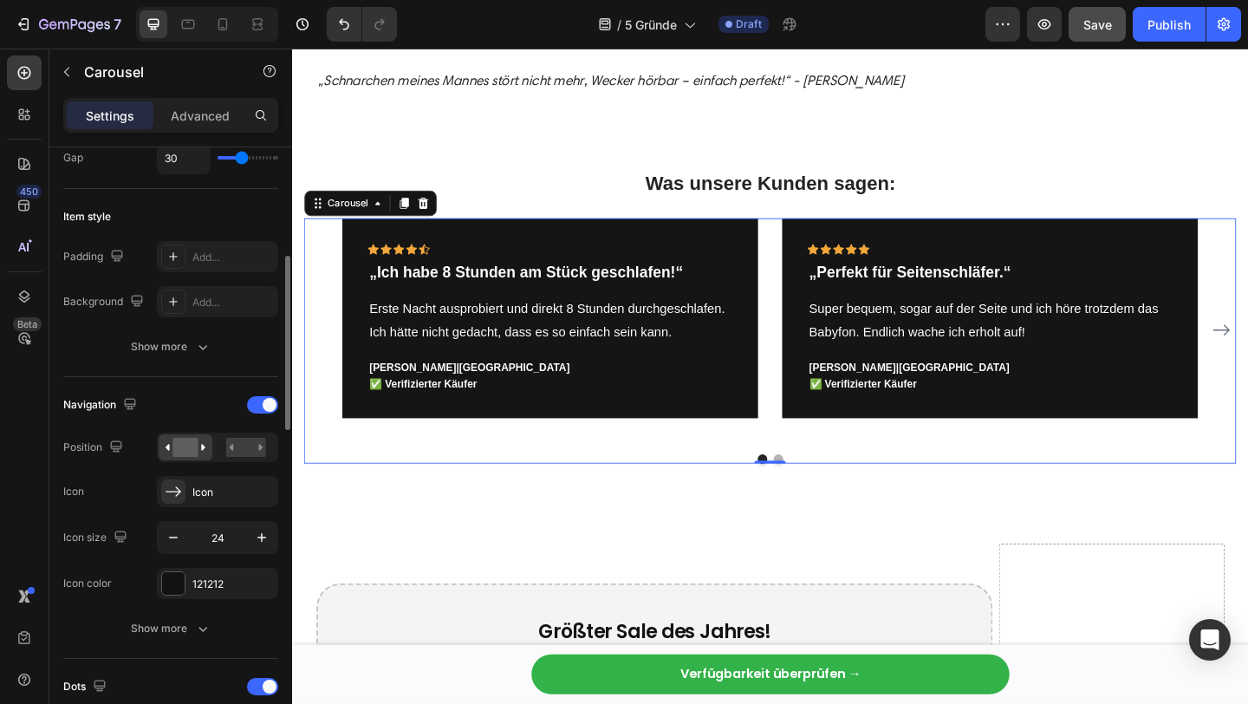
scroll to position [353, 0]
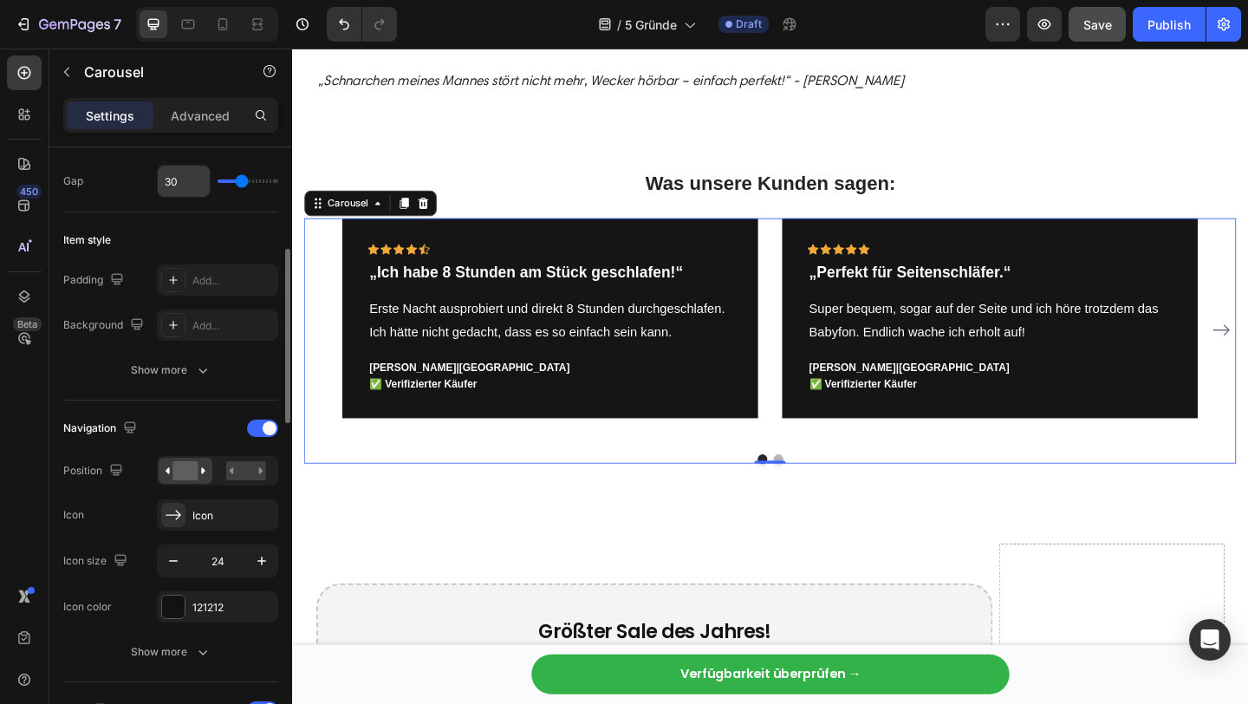
click at [172, 191] on input "30" at bounding box center [184, 180] width 52 height 31
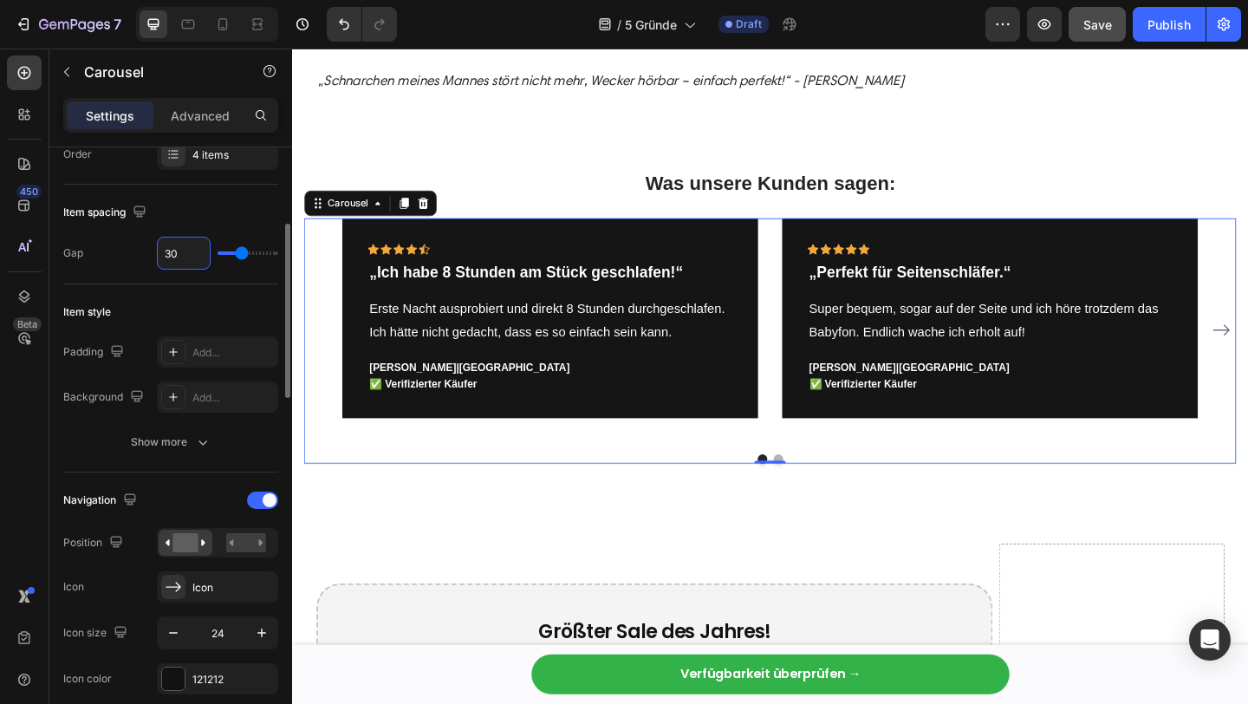
scroll to position [277, 0]
type input "21"
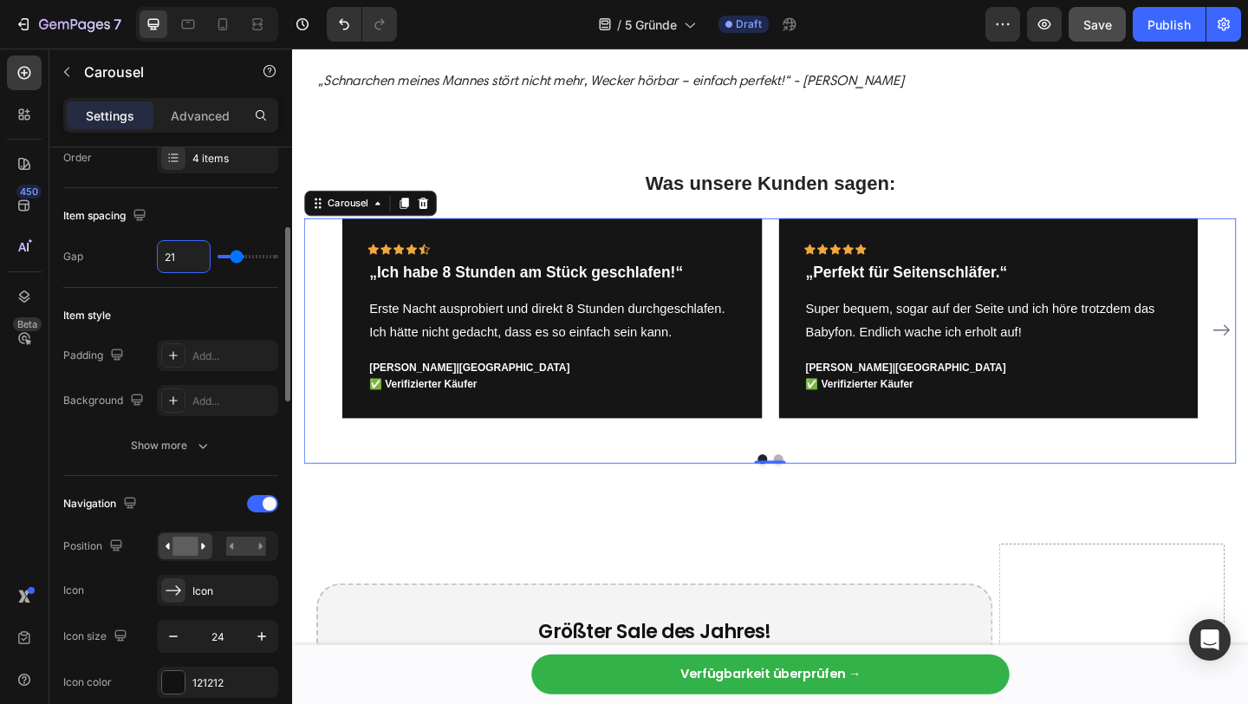
type input "9"
type input "8"
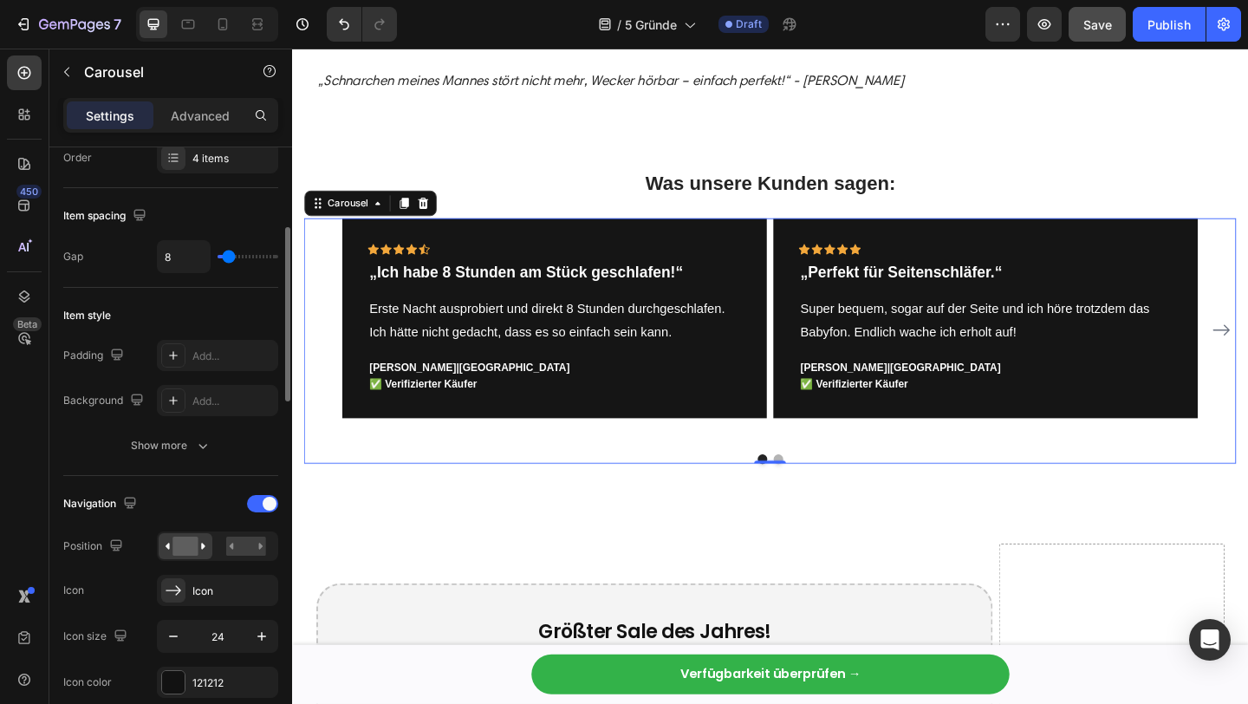
type input "0"
type input "23"
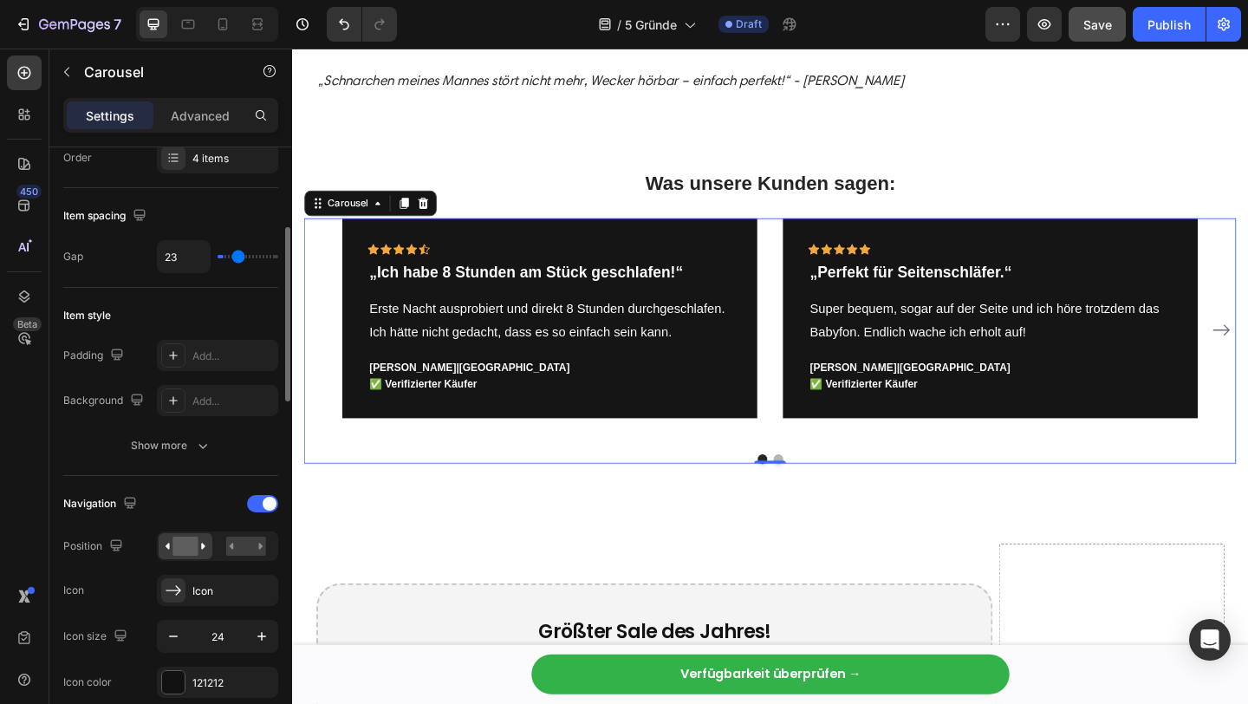
type input "32"
type input "36"
type input "37"
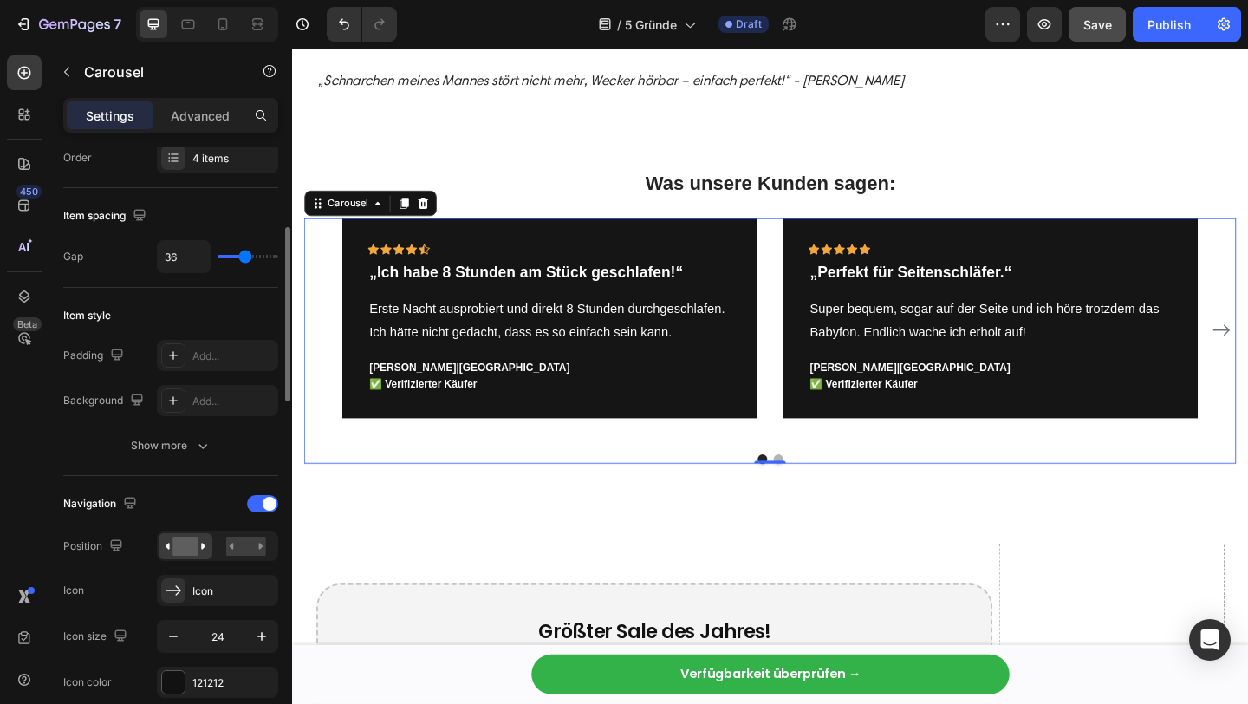
type input "37"
type input "30"
type input "23"
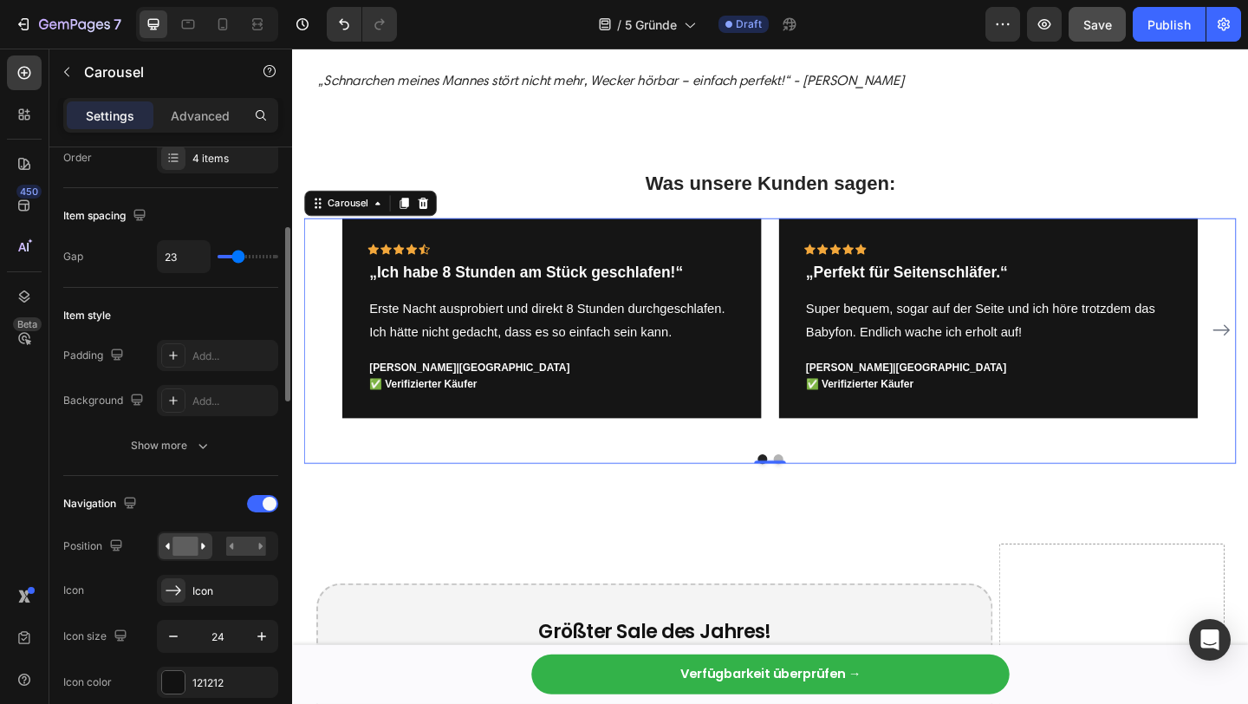
type input "22"
type input "21"
type input "20"
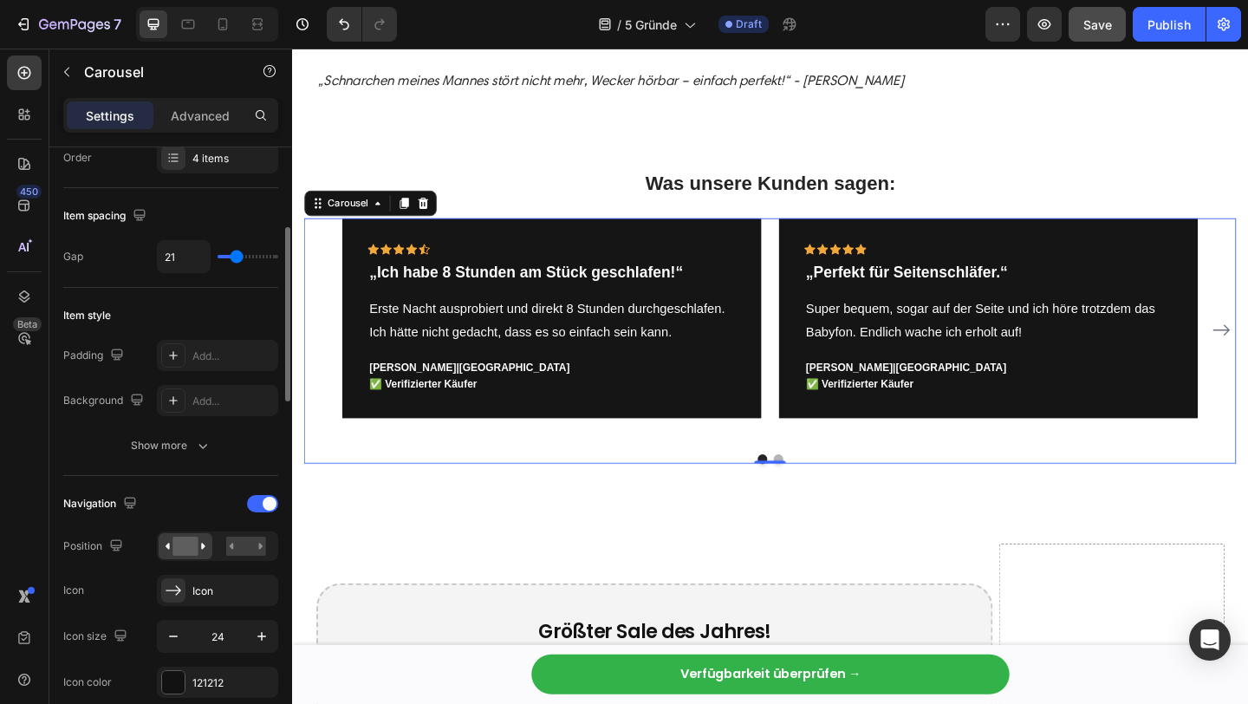
type input "20"
type input "19"
type input "18"
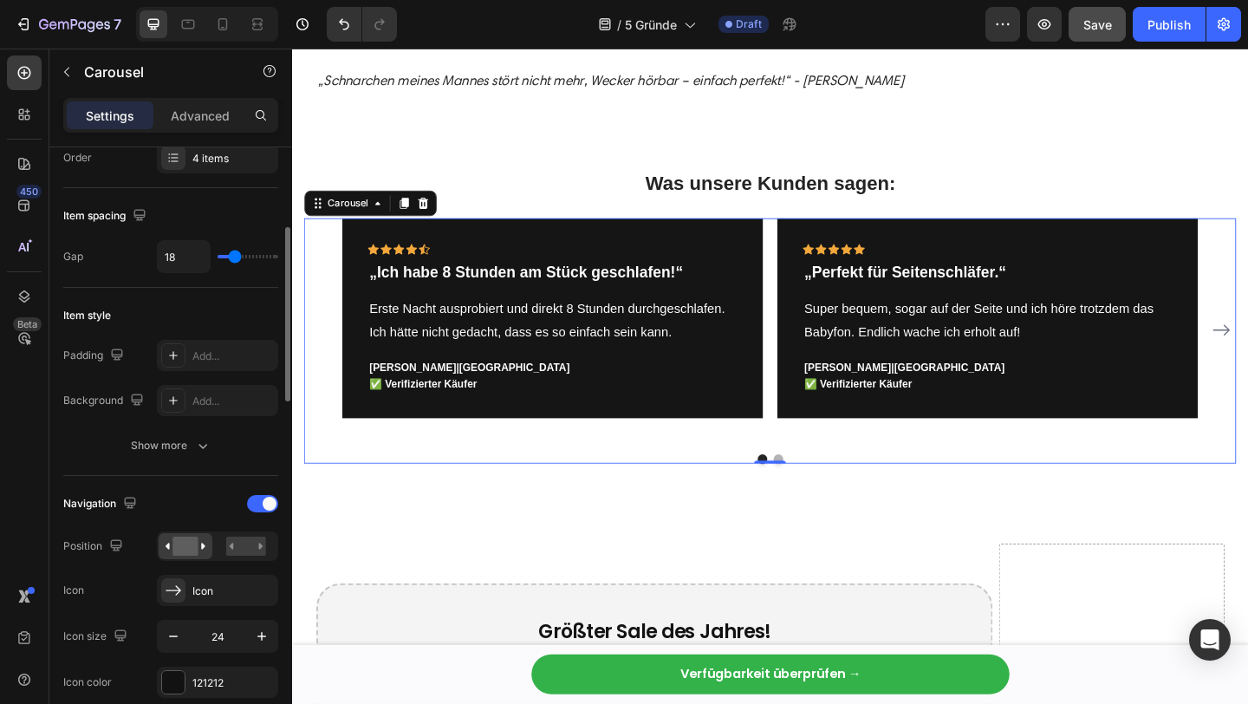
type input "24"
type input "27"
type input "28"
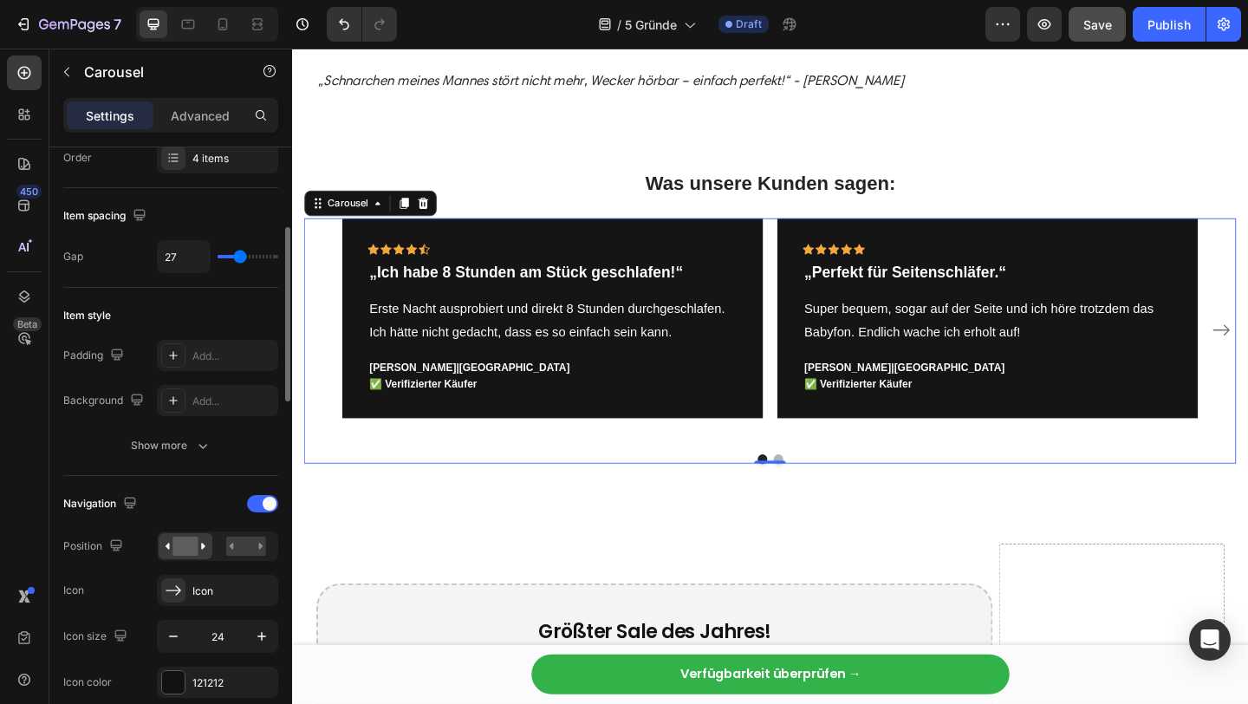
type input "28"
type input "29"
type input "27"
click at [240, 257] on input "range" at bounding box center [247, 256] width 61 height 3
type input "27"
